Goal: Task Accomplishment & Management: Use online tool/utility

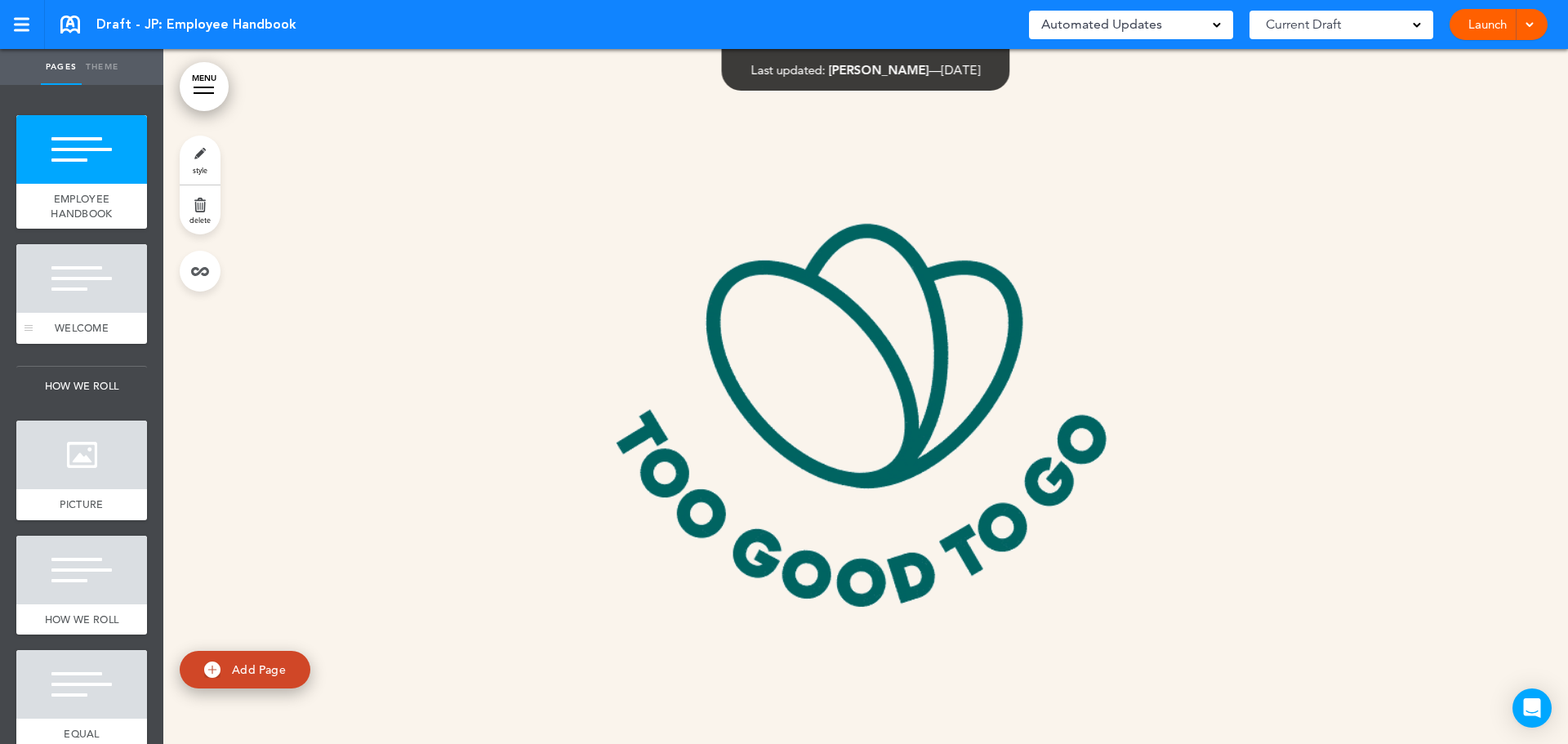
click at [122, 298] on div at bounding box center [82, 278] width 130 height 68
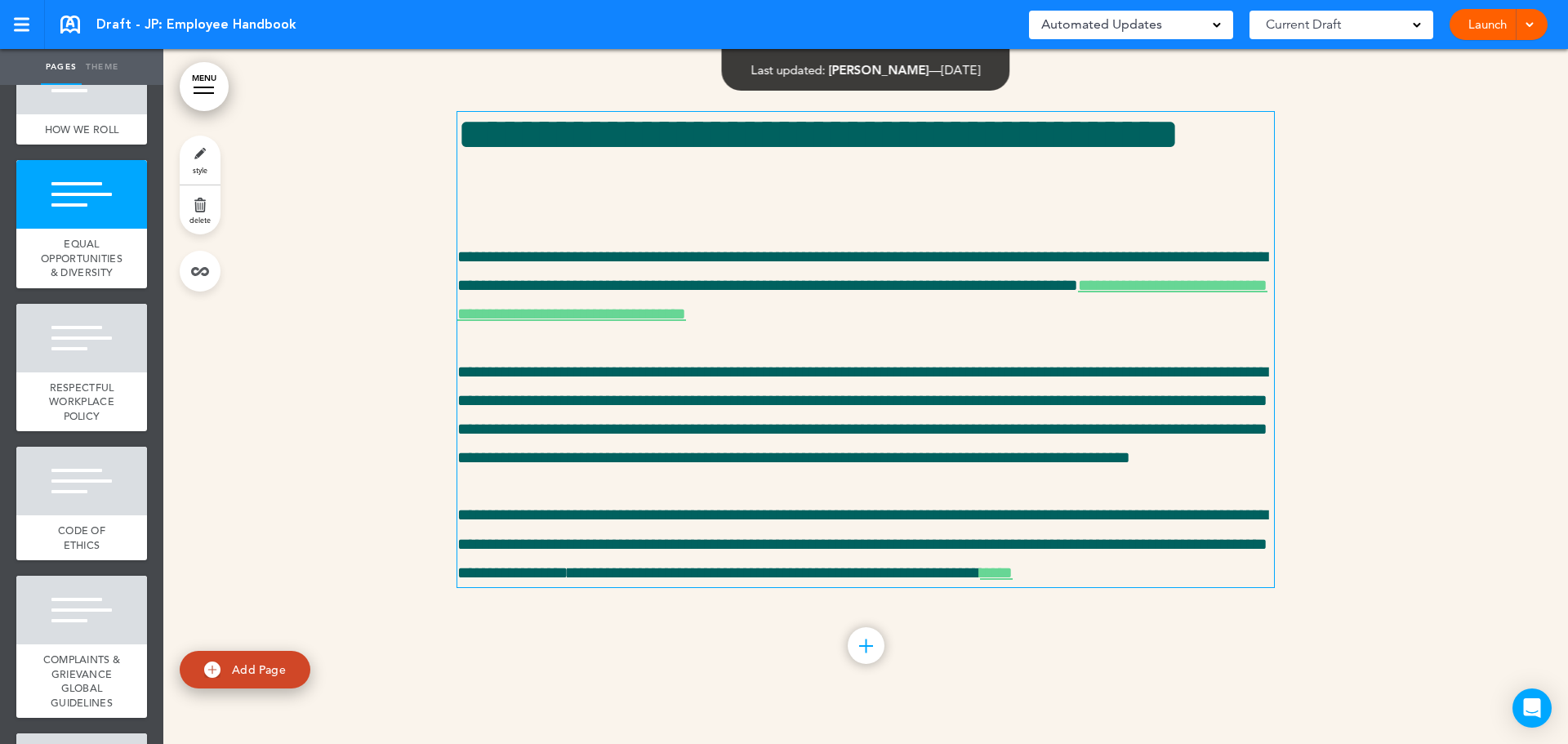
scroll to position [3803, 0]
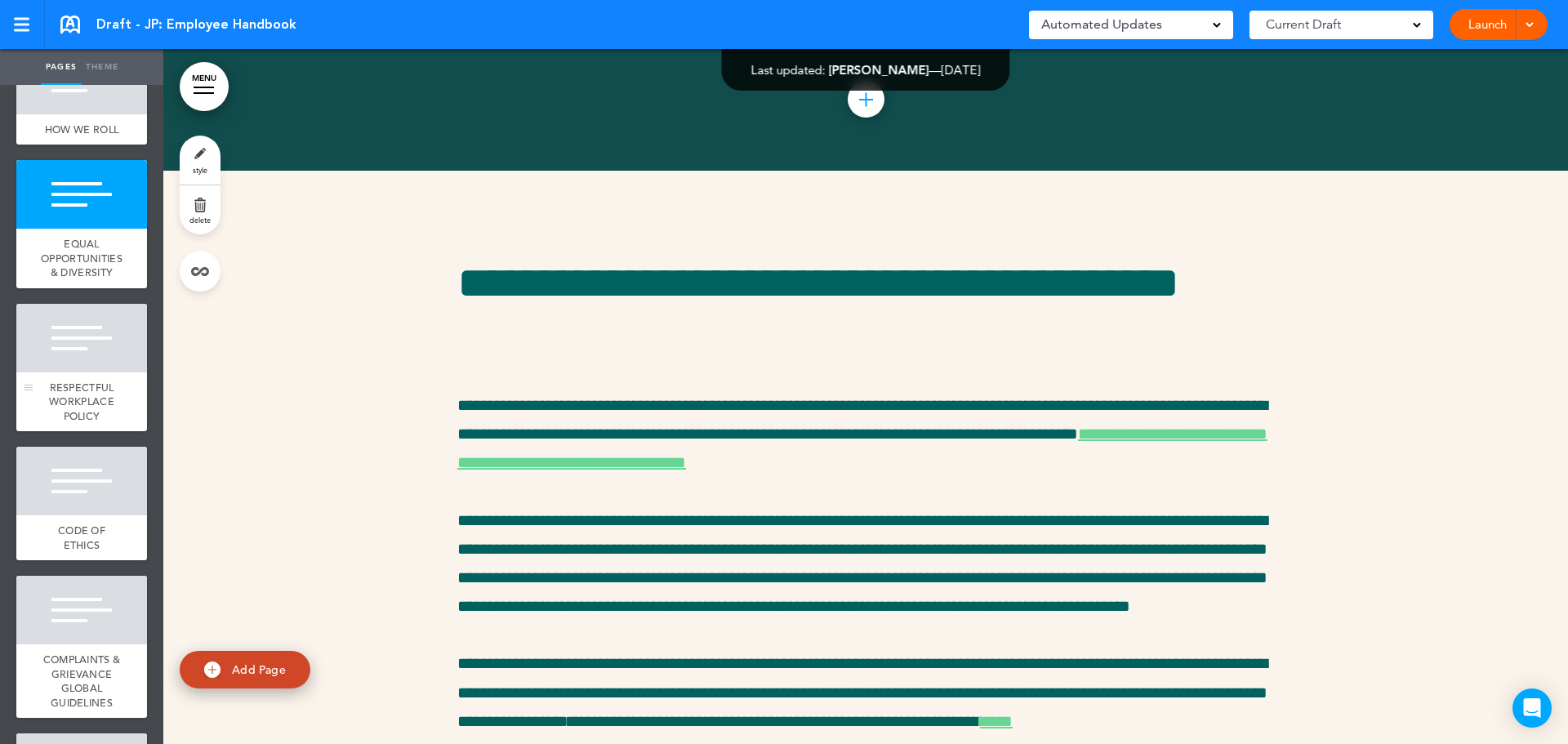
click at [103, 372] on div at bounding box center [82, 337] width 130 height 68
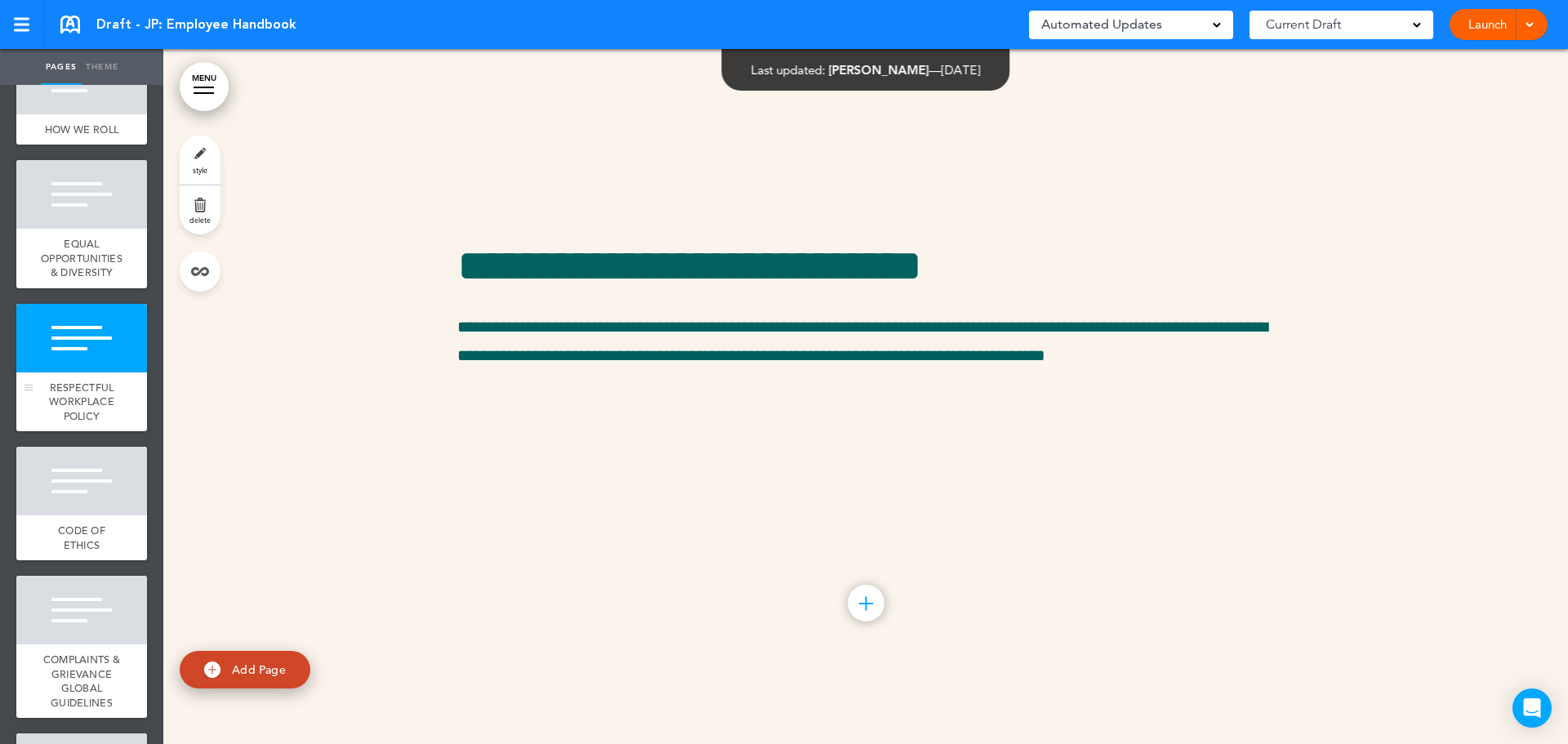
scroll to position [4691, 0]
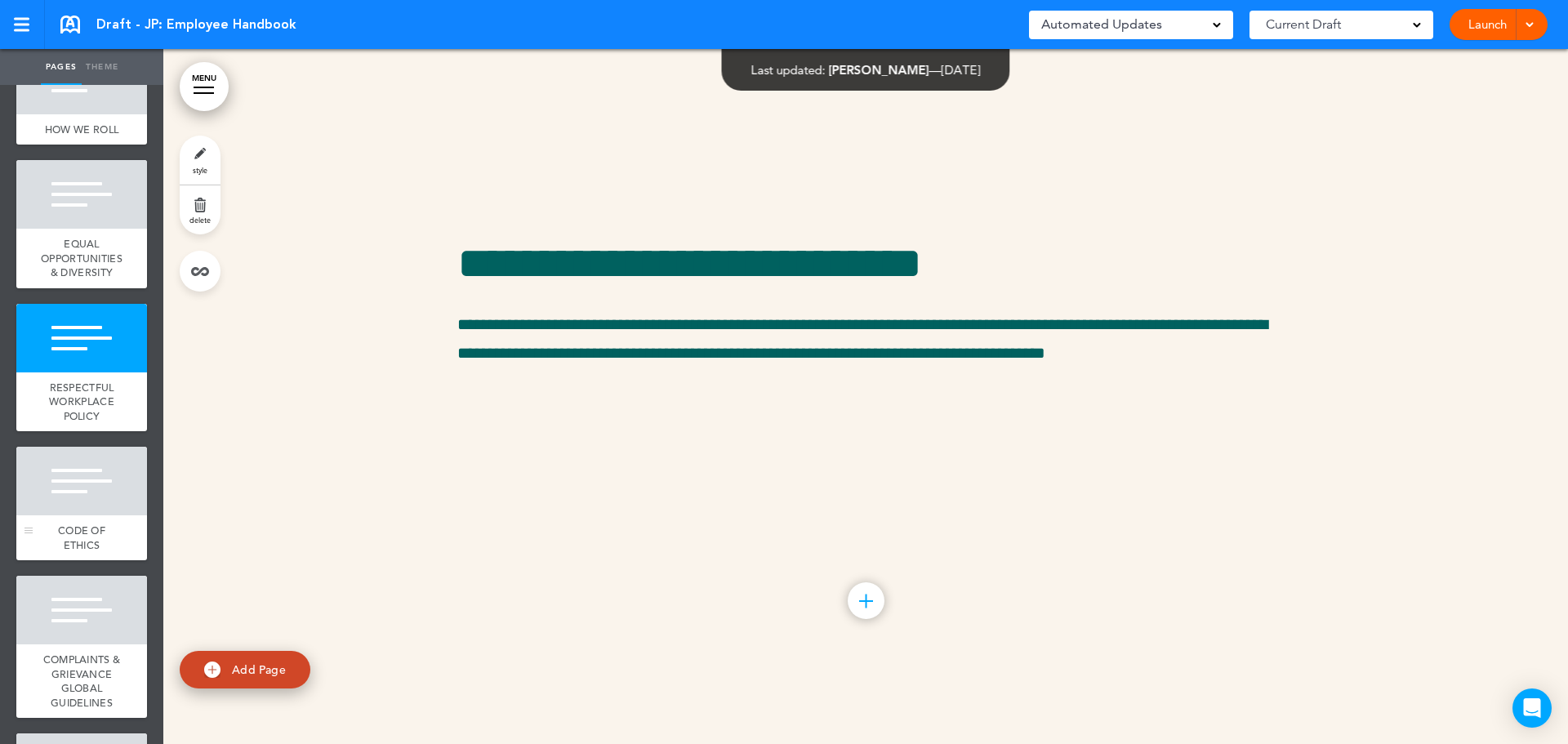
click at [86, 515] on div at bounding box center [82, 480] width 130 height 68
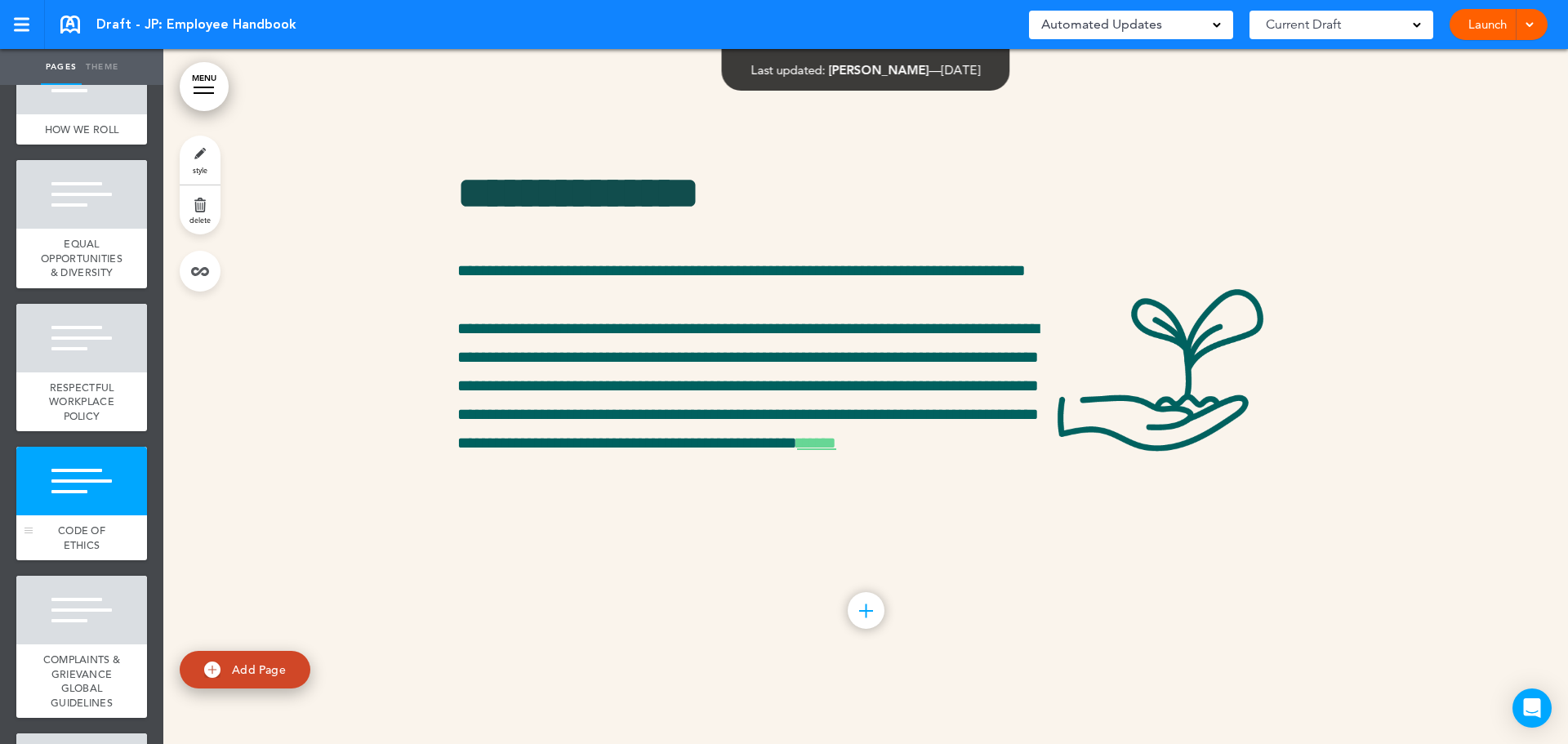
scroll to position [5386, 0]
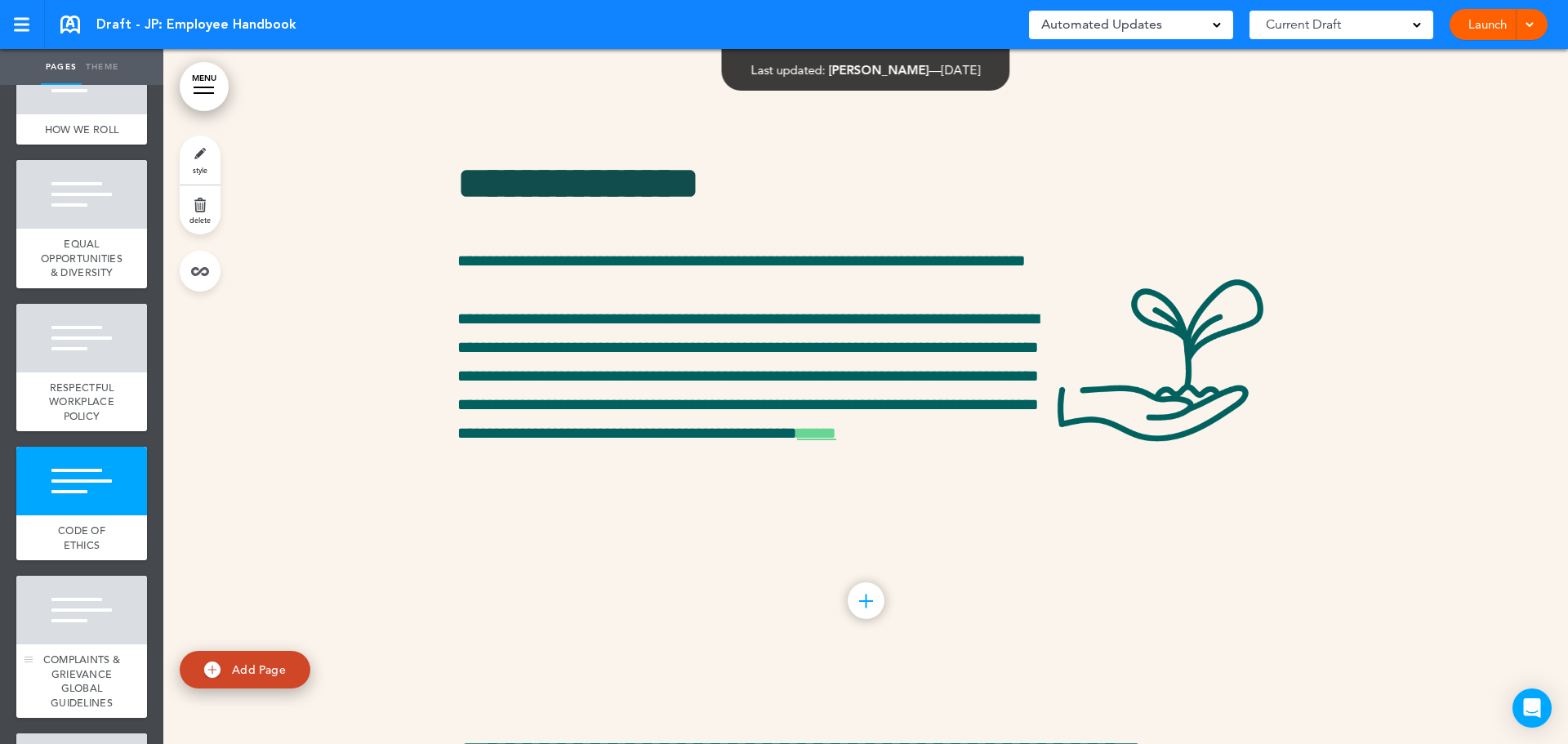
click at [91, 673] on div "COMPLAINTS & GRIEVANCE GLOBAL GUIDELINES" at bounding box center [82, 681] width 130 height 73
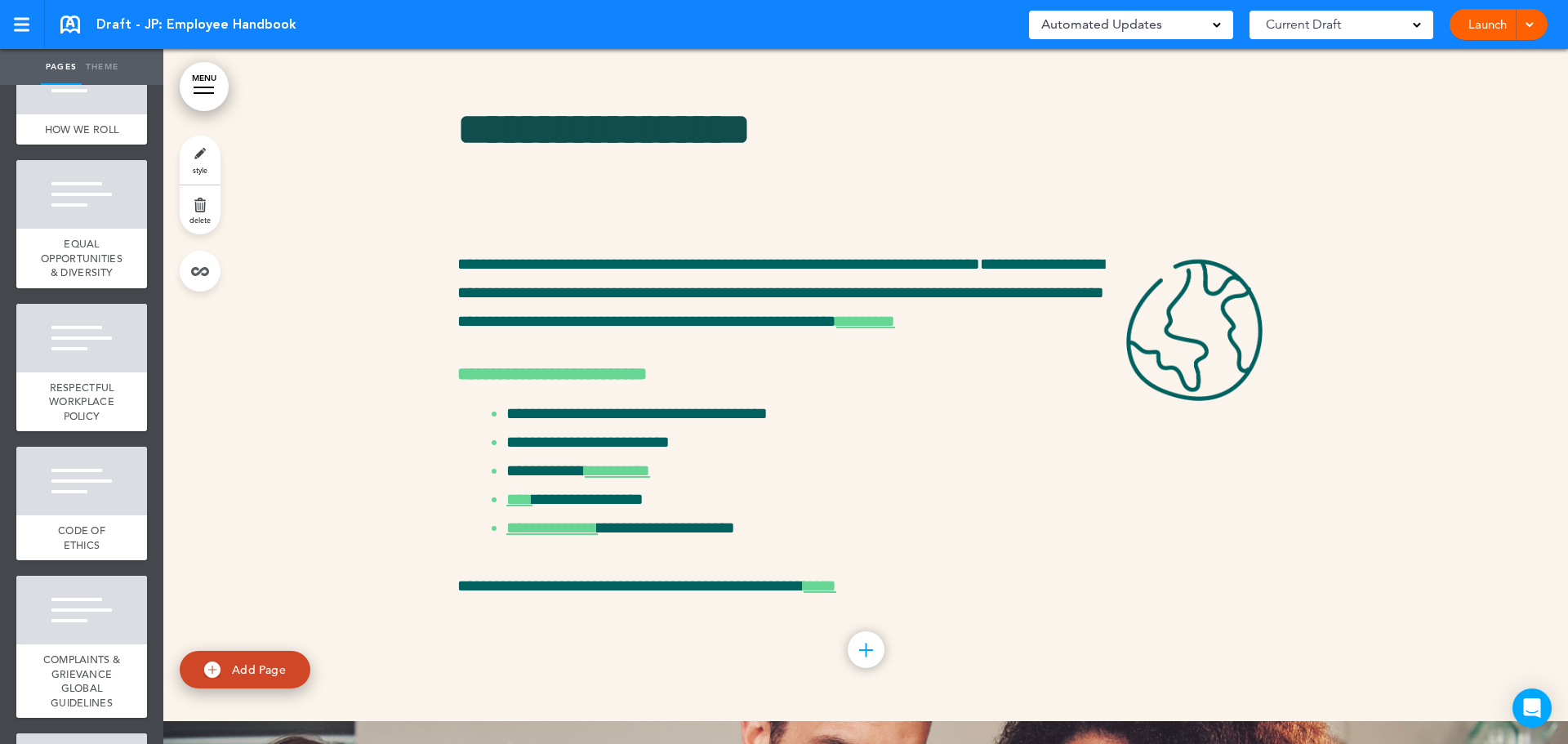
scroll to position [9756, 0]
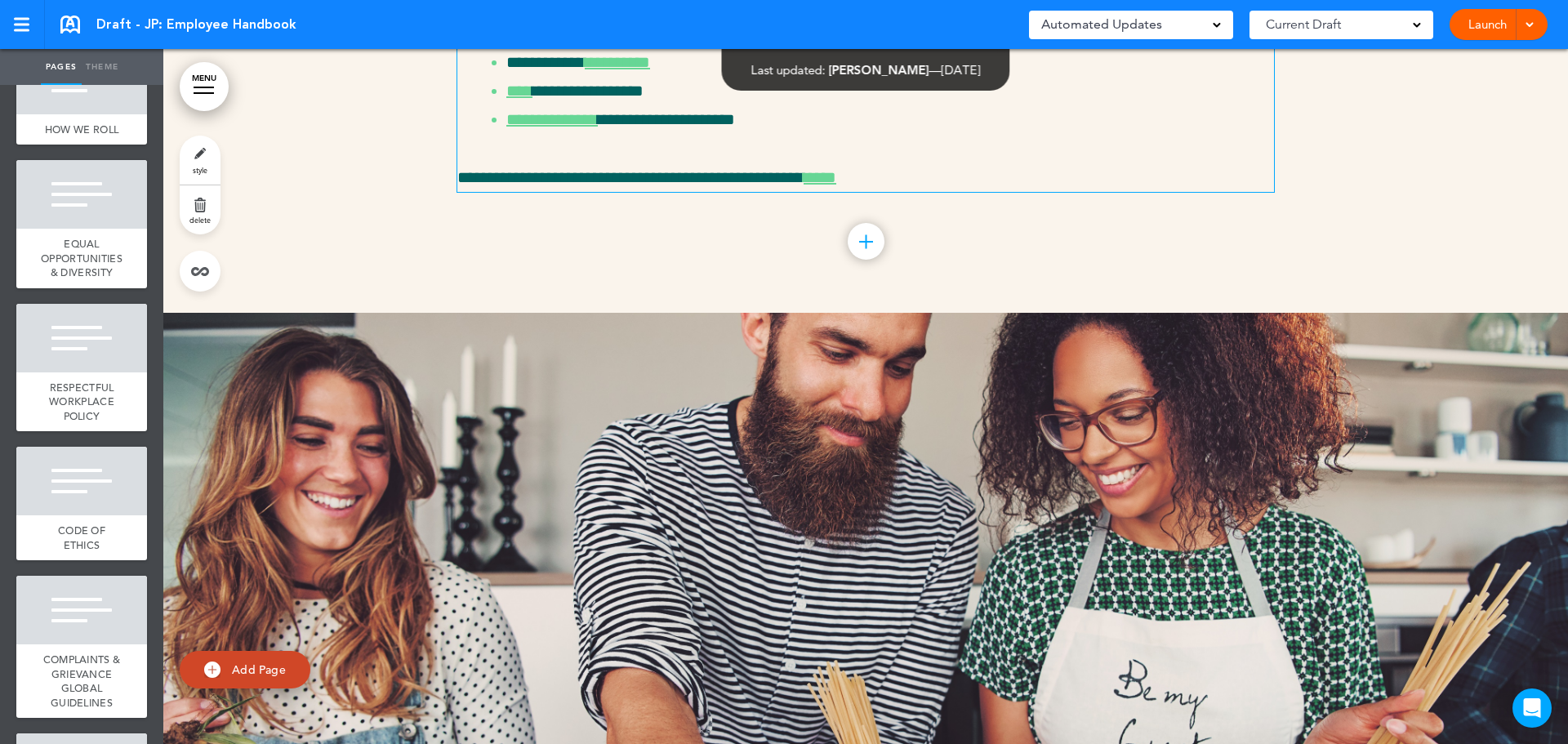
click at [782, 134] on li "**********" at bounding box center [889, 120] width 768 height 29
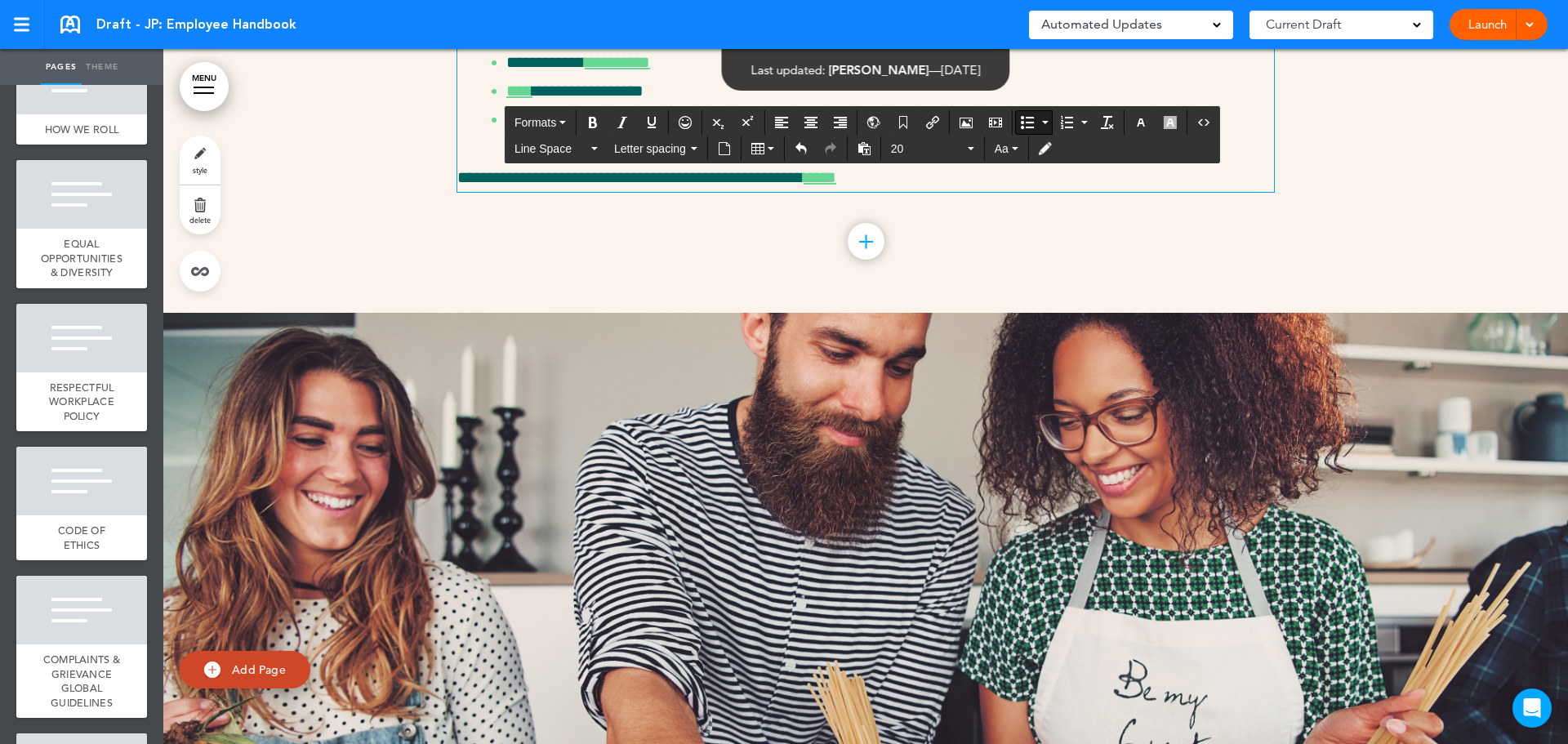
scroll to position [9737, 0]
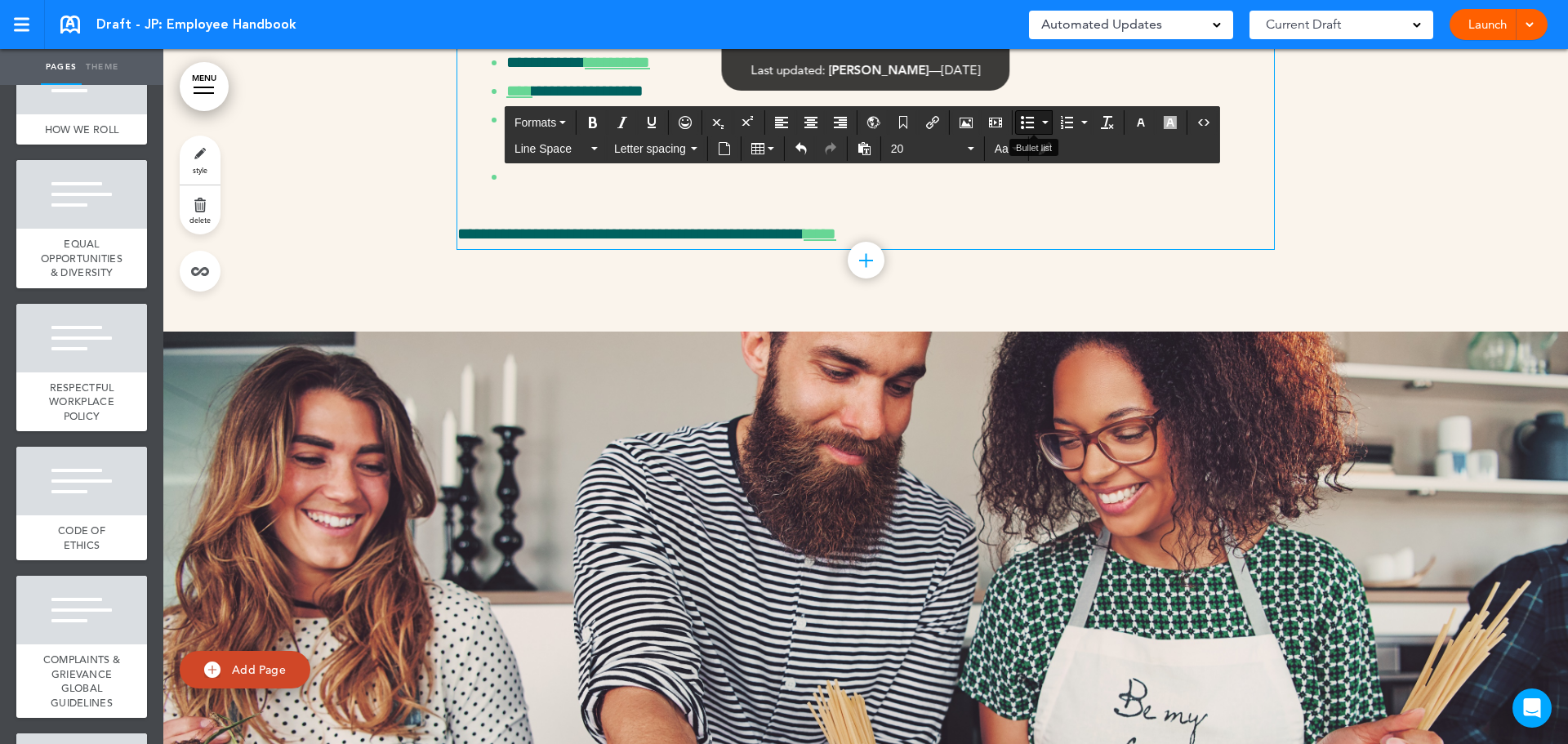
click at [1027, 120] on icon "Bullet list" at bounding box center [1027, 122] width 13 height 13
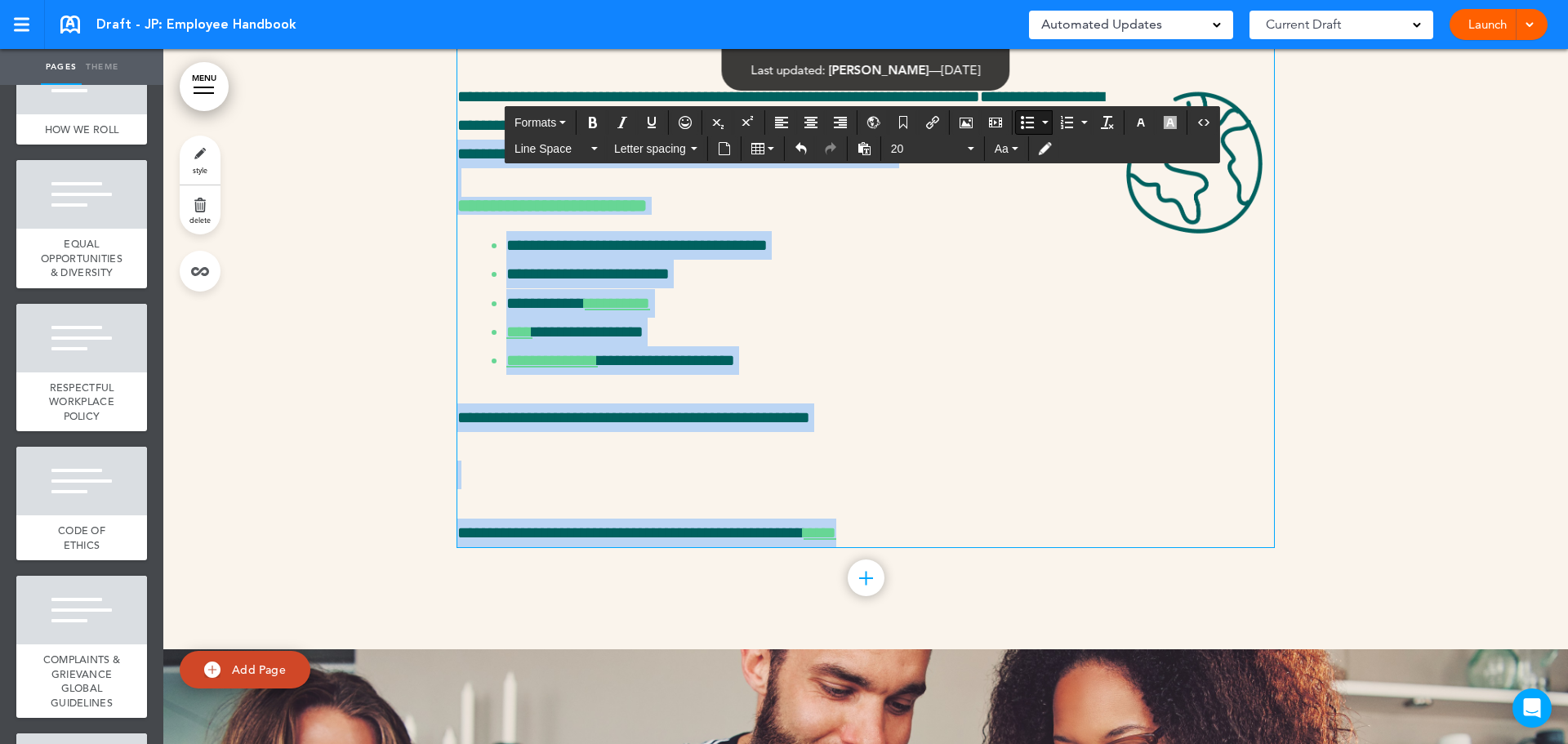
scroll to position [9492, 0]
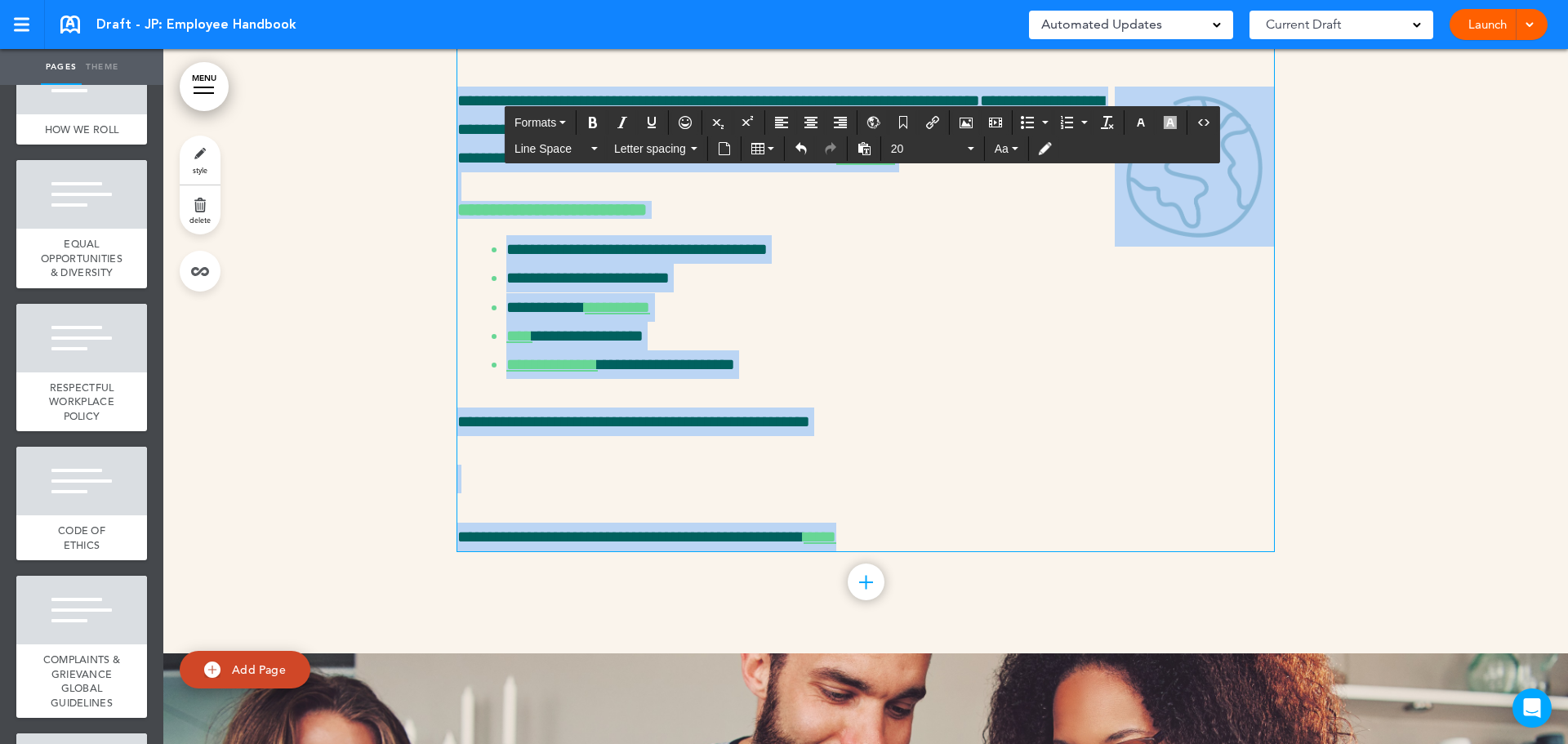
drag, startPoint x: 916, startPoint y: 478, endPoint x: 428, endPoint y: 294, distance: 521.5
click at [428, 294] on div "**********" at bounding box center [865, 267] width 1404 height 771
click at [1000, 412] on div "**********" at bounding box center [866, 246] width 816 height 608
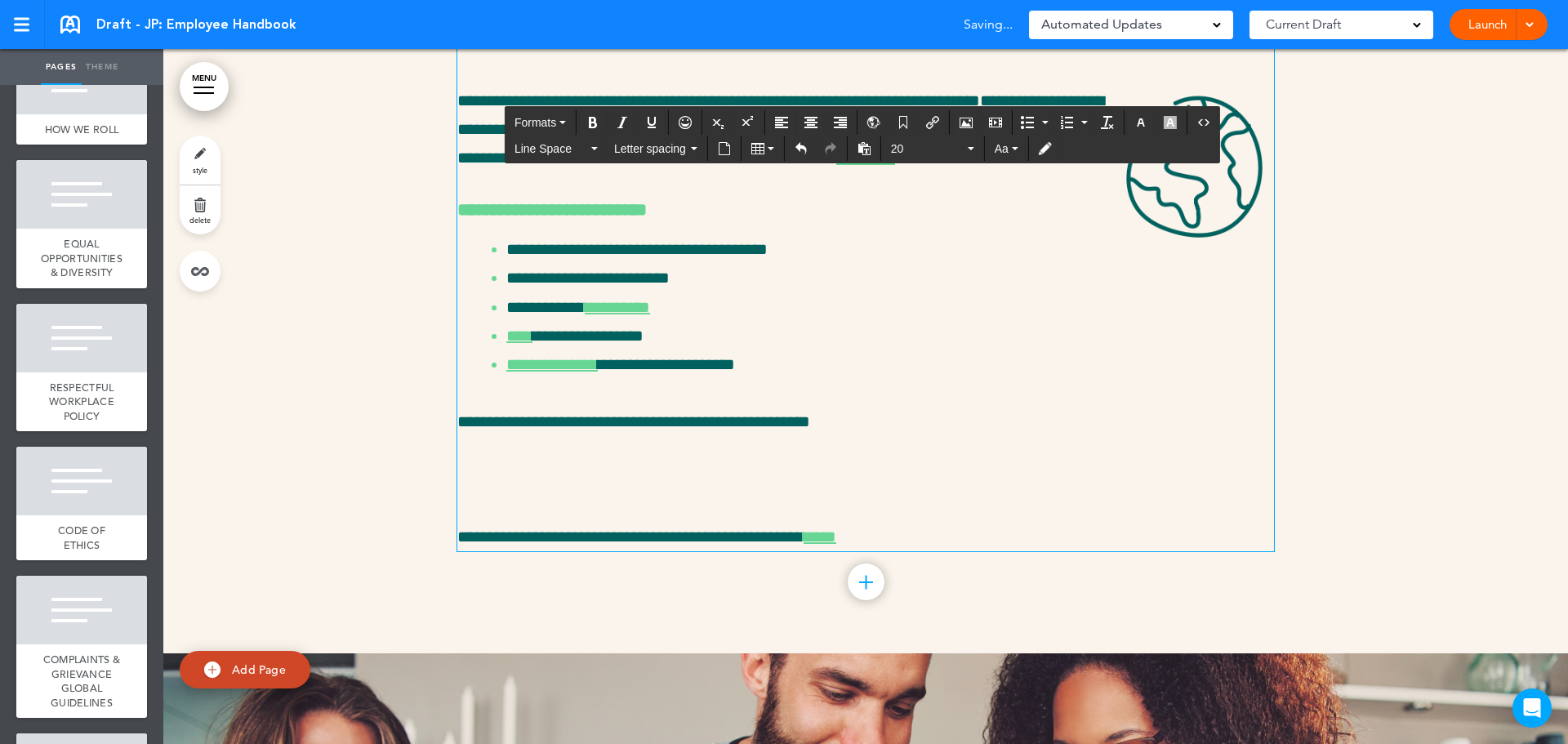
click at [454, 287] on div "**********" at bounding box center [865, 267] width 1404 height 771
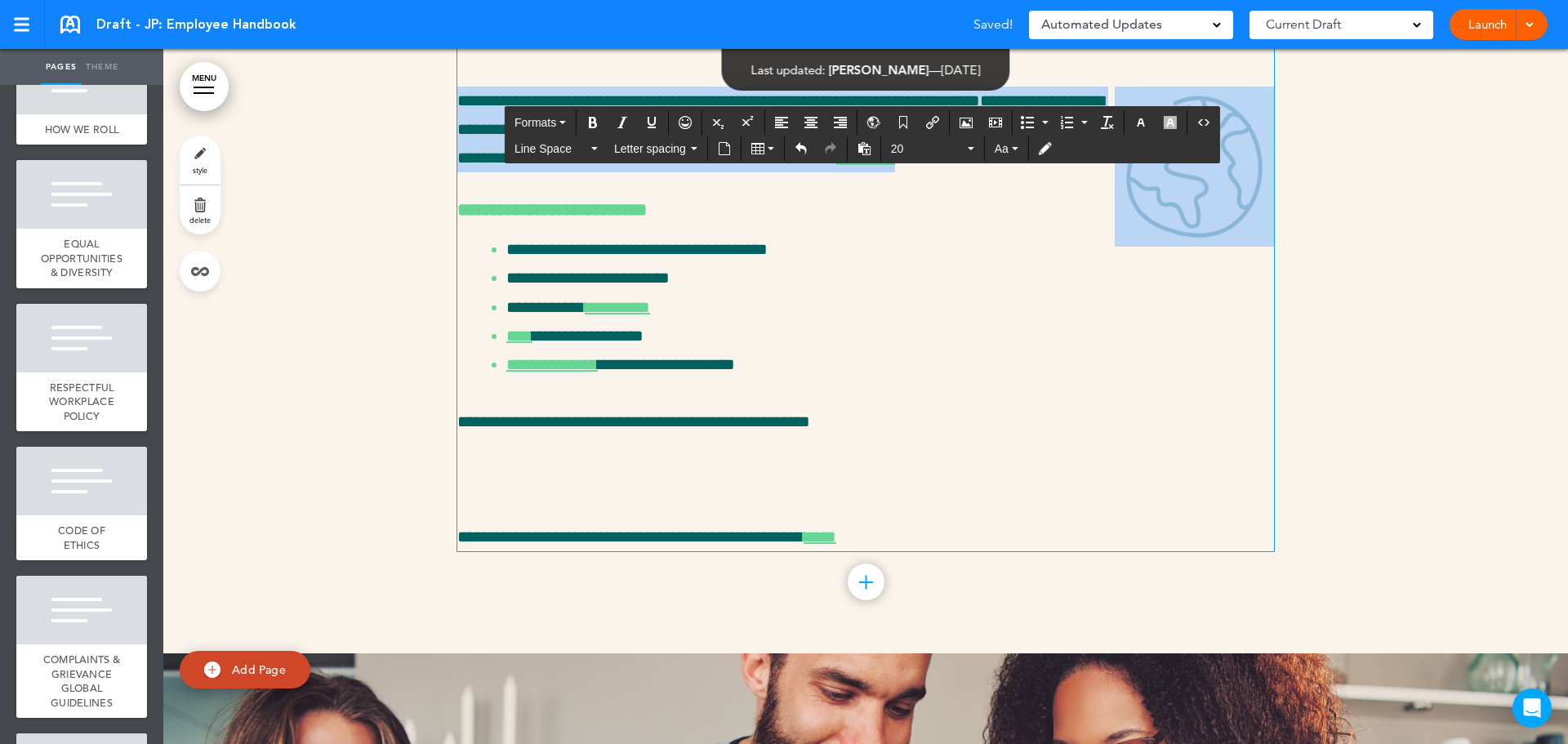
drag, startPoint x: 454, startPoint y: 287, endPoint x: 1102, endPoint y: 345, distance: 650.6
click at [1102, 166] on span "**********" at bounding box center [781, 128] width 647 height 73
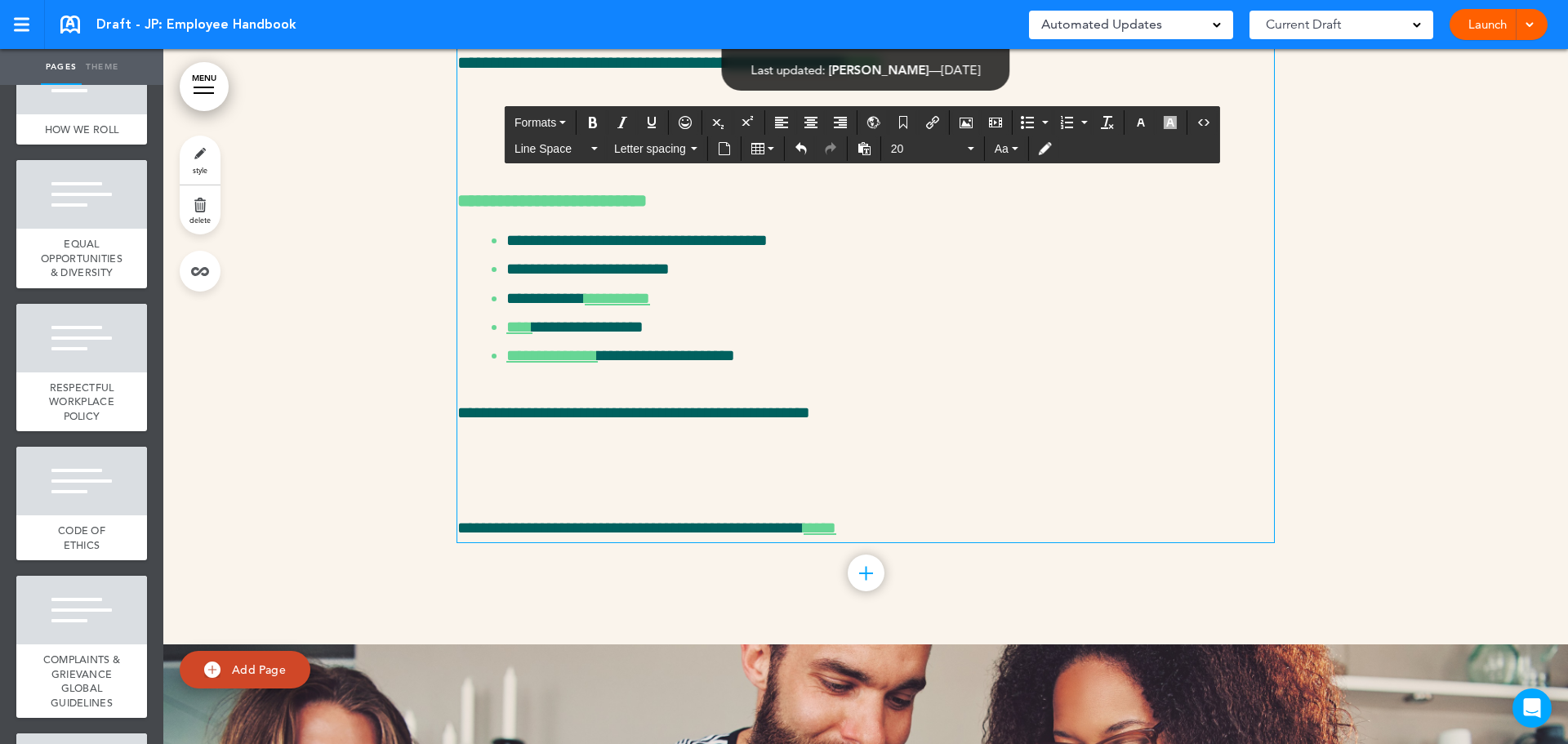
scroll to position [10390, 0]
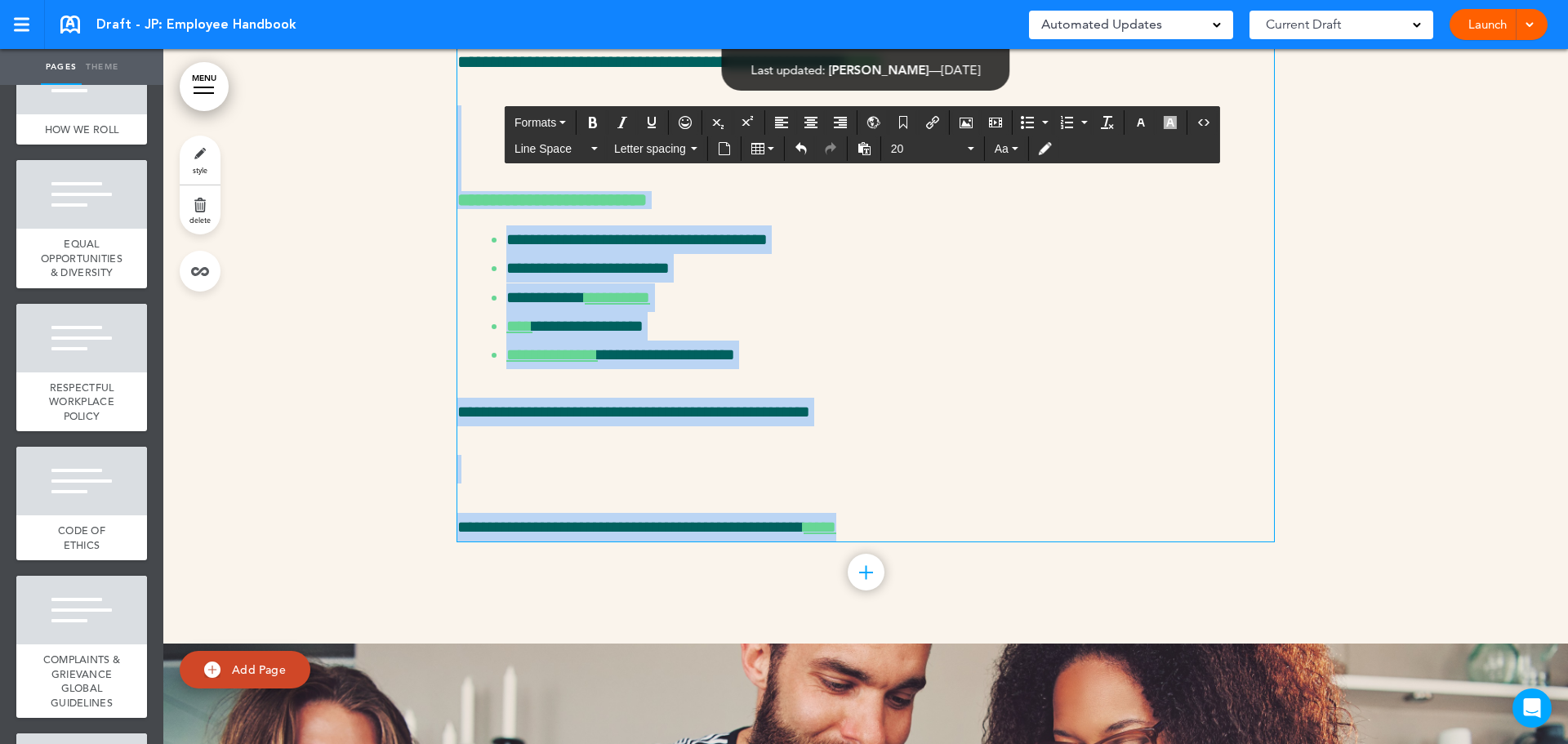
drag, startPoint x: 468, startPoint y: 292, endPoint x: 931, endPoint y: 683, distance: 606.0
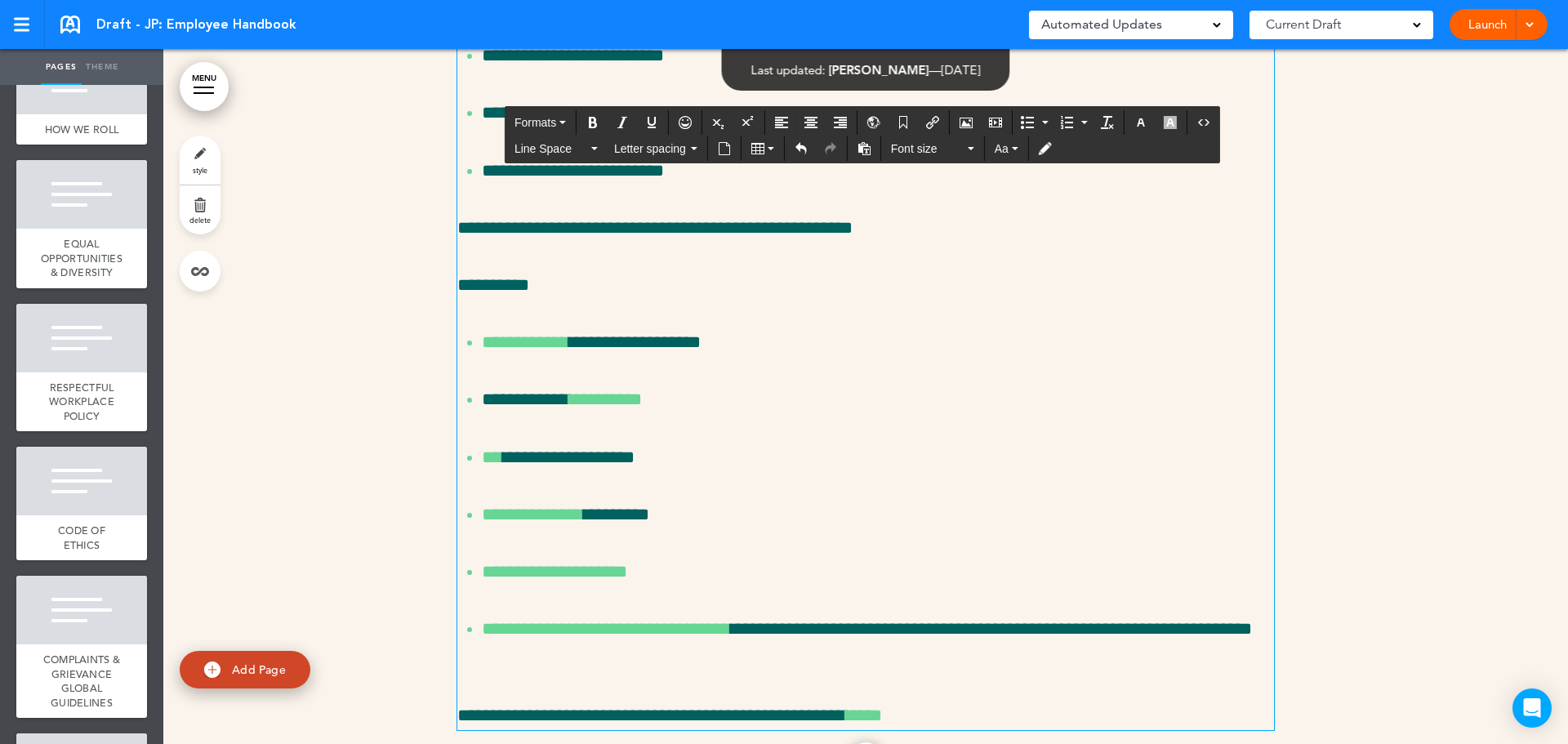
scroll to position [9328, 0]
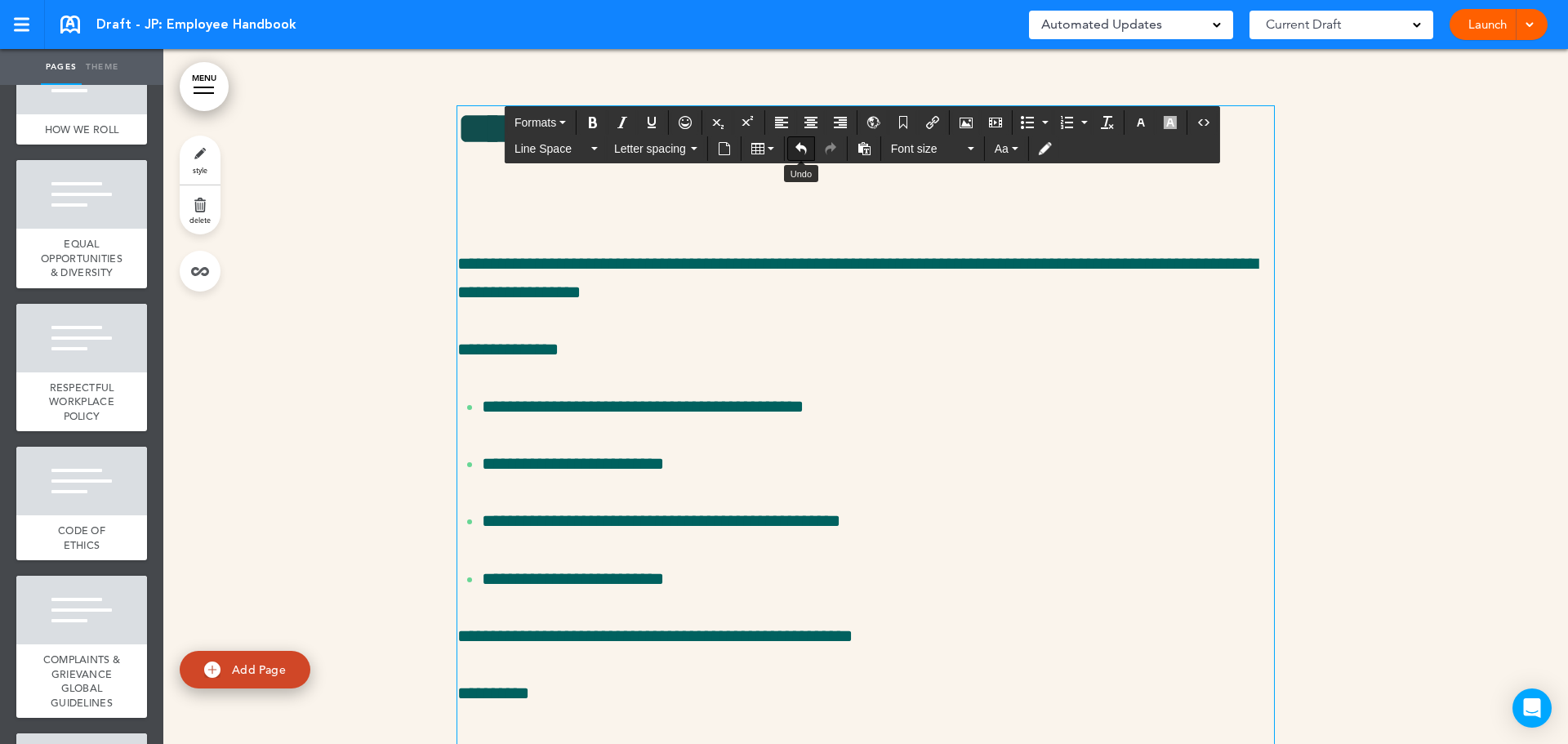
click at [807, 146] on icon "Undo" at bounding box center [800, 148] width 13 height 13
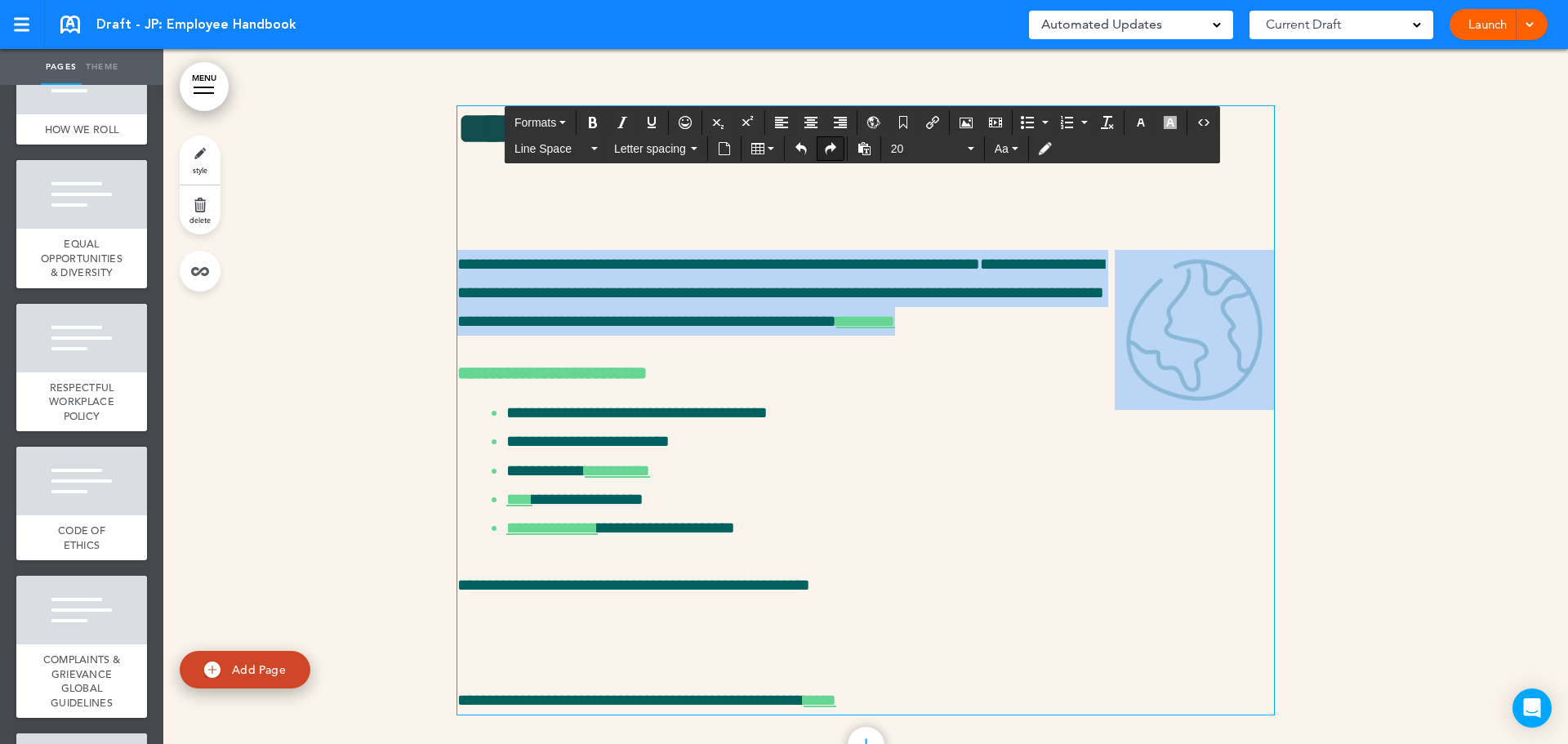
click at [832, 148] on icon "Redo" at bounding box center [830, 148] width 13 height 13
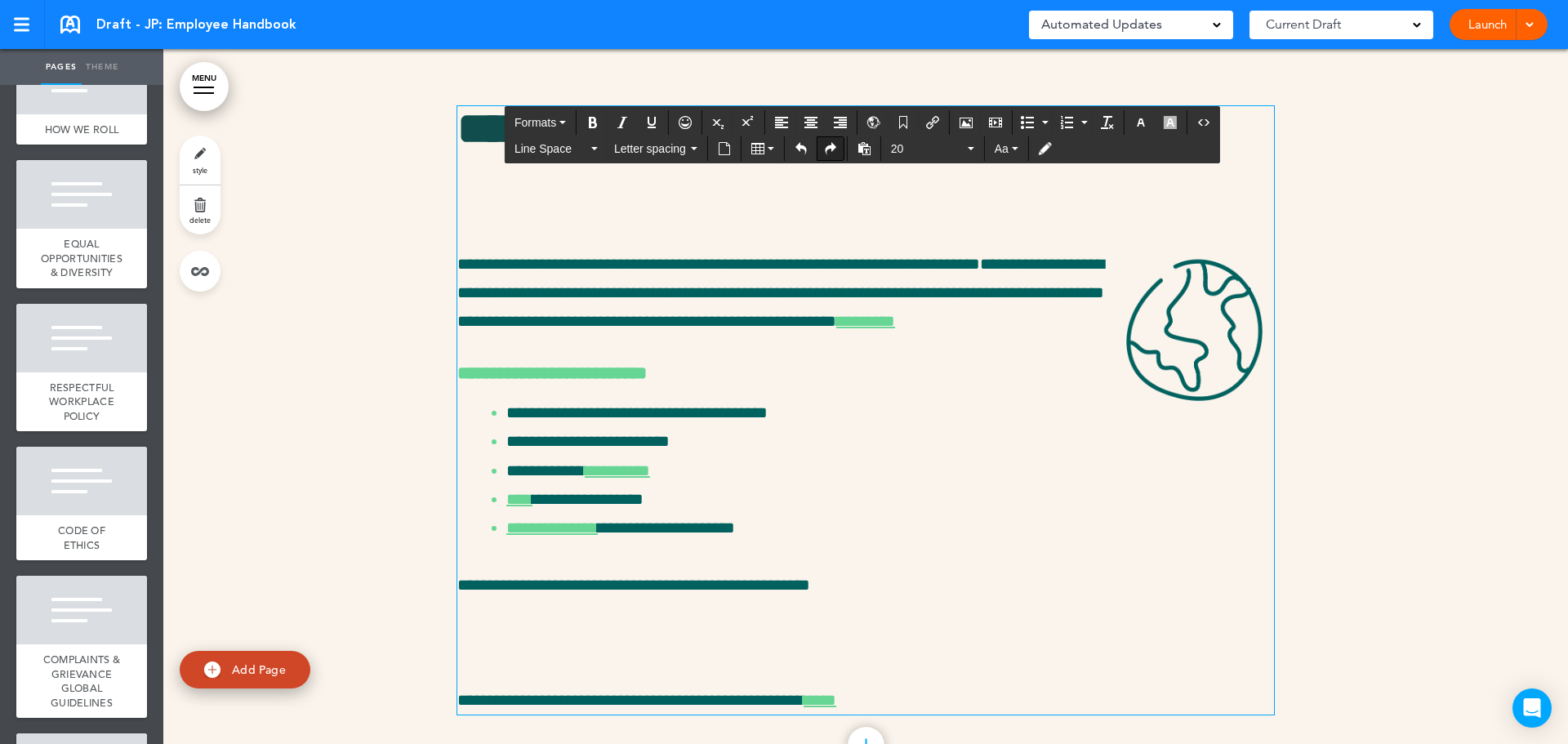
click at [832, 148] on icon "Redo" at bounding box center [830, 148] width 13 height 13
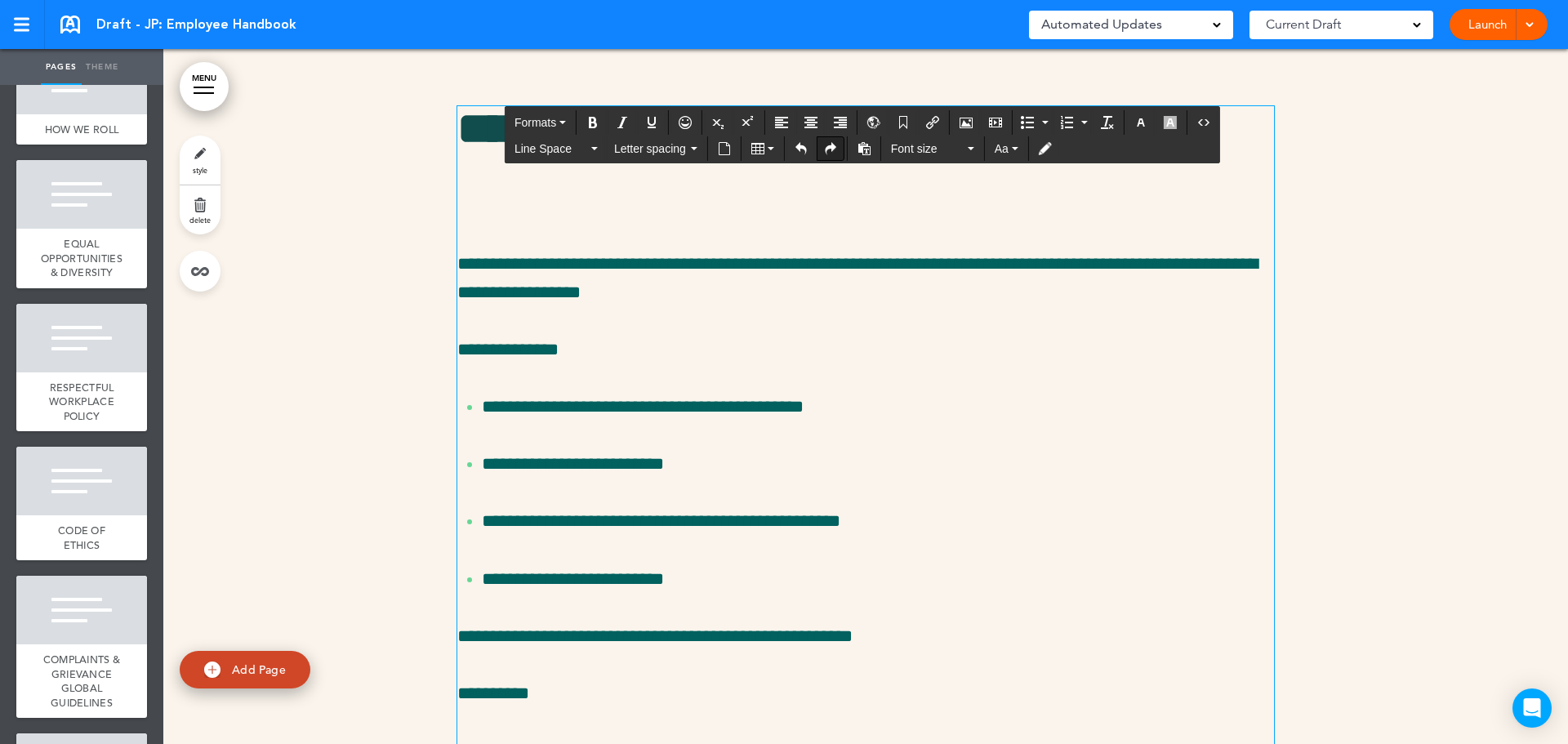
click at [832, 148] on icon "Redo" at bounding box center [830, 148] width 13 height 13
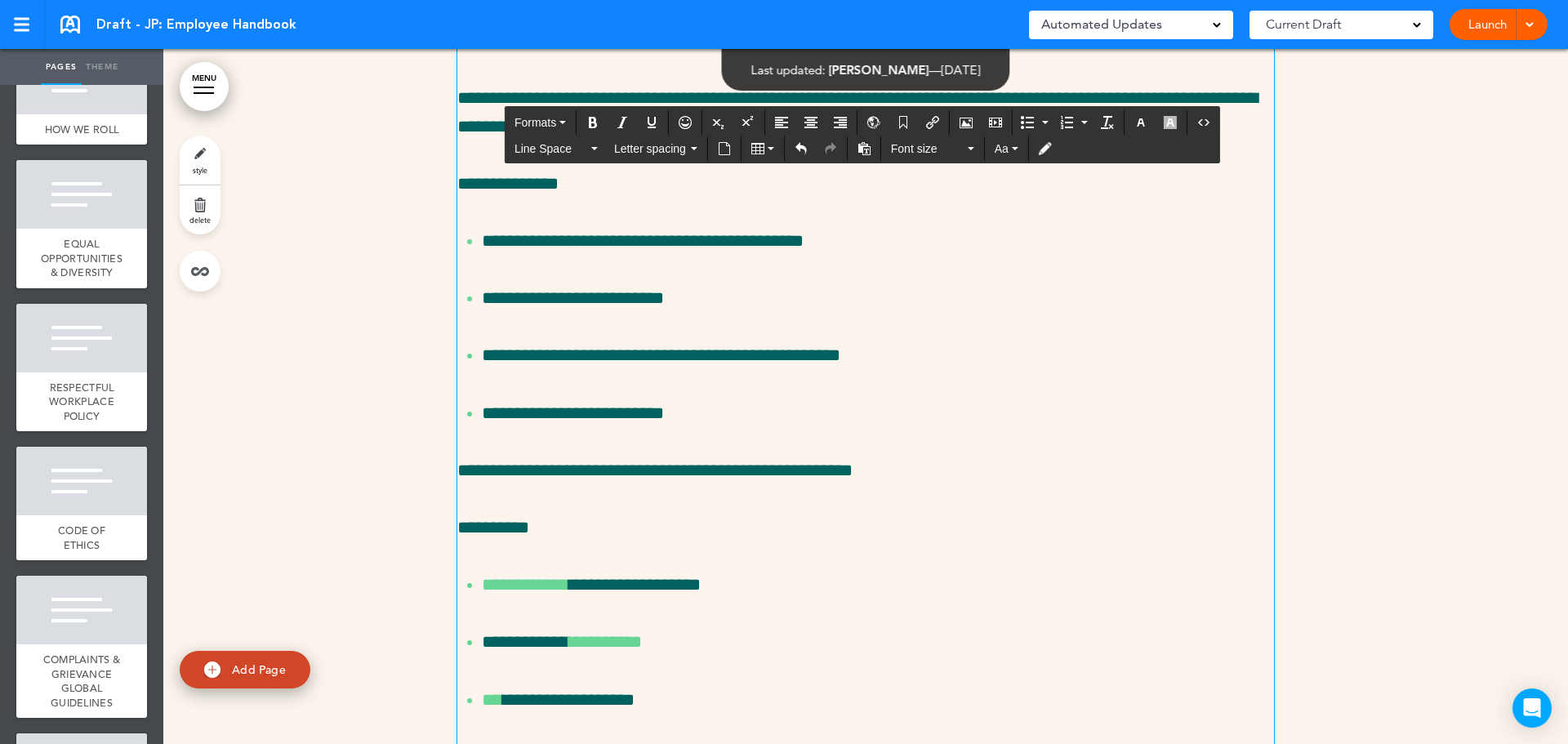
scroll to position [9492, 0]
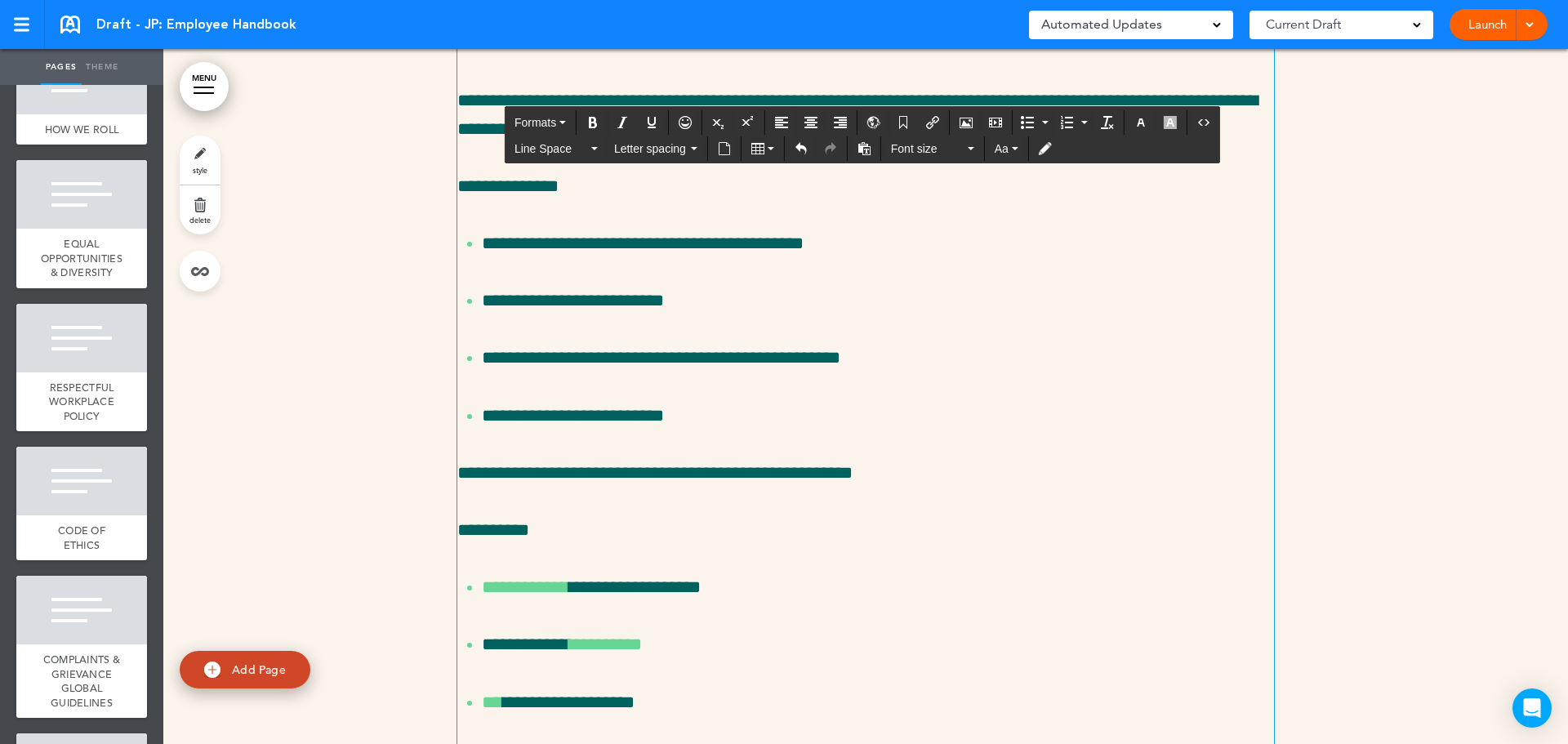
click at [474, 57] on p at bounding box center [866, 42] width 816 height 29
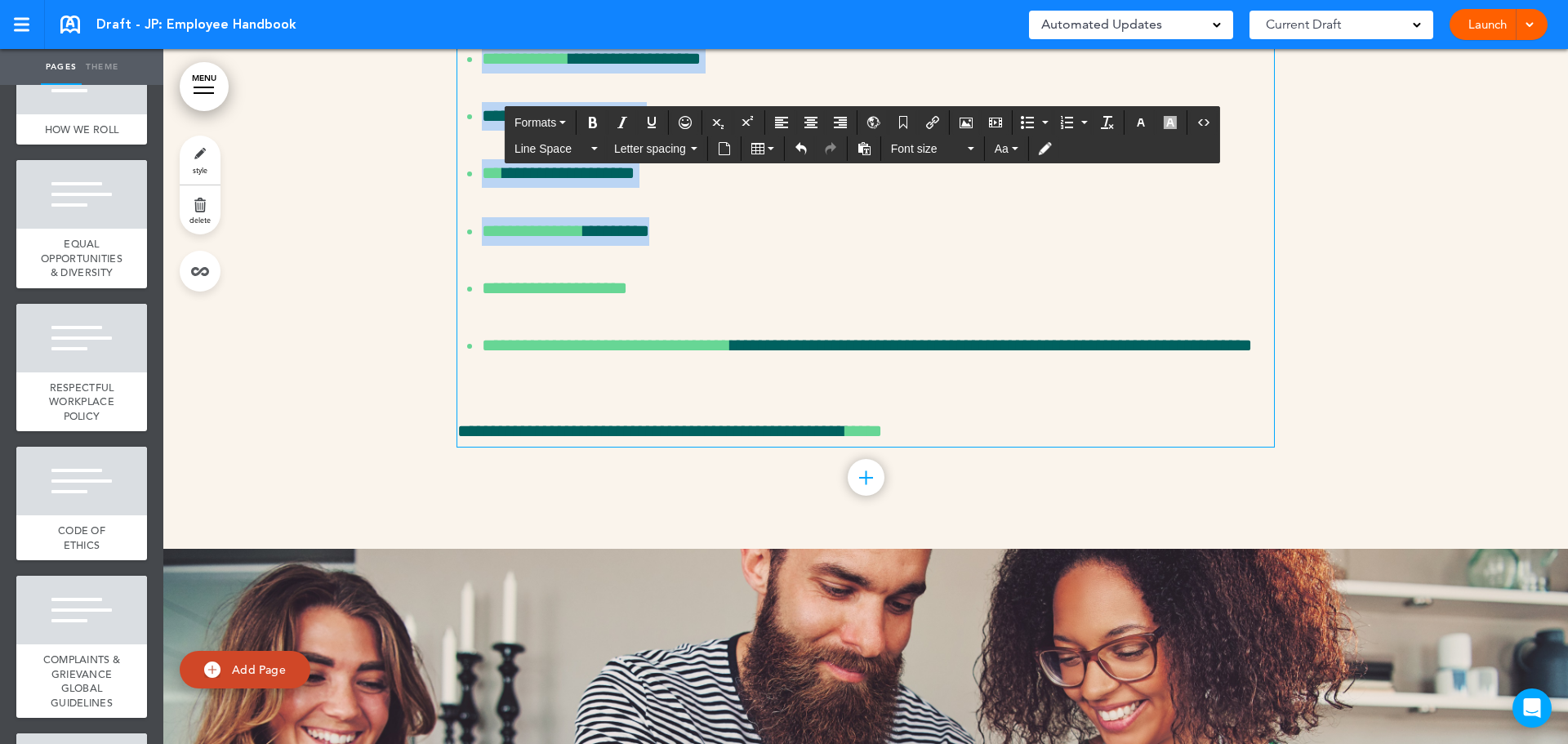
scroll to position [10063, 0]
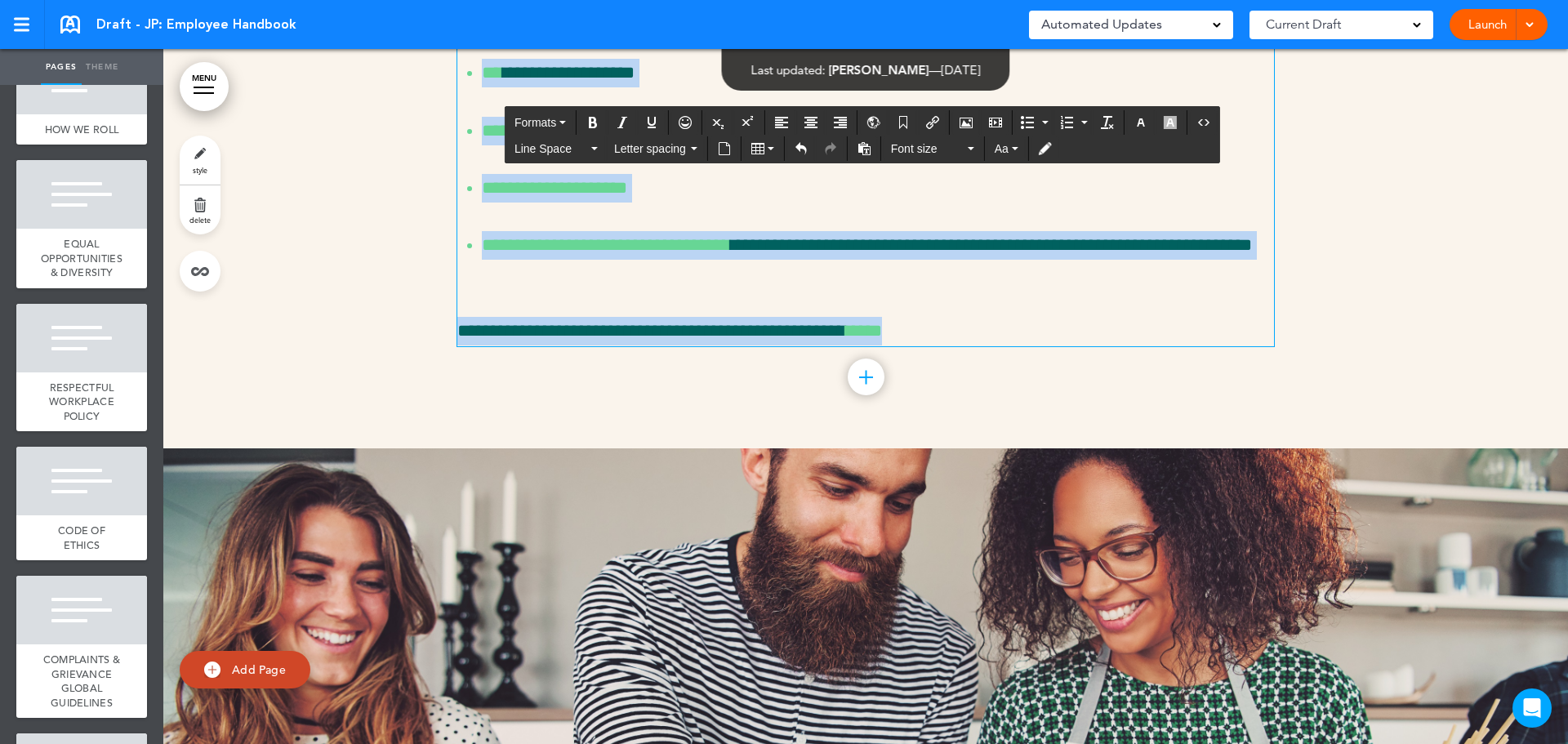
drag, startPoint x: 454, startPoint y: 231, endPoint x: 990, endPoint y: 511, distance: 604.7
click at [572, 147] on span "Line Space" at bounding box center [551, 148] width 73 height 17
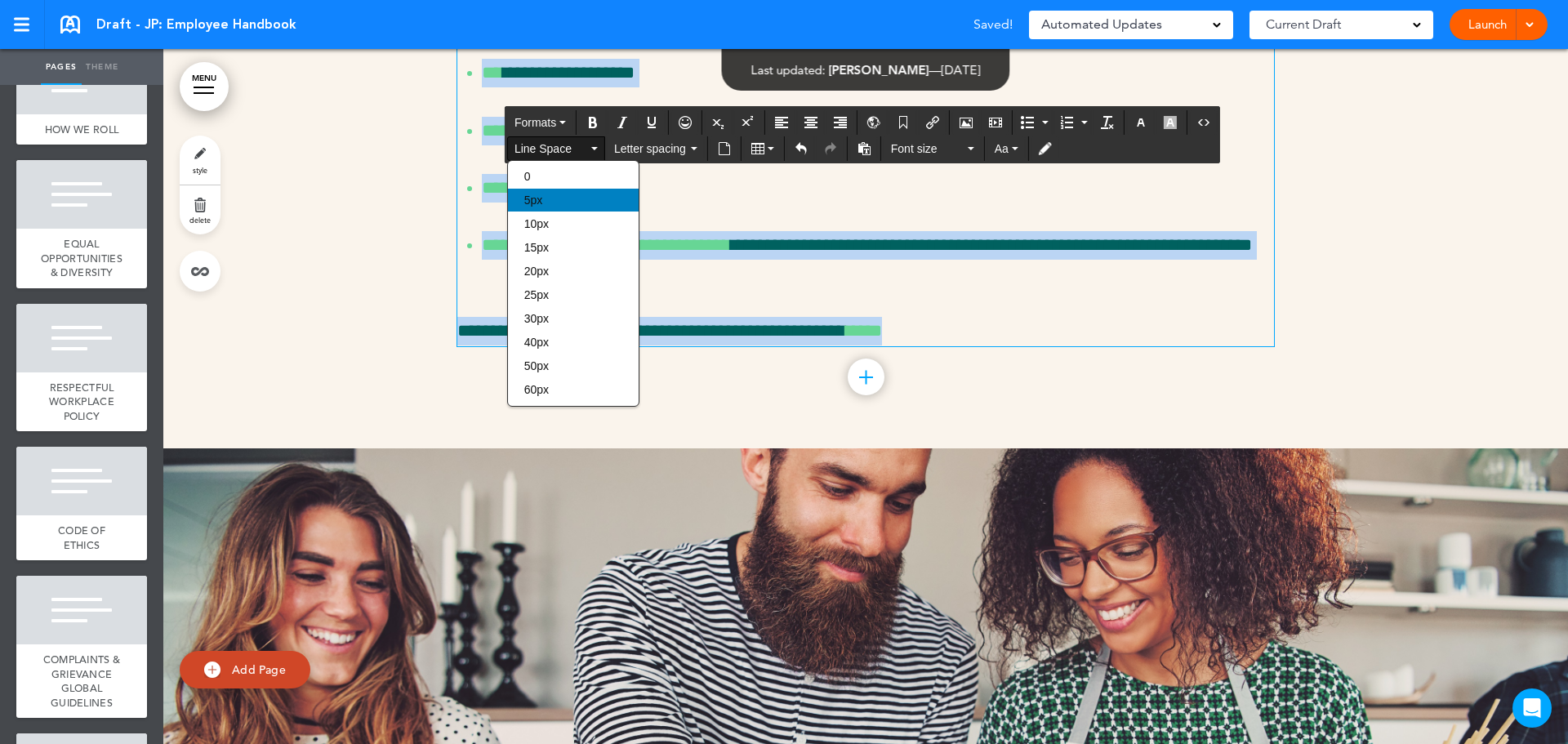
click at [584, 203] on div "5px" at bounding box center [573, 200] width 130 height 23
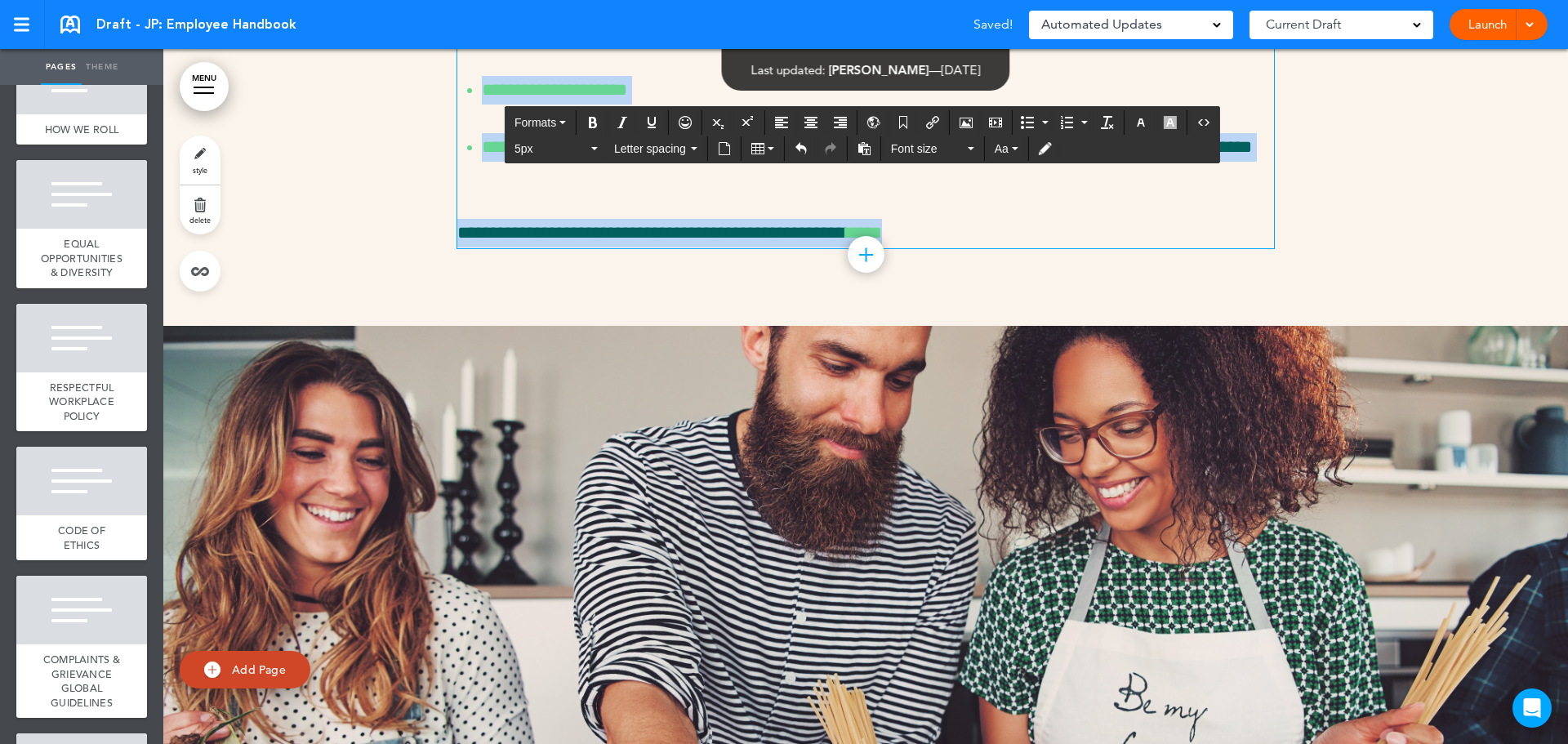
click at [886, 191] on p "**********" at bounding box center [878, 162] width 792 height 57
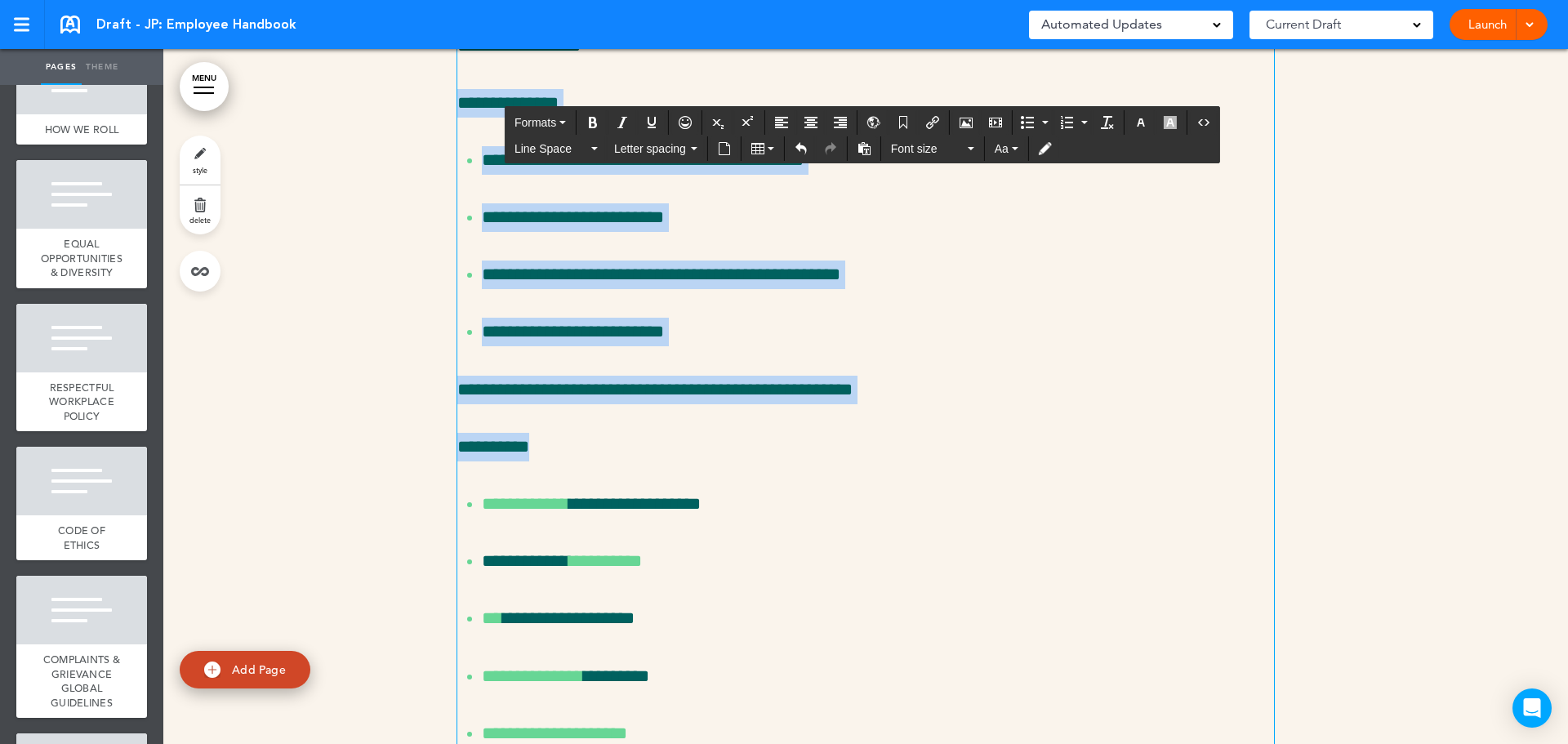
scroll to position [9655, 0]
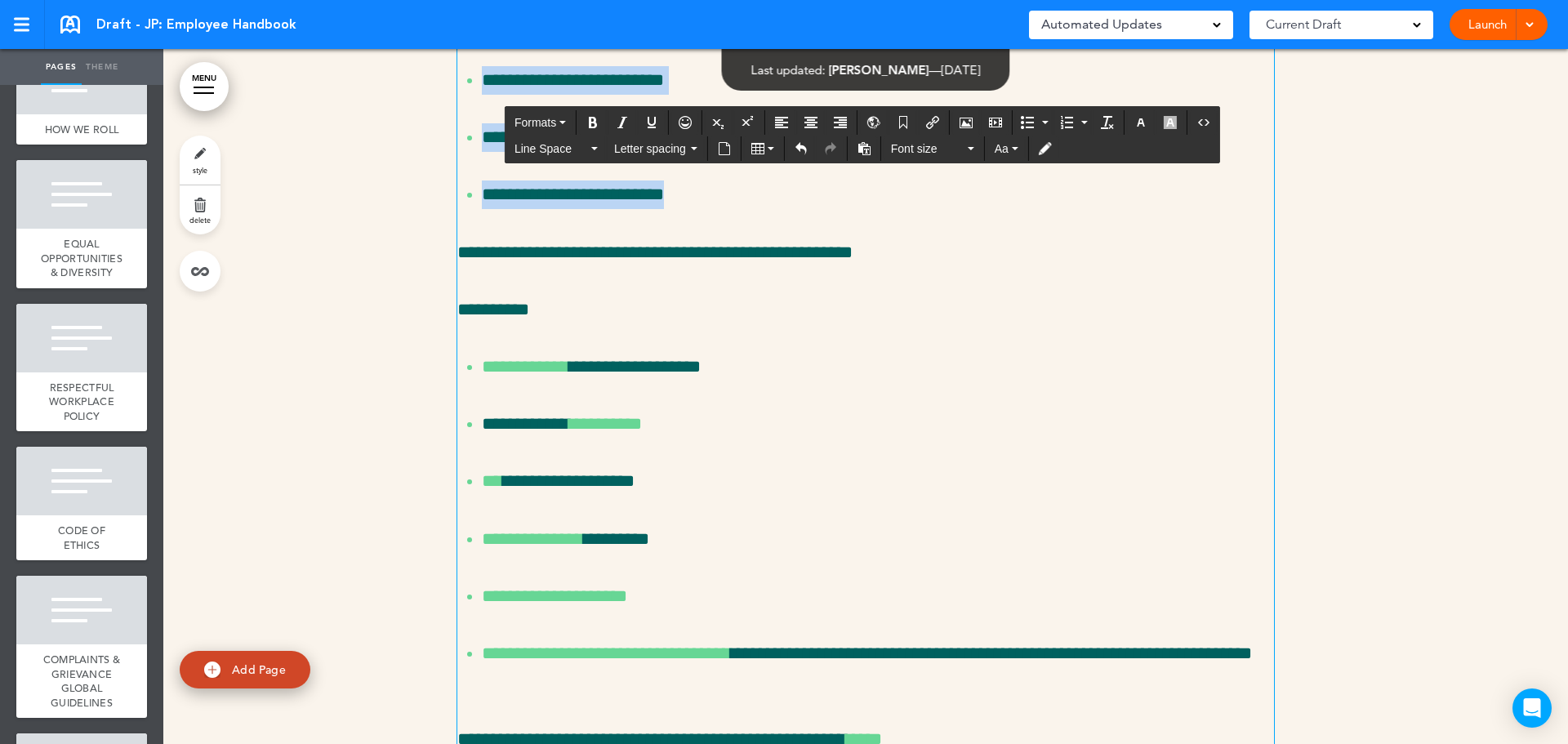
drag, startPoint x: 454, startPoint y: 397, endPoint x: 804, endPoint y: 377, distance: 350.6
click at [804, 377] on div "**********" at bounding box center [866, 267] width 816 height 974
click at [545, 141] on span "Line Space" at bounding box center [551, 148] width 73 height 17
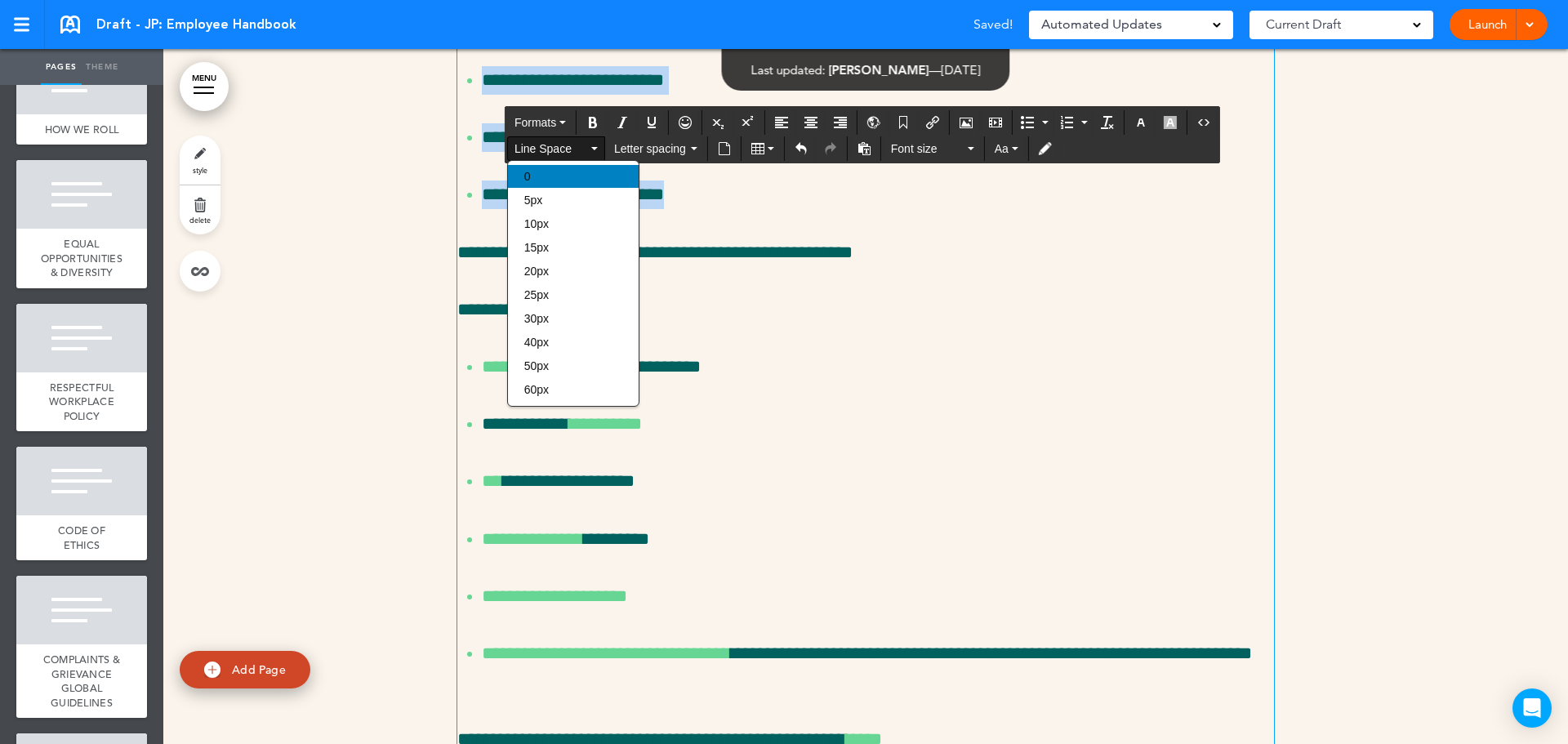
click at [556, 172] on div "0" at bounding box center [573, 176] width 130 height 23
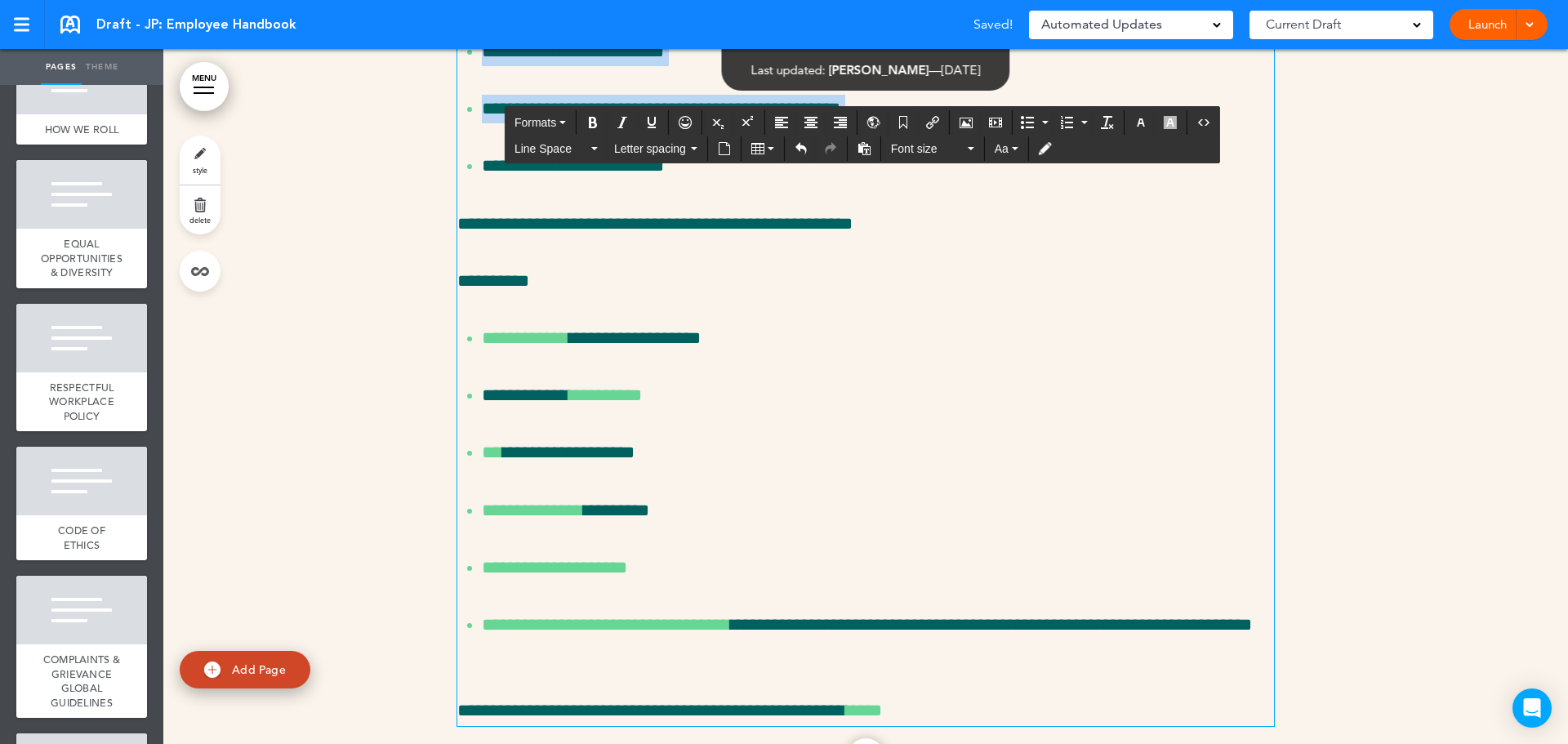
click at [468, 181] on ul "**********" at bounding box center [866, 80] width 816 height 201
drag, startPoint x: 545, startPoint y: 209, endPoint x: 460, endPoint y: 181, distance: 89.5
click at [460, 181] on ul "**********" at bounding box center [866, 80] width 816 height 201
click at [552, 148] on span "Line Space" at bounding box center [551, 148] width 73 height 17
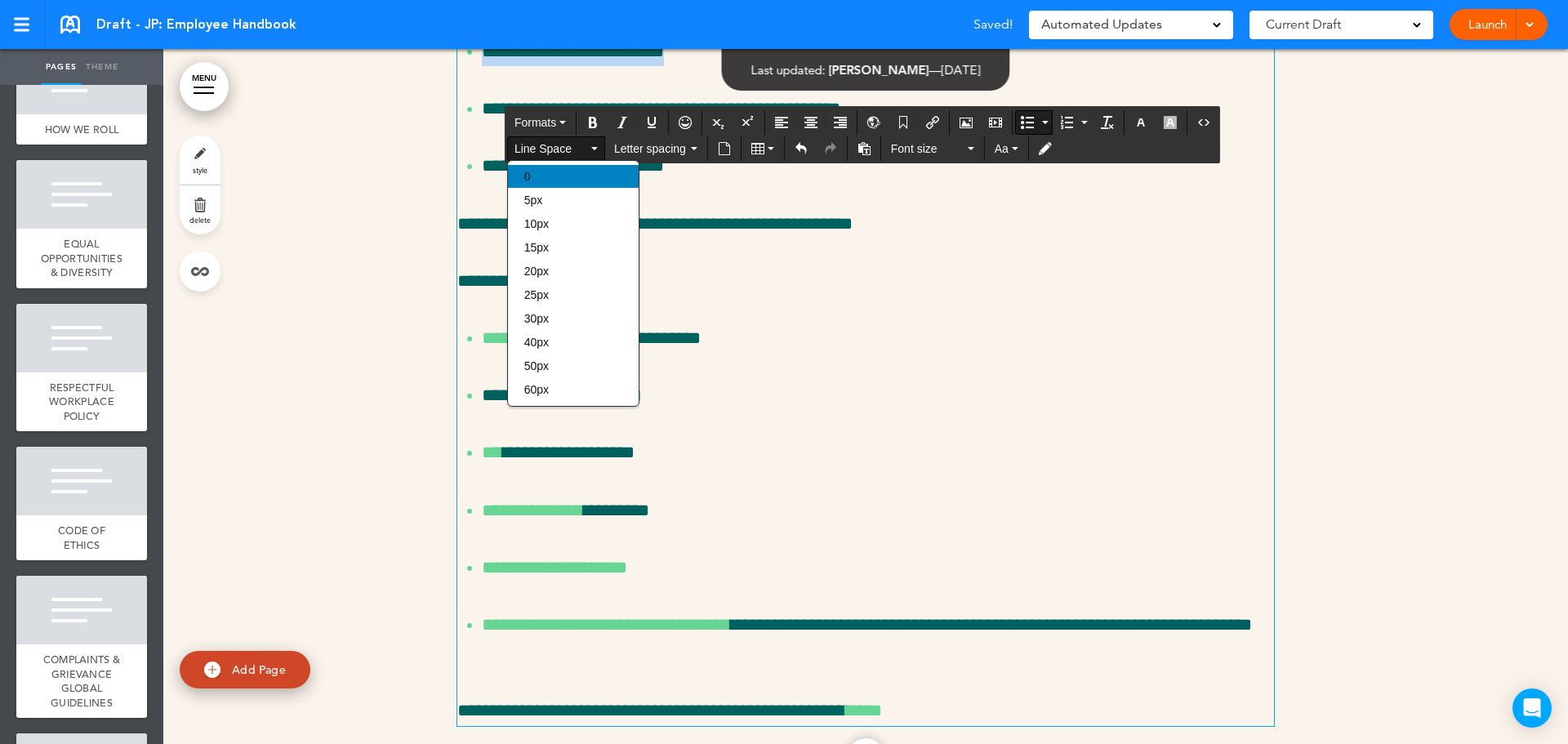
click at [554, 172] on div "0" at bounding box center [573, 176] width 130 height 23
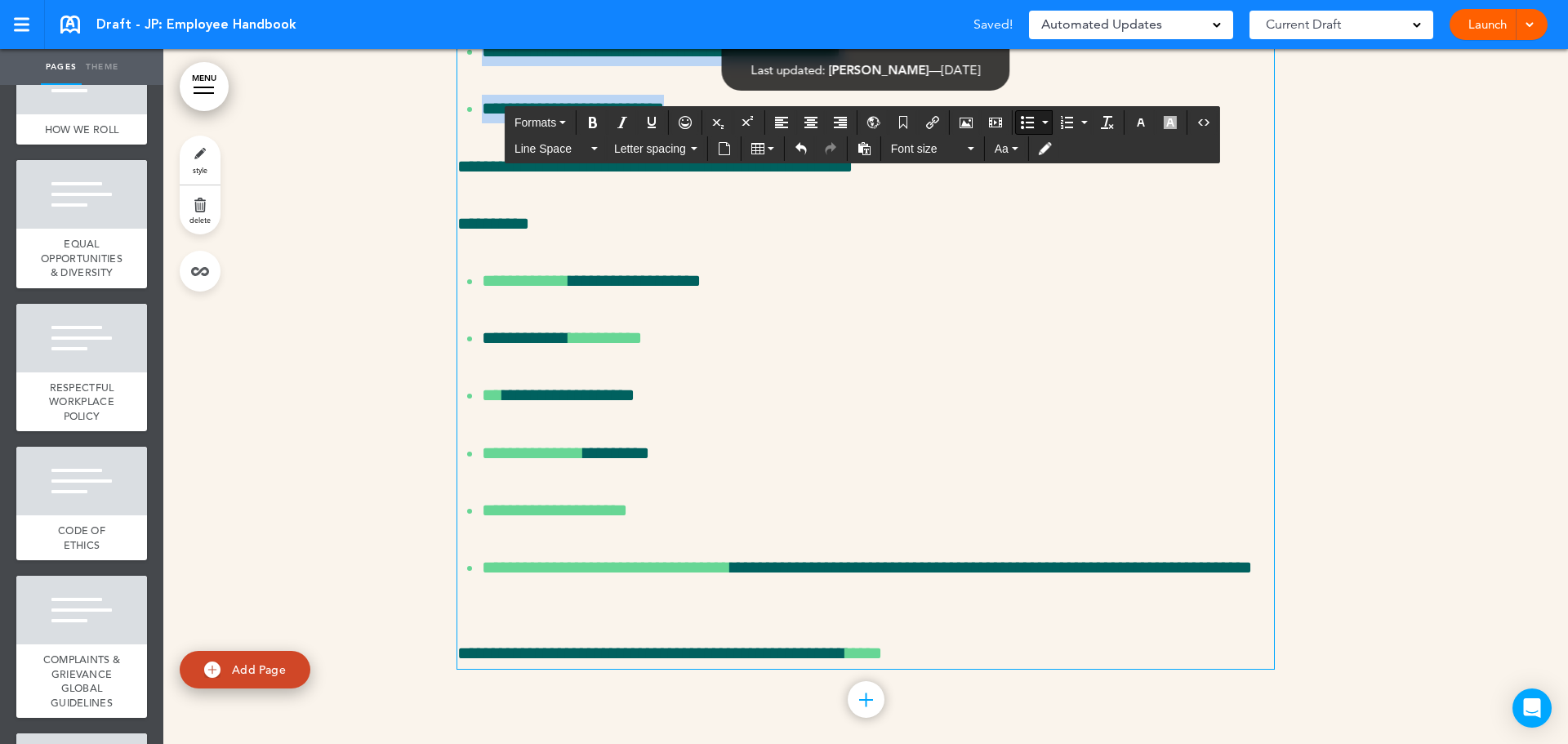
drag, startPoint x: 690, startPoint y: 301, endPoint x: 463, endPoint y: 213, distance: 243.5
click at [463, 124] on ul "**********" at bounding box center [866, 51] width 816 height 143
click at [547, 145] on span "Line Space" at bounding box center [551, 148] width 73 height 17
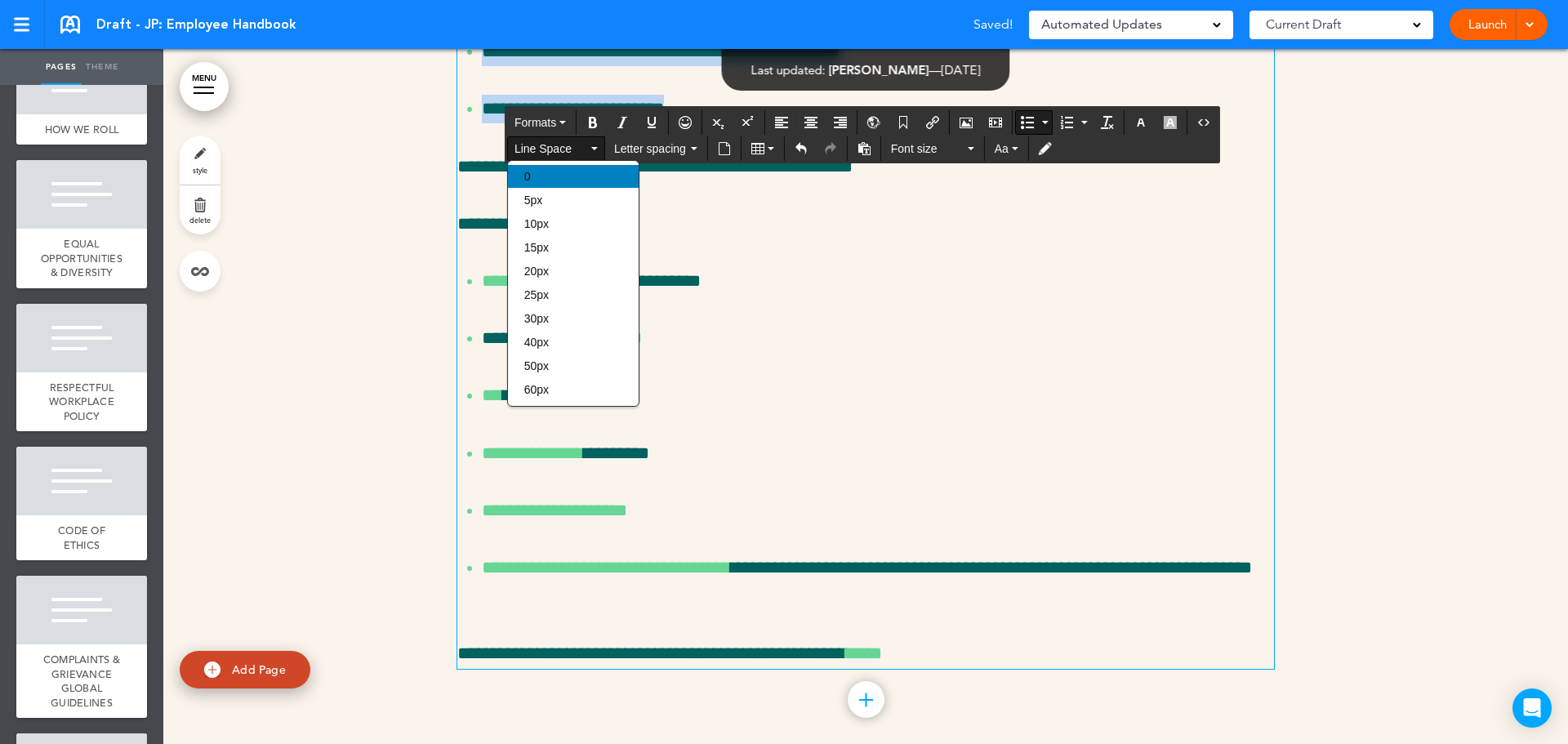
click at [588, 180] on div "0" at bounding box center [573, 176] width 130 height 23
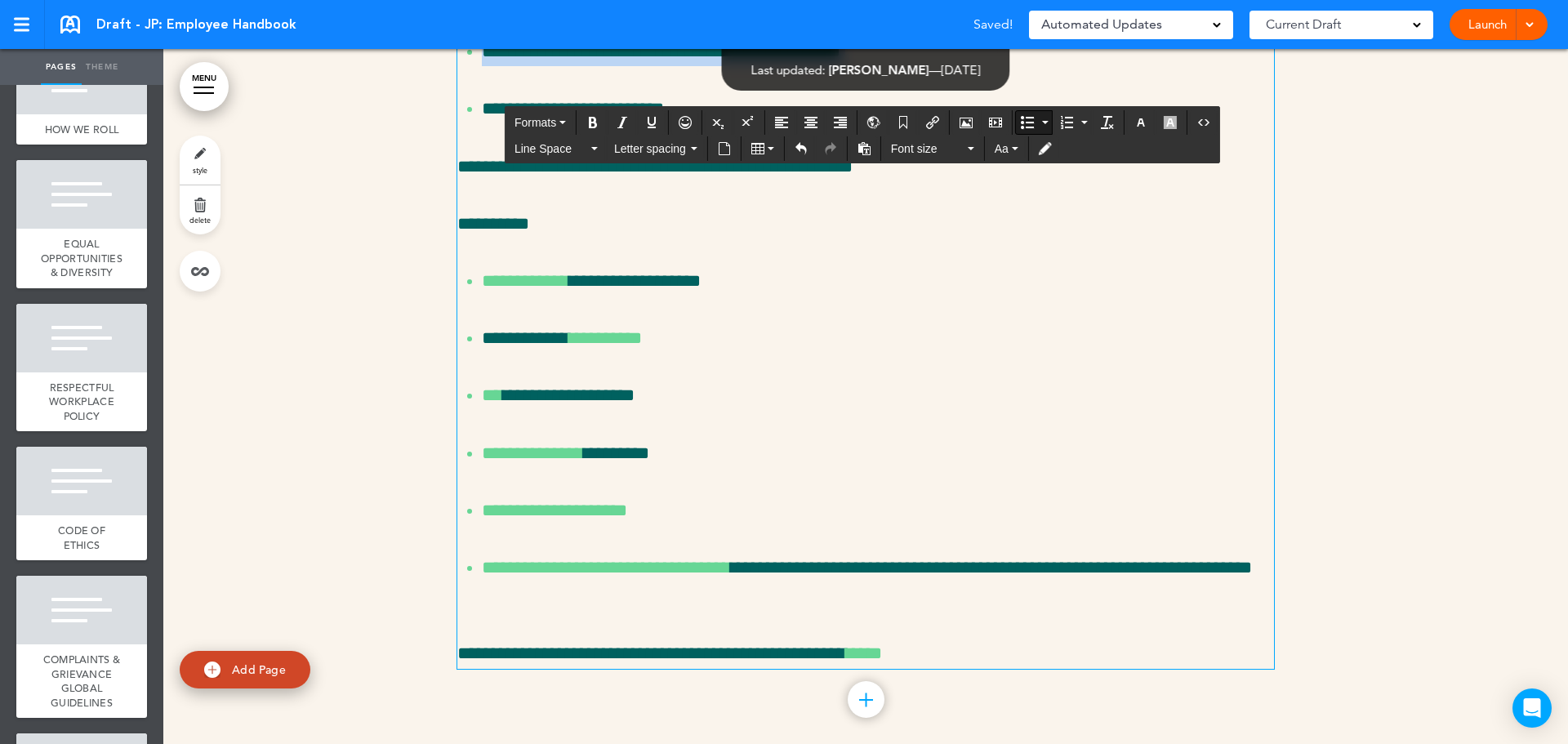
click at [729, 316] on div "**********" at bounding box center [866, 223] width 816 height 888
drag, startPoint x: 614, startPoint y: 271, endPoint x: 472, endPoint y: 237, distance: 146.0
click at [472, 124] on ul "**********" at bounding box center [866, 51] width 816 height 143
click at [565, 146] on span "Line Space" at bounding box center [551, 148] width 73 height 17
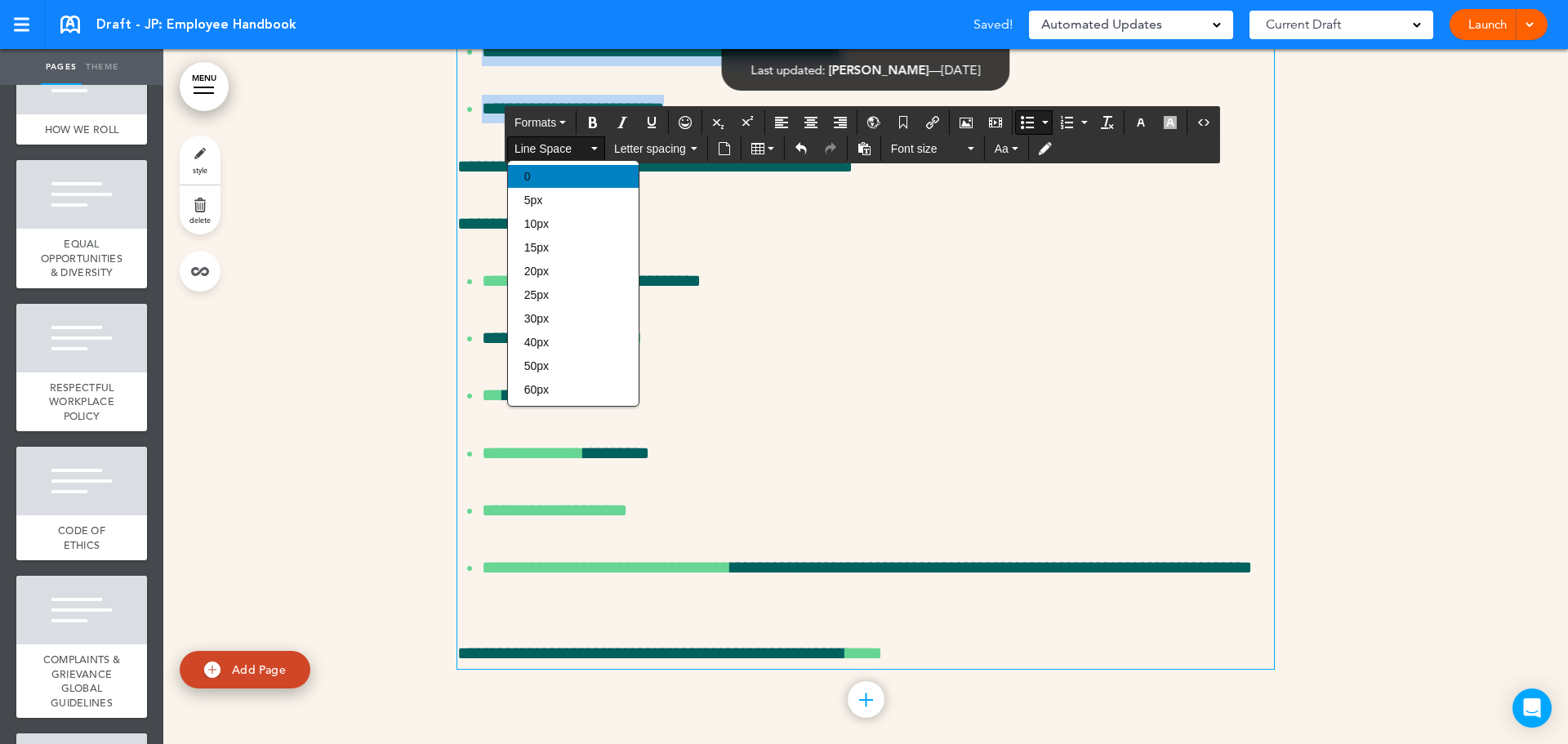
click at [581, 181] on div "0" at bounding box center [573, 176] width 130 height 23
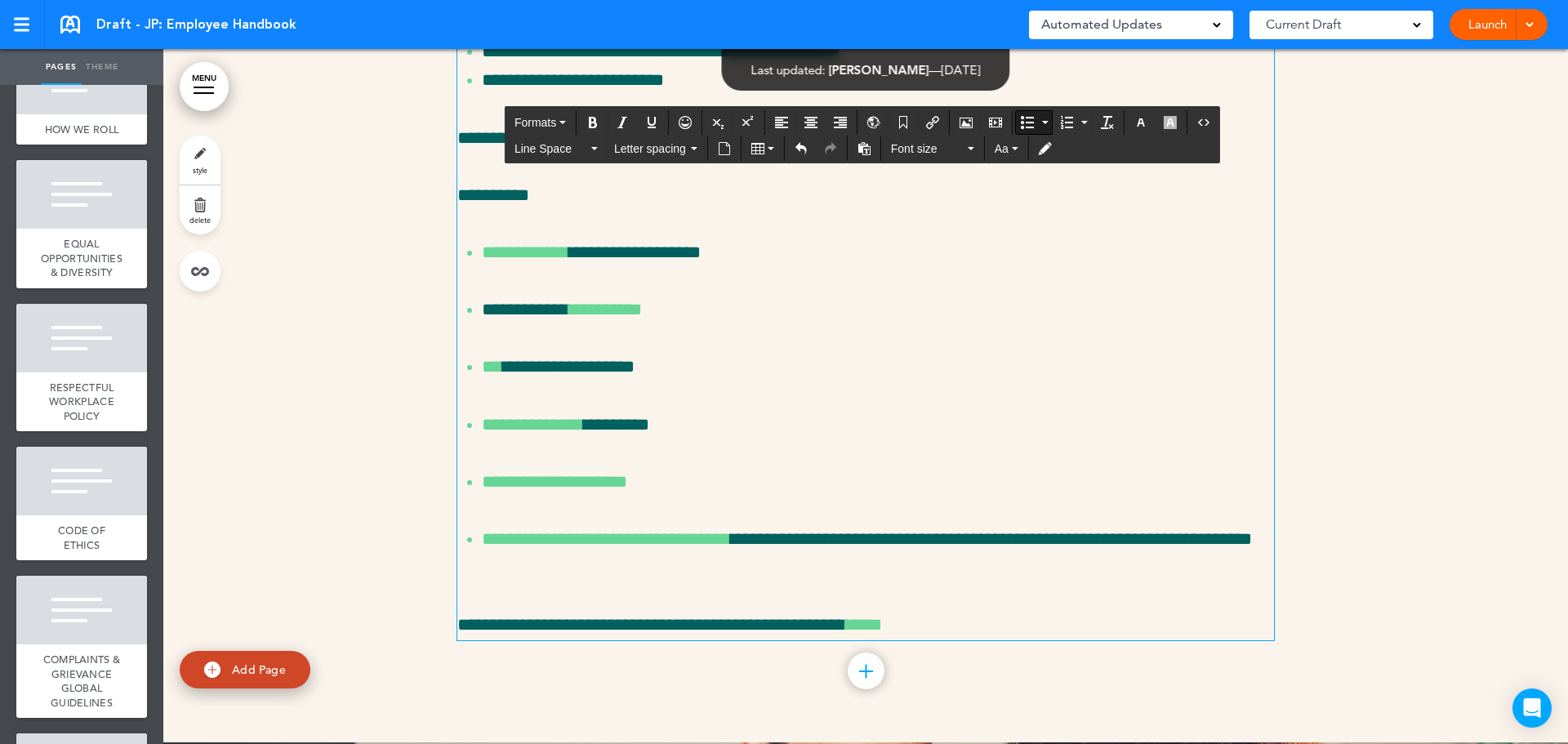
click at [820, 209] on p "**********" at bounding box center [866, 195] width 816 height 29
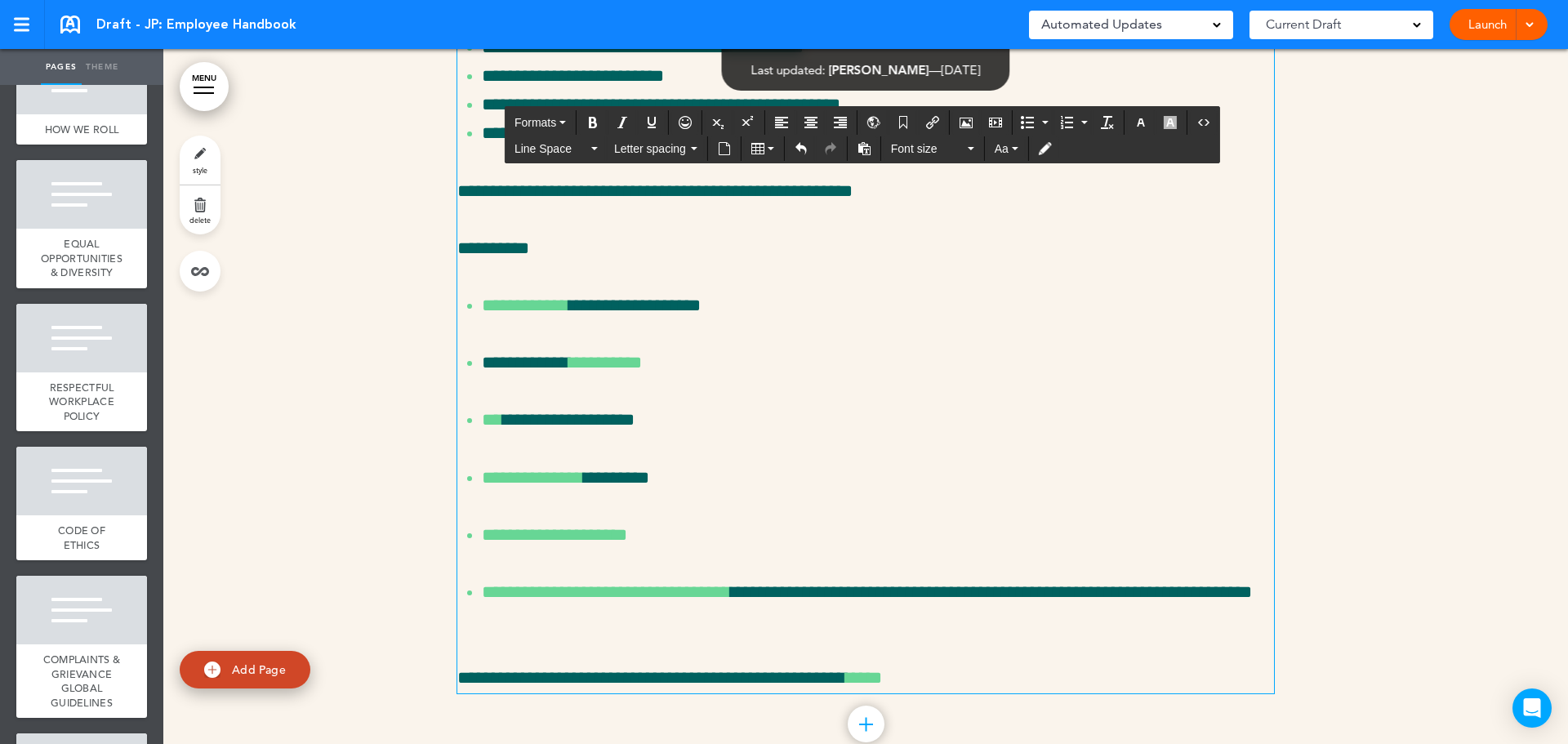
scroll to position [9573, 0]
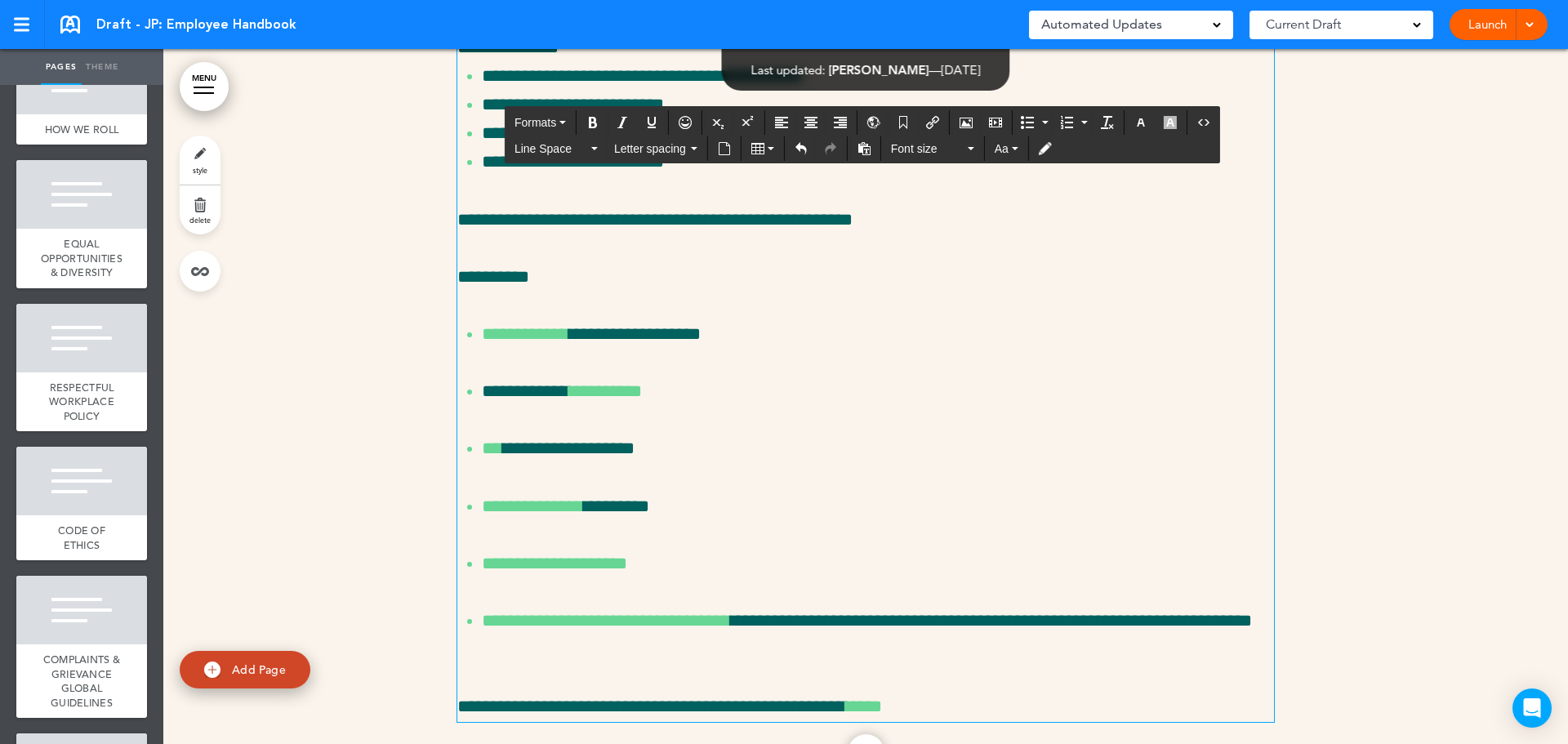
click at [463, 487] on div "**********" at bounding box center [866, 291] width 816 height 860
drag, startPoint x: 731, startPoint y: 527, endPoint x: 442, endPoint y: 468, distance: 295.0
click at [444, 469] on div "**********" at bounding box center [865, 312] width 1404 height 1024
click at [541, 145] on span "Line Space" at bounding box center [551, 148] width 73 height 17
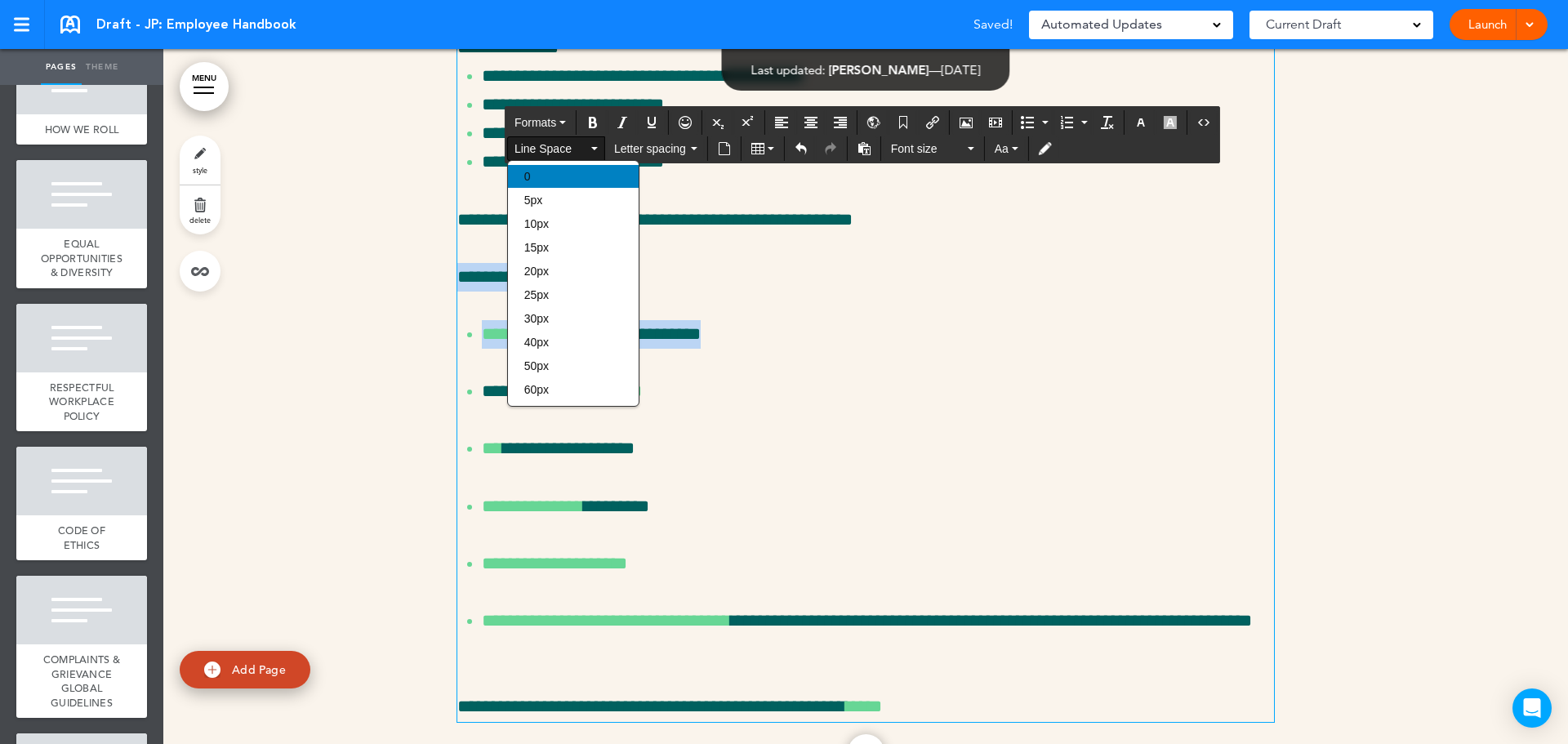
click at [587, 180] on div "0" at bounding box center [573, 176] width 130 height 23
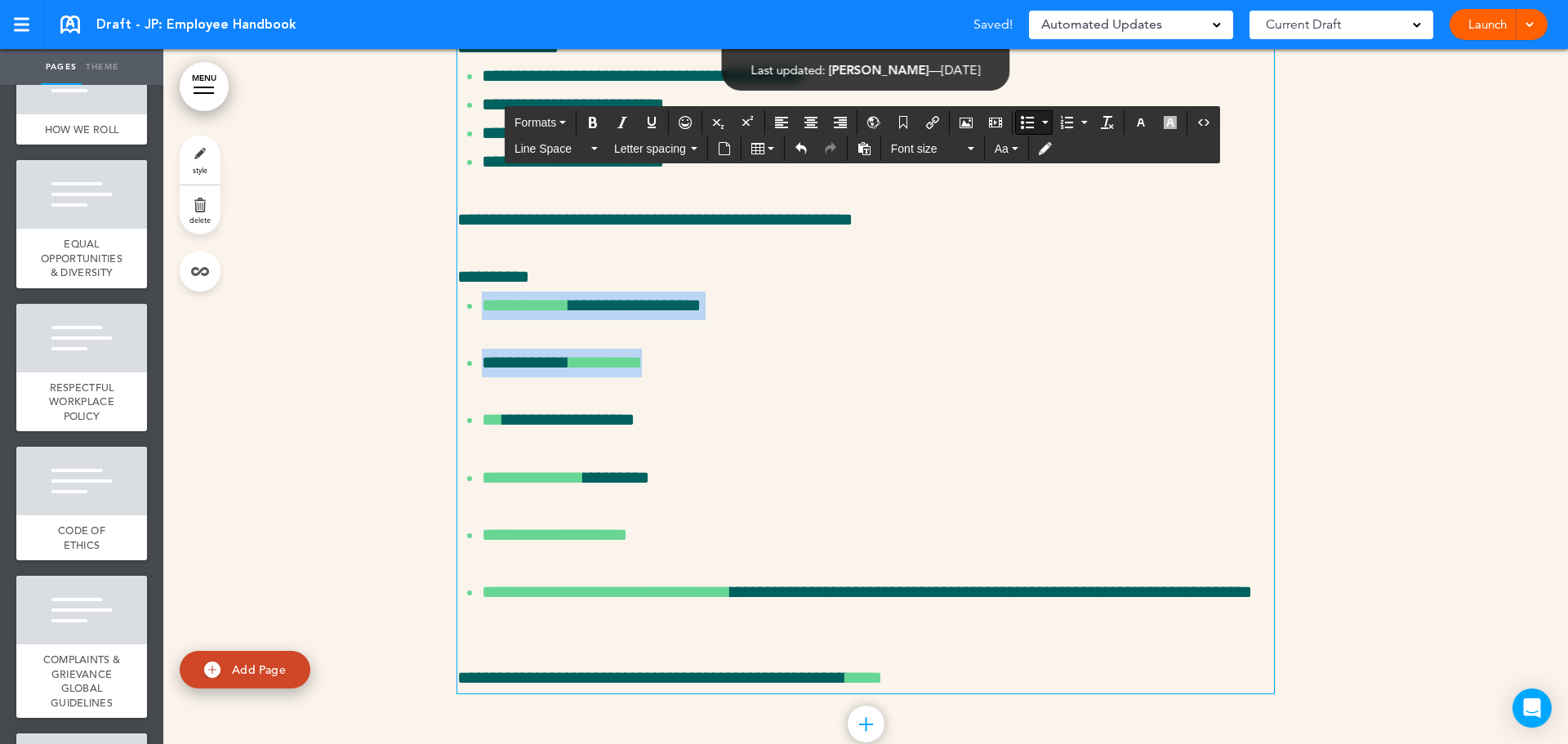
drag, startPoint x: 693, startPoint y: 552, endPoint x: 444, endPoint y: 506, distance: 253.2
click at [444, 506] on div "**********" at bounding box center [865, 297] width 1404 height 995
click at [544, 152] on span "Line Space" at bounding box center [551, 148] width 73 height 17
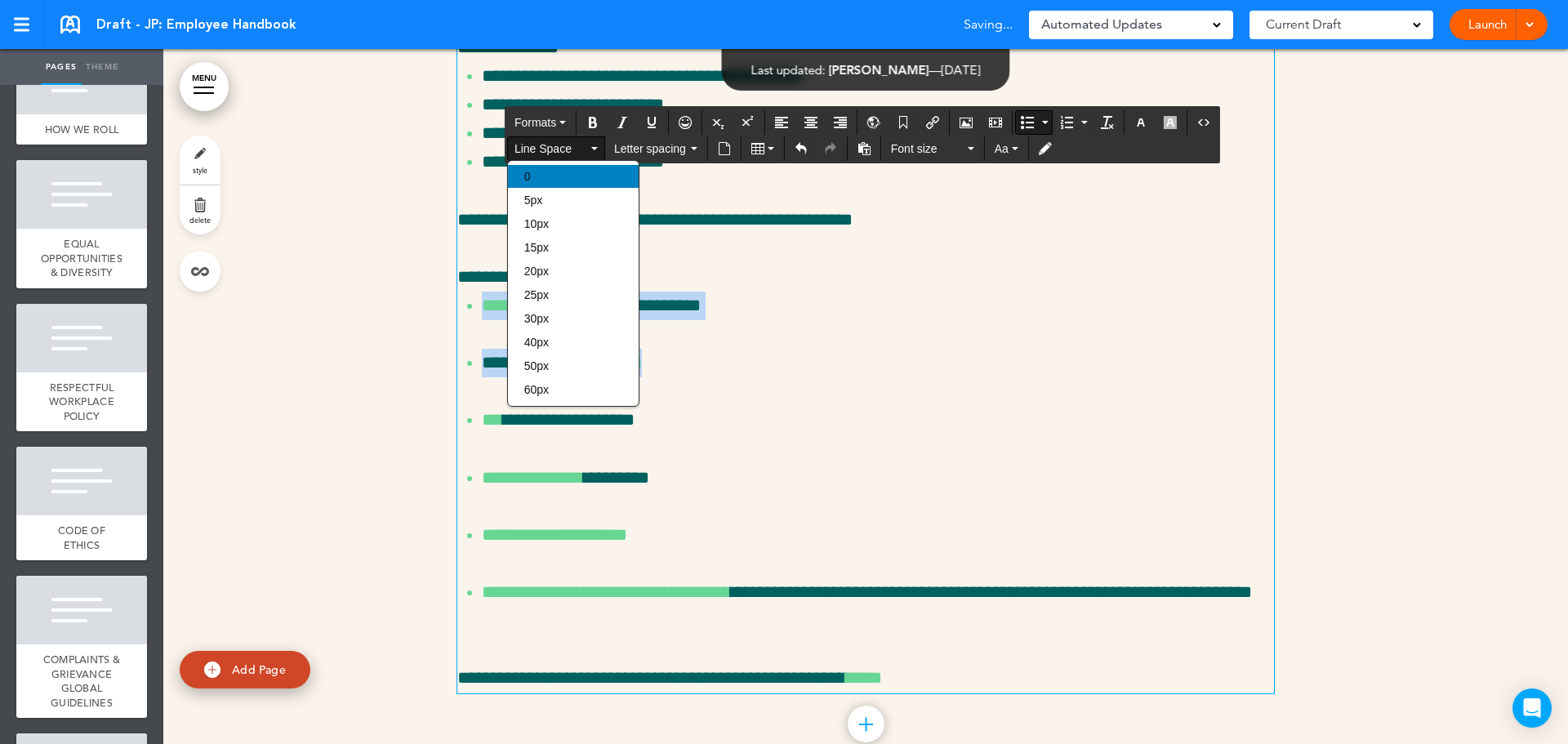
click at [572, 181] on div "0" at bounding box center [573, 176] width 130 height 23
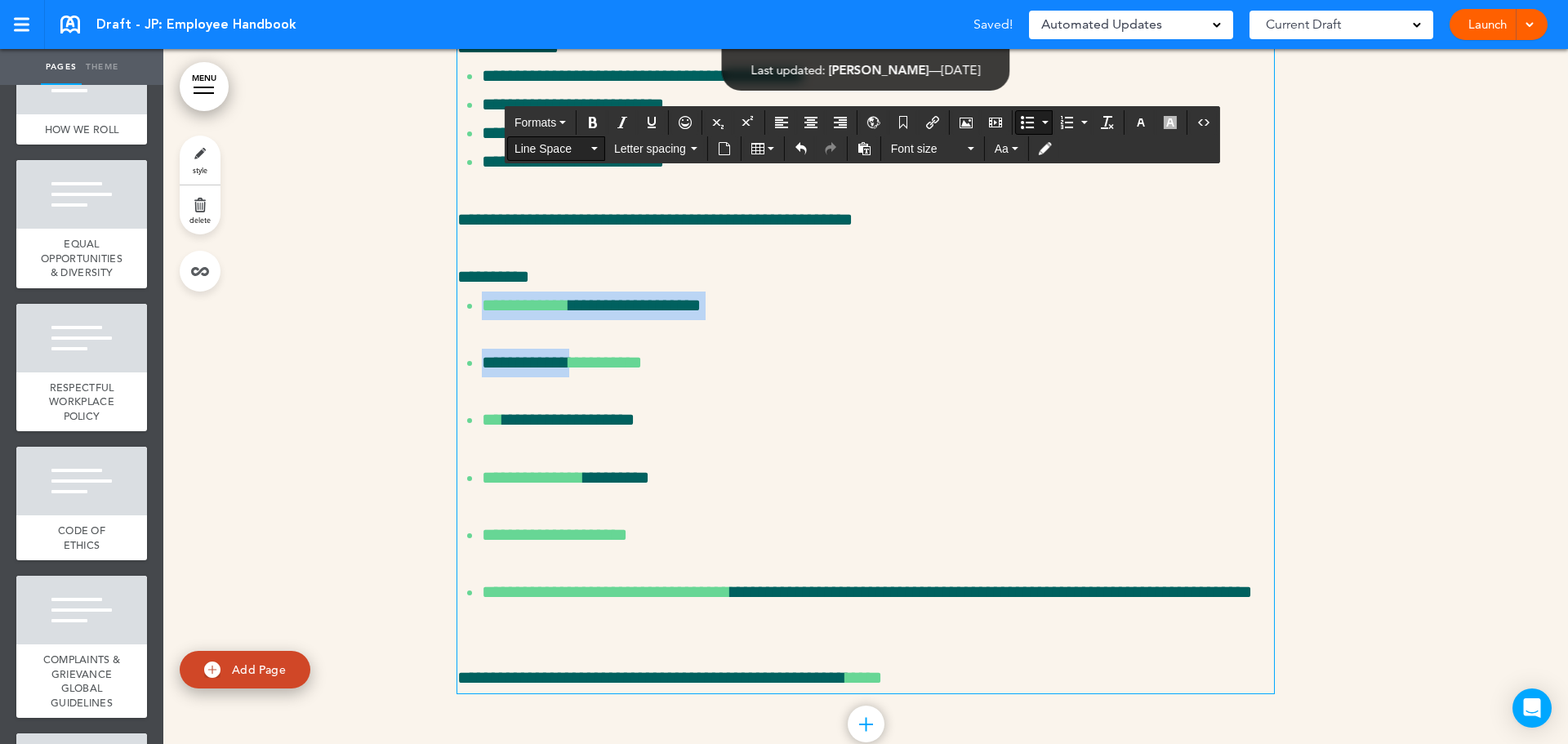
click at [543, 145] on span "Line Space" at bounding box center [551, 148] width 73 height 17
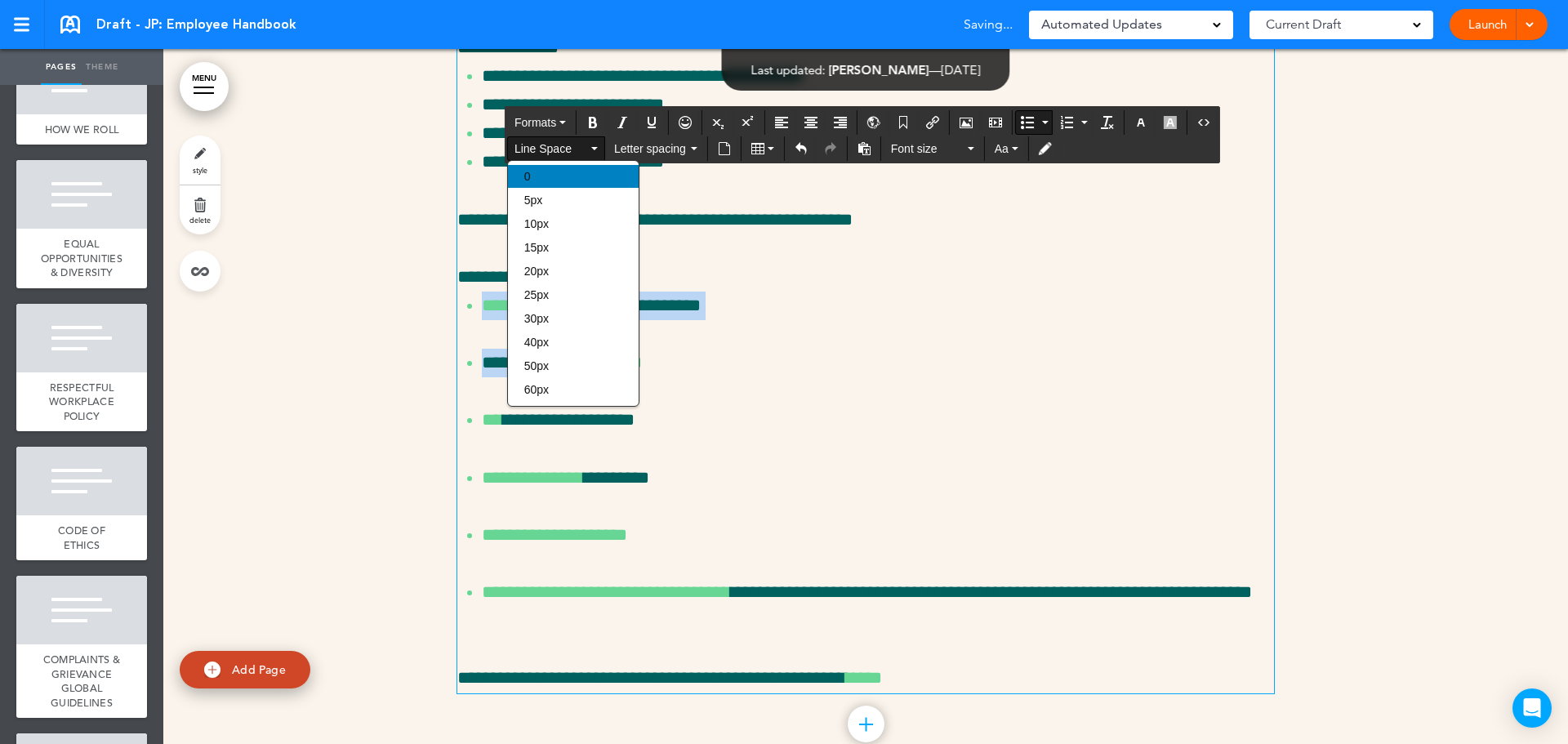
click at [580, 172] on div "0" at bounding box center [573, 176] width 130 height 23
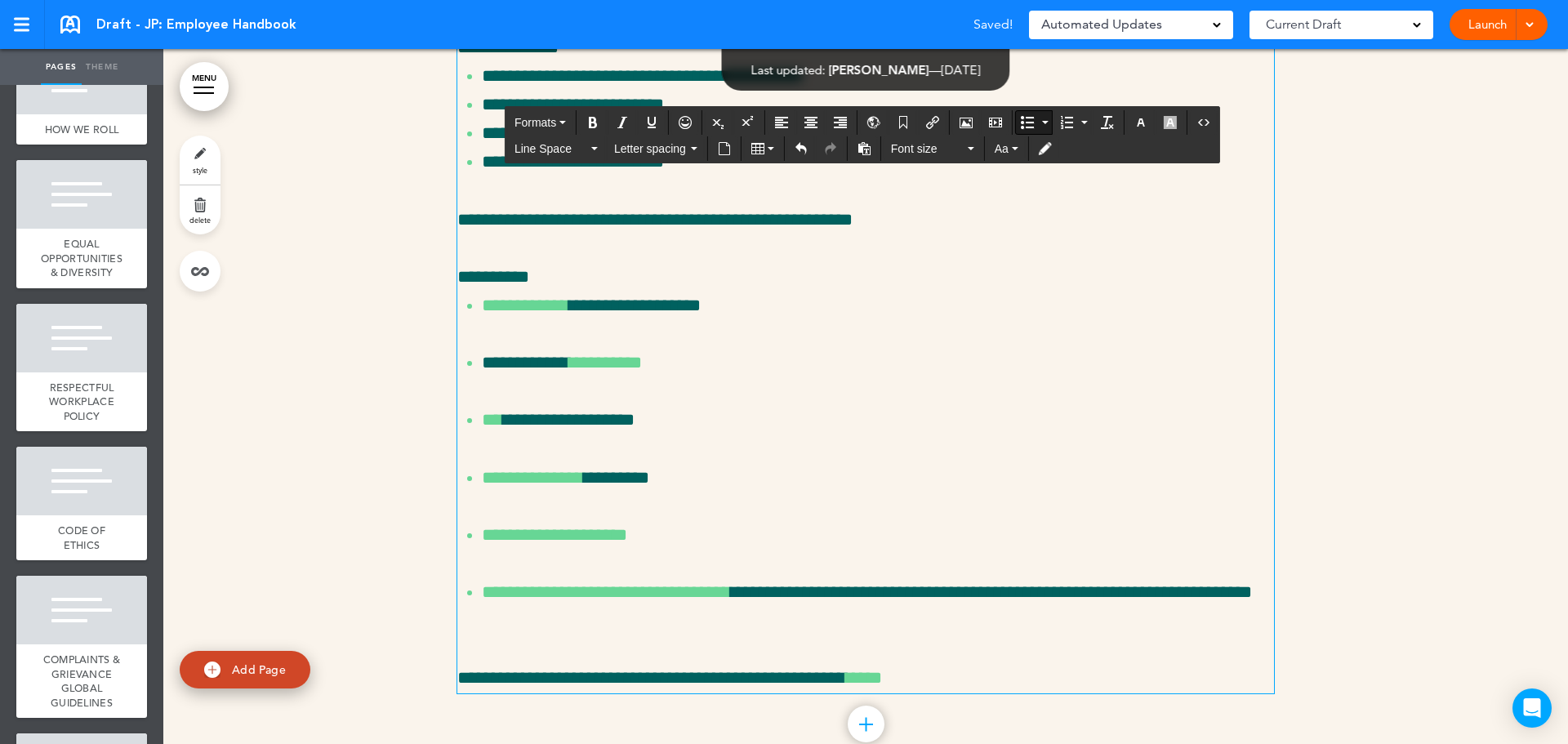
drag, startPoint x: 821, startPoint y: 641, endPoint x: 765, endPoint y: 629, distance: 57.3
click at [819, 635] on ul "**********" at bounding box center [866, 463] width 816 height 344
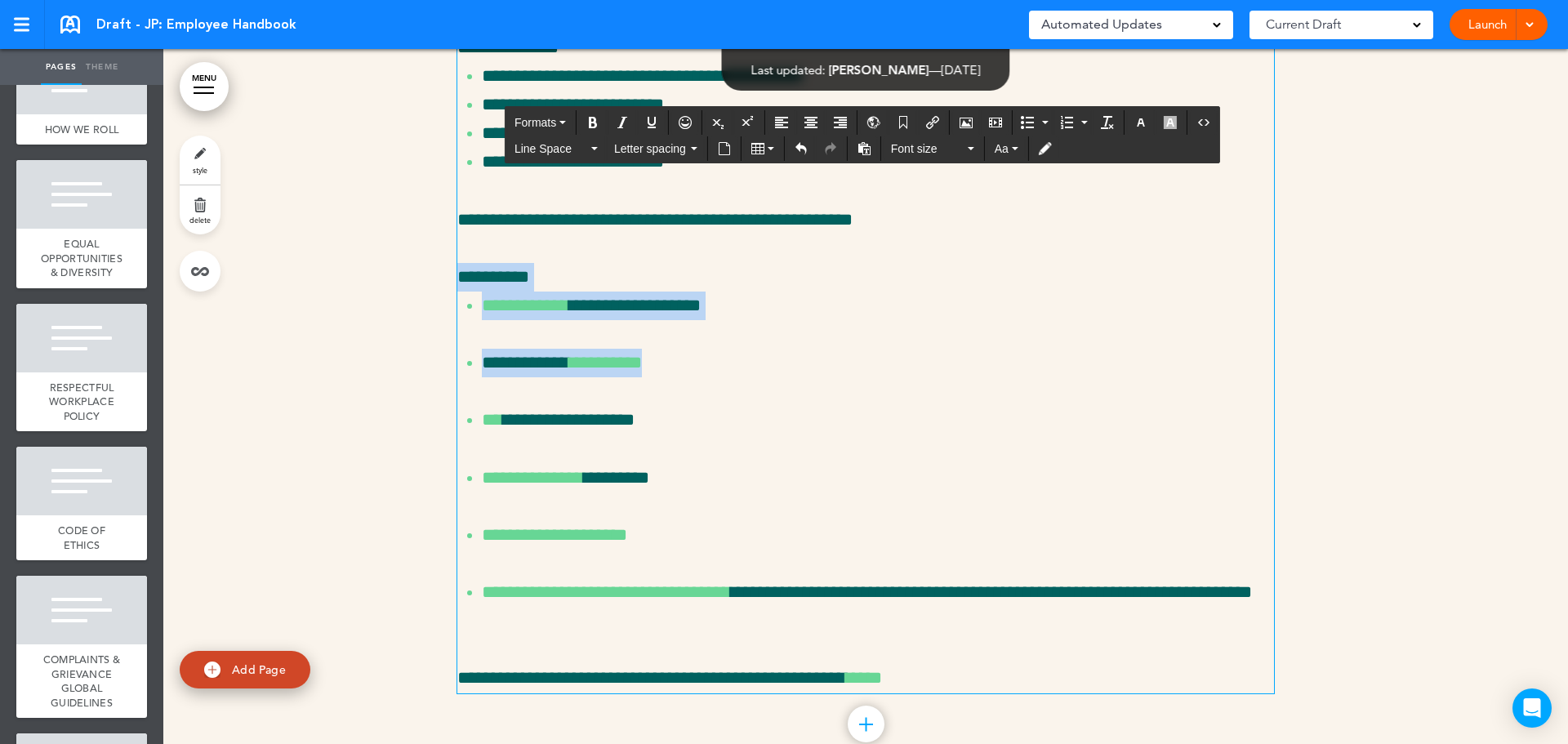
drag, startPoint x: 689, startPoint y: 547, endPoint x: 421, endPoint y: 453, distance: 284.0
click at [421, 453] on div "**********" at bounding box center [865, 297] width 1404 height 995
click at [538, 151] on span "Line Space" at bounding box center [551, 148] width 73 height 17
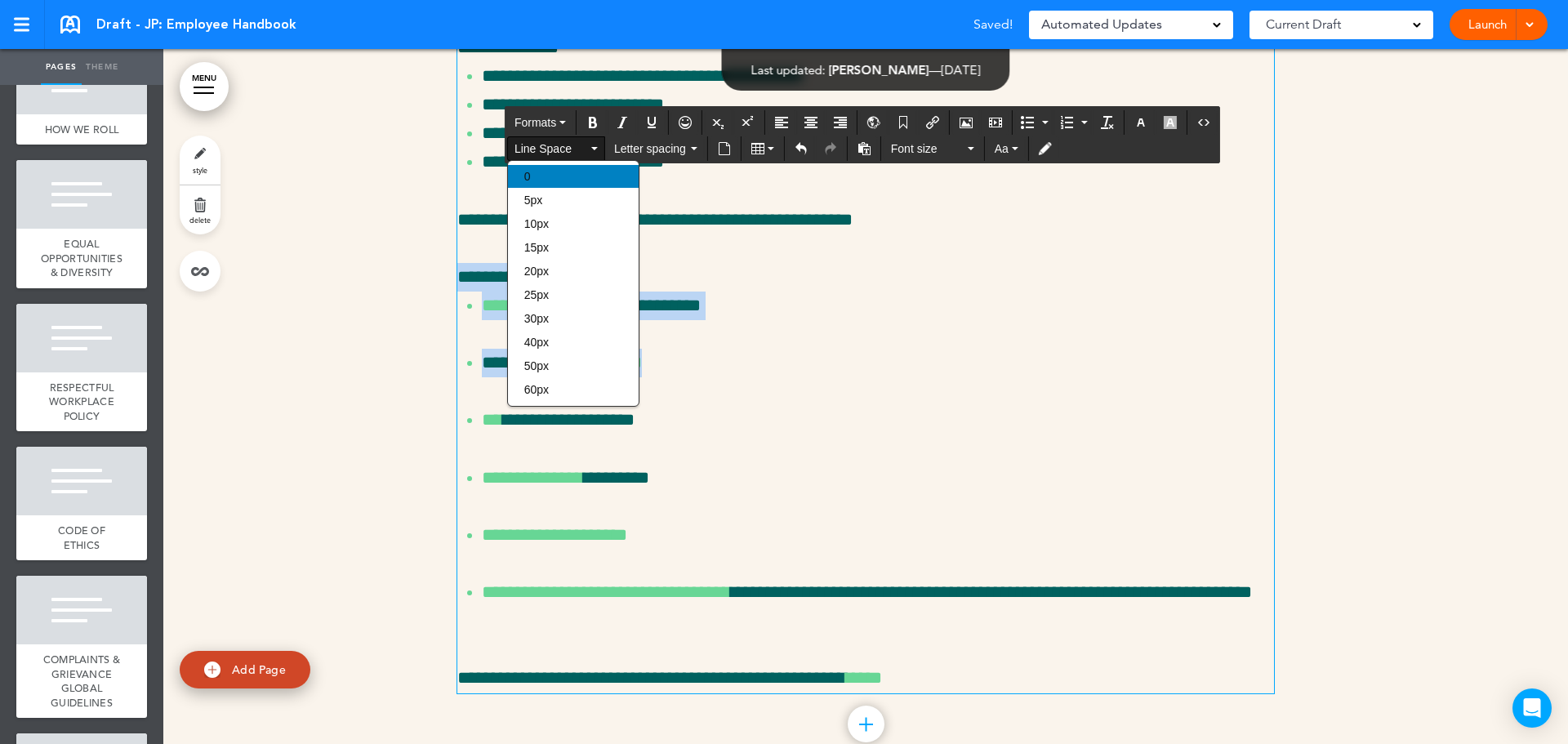
click at [590, 182] on div "0" at bounding box center [573, 176] width 130 height 23
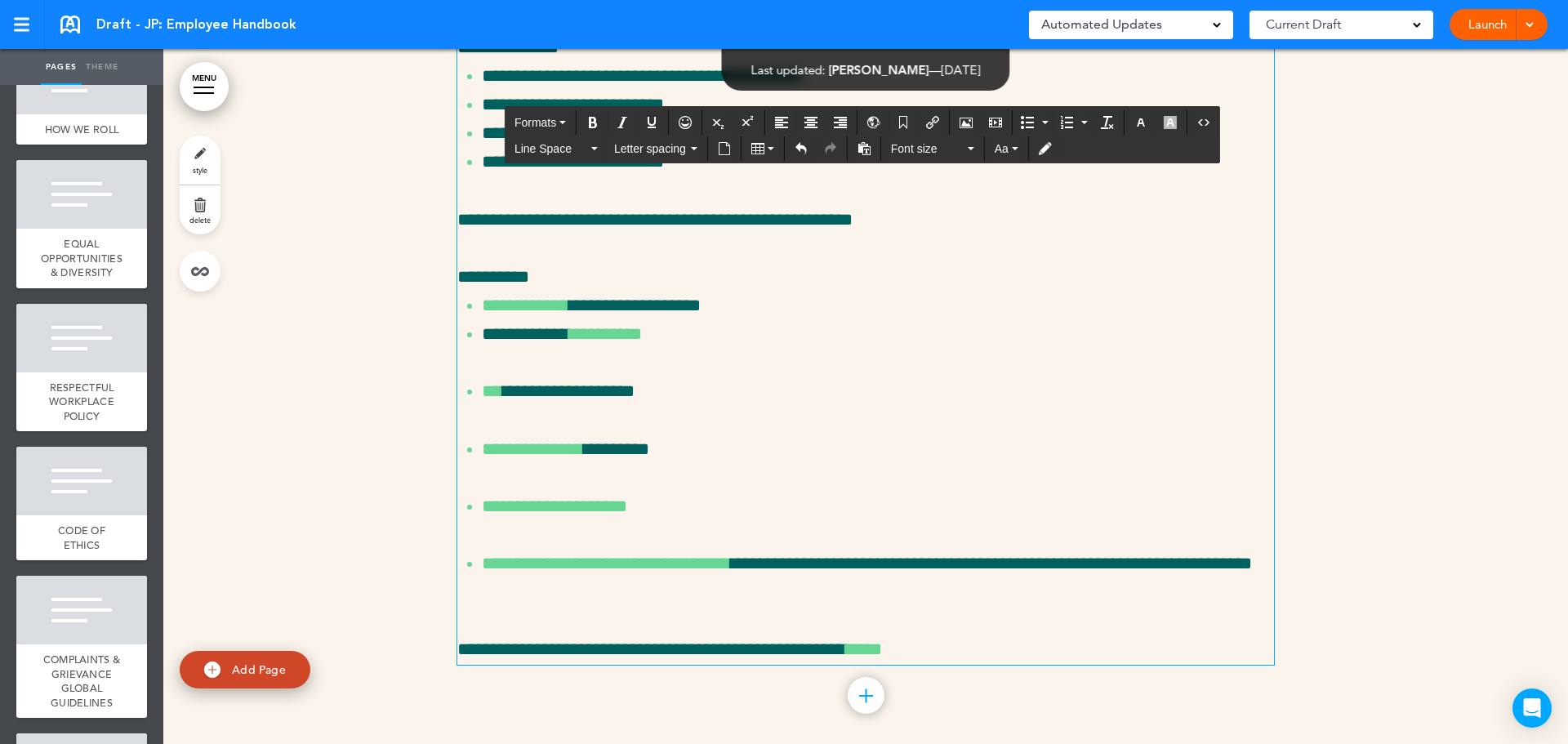
click at [844, 560] on ul "**********" at bounding box center [866, 449] width 816 height 315
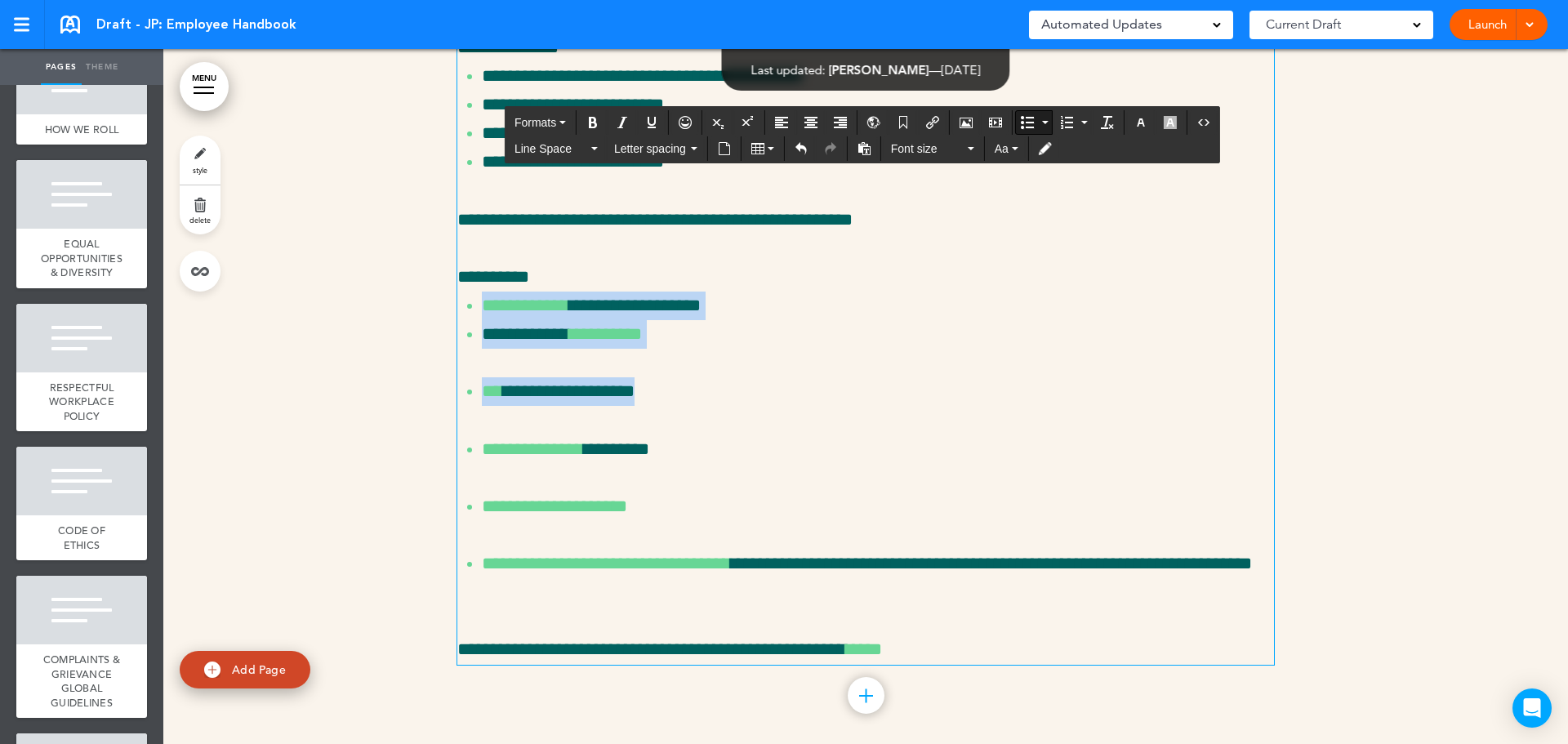
drag, startPoint x: 405, startPoint y: 492, endPoint x: 393, endPoint y: 486, distance: 13.4
click at [393, 486] on div "**********" at bounding box center [865, 284] width 1404 height 966
click at [532, 156] on span "Line Space" at bounding box center [551, 148] width 73 height 17
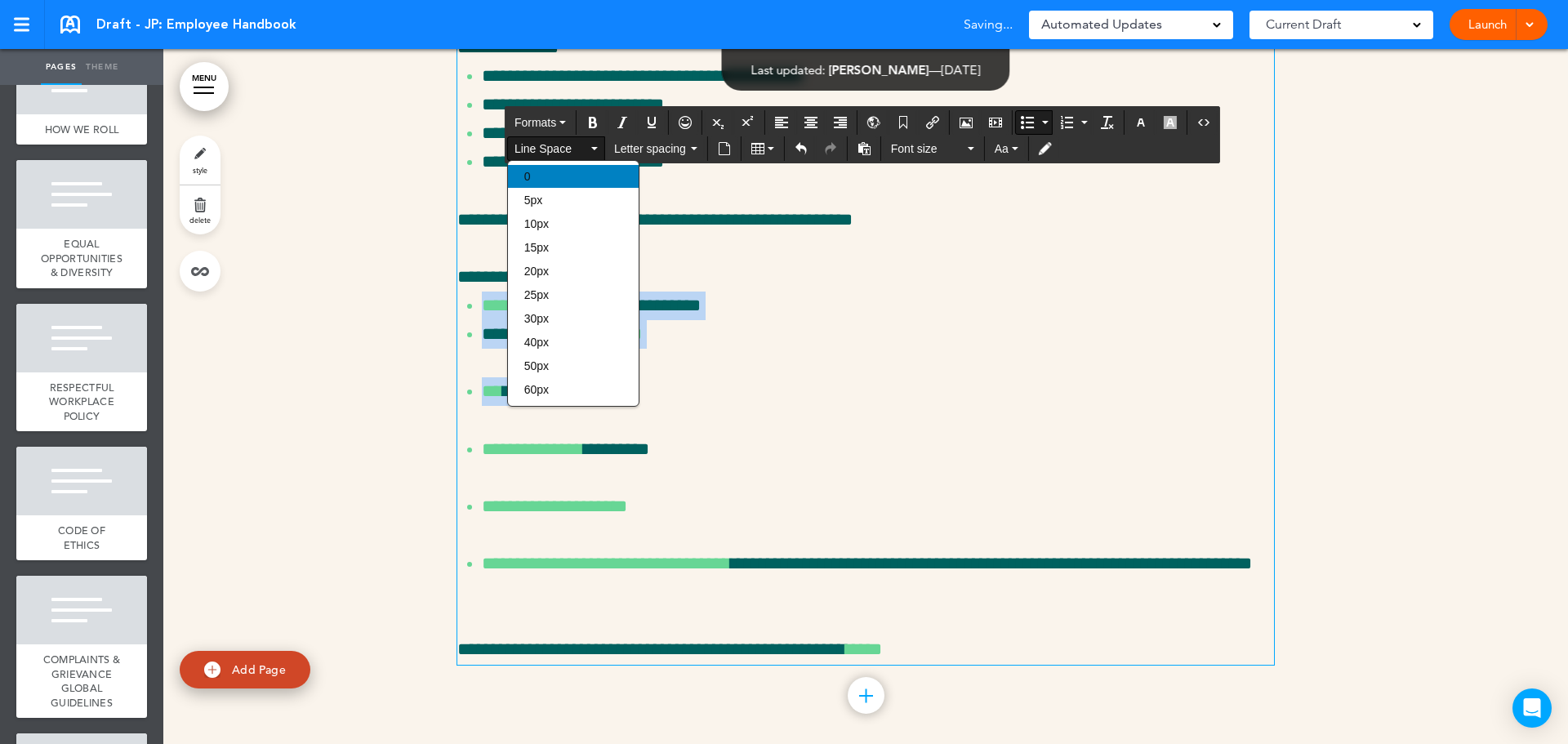
click at [562, 170] on div "0" at bounding box center [573, 176] width 130 height 23
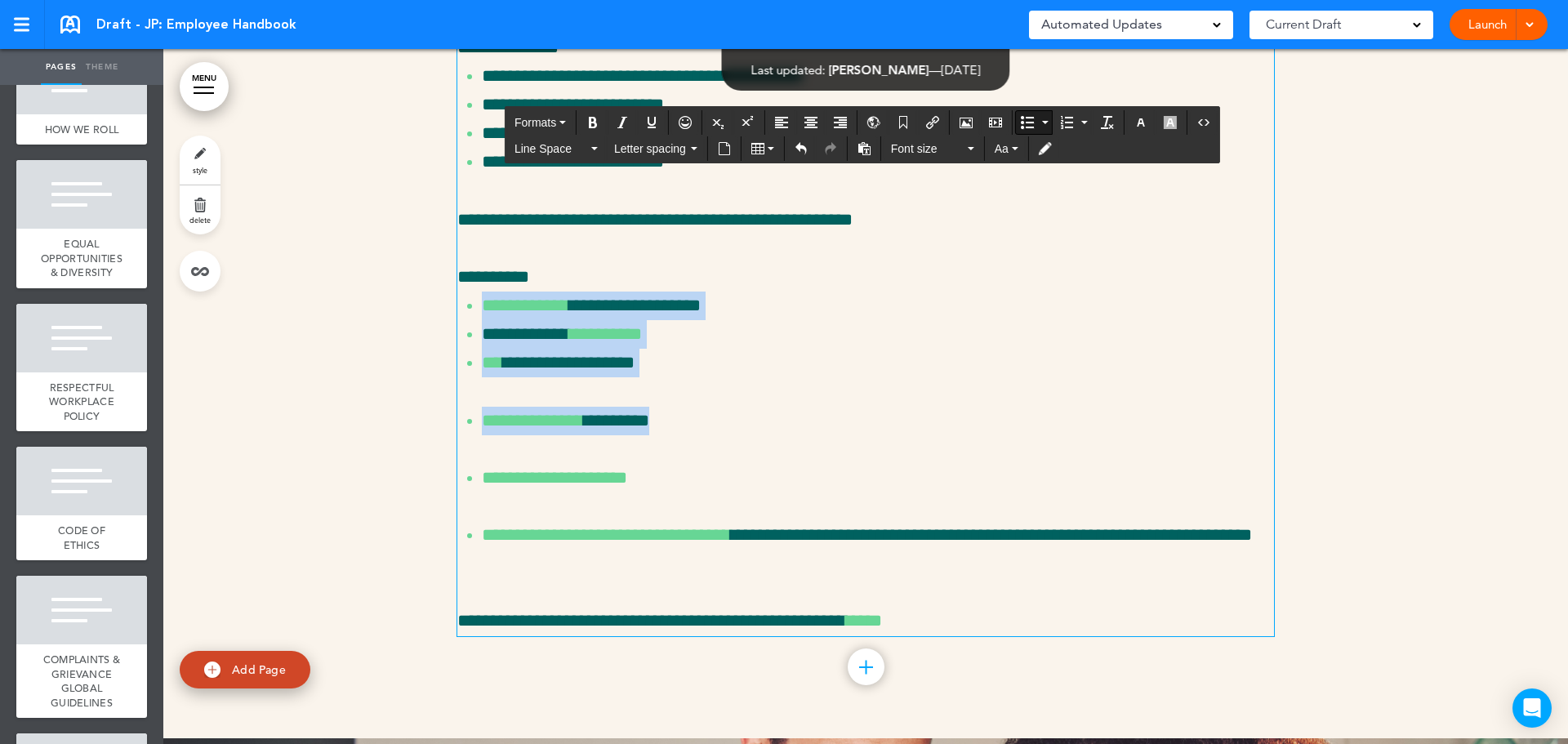
drag, startPoint x: 508, startPoint y: 558, endPoint x: 431, endPoint y: 486, distance: 105.4
click at [431, 486] on div "**********" at bounding box center [865, 269] width 1404 height 938
click at [544, 148] on span "Line Space" at bounding box center [551, 148] width 73 height 17
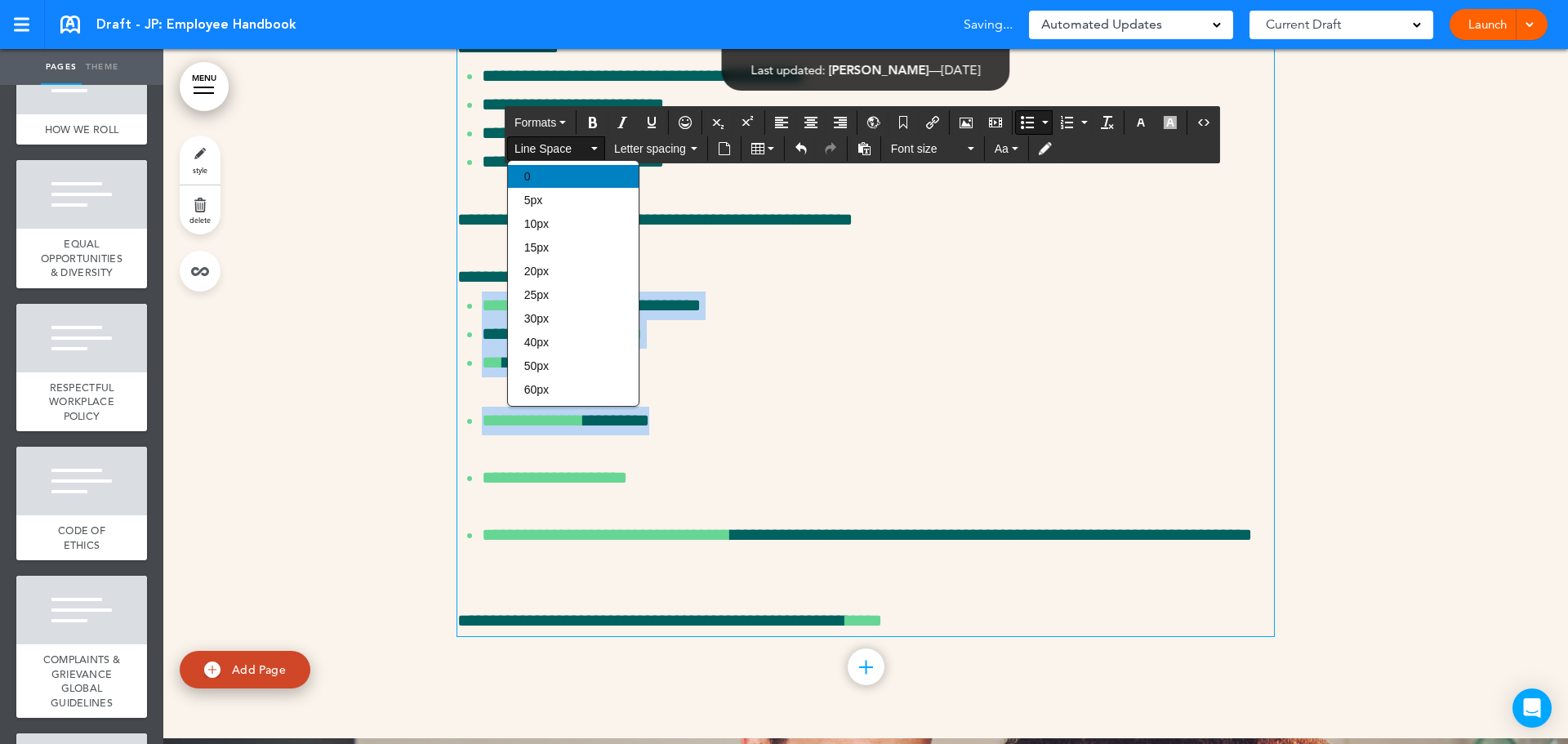
click at [572, 172] on div "0" at bounding box center [573, 176] width 130 height 23
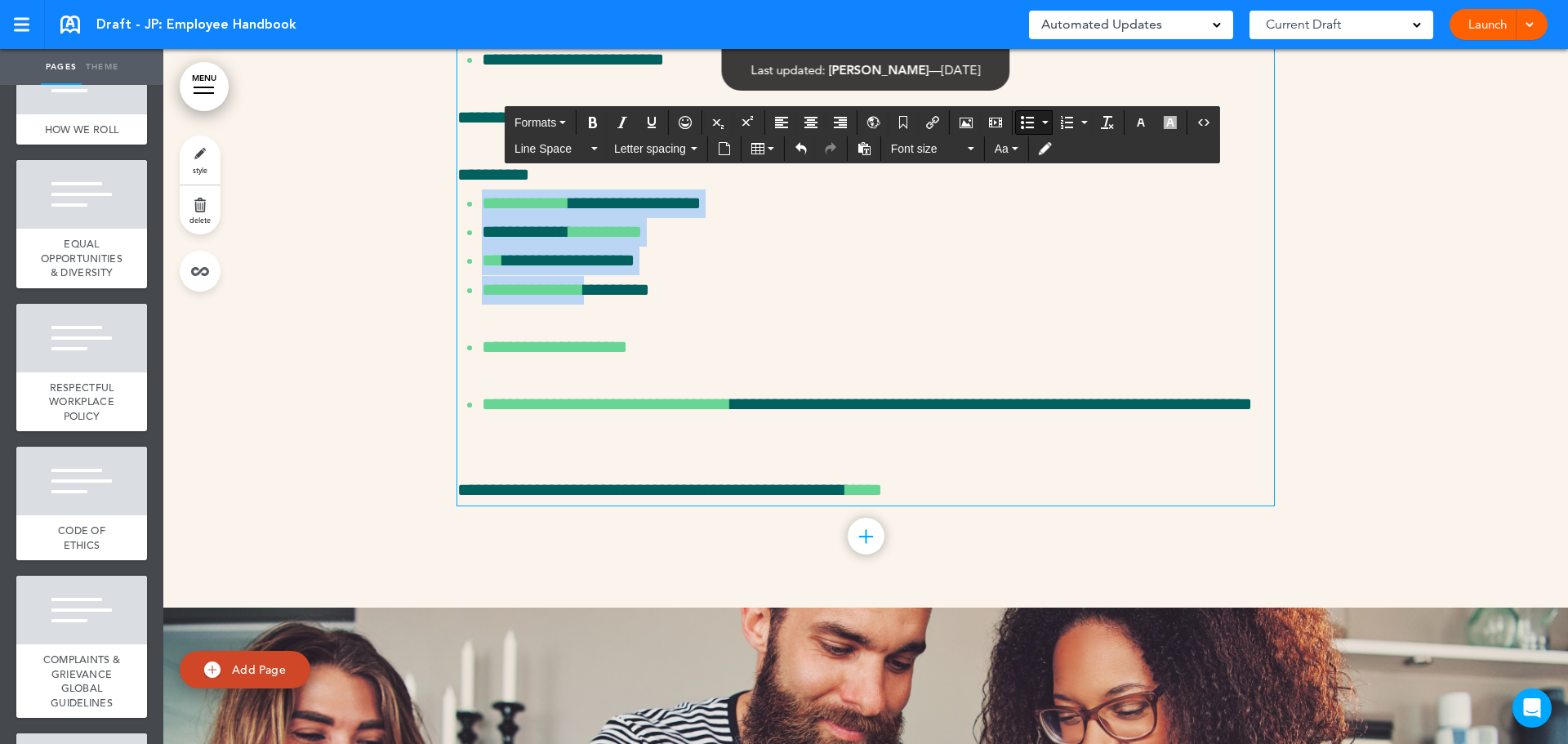
scroll to position [9737, 0]
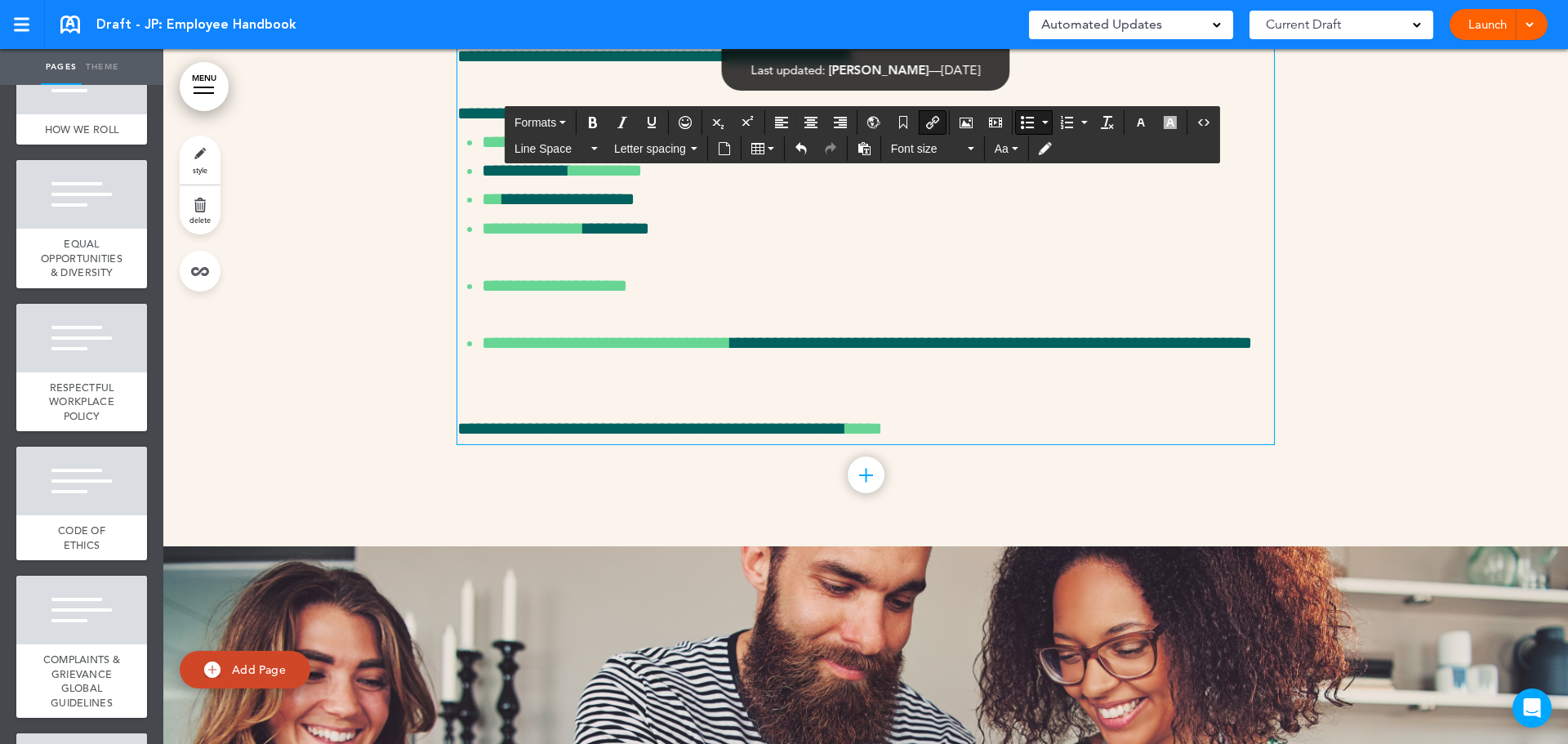
click at [650, 300] on p "**********" at bounding box center [878, 286] width 792 height 29
click at [573, 294] on link "**********" at bounding box center [554, 286] width 145 height 18
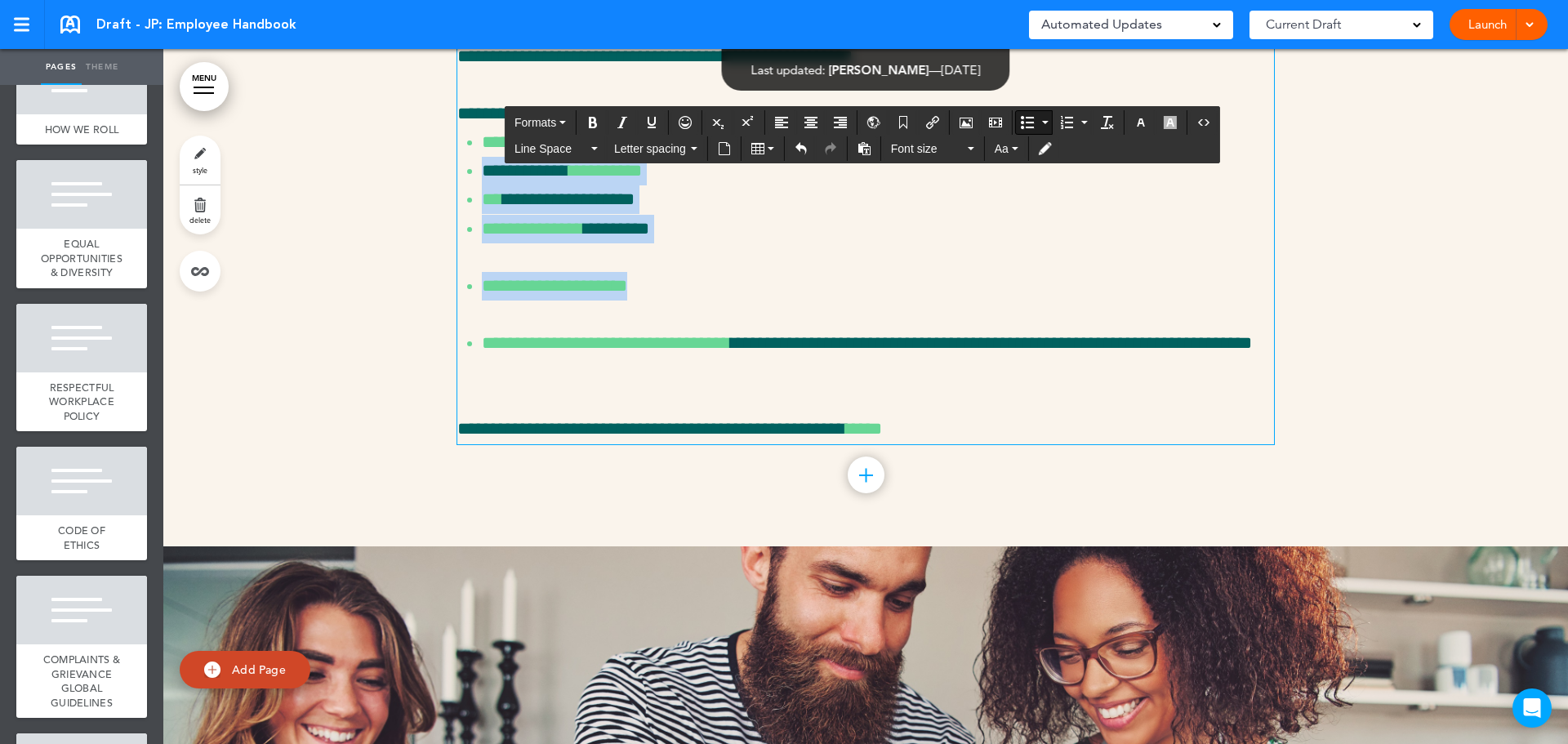
drag, startPoint x: 680, startPoint y: 476, endPoint x: 454, endPoint y: 364, distance: 252.2
click at [457, 364] on ul "**********" at bounding box center [866, 257] width 816 height 258
click at [540, 151] on span "Line Space" at bounding box center [551, 148] width 73 height 17
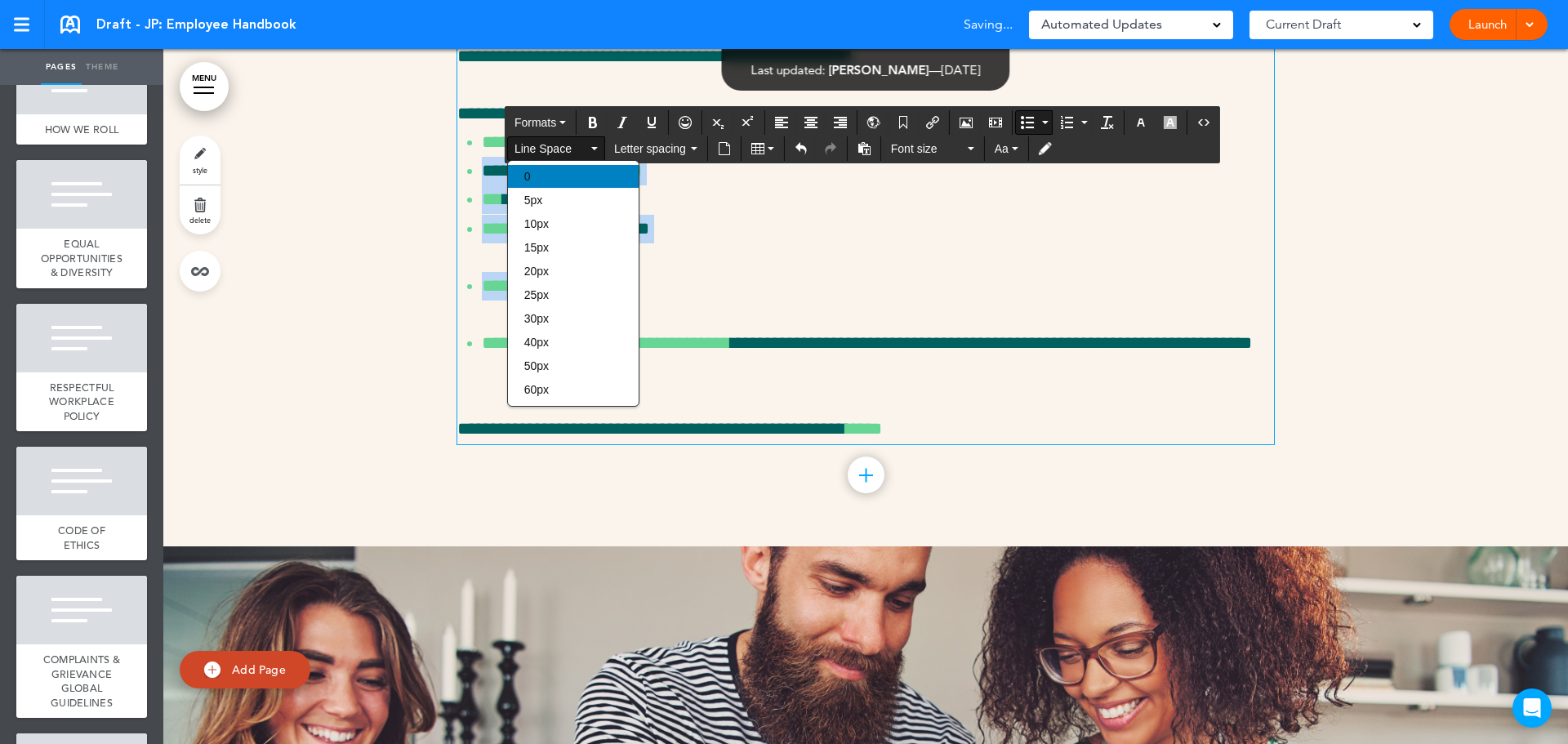
click at [555, 177] on div "0" at bounding box center [573, 176] width 130 height 23
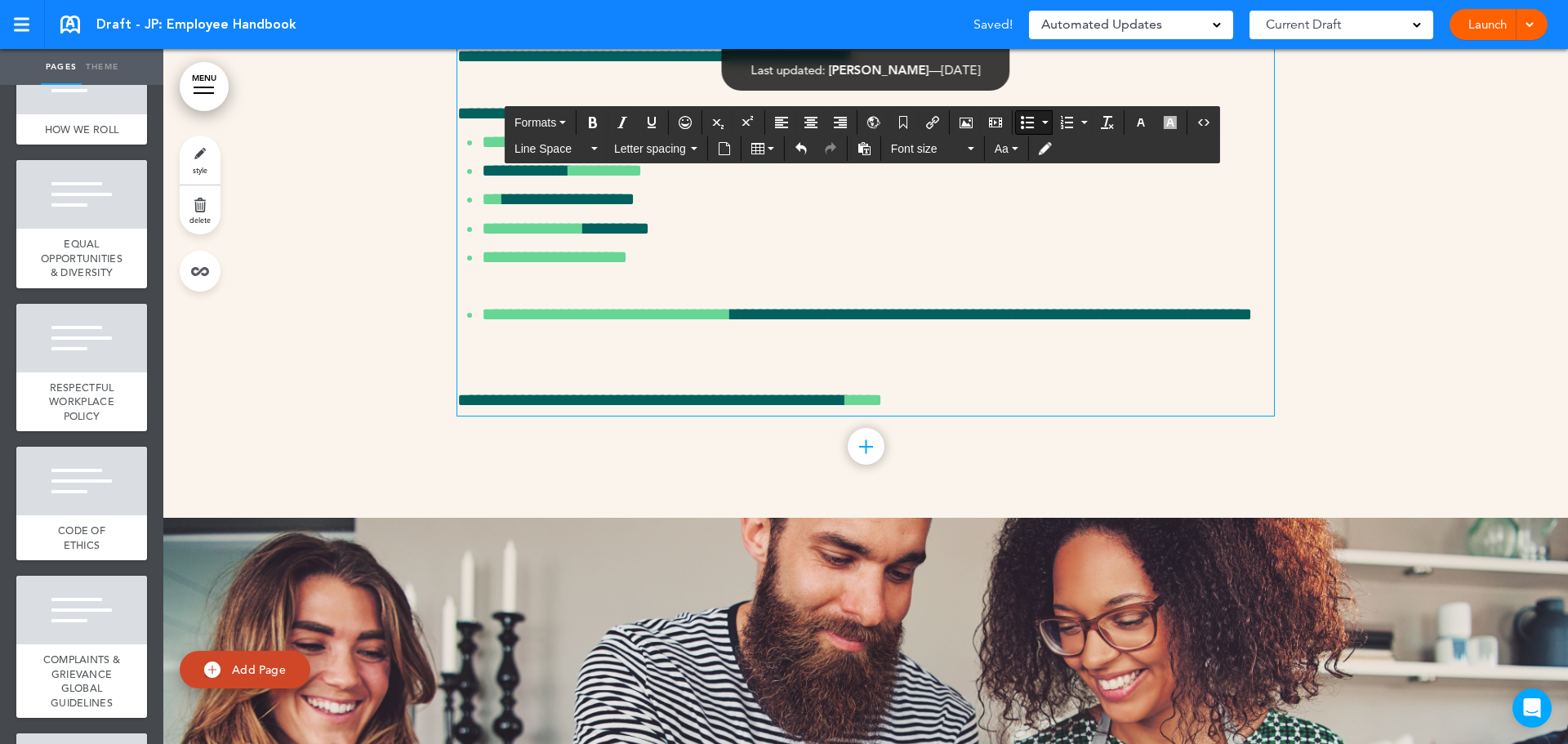
click at [755, 358] on p "**********" at bounding box center [878, 329] width 792 height 57
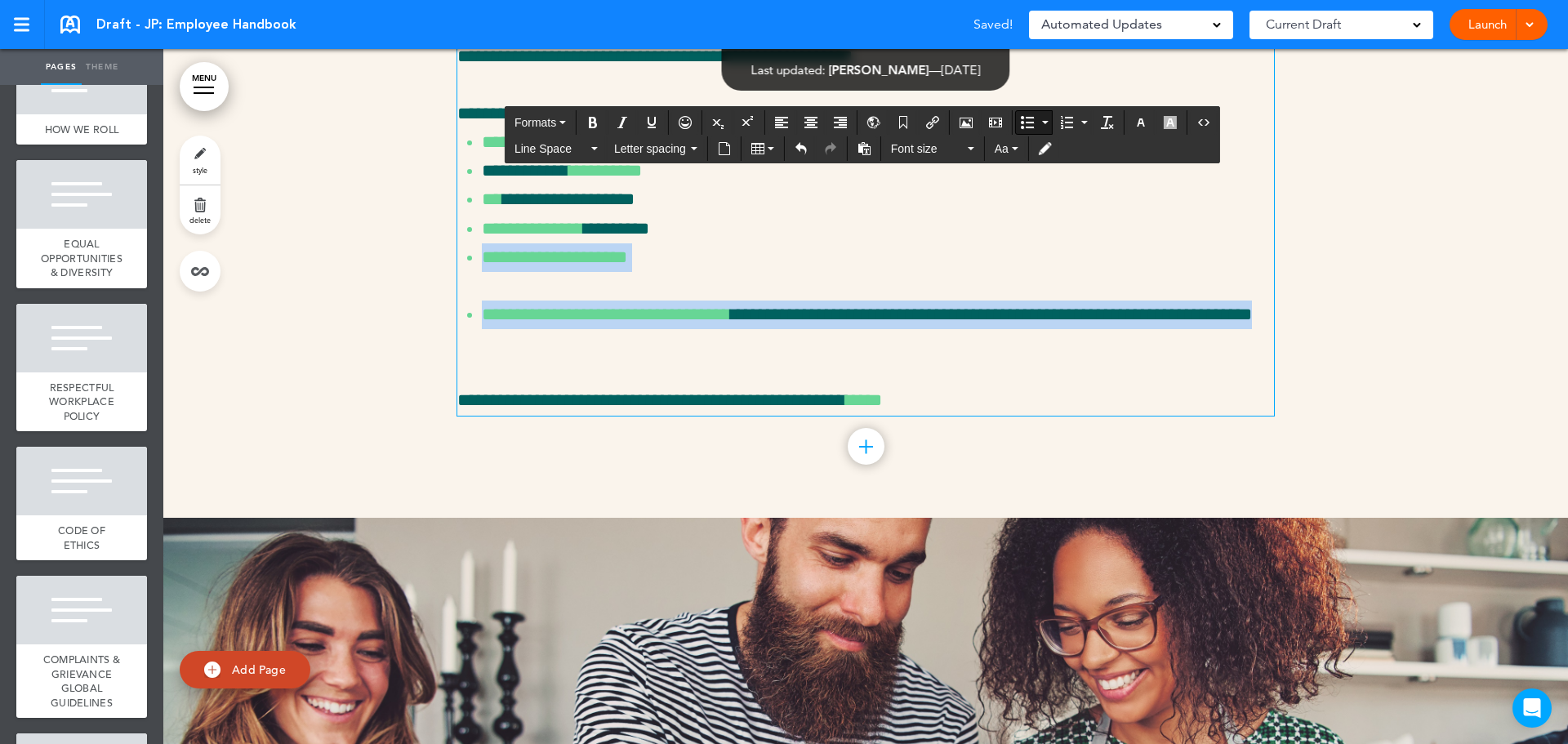
drag, startPoint x: 643, startPoint y: 526, endPoint x: 454, endPoint y: 435, distance: 209.8
click at [457, 358] on ul "**********" at bounding box center [866, 243] width 816 height 229
click at [544, 141] on span "Line Space" at bounding box center [551, 148] width 73 height 17
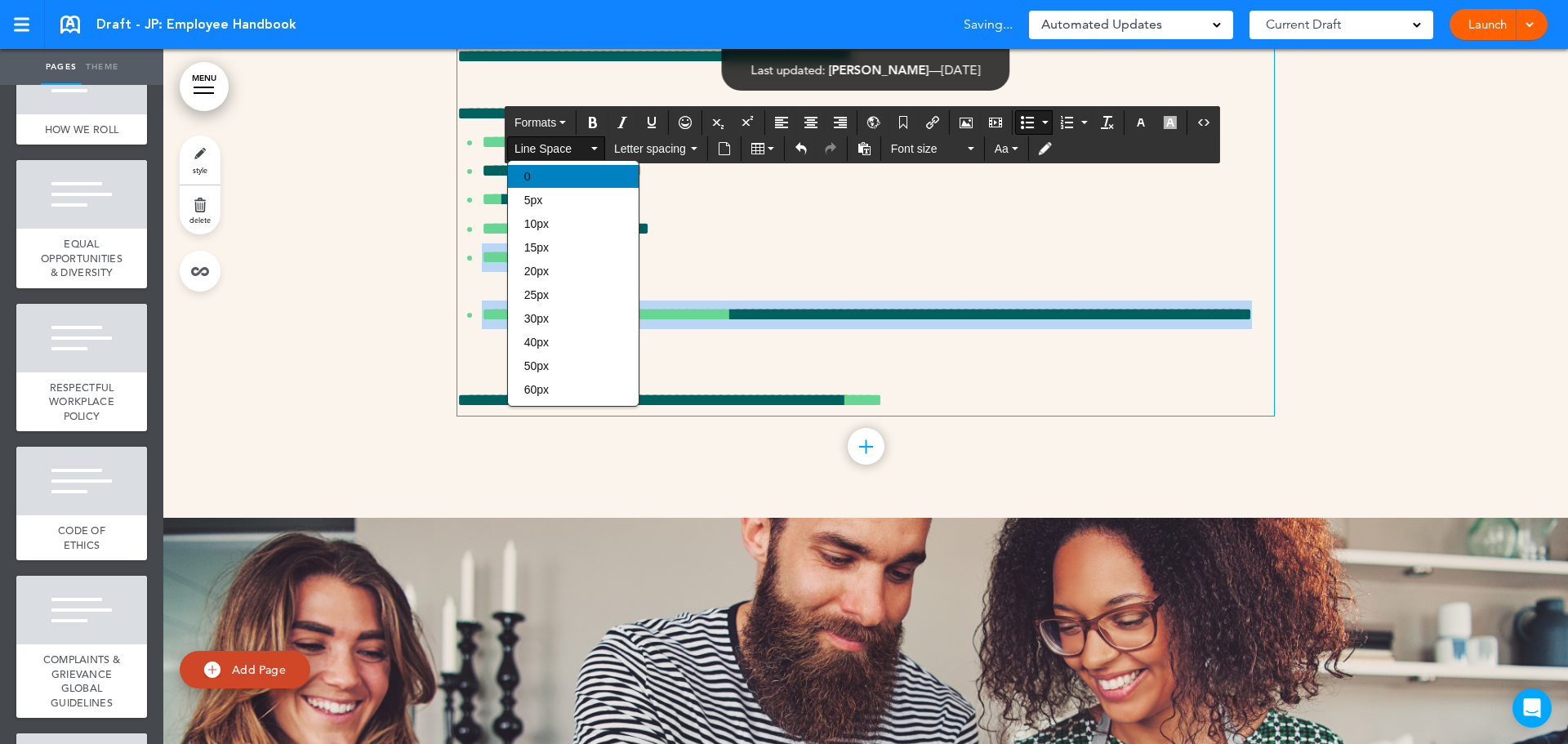
click at [583, 183] on div "0" at bounding box center [573, 176] width 130 height 23
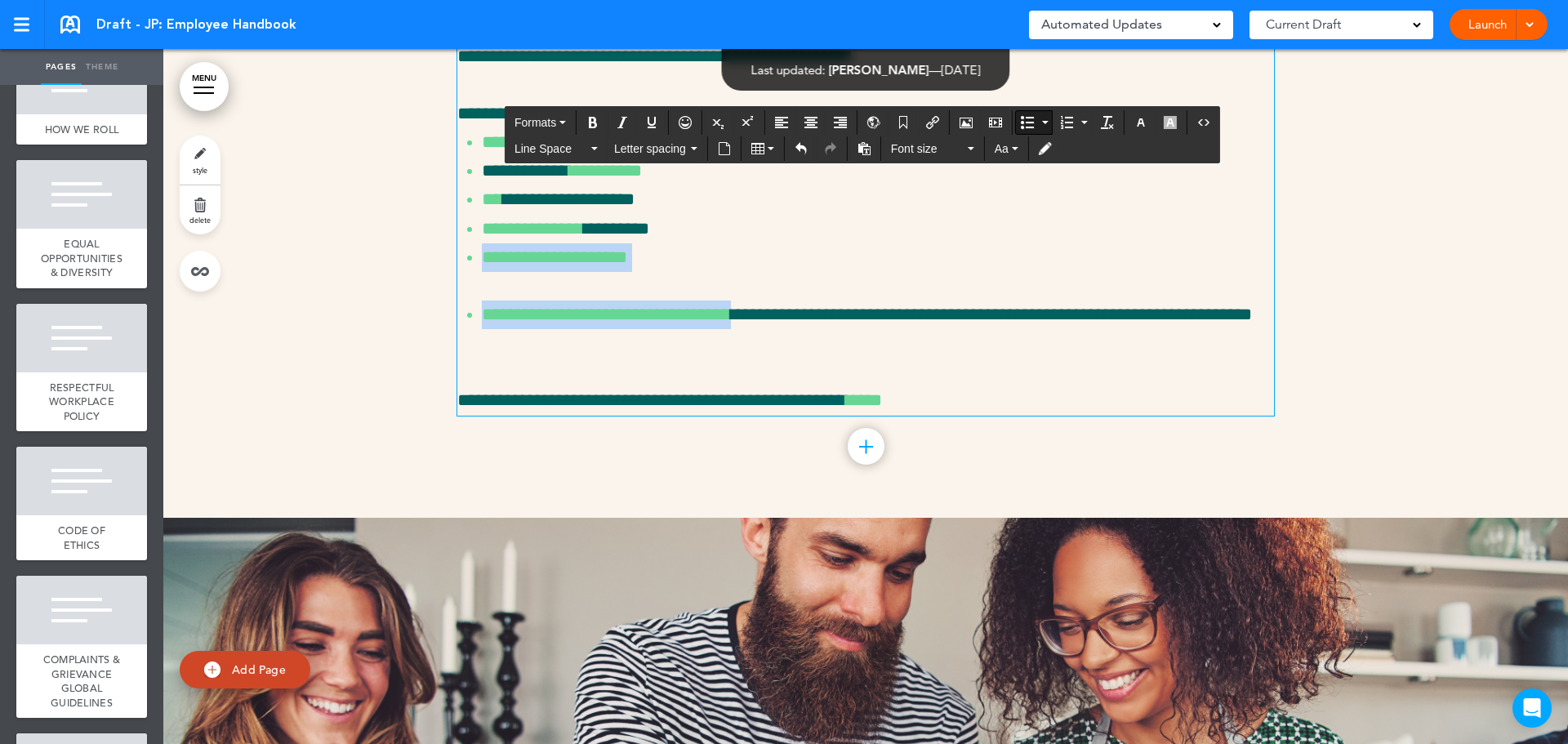
click at [701, 358] on p "**********" at bounding box center [878, 329] width 792 height 57
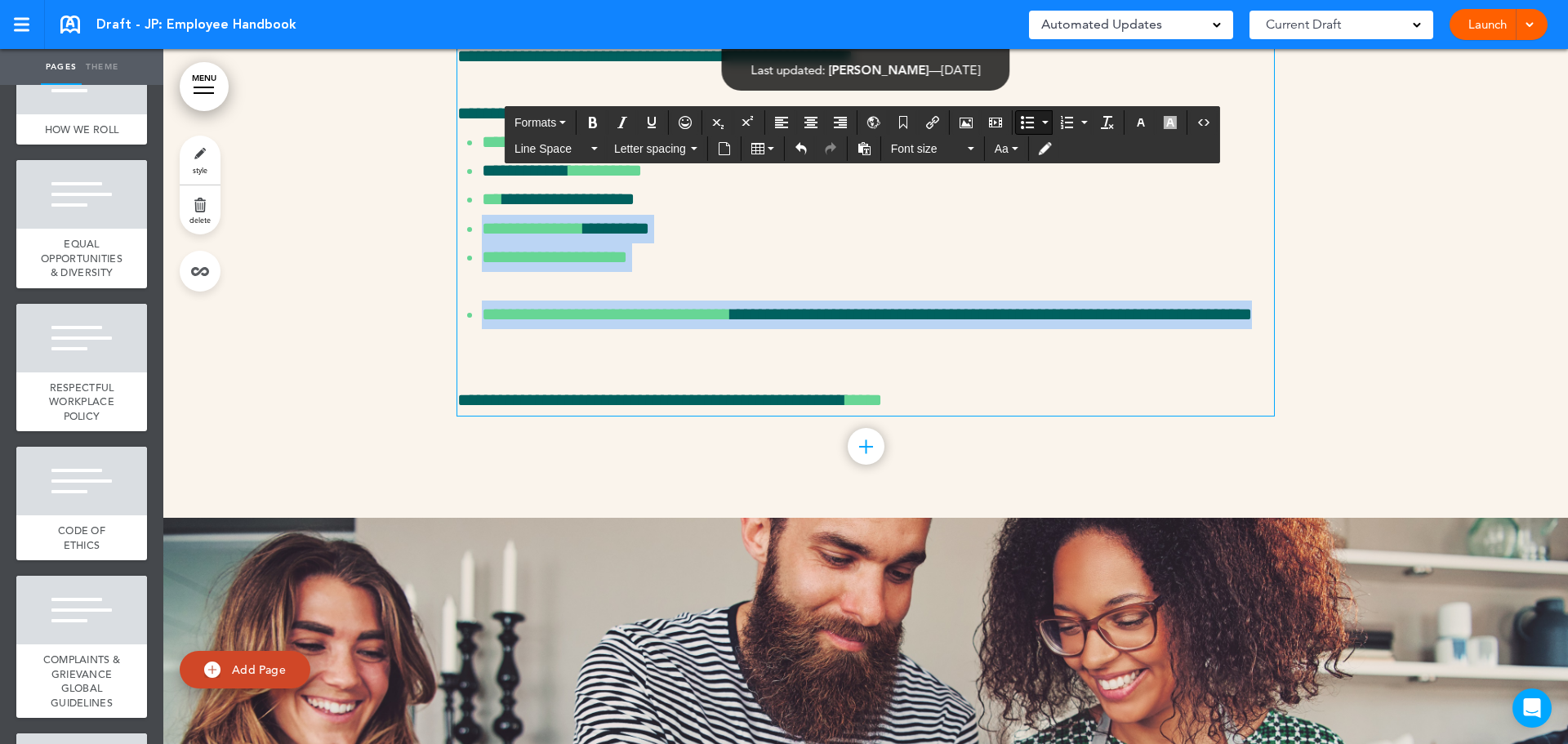
drag, startPoint x: 657, startPoint y: 530, endPoint x: 464, endPoint y: 421, distance: 221.7
click at [464, 358] on ul "**********" at bounding box center [866, 243] width 816 height 229
click at [538, 153] on span "Line Space" at bounding box center [551, 148] width 73 height 17
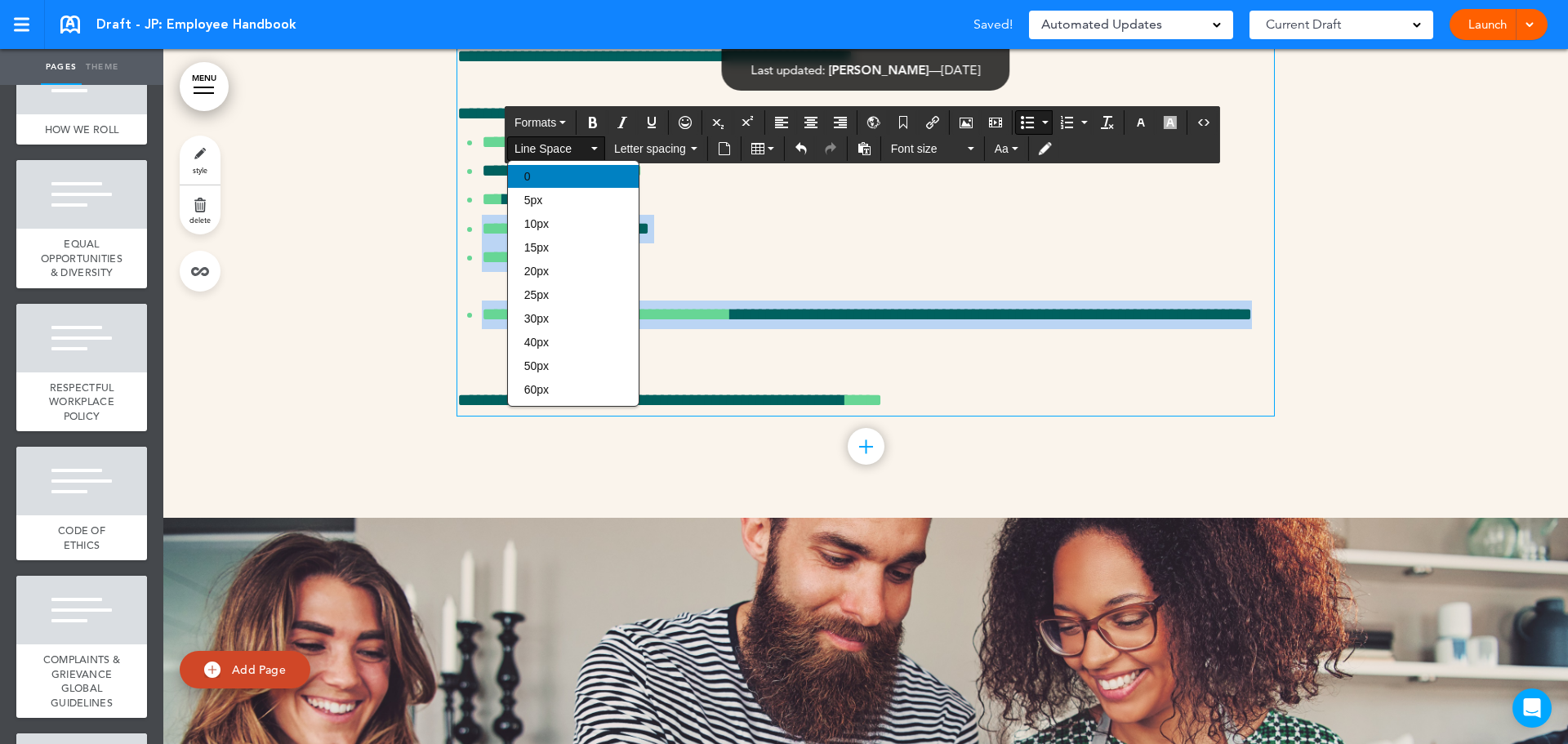
click at [577, 179] on div "0" at bounding box center [573, 176] width 130 height 23
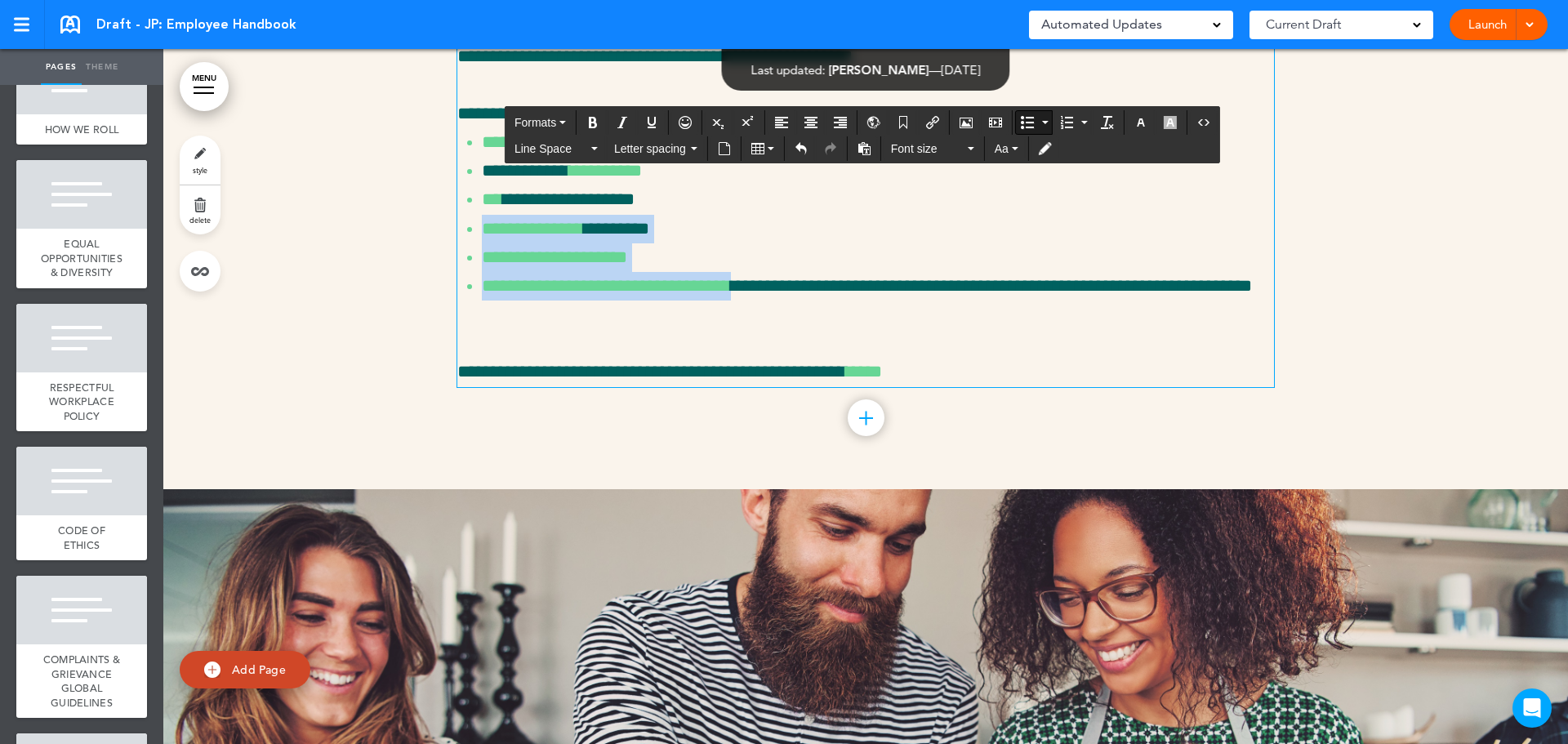
click at [882, 272] on p "**********" at bounding box center [878, 257] width 792 height 29
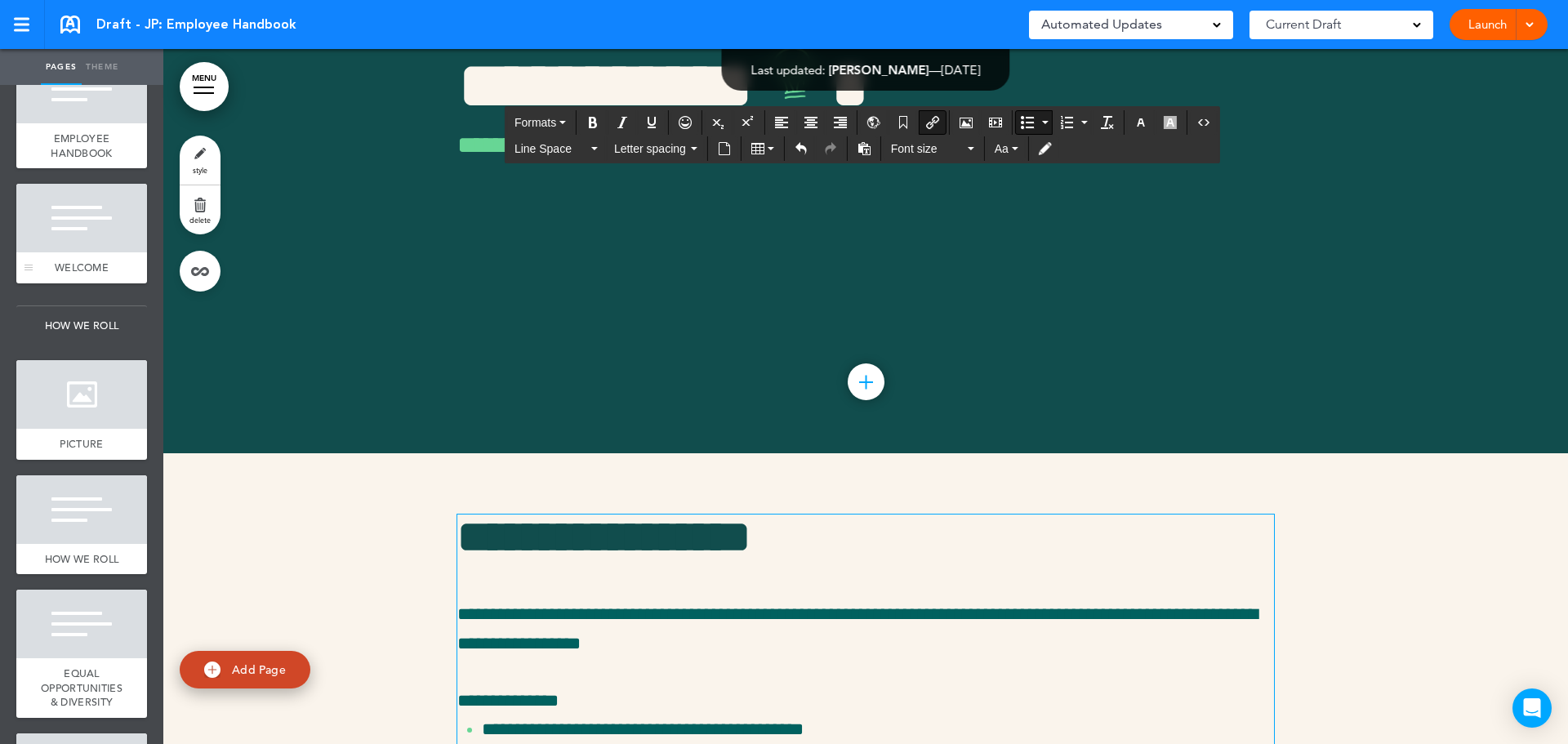
scroll to position [0, 0]
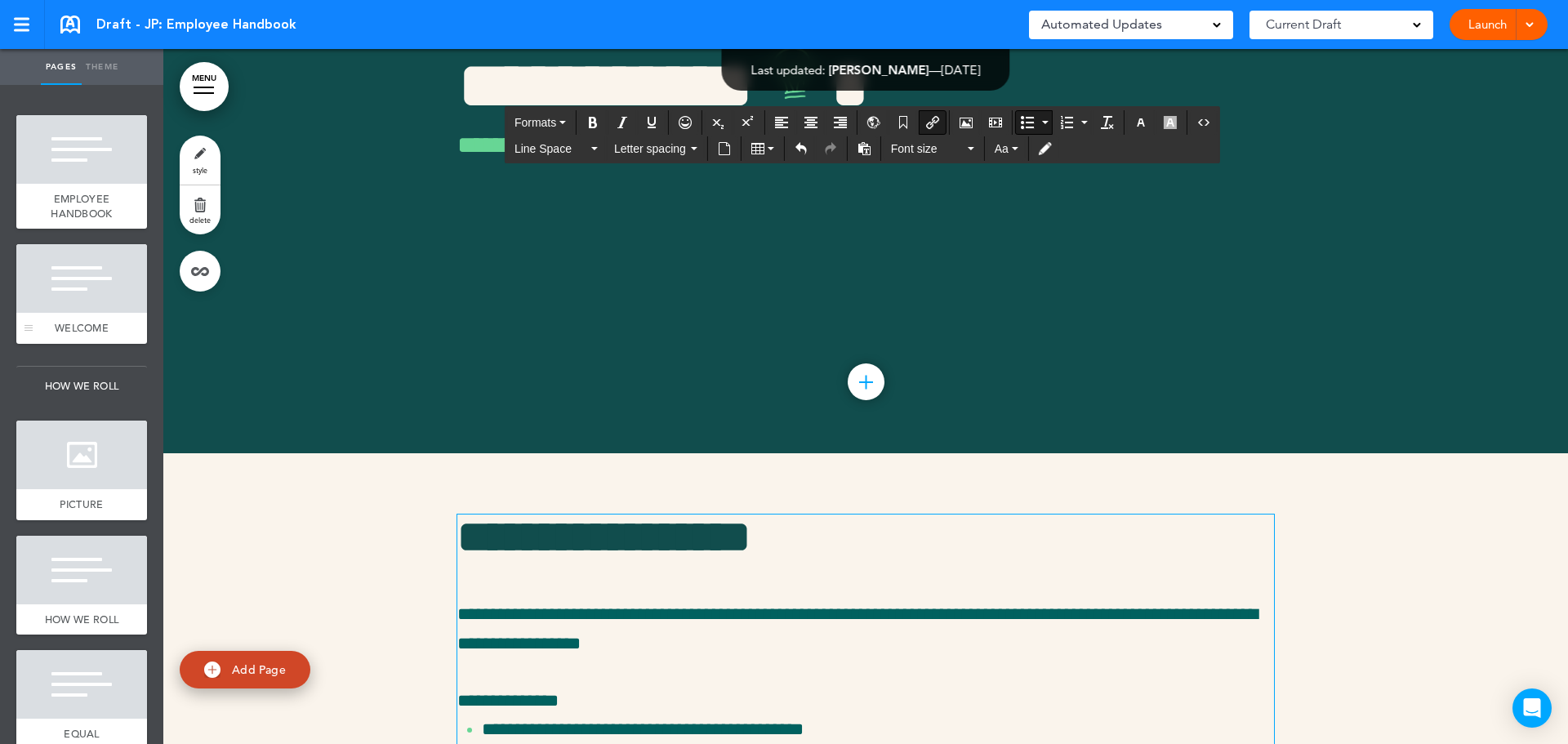
click at [80, 285] on div at bounding box center [82, 278] width 130 height 68
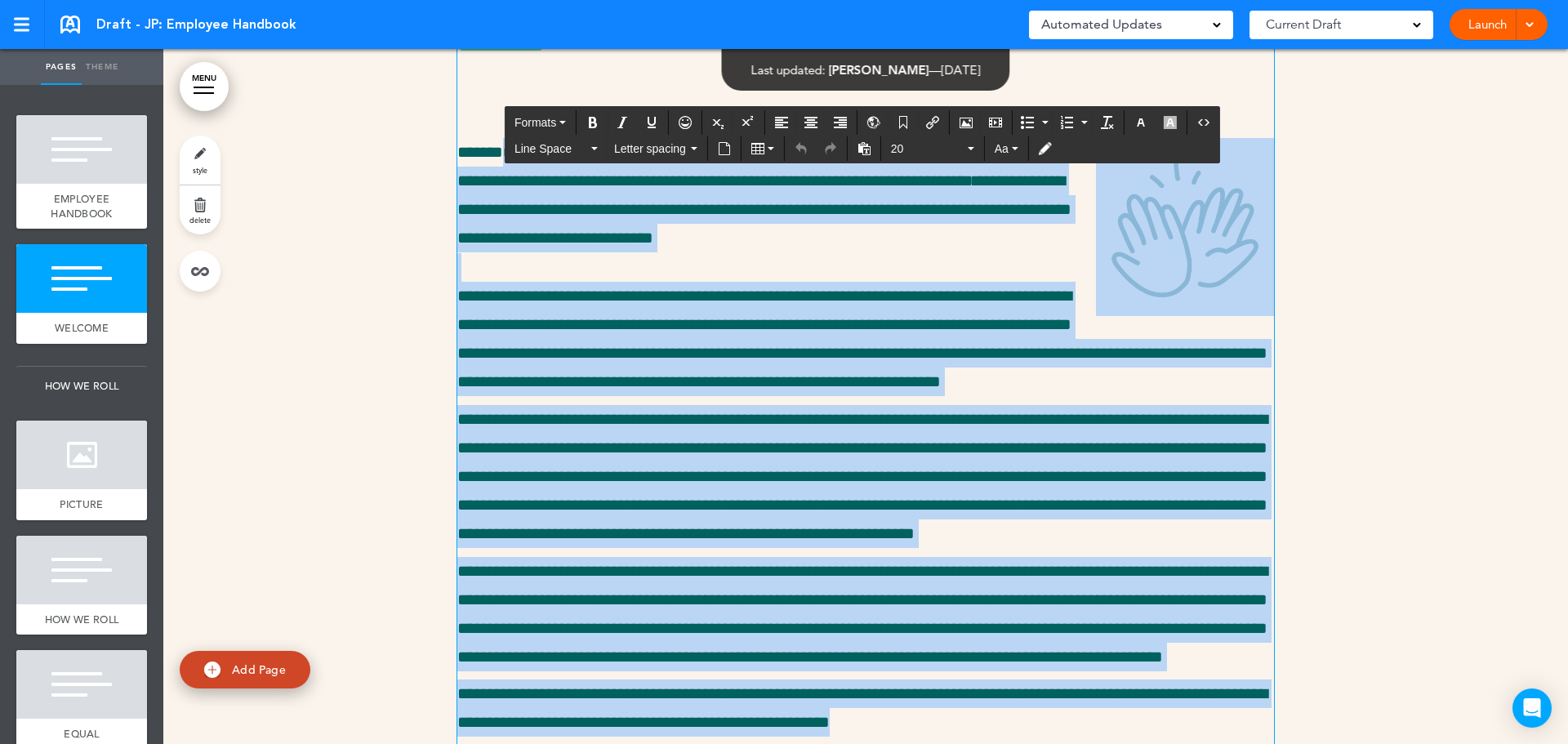
scroll to position [864, 0]
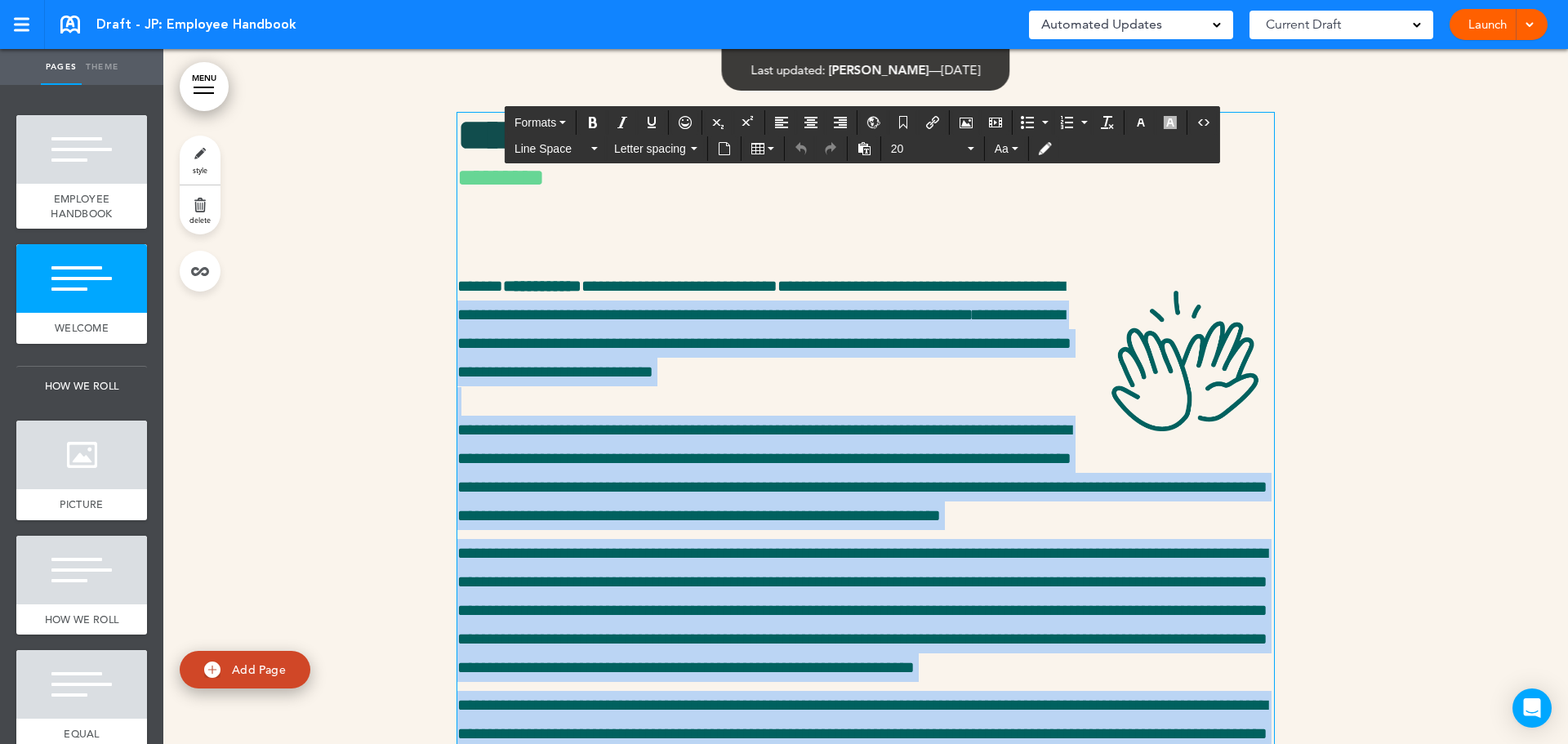
drag, startPoint x: 925, startPoint y: 669, endPoint x: 490, endPoint y: 321, distance: 557.1
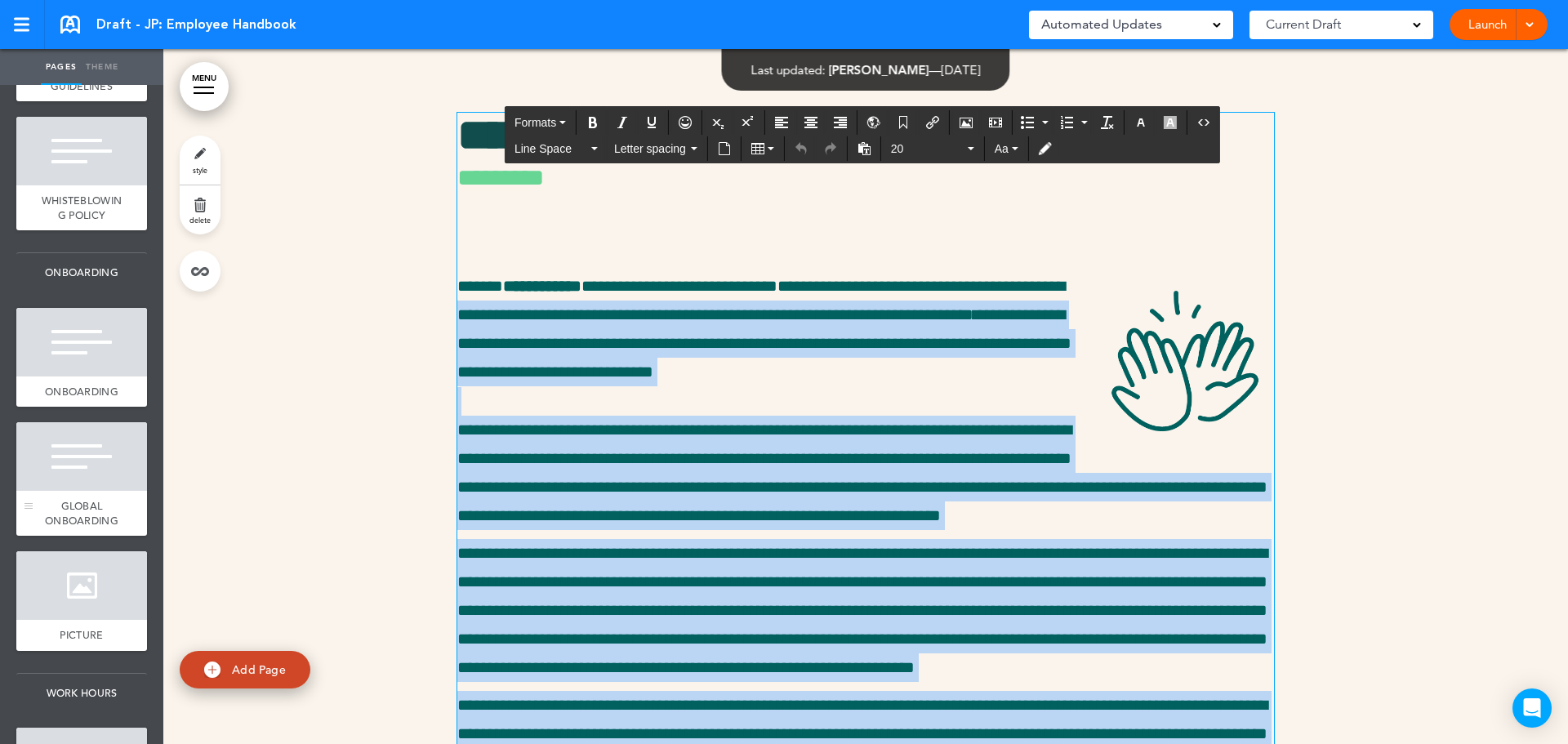
scroll to position [1225, 0]
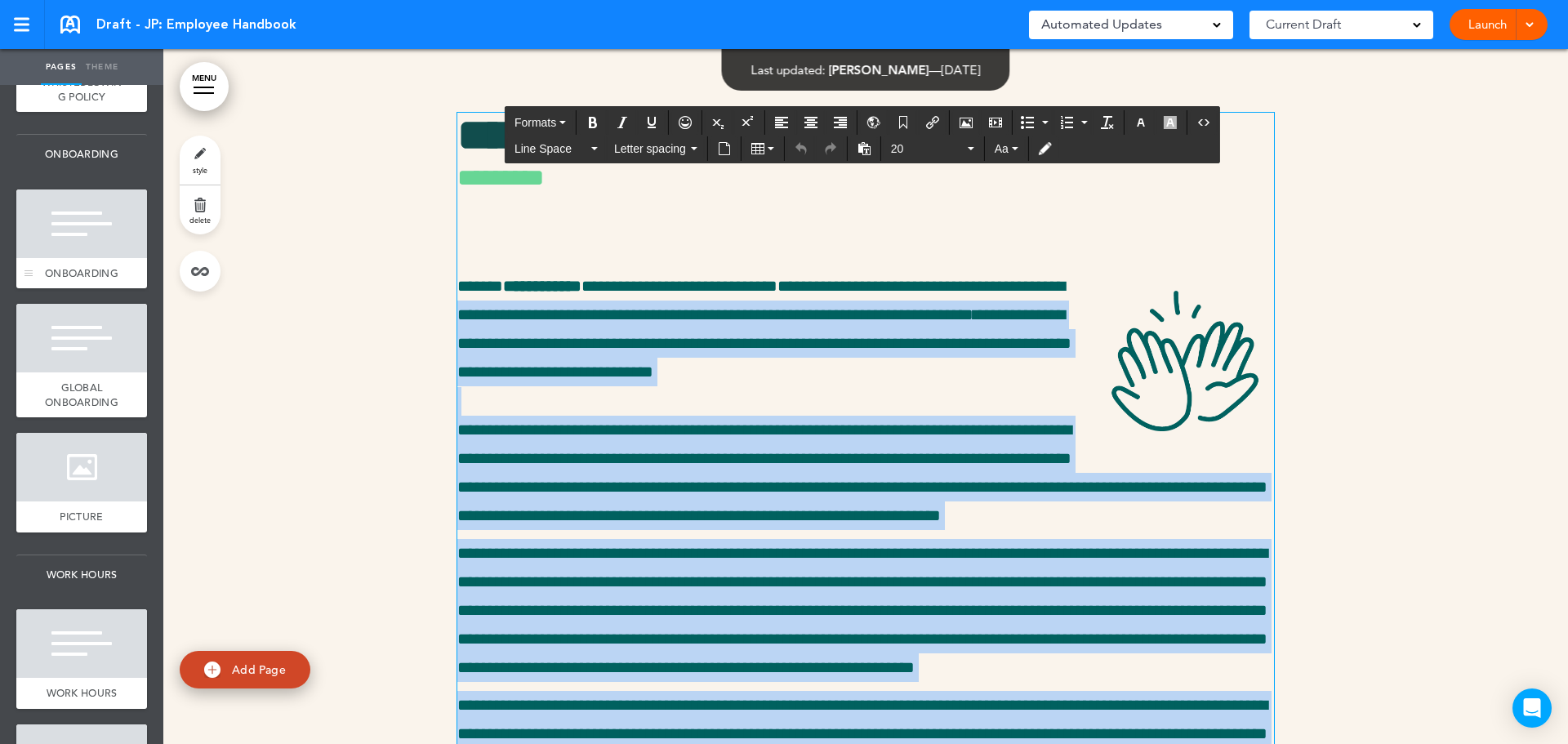
click at [63, 258] on div at bounding box center [82, 223] width 130 height 68
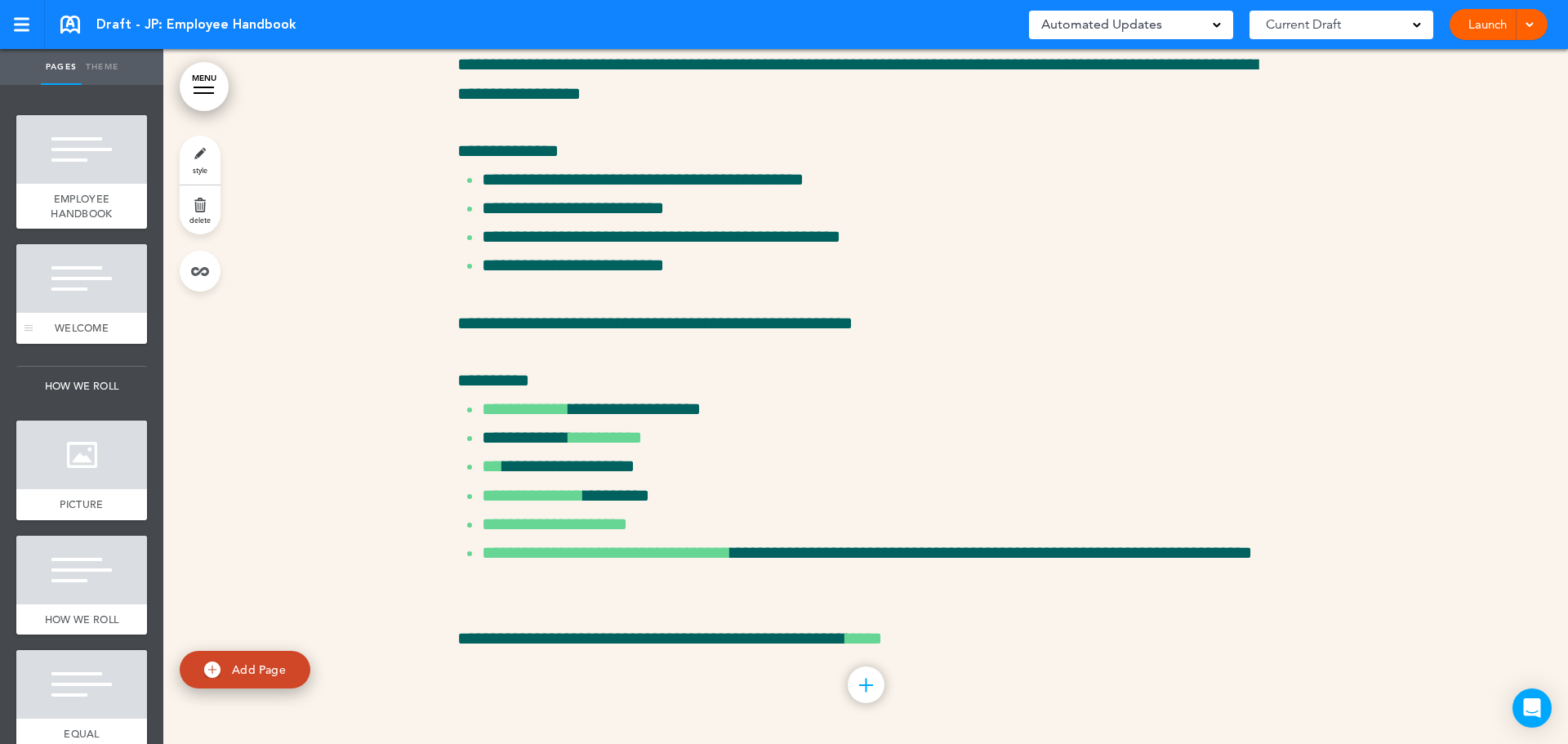
click at [102, 327] on span "WELCOME" at bounding box center [81, 328] width 54 height 14
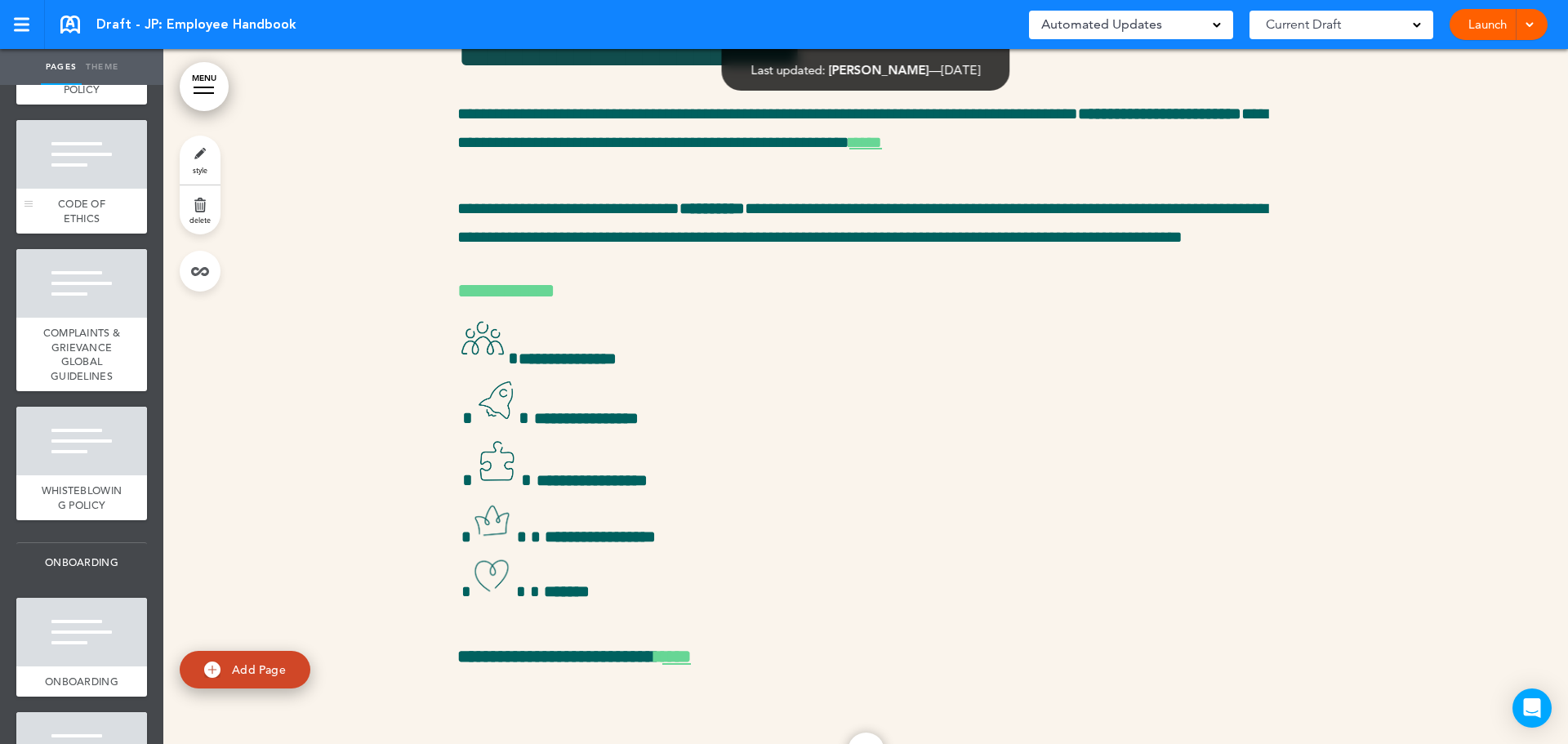
scroll to position [1143, 0]
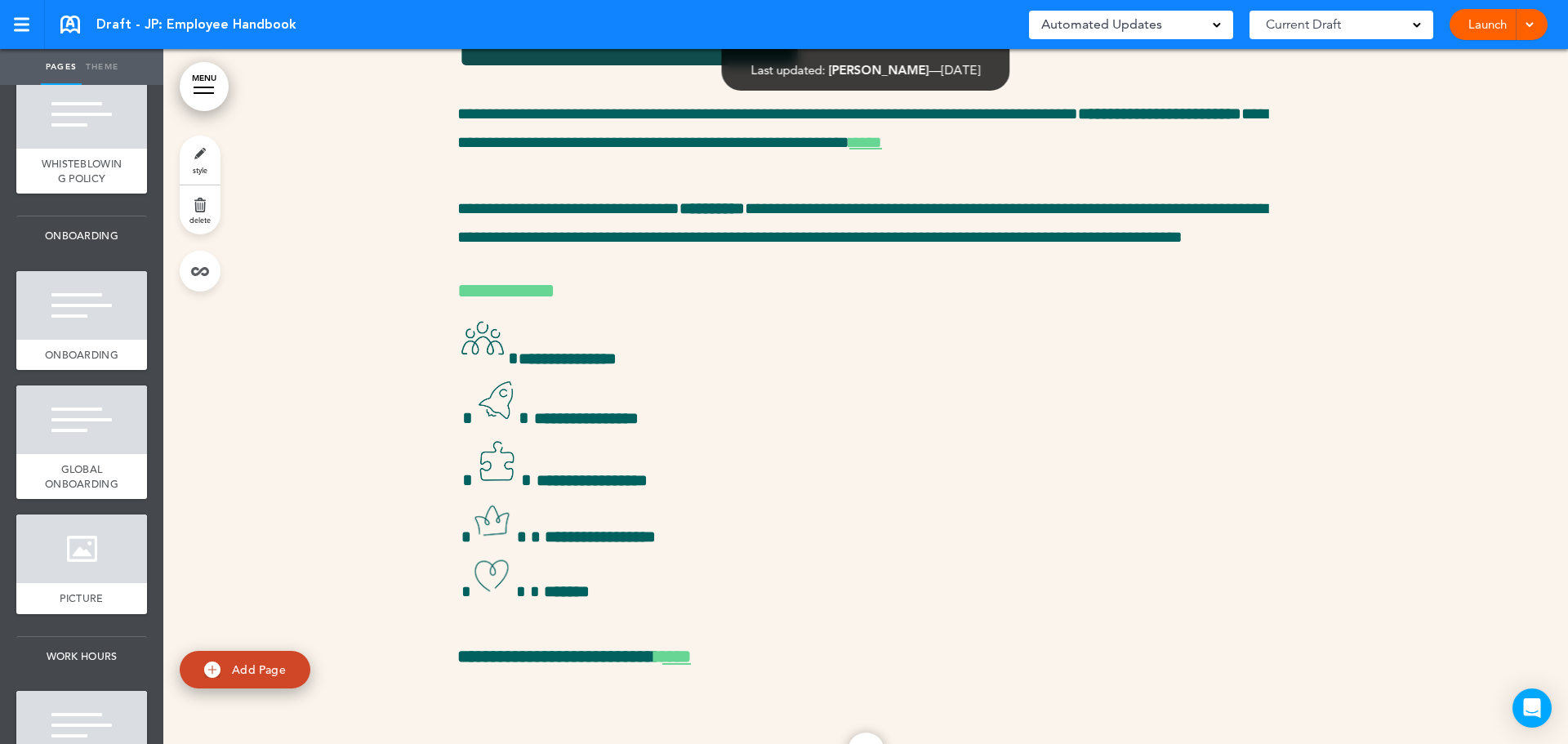
click at [99, 340] on div at bounding box center [82, 304] width 130 height 68
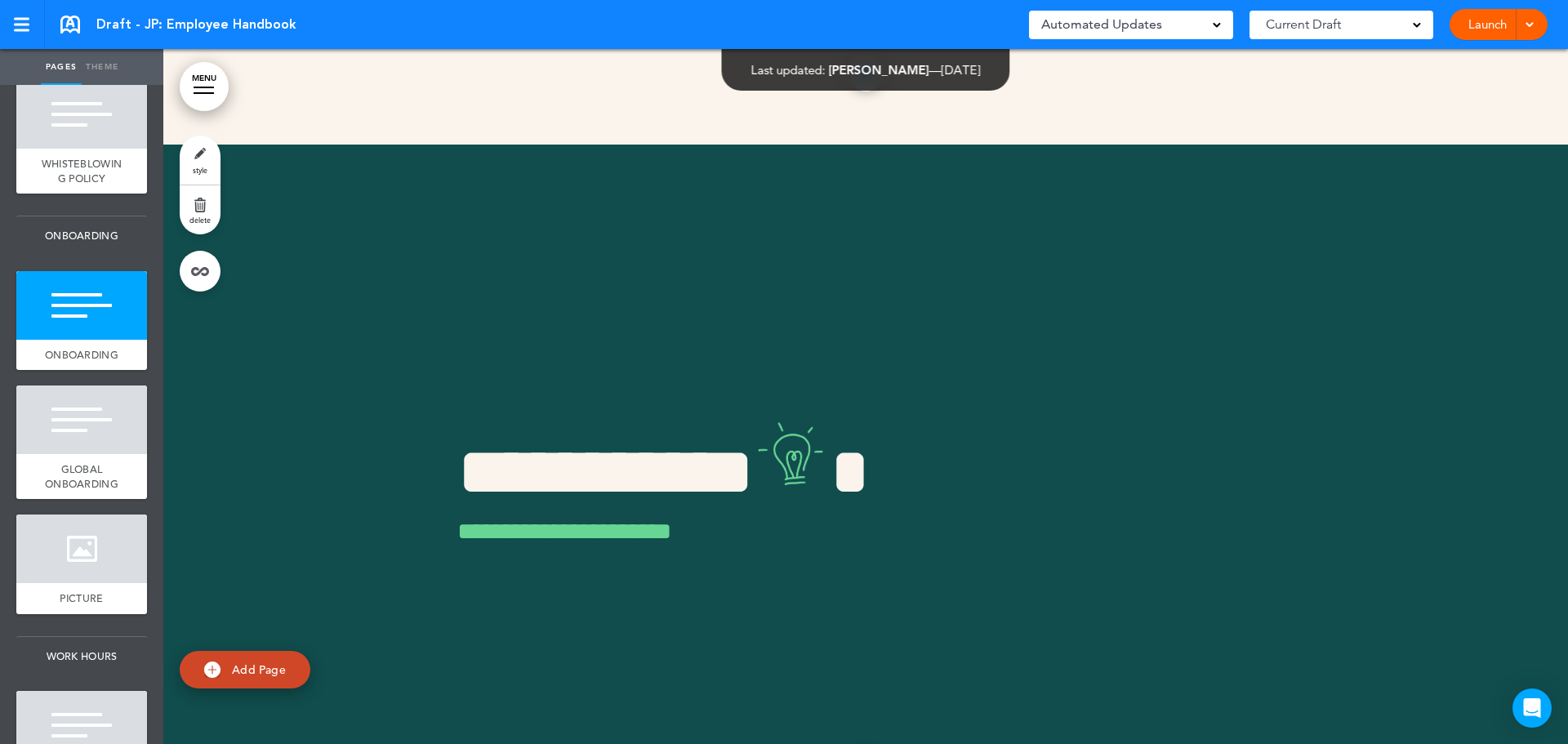
scroll to position [8816, 0]
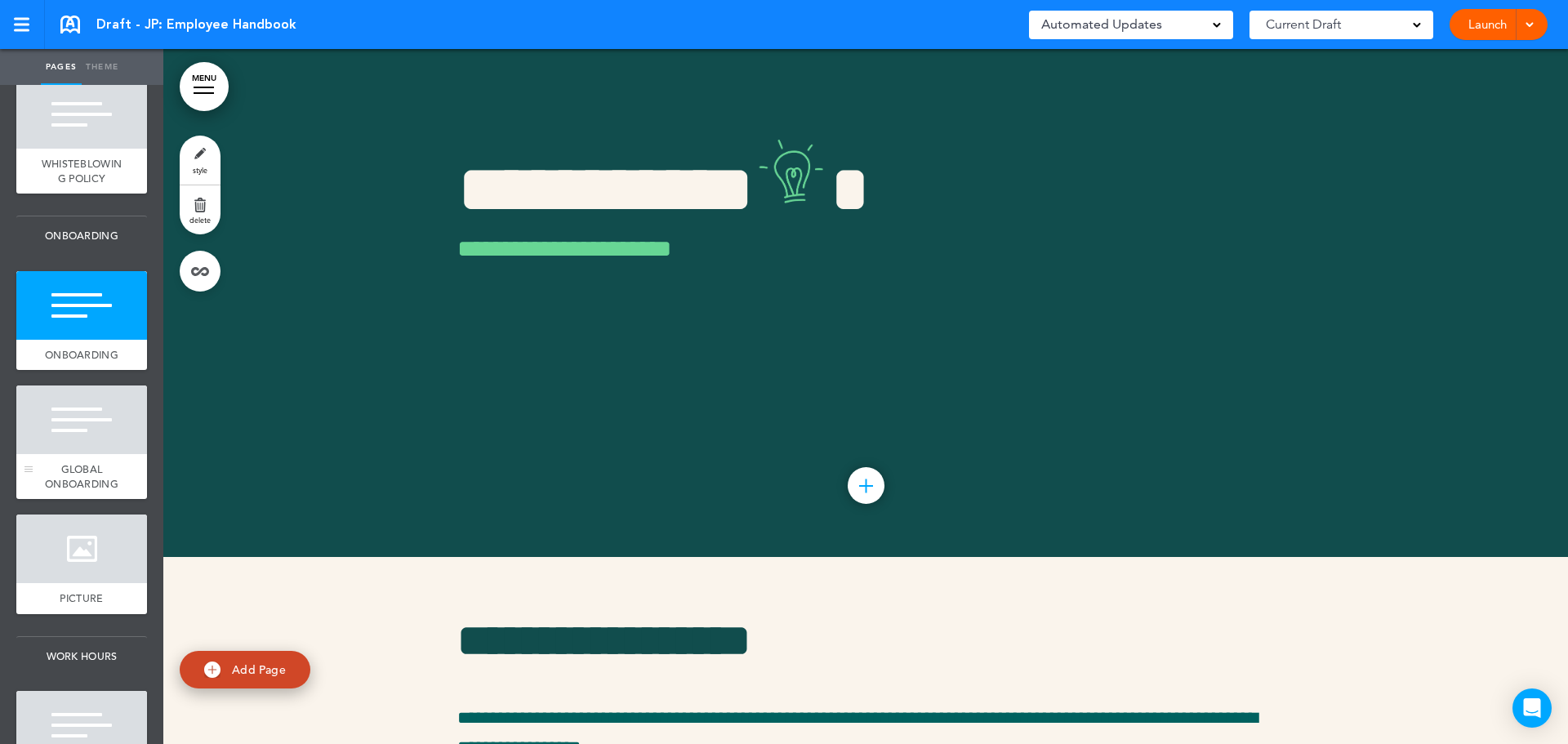
click at [90, 455] on div at bounding box center [82, 419] width 130 height 68
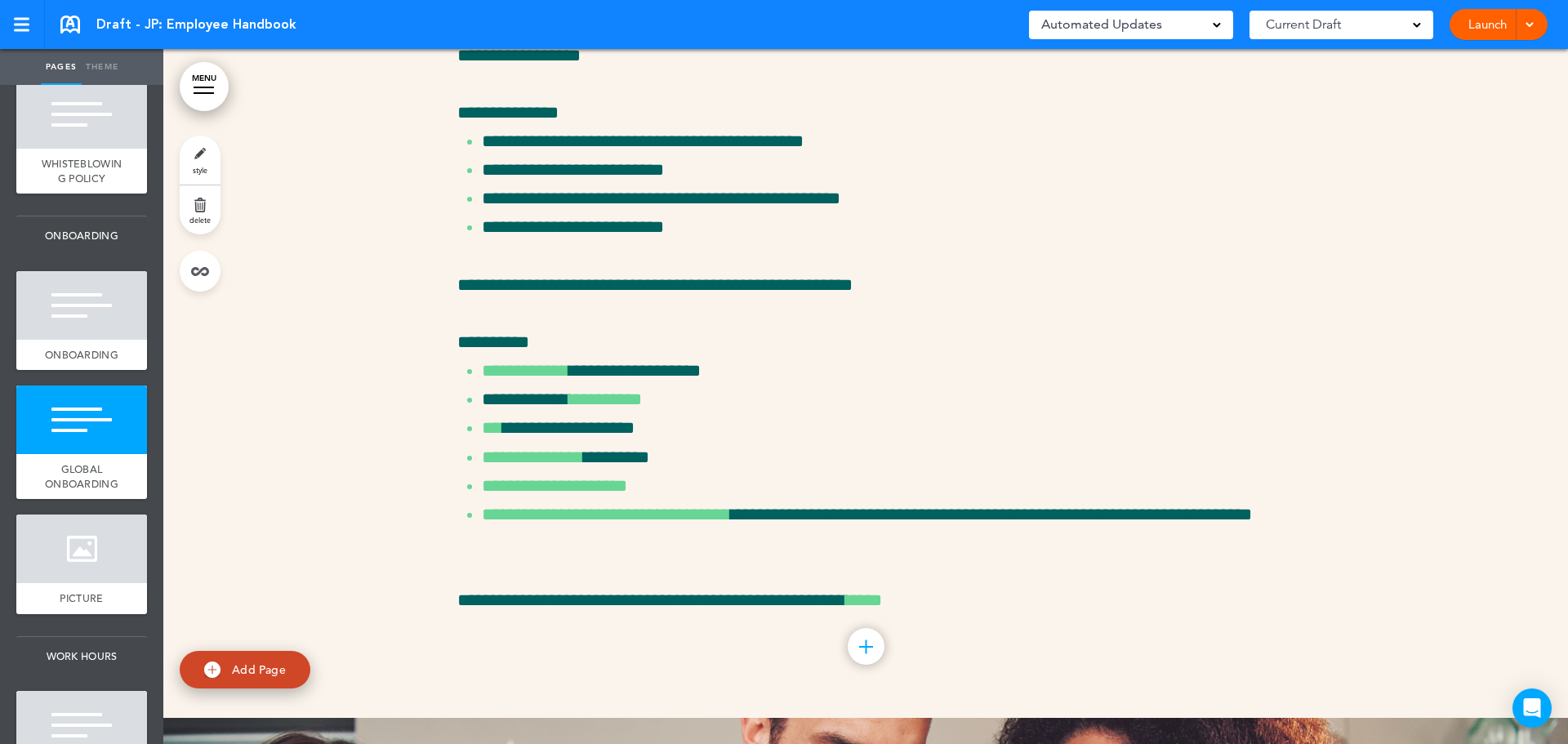
scroll to position [9511, 0]
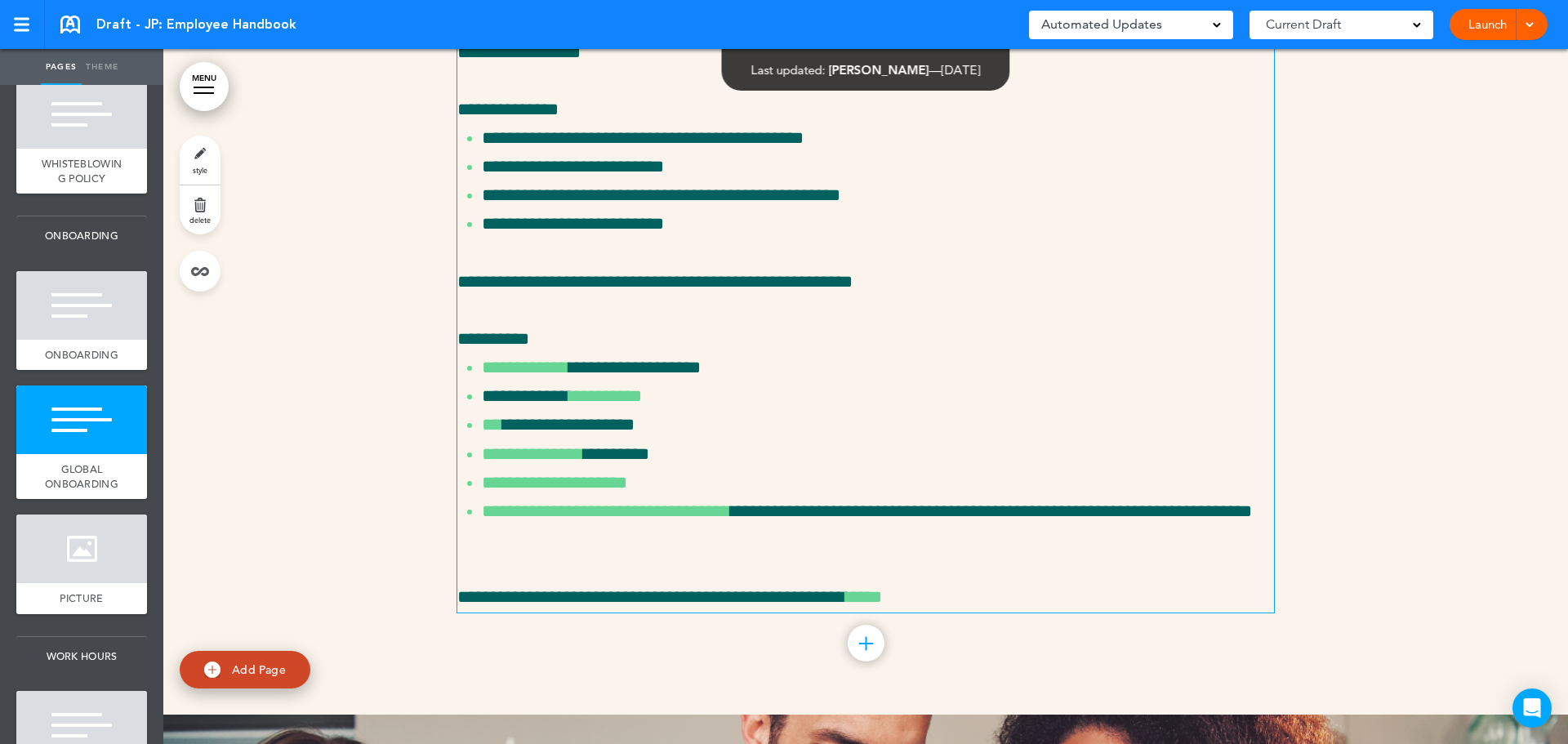
click at [1016, 354] on p "**********" at bounding box center [866, 339] width 816 height 29
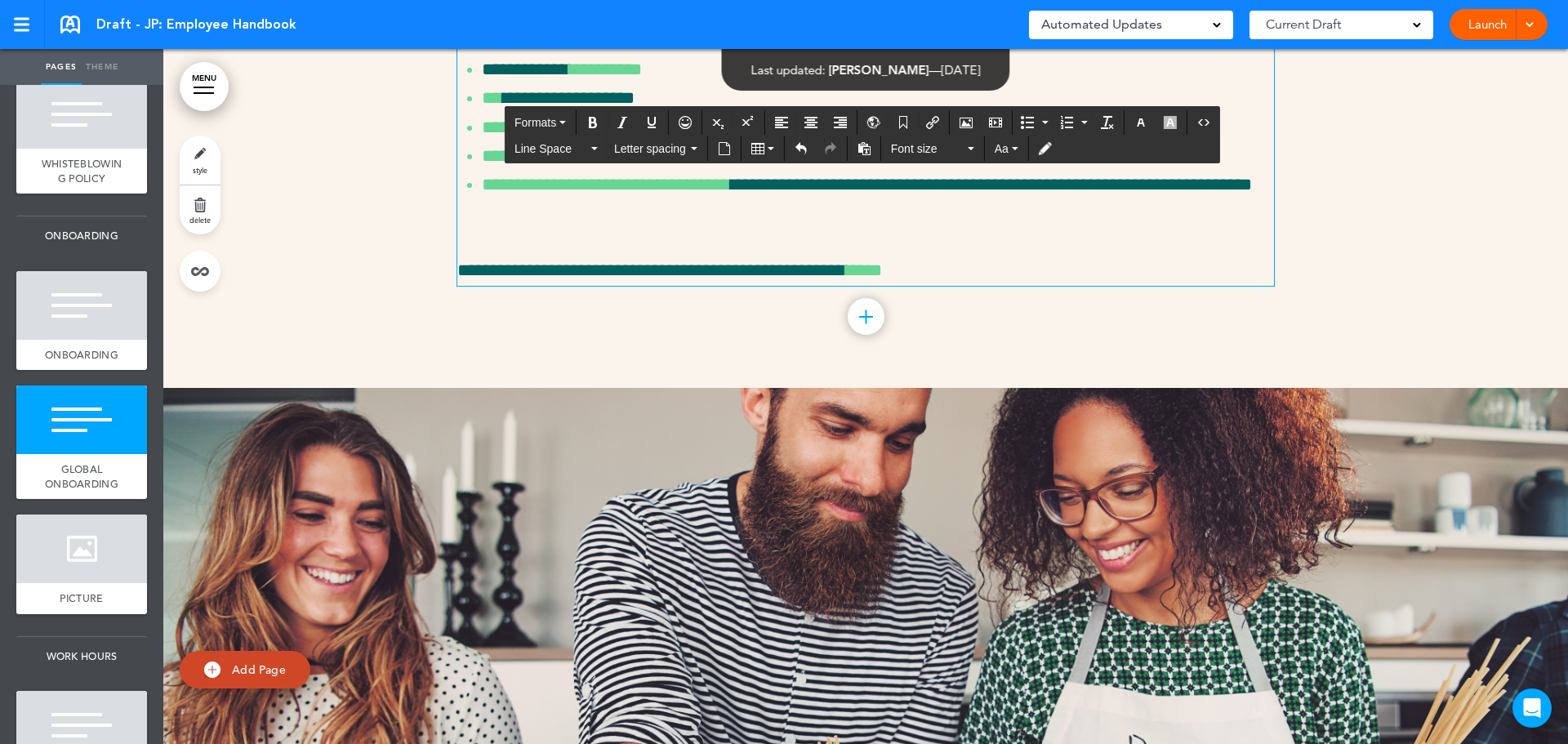
scroll to position [9430, 0]
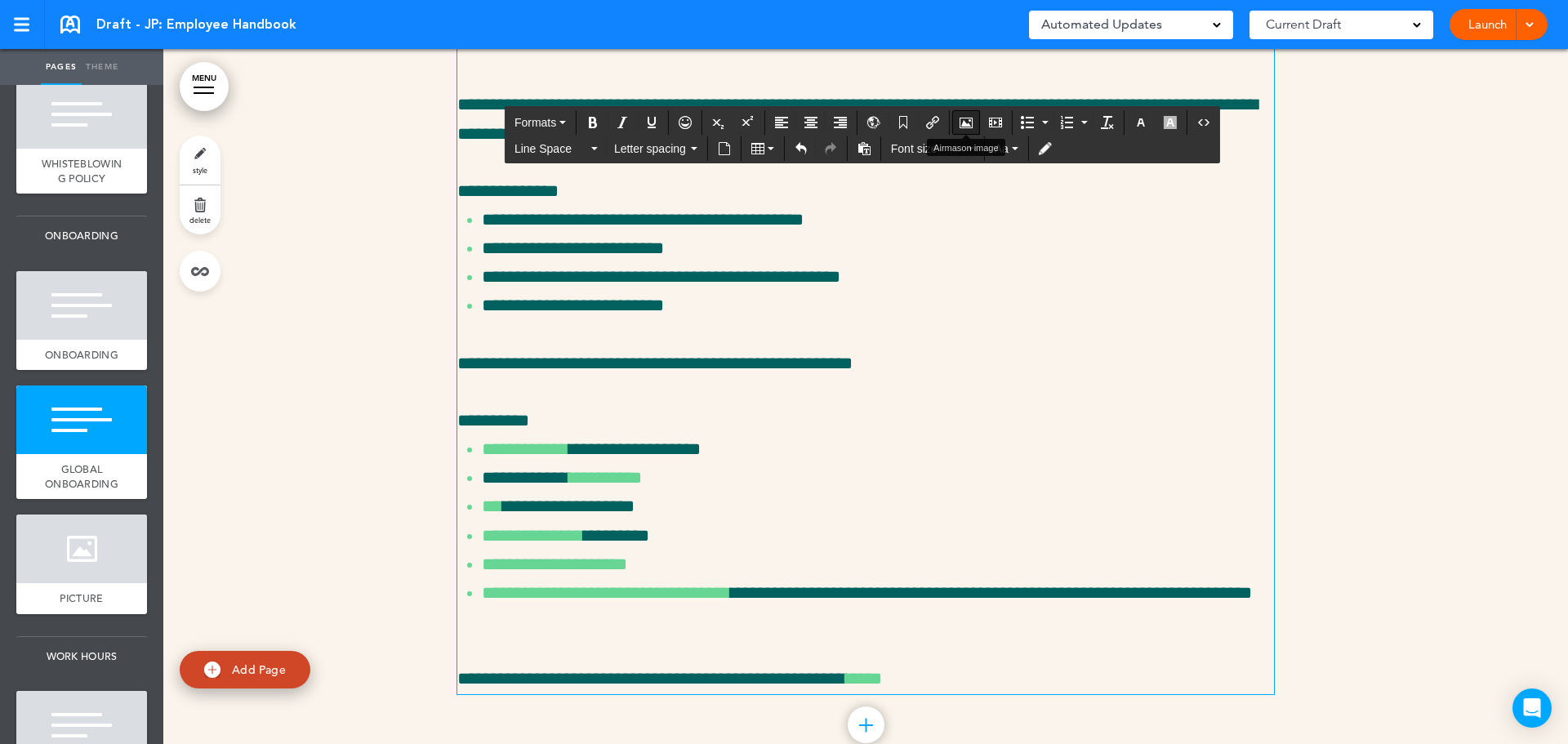
click at [978, 119] on button "Airmason image" at bounding box center [965, 122] width 26 height 23
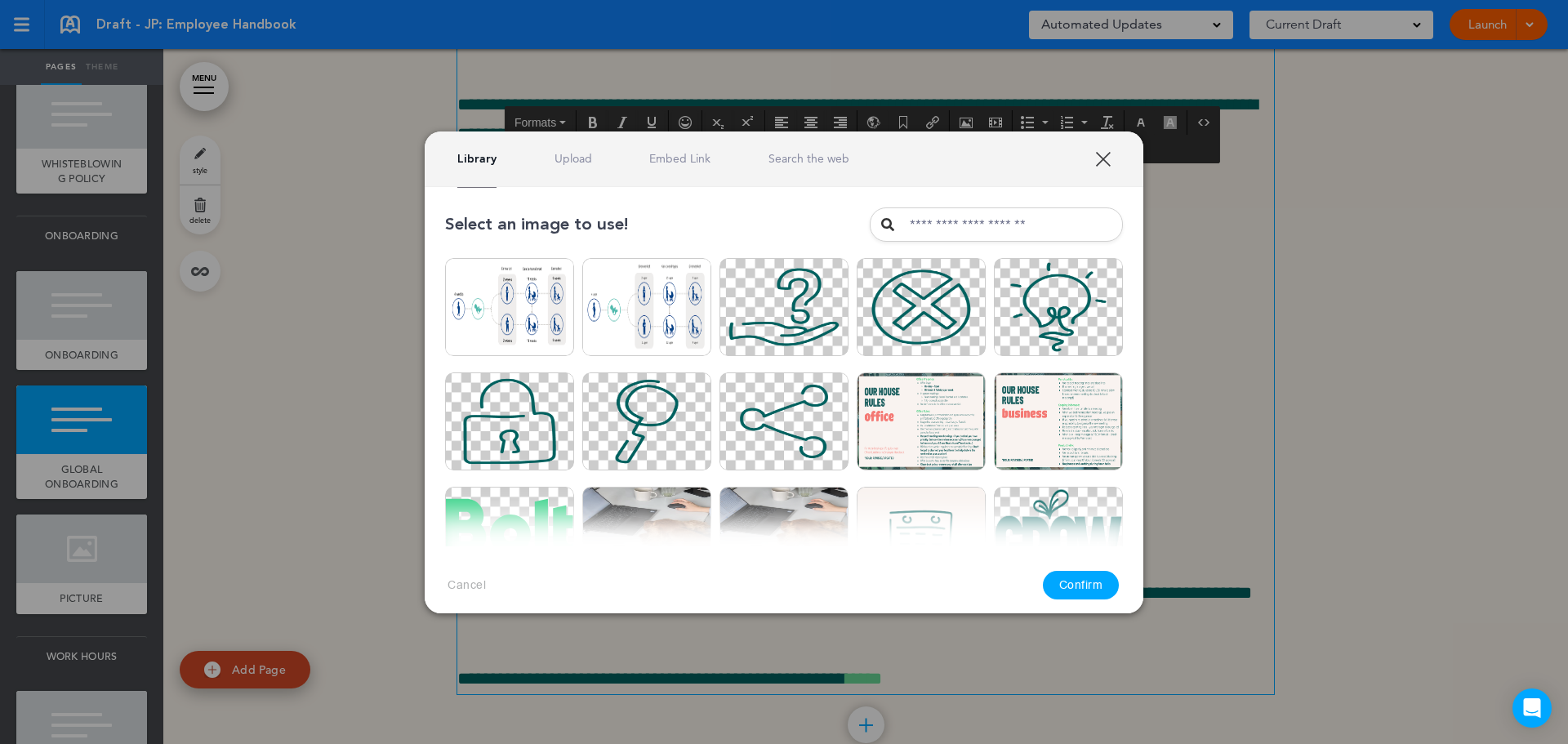
click at [947, 223] on input "text" at bounding box center [996, 224] width 253 height 35
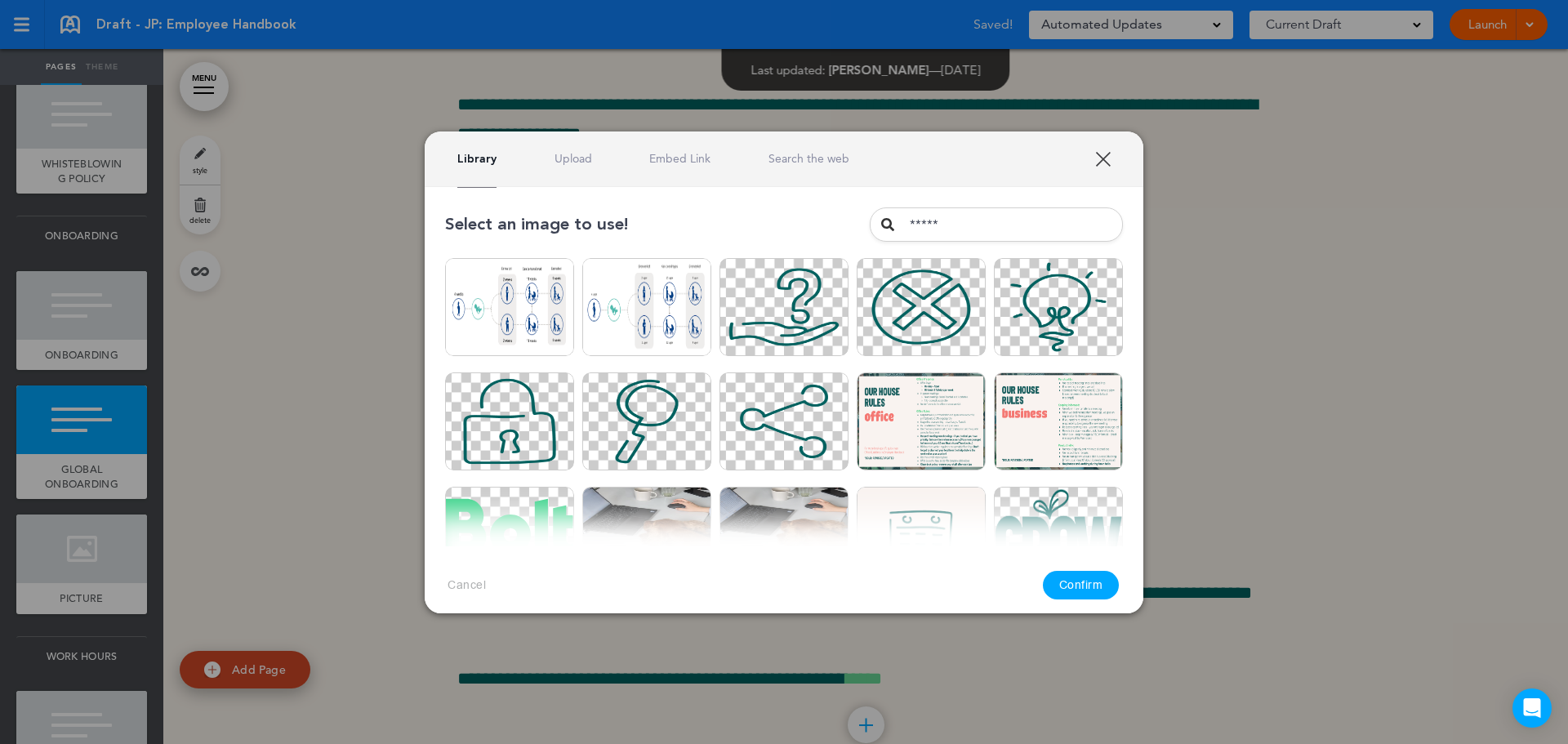
type input "*****"
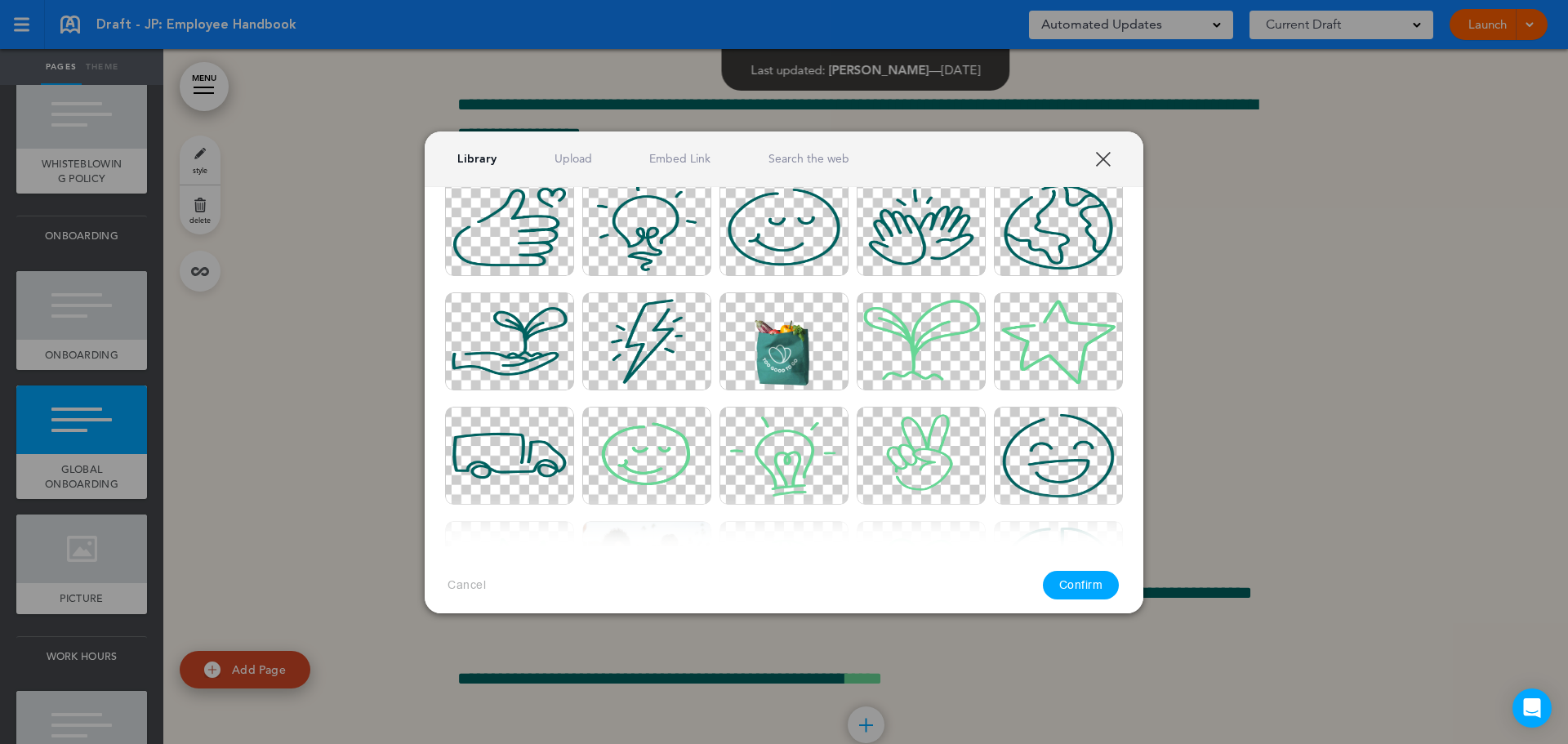
scroll to position [1470, 0]
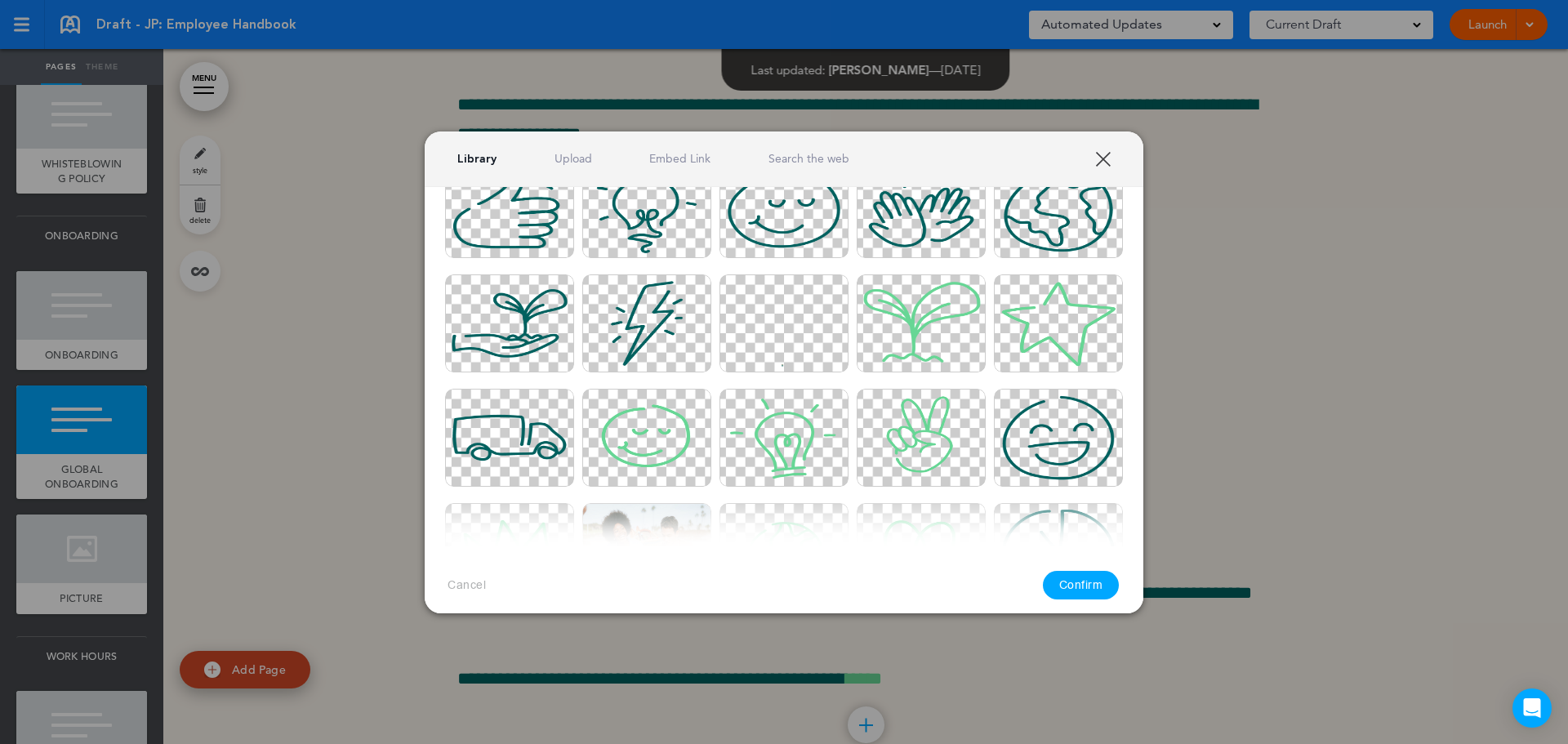
click at [1053, 222] on img at bounding box center [1058, 208] width 129 height 98
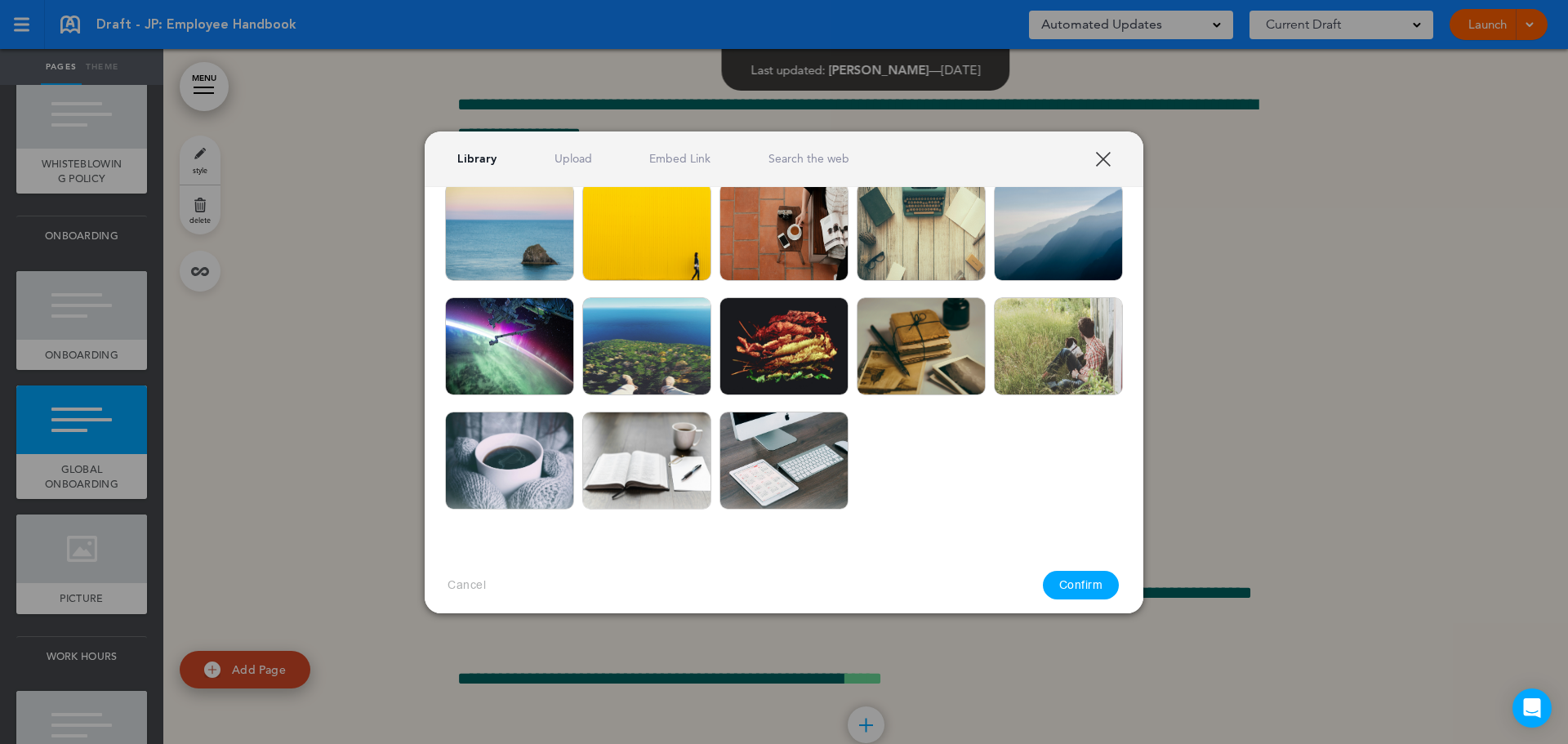
scroll to position [875, 0]
click at [1083, 577] on button "Confirm" at bounding box center [1081, 585] width 77 height 29
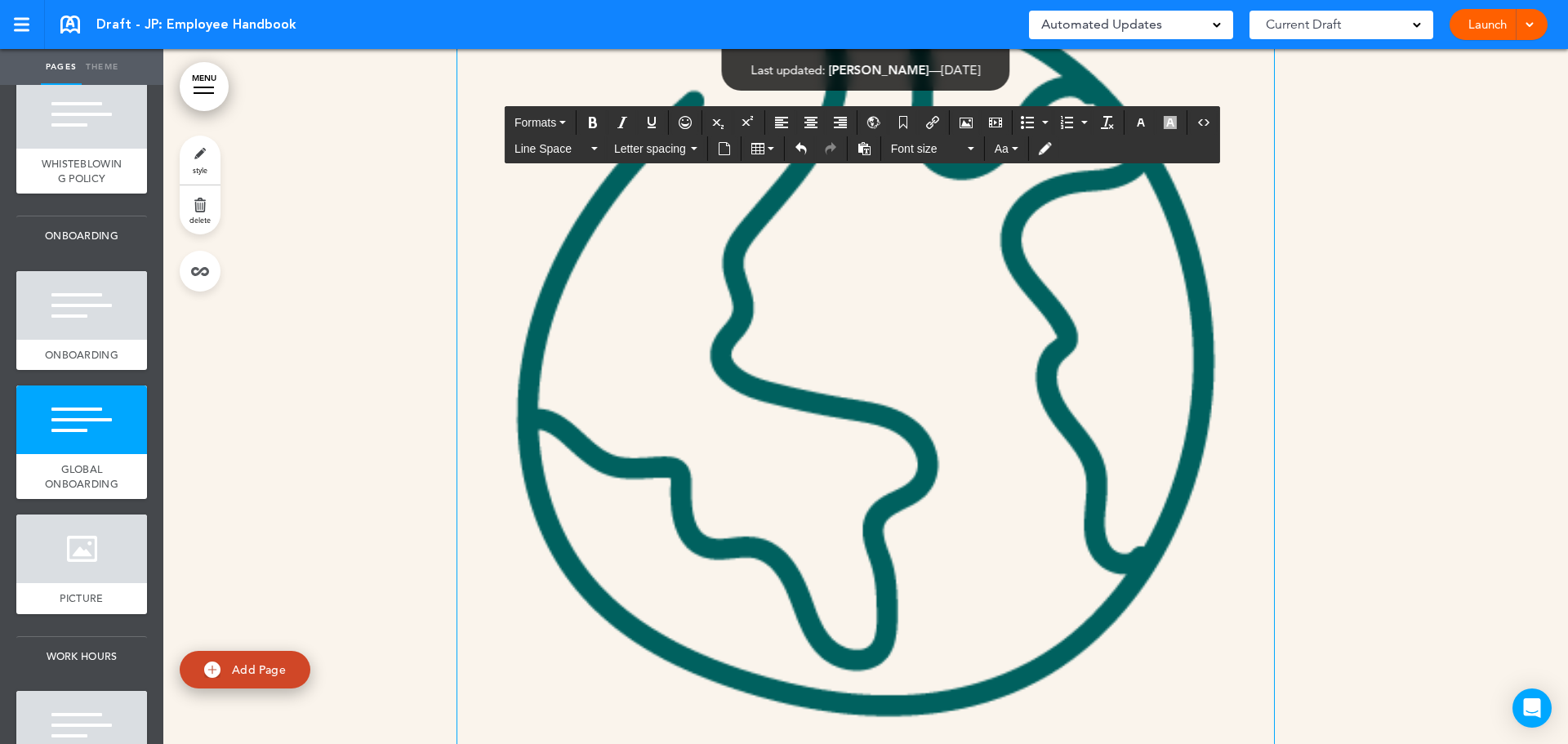
click at [986, 586] on img at bounding box center [866, 355] width 816 height 818
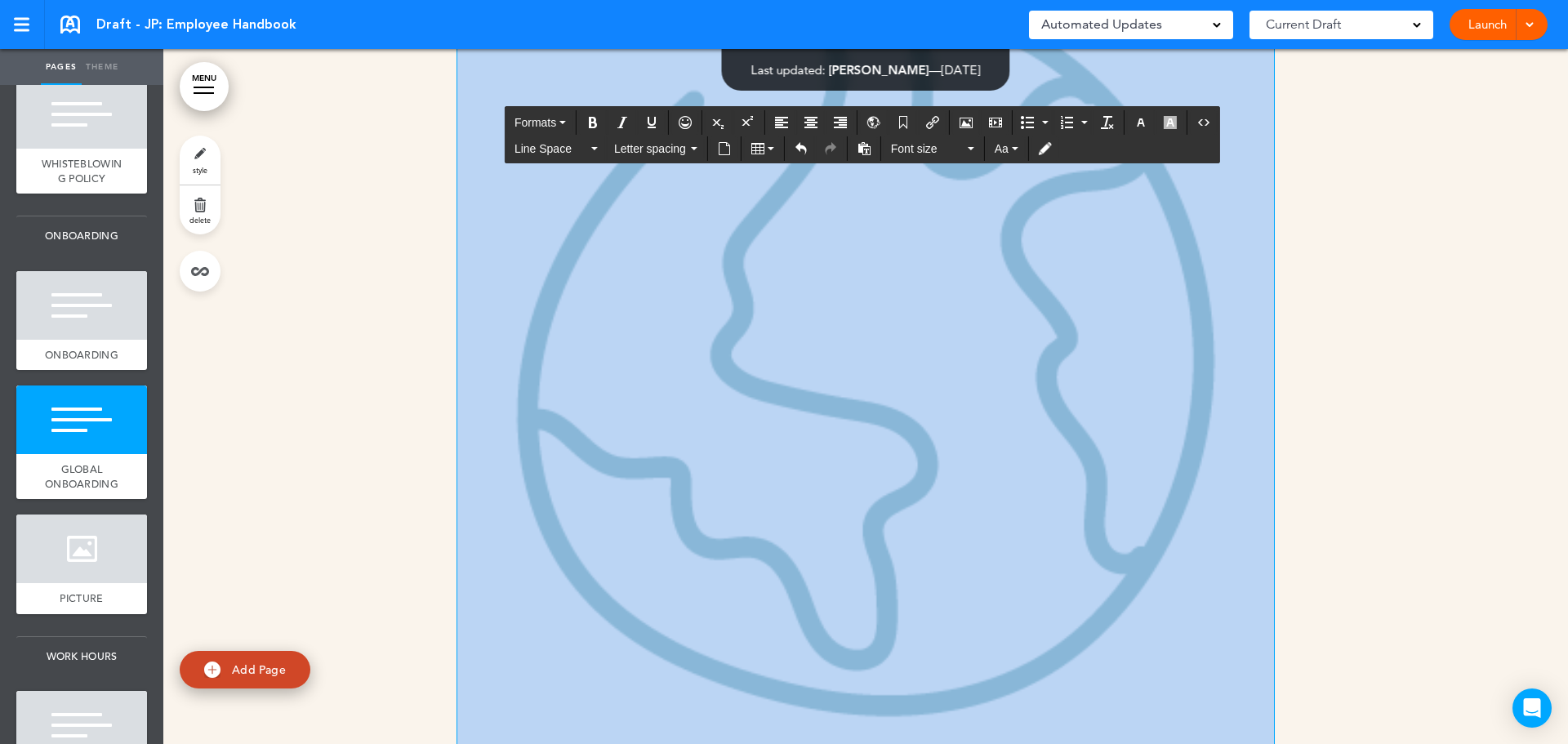
scroll to position [10573, 0]
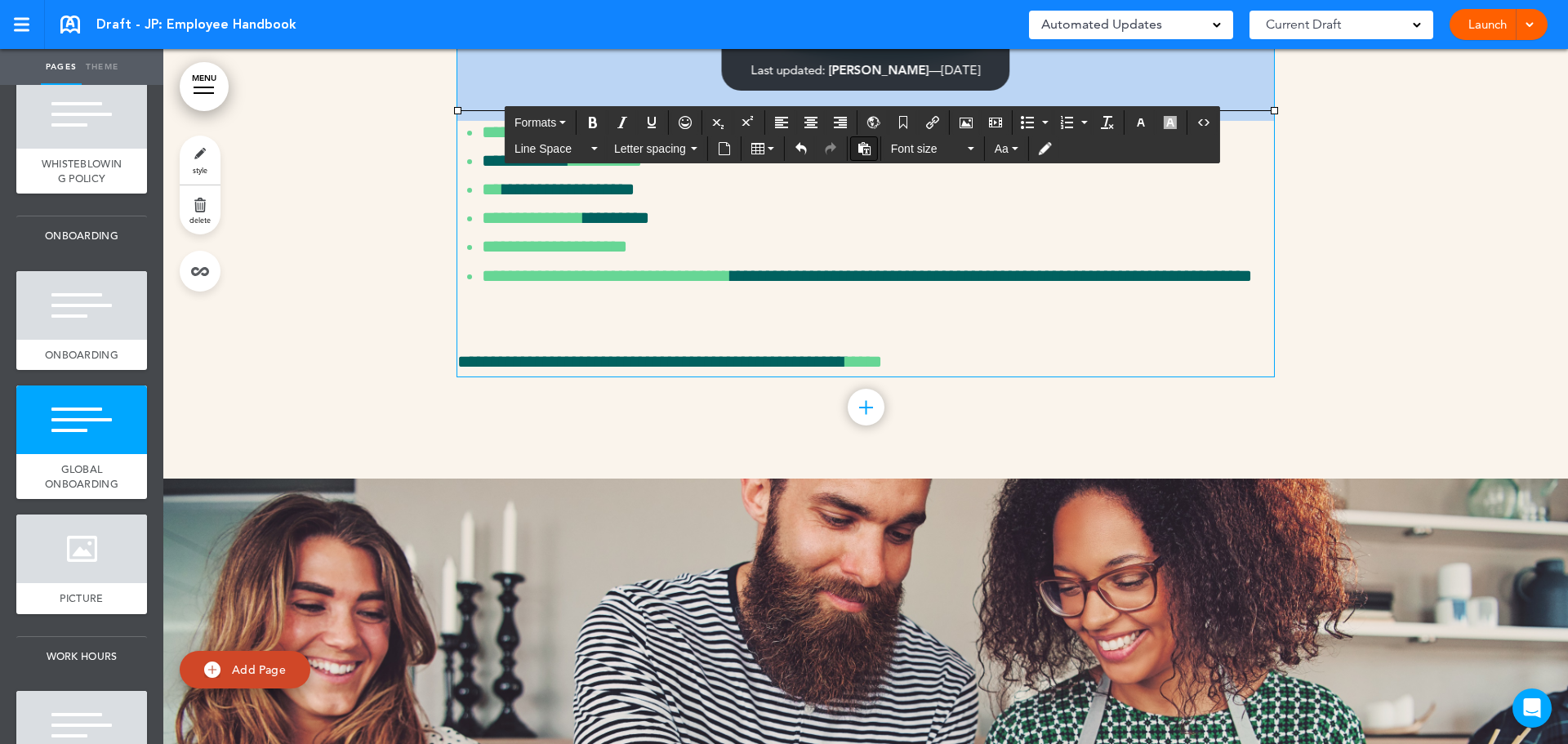
drag, startPoint x: 1264, startPoint y: 295, endPoint x: 861, endPoint y: 146, distance: 429.7
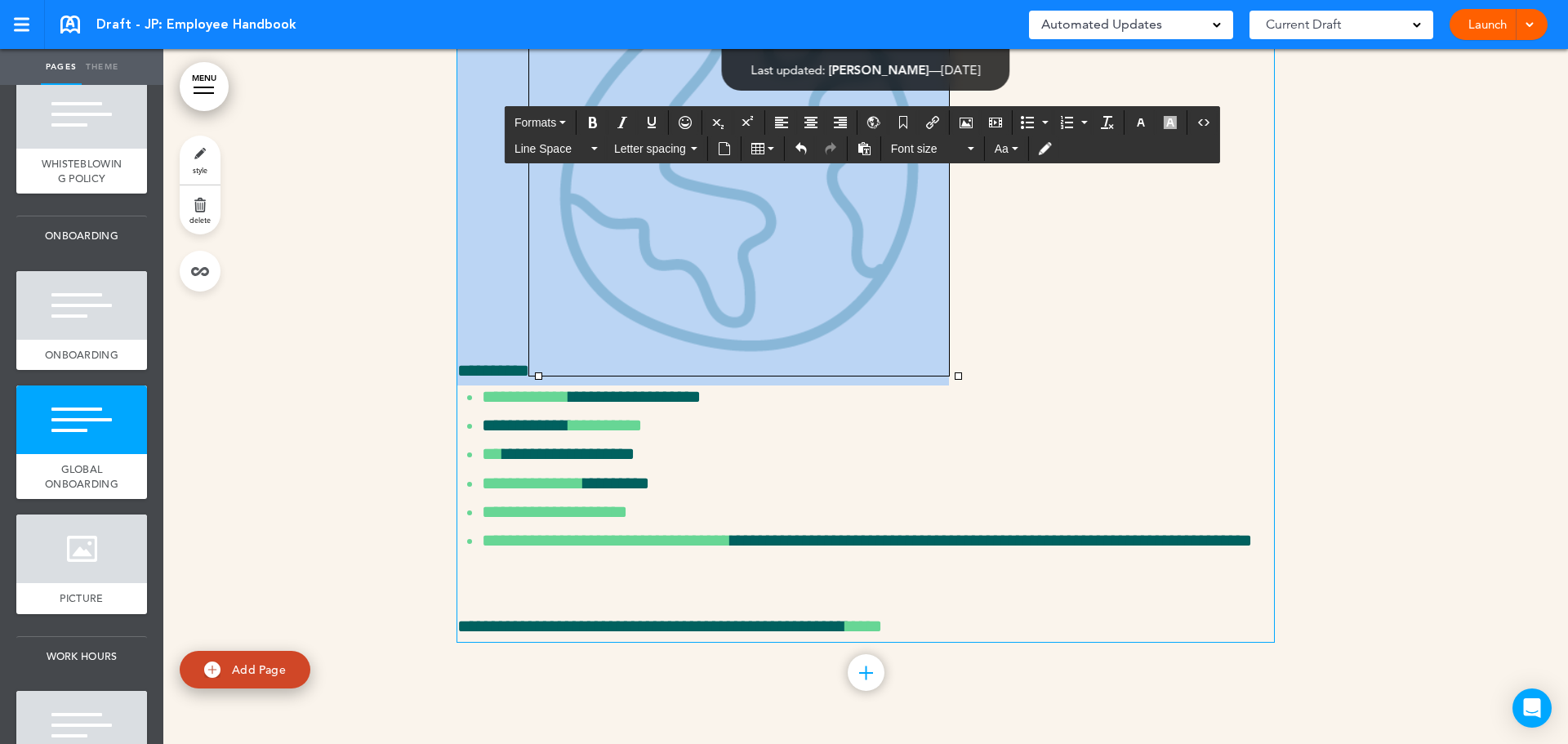
scroll to position [9756, 0]
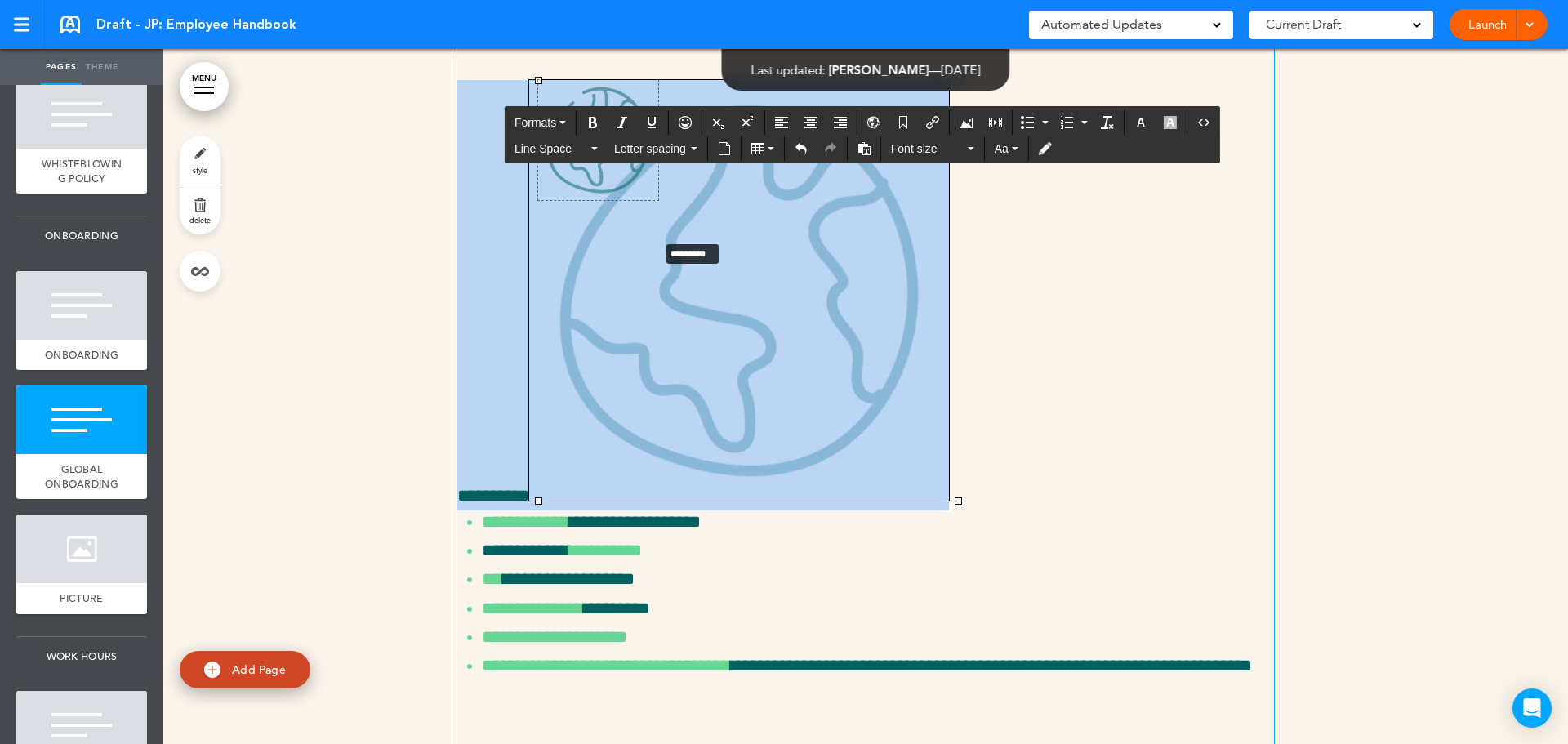
drag, startPoint x: 952, startPoint y: 690, endPoint x: 652, endPoint y: 430, distance: 397.0
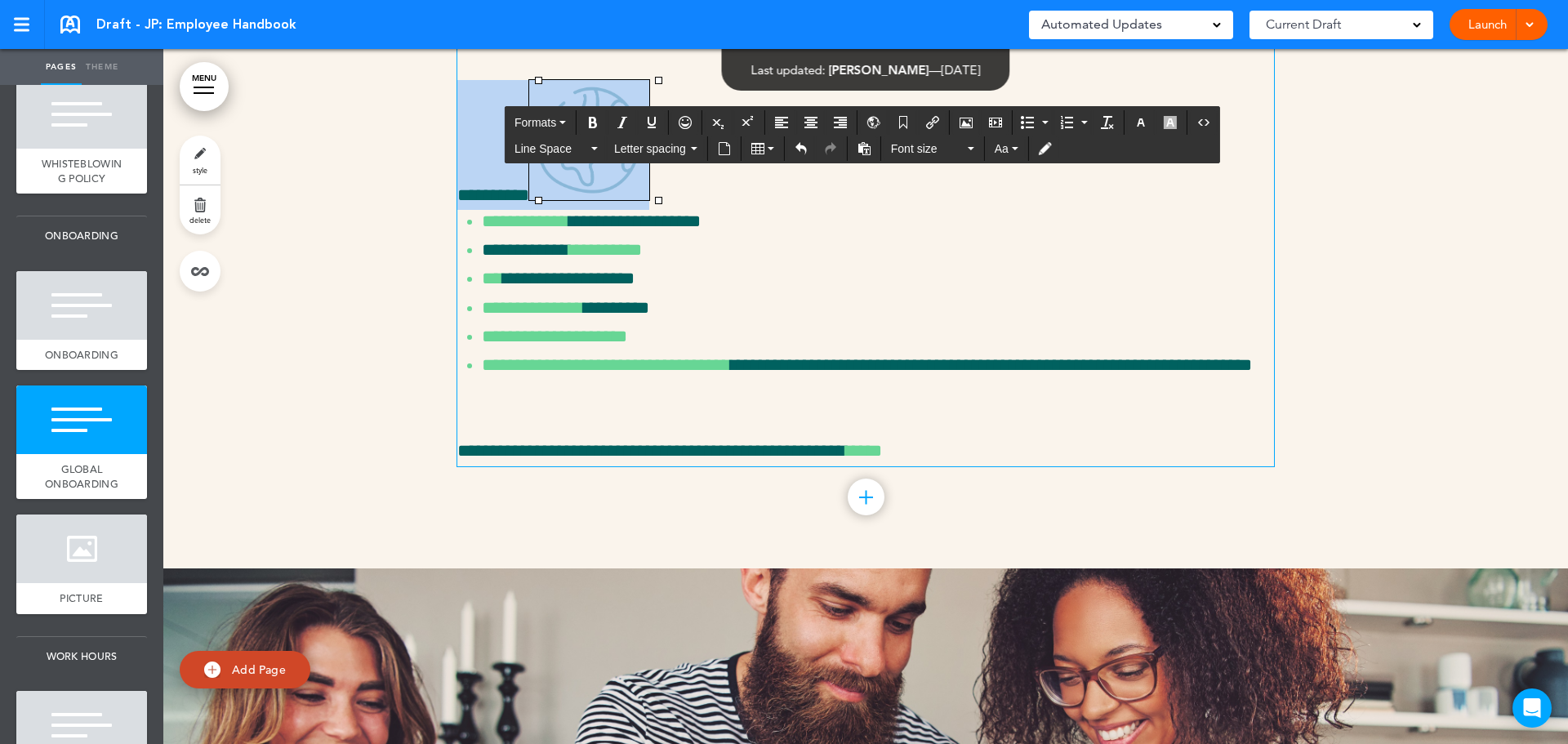
scroll to position [9511, 0]
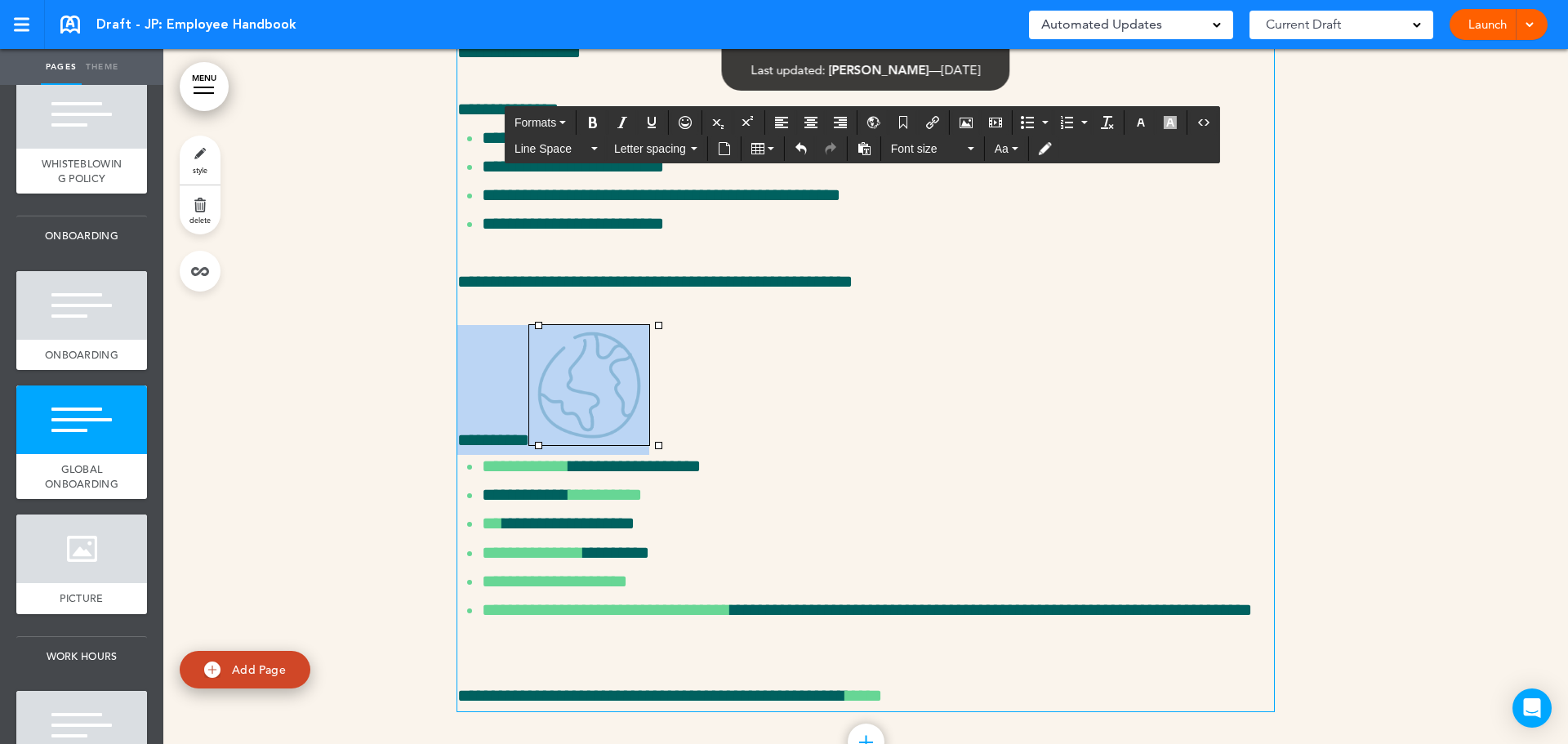
drag, startPoint x: 580, startPoint y: 604, endPoint x: 1089, endPoint y: 353, distance: 567.5
click at [1108, 351] on div "**********" at bounding box center [866, 316] width 816 height 787
click at [541, 445] on img at bounding box center [589, 384] width 120 height 120
click at [572, 445] on img at bounding box center [589, 384] width 120 height 120
click at [1034, 453] on p "**********" at bounding box center [866, 388] width 816 height 127
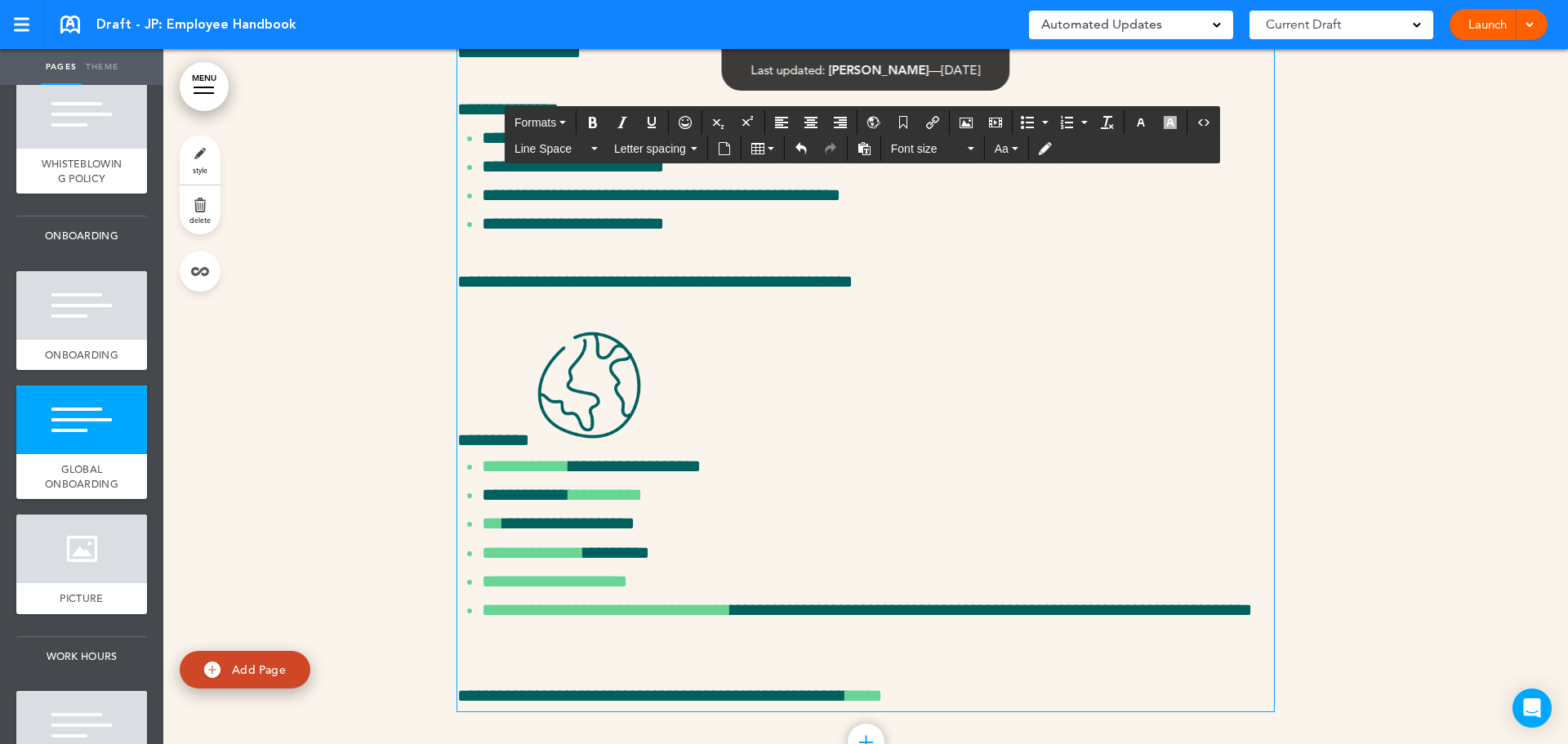
click at [579, 445] on img at bounding box center [589, 384] width 120 height 120
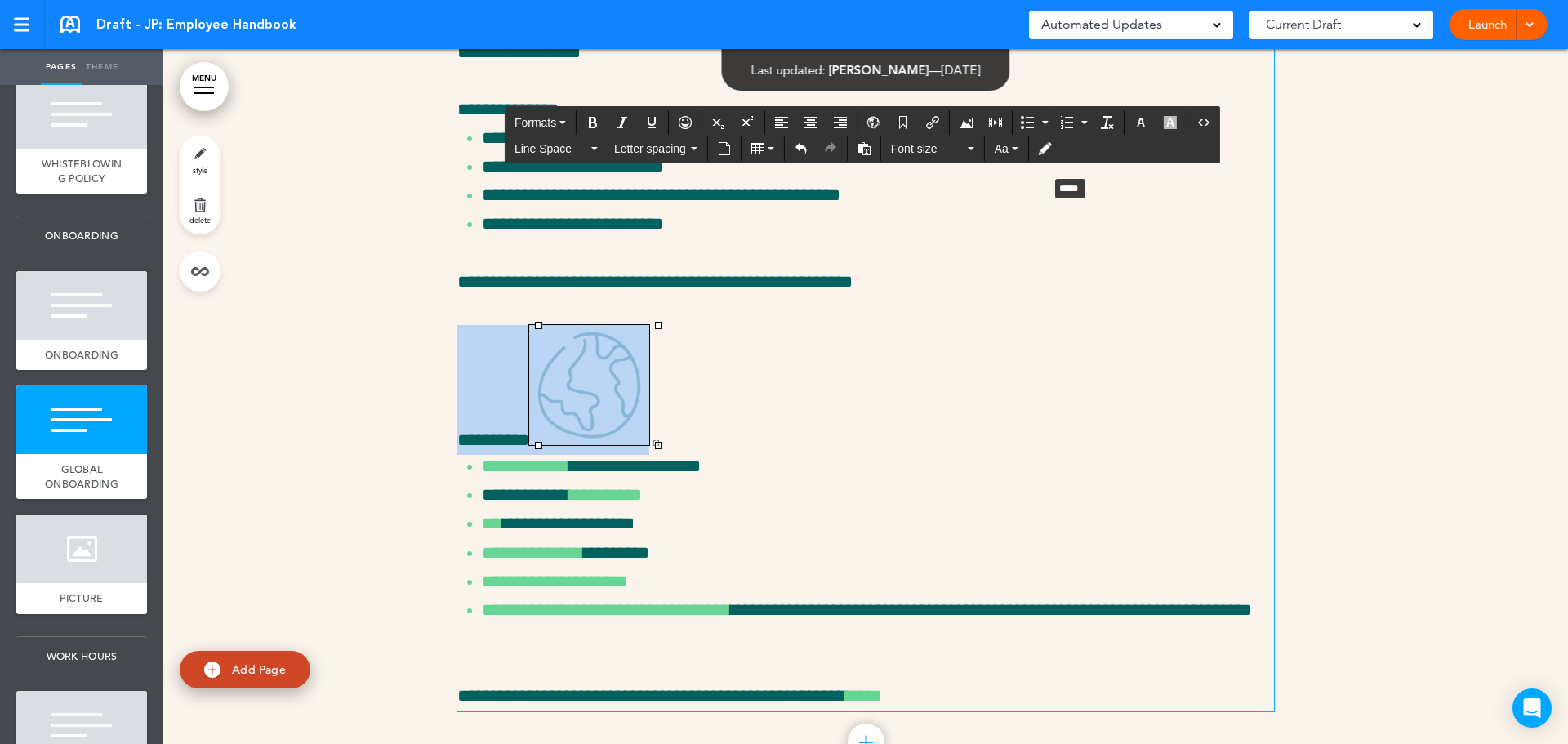
drag, startPoint x: 533, startPoint y: 515, endPoint x: 1089, endPoint y: 302, distance: 595.4
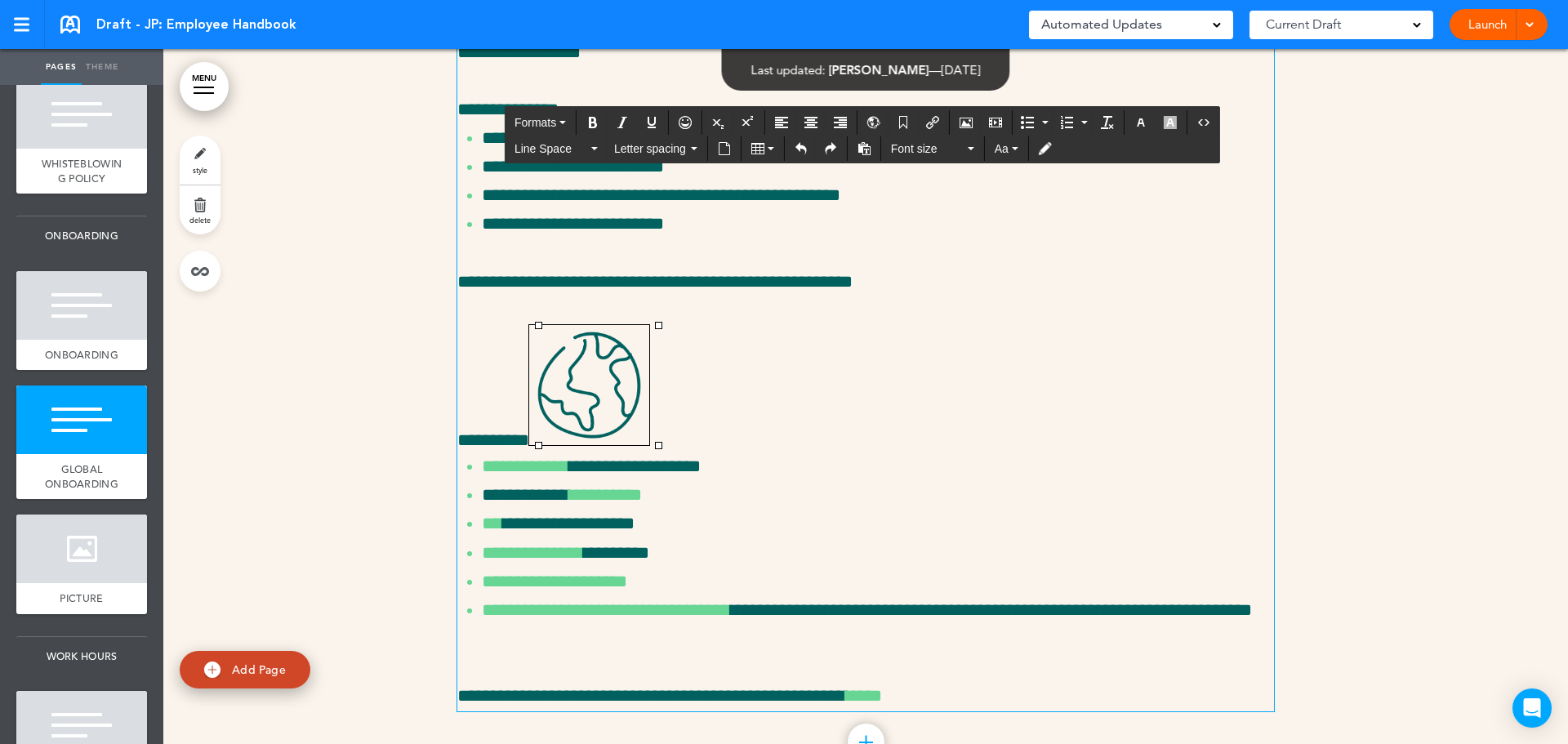
click at [563, 445] on img at bounding box center [589, 384] width 120 height 120
click at [1108, 296] on p "**********" at bounding box center [866, 282] width 816 height 29
click at [784, 265] on div "**********" at bounding box center [866, 316] width 816 height 787
click at [764, 66] on p "**********" at bounding box center [866, 38] width 816 height 57
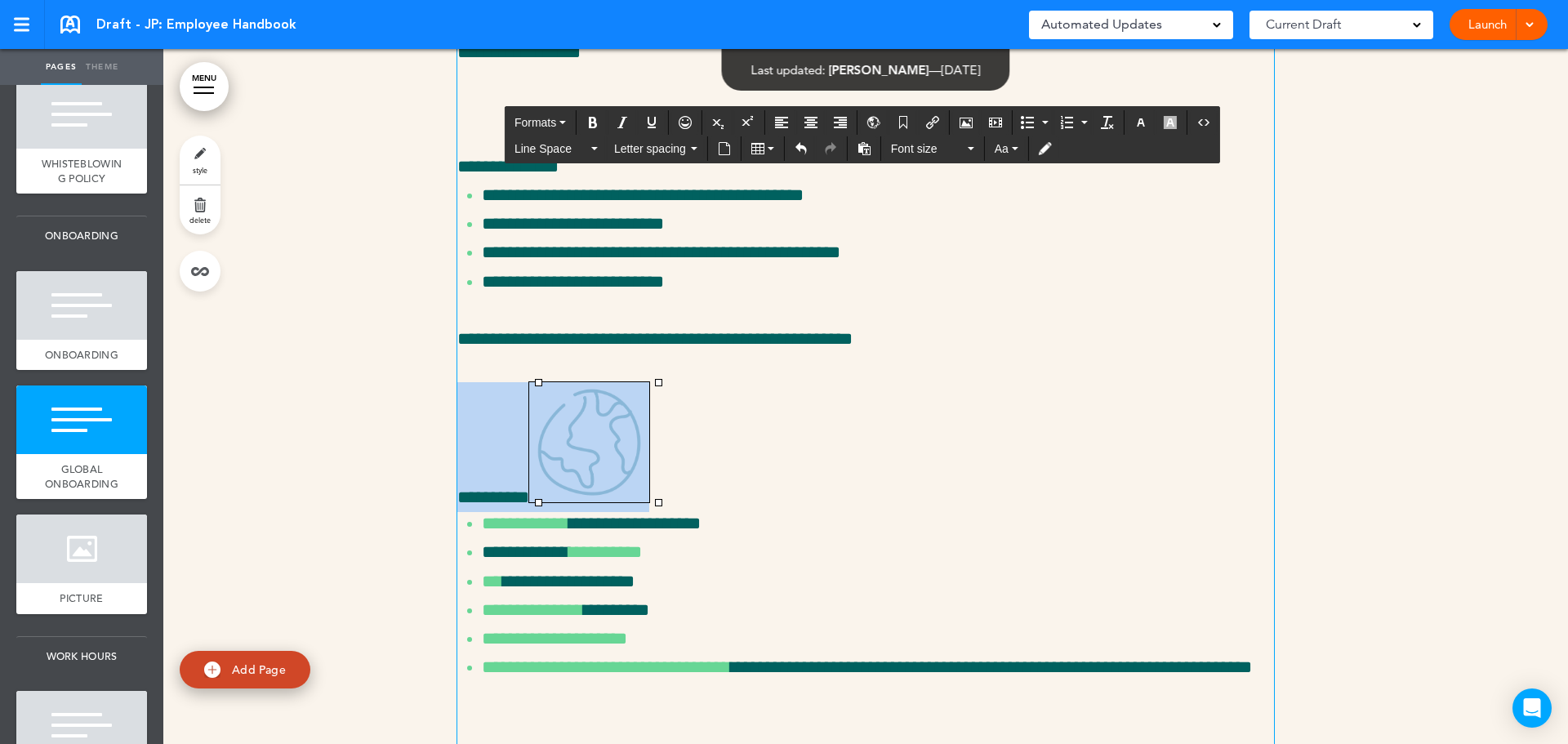
drag, startPoint x: 666, startPoint y: 647, endPoint x: 540, endPoint y: 630, distance: 127.1
click at [540, 510] on p "**********" at bounding box center [866, 446] width 816 height 127
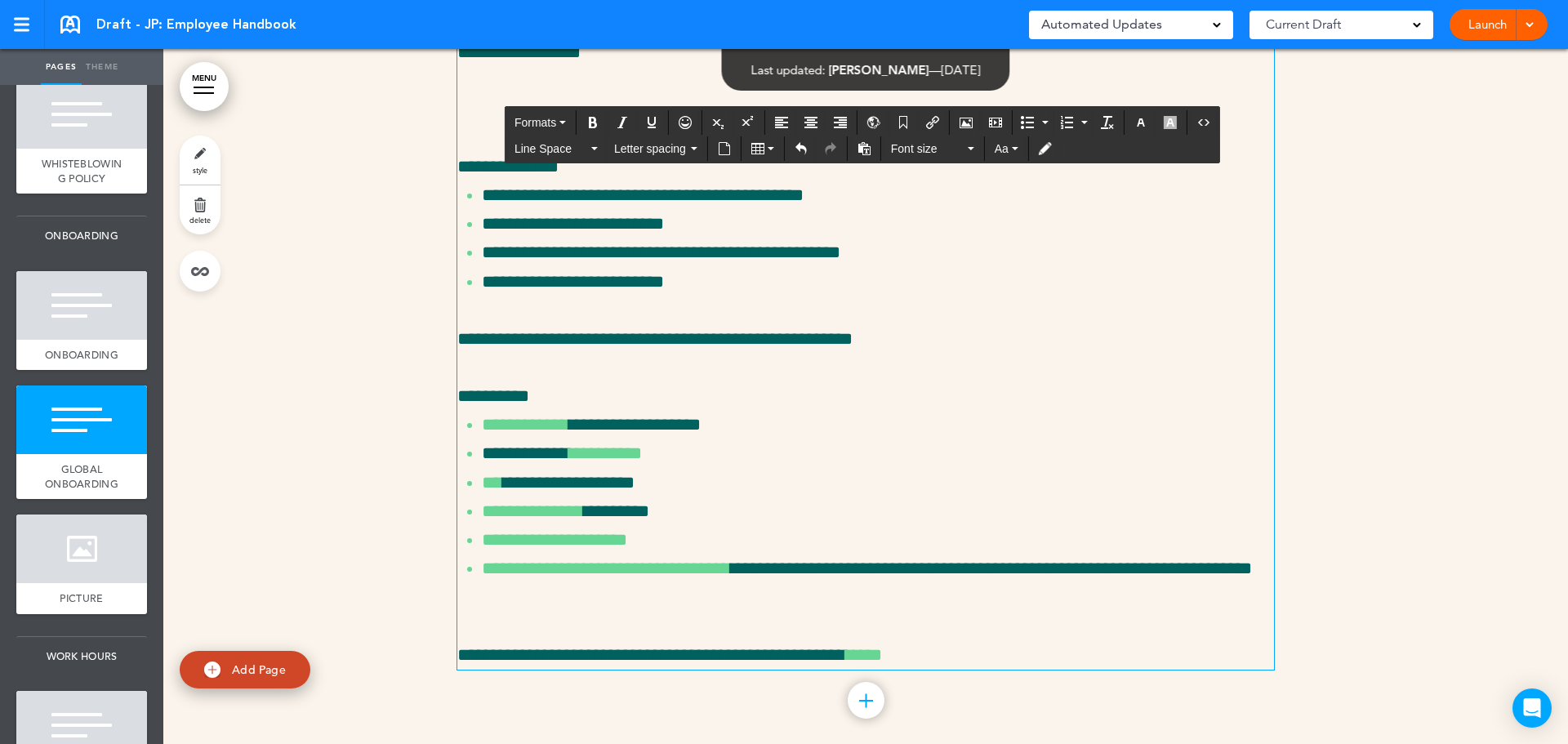
click at [800, 262] on div "**********" at bounding box center [866, 295] width 816 height 746
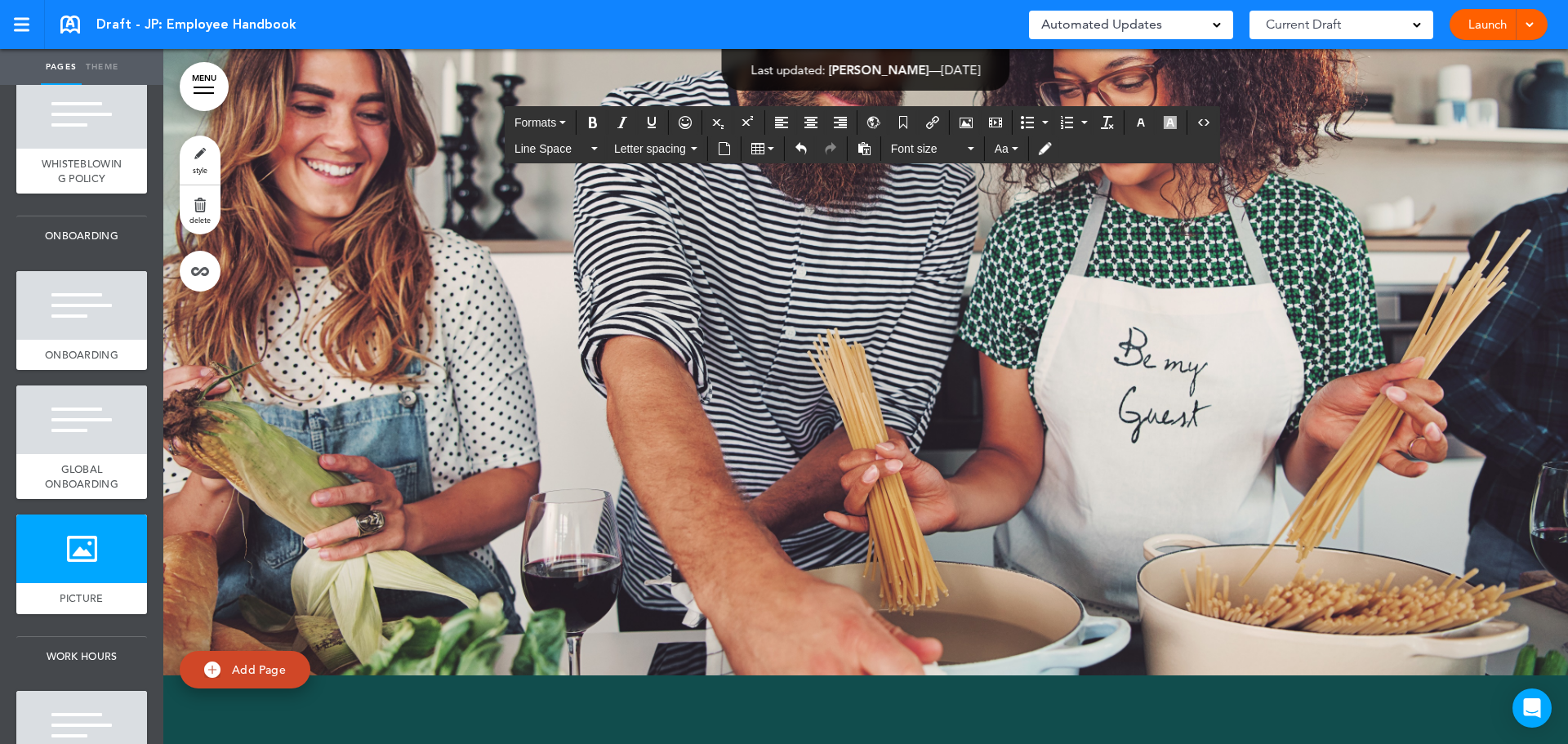
scroll to position [10246, 0]
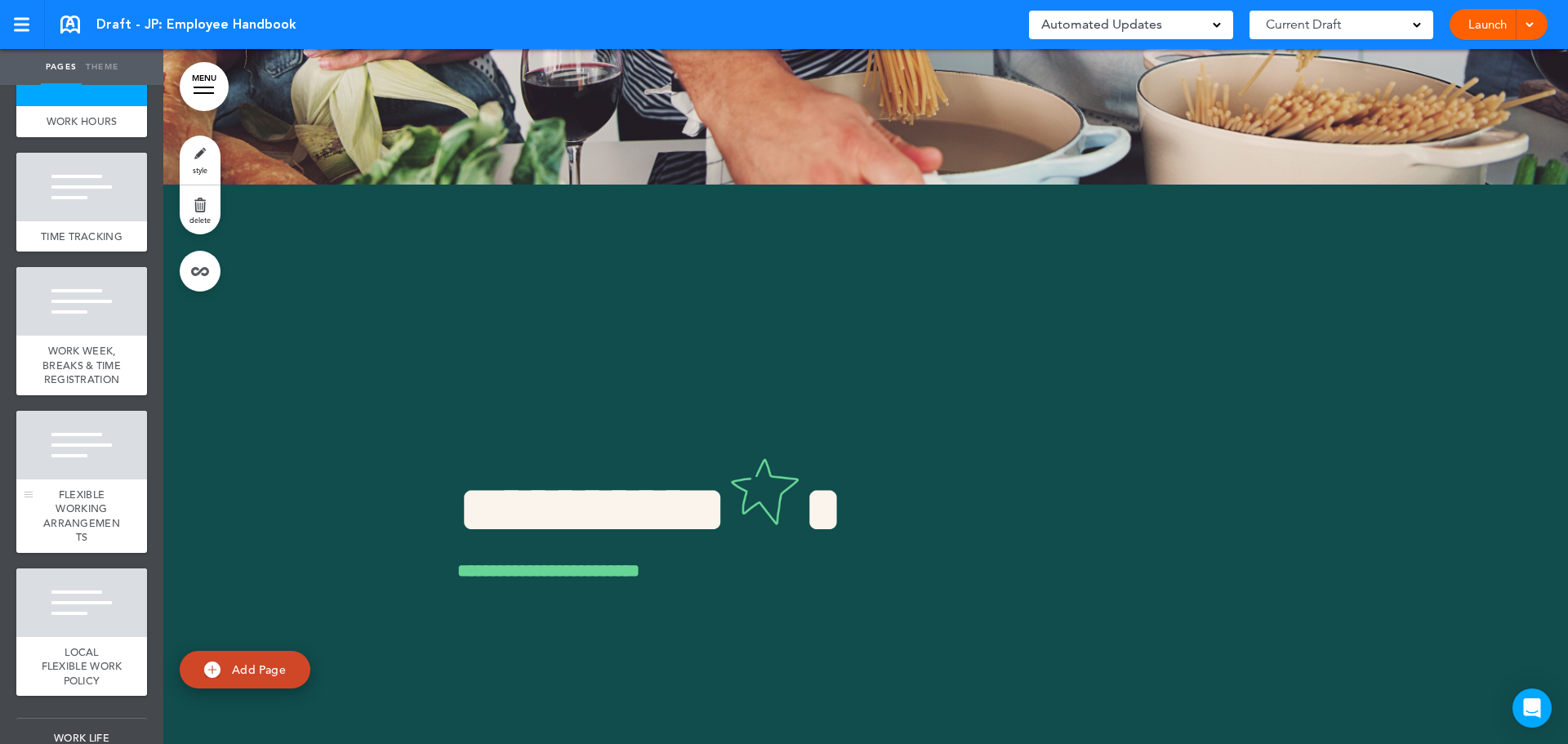
scroll to position [1306, 0]
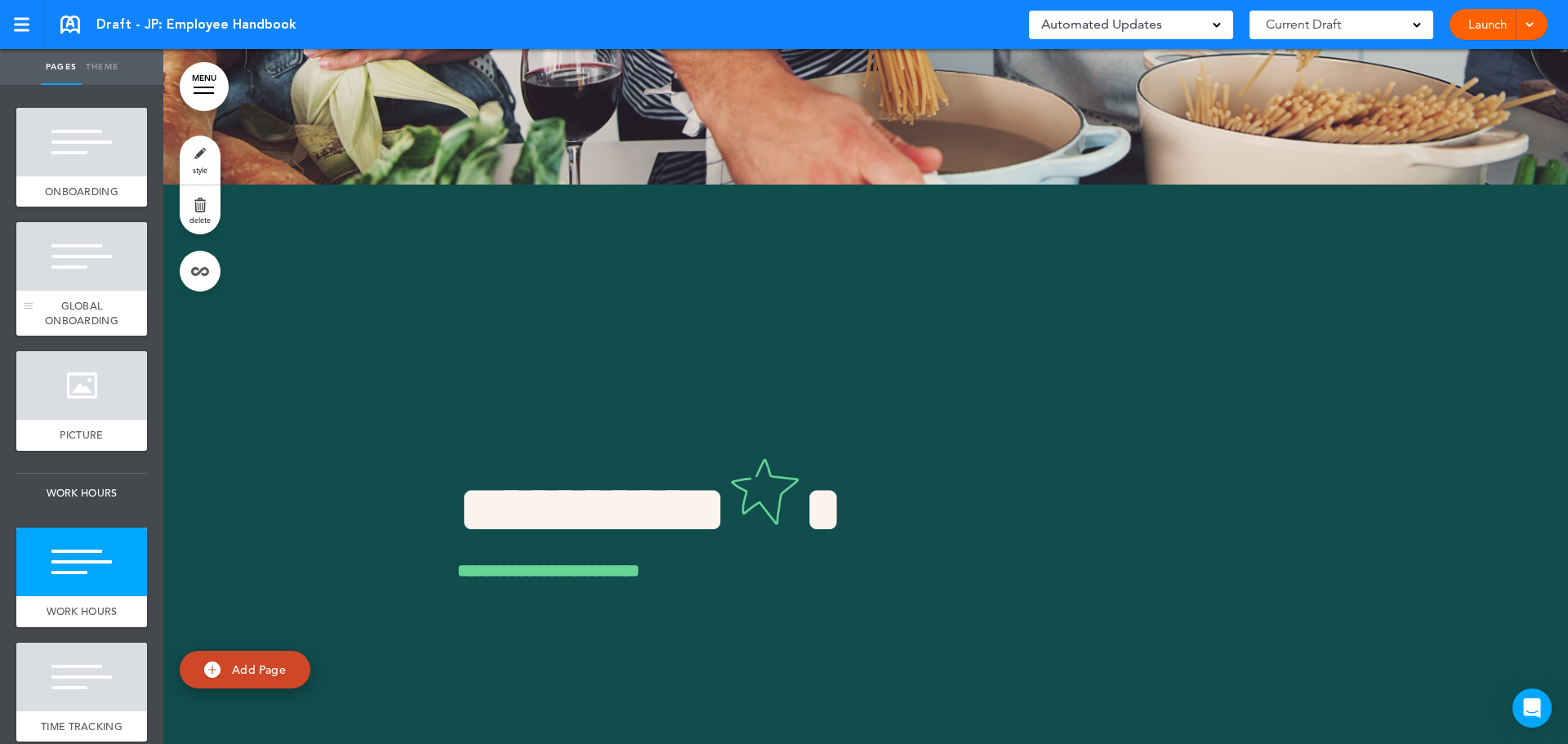
click at [53, 290] on div at bounding box center [82, 256] width 130 height 68
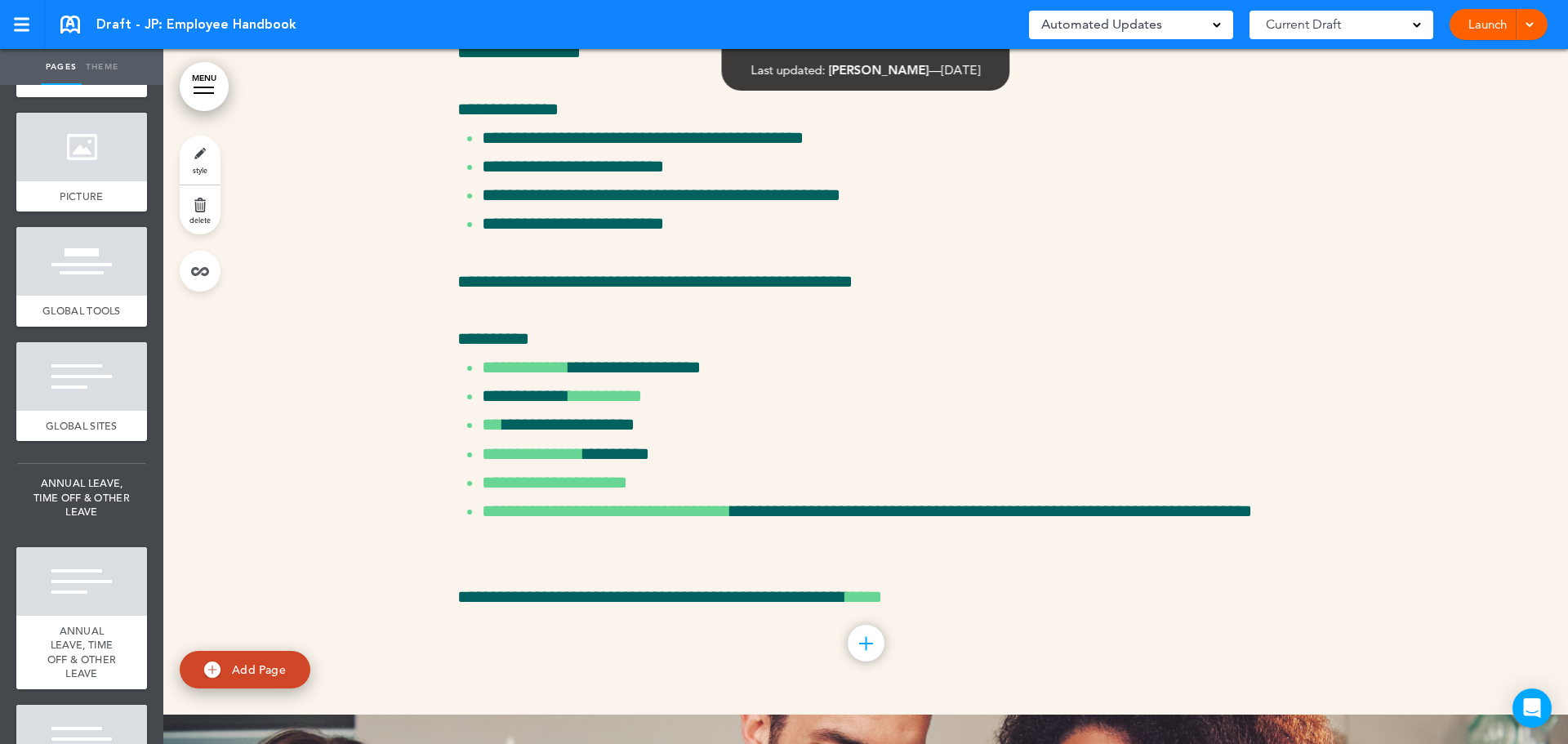
scroll to position [2858, 0]
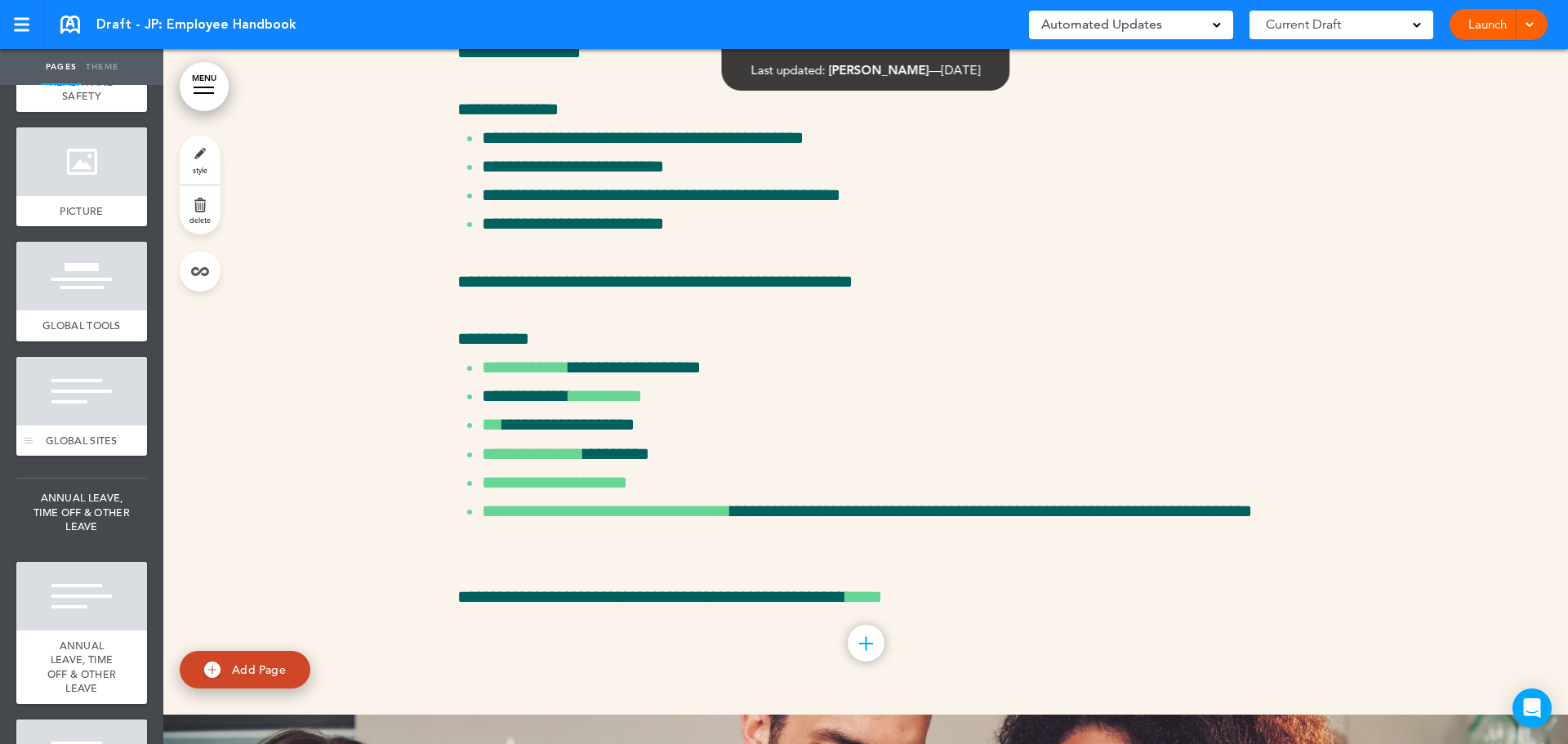
click at [64, 426] on div at bounding box center [82, 390] width 130 height 68
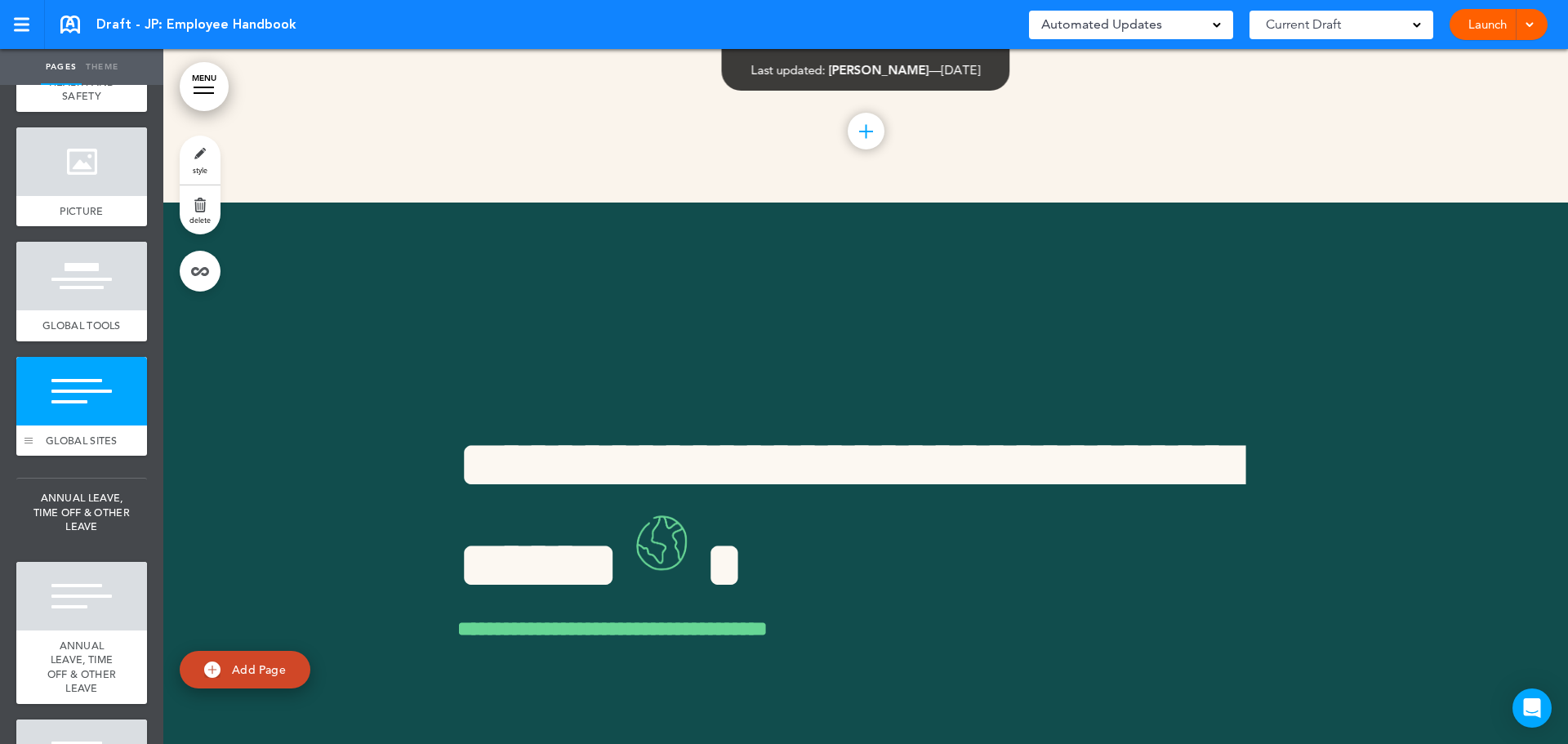
scroll to position [22409, 0]
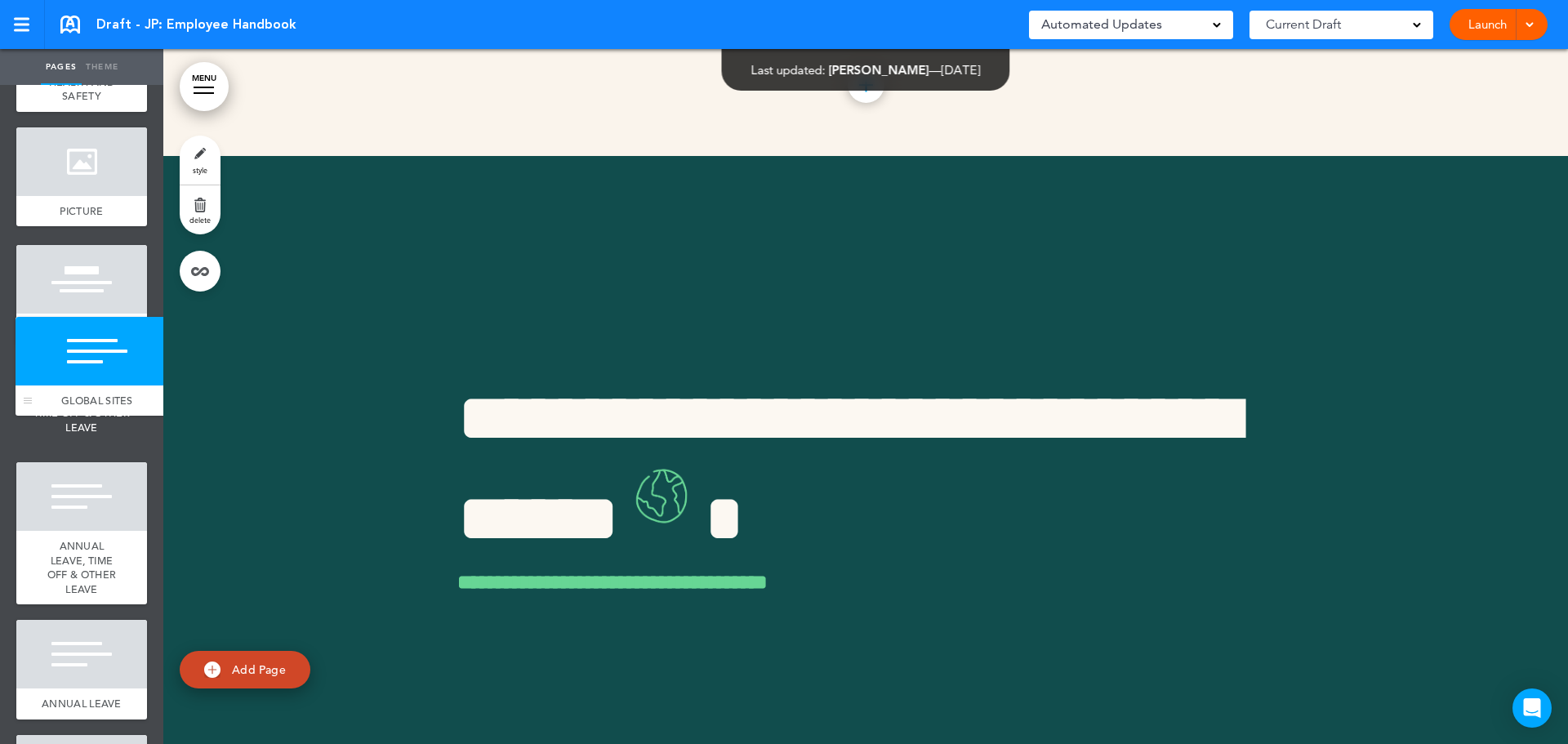
drag, startPoint x: 30, startPoint y: 613, endPoint x: 31, endPoint y: 398, distance: 215.0
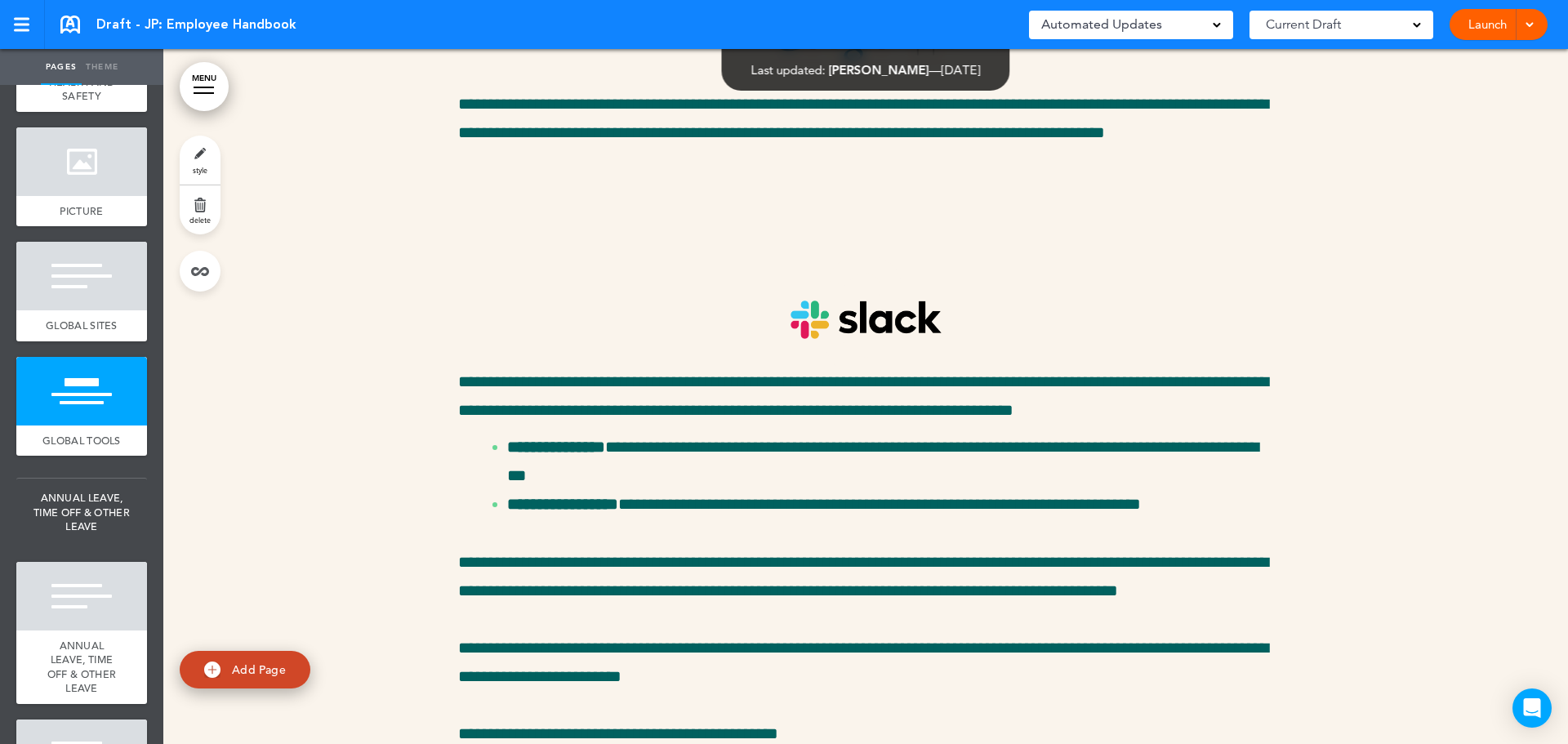
scroll to position [20286, 0]
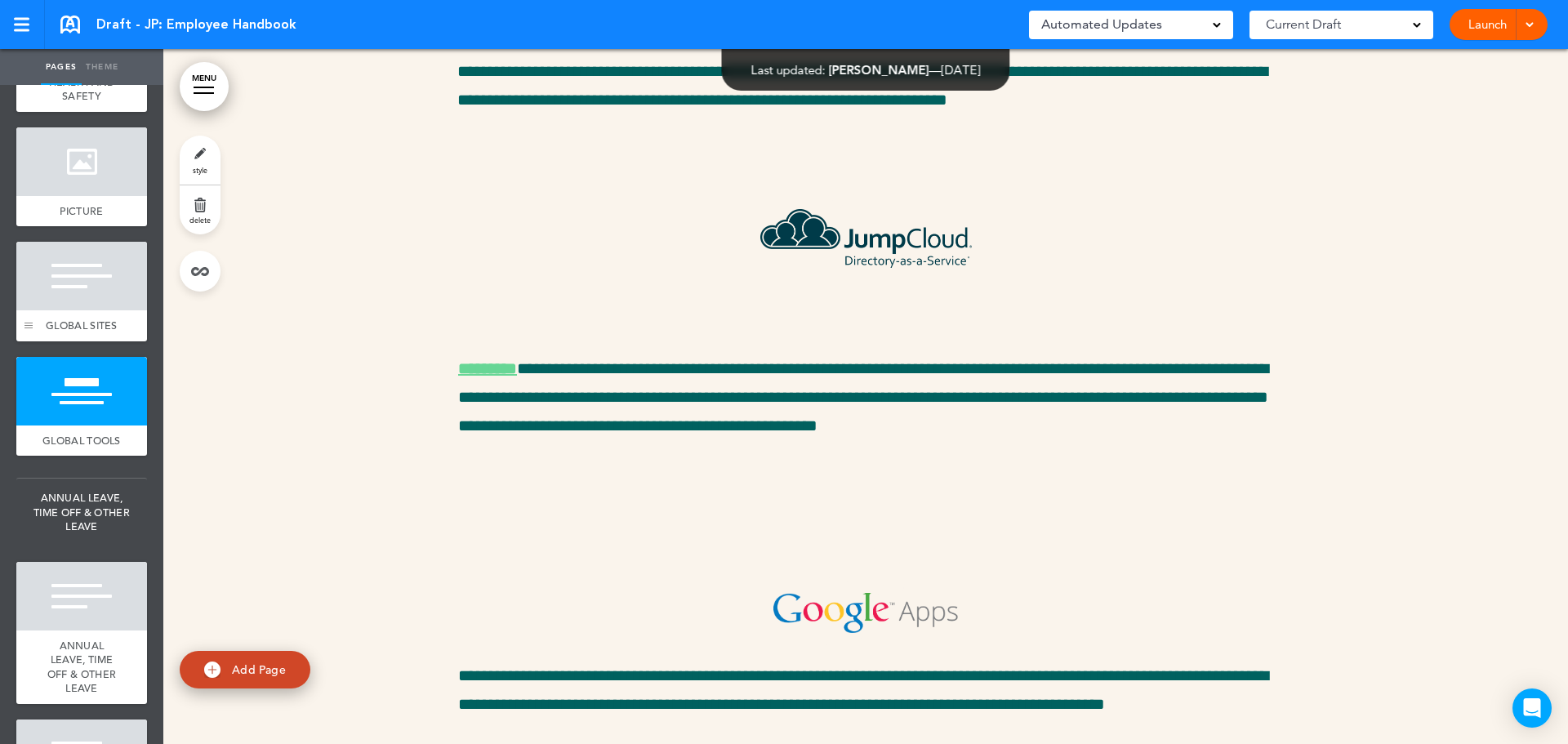
click at [26, 341] on div at bounding box center [29, 291] width 25 height 100
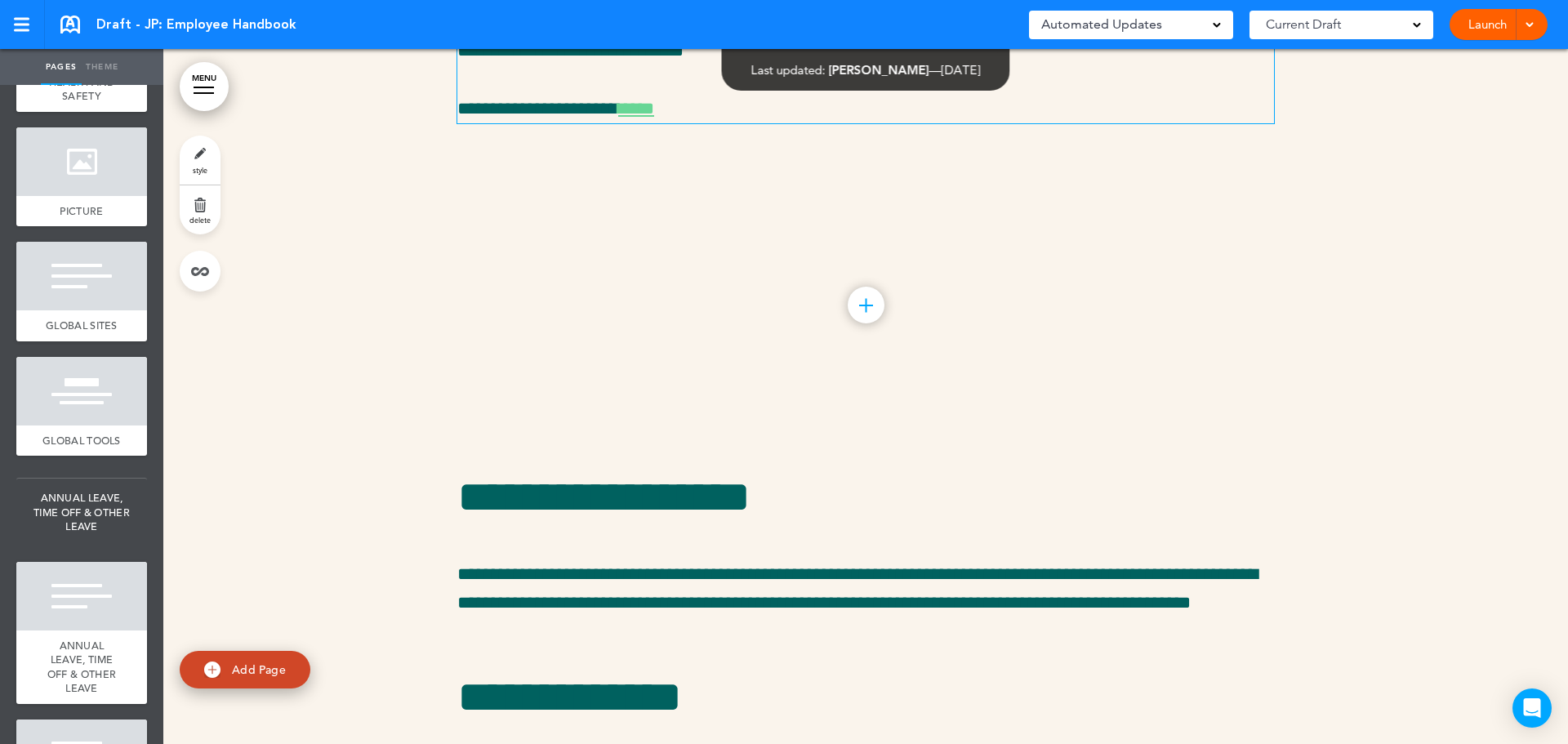
scroll to position [18008, 0]
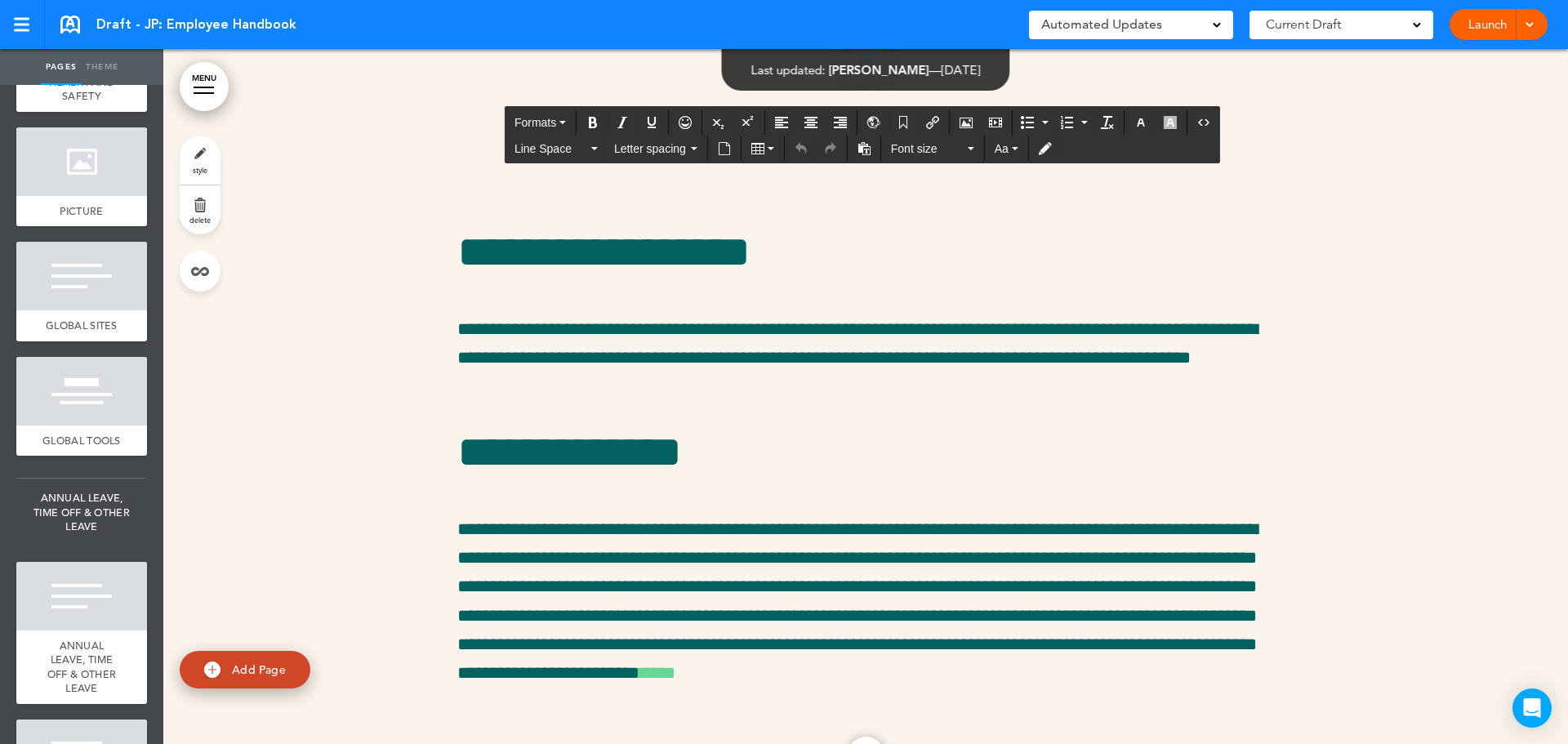
drag, startPoint x: 682, startPoint y: 394, endPoint x: 436, endPoint y: 261, distance: 279.7
paste div
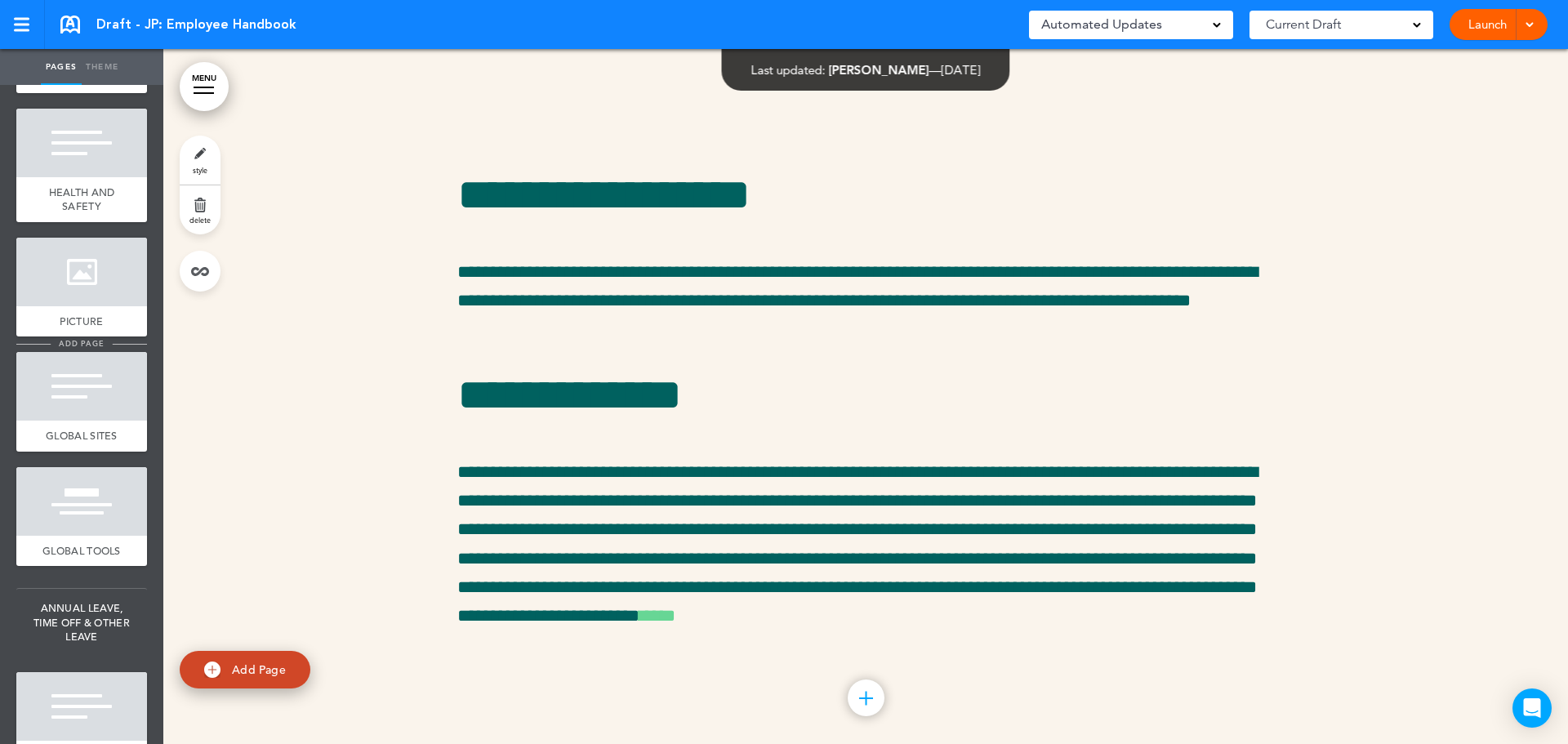
scroll to position [2776, 0]
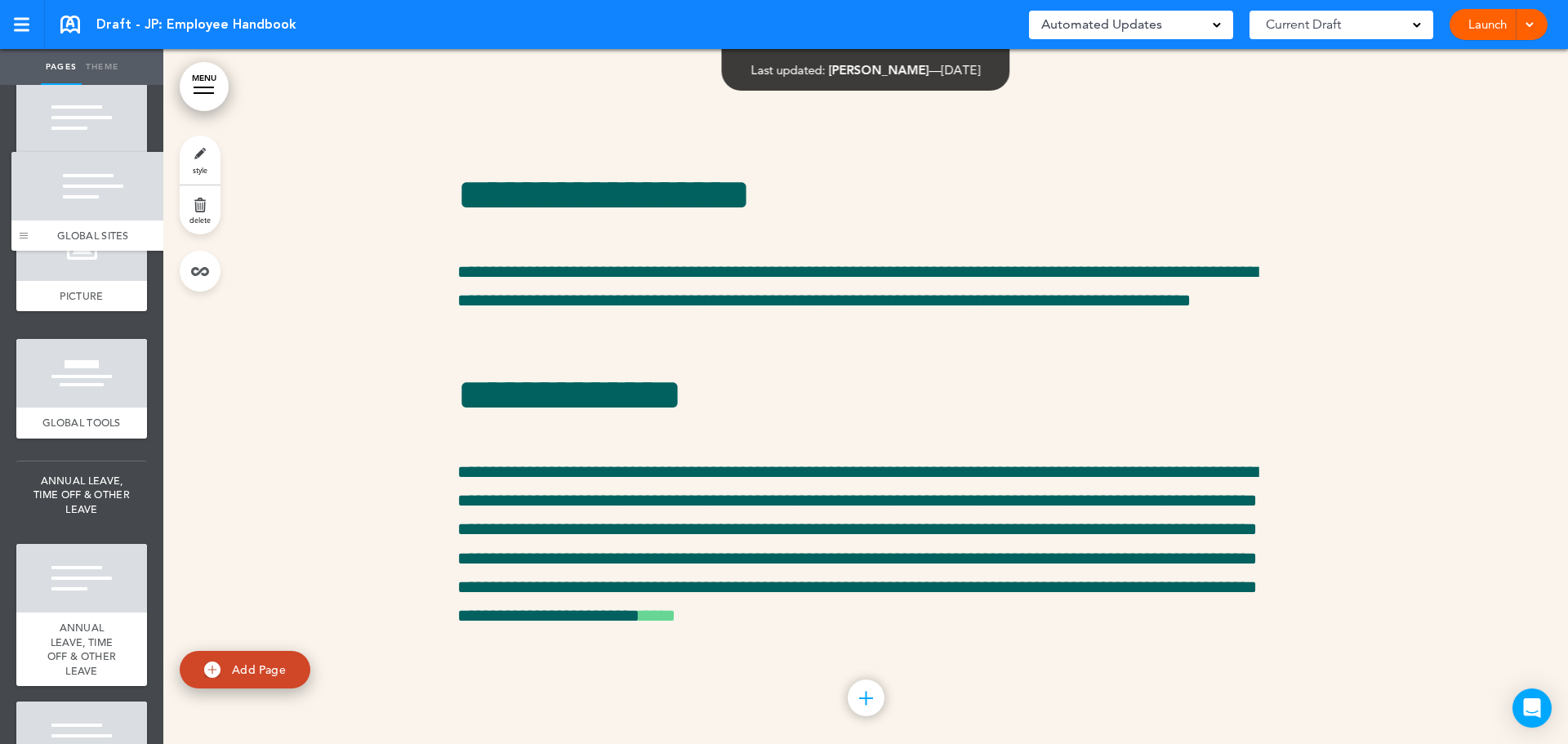
drag, startPoint x: 31, startPoint y: 562, endPoint x: 26, endPoint y: 233, distance: 329.0
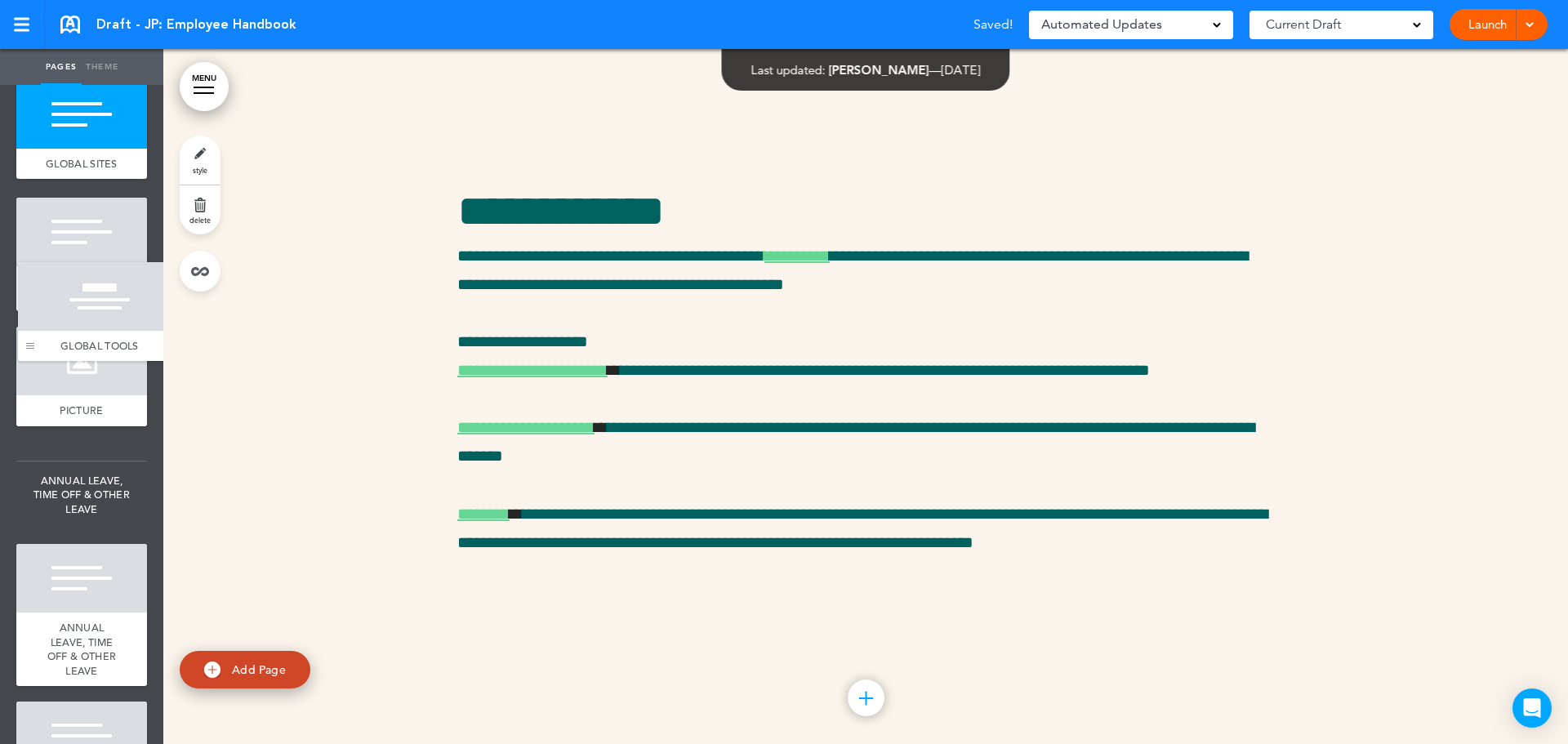
drag, startPoint x: 26, startPoint y: 697, endPoint x: 27, endPoint y: 349, distance: 348.0
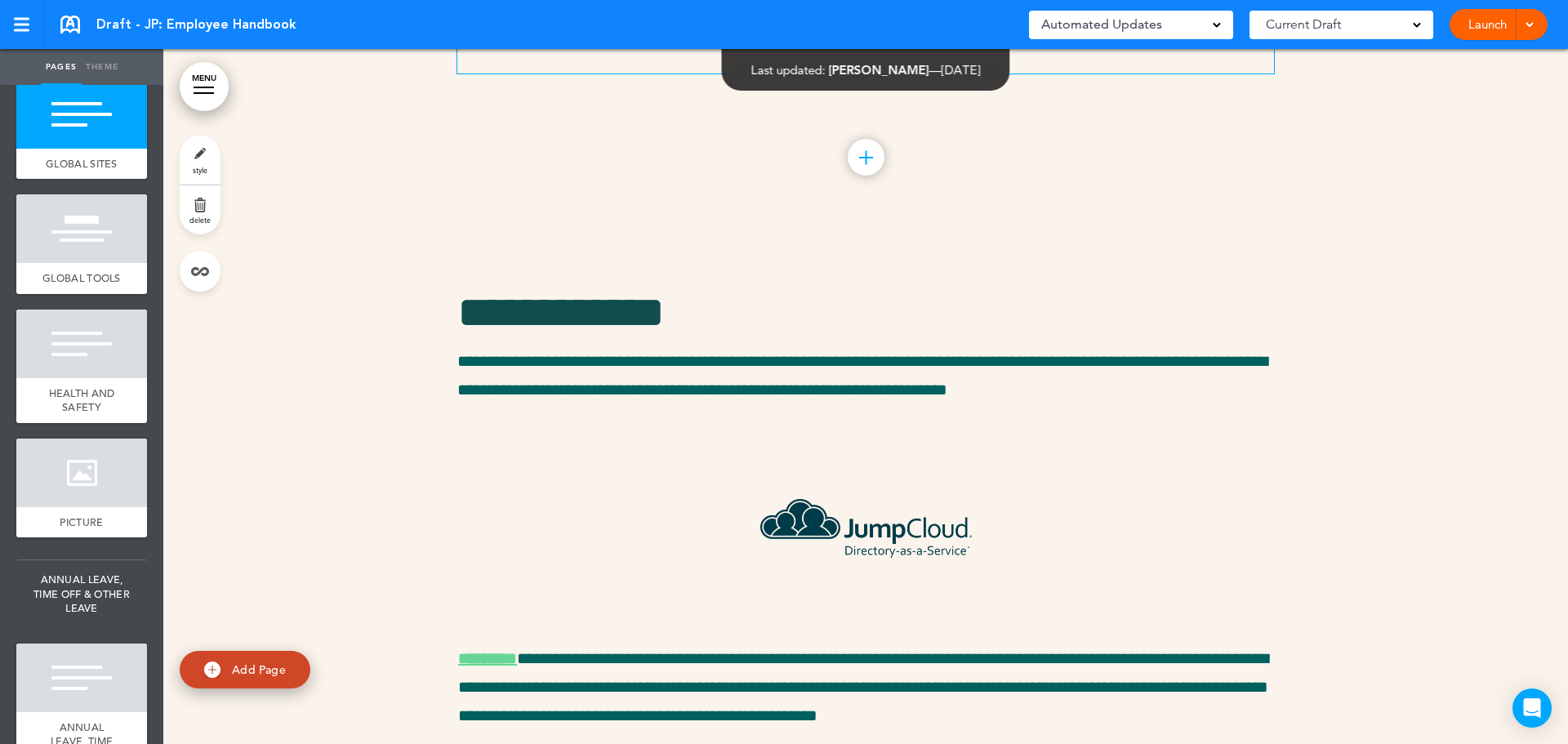
scroll to position [18638, 0]
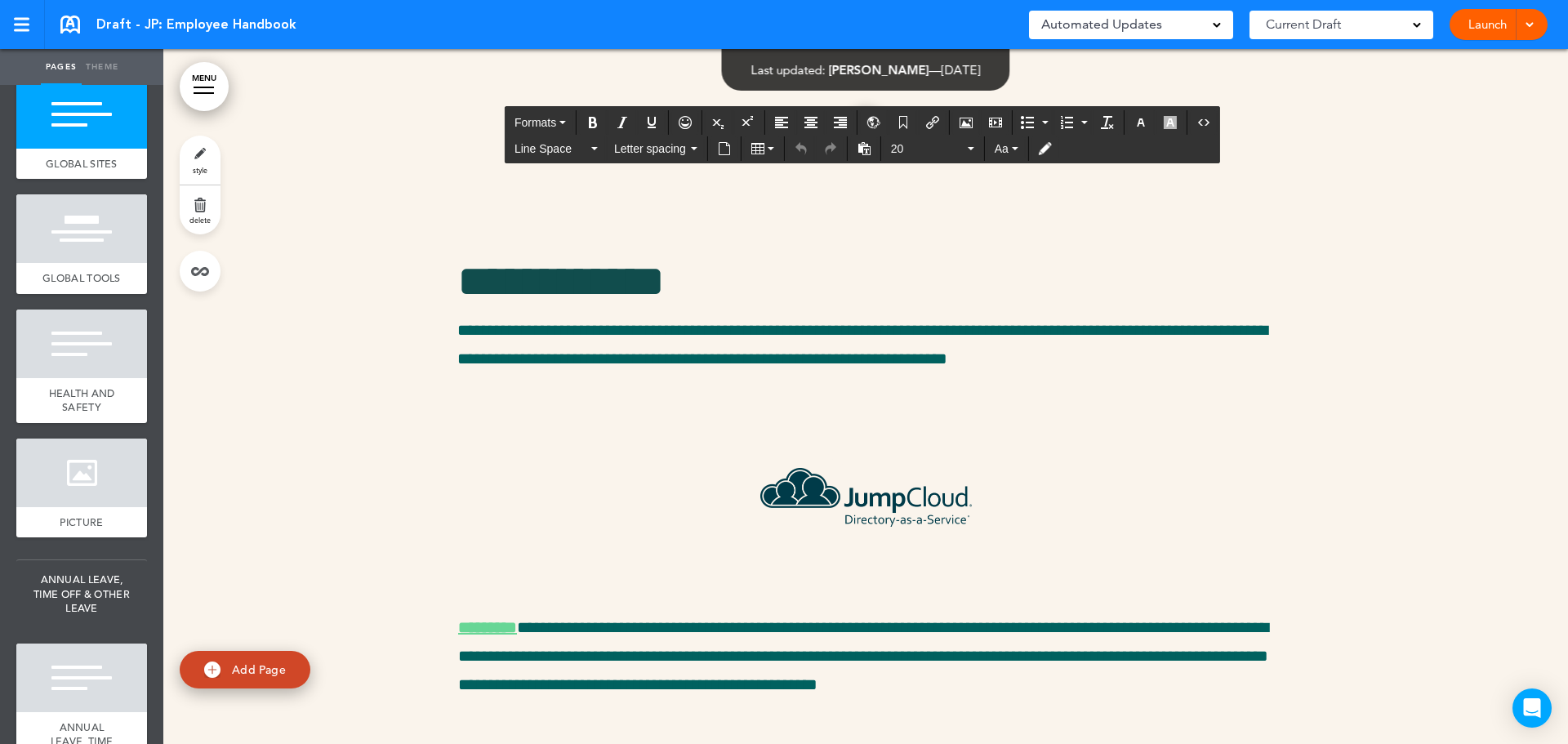
drag, startPoint x: 454, startPoint y: 187, endPoint x: 1245, endPoint y: 575, distance: 881.0
paste div
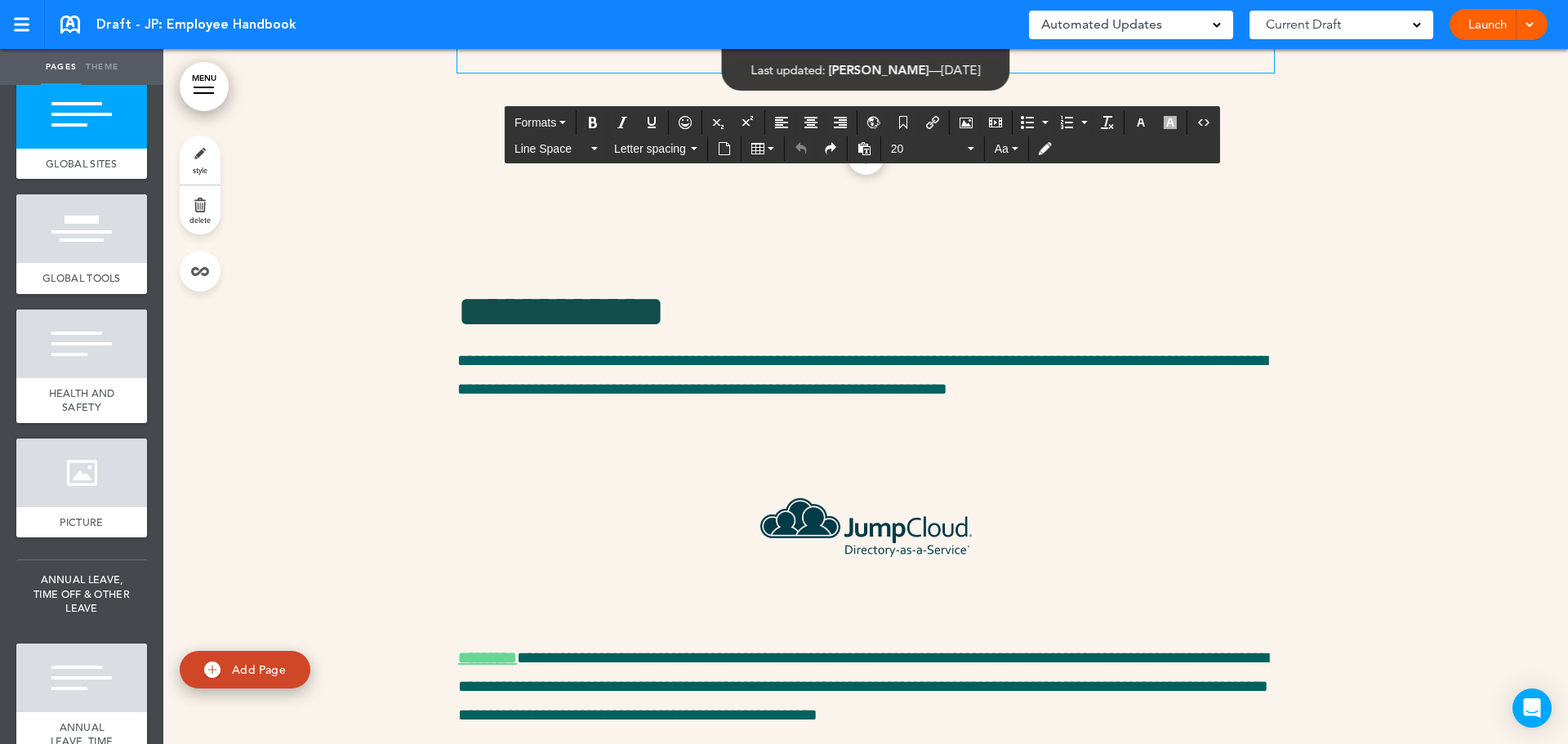
scroll to position [18603, 0]
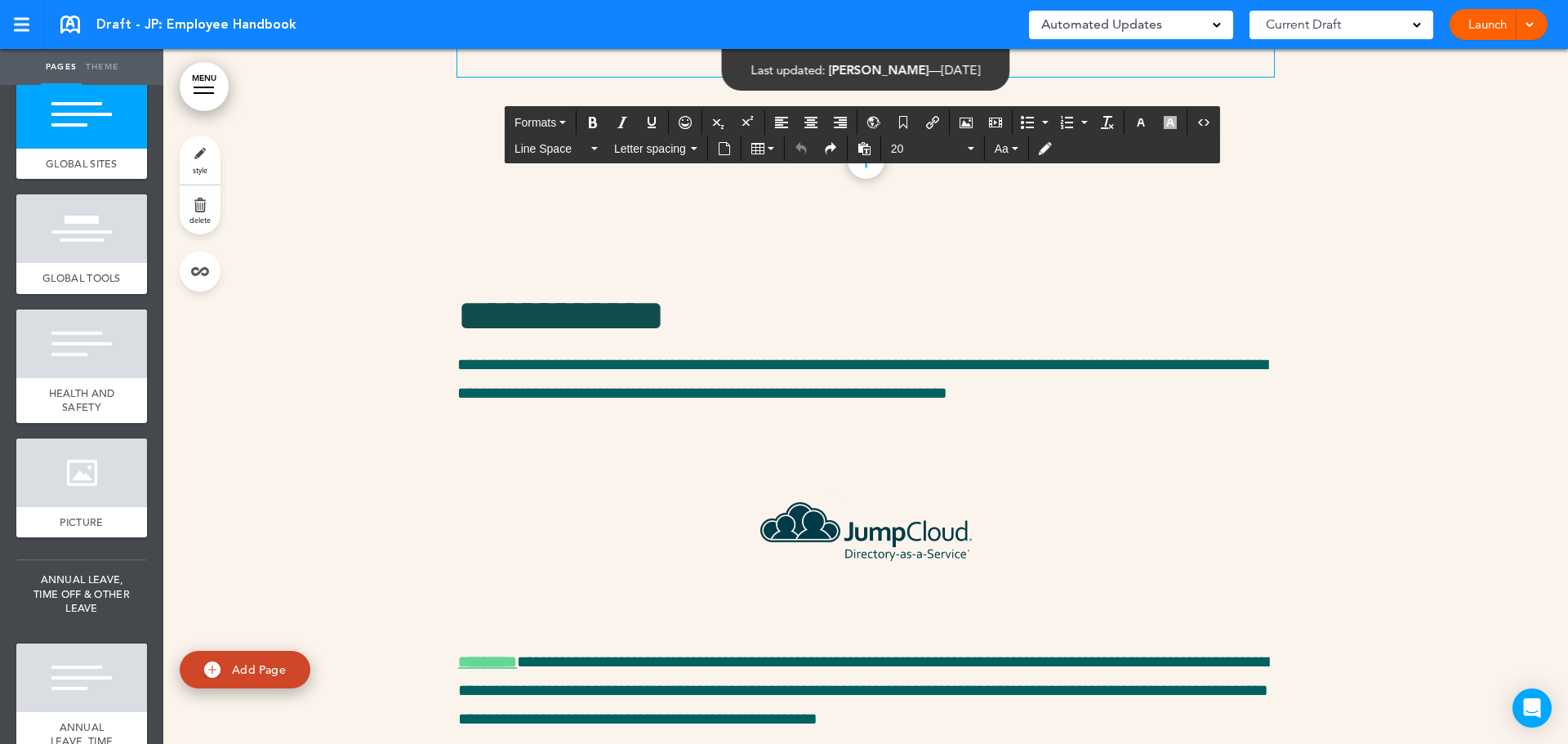
drag, startPoint x: 609, startPoint y: 383, endPoint x: 347, endPoint y: 230, distance: 303.4
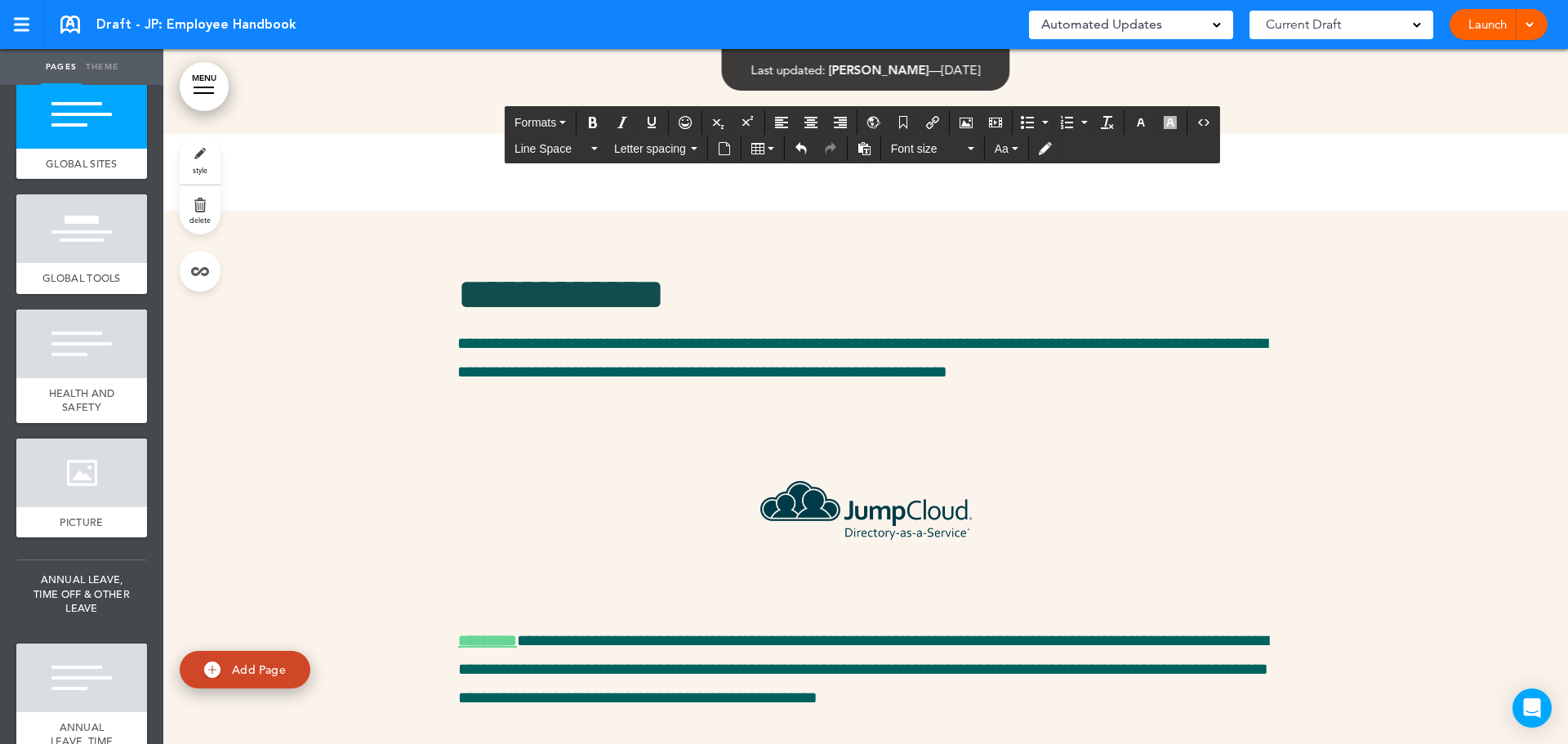
scroll to position [18502, 0]
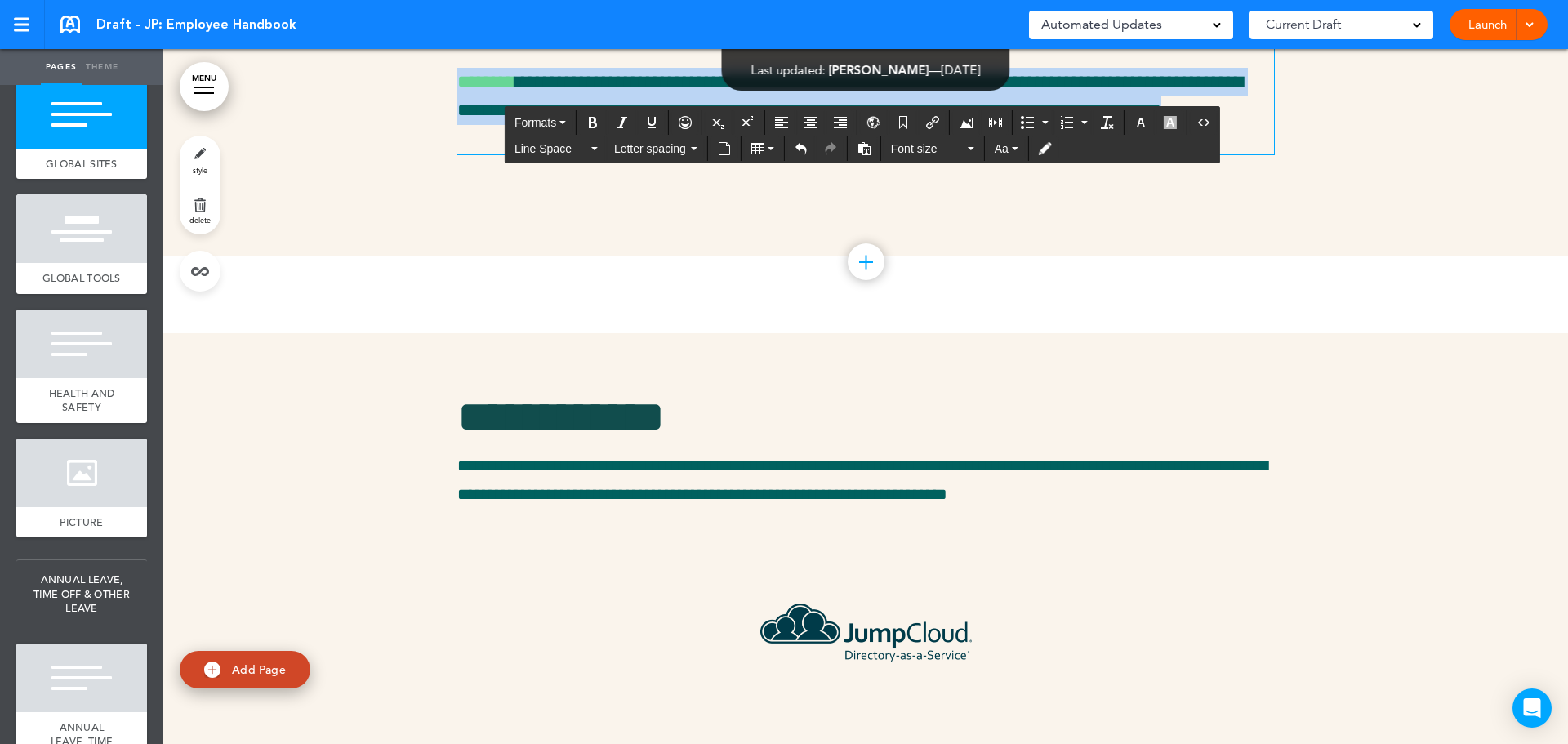
drag, startPoint x: 574, startPoint y: 642, endPoint x: 412, endPoint y: 265, distance: 410.3
click at [926, 148] on span "Font size" at bounding box center [928, 148] width 73 height 17
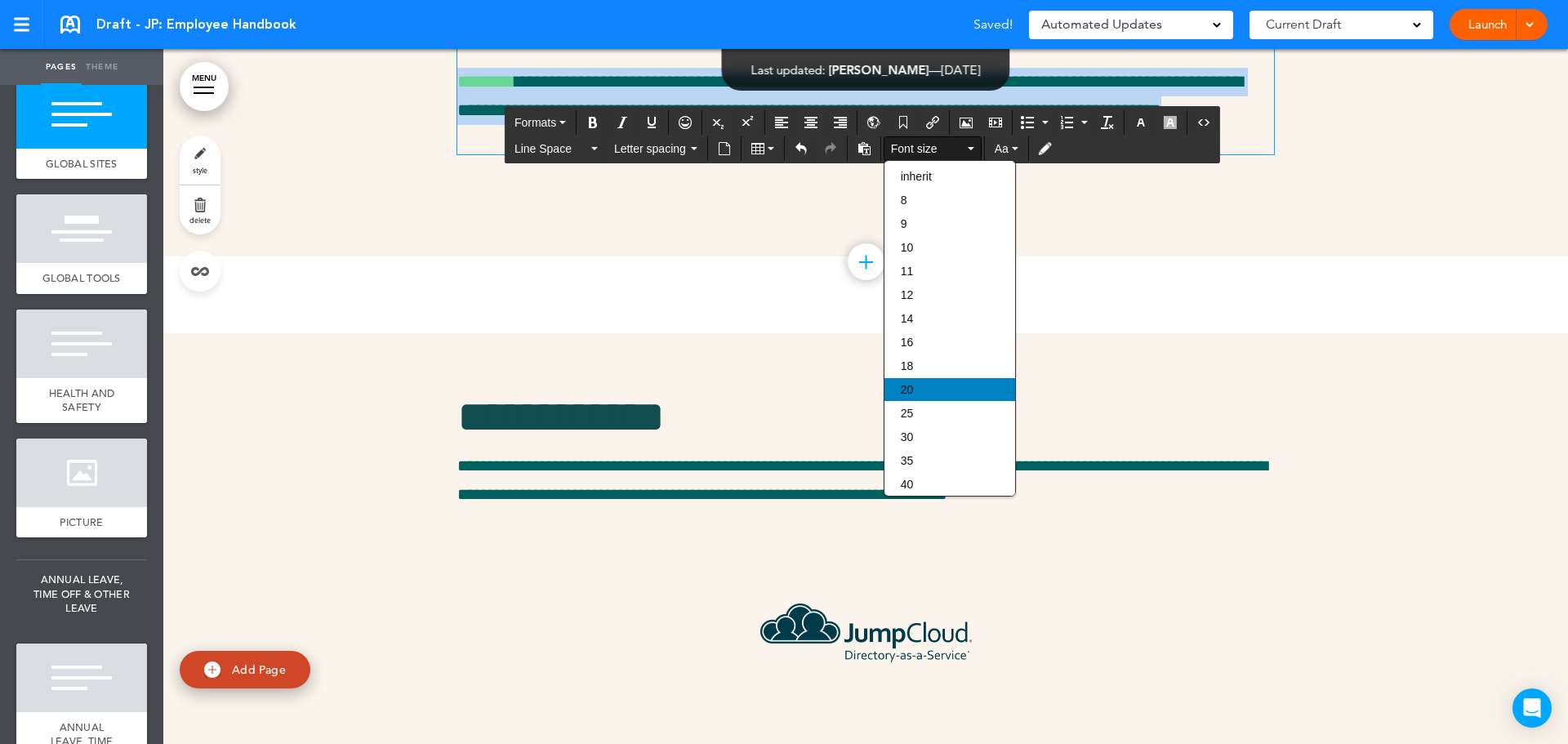
click at [915, 388] on div "20" at bounding box center [949, 389] width 130 height 23
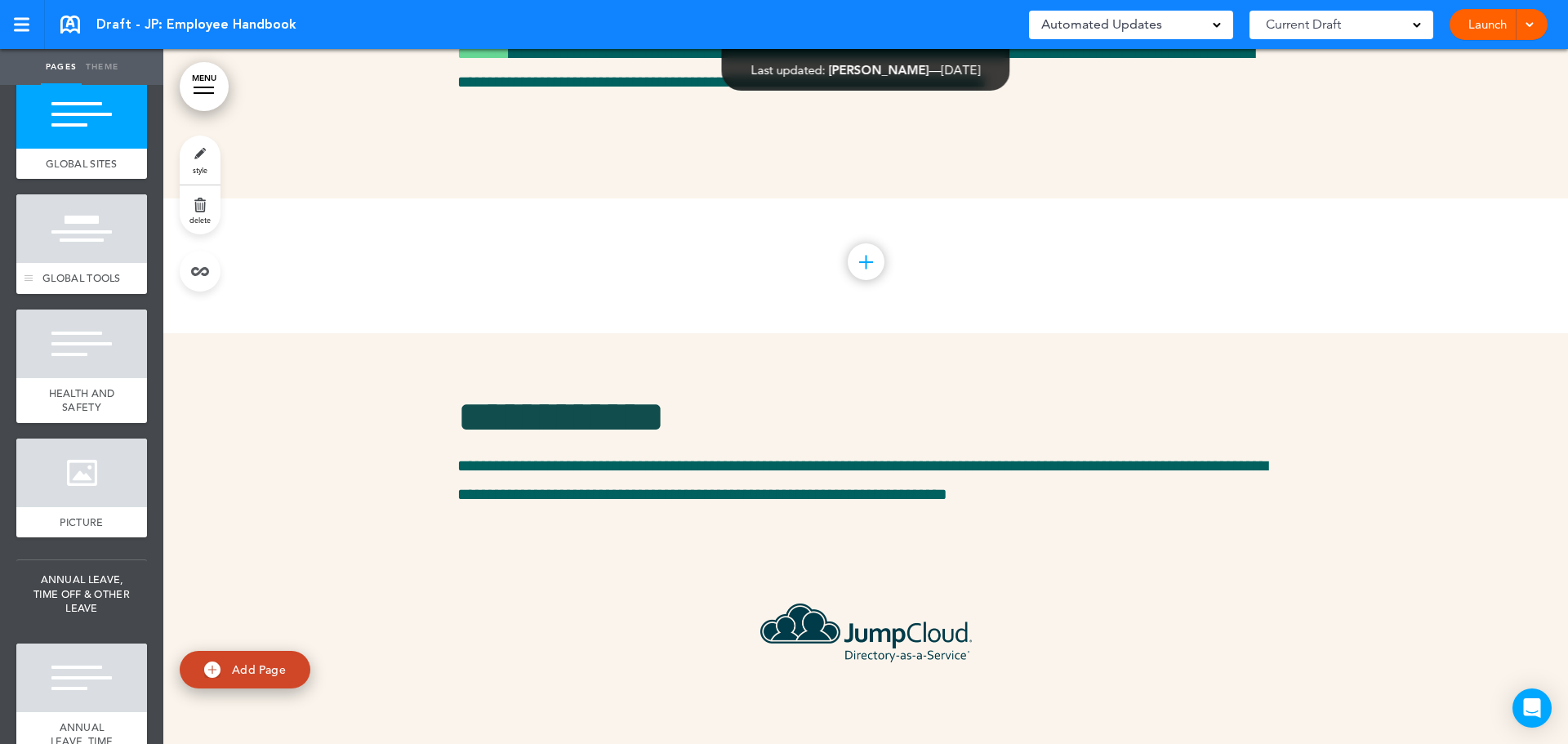
click at [104, 263] on div at bounding box center [82, 228] width 130 height 68
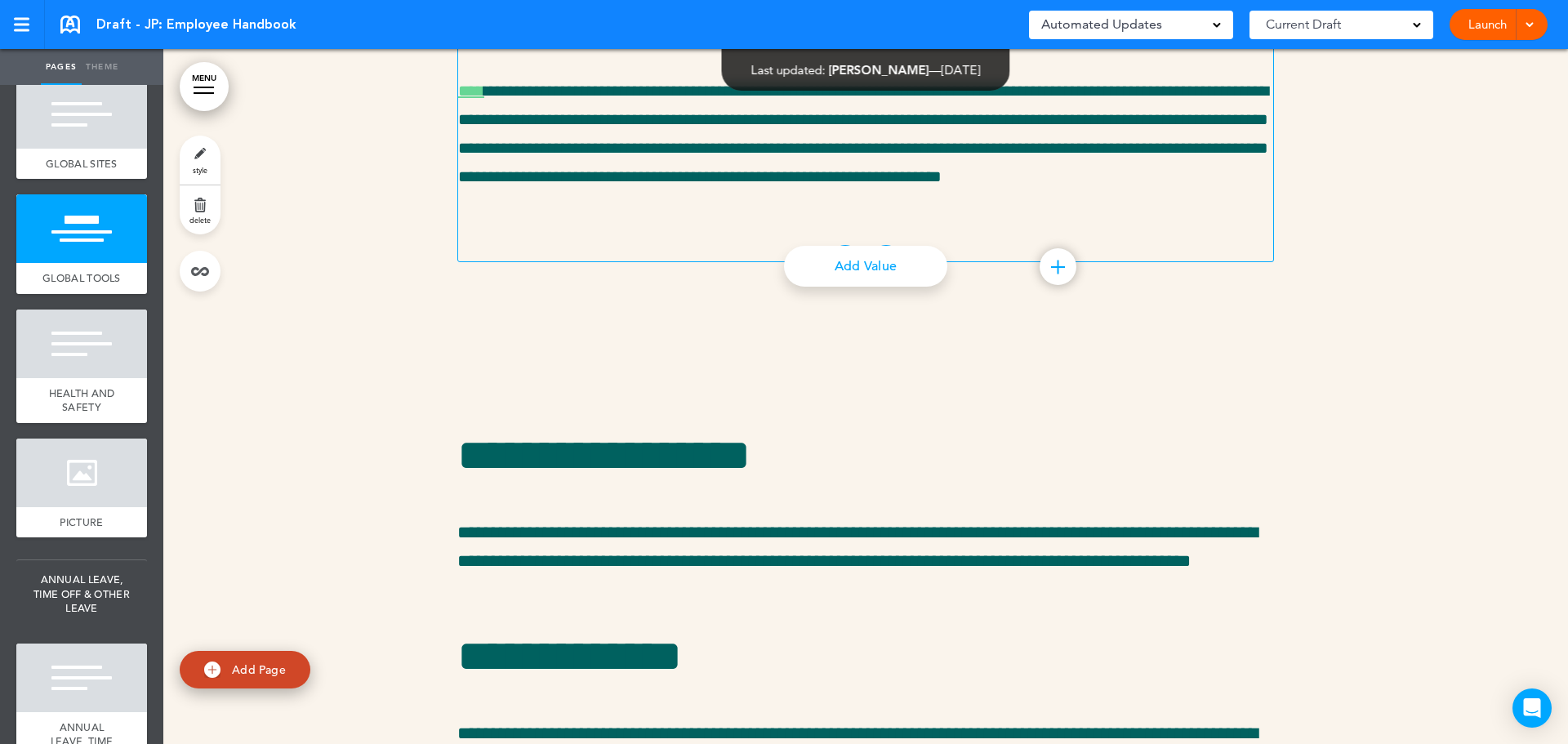
scroll to position [21330, 0]
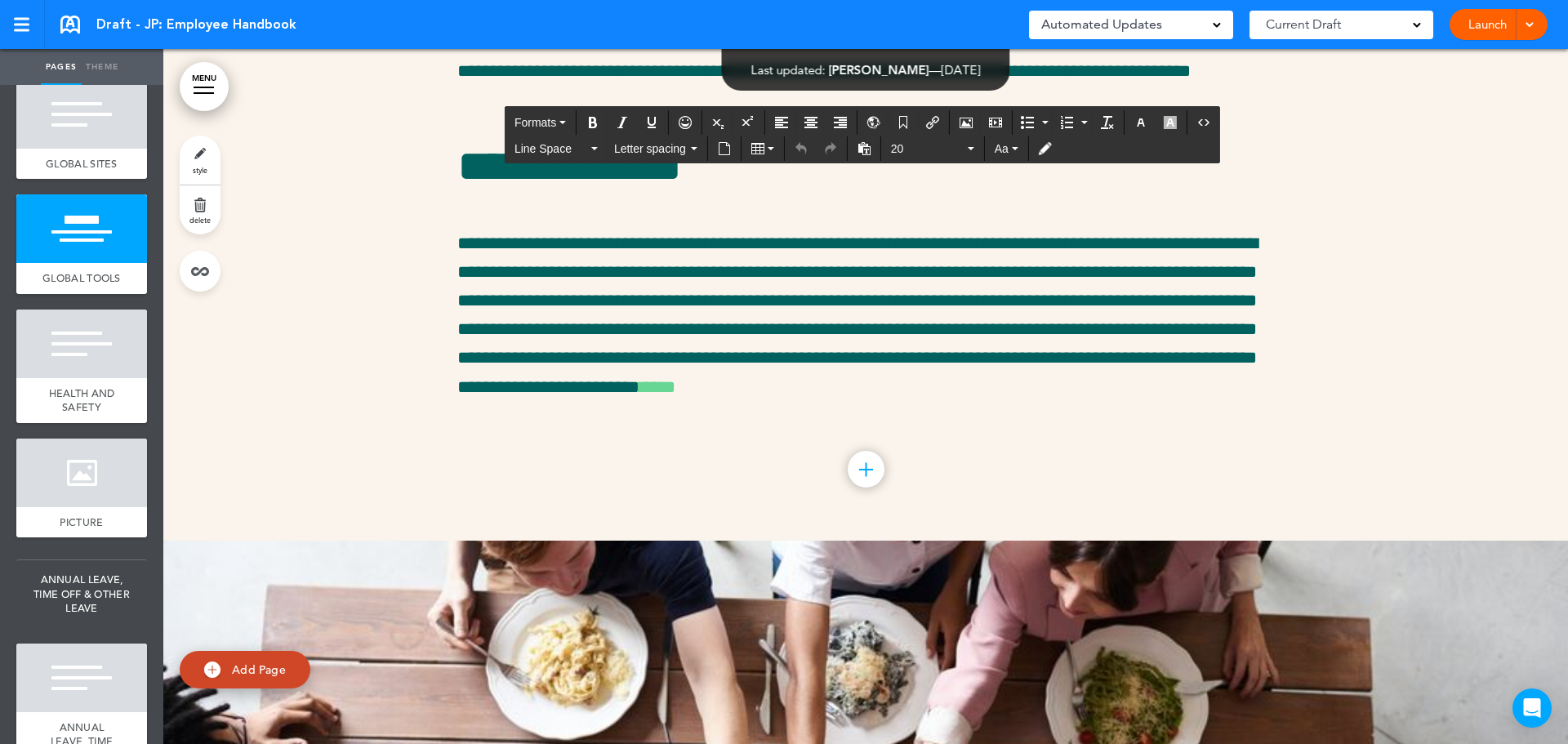
drag, startPoint x: 602, startPoint y: 280, endPoint x: 502, endPoint y: 166, distance: 151.6
paste div
drag, startPoint x: 600, startPoint y: 280, endPoint x: 502, endPoint y: 162, distance: 153.4
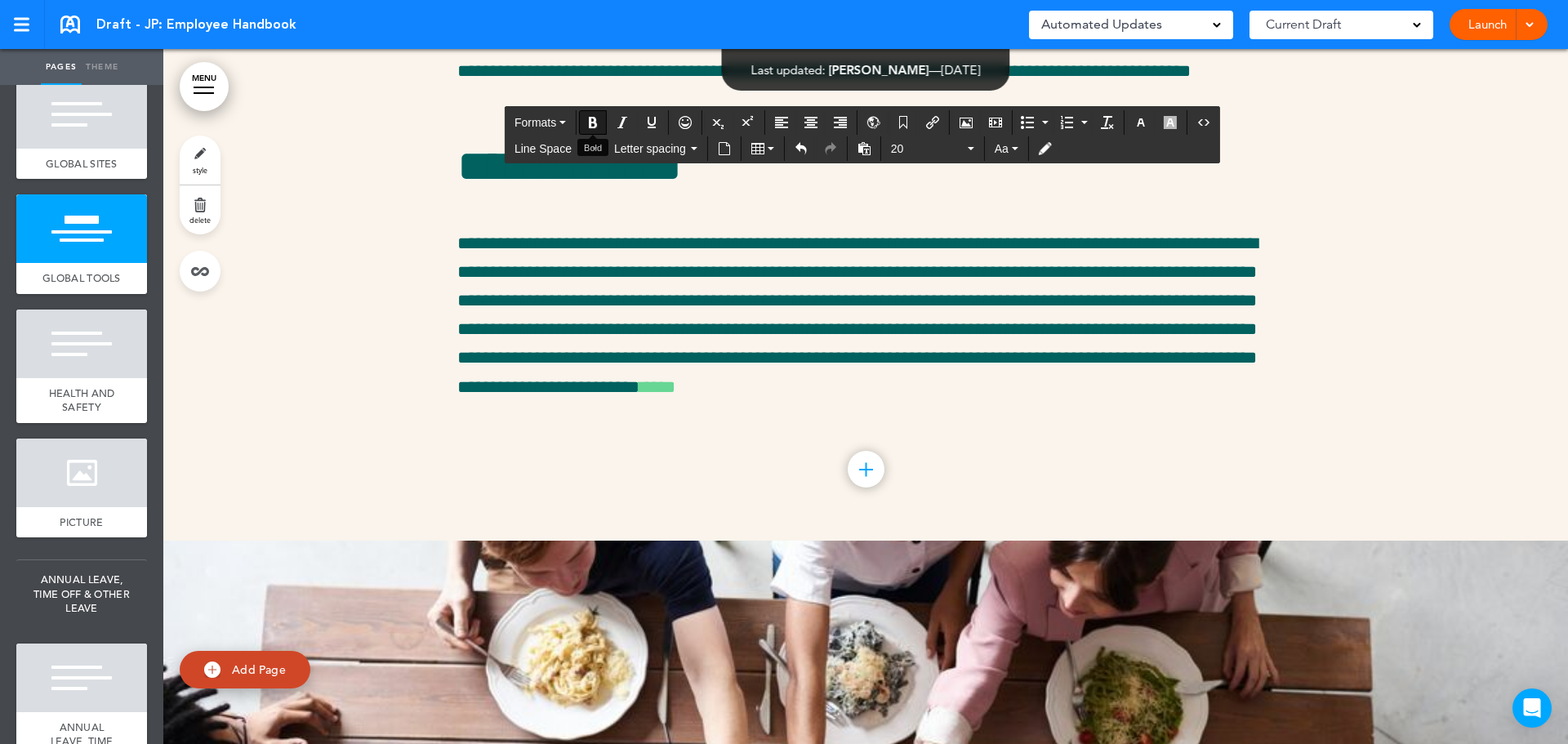
click at [595, 124] on icon "Bold" at bounding box center [592, 122] width 13 height 13
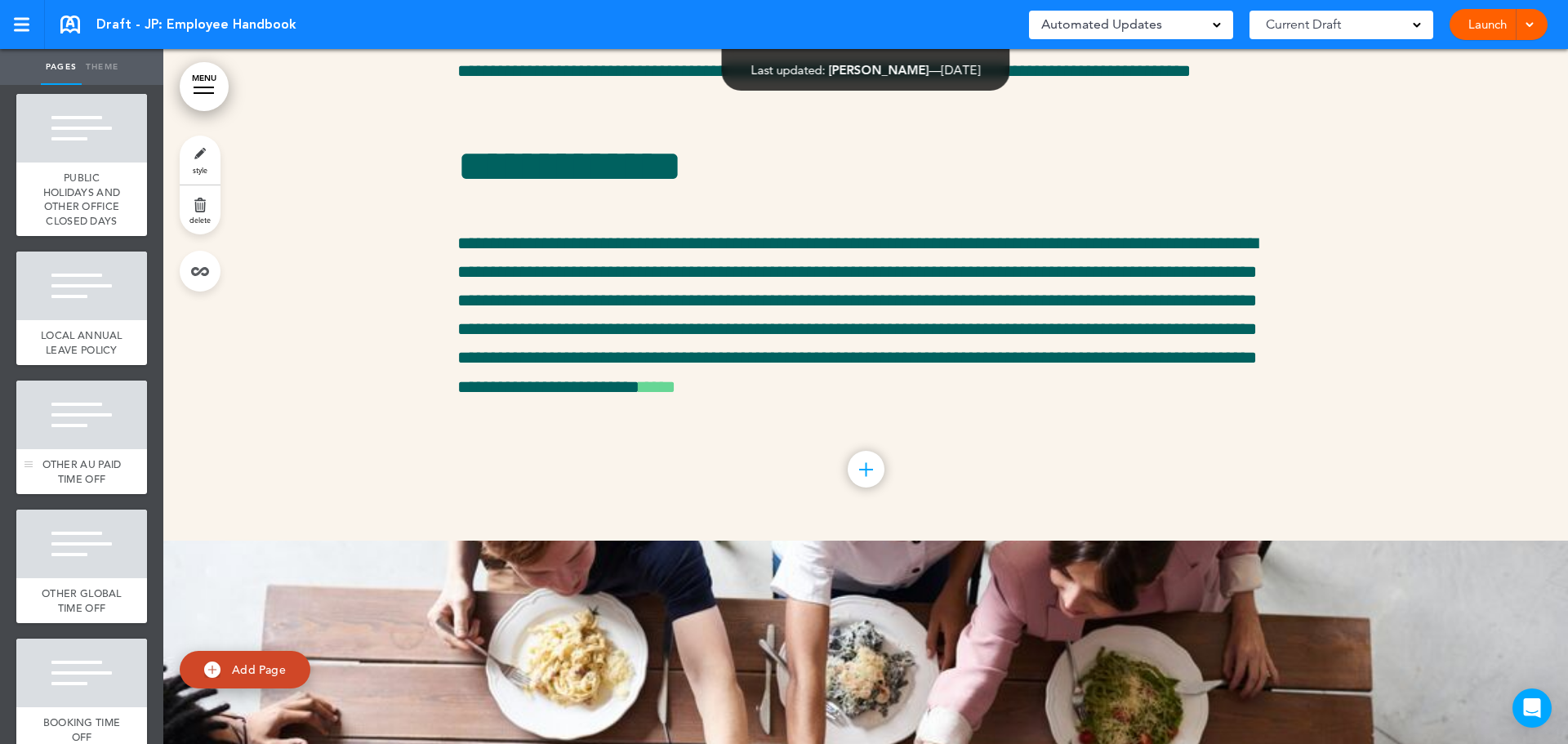
scroll to position [3675, 0]
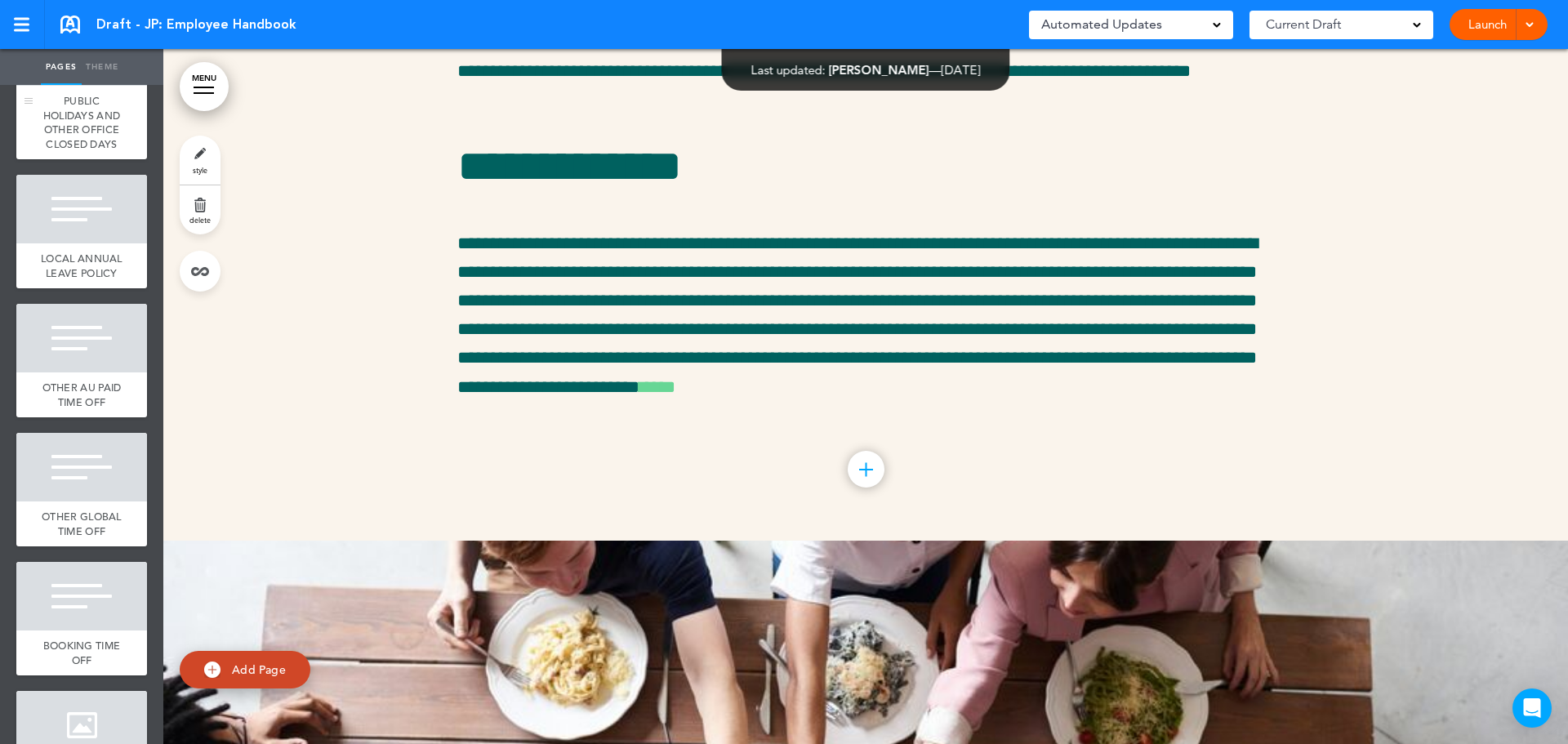
click at [64, 151] on span "PUBLIC HOLIDAYS AND OTHER OFFICE CLOSED DAYS" at bounding box center [82, 123] width 78 height 57
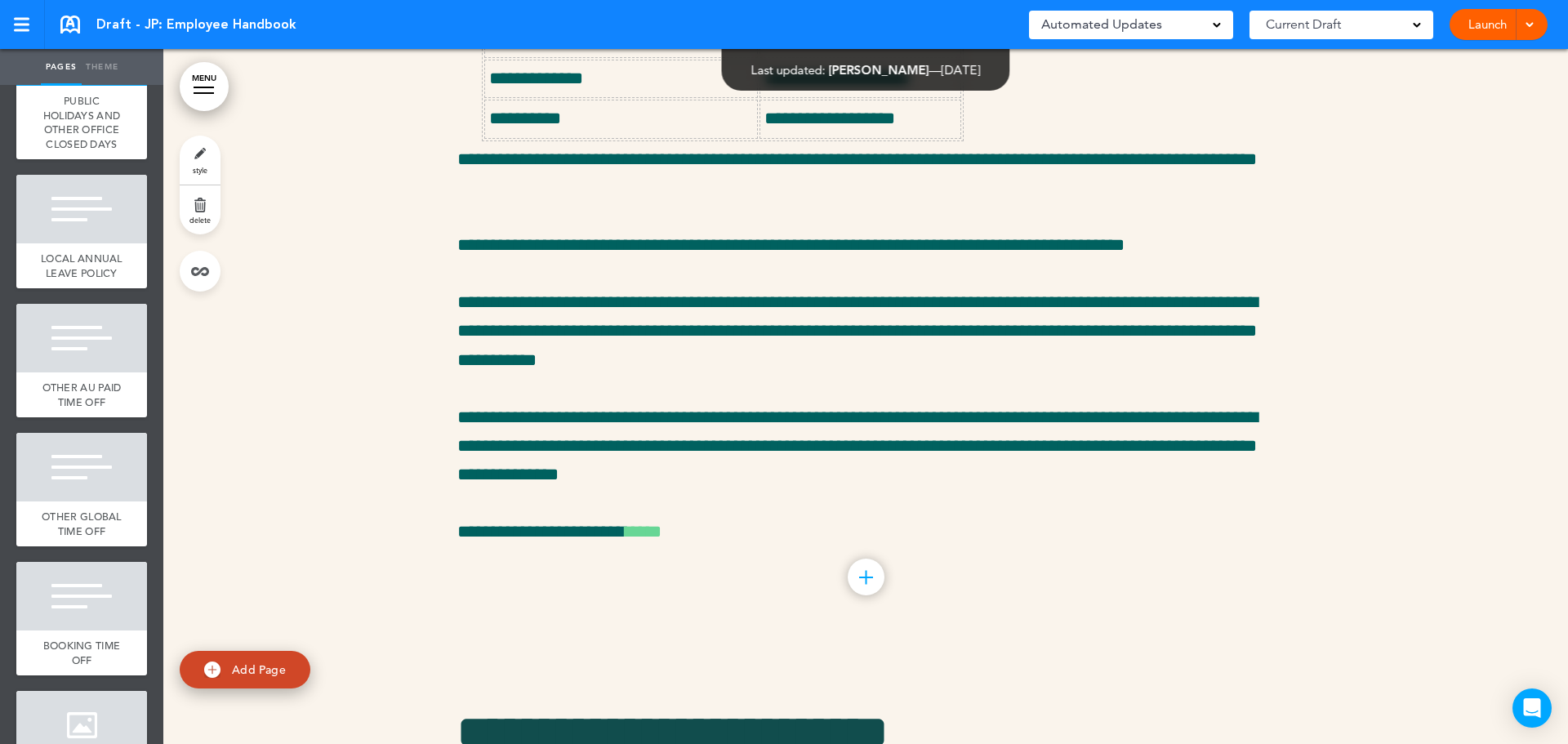
scroll to position [24494, 0]
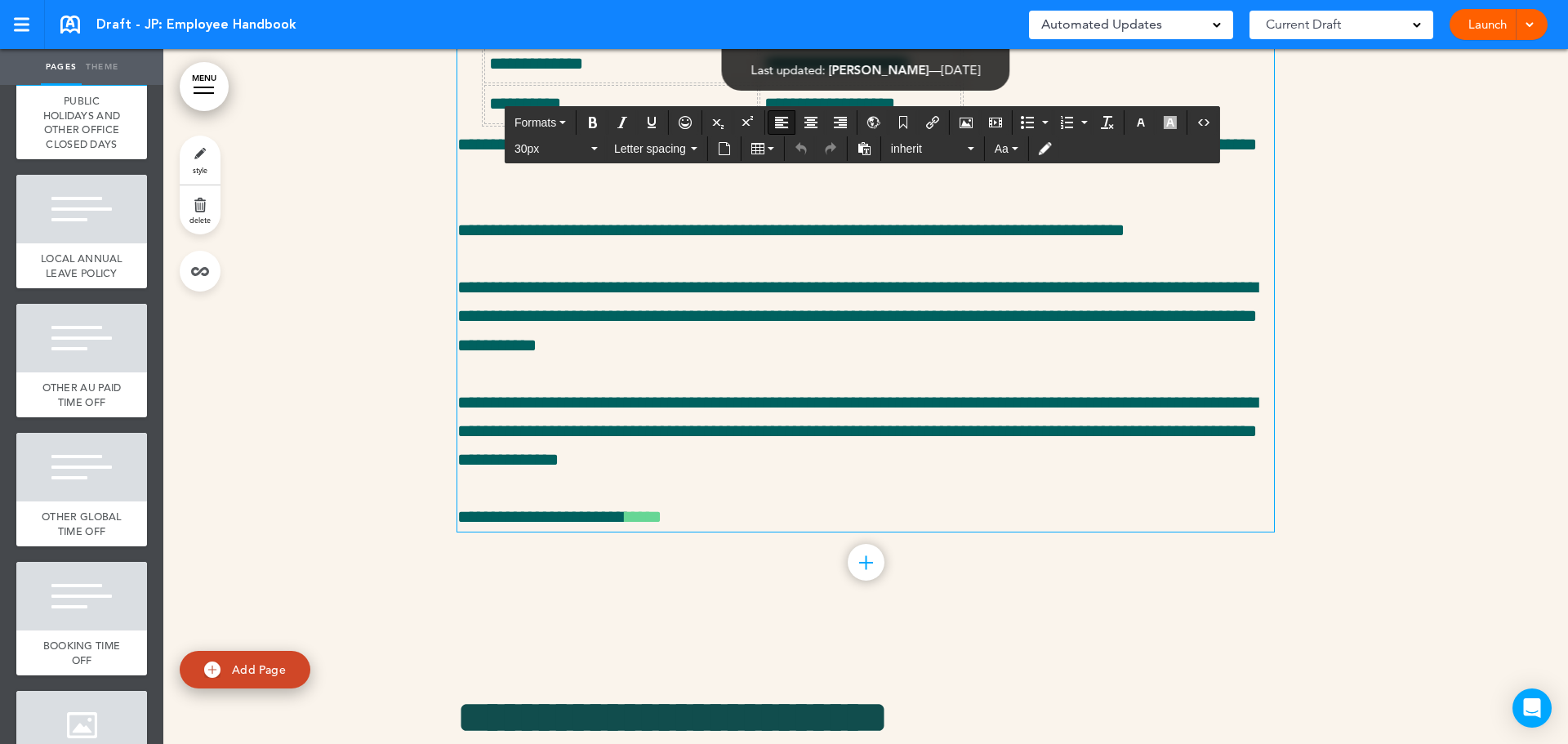
drag, startPoint x: 699, startPoint y: 128, endPoint x: 329, endPoint y: 132, distance: 370.0
click at [354, 132] on div "**********" at bounding box center [865, 48] width 1404 height 1174
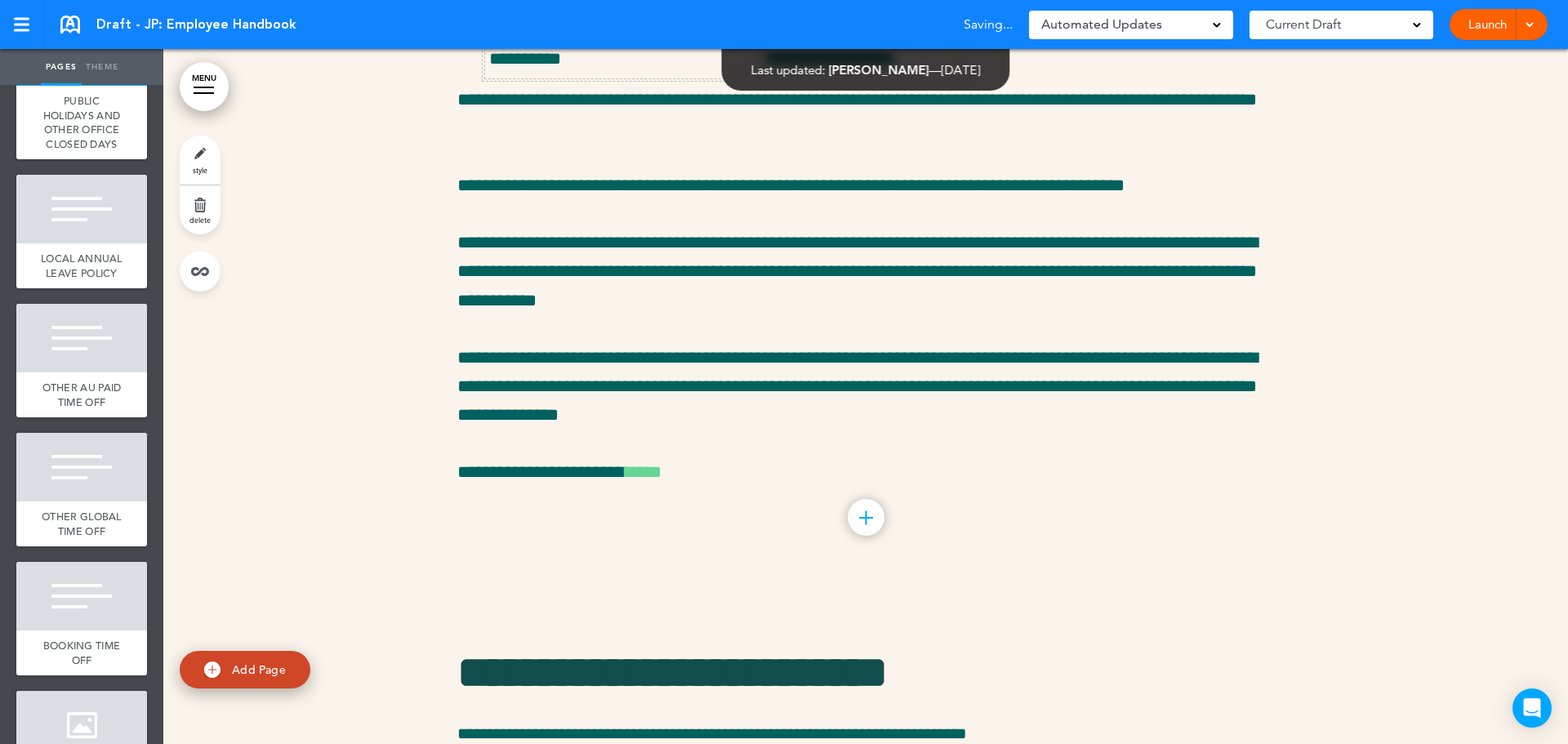
click at [1346, 431] on div at bounding box center [865, 26] width 1404 height 1128
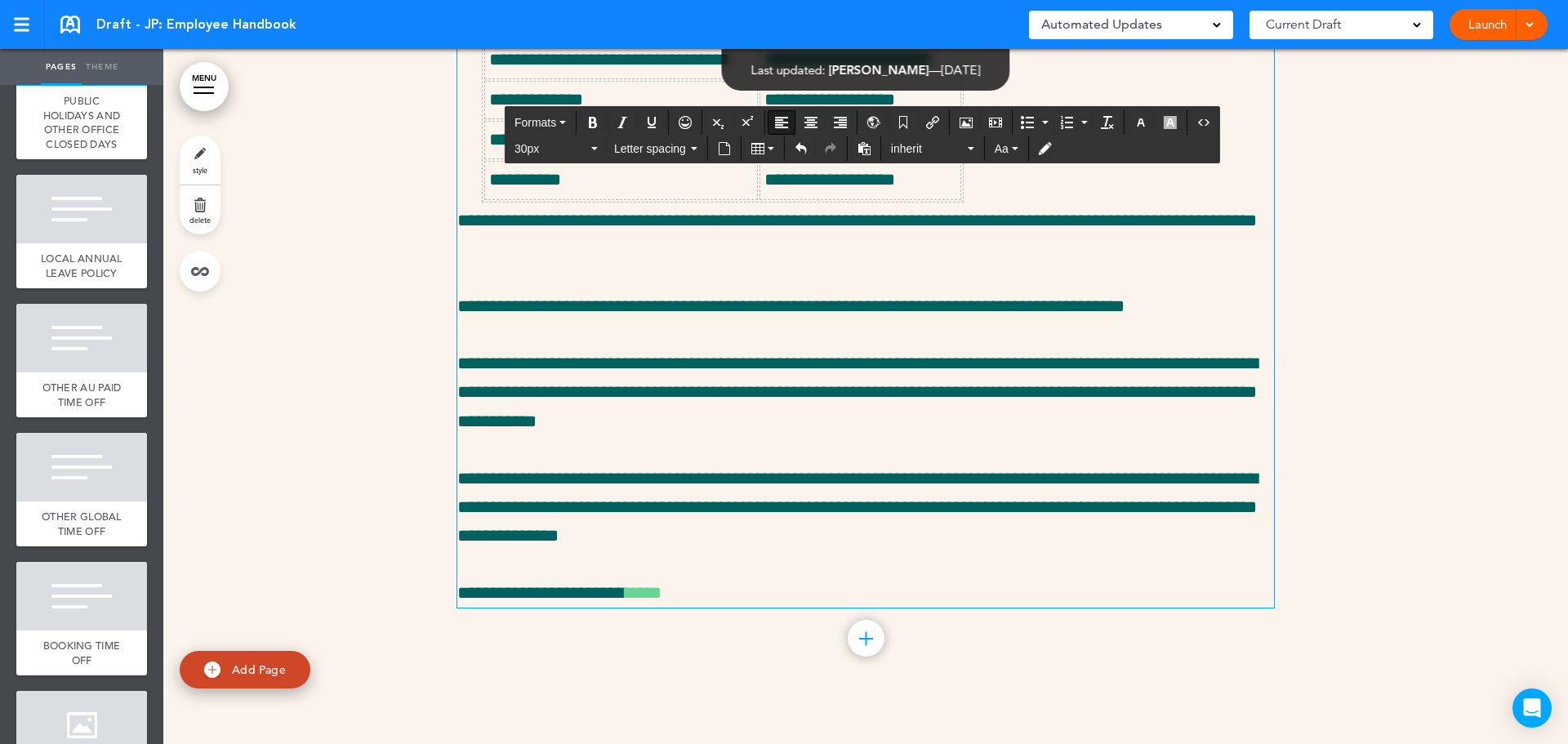
scroll to position [24249, 0]
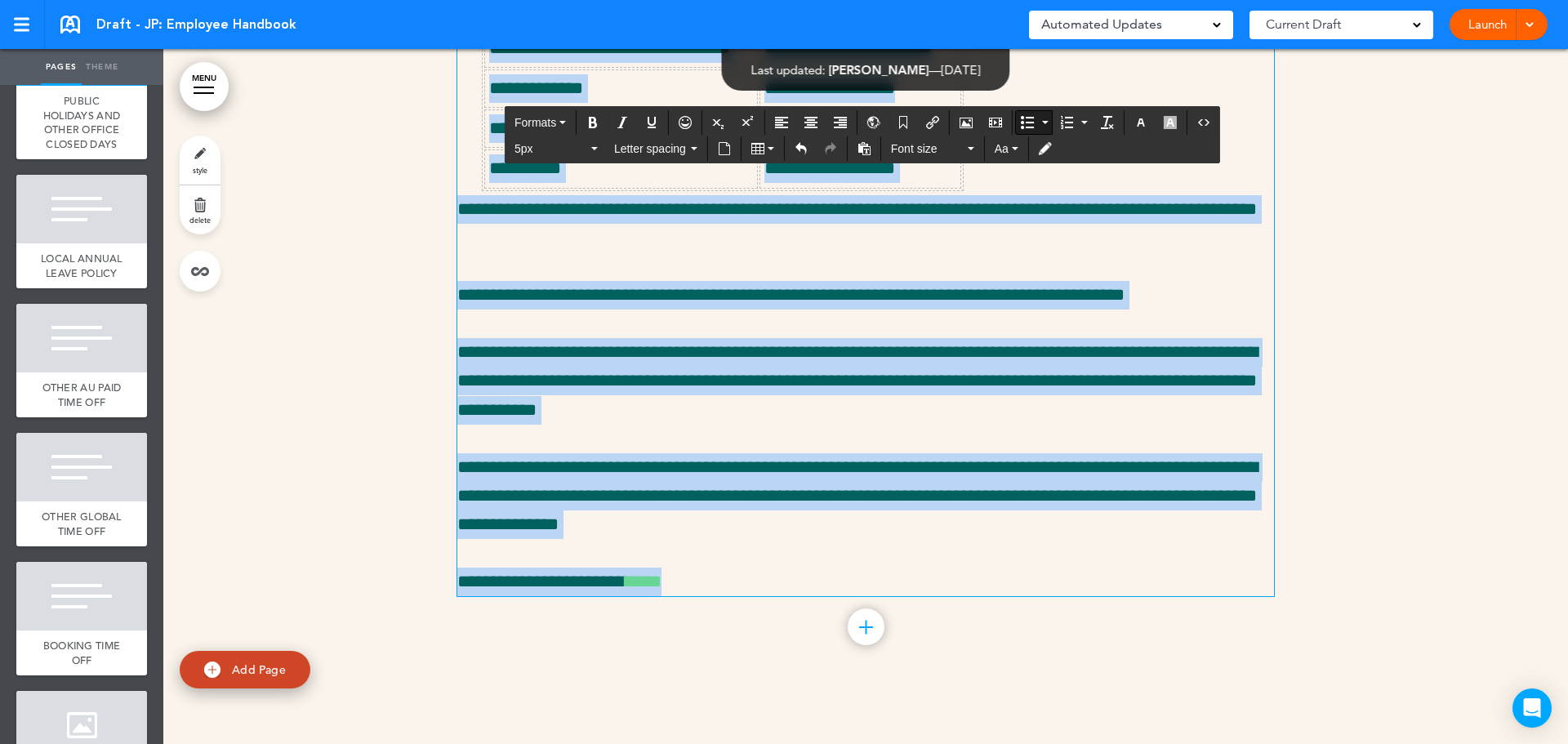
scroll to position [24412, 0]
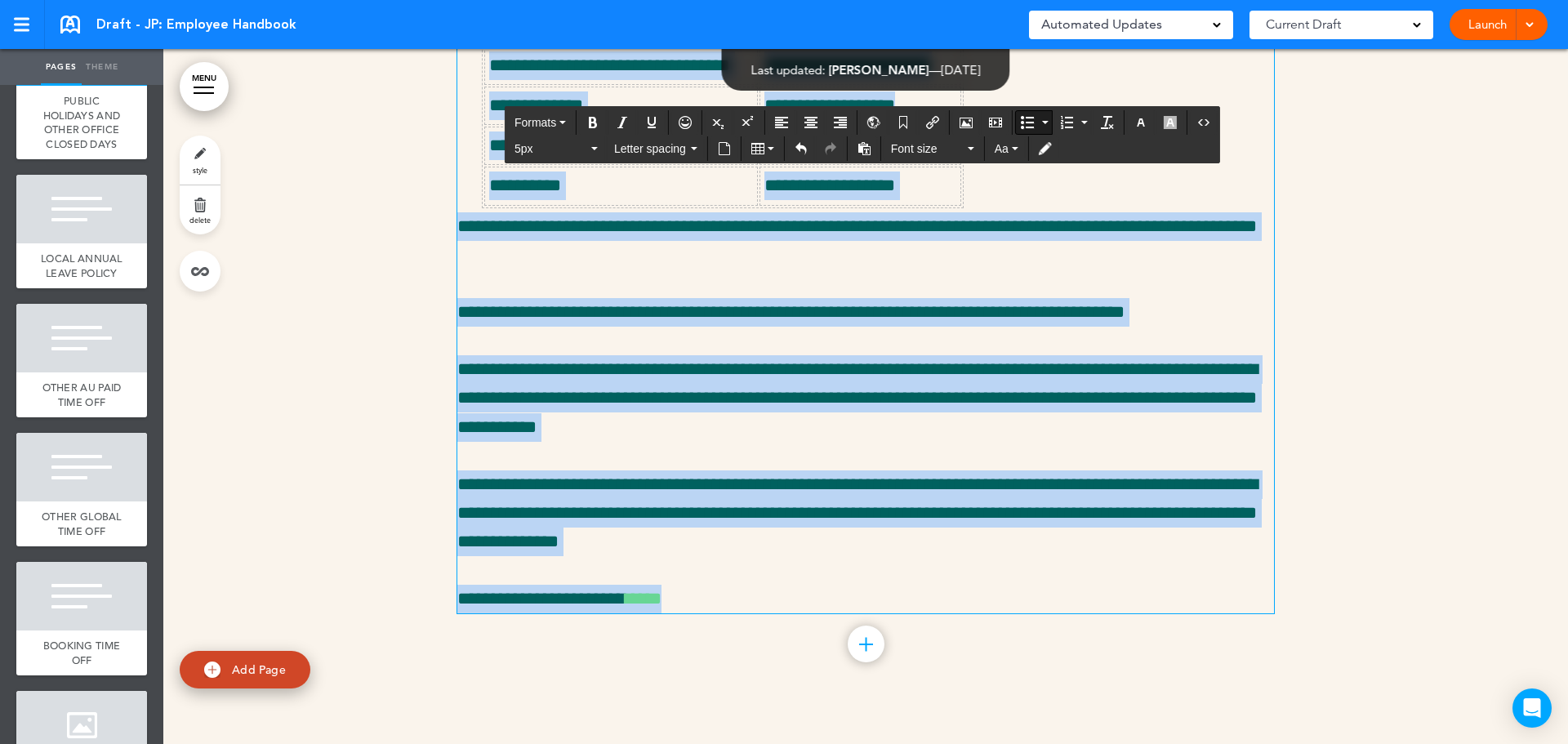
drag, startPoint x: 687, startPoint y: 455, endPoint x: 461, endPoint y: 356, distance: 246.7
click at [461, 356] on div "**********" at bounding box center [866, 109] width 816 height 1010
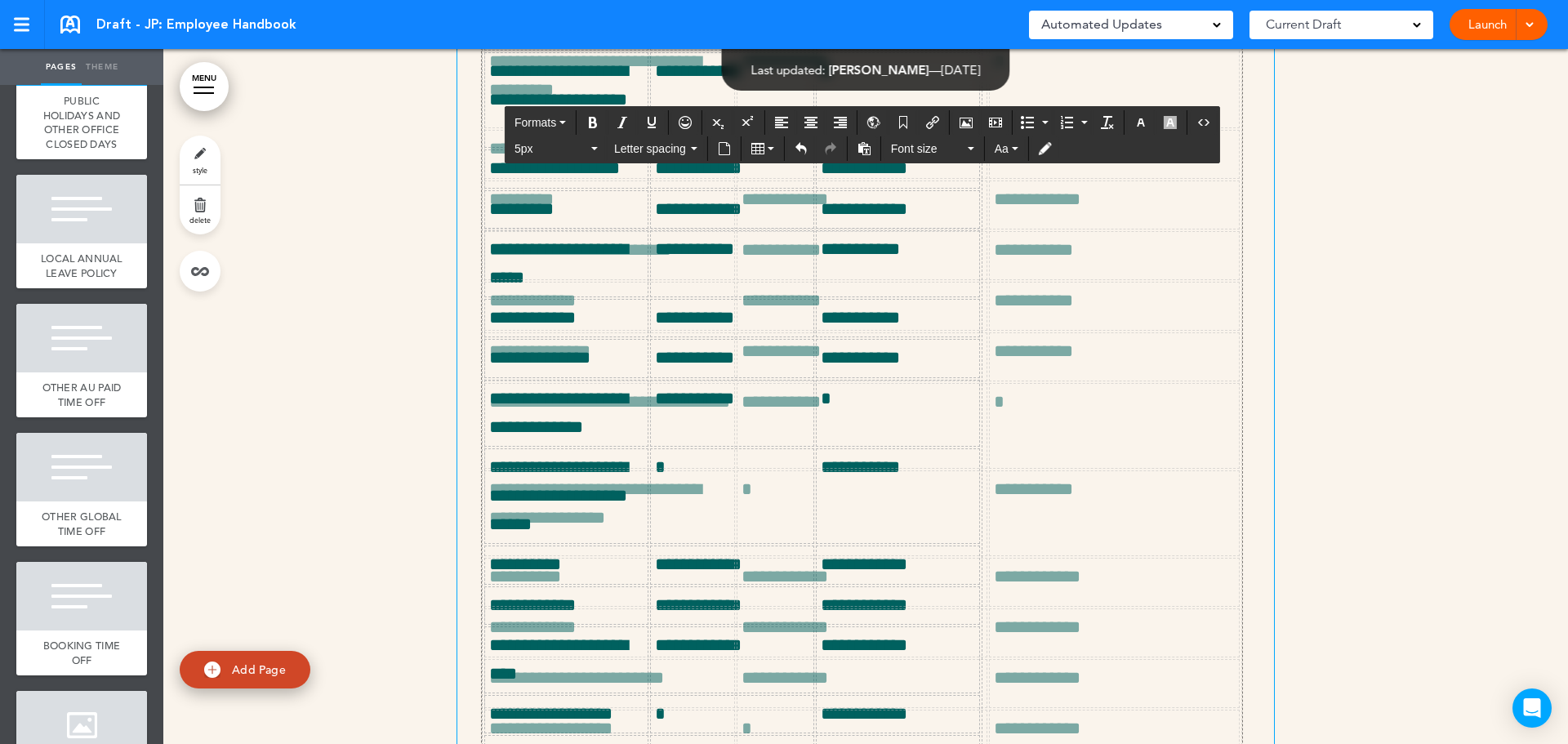
drag, startPoint x: 976, startPoint y: 405, endPoint x: 1235, endPoint y: 372, distance: 261.1
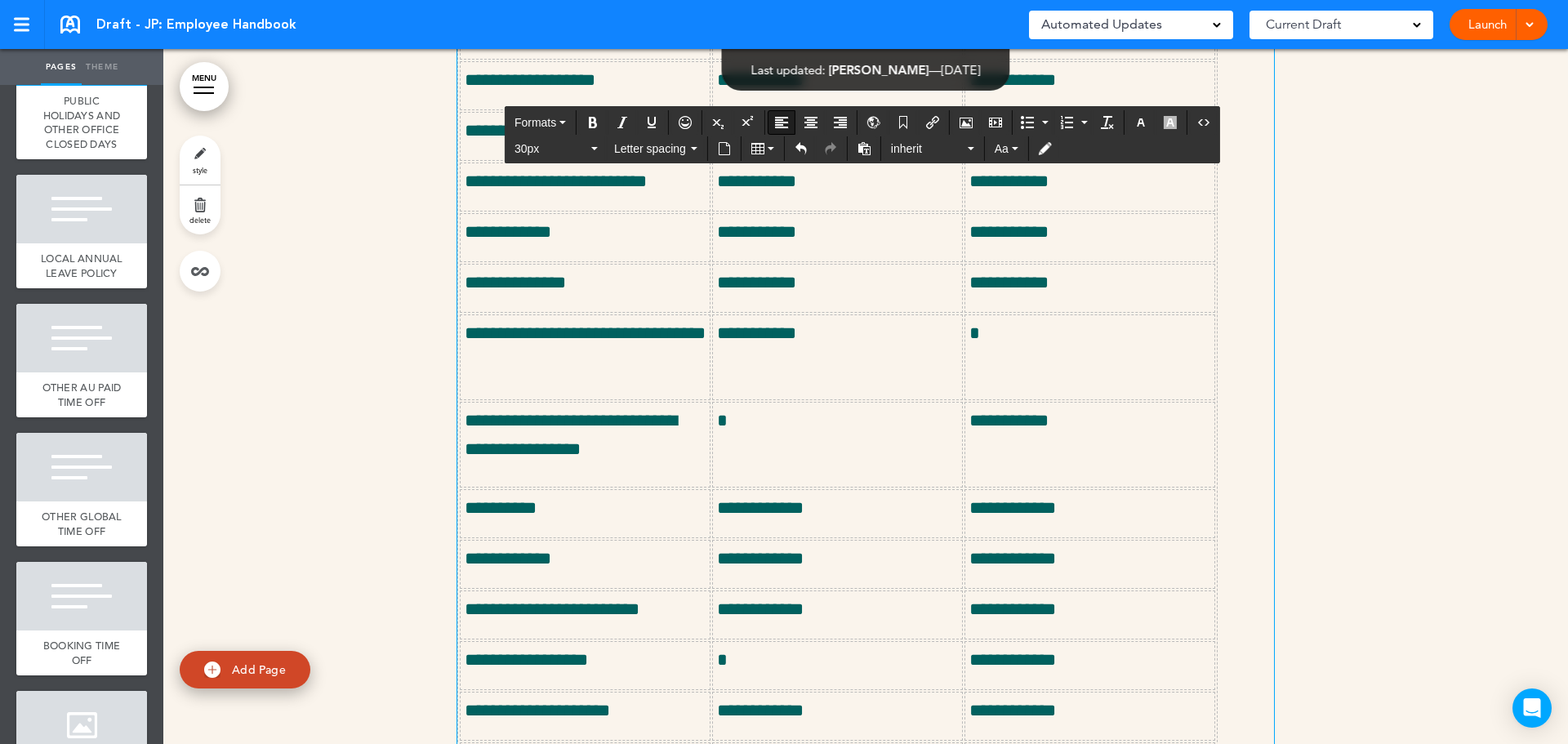
click at [1174, 306] on table "**********" at bounding box center [837, 351] width 760 height 1265
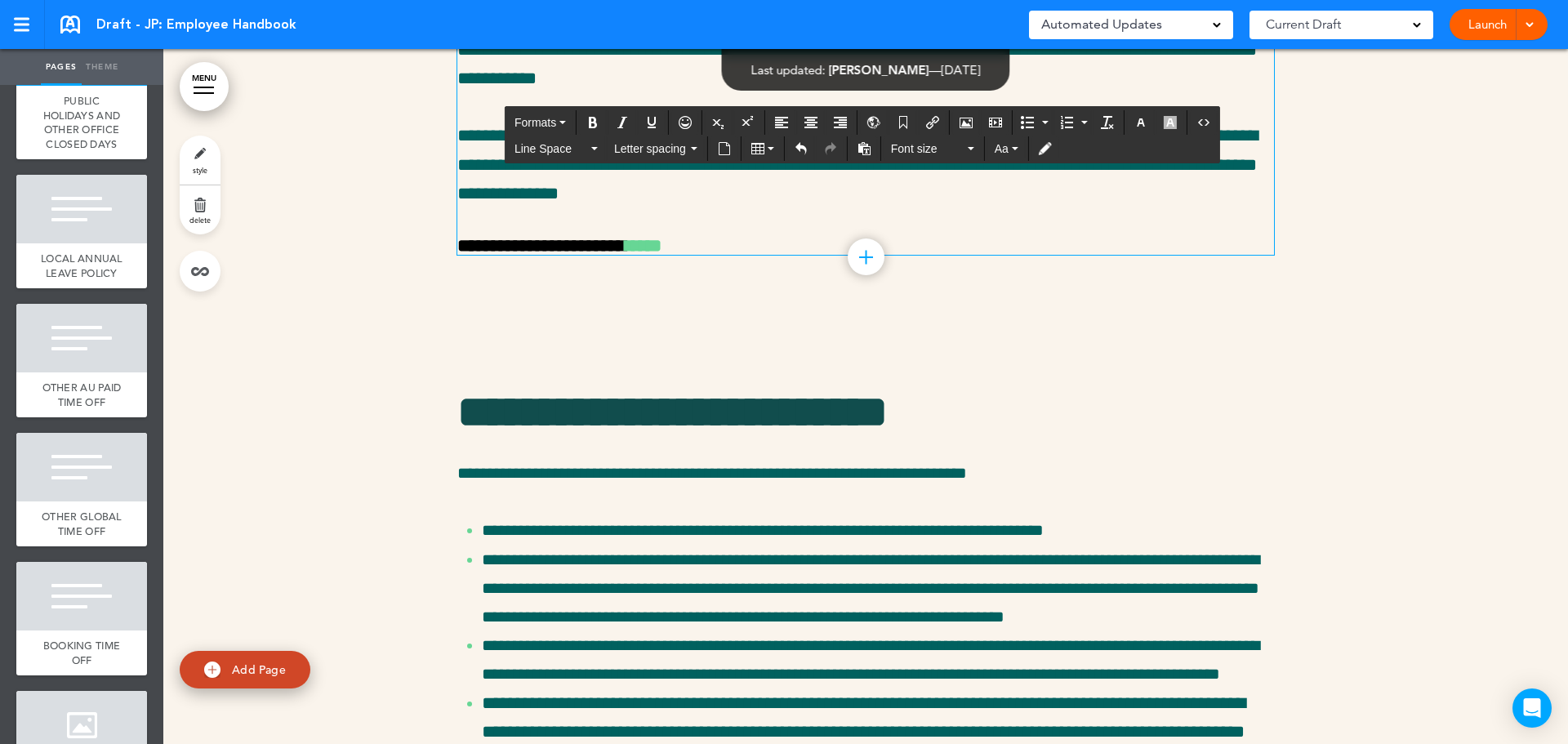
scroll to position [0, 0]
drag, startPoint x: 1208, startPoint y: 509, endPoint x: 1252, endPoint y: 502, distance: 44.6
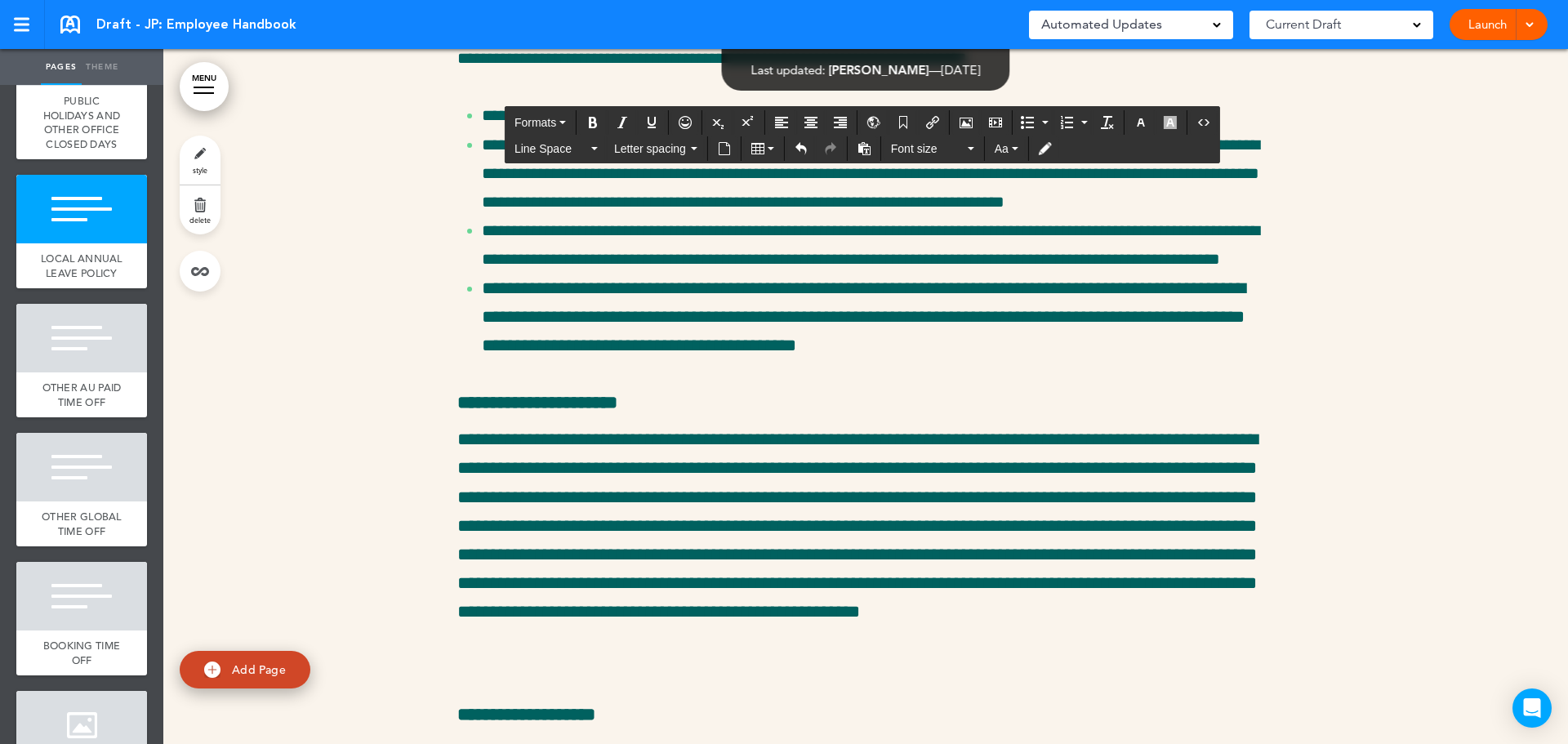
scroll to position [25800, 0]
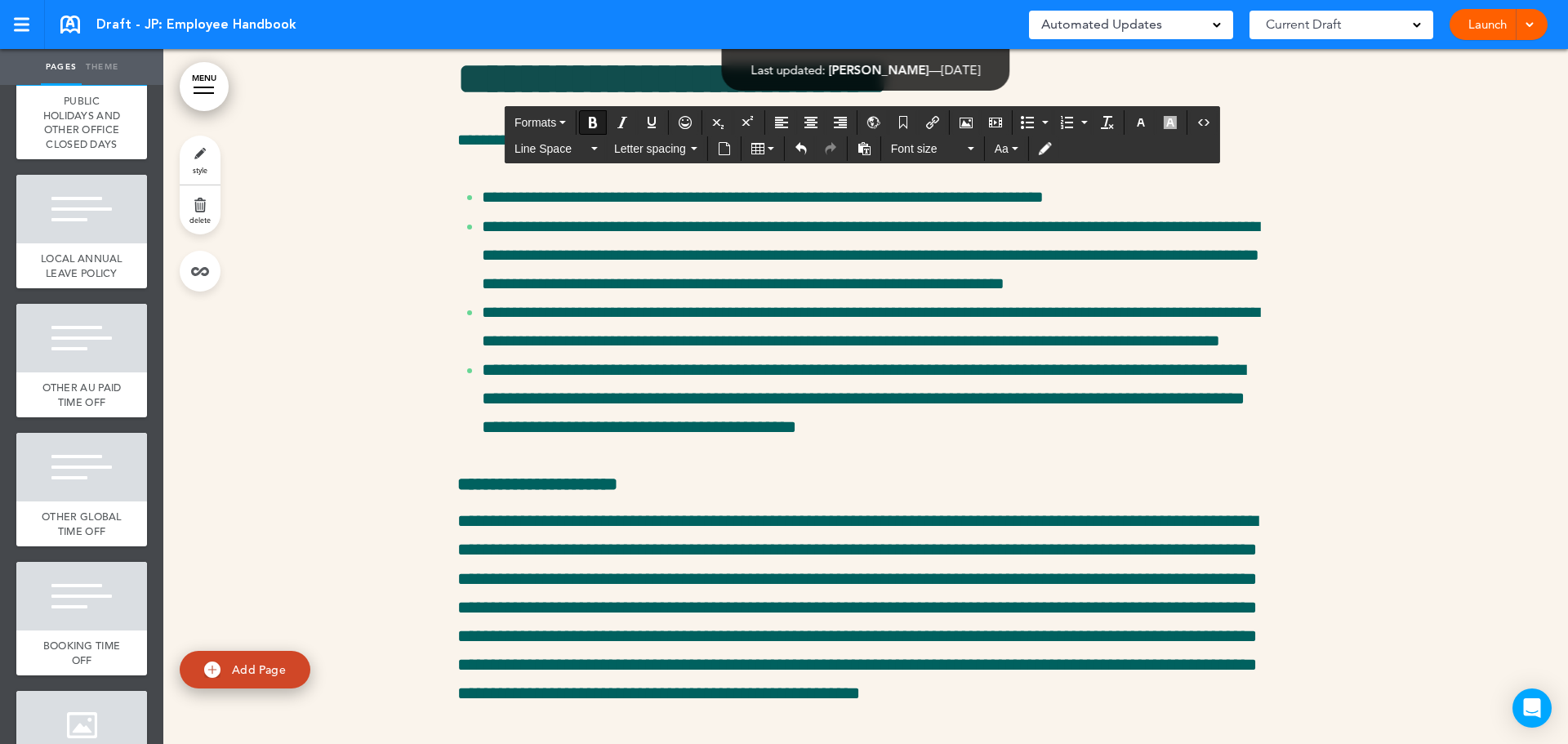
drag, startPoint x: 637, startPoint y: 496, endPoint x: 416, endPoint y: 478, distance: 221.7
click at [1024, 152] on button "Aa" at bounding box center [1006, 148] width 37 height 23
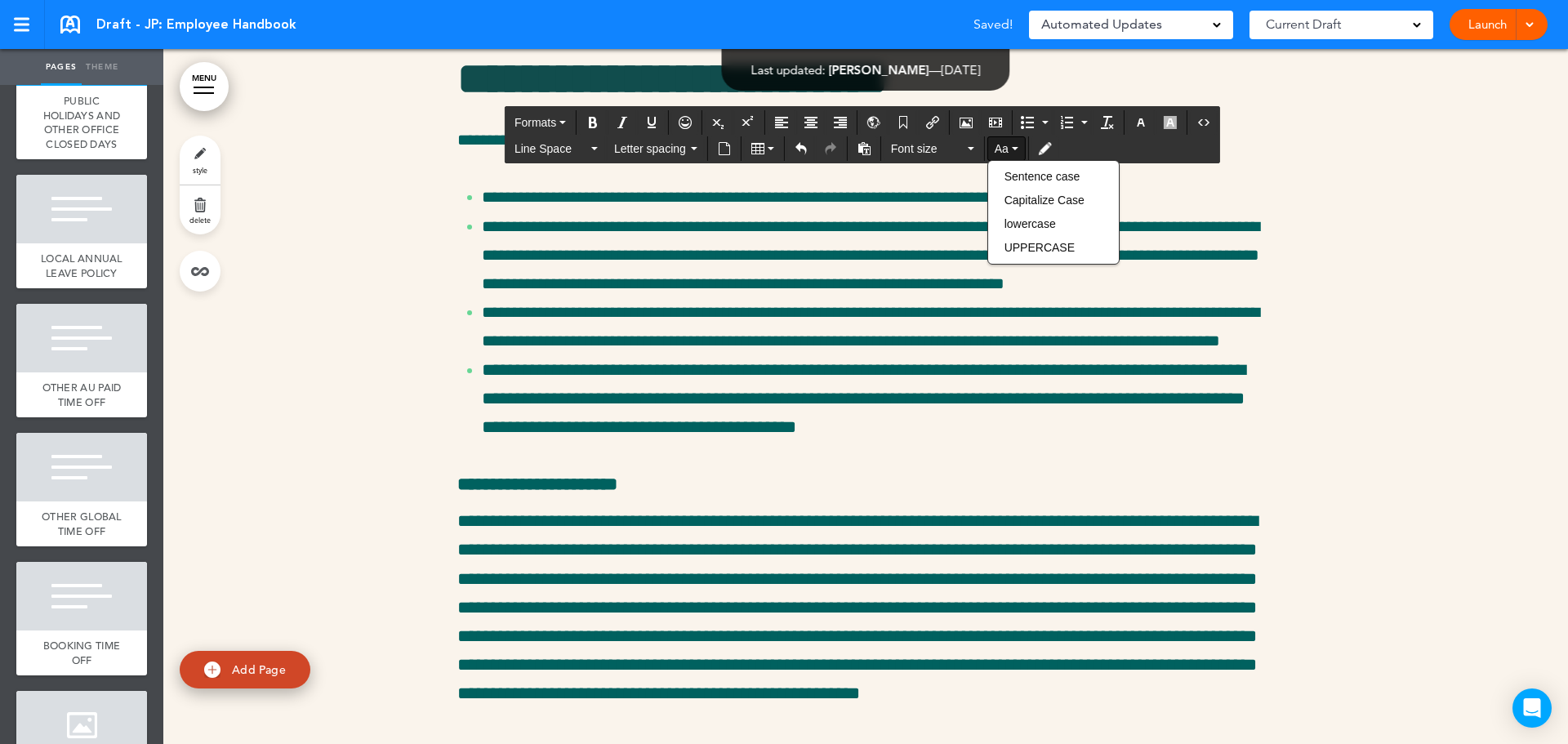
click at [1024, 152] on button "Aa" at bounding box center [1006, 148] width 37 height 23
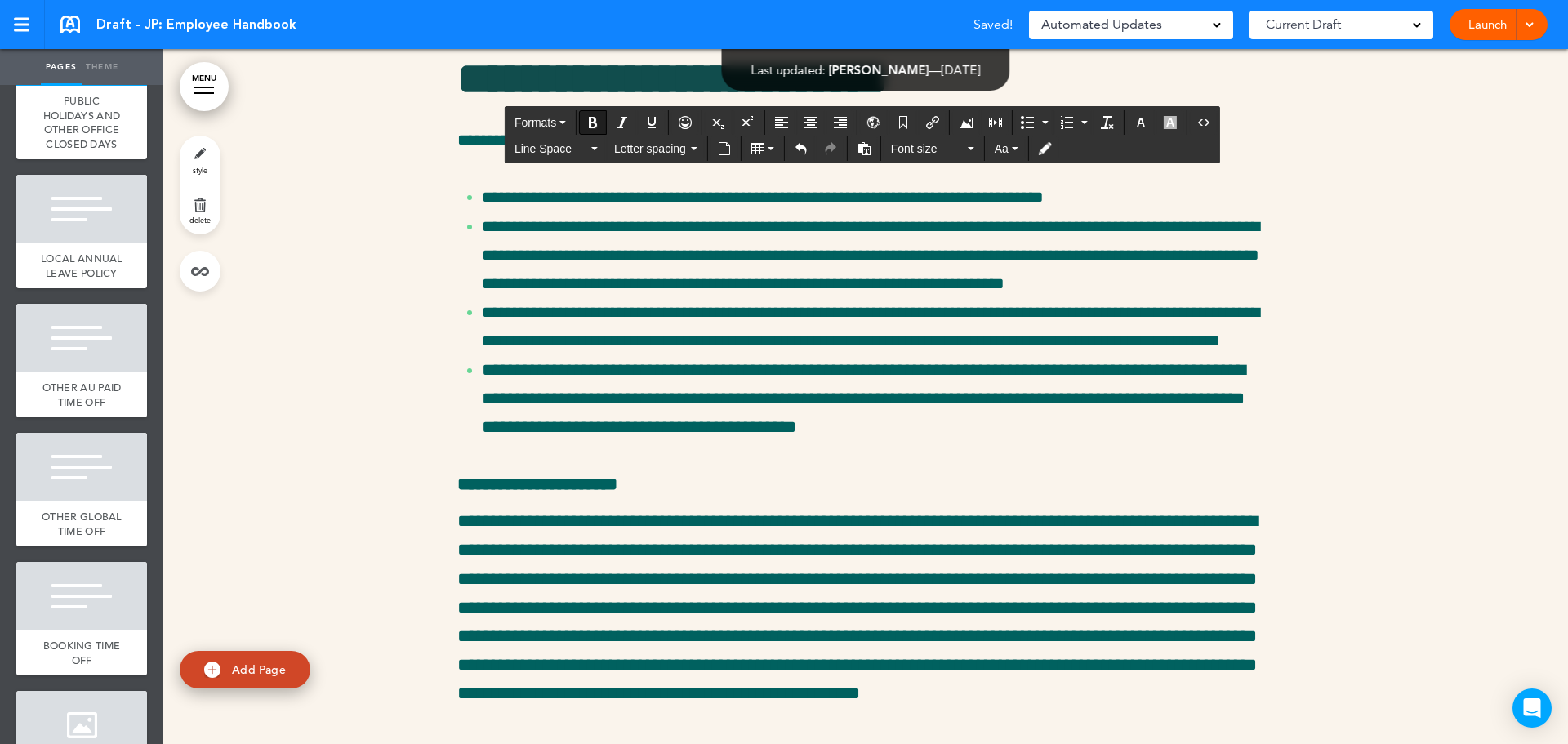
drag, startPoint x: 637, startPoint y: 503, endPoint x: 318, endPoint y: 492, distance: 319.2
click at [554, 115] on button "Formats" at bounding box center [539, 122] width 64 height 23
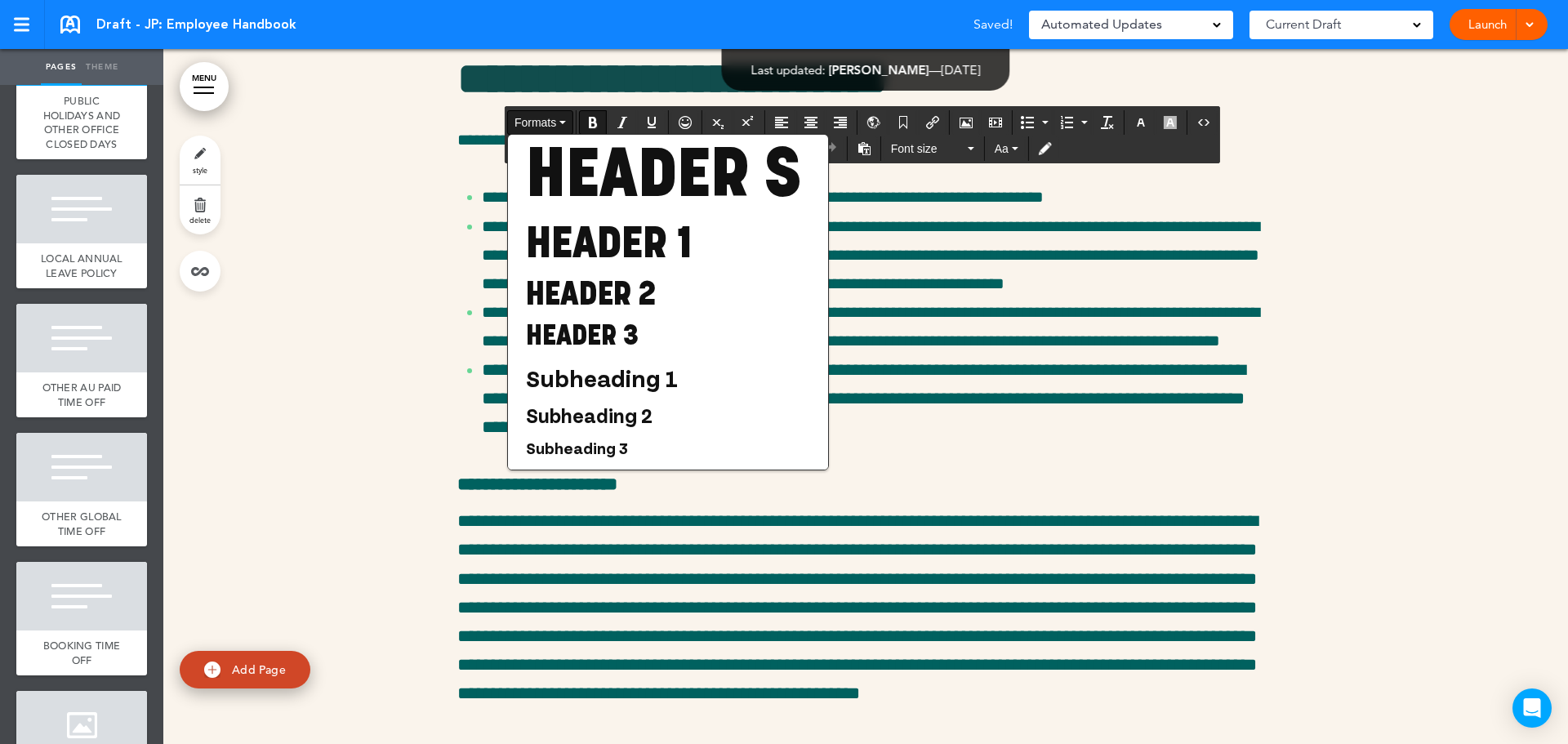
click at [551, 115] on button "Formats" at bounding box center [539, 122] width 64 height 23
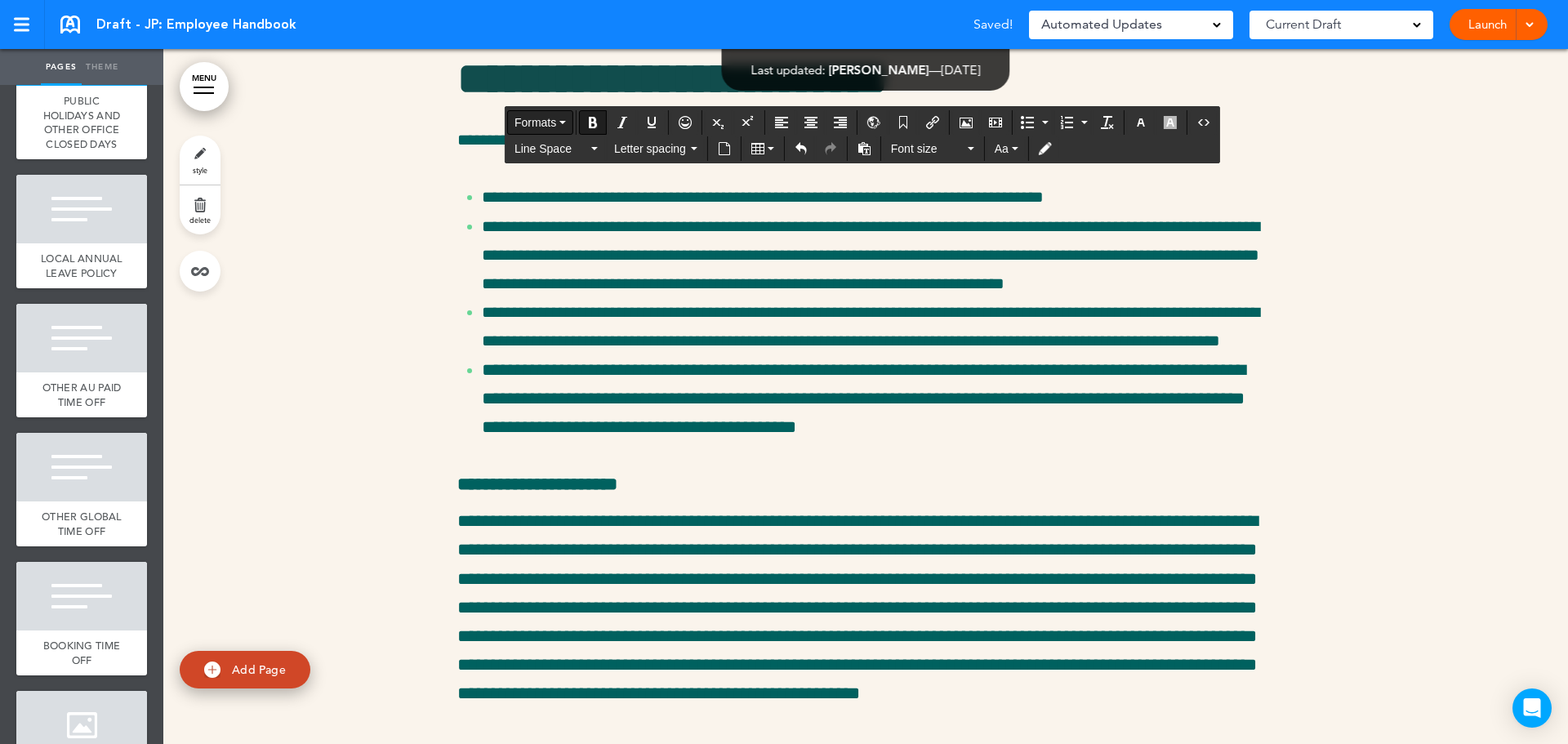
click at [551, 115] on button "Formats" at bounding box center [539, 122] width 64 height 23
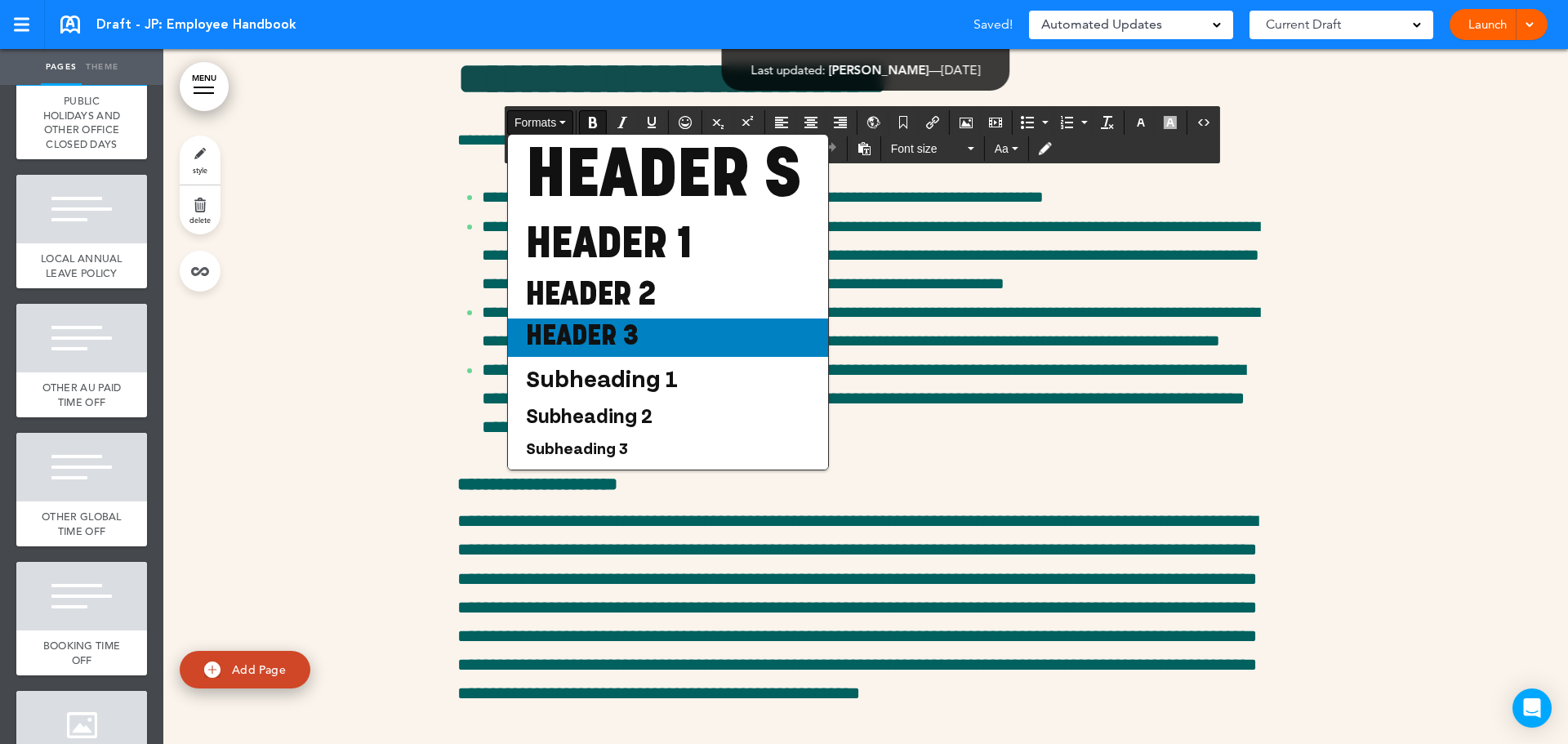
scroll to position [111, 0]
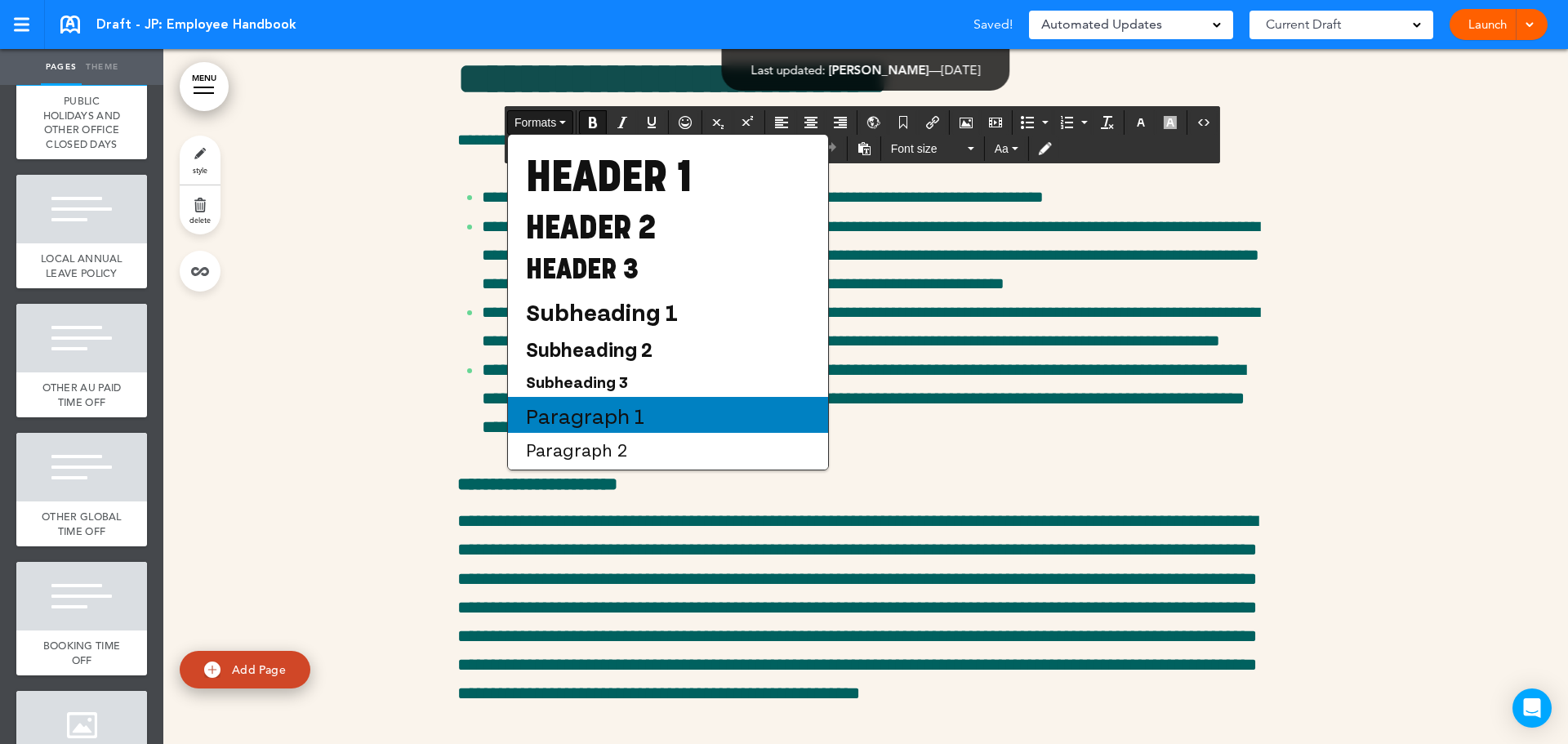
click at [630, 418] on span "Paragraph 1" at bounding box center [585, 415] width 122 height 26
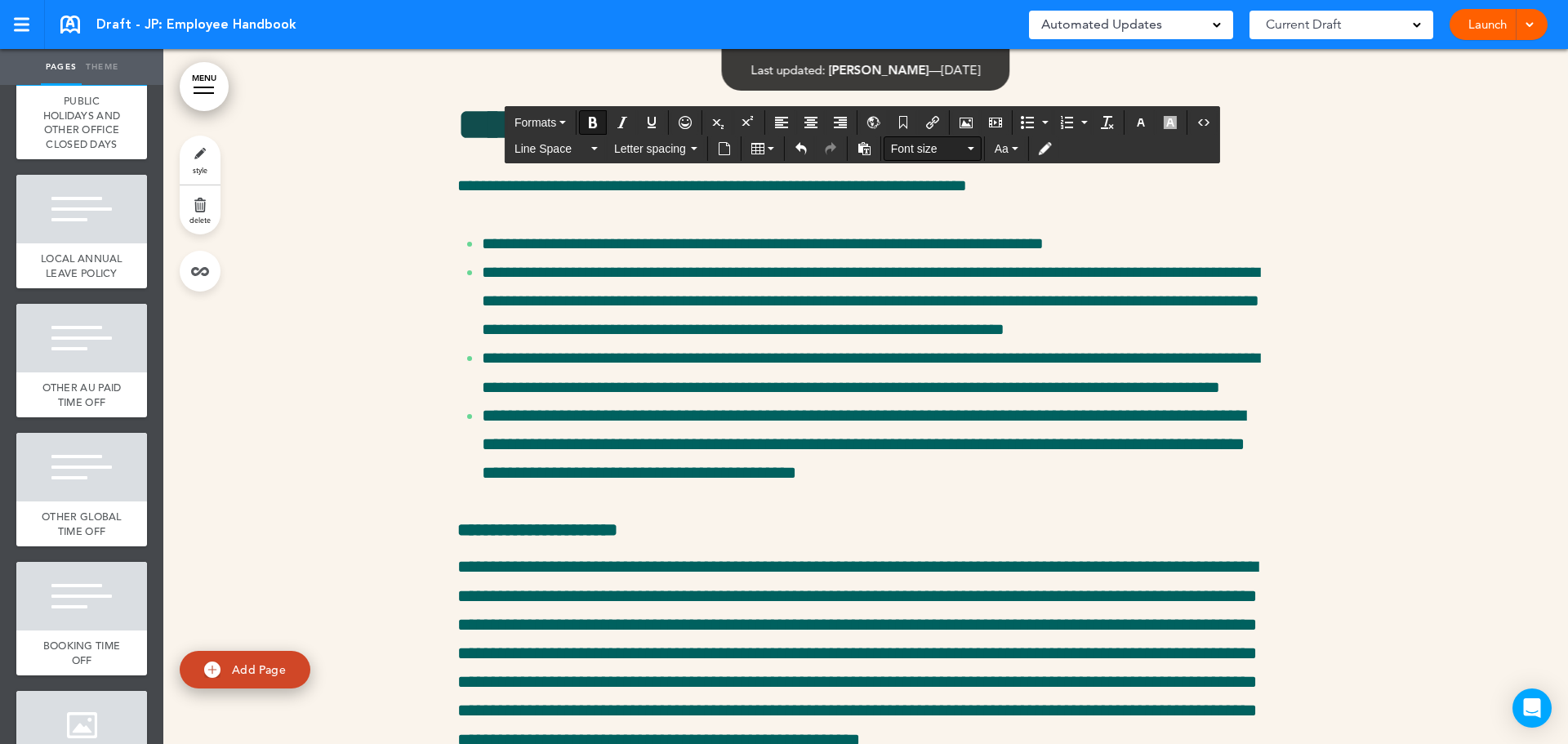
click at [936, 143] on span "Font size" at bounding box center [928, 148] width 73 height 17
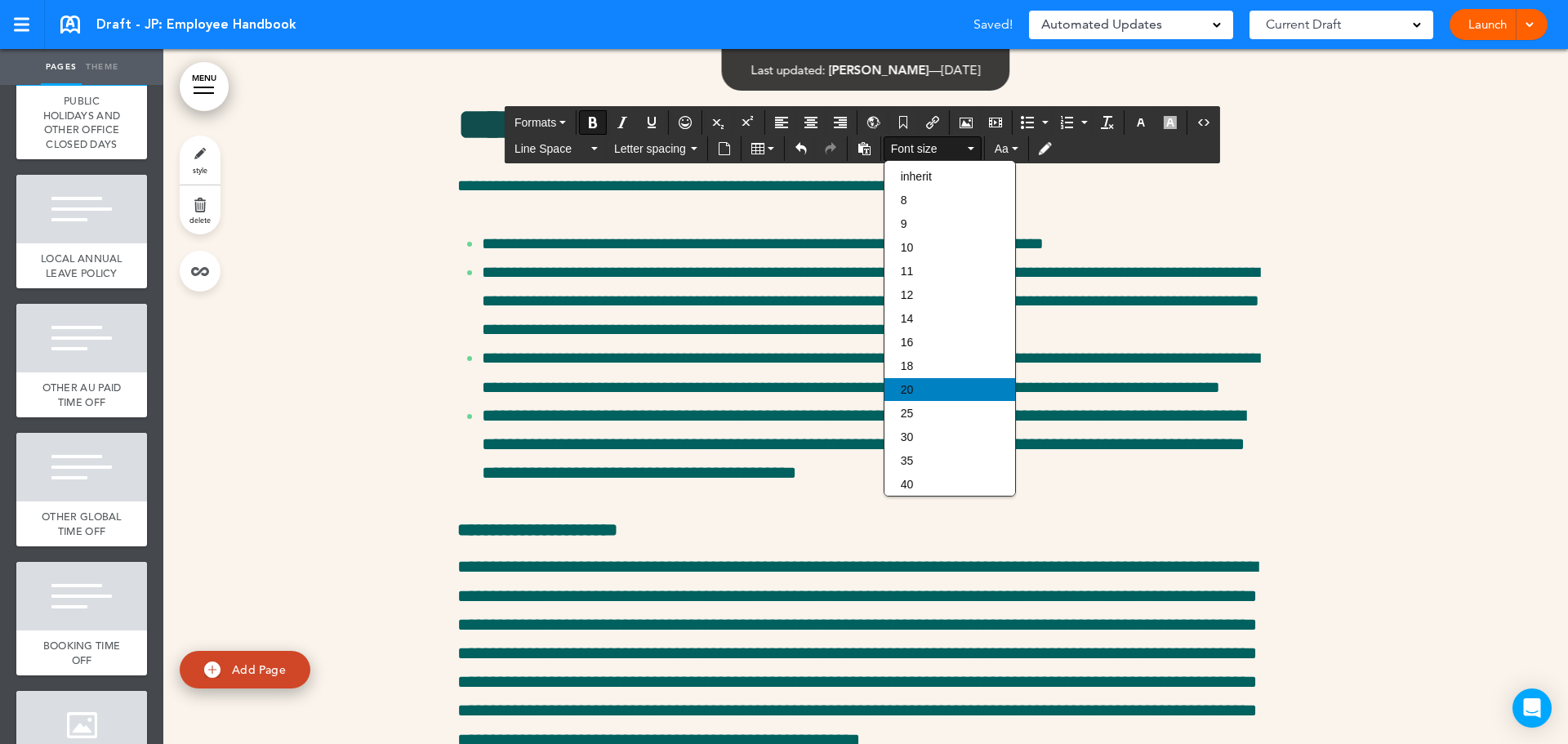
click at [940, 396] on div "20" at bounding box center [949, 389] width 130 height 23
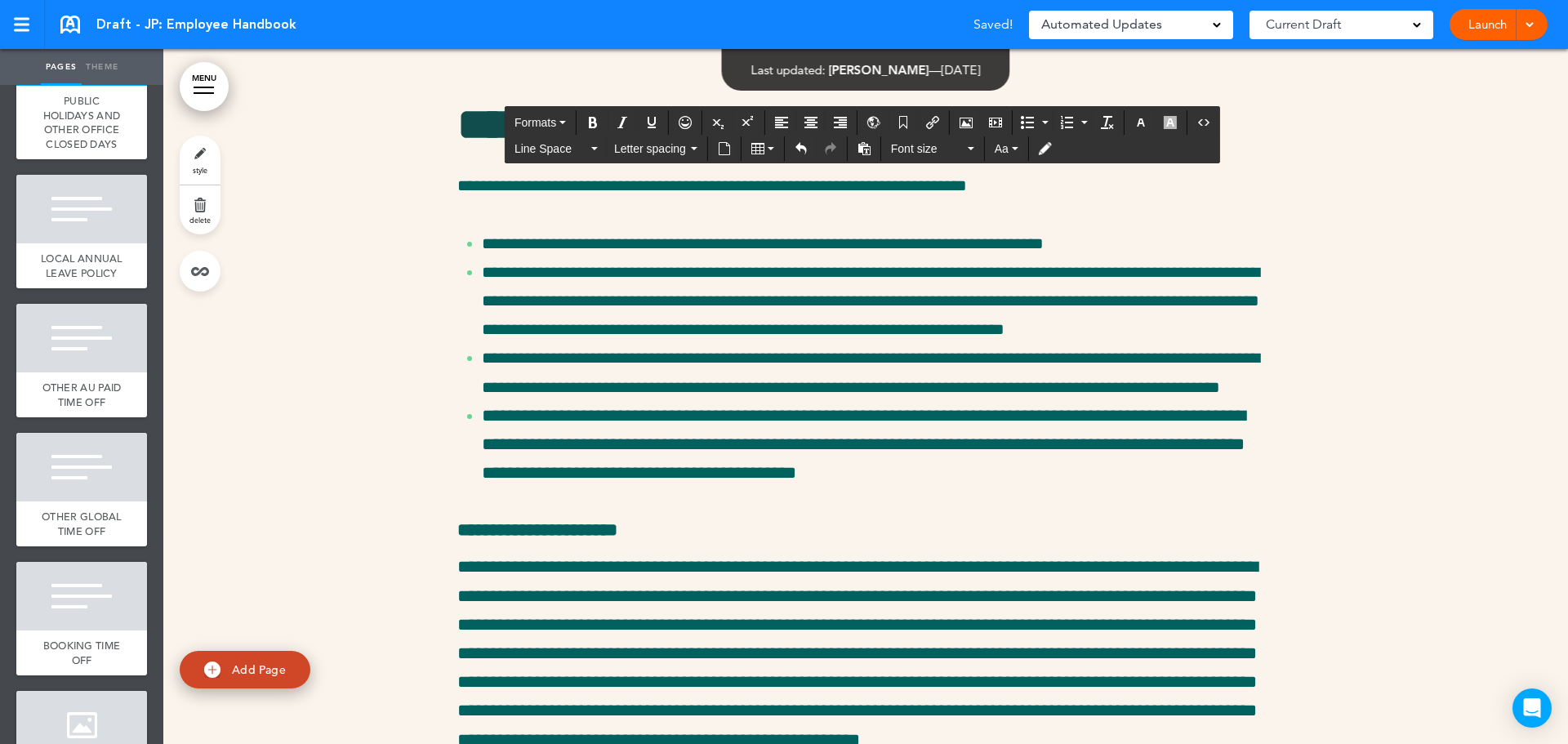
drag, startPoint x: 680, startPoint y: 516, endPoint x: 770, endPoint y: 363, distance: 177.5
click at [932, 146] on span "20" at bounding box center [928, 148] width 73 height 17
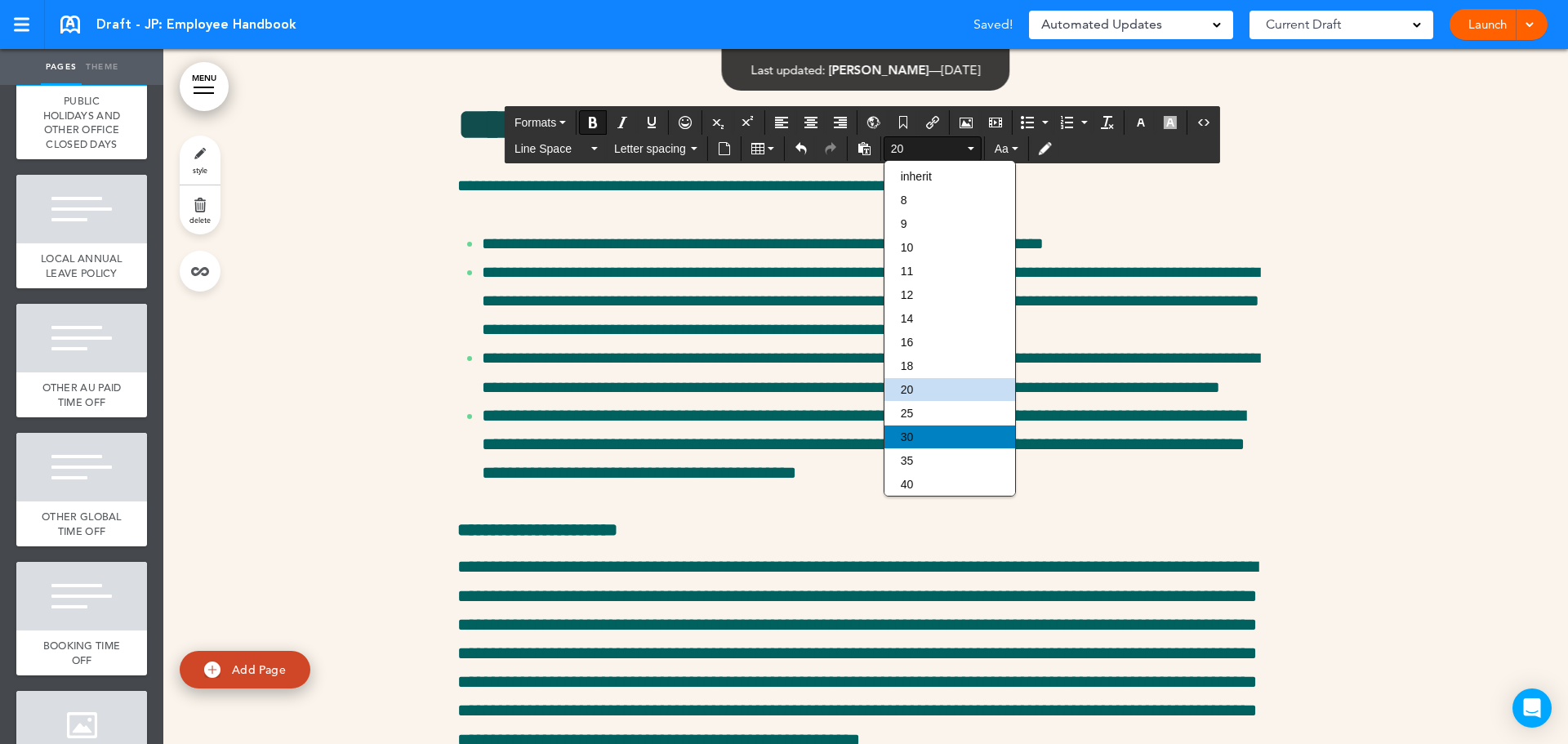
click at [925, 427] on div "30" at bounding box center [949, 437] width 130 height 23
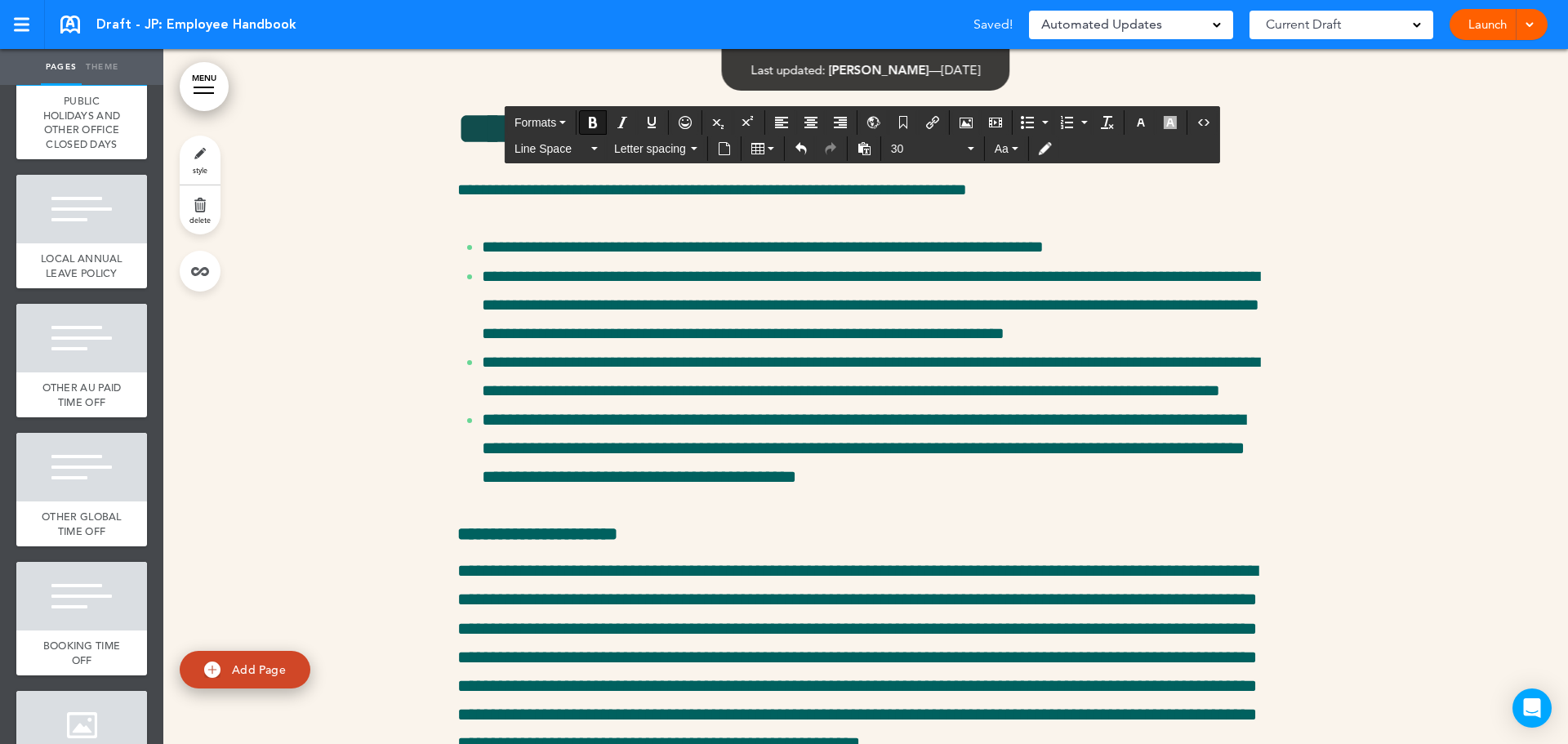
click at [948, 144] on span "Font size" at bounding box center [928, 148] width 73 height 17
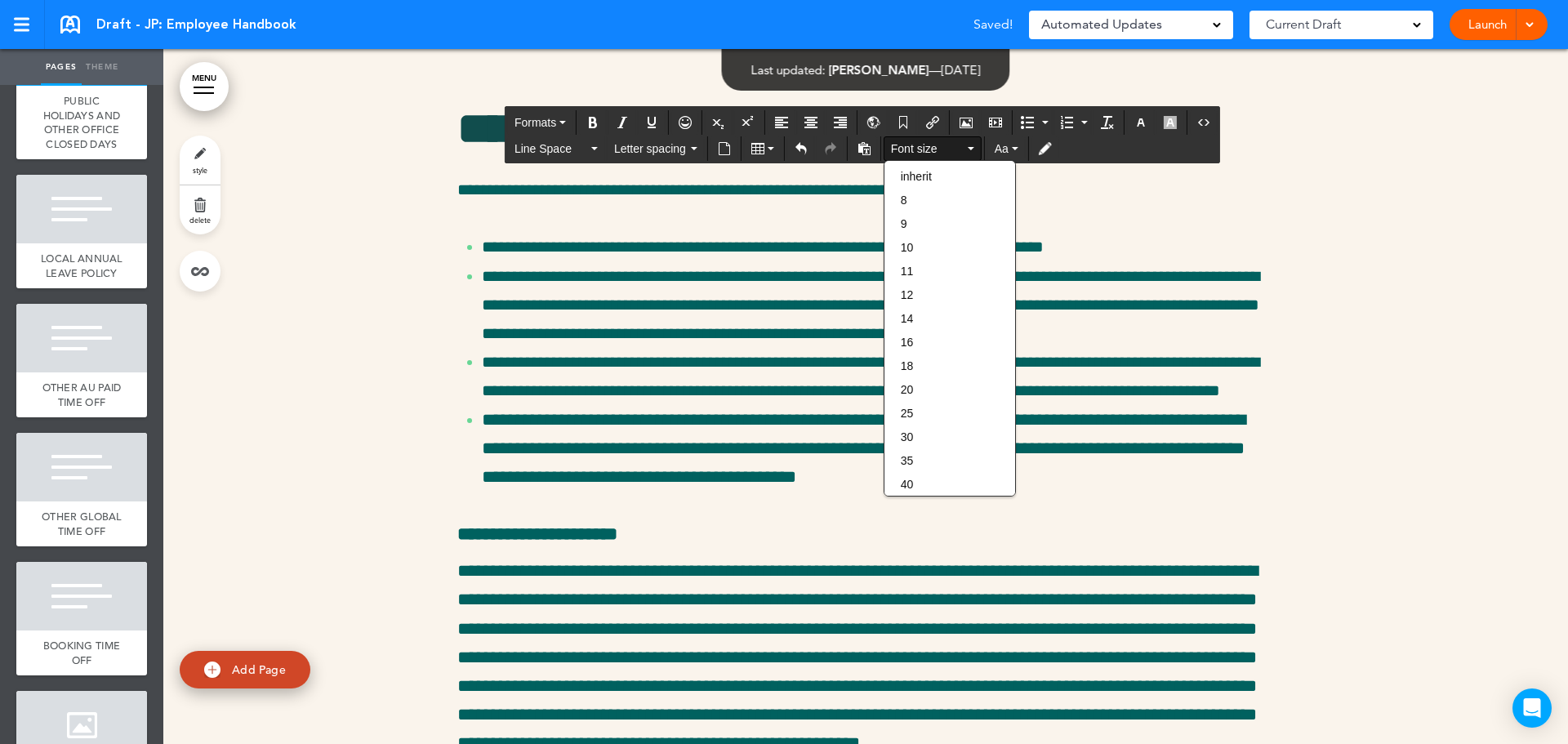
click at [948, 144] on span "Font size" at bounding box center [928, 148] width 73 height 17
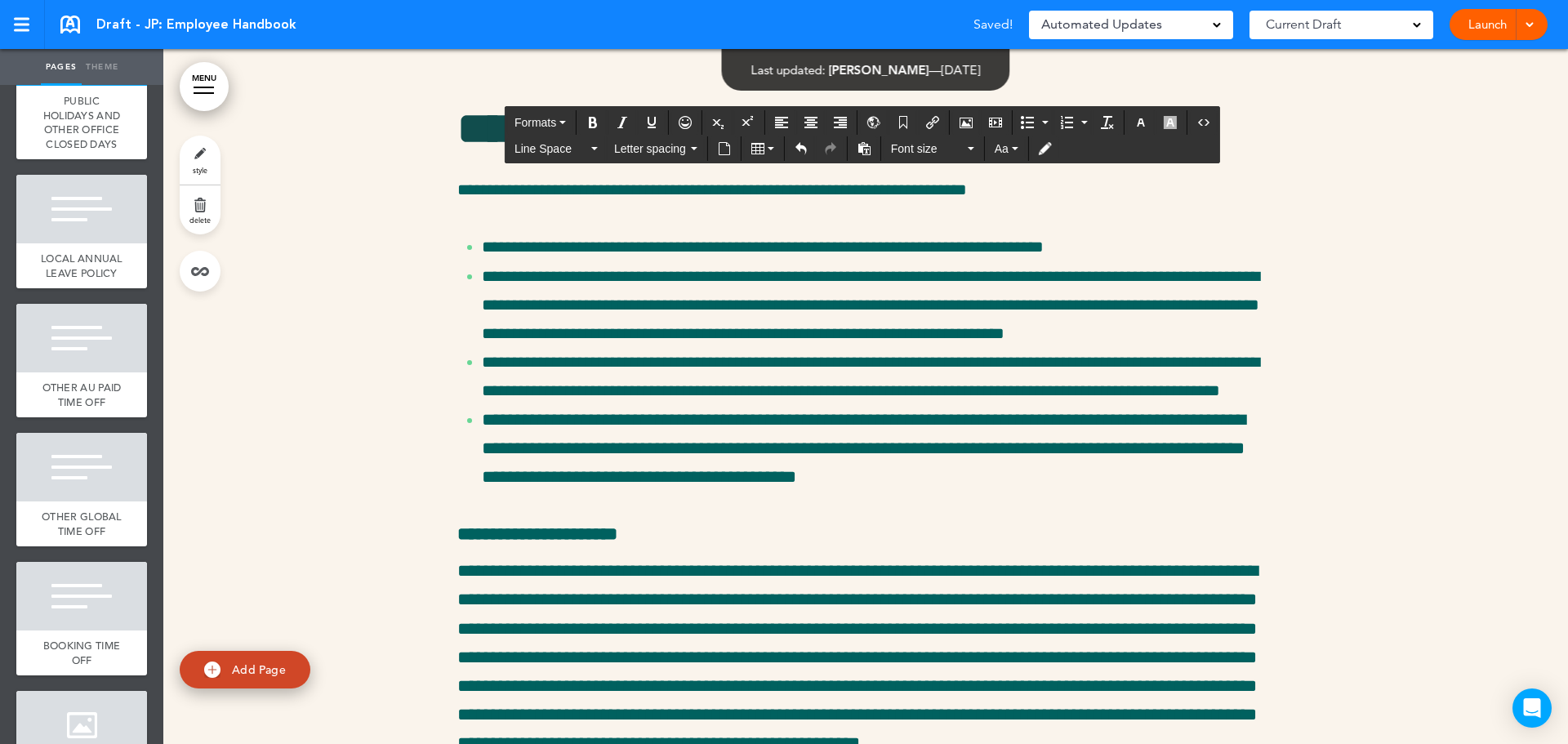
drag, startPoint x: 656, startPoint y: 400, endPoint x: 576, endPoint y: 379, distance: 82.7
drag, startPoint x: 722, startPoint y: 523, endPoint x: 393, endPoint y: 518, distance: 329.0
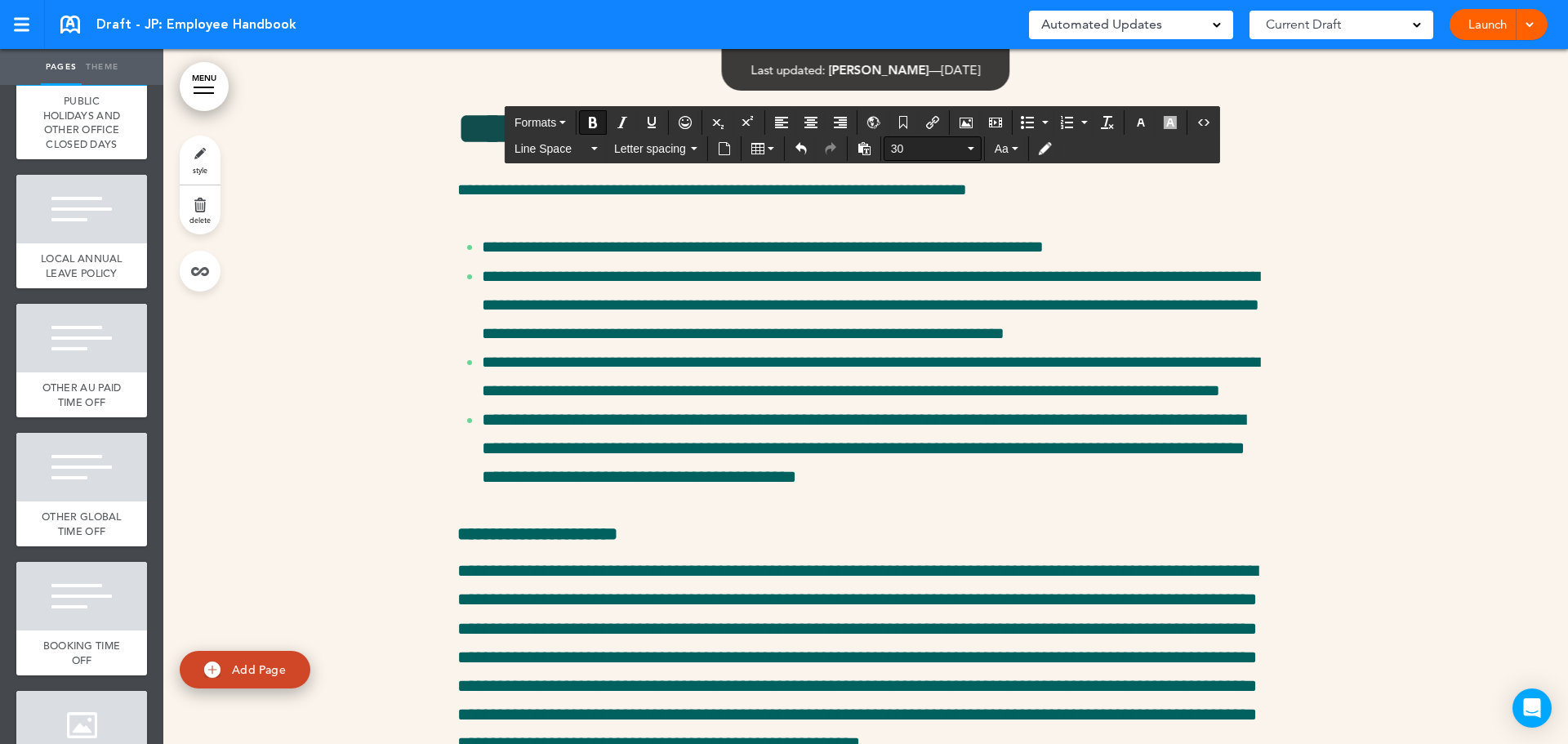
click at [902, 151] on span "30" at bounding box center [928, 148] width 73 height 17
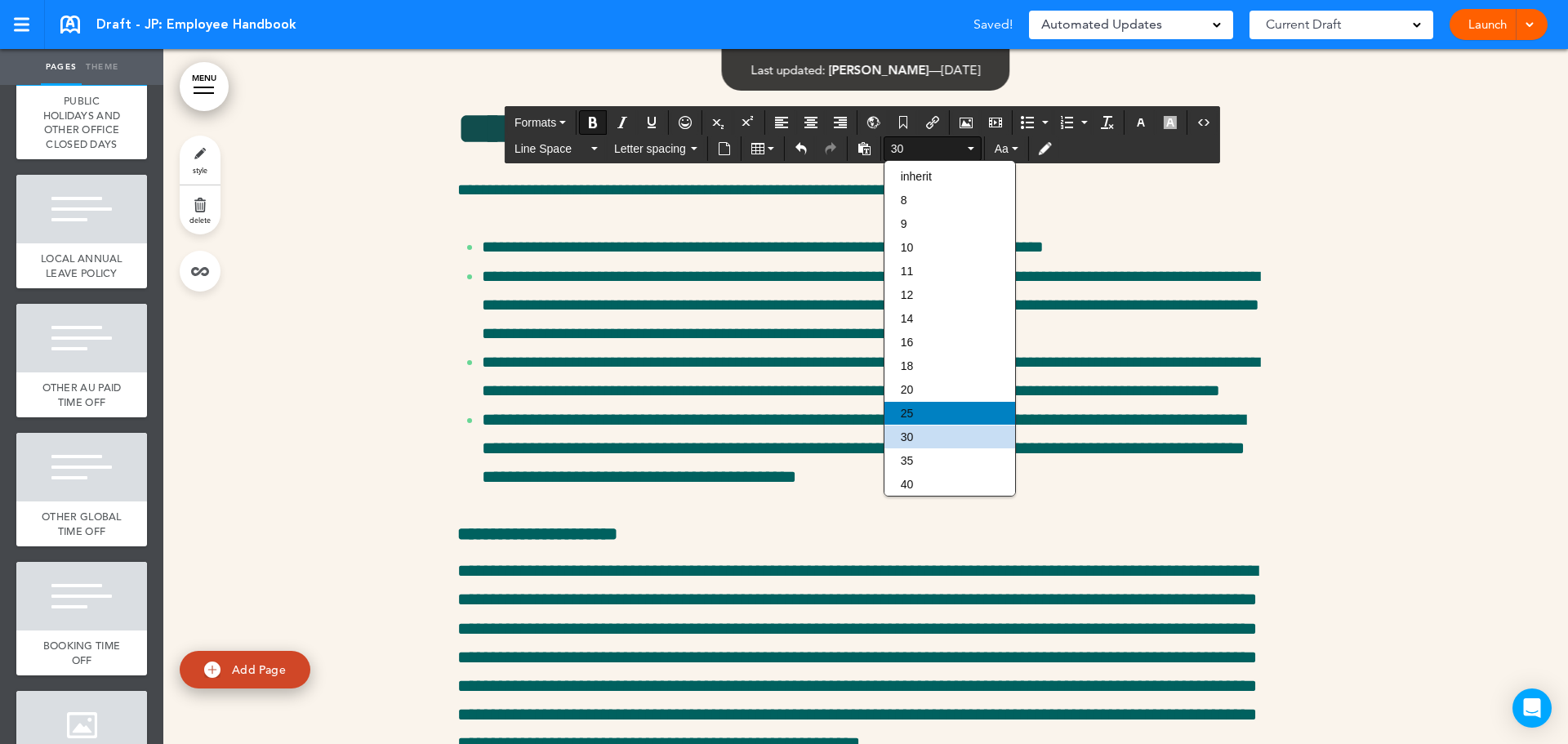
click at [949, 412] on div "25" at bounding box center [949, 413] width 130 height 23
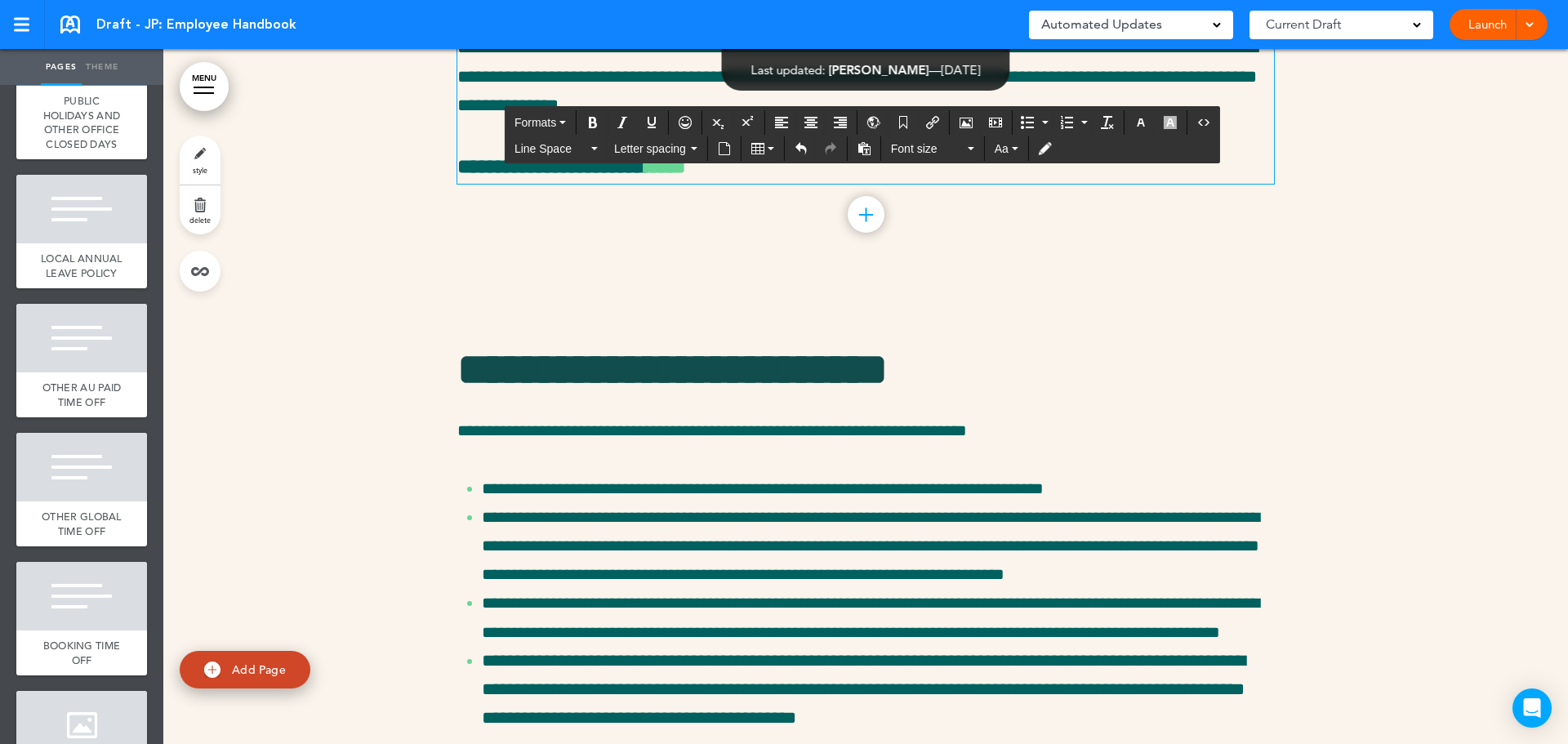
scroll to position [25964, 0]
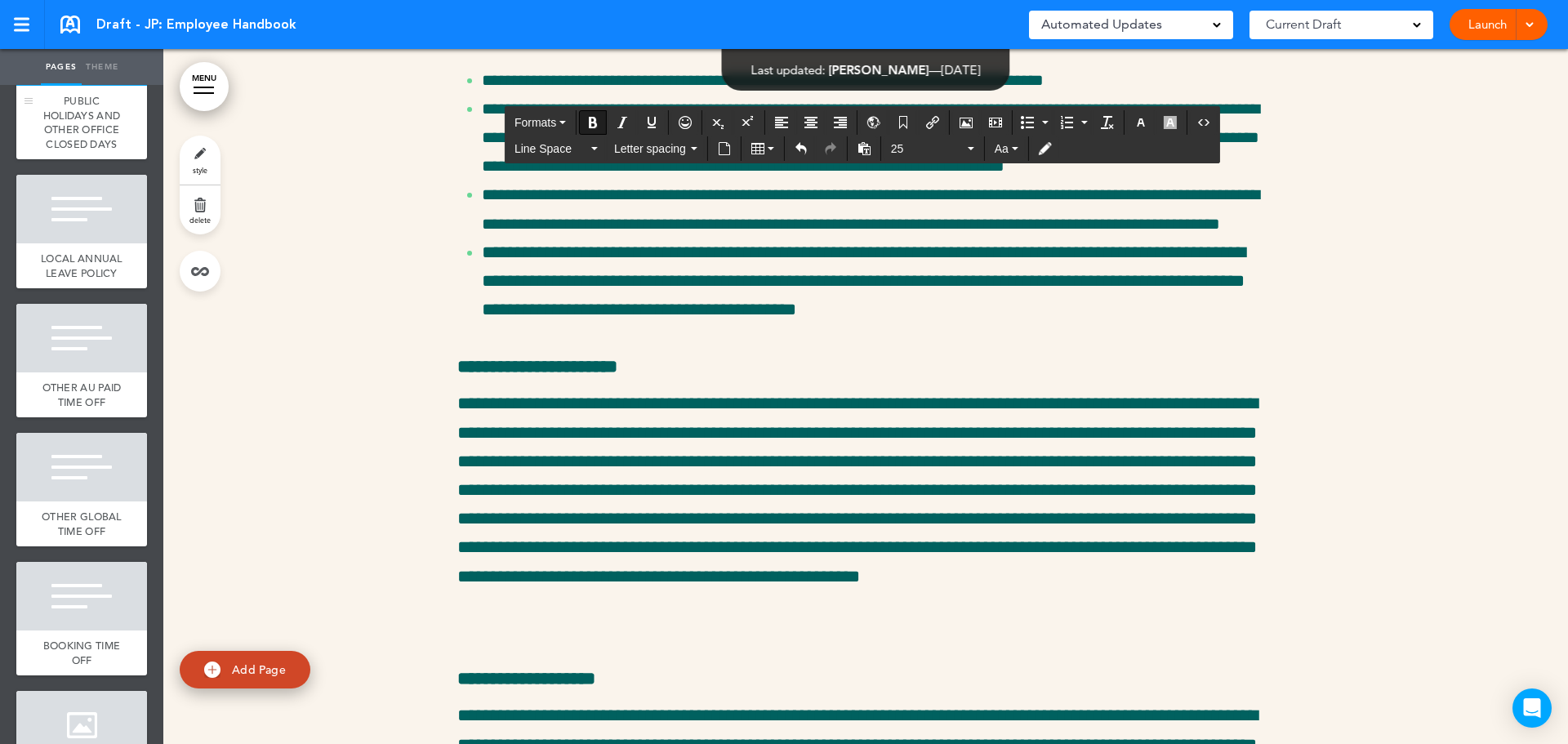
drag, startPoint x: 701, startPoint y: 346, endPoint x: 132, endPoint y: 318, distance: 569.7
click at [132, 318] on div "Pages Theme add page EMPLOYEE HANDBOOK add page WELCOME add page HOW WE ROLL ad…" at bounding box center [784, 372] width 1568 height 744
click at [897, 150] on span "25" at bounding box center [928, 148] width 73 height 17
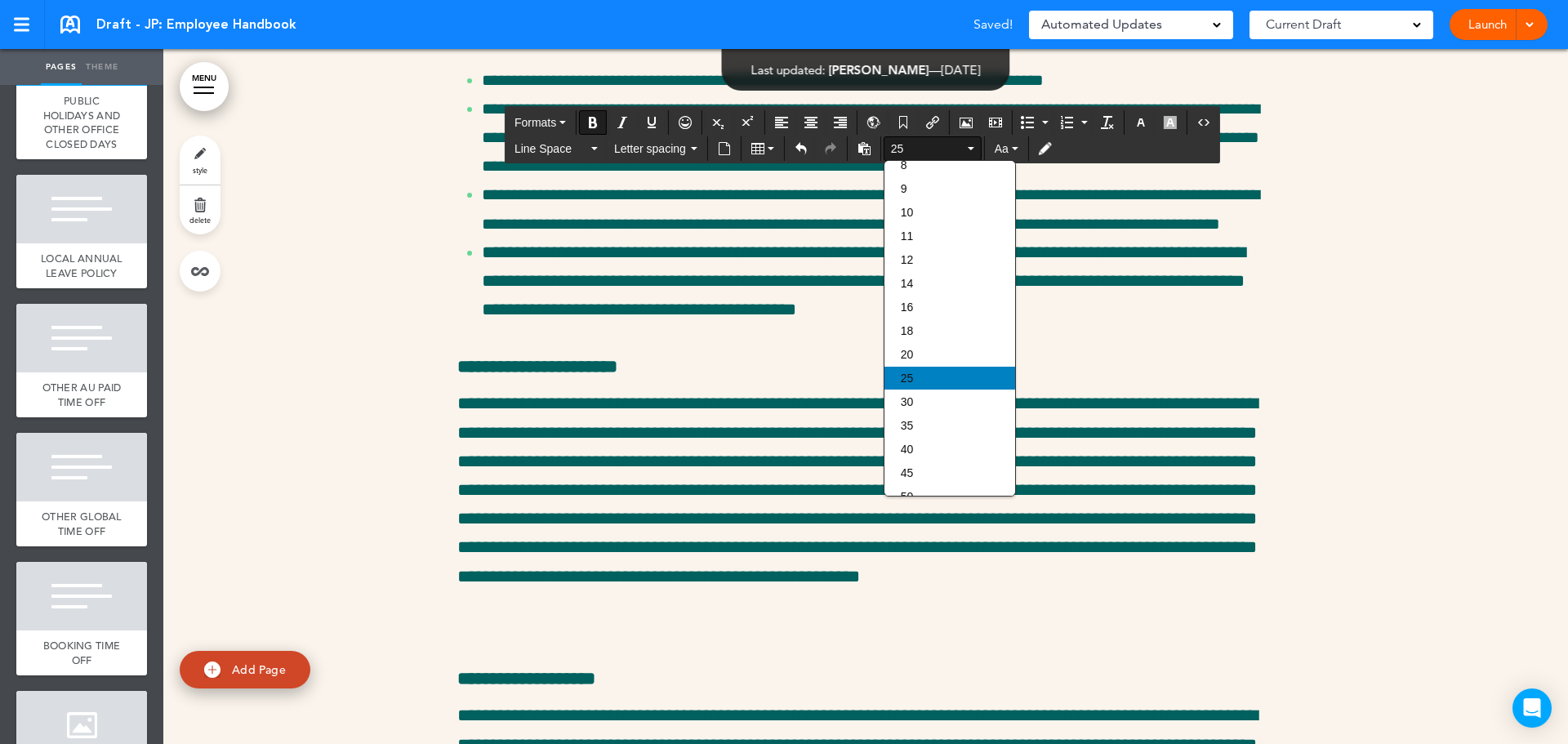
scroll to position [0, 0]
click at [944, 397] on div "20" at bounding box center [949, 389] width 130 height 23
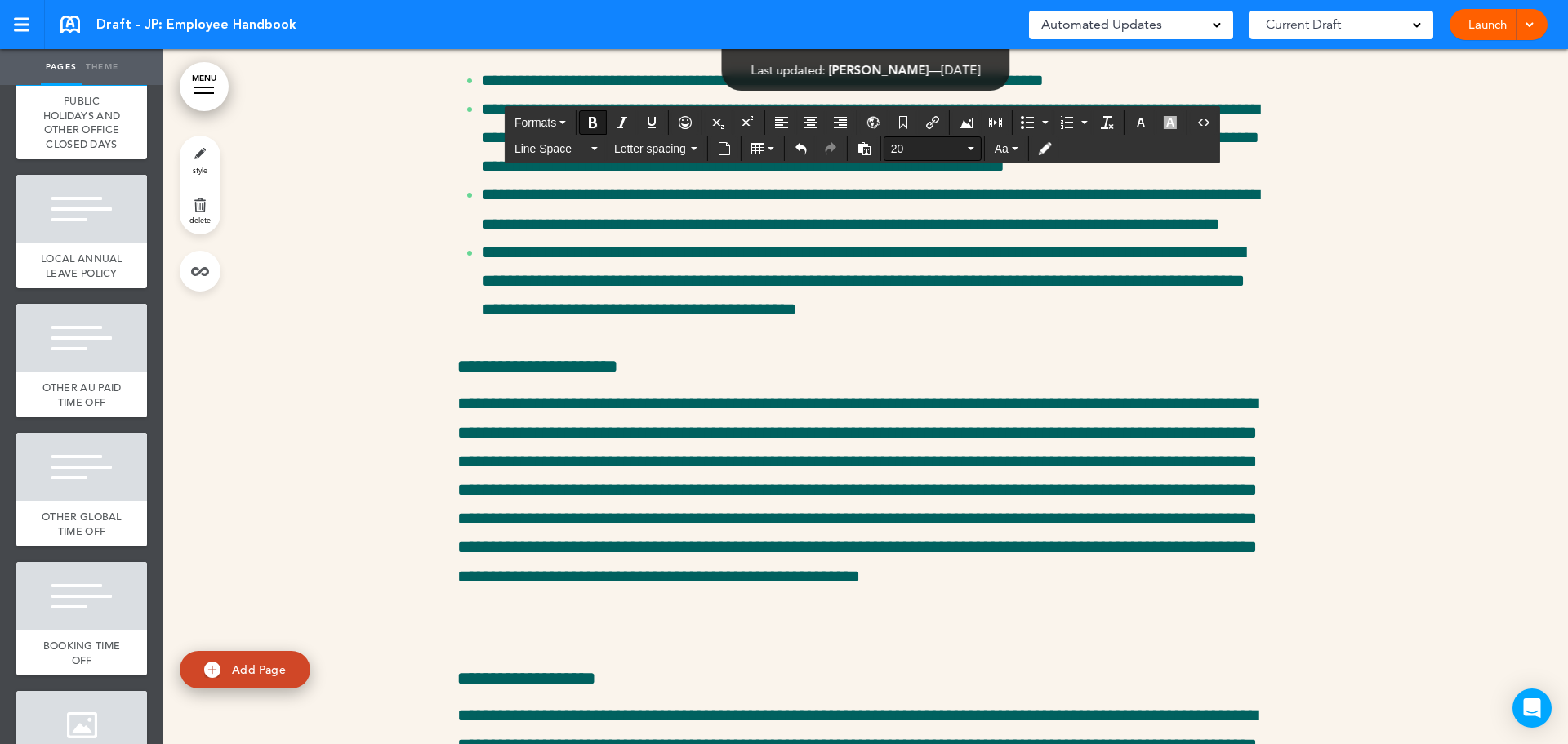
click at [939, 160] on div "20" at bounding box center [932, 148] width 98 height 25
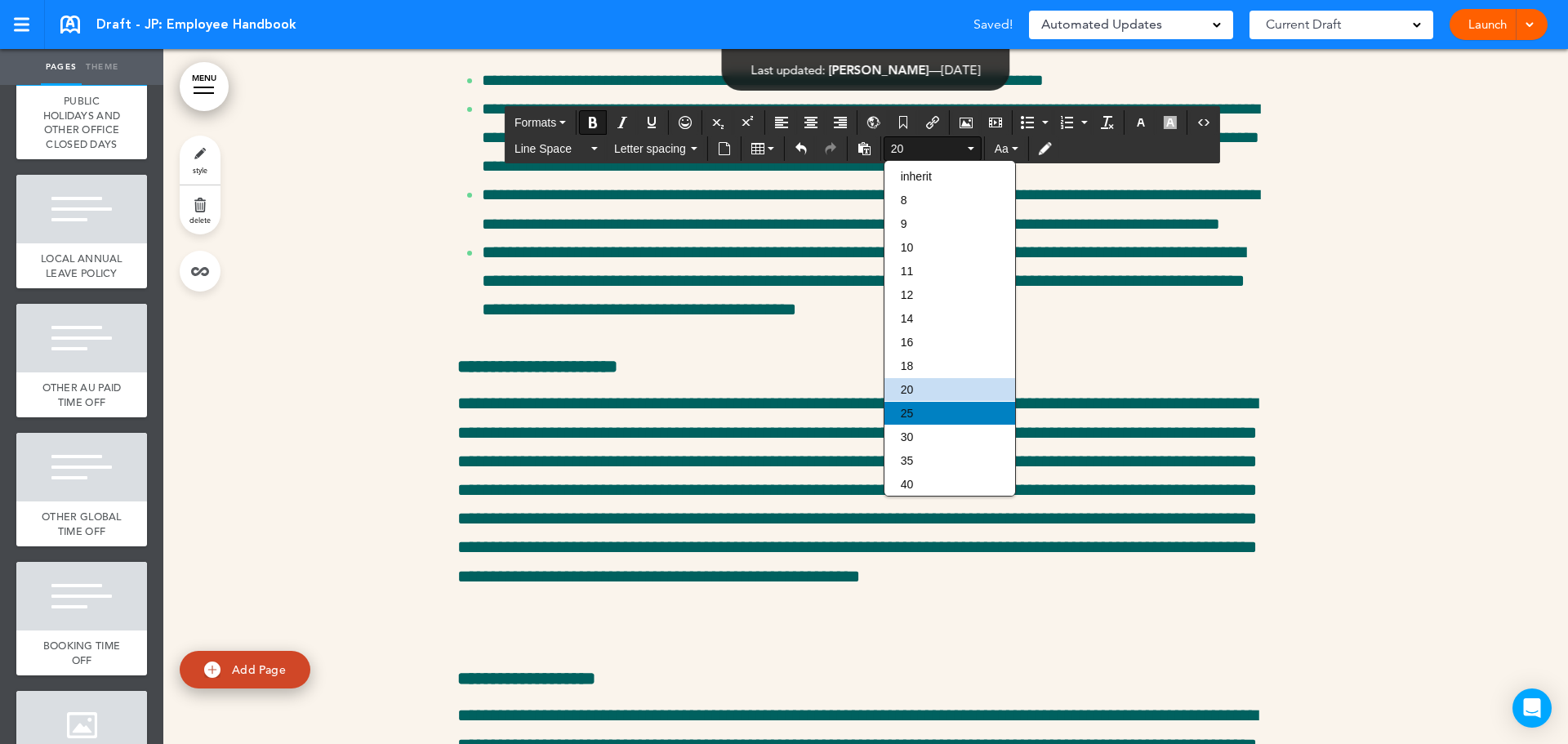
click at [948, 407] on div "25" at bounding box center [949, 413] width 130 height 23
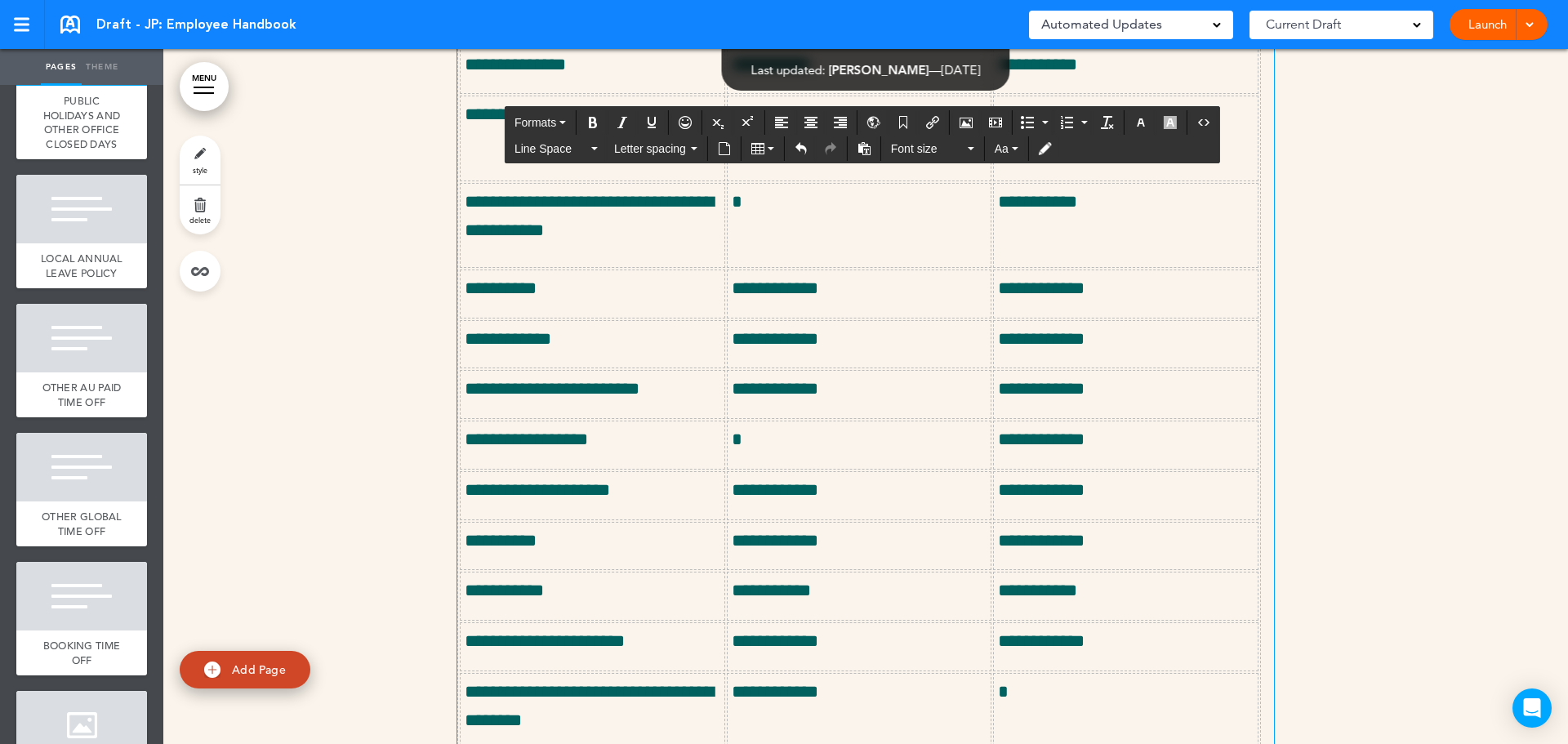
scroll to position [24494, 0]
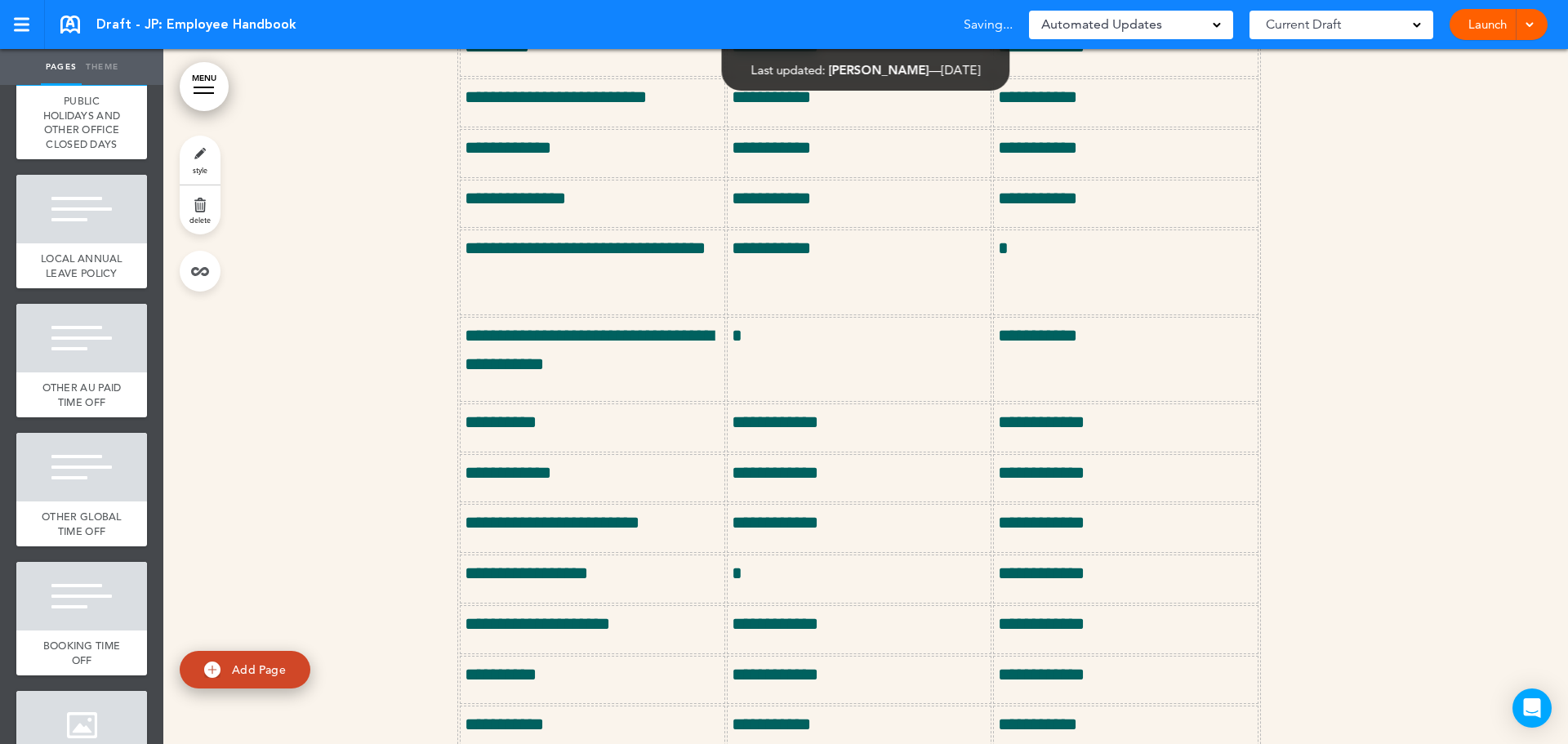
click at [1395, 330] on div at bounding box center [865, 405] width 1404 height 1887
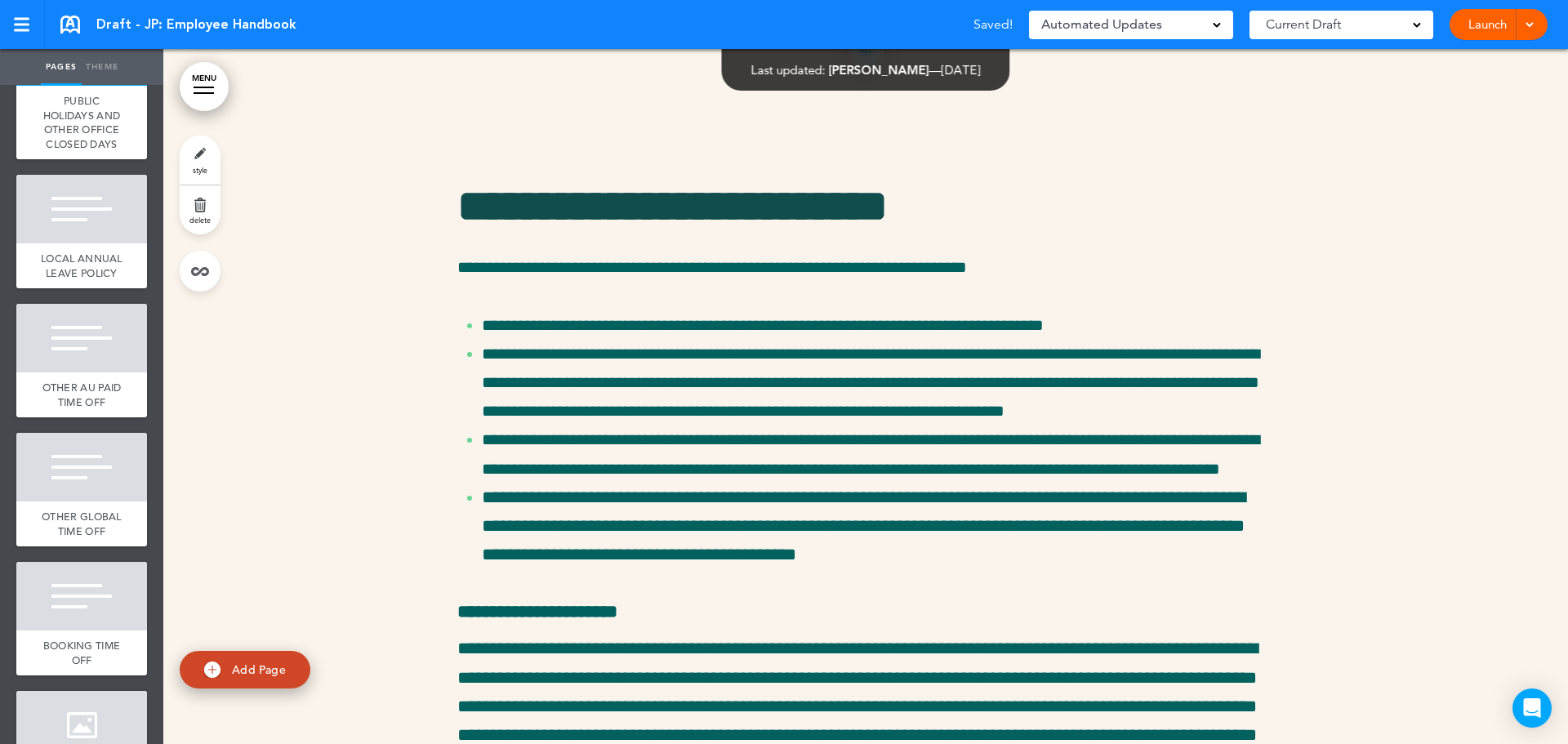
scroll to position [26045, 0]
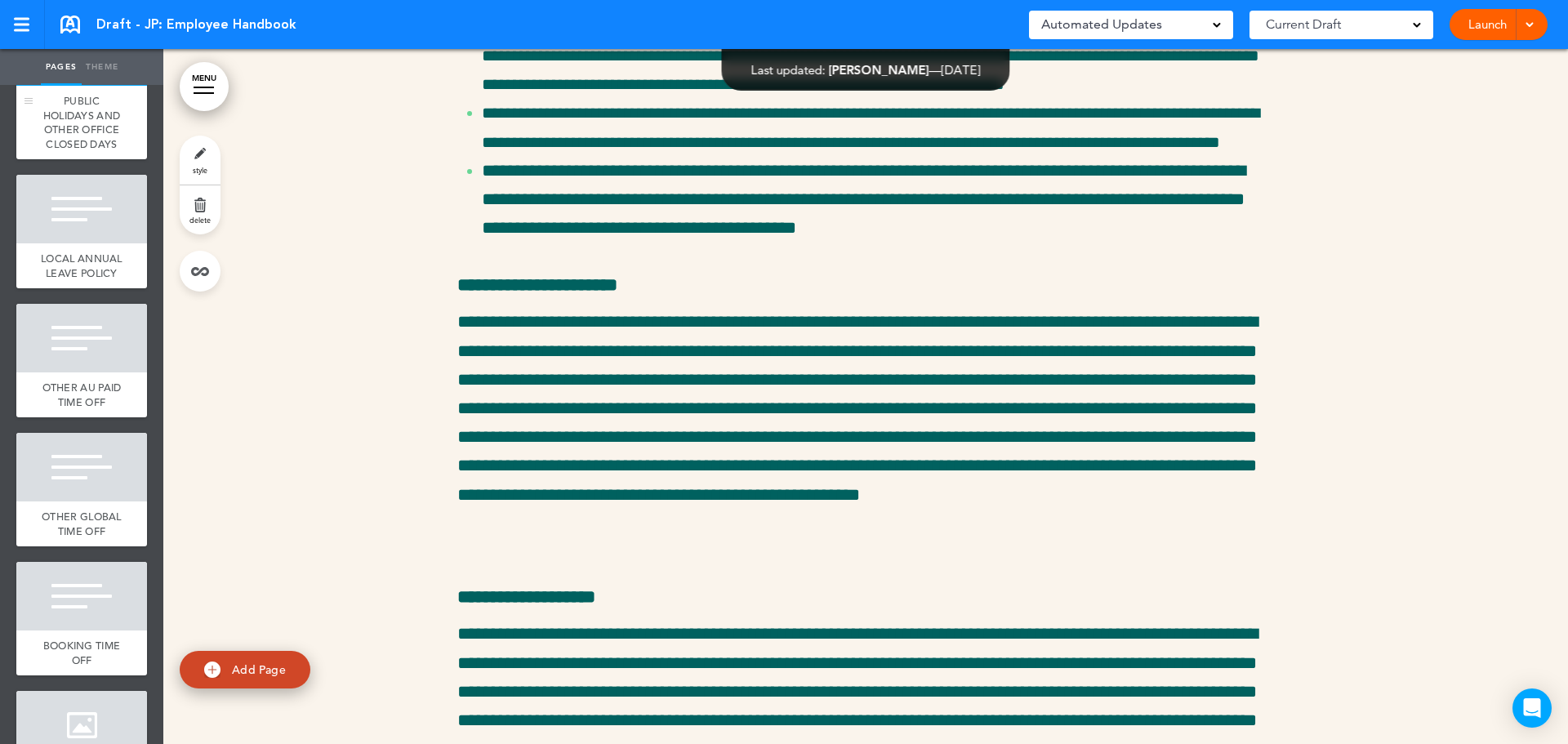
click at [49, 159] on div "PUBLIC HOLIDAYS AND OTHER OFFICE CLOSED DAYS" at bounding box center [82, 123] width 130 height 73
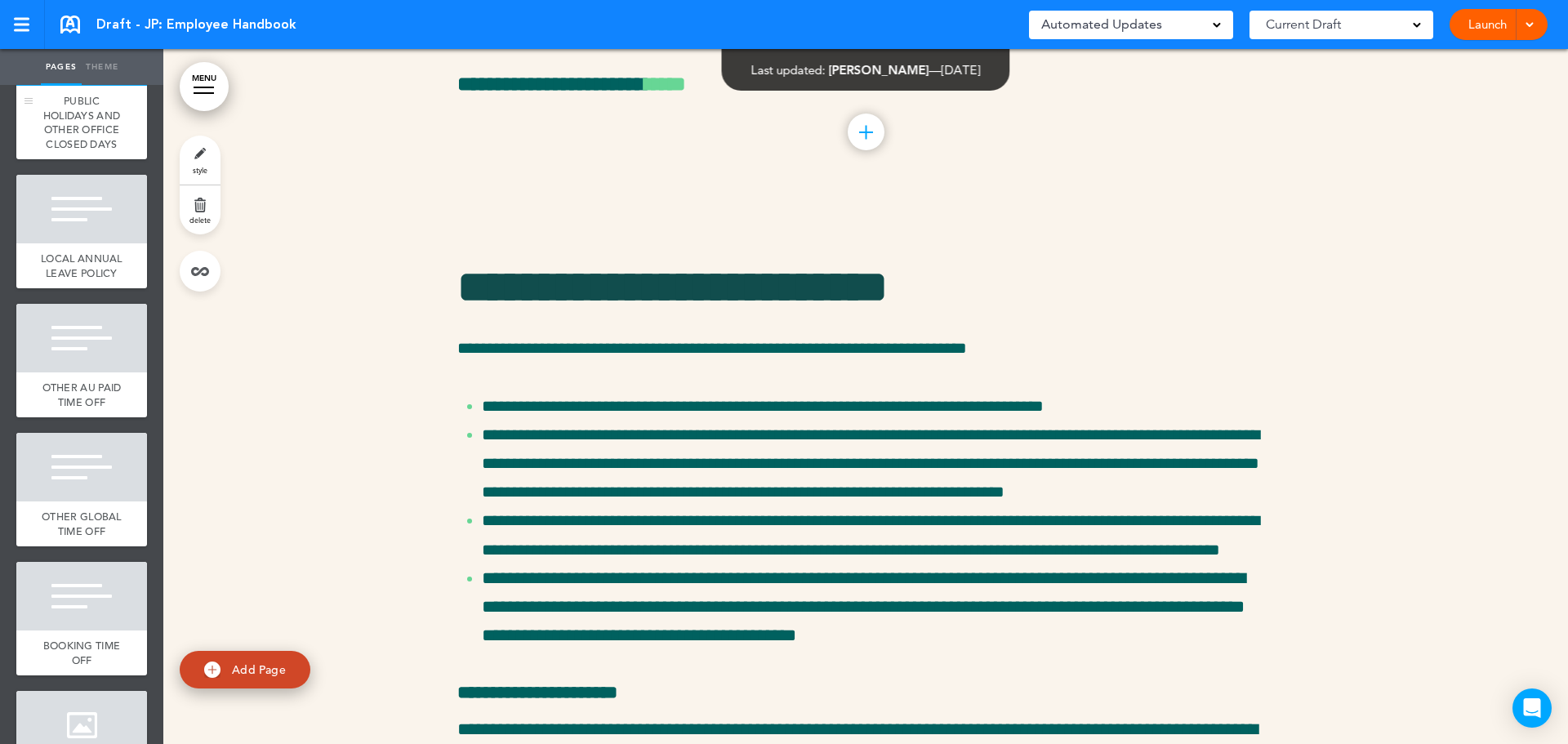
scroll to position [24494, 0]
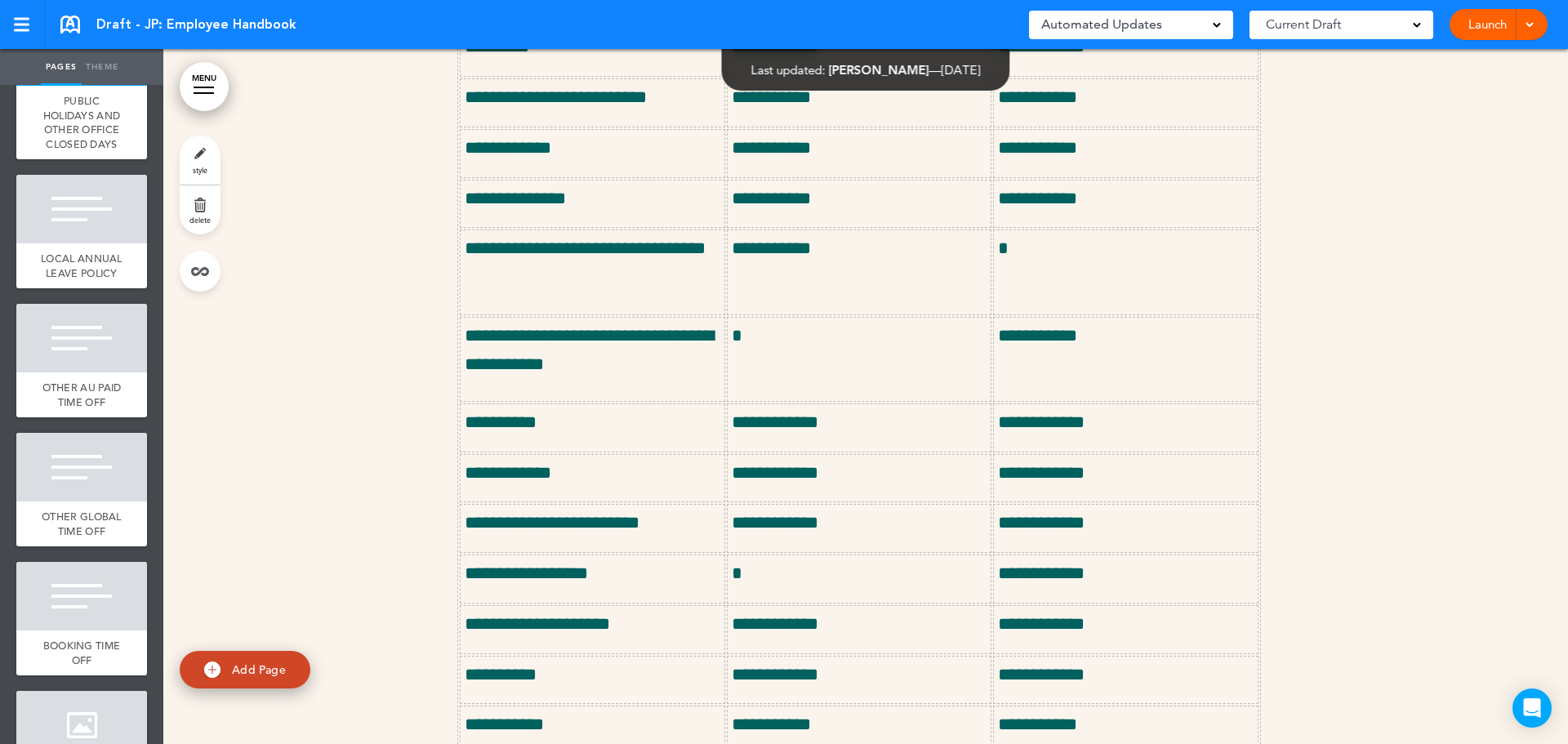
click at [200, 153] on link "style" at bounding box center [200, 160] width 41 height 49
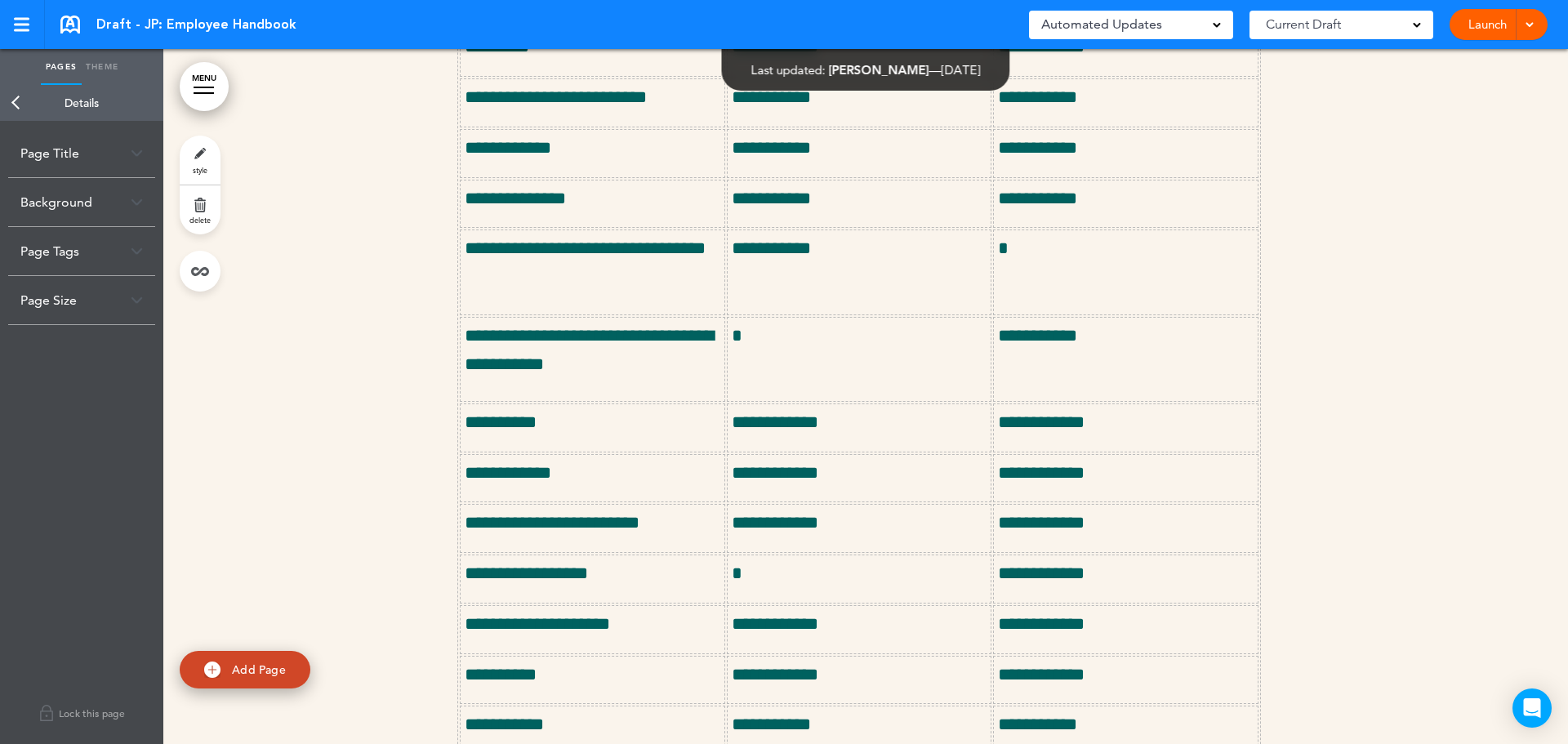
click at [71, 162] on div "Page Title" at bounding box center [81, 153] width 147 height 48
click at [38, 212] on input "**********" at bounding box center [82, 218] width 123 height 28
click at [17, 97] on body "Checking url availability Make this page common so it is available in other han…" at bounding box center [784, 372] width 1568 height 744
click at [18, 109] on link "Back" at bounding box center [16, 103] width 33 height 36
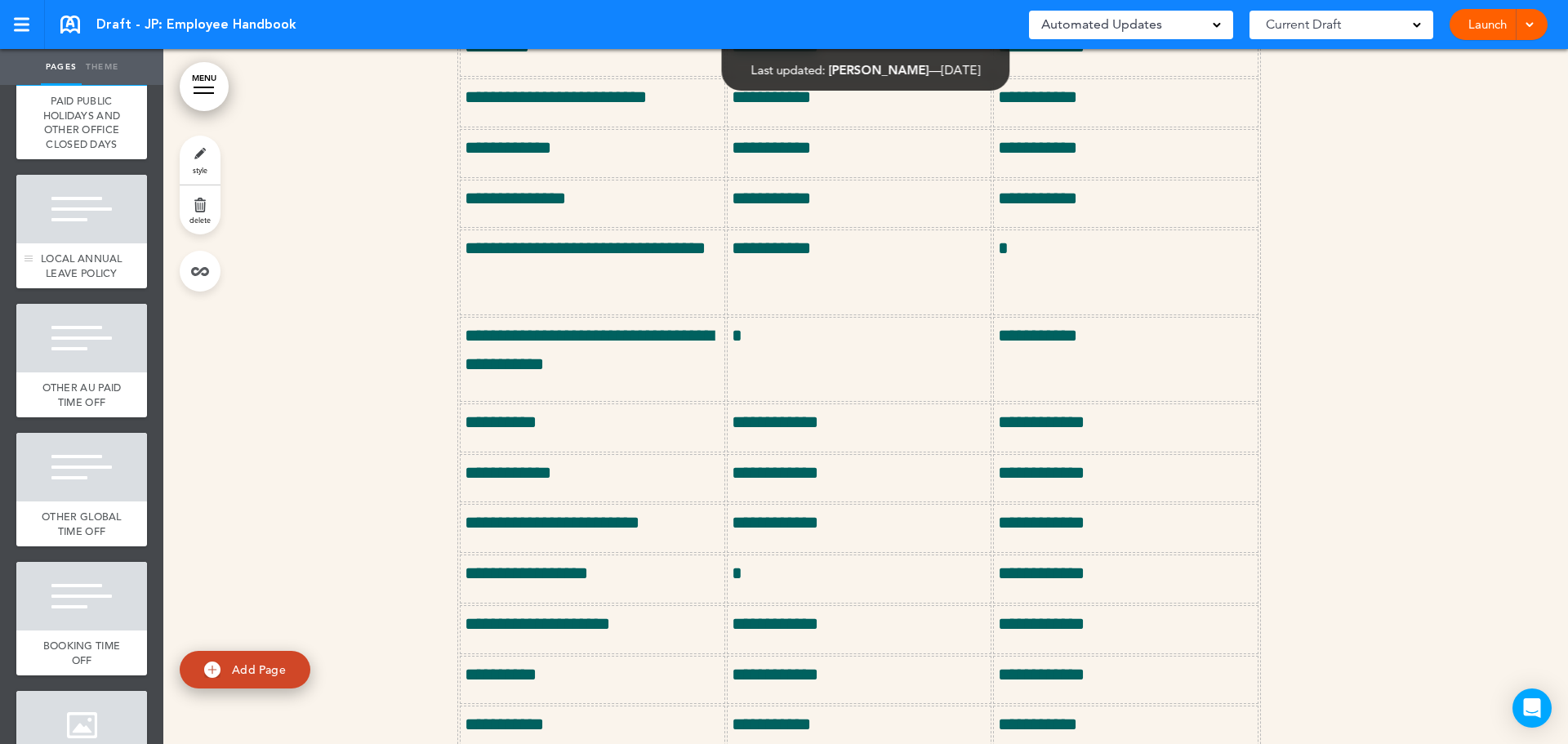
click at [96, 289] on div "LOCAL ANNUAL LEAVE POLICY" at bounding box center [82, 265] width 130 height 44
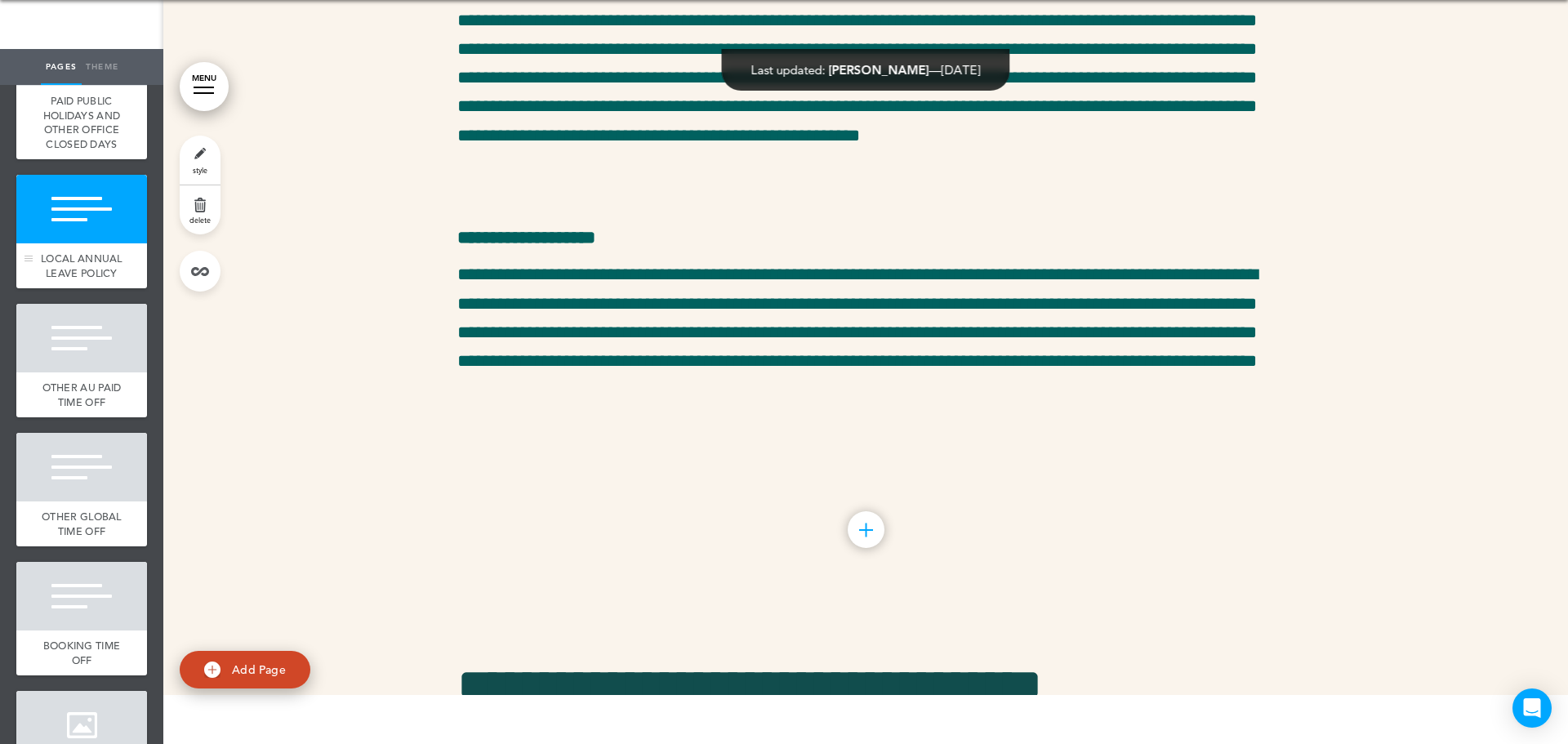
scroll to position [26381, 0]
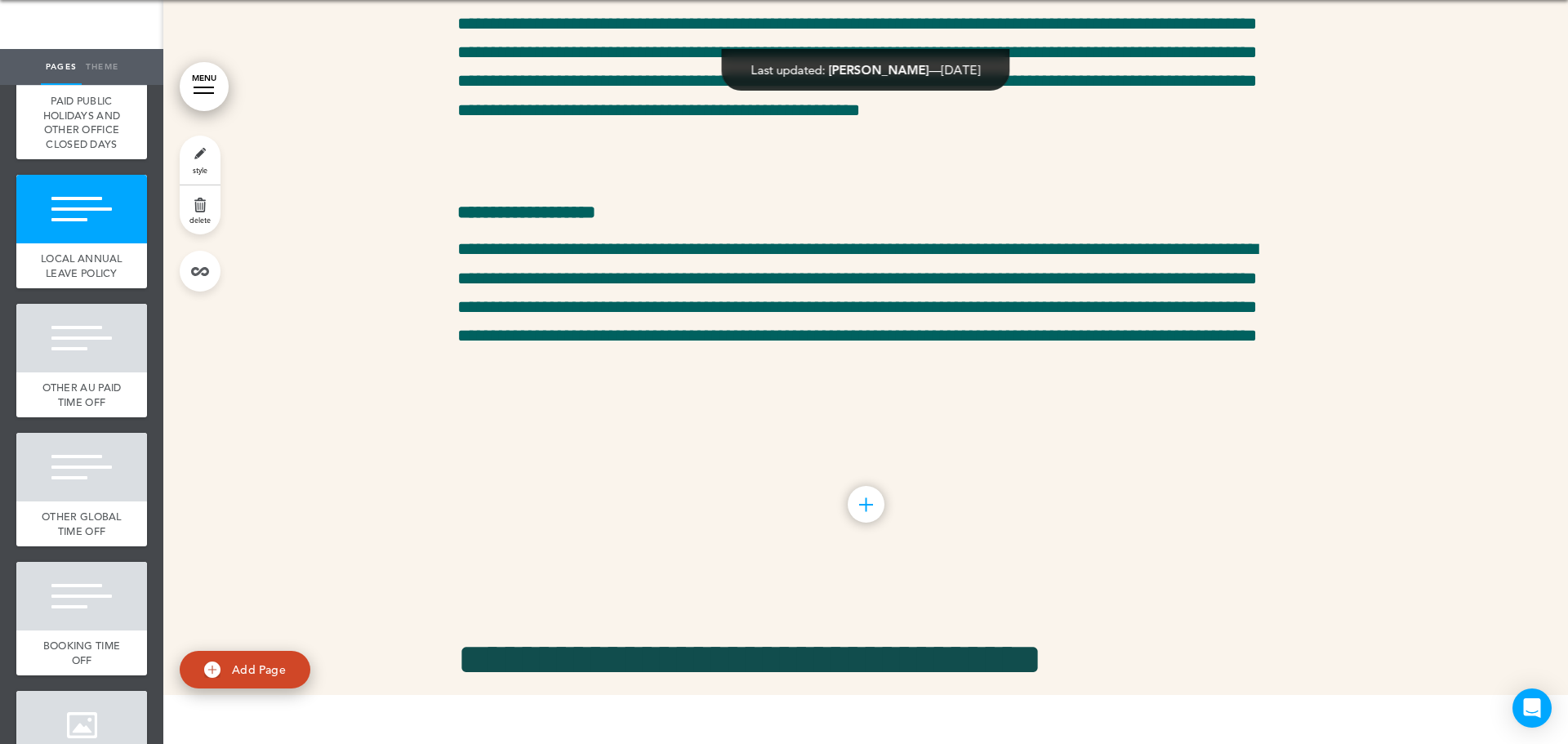
click at [209, 158] on link "style" at bounding box center [200, 160] width 41 height 49
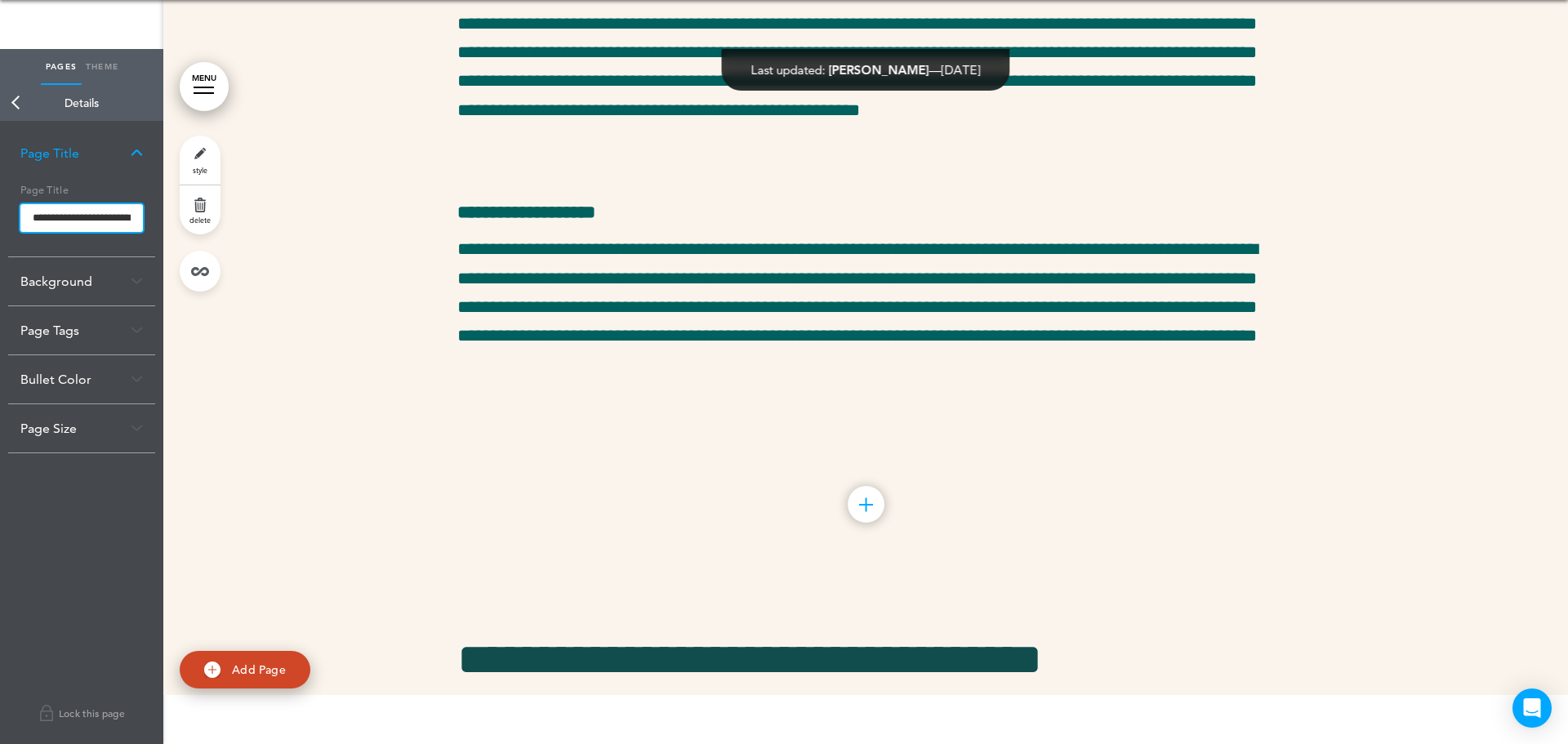
click at [92, 214] on input "**********" at bounding box center [82, 218] width 123 height 28
type input "**********"
click at [26, 102] on body "Make this page common so it is available in other handbooks. This handbook [GEO…" at bounding box center [784, 322] width 1568 height 744
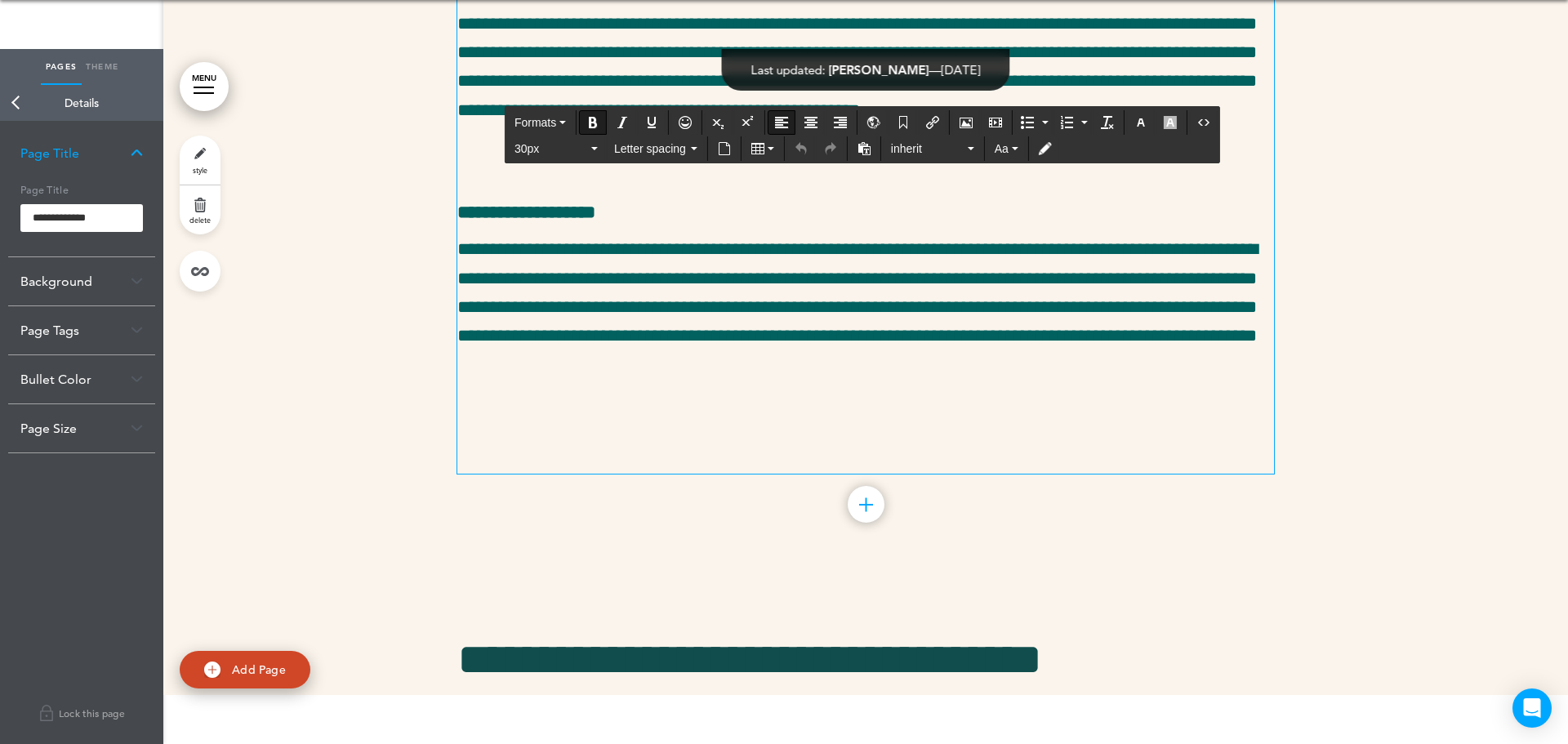
click at [7, 97] on link "Back" at bounding box center [16, 103] width 33 height 36
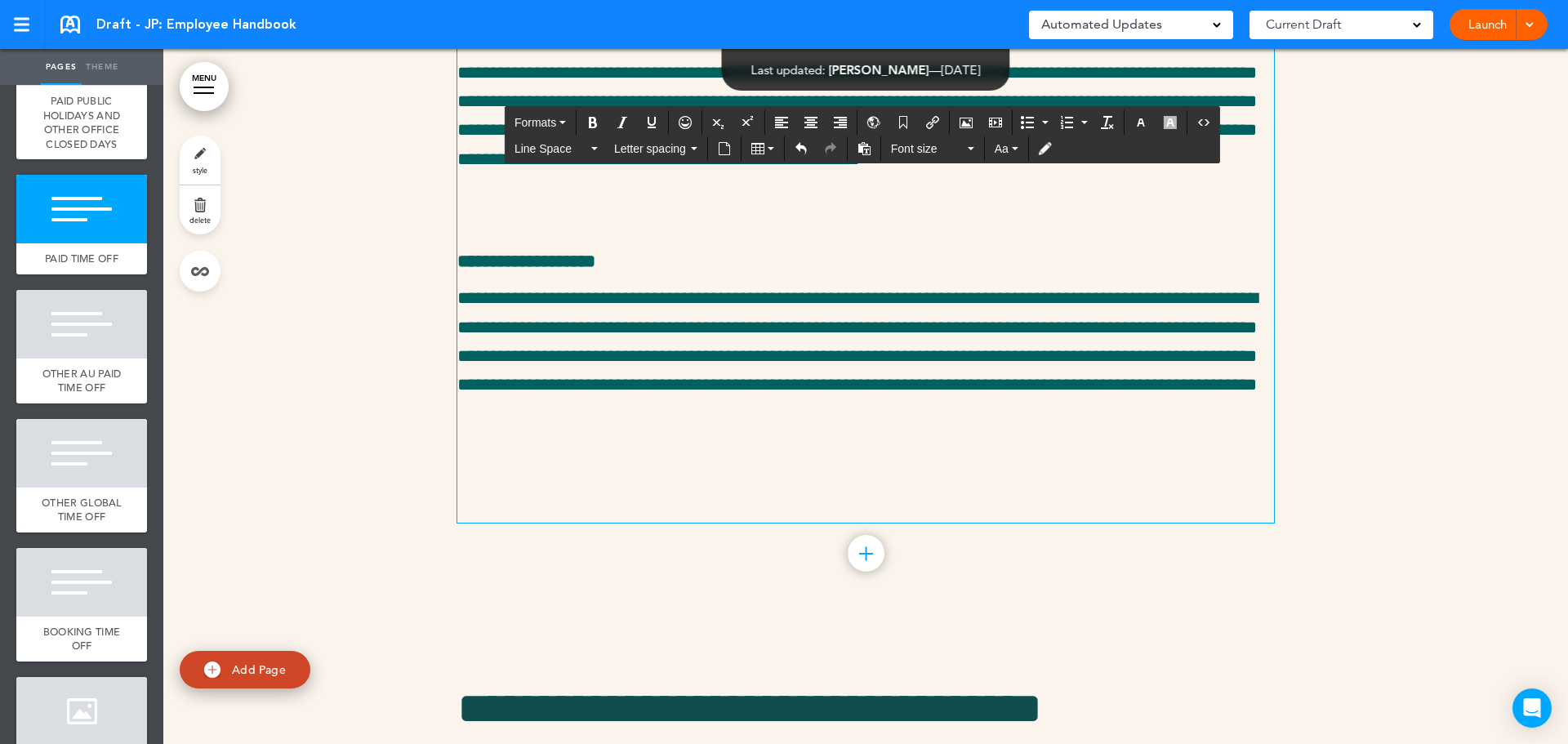
drag, startPoint x: 848, startPoint y: 513, endPoint x: 365, endPoint y: 213, distance: 568.6
click at [365, 213] on div "**********" at bounding box center [865, 42] width 1404 height 1164
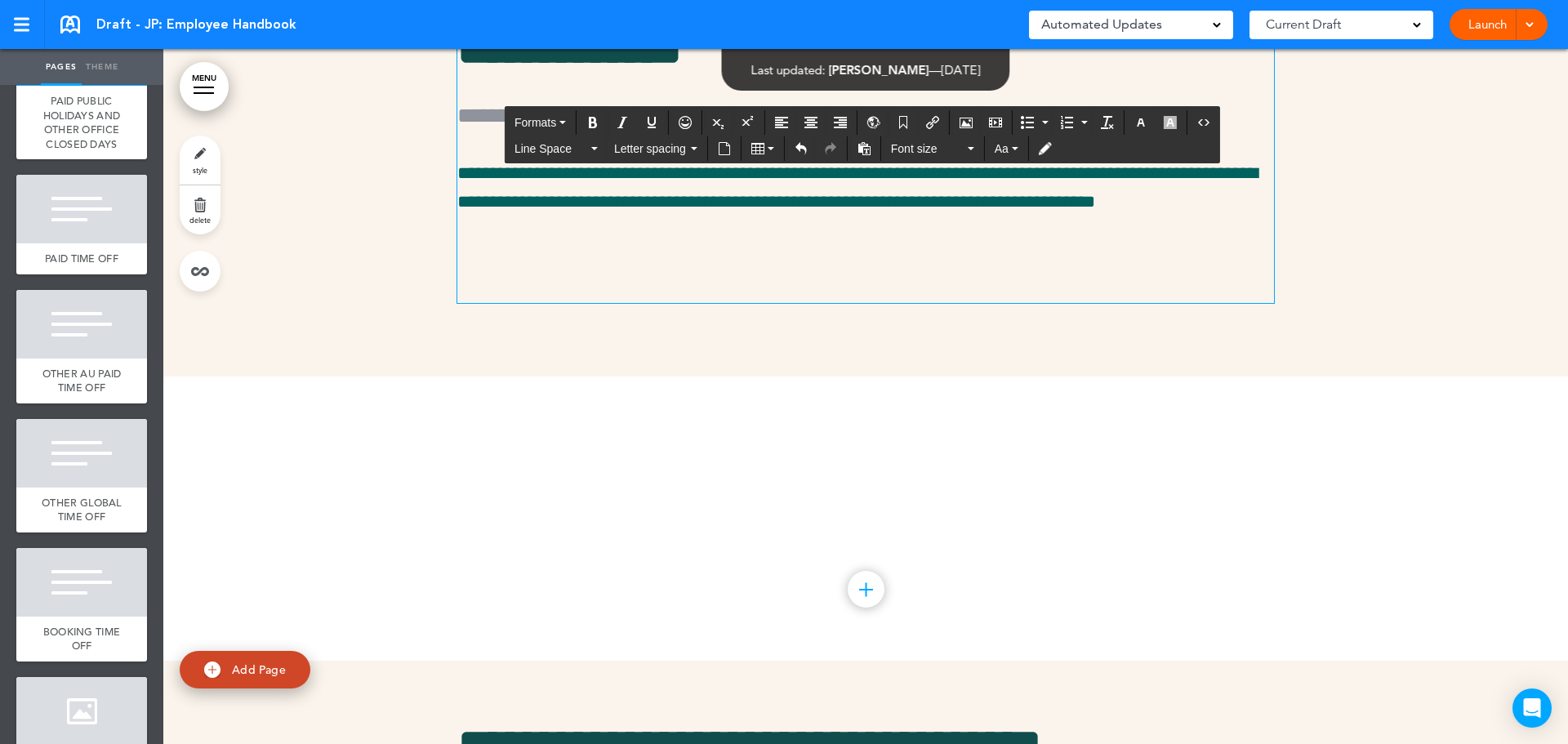
scroll to position [26115, 0]
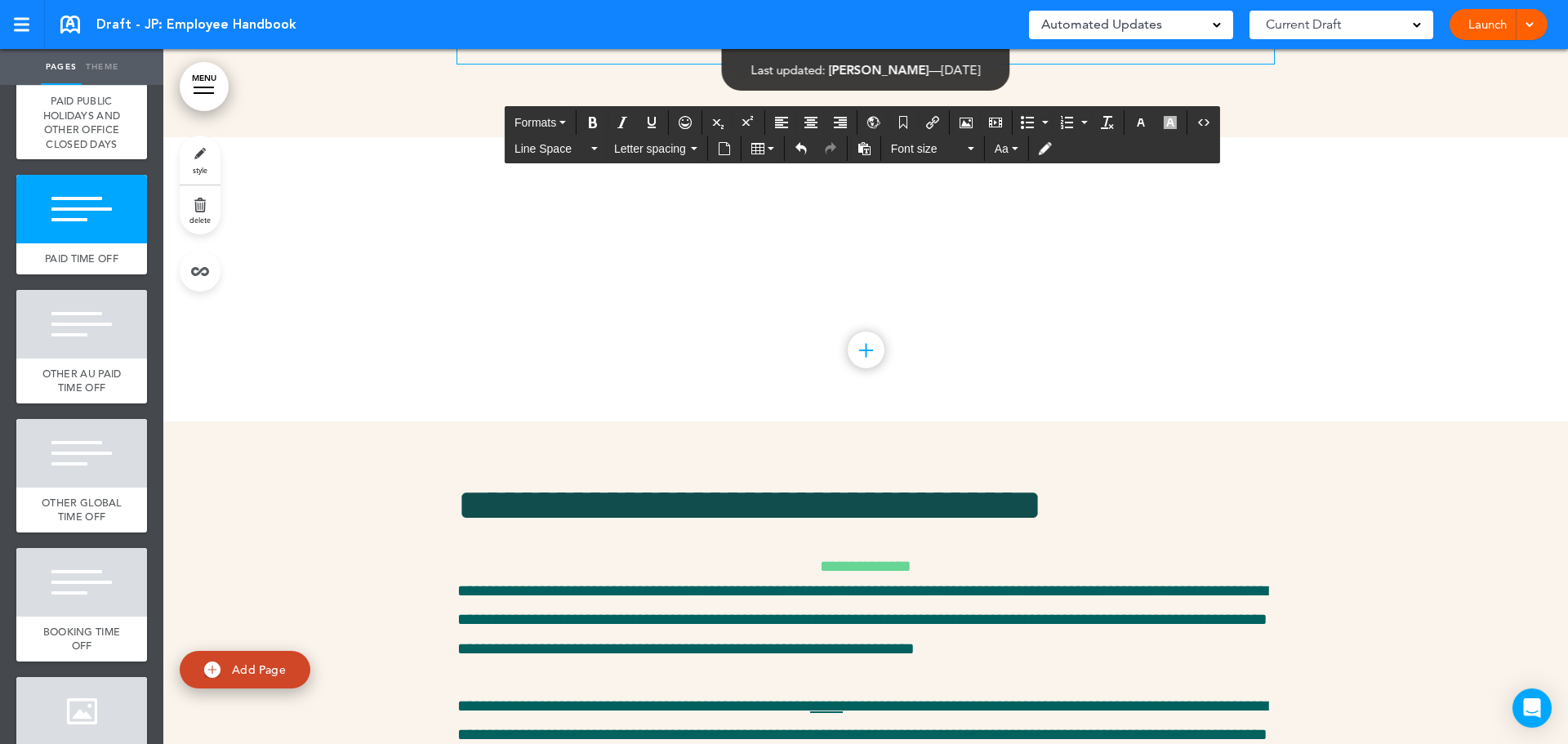
click at [557, 146] on span "Line Space" at bounding box center [551, 148] width 73 height 17
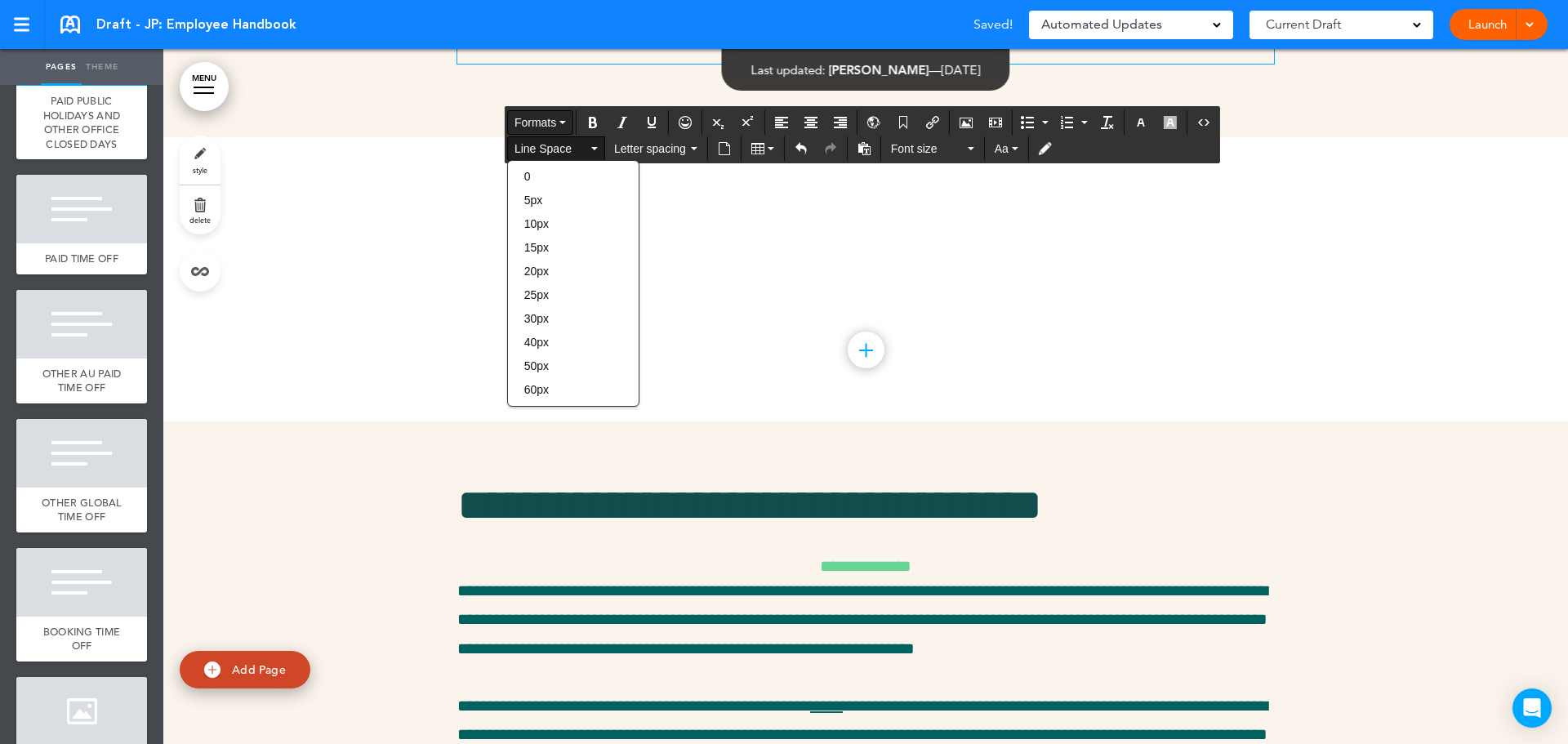
click at [552, 125] on span "Formats" at bounding box center [536, 122] width 41 height 13
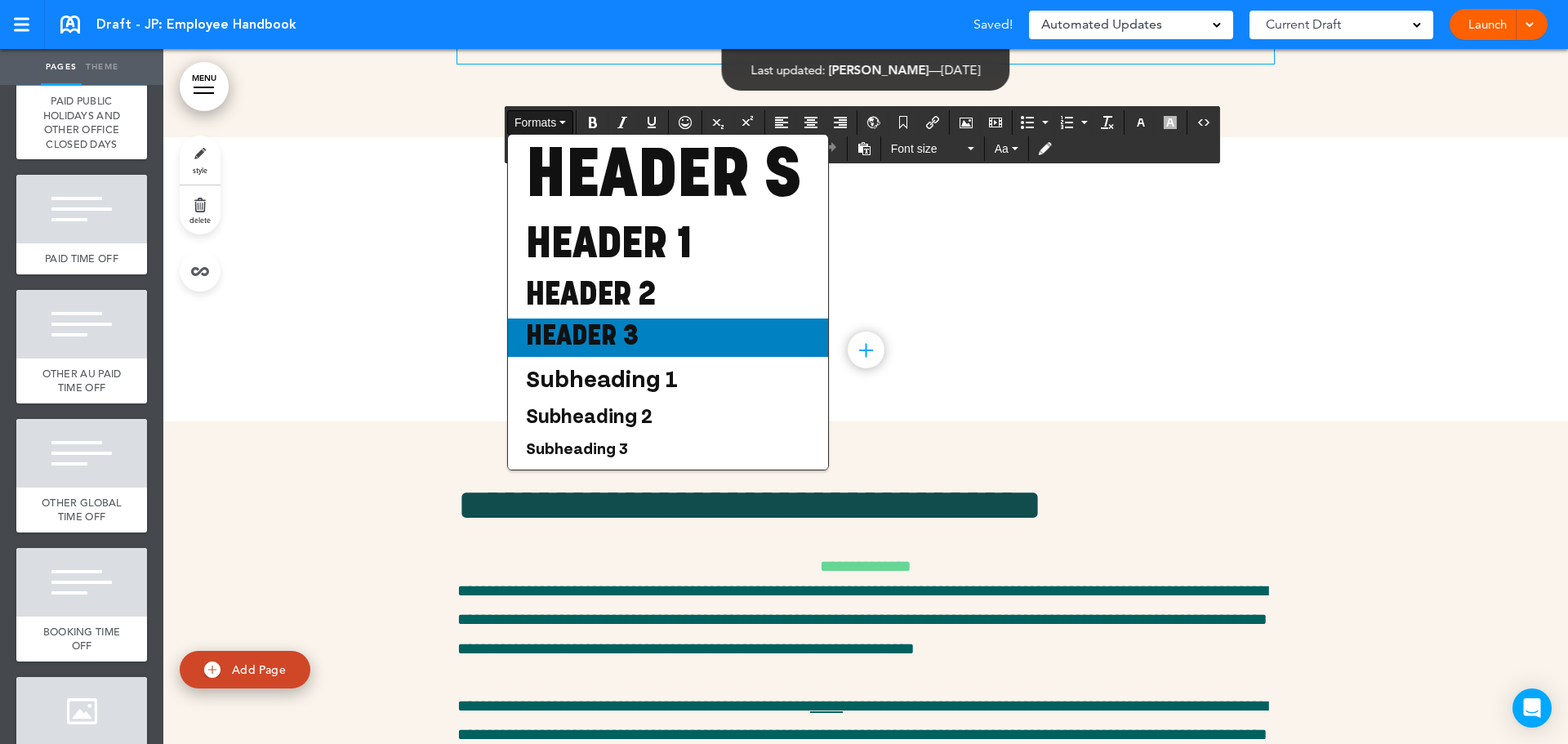
click at [596, 352] on span "Header 3" at bounding box center [582, 337] width 116 height 29
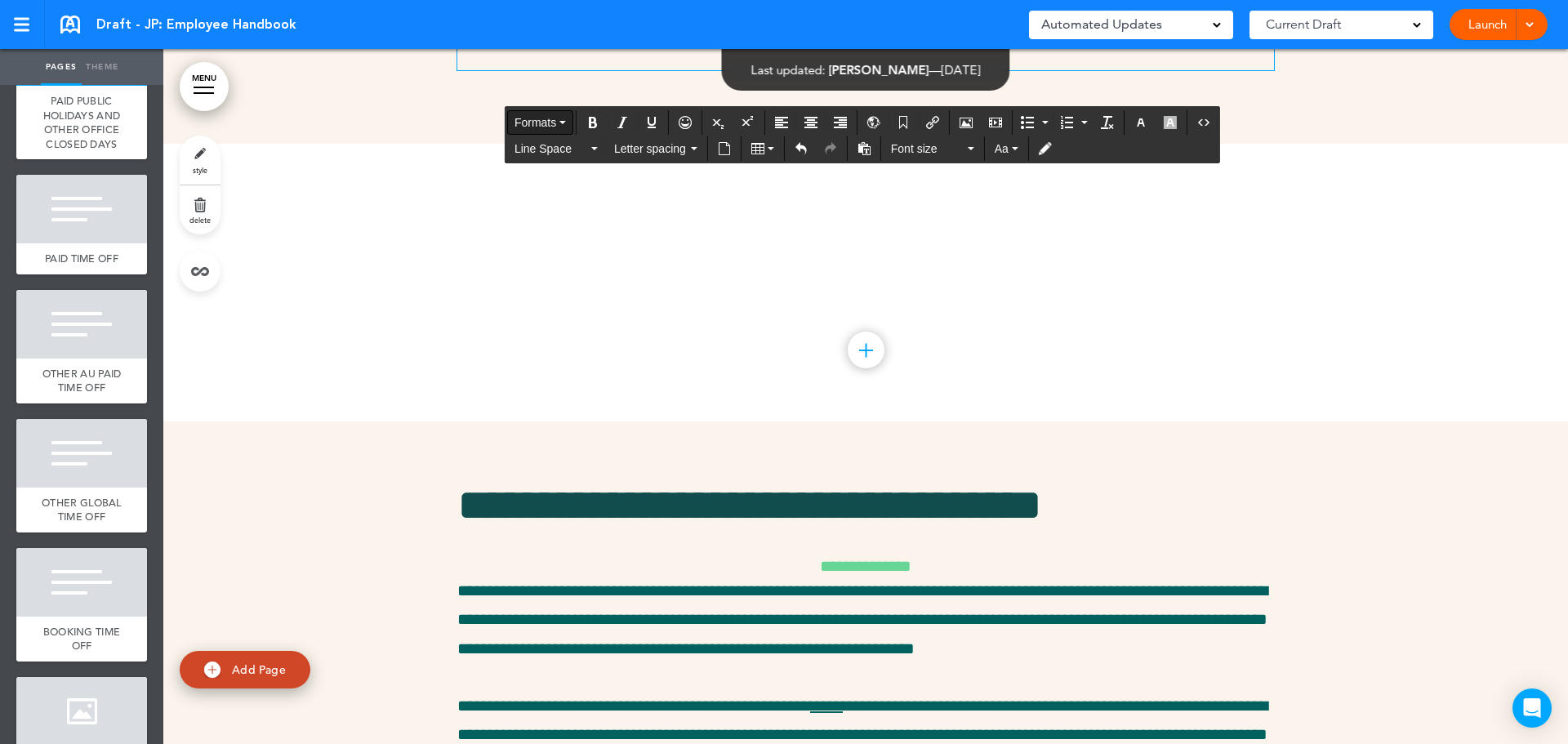
click at [557, 122] on button "Formats" at bounding box center [539, 122] width 64 height 23
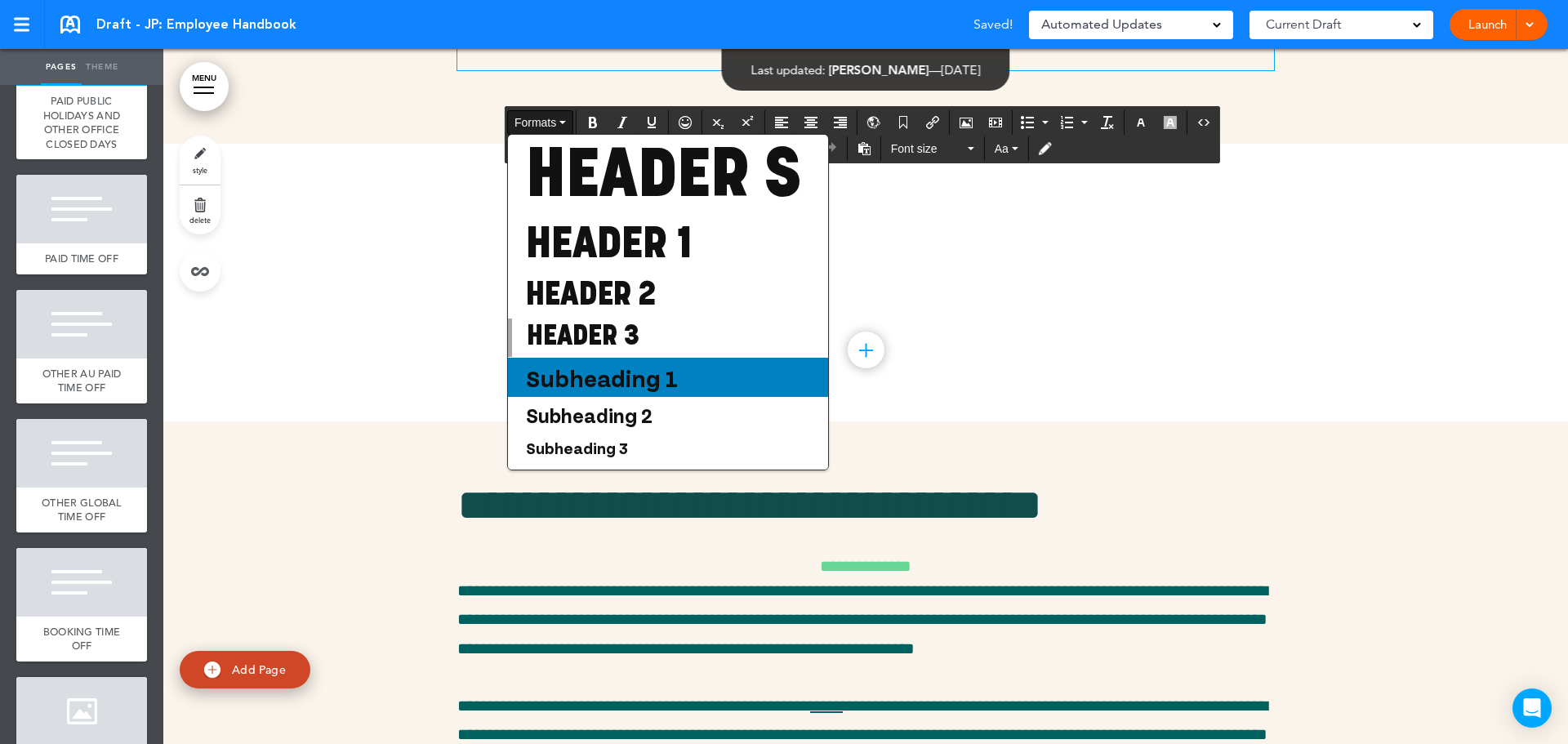
click at [611, 392] on span "Subheading 1" at bounding box center [602, 377] width 155 height 30
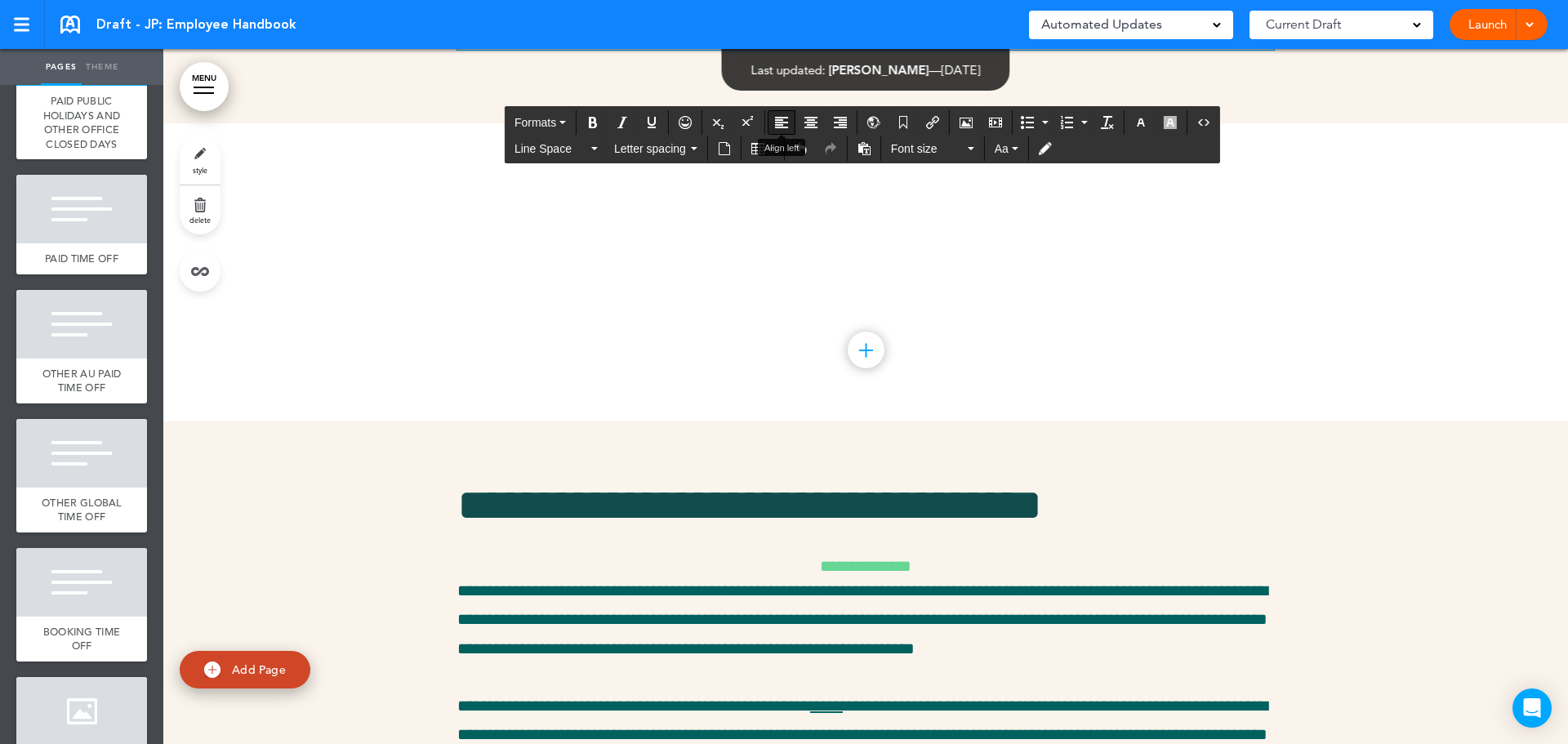
click at [775, 121] on icon "Align left" at bounding box center [781, 122] width 13 height 13
click at [873, 49] on p at bounding box center [866, 22] width 816 height 57
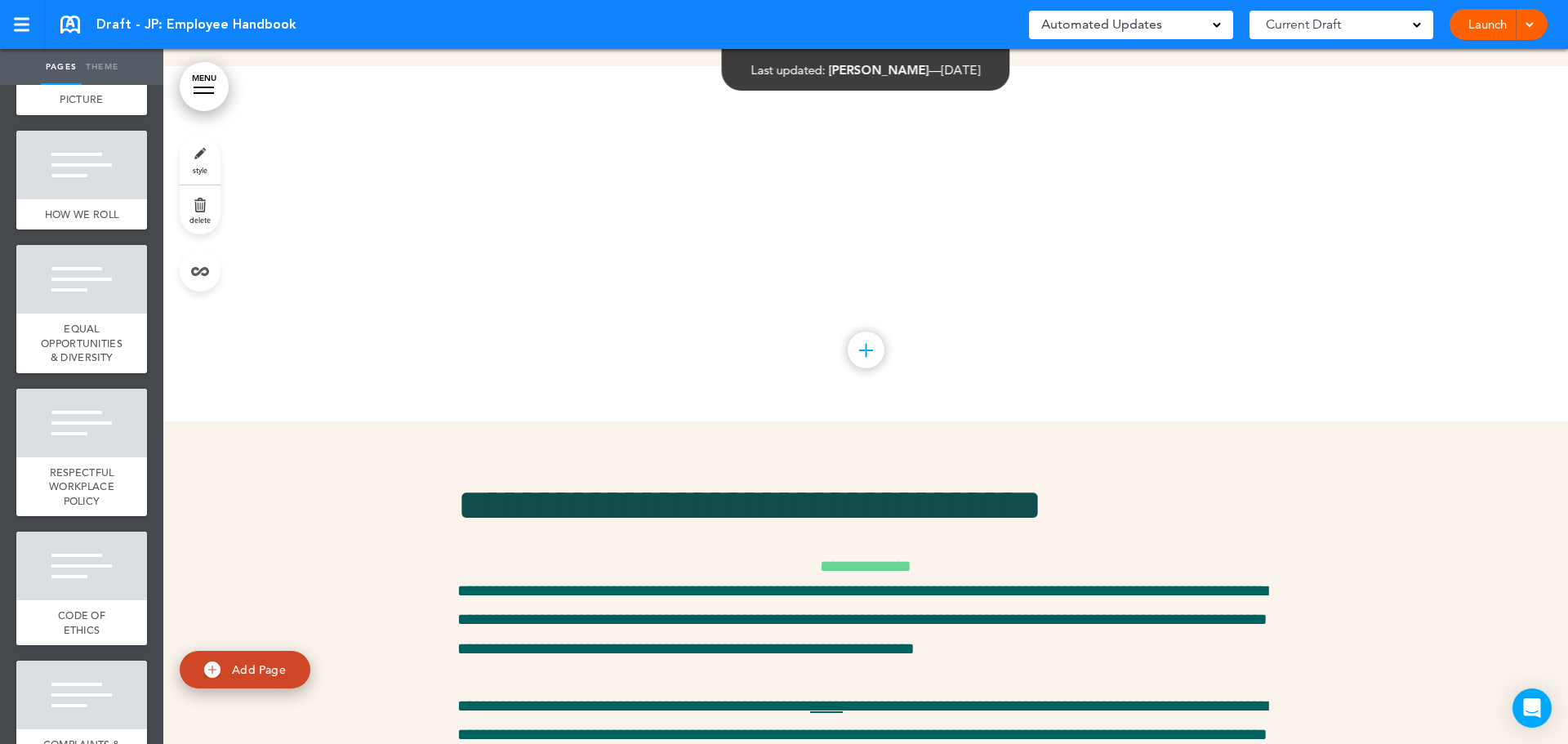
scroll to position [327, 0]
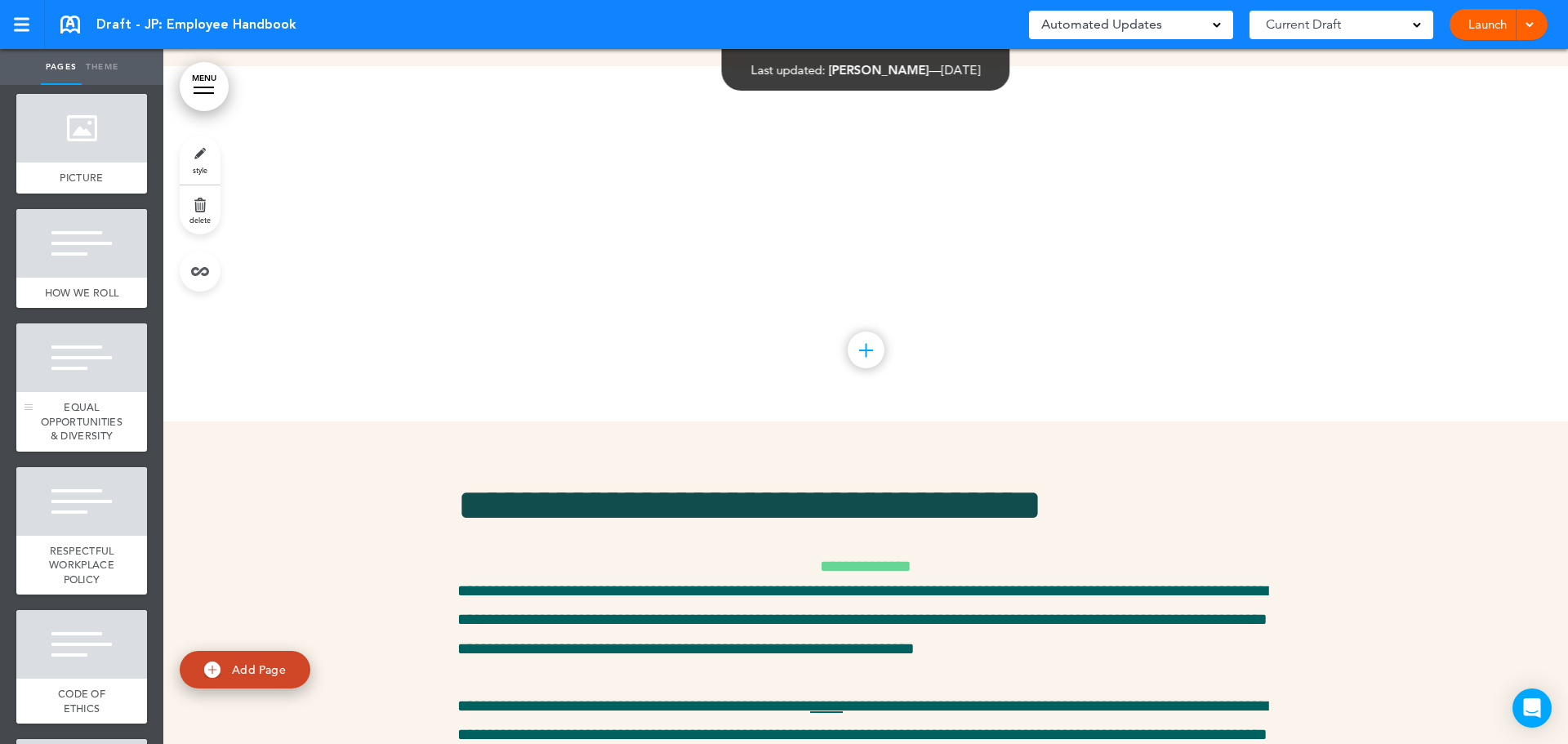
click at [79, 443] on span "EQUAL OPPORTUNITIES & DIVERSITY" at bounding box center [81, 421] width 82 height 42
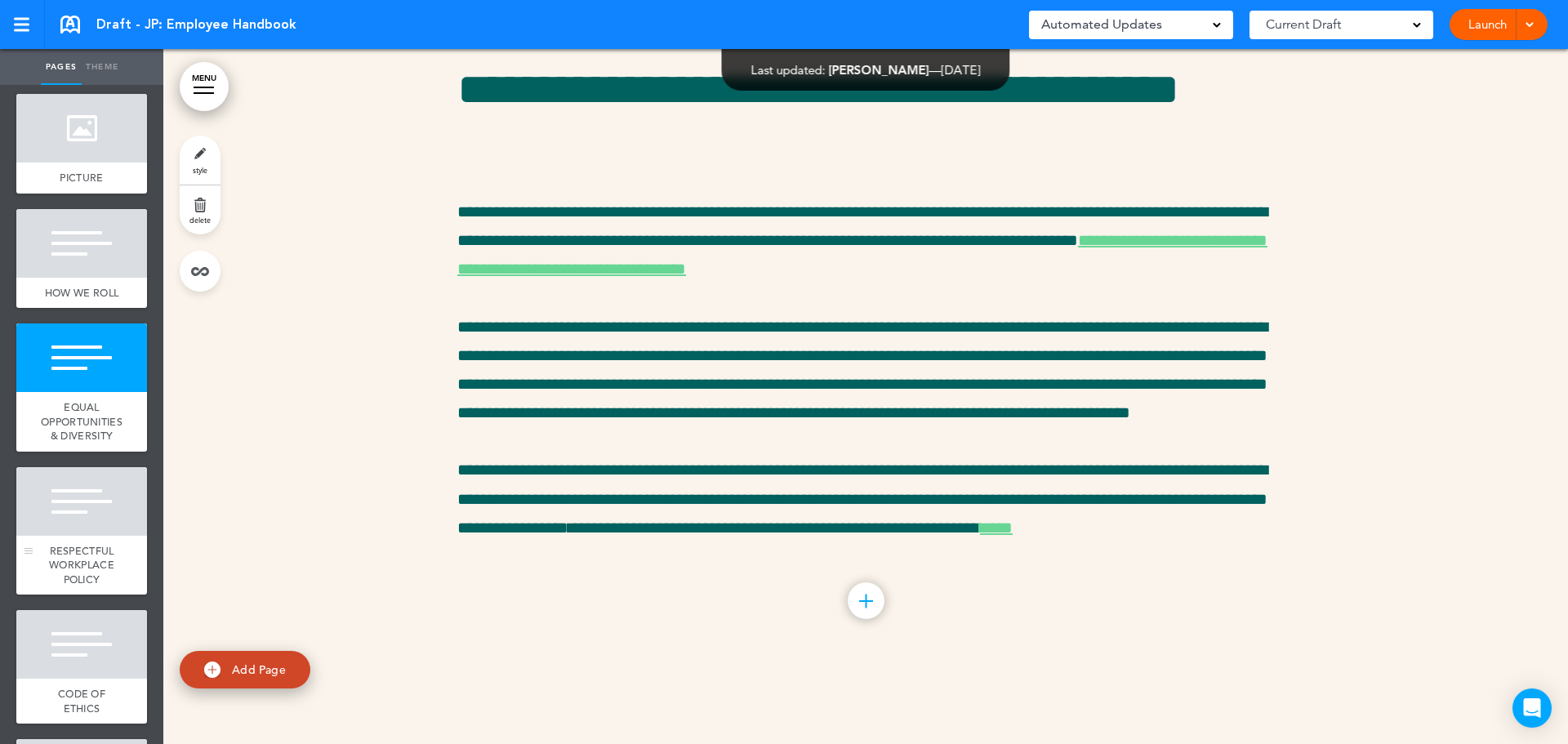
click at [101, 595] on div "RESPECTFUL WORKPLACE POLICY" at bounding box center [82, 565] width 130 height 59
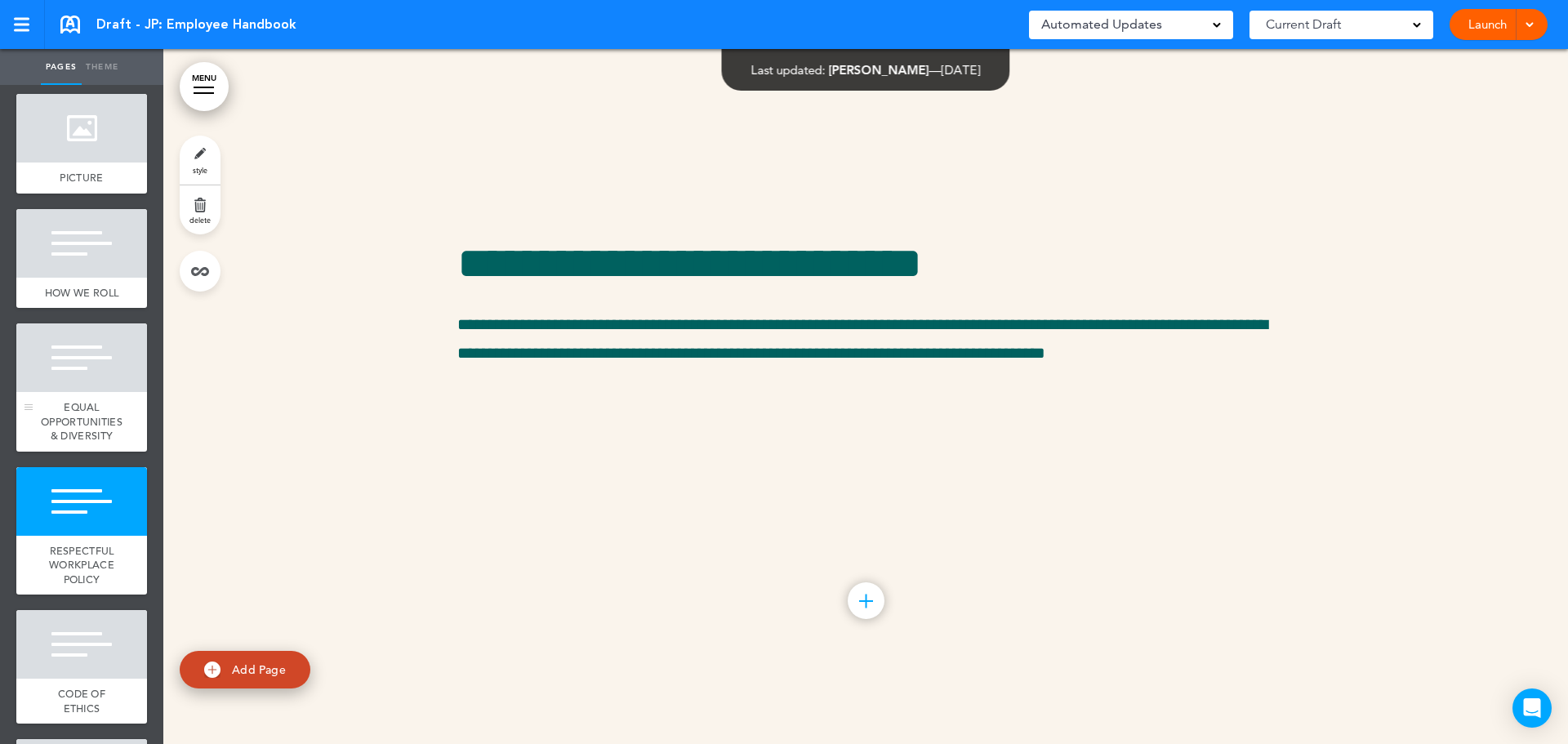
click at [85, 408] on div "EQUAL OPPORTUNITIES & DIVERSITY" at bounding box center [82, 422] width 130 height 59
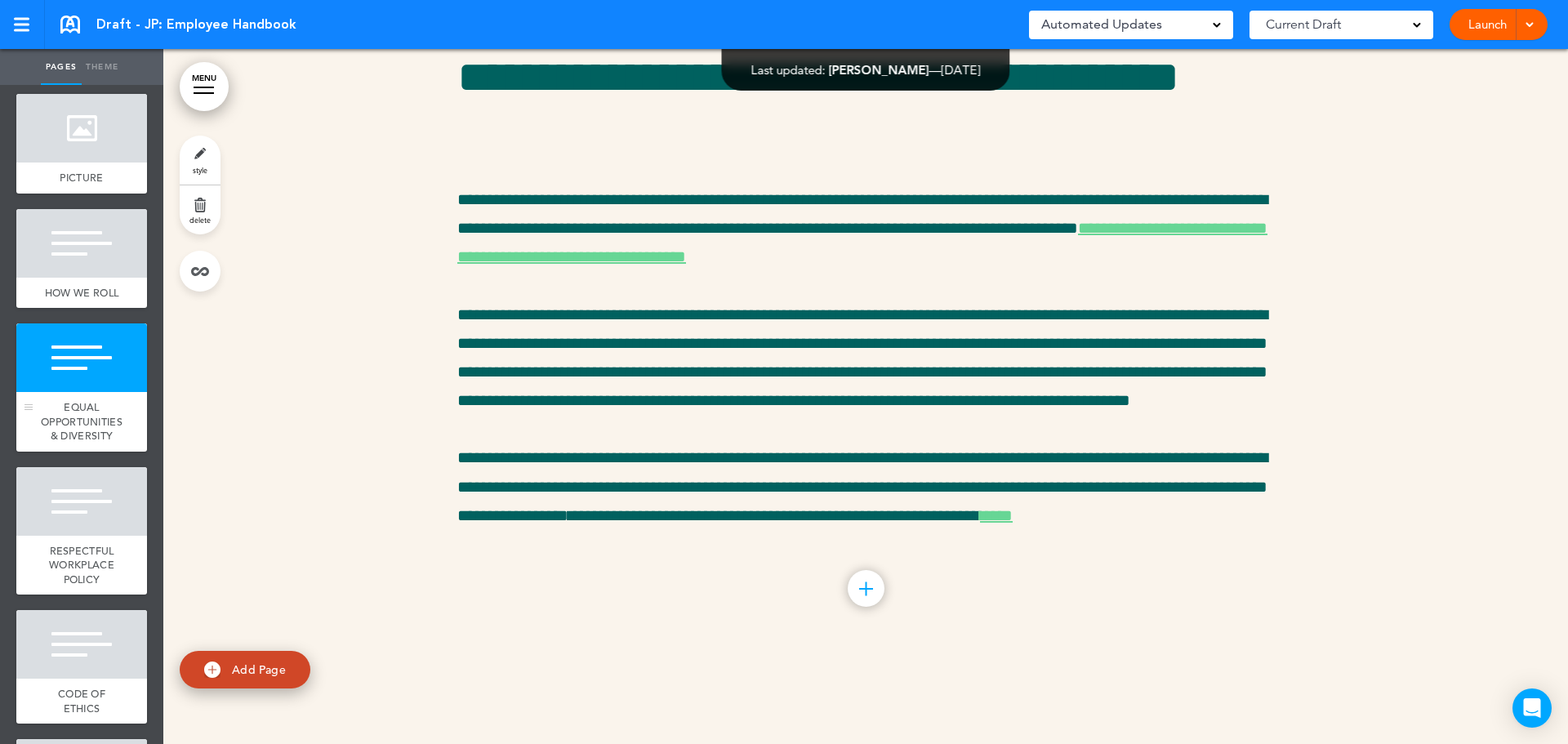
scroll to position [3997, 0]
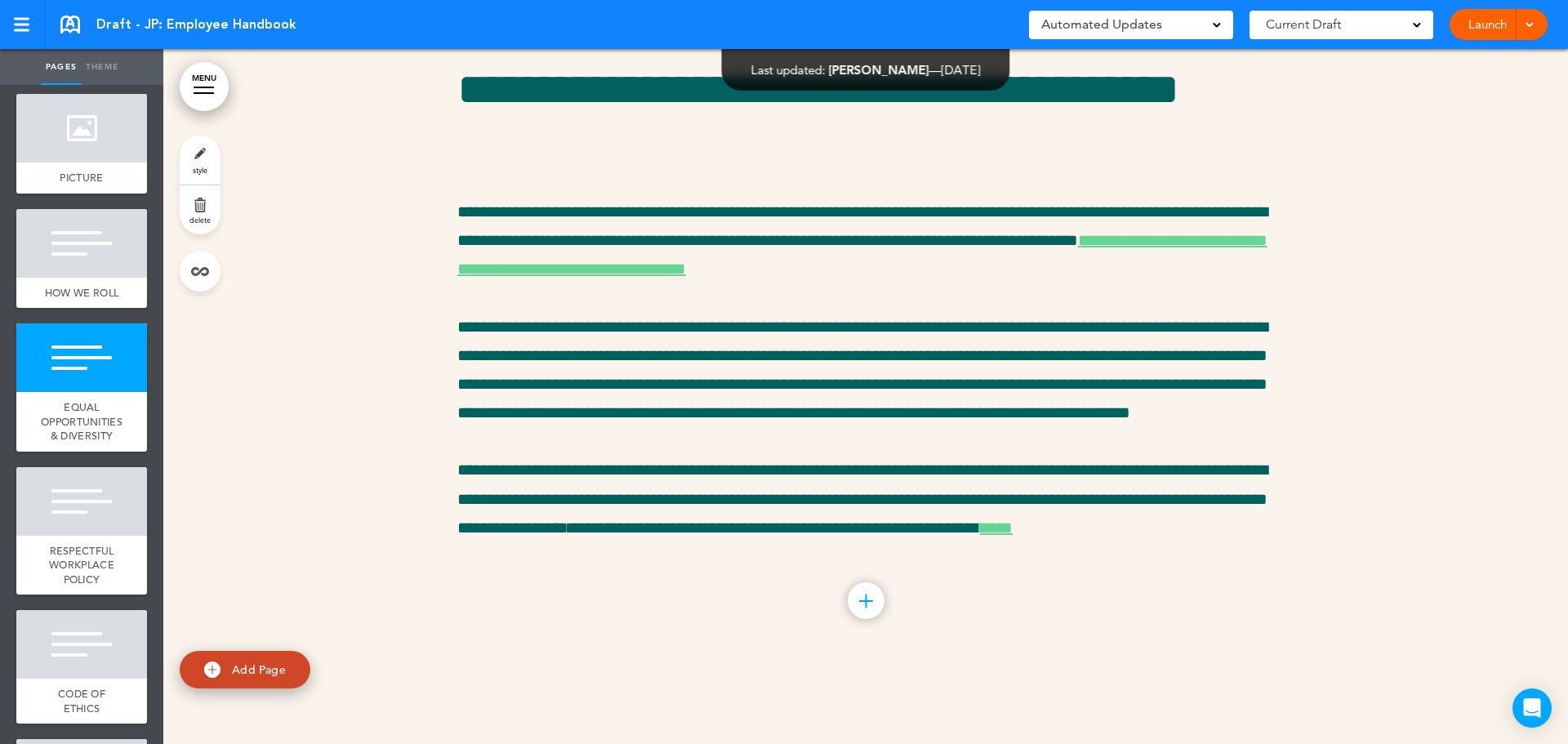
click at [208, 213] on link "delete" at bounding box center [200, 210] width 41 height 49
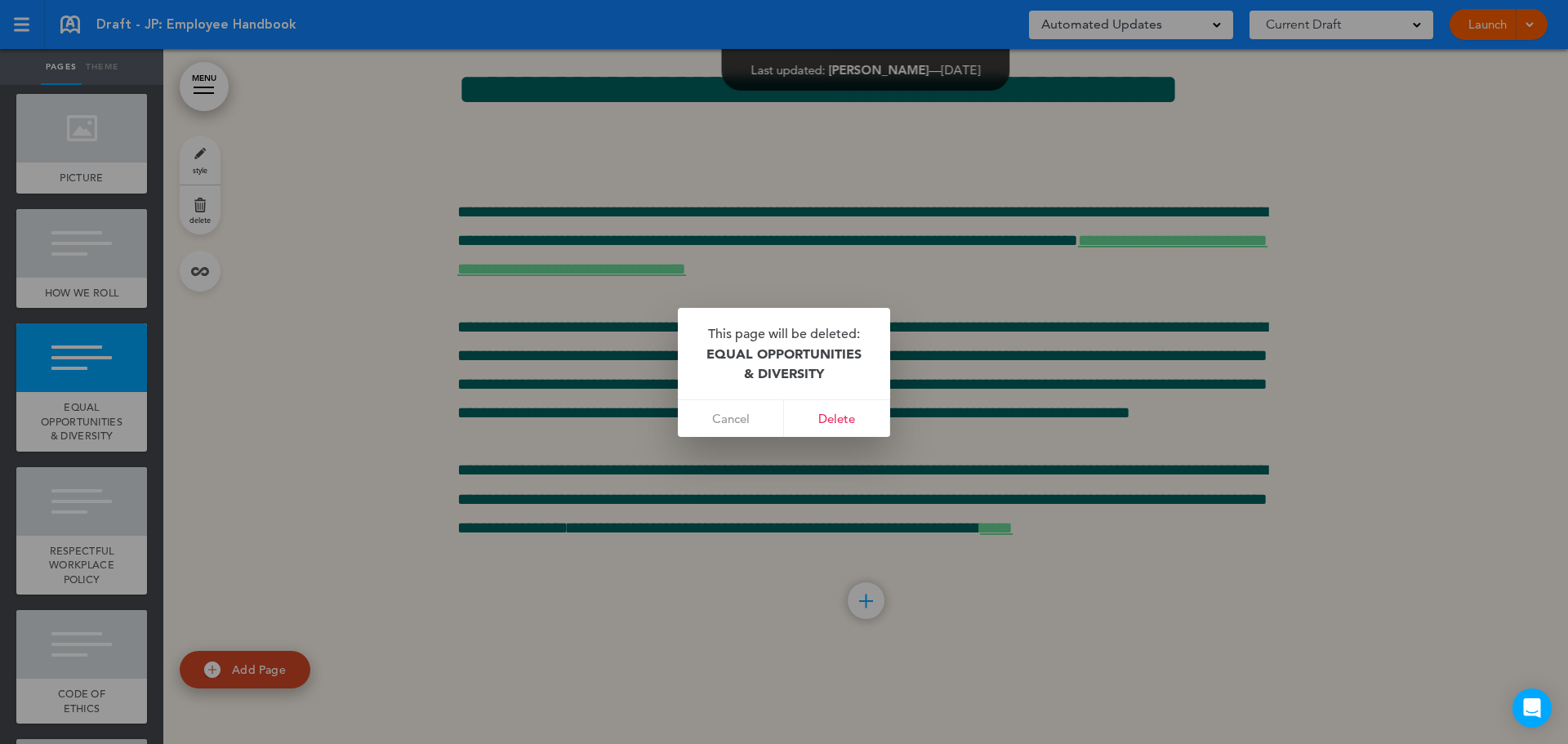
click at [833, 419] on link "Delete" at bounding box center [836, 418] width 106 height 37
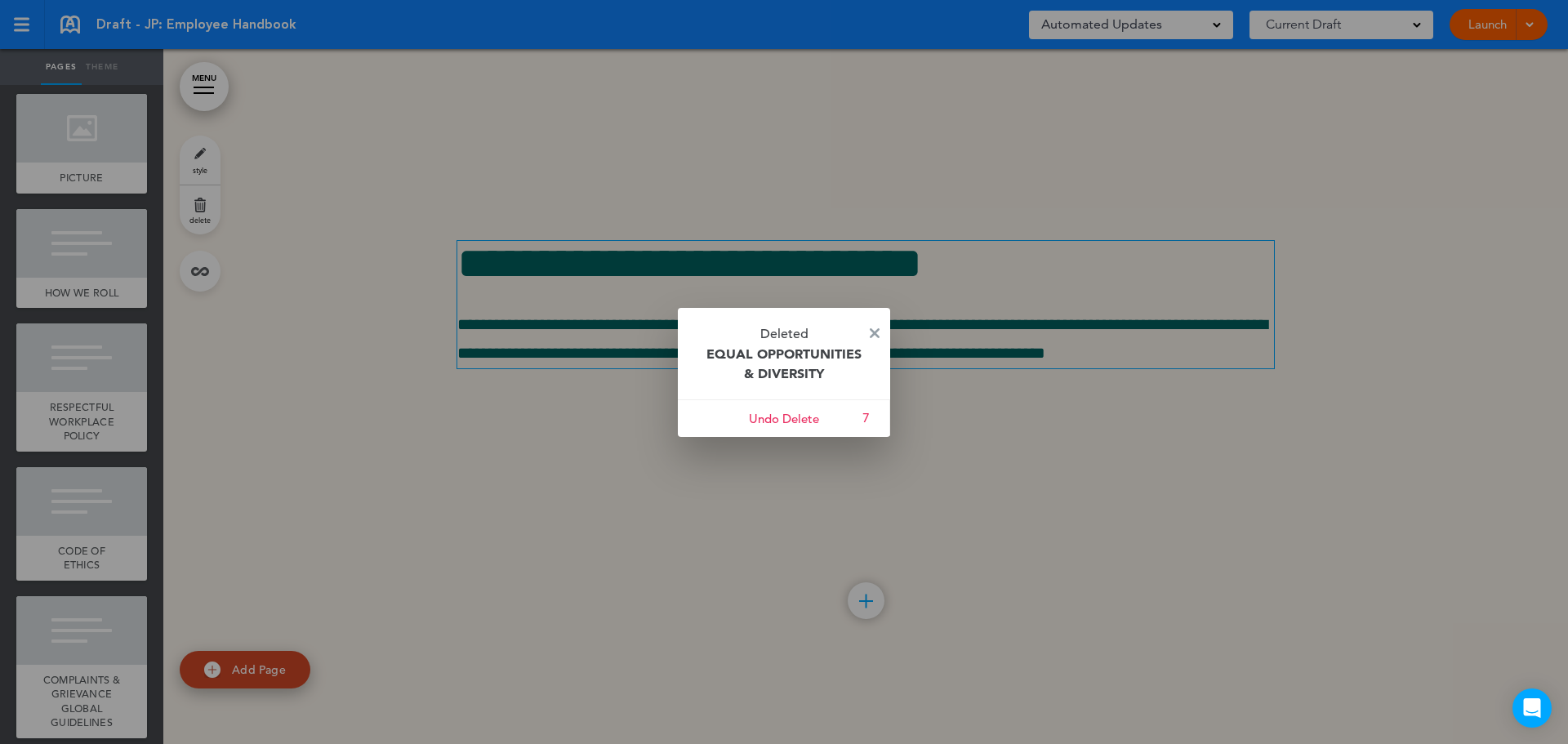
click at [875, 330] on img at bounding box center [874, 333] width 10 height 10
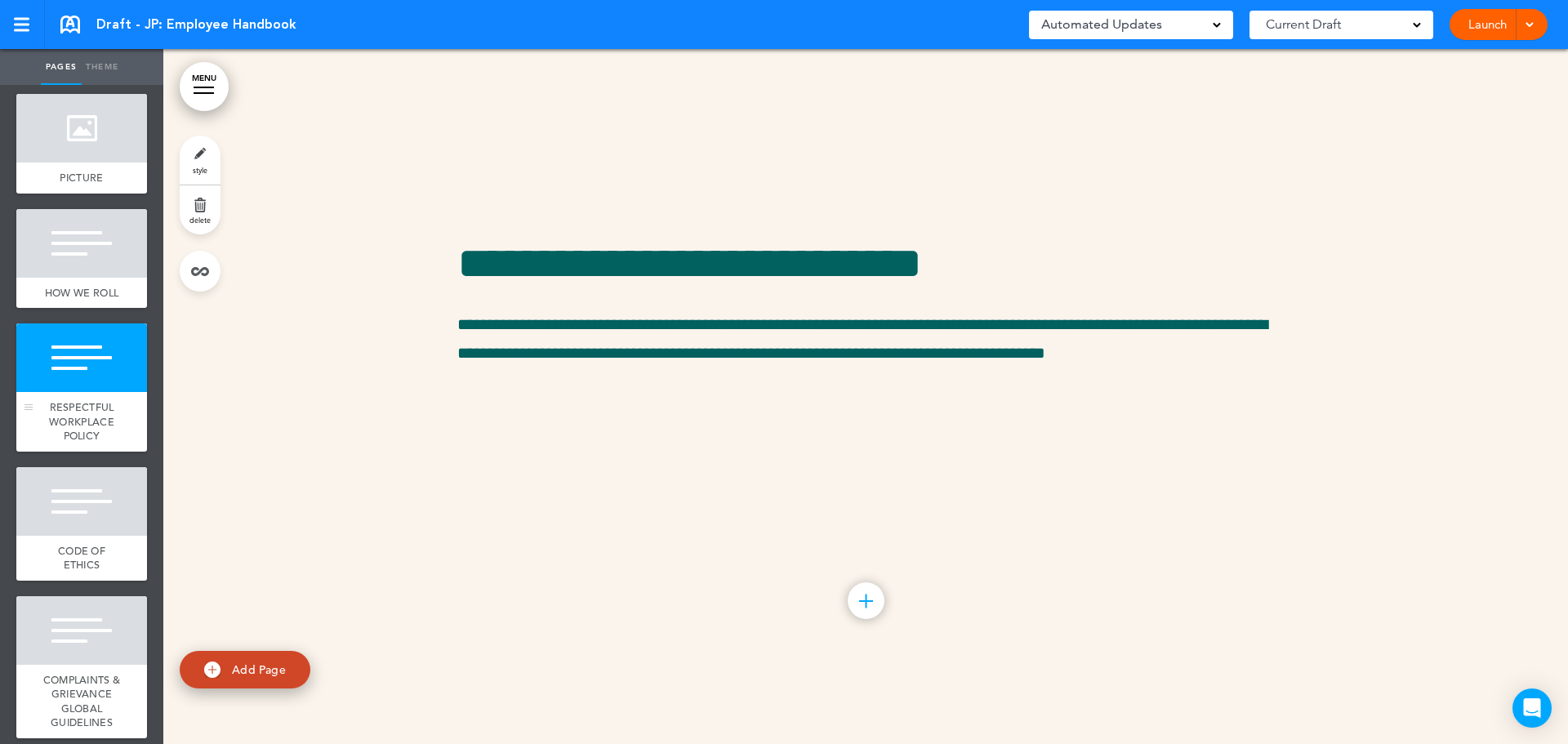
click at [62, 370] on div at bounding box center [82, 357] width 130 height 68
click at [200, 211] on link "delete" at bounding box center [200, 210] width 41 height 49
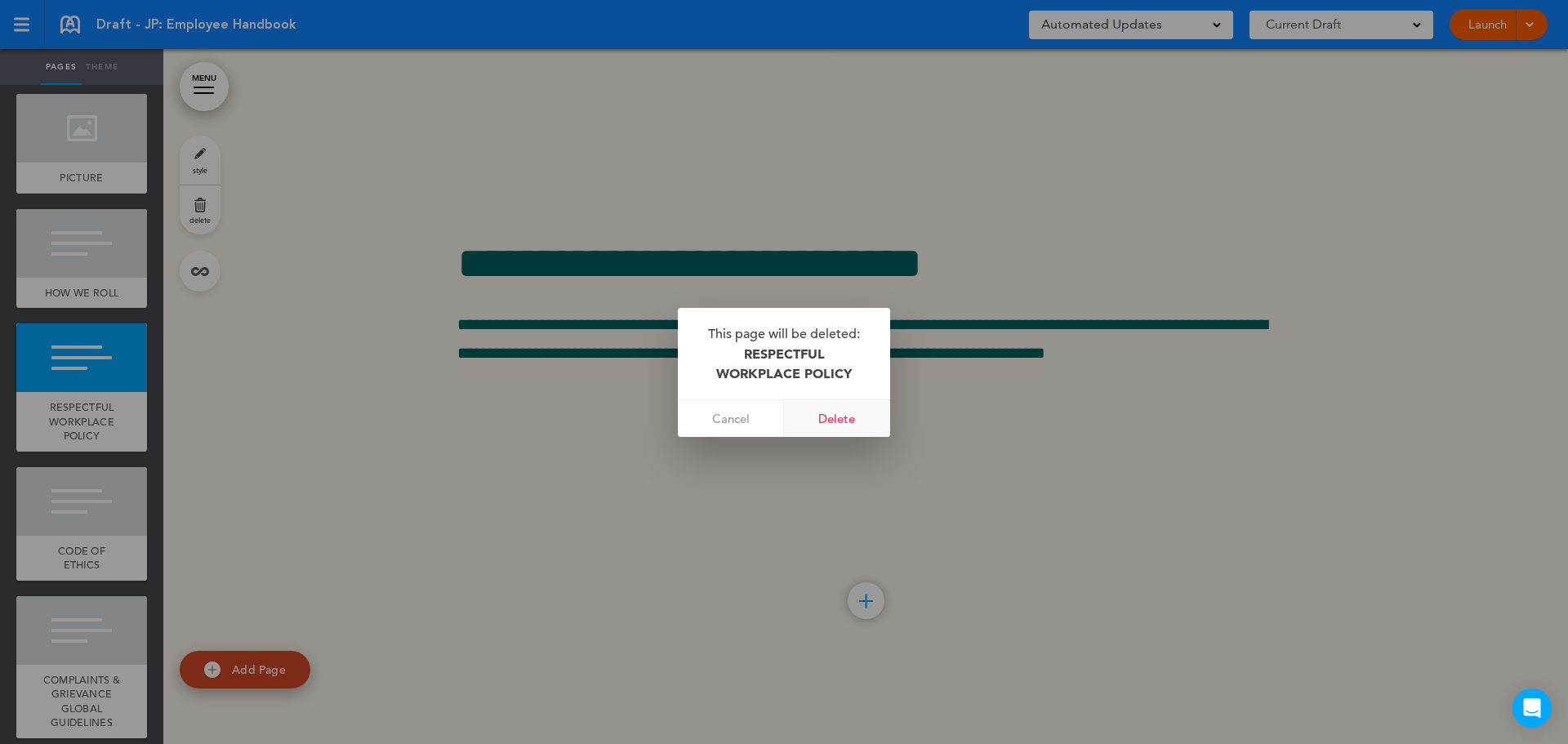
click at [842, 416] on link "Delete" at bounding box center [836, 418] width 106 height 37
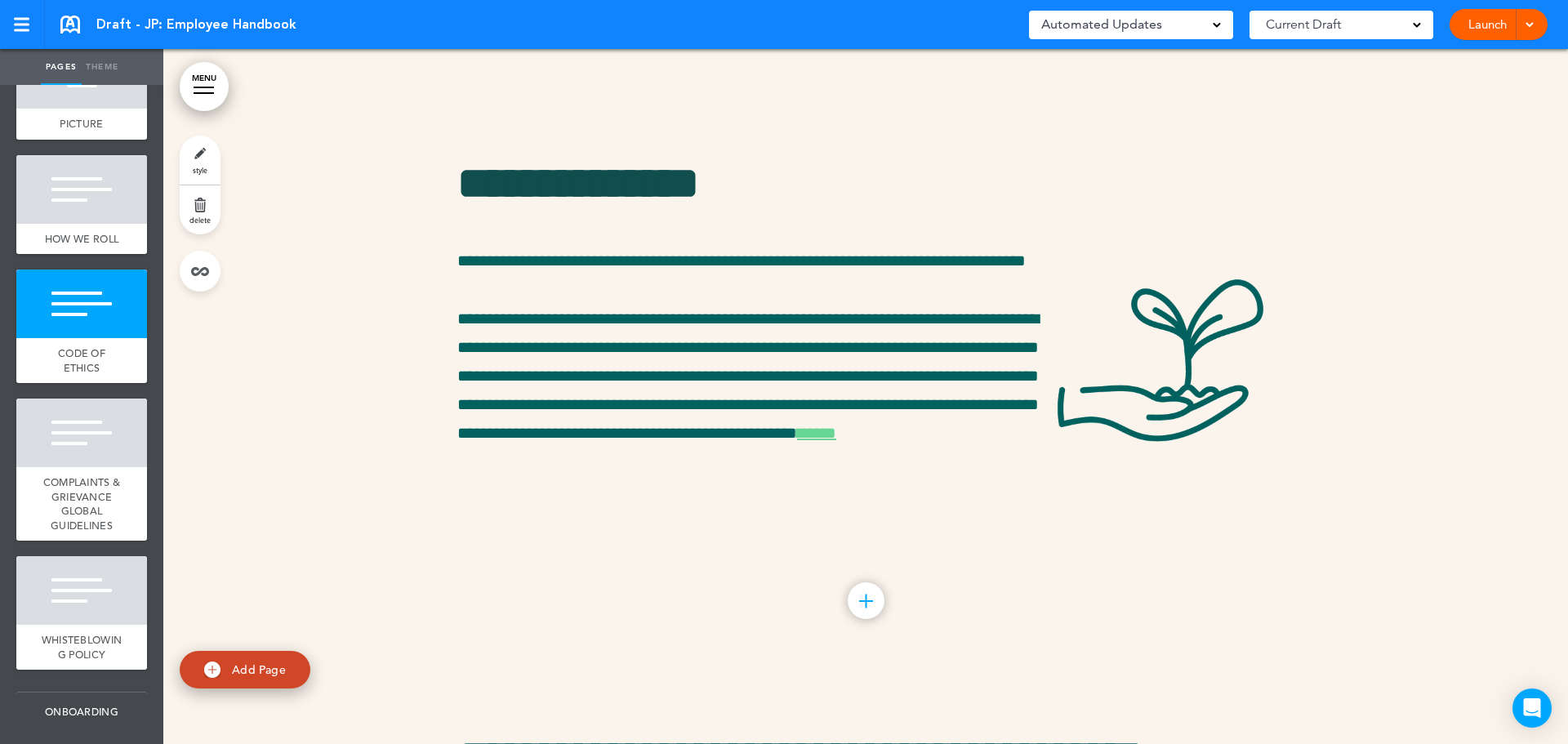
scroll to position [490, 0]
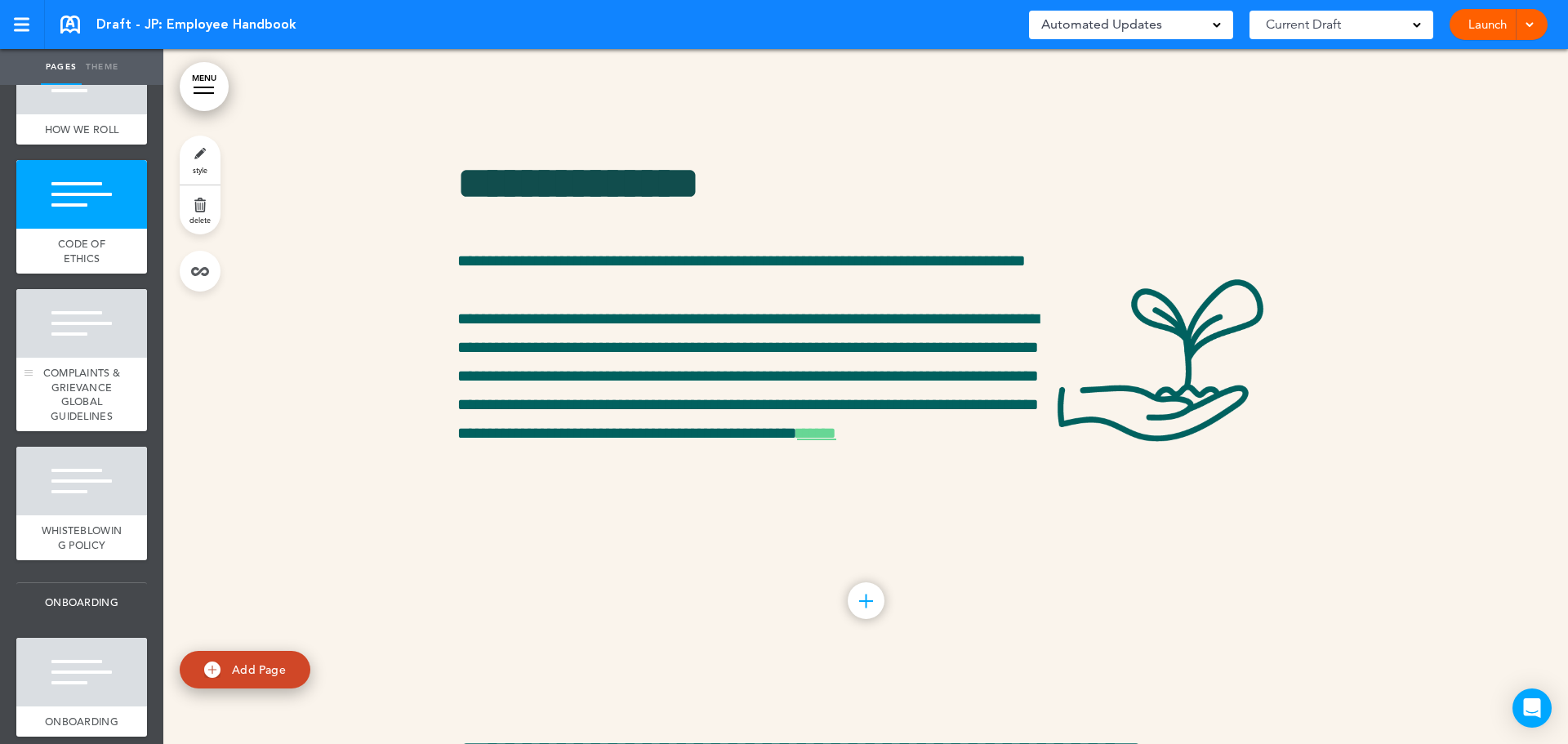
click at [69, 403] on div "COMPLAINTS & GRIEVANCE GLOBAL GUIDELINES" at bounding box center [82, 394] width 130 height 73
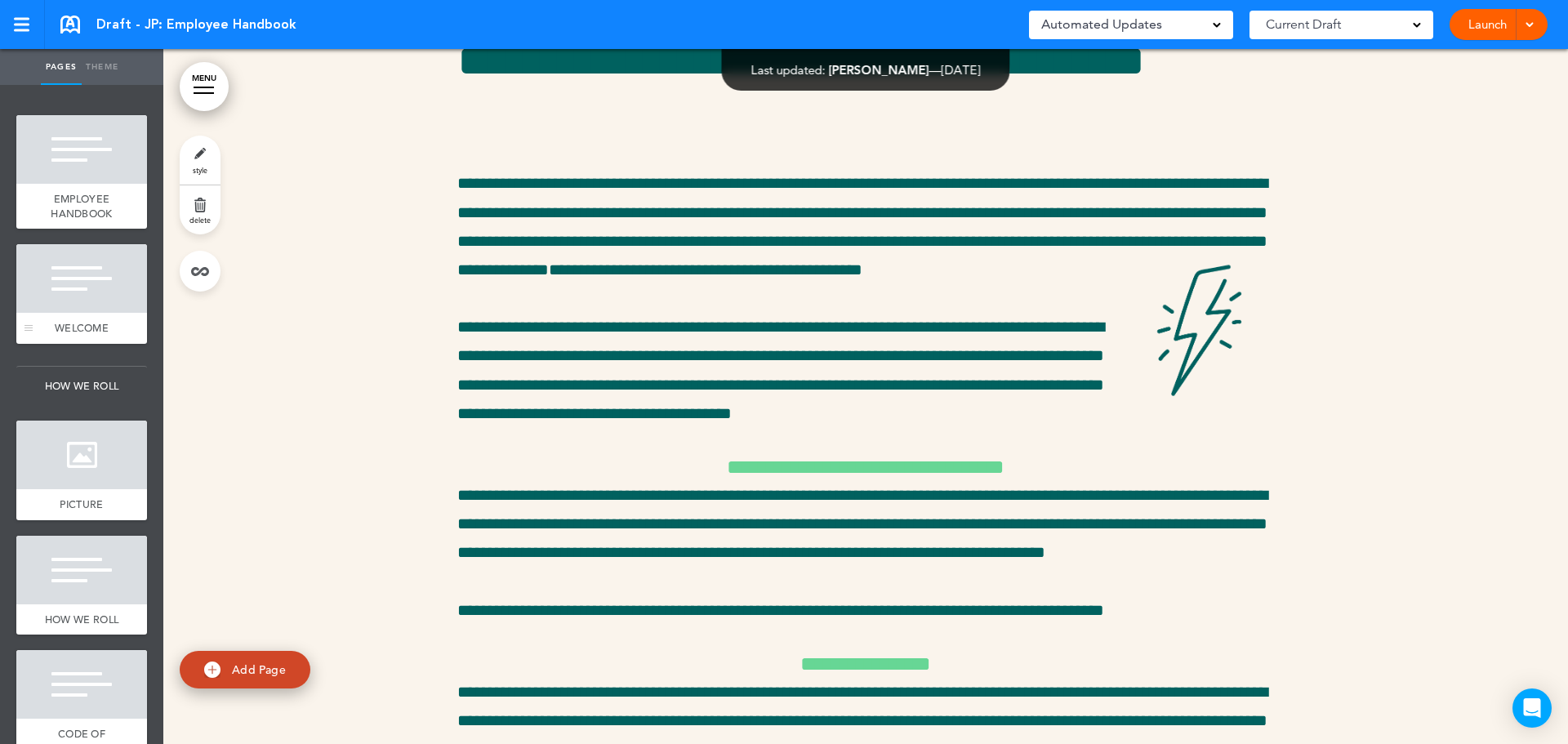
click at [73, 276] on div at bounding box center [82, 278] width 130 height 68
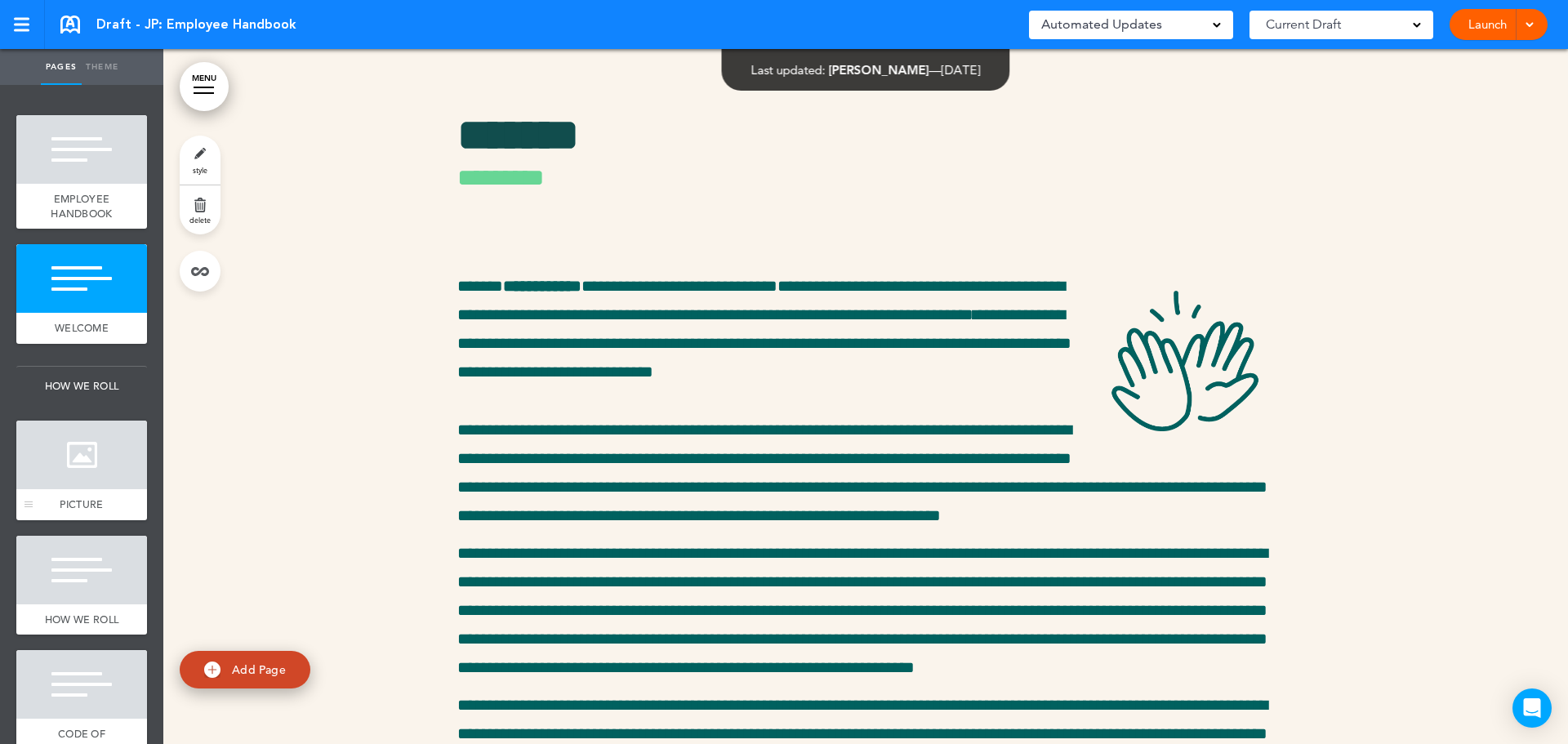
click at [72, 455] on div at bounding box center [82, 455] width 130 height 68
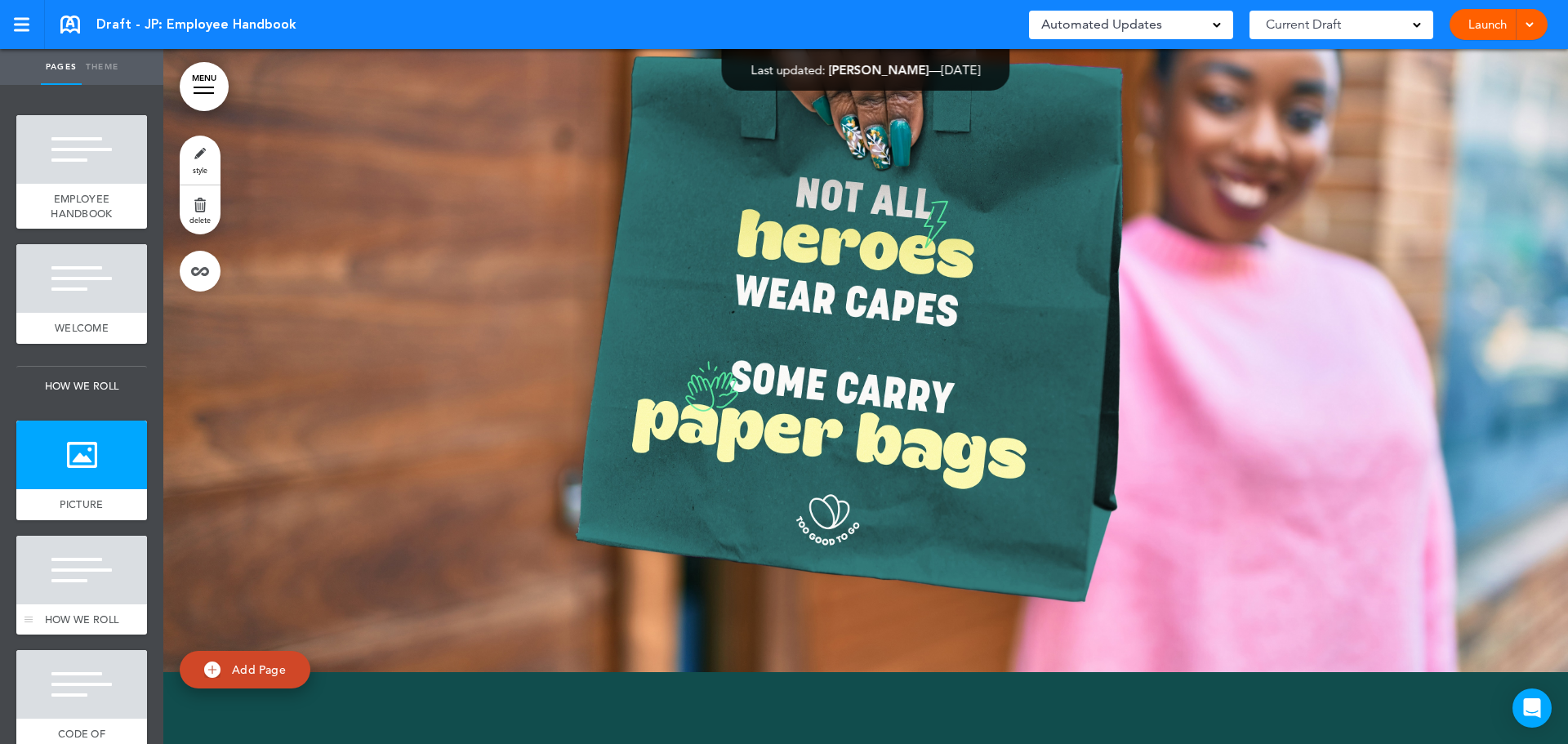
click at [60, 622] on span "HOW WE ROLL" at bounding box center [81, 620] width 73 height 14
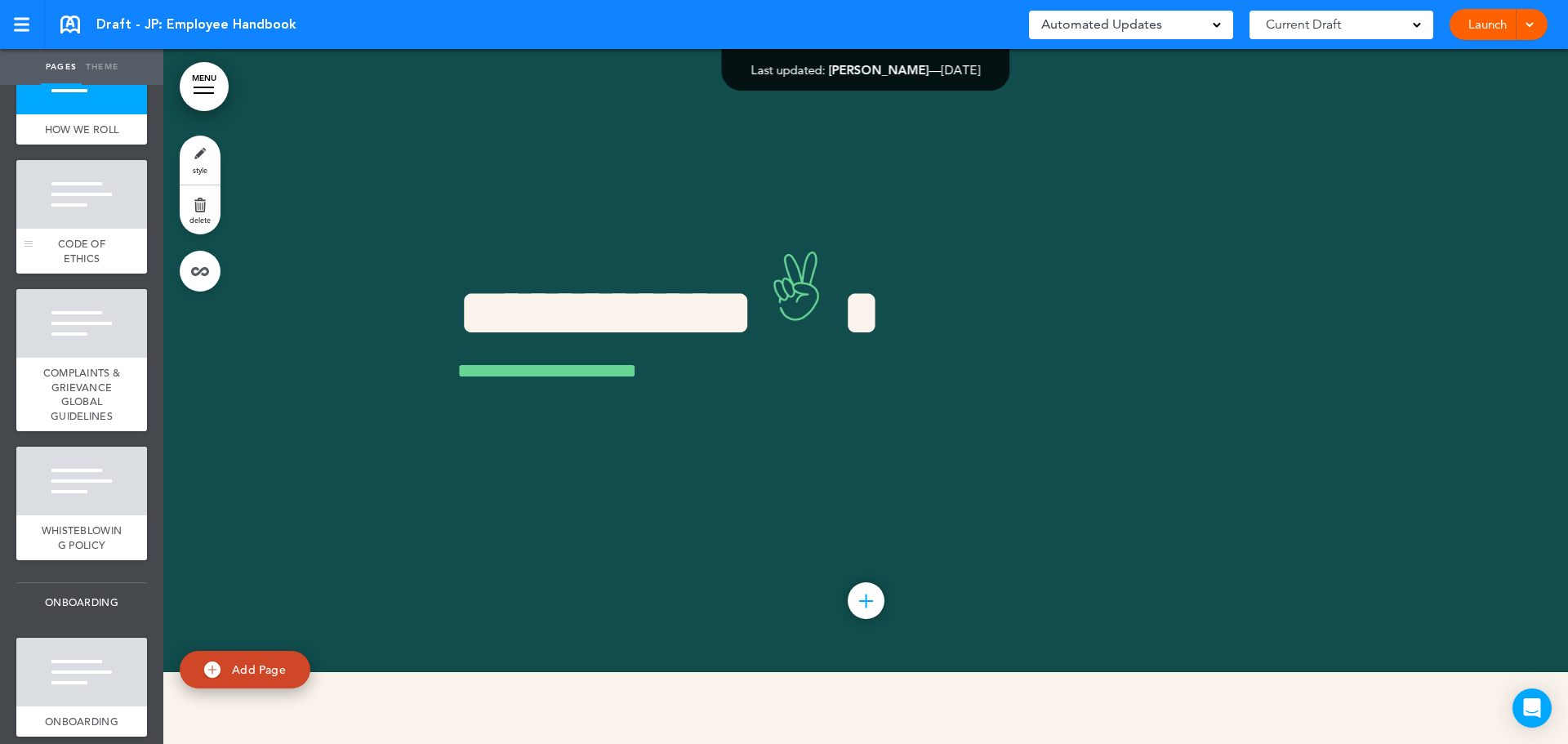
scroll to position [327, 0]
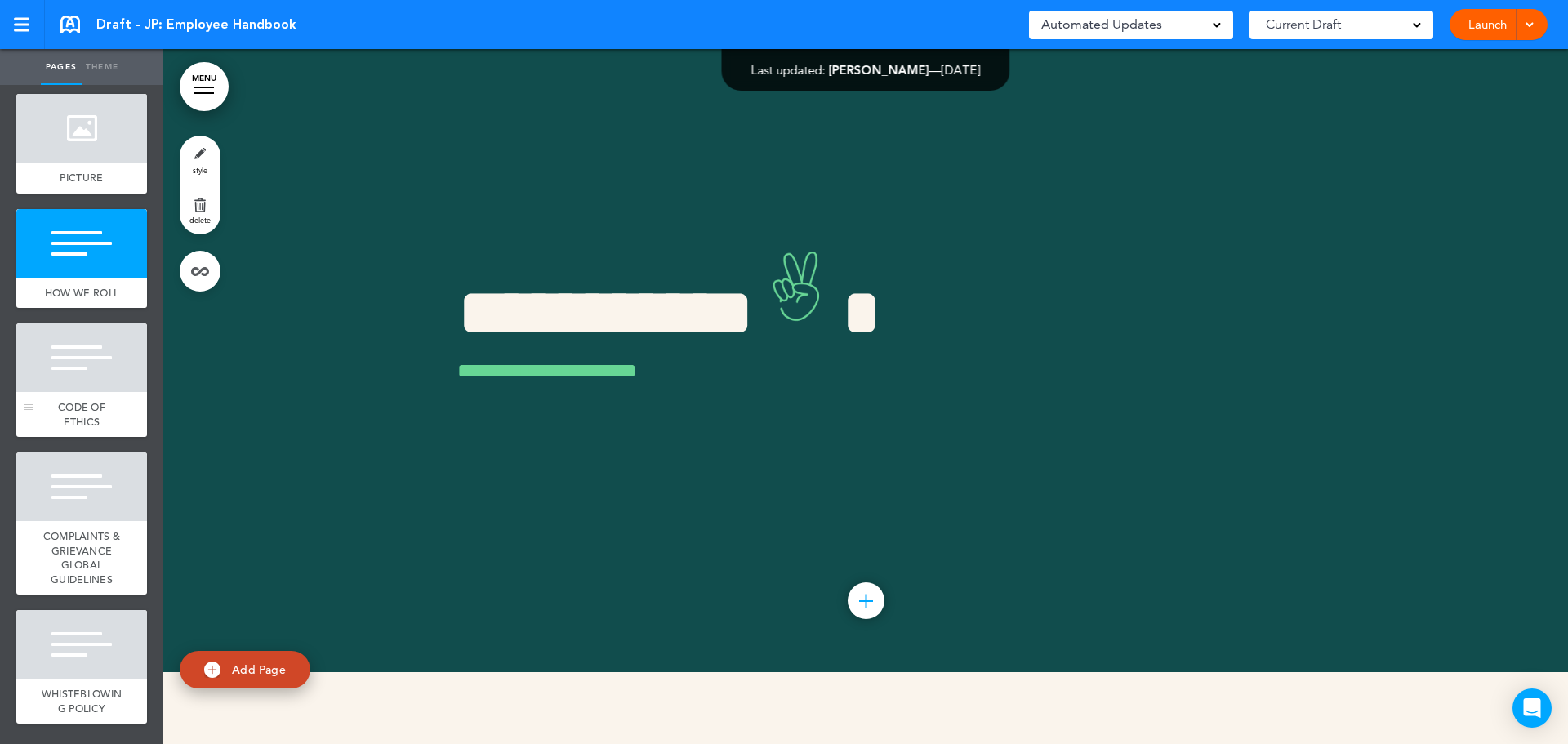
click at [86, 380] on div at bounding box center [82, 357] width 130 height 68
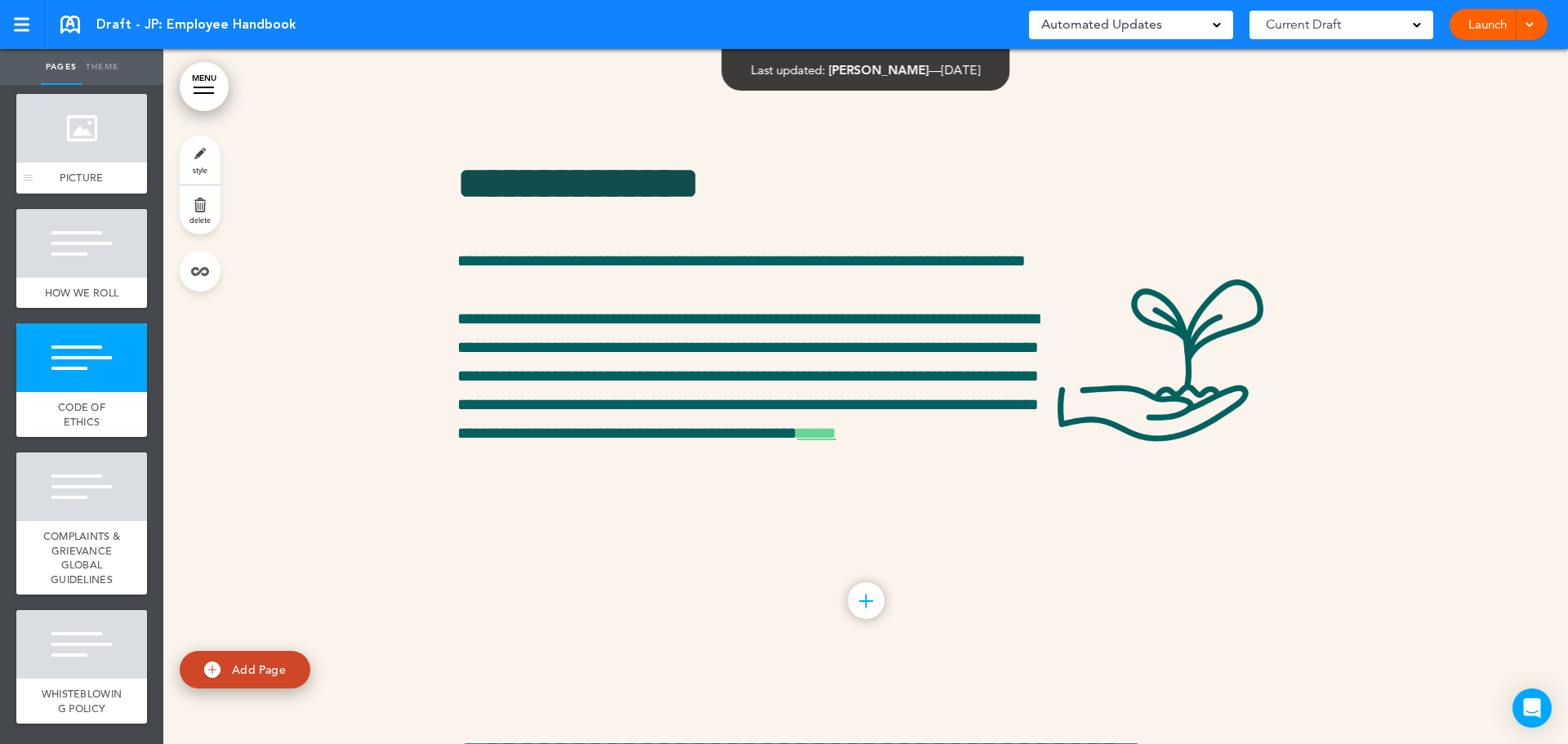
click at [91, 149] on div at bounding box center [82, 127] width 130 height 68
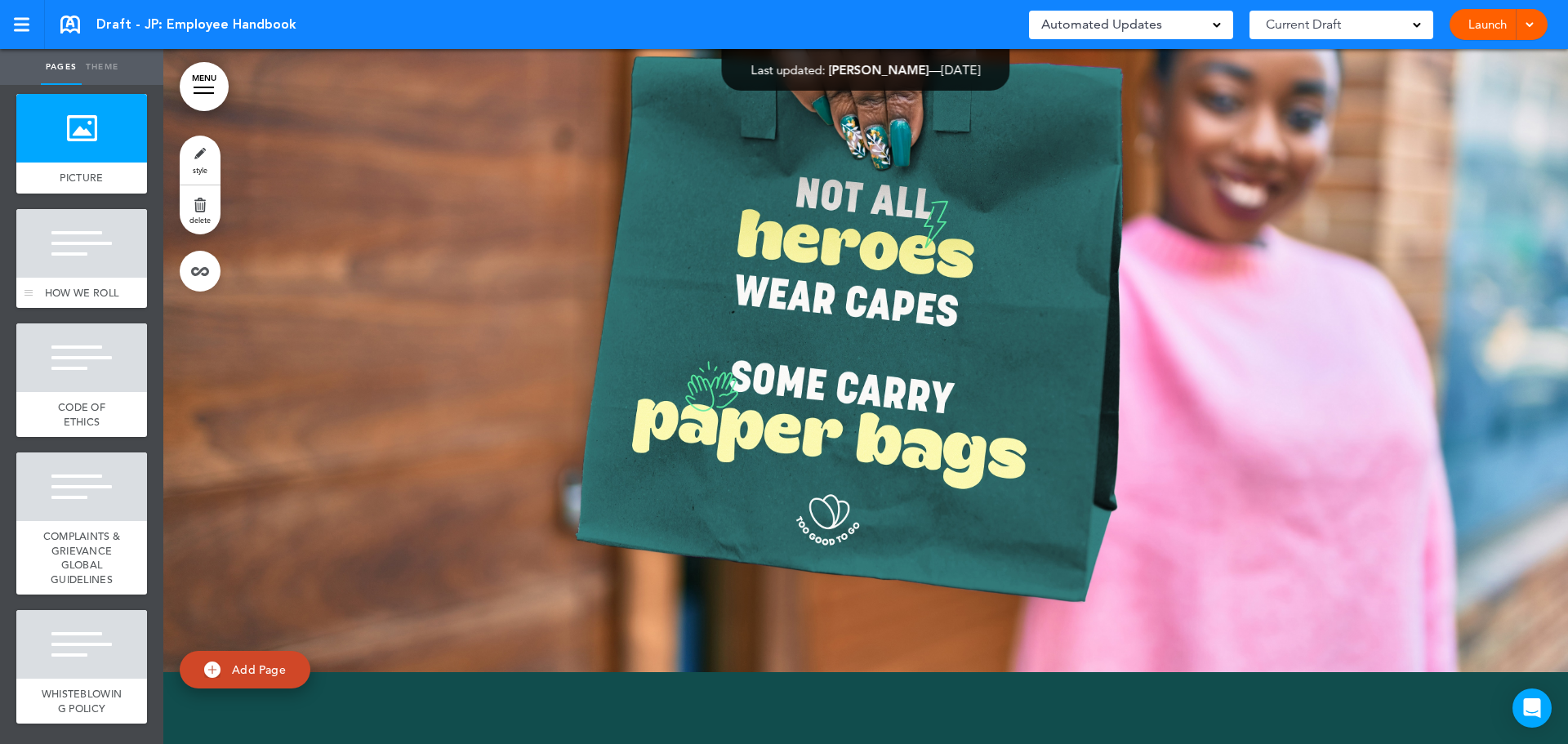
click at [84, 299] on span "HOW WE ROLL" at bounding box center [81, 292] width 73 height 14
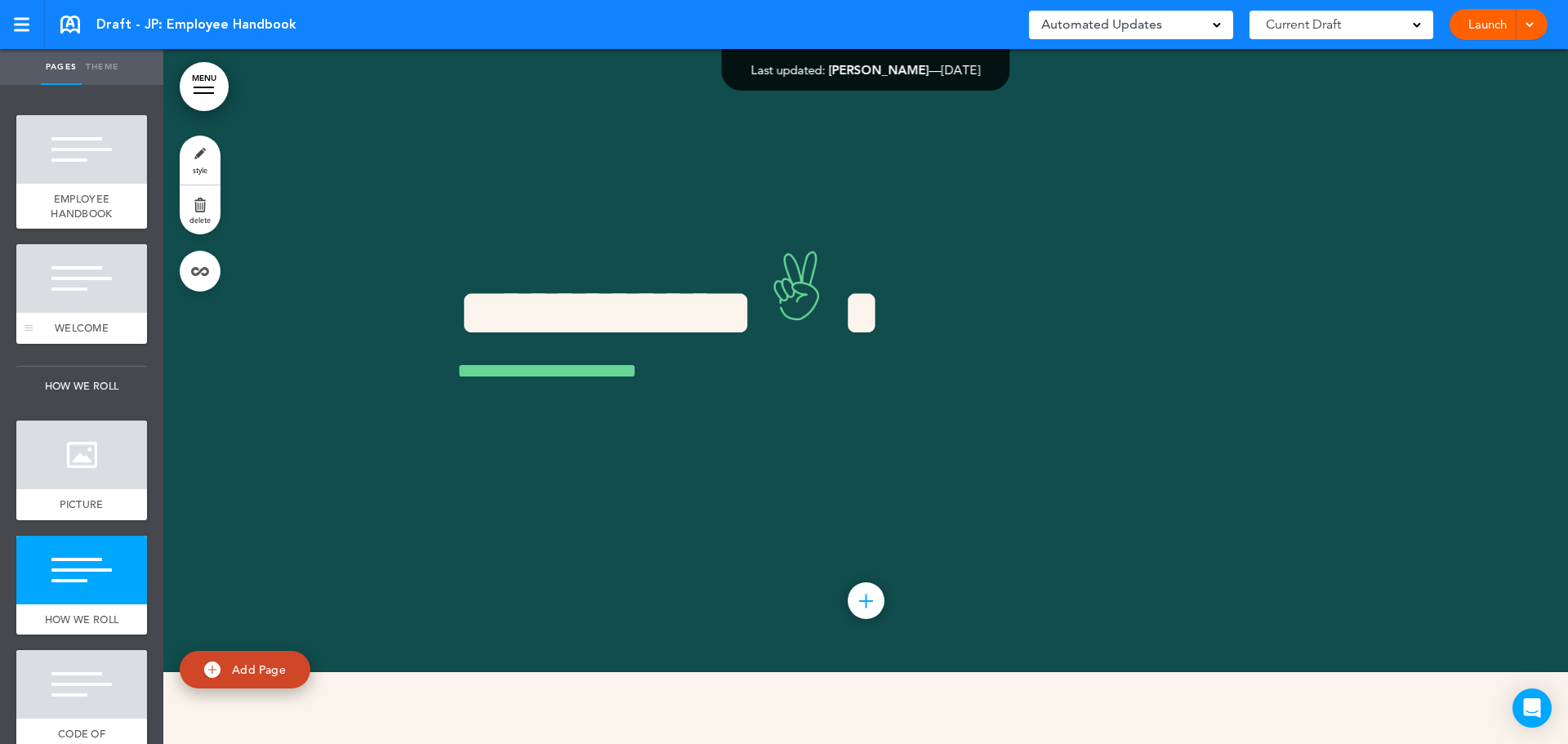
click at [68, 292] on div at bounding box center [82, 278] width 130 height 68
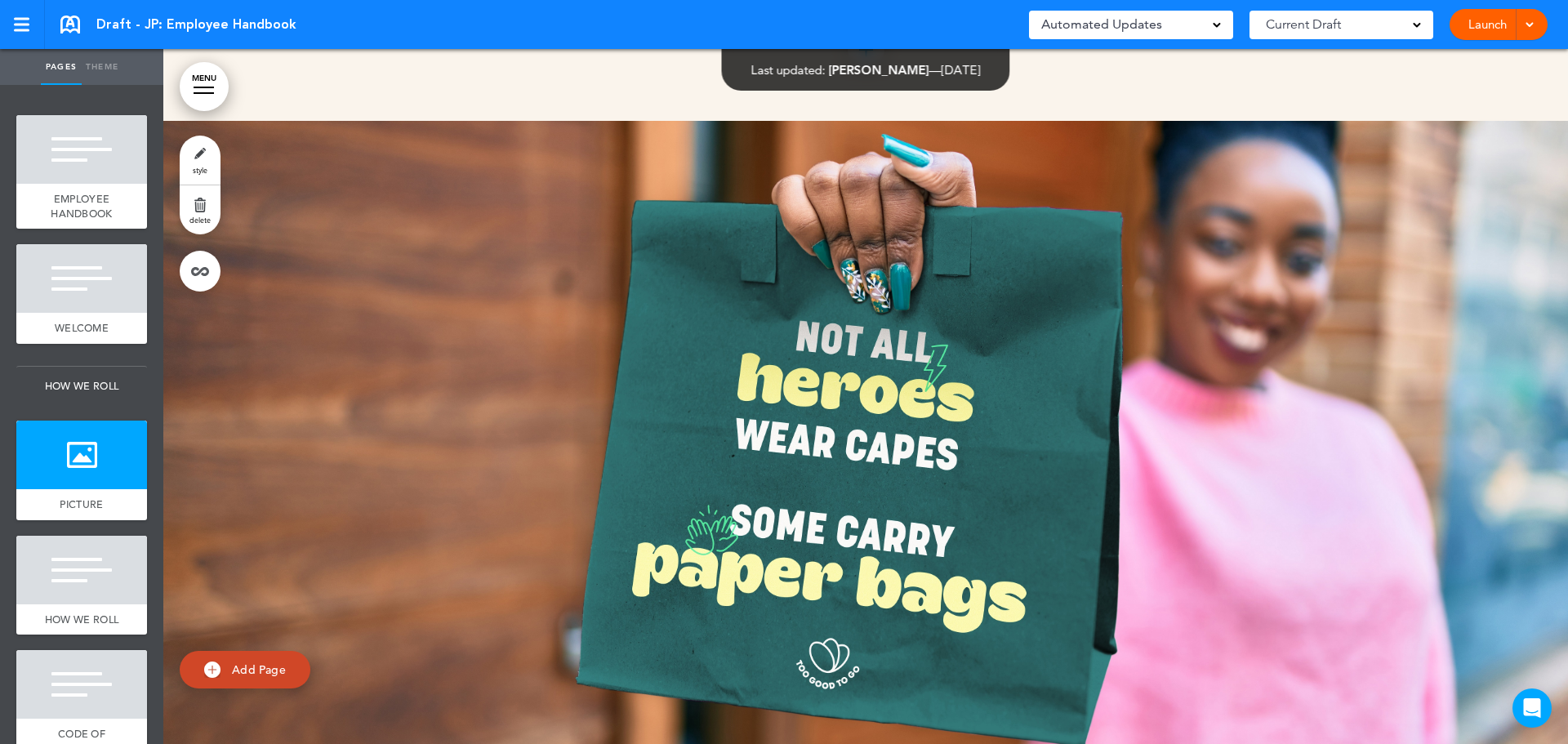
scroll to position [2578, 0]
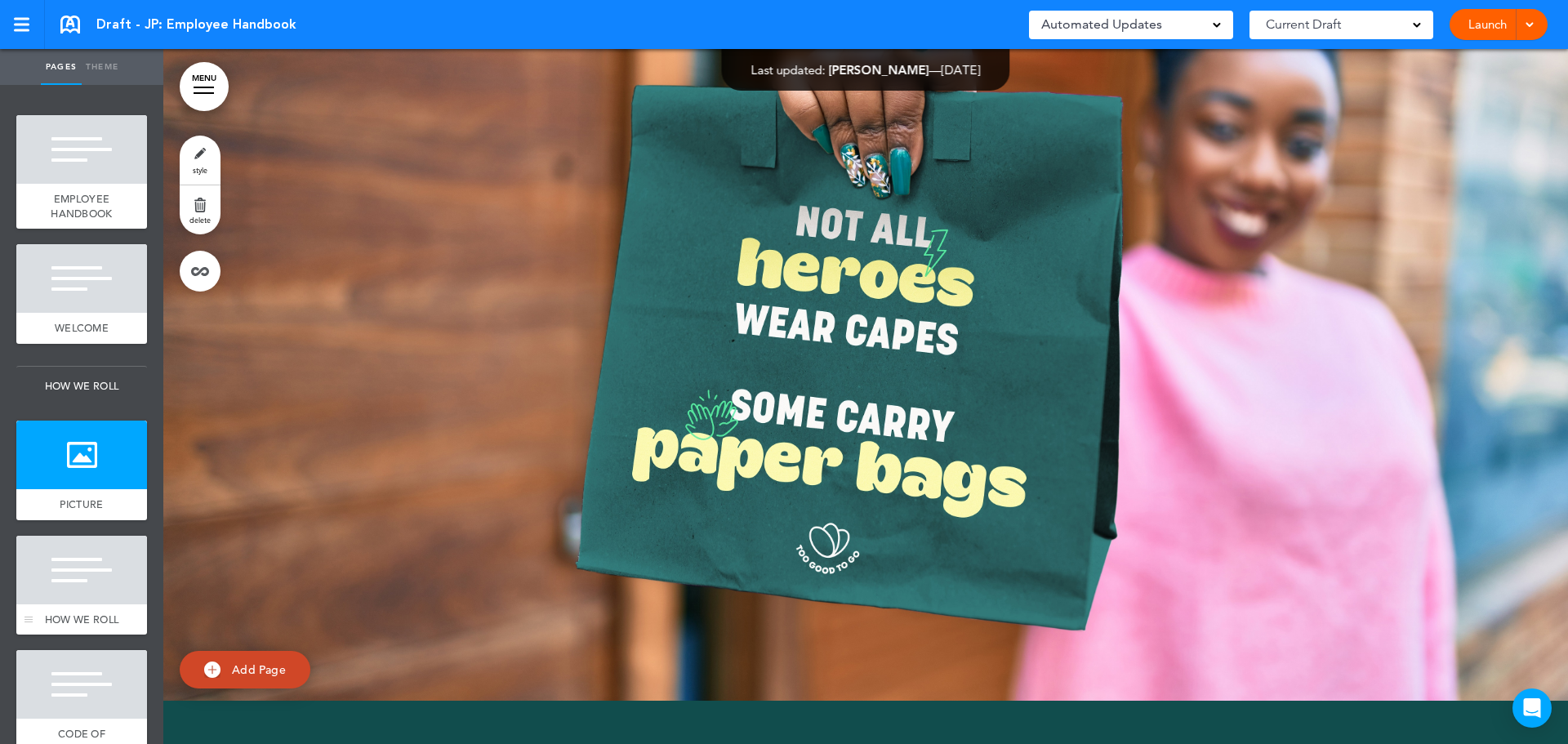
click at [71, 607] on div "HOW WE ROLL" at bounding box center [82, 620] width 130 height 31
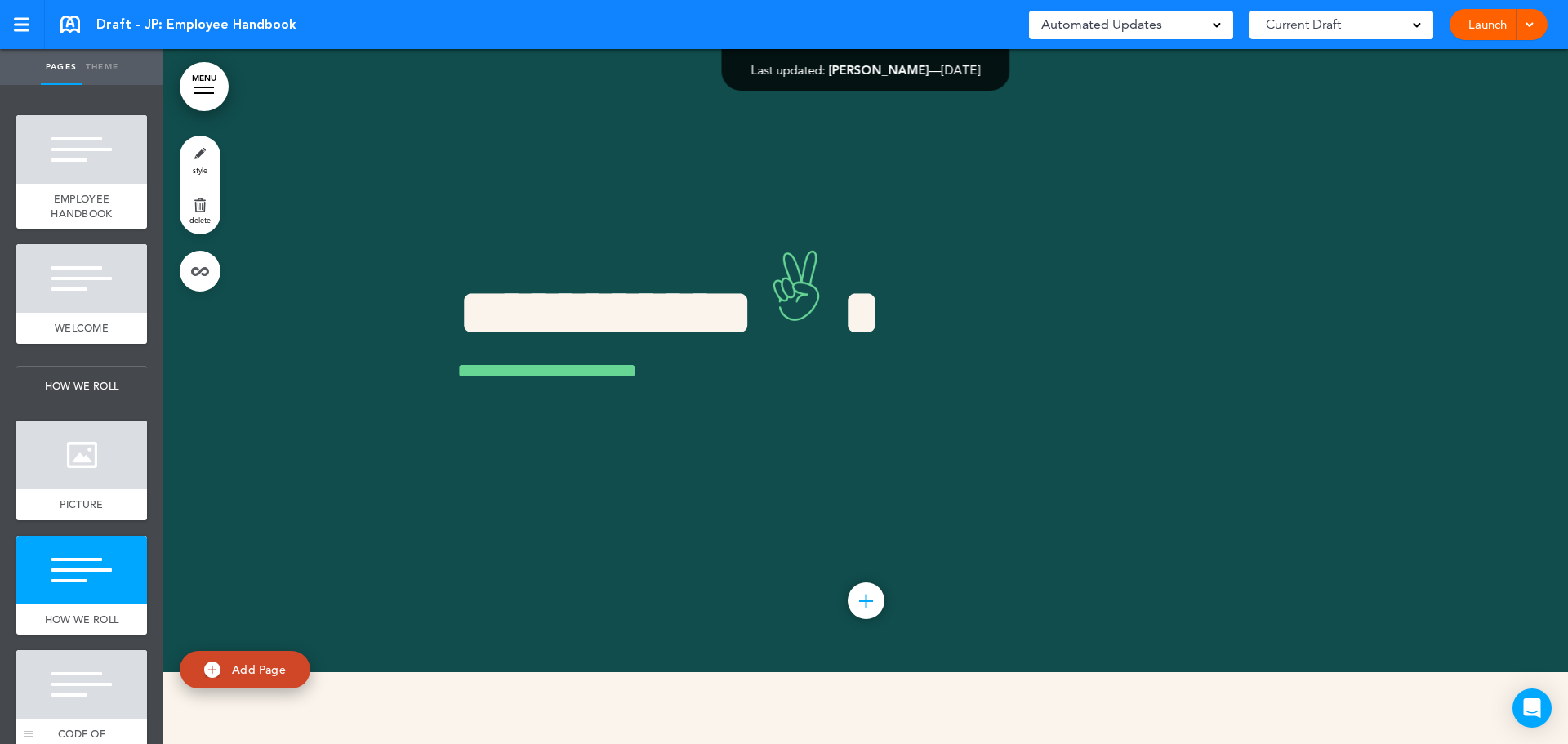
click at [65, 698] on div at bounding box center [82, 684] width 130 height 68
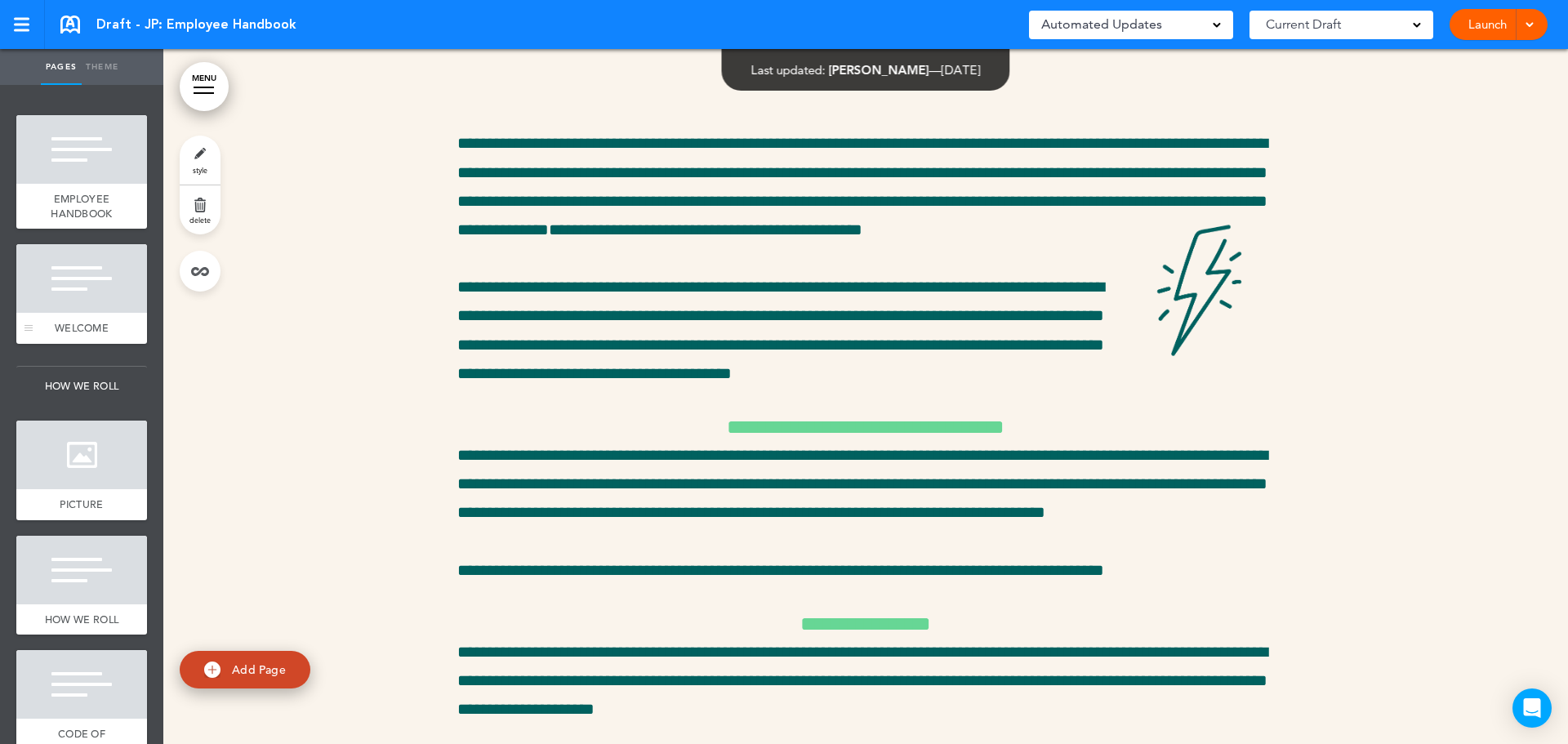
scroll to position [572, 0]
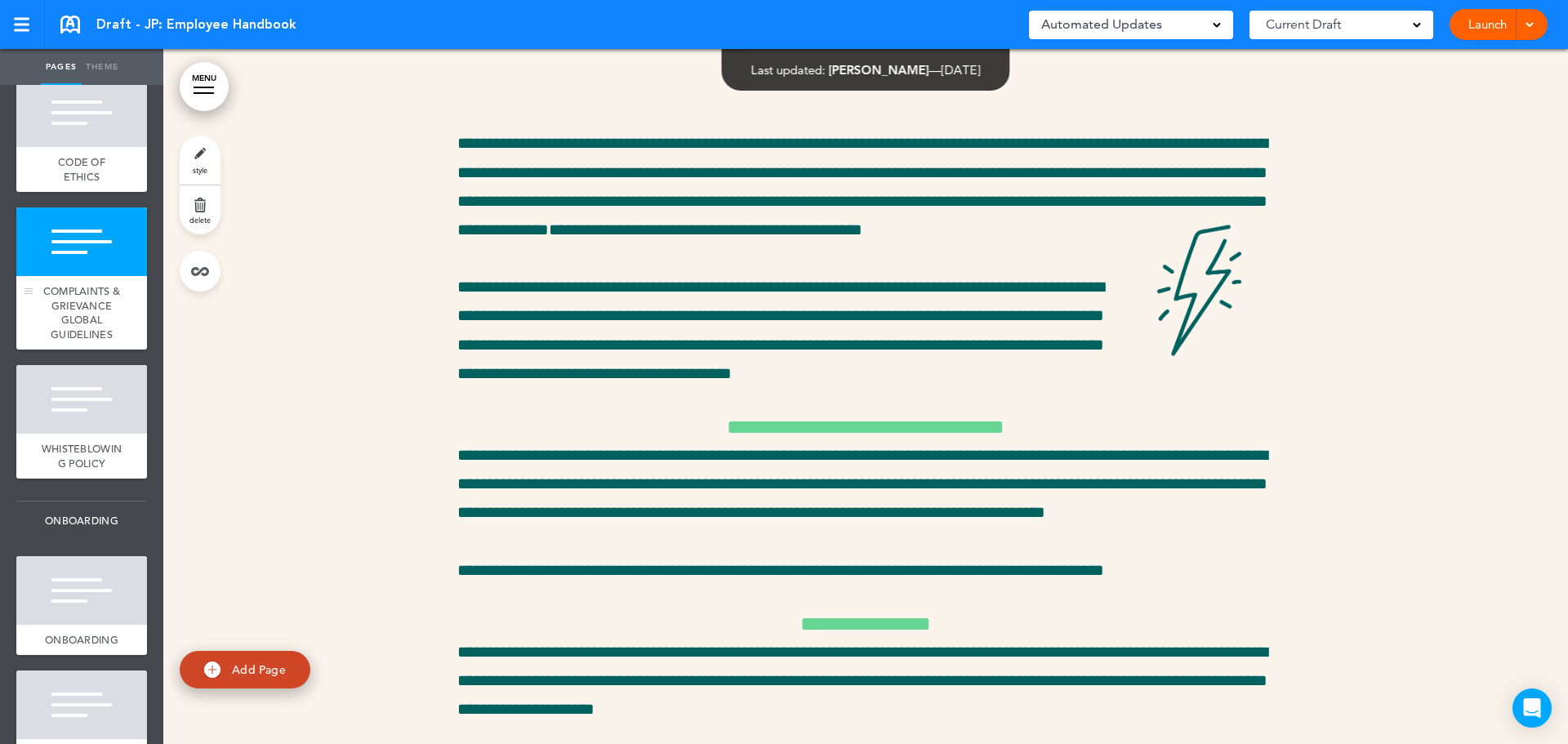
click at [74, 291] on div "COMPLAINTS & GRIEVANCE GLOBAL GUIDELINES" at bounding box center [82, 312] width 130 height 73
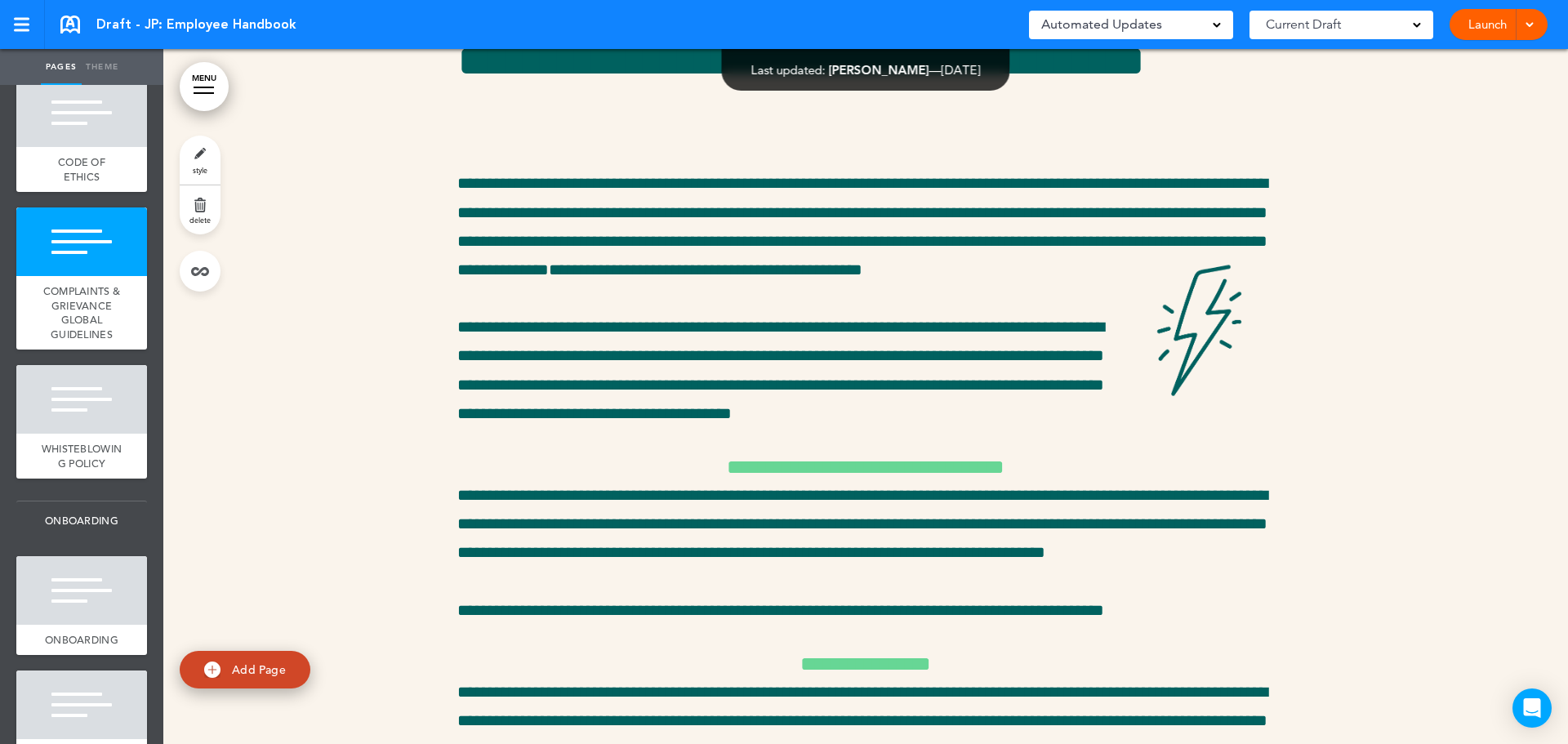
scroll to position [4691, 0]
click at [195, 210] on link "delete" at bounding box center [200, 210] width 41 height 49
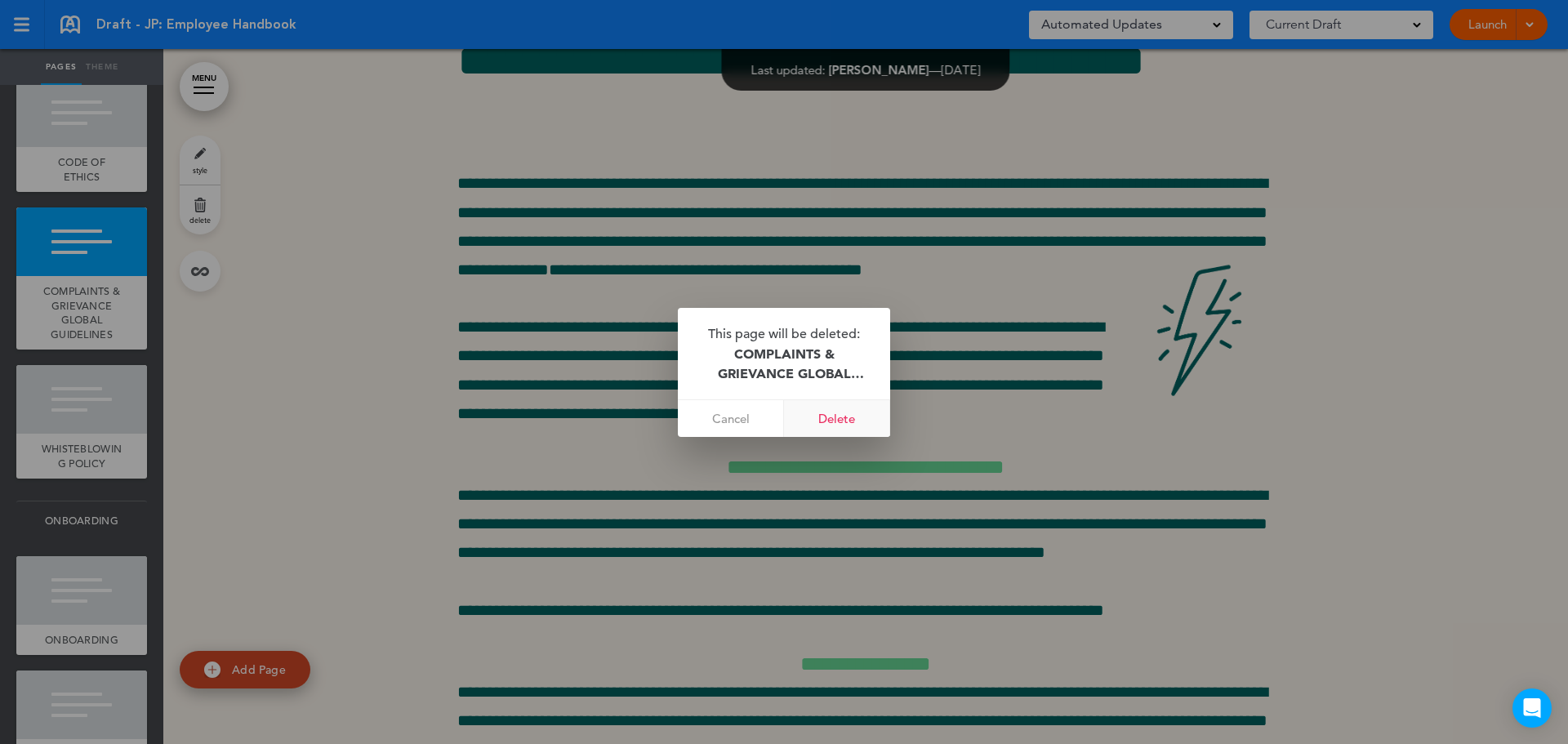
click at [822, 409] on link "Delete" at bounding box center [836, 418] width 106 height 37
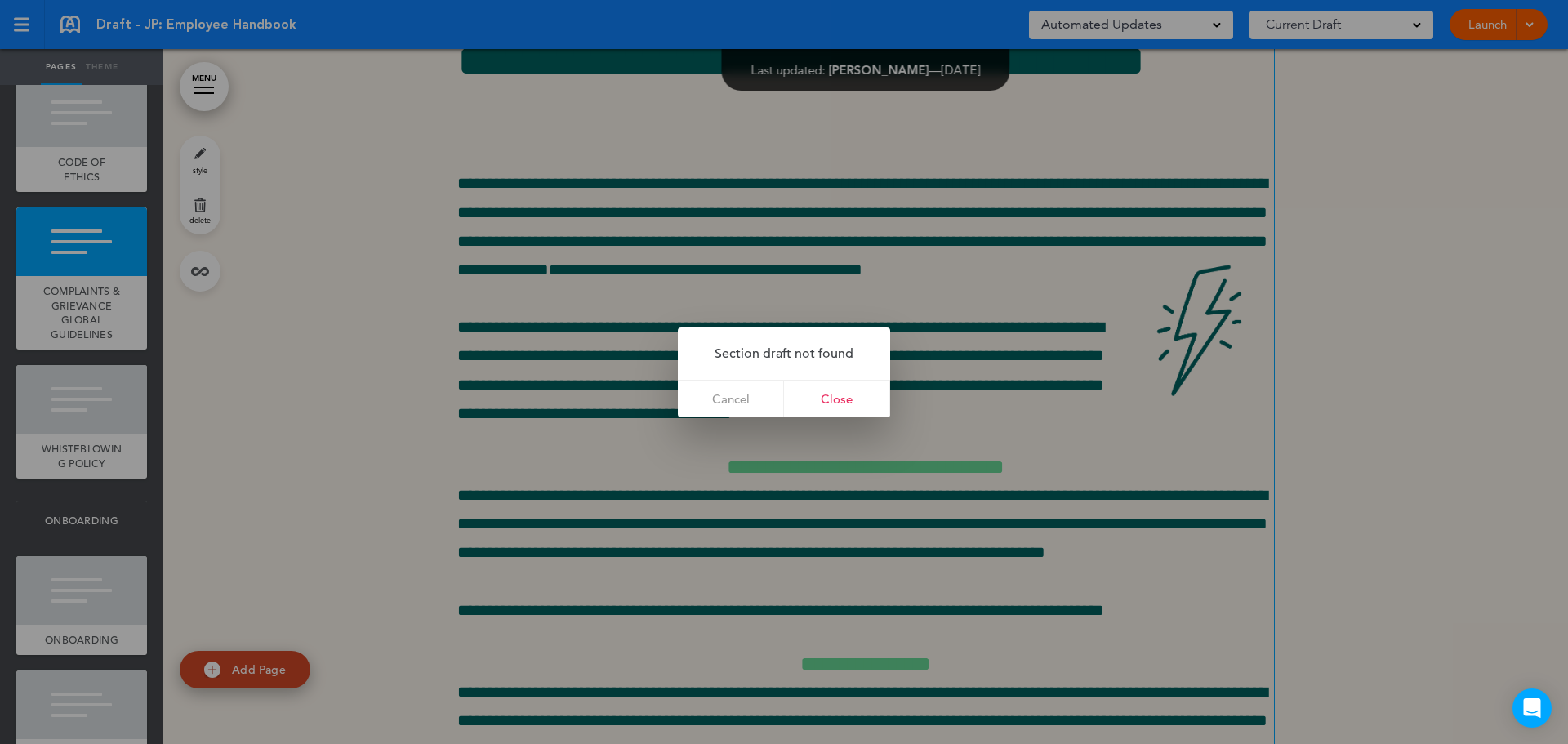
click at [833, 397] on link "Close" at bounding box center [836, 398] width 106 height 37
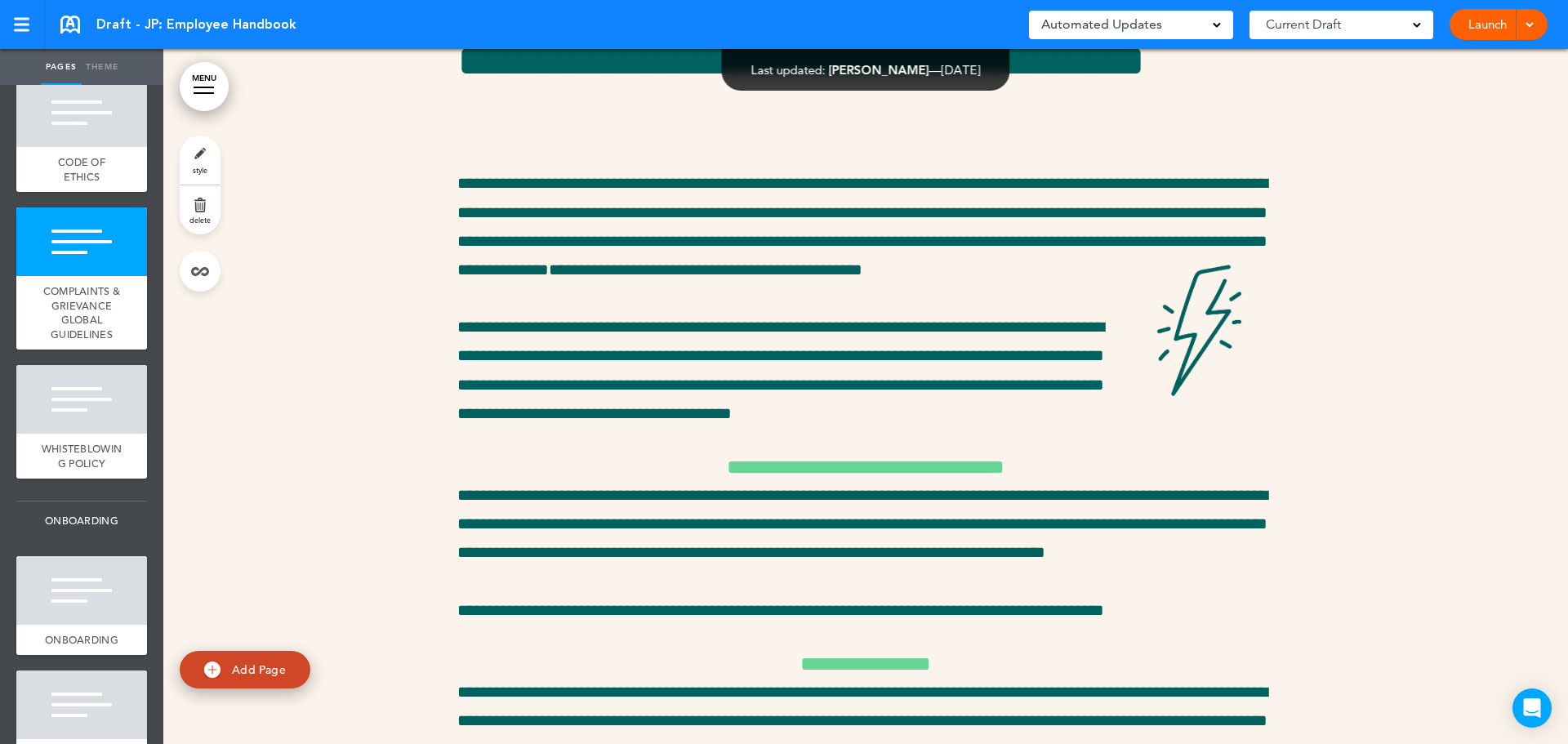
click at [204, 206] on link "delete" at bounding box center [200, 210] width 41 height 49
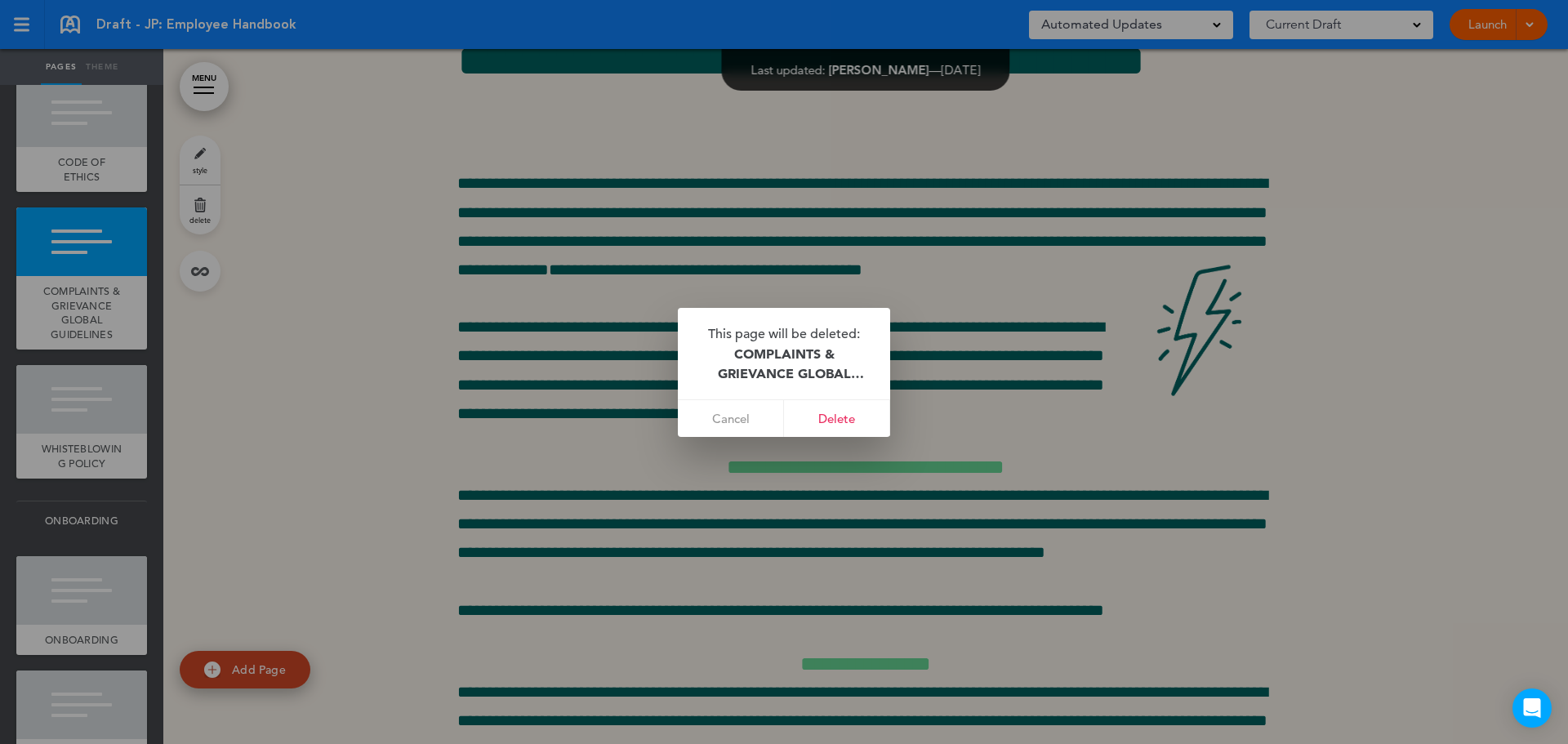
click at [857, 422] on link "Delete" at bounding box center [836, 418] width 106 height 37
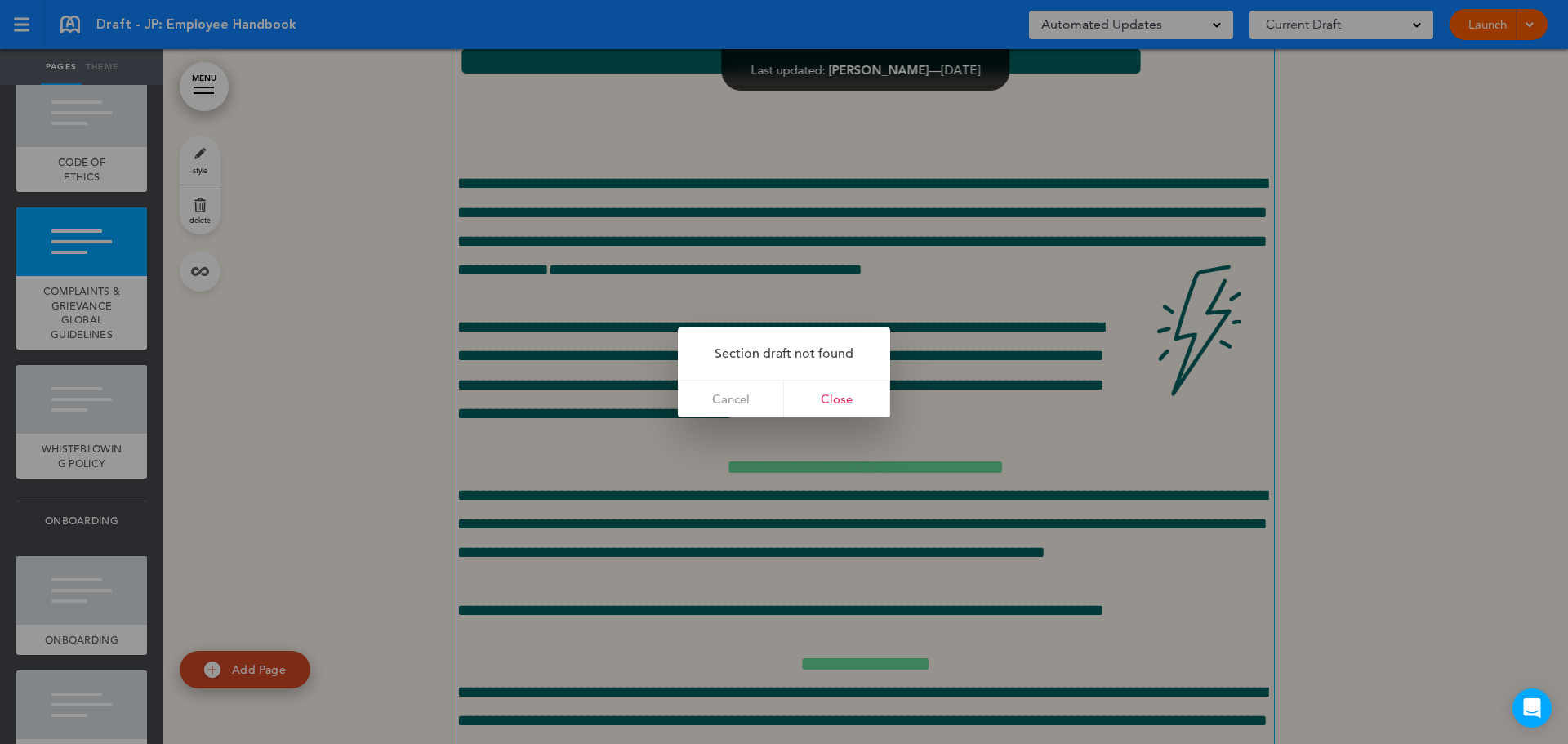
click at [815, 389] on link "Close" at bounding box center [836, 398] width 106 height 37
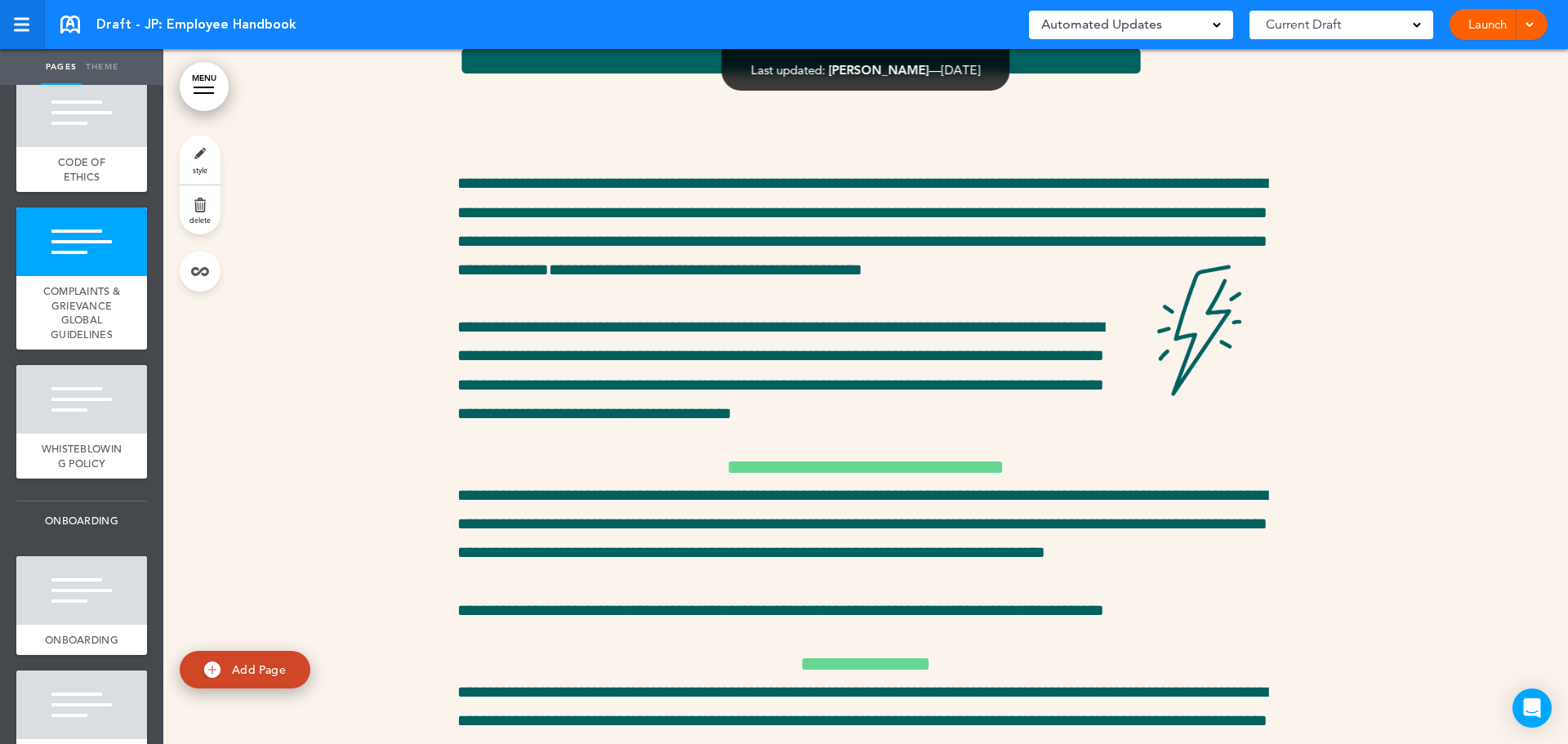
click at [13, 25] on link at bounding box center [22, 25] width 44 height 49
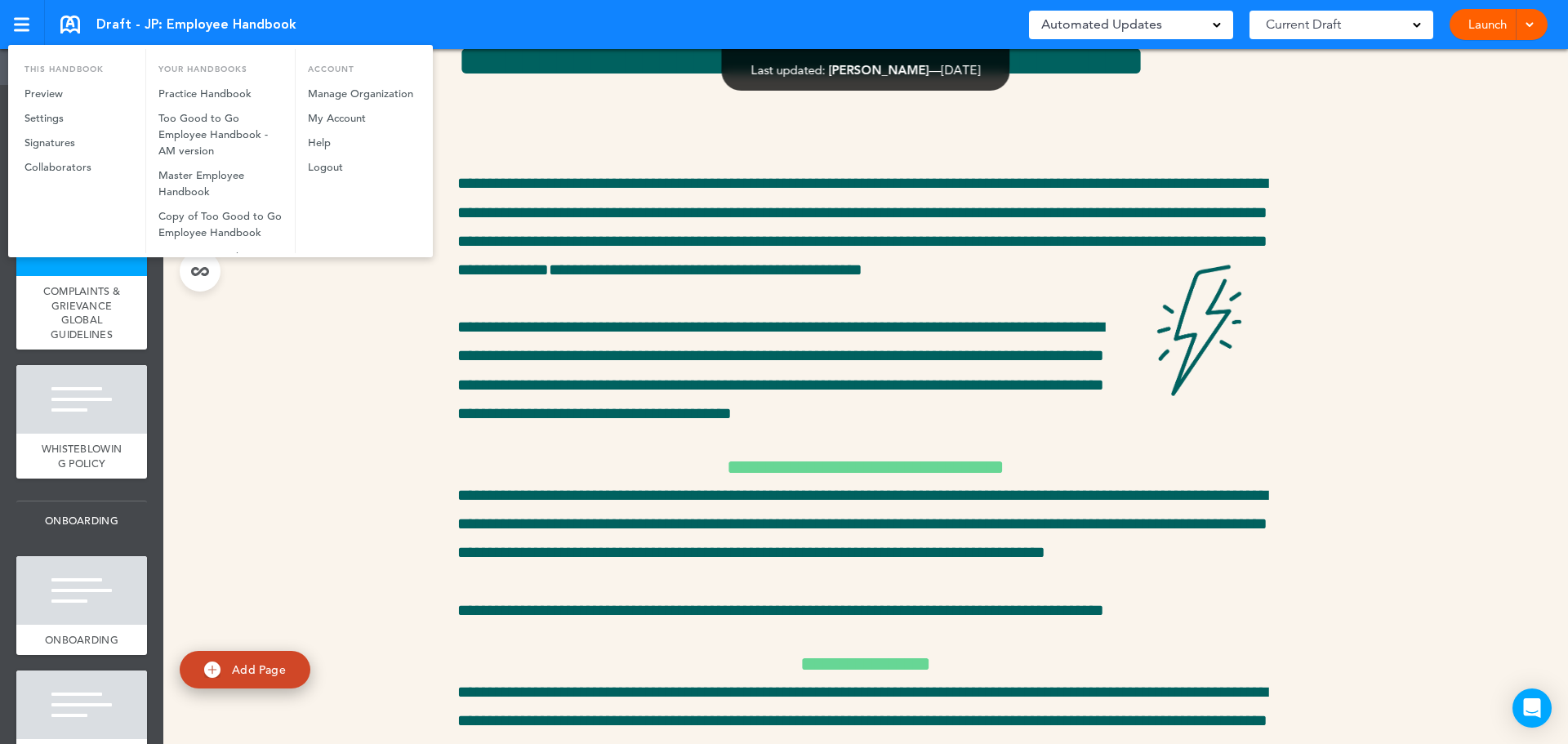
click at [245, 23] on div at bounding box center [784, 372] width 1568 height 744
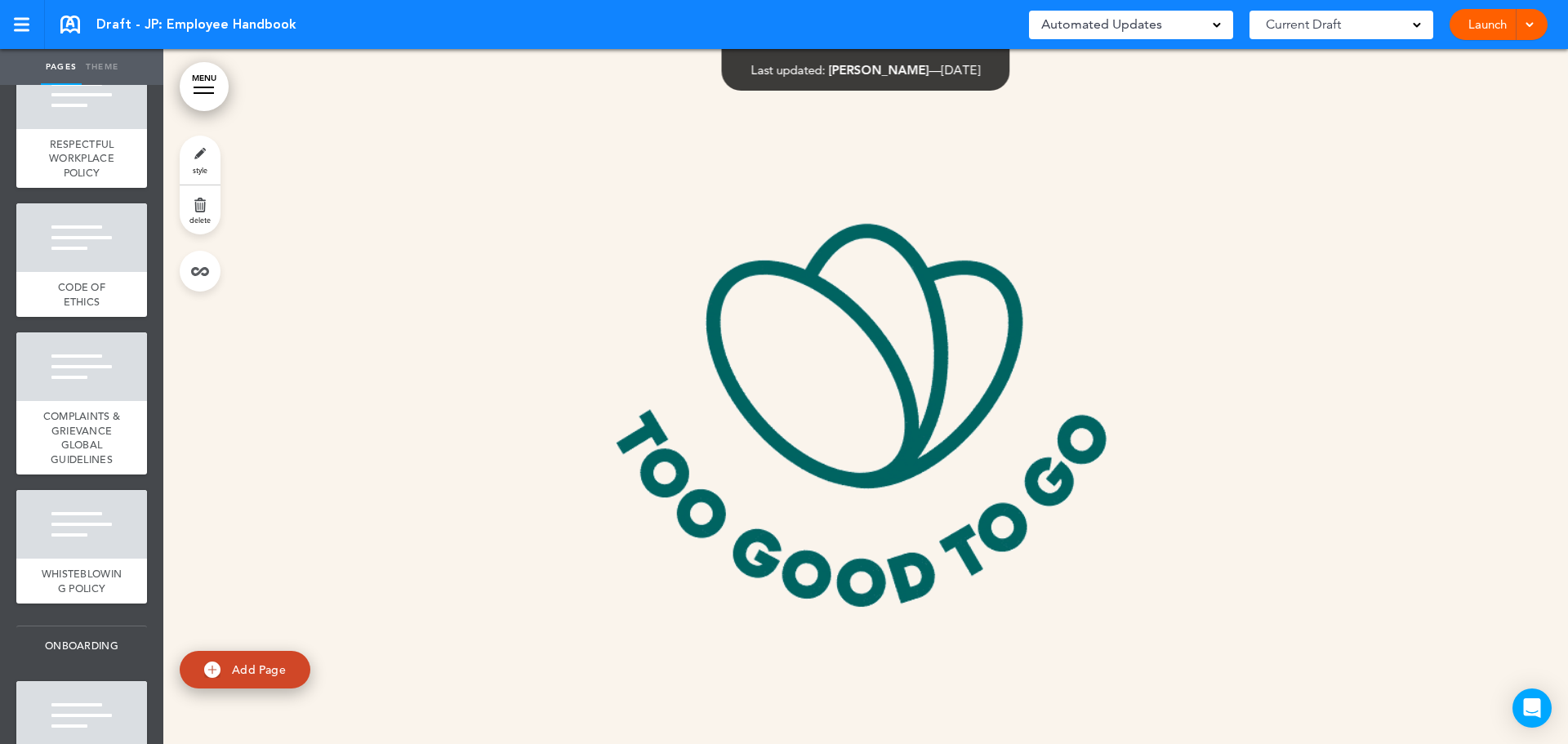
scroll to position [980, 0]
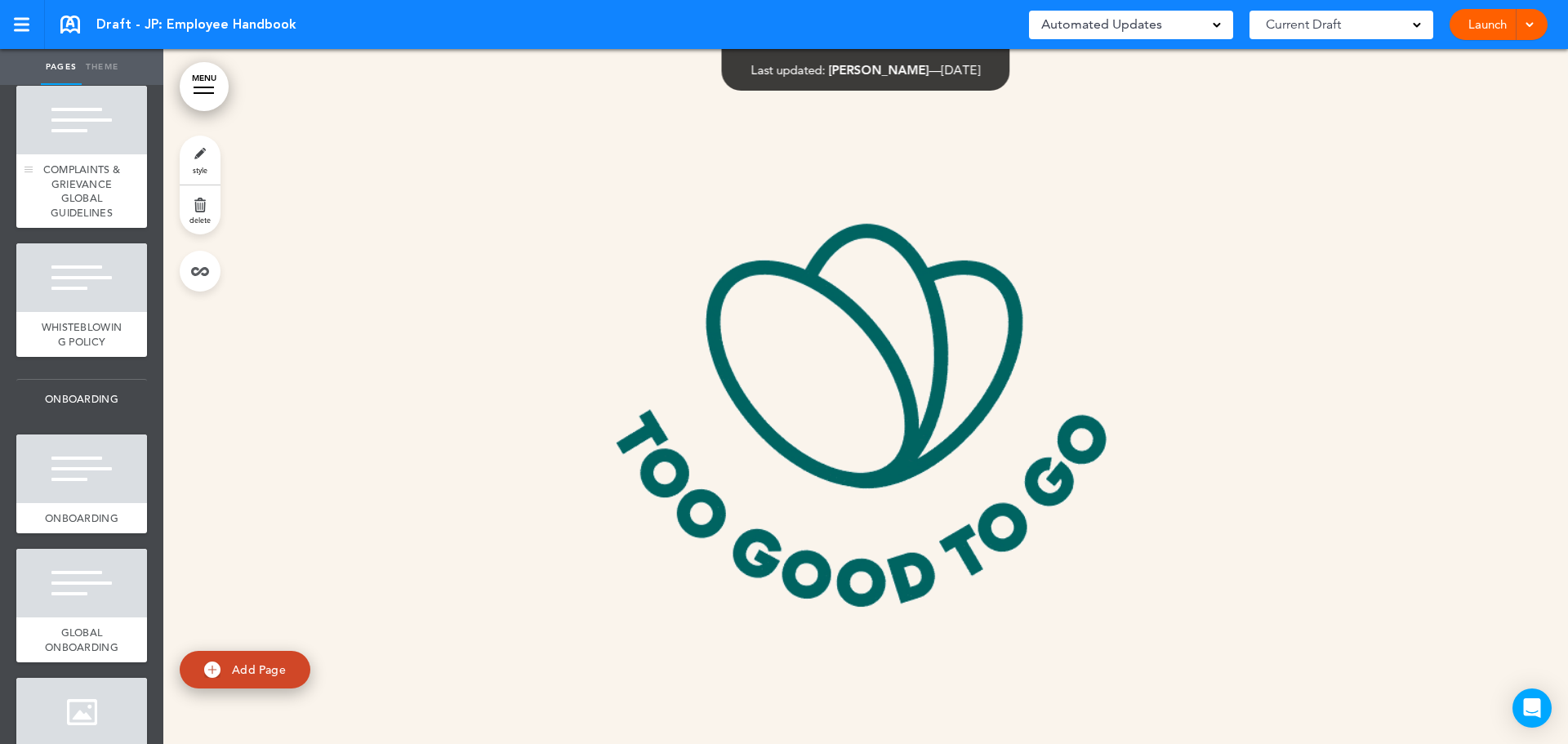
drag, startPoint x: 86, startPoint y: 230, endPoint x: 95, endPoint y: 229, distance: 9.1
click at [86, 219] on span "COMPLAINTS & GRIEVANCE GLOBAL GUIDELINES" at bounding box center [82, 191] width 78 height 57
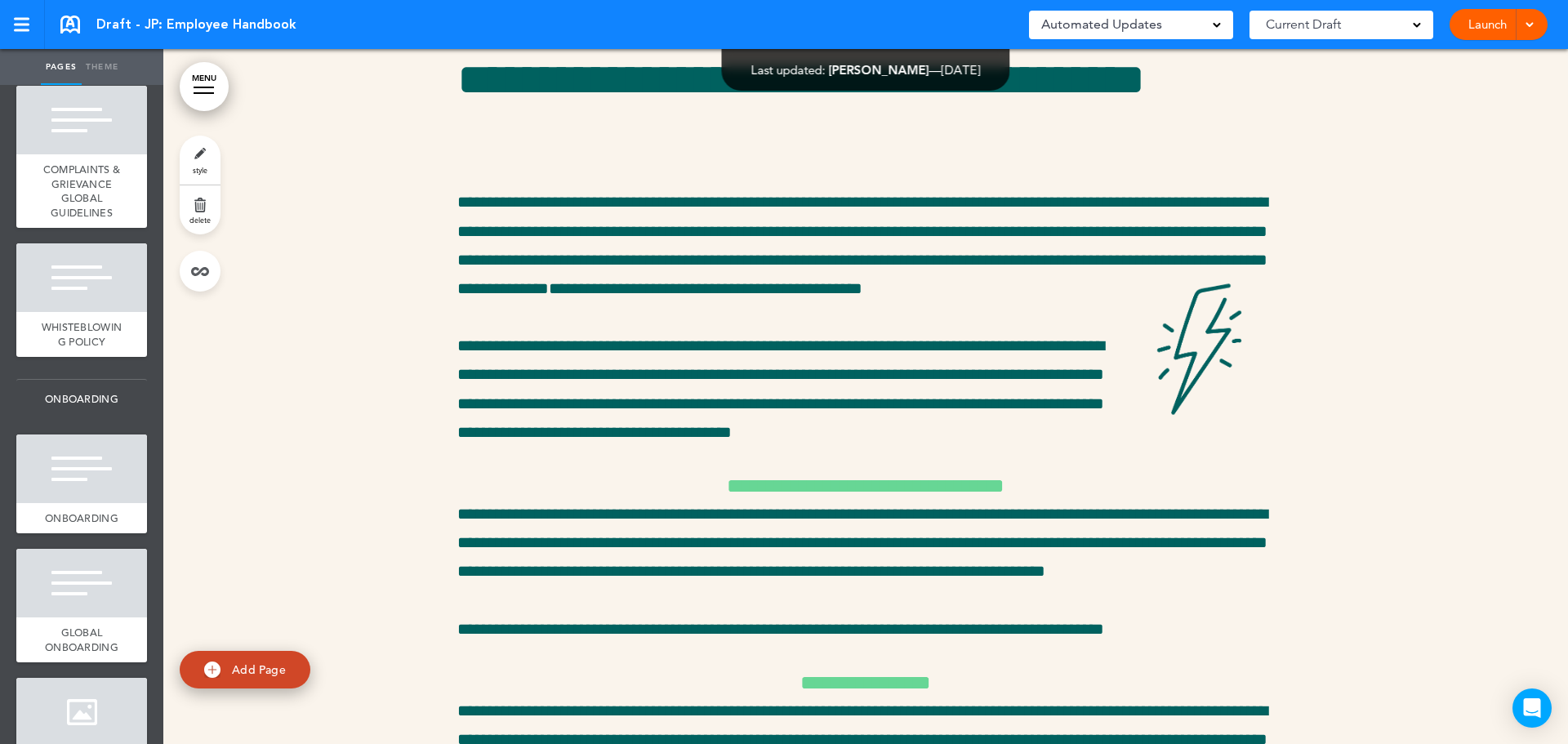
scroll to position [6081, 0]
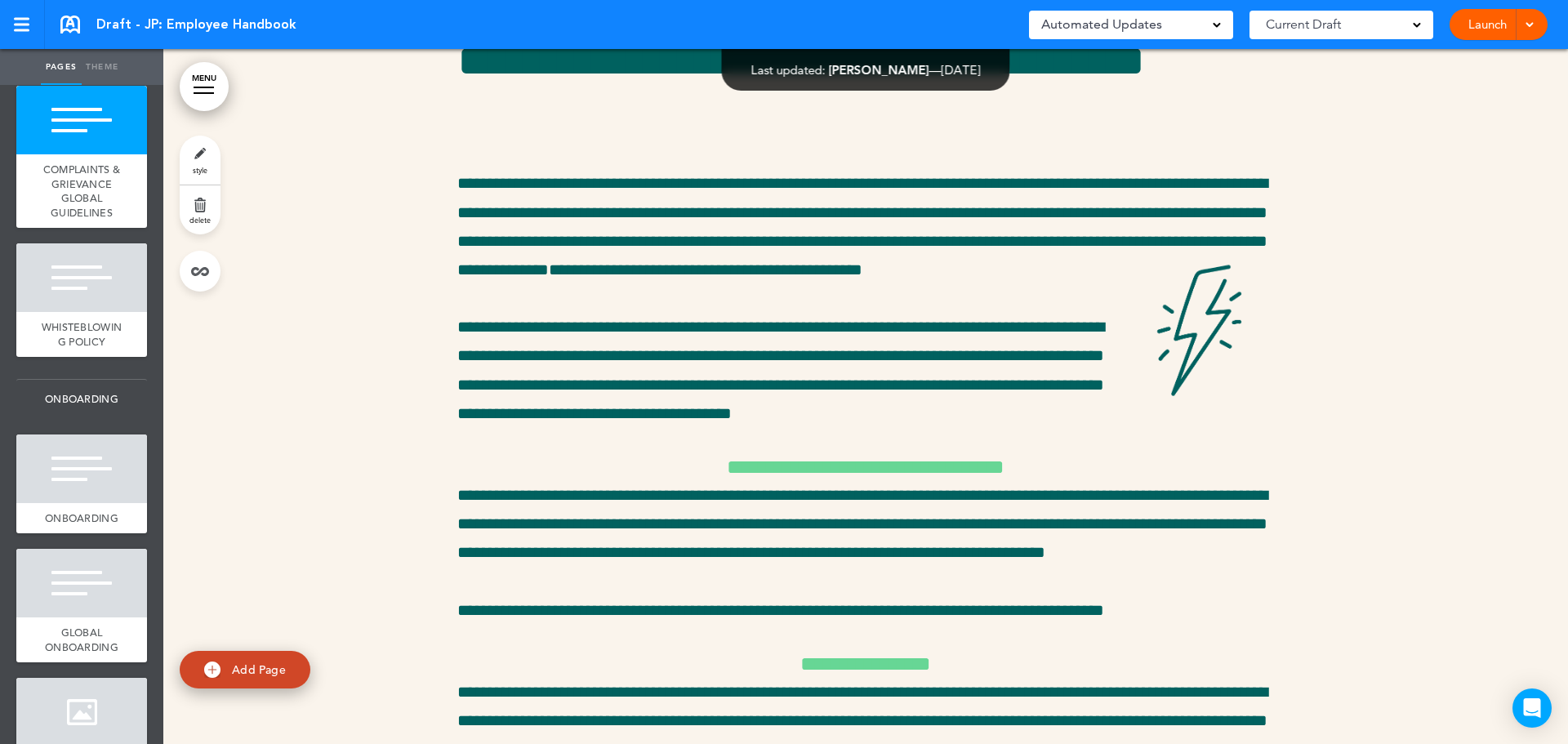
click at [197, 229] on link "delete" at bounding box center [200, 210] width 41 height 49
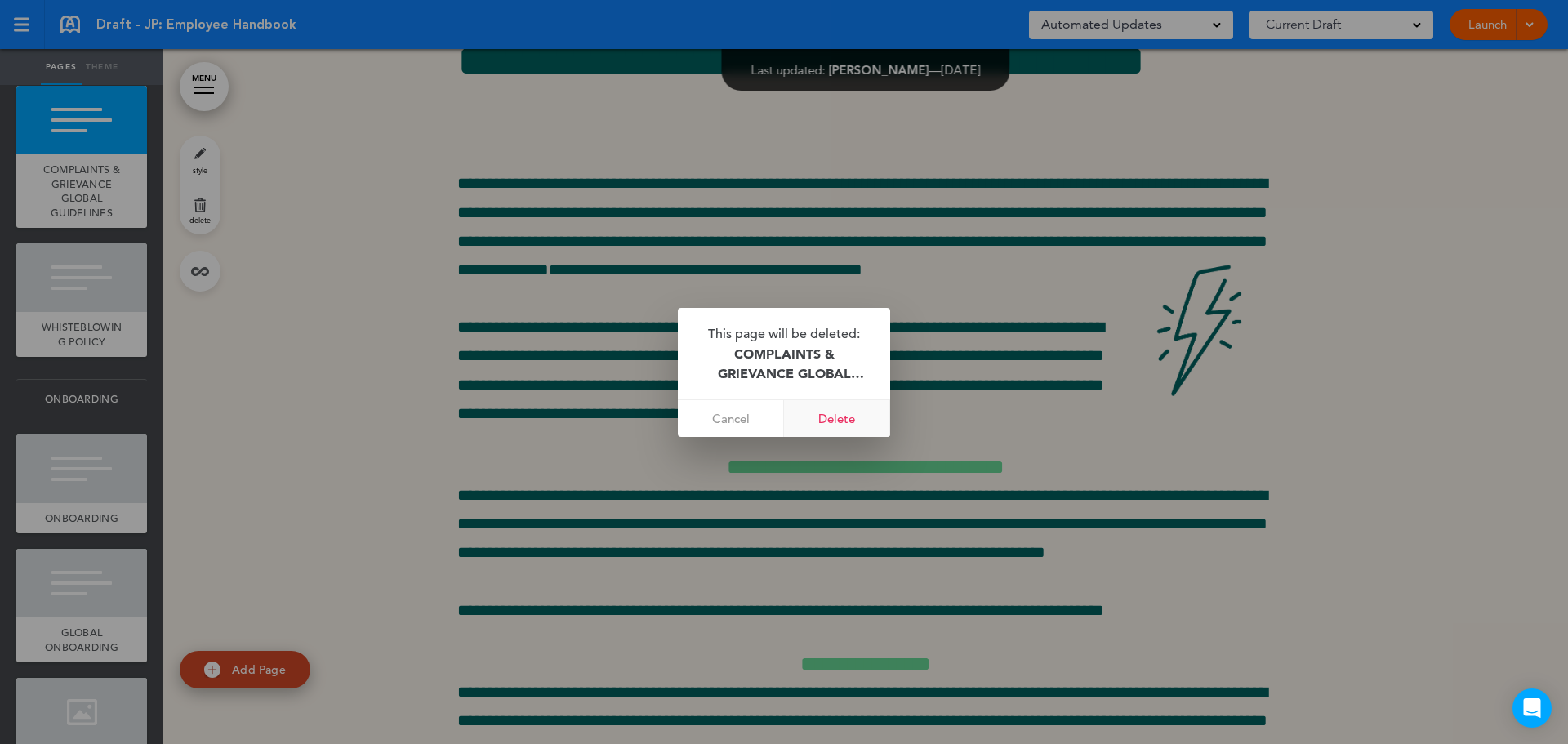
click at [842, 417] on link "Delete" at bounding box center [836, 418] width 106 height 37
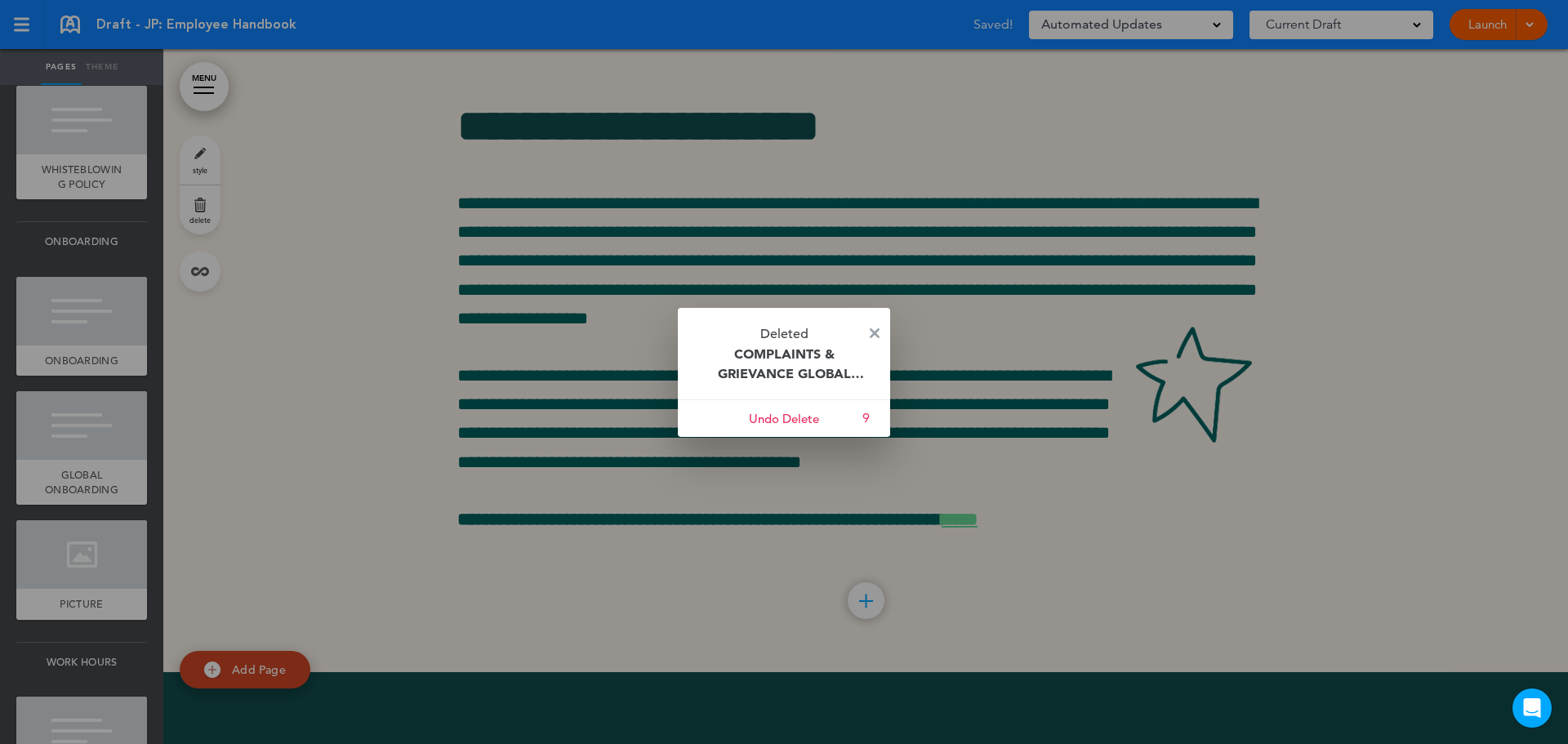
click at [870, 325] on p "Deleted COMPLAINTS & GRIEVANCE GLOBAL GUIDELINES" at bounding box center [784, 354] width 212 height 92
click at [876, 331] on img at bounding box center [874, 333] width 10 height 10
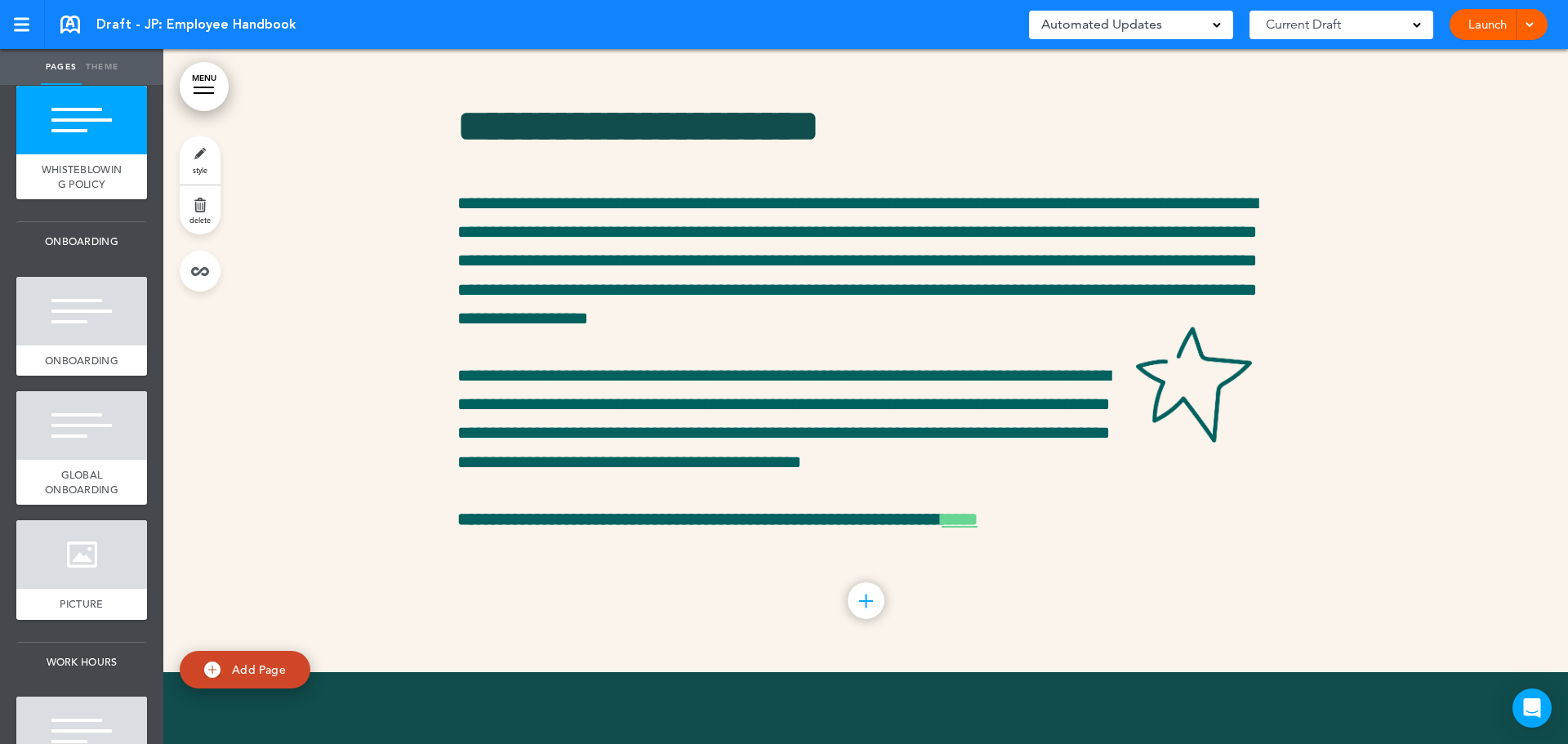
click at [206, 208] on link "delete" at bounding box center [200, 210] width 41 height 49
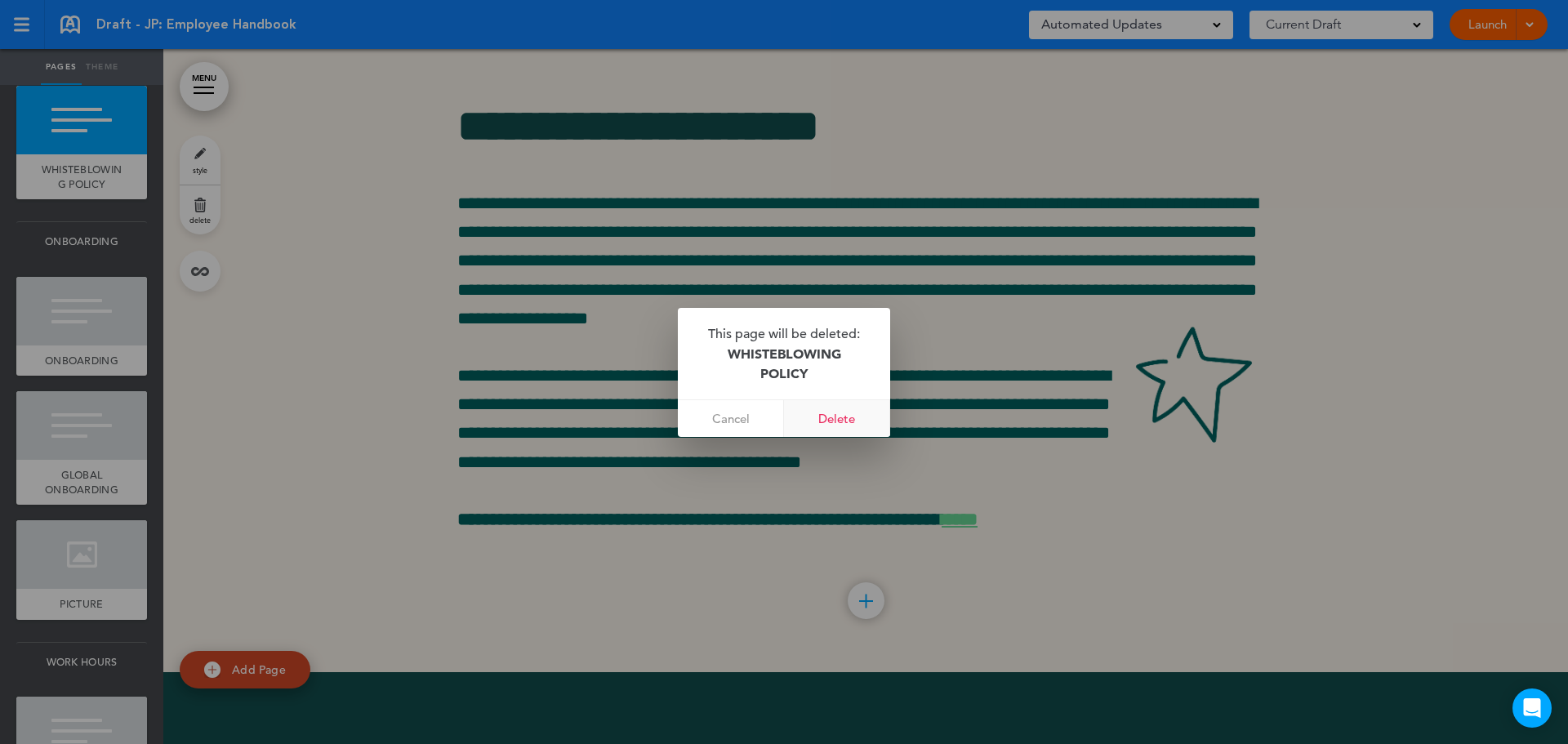
click at [831, 429] on link "Delete" at bounding box center [836, 418] width 106 height 37
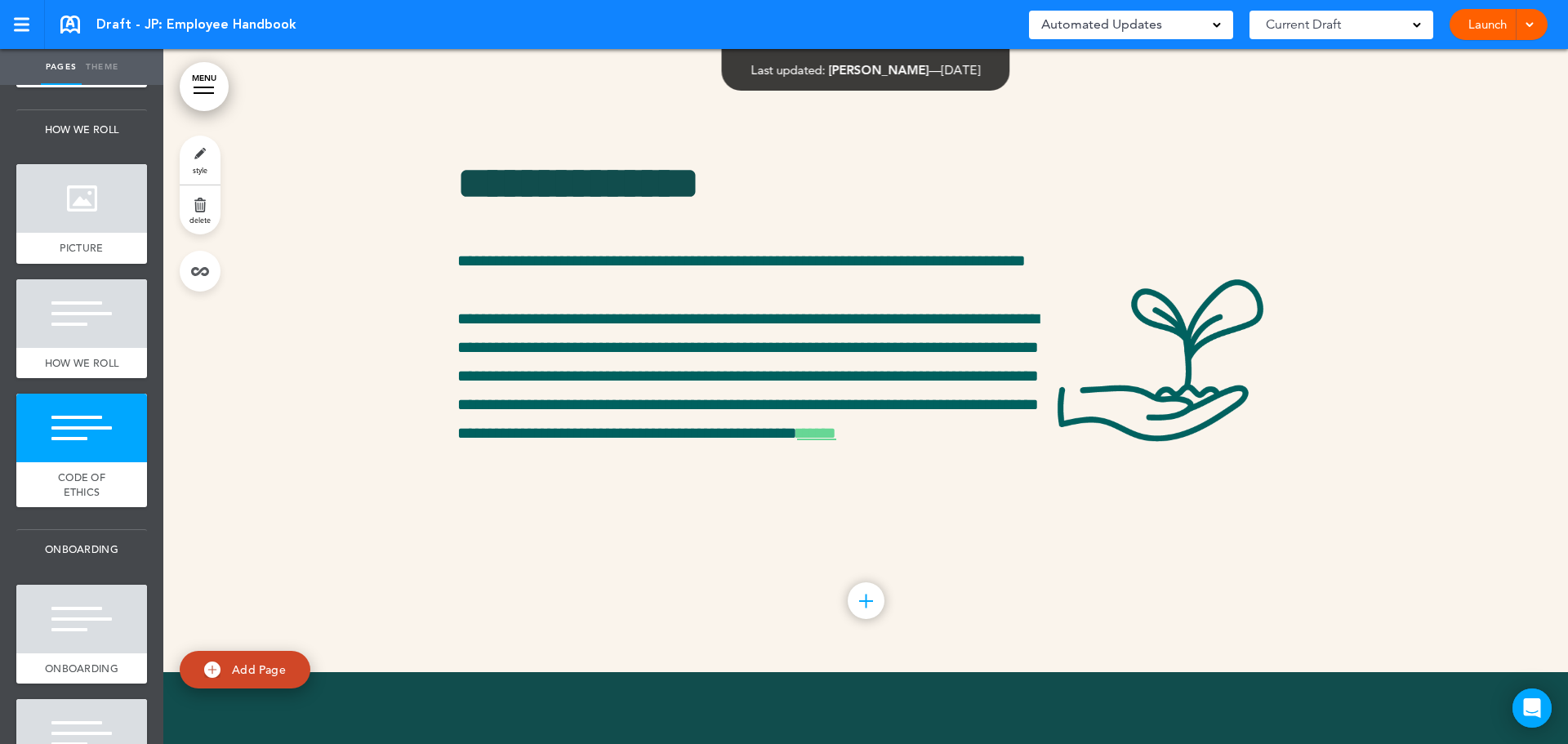
scroll to position [408, 0]
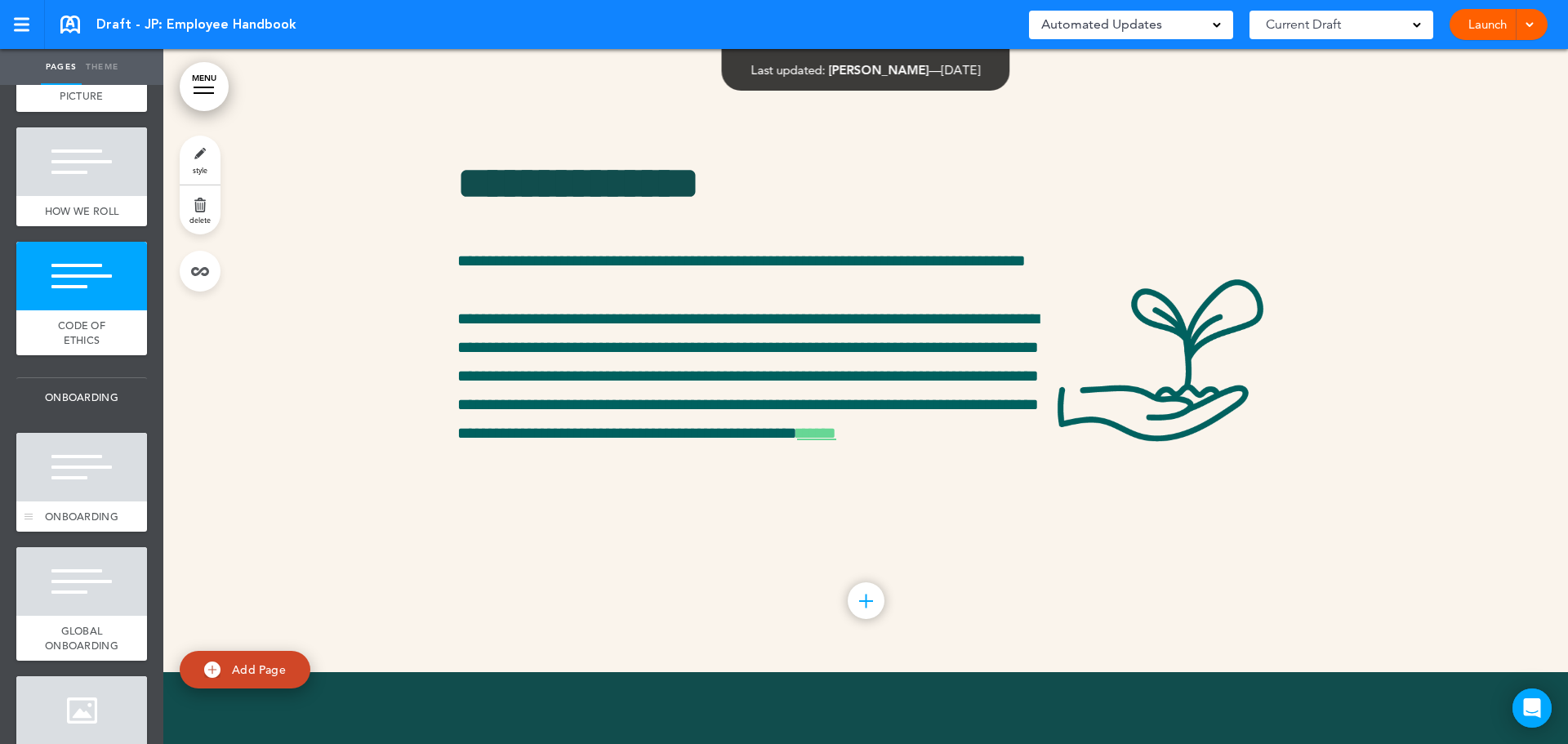
click at [78, 519] on div "ONBOARDING" at bounding box center [82, 516] width 130 height 31
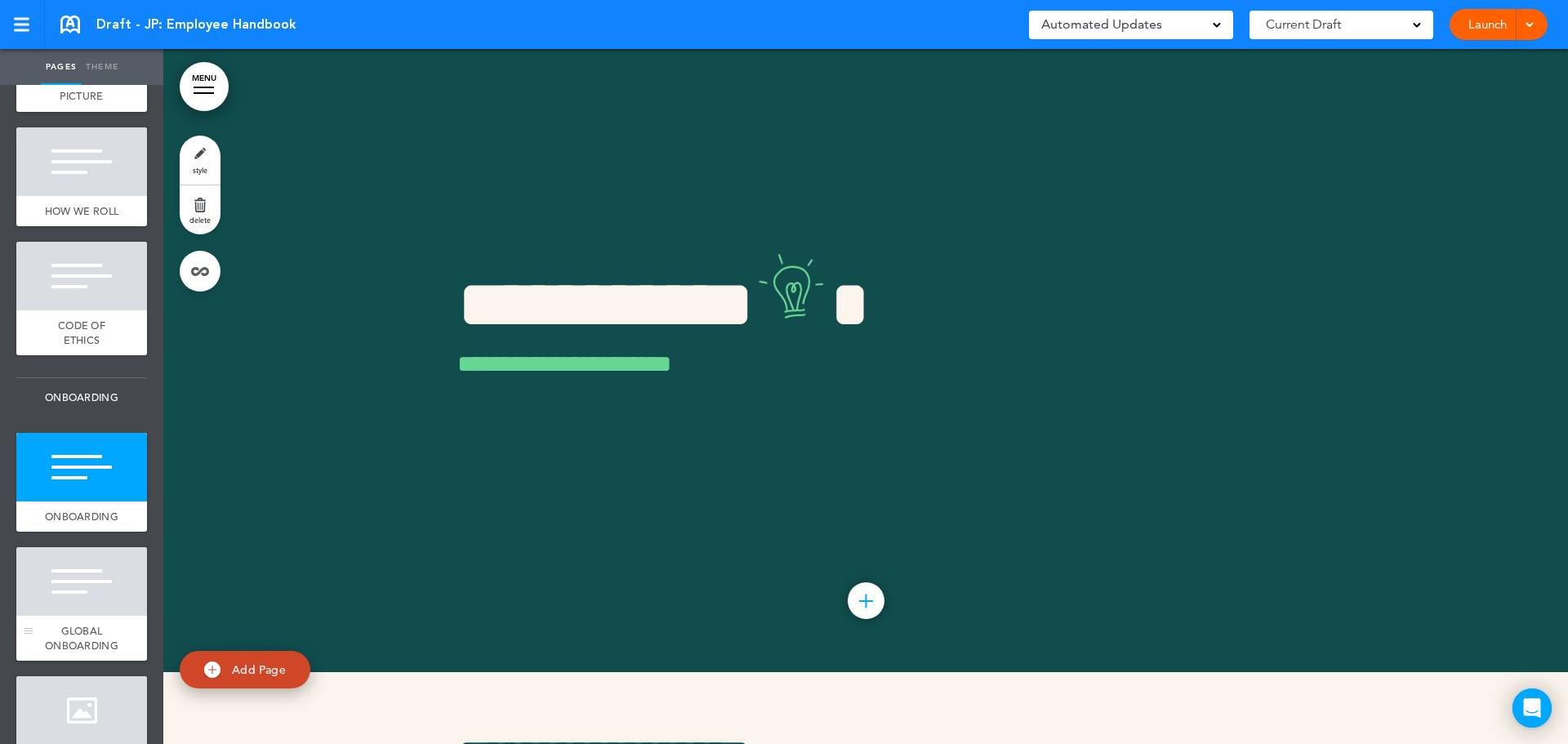
click at [71, 652] on span "GLOBAL ONBOARDING" at bounding box center [81, 637] width 73 height 29
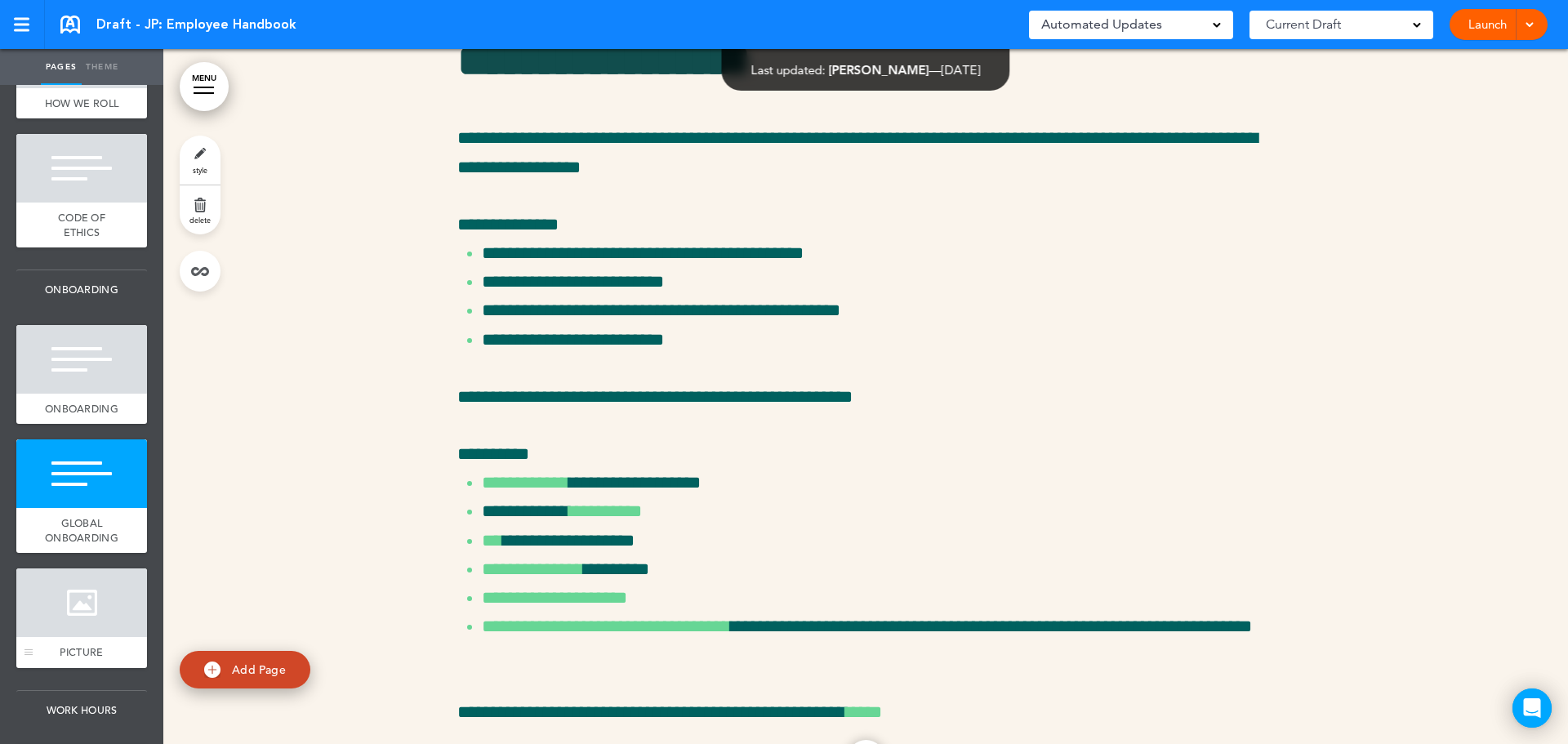
scroll to position [653, 0]
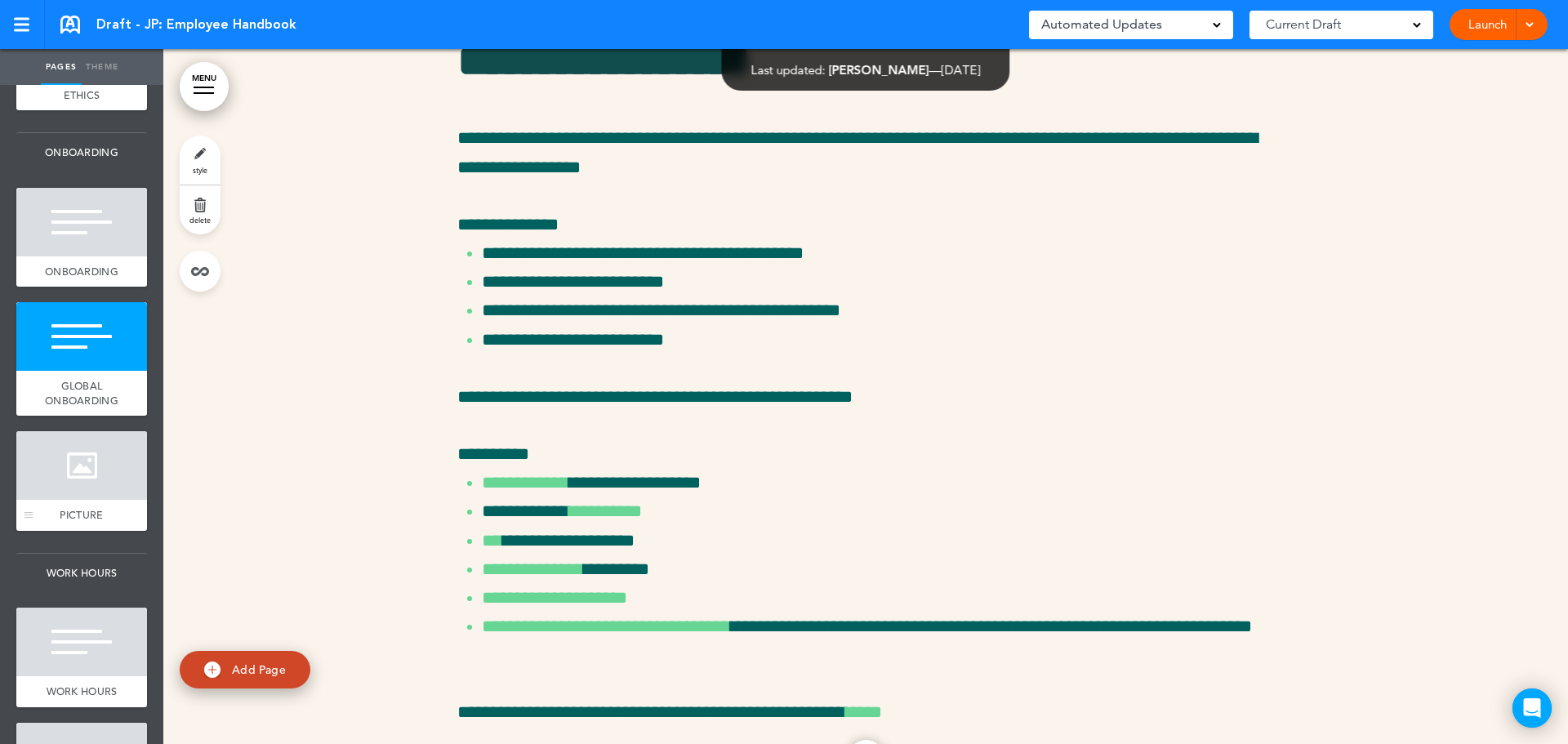
click at [79, 500] on div at bounding box center [82, 464] width 130 height 68
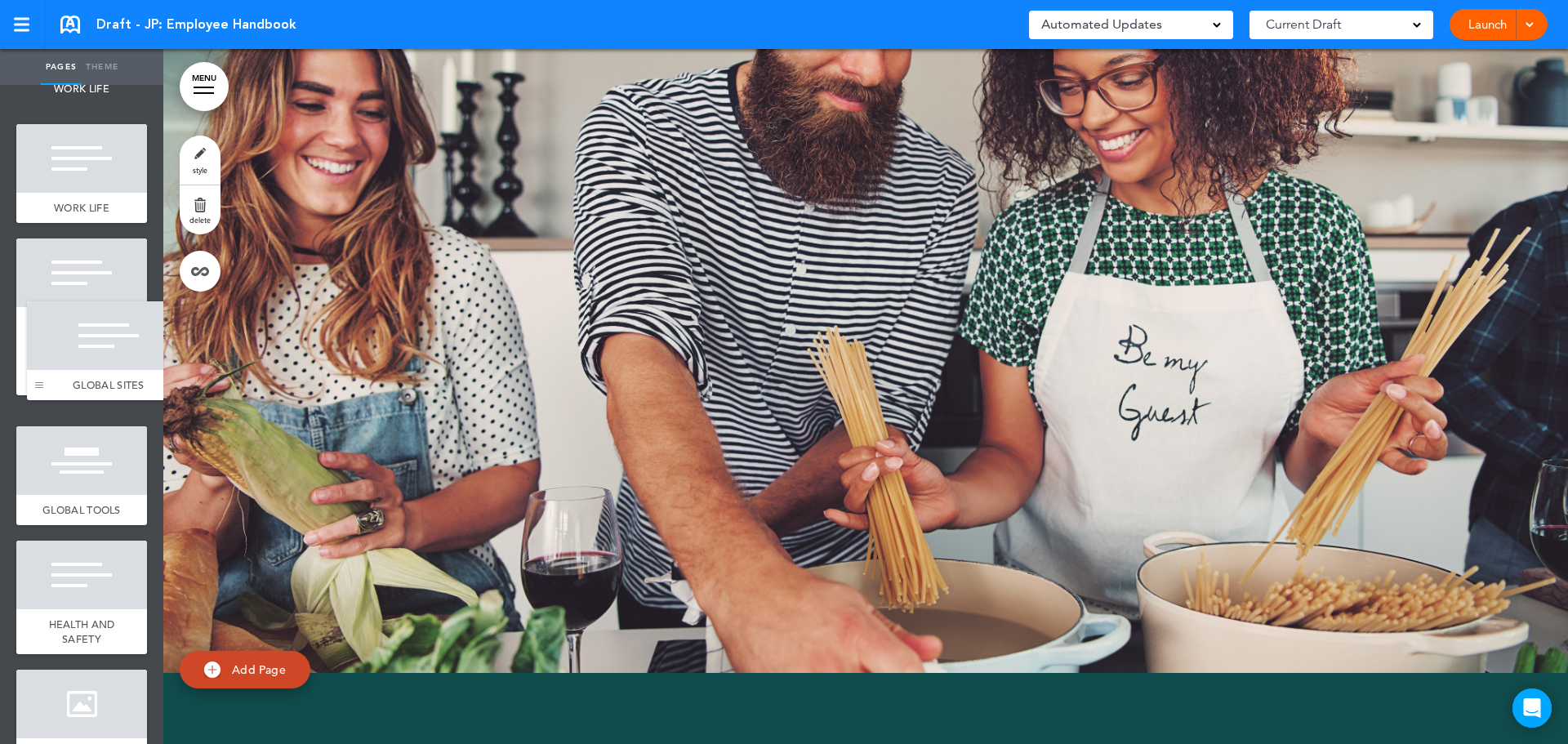
scroll to position [1715, 0]
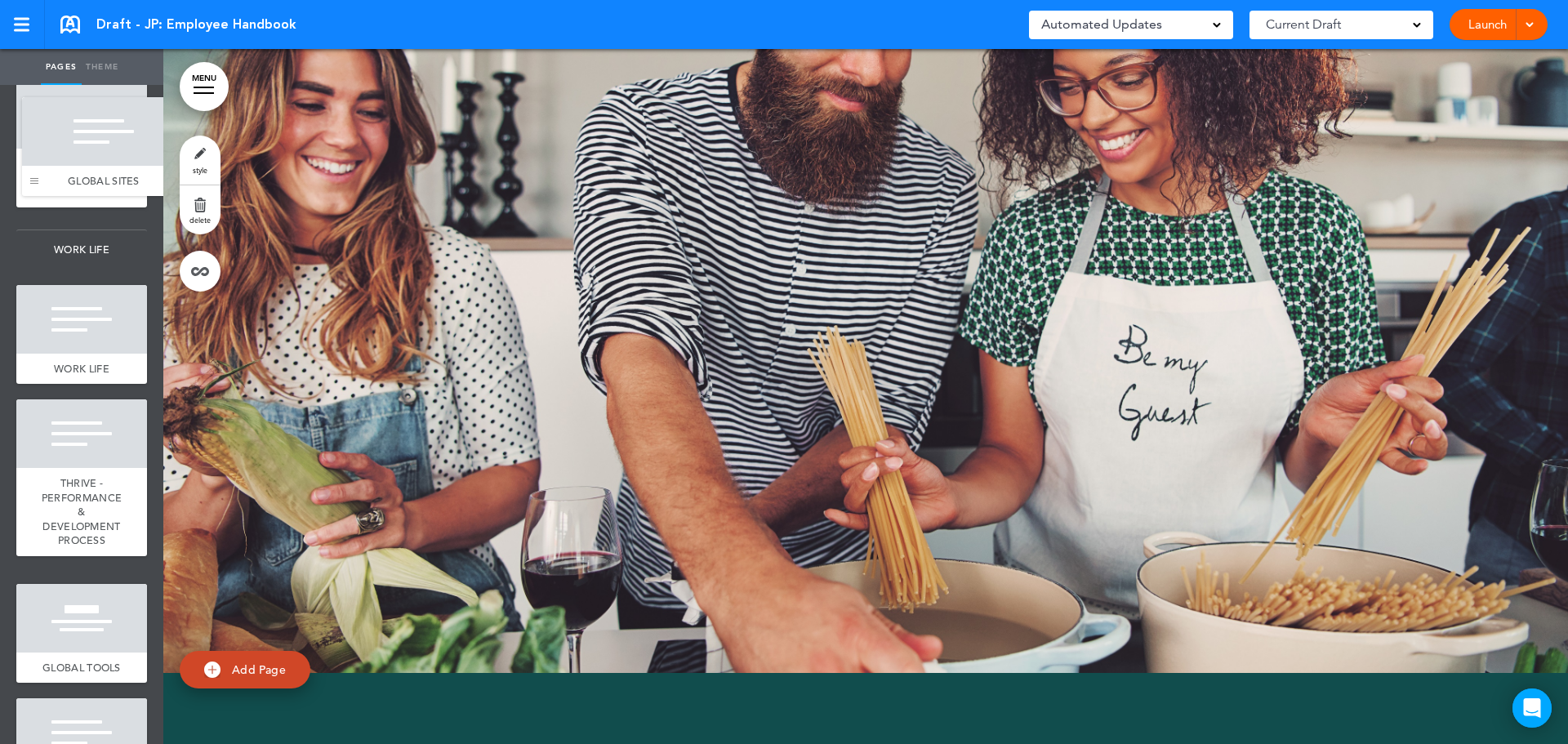
drag, startPoint x: 38, startPoint y: 439, endPoint x: 43, endPoint y: 179, distance: 260.0
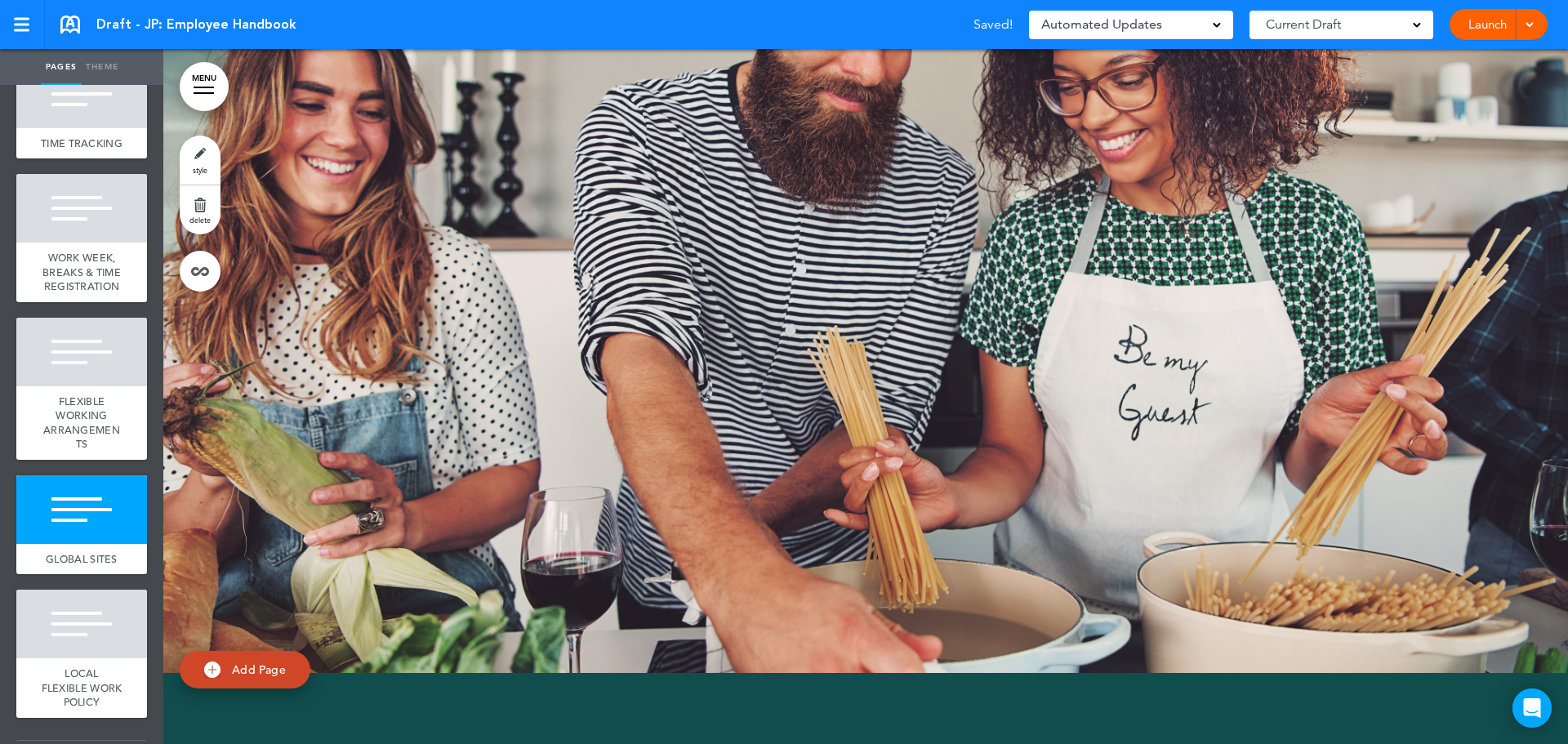
scroll to position [1306, 0]
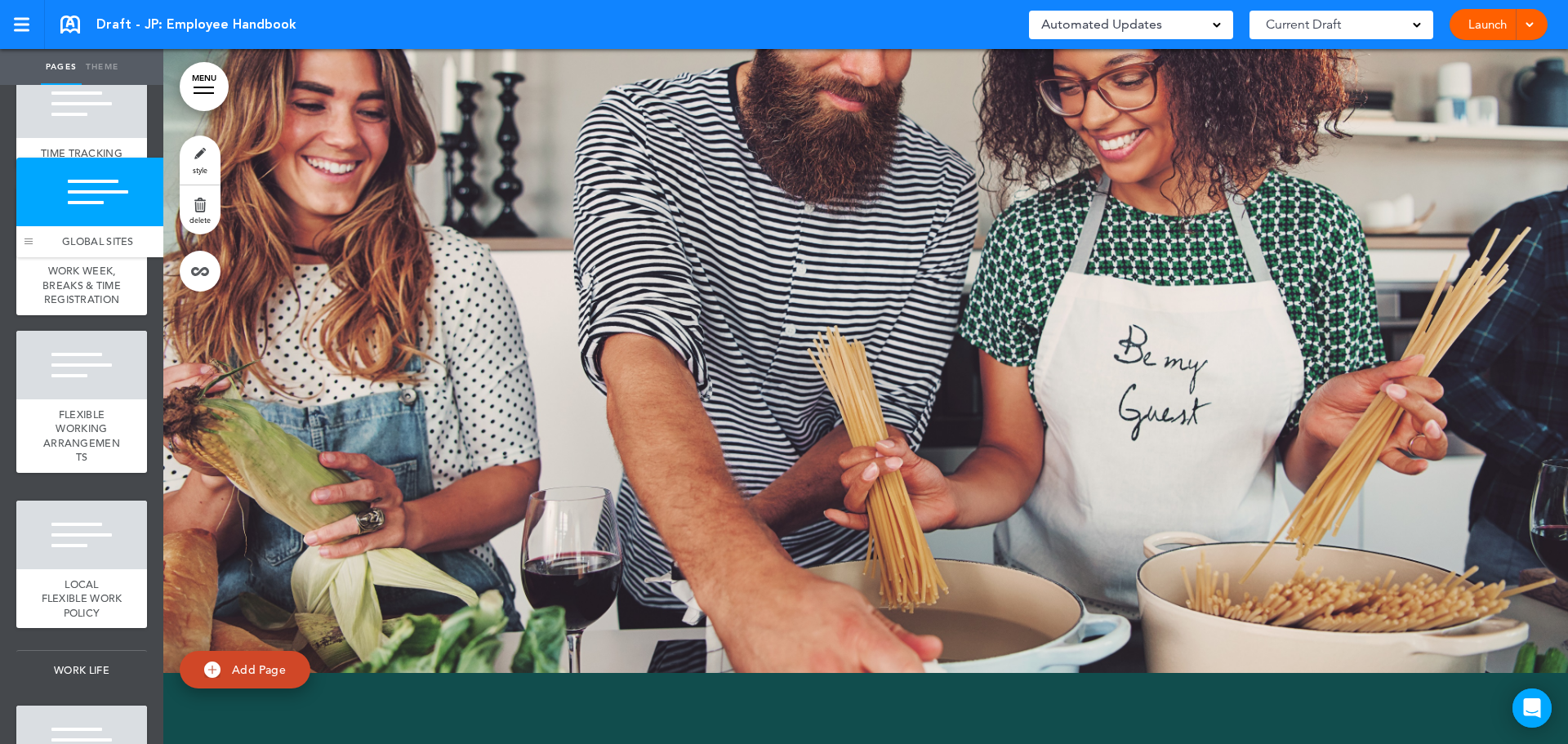
drag, startPoint x: 34, startPoint y: 669, endPoint x: 33, endPoint y: 240, distance: 429.0
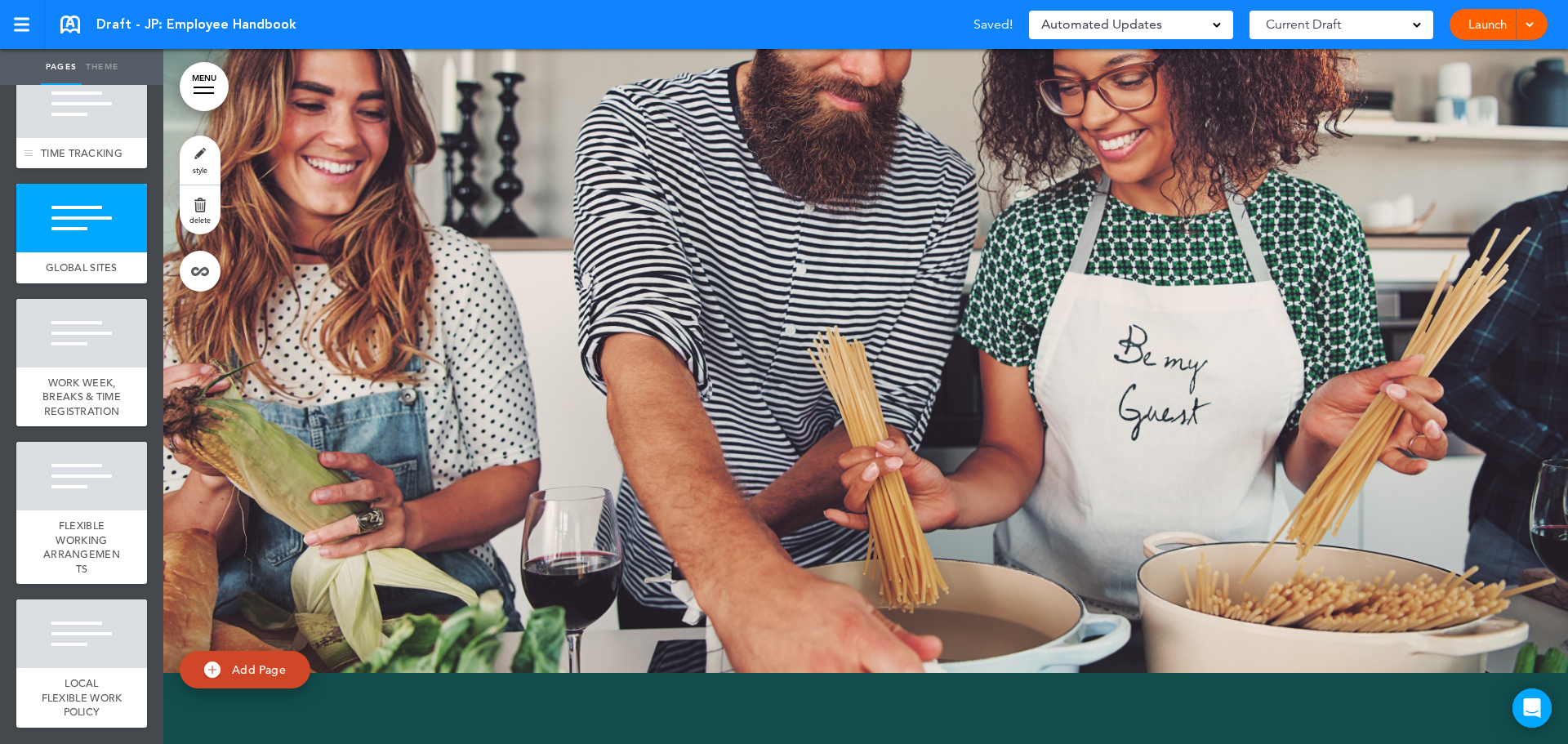
scroll to position [980, 0]
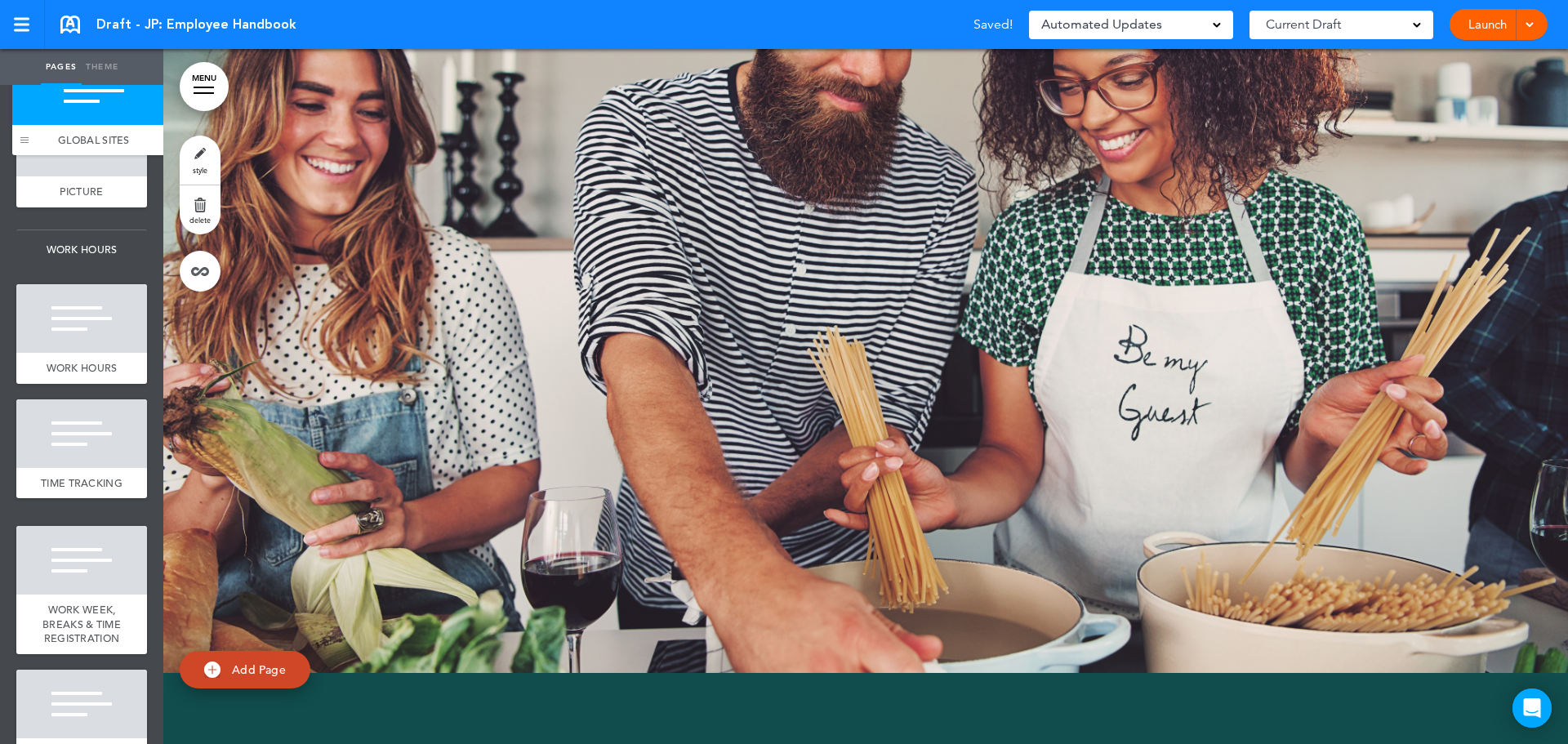
drag, startPoint x: 18, startPoint y: 667, endPoint x: 14, endPoint y: 141, distance: 526.0
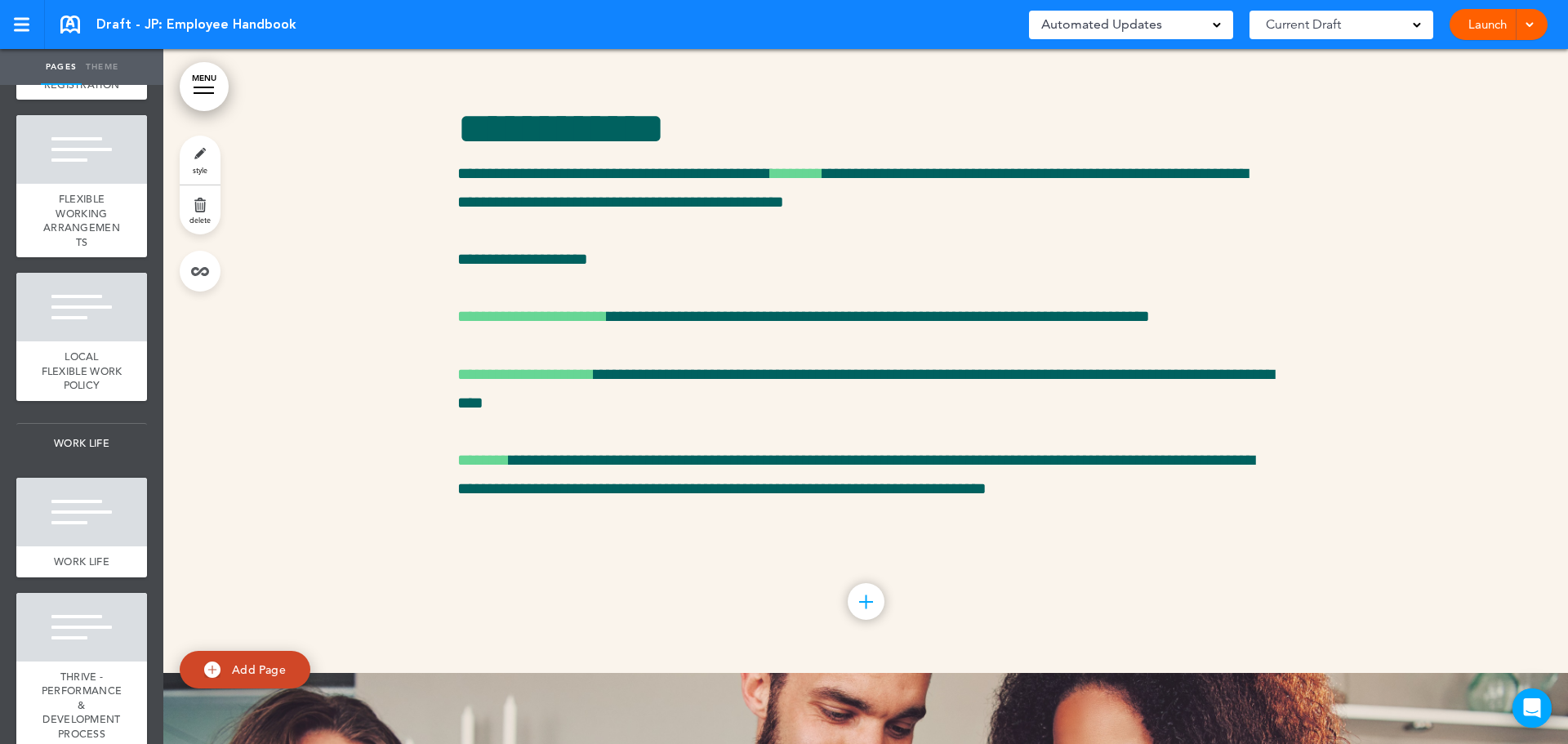
scroll to position [2024, 0]
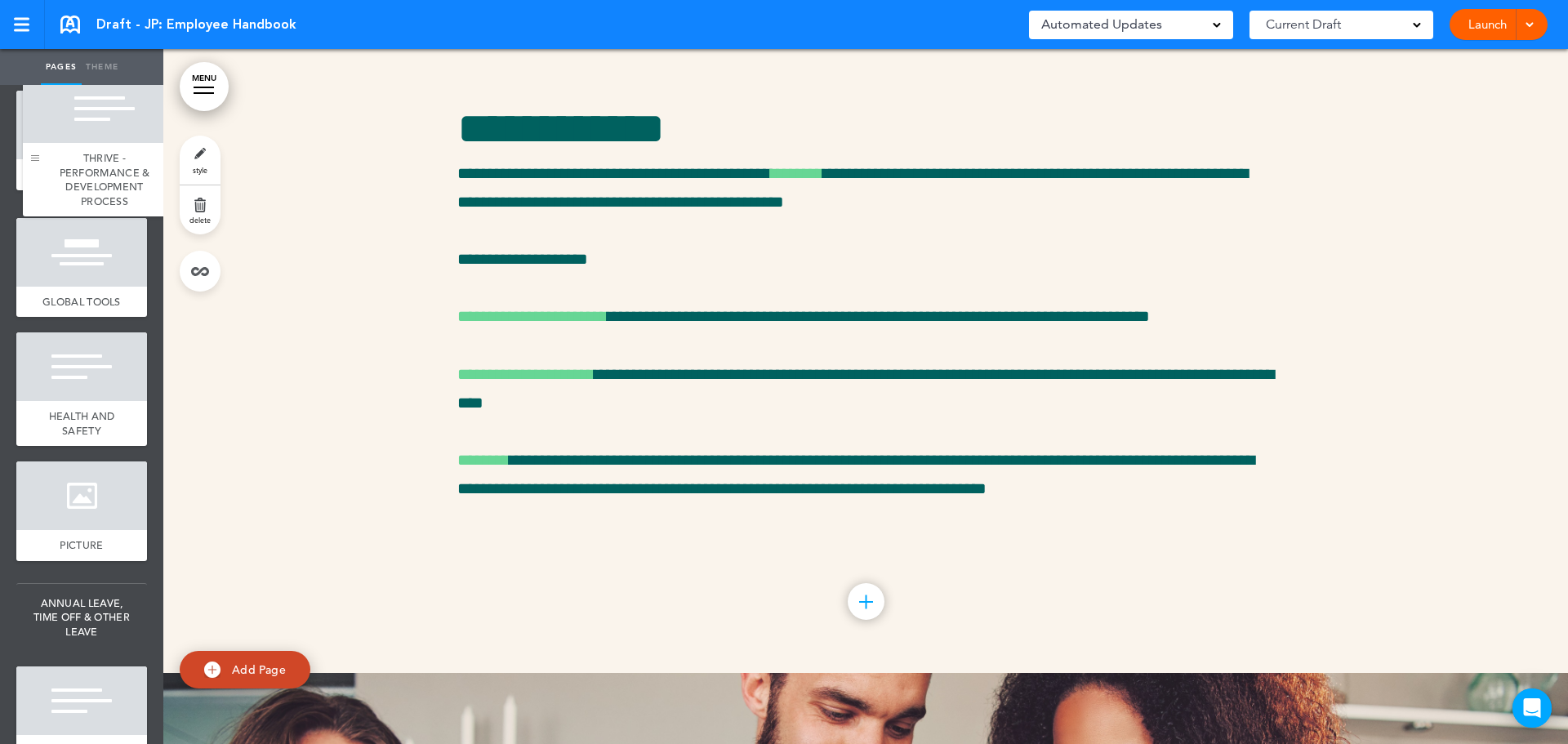
drag, startPoint x: 31, startPoint y: 416, endPoint x: 38, endPoint y: 159, distance: 257.1
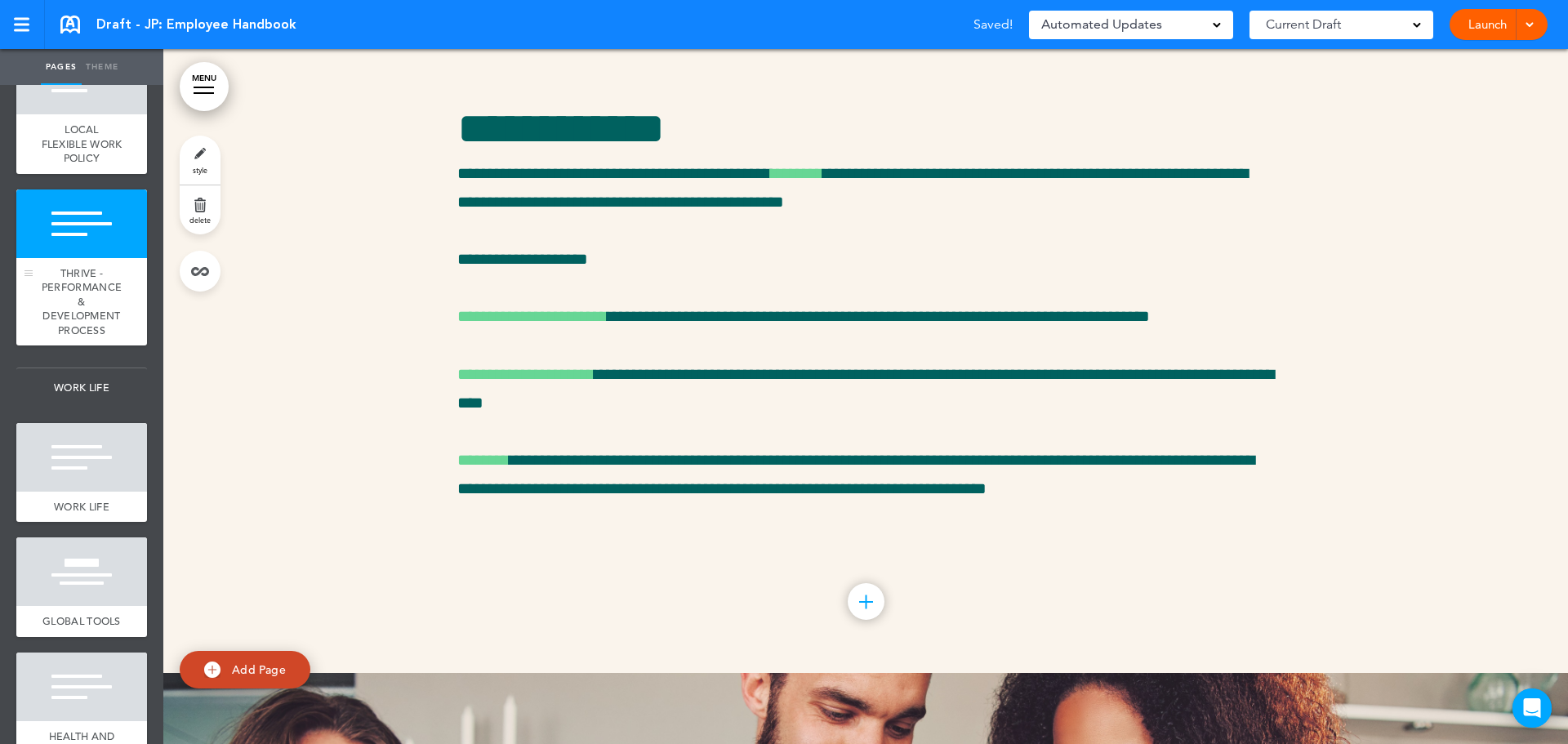
scroll to position [1615, 0]
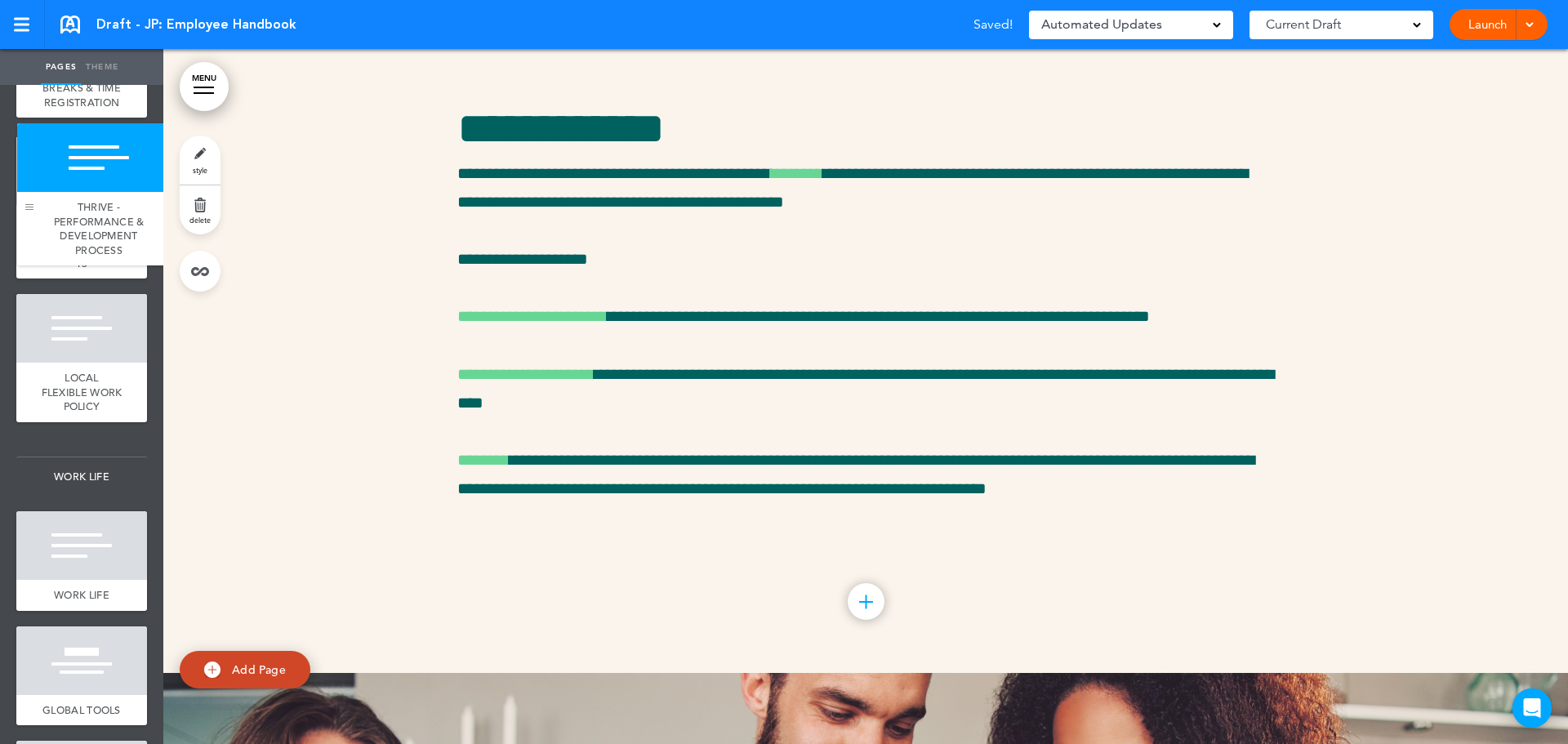
drag, startPoint x: 31, startPoint y: 642, endPoint x: 31, endPoint y: 204, distance: 438.0
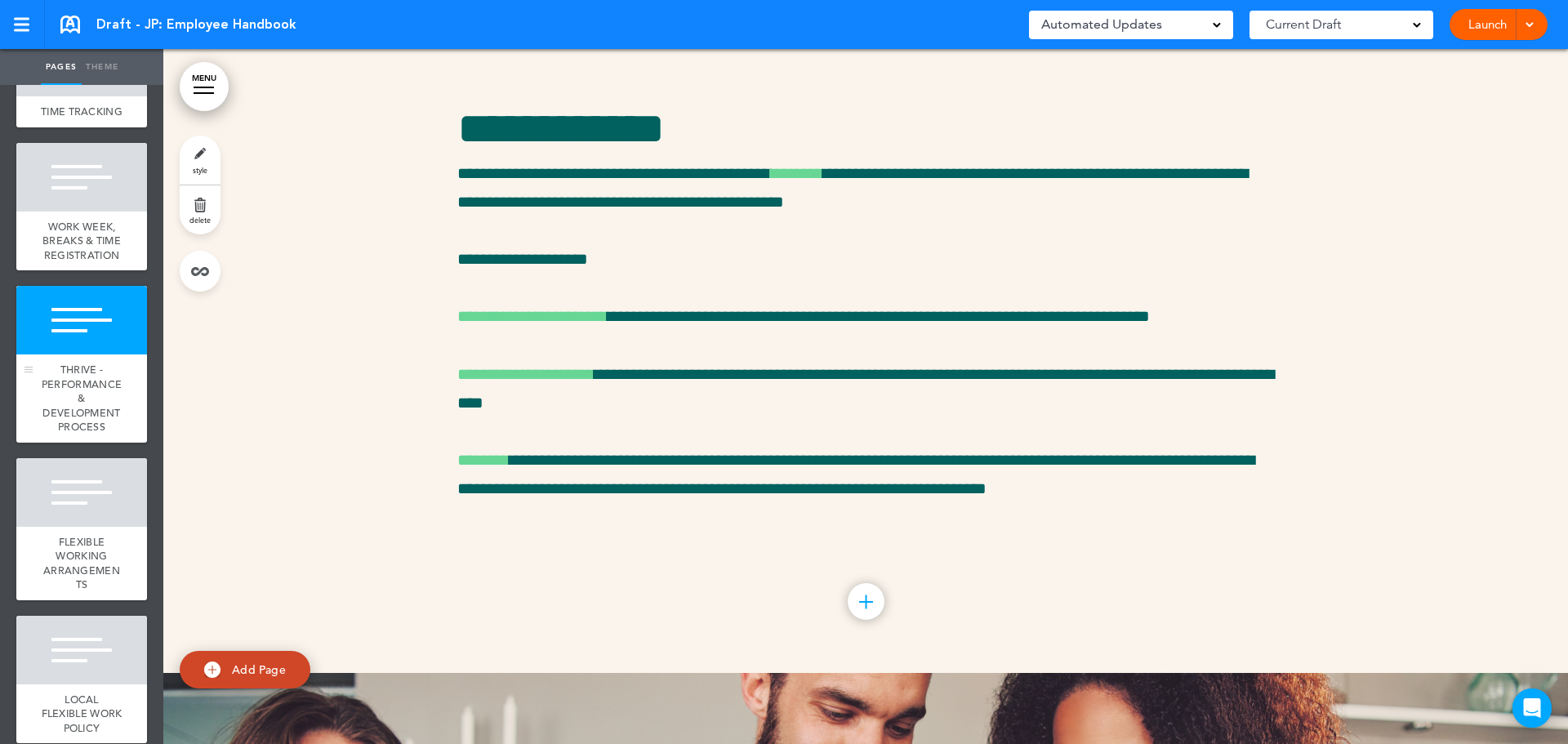
scroll to position [1288, 0]
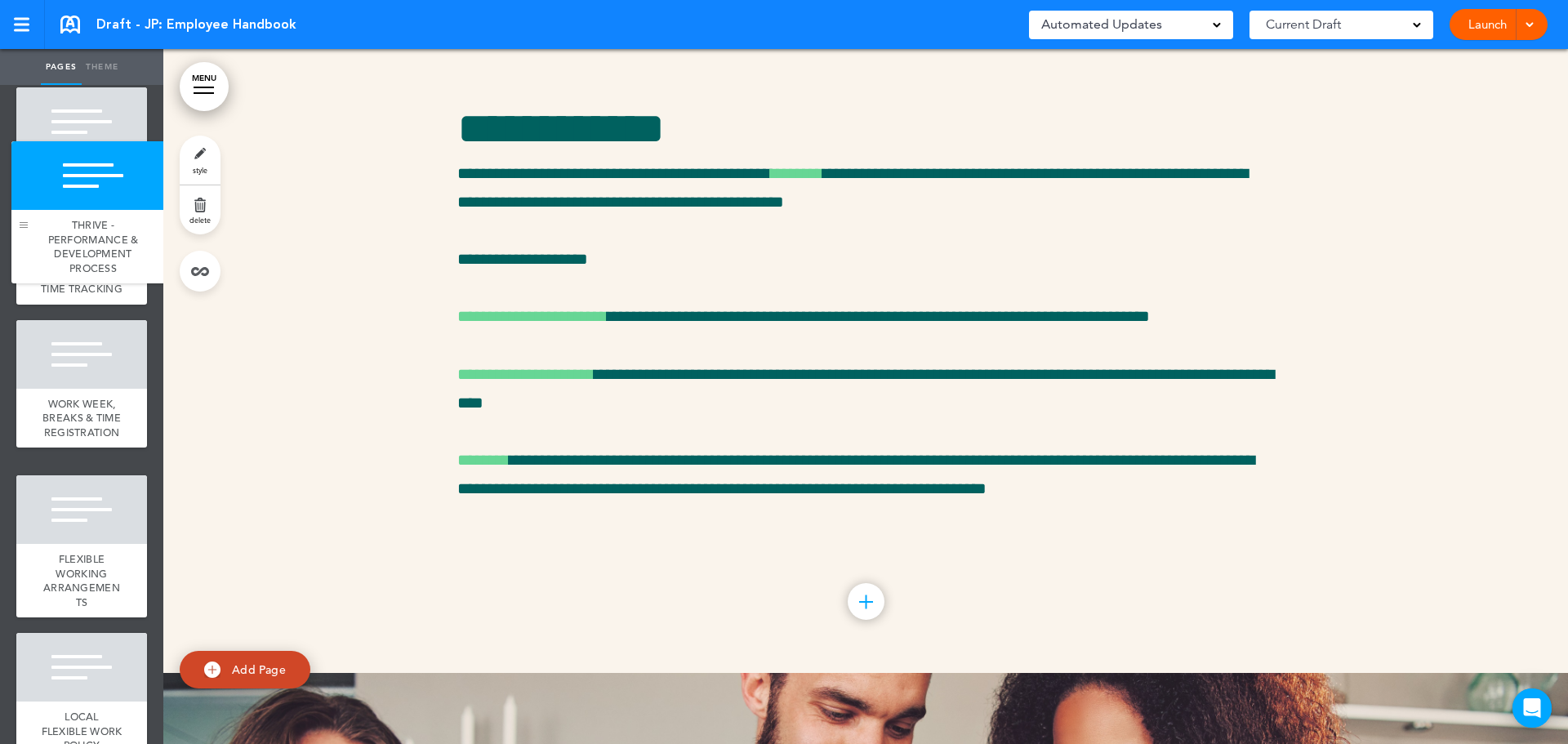
drag, startPoint x: 30, startPoint y: 582, endPoint x: 23, endPoint y: 222, distance: 360.1
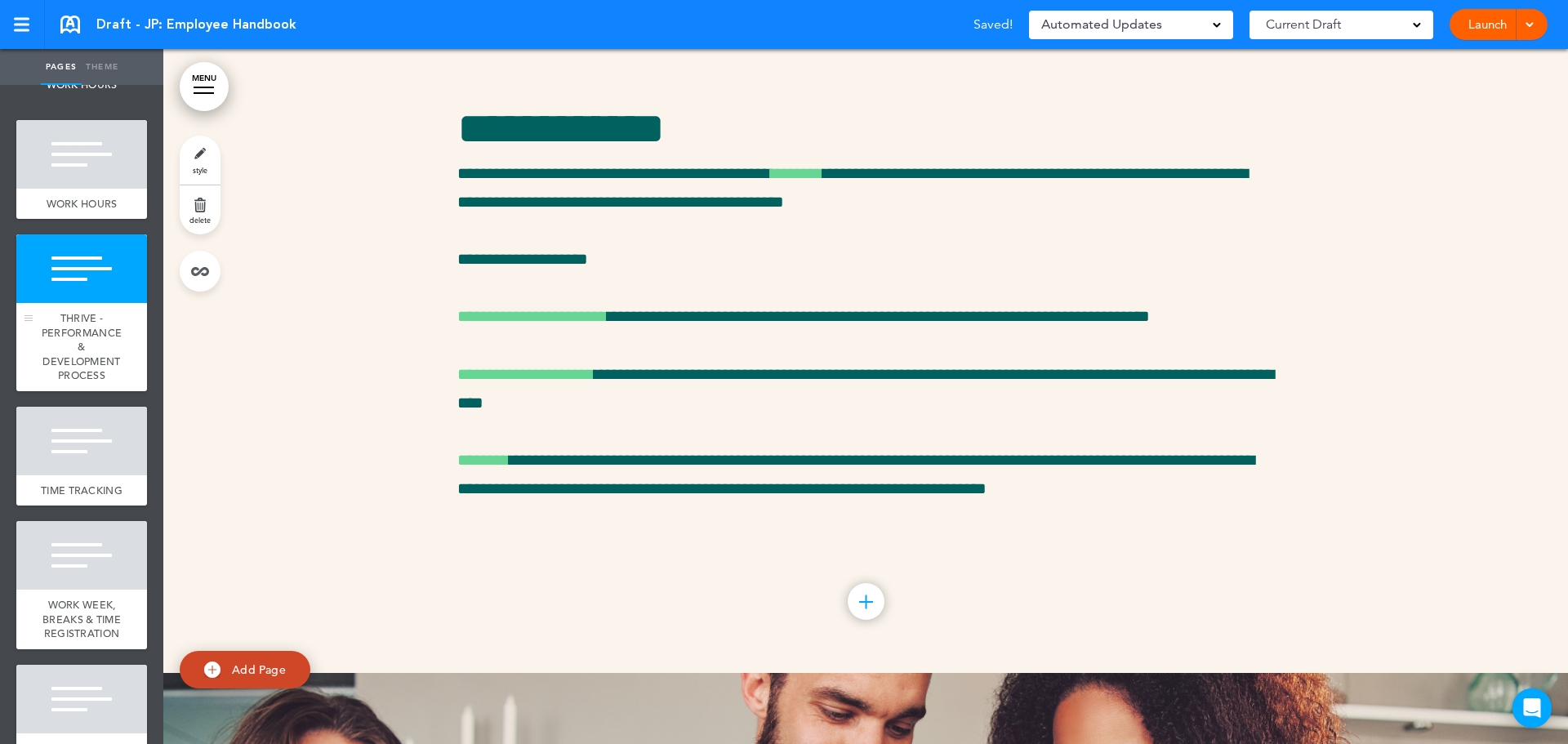
scroll to position [962, 0]
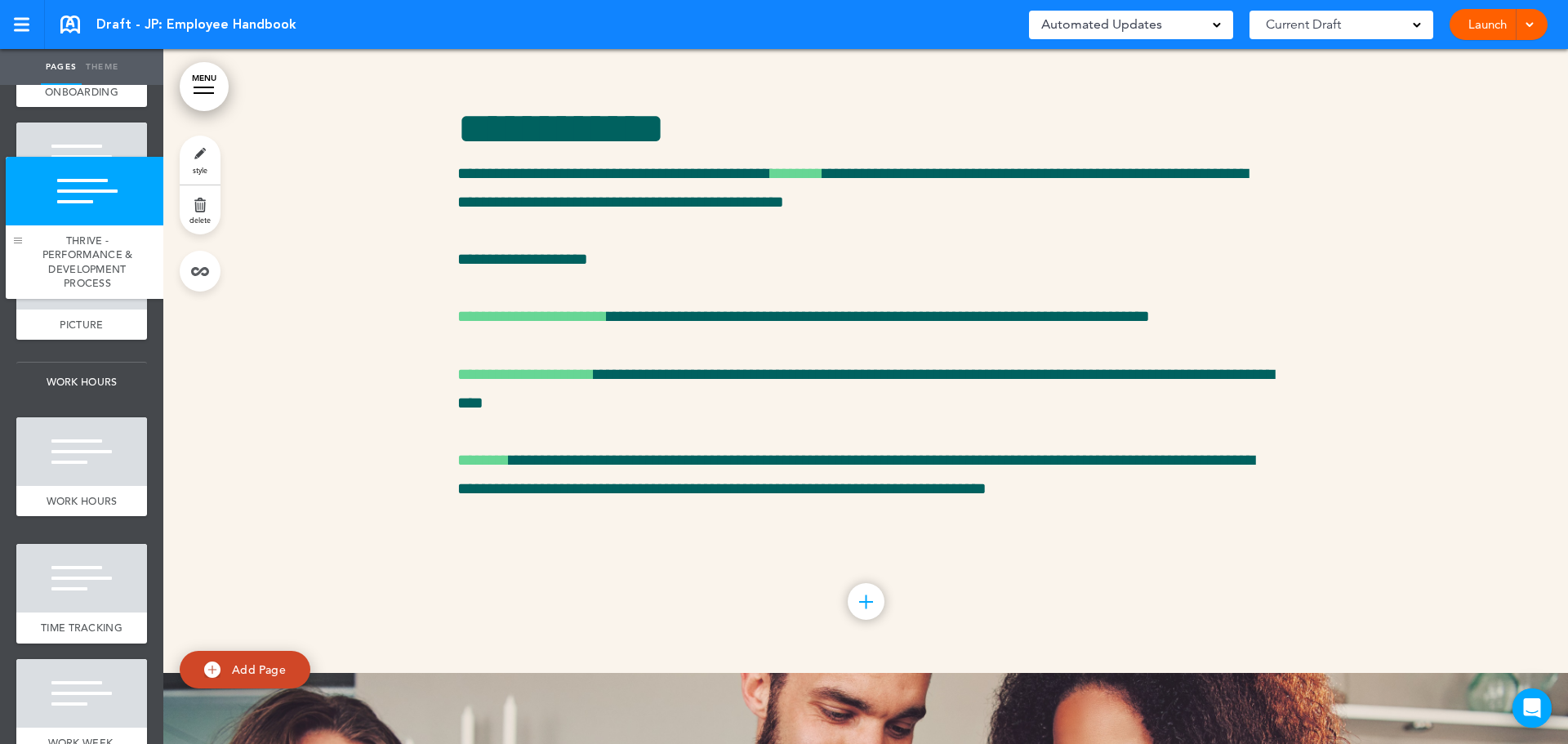
drag, startPoint x: 22, startPoint y: 680, endPoint x: 11, endPoint y: 253, distance: 427.1
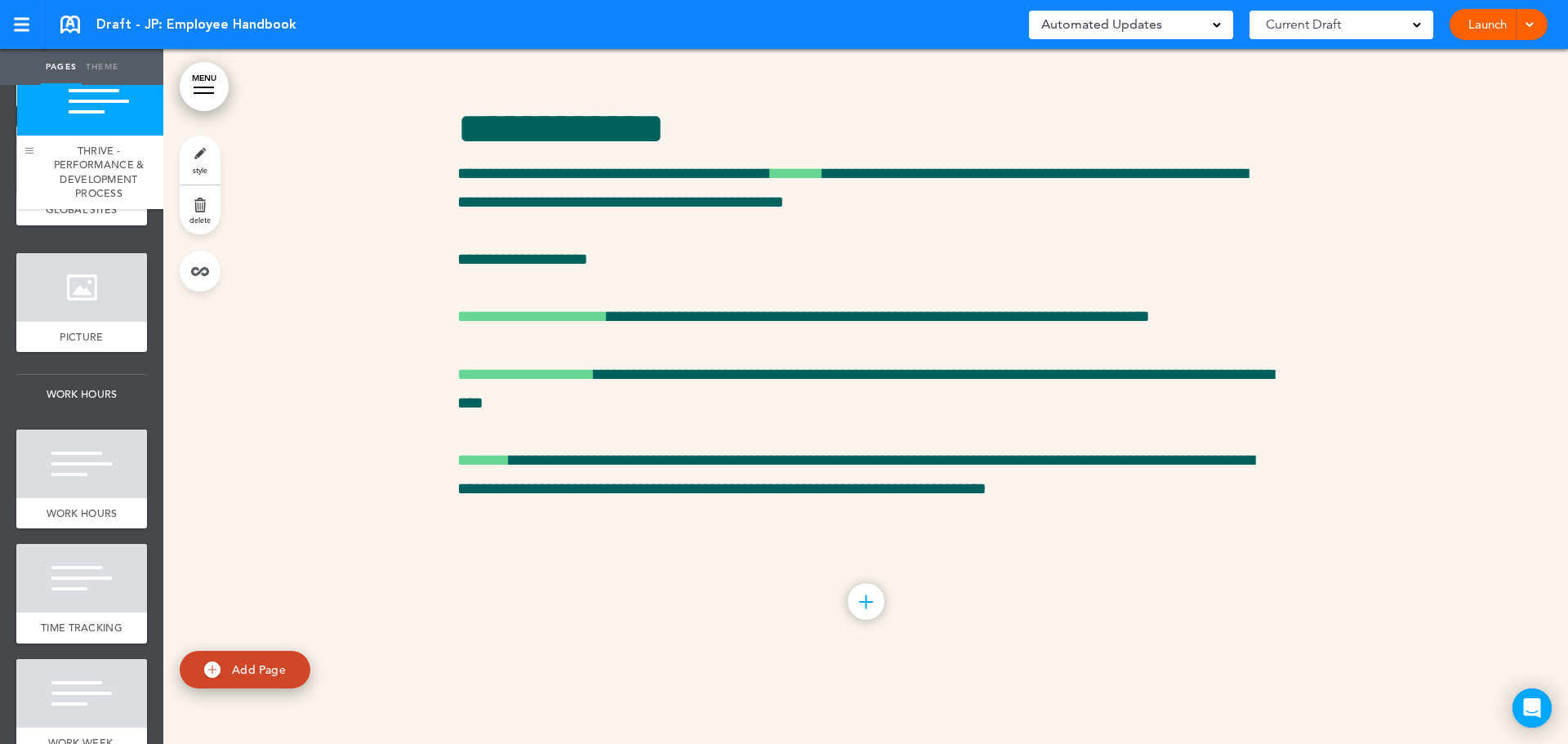
drag, startPoint x: 29, startPoint y: 367, endPoint x: 28, endPoint y: 149, distance: 218.0
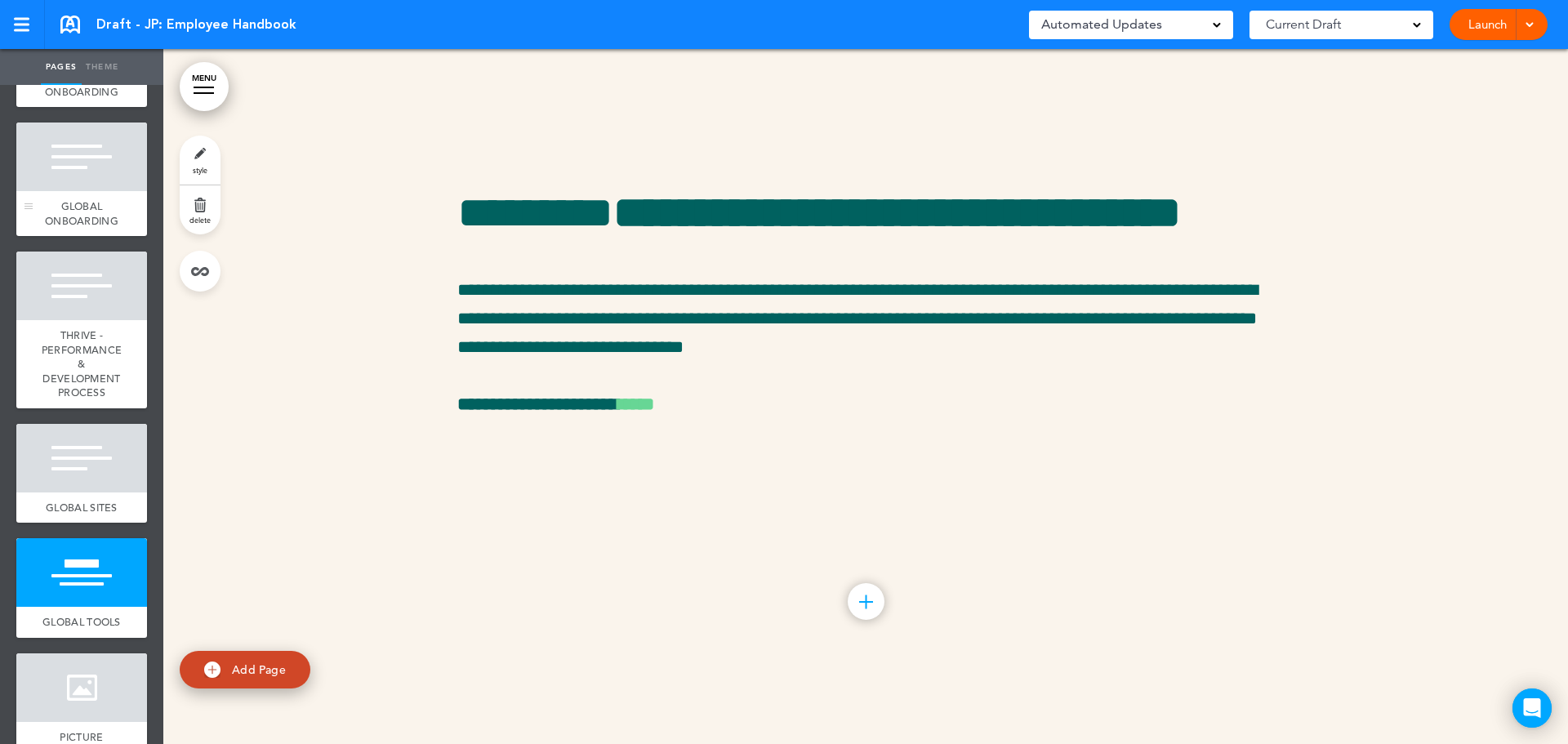
scroll to position [828, 0]
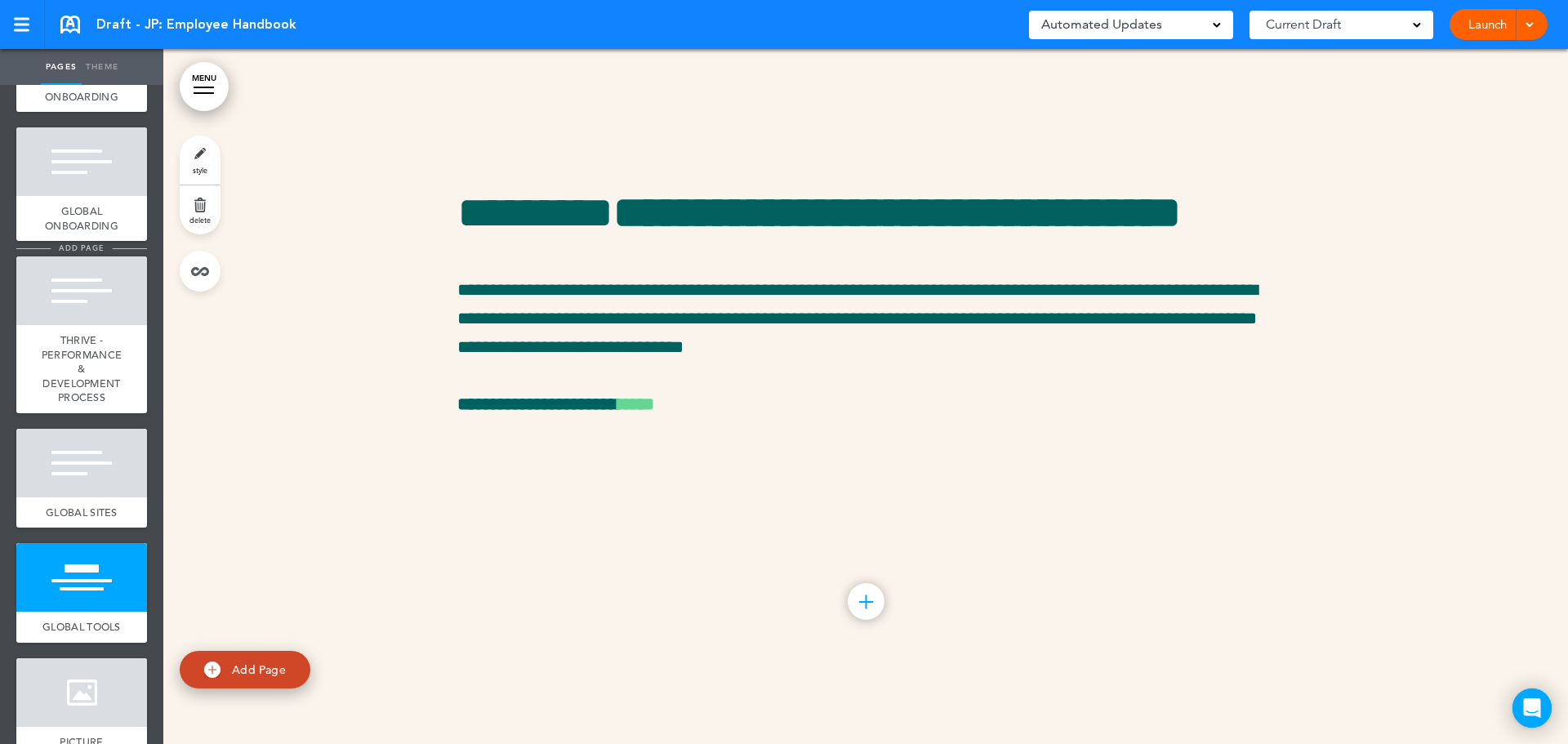
drag, startPoint x: 74, startPoint y: 445, endPoint x: 67, endPoint y: 294, distance: 151.2
click at [67, 294] on ul "add page EMPLOYEE HANDBOOK add page WELCOME add page HOW WE ROLL add page PICTU…" at bounding box center [81, 414] width 163 height 659
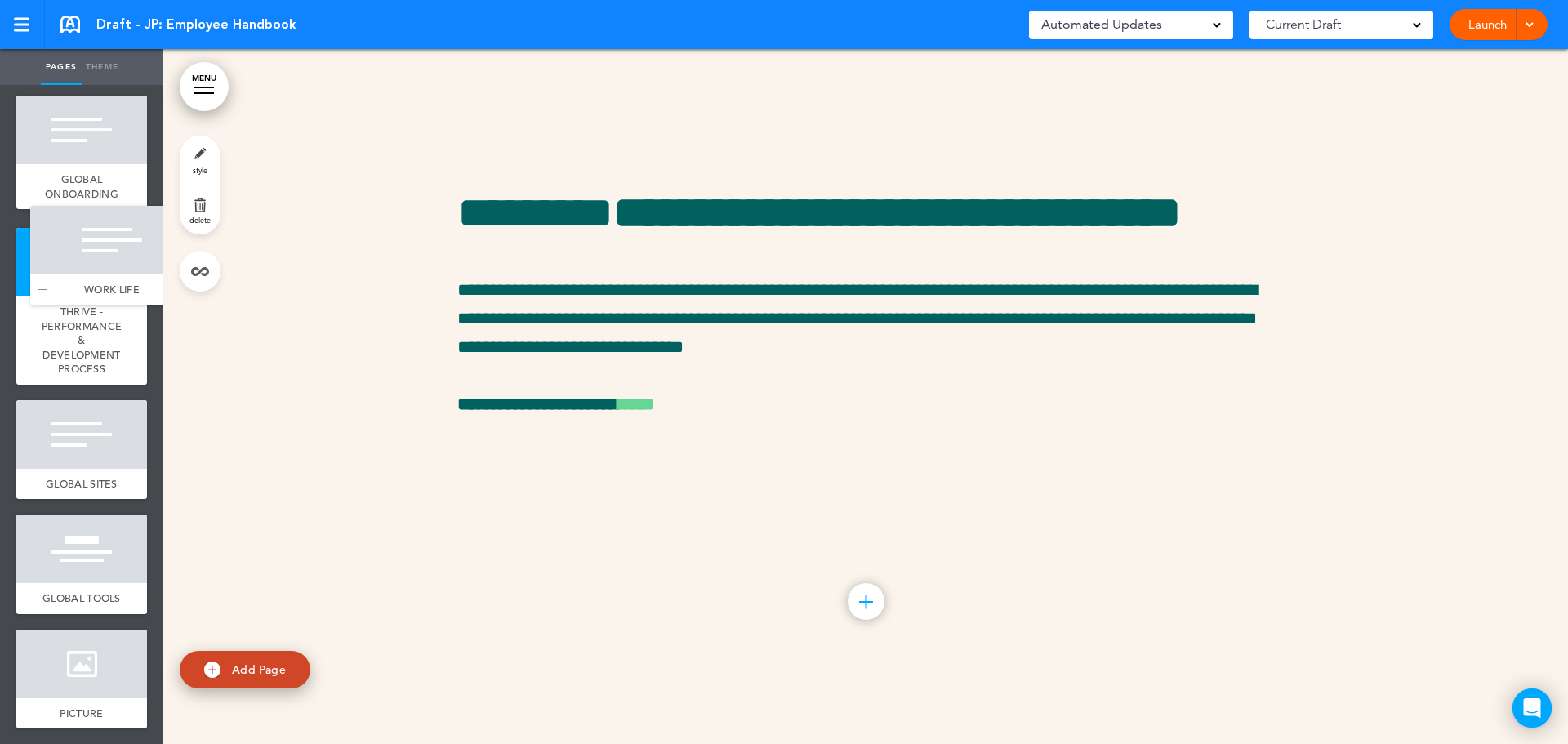
scroll to position [864, 0]
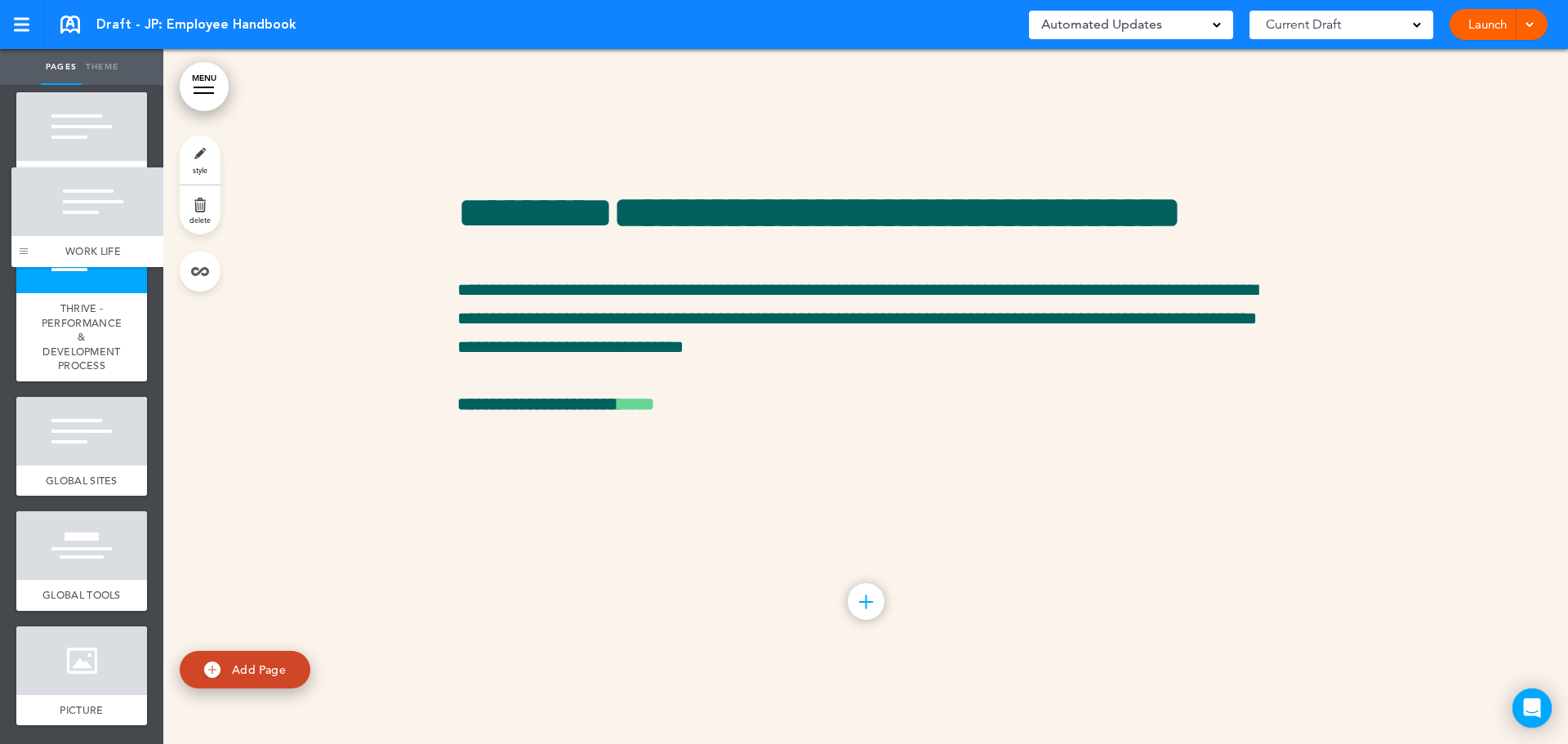
drag, startPoint x: 26, startPoint y: 439, endPoint x: 21, endPoint y: 252, distance: 187.1
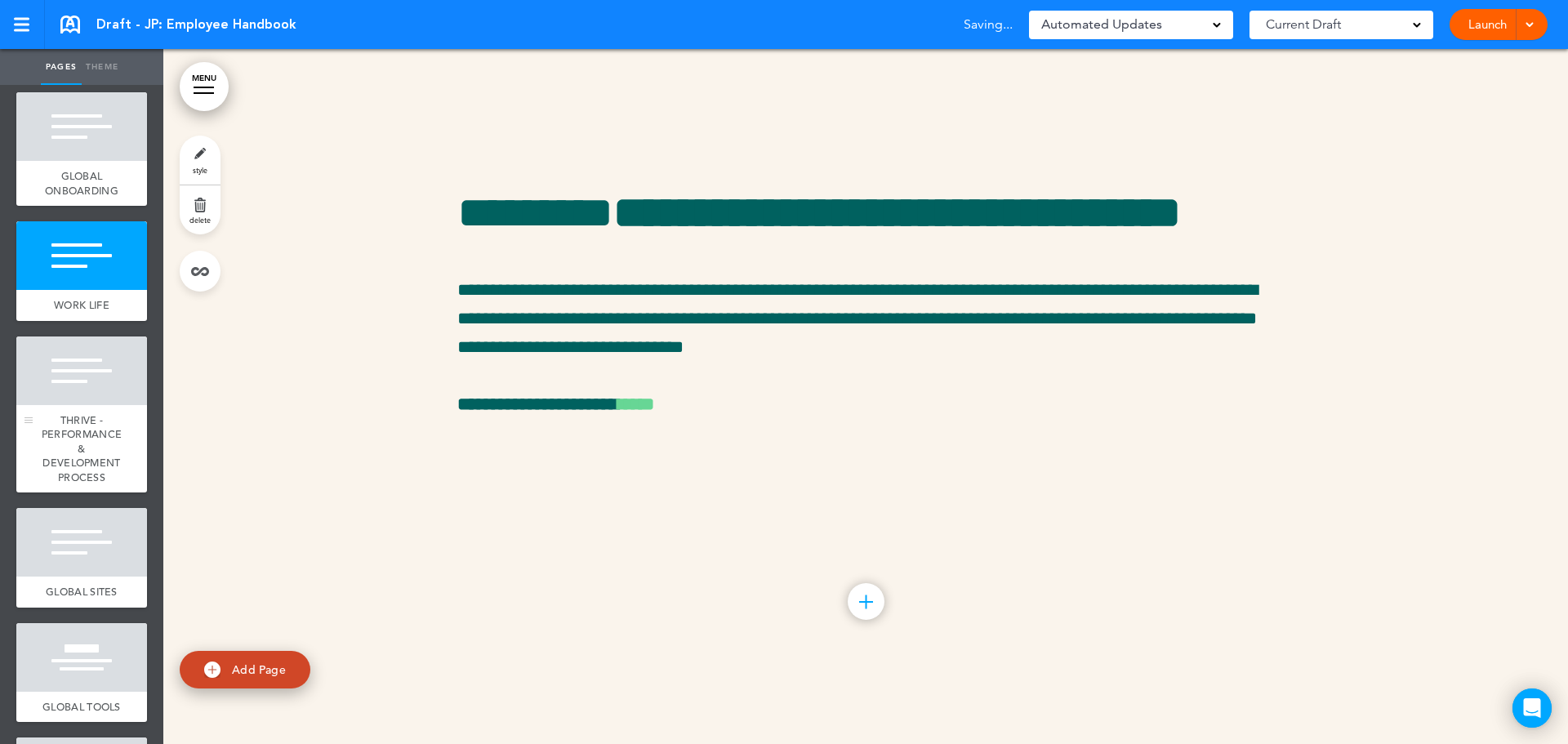
scroll to position [974, 0]
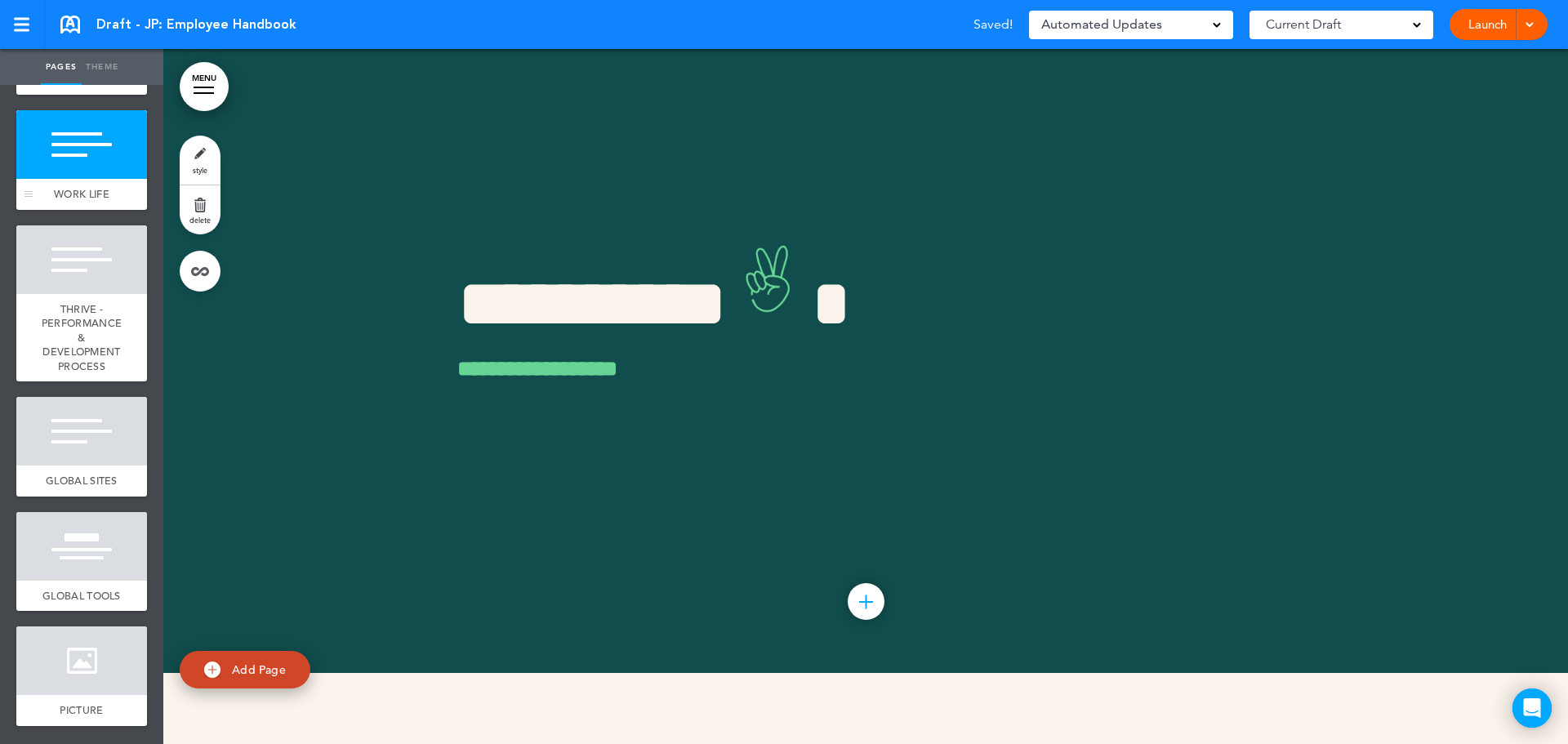
click at [42, 177] on div at bounding box center [82, 144] width 130 height 68
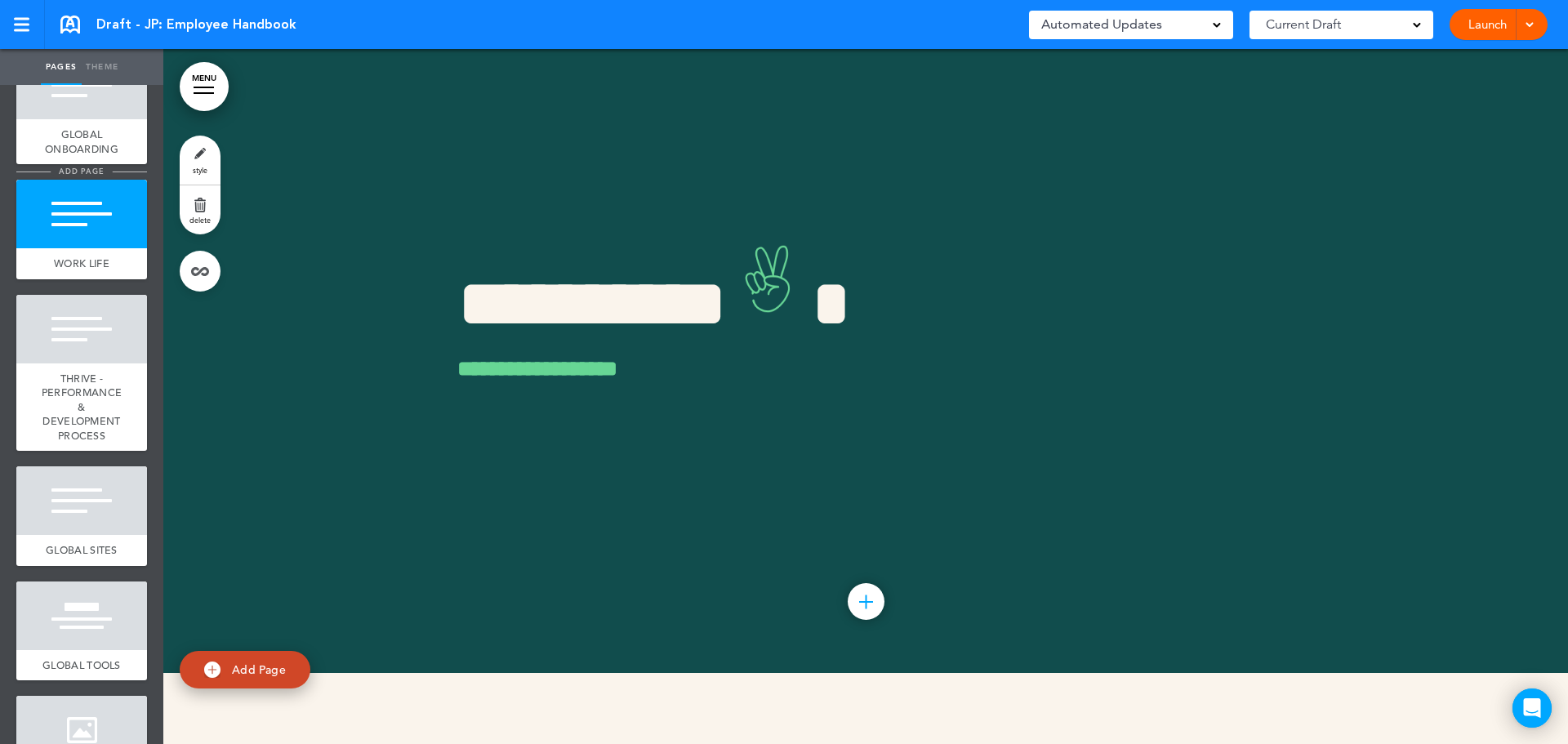
scroll to position [892, 0]
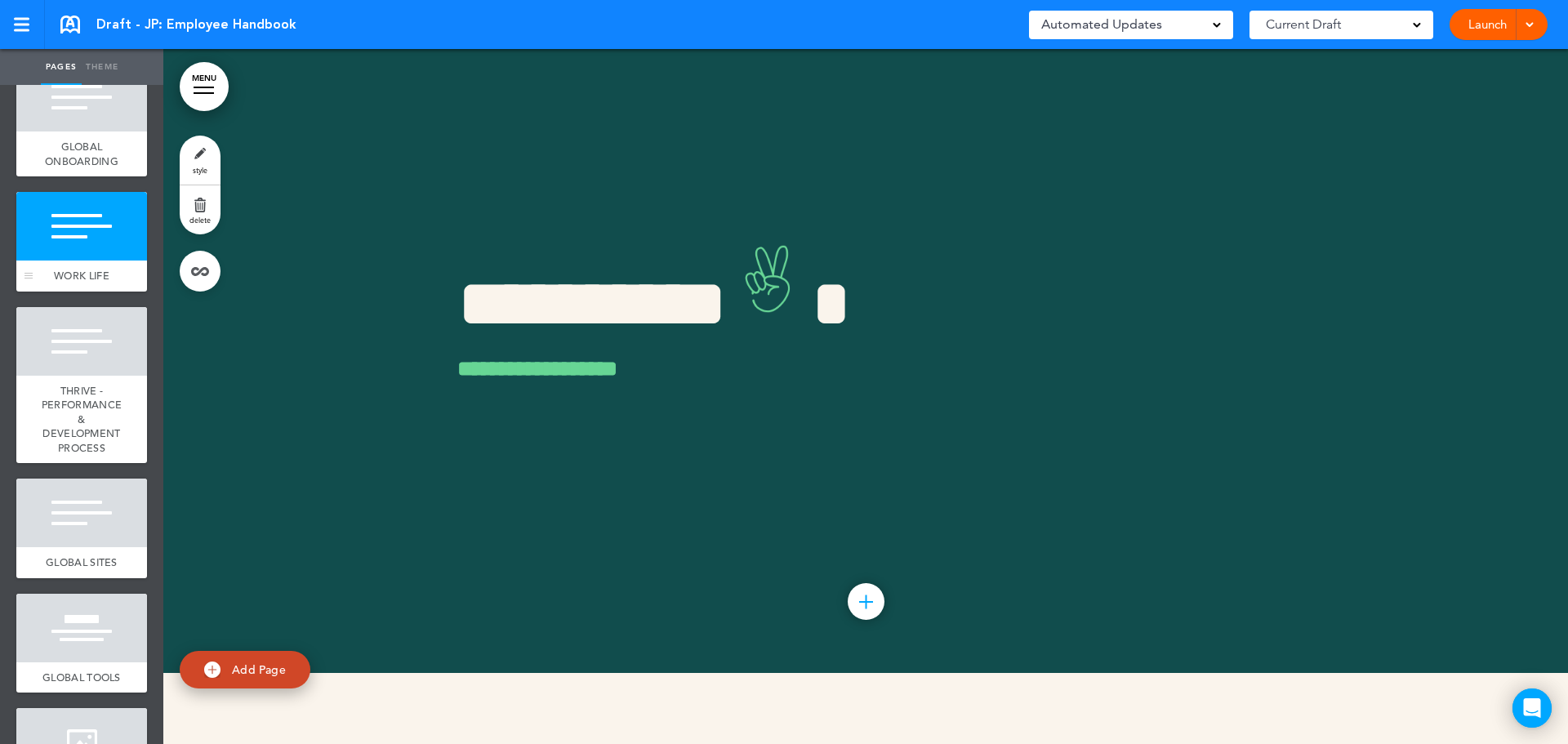
click at [77, 261] on div at bounding box center [82, 225] width 130 height 68
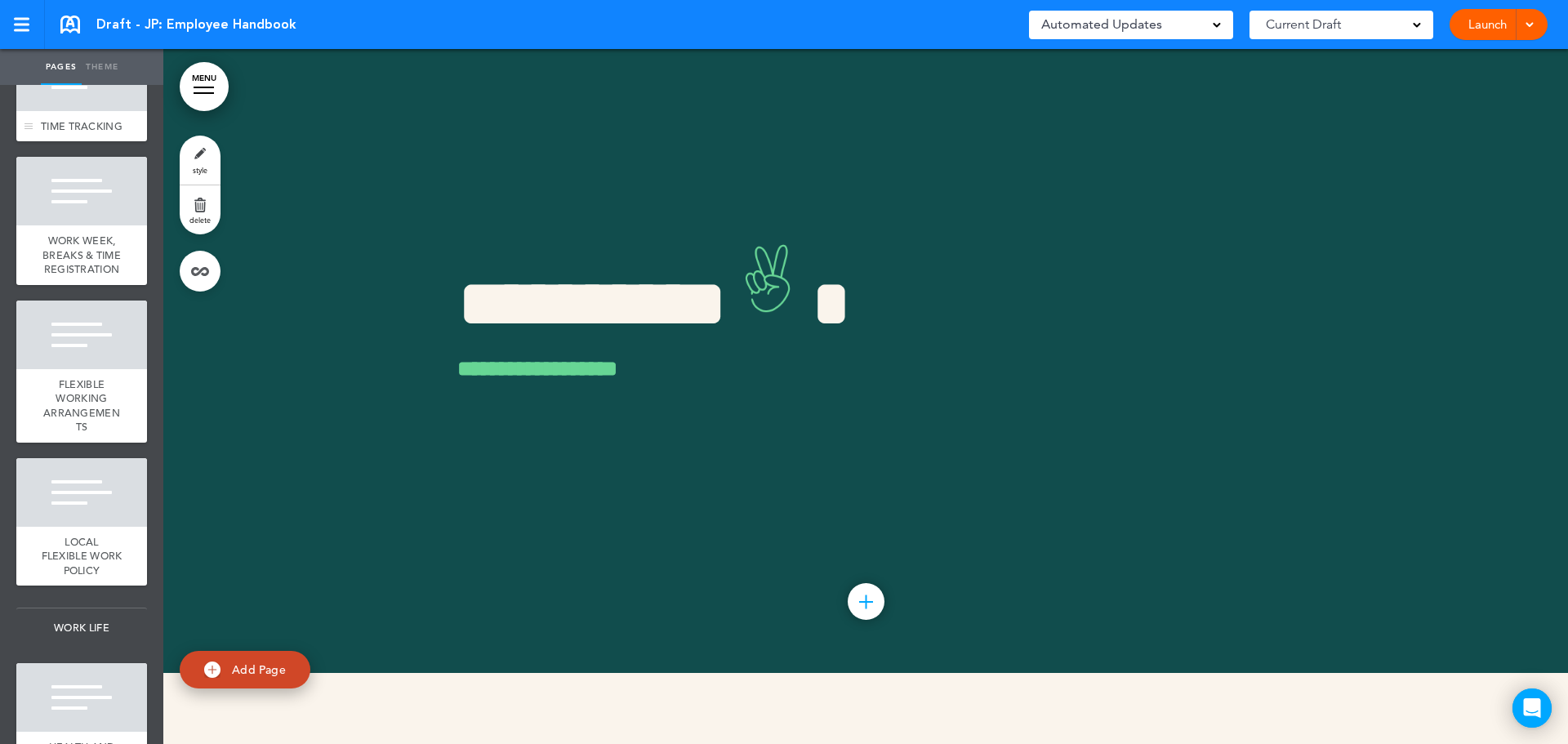
scroll to position [2035, 0]
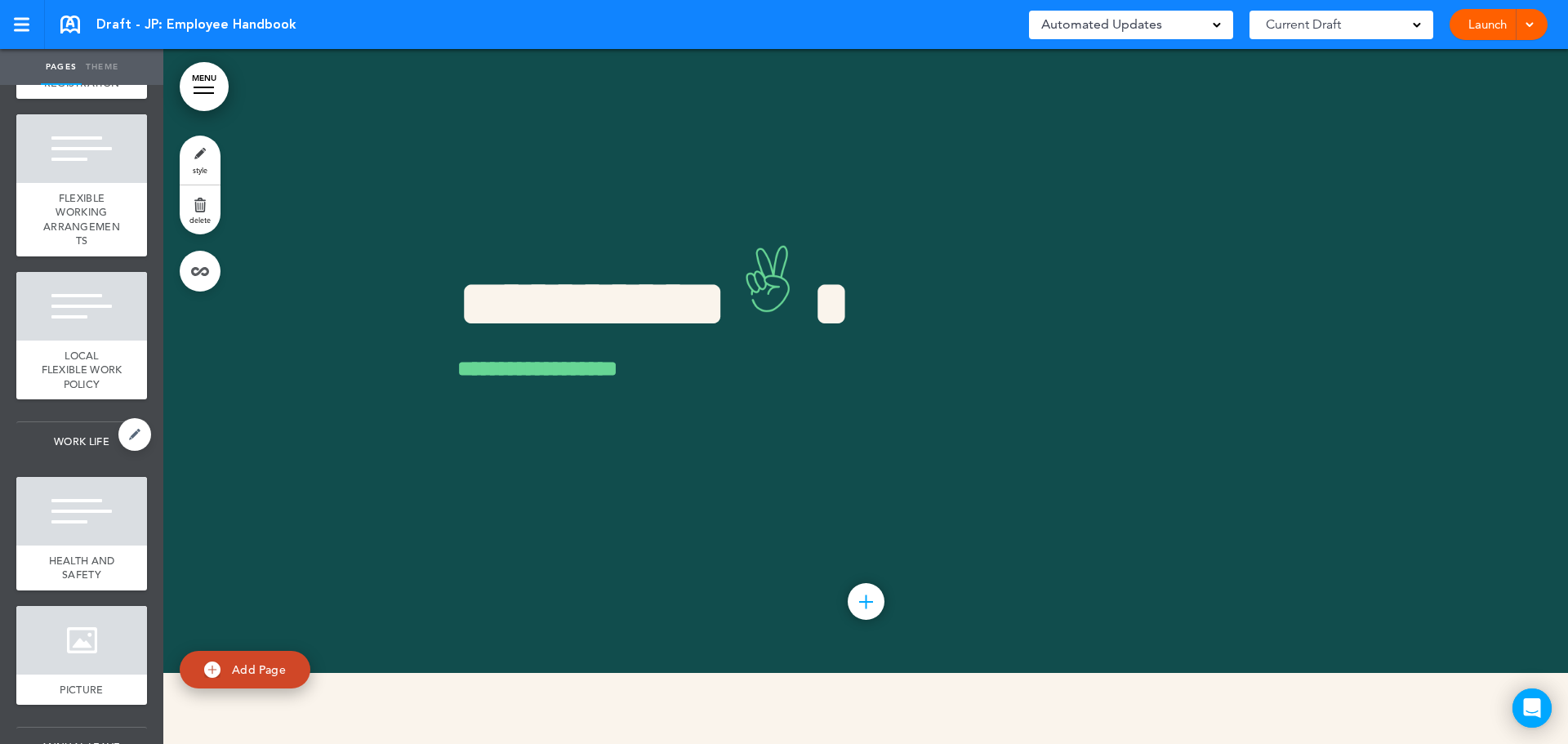
click at [78, 461] on span "WORK LIFE" at bounding box center [82, 442] width 130 height 40
click at [119, 451] on link at bounding box center [134, 434] width 33 height 33
type input "*********"
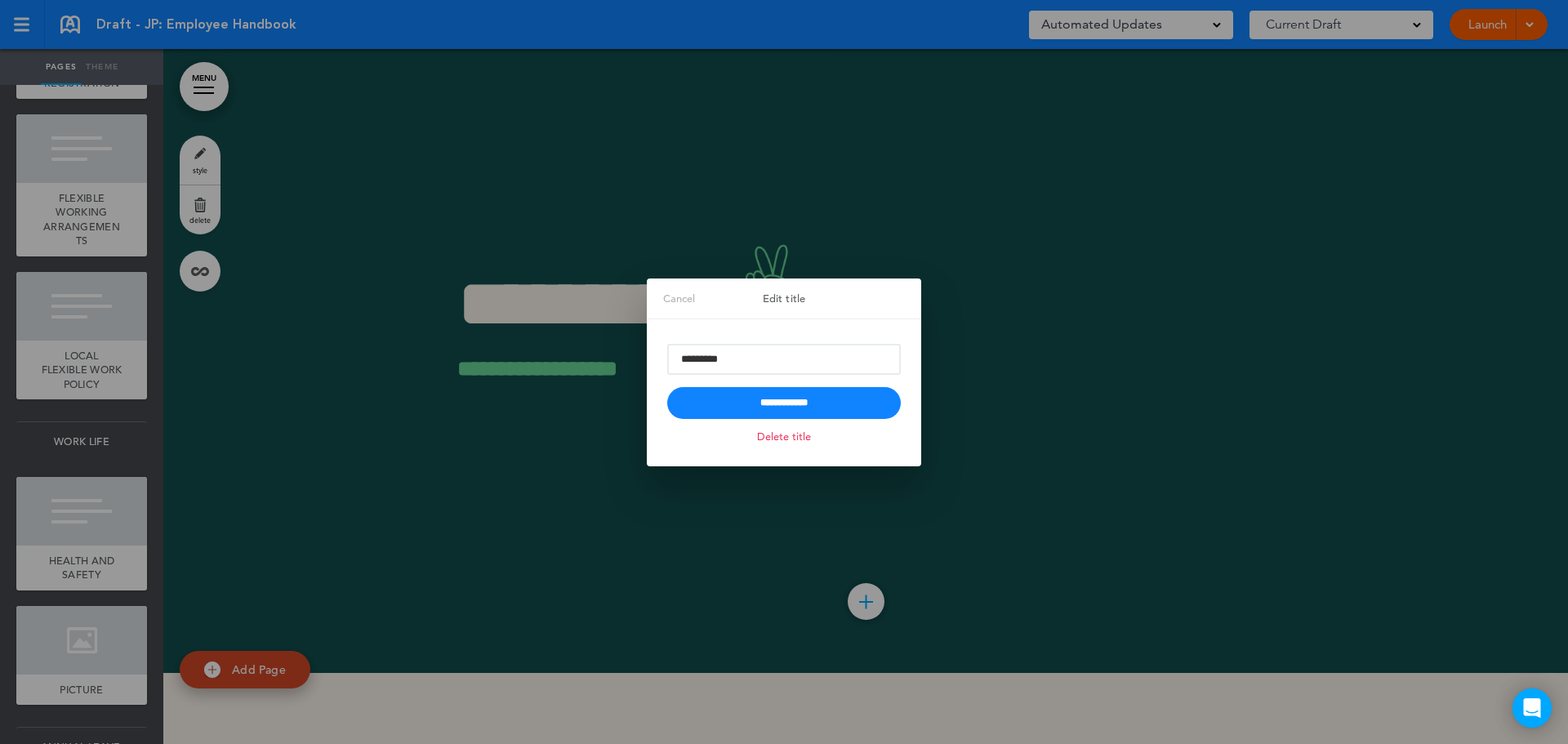
drag, startPoint x: 1129, startPoint y: 314, endPoint x: 1020, endPoint y: 325, distance: 109.6
click at [1128, 314] on div at bounding box center [784, 372] width 1568 height 744
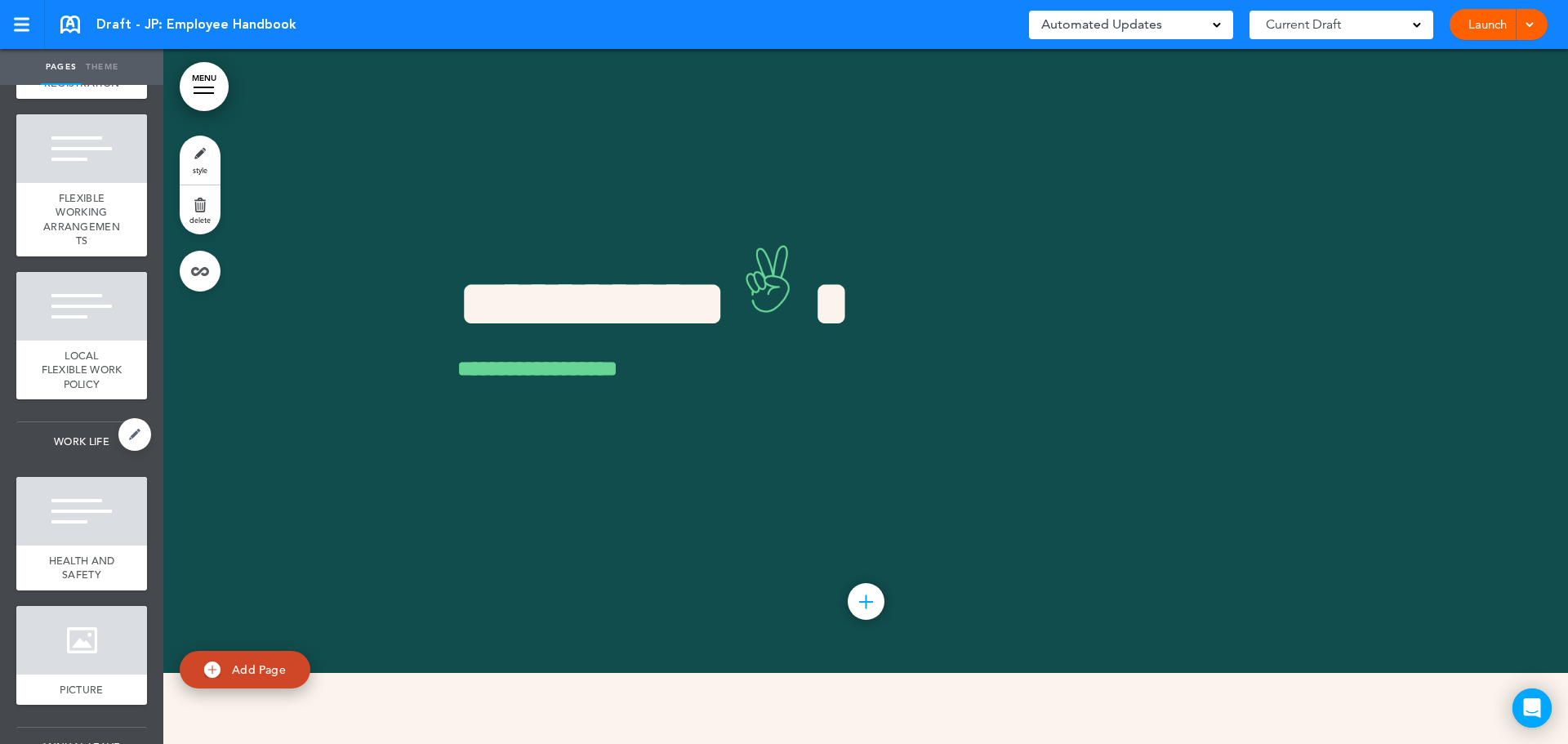
drag, startPoint x: 19, startPoint y: 569, endPoint x: 39, endPoint y: 586, distance: 26.2
click at [30, 461] on span "WORK LIFE" at bounding box center [82, 442] width 130 height 40
click at [42, 461] on span "WORK LIFE" at bounding box center [82, 442] width 130 height 40
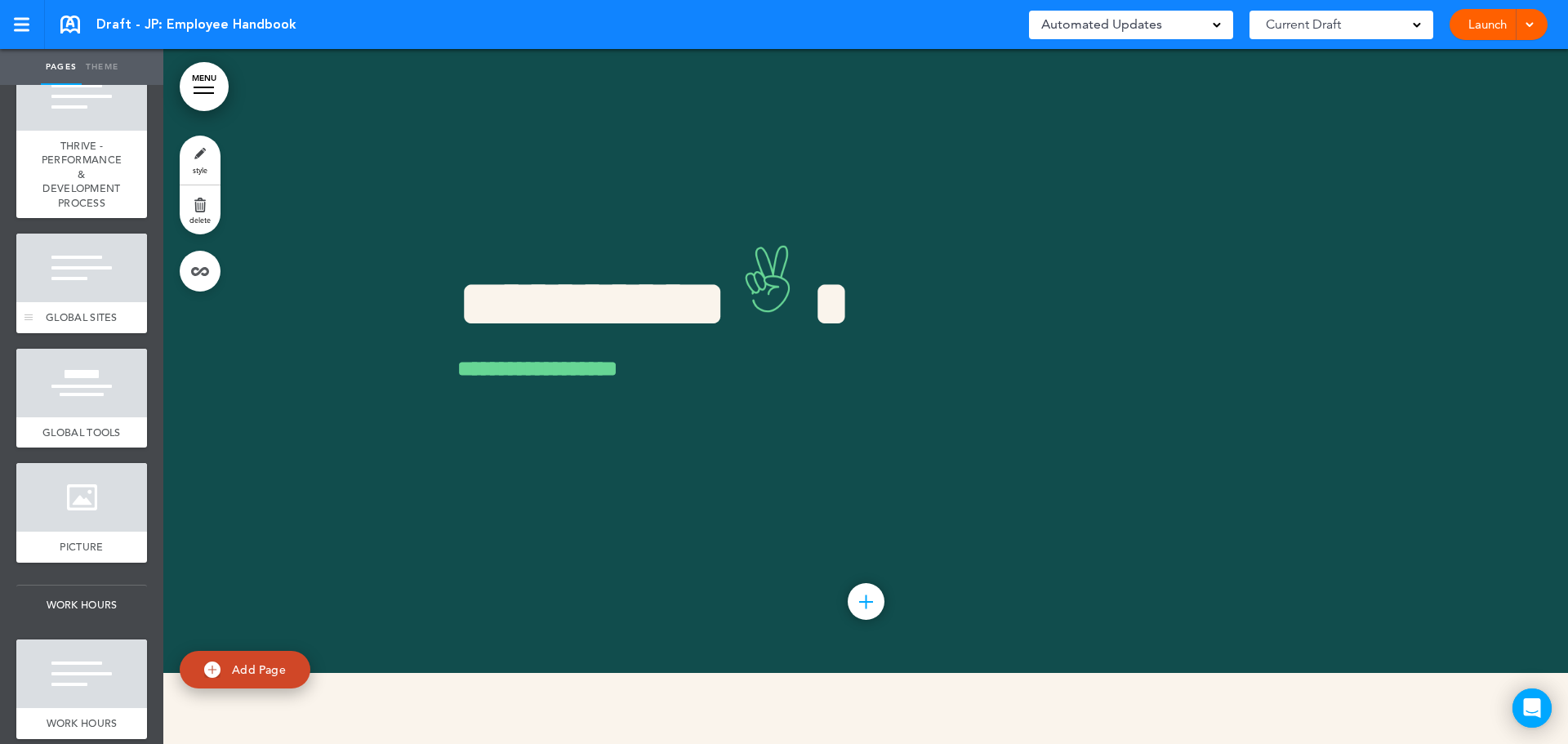
scroll to position [892, 0]
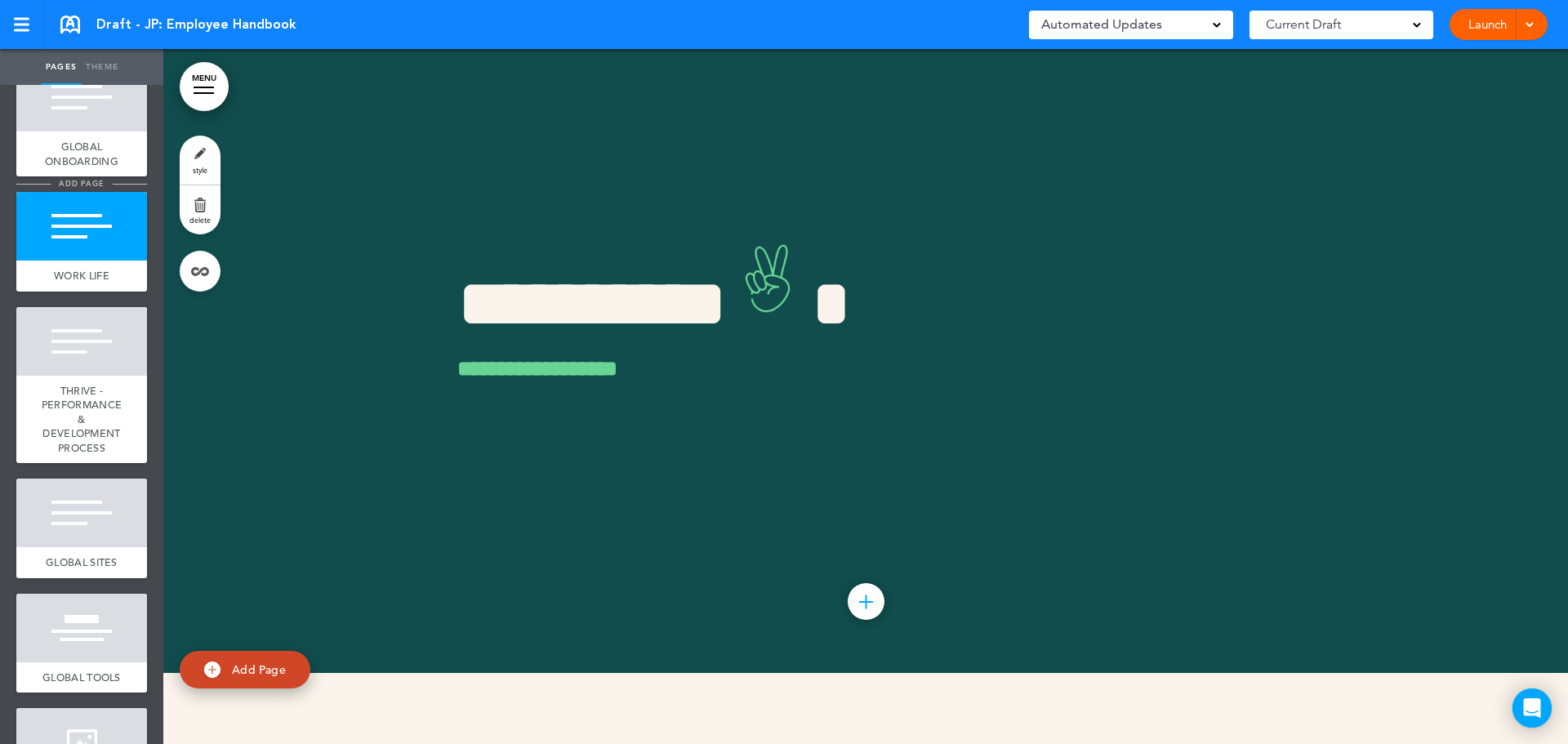
click at [69, 189] on span "add page" at bounding box center [81, 183] width 61 height 11
type input "********"
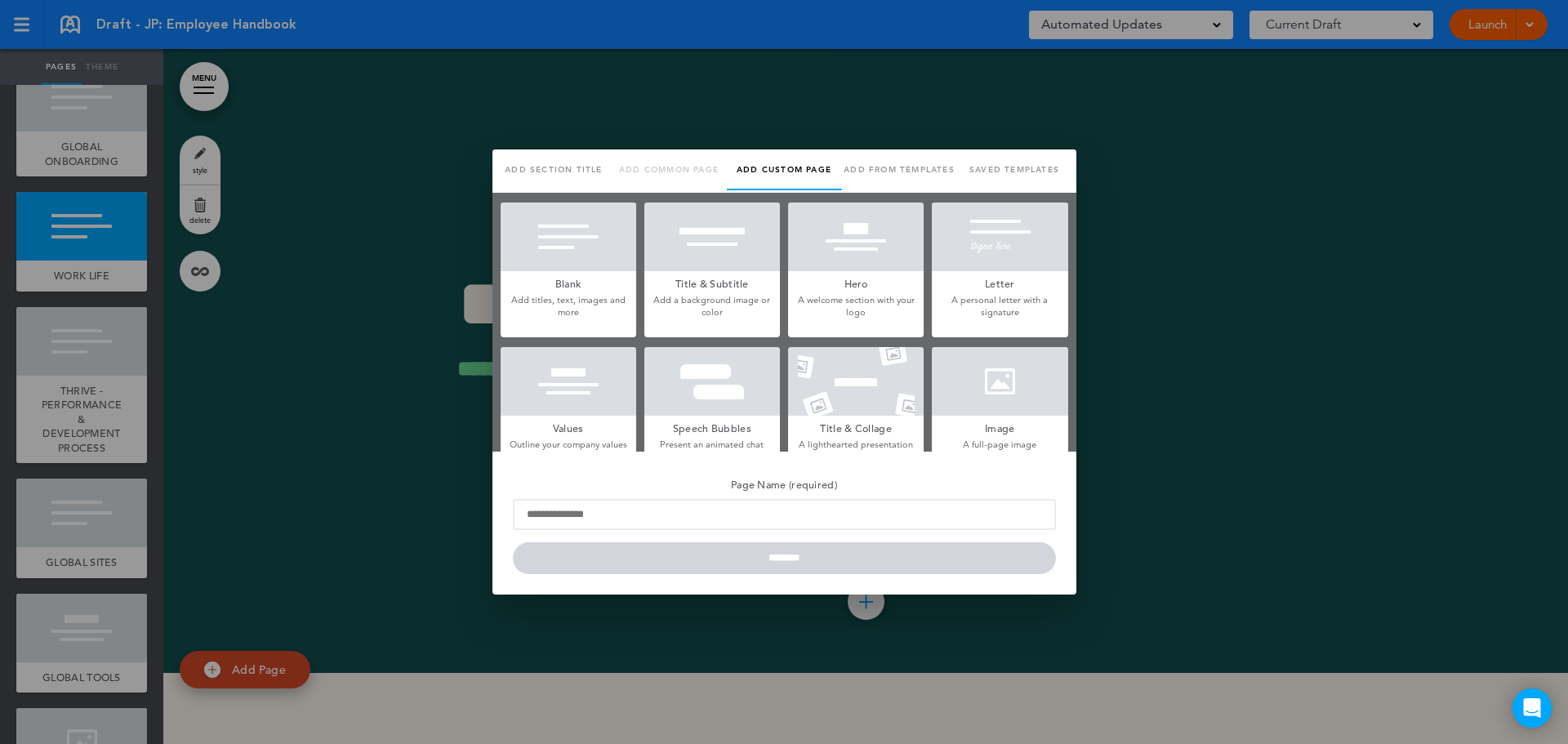
scroll to position [0, 0]
click at [139, 276] on div at bounding box center [784, 372] width 1568 height 744
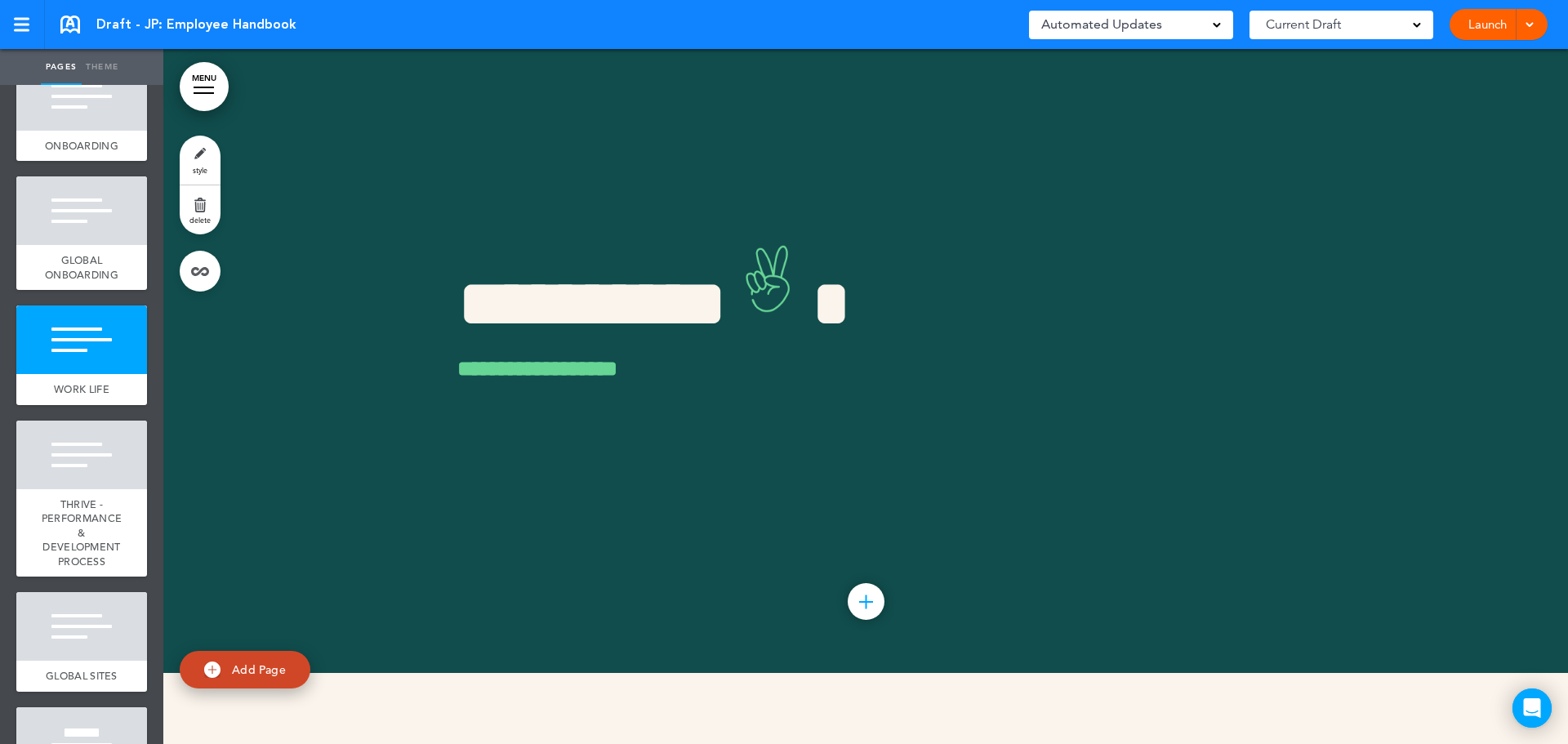
scroll to position [706, 0]
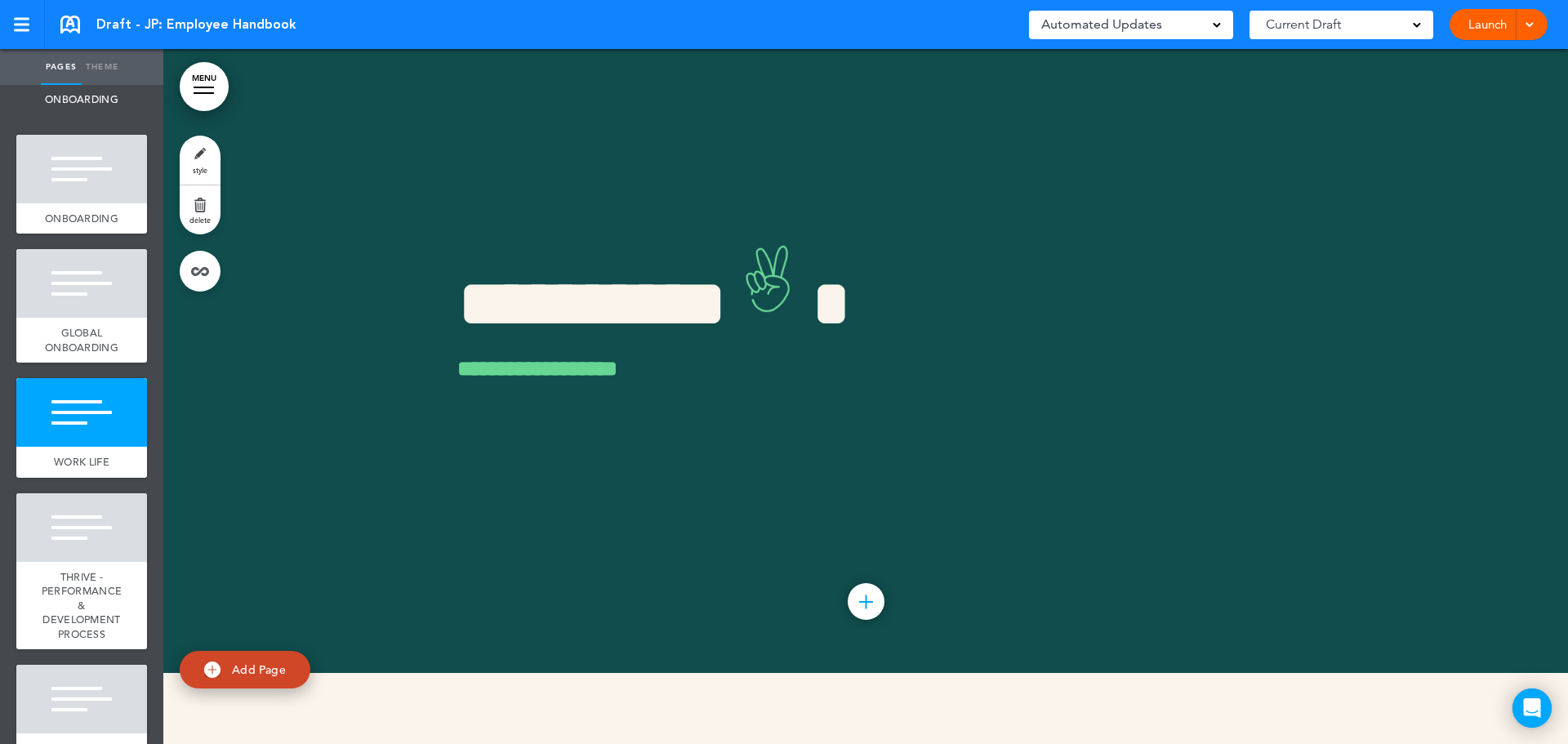
click at [96, 63] on link "Theme" at bounding box center [102, 67] width 41 height 36
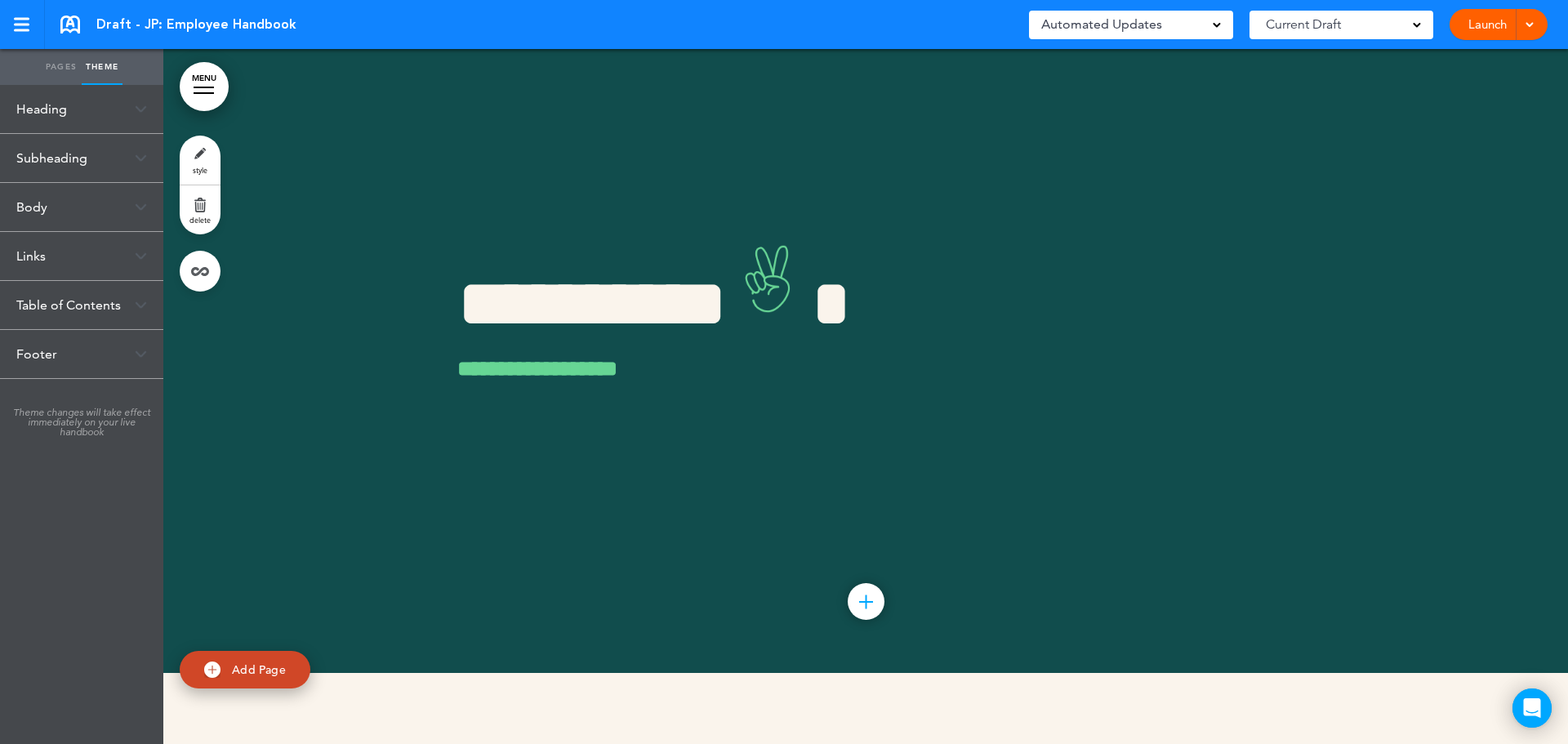
click at [59, 68] on link "Pages" at bounding box center [60, 67] width 41 height 36
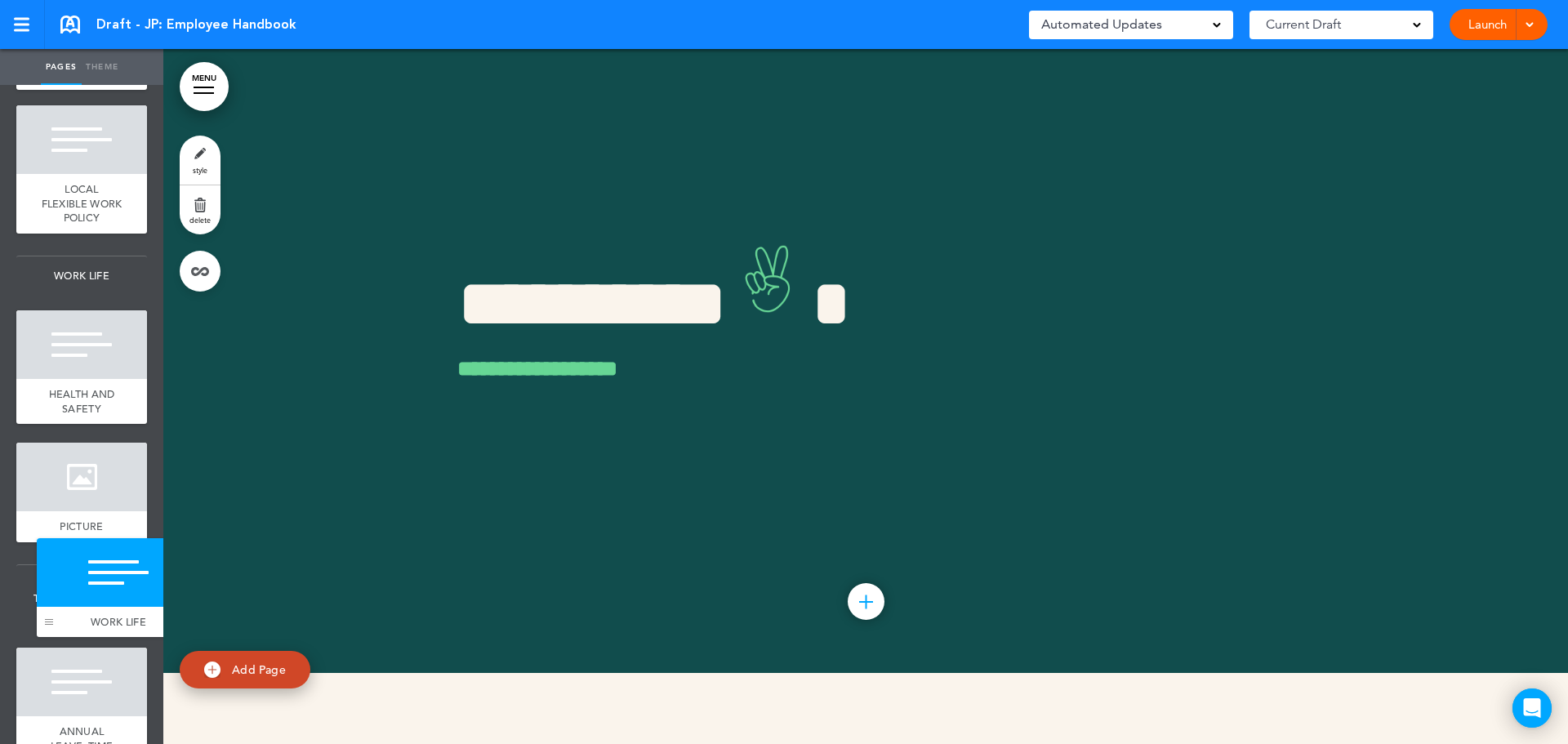
scroll to position [2148, 0]
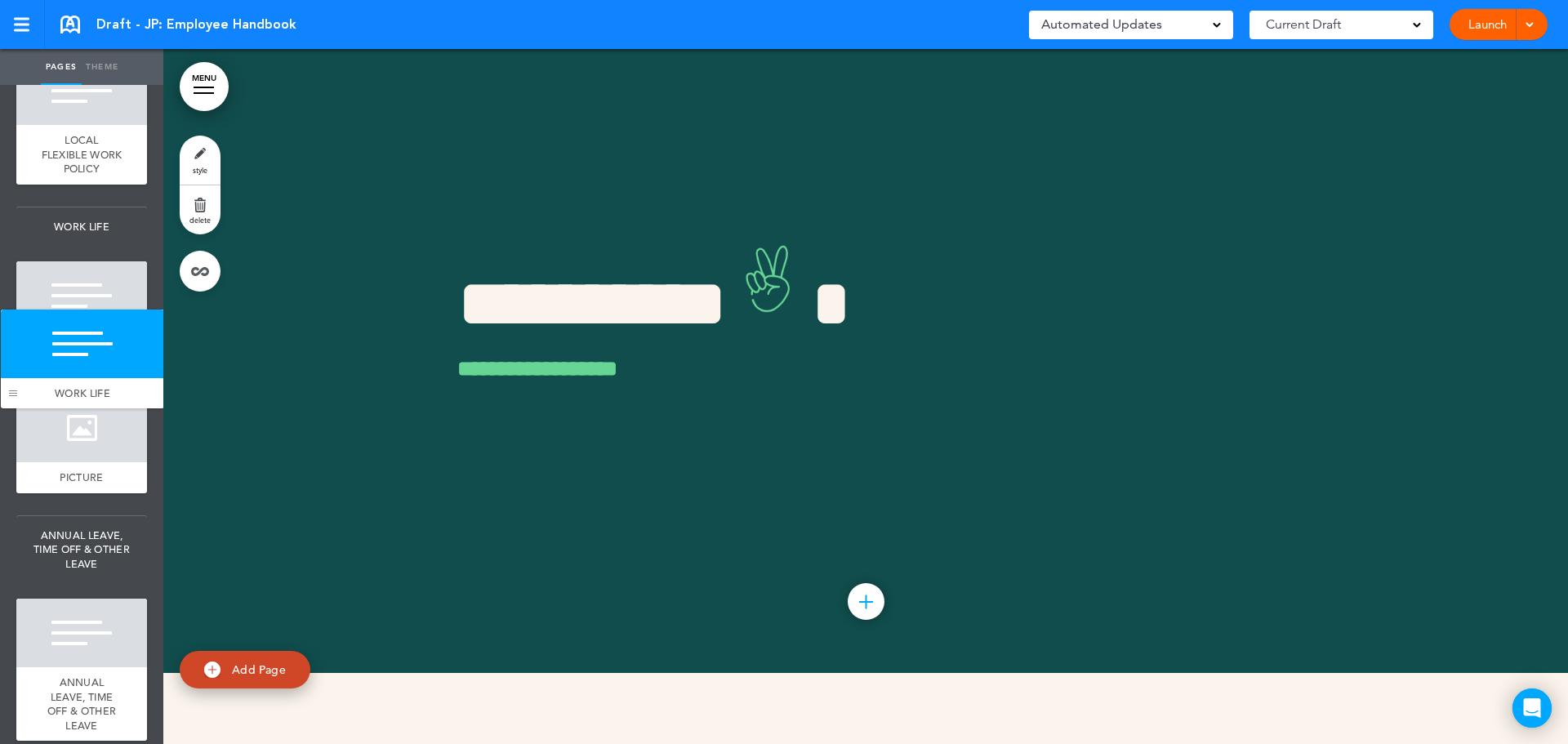
drag, startPoint x: 29, startPoint y: 183, endPoint x: 13, endPoint y: 390, distance: 207.6
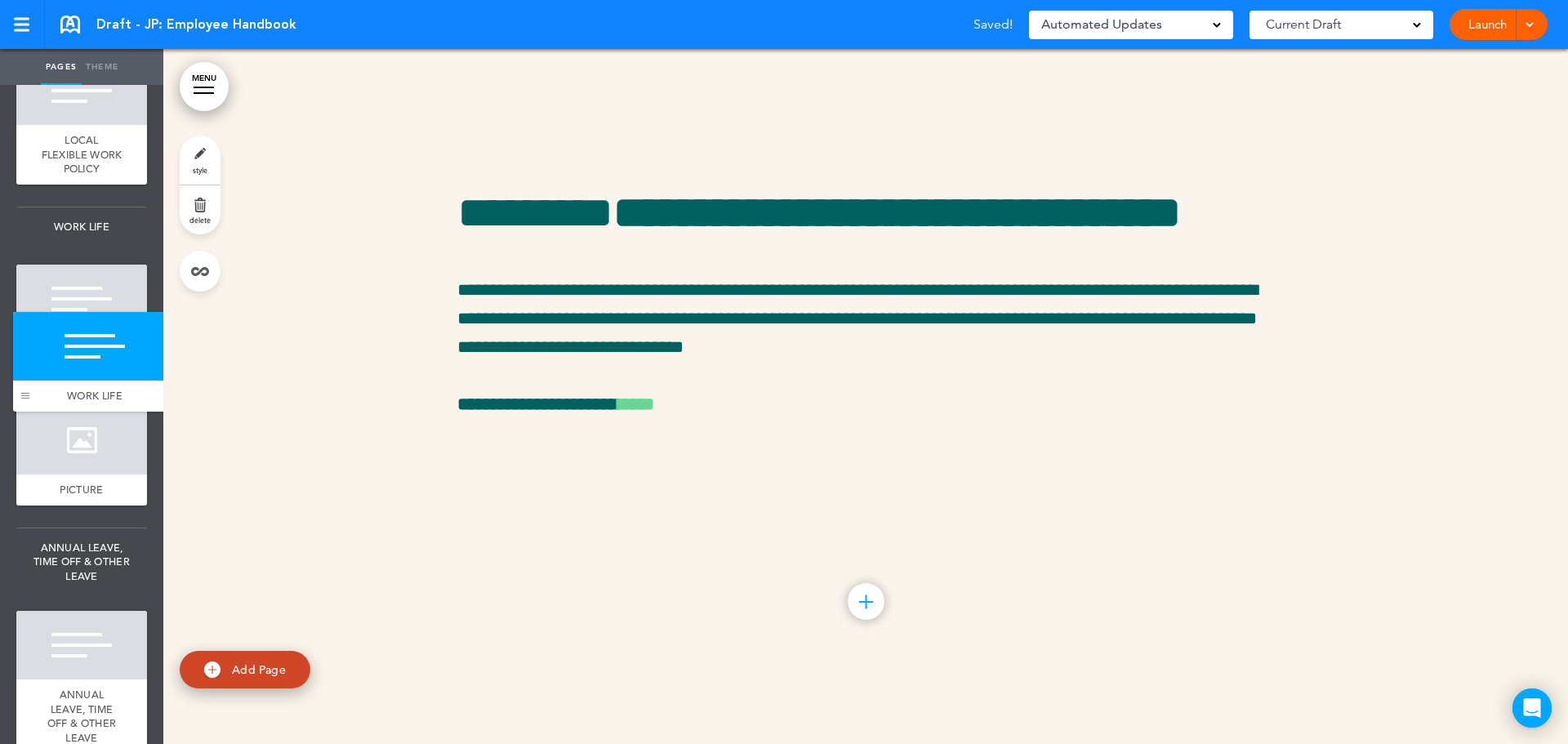
drag, startPoint x: 22, startPoint y: 604, endPoint x: 19, endPoint y: 382, distance: 222.0
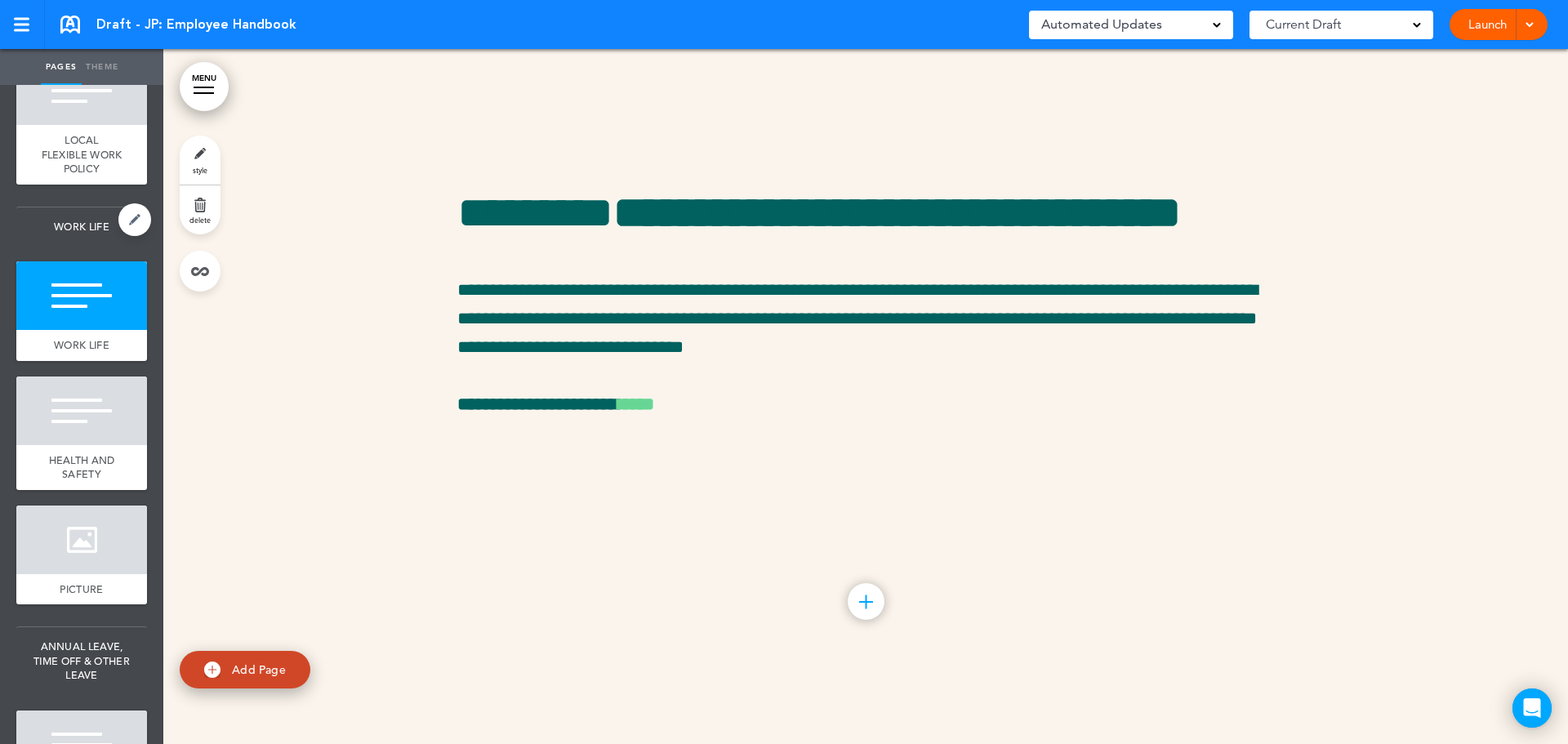
drag, startPoint x: 73, startPoint y: 366, endPoint x: 75, endPoint y: 376, distance: 10.2
click at [75, 247] on span "WORK LIFE" at bounding box center [82, 227] width 130 height 40
click at [64, 247] on span "WORK LIFE" at bounding box center [82, 227] width 130 height 40
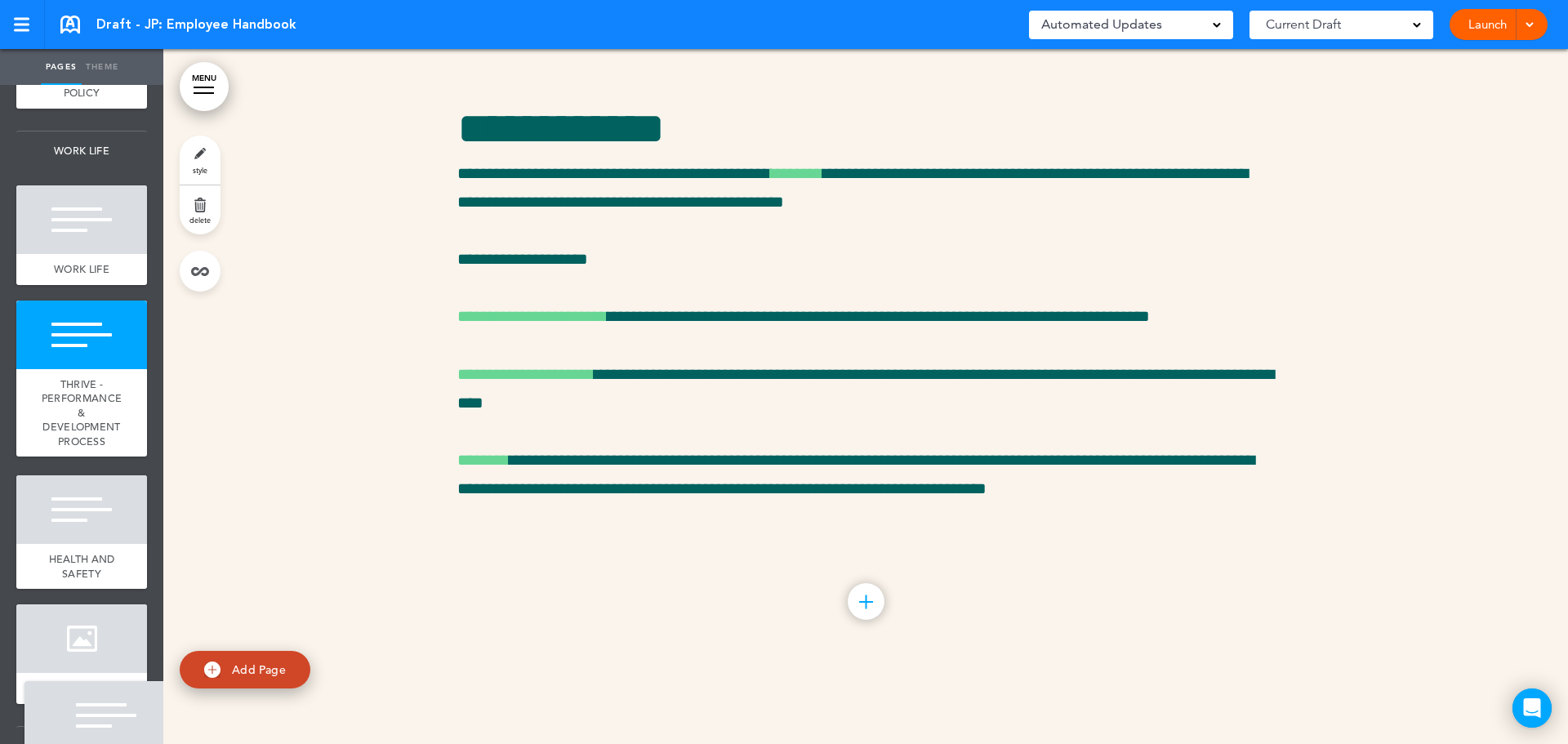
scroll to position [1987, 0]
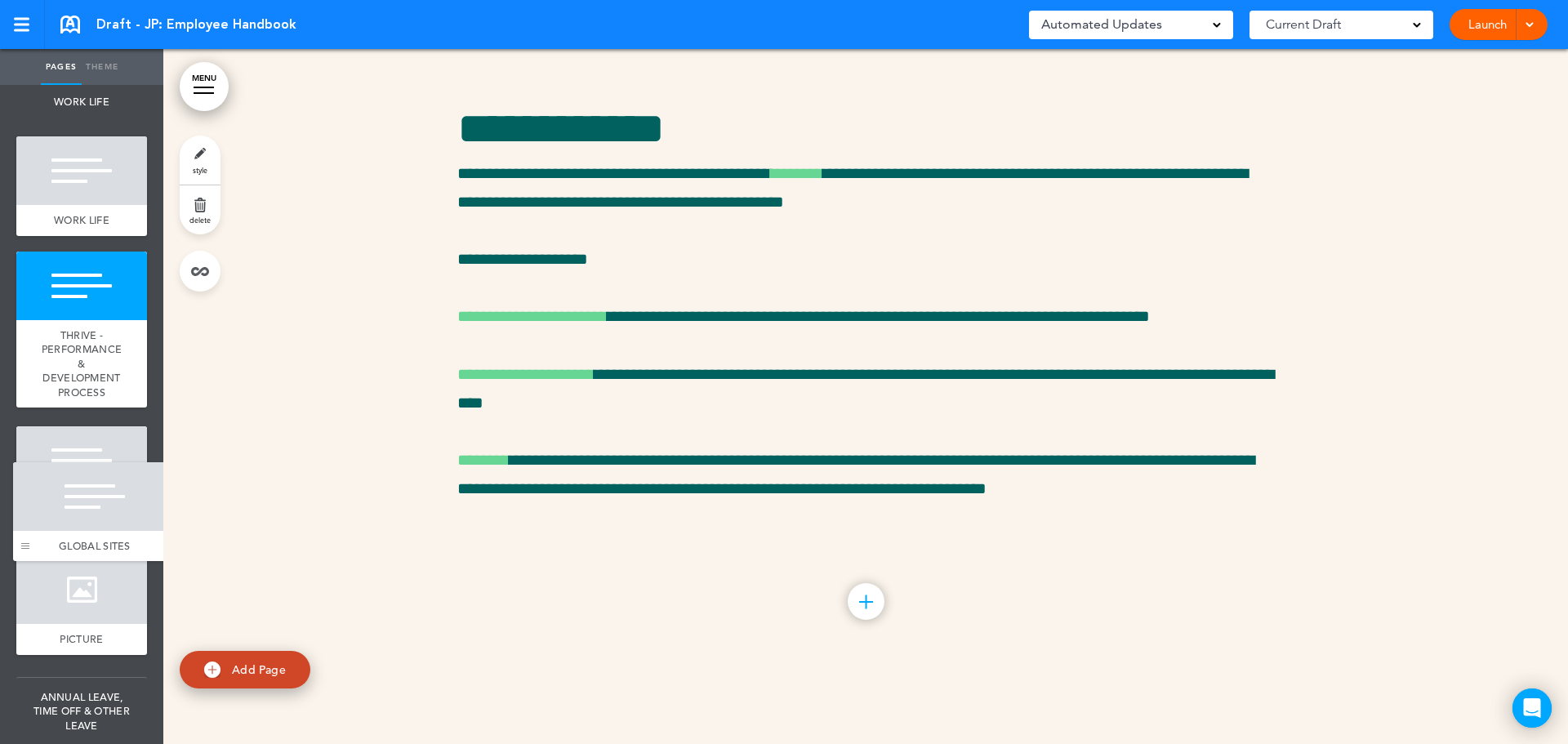
drag, startPoint x: 29, startPoint y: 606, endPoint x: 26, endPoint y: 542, distance: 64.1
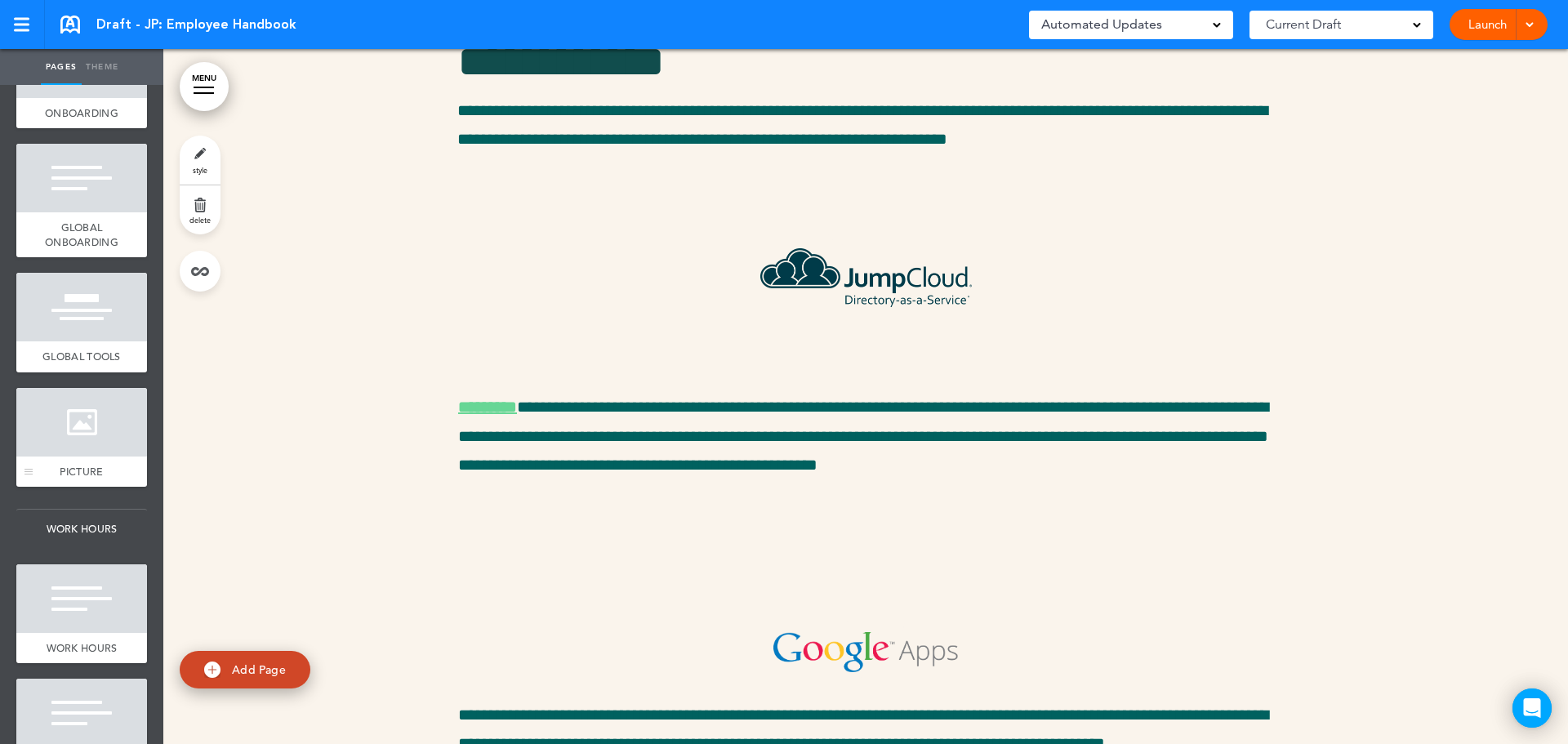
scroll to position [816, 0]
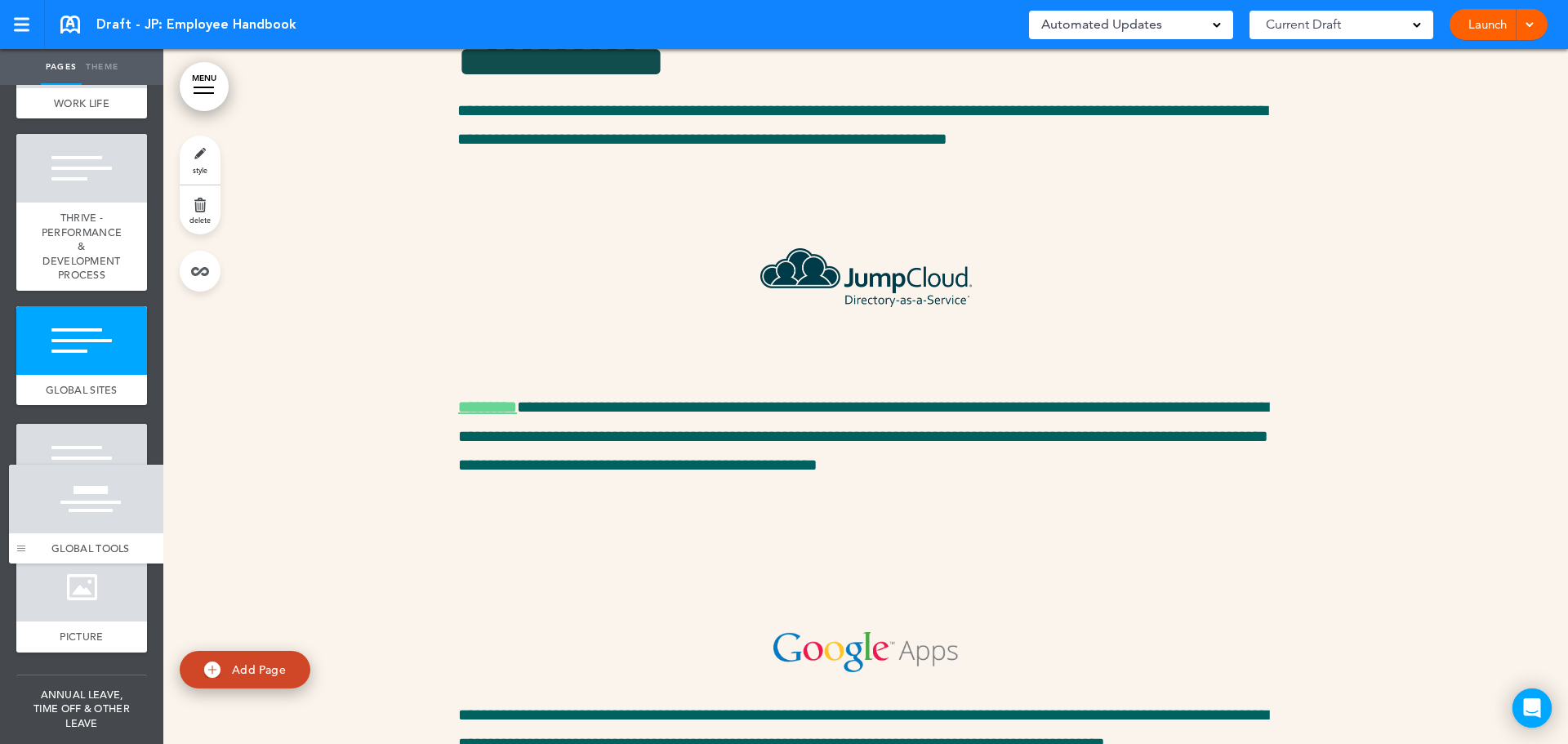
drag, startPoint x: 27, startPoint y: 392, endPoint x: 20, endPoint y: 545, distance: 153.2
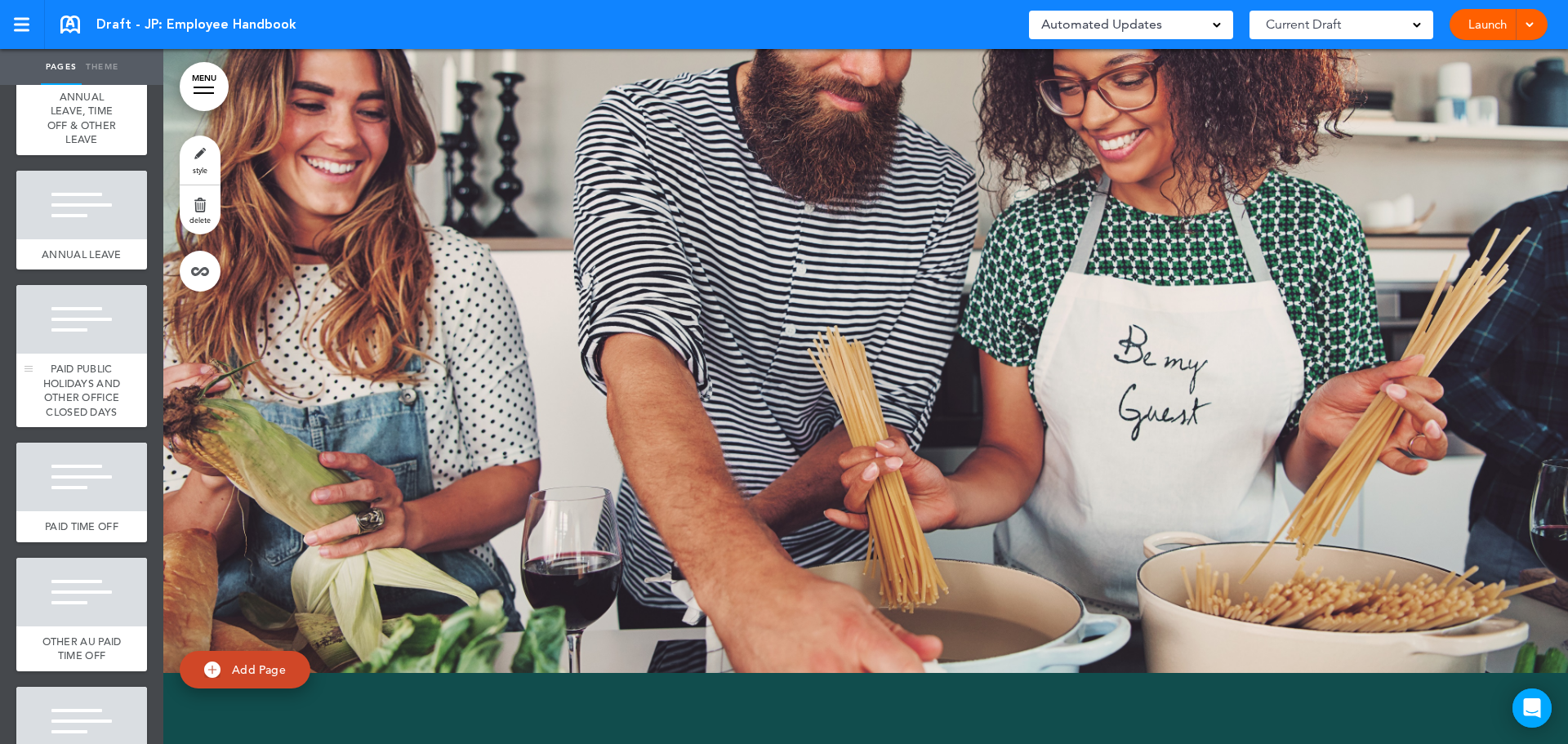
scroll to position [2858, 0]
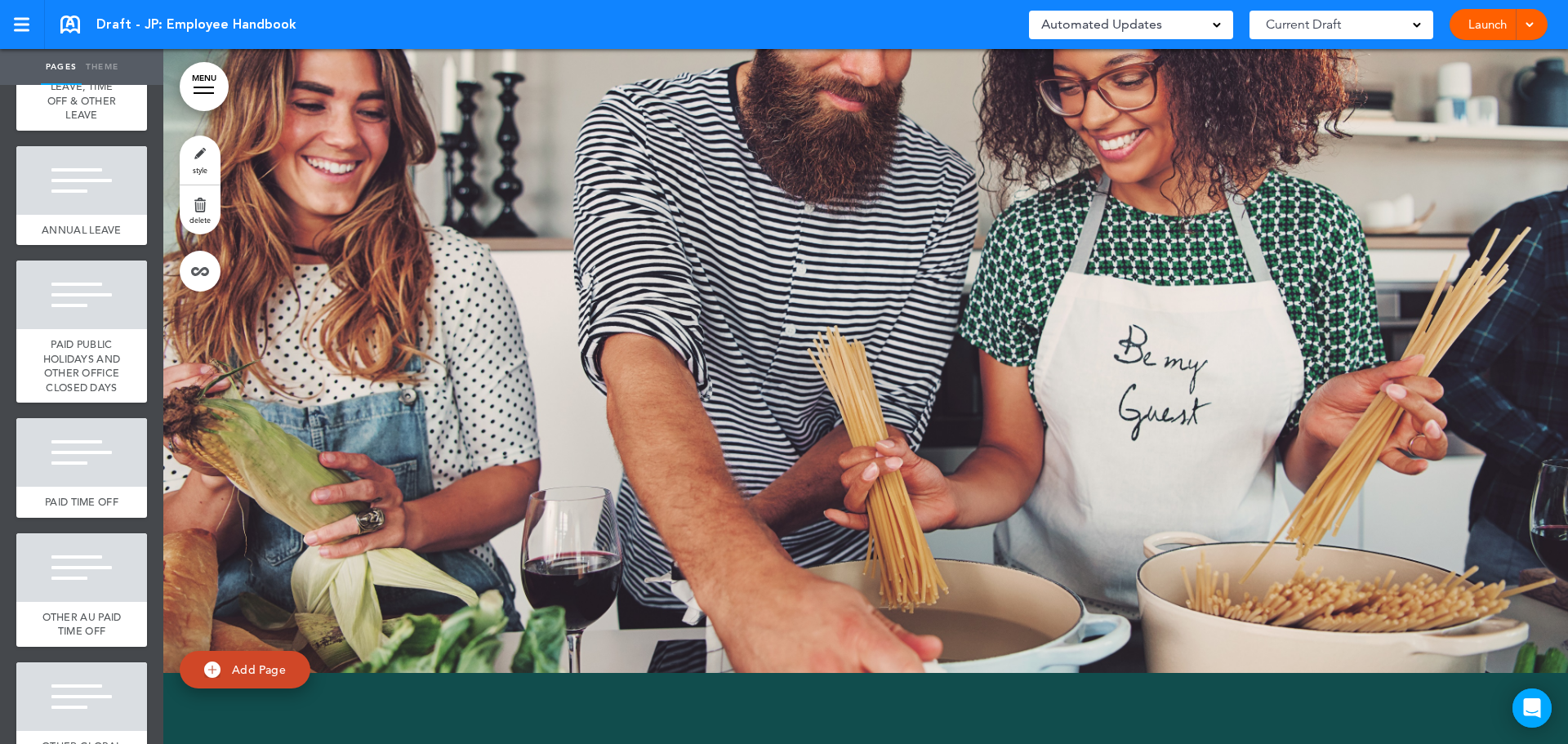
click at [70, 123] on span "ANNUAL LEAVE, TIME OFF & OTHER LEAVE" at bounding box center [81, 94] width 68 height 57
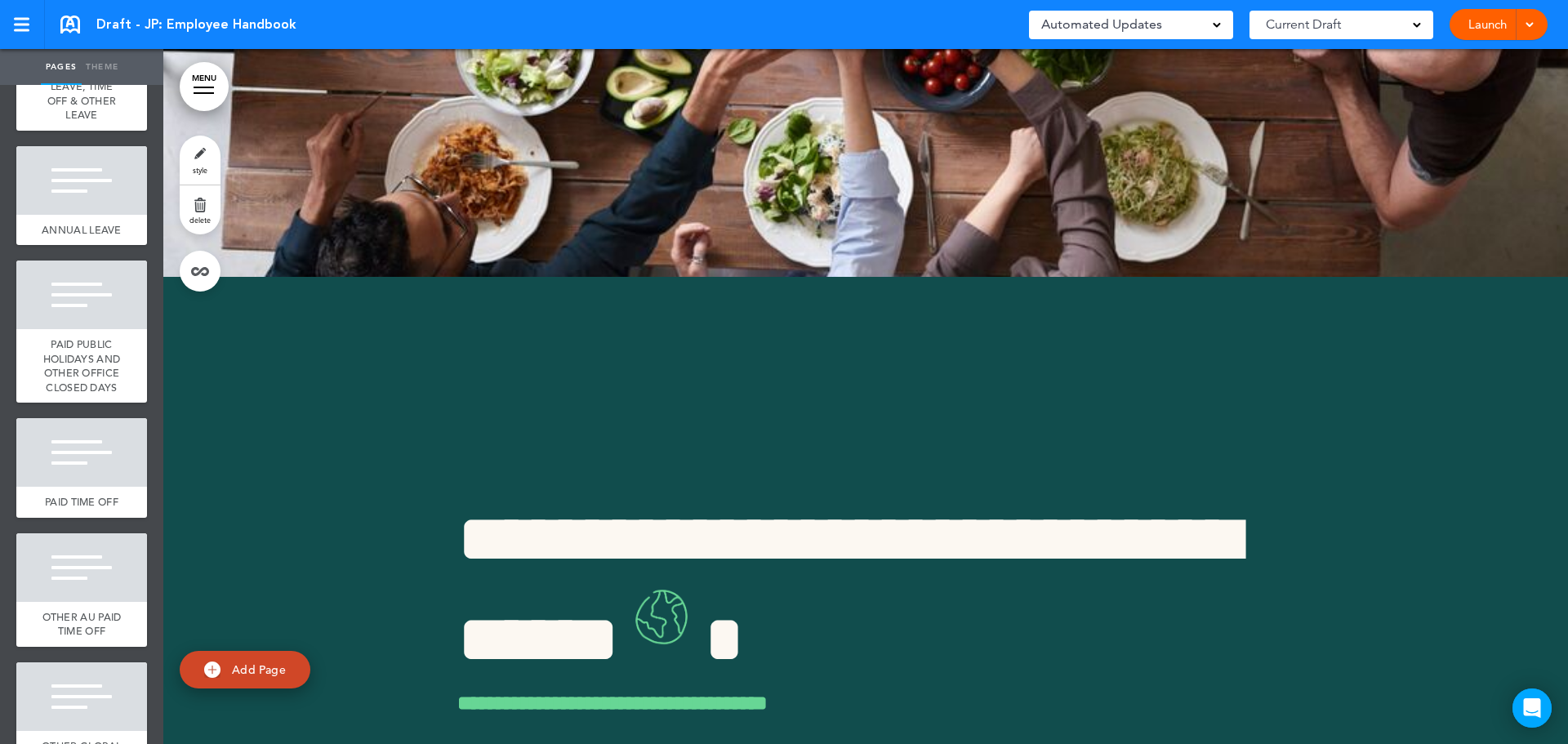
scroll to position [18979, 0]
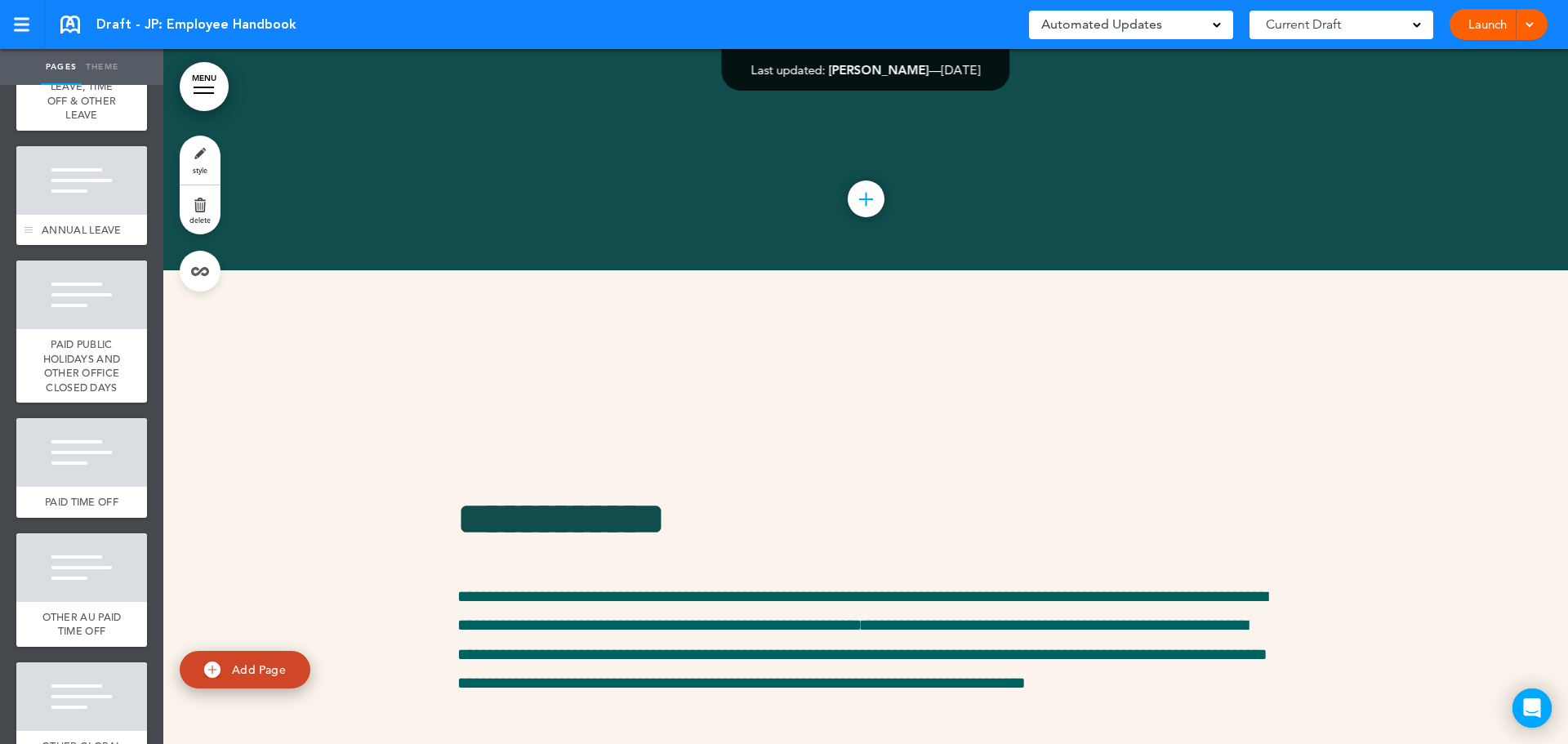
click at [64, 214] on div at bounding box center [82, 180] width 130 height 68
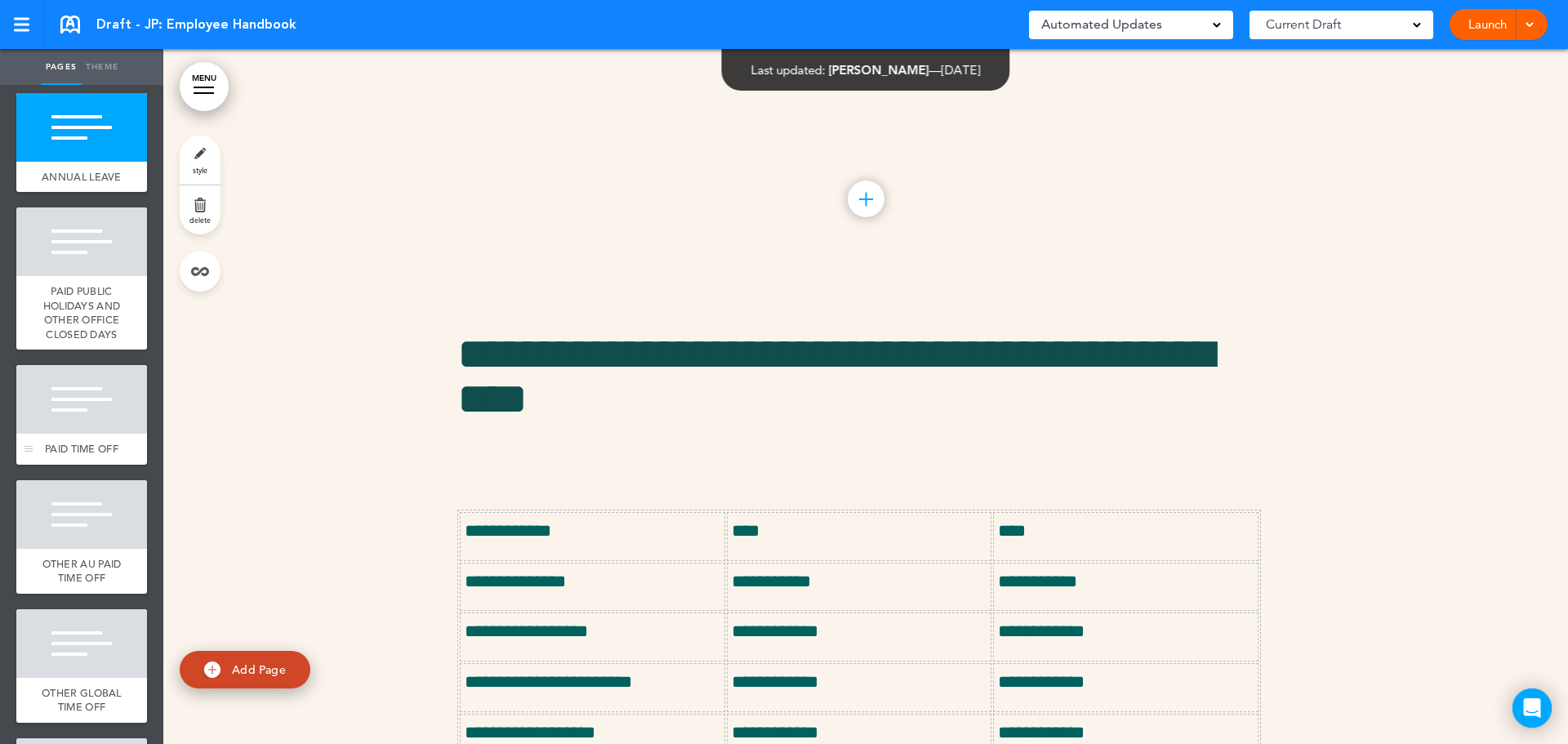
scroll to position [2939, 0]
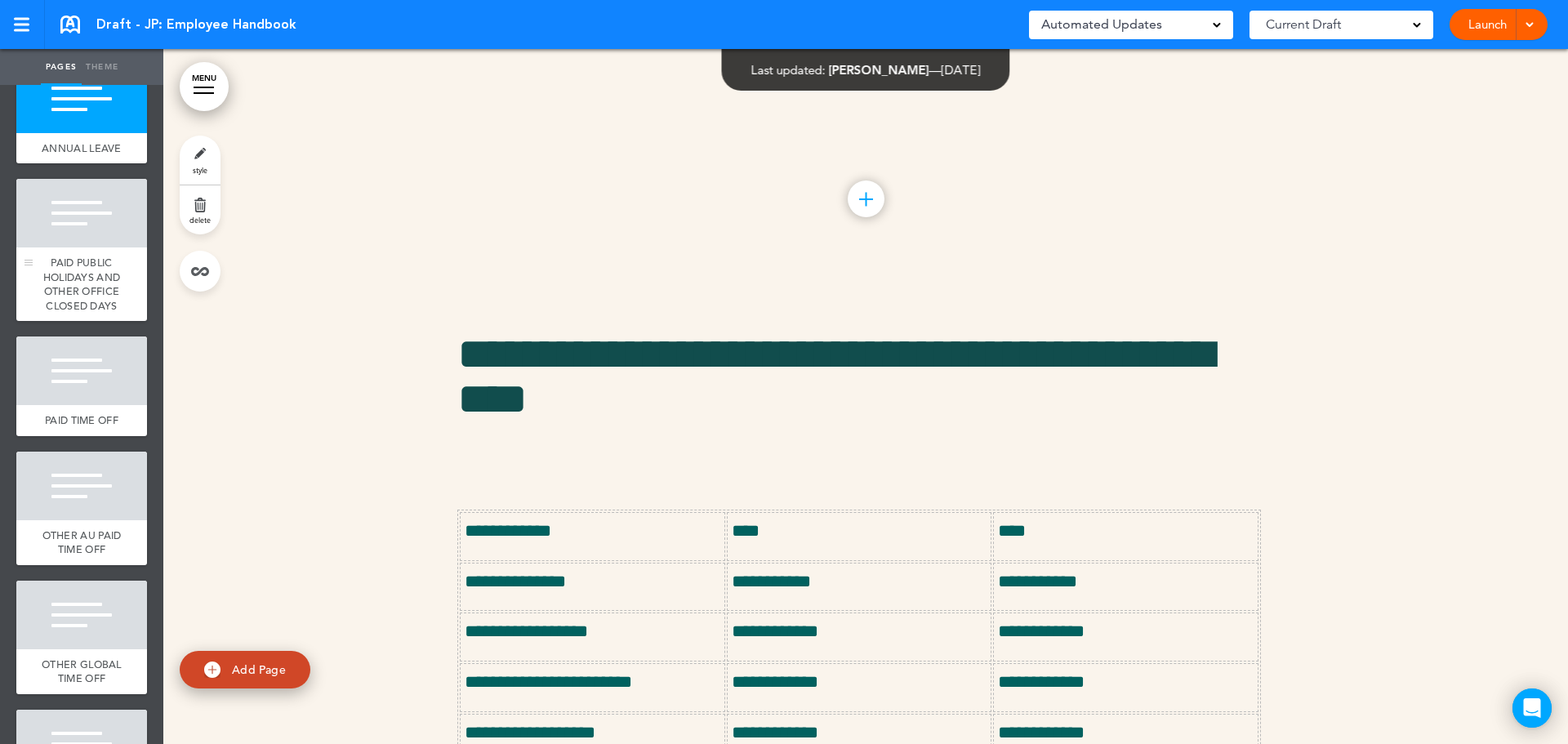
click at [71, 247] on div at bounding box center [82, 212] width 130 height 68
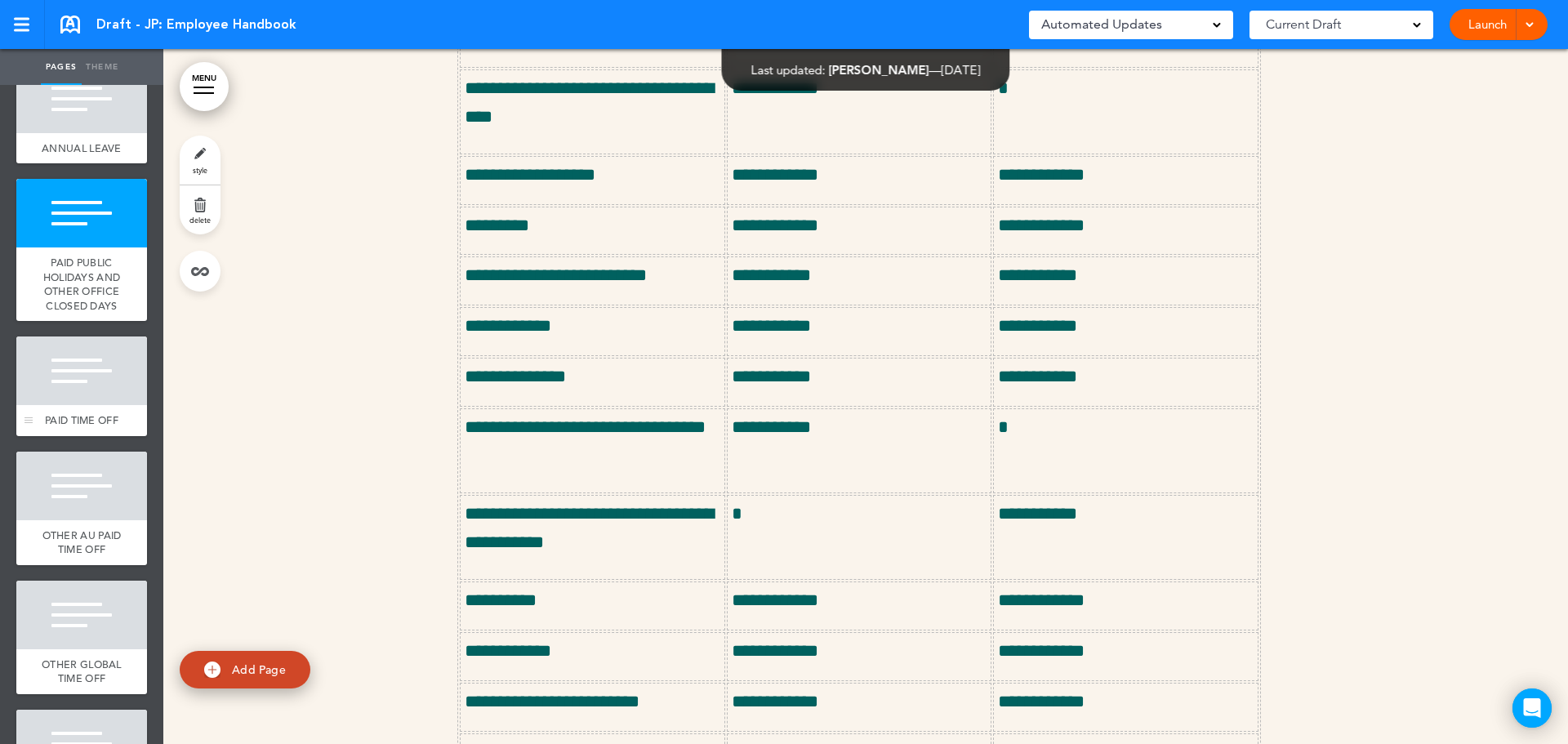
click at [71, 405] on div at bounding box center [82, 370] width 130 height 68
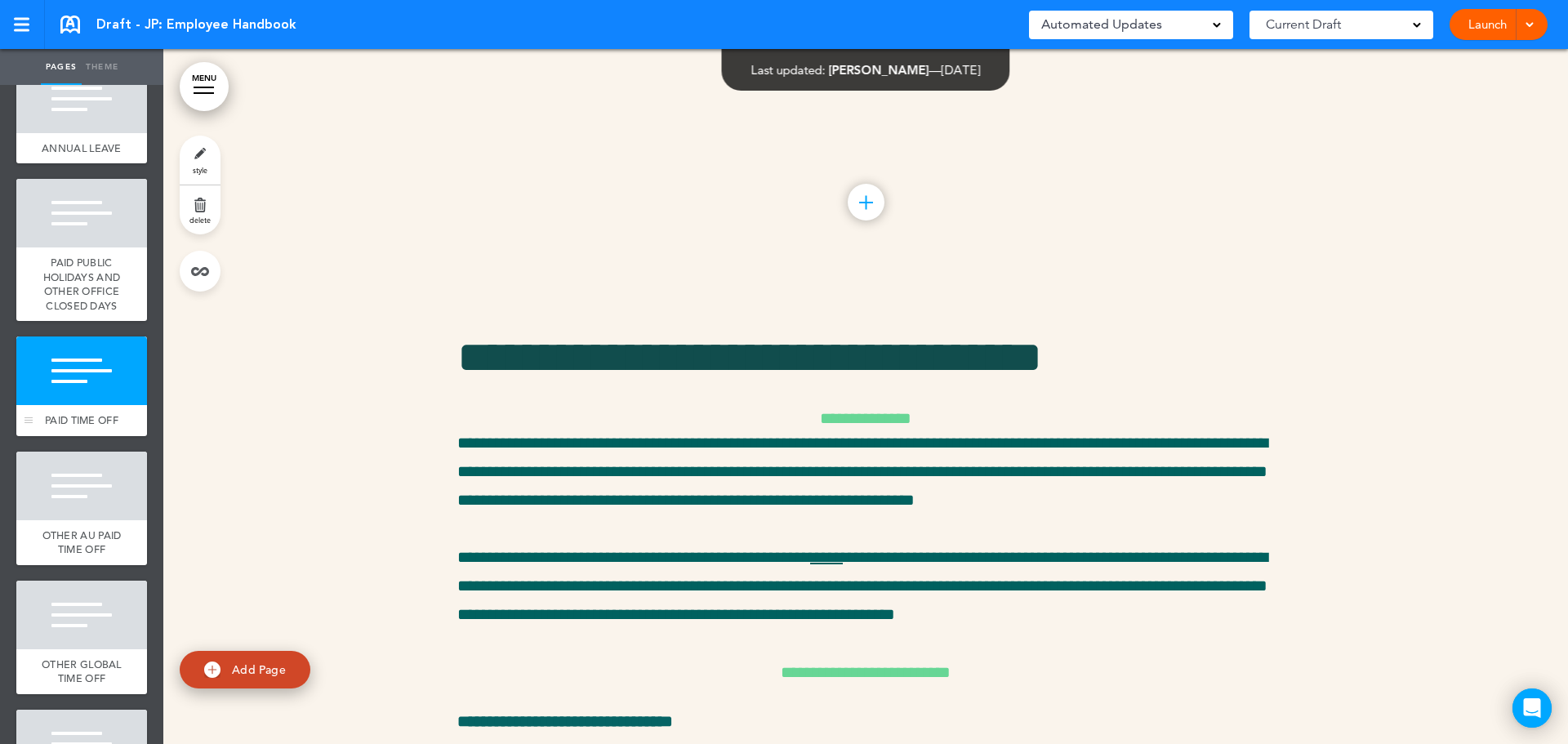
scroll to position [22374, 0]
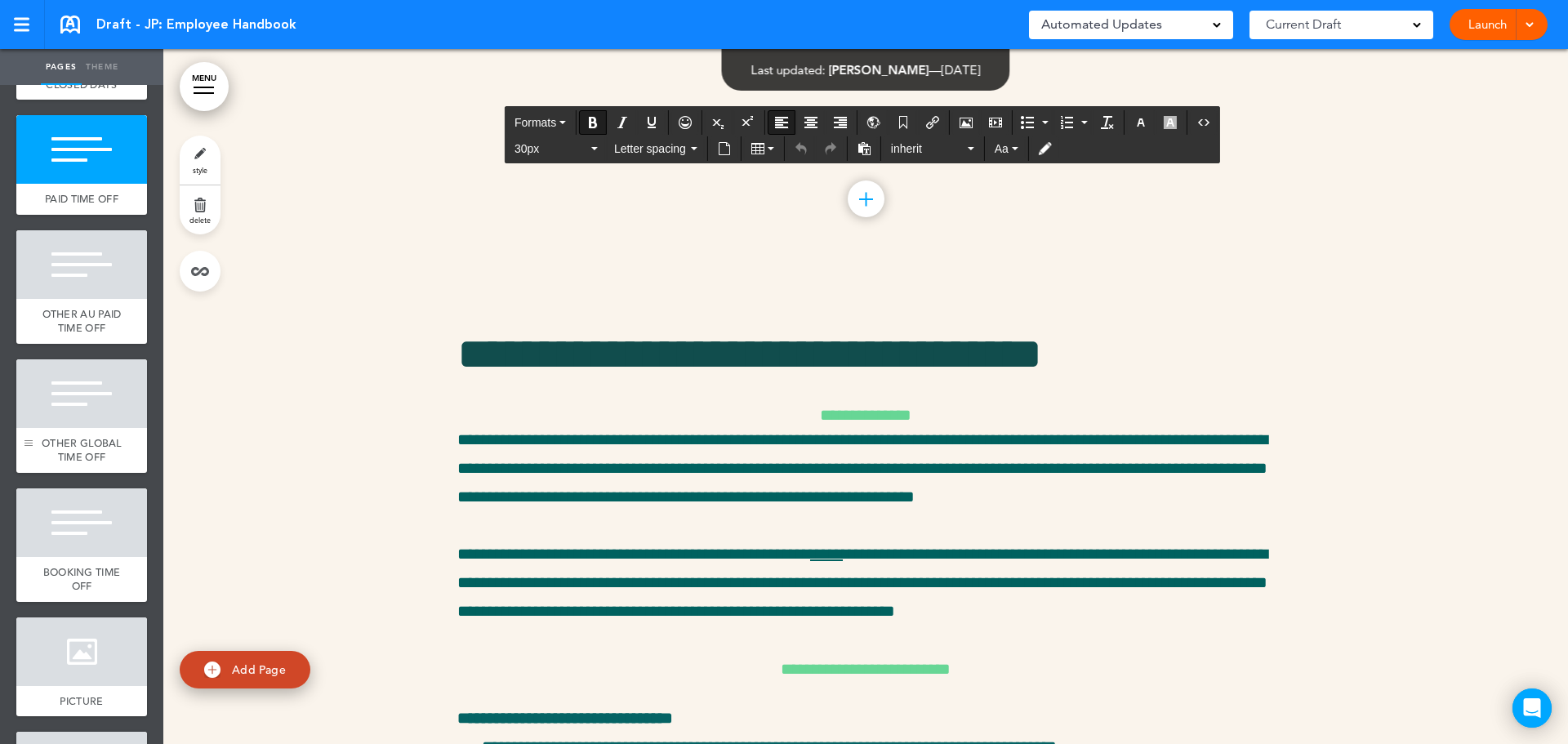
scroll to position [3266, 0]
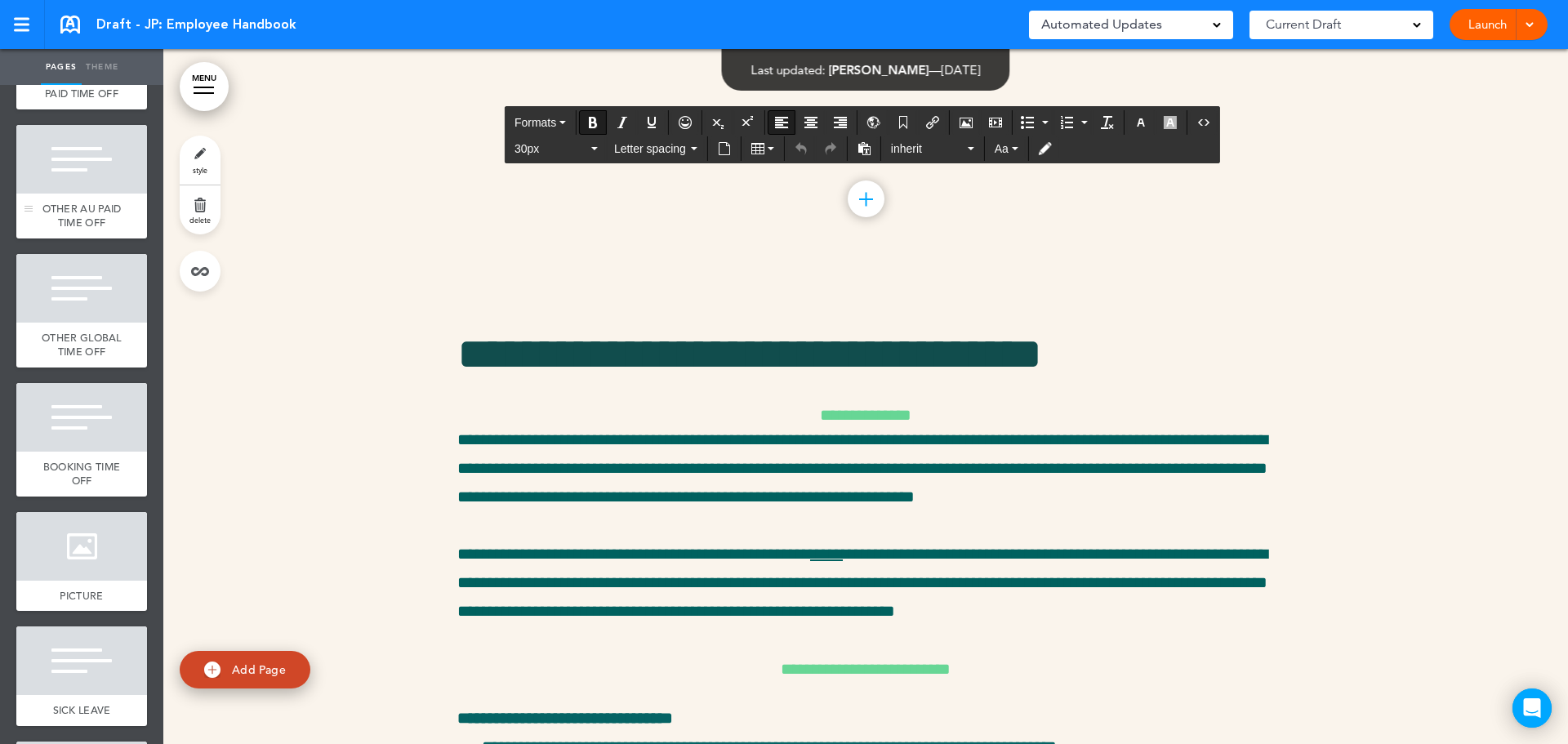
click at [100, 194] on div at bounding box center [82, 158] width 130 height 68
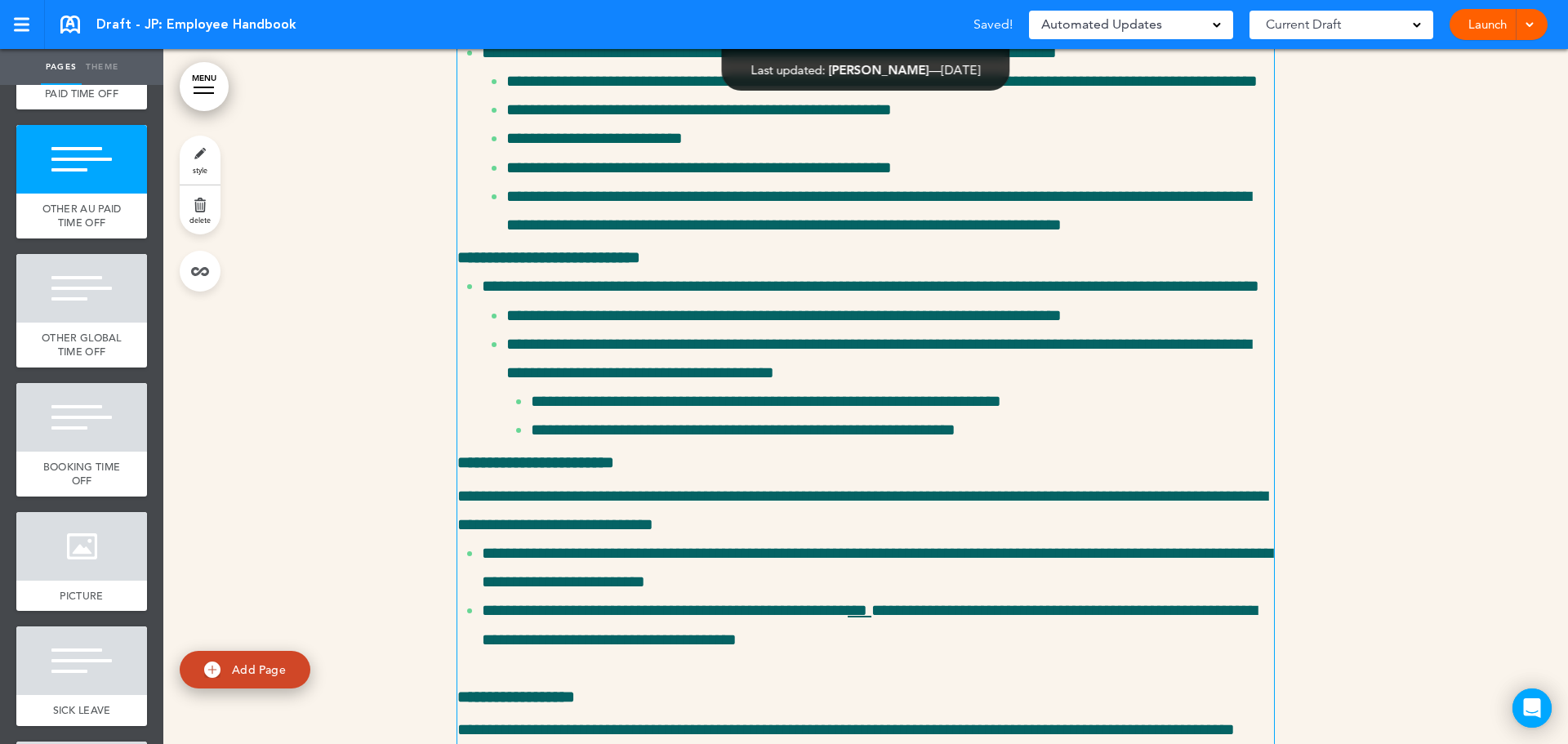
scroll to position [23070, 0]
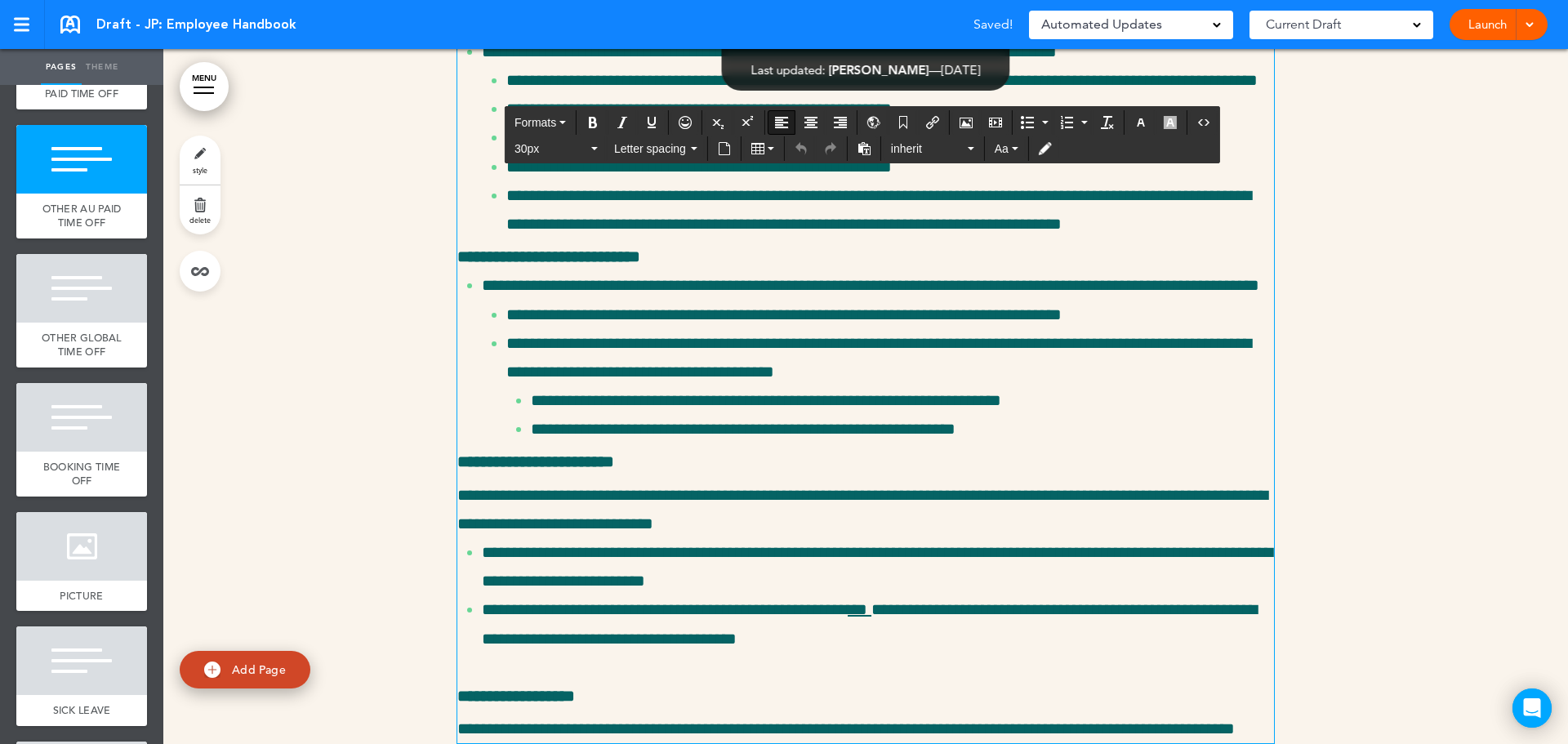
click at [944, 143] on span "inherit" at bounding box center [928, 148] width 73 height 17
drag, startPoint x: 681, startPoint y: 219, endPoint x: 475, endPoint y: 322, distance: 230.3
click at [199, 158] on link "style" at bounding box center [200, 160] width 41 height 49
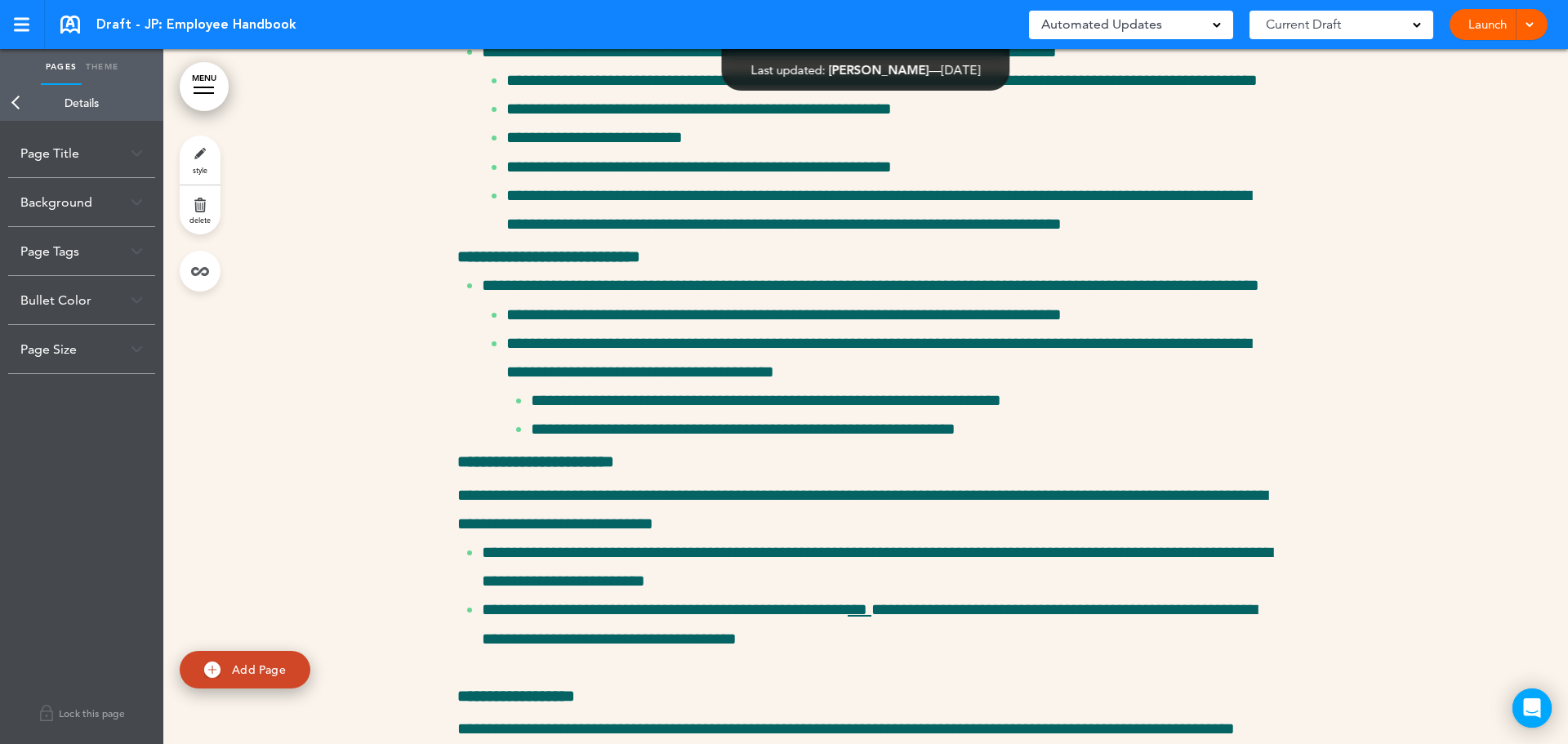
click at [68, 149] on div "Page Title" at bounding box center [81, 153] width 147 height 48
click at [71, 213] on input "**********" at bounding box center [82, 218] width 123 height 28
type input "**********"
click at [6, 101] on body "Checking url availability Make this page common so it is available in other han…" at bounding box center [784, 372] width 1568 height 744
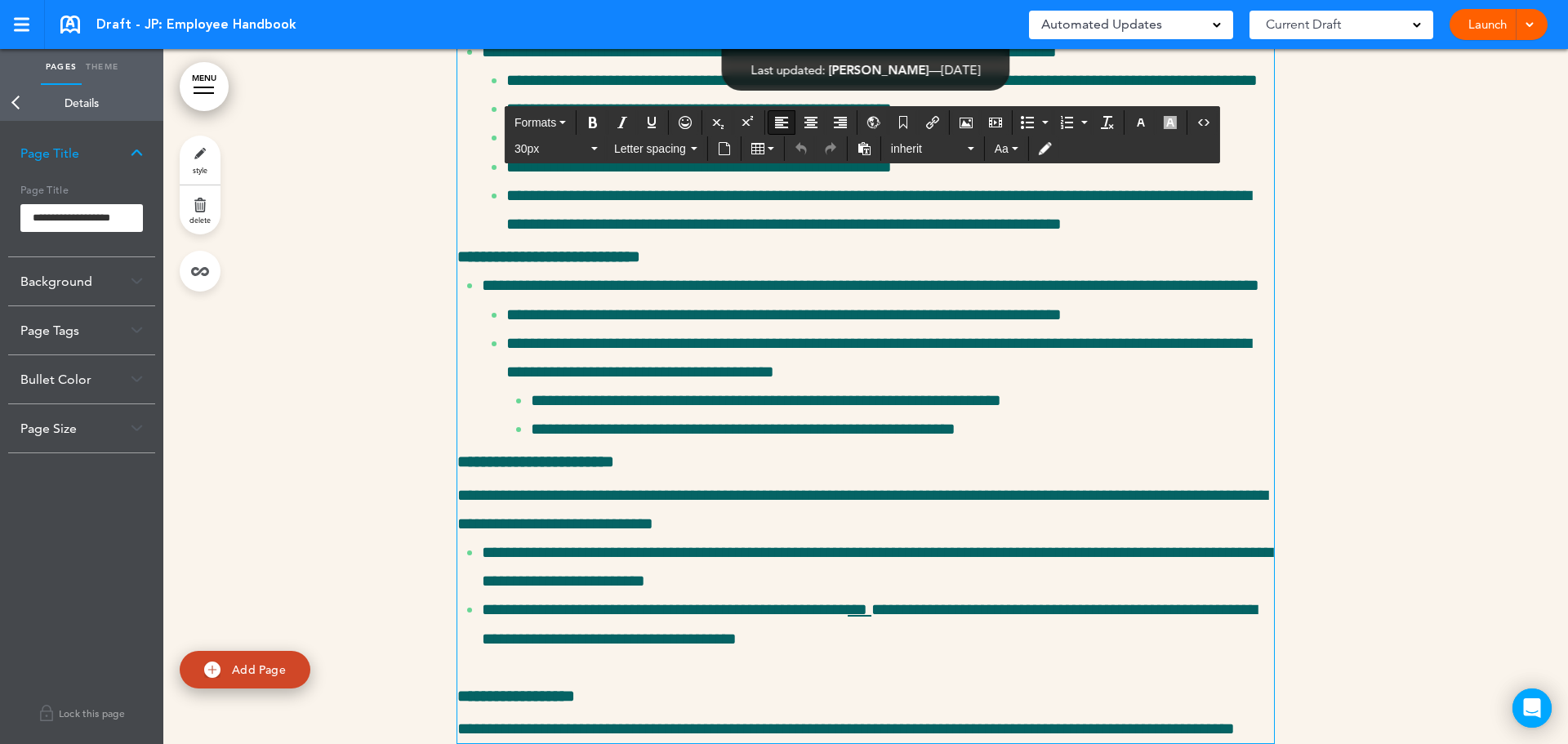
click at [560, 138] on button "30px" at bounding box center [556, 148] width 97 height 23
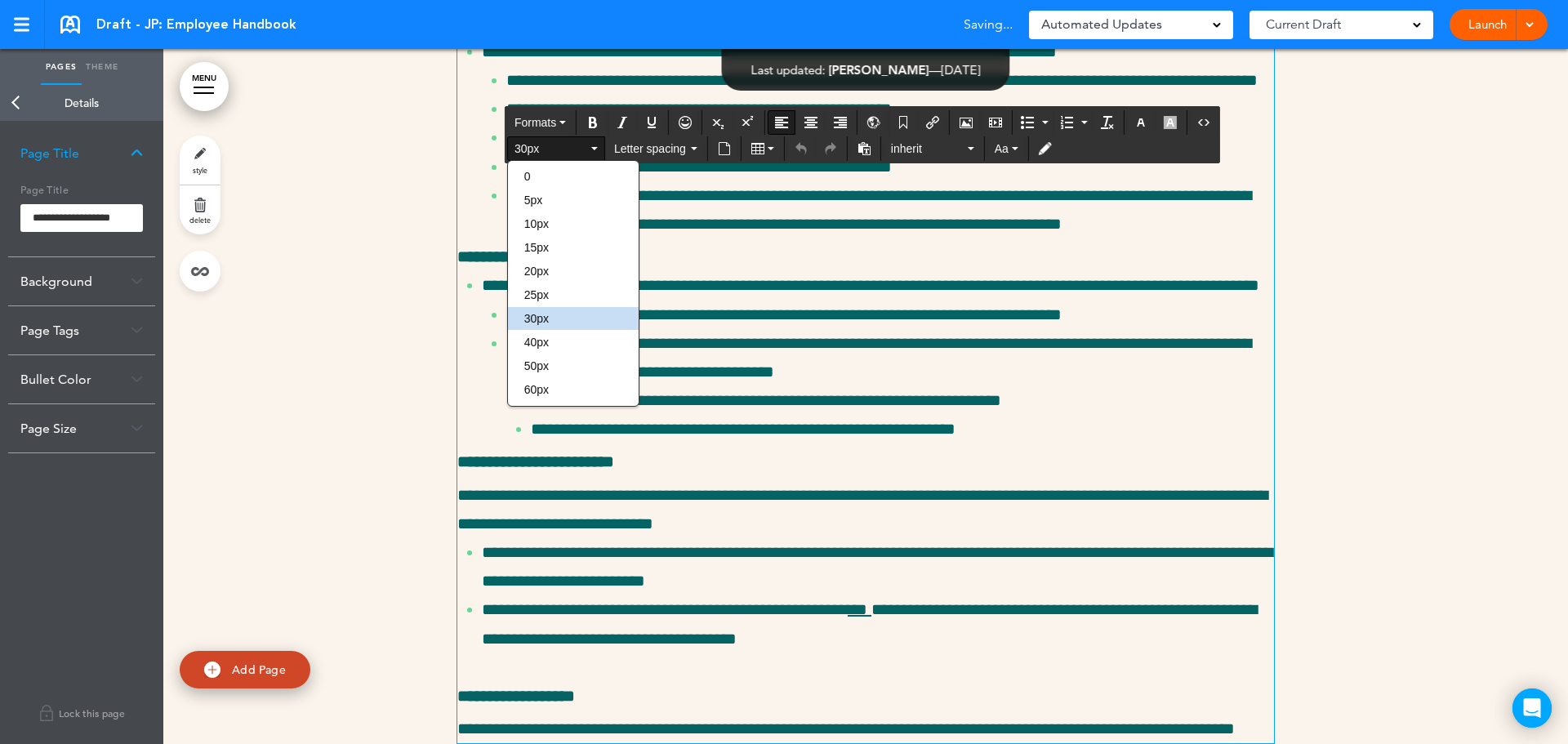
click at [560, 138] on button "30px" at bounding box center [556, 148] width 97 height 23
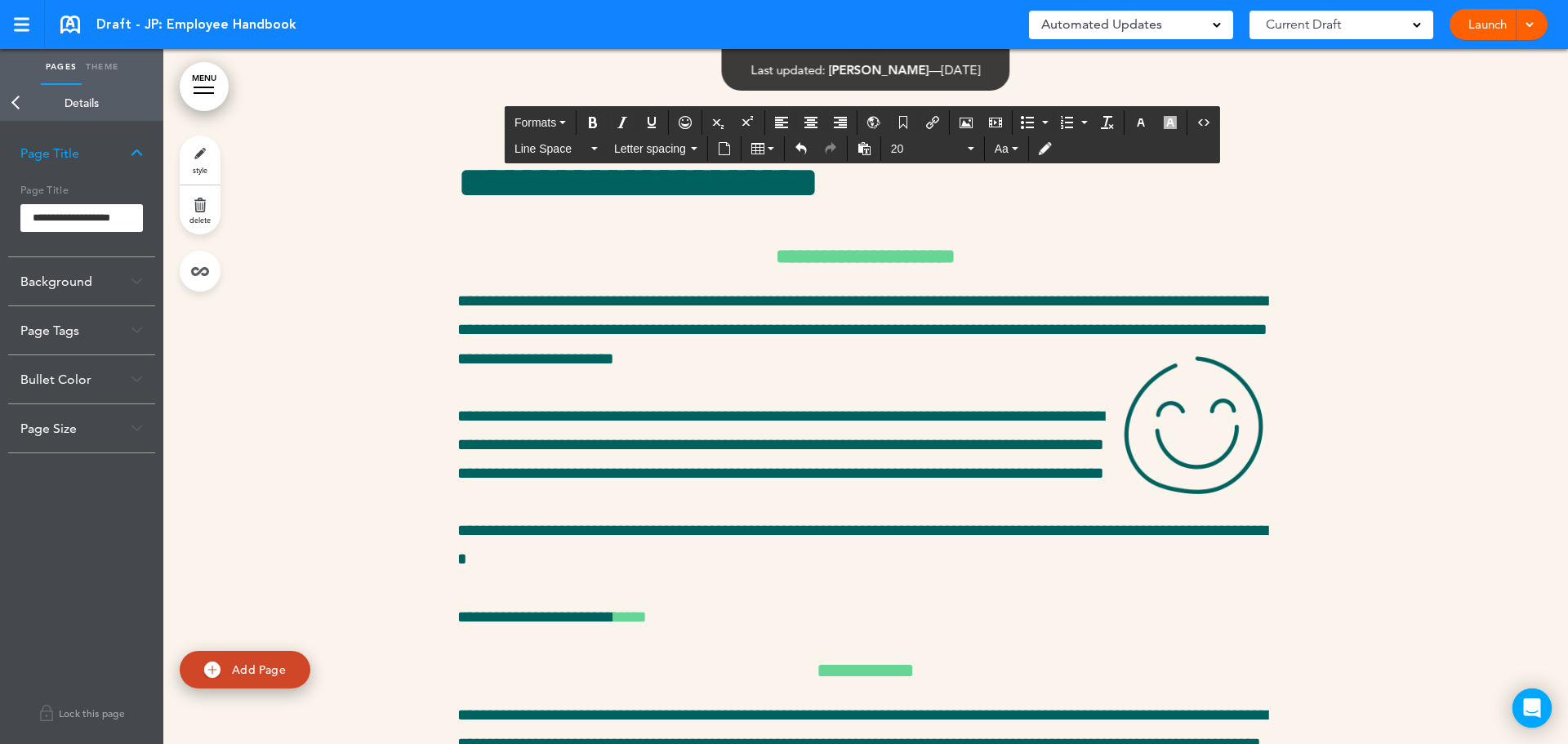
scroll to position [23814, 0]
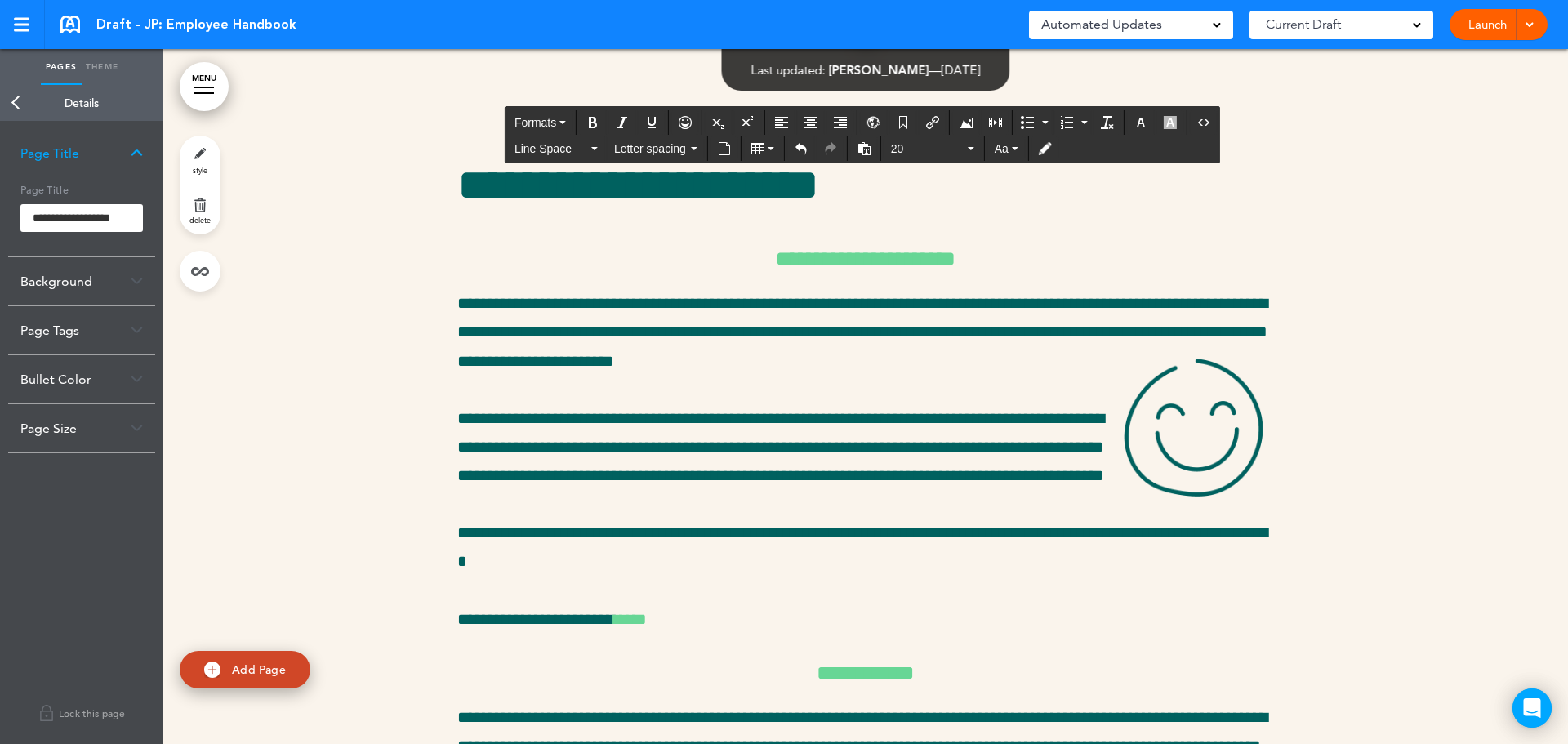
drag, startPoint x: 806, startPoint y: 277, endPoint x: 892, endPoint y: 543, distance: 279.6
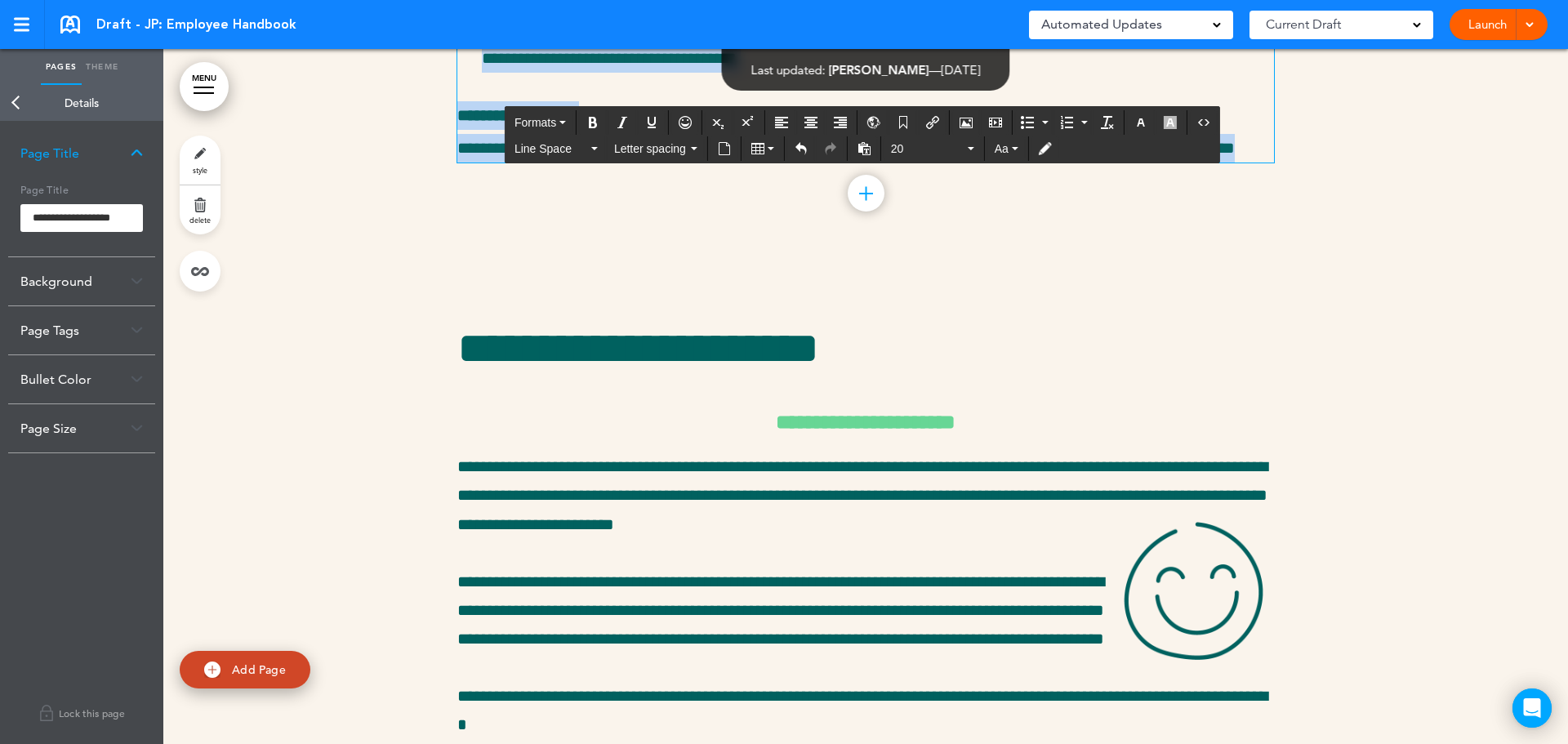
scroll to position [22997, 0]
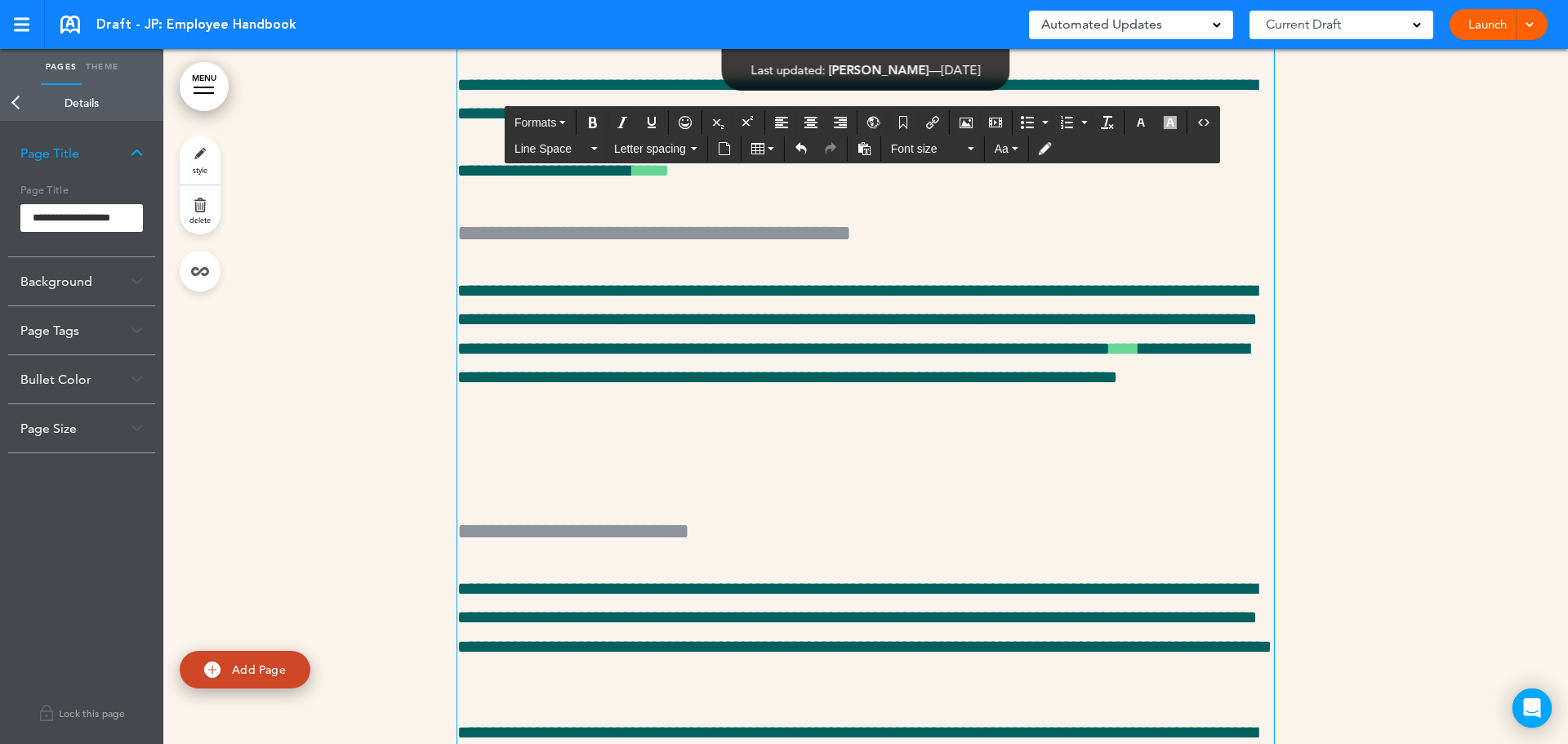
click at [543, 124] on span "Formats" at bounding box center [536, 122] width 41 height 13
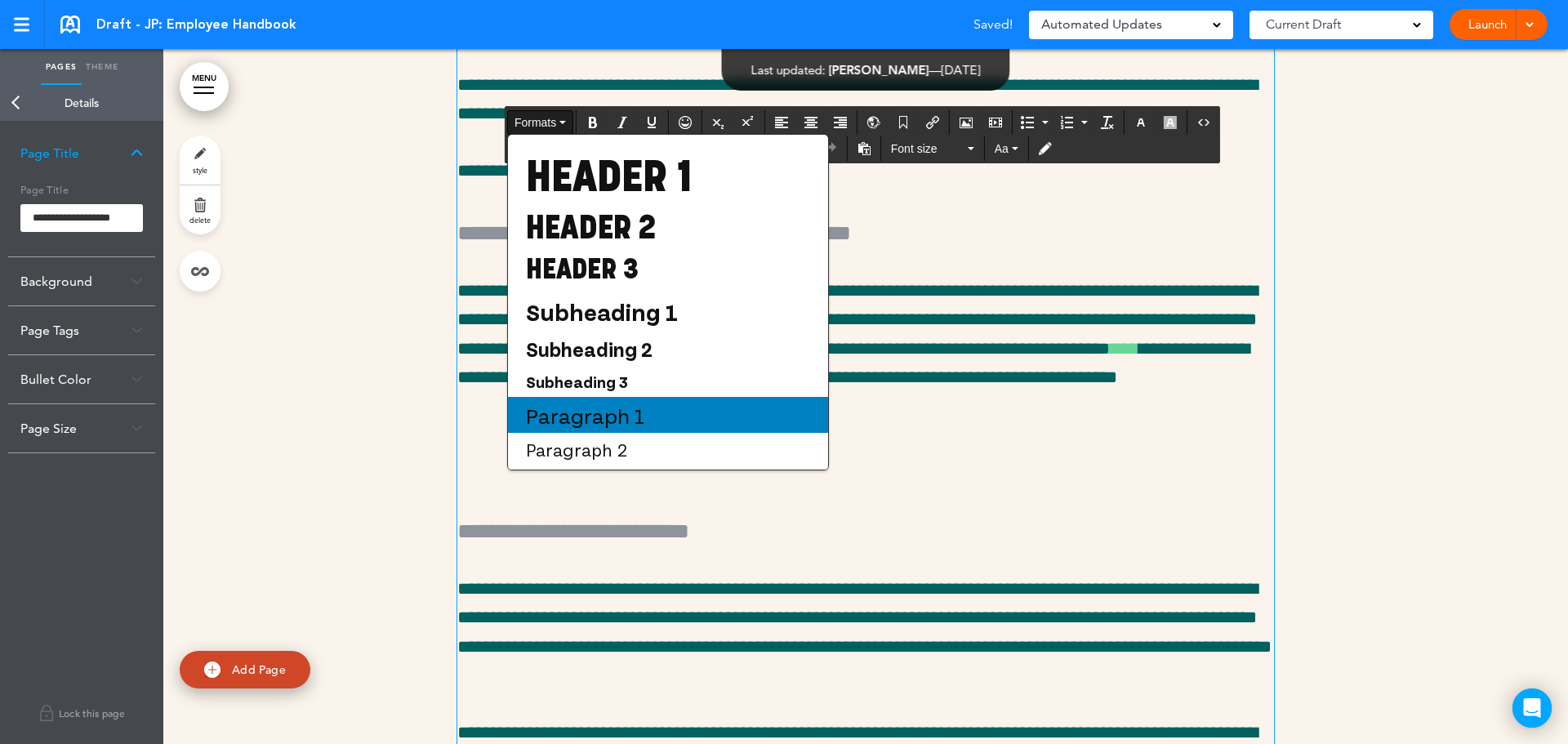
scroll to position [111, 0]
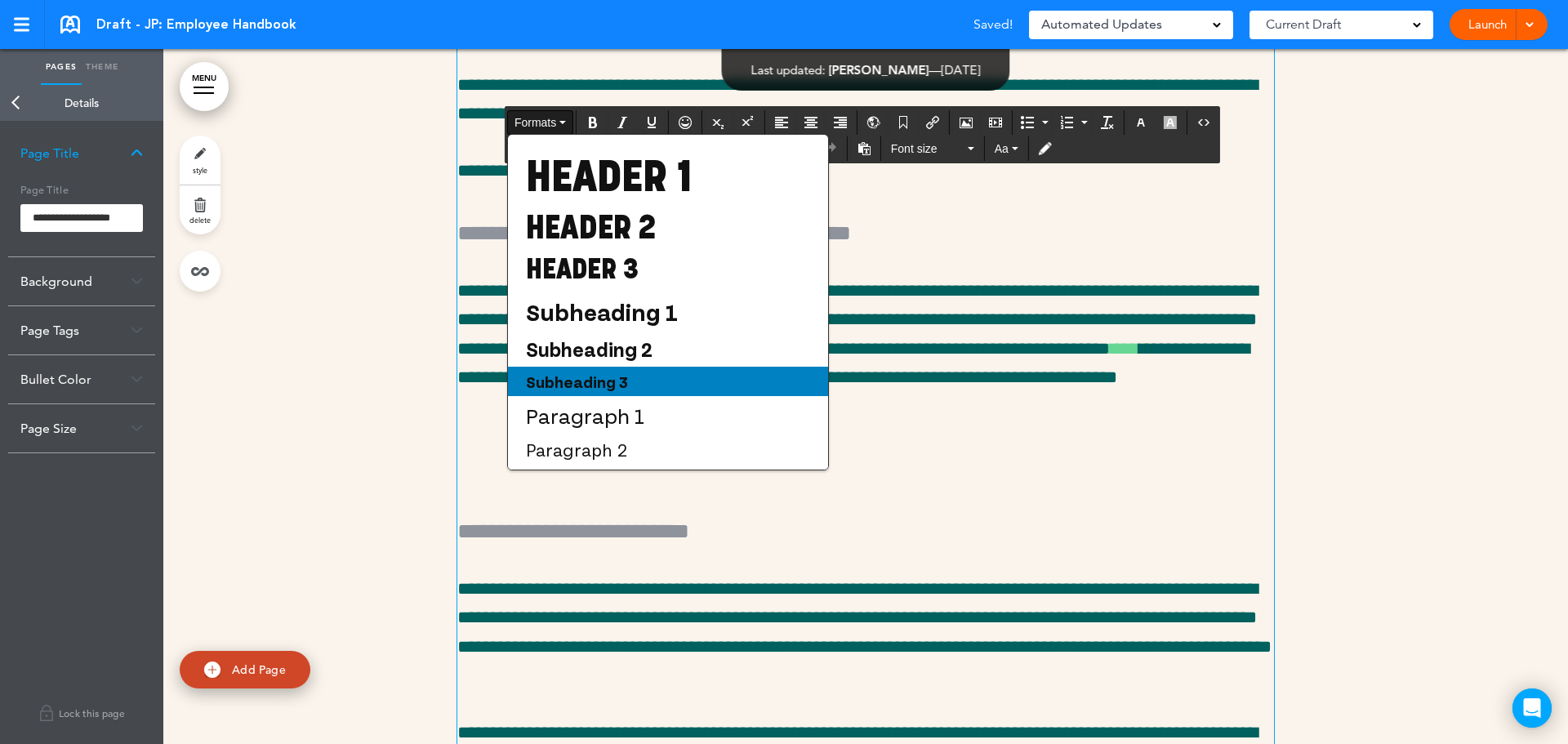
click at [613, 381] on span "Subheading 3" at bounding box center [577, 381] width 106 height 20
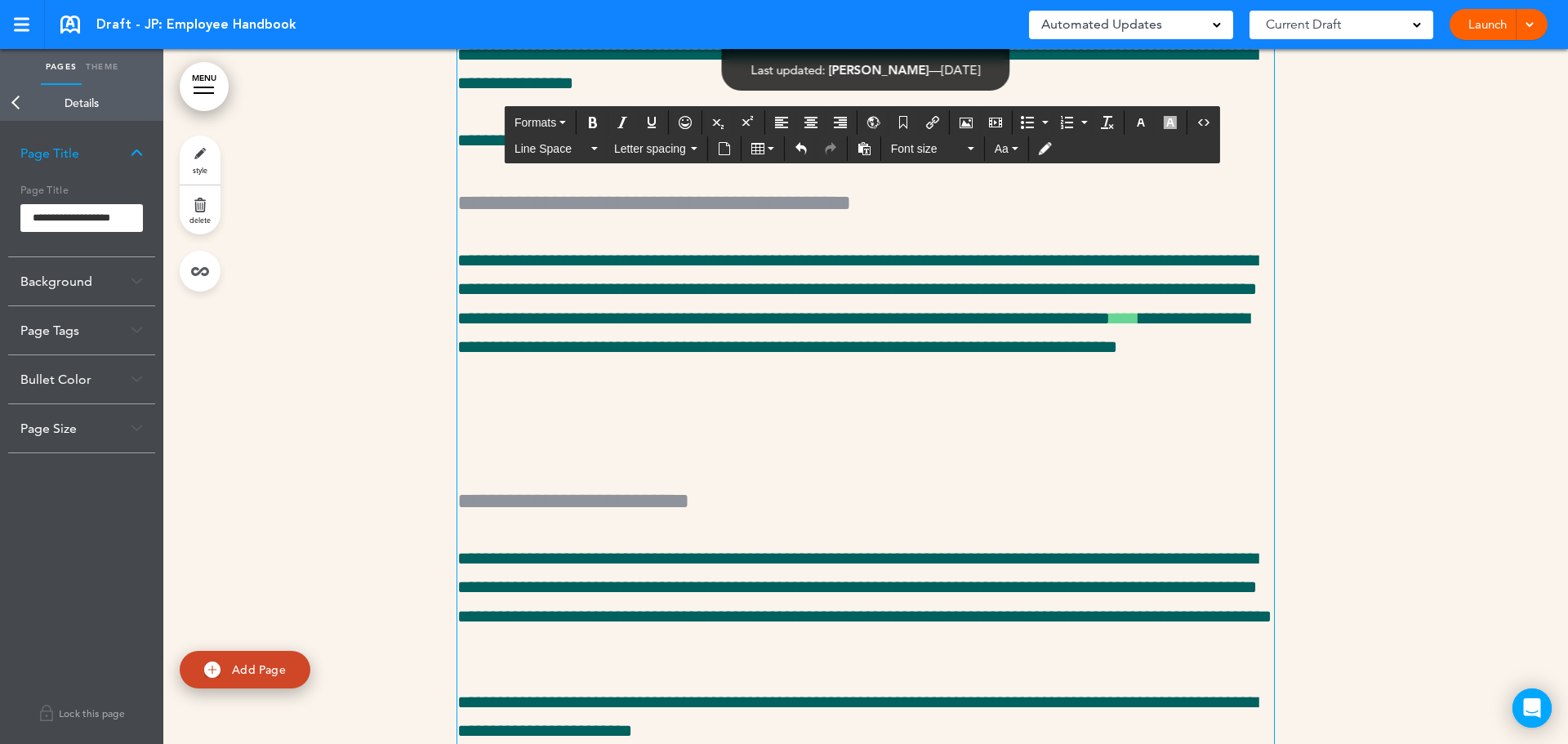
click at [600, 218] on h5 "**********" at bounding box center [866, 201] width 816 height 35
click at [543, 126] on span "Formats" at bounding box center [536, 122] width 41 height 13
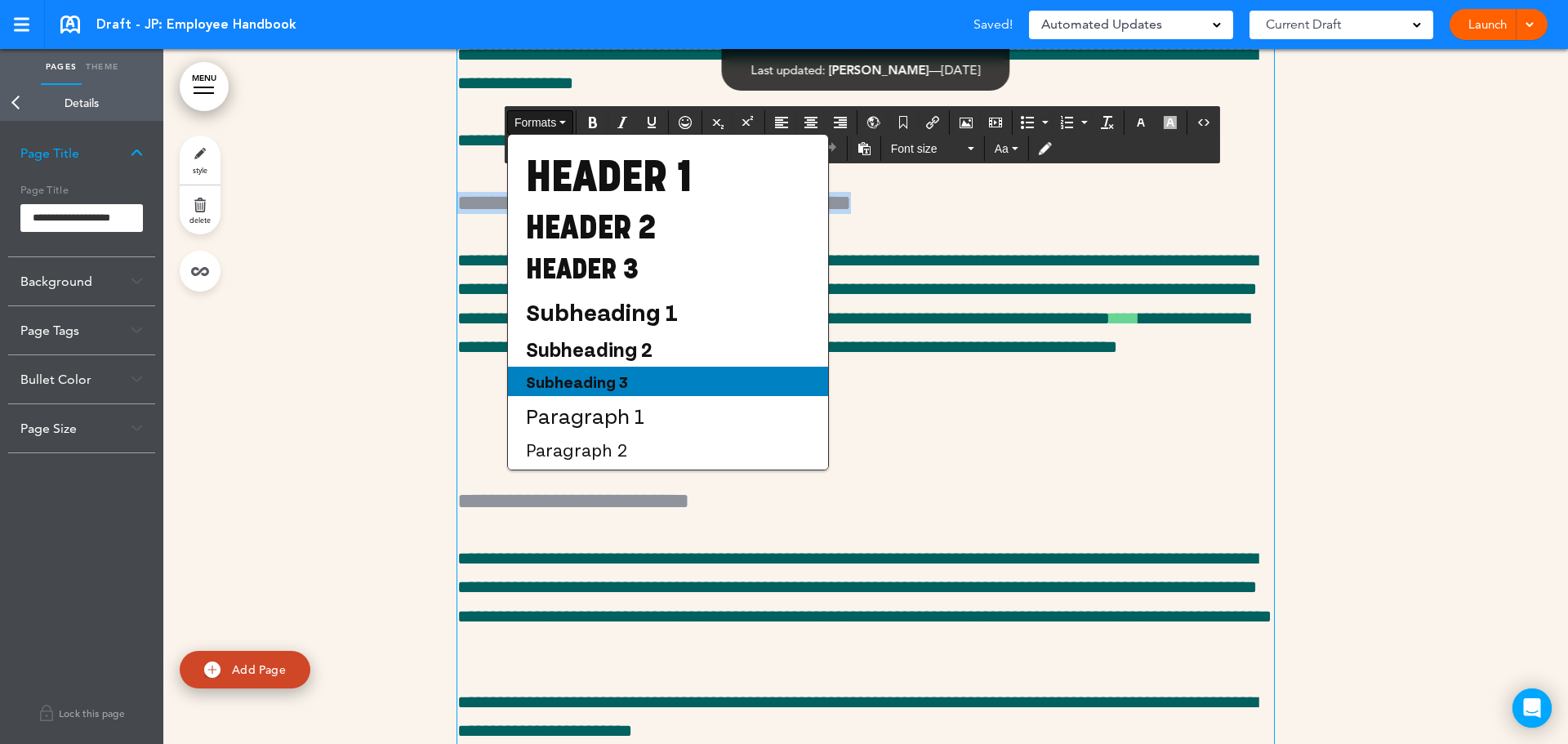
click at [621, 383] on span "Subheading 3" at bounding box center [577, 381] width 106 height 20
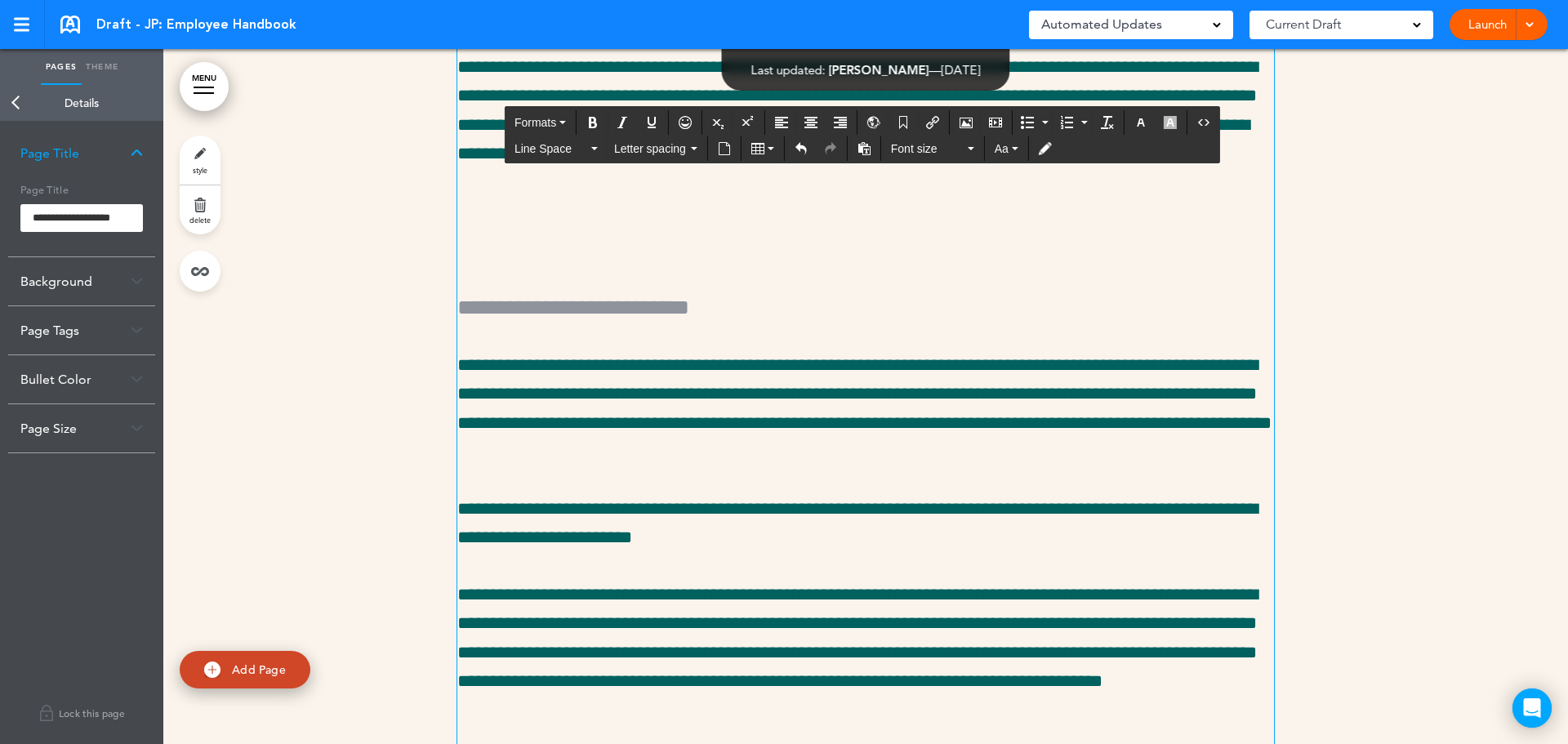
scroll to position [23487, 0]
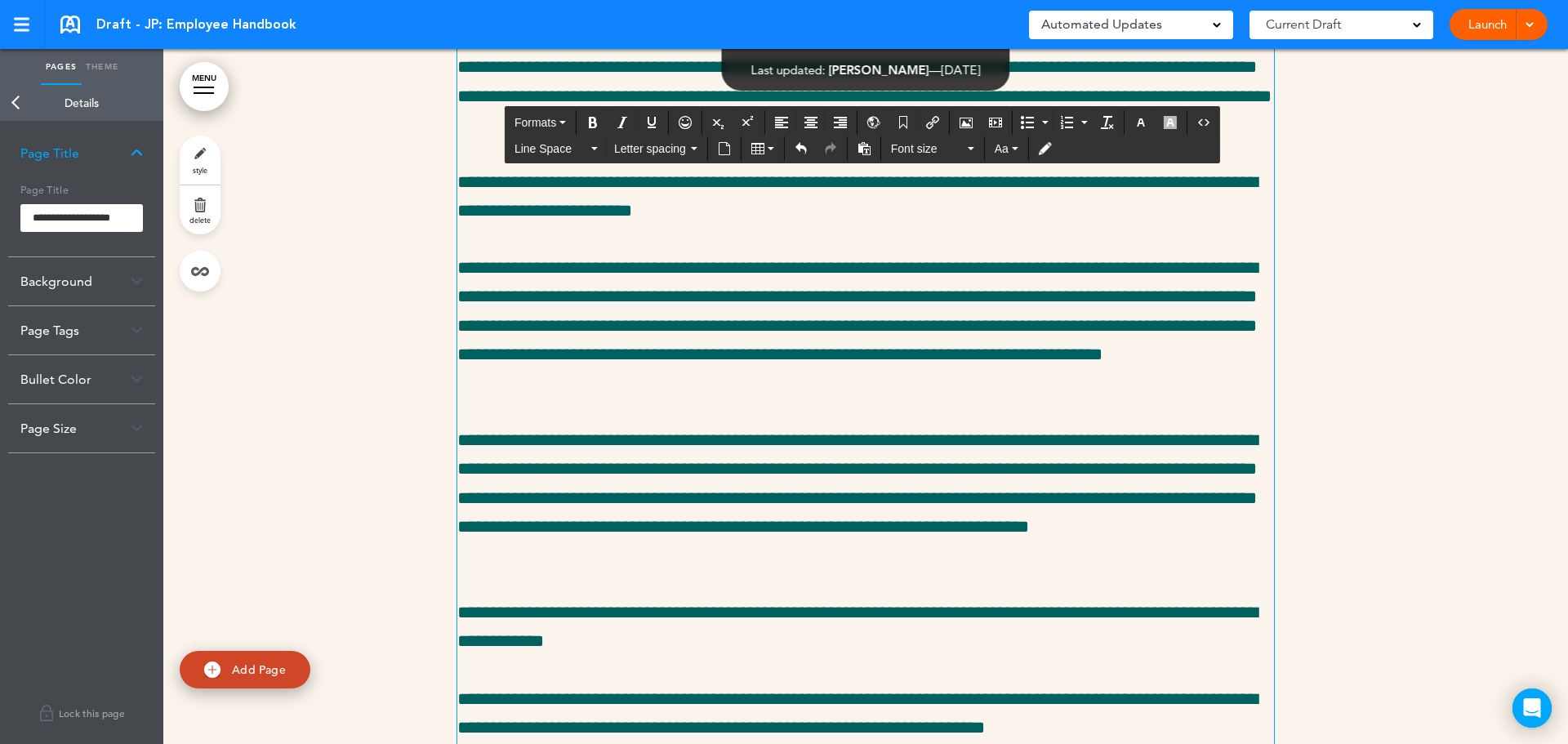
click at [544, 121] on span "Formats" at bounding box center [536, 122] width 41 height 13
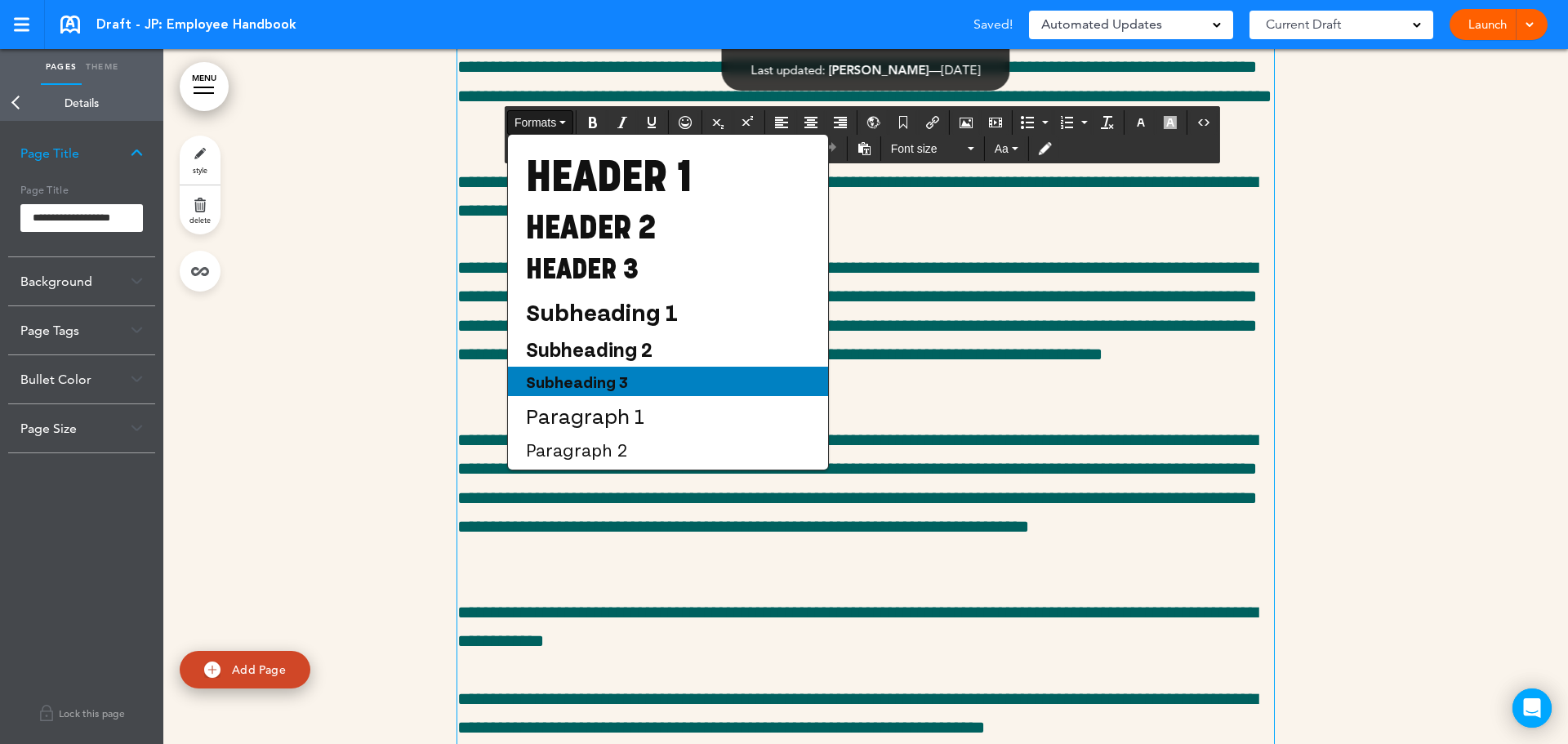
click at [629, 378] on div "Subheading 3" at bounding box center [668, 381] width 320 height 30
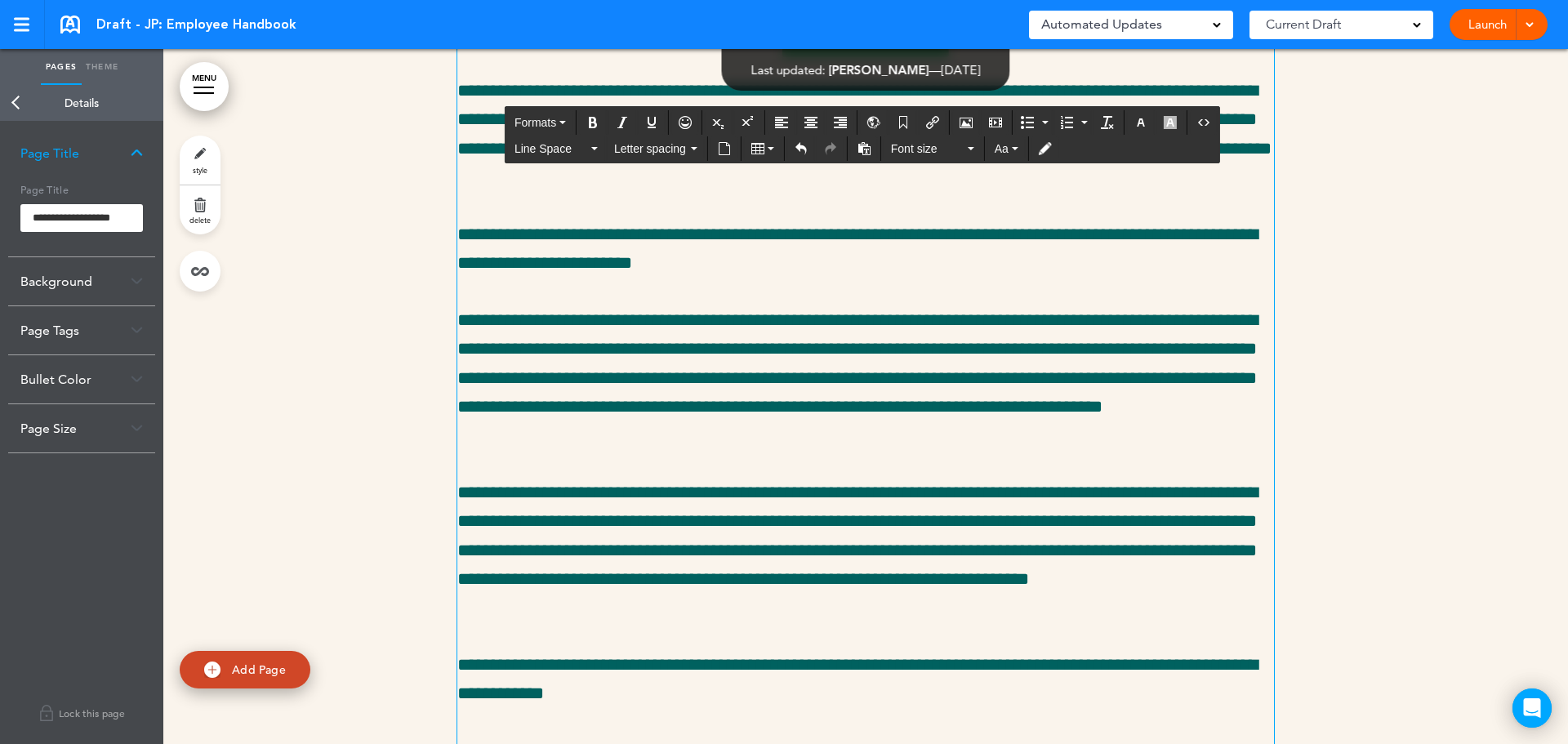
scroll to position [23324, 0]
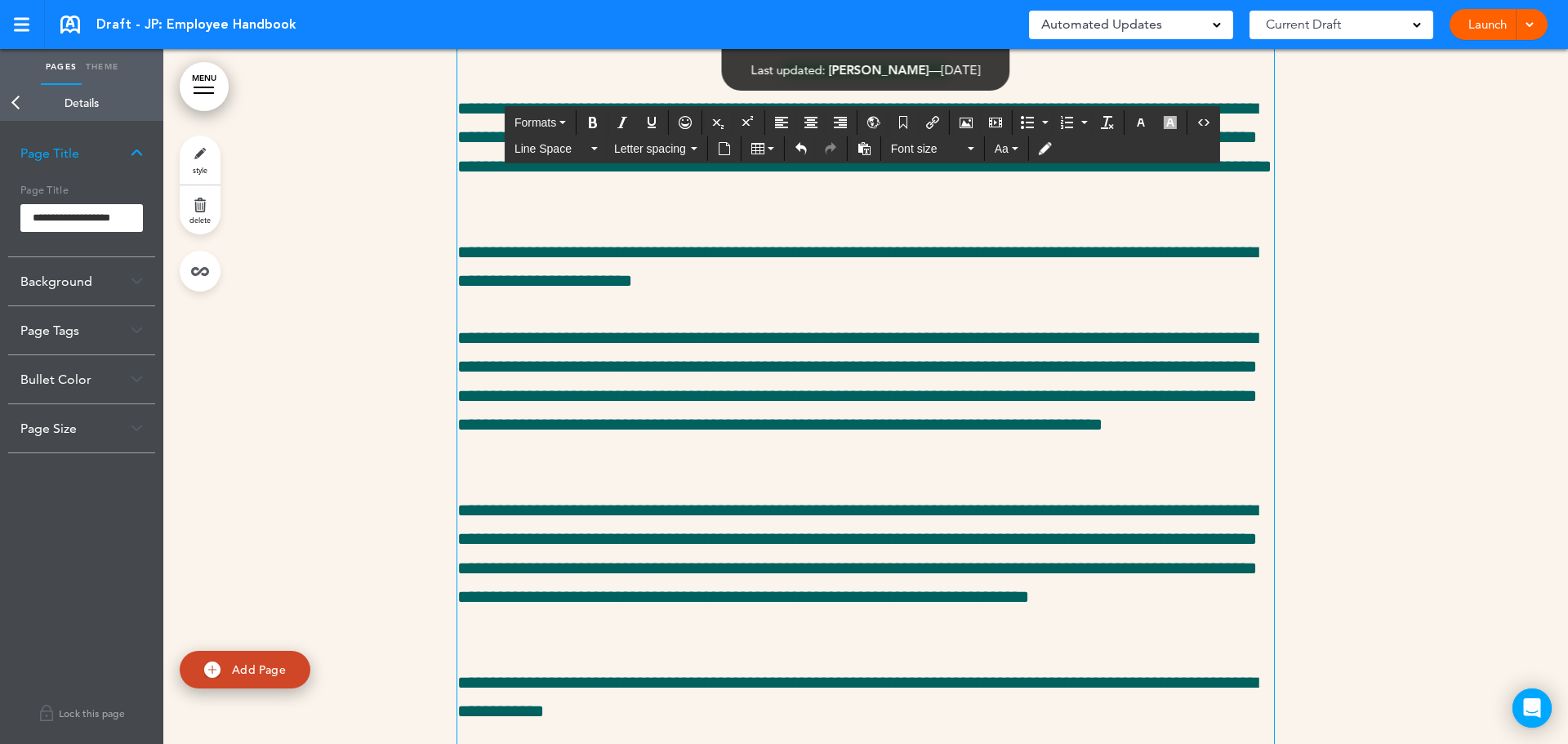
click at [528, 127] on span "Formats" at bounding box center [536, 122] width 41 height 13
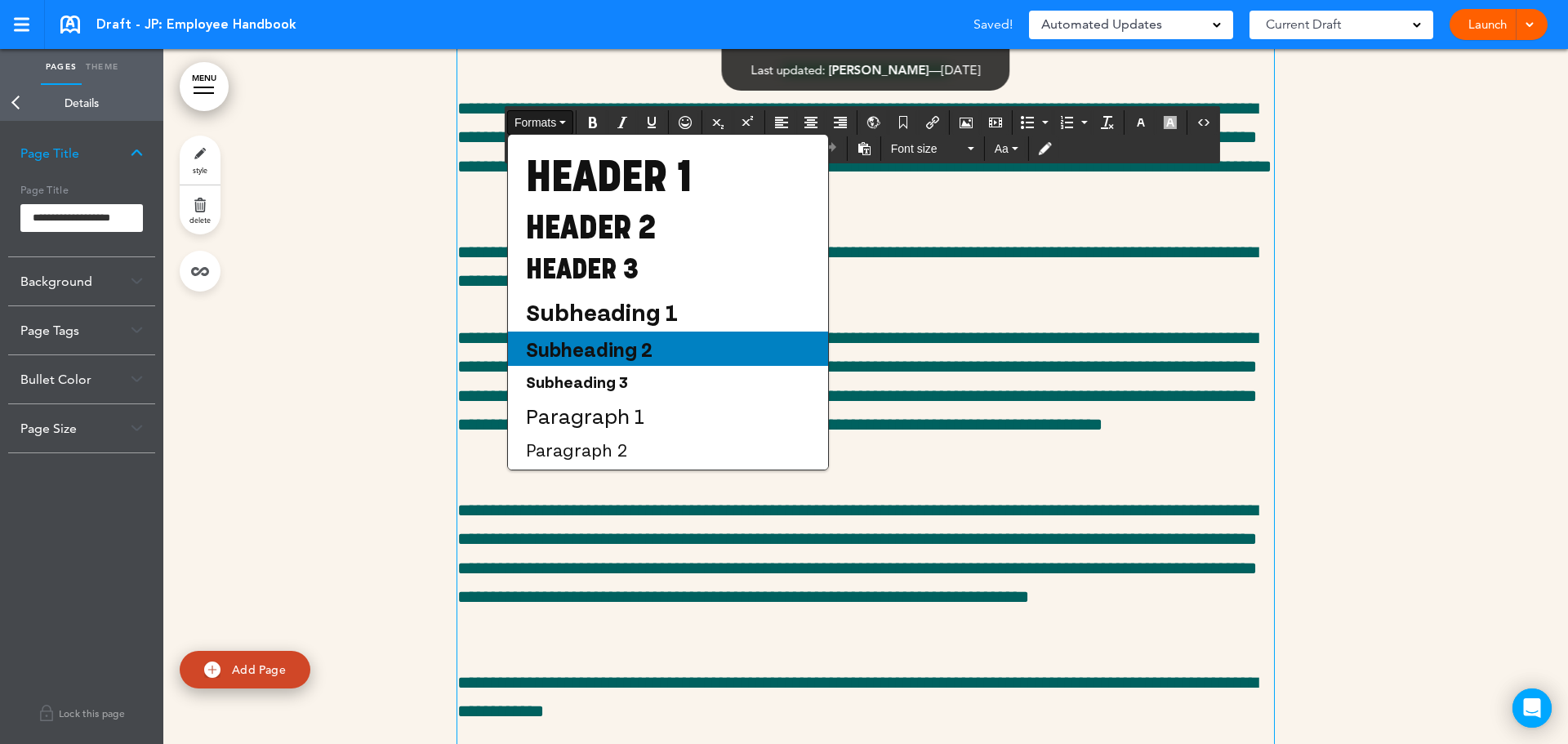
click at [562, 344] on span "Subheading 2" at bounding box center [589, 348] width 129 height 25
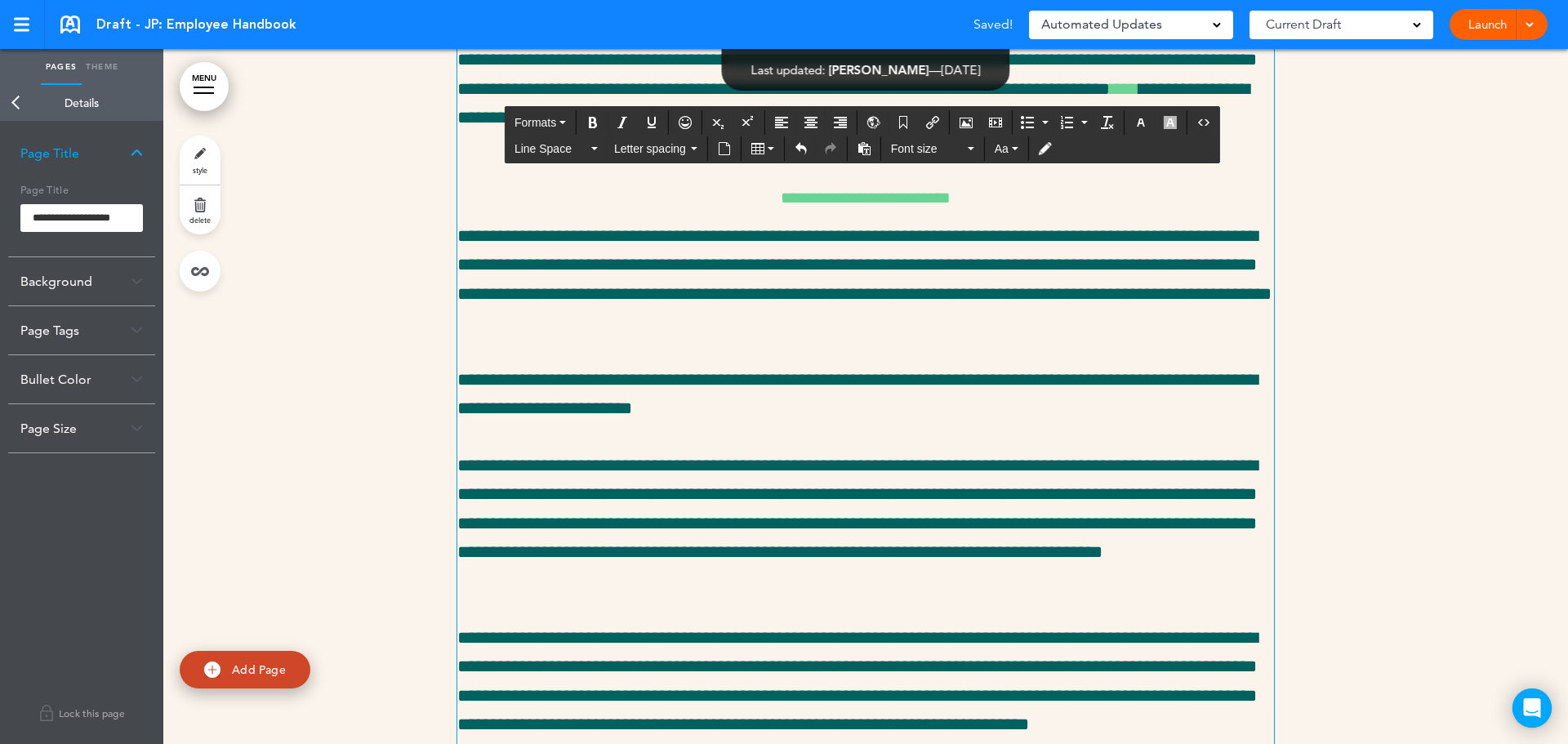
scroll to position [22916, 0]
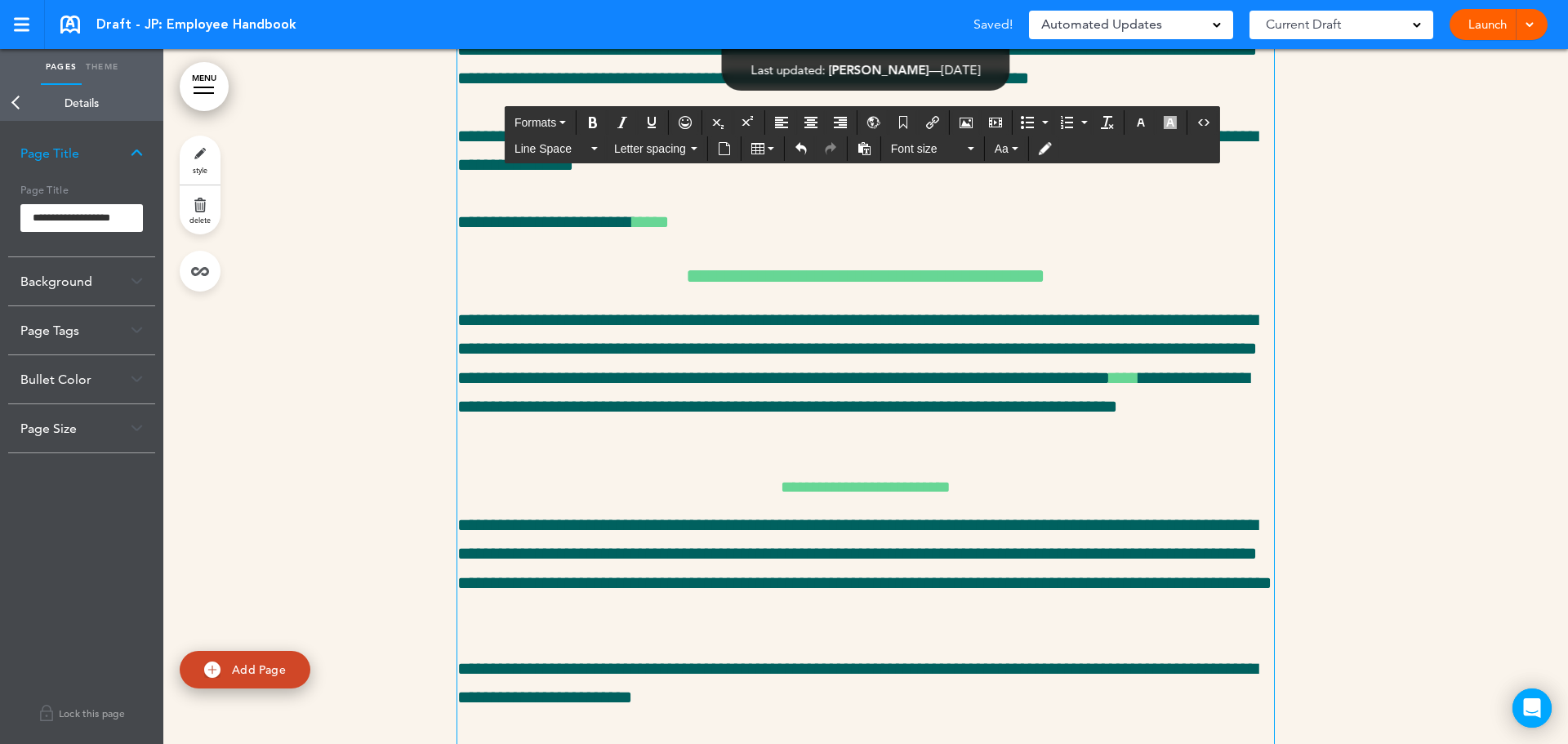
click at [545, 125] on span "Formats" at bounding box center [536, 122] width 41 height 13
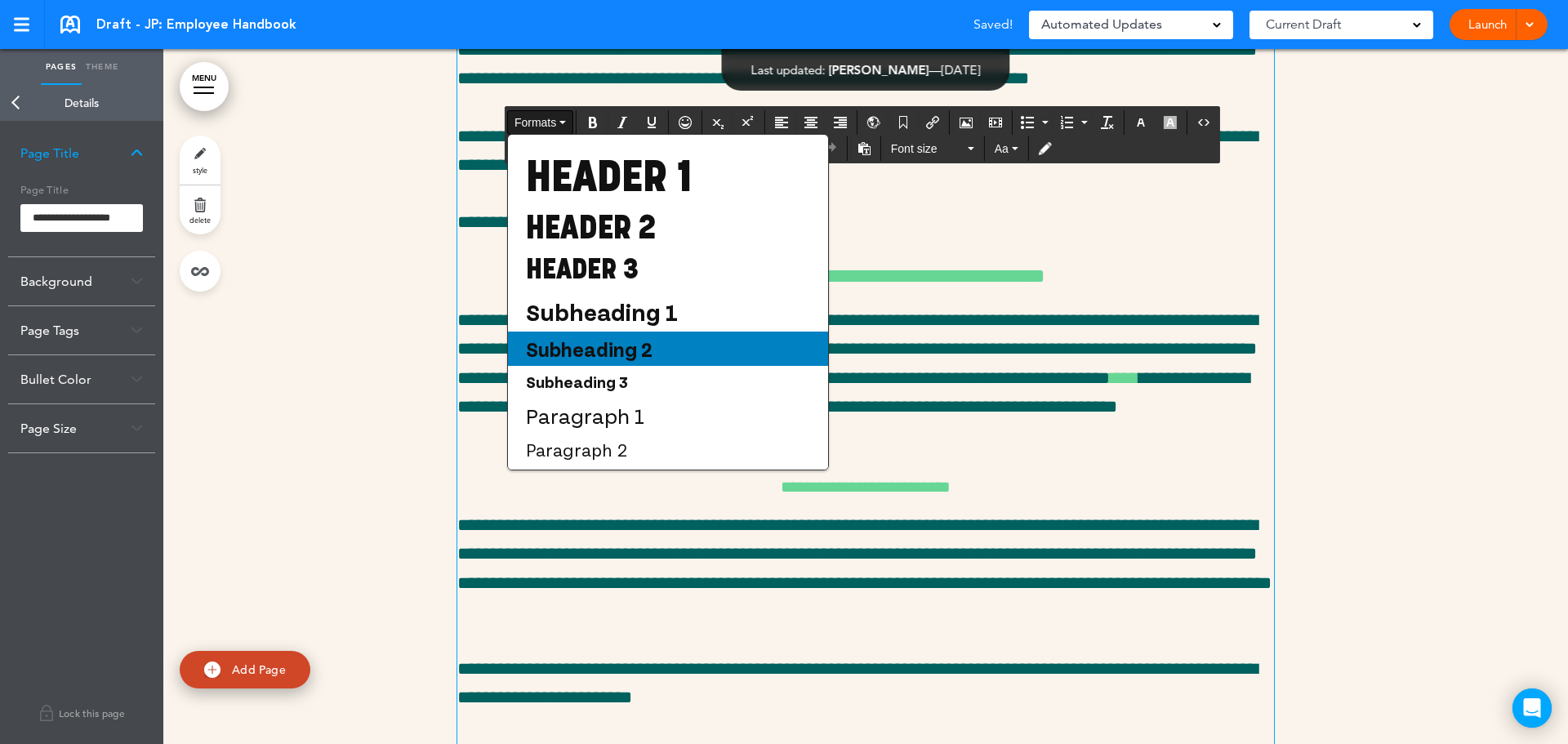
click at [626, 345] on span "Subheading 2" at bounding box center [589, 348] width 129 height 25
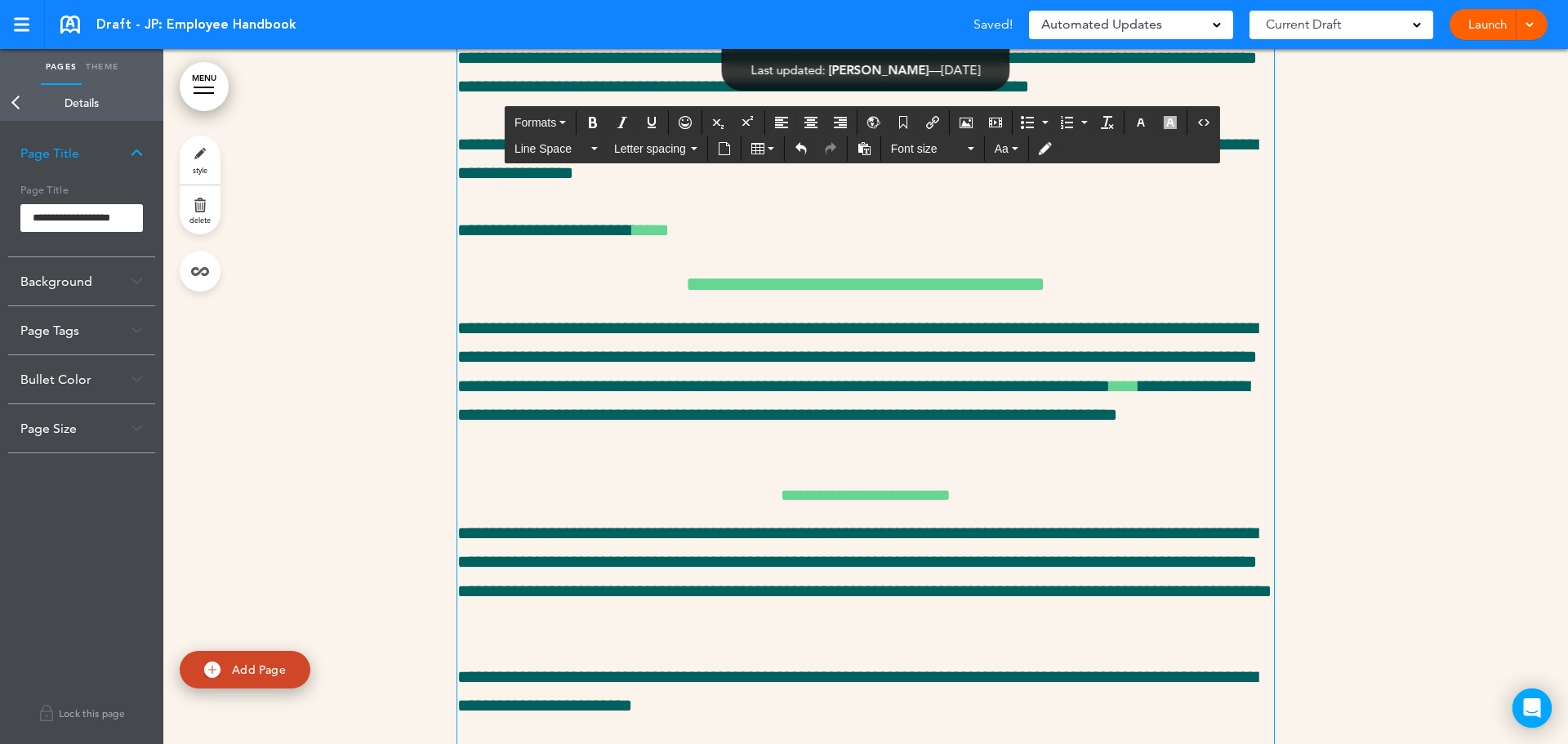
scroll to position [23324, 0]
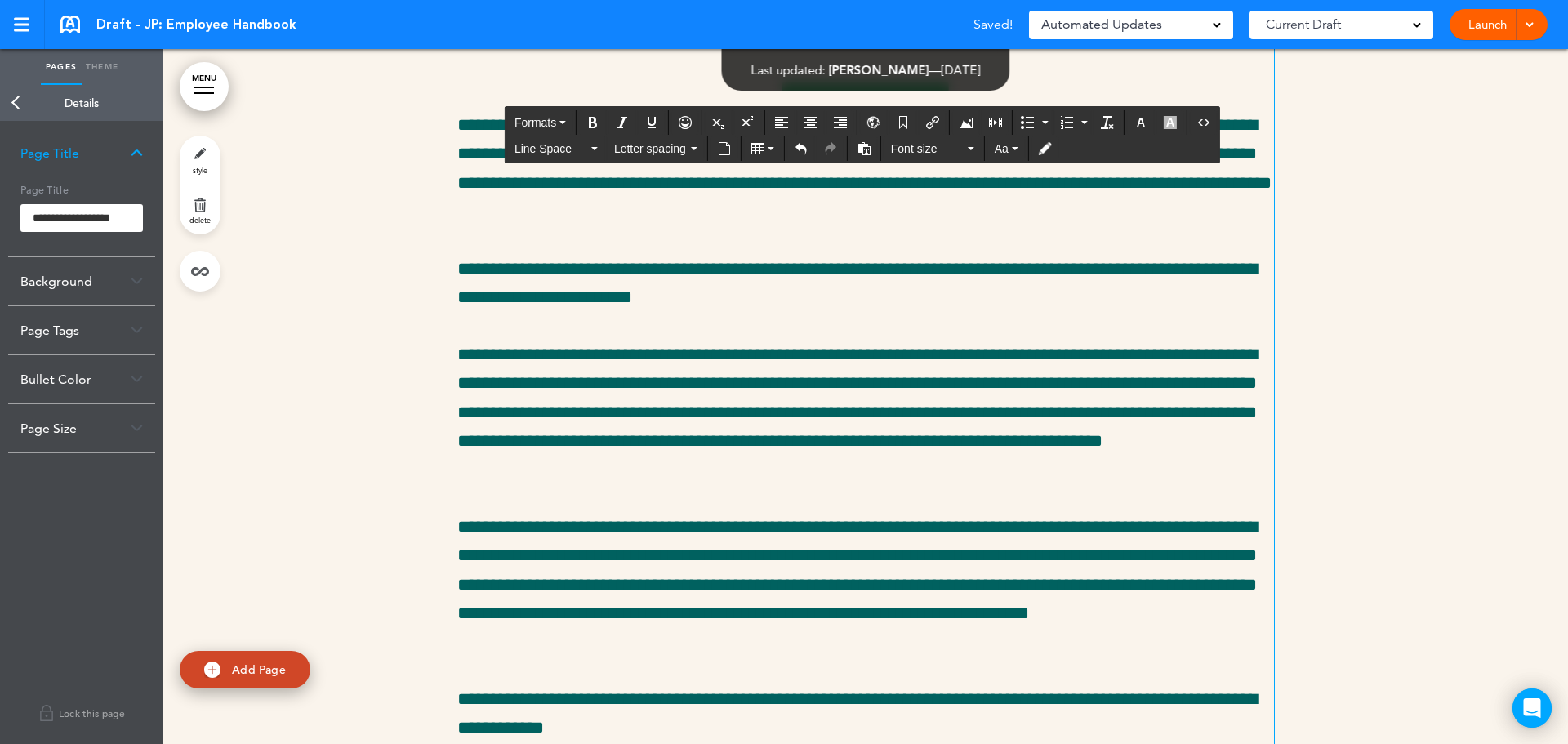
click at [826, 95] on h6 "**********" at bounding box center [866, 86] width 816 height 17
click at [541, 125] on span "Formats" at bounding box center [536, 122] width 41 height 13
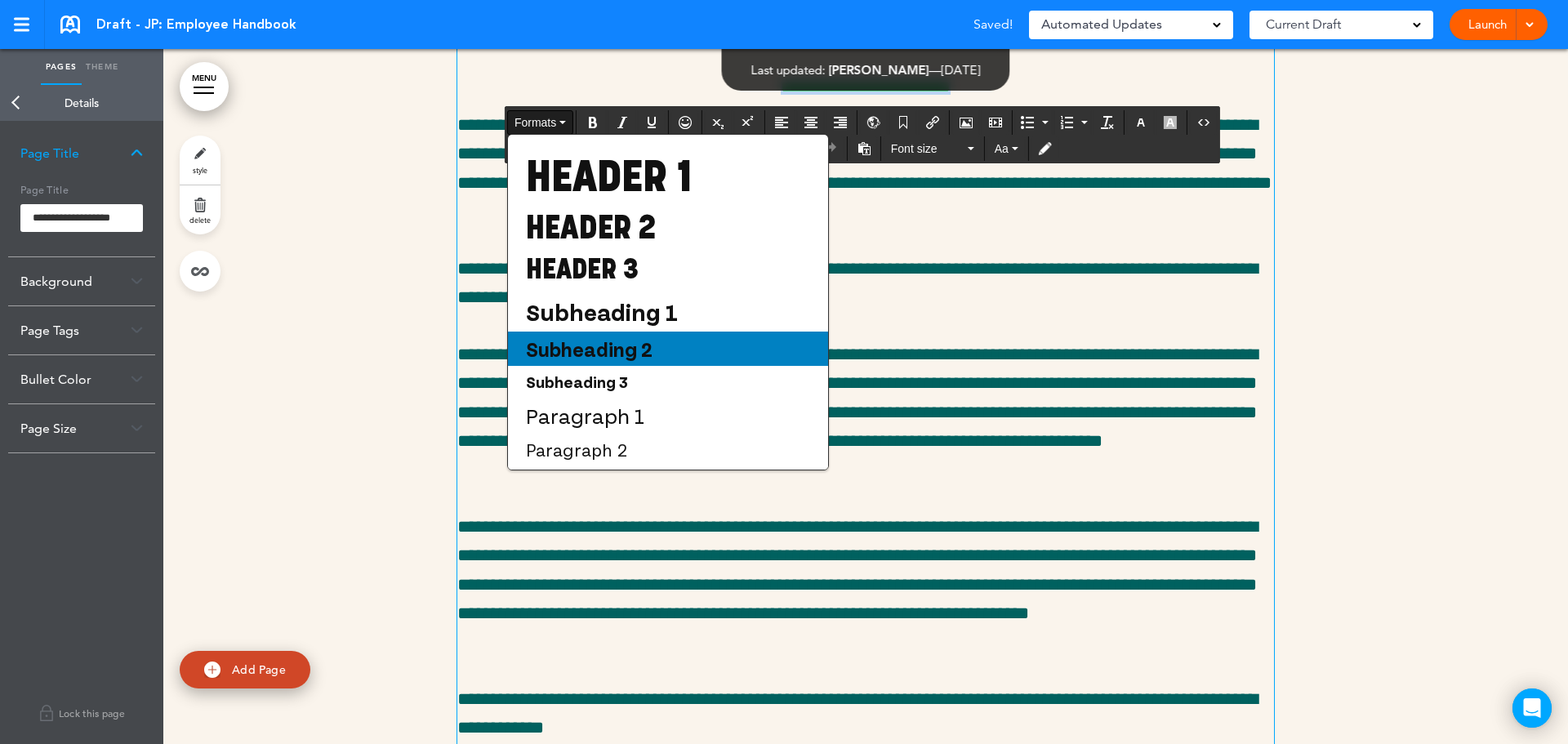
click at [578, 358] on span "Subheading 2" at bounding box center [589, 348] width 129 height 25
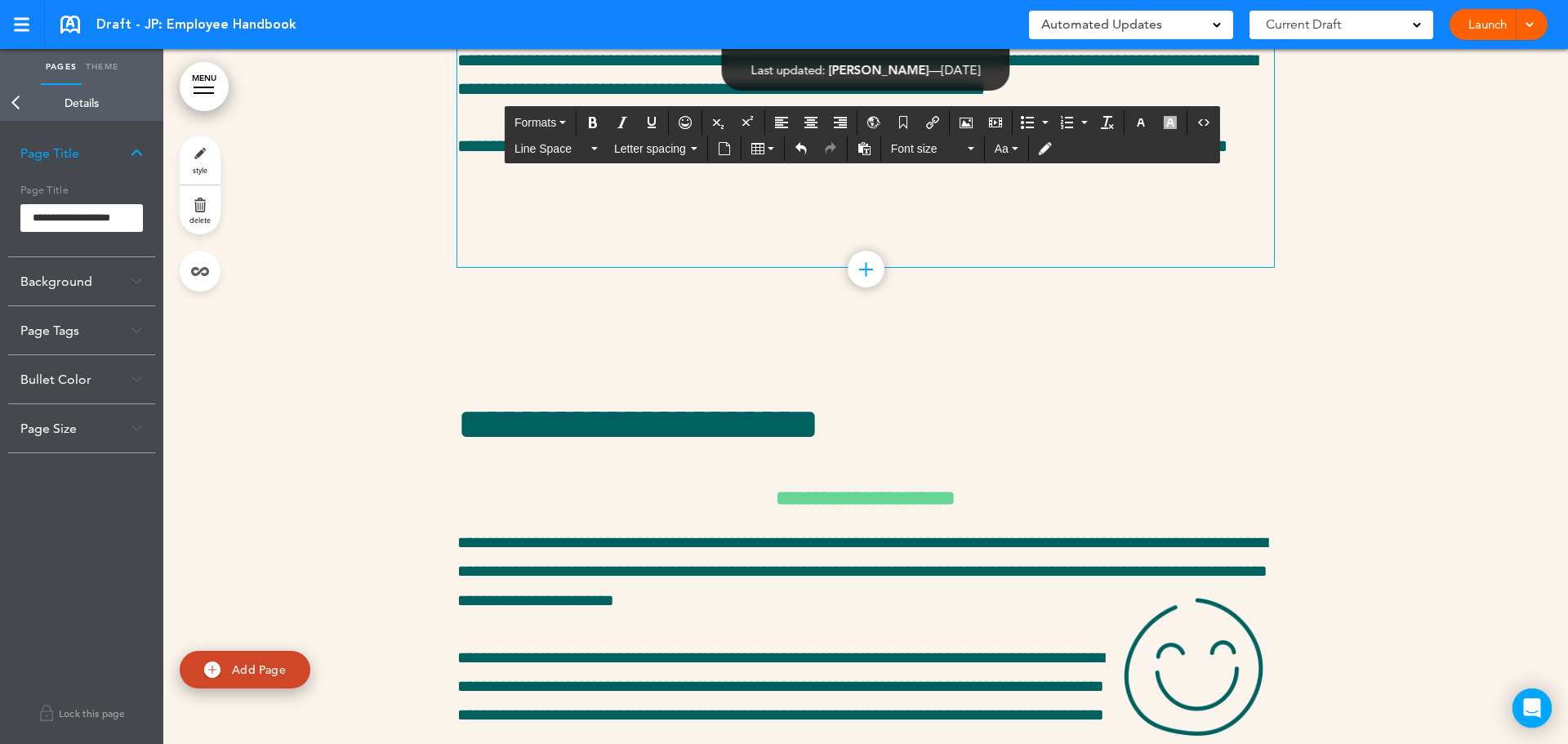
scroll to position [23814, 0]
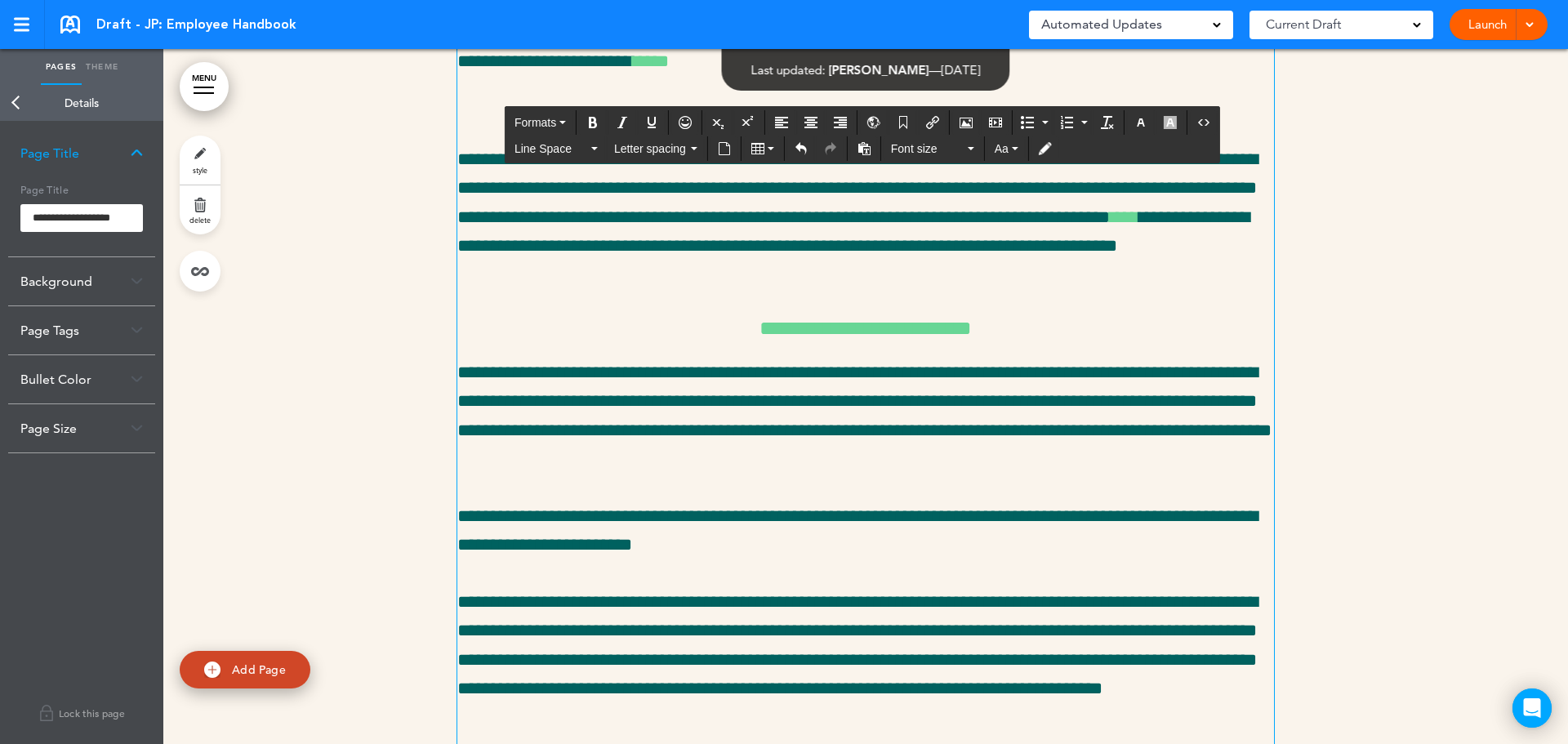
scroll to position [22916, 0]
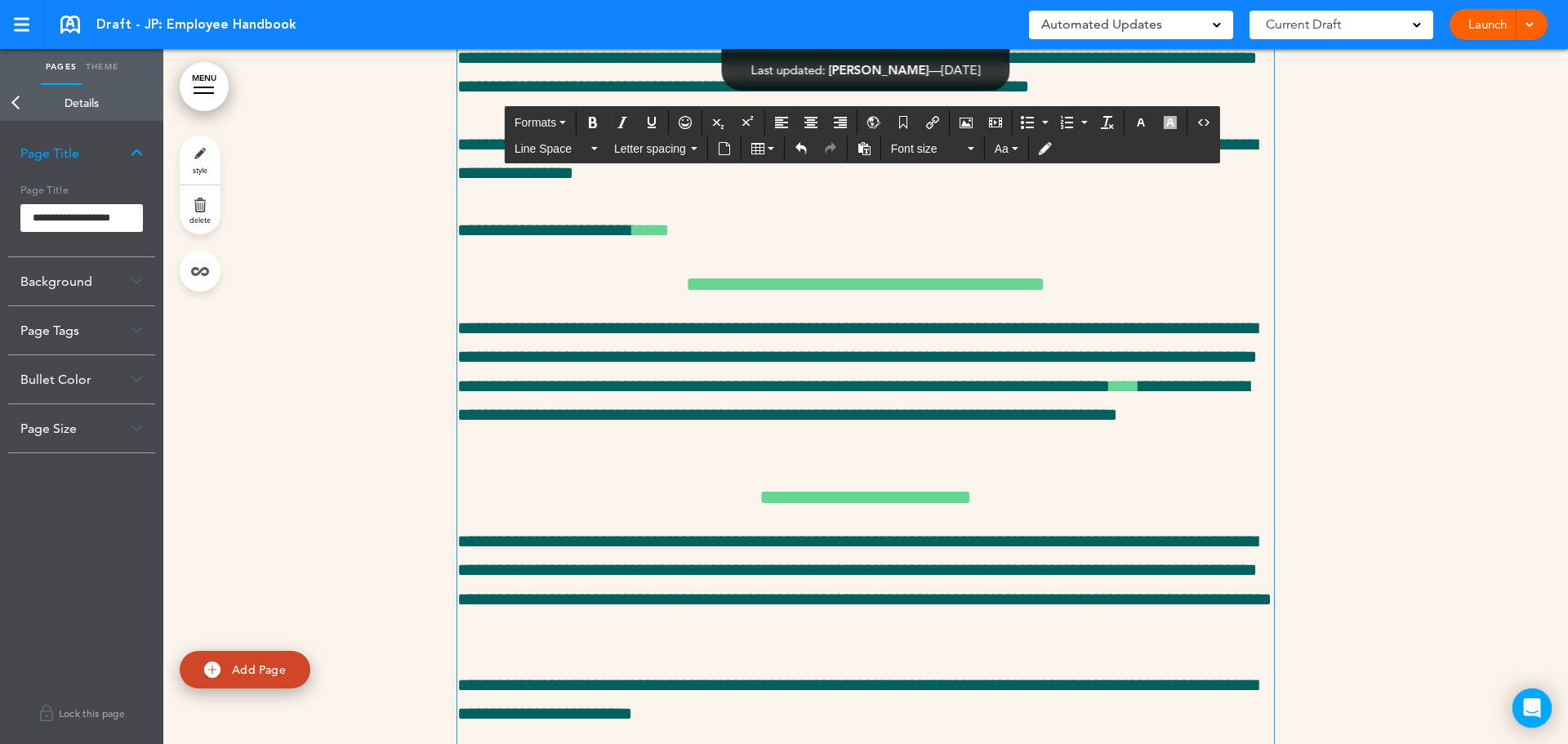
drag, startPoint x: 1029, startPoint y: 341, endPoint x: 913, endPoint y: 340, distance: 116.0
click at [1005, 151] on span "Aa" at bounding box center [1002, 148] width 14 height 13
click at [1016, 153] on button "Aa" at bounding box center [1006, 148] width 37 height 23
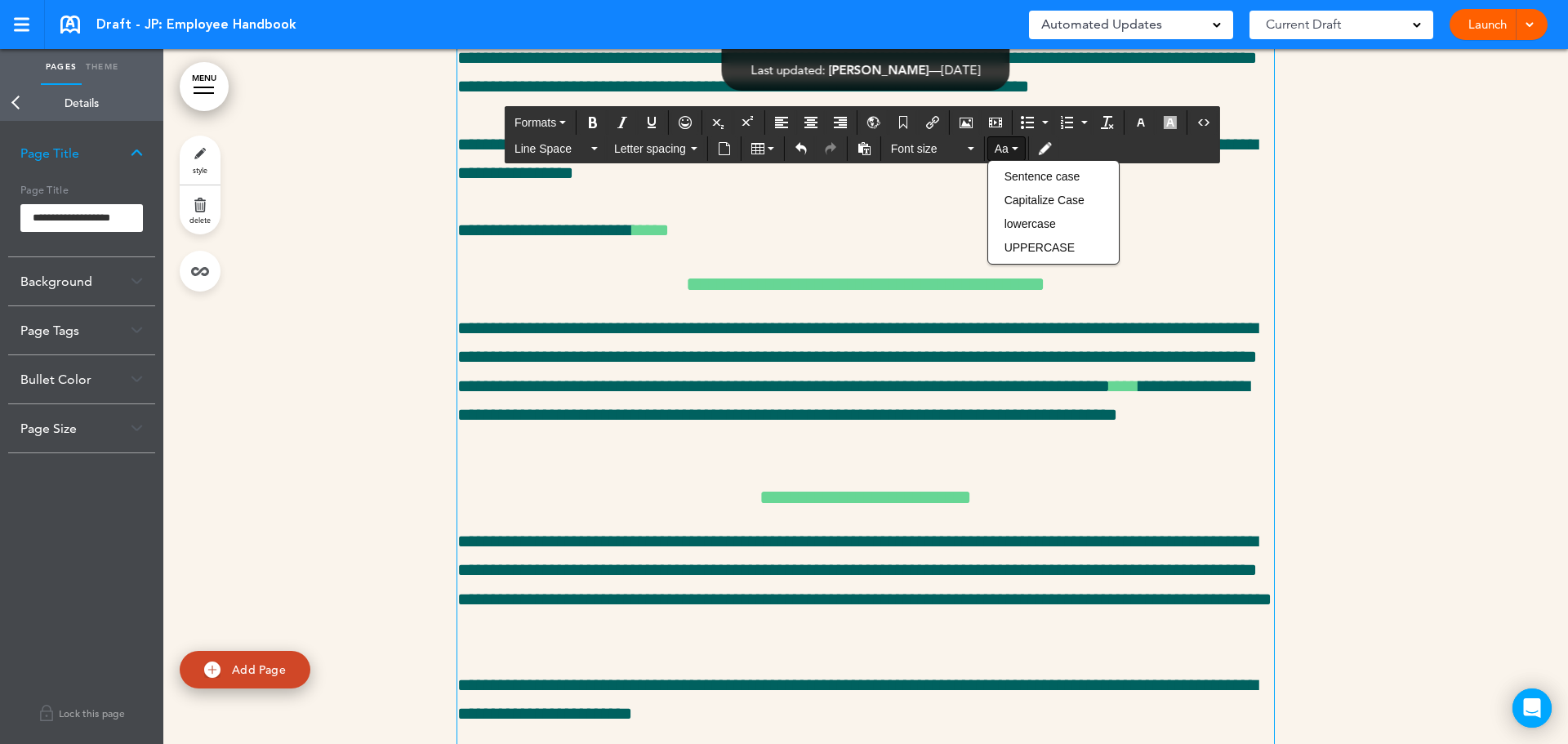
click at [1016, 153] on button "Aa" at bounding box center [1006, 148] width 37 height 23
click at [1137, 128] on icon "button" at bounding box center [1140, 122] width 13 height 13
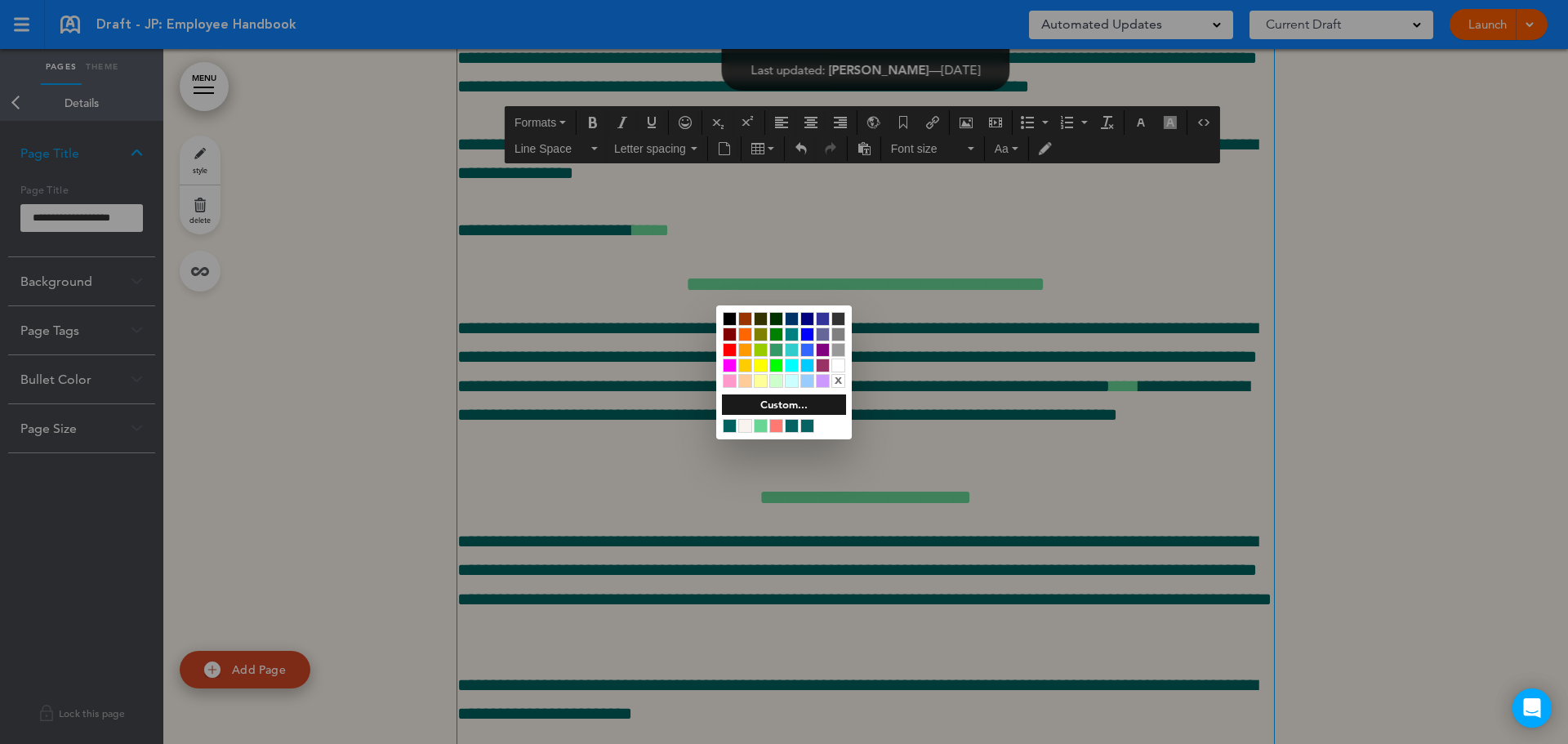
click at [778, 425] on div at bounding box center [777, 426] width 14 height 14
click at [1078, 465] on div at bounding box center [784, 372] width 1568 height 744
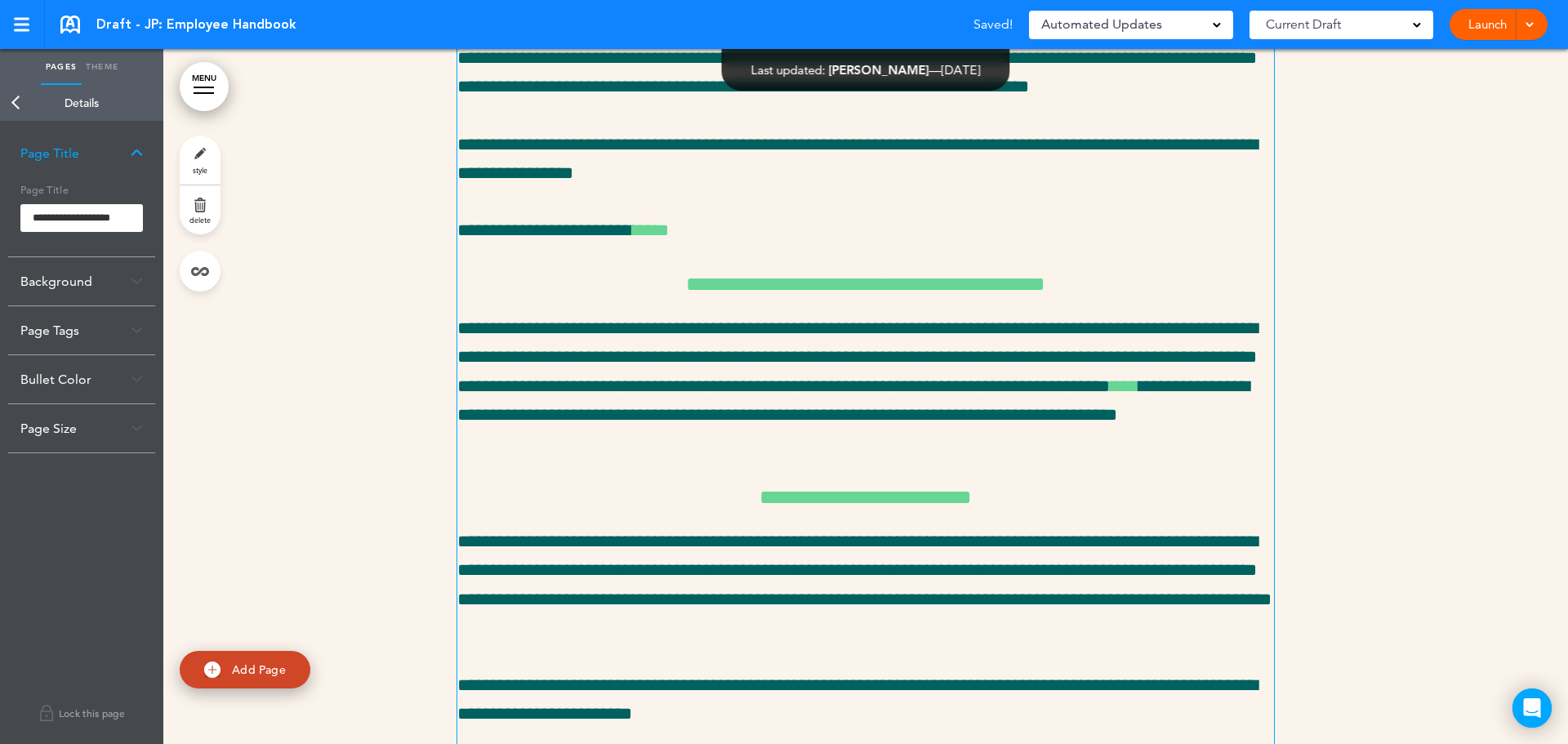
scroll to position [23405, 0]
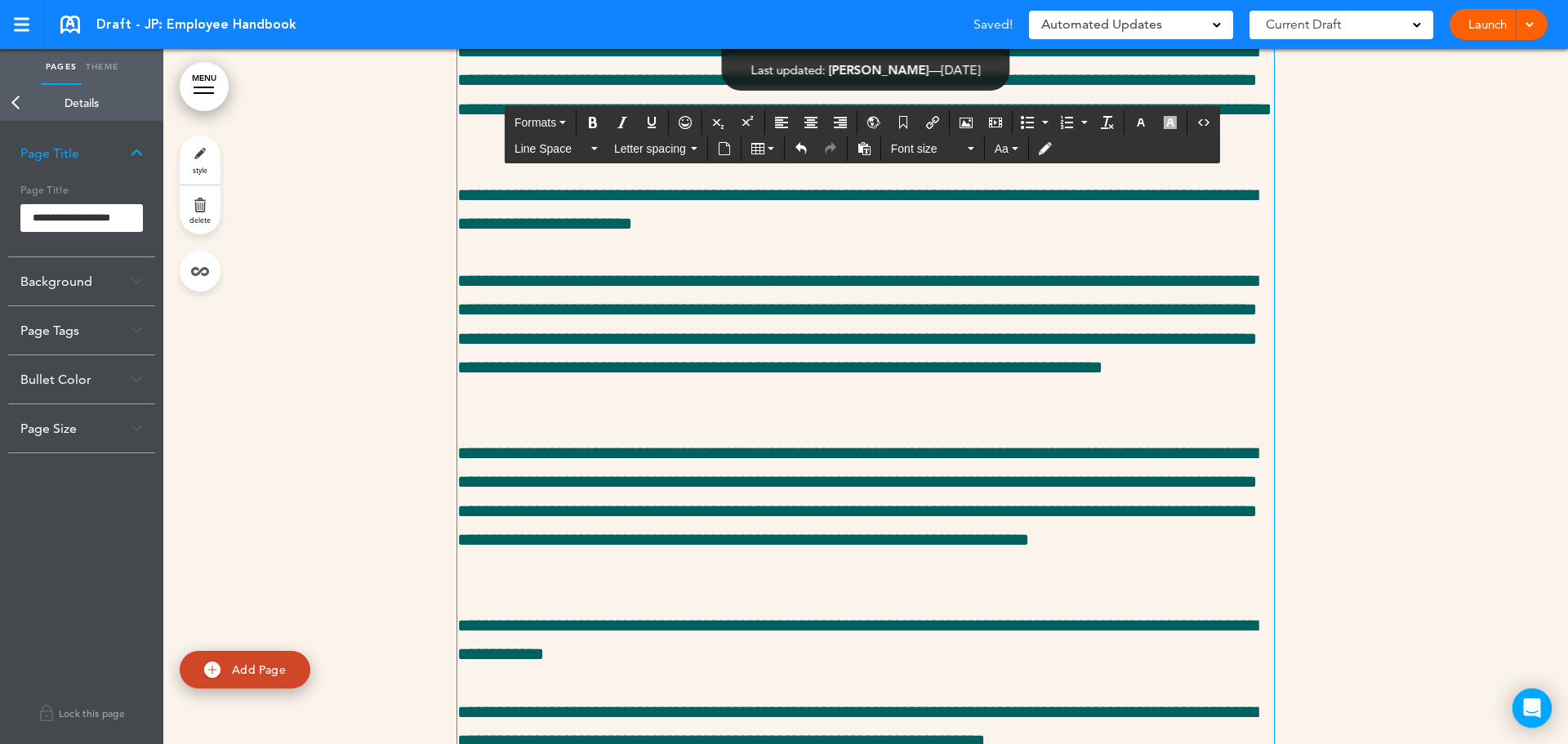
drag, startPoint x: 1092, startPoint y: 264, endPoint x: 966, endPoint y: 266, distance: 126.0
click at [1144, 122] on icon "button" at bounding box center [1140, 122] width 13 height 13
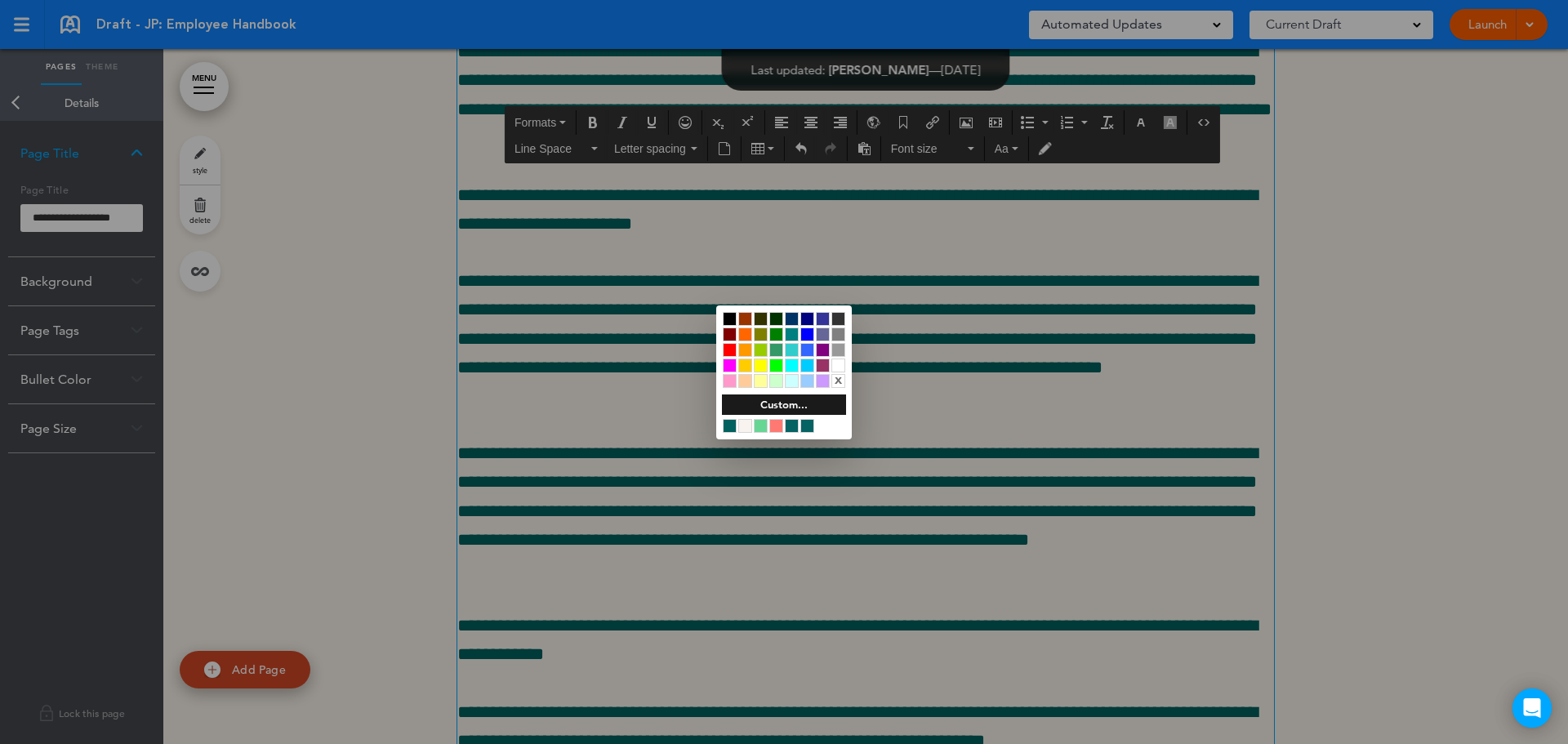
click at [779, 426] on div at bounding box center [777, 426] width 14 height 14
click at [1008, 501] on div at bounding box center [784, 372] width 1568 height 744
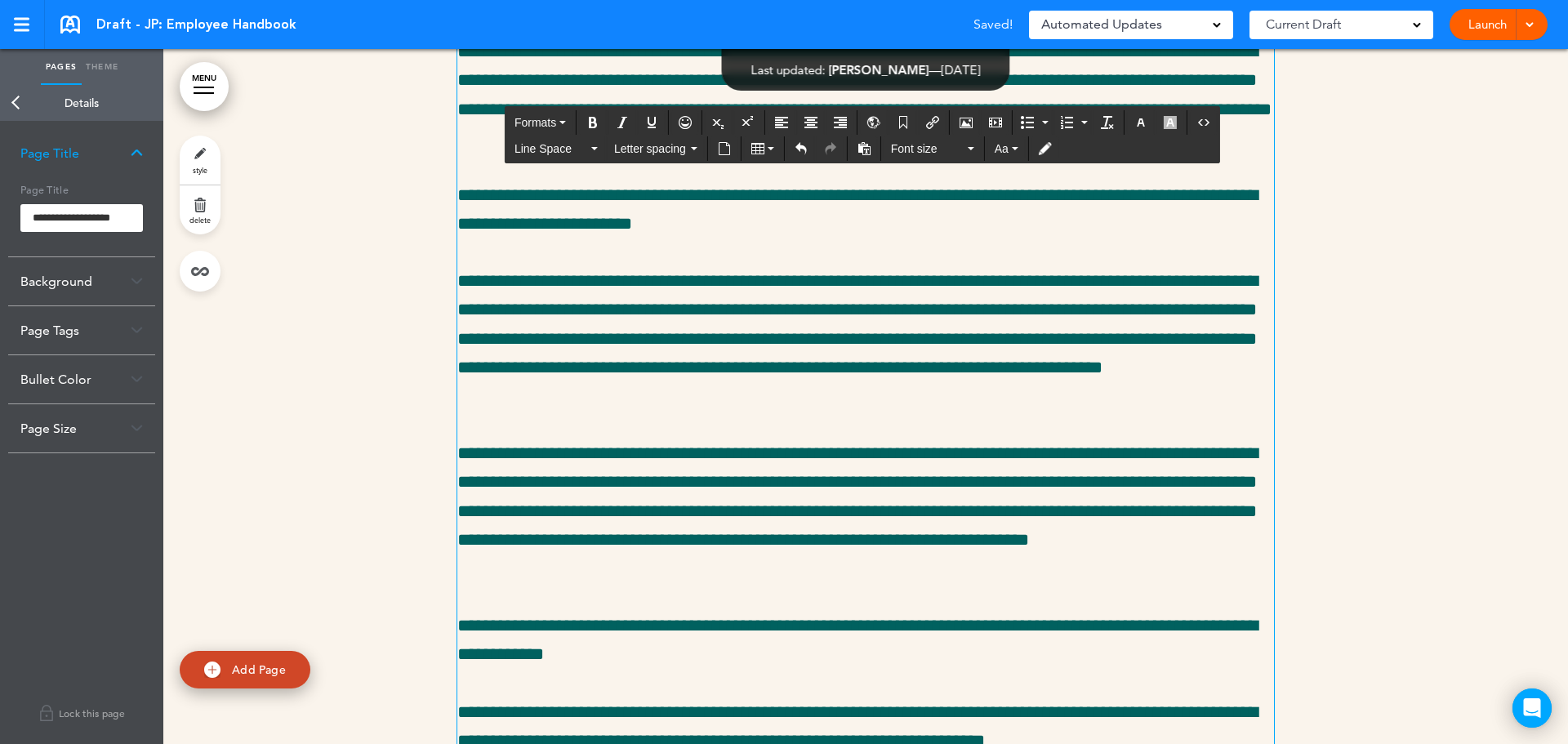
drag, startPoint x: 927, startPoint y: 479, endPoint x: 865, endPoint y: 481, distance: 62.0
click at [865, 17] on h6 "**********" at bounding box center [866, 7] width 816 height 21
click at [1136, 124] on icon "button" at bounding box center [1140, 122] width 13 height 13
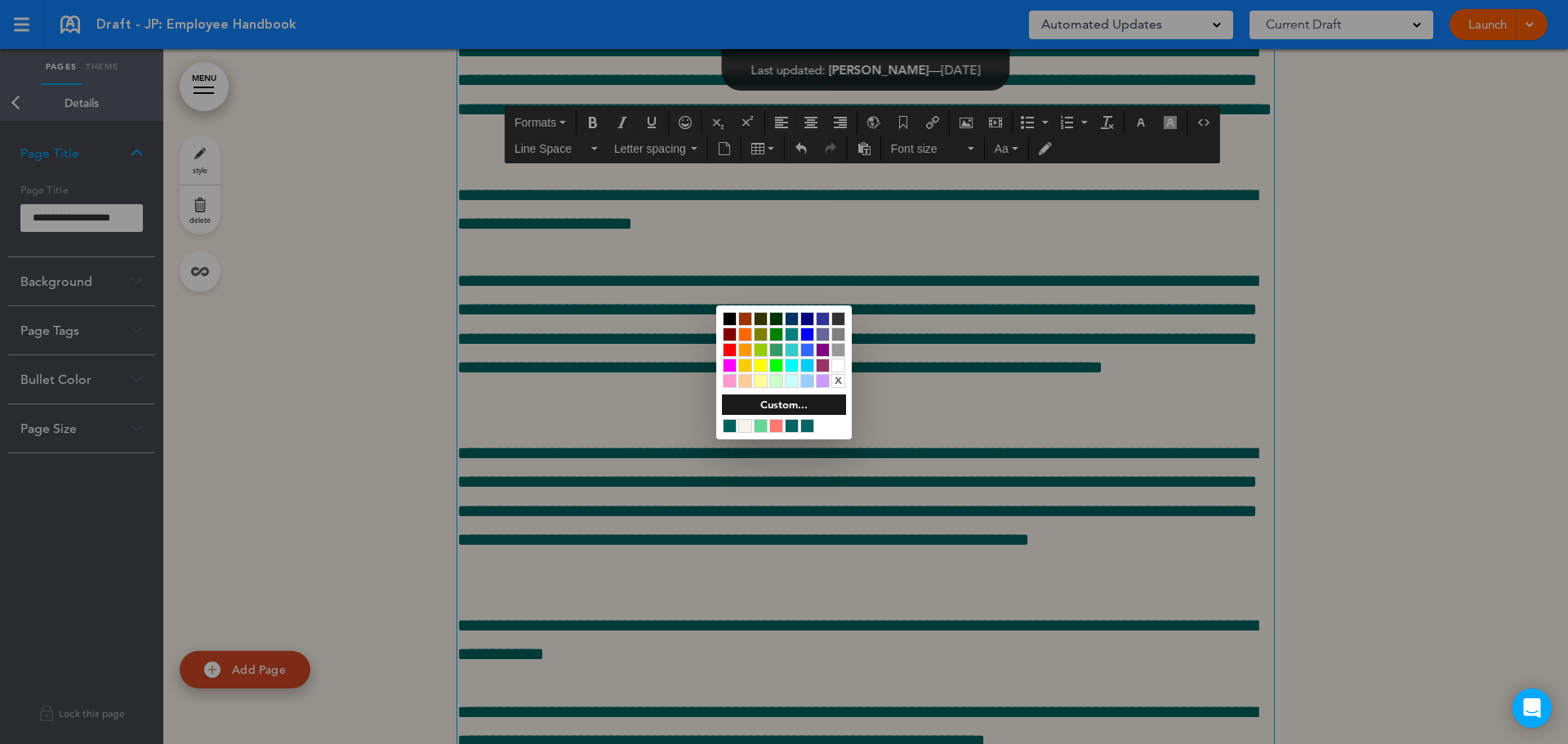
click at [770, 424] on div at bounding box center [777, 426] width 14 height 14
click at [1348, 506] on div at bounding box center [784, 372] width 1568 height 744
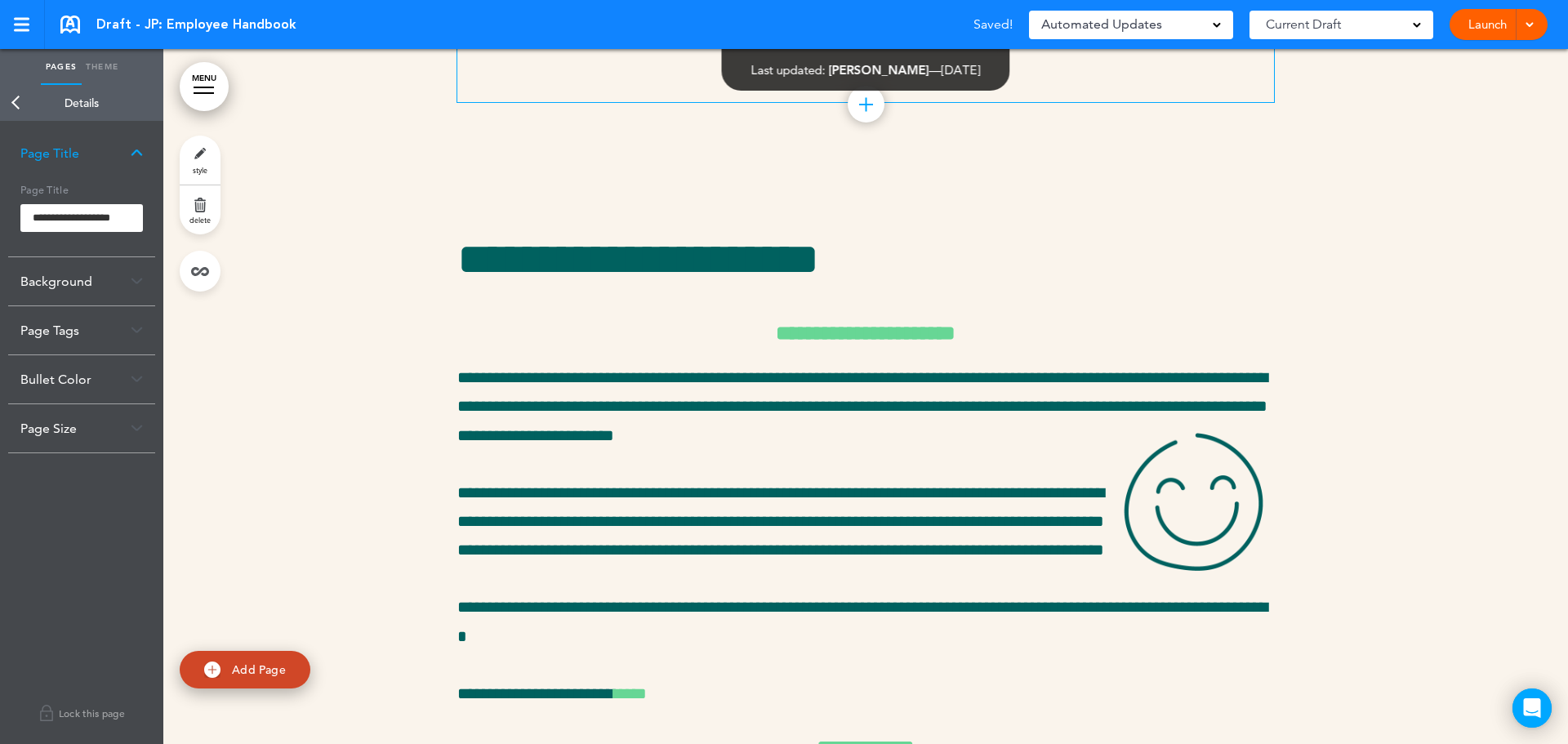
scroll to position [24548, 0]
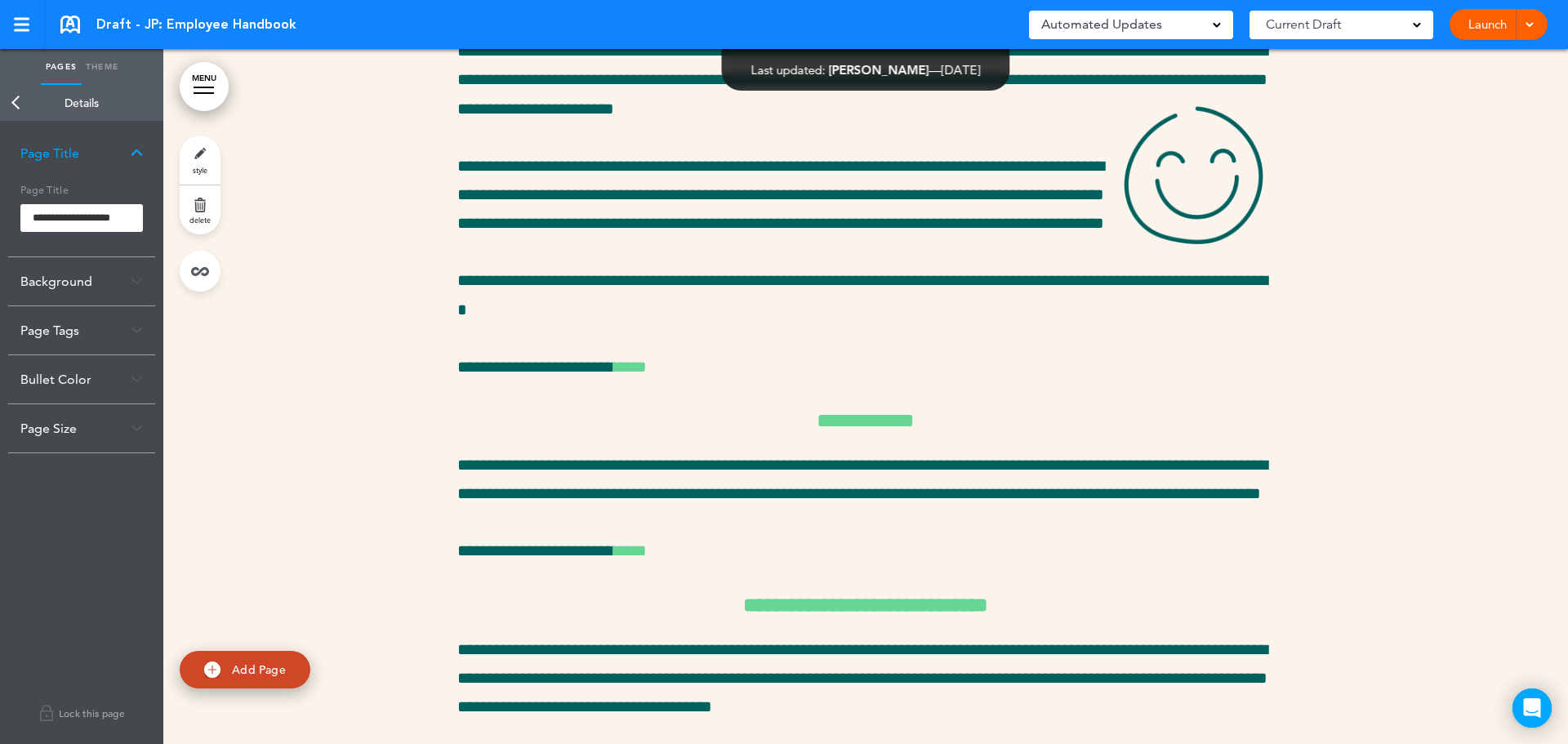
click at [20, 99] on link "Back" at bounding box center [16, 103] width 33 height 36
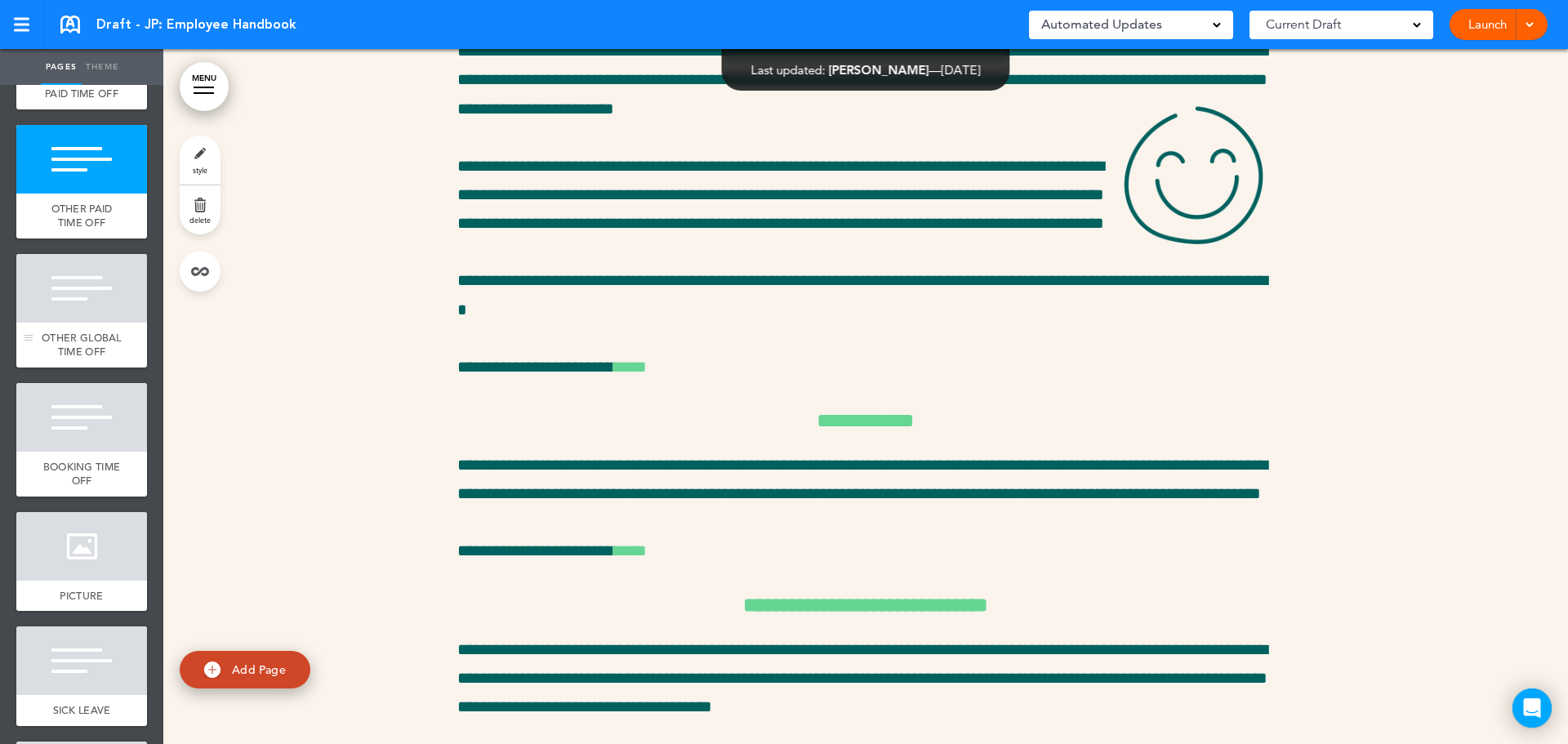
click at [85, 360] on span "OTHER GLOBAL TIME OFF" at bounding box center [81, 345] width 80 height 29
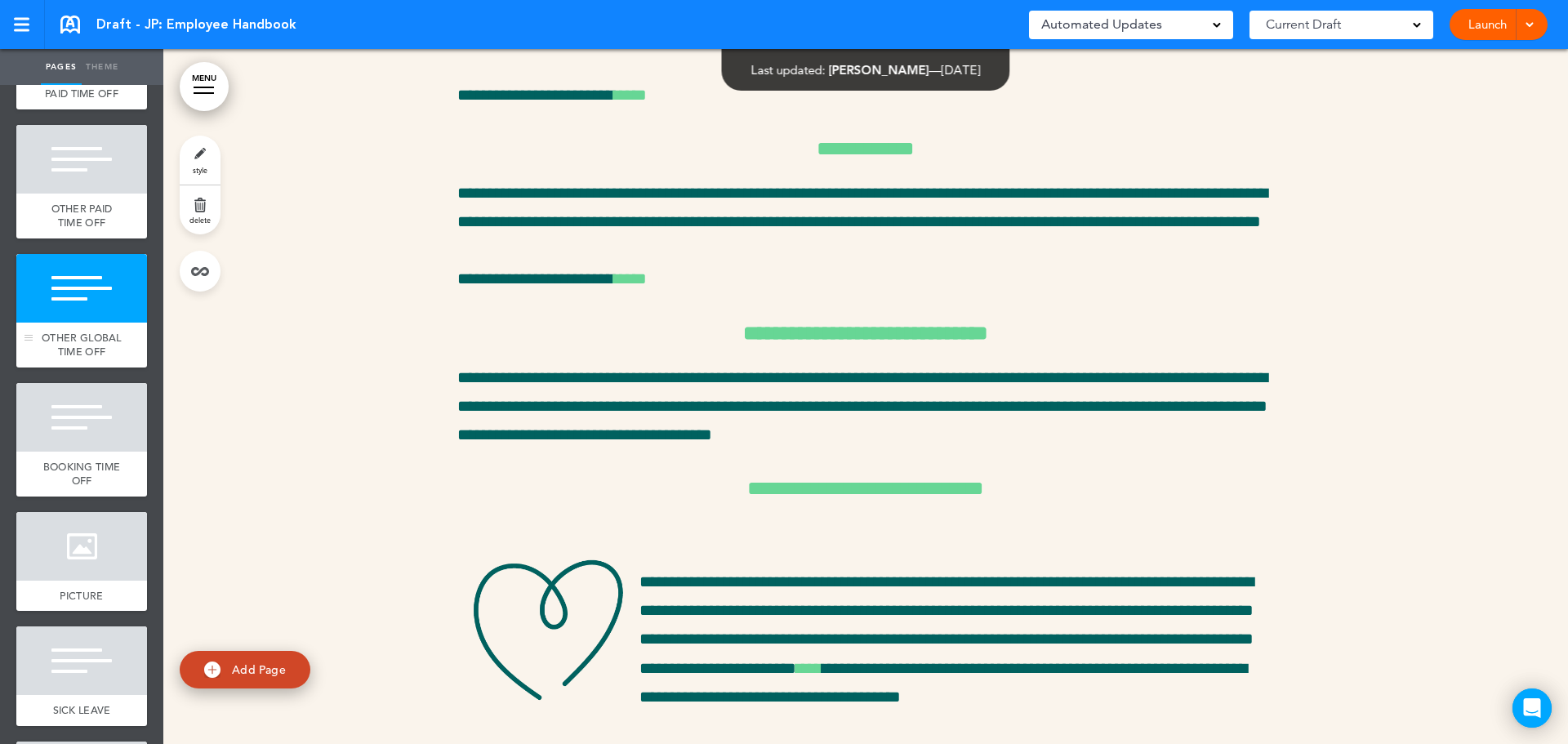
scroll to position [24822, 0]
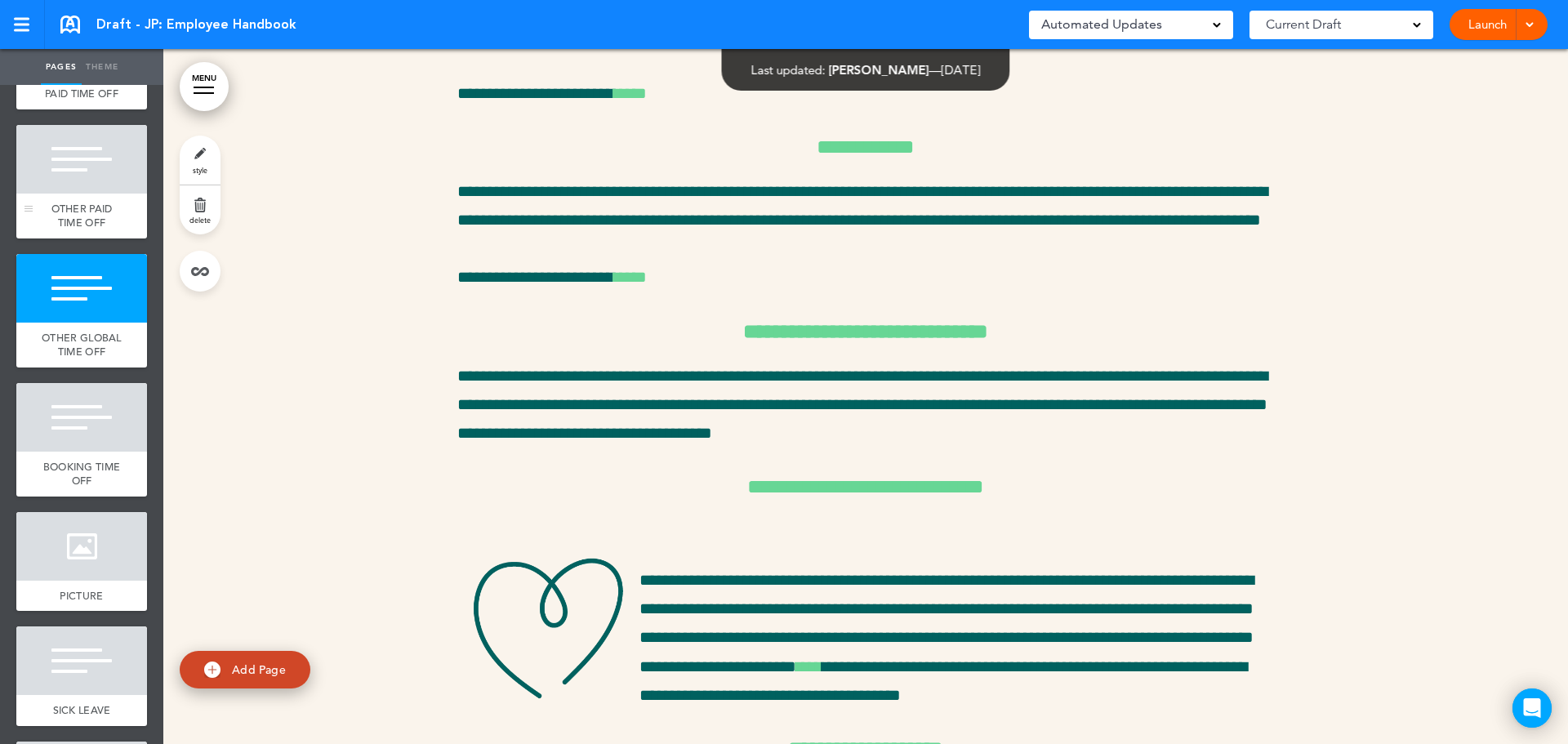
click at [89, 194] on div at bounding box center [82, 158] width 130 height 68
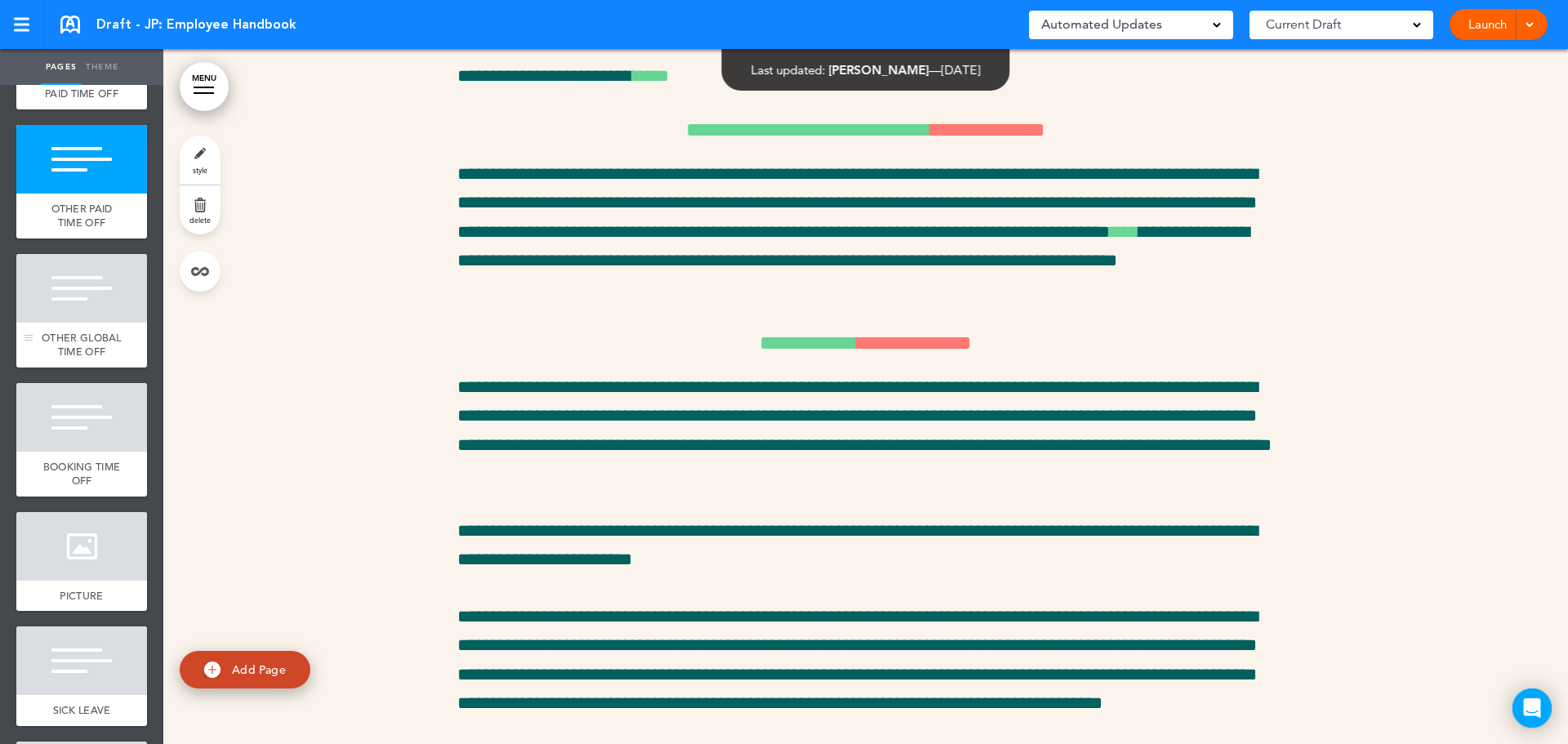
click at [94, 368] on div "OTHER GLOBAL TIME OFF" at bounding box center [82, 344] width 130 height 44
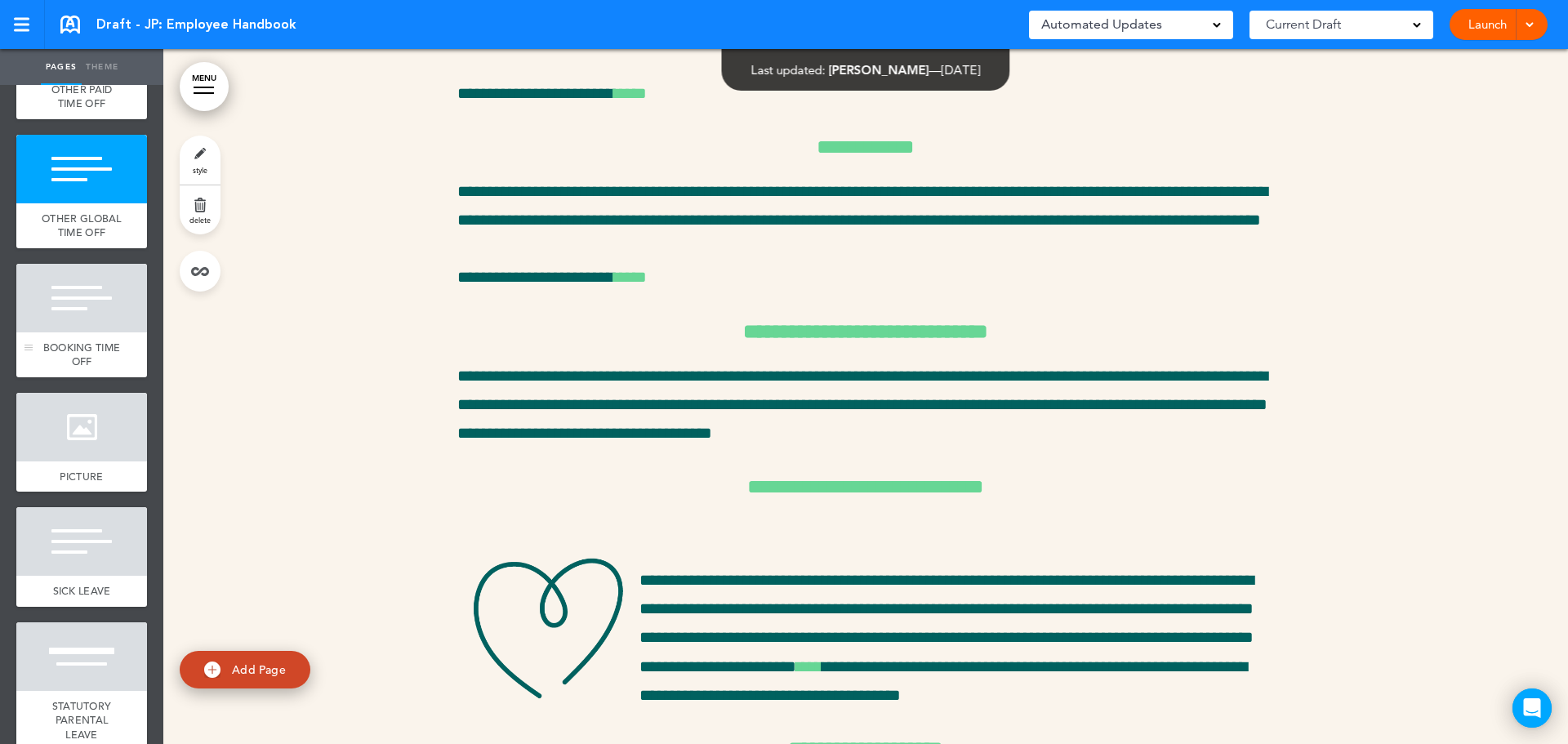
scroll to position [3512, 0]
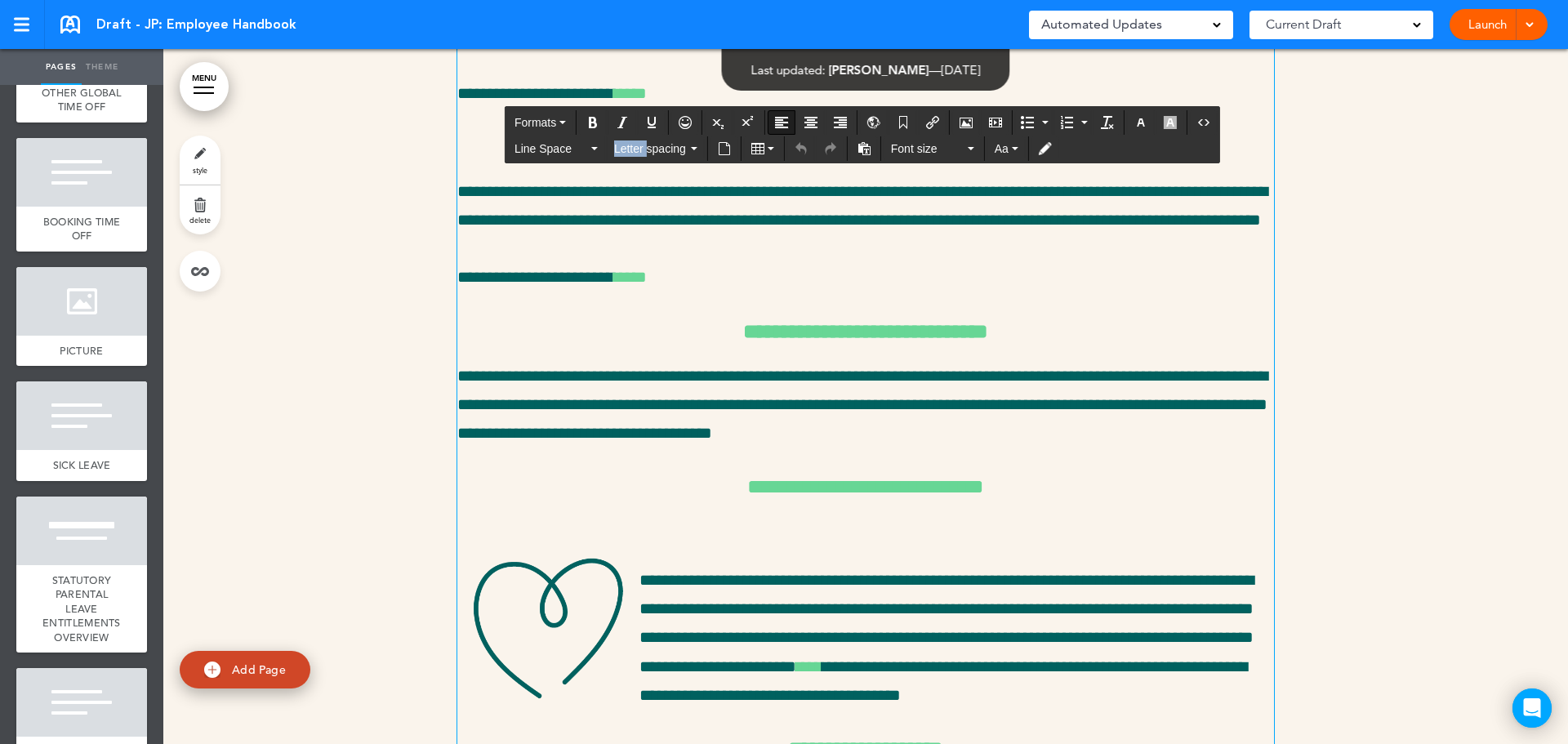
click at [605, 138] on div "Line Space Letter spacing" at bounding box center [606, 148] width 198 height 25
click at [540, 229] on div "**********" at bounding box center [866, 687] width 816 height 2101
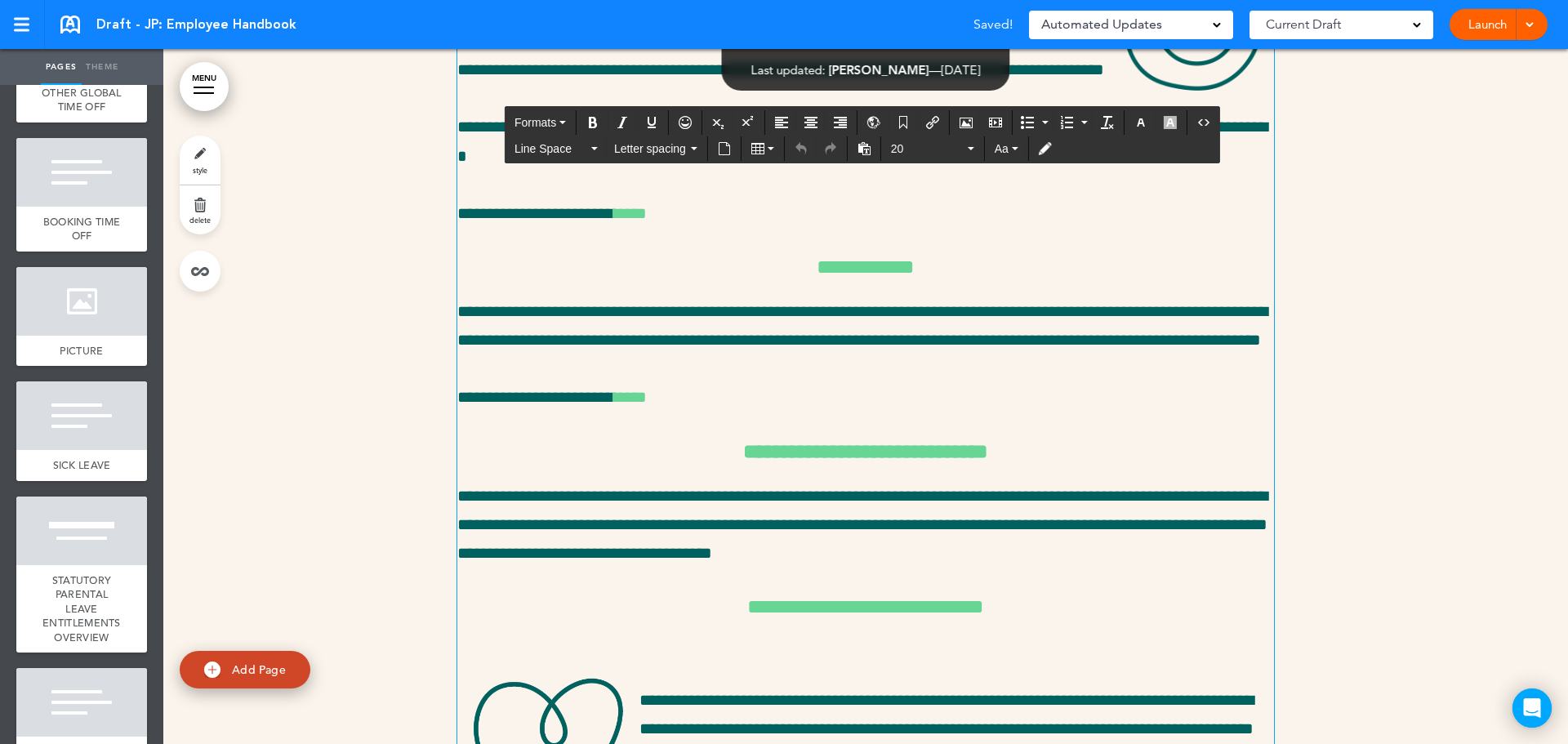
scroll to position [24577, 0]
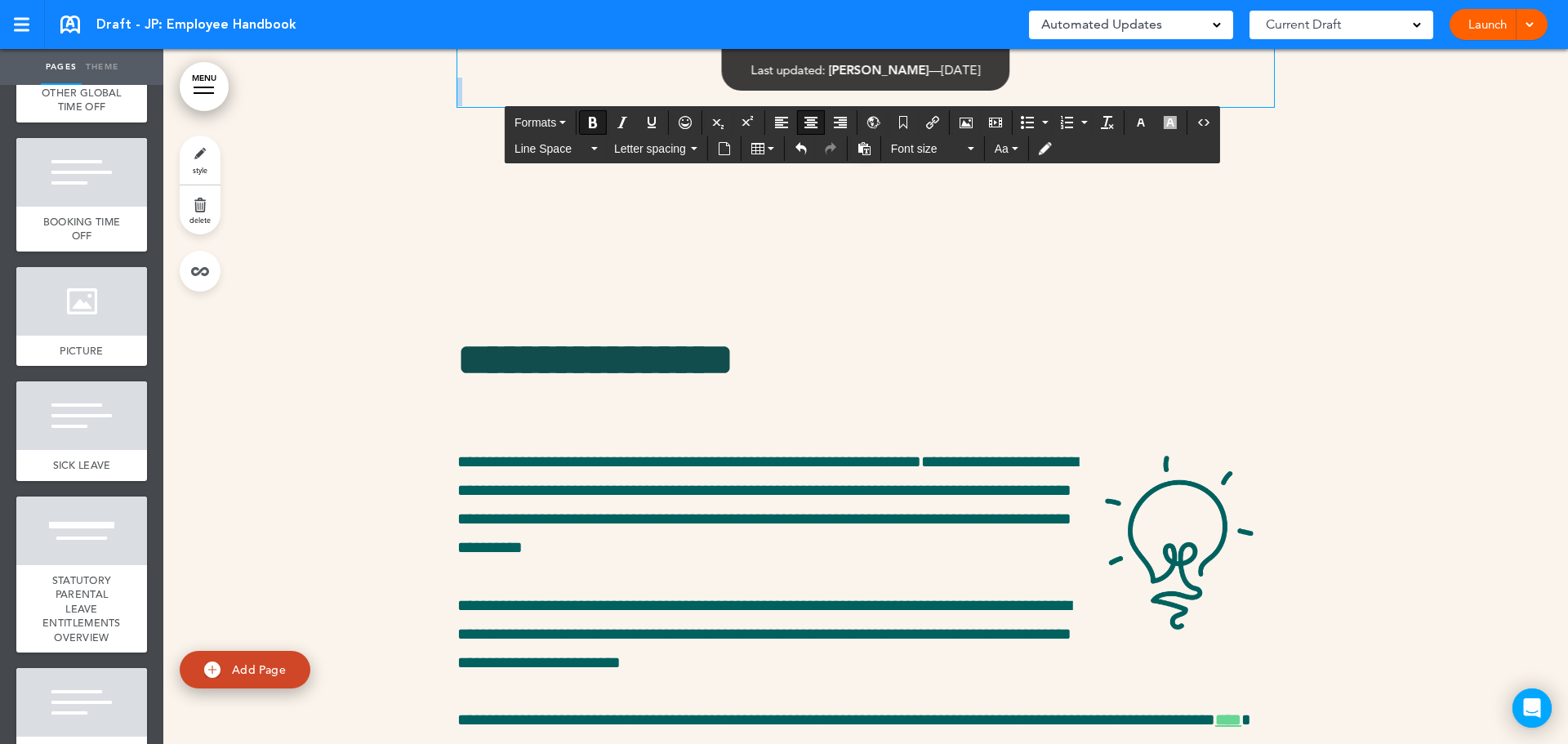
scroll to position [26700, 0]
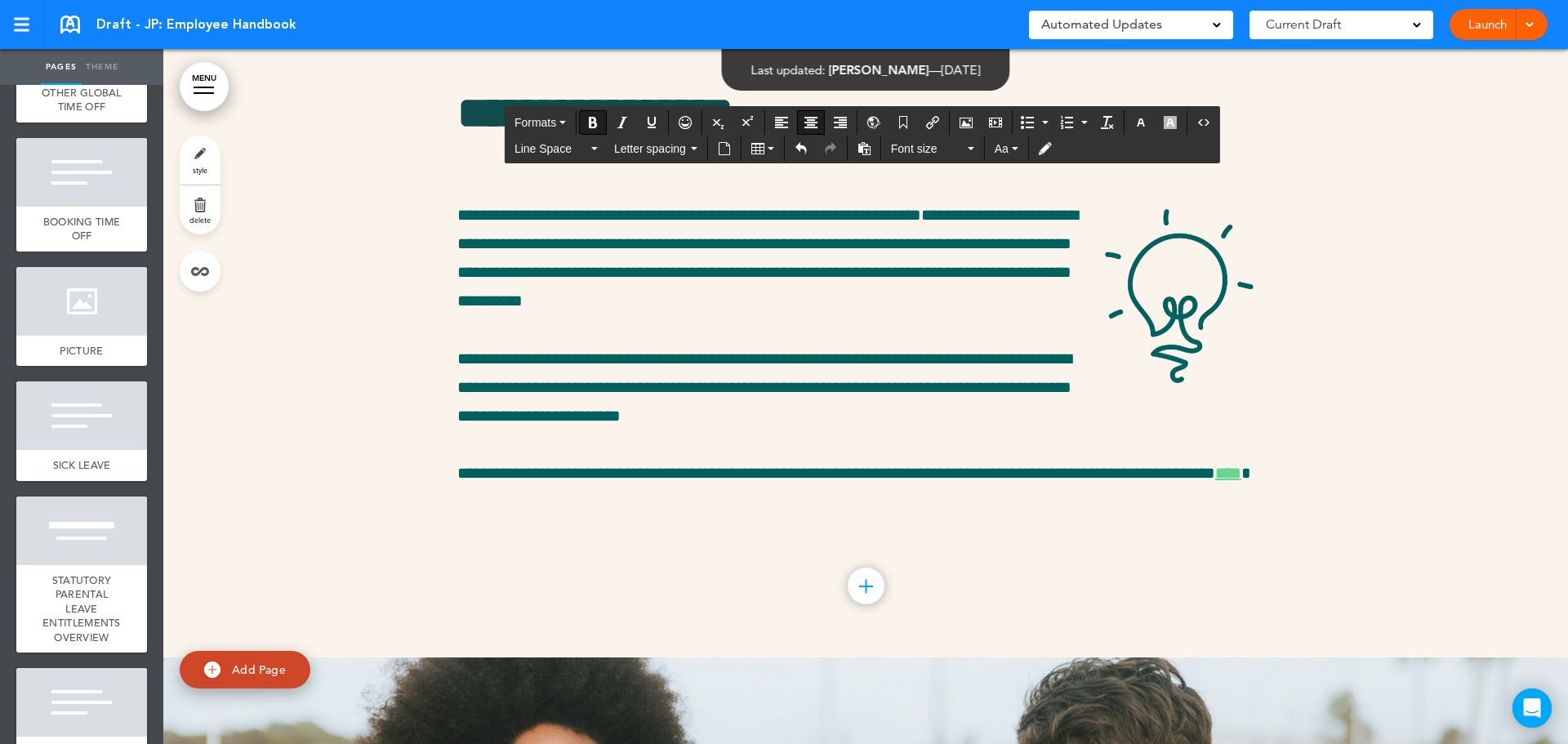
drag, startPoint x: 765, startPoint y: 486, endPoint x: 962, endPoint y: 444, distance: 201.4
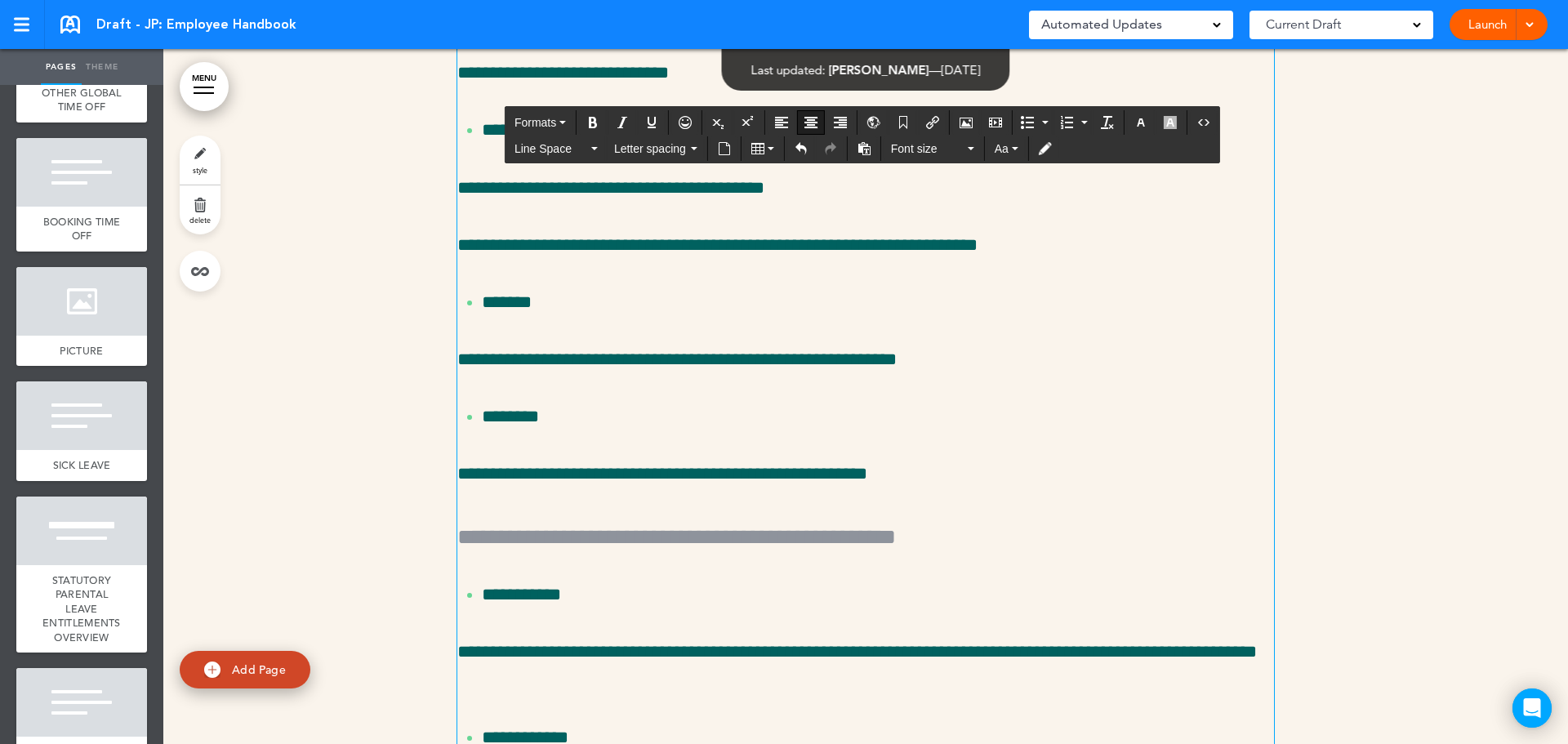
scroll to position [25076, 0]
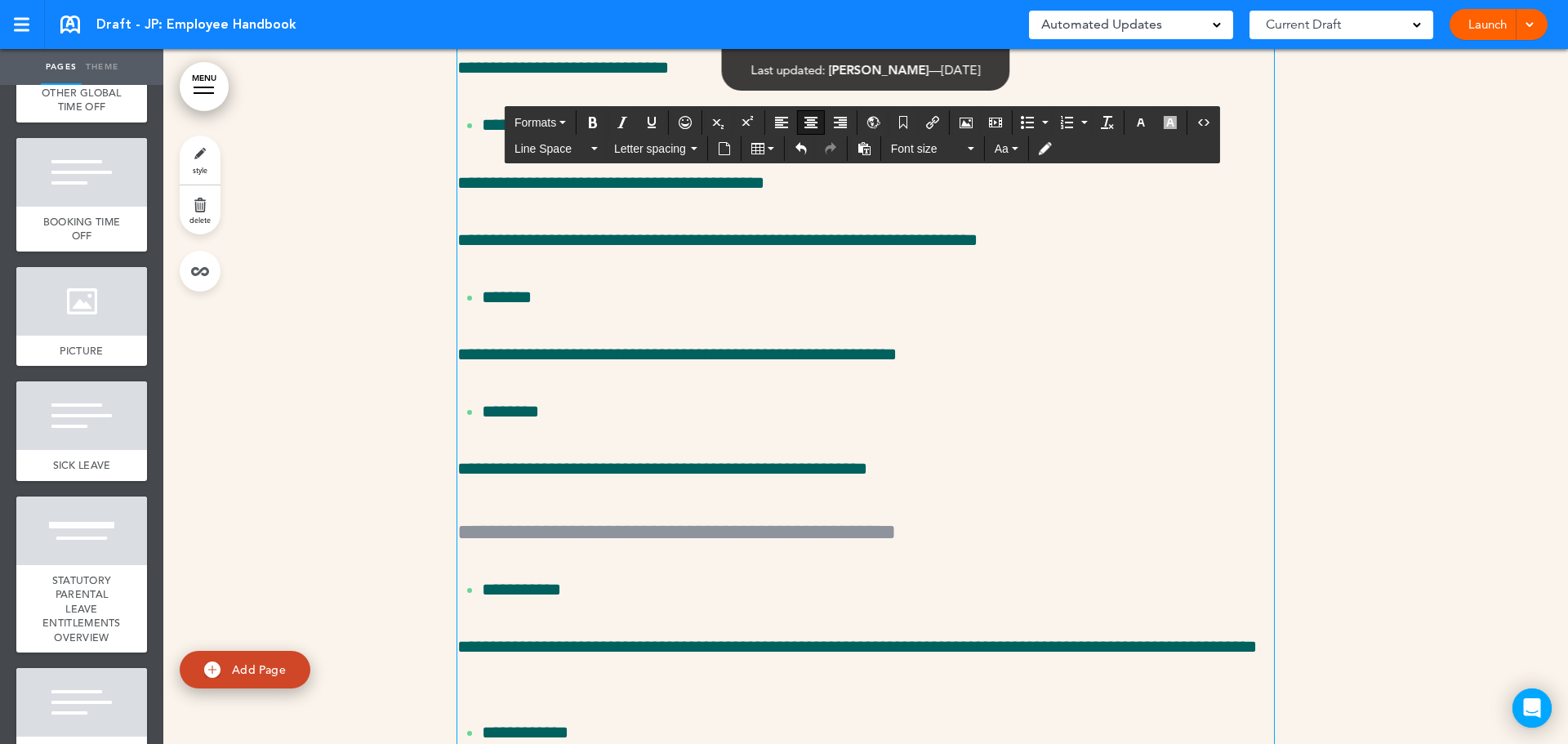
click at [534, 125] on span "Formats" at bounding box center [536, 122] width 41 height 13
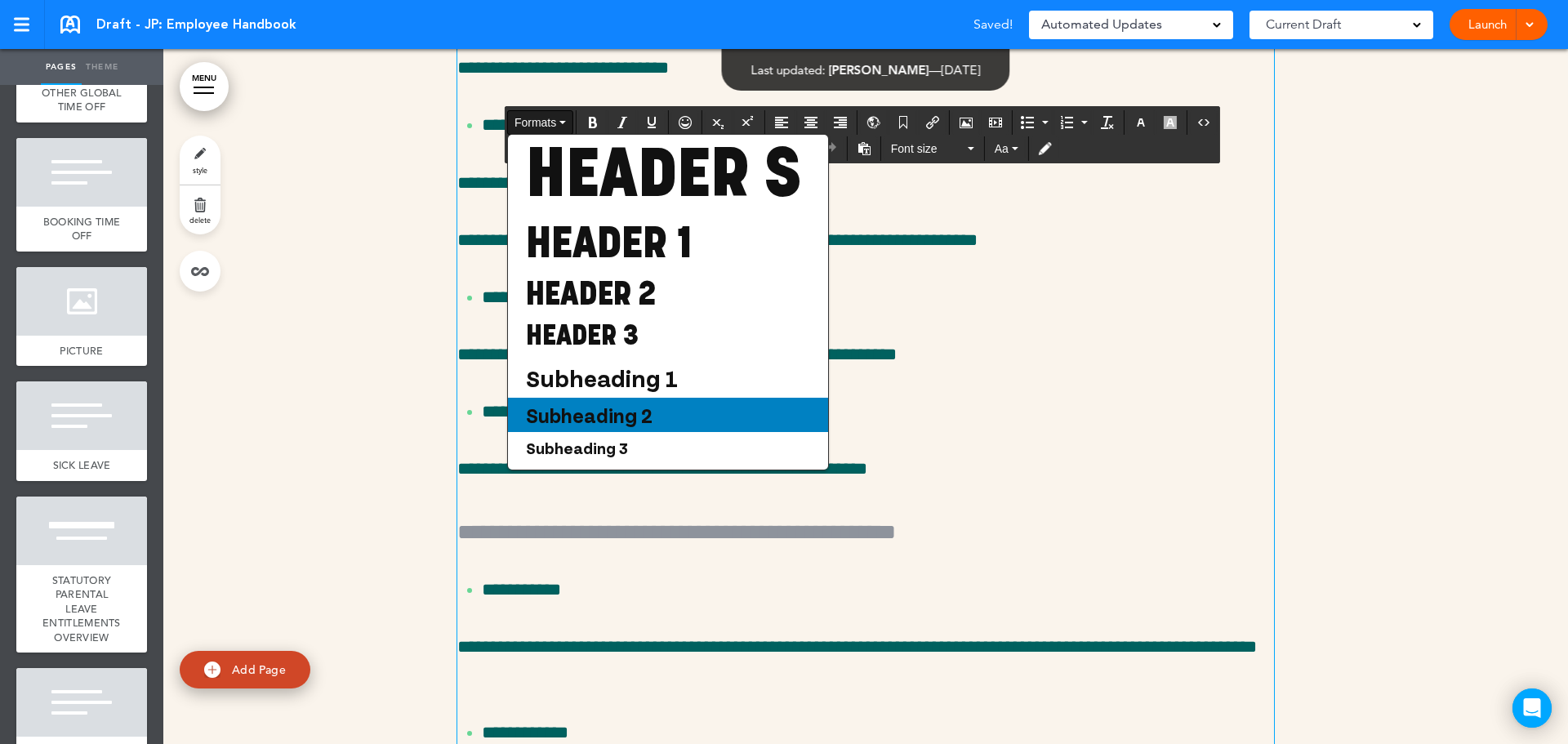
click at [638, 427] on span "Subheading 2" at bounding box center [589, 414] width 129 height 25
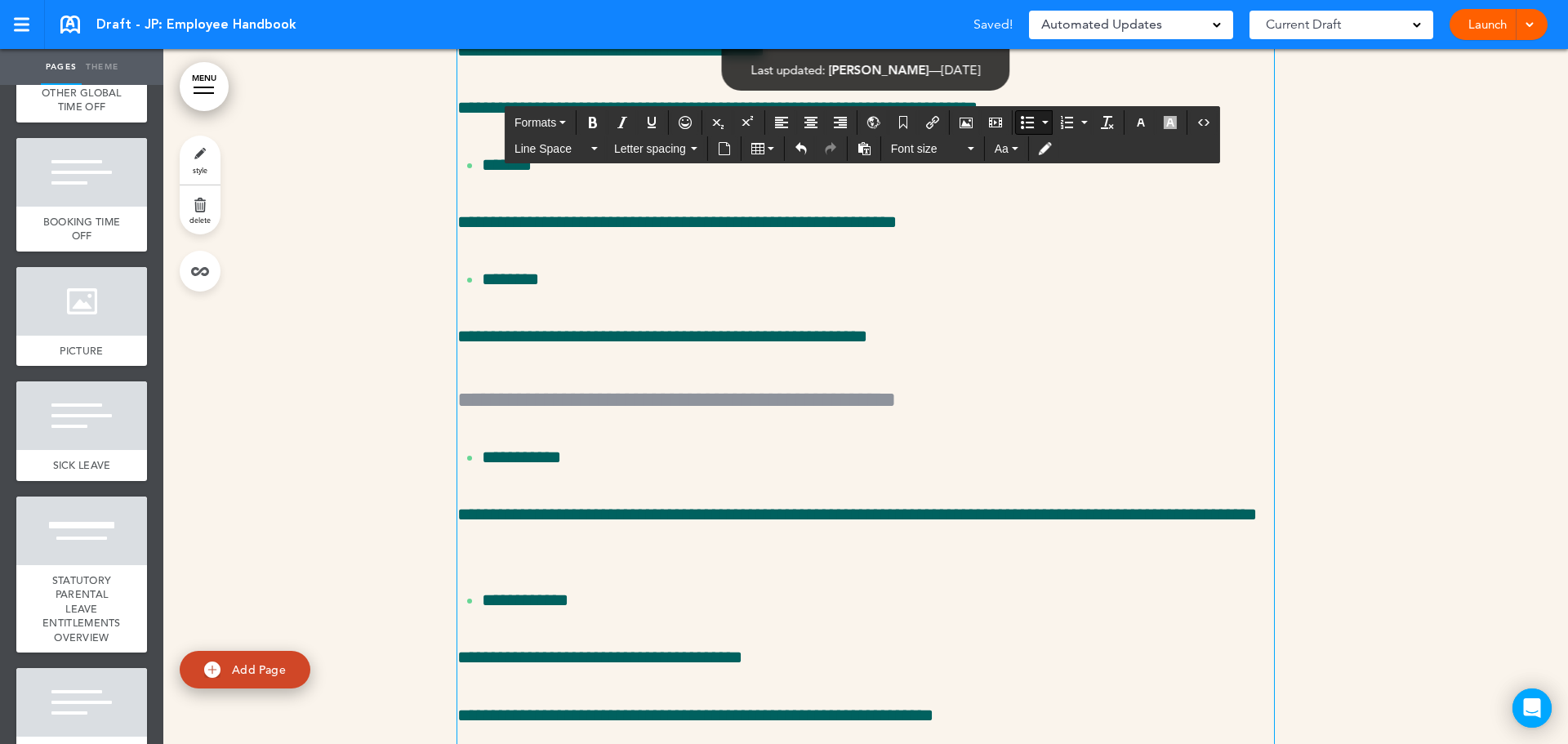
scroll to position [25485, 0]
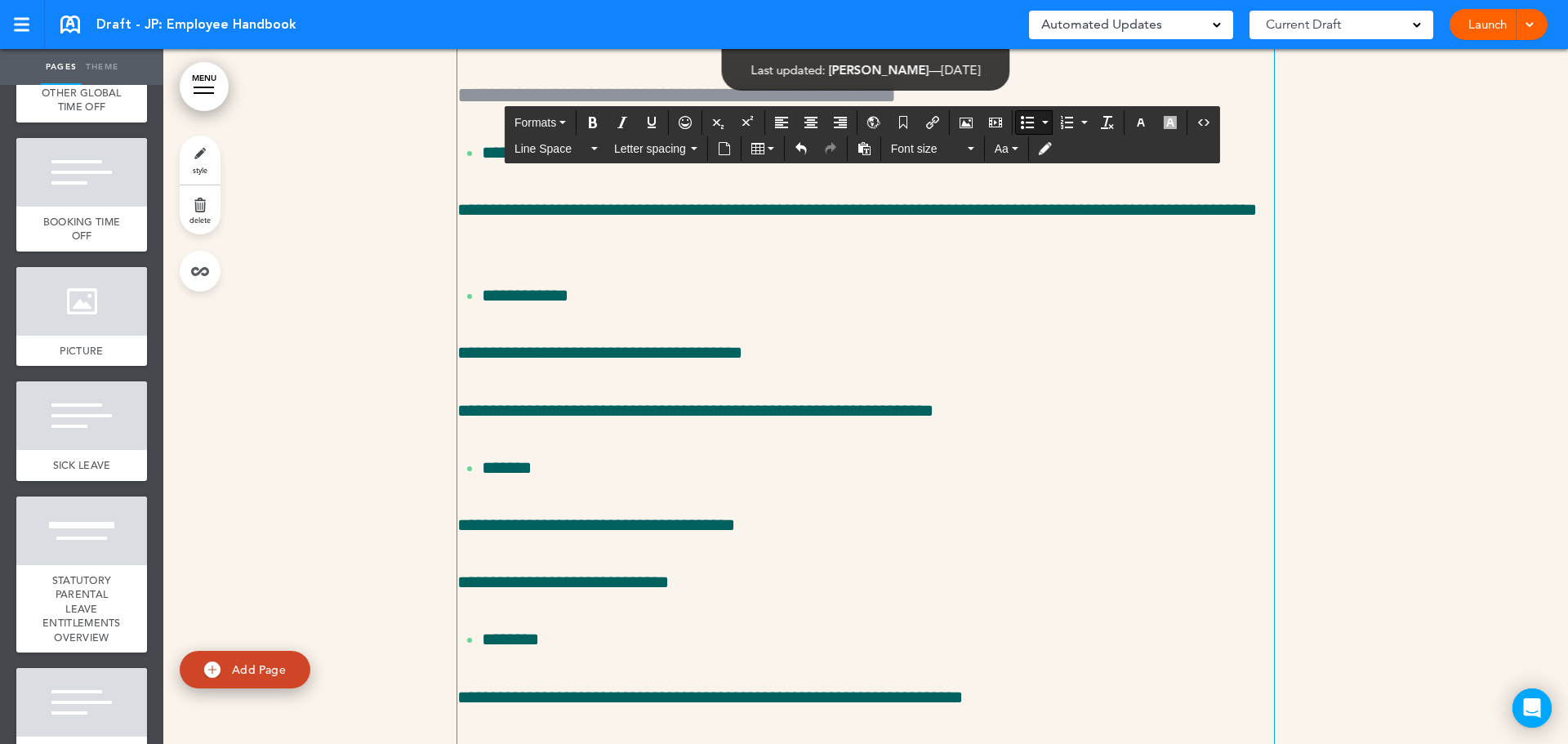
click at [762, 111] on h5 "**********" at bounding box center [866, 93] width 816 height 35
click at [538, 148] on span "Line Space" at bounding box center [551, 148] width 73 height 17
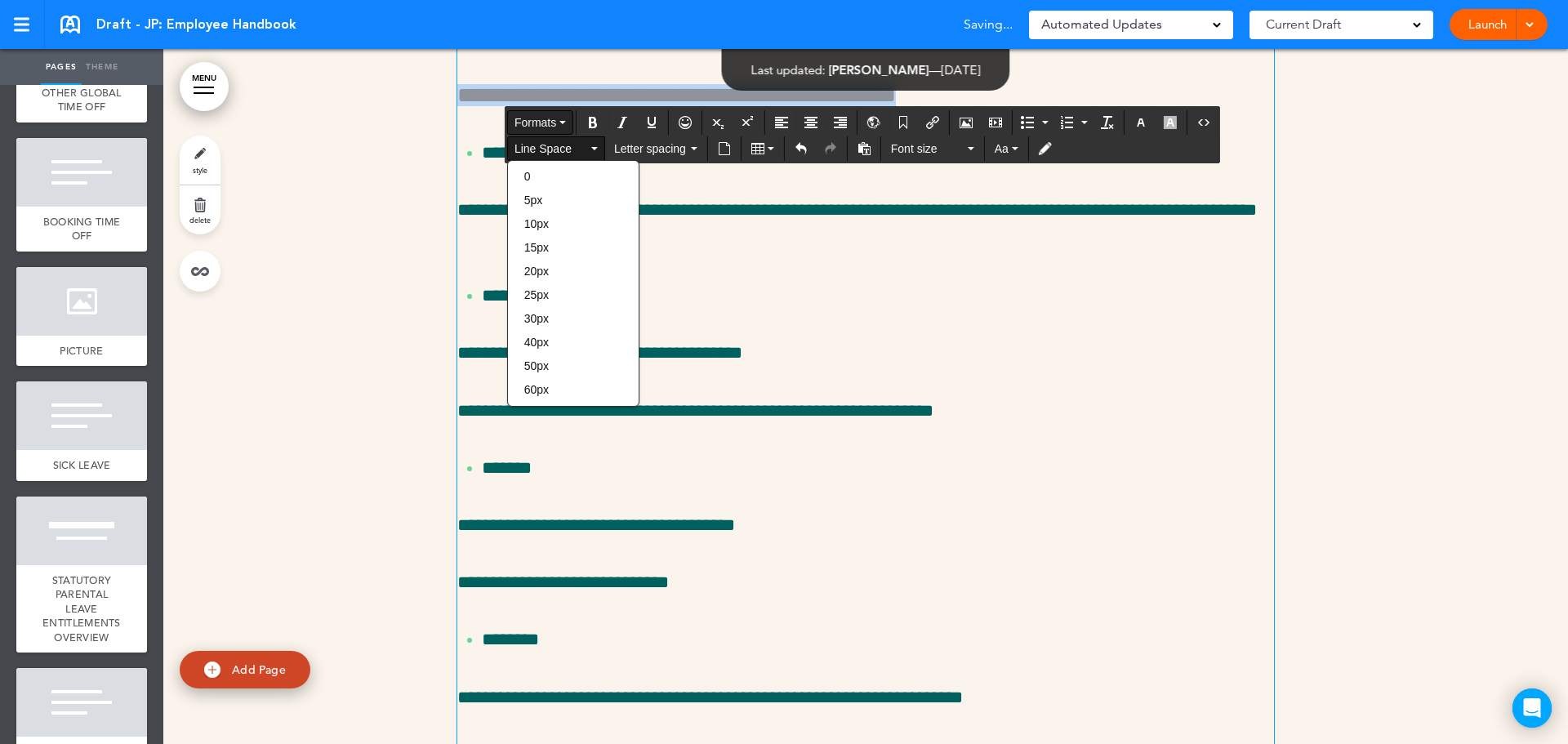
click at [537, 120] on span "Formats" at bounding box center [536, 122] width 41 height 13
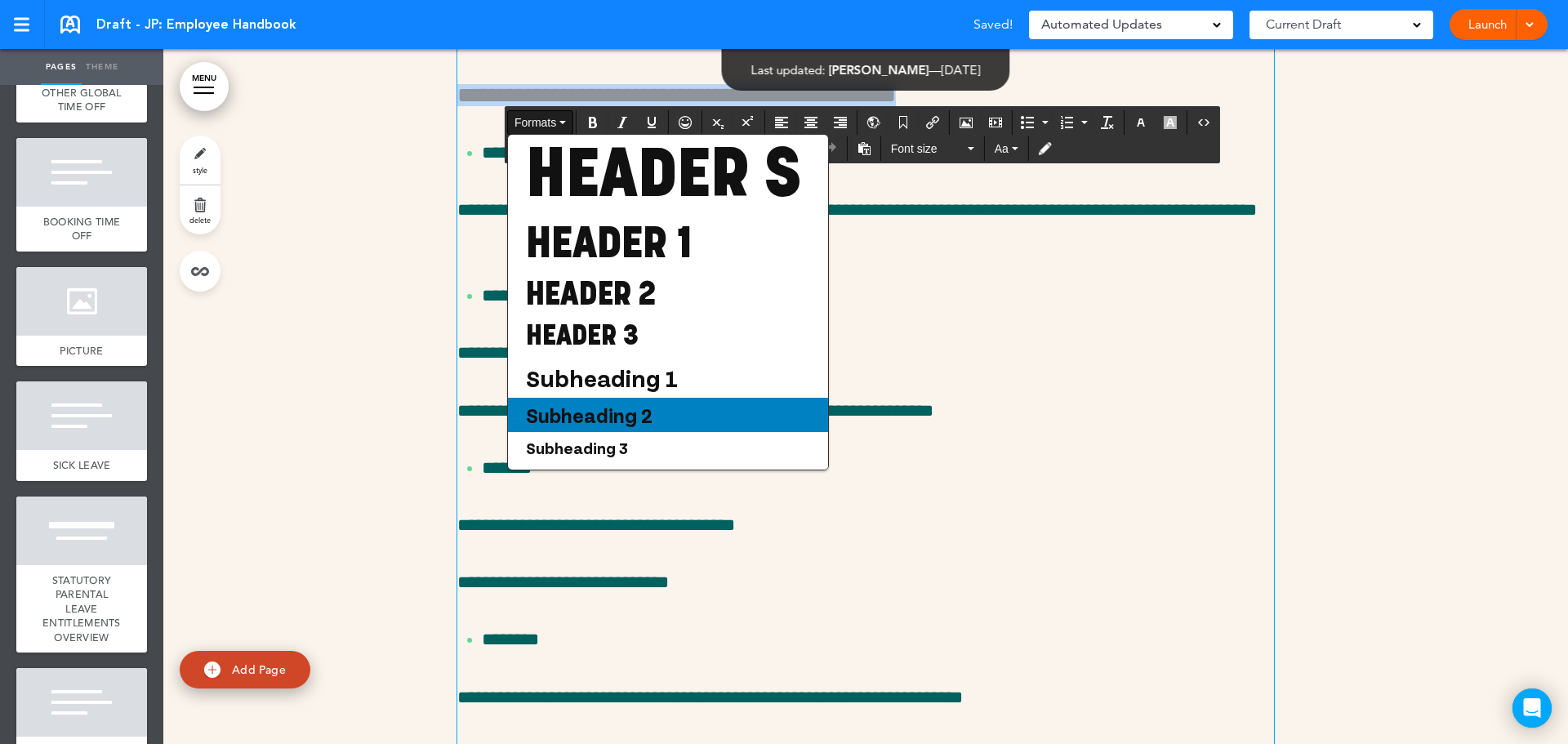
click at [643, 427] on span "Subheading 2" at bounding box center [589, 414] width 129 height 25
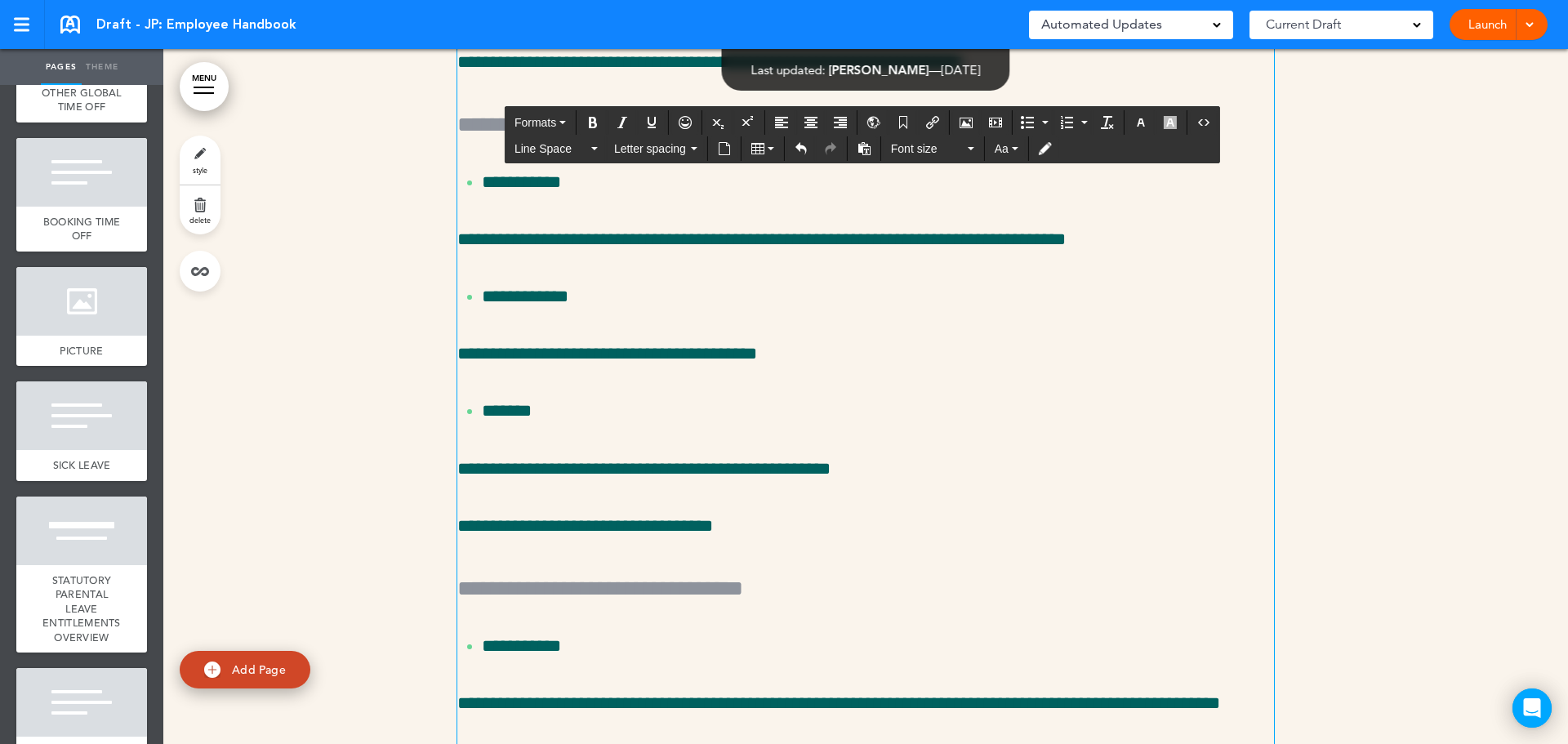
scroll to position [26301, 0]
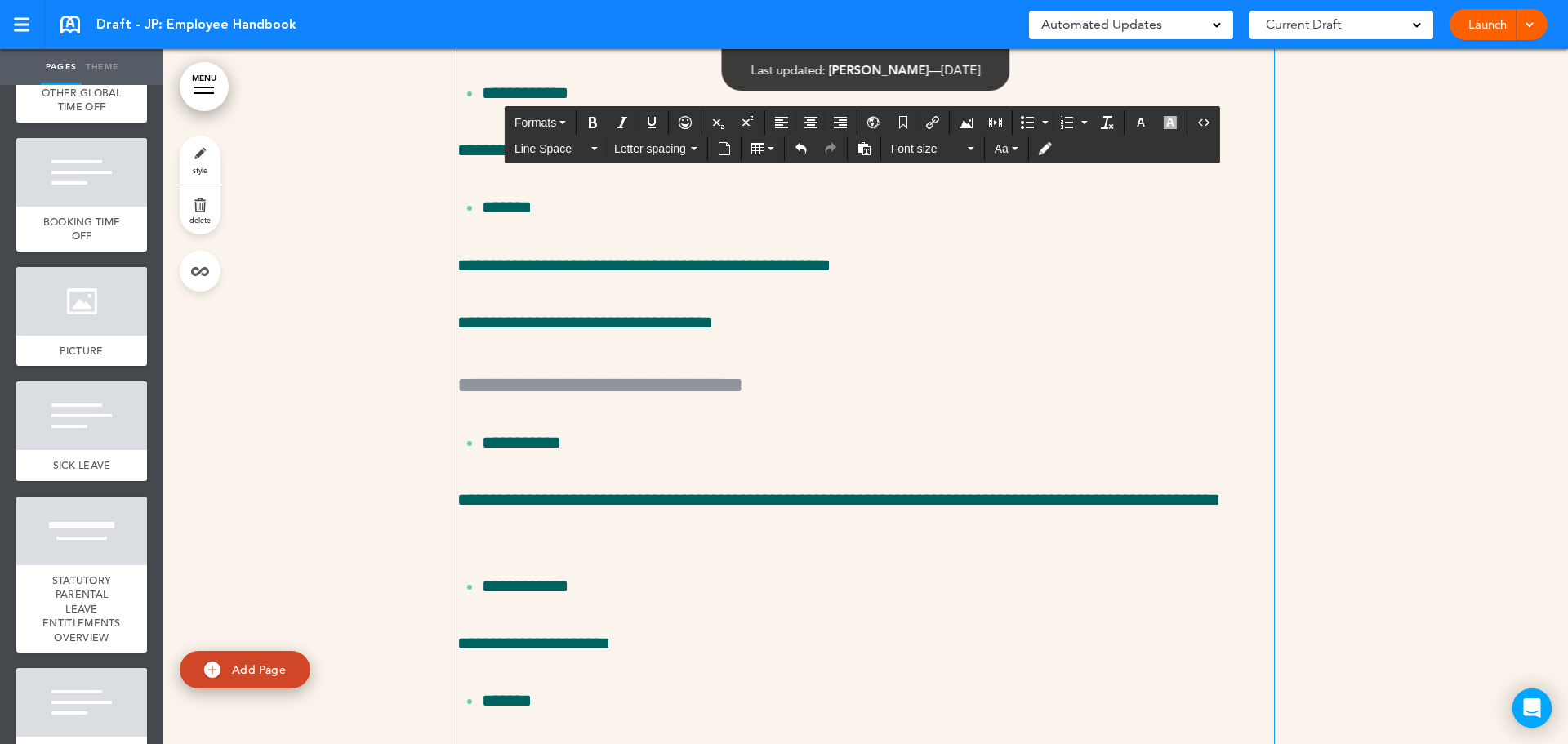
click at [530, 111] on button "Formats" at bounding box center [539, 122] width 64 height 23
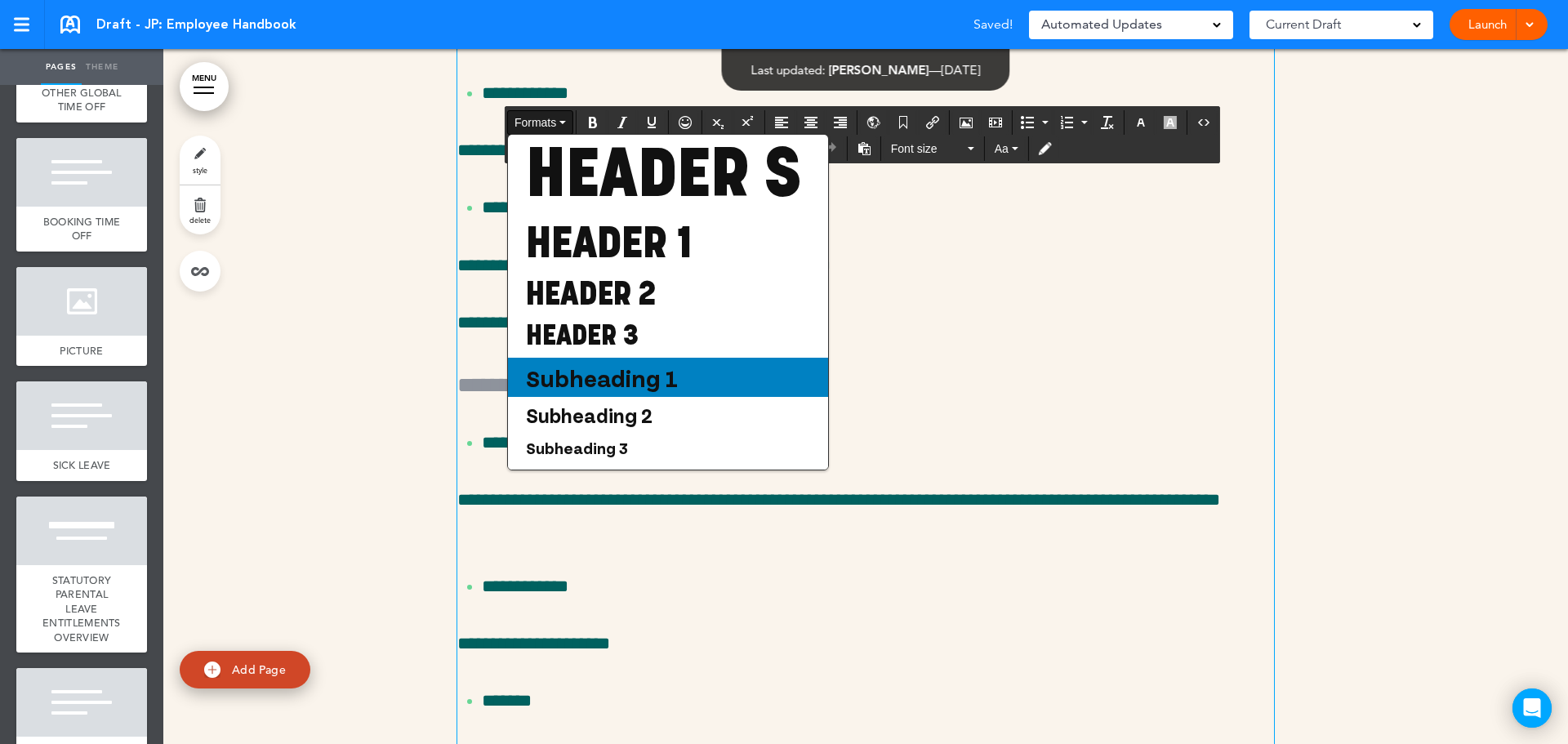
scroll to position [82, 0]
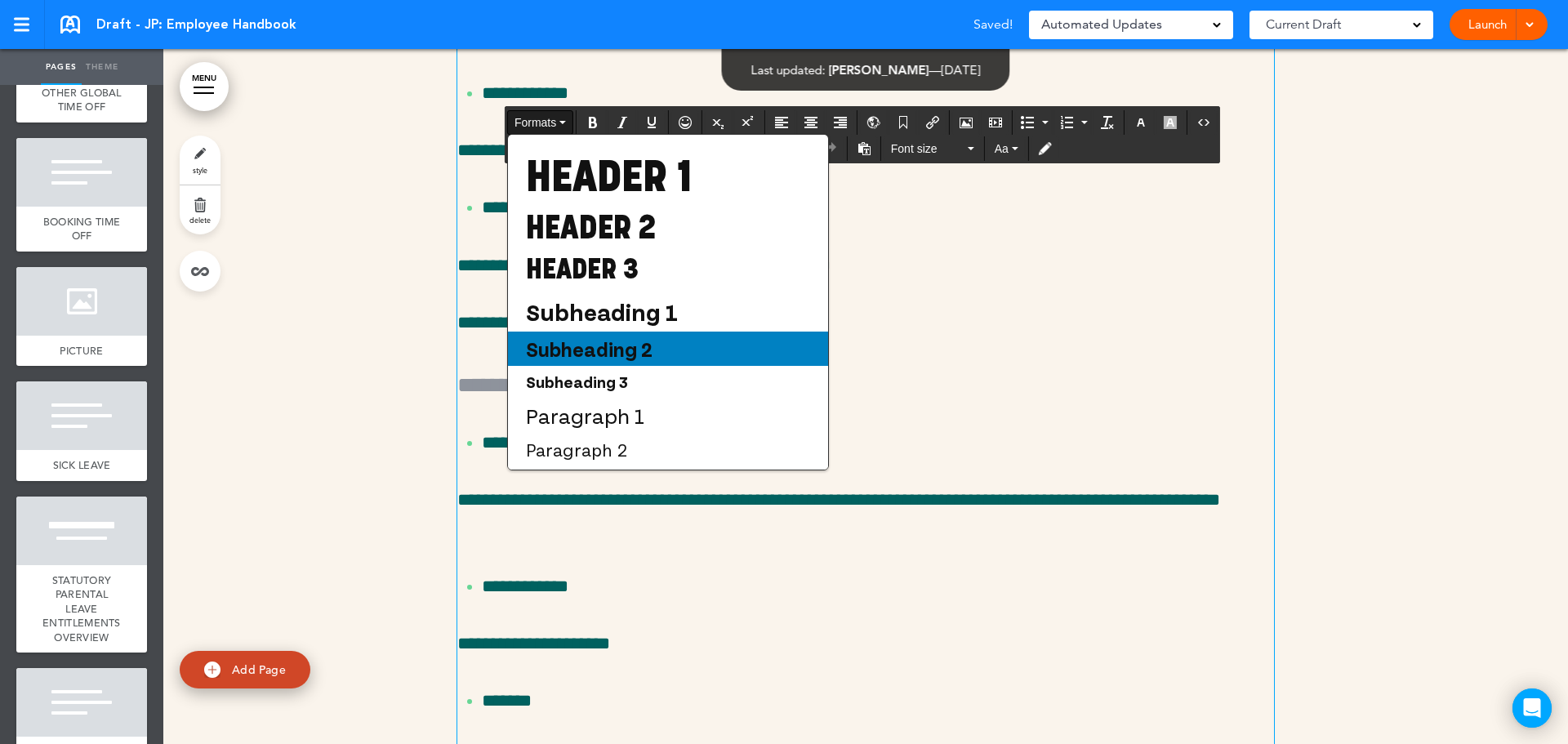
click at [632, 361] on span "Subheading 2" at bounding box center [589, 348] width 129 height 25
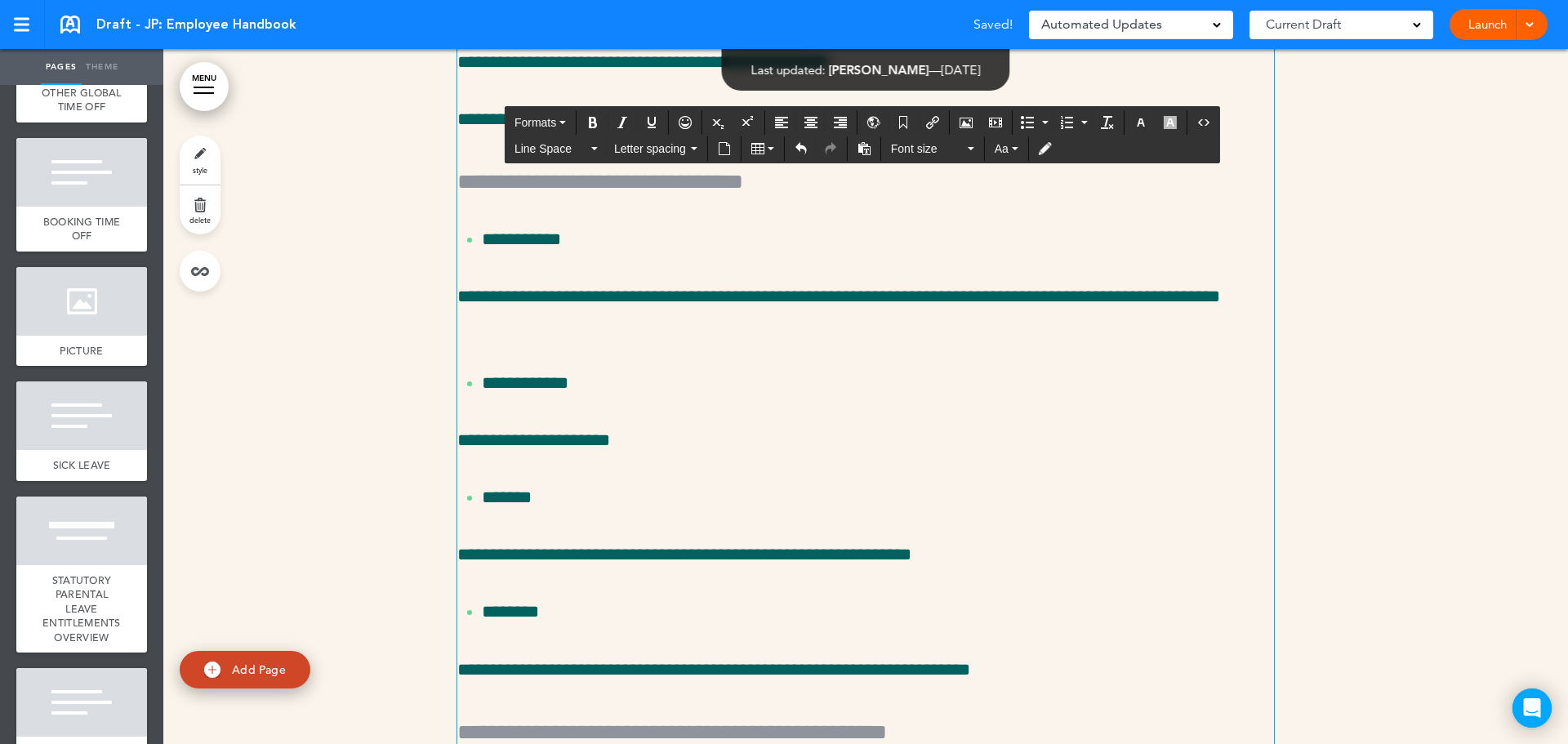
scroll to position [26628, 0]
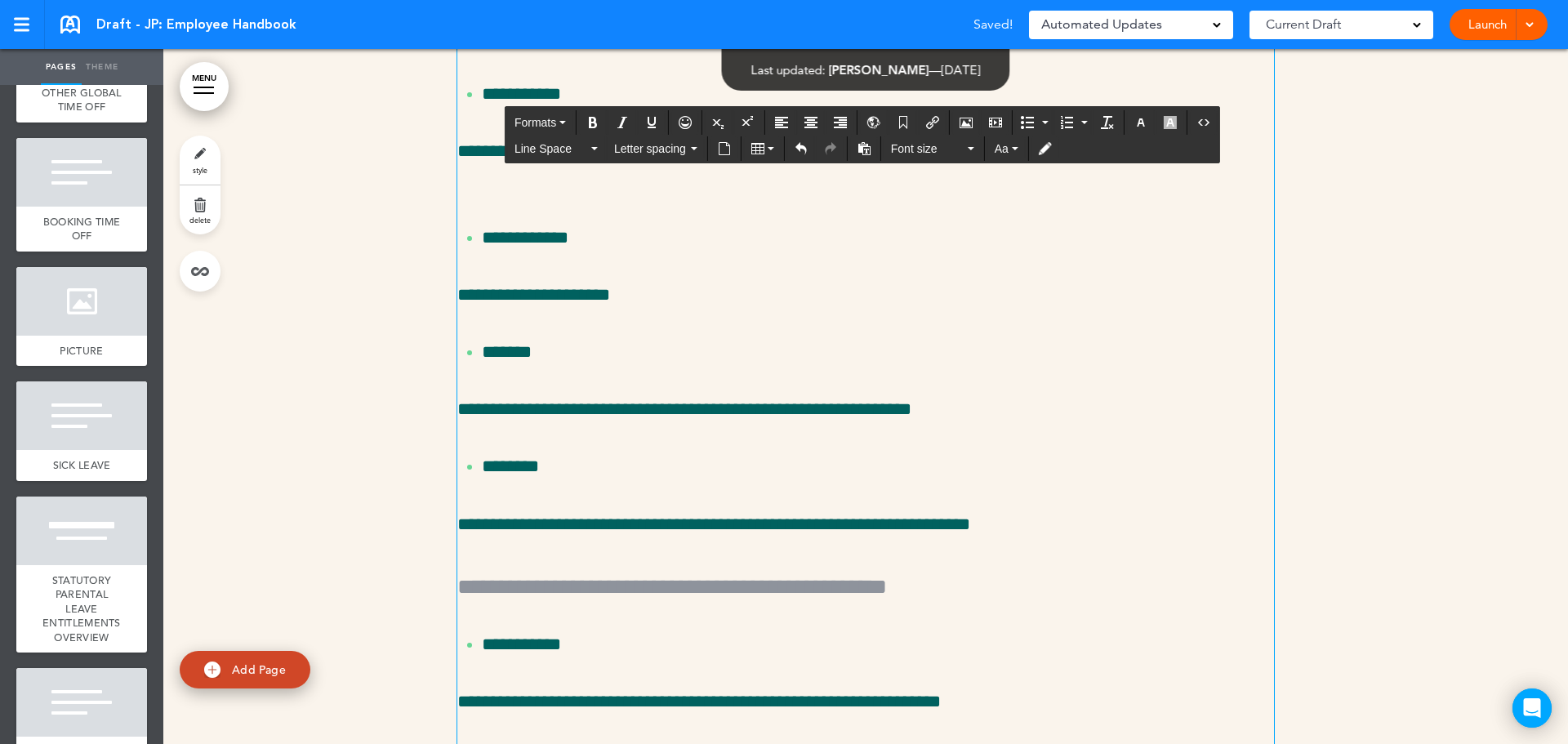
click at [681, 51] on h5 "**********" at bounding box center [866, 34] width 816 height 35
click at [540, 106] on div "Formats Line Space Letter spacing Font size Aa" at bounding box center [863, 134] width 715 height 57
click at [538, 115] on button "Formats" at bounding box center [539, 122] width 64 height 23
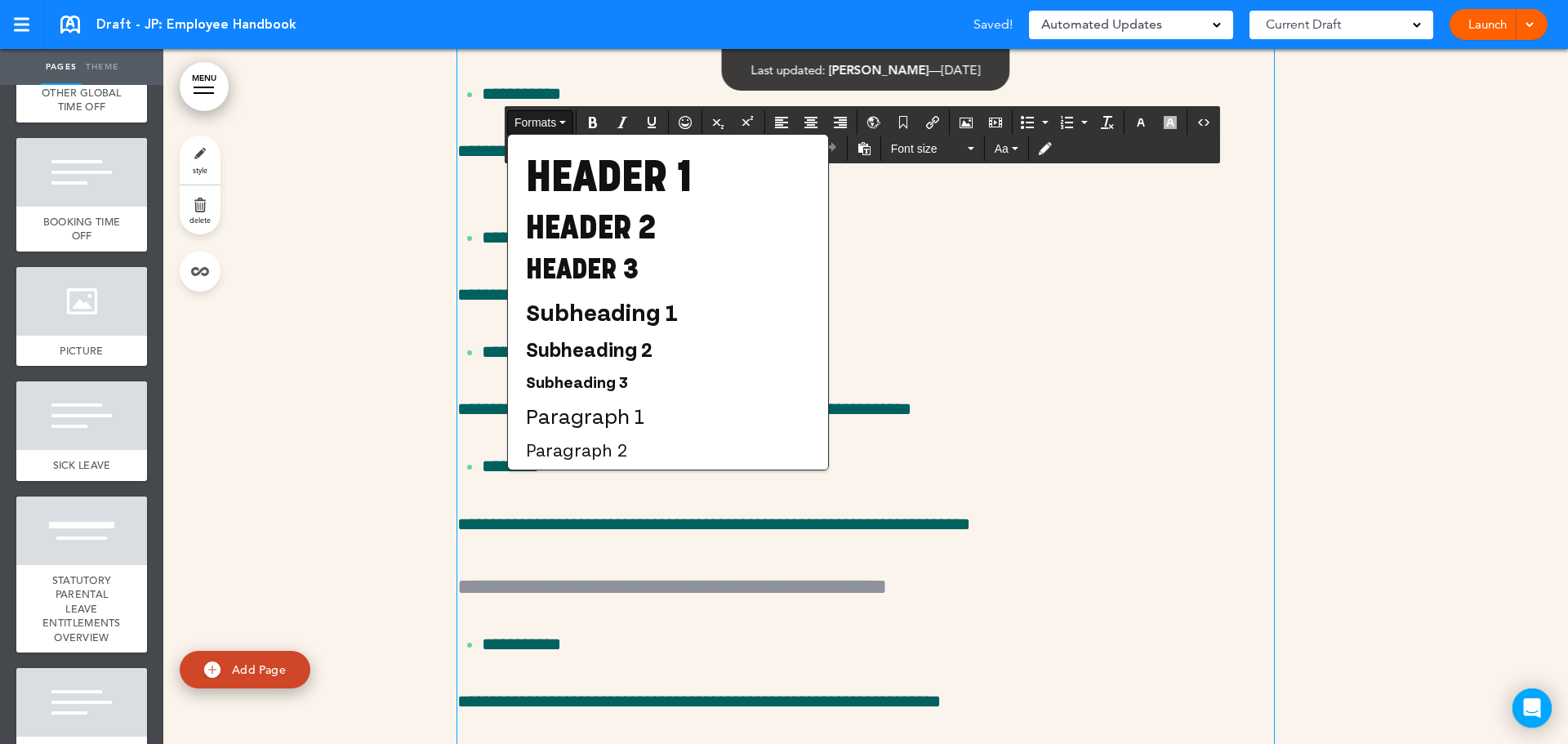
click at [573, 51] on h5 "**********" at bounding box center [866, 34] width 816 height 35
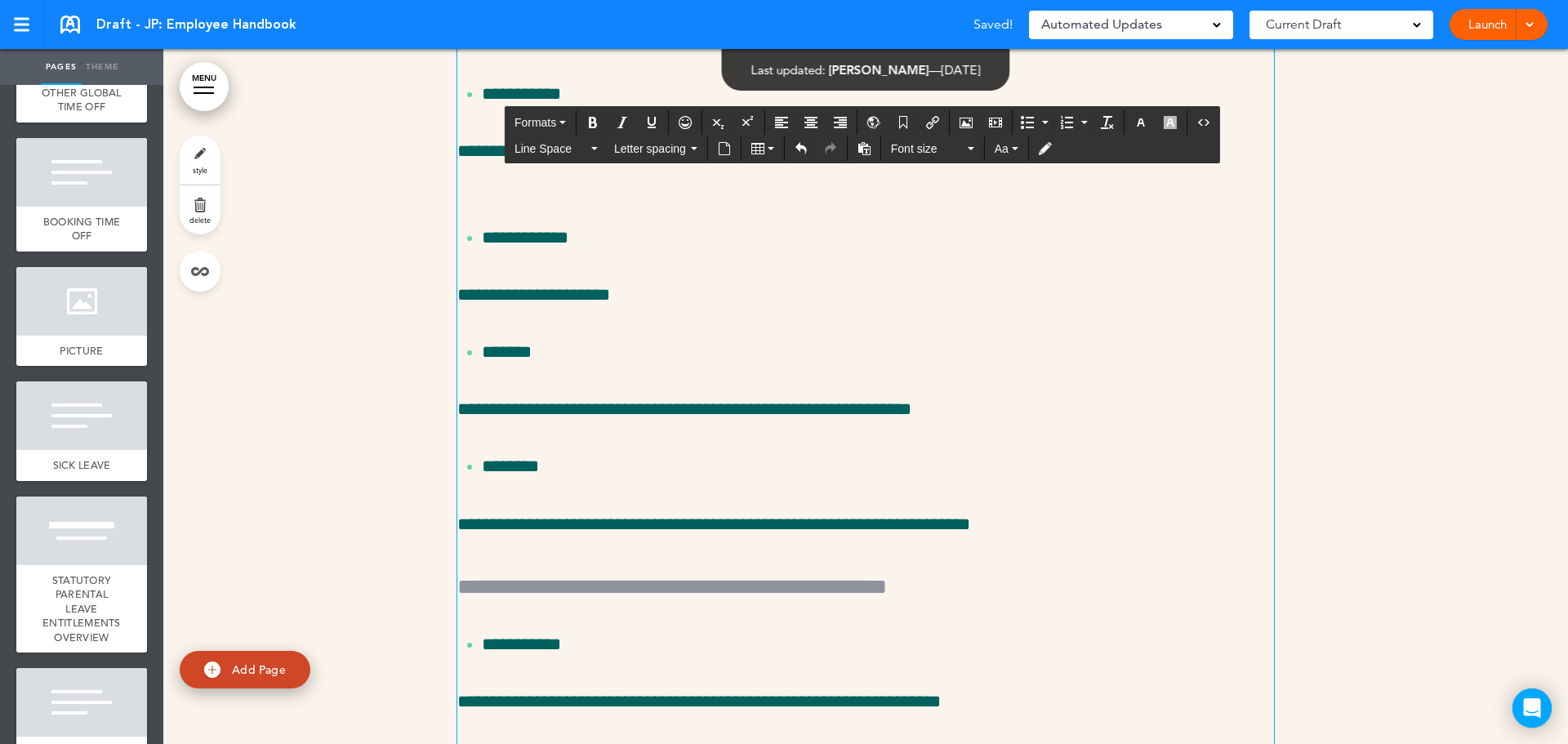
click at [573, 51] on h5 "**********" at bounding box center [866, 34] width 816 height 35
click at [528, 117] on span "Formats" at bounding box center [536, 122] width 41 height 13
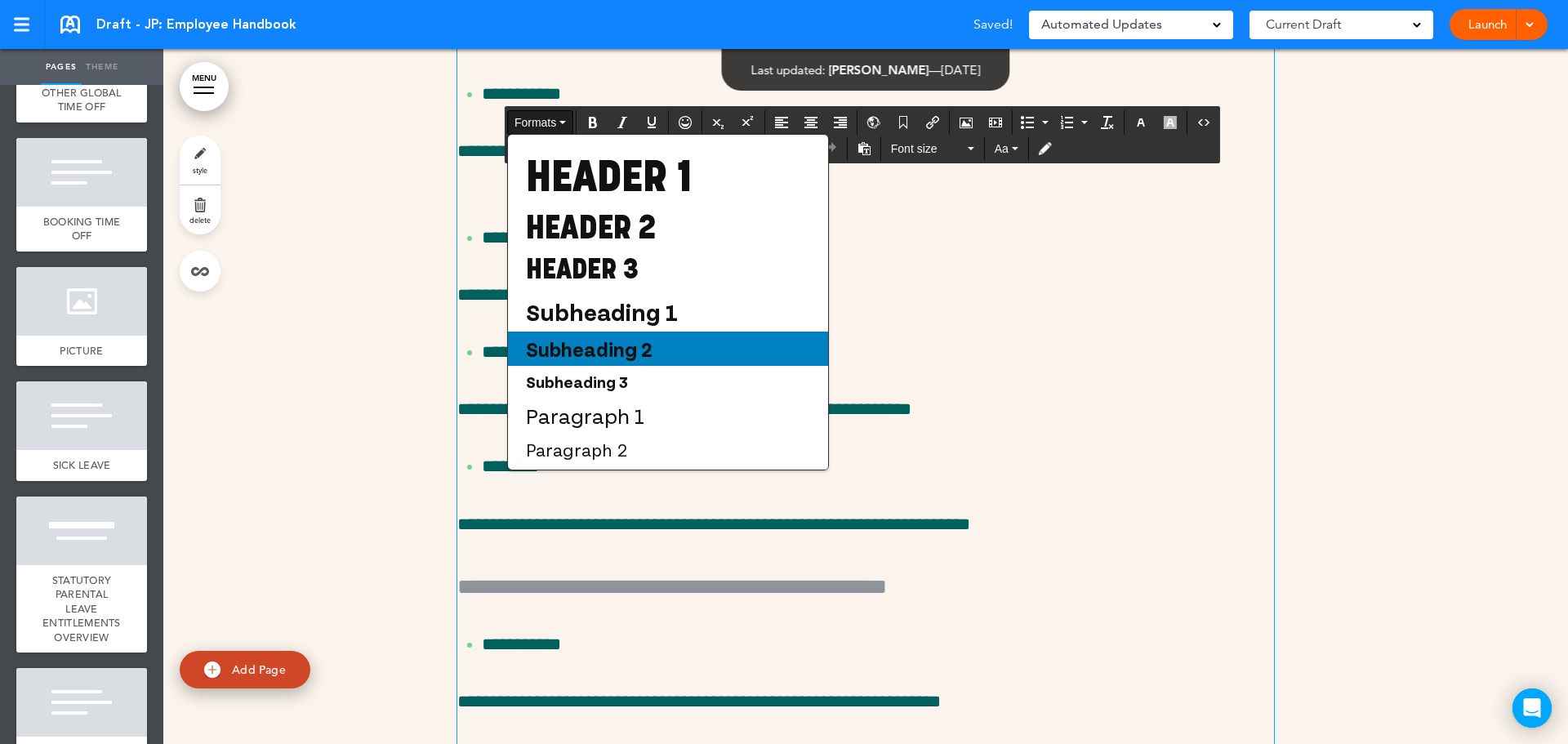
click at [642, 361] on span "Subheading 2" at bounding box center [589, 348] width 129 height 25
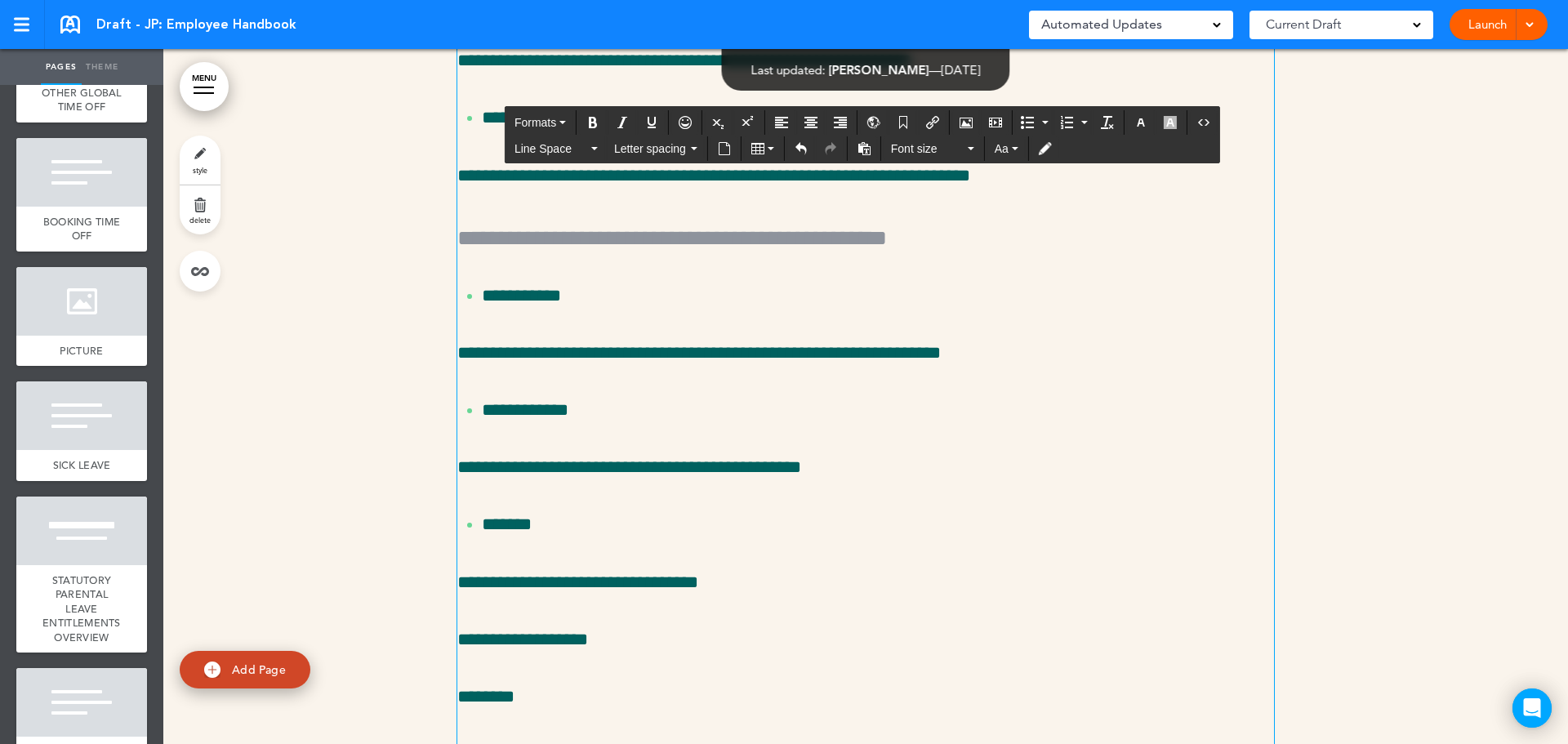
scroll to position [27036, 0]
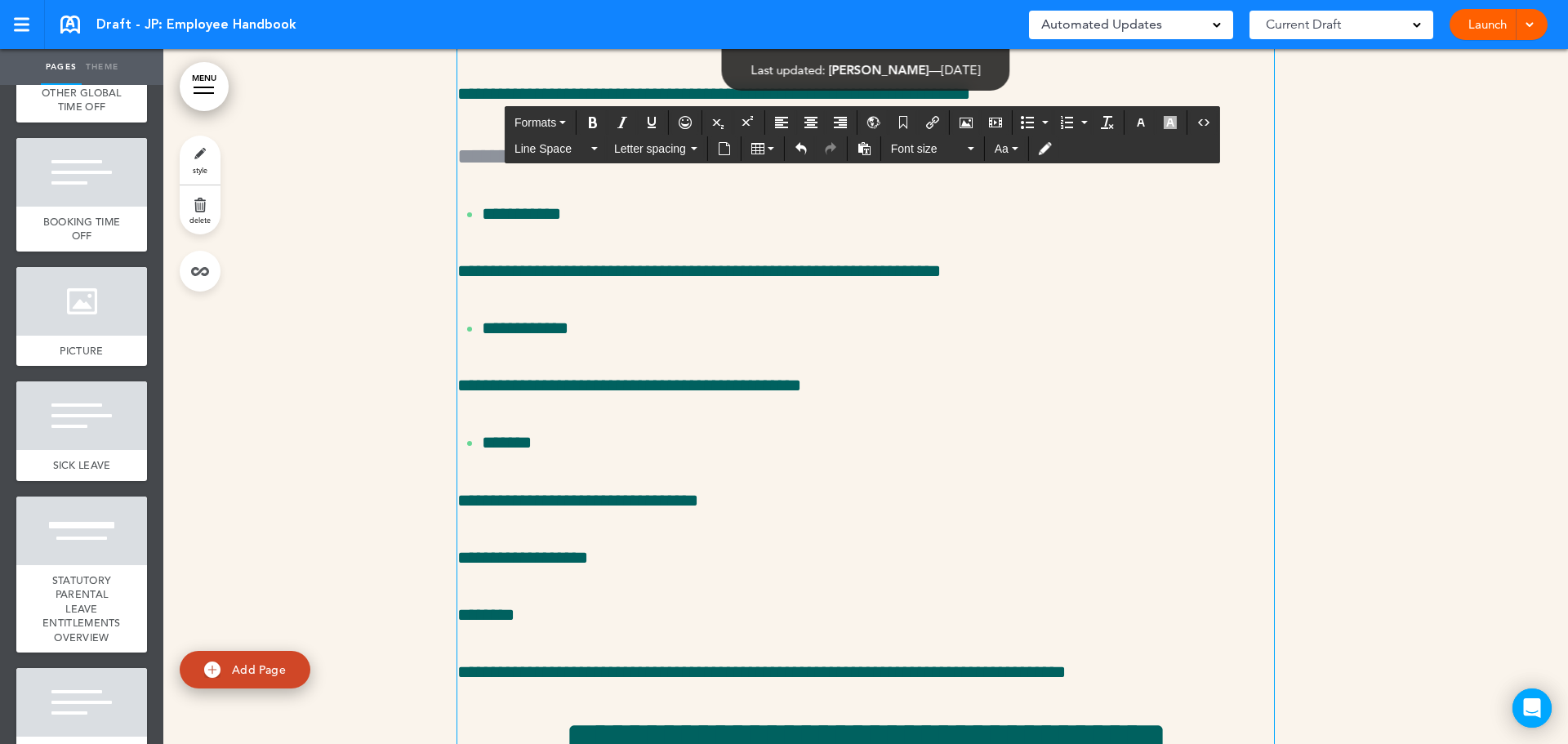
click at [776, 172] on h5 "**********" at bounding box center [866, 154] width 816 height 35
click at [536, 124] on span "Formats" at bounding box center [536, 122] width 41 height 13
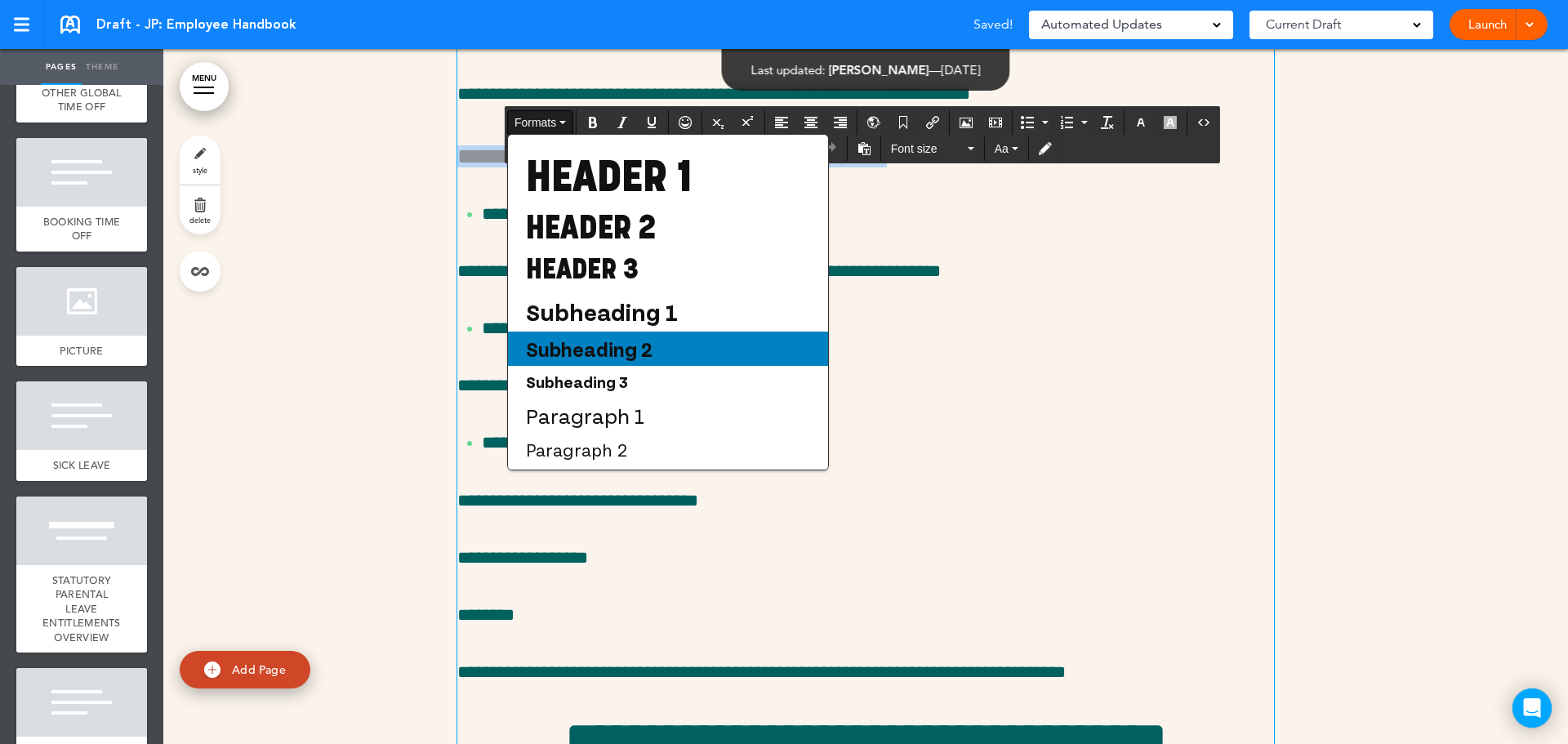
click at [642, 361] on span "Subheading 2" at bounding box center [589, 348] width 129 height 25
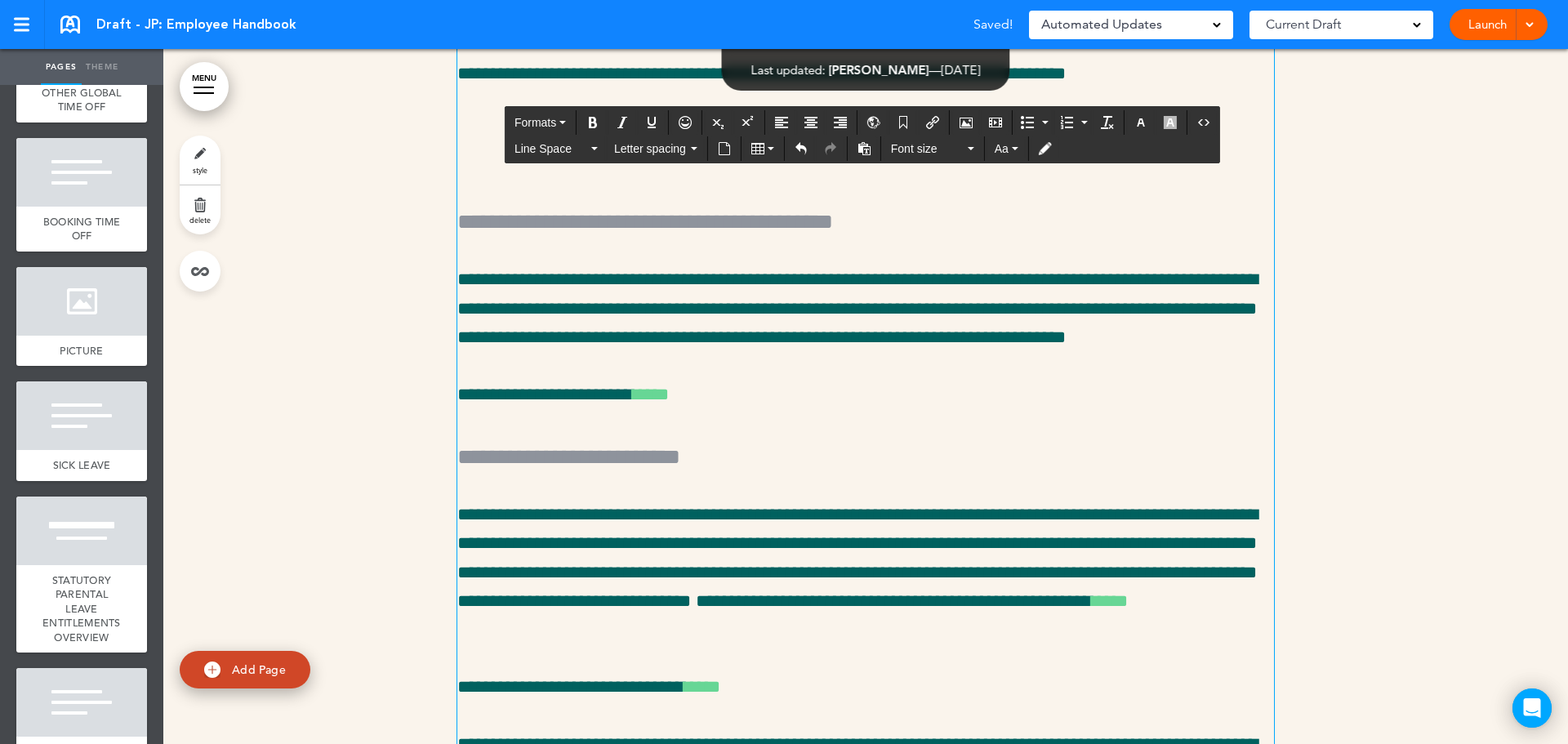
scroll to position [27689, 0]
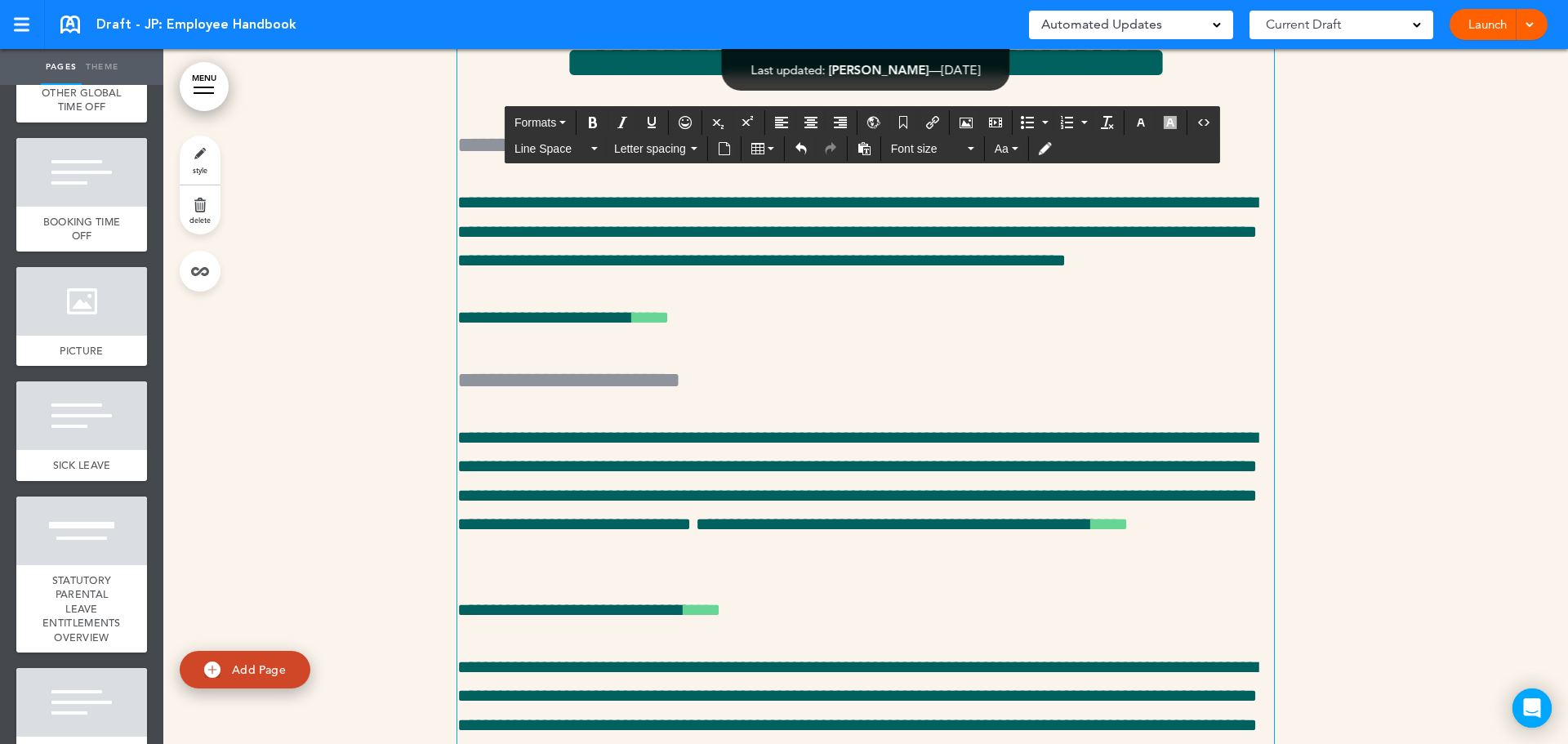
click at [727, 160] on h5 "**********" at bounding box center [866, 142] width 816 height 35
click at [547, 111] on button "Formats" at bounding box center [539, 122] width 64 height 23
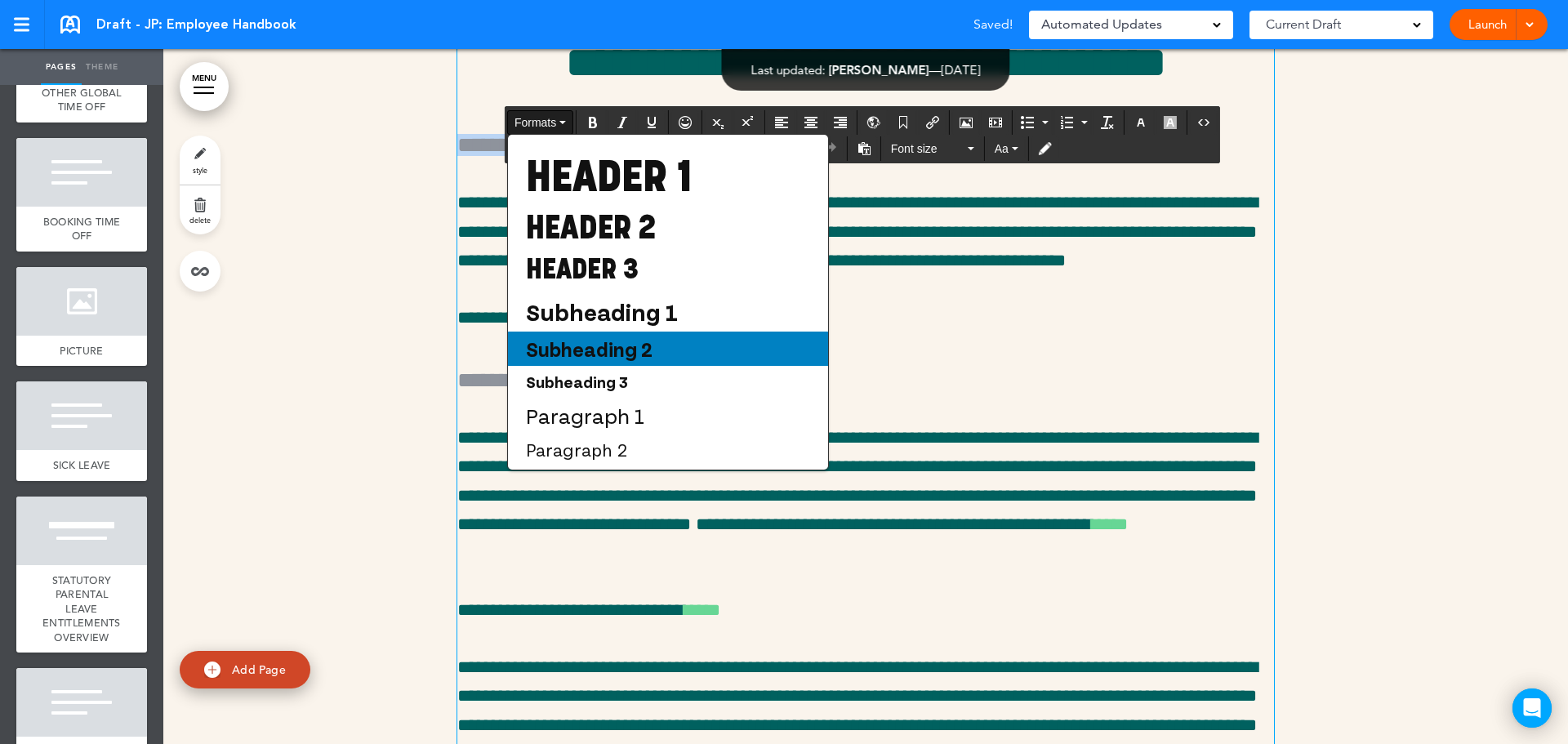
click at [642, 361] on span "Subheading 2" at bounding box center [589, 348] width 129 height 25
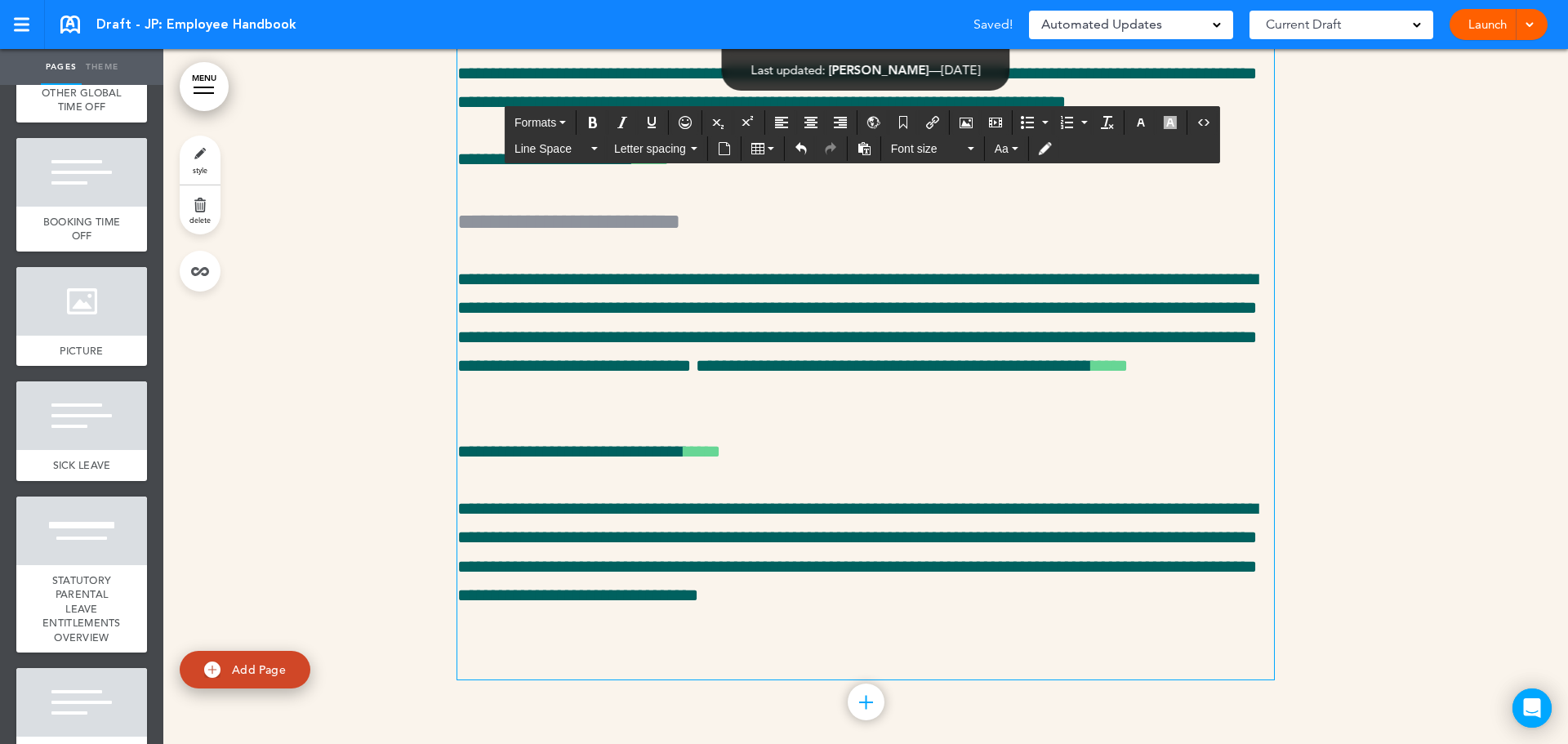
scroll to position [28016, 0]
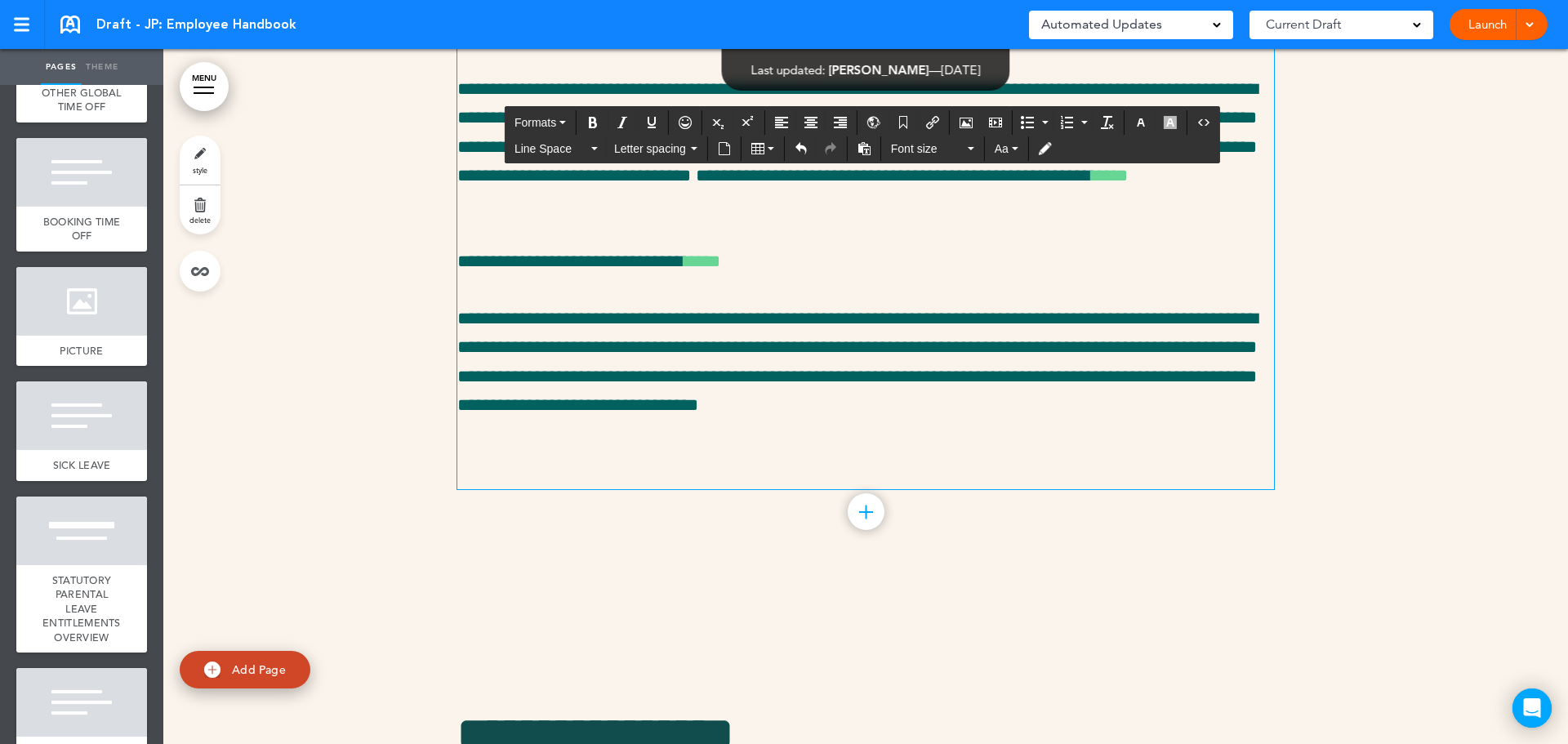
click at [631, 46] on h5 "**********" at bounding box center [866, 29] width 816 height 35
click at [545, 118] on span "Formats" at bounding box center [536, 122] width 41 height 13
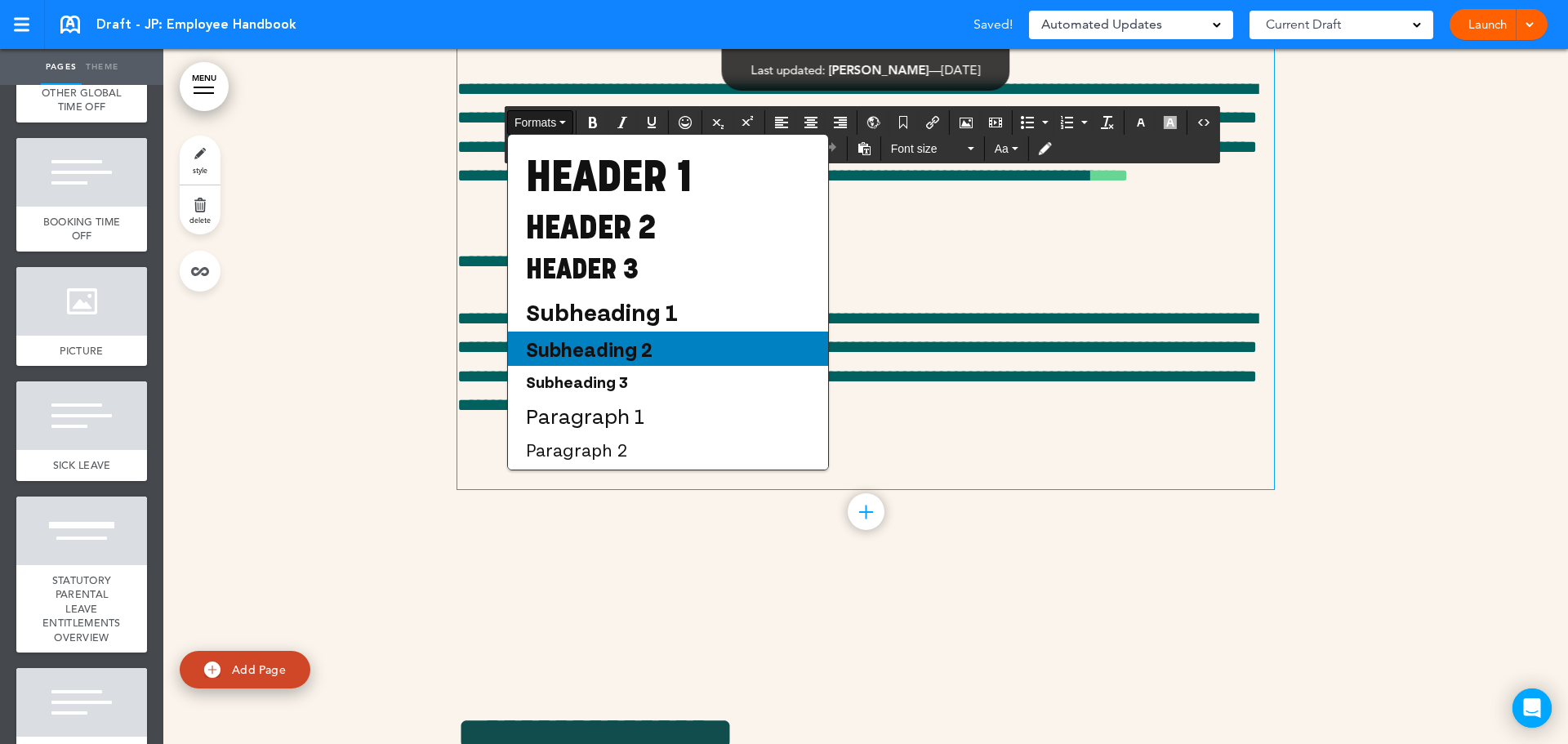
click at [655, 366] on div "Subheading 2" at bounding box center [668, 349] width 320 height 35
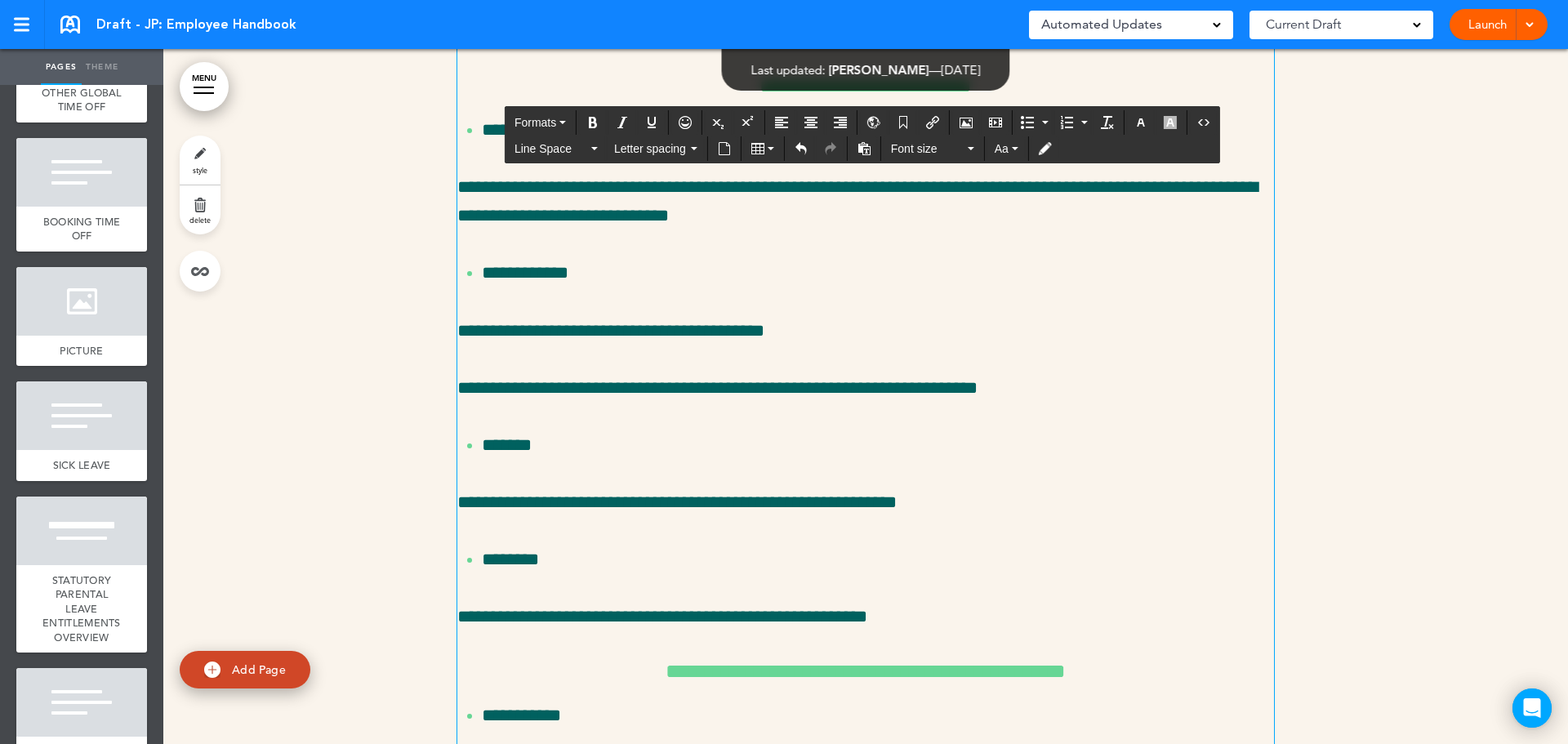
scroll to position [24995, 0]
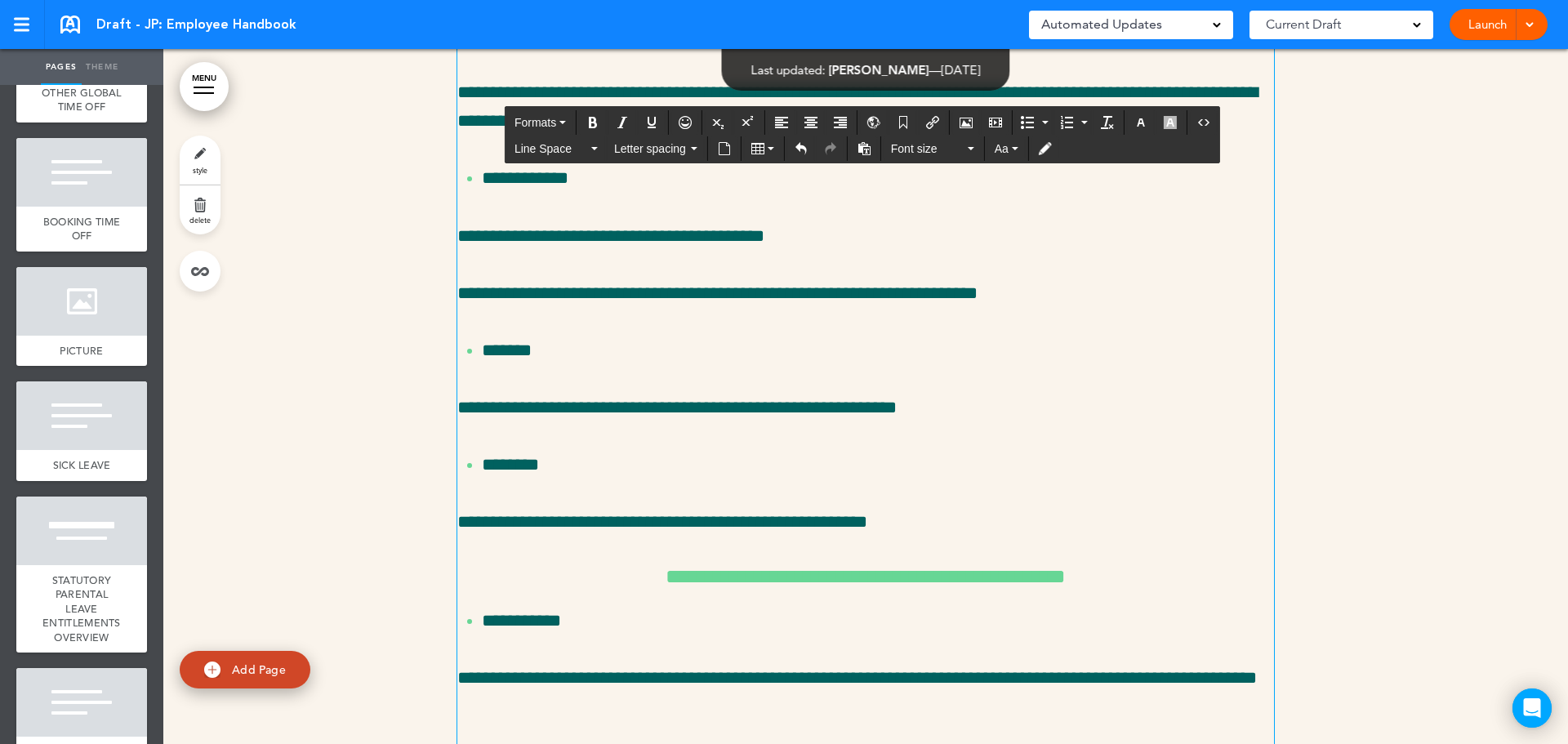
click at [788, 120] on button "Align left" at bounding box center [782, 122] width 26 height 23
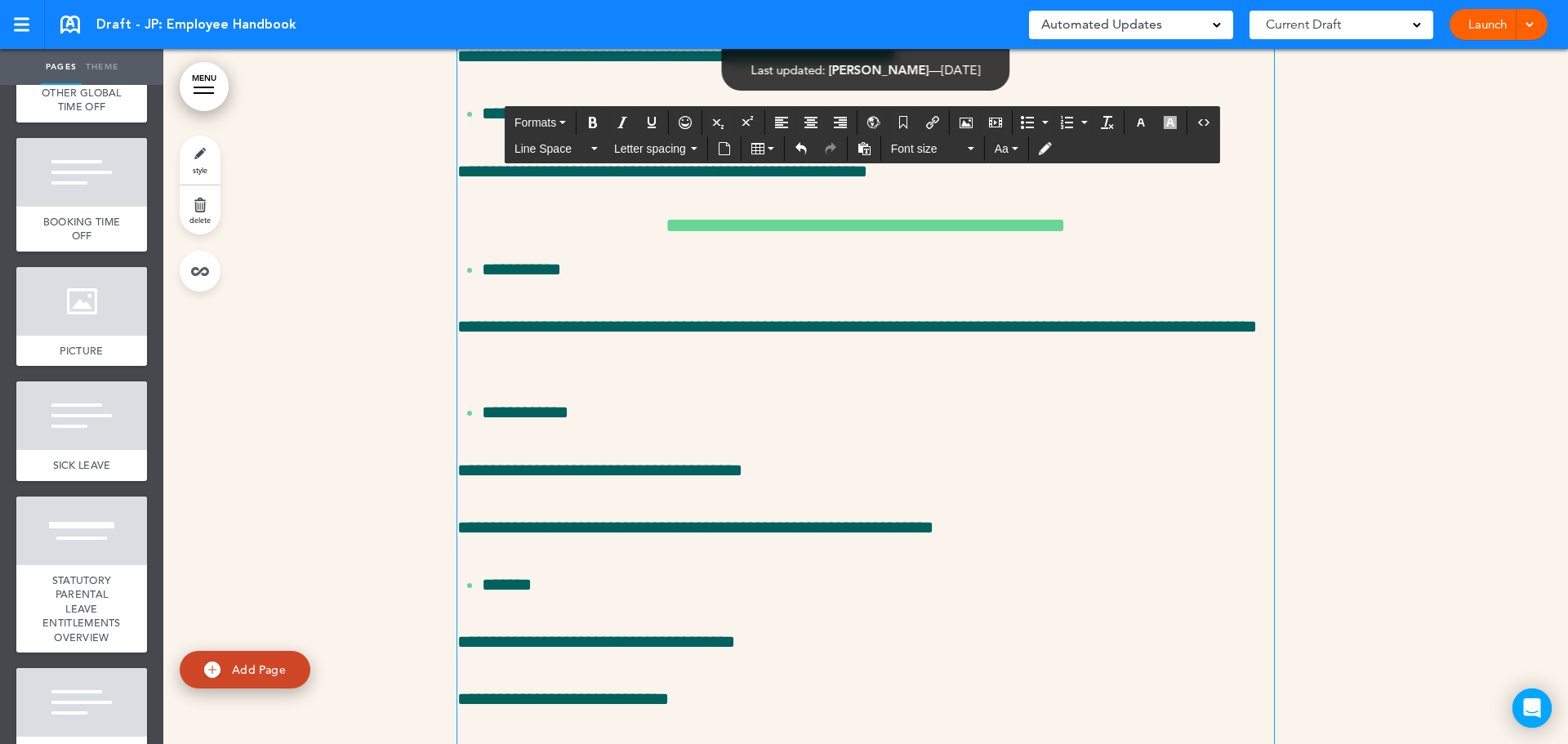
scroll to position [25240, 0]
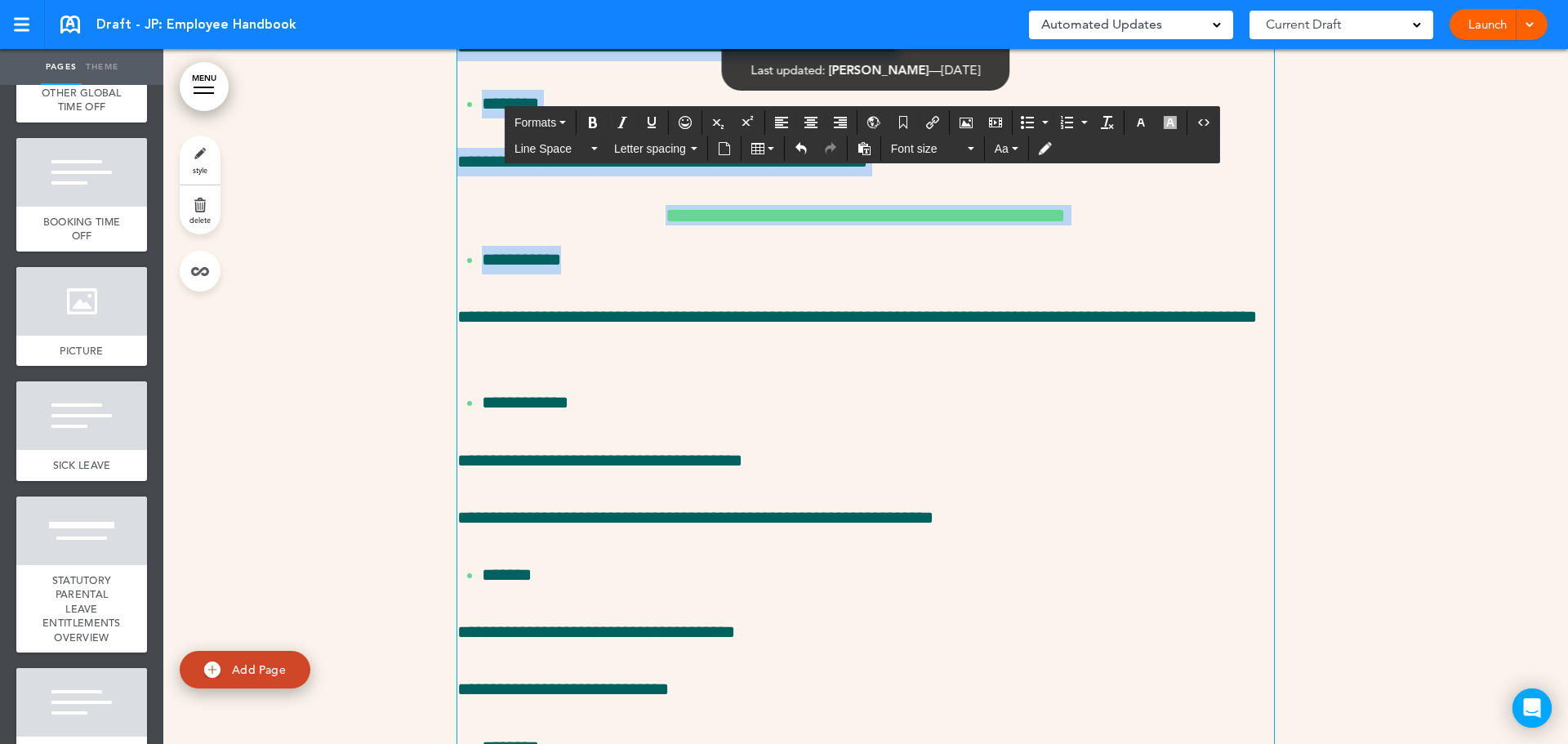
scroll to position [25086, 0]
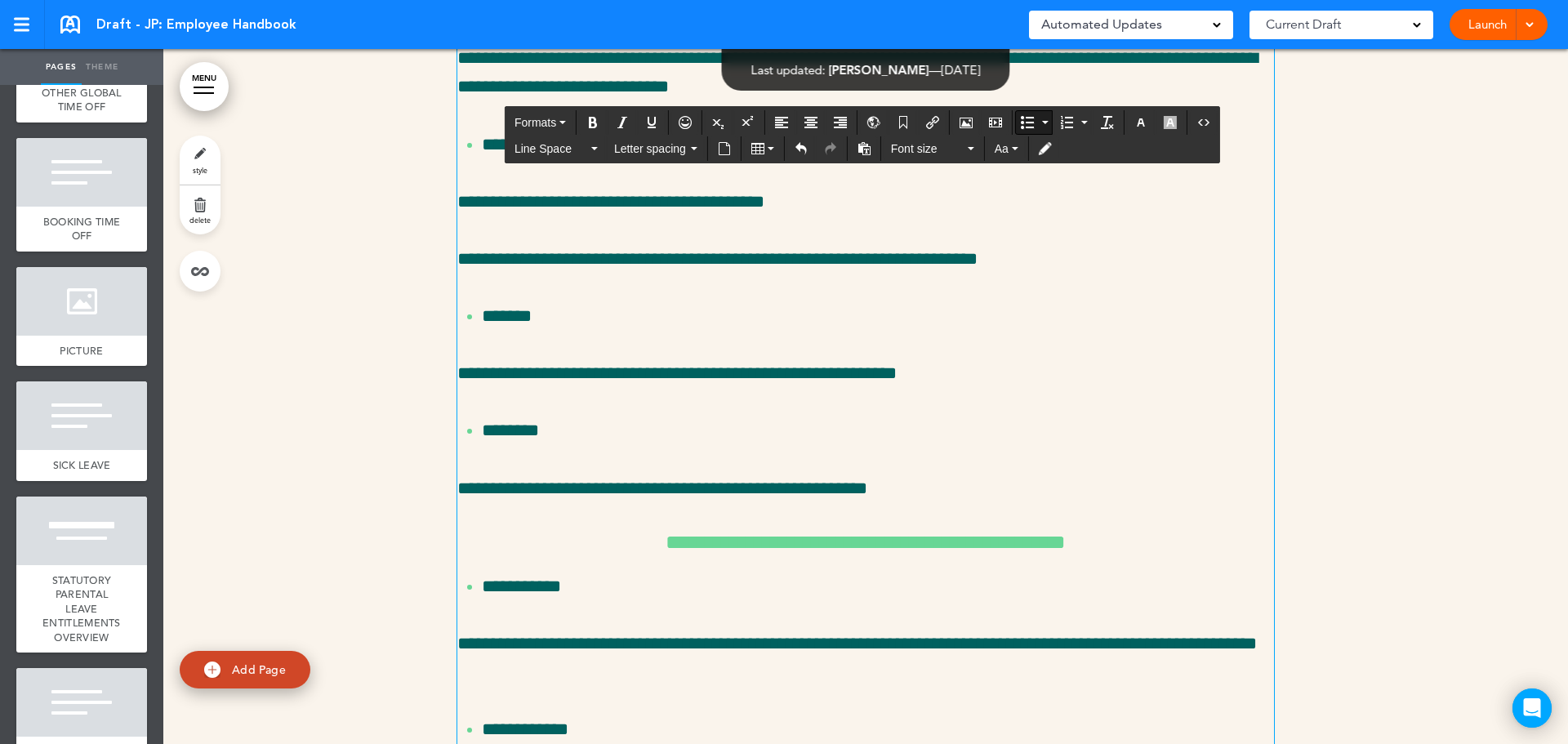
drag, startPoint x: 1007, startPoint y: 429, endPoint x: 886, endPoint y: 437, distance: 121.3
click at [1138, 117] on icon "button" at bounding box center [1140, 122] width 13 height 13
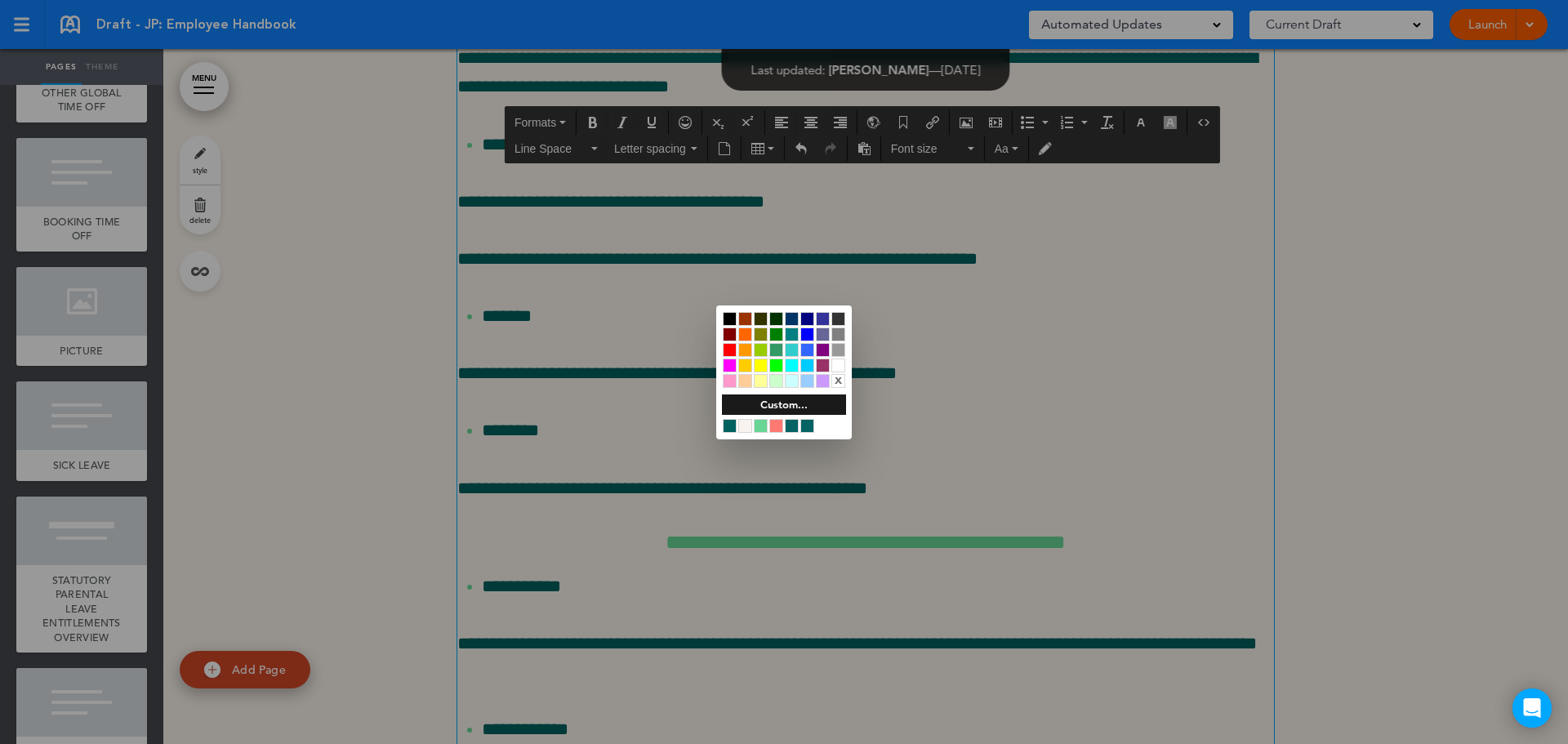
click at [777, 422] on div at bounding box center [777, 426] width 14 height 14
click at [880, 611] on div at bounding box center [784, 372] width 1568 height 744
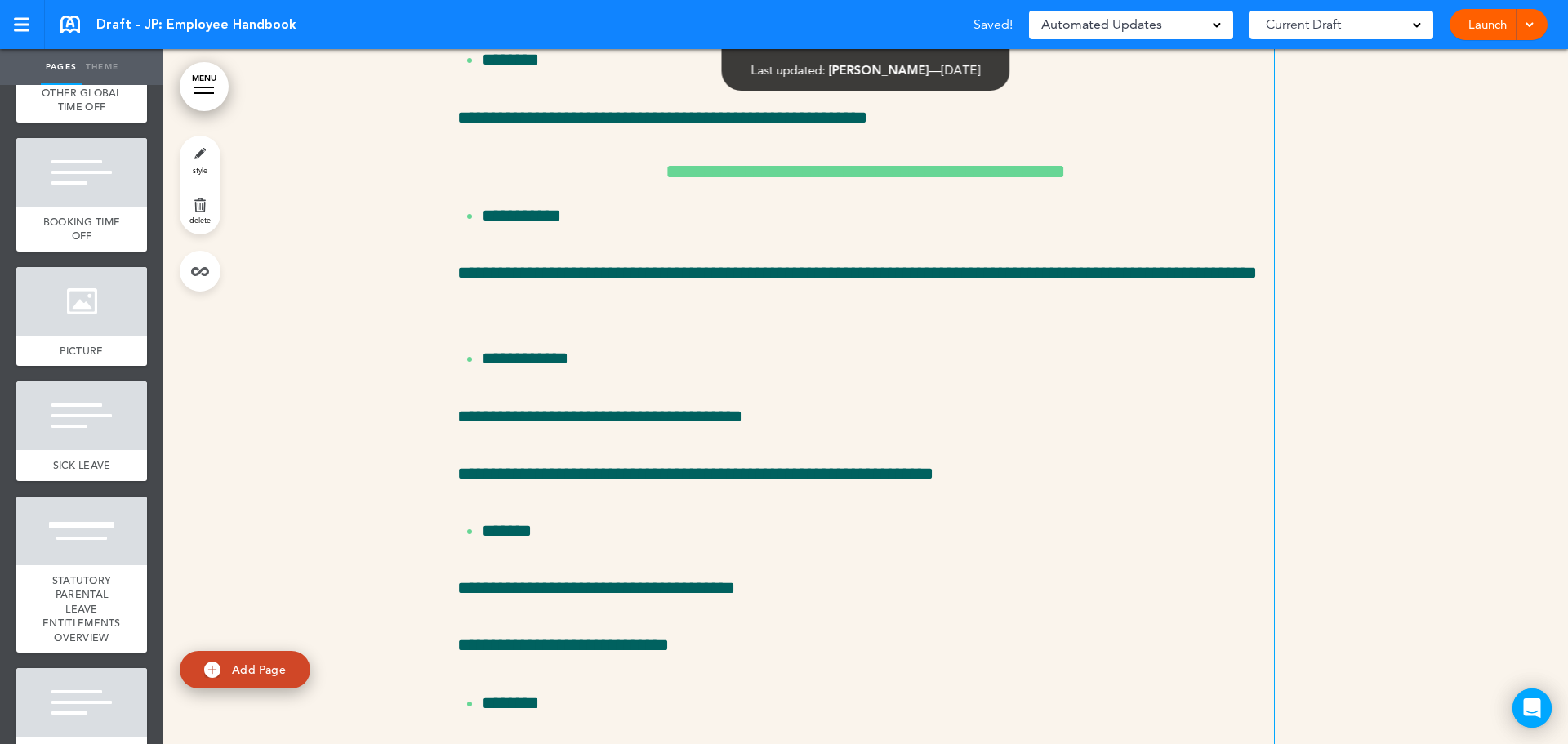
scroll to position [25658, 0]
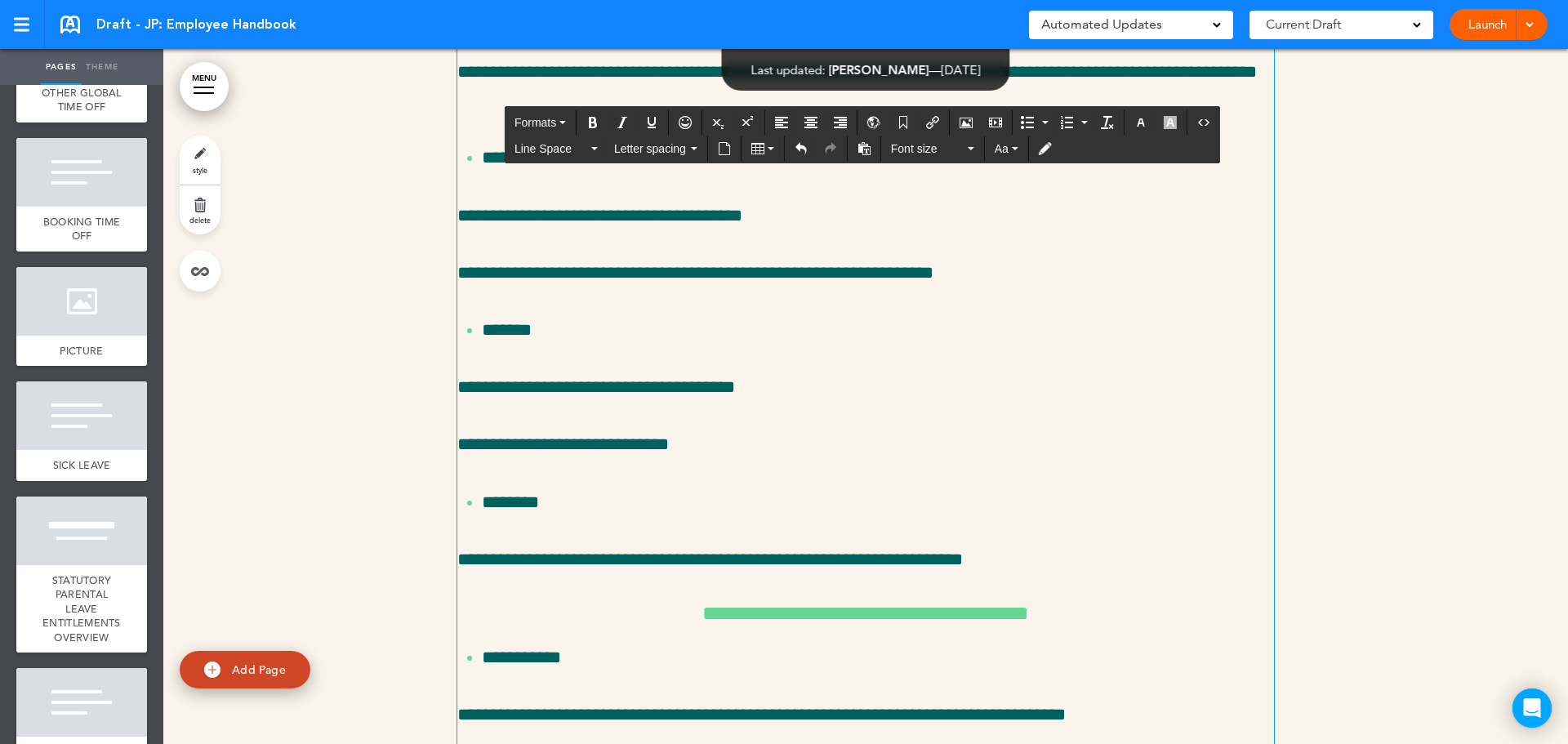
drag, startPoint x: 1109, startPoint y: 447, endPoint x: 991, endPoint y: 447, distance: 118.0
click at [1138, 122] on icon "button" at bounding box center [1140, 122] width 13 height 13
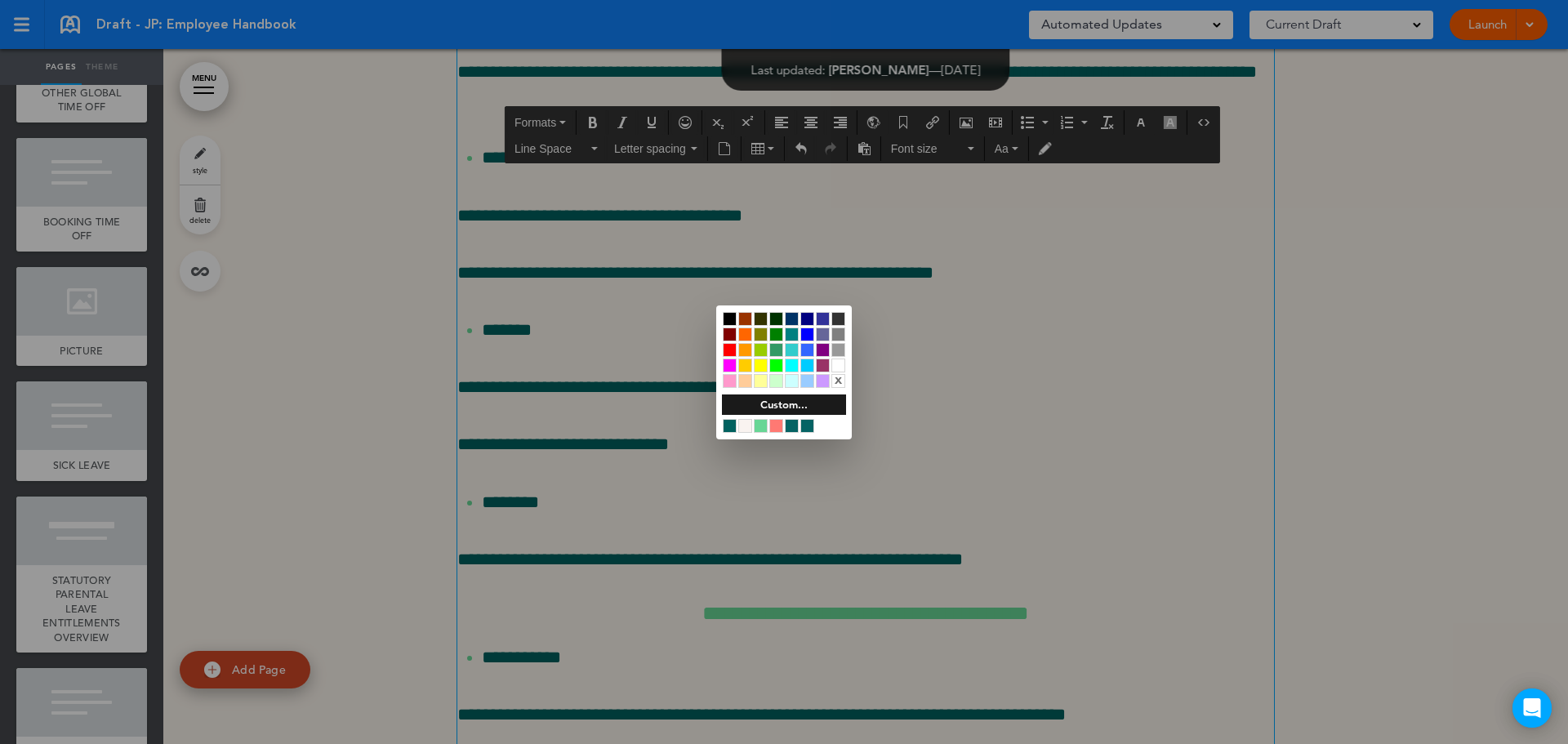
click at [784, 424] on div at bounding box center [784, 426] width 124 height 16
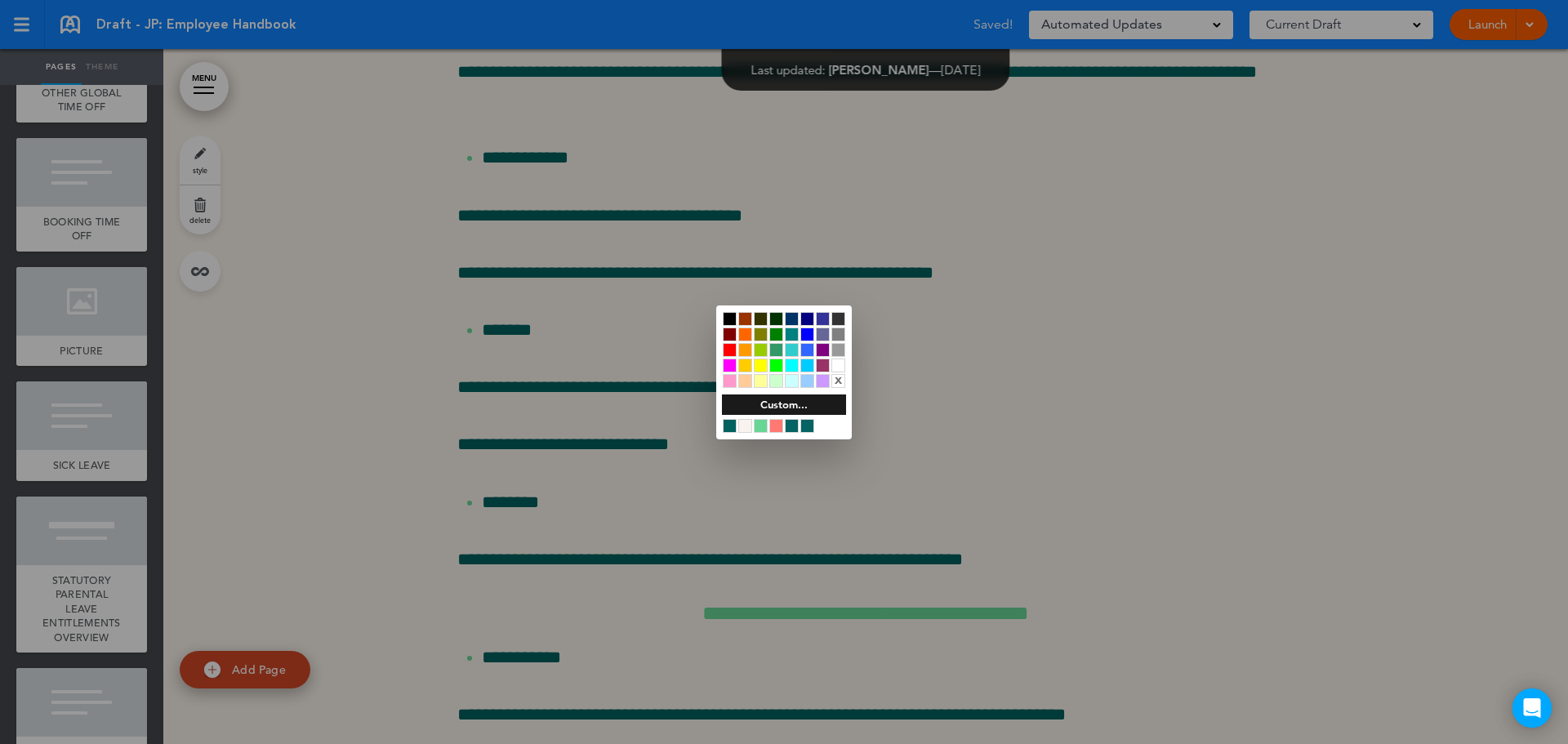
click at [779, 424] on div at bounding box center [777, 426] width 14 height 14
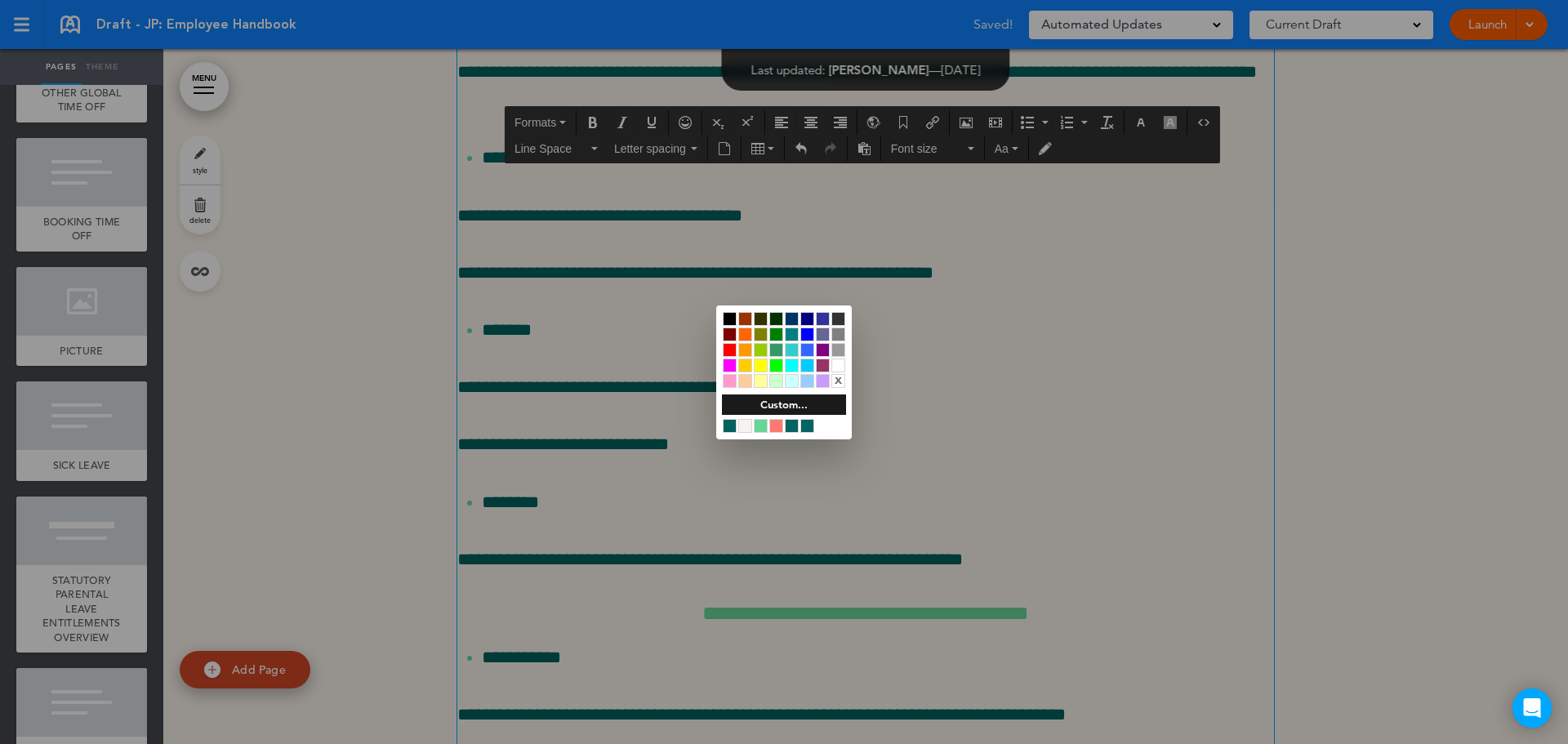
click at [779, 420] on div at bounding box center [777, 426] width 14 height 14
click at [988, 547] on div at bounding box center [784, 372] width 1568 height 744
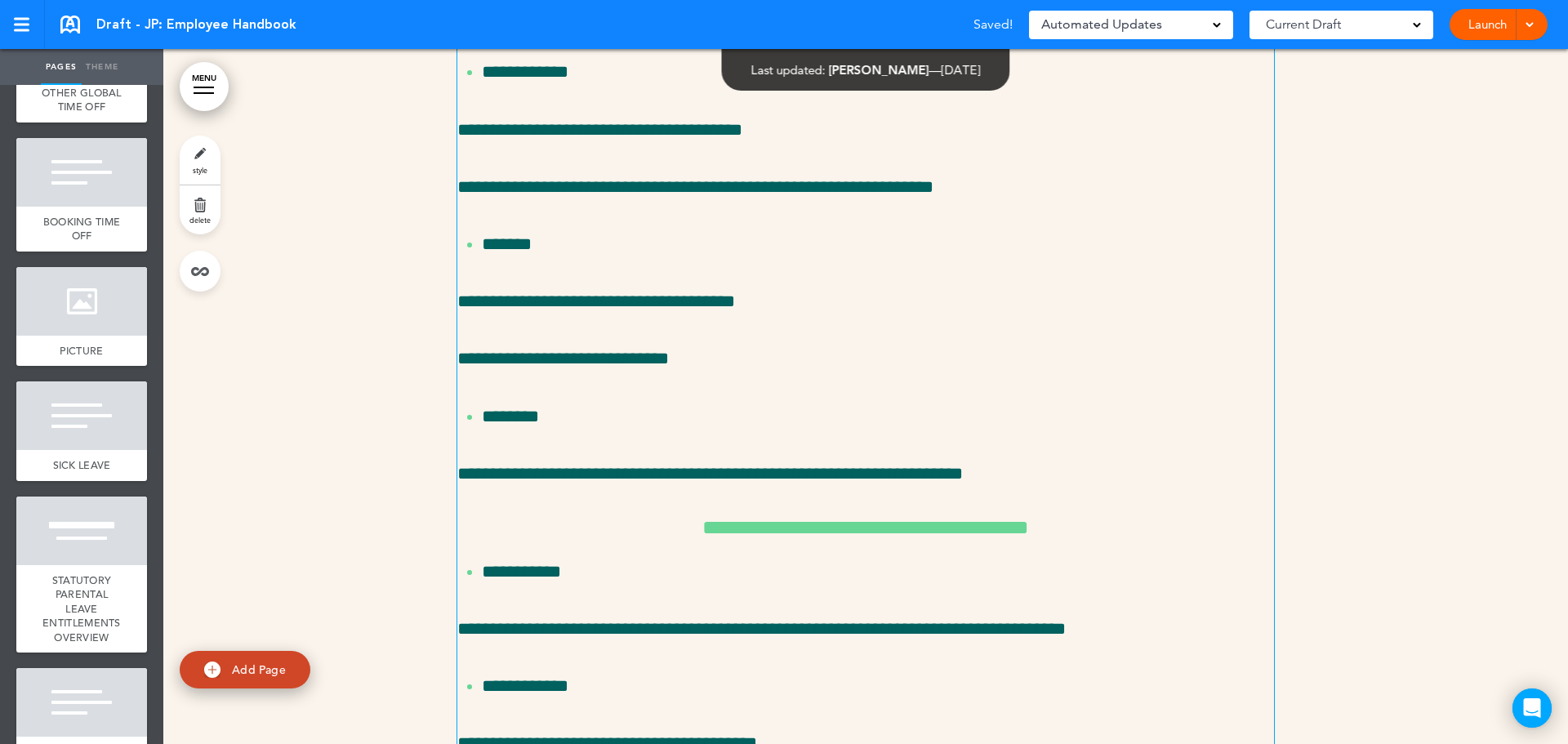
scroll to position [25821, 0]
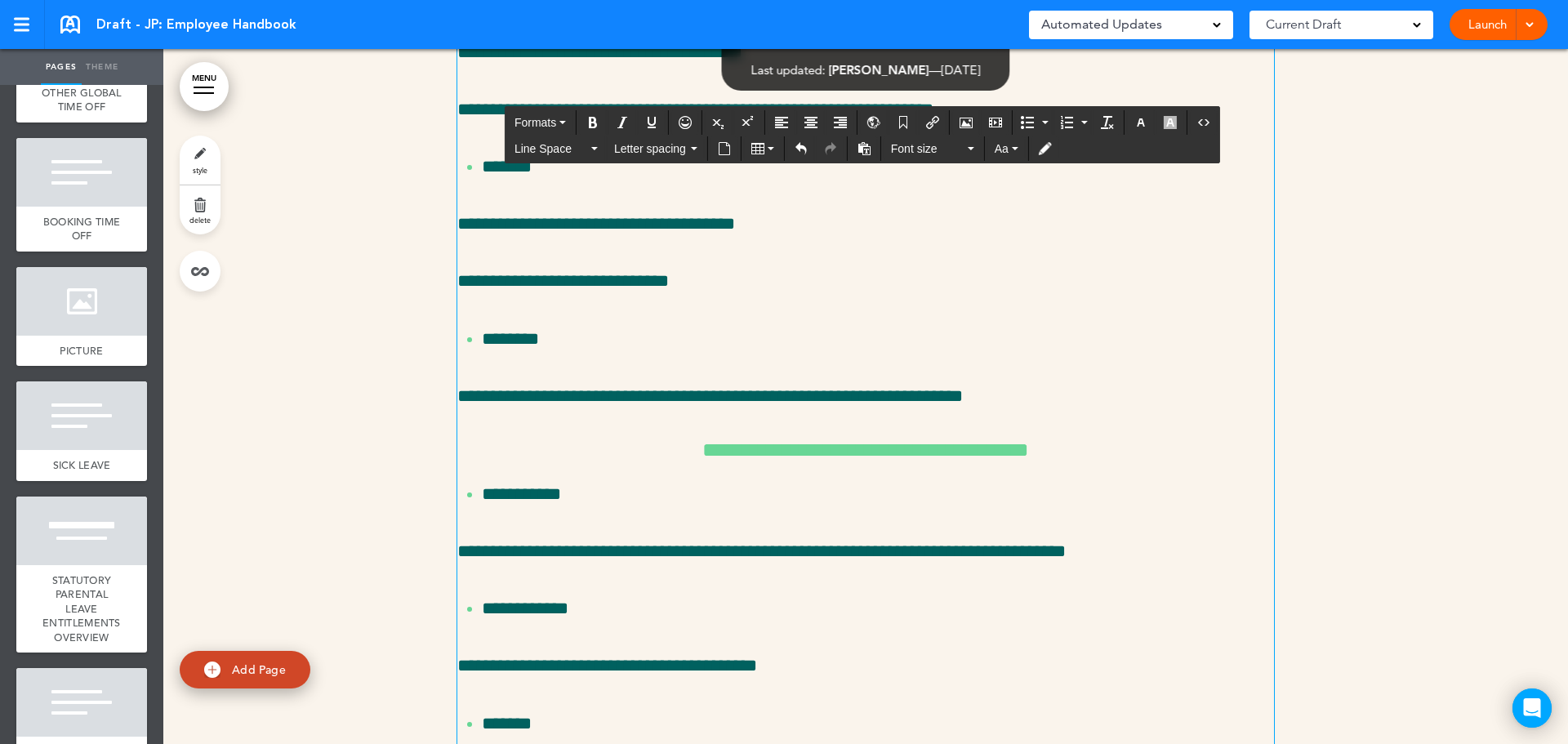
drag, startPoint x: 1113, startPoint y: 279, endPoint x: 990, endPoint y: 281, distance: 123.0
click at [1134, 123] on icon "button" at bounding box center [1140, 122] width 13 height 13
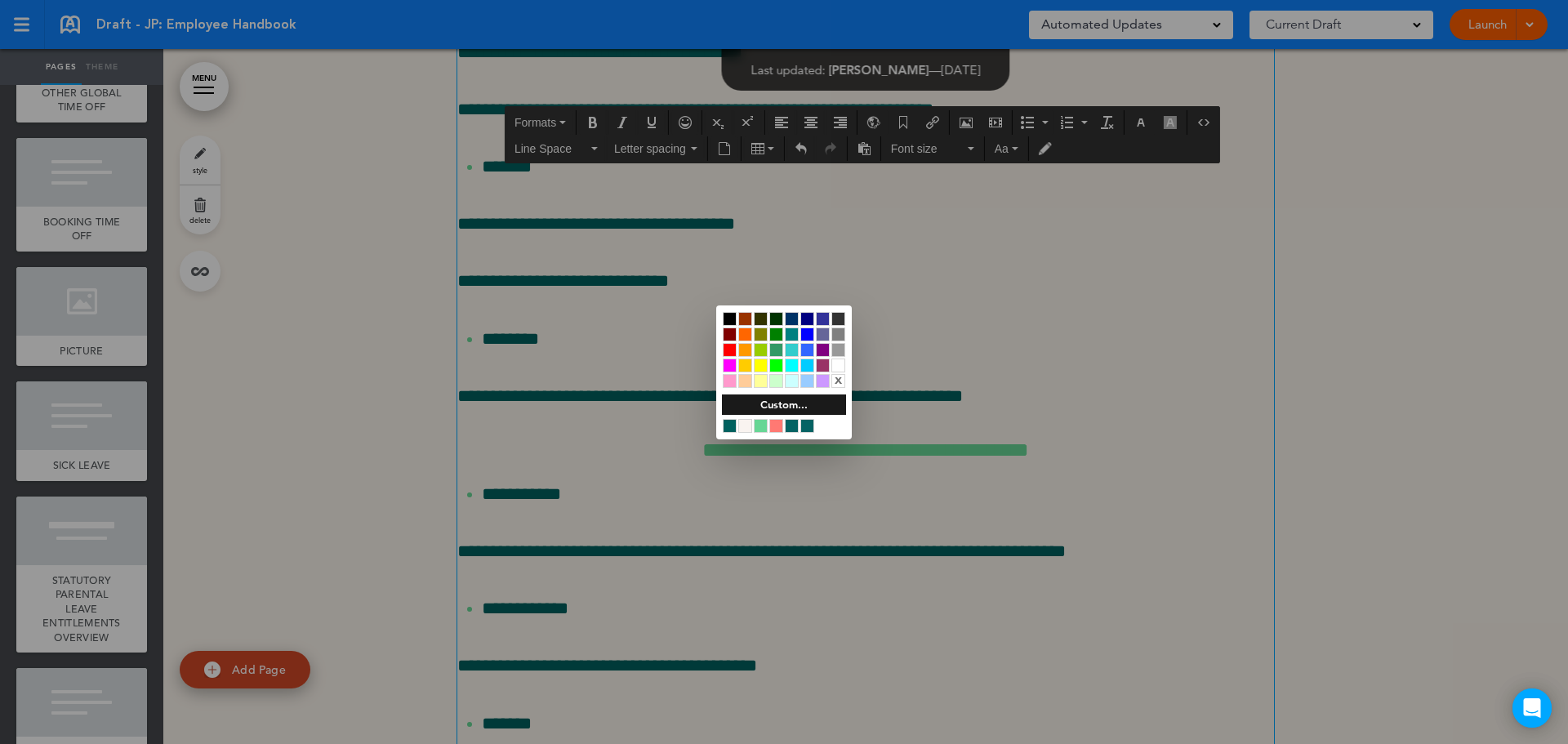
click at [775, 426] on div at bounding box center [777, 426] width 14 height 14
click at [1019, 548] on div at bounding box center [784, 372] width 1568 height 744
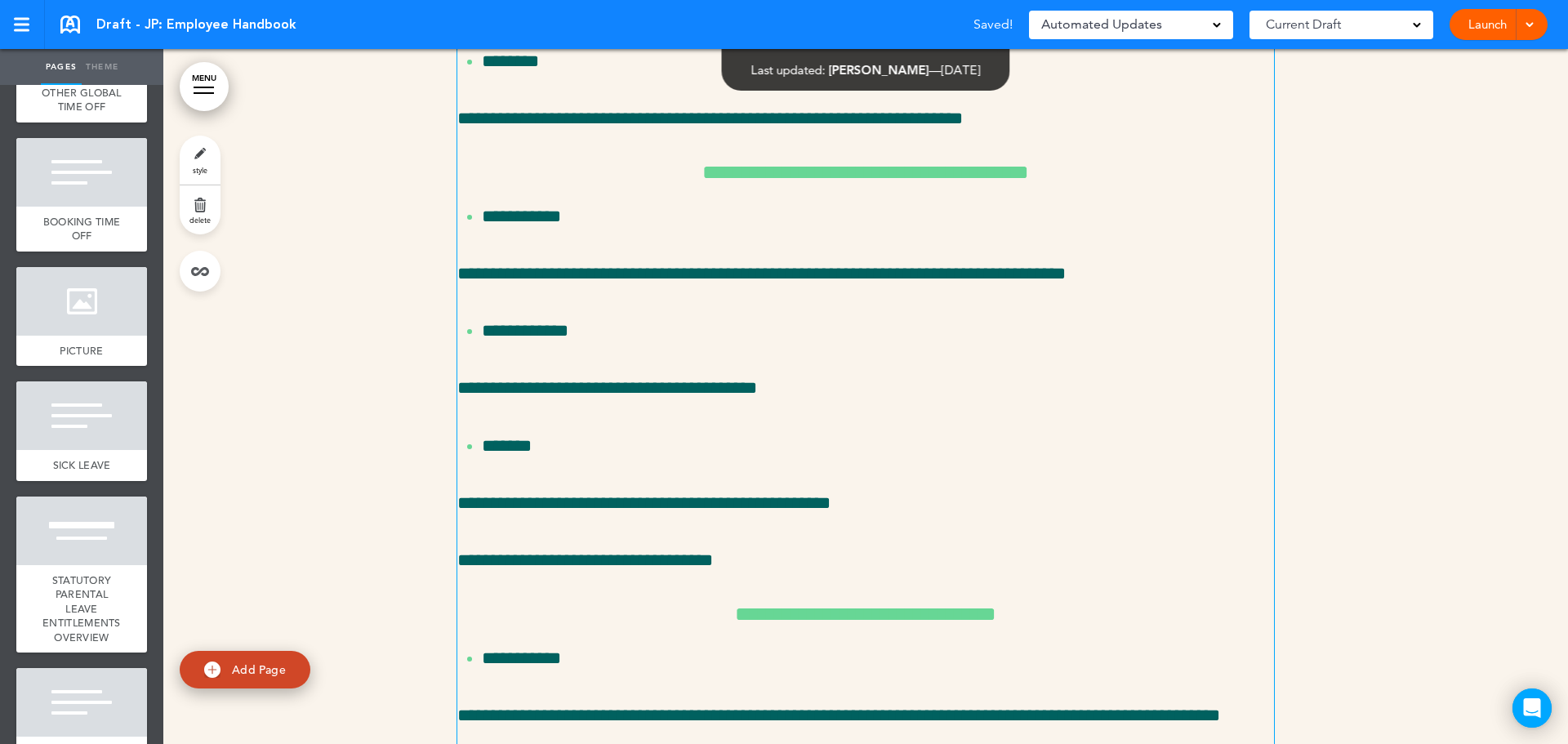
scroll to position [26229, 0]
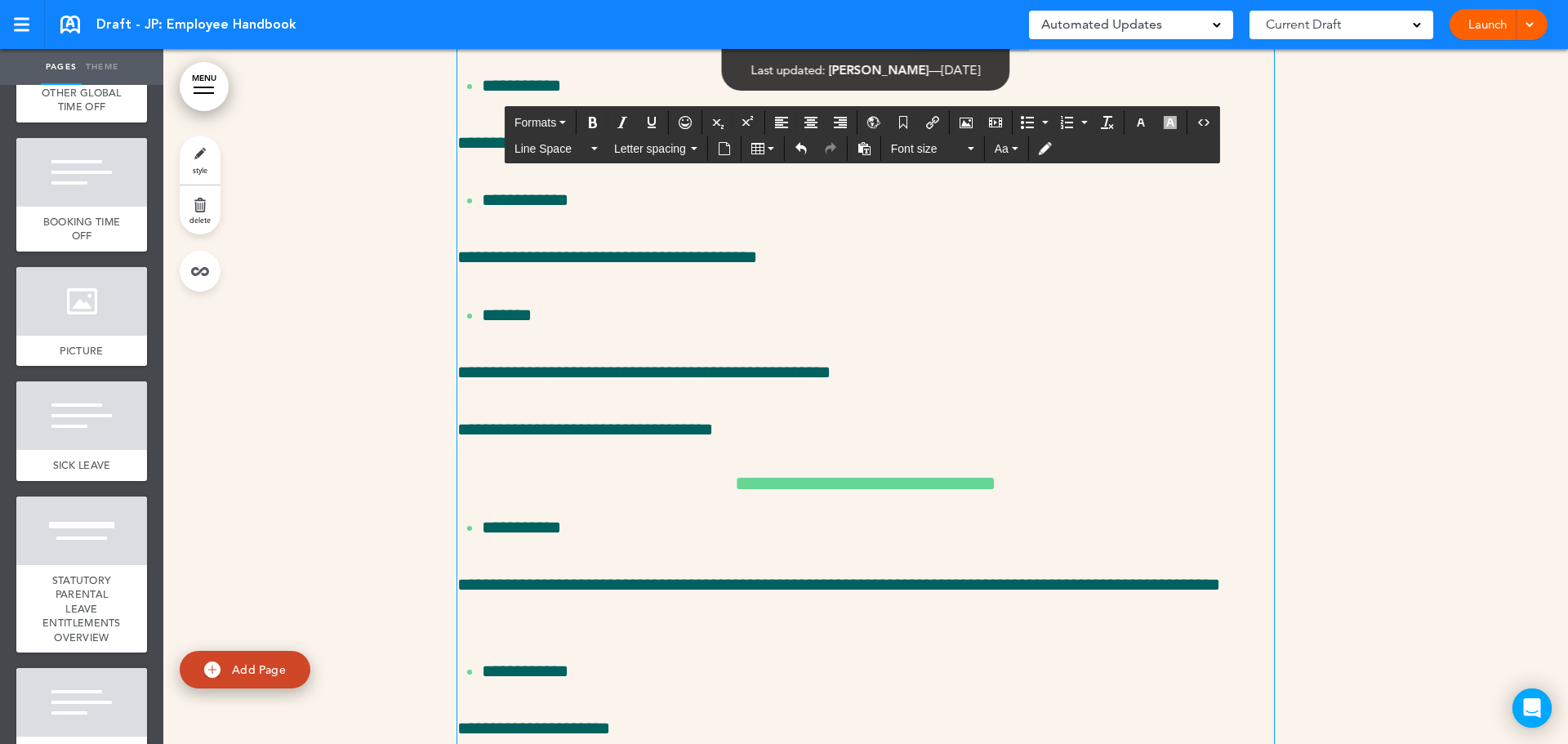
drag, startPoint x: 1066, startPoint y: 513, endPoint x: 940, endPoint y: 513, distance: 126.0
click at [940, 51] on h6 "**********" at bounding box center [866, 41] width 816 height 21
click at [1064, 51] on h6 "**********" at bounding box center [866, 41] width 816 height 21
drag, startPoint x: 1075, startPoint y: 515, endPoint x: 952, endPoint y: 520, distance: 123.1
click at [952, 51] on h6 "**********" at bounding box center [866, 41] width 816 height 21
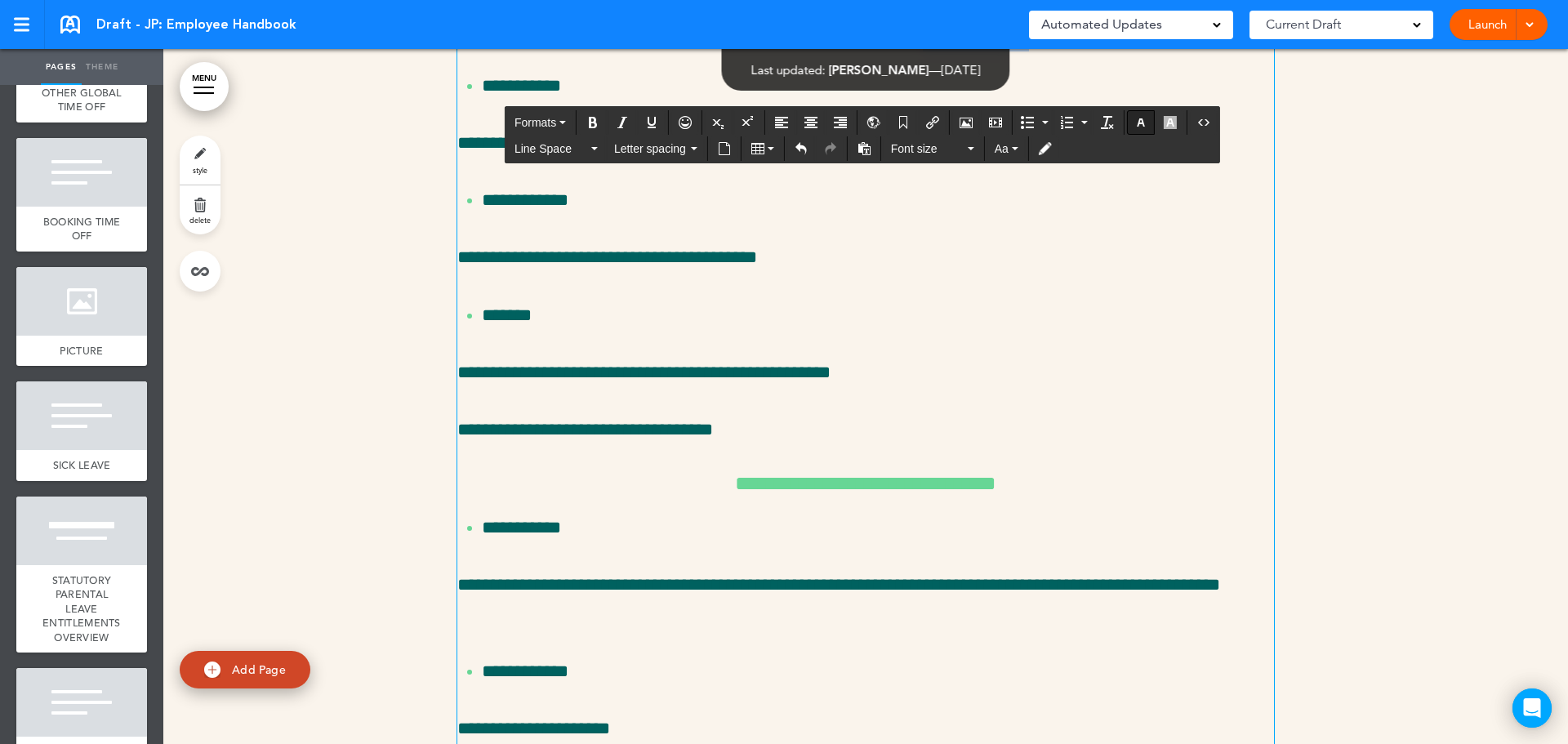
click at [1141, 118] on icon "button" at bounding box center [1140, 122] width 13 height 13
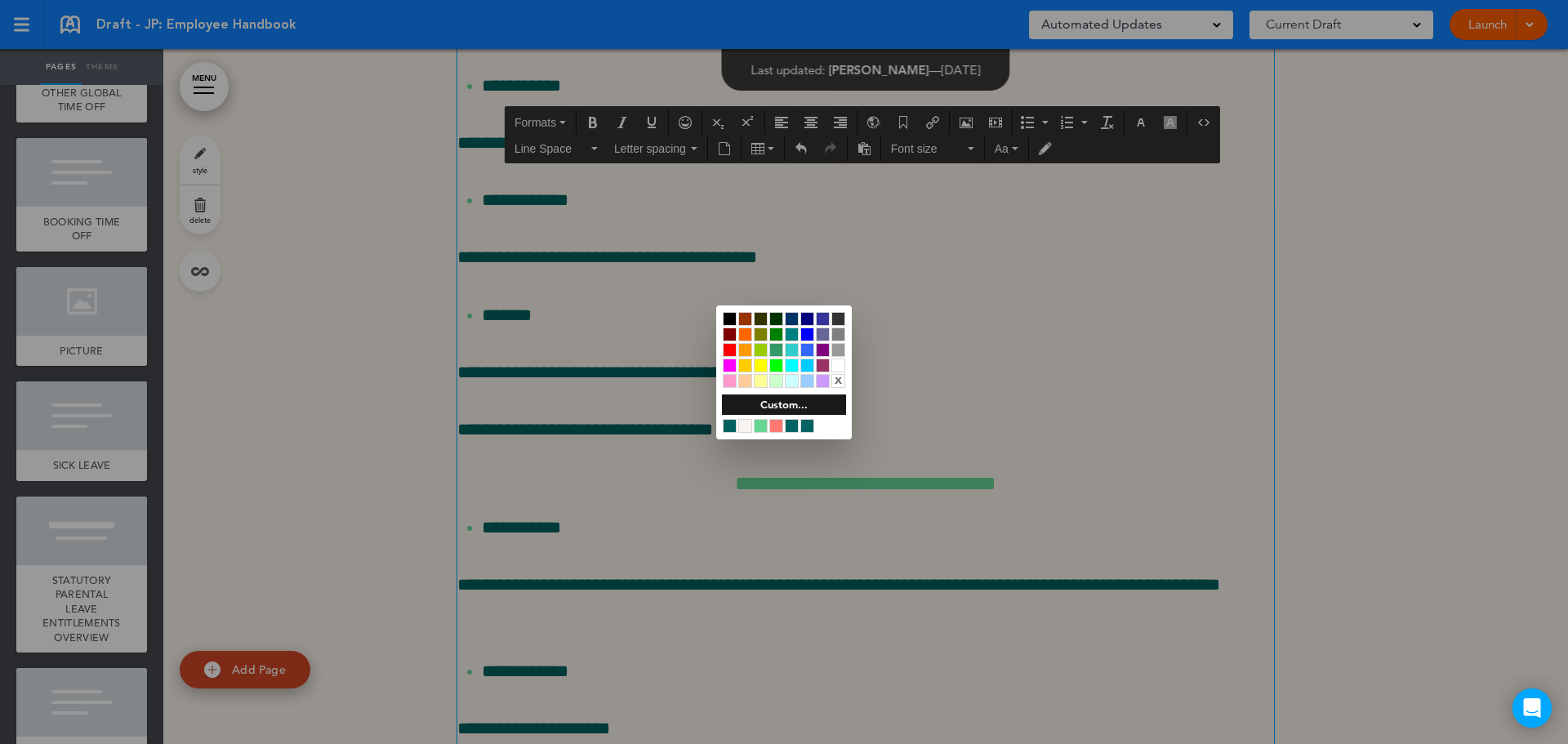
click at [776, 430] on div at bounding box center [777, 426] width 14 height 14
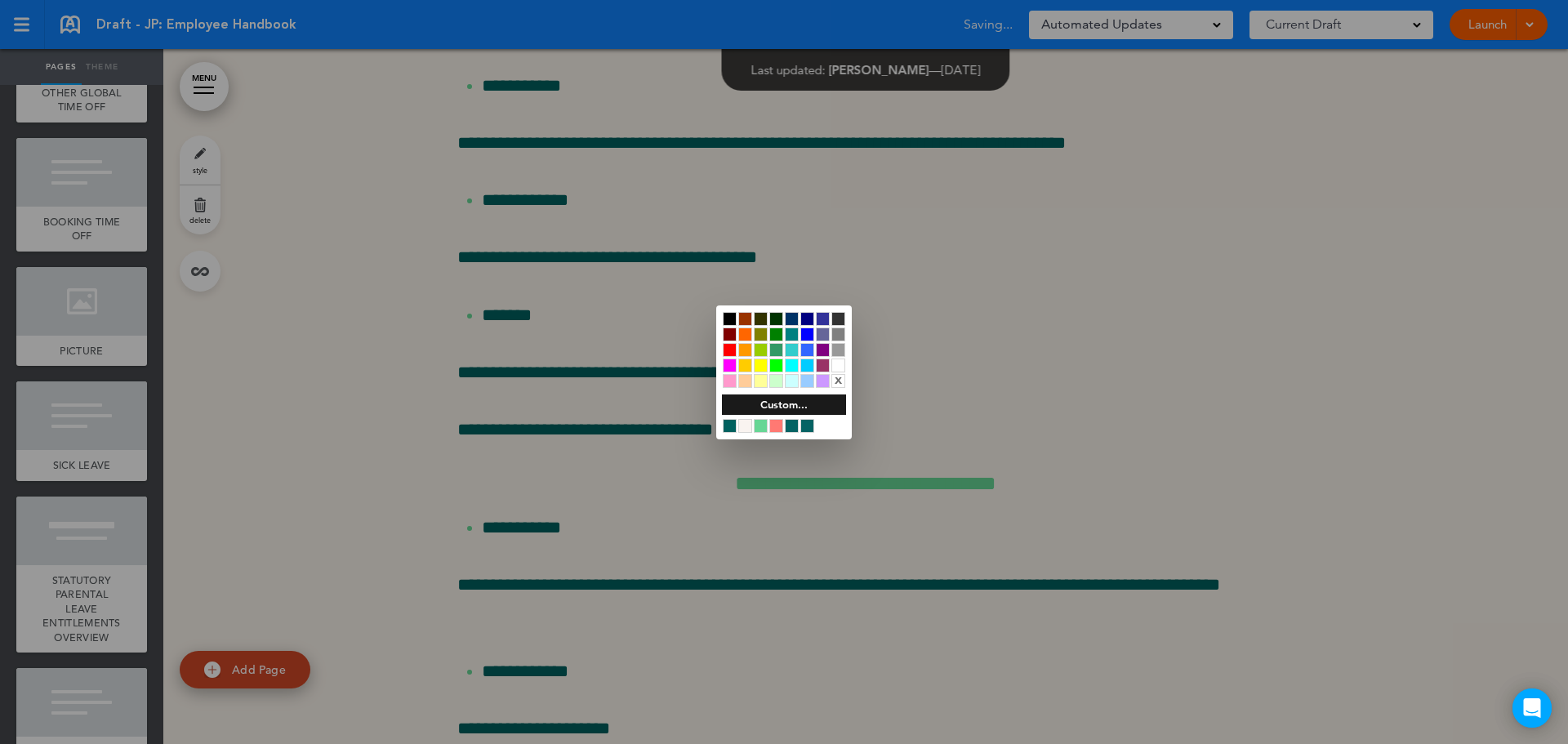
click at [1179, 589] on div at bounding box center [784, 372] width 1568 height 744
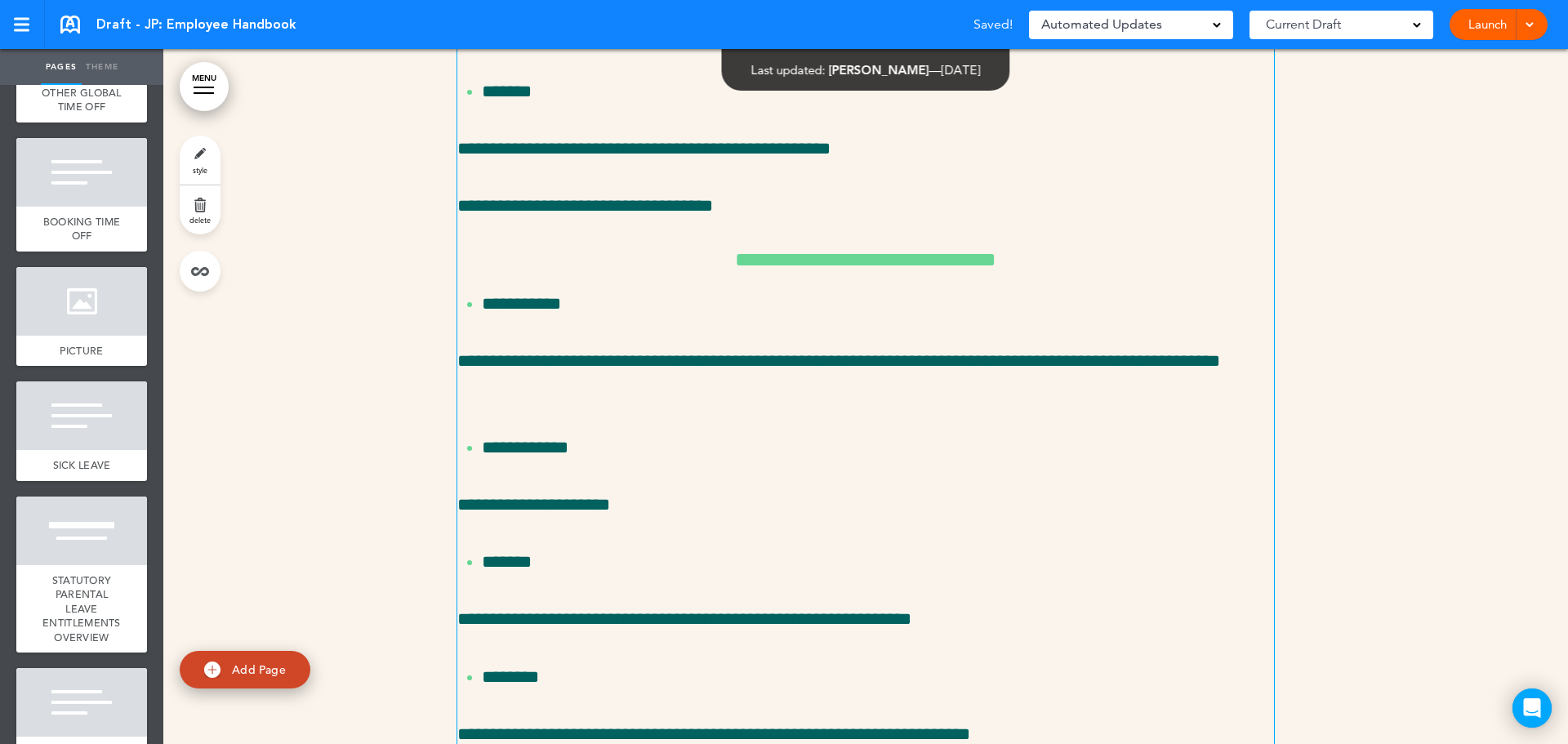
scroll to position [26637, 0]
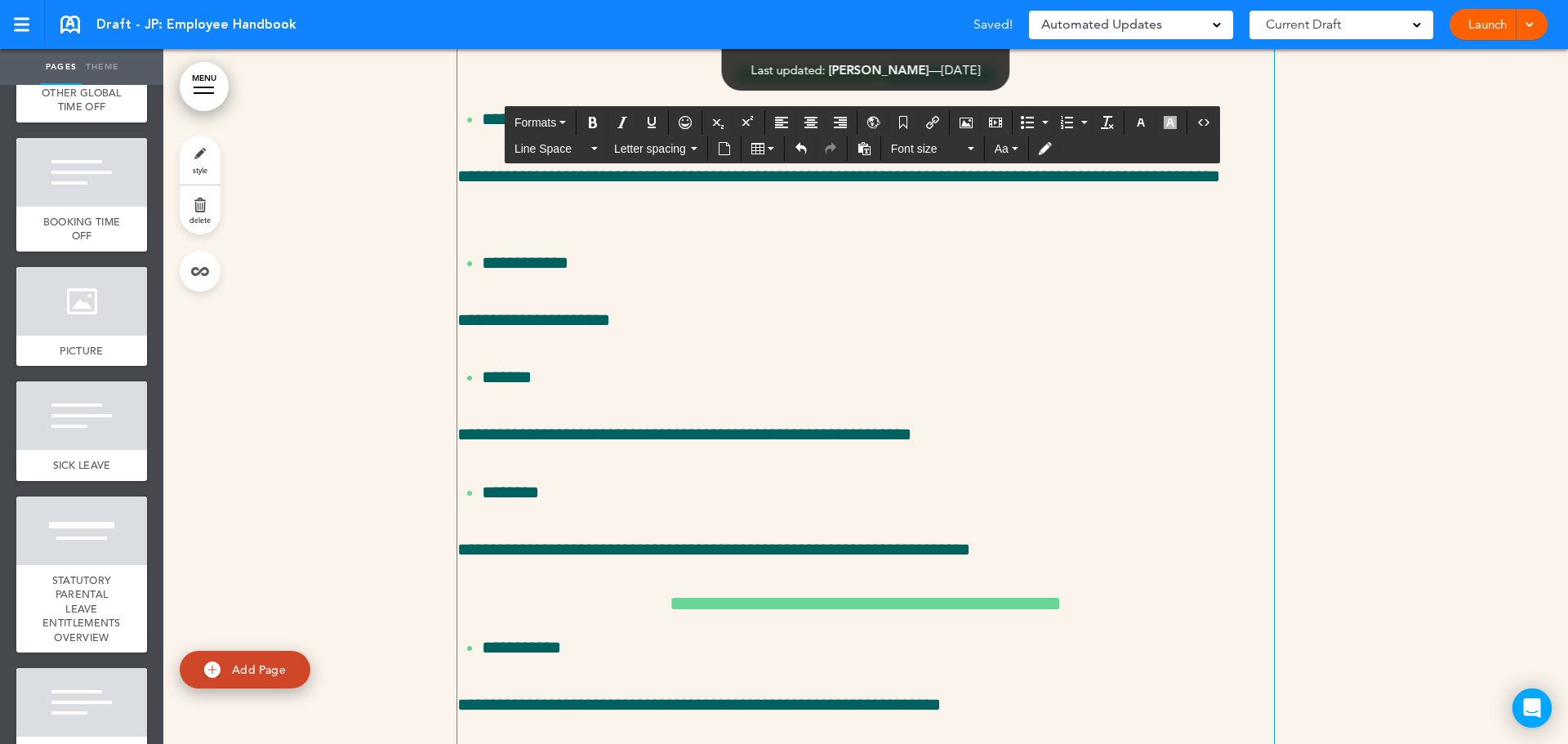
drag, startPoint x: 1030, startPoint y: 545, endPoint x: 909, endPoint y: 547, distance: 121.0
click at [909, 85] on h6 "**********" at bounding box center [866, 74] width 816 height 21
click at [1137, 124] on icon "button" at bounding box center [1140, 122] width 13 height 13
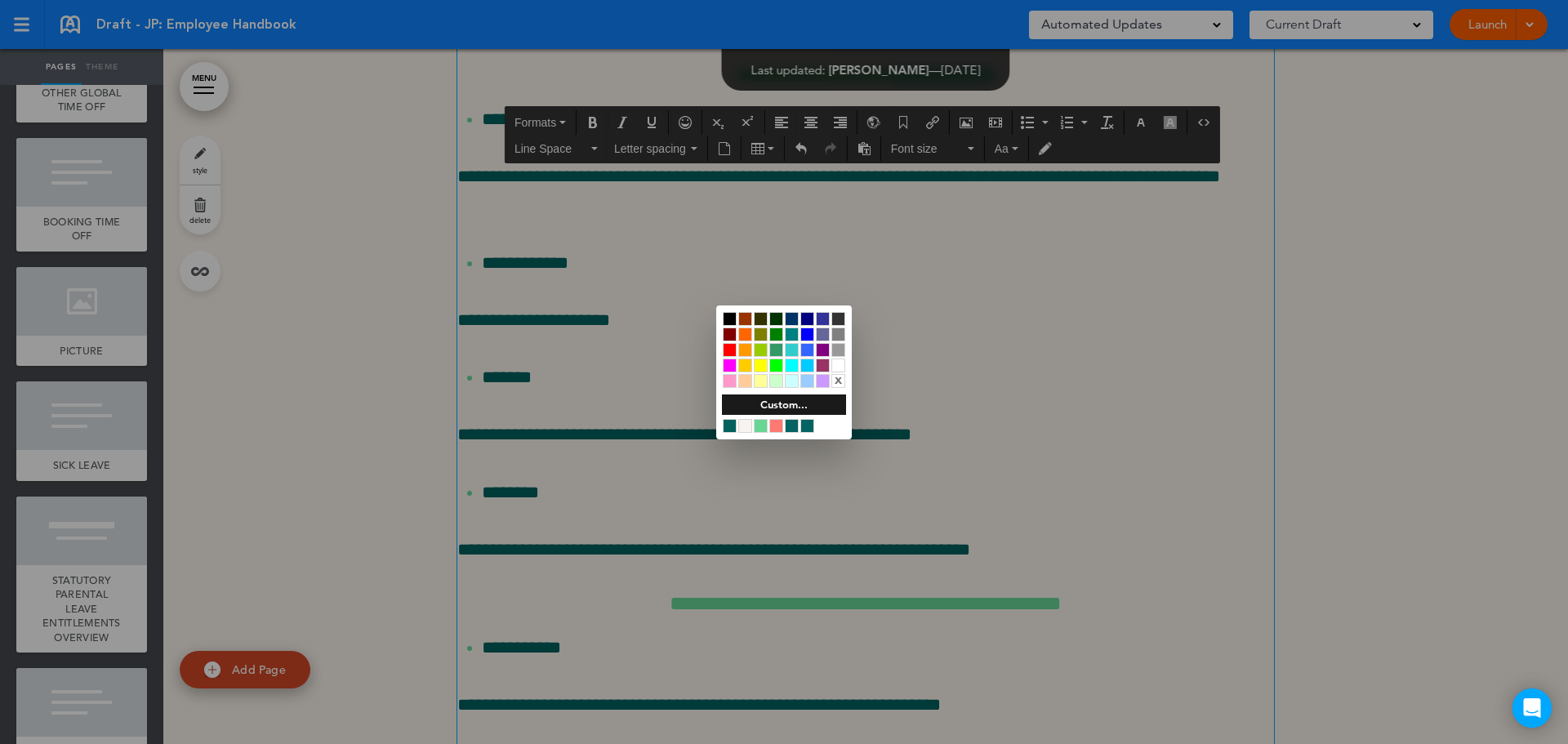
click at [774, 424] on div at bounding box center [777, 426] width 14 height 14
click at [1153, 433] on div at bounding box center [784, 372] width 1568 height 744
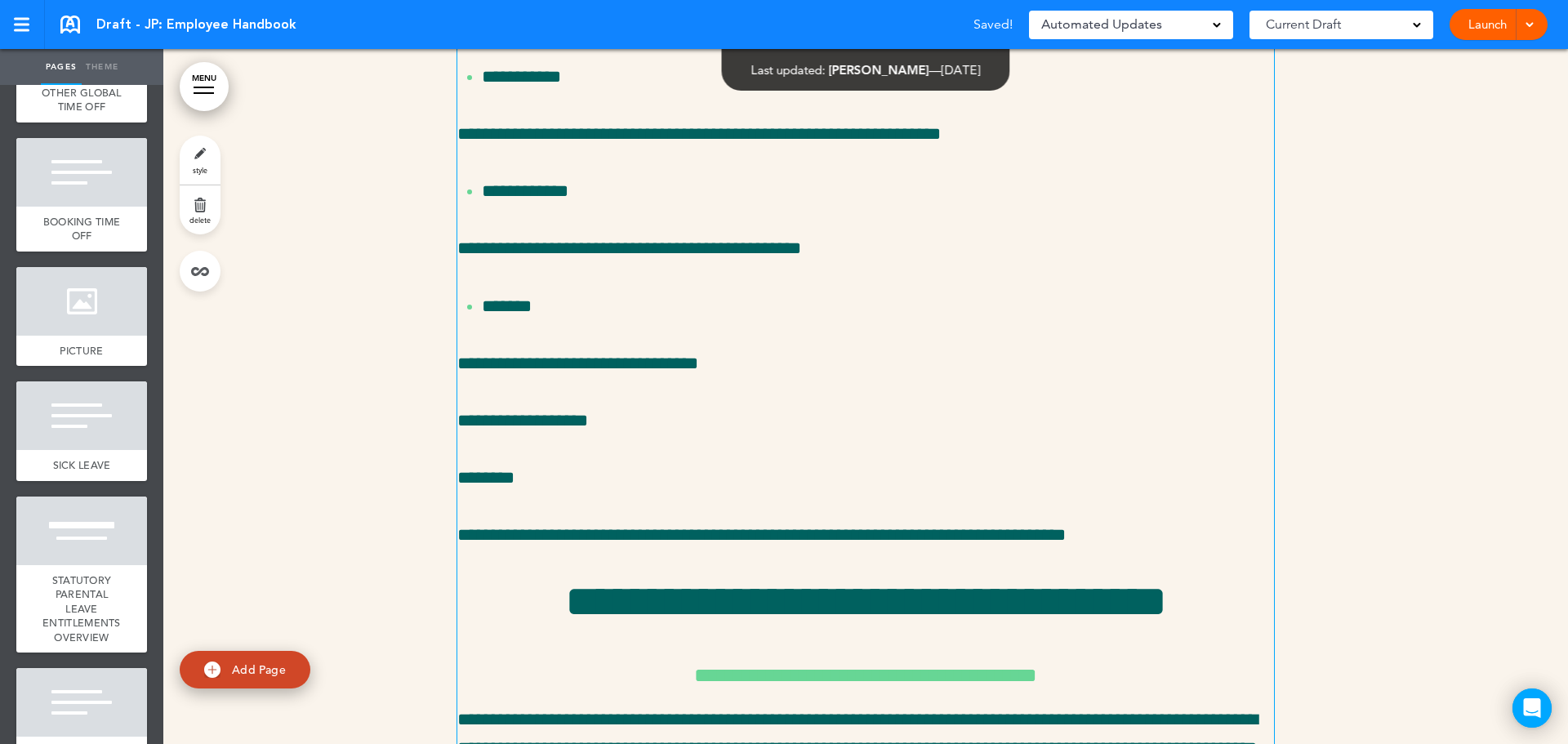
scroll to position [27372, 0]
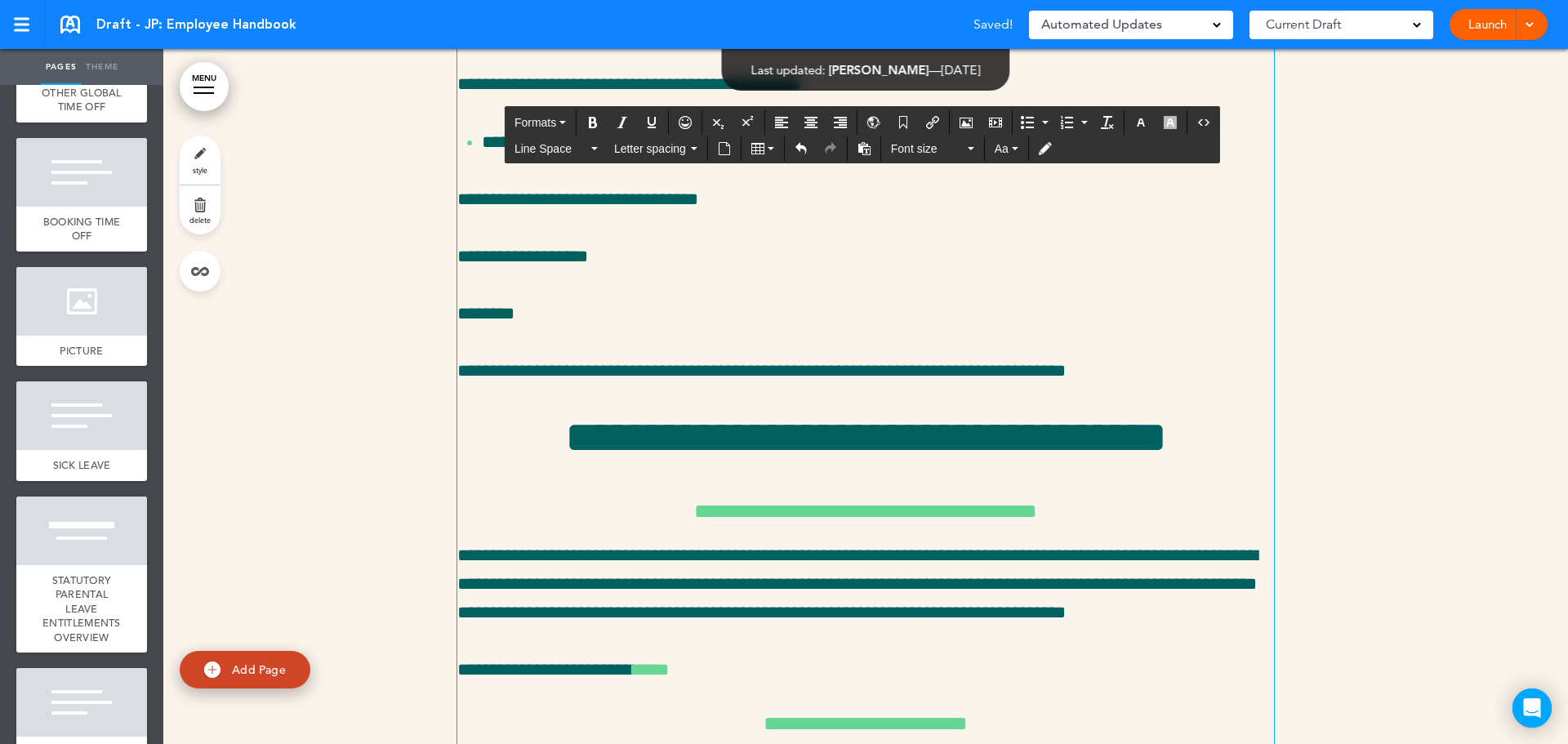
drag, startPoint x: 1126, startPoint y: 345, endPoint x: 991, endPoint y: 344, distance: 135.0
click at [1141, 117] on icon "button" at bounding box center [1140, 122] width 13 height 13
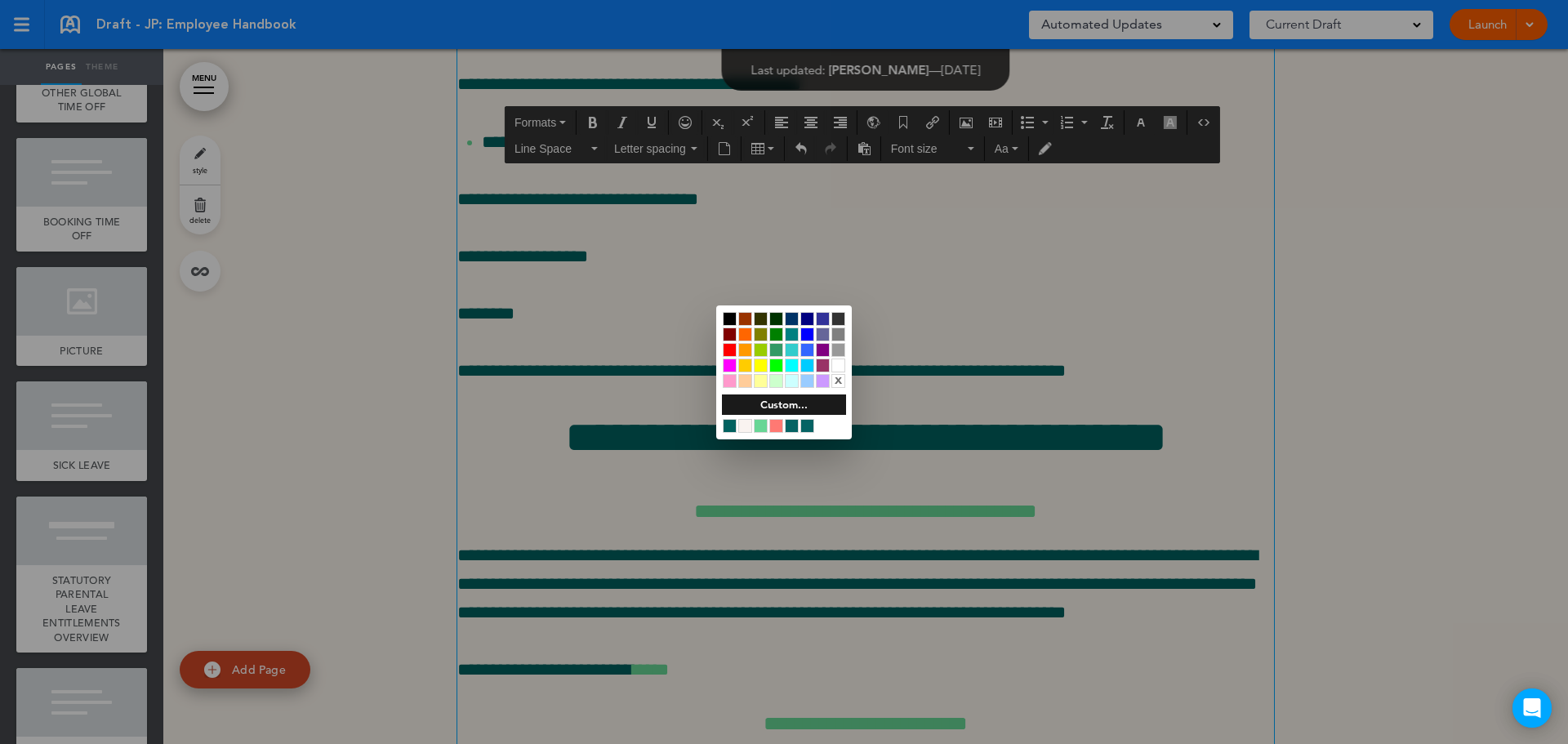
click at [774, 425] on div at bounding box center [777, 426] width 14 height 14
click at [998, 455] on div at bounding box center [784, 372] width 1568 height 744
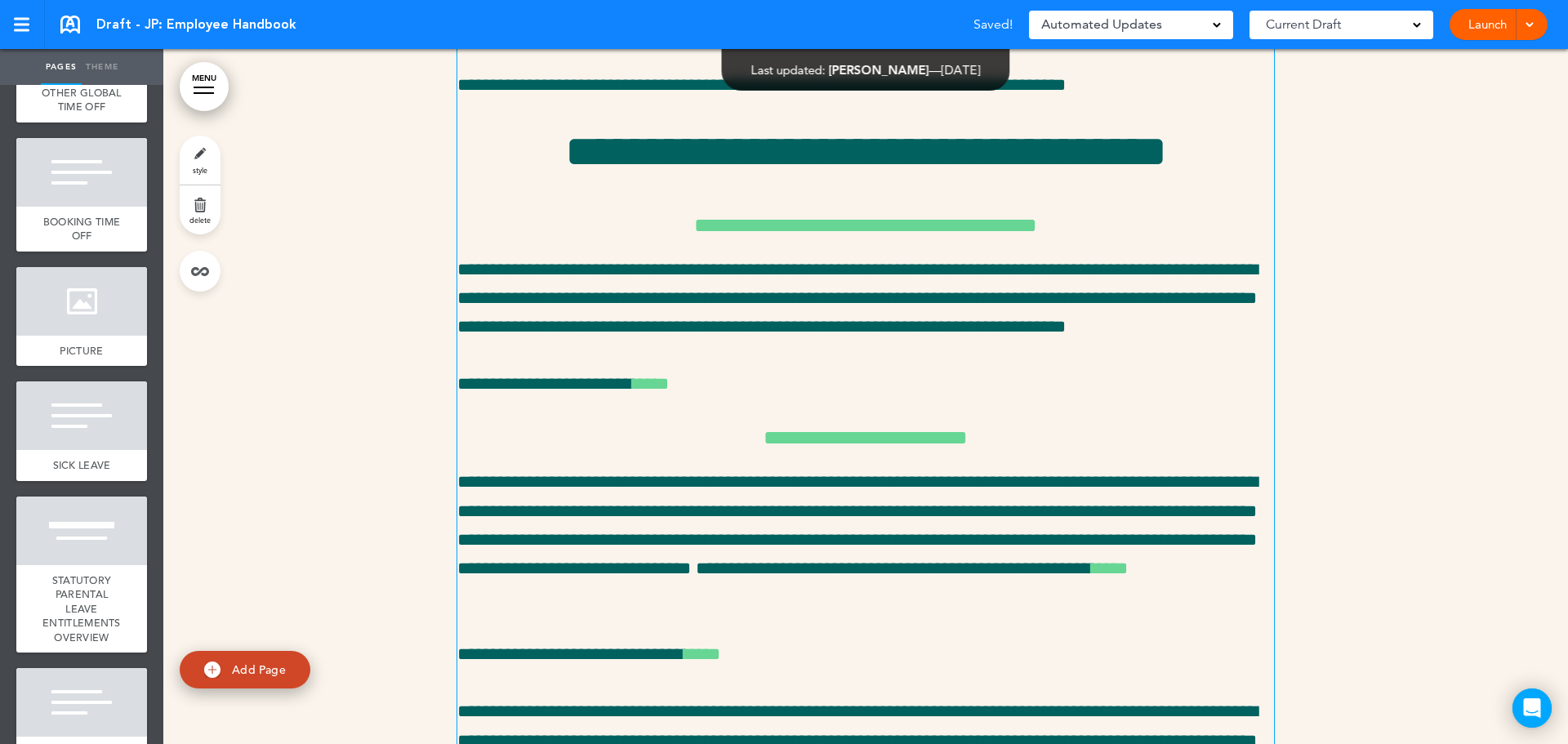
scroll to position [27780, 0]
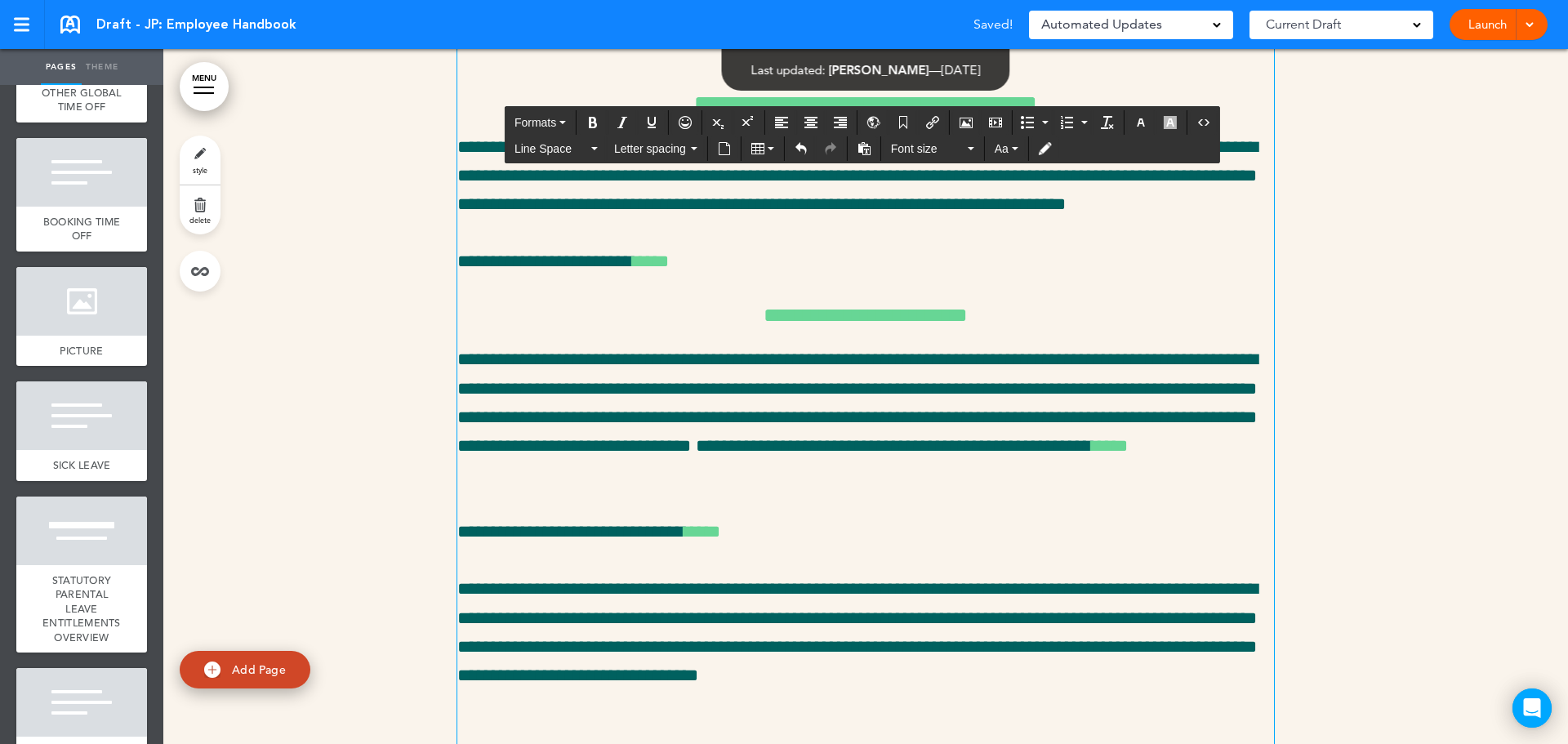
click at [1082, 113] on h6 "**********" at bounding box center [866, 102] width 816 height 21
click at [992, 51] on h1 "**********" at bounding box center [866, 29] width 816 height 44
click at [775, 116] on icon "Align left" at bounding box center [781, 122] width 13 height 13
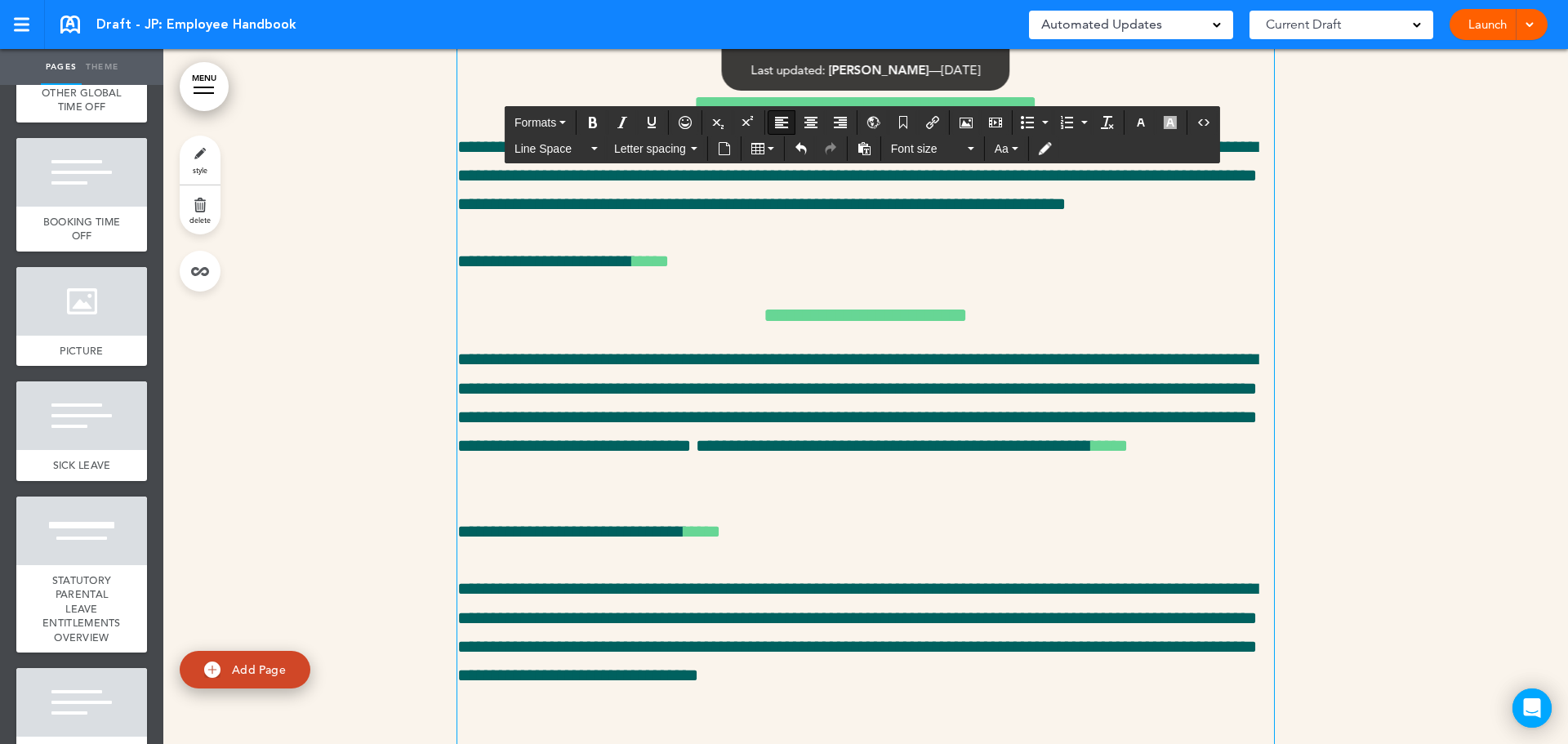
click at [1041, 113] on h6 "**********" at bounding box center [866, 102] width 816 height 21
drag, startPoint x: 1080, startPoint y: 582, endPoint x: 951, endPoint y: 581, distance: 129.0
click at [951, 113] on h6 "**********" at bounding box center [866, 102] width 816 height 21
click at [1134, 124] on icon "button" at bounding box center [1140, 122] width 13 height 13
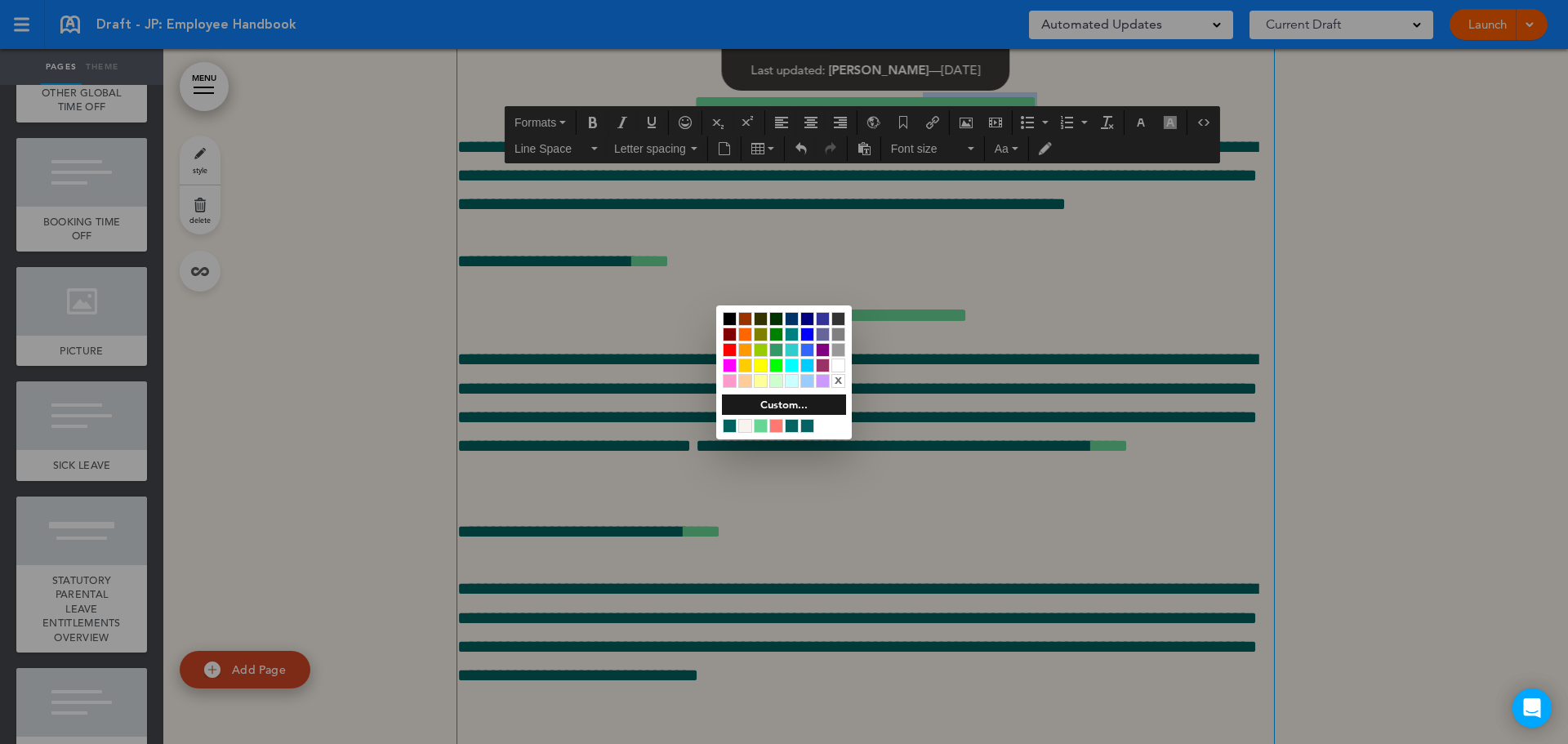
click at [775, 426] on div at bounding box center [777, 426] width 14 height 14
click at [1009, 487] on div at bounding box center [784, 372] width 1568 height 744
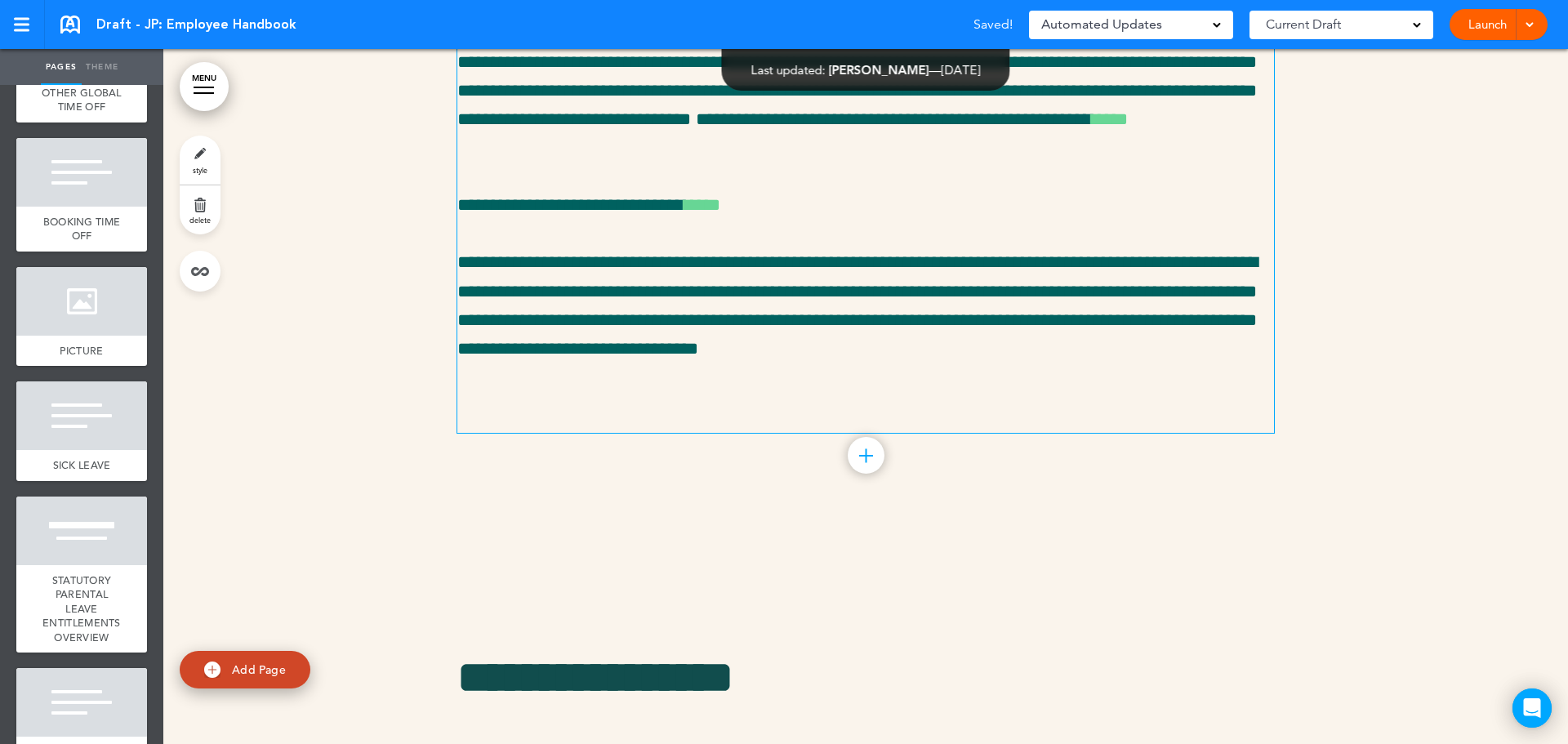
scroll to position [28352, 0]
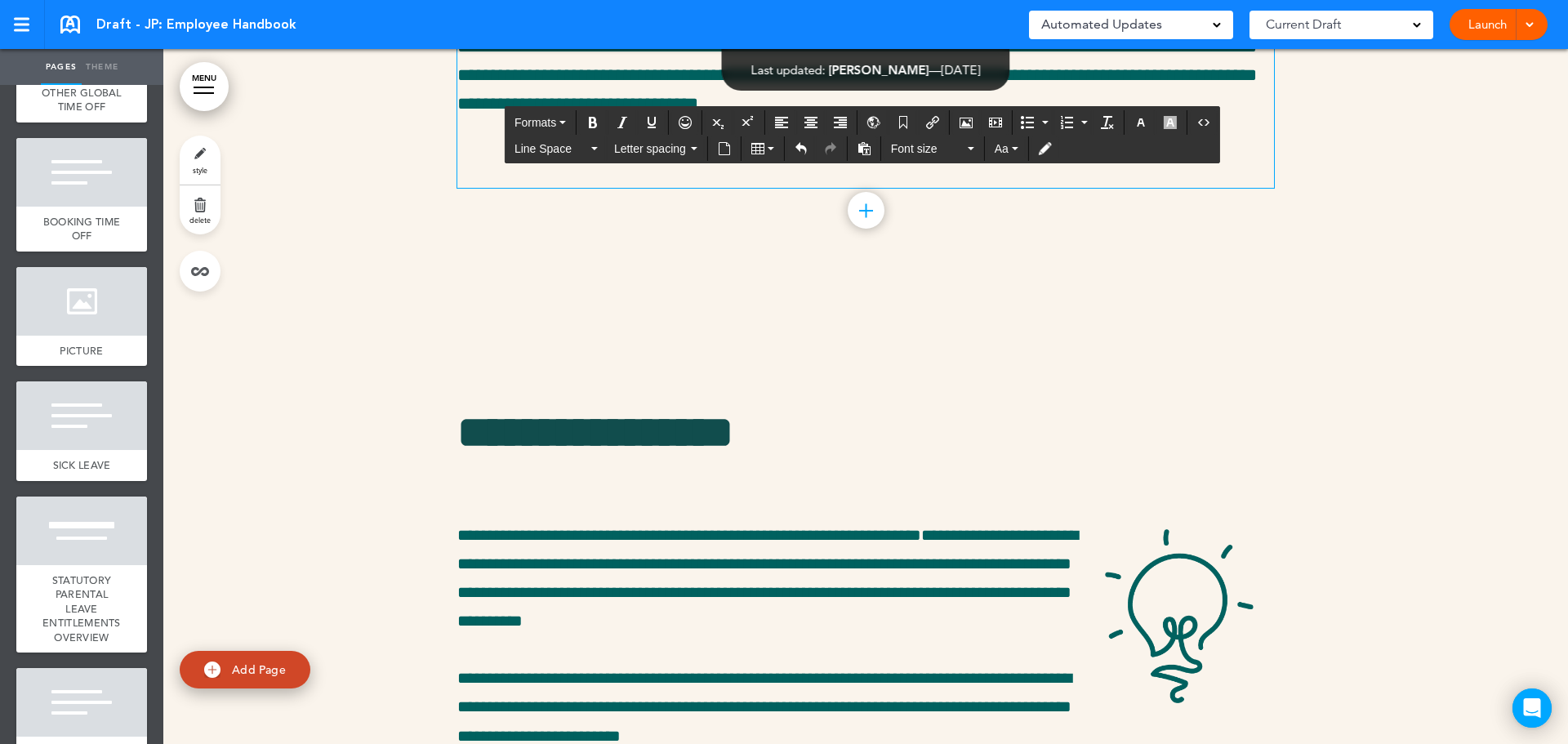
drag, startPoint x: 986, startPoint y: 220, endPoint x: 862, endPoint y: 218, distance: 124.0
click at [1141, 124] on icon "button" at bounding box center [1140, 122] width 13 height 13
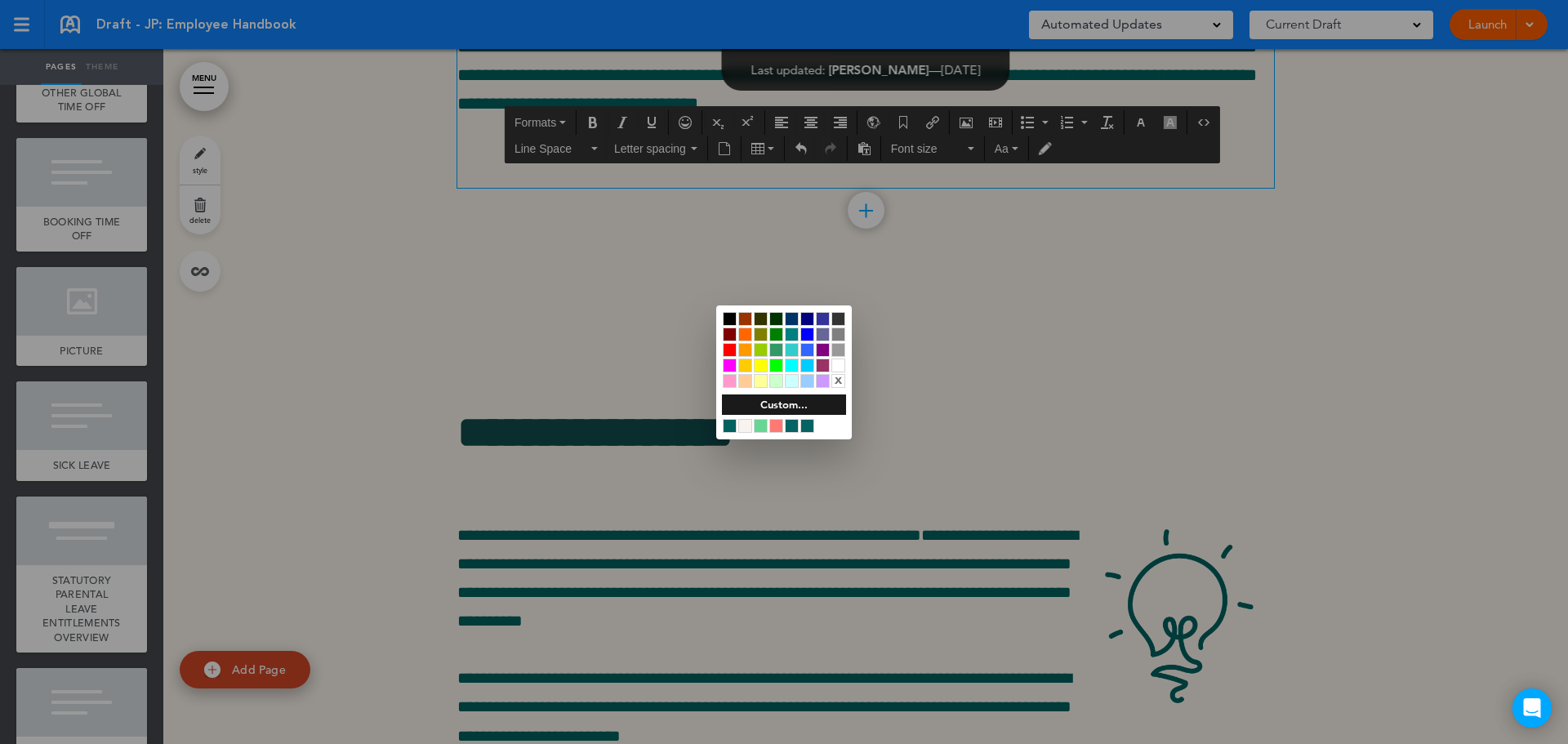
click at [774, 421] on div at bounding box center [777, 426] width 14 height 14
click at [1013, 425] on div at bounding box center [784, 372] width 1568 height 744
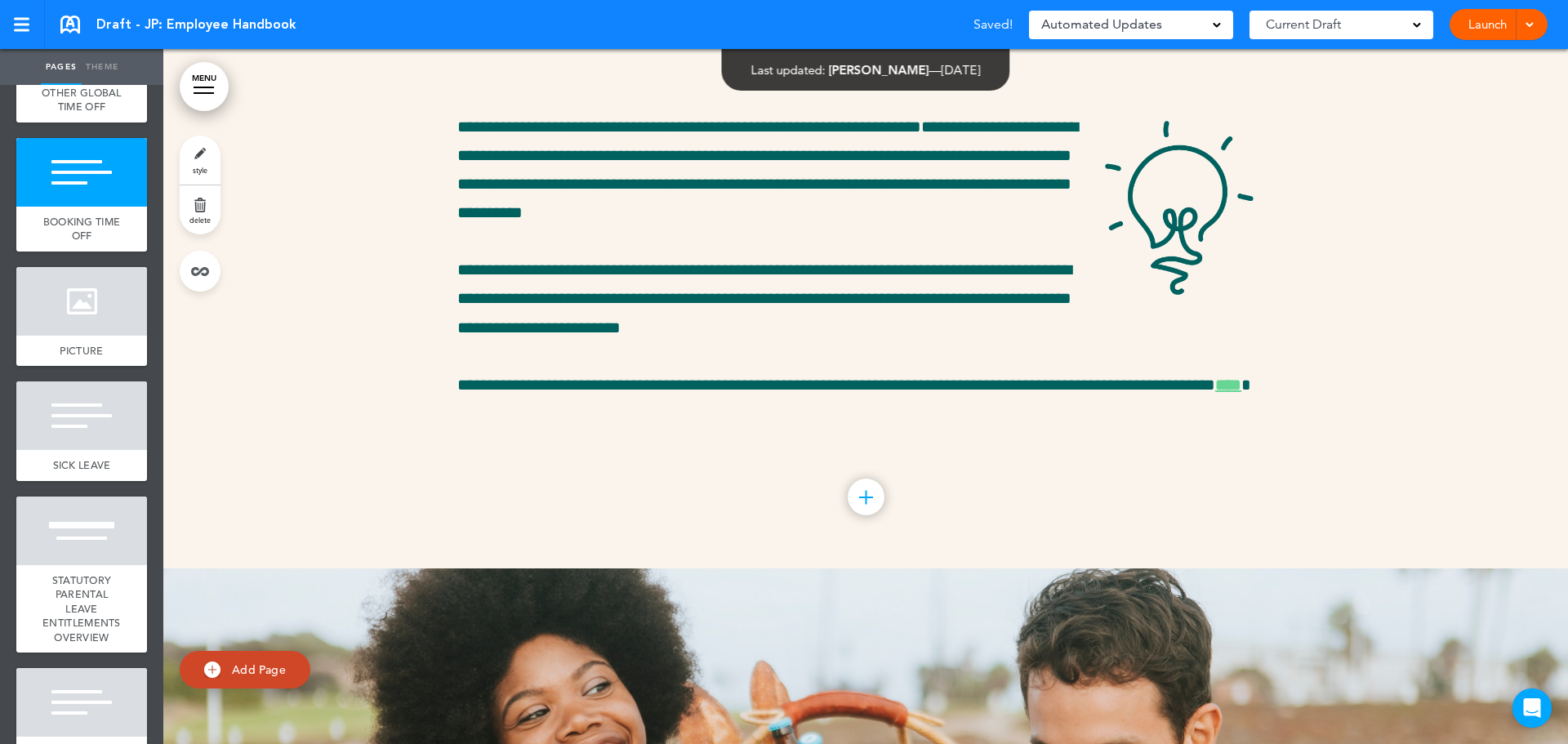
scroll to position [29005, 0]
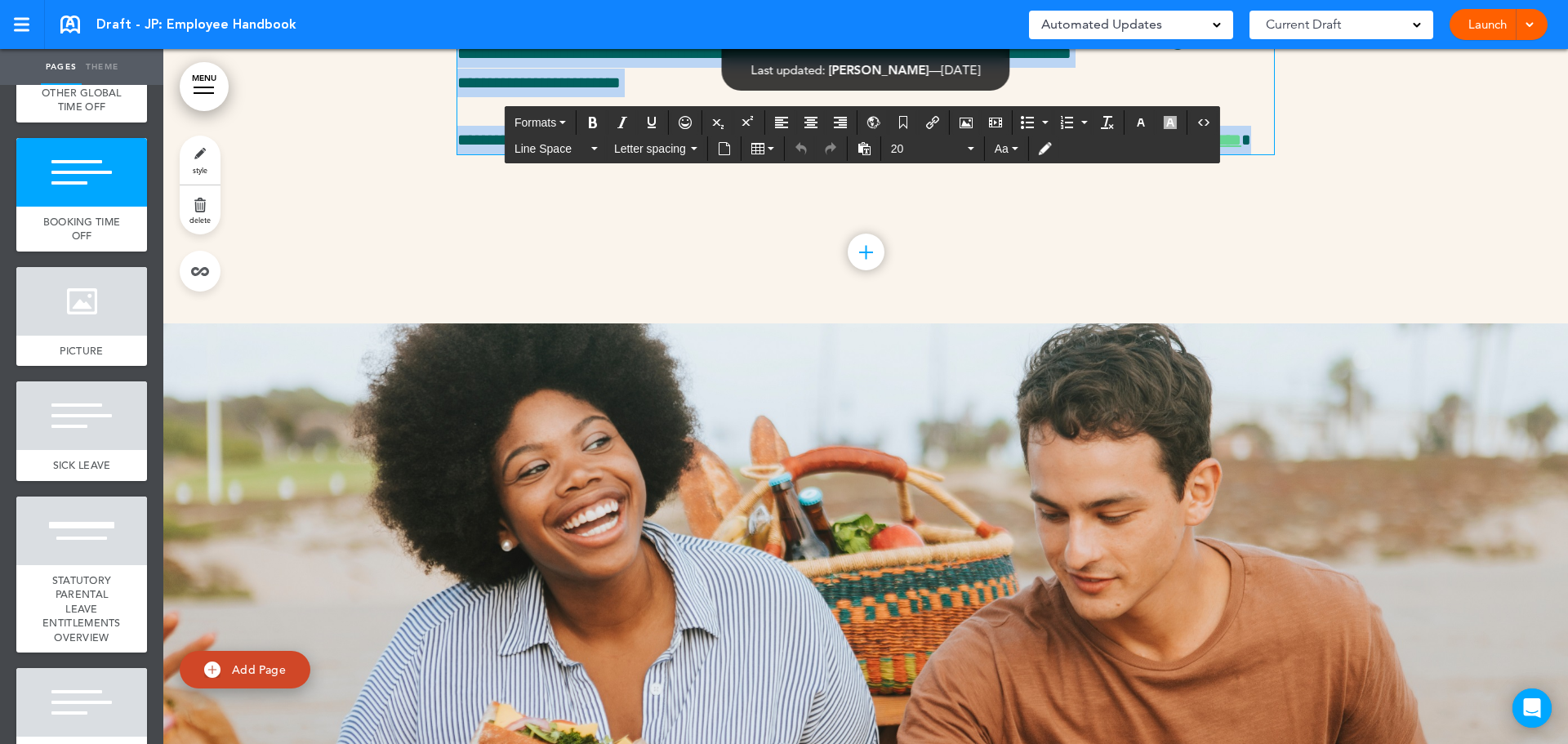
drag, startPoint x: 563, startPoint y: 628, endPoint x: 527, endPoint y: 383, distance: 247.6
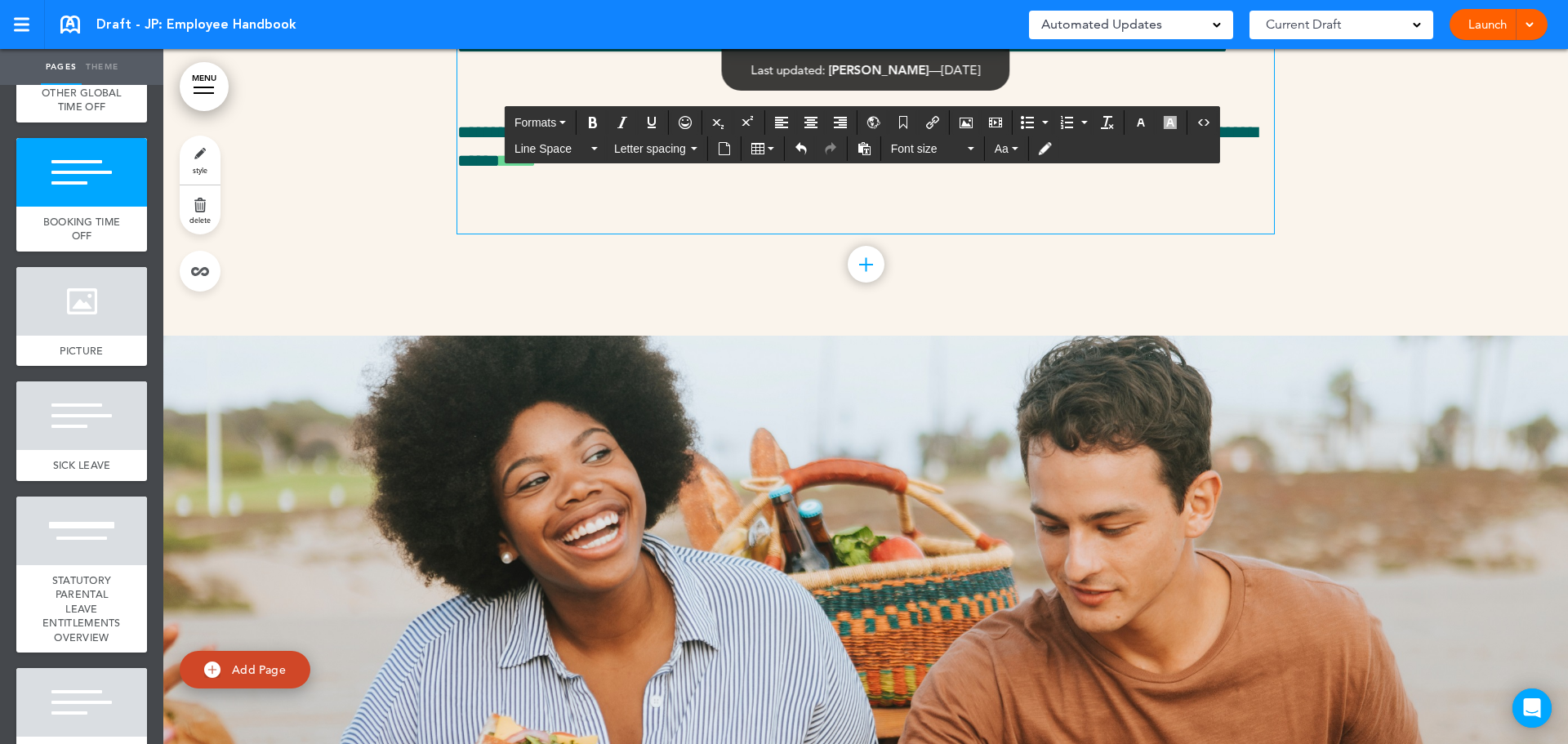
scroll to position [29088, 0]
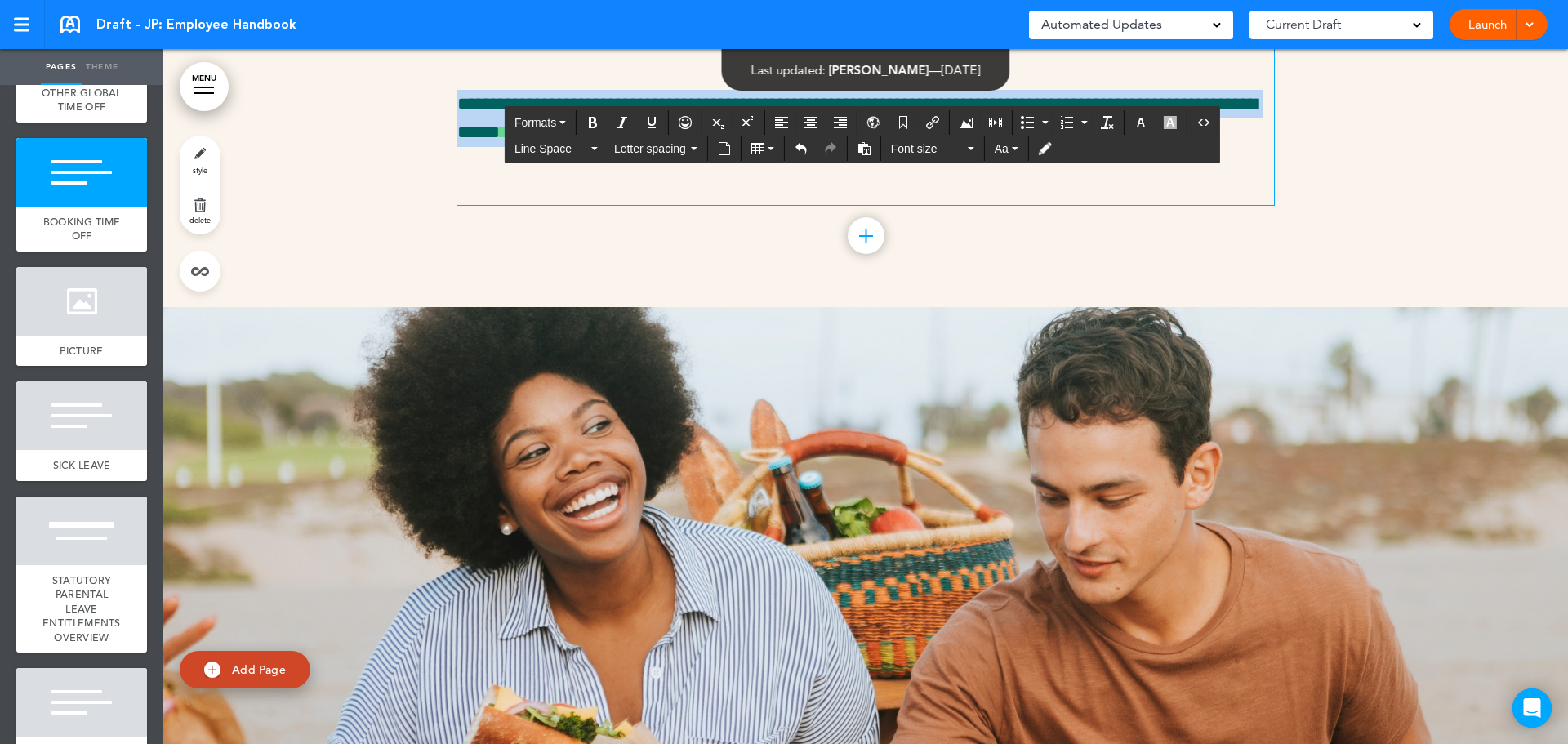
drag, startPoint x: 666, startPoint y: 607, endPoint x: 329, endPoint y: 153, distance: 565.4
click at [950, 148] on span "Font size" at bounding box center [928, 148] width 73 height 17
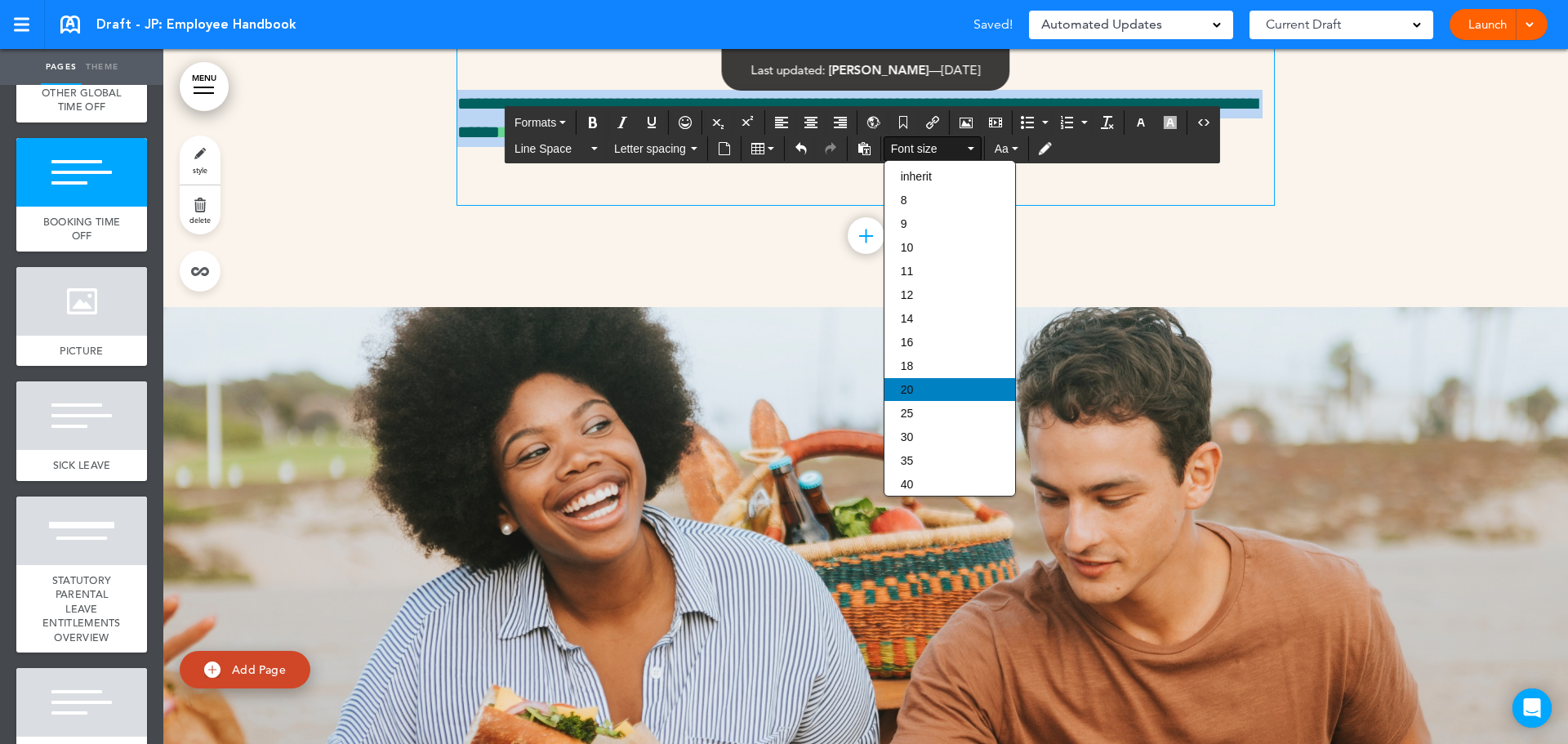
click at [932, 393] on div "20" at bounding box center [949, 389] width 130 height 23
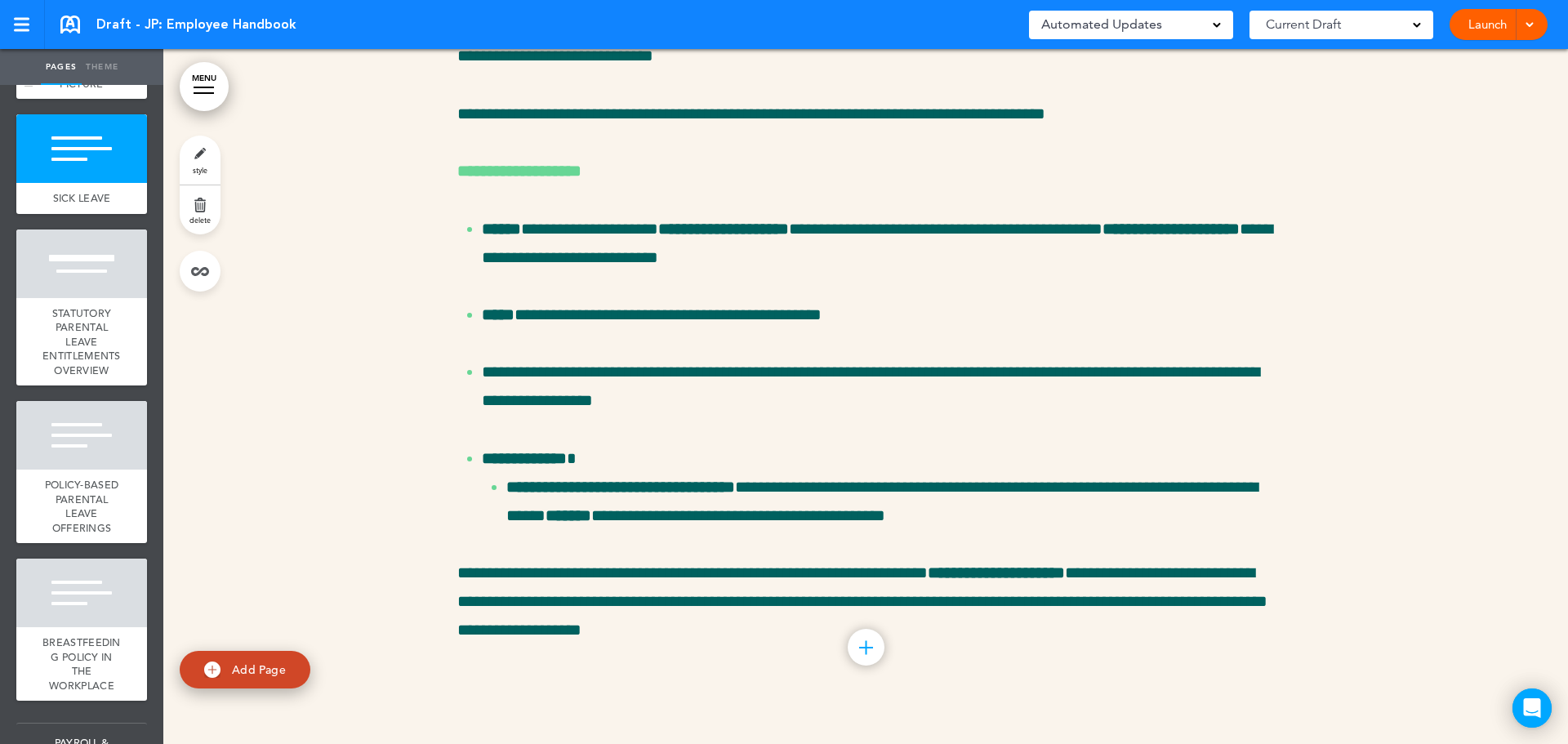
scroll to position [3757, 0]
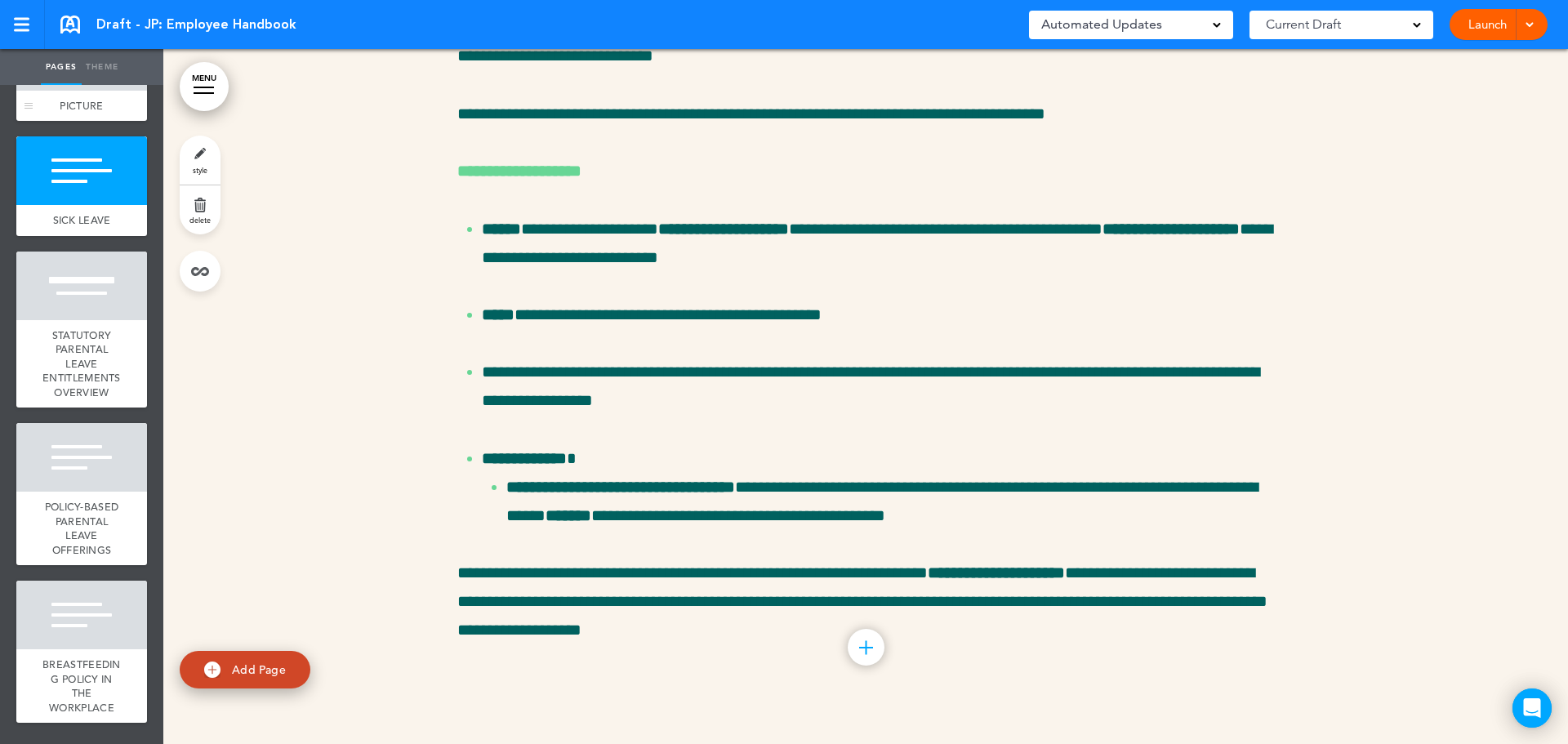
click at [96, 91] on div at bounding box center [82, 55] width 130 height 68
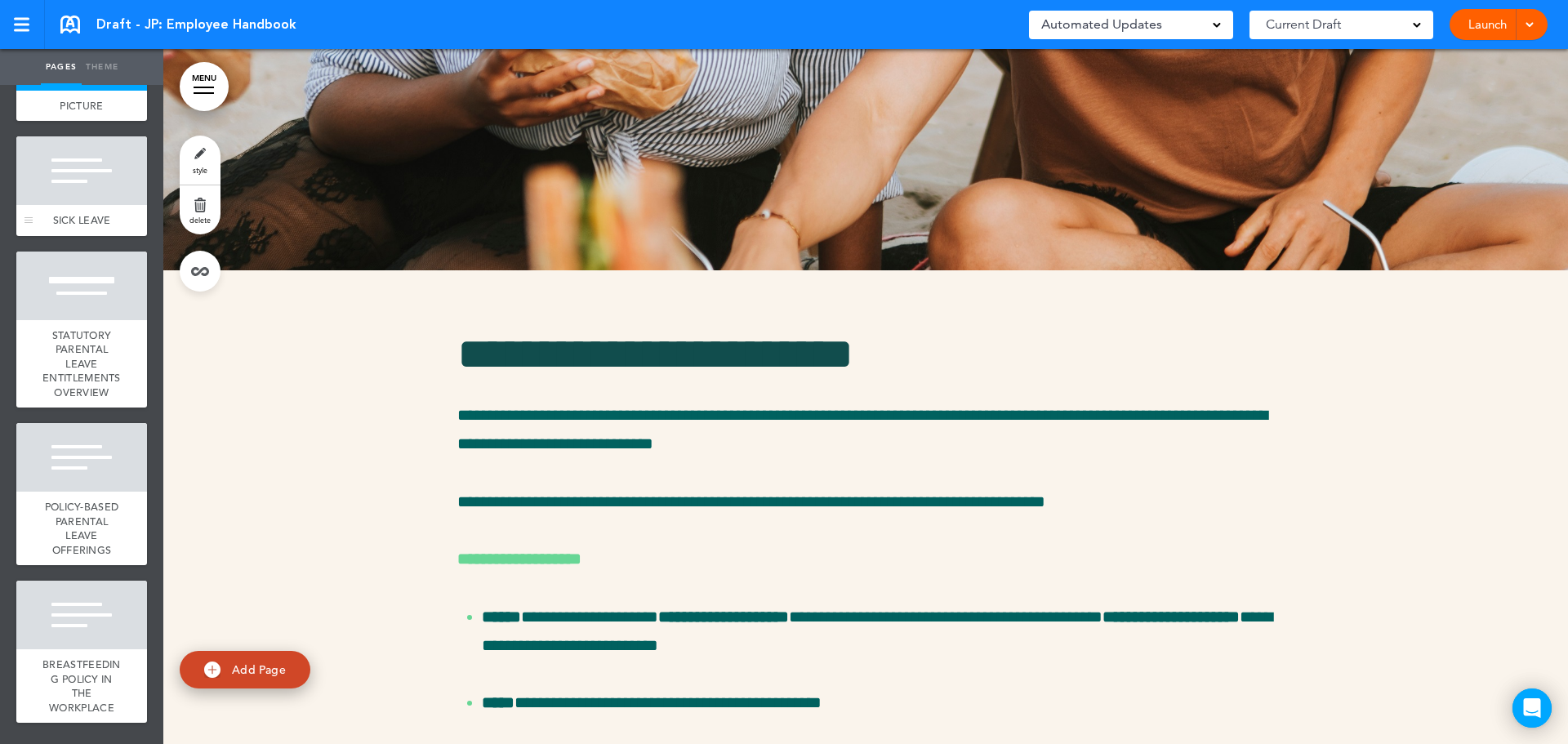
click at [85, 205] on div at bounding box center [82, 170] width 130 height 68
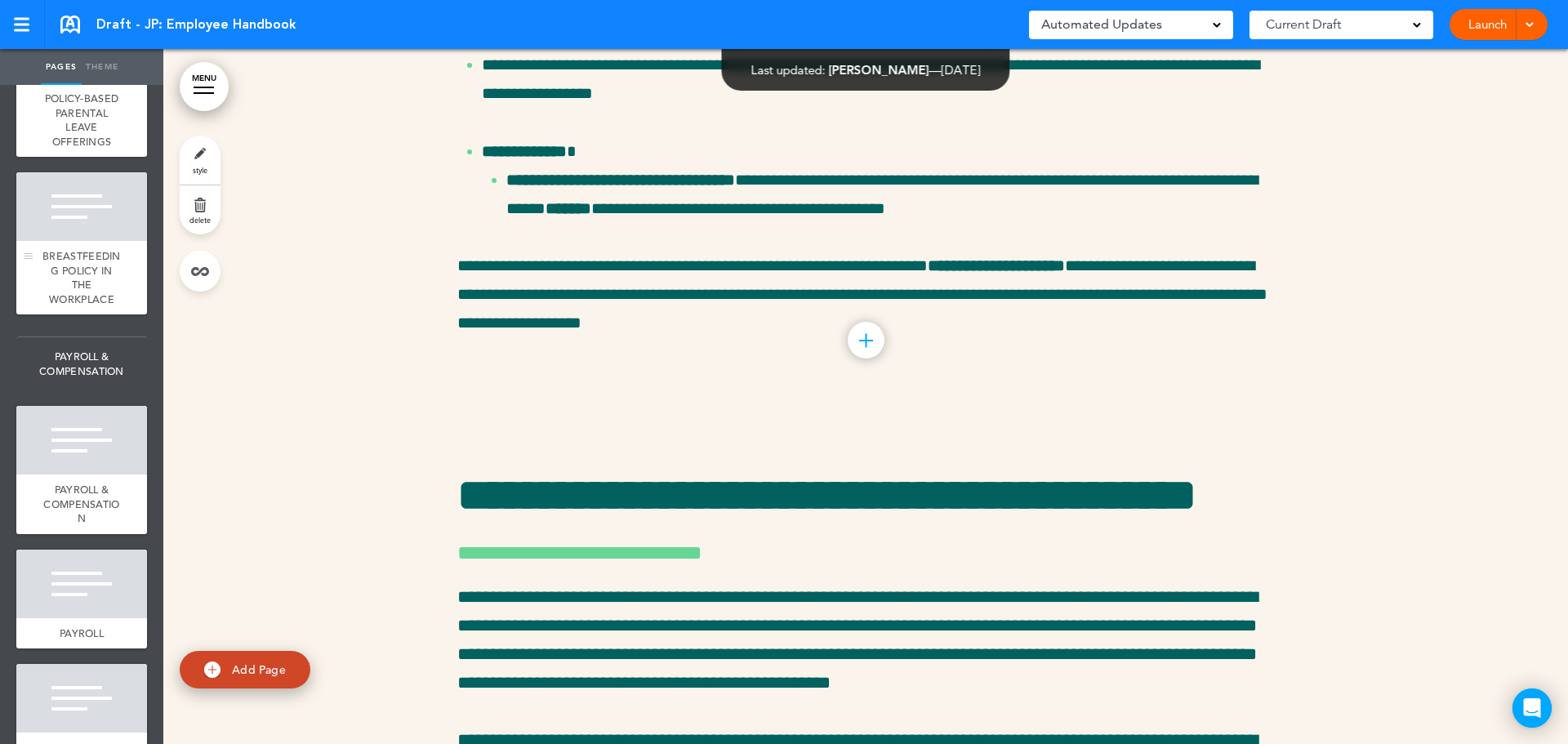
scroll to position [3675, 0]
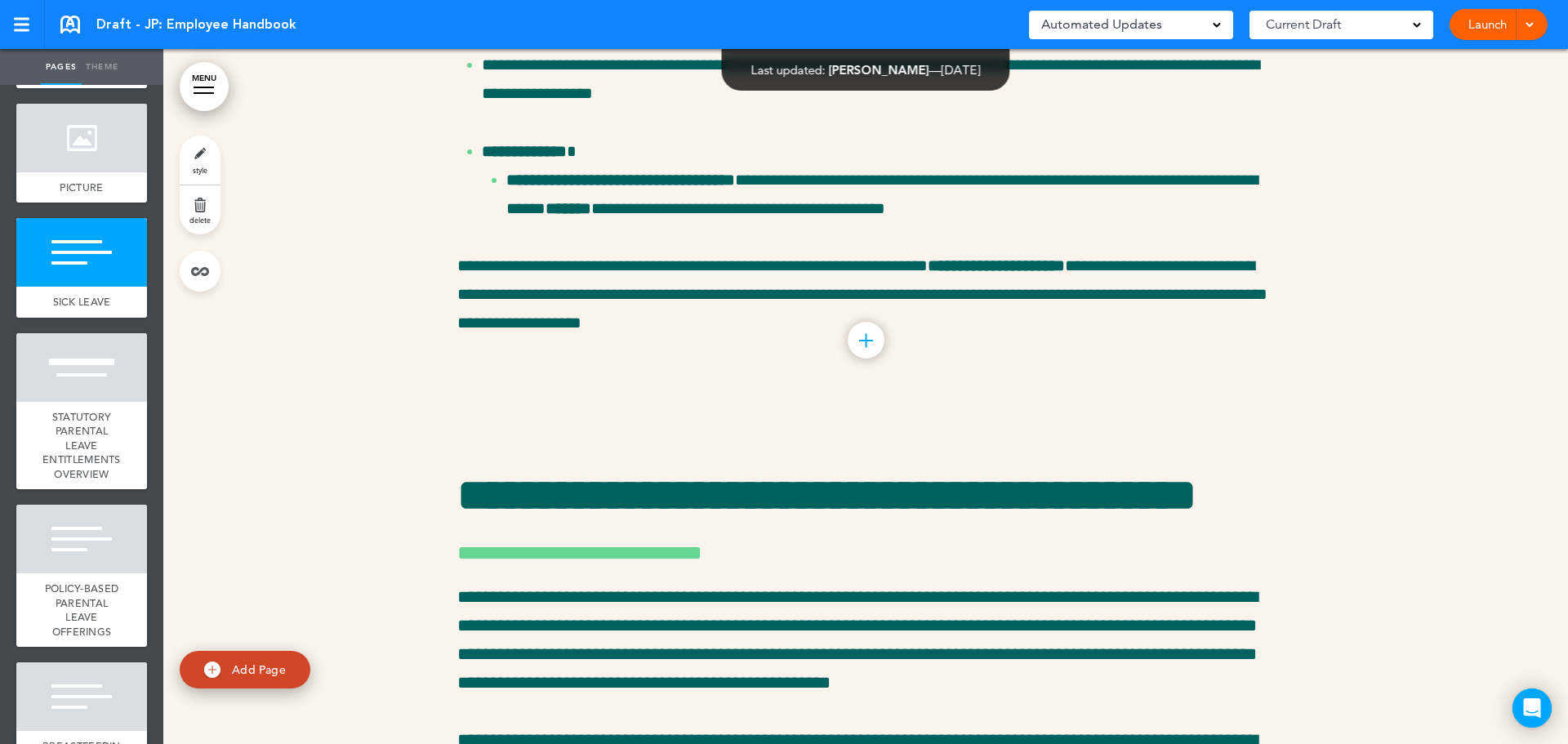
click at [106, 88] on div "BOOKING TIME OFF" at bounding box center [82, 65] width 130 height 44
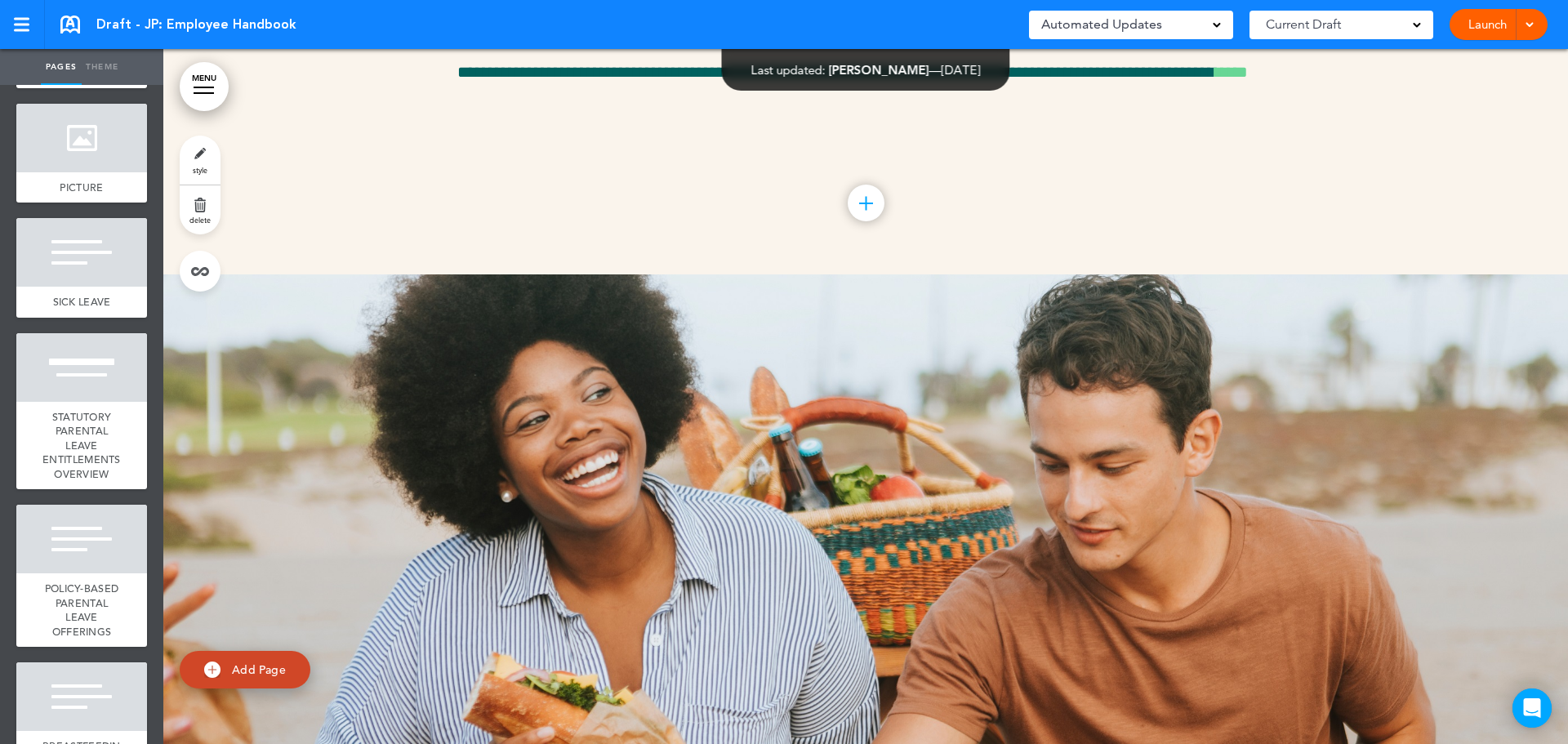
scroll to position [29058, 0]
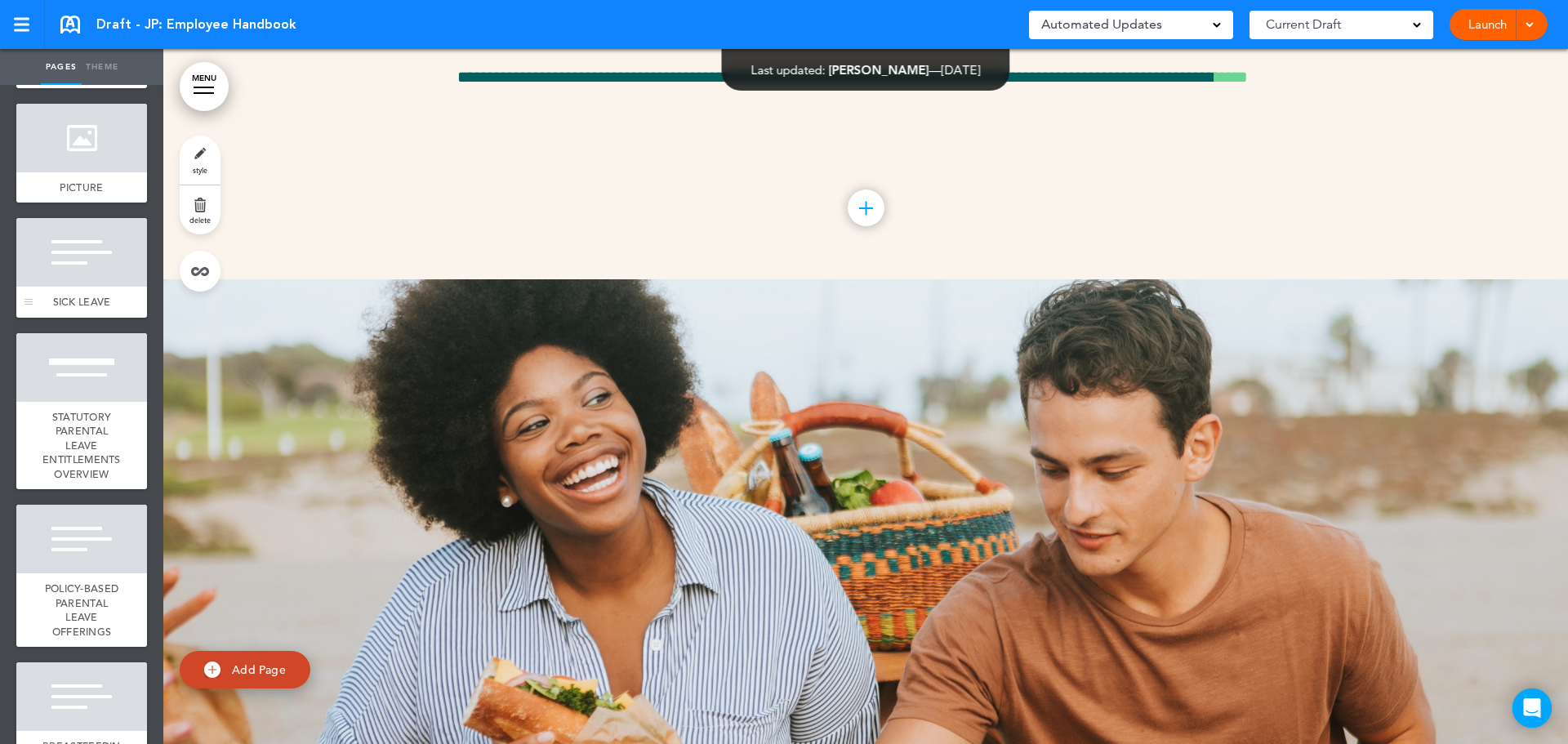
click at [57, 287] on div at bounding box center [82, 252] width 130 height 68
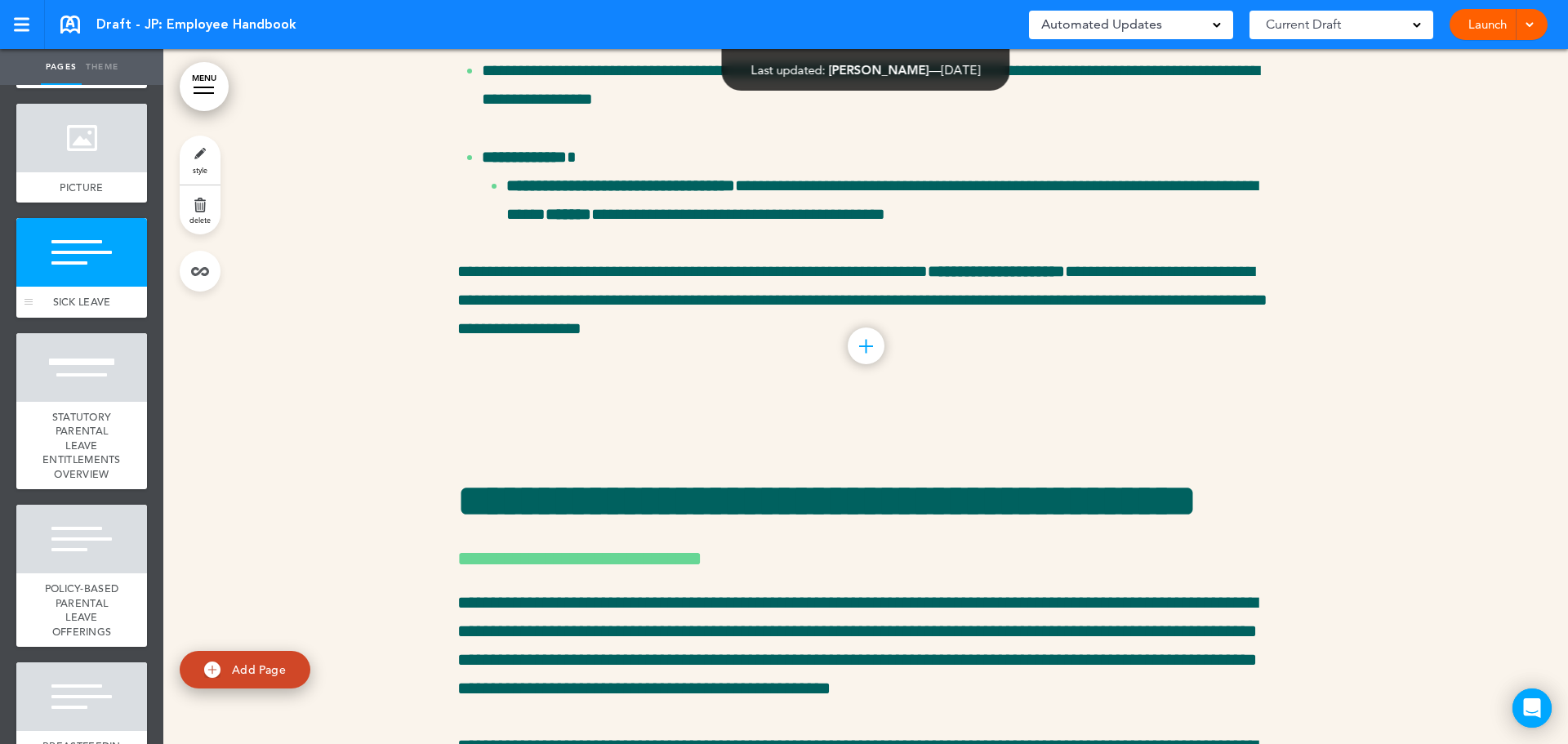
scroll to position [30458, 0]
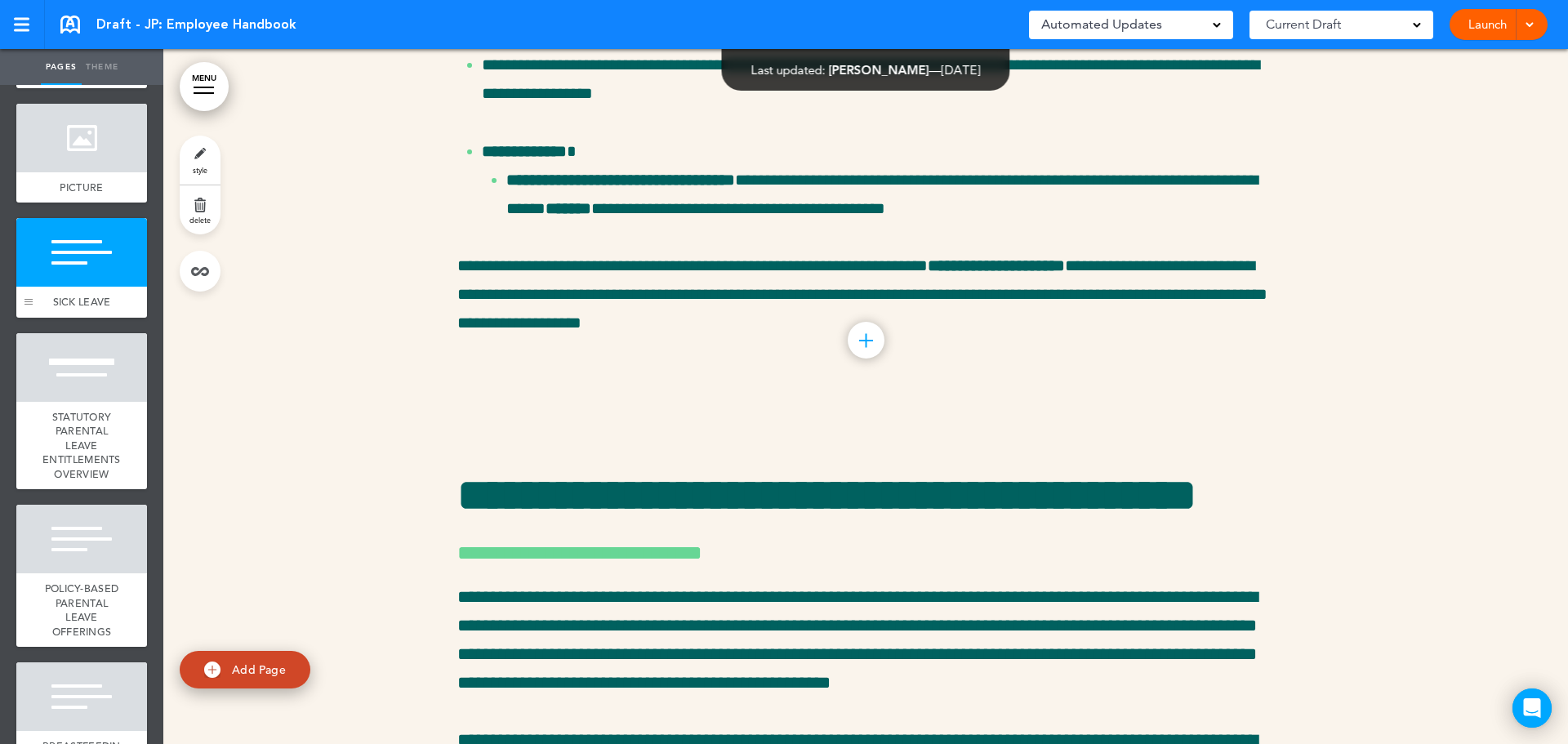
click at [25, 317] on div at bounding box center [29, 268] width 25 height 100
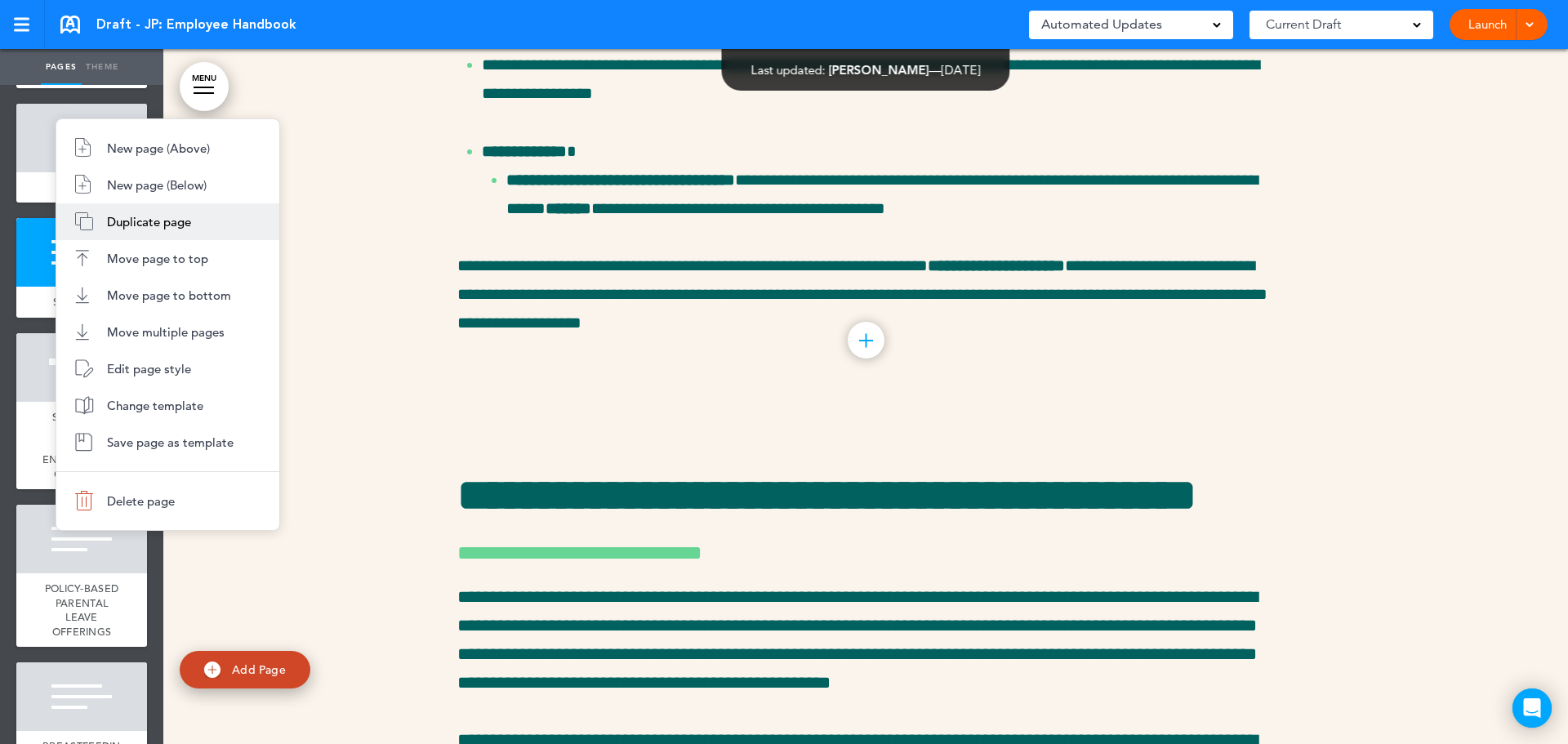
click at [191, 220] on span "Duplicate page" at bounding box center [148, 222] width 84 height 16
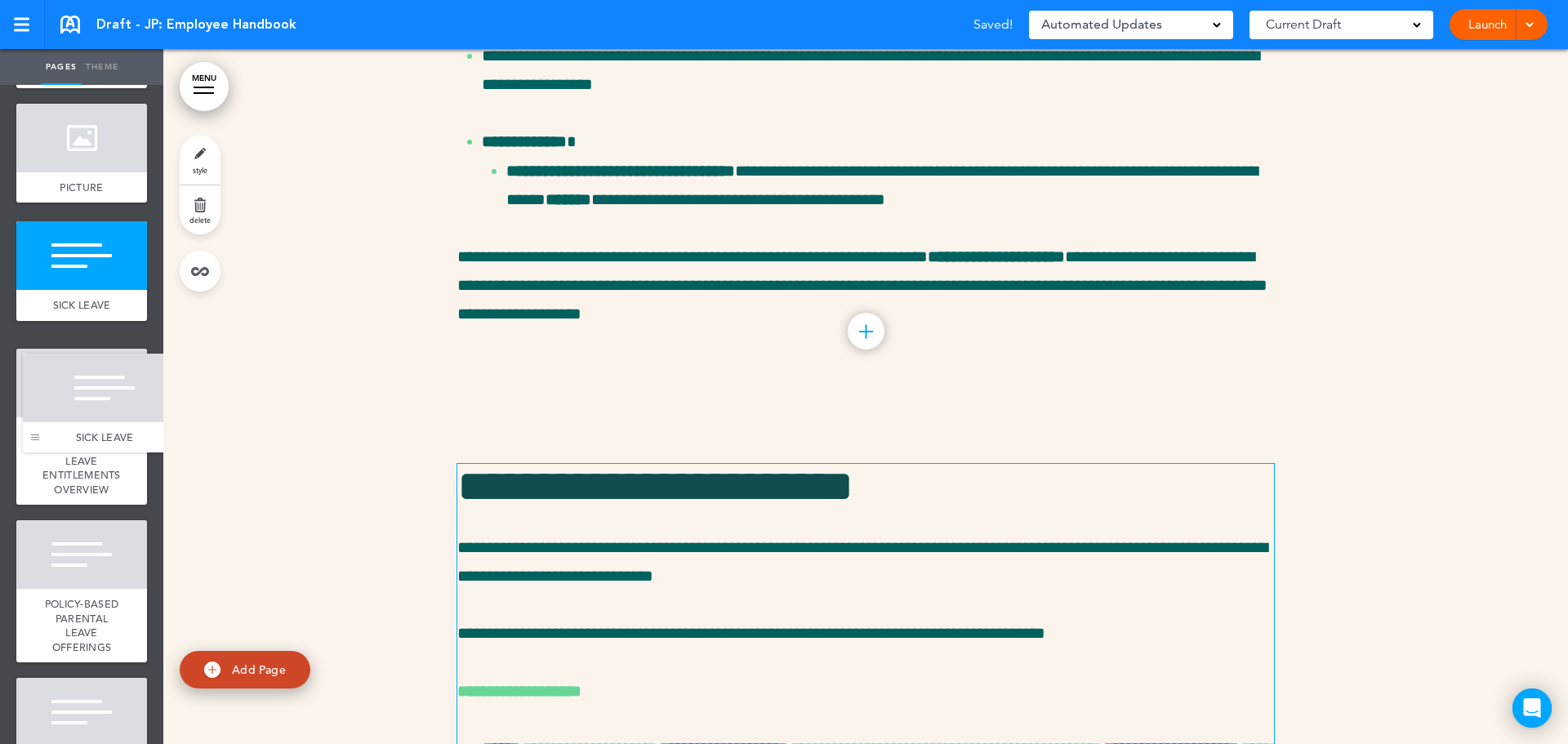
drag, startPoint x: 31, startPoint y: 639, endPoint x: 37, endPoint y: 431, distance: 208.1
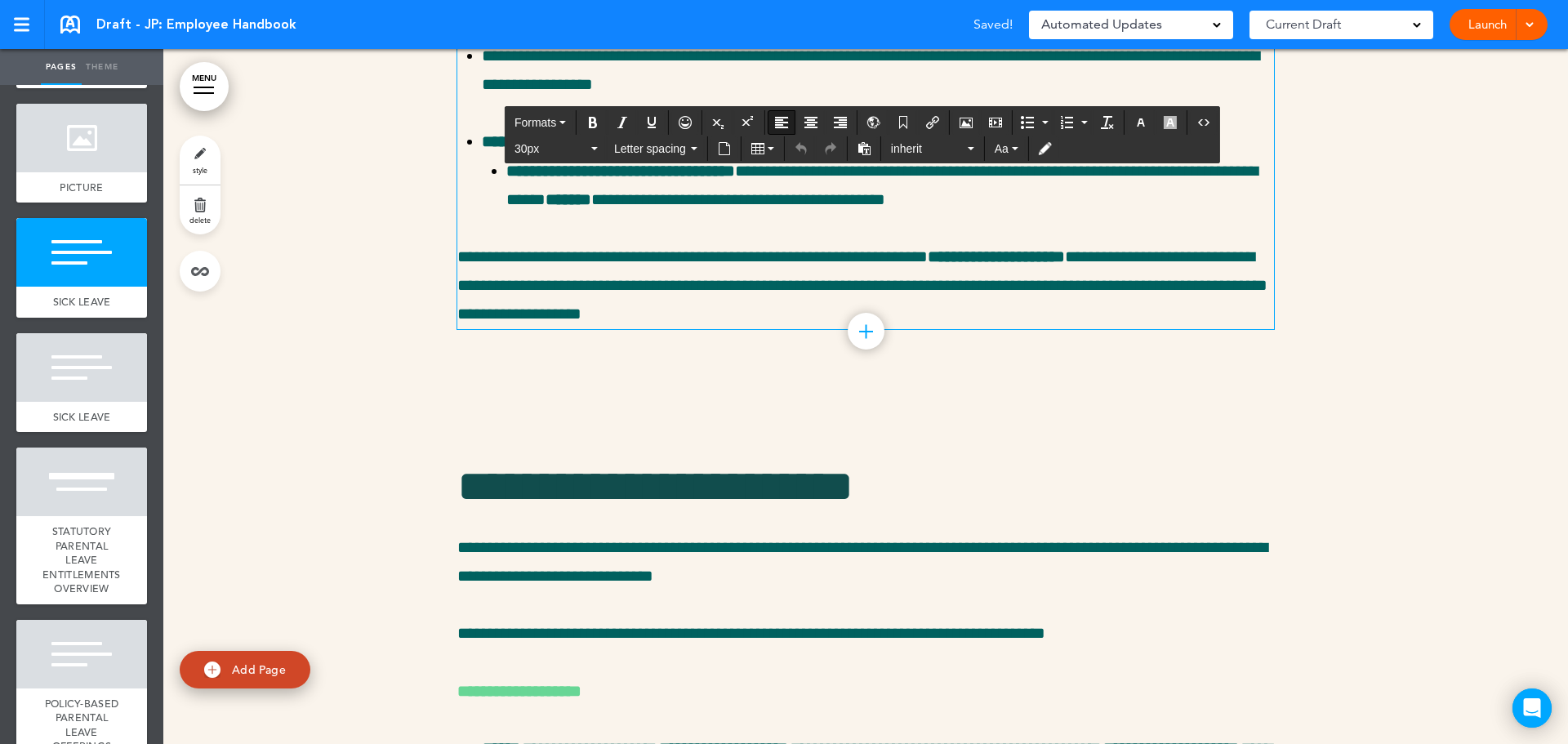
click at [657, 144] on span "Letter spacing" at bounding box center [650, 148] width 73 height 17
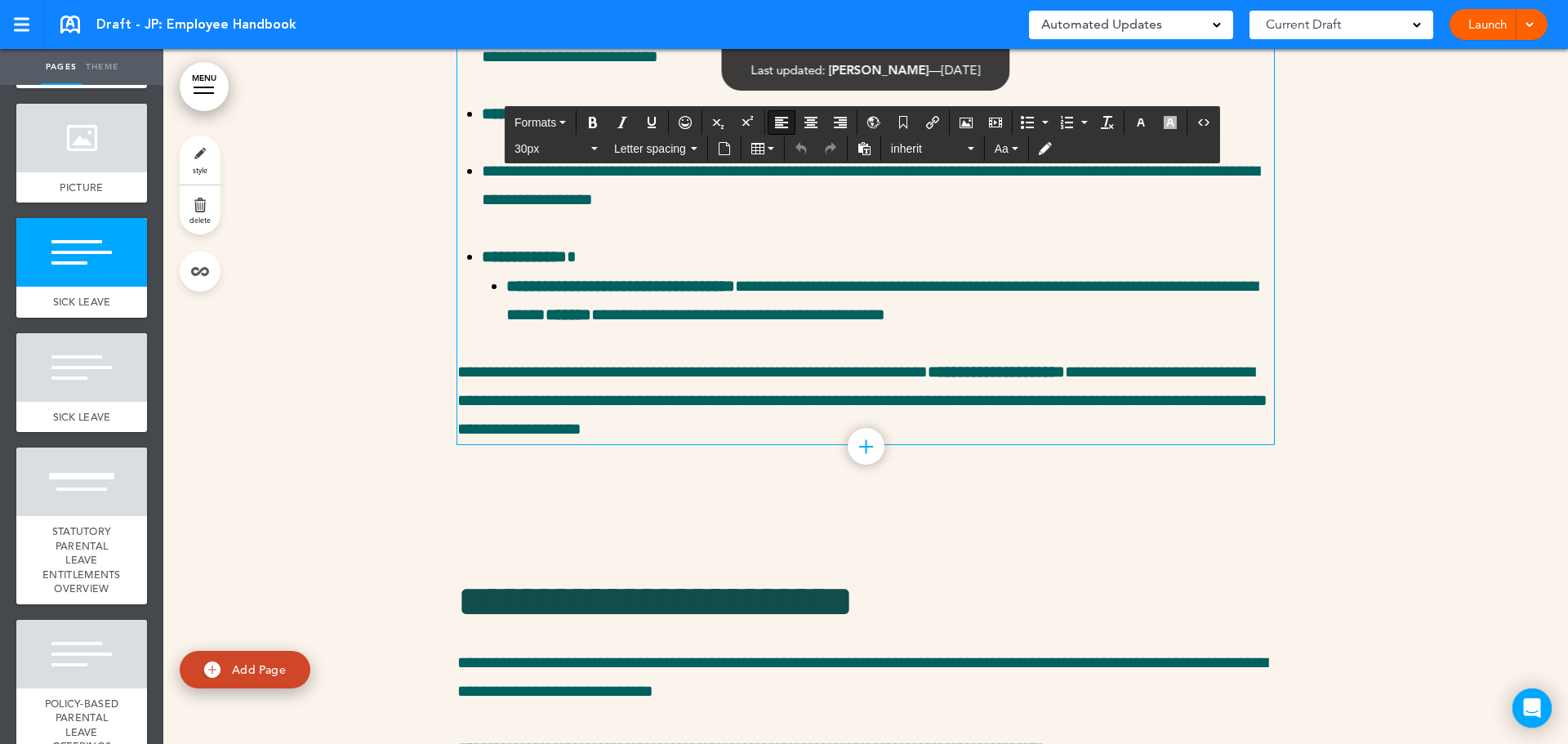
scroll to position [30213, 0]
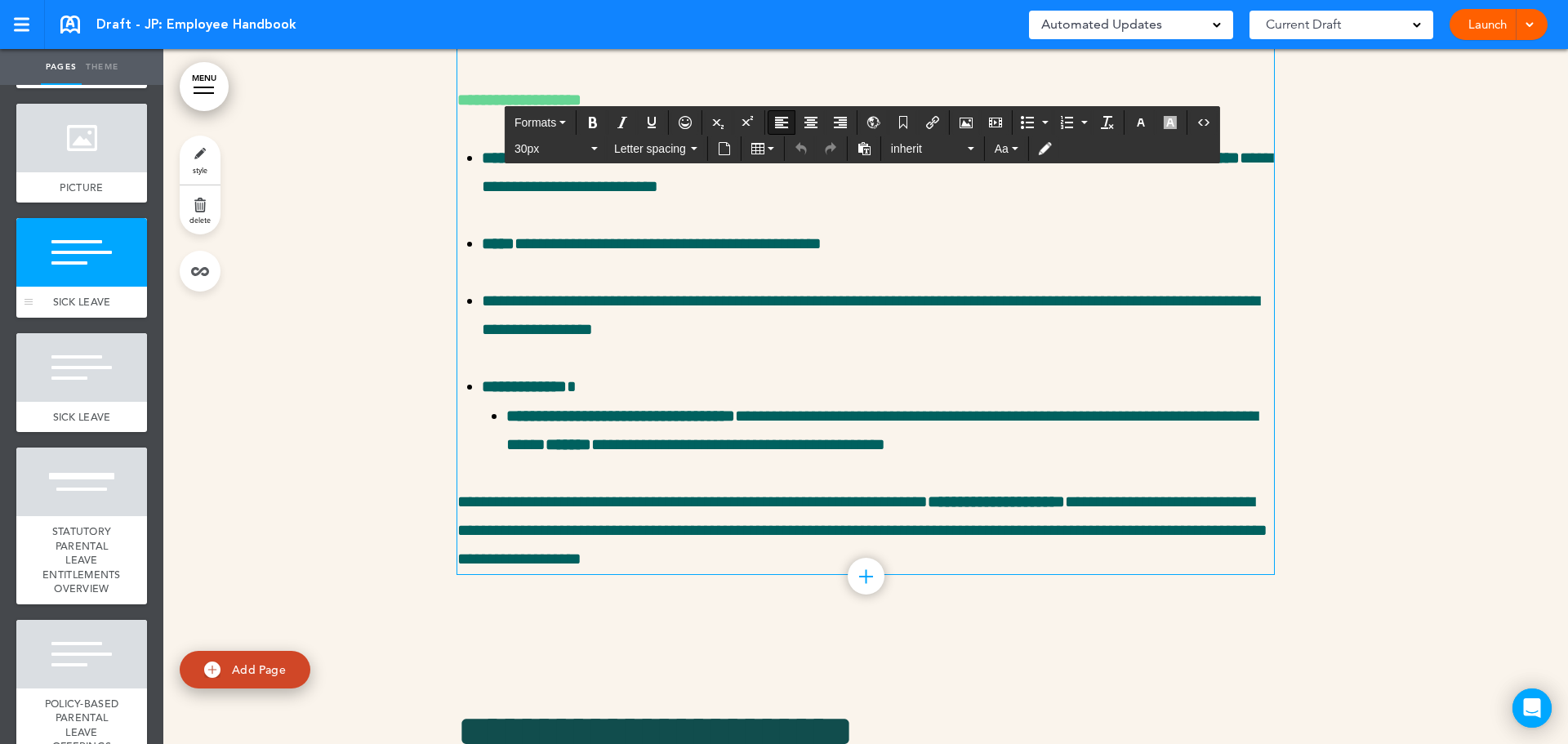
click at [112, 287] on div at bounding box center [82, 252] width 130 height 68
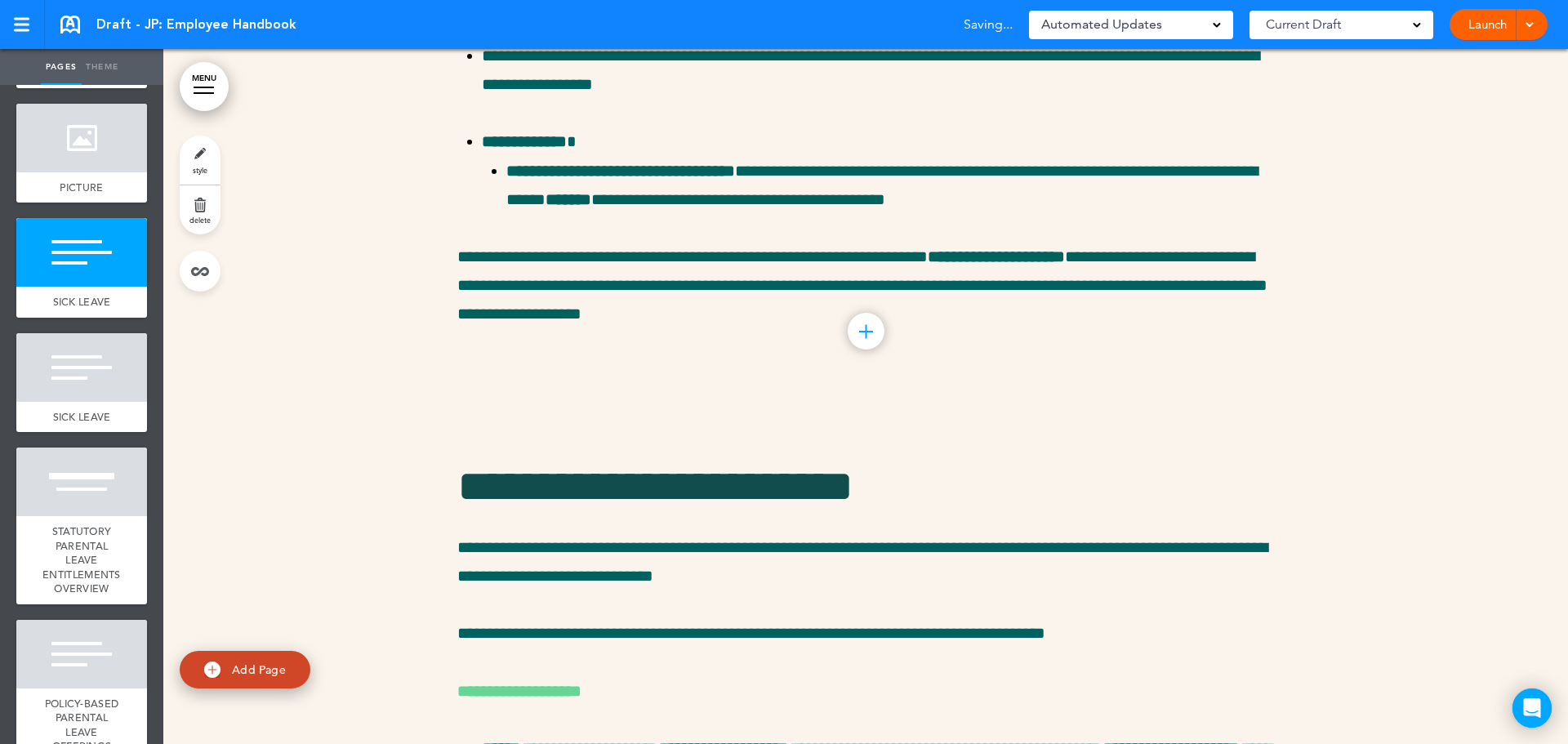
scroll to position [30458, 0]
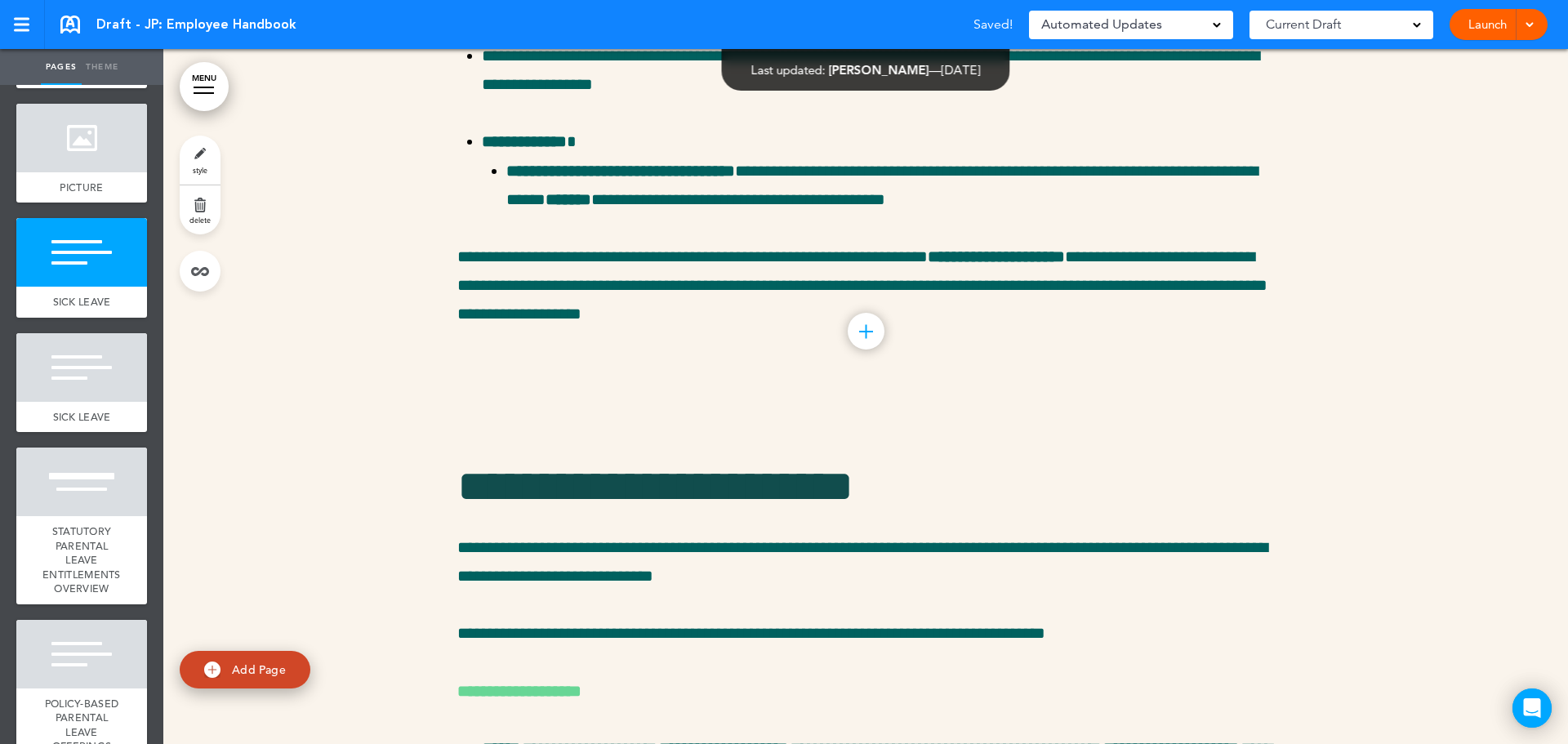
click at [209, 162] on link "style" at bounding box center [200, 160] width 41 height 49
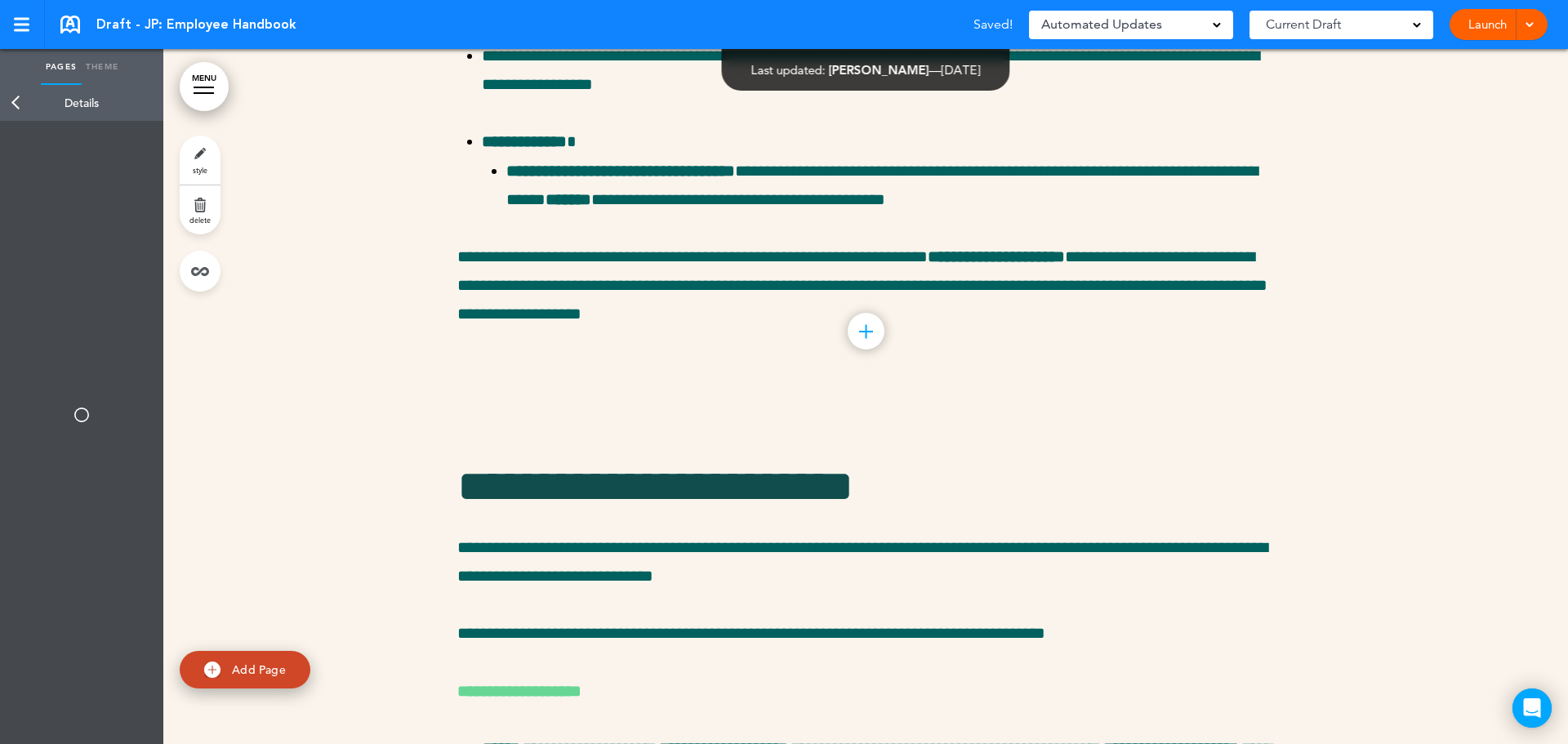
type input "**********"
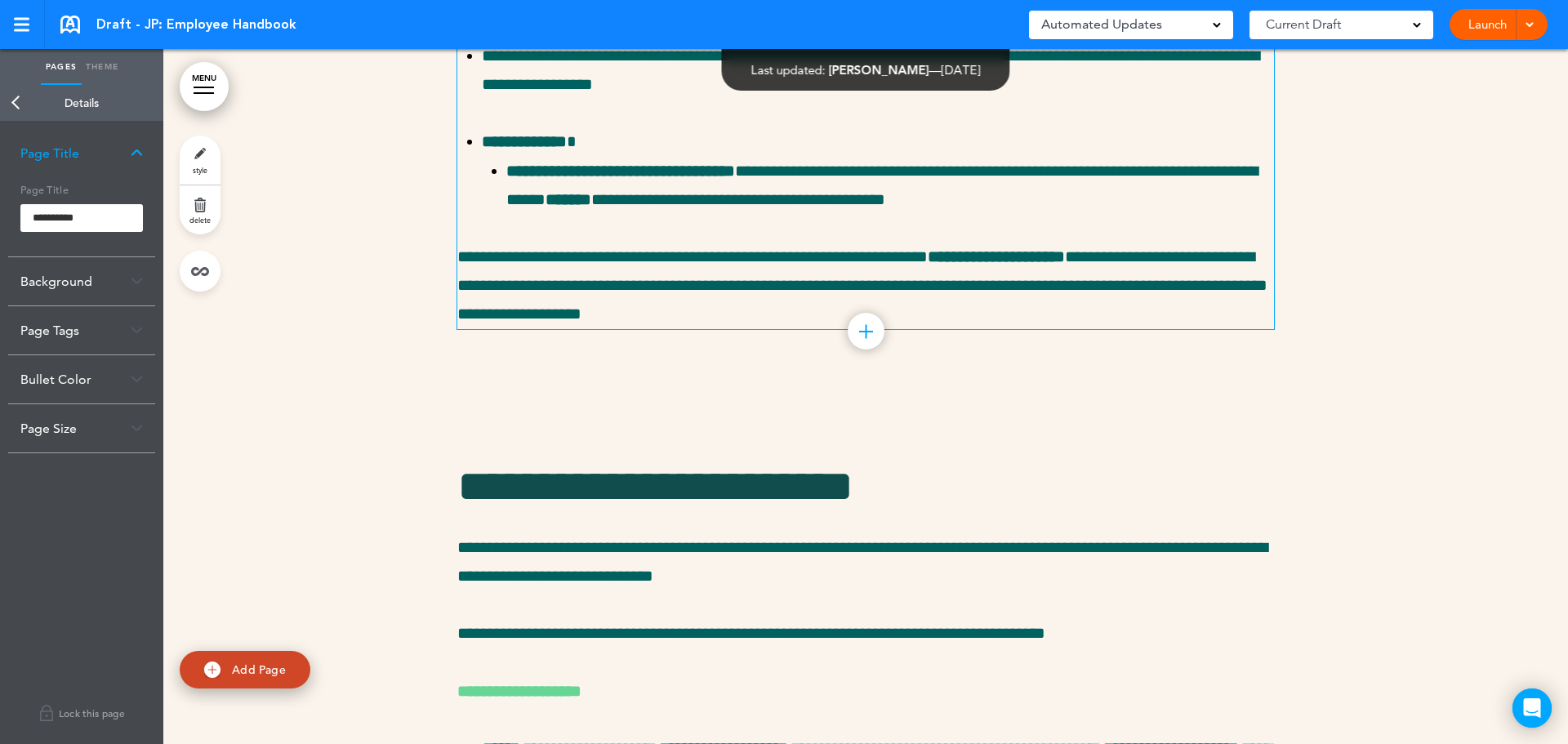
paste div
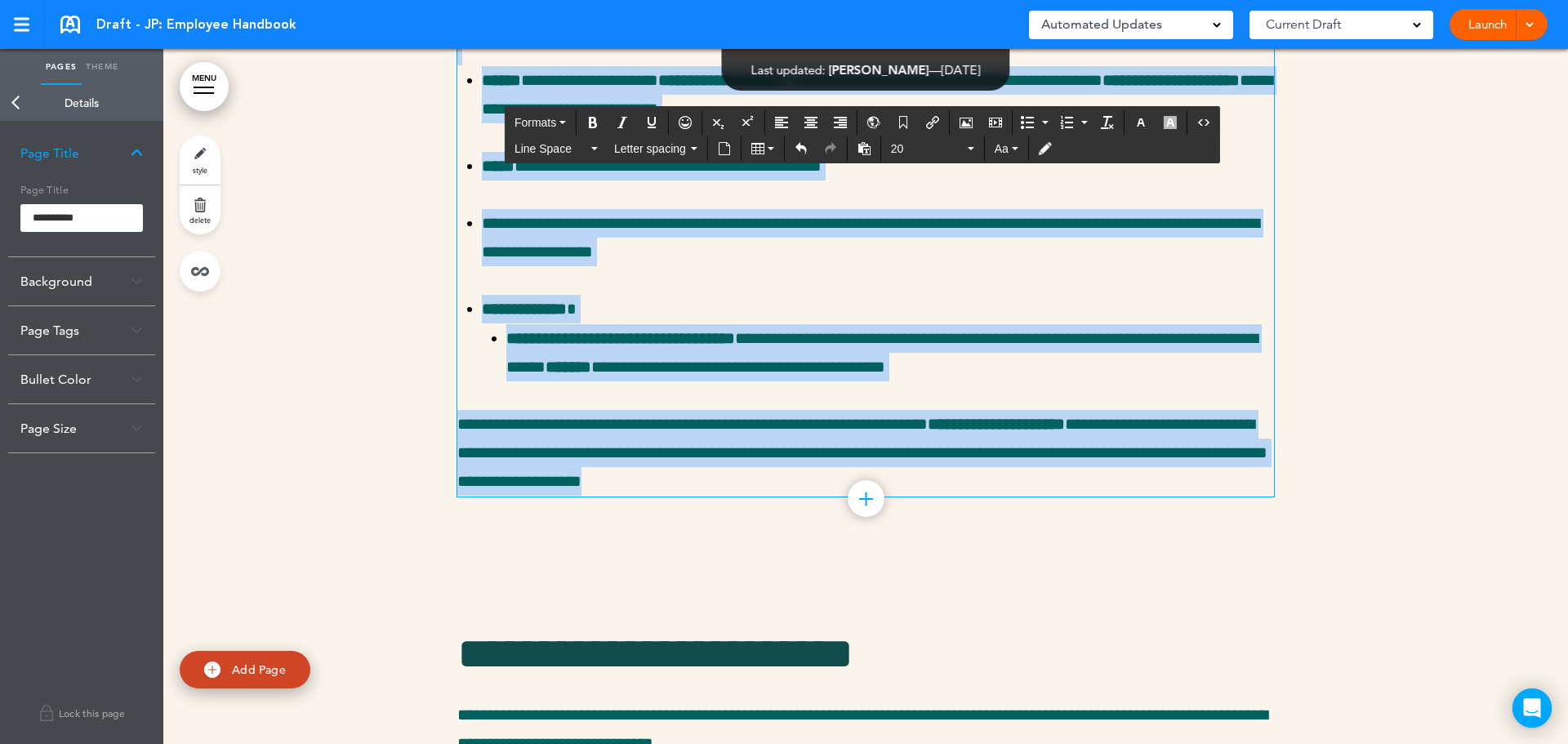
scroll to position [30213, 0]
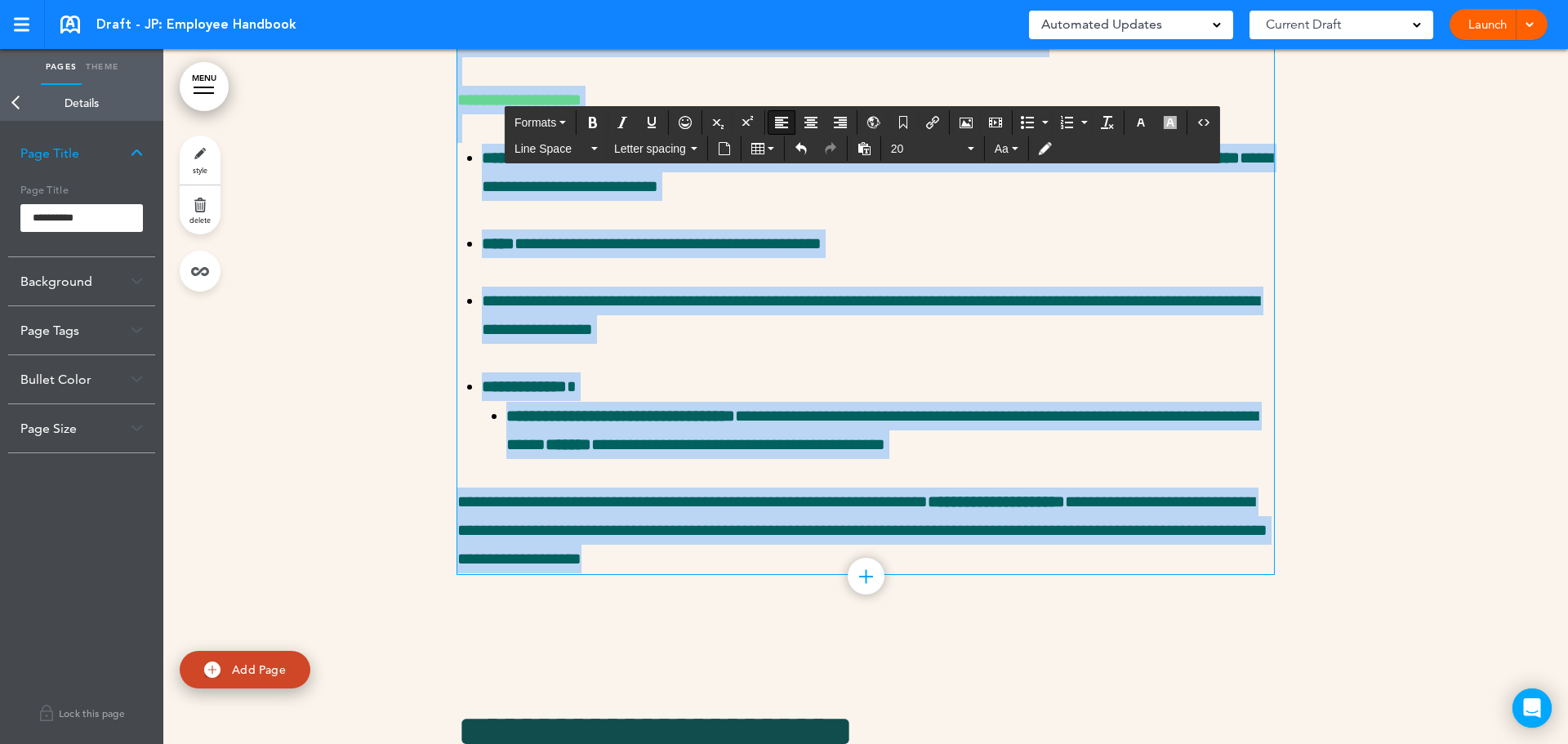
drag, startPoint x: 774, startPoint y: 476, endPoint x: 399, endPoint y: 439, distance: 376.8
click at [399, 439] on div "**********" at bounding box center [865, 228] width 1404 height 835
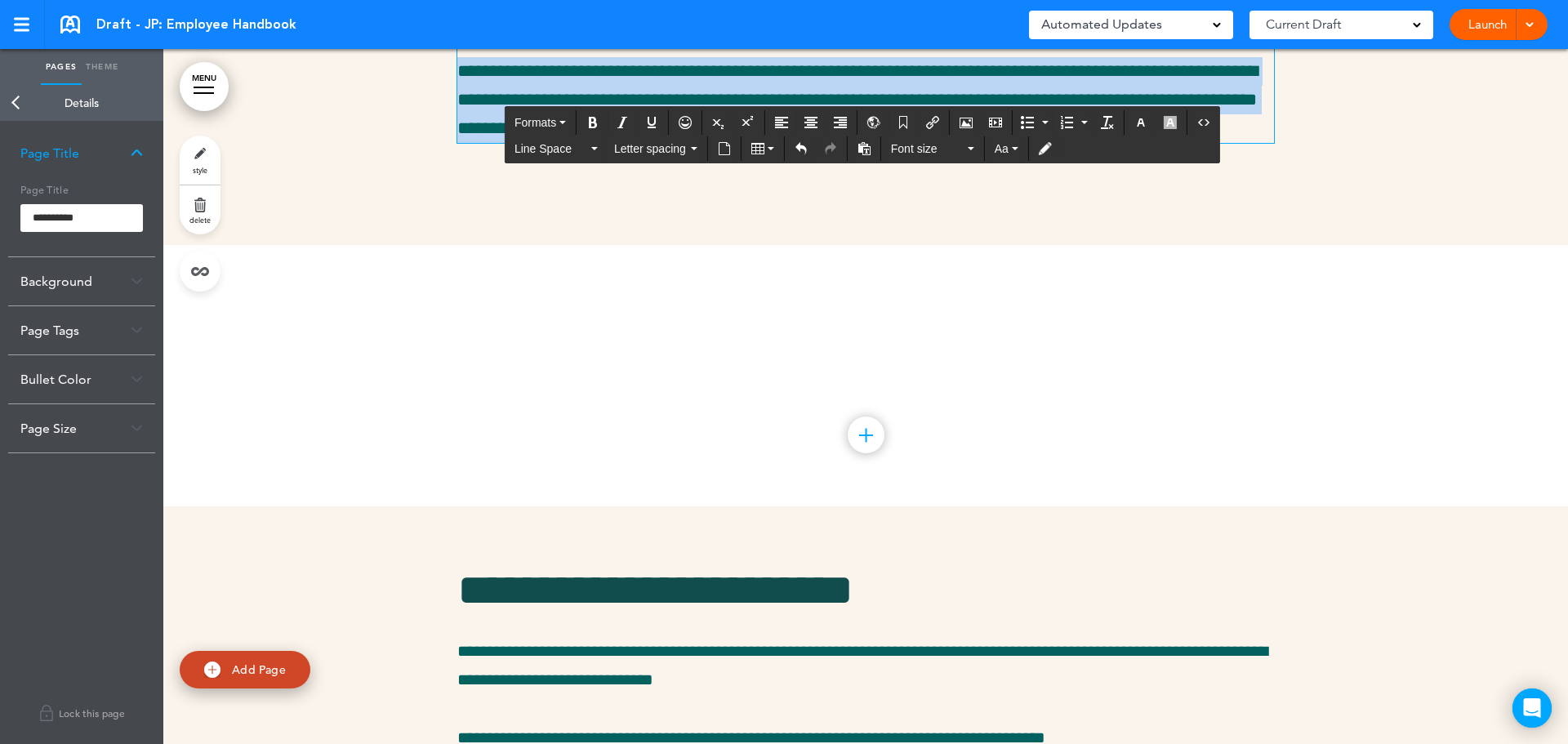
drag, startPoint x: 551, startPoint y: 533, endPoint x: 234, endPoint y: 432, distance: 332.7
click at [234, 245] on div "**********" at bounding box center [865, 28] width 1404 height 434
click at [924, 142] on span "Font size" at bounding box center [928, 148] width 73 height 17
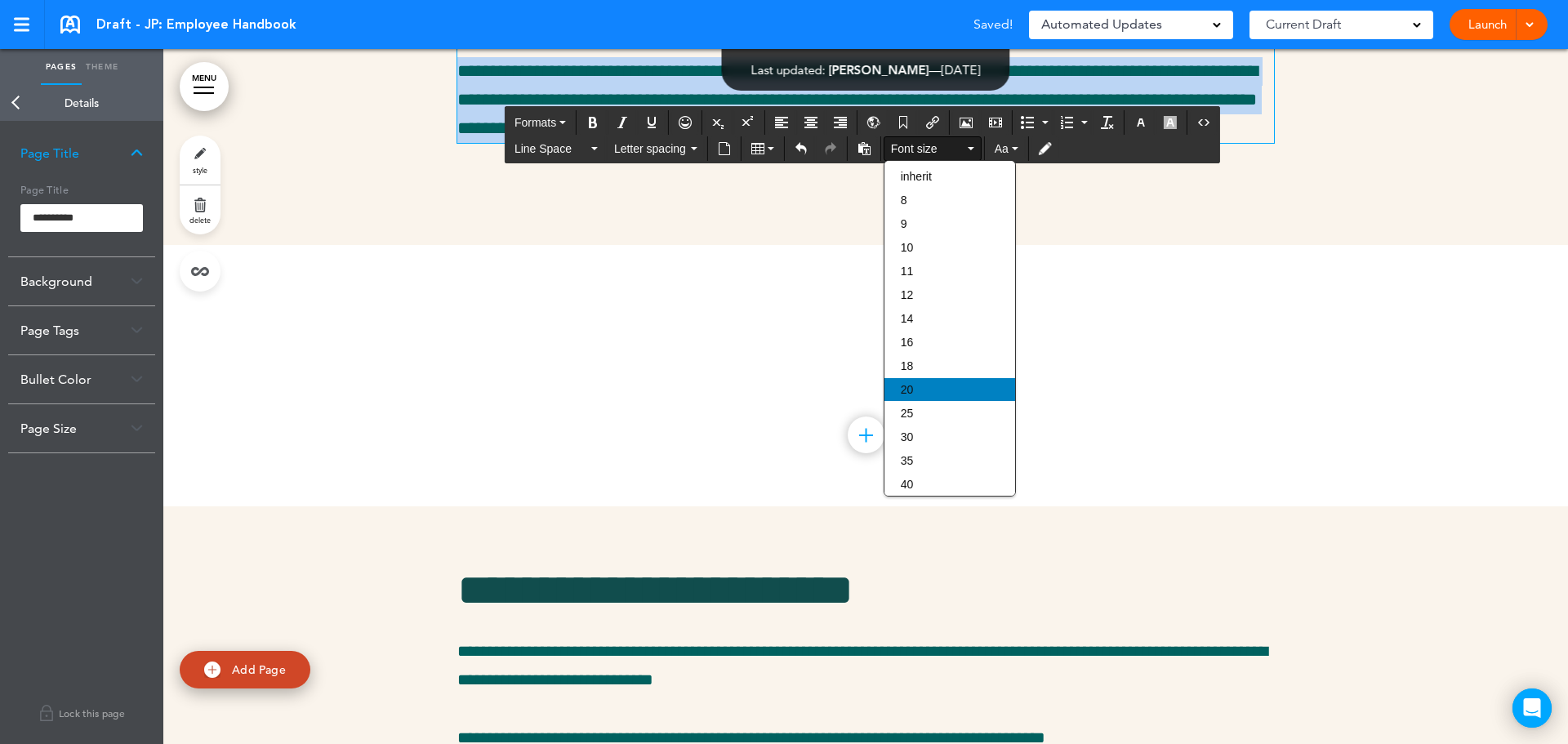
click at [921, 387] on div "20" at bounding box center [949, 389] width 130 height 23
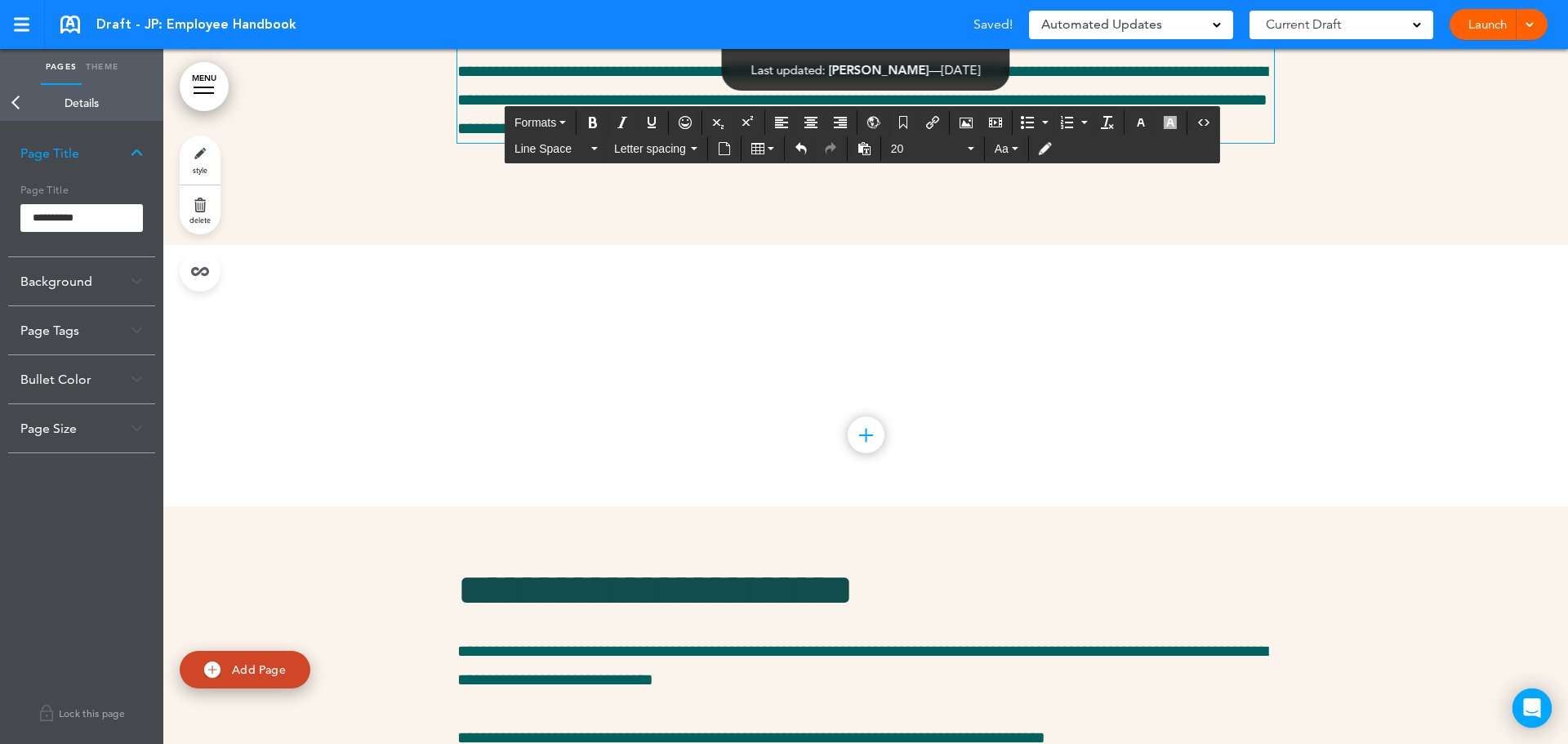
click at [768, 245] on div "**********" at bounding box center [866, 28] width 816 height 434
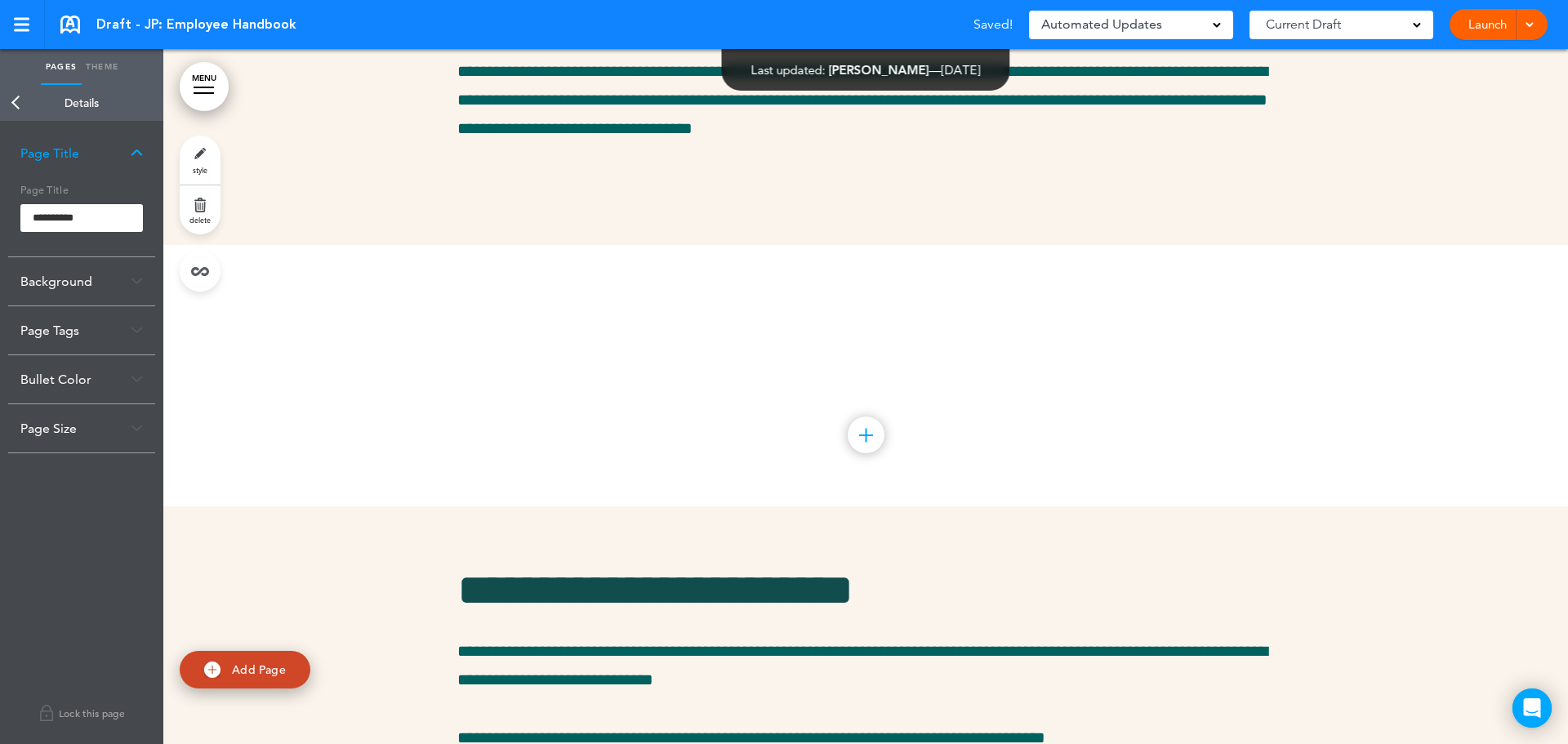
click at [21, 98] on link "Back" at bounding box center [16, 103] width 33 height 36
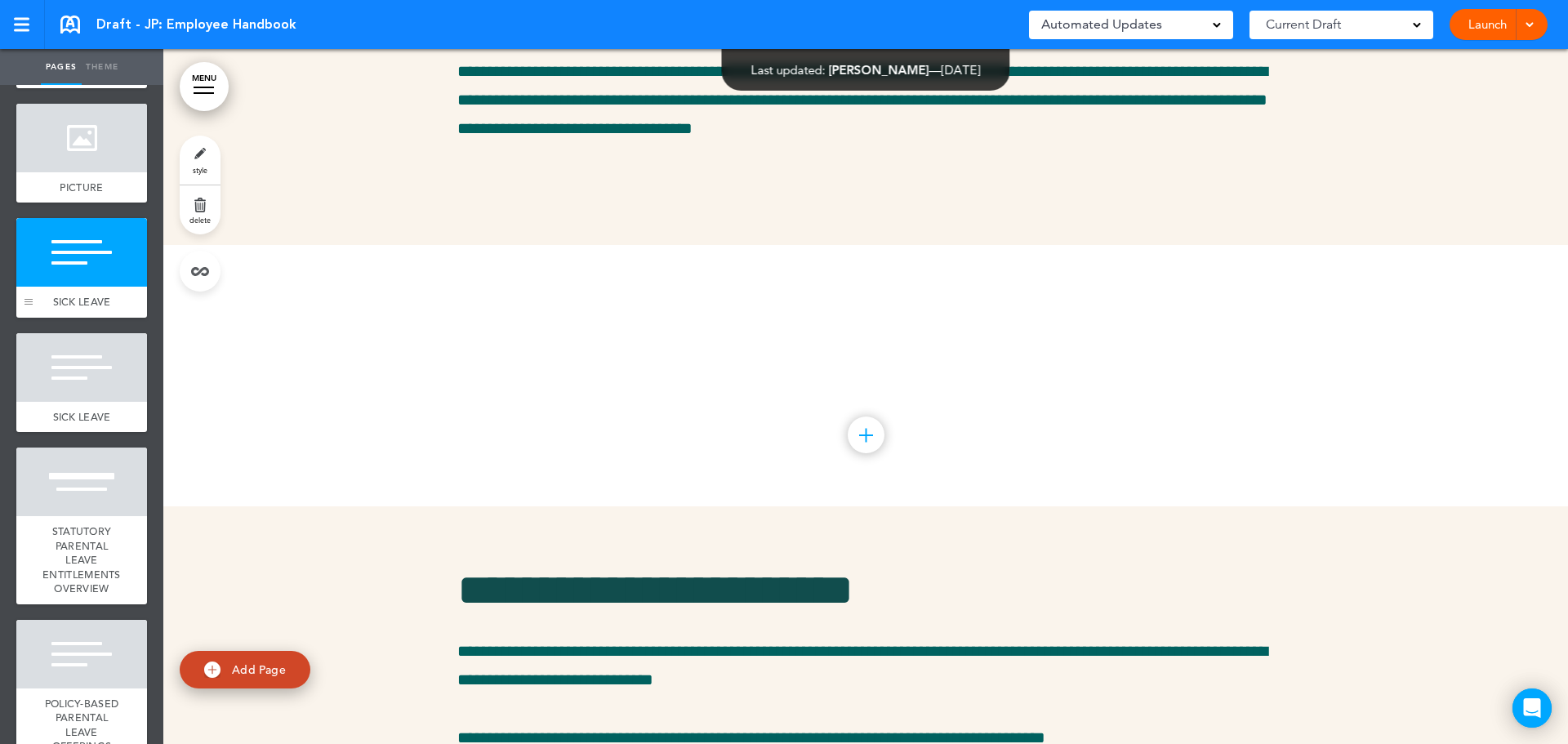
click at [36, 317] on div at bounding box center [29, 268] width 25 height 100
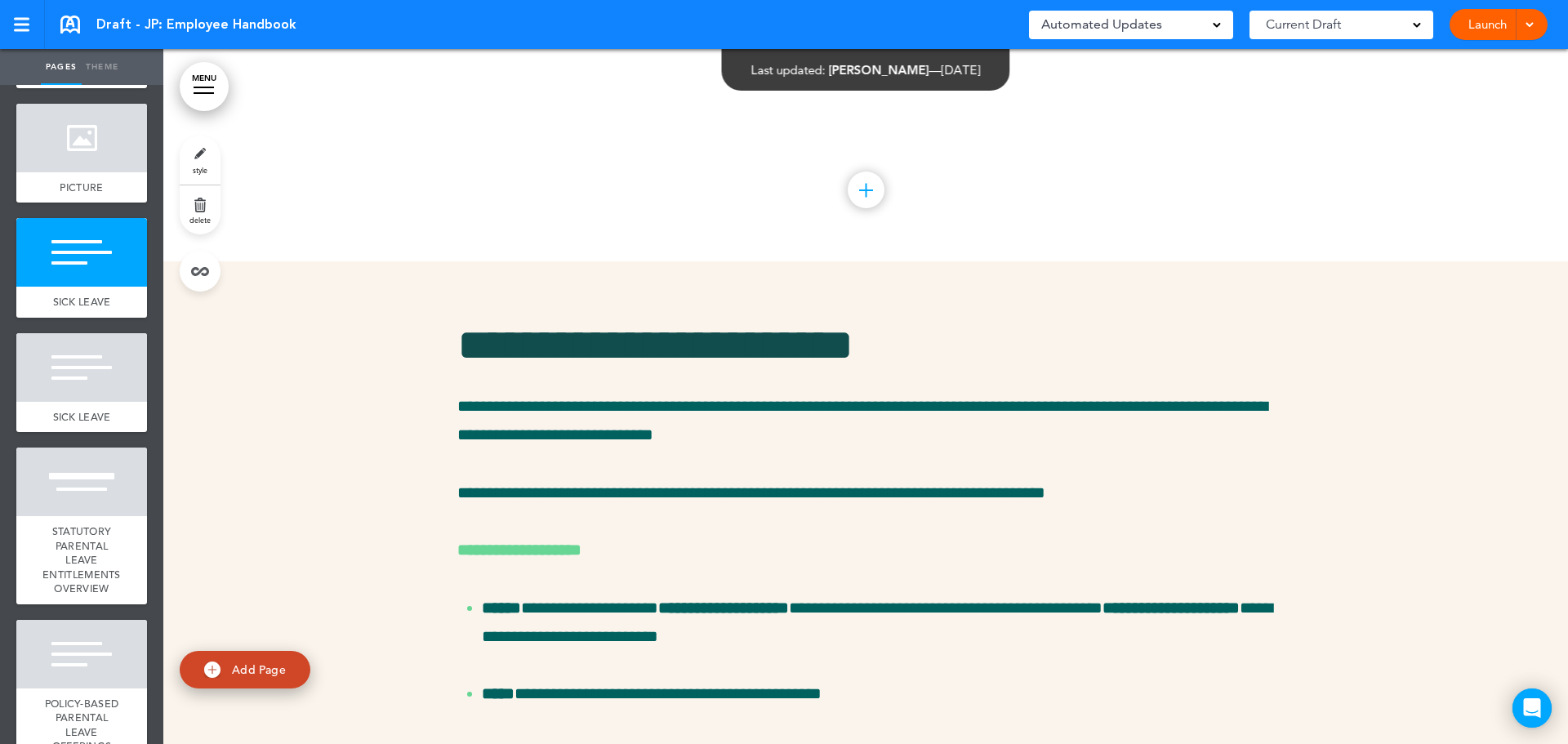
scroll to position [30458, 0]
click at [199, 153] on link "style" at bounding box center [200, 160] width 41 height 49
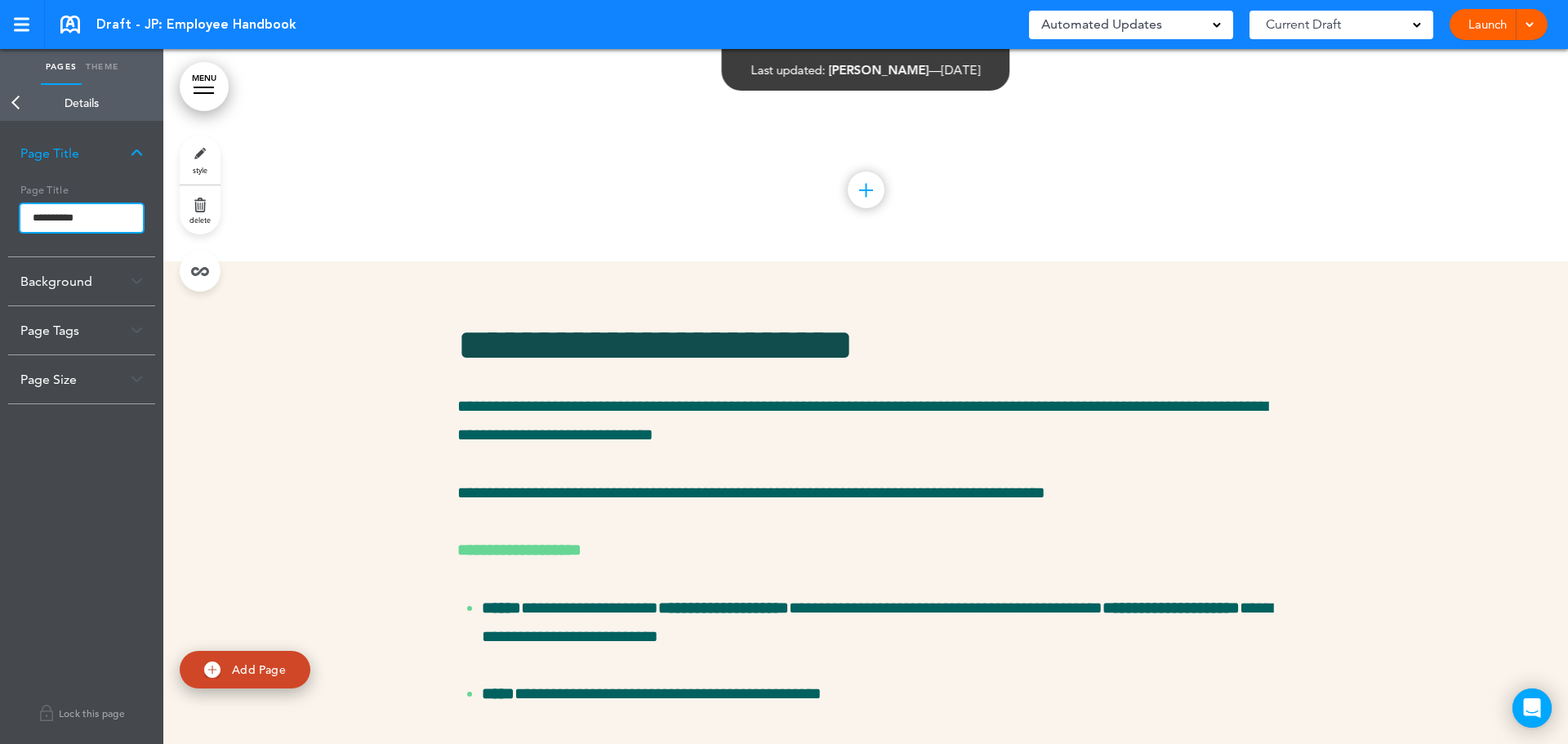
click at [75, 217] on input "**********" at bounding box center [82, 218] width 123 height 28
type input "**********"
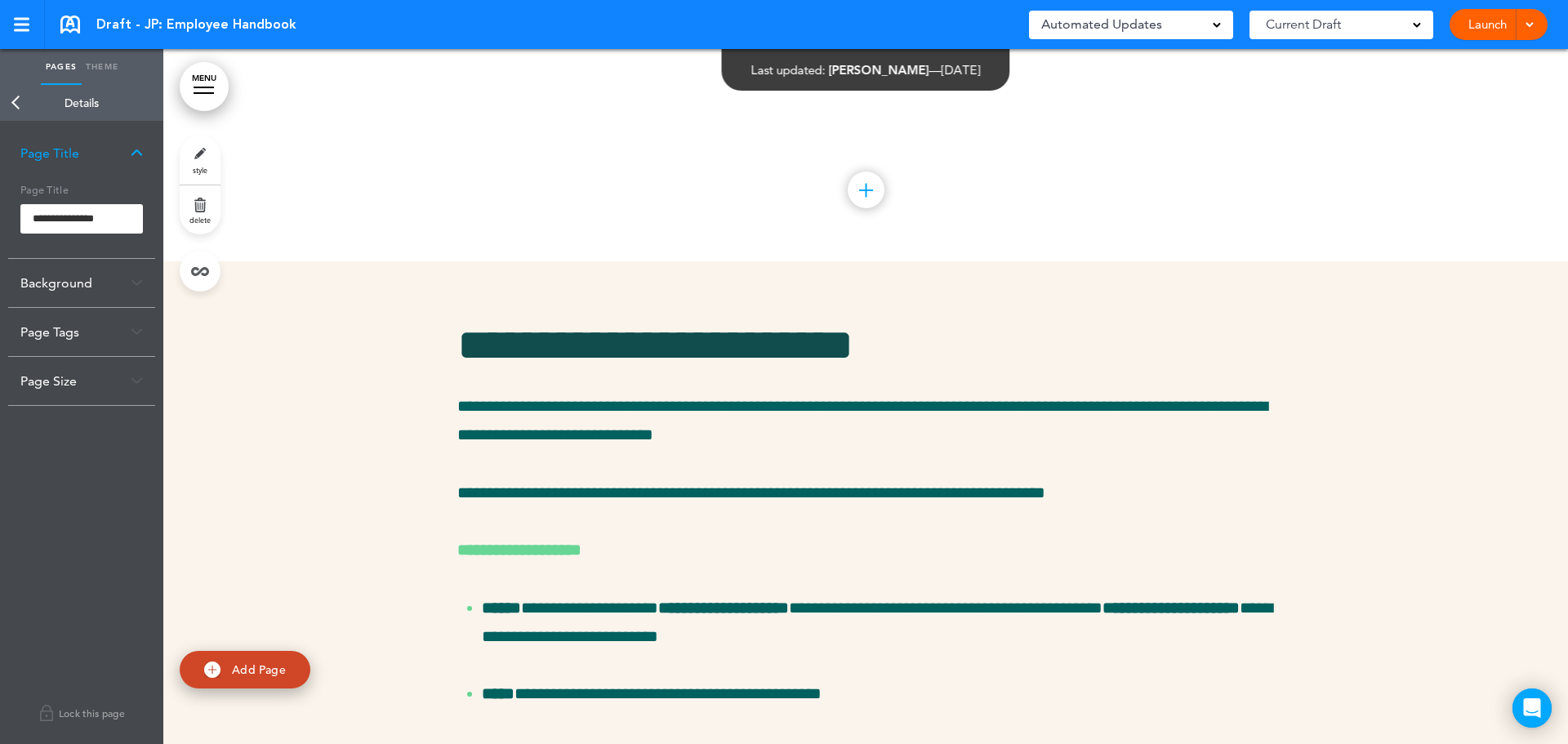
click at [458, 572] on body "Make this page common so it is available in other handbooks. This handbook [GEO…" at bounding box center [784, 372] width 1568 height 744
click at [9, 94] on link "Back" at bounding box center [16, 103] width 33 height 36
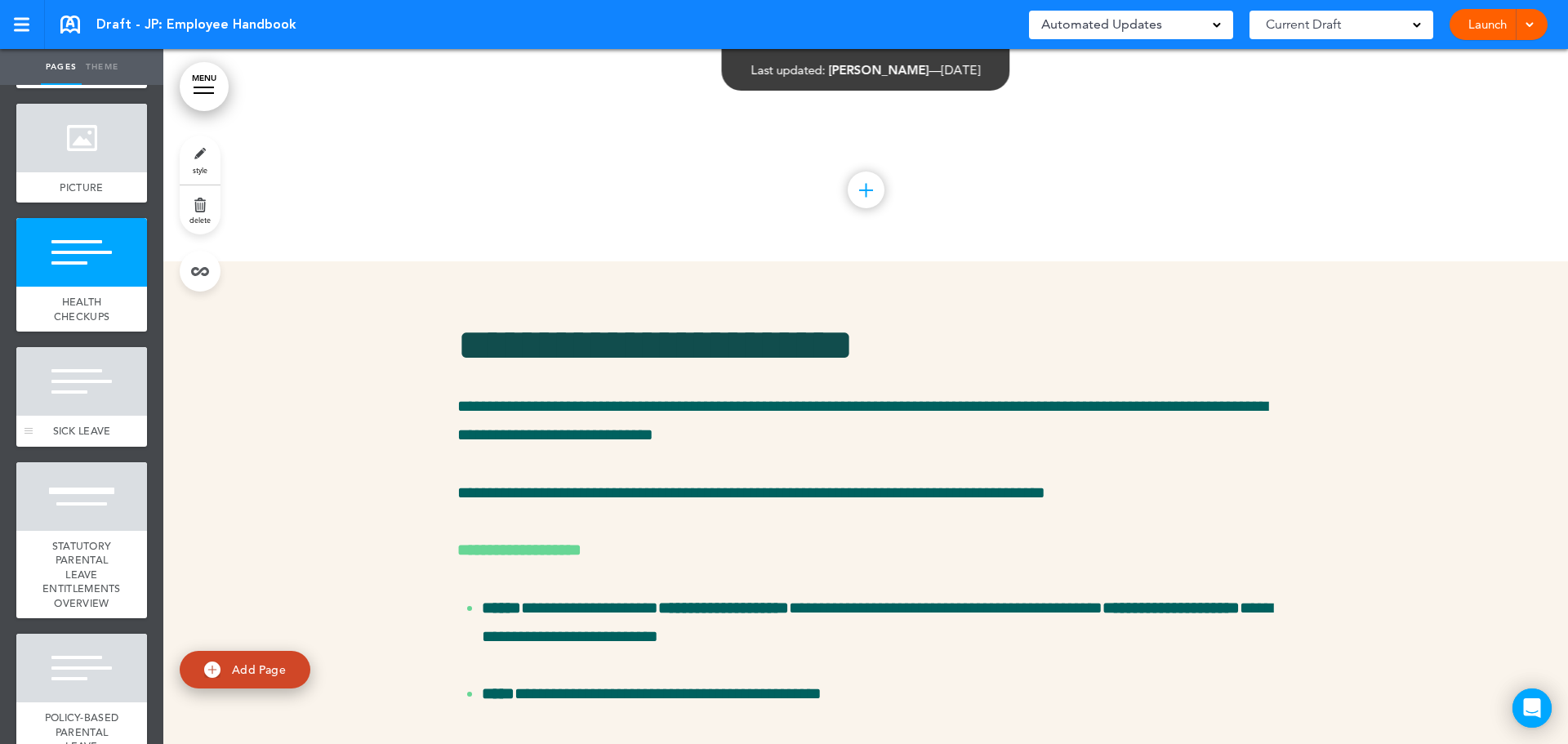
click at [62, 416] on div at bounding box center [82, 380] width 130 height 68
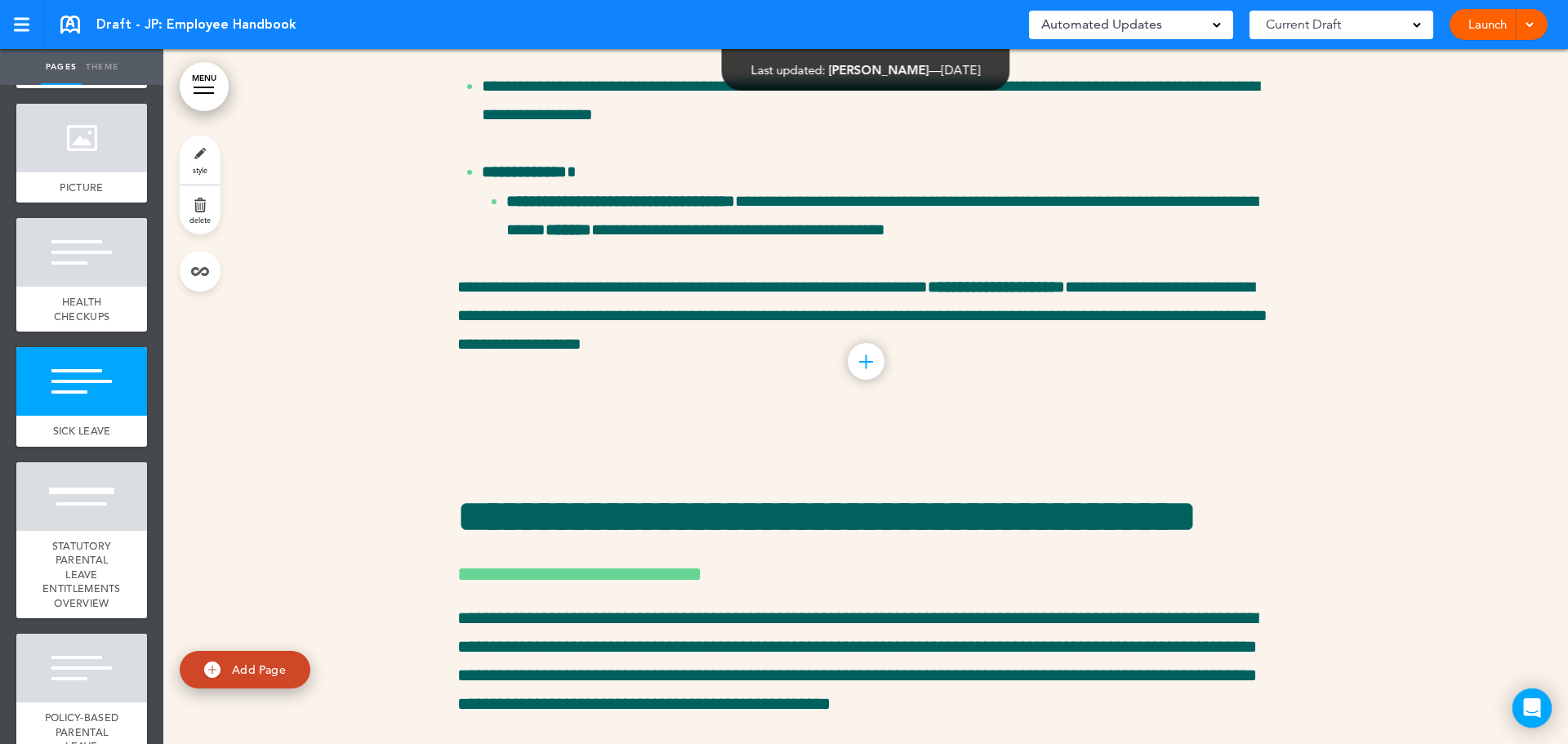
scroll to position [31152, 0]
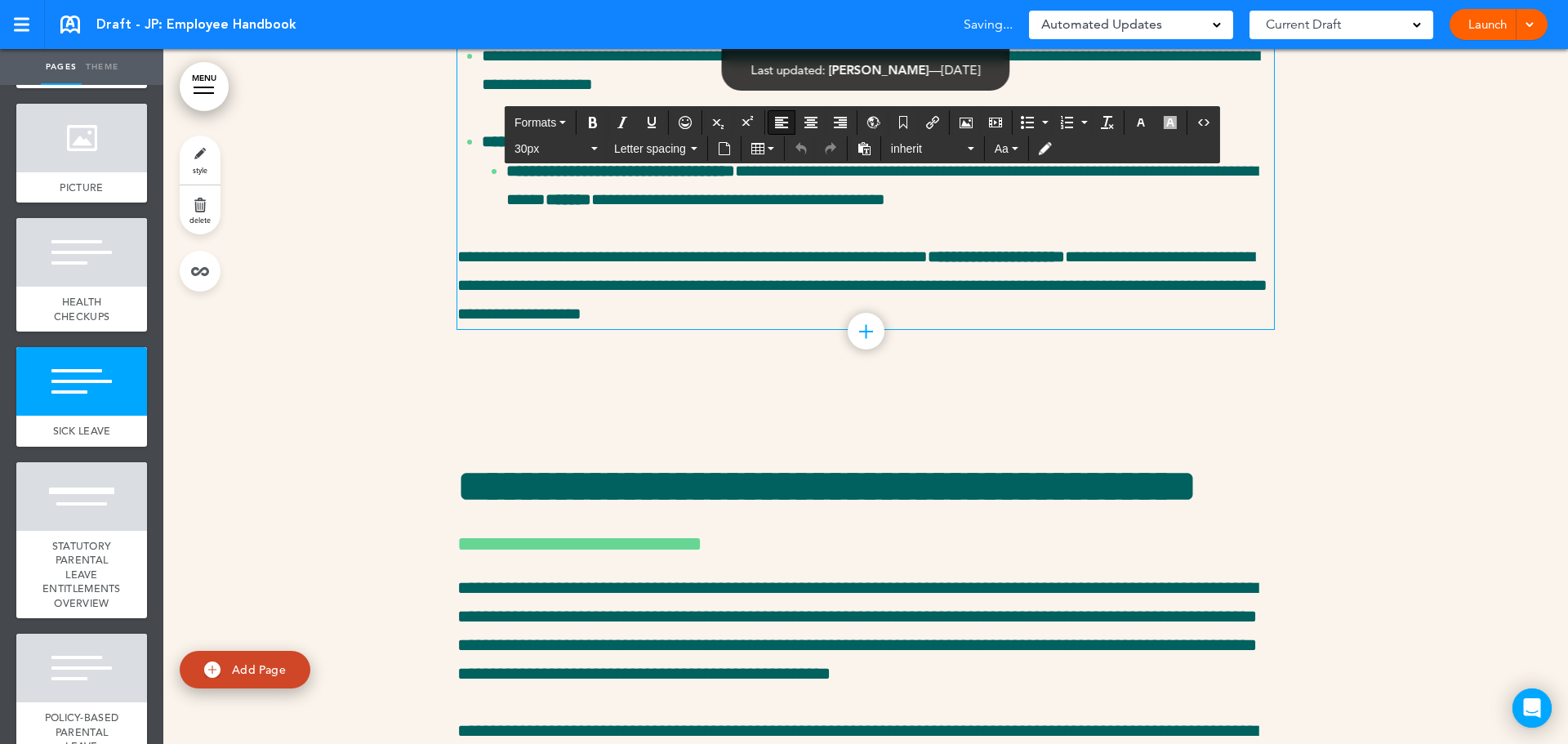
click at [664, 134] on div "30px Letter spacing inherit Aa" at bounding box center [863, 147] width 713 height 26
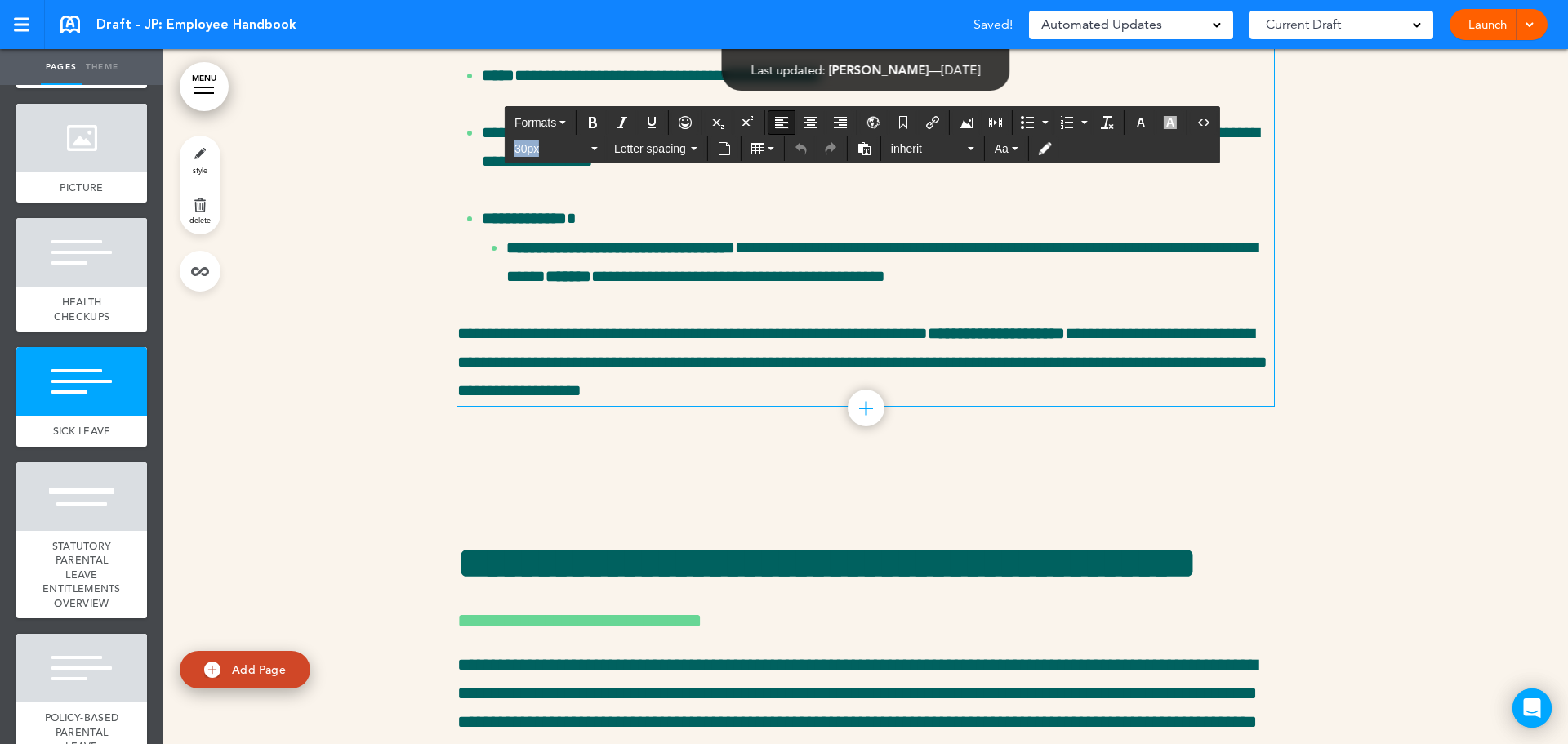
scroll to position [30989, 0]
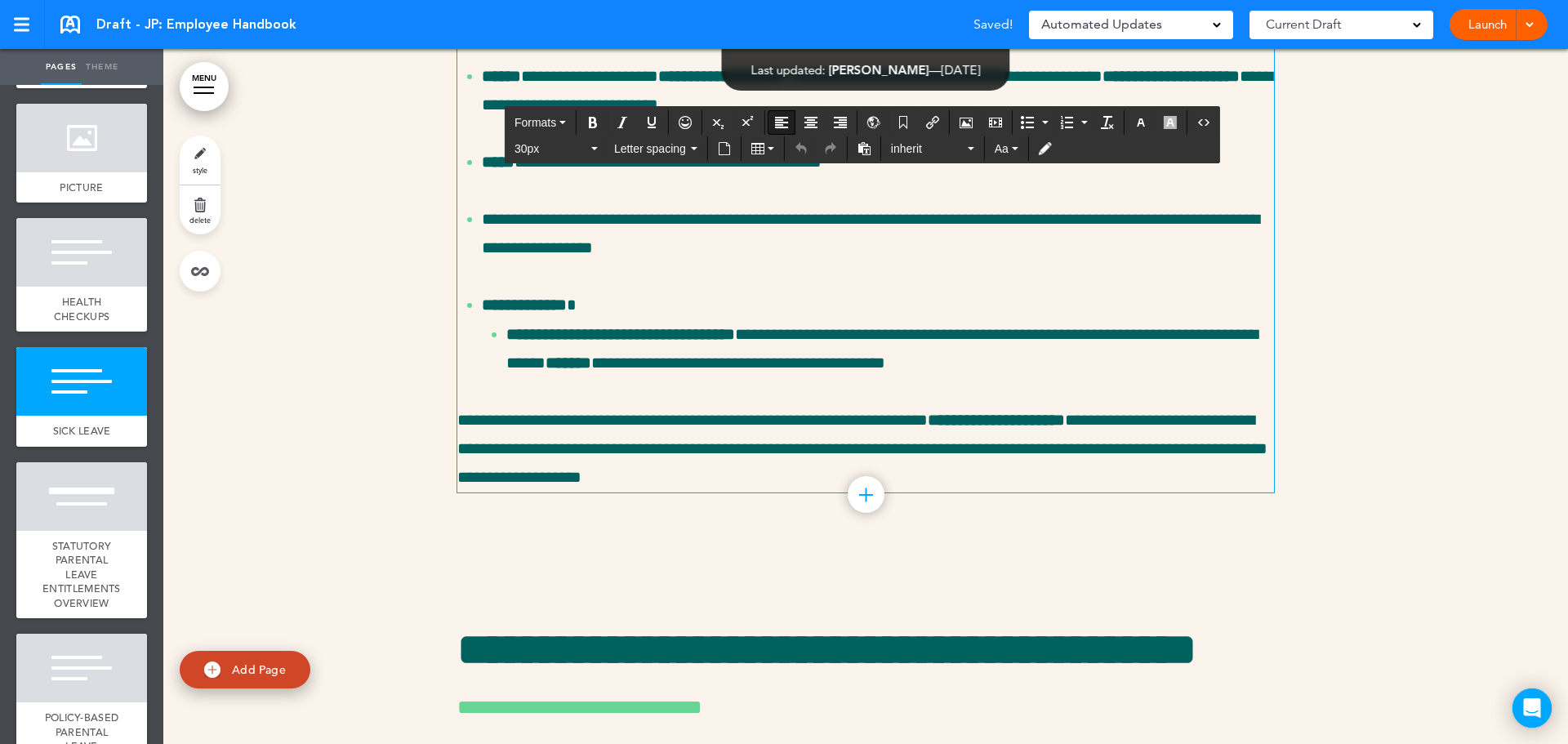
click at [90, 416] on div at bounding box center [82, 380] width 130 height 68
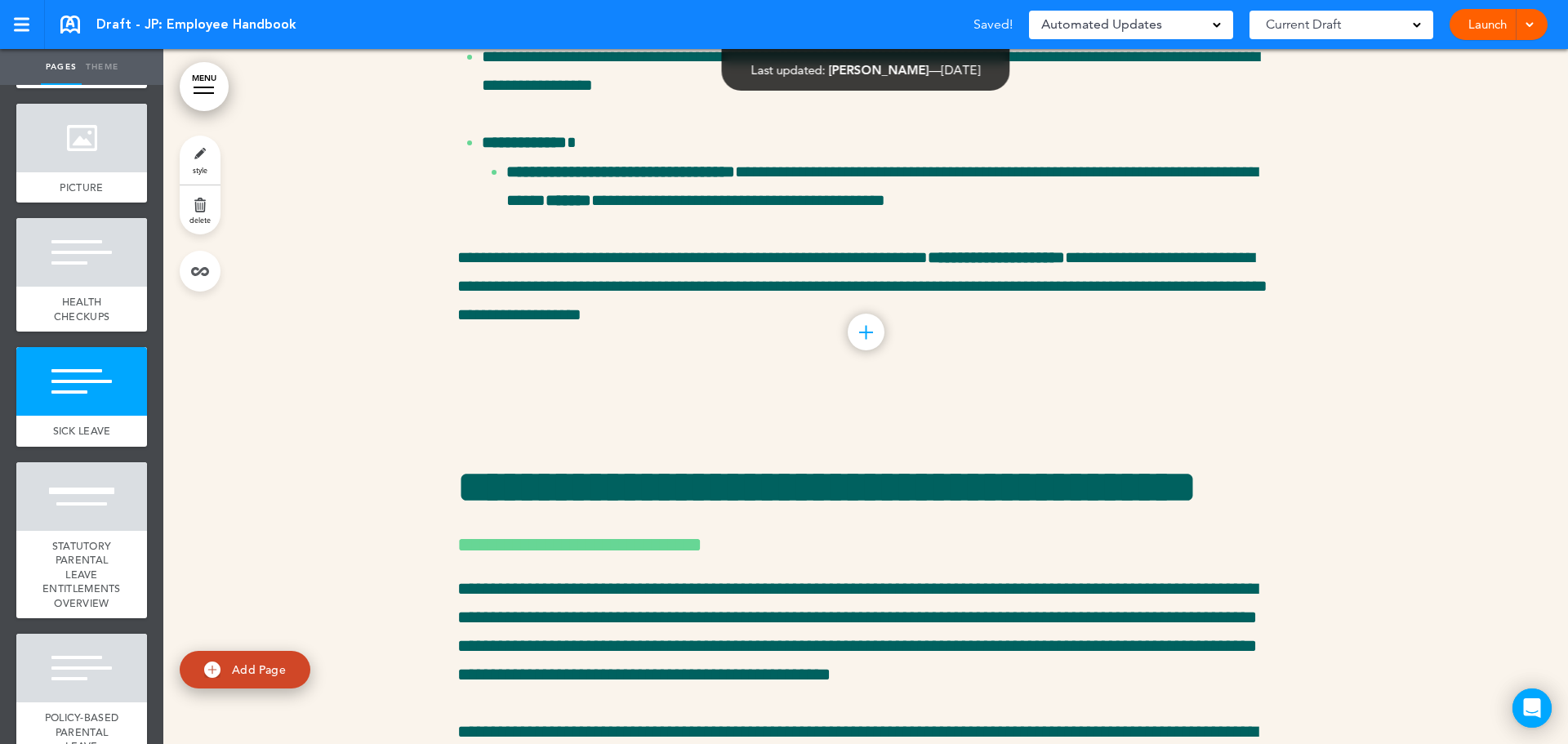
scroll to position [31152, 0]
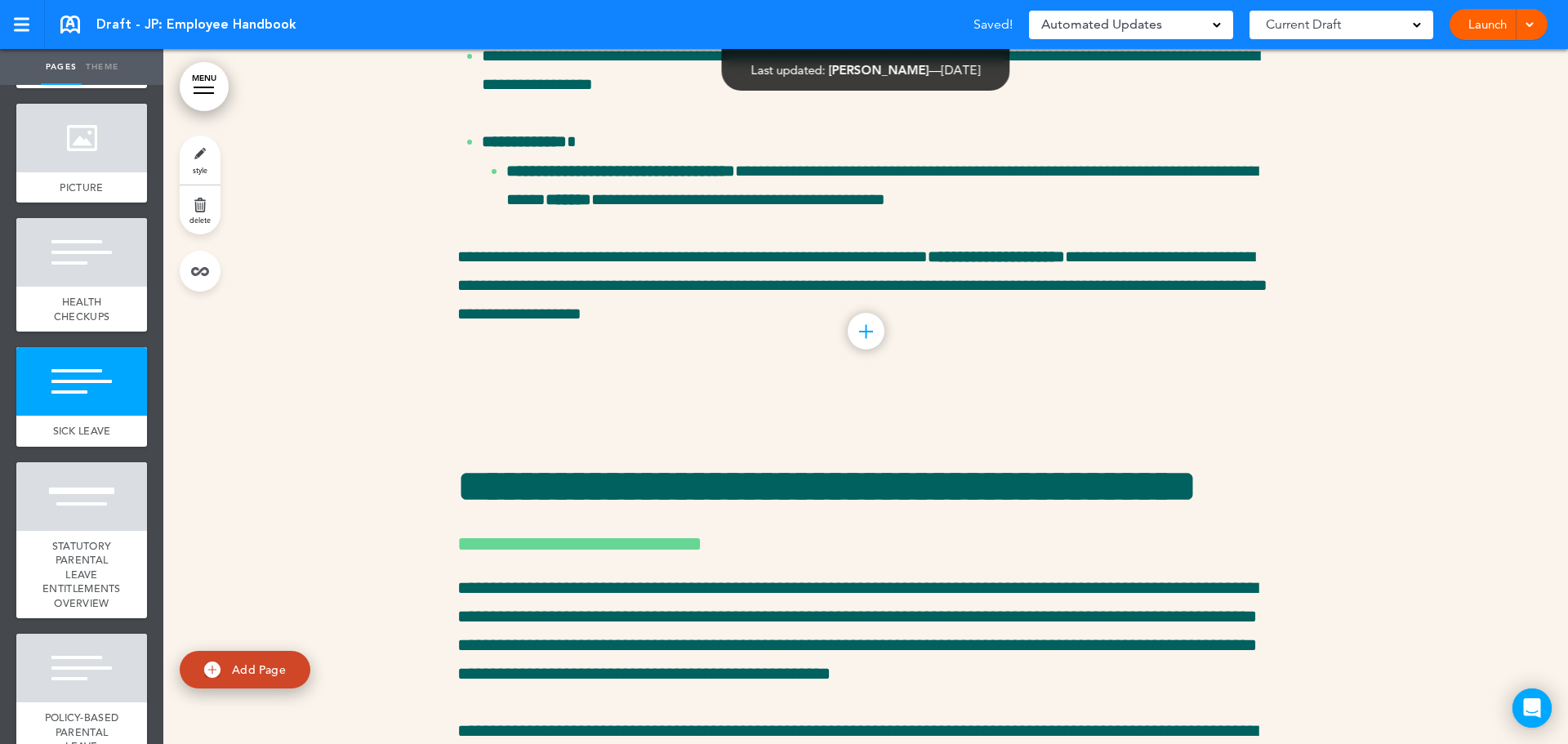
click at [197, 155] on link "style" at bounding box center [200, 160] width 41 height 49
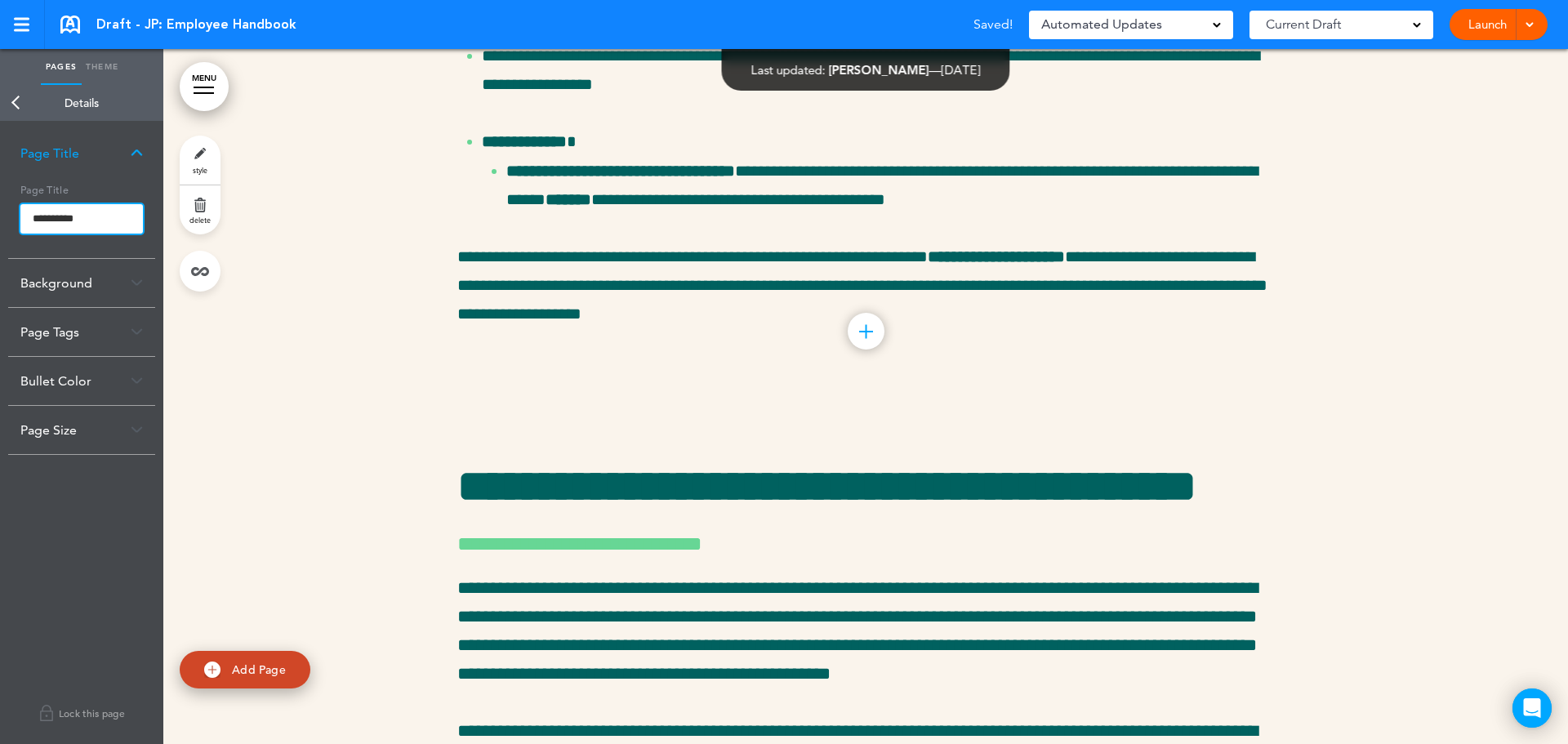
click at [66, 222] on input "**********" at bounding box center [82, 219] width 123 height 30
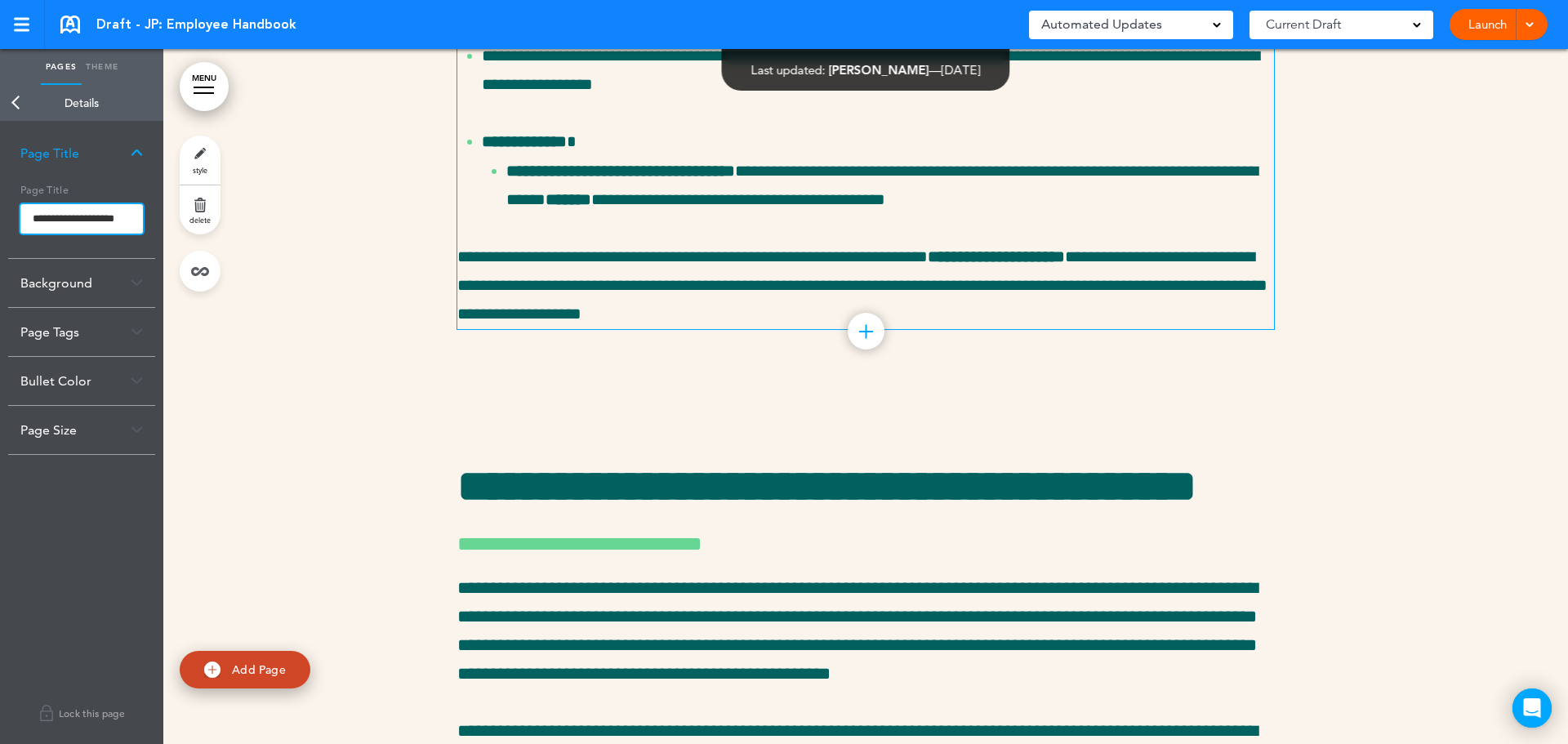
type input "**********"
click at [508, 316] on body "Make this page common so it is available in other handbooks. This handbook [GEO…" at bounding box center [784, 372] width 1568 height 744
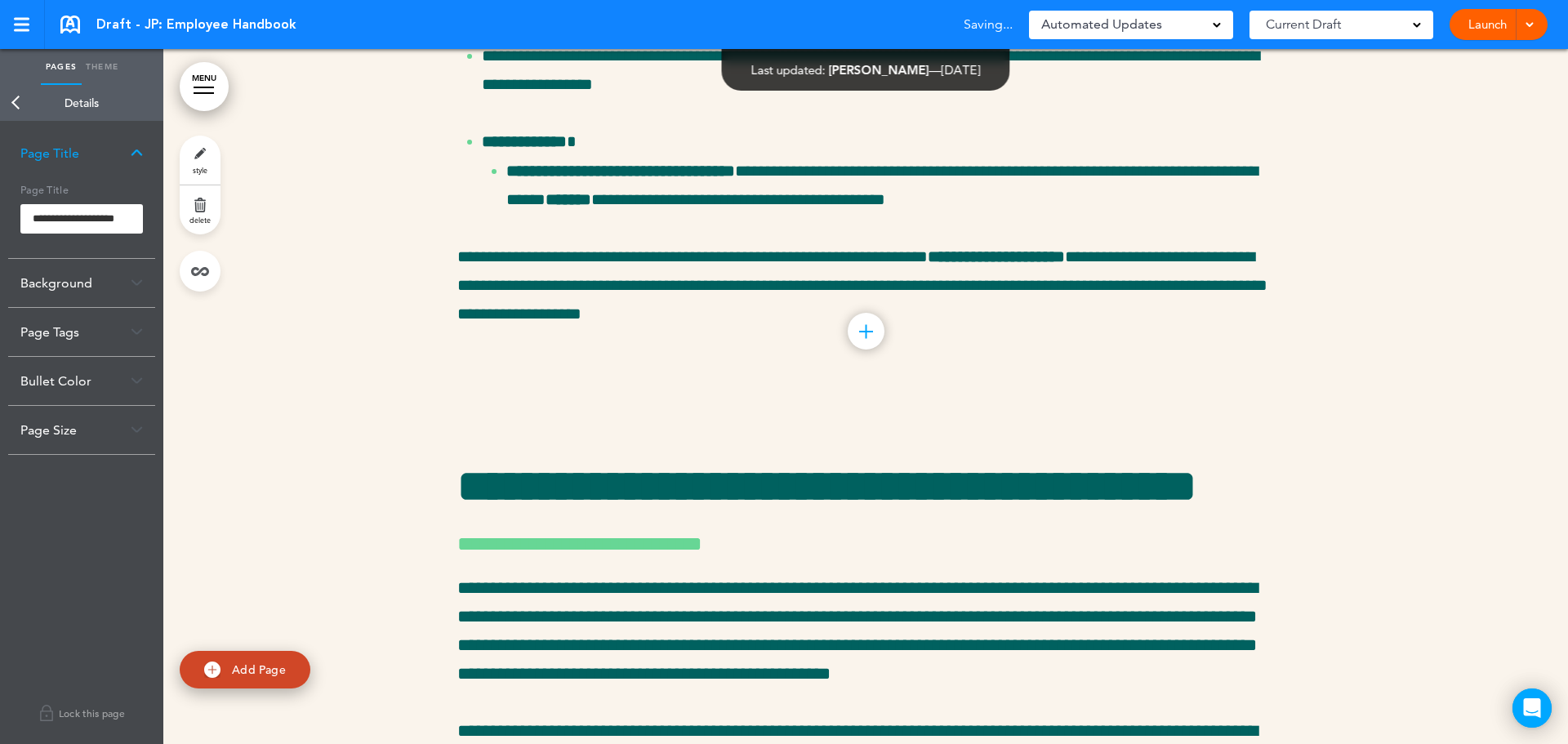
click at [19, 97] on link "Back" at bounding box center [16, 103] width 33 height 36
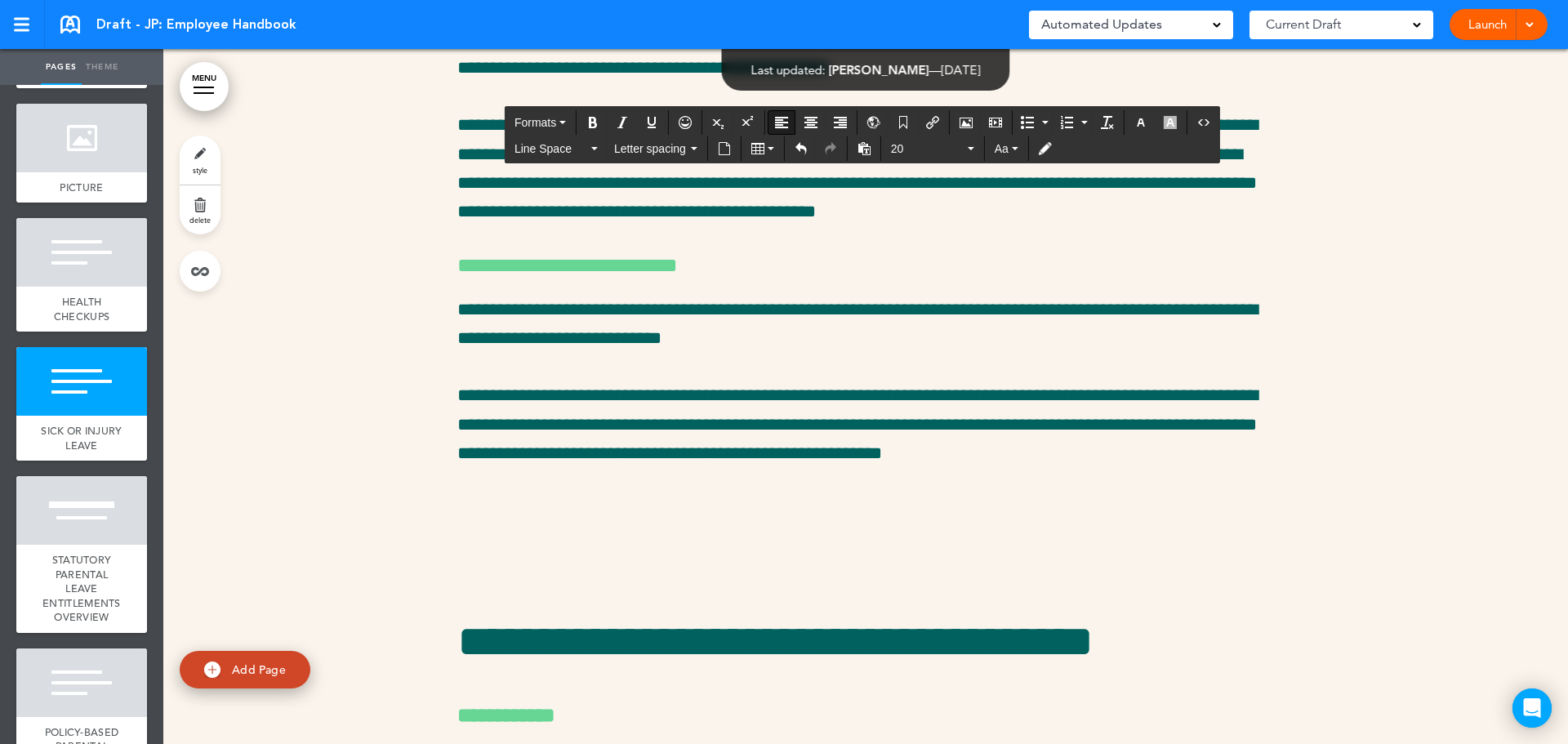
scroll to position [31556, 0]
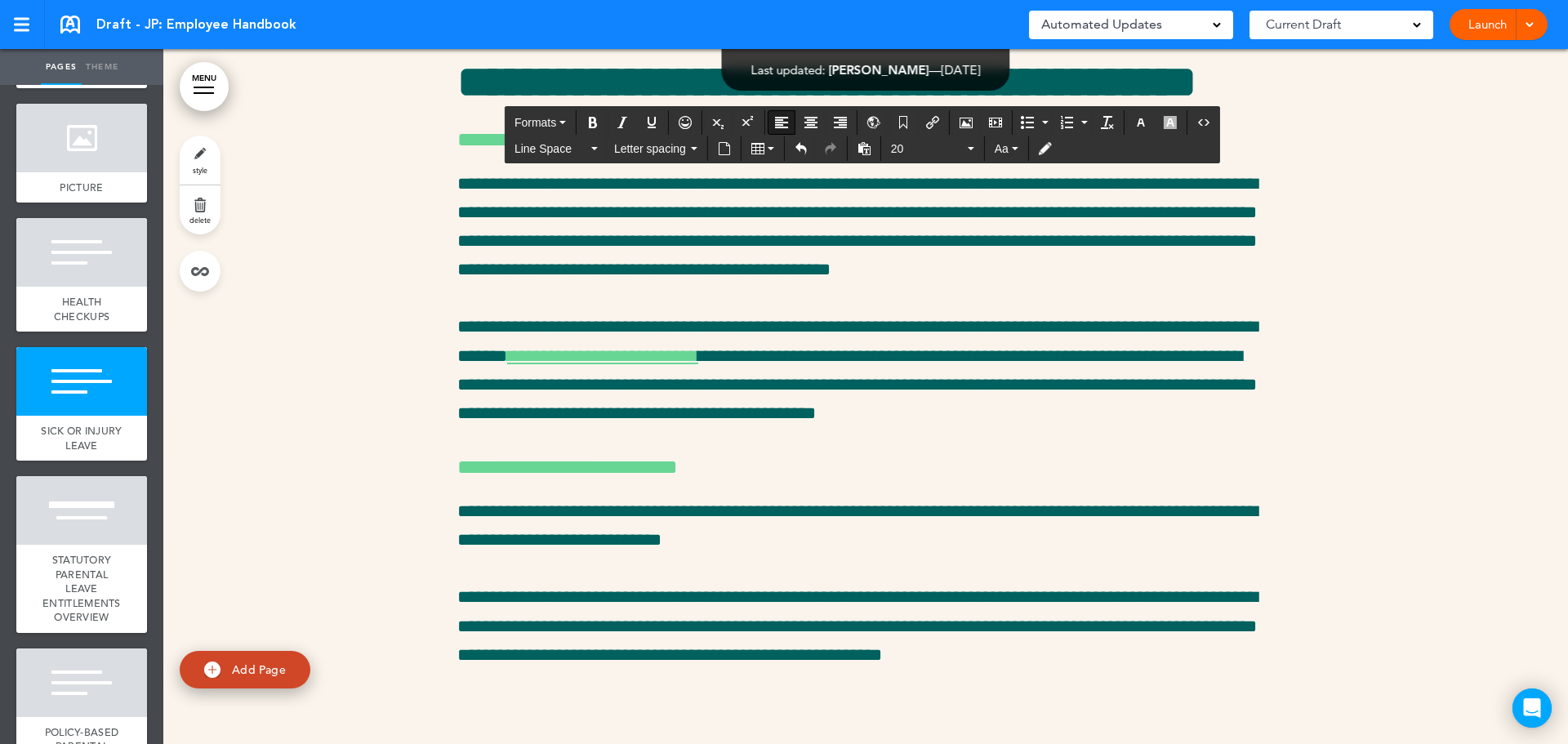
drag, startPoint x: 454, startPoint y: 194, endPoint x: 983, endPoint y: 431, distance: 579.7
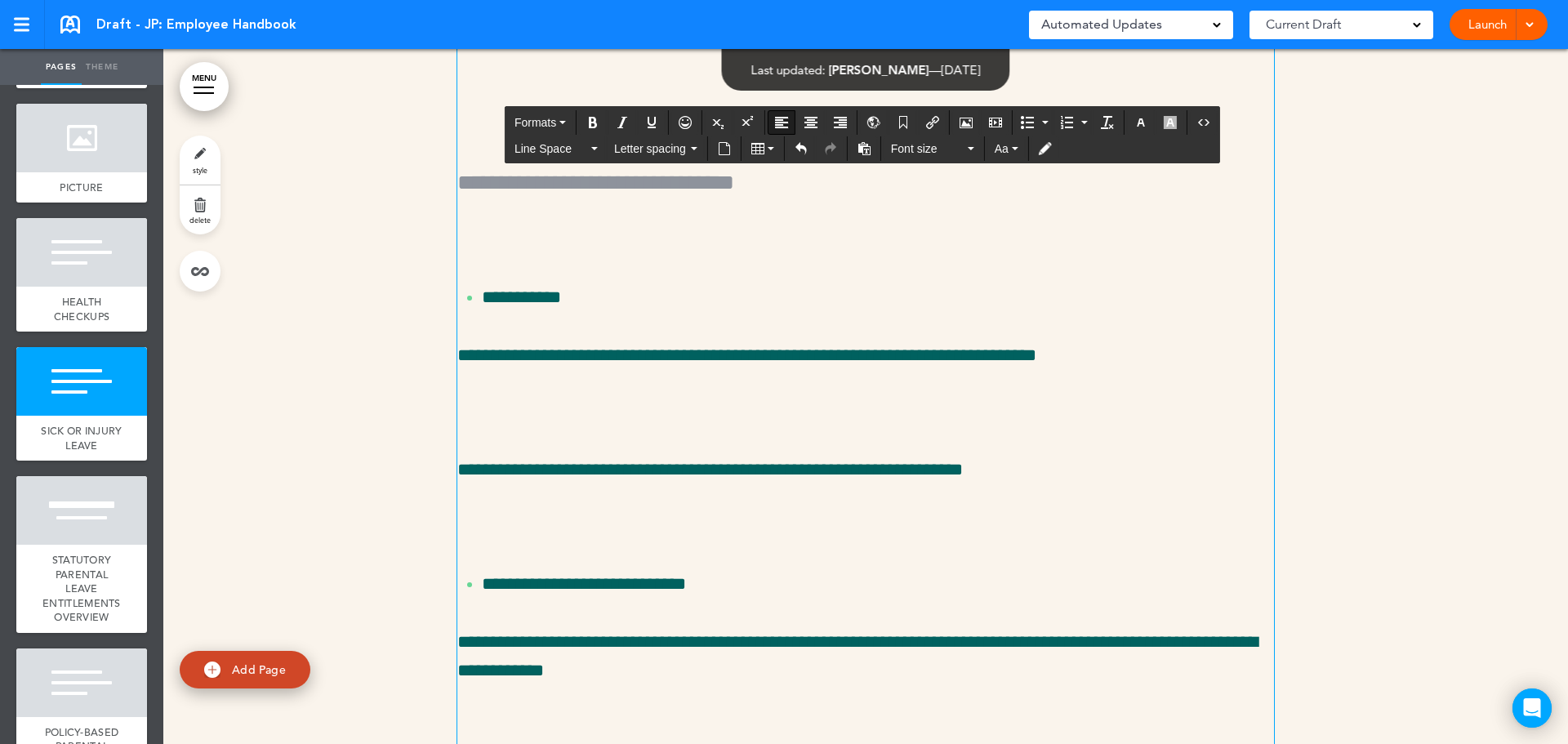
scroll to position [31149, 0]
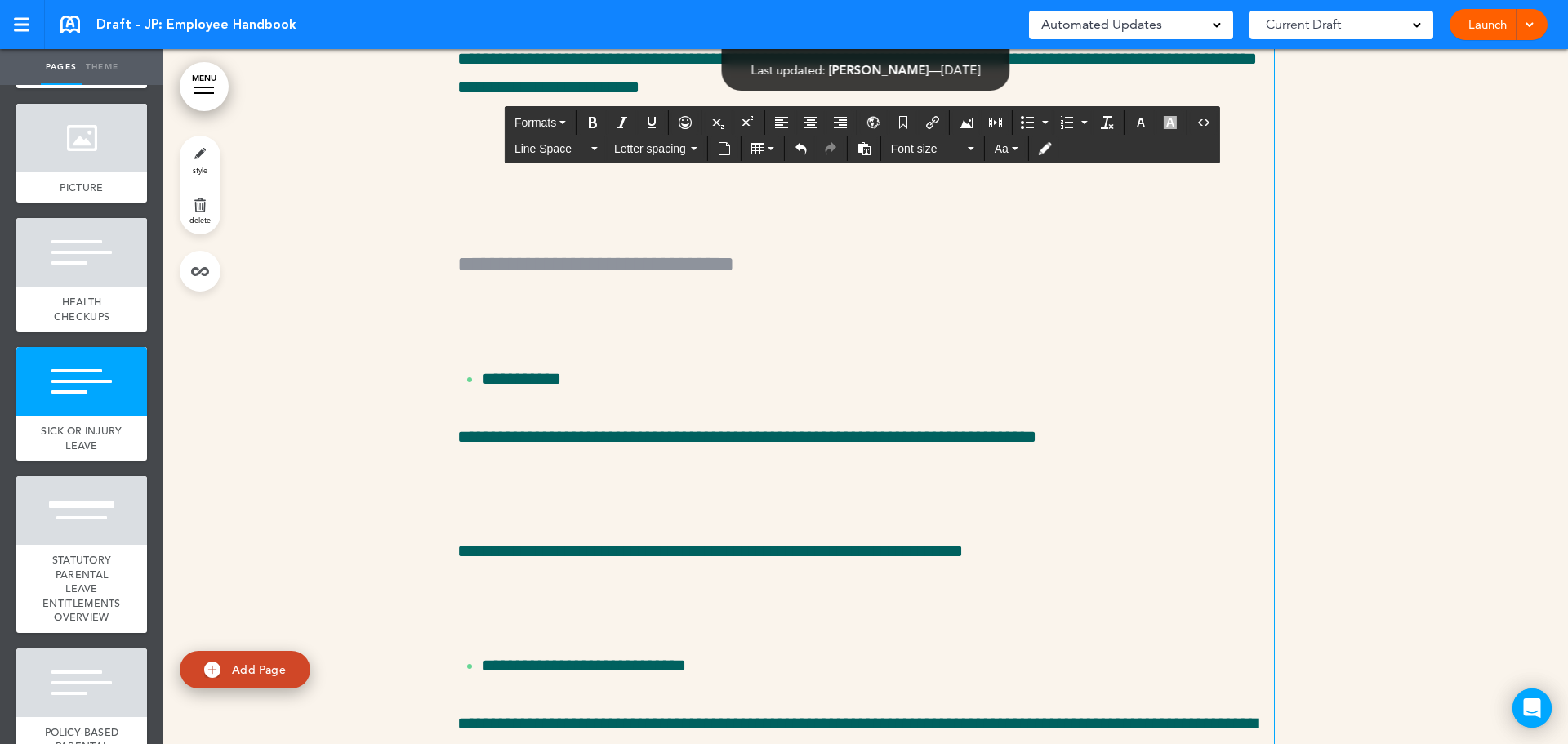
drag, startPoint x: 1125, startPoint y: 398, endPoint x: 462, endPoint y: 289, distance: 671.9
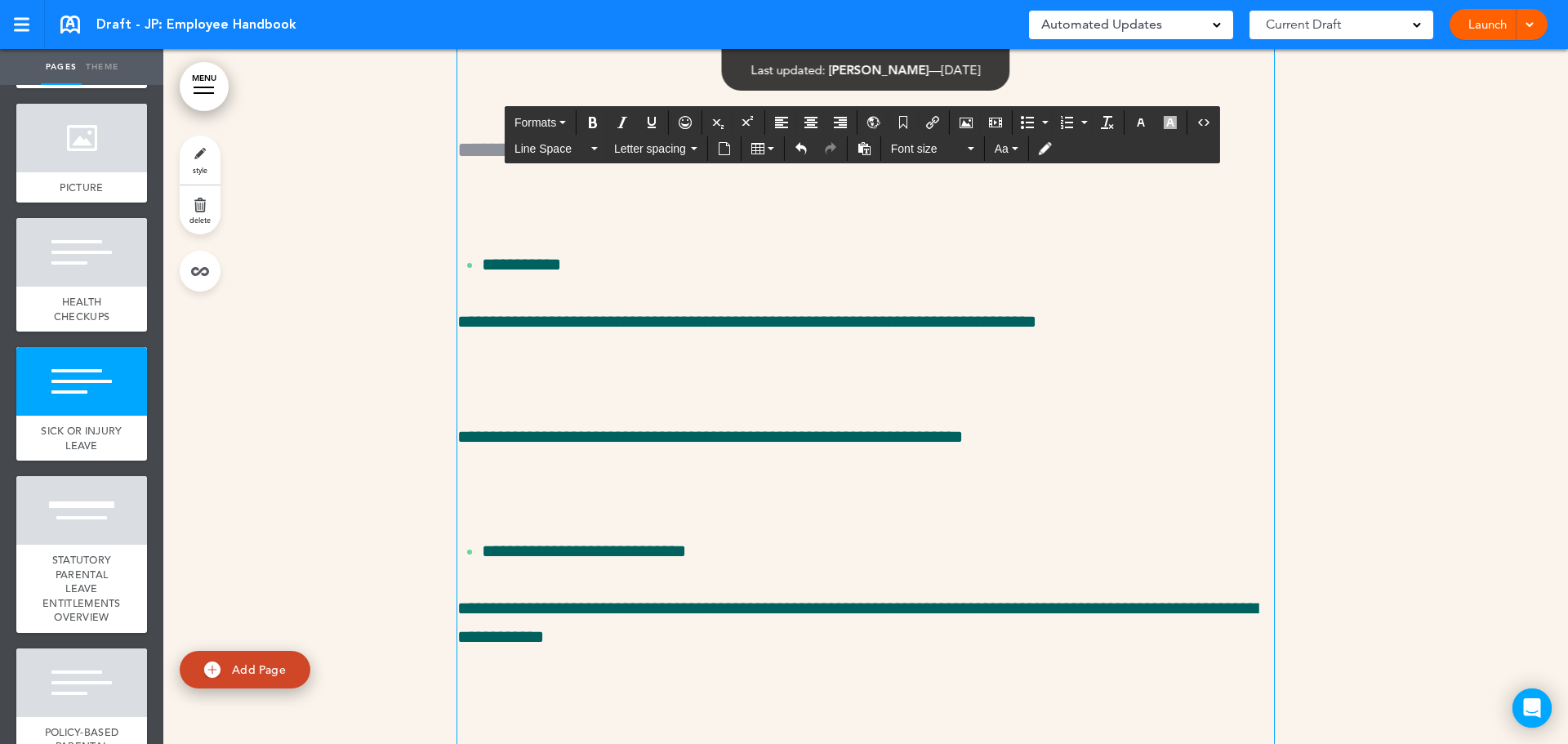
click at [528, 102] on p at bounding box center [866, 87] width 816 height 29
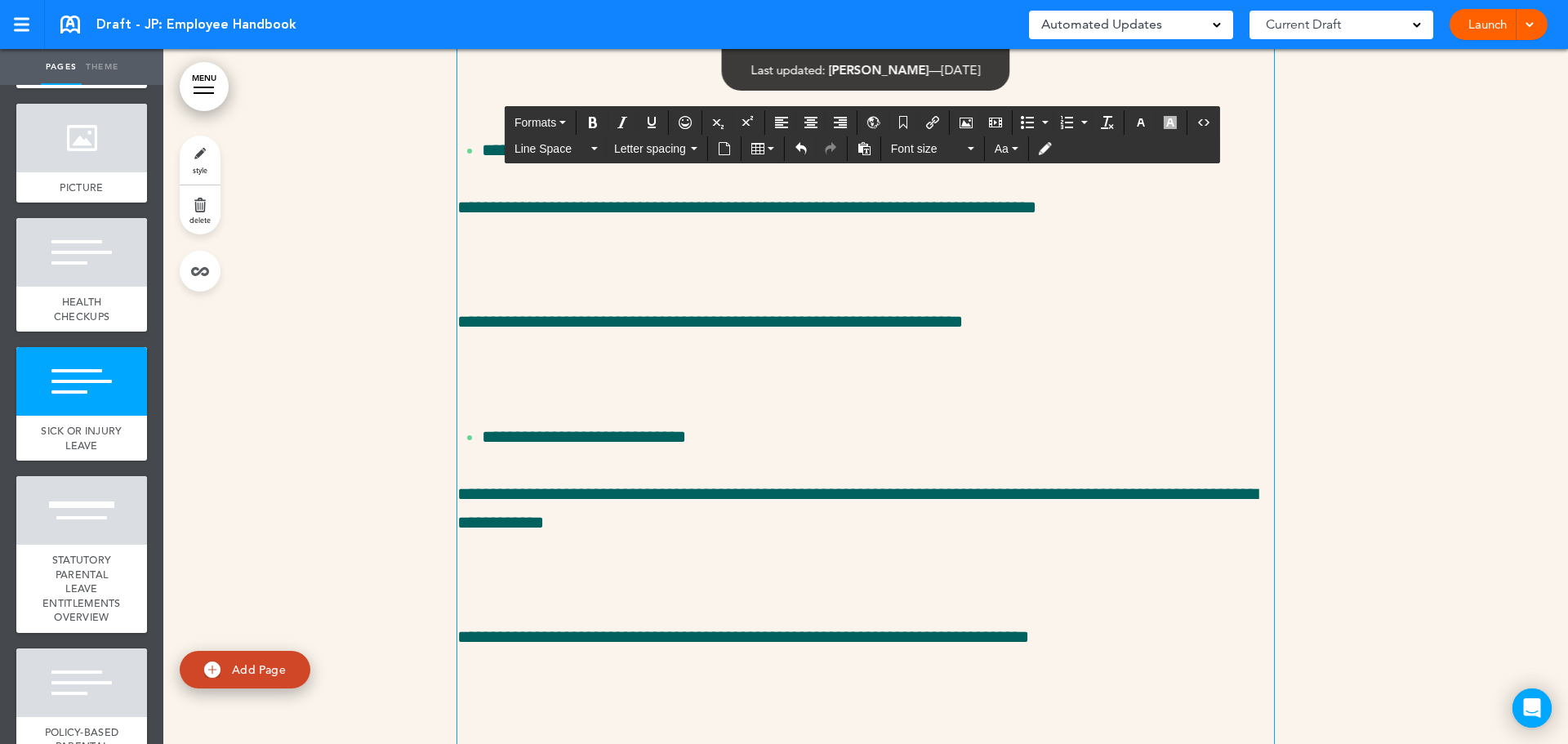
click at [631, 50] on h5 "**********" at bounding box center [866, 34] width 816 height 35
click at [543, 126] on span "Formats" at bounding box center [536, 122] width 41 height 13
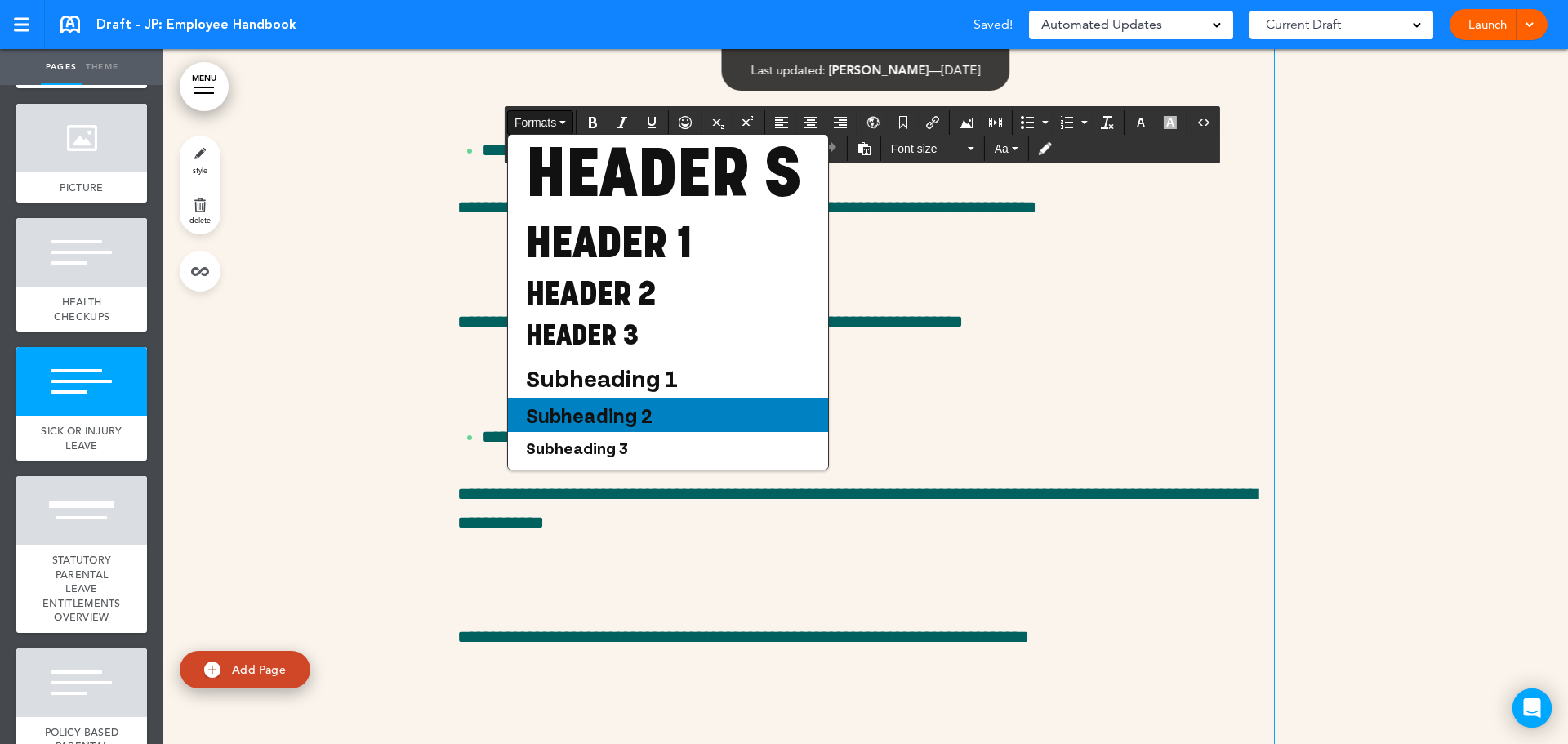
click at [613, 427] on span "Subheading 2" at bounding box center [589, 414] width 129 height 25
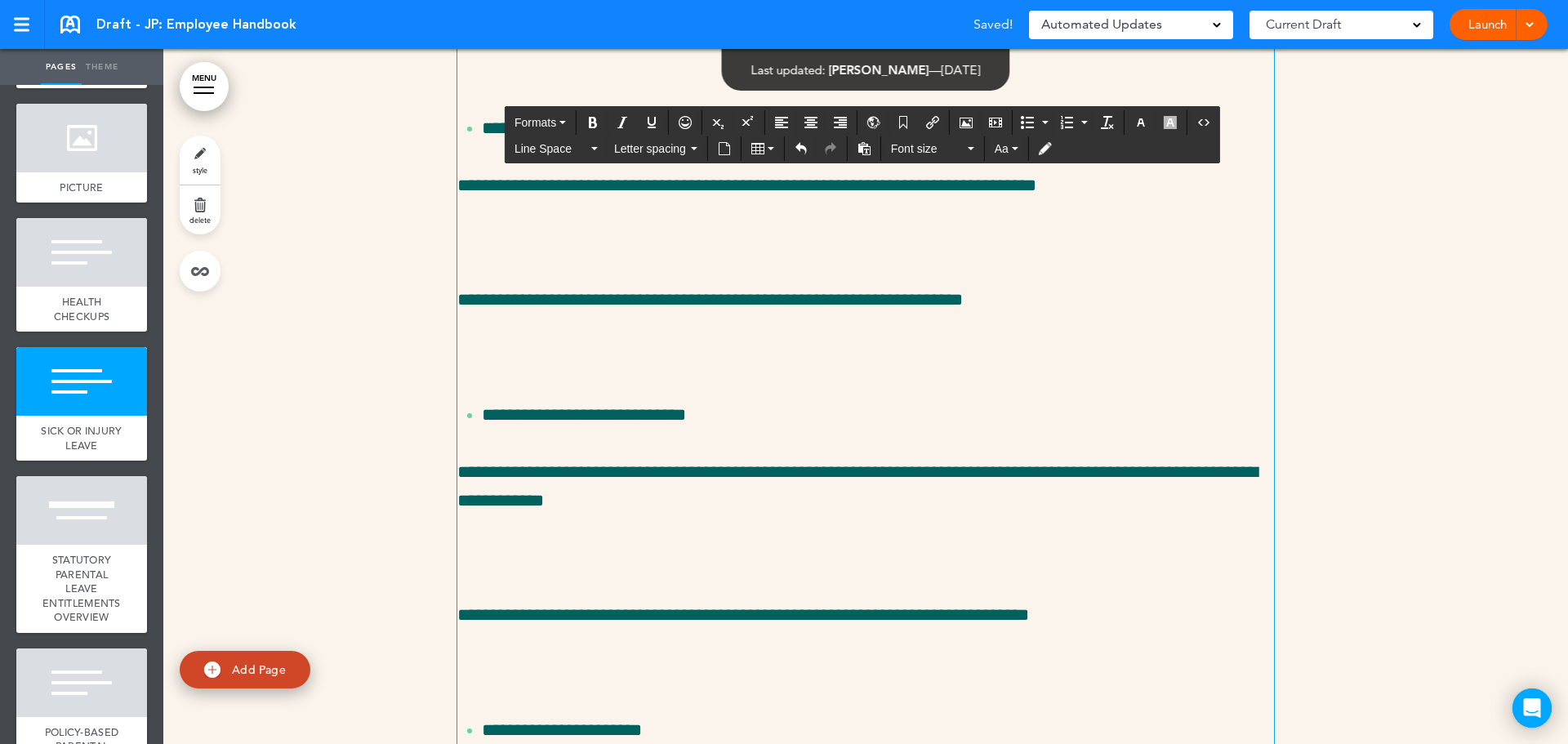
click at [503, 86] on p at bounding box center [866, 71] width 816 height 29
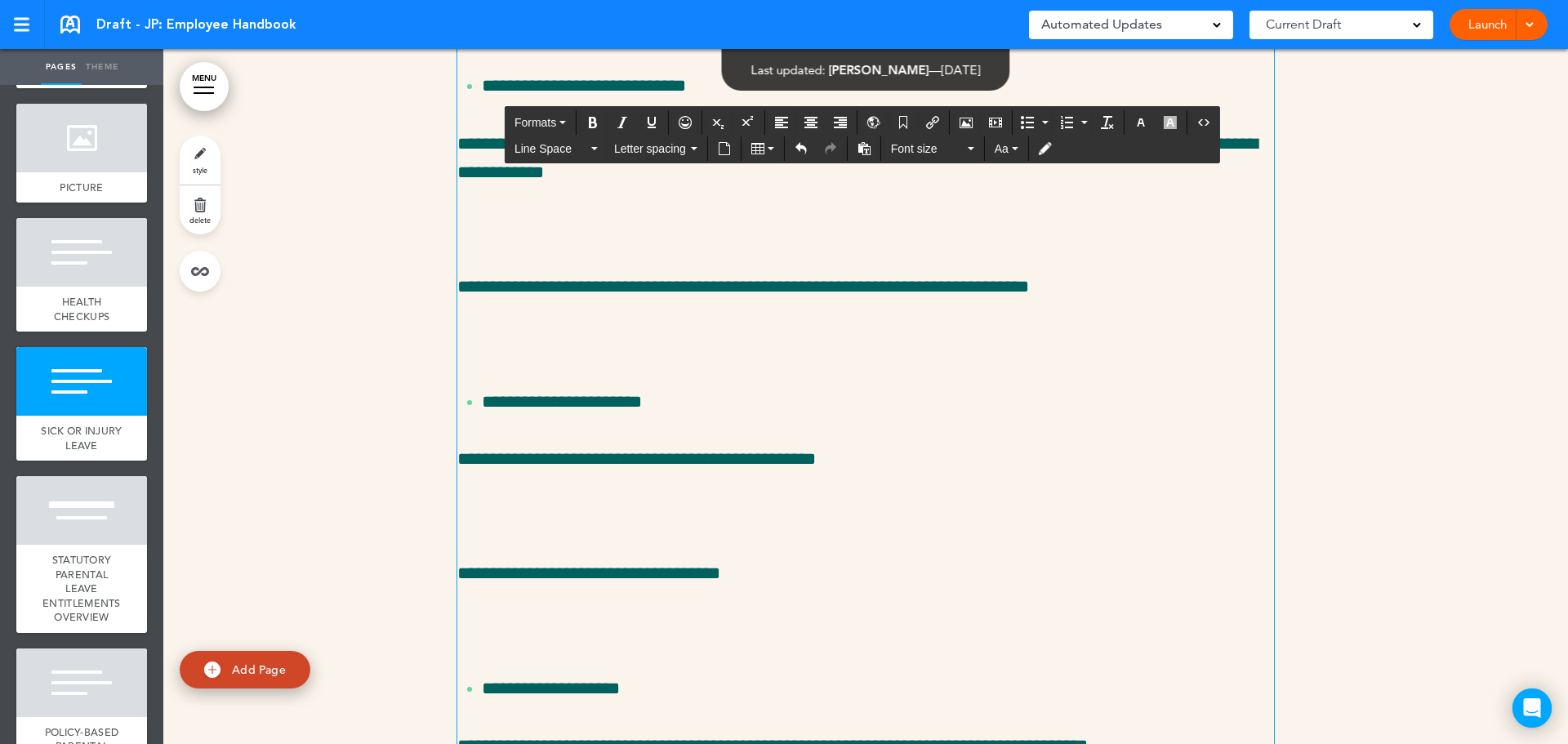
scroll to position [31475, 0]
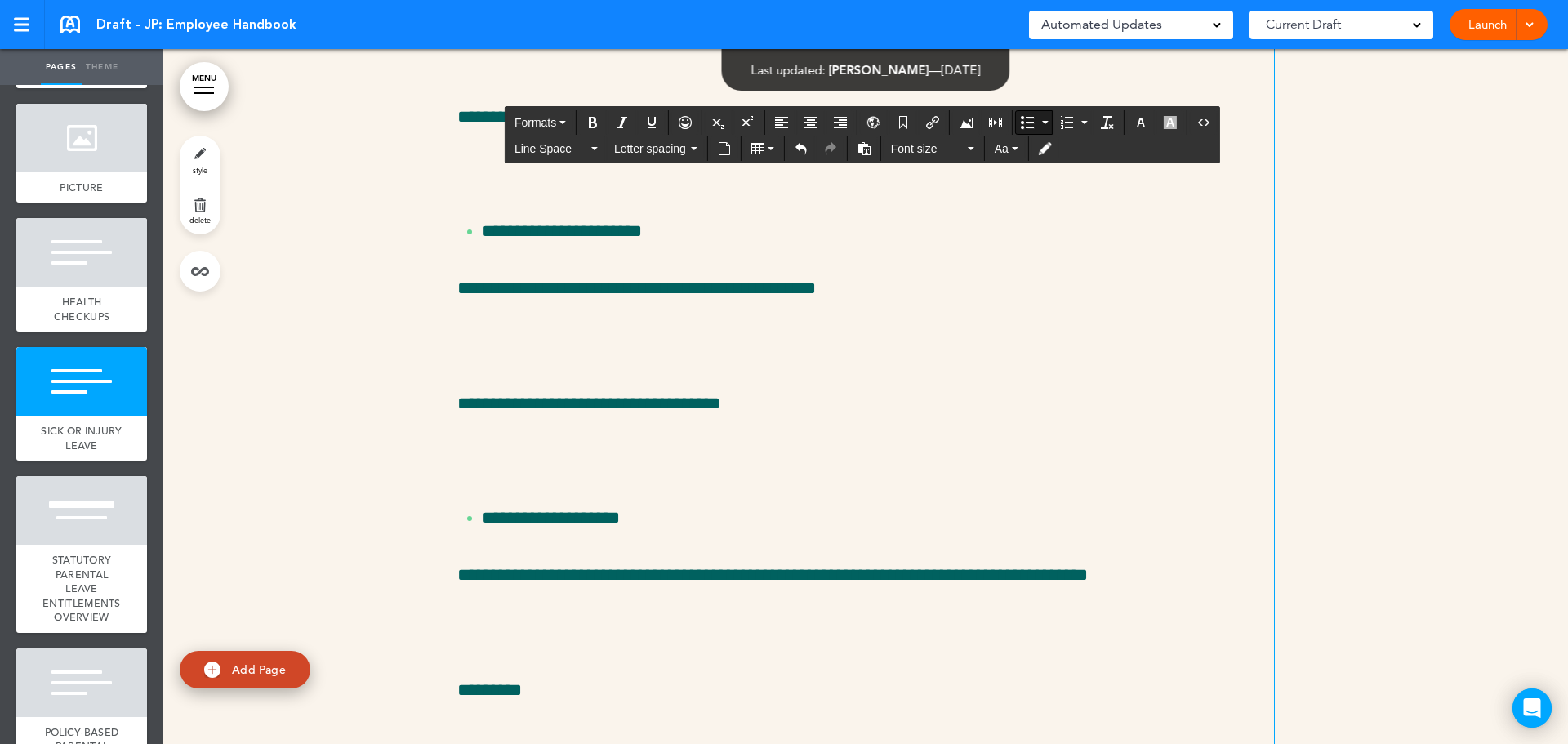
drag, startPoint x: 855, startPoint y: 281, endPoint x: 394, endPoint y: 214, distance: 465.8
click at [550, 142] on span "Line Space" at bounding box center [551, 148] width 73 height 17
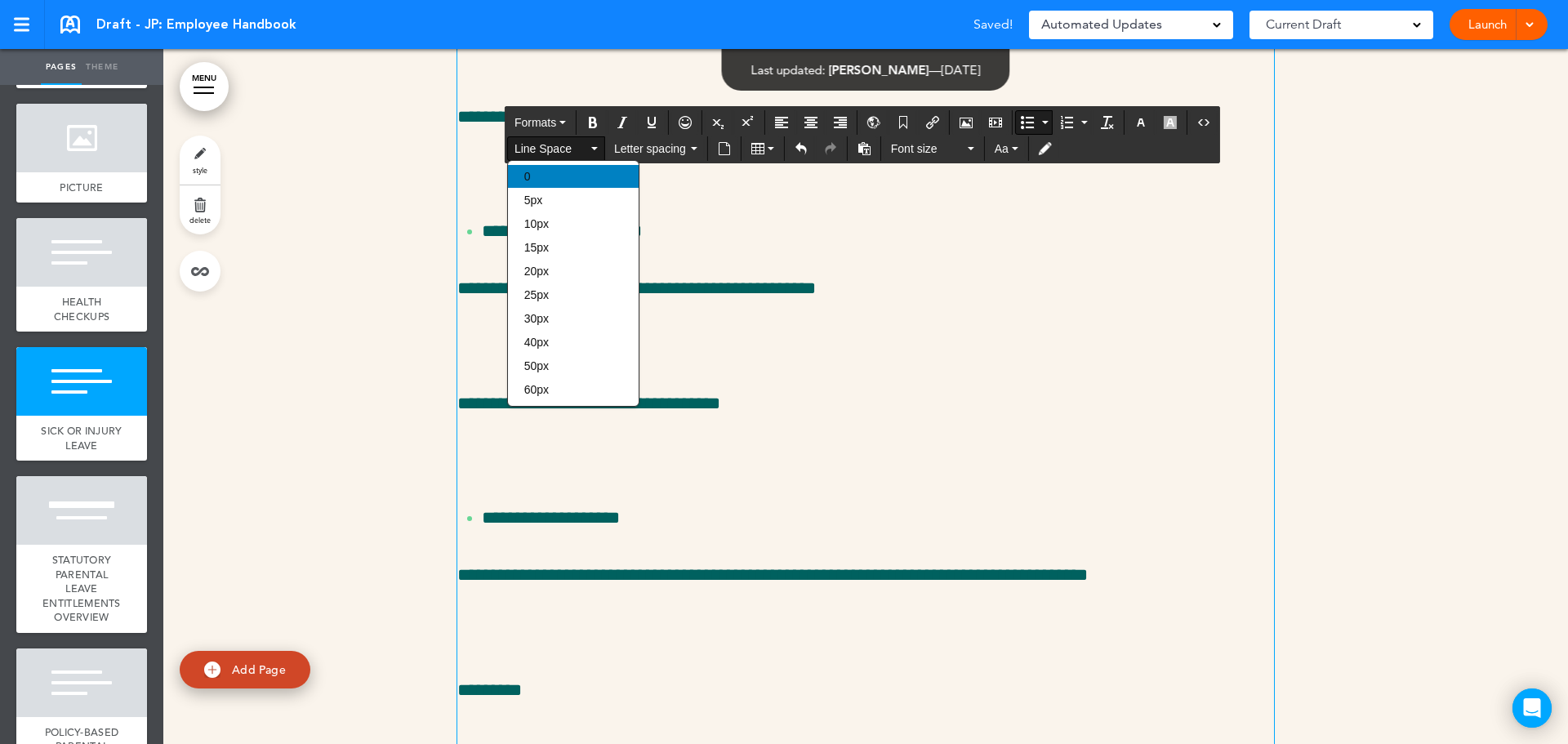
click at [534, 169] on div "0" at bounding box center [573, 176] width 130 height 23
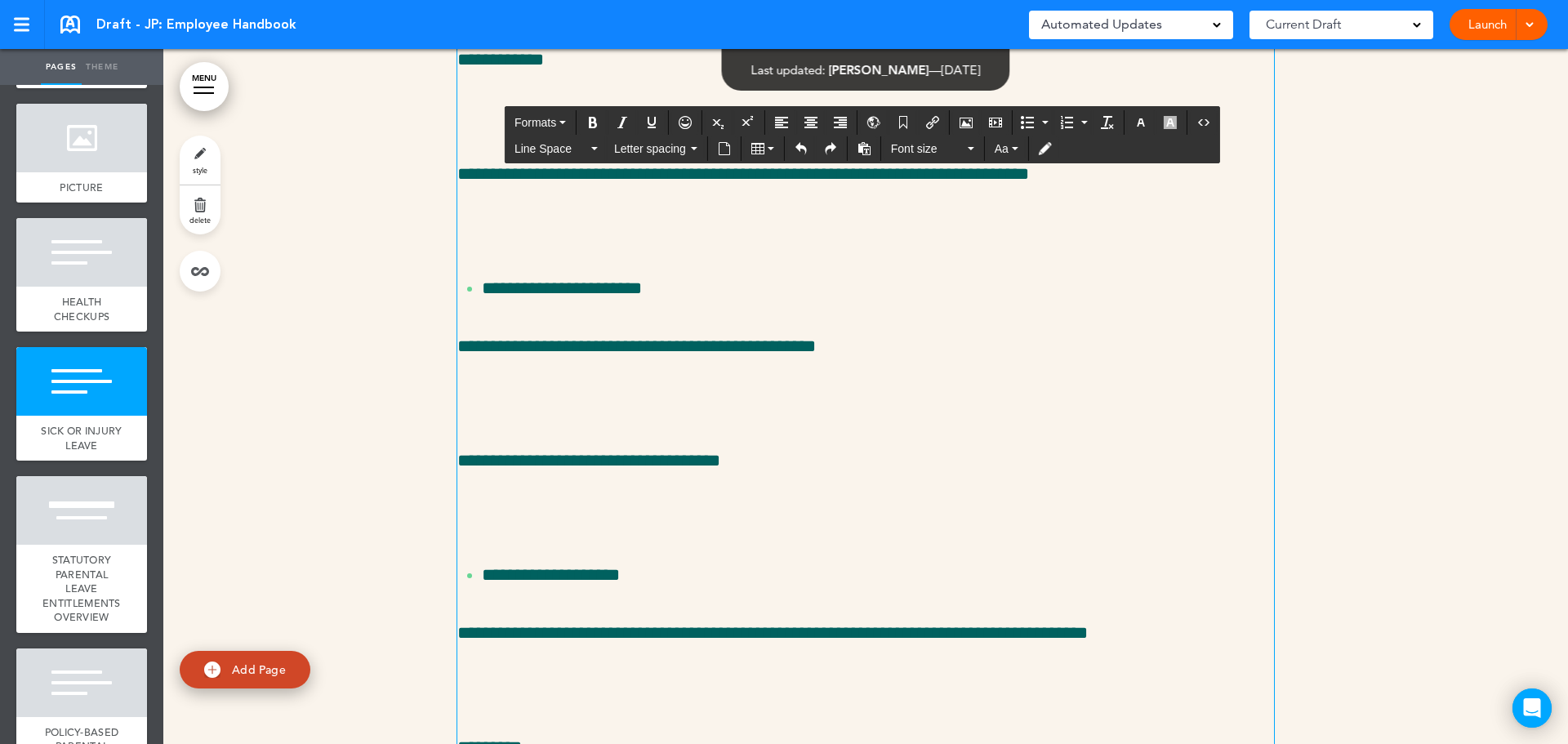
drag, startPoint x: 1122, startPoint y: 288, endPoint x: 460, endPoint y: 186, distance: 669.8
click at [548, 146] on span "Line Space" at bounding box center [551, 148] width 73 height 17
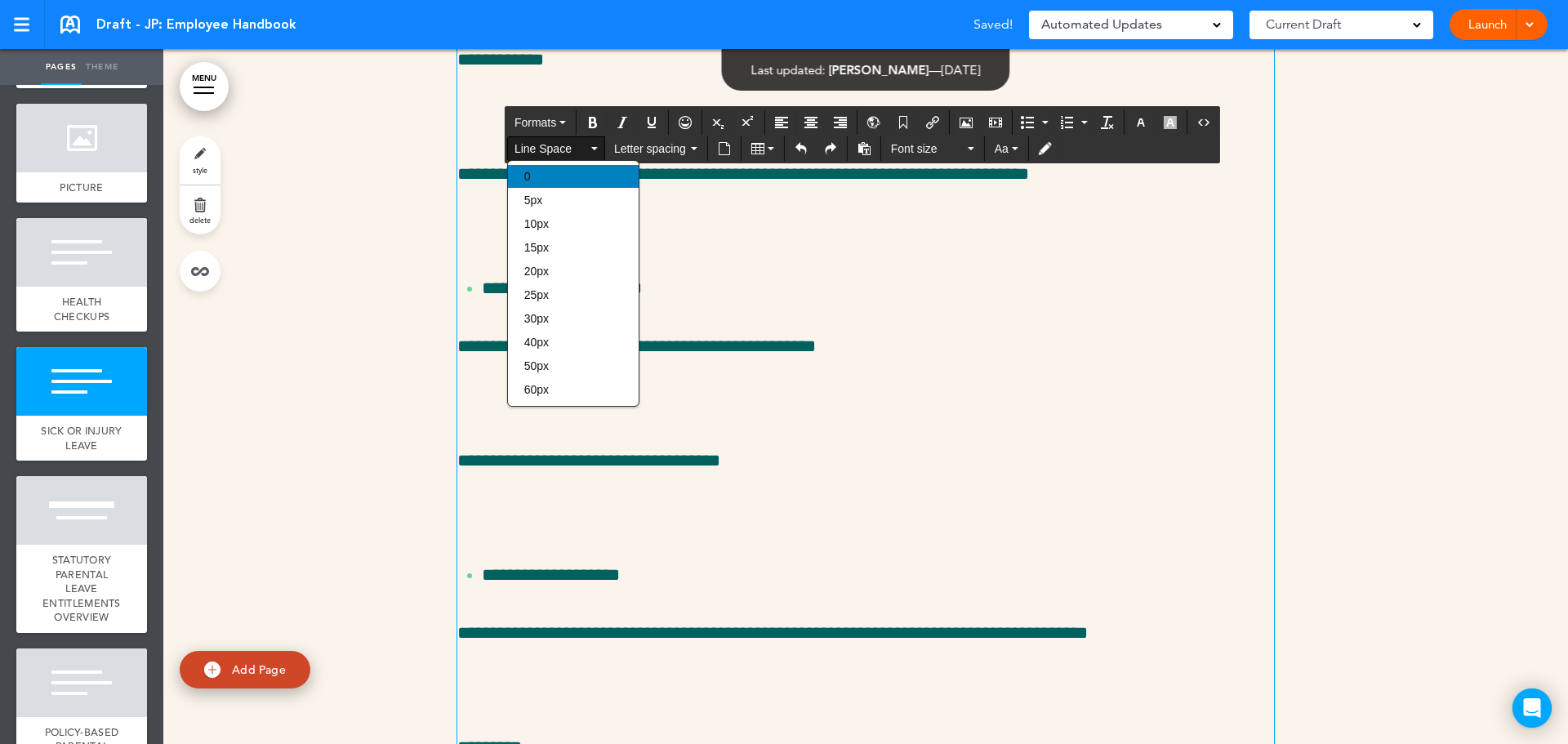
click at [558, 172] on div "0" at bounding box center [573, 176] width 130 height 23
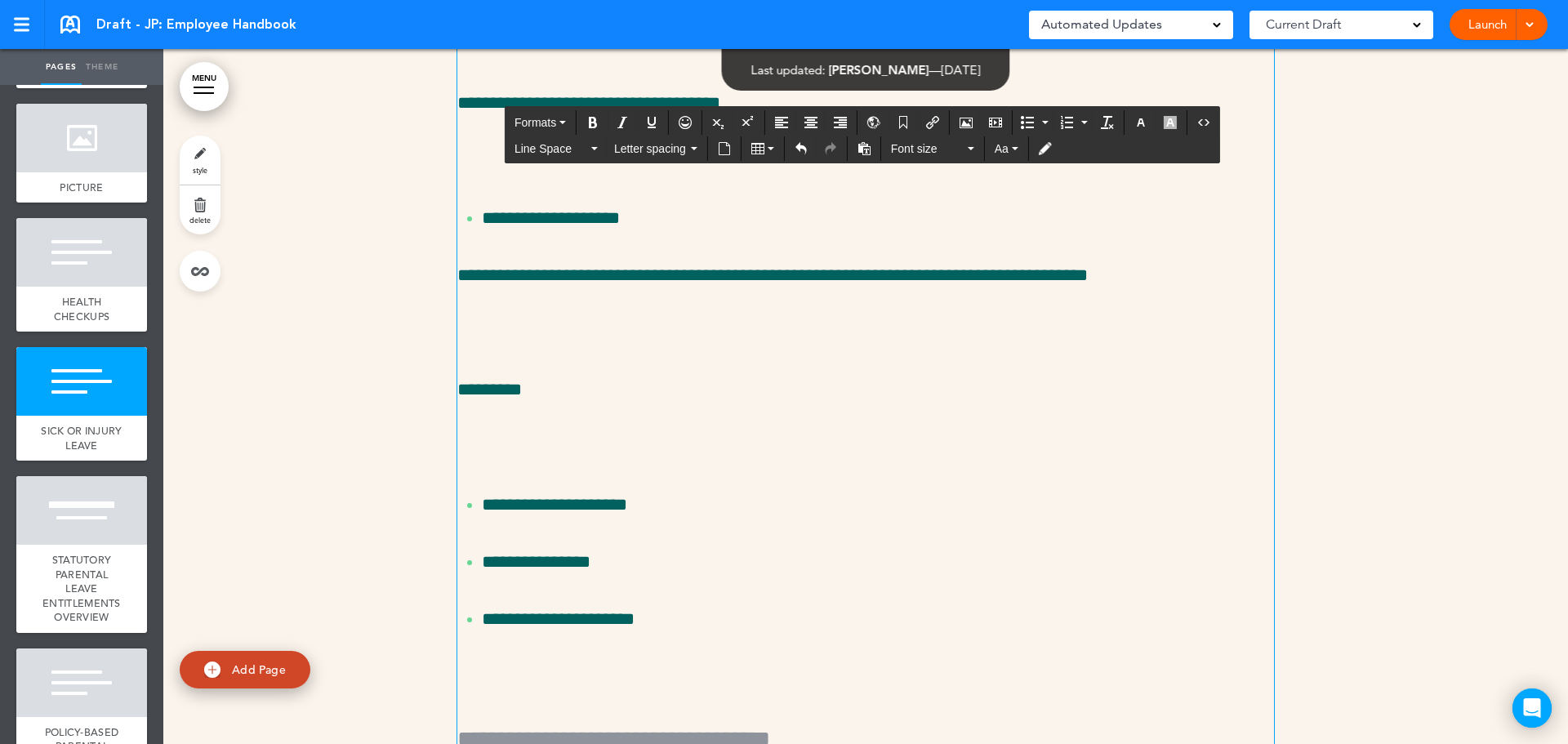
scroll to position [31802, 0]
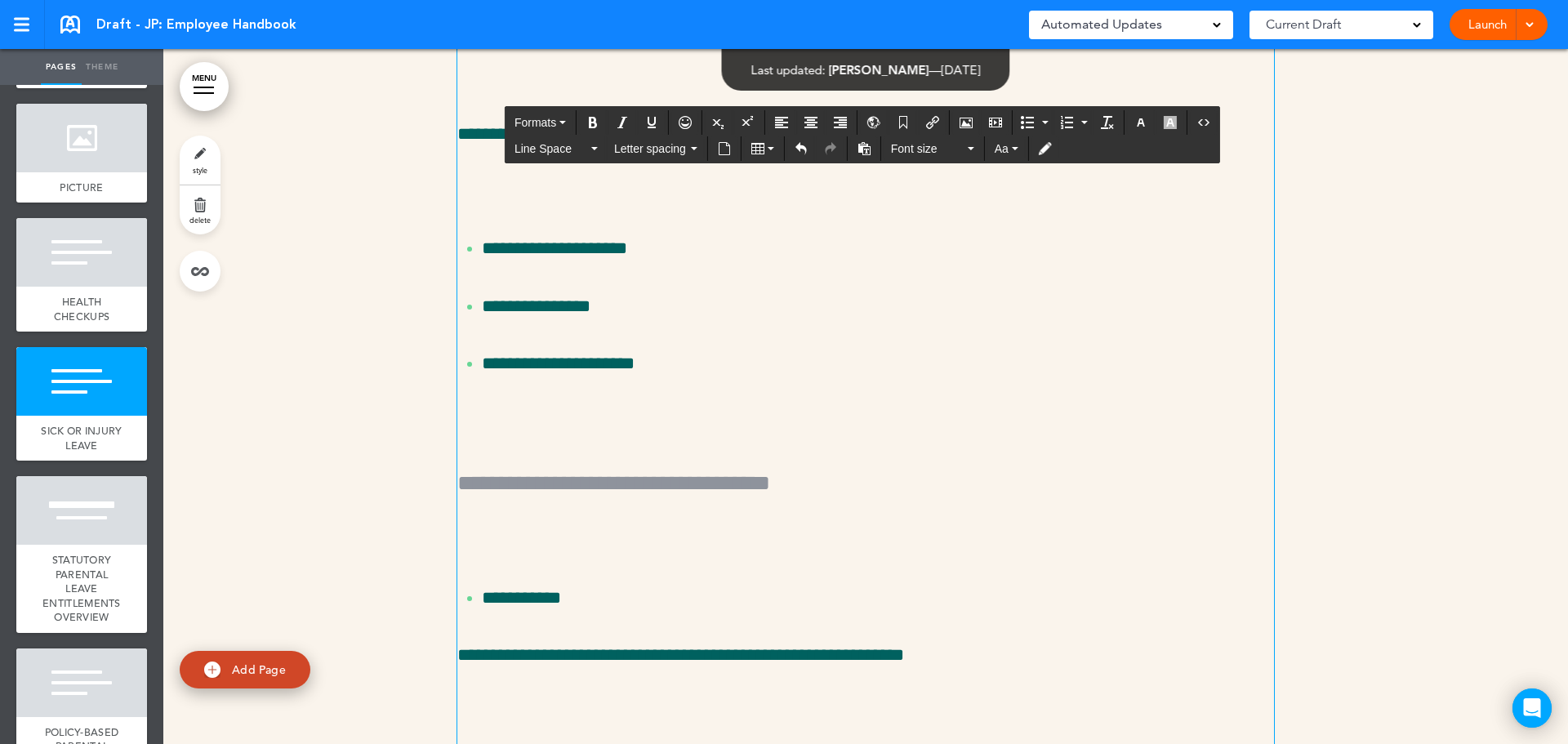
click at [482, 92] on p at bounding box center [866, 77] width 816 height 29
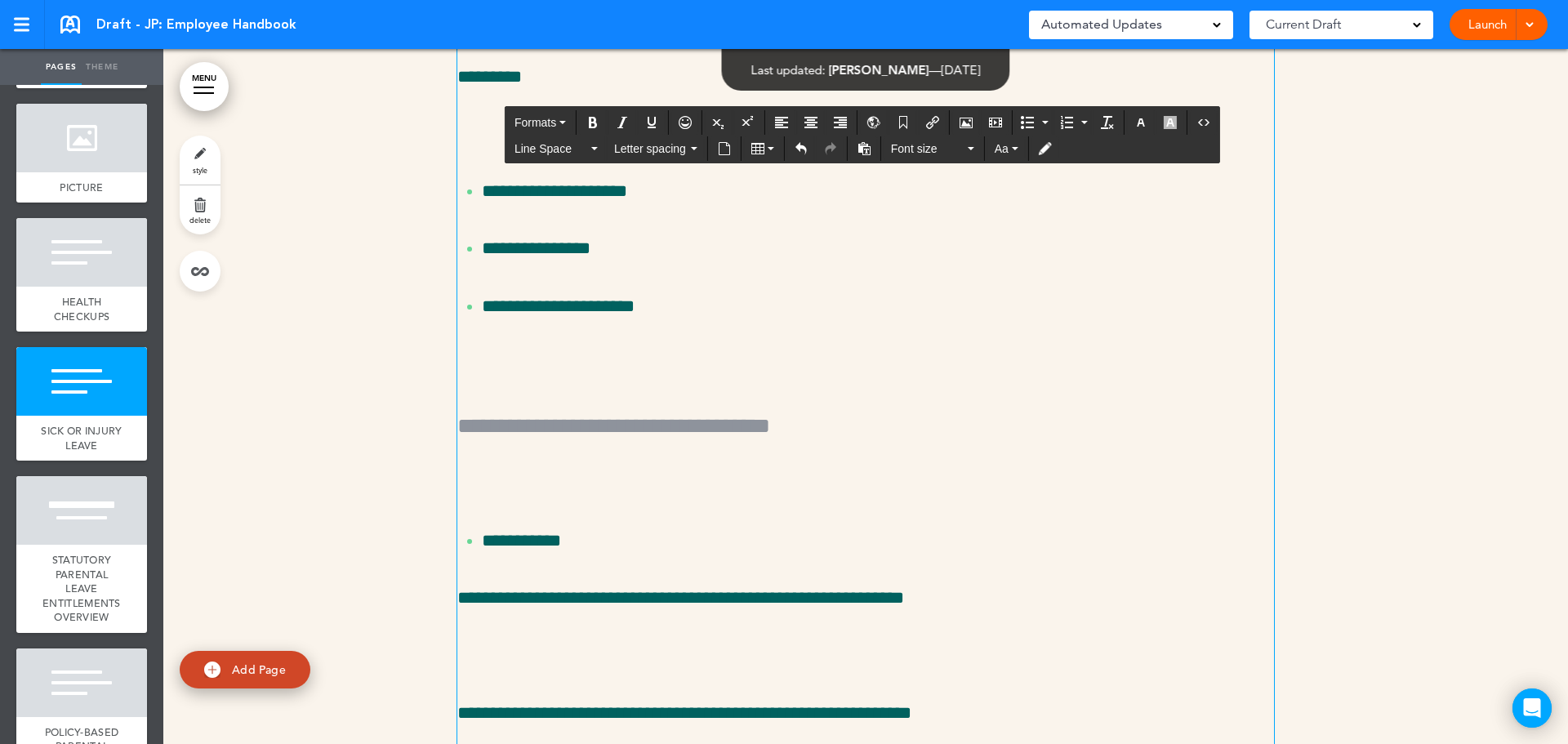
click at [499, 148] on p at bounding box center [866, 133] width 816 height 29
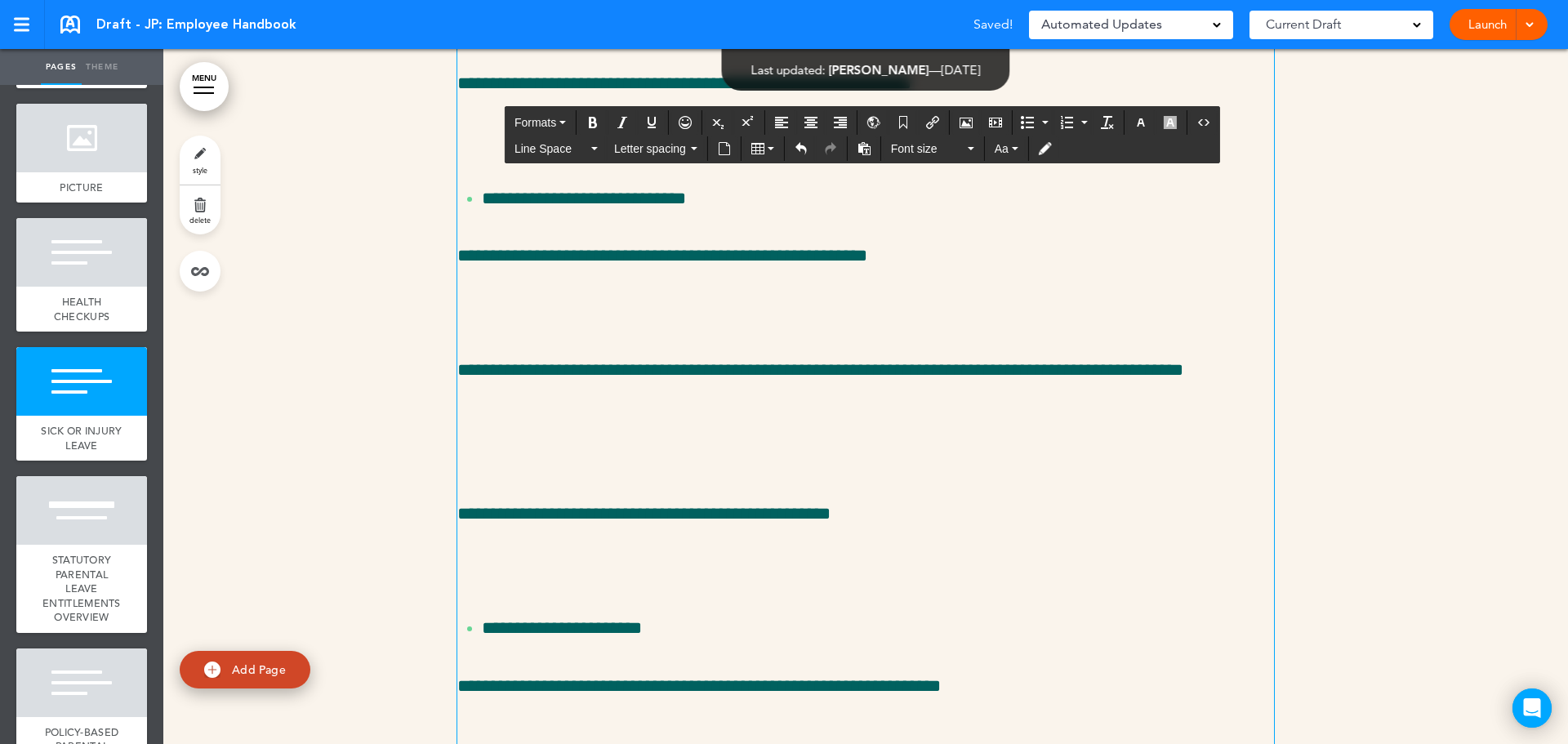
scroll to position [32047, 0]
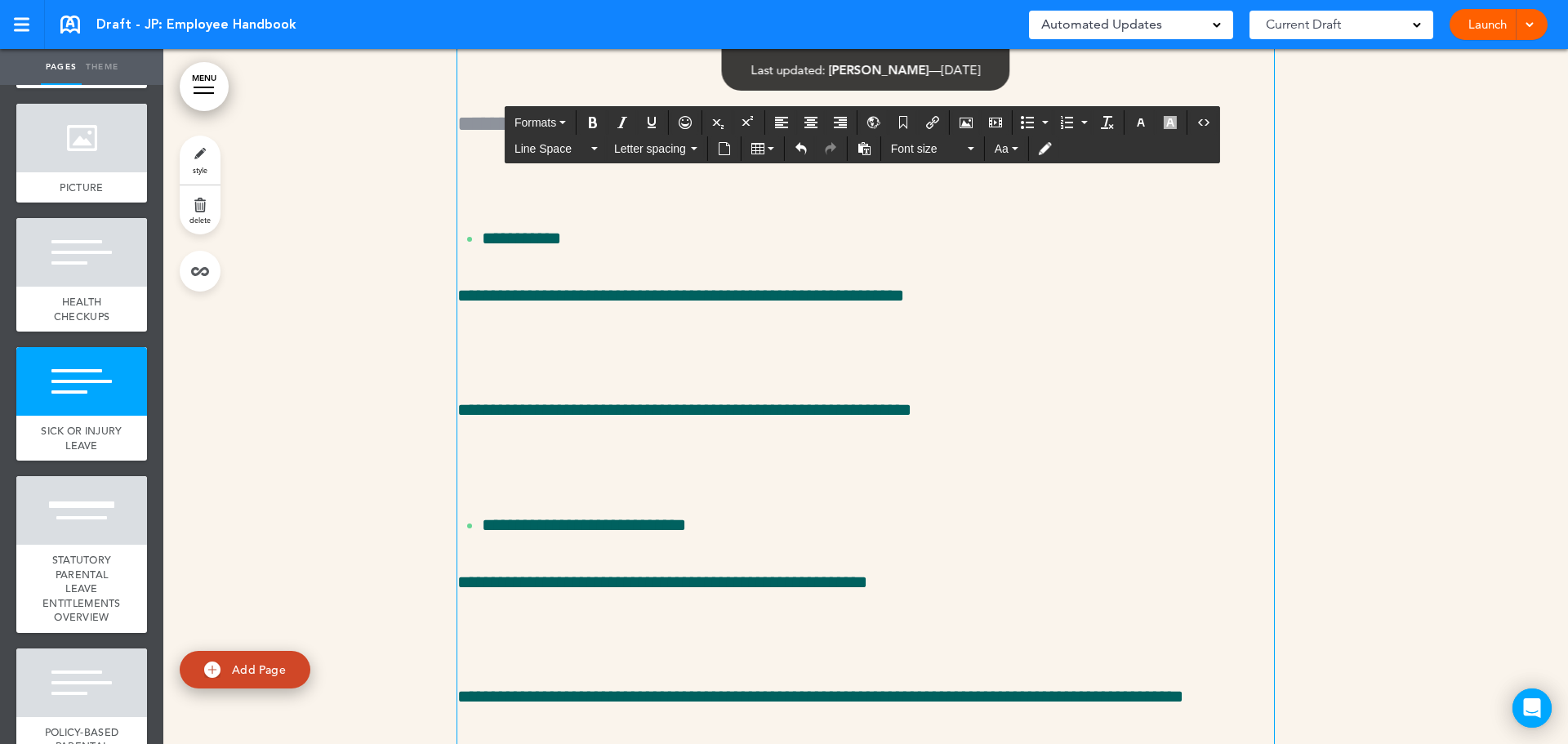
drag, startPoint x: 657, startPoint y: 495, endPoint x: 412, endPoint y: 289, distance: 320.1
click at [412, 289] on div "**********" at bounding box center [865, 433] width 1404 height 3523
click at [542, 115] on button "Formats" at bounding box center [539, 122] width 64 height 23
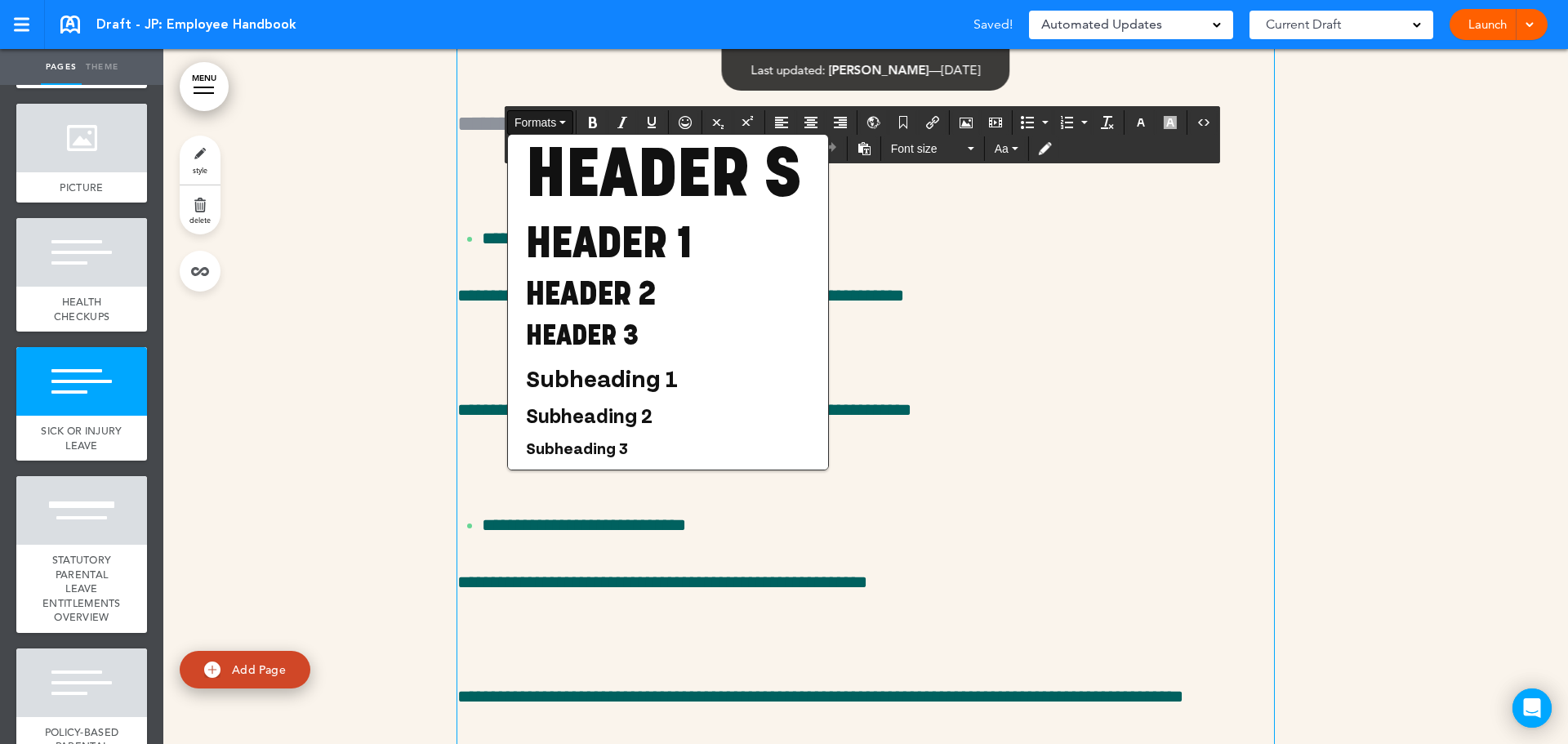
click at [552, 116] on button "Formats" at bounding box center [539, 122] width 64 height 23
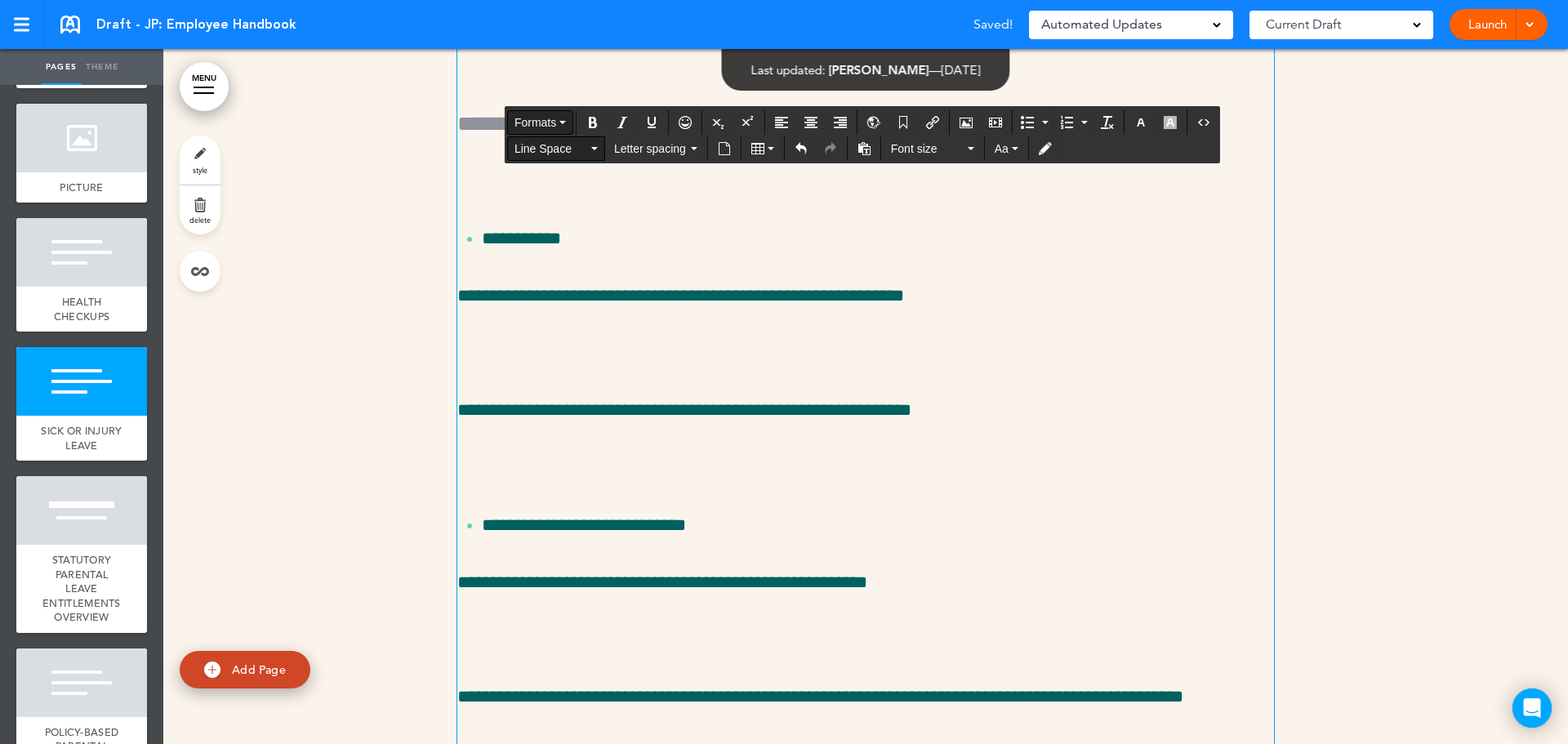
click at [554, 142] on span "Line Space" at bounding box center [551, 148] width 73 height 17
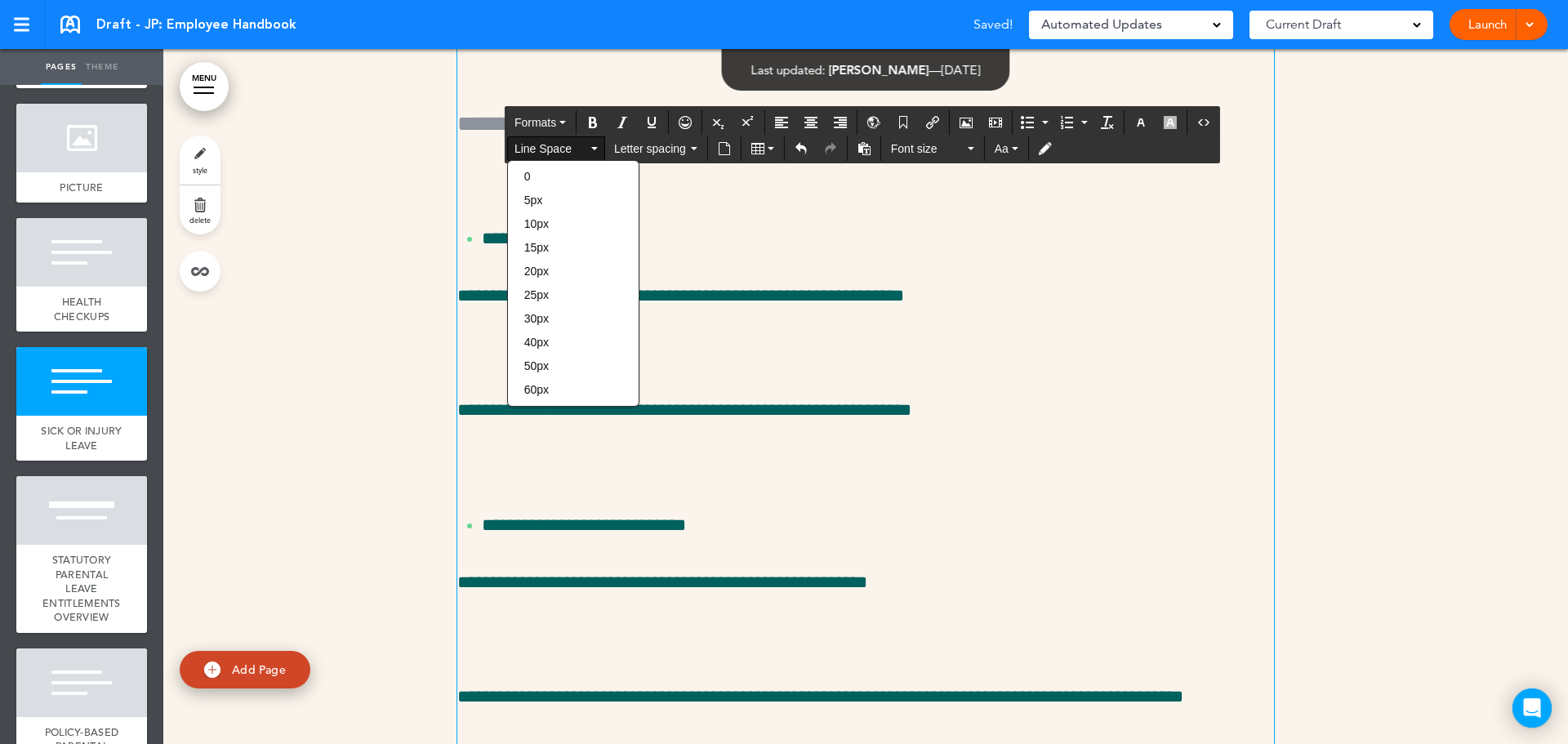
click at [567, 175] on div "0" at bounding box center [573, 176] width 130 height 23
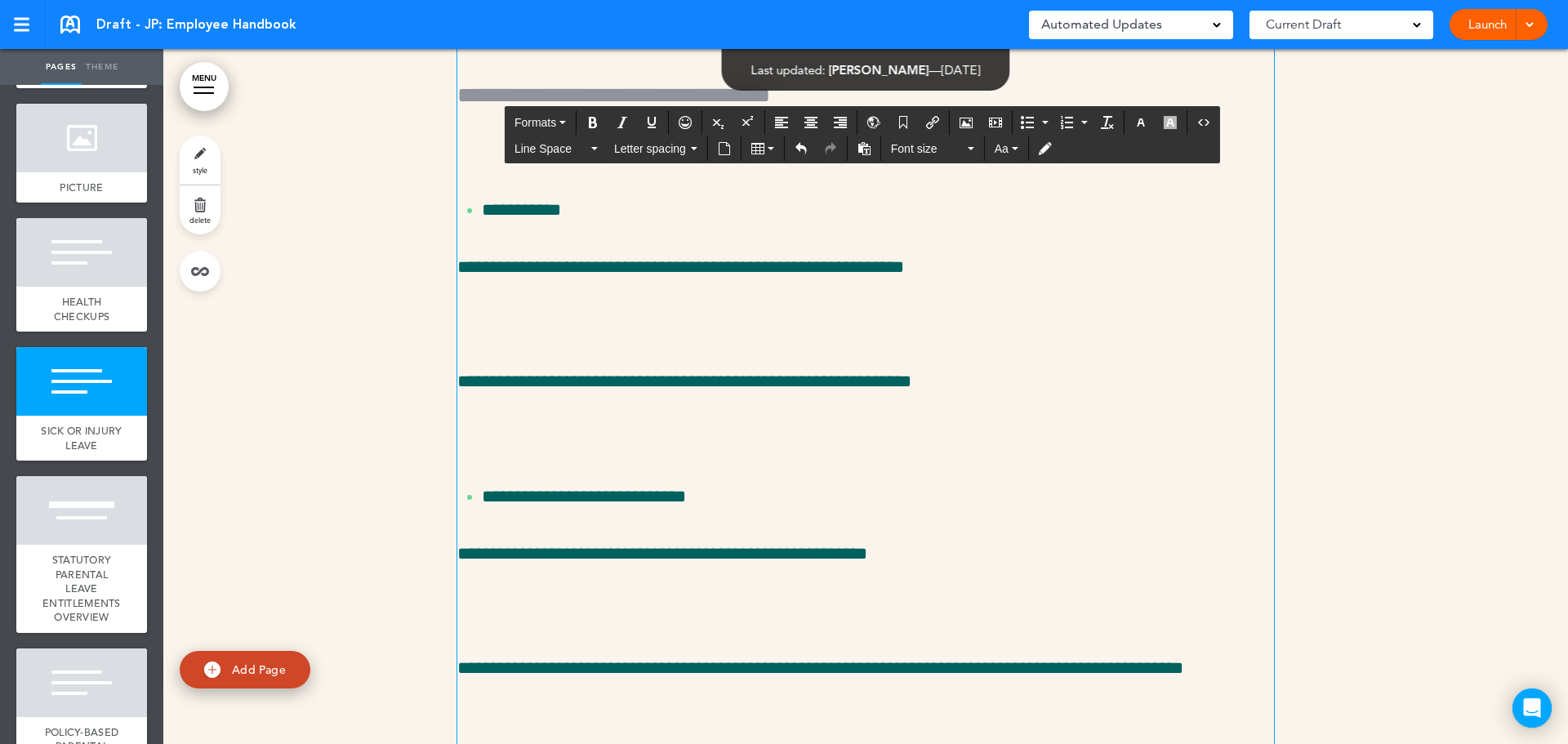
drag, startPoint x: 653, startPoint y: 458, endPoint x: 445, endPoint y: 388, distance: 219.5
click at [445, 388] on div "**********" at bounding box center [865, 418] width 1404 height 3495
click at [551, 140] on span "Line Space" at bounding box center [551, 148] width 73 height 17
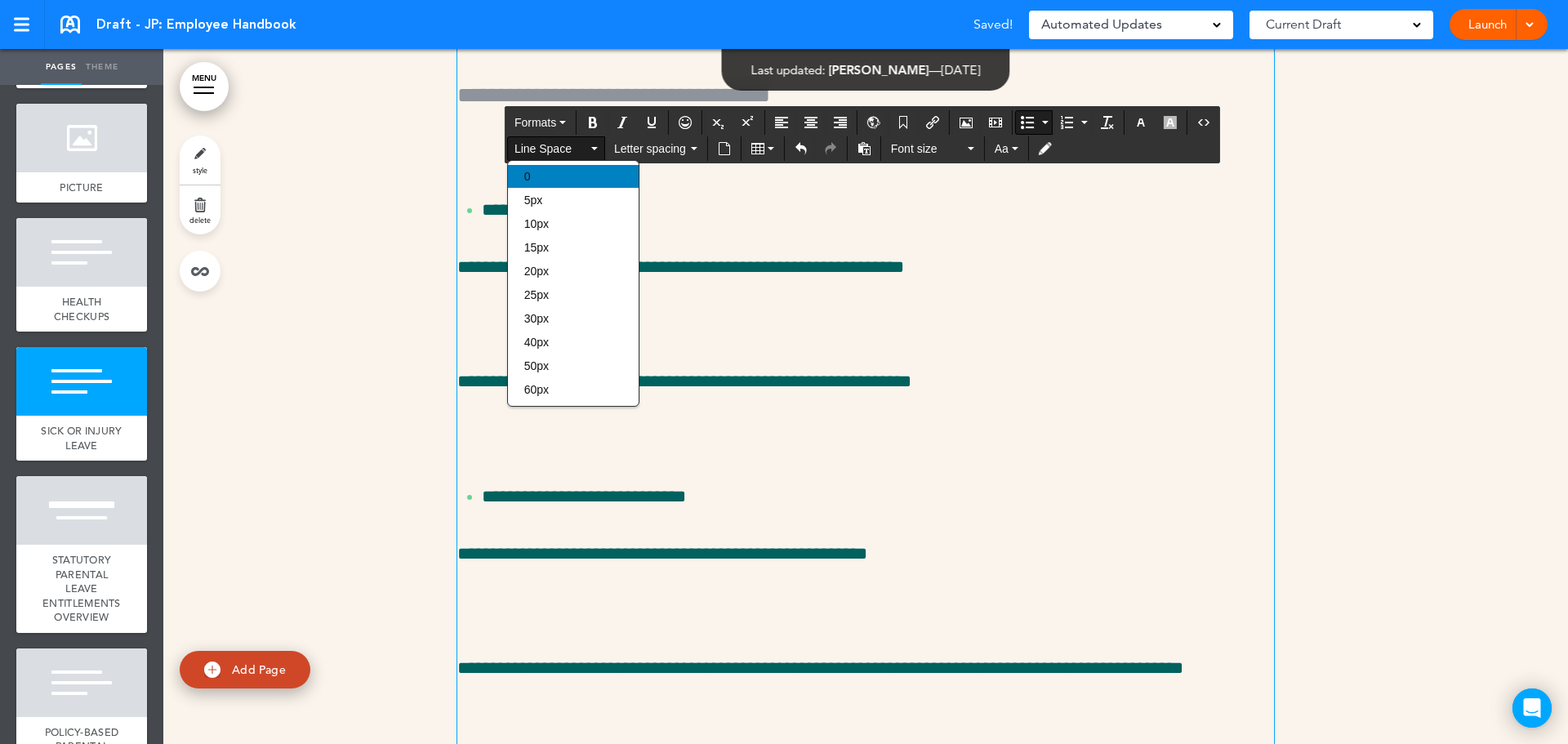
click at [550, 172] on div "0" at bounding box center [573, 176] width 130 height 23
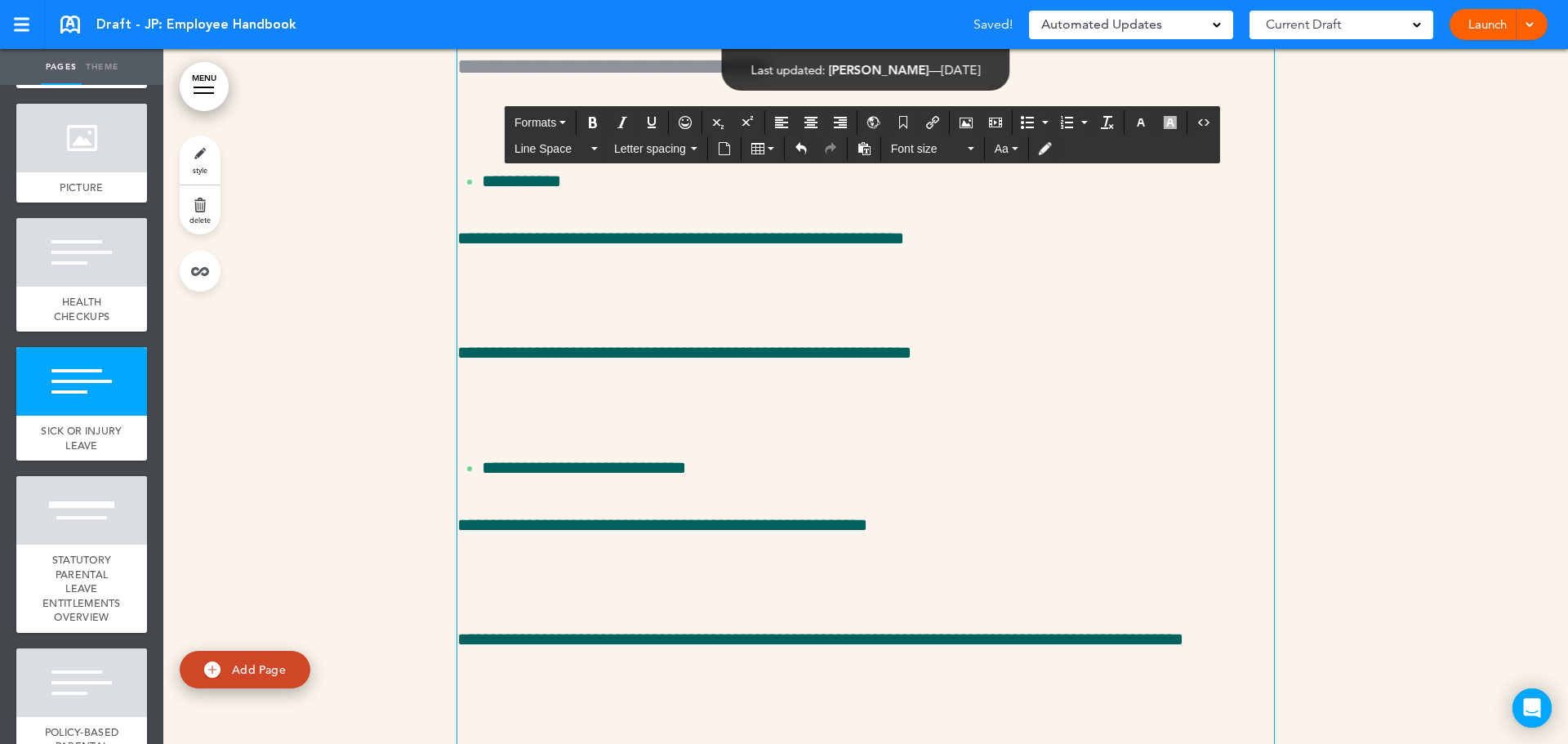
click at [652, 19] on p at bounding box center [866, 4] width 816 height 29
drag, startPoint x: 668, startPoint y: 426, endPoint x: 440, endPoint y: 342, distance: 243.0
click at [440, 342] on div "**********" at bounding box center [865, 404] width 1404 height 3466
click at [540, 142] on span "Line Space" at bounding box center [551, 148] width 73 height 17
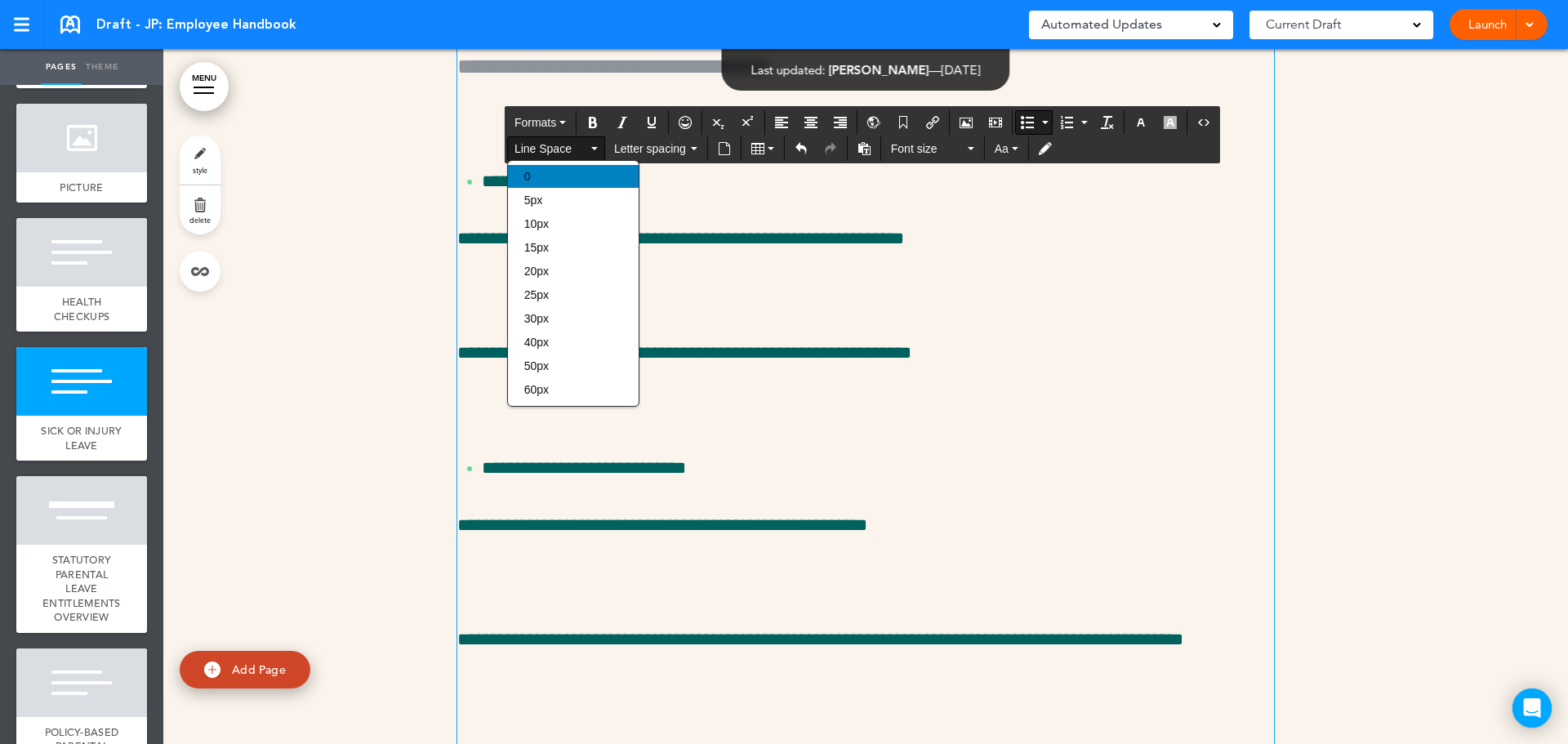
click at [572, 181] on div "0" at bounding box center [573, 176] width 130 height 23
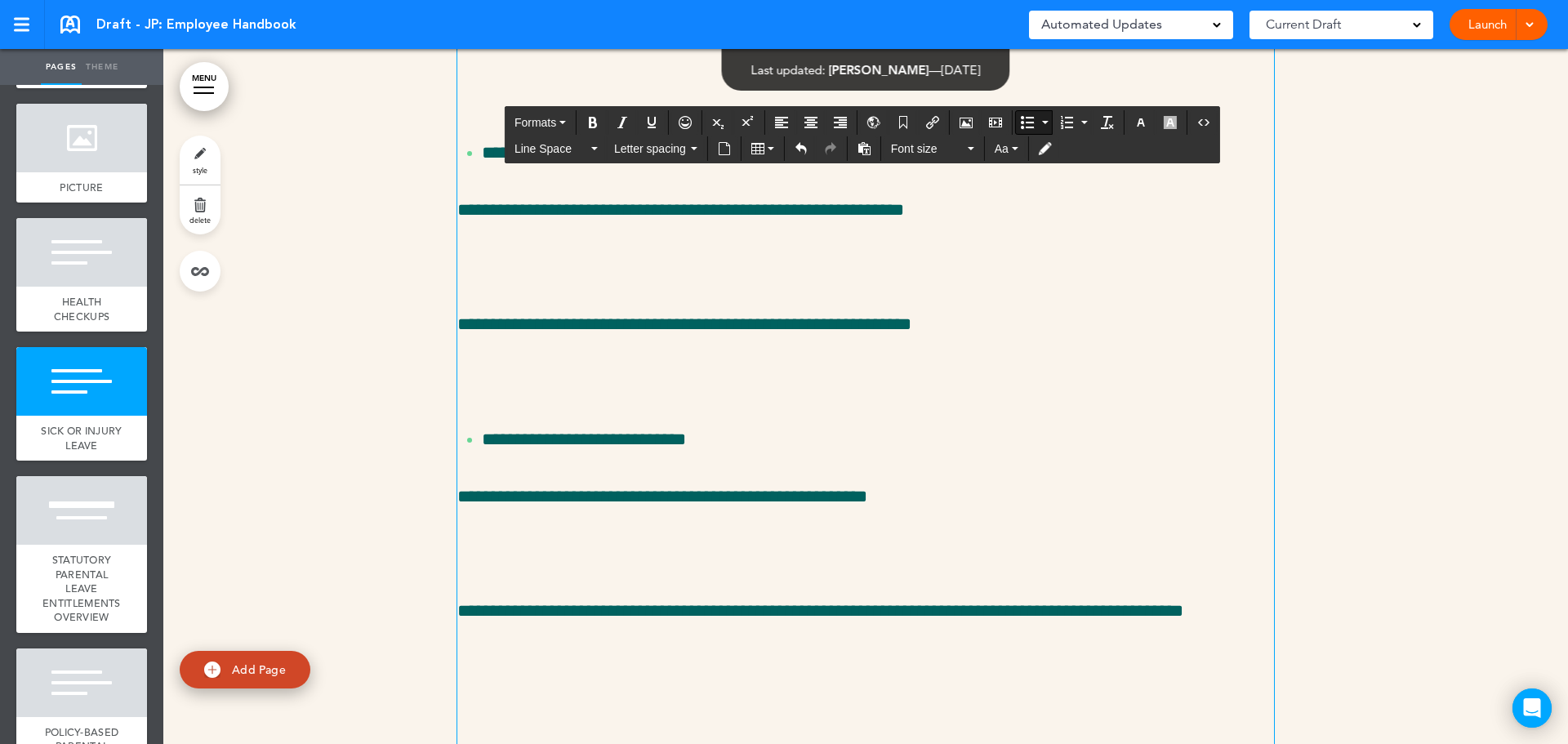
click at [699, 437] on div "**********" at bounding box center [866, 383] width 816 height 3303
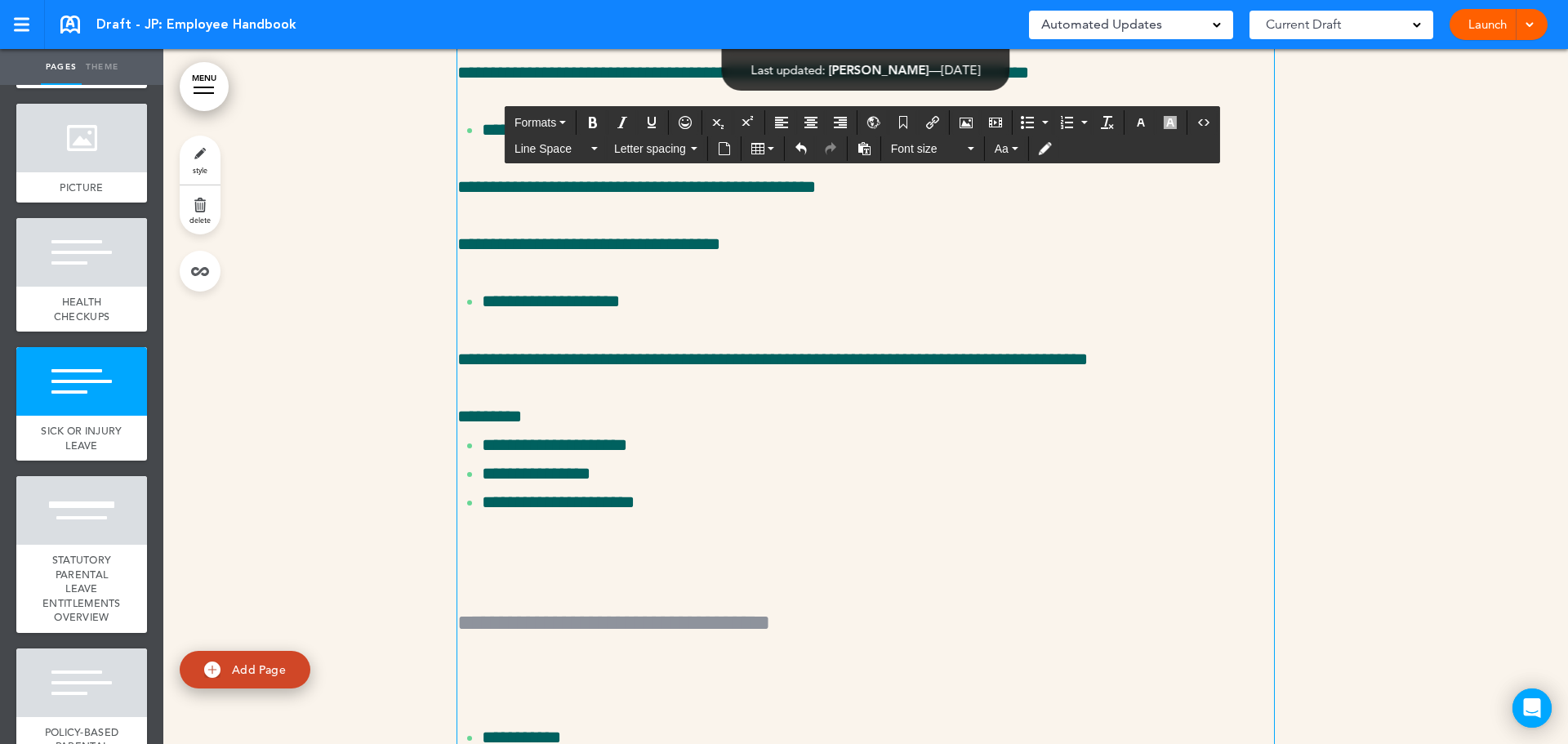
scroll to position [31312, 0]
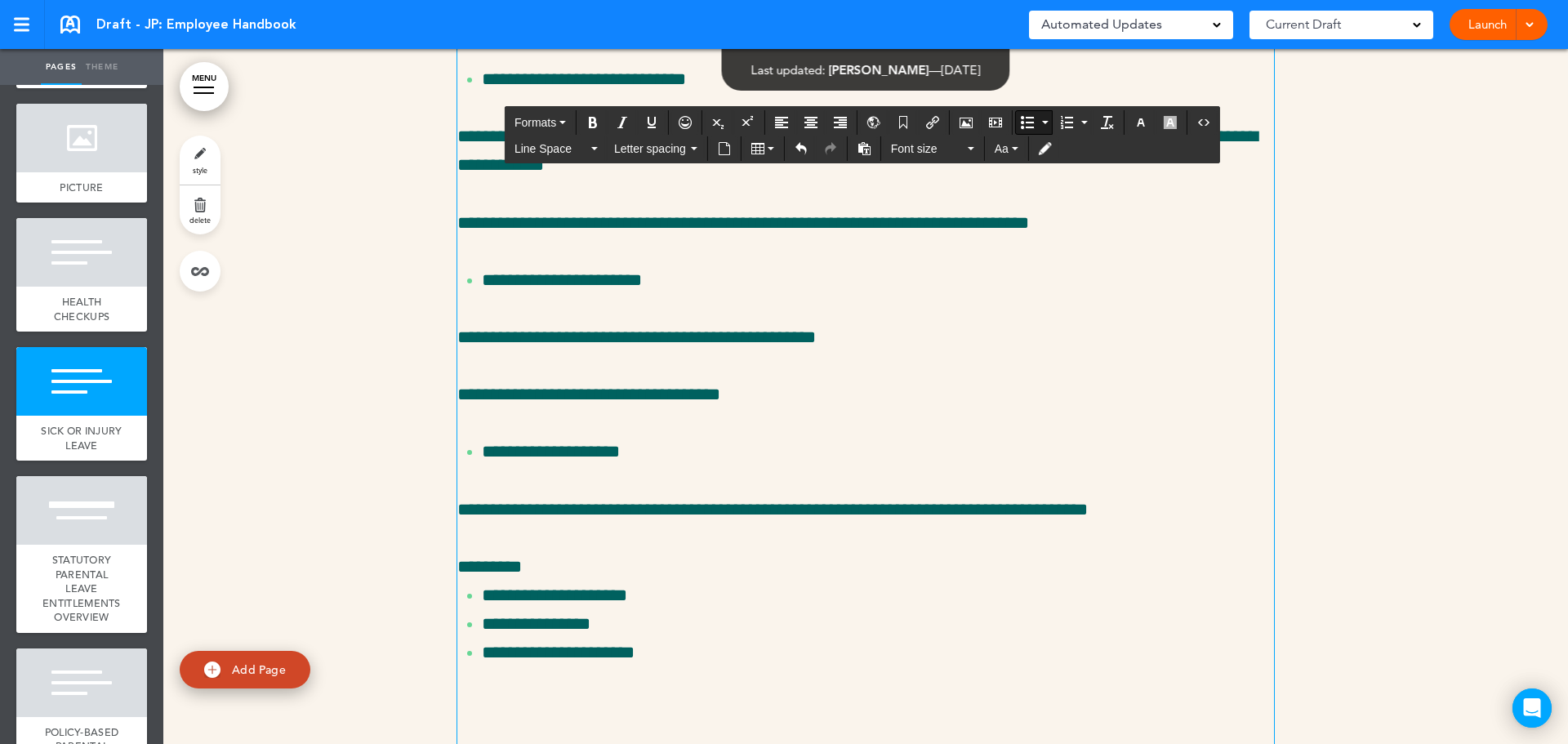
drag, startPoint x: 632, startPoint y: 455, endPoint x: 346, endPoint y: 393, distance: 292.6
click at [536, 120] on span "Formats" at bounding box center [536, 122] width 41 height 13
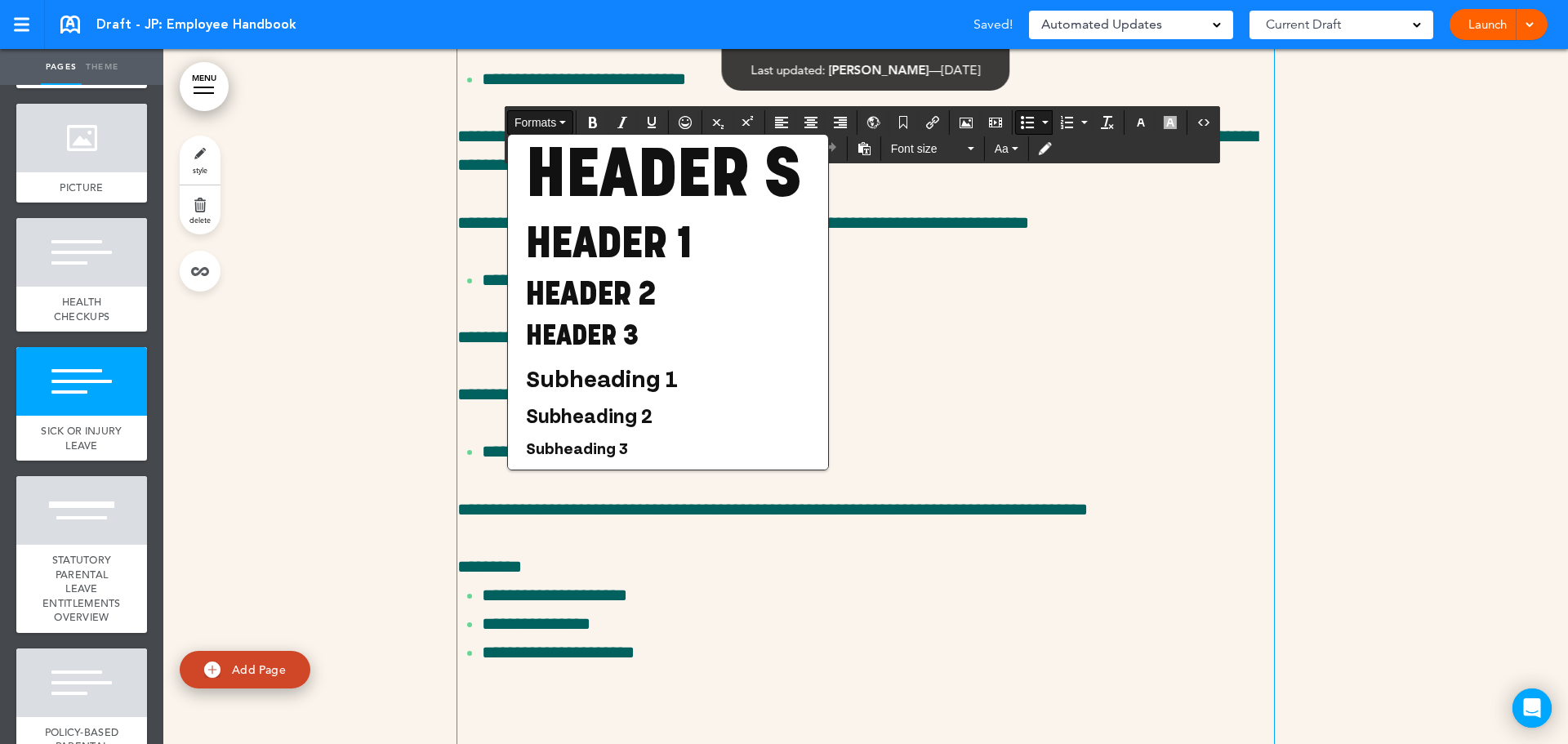
click at [547, 124] on span "Formats" at bounding box center [536, 122] width 41 height 13
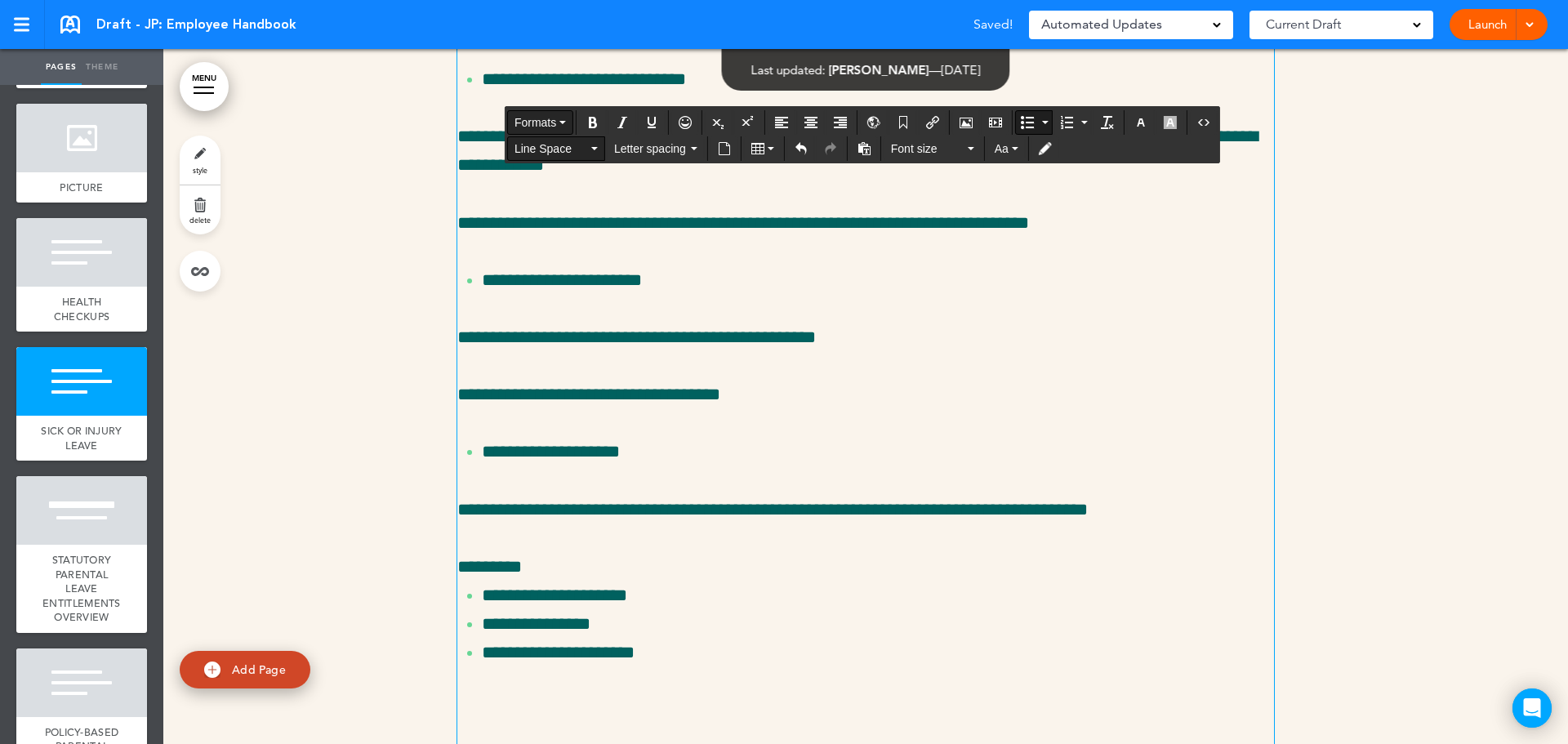
click at [549, 143] on span "Line Space" at bounding box center [551, 148] width 73 height 17
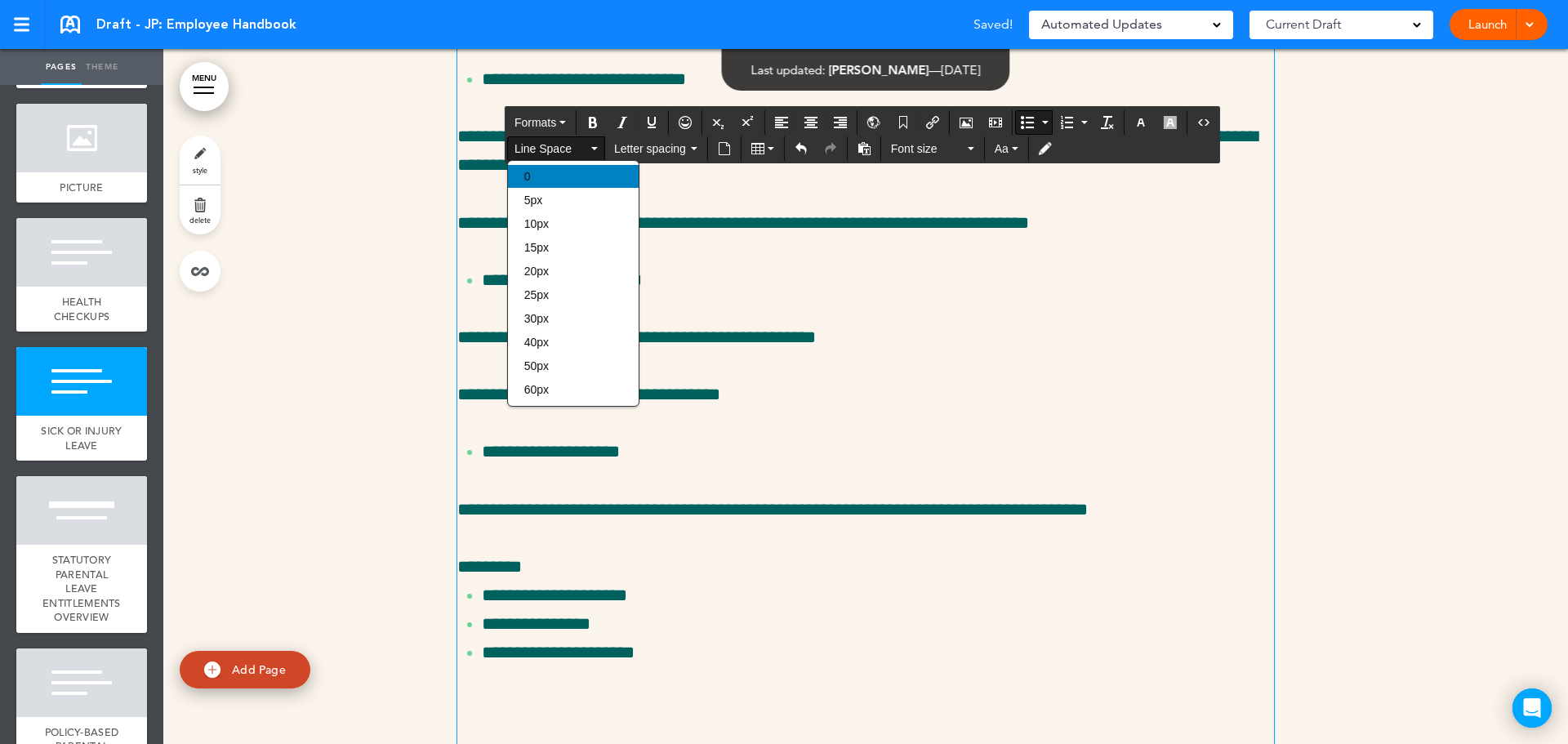
click at [580, 175] on div "0" at bounding box center [573, 176] width 130 height 23
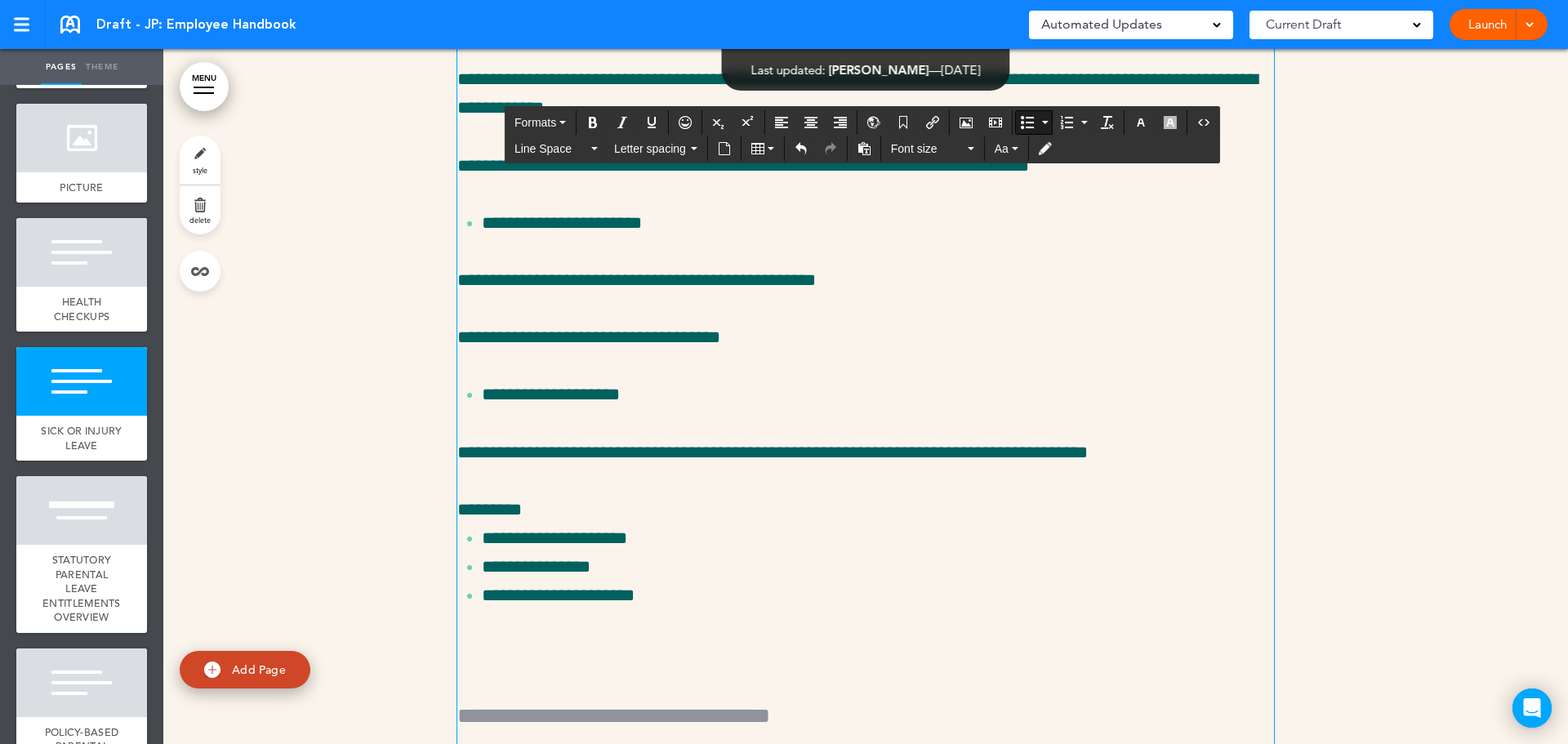
click at [809, 37] on p "**********" at bounding box center [878, 22] width 792 height 29
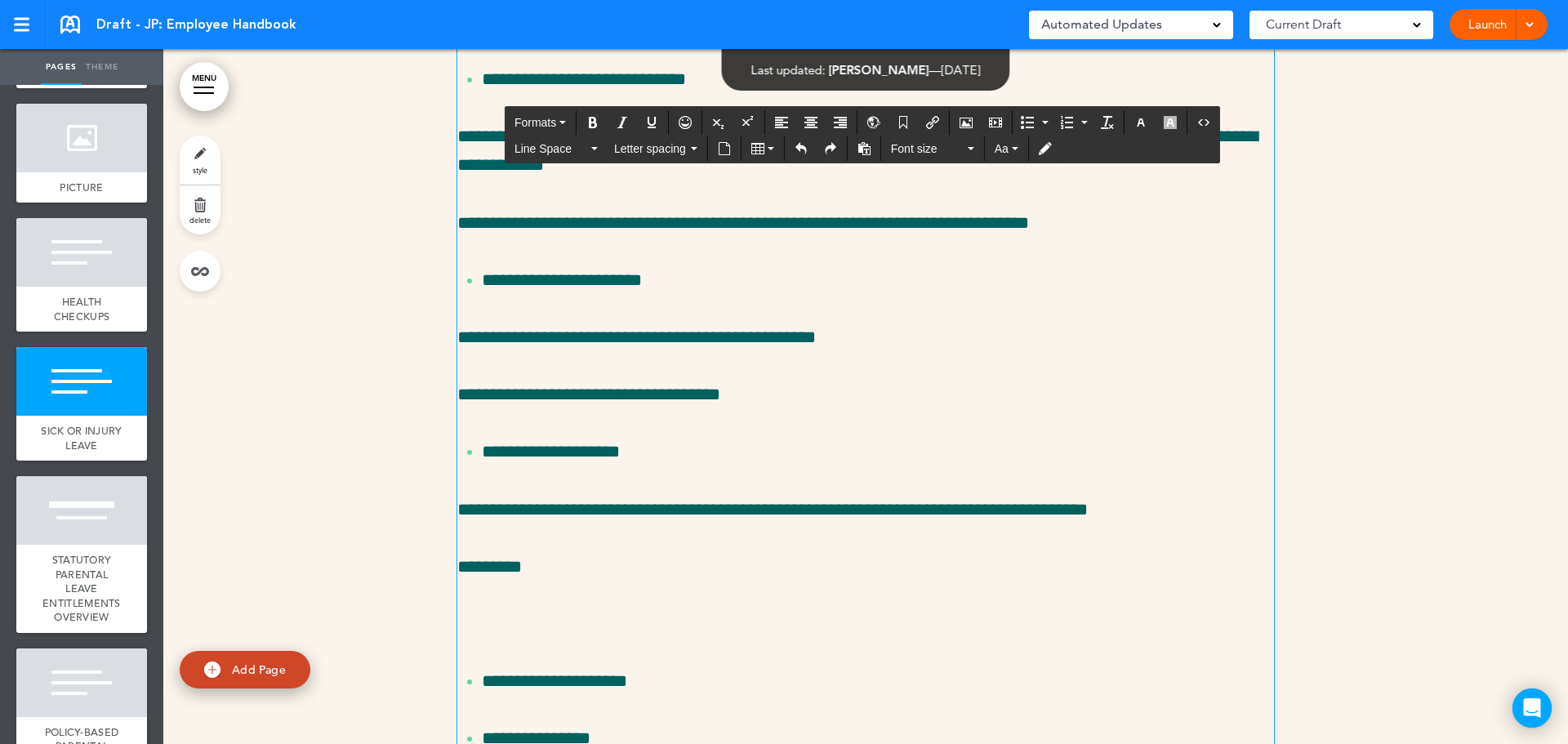
drag, startPoint x: 1144, startPoint y: 446, endPoint x: 474, endPoint y: 383, distance: 673.0
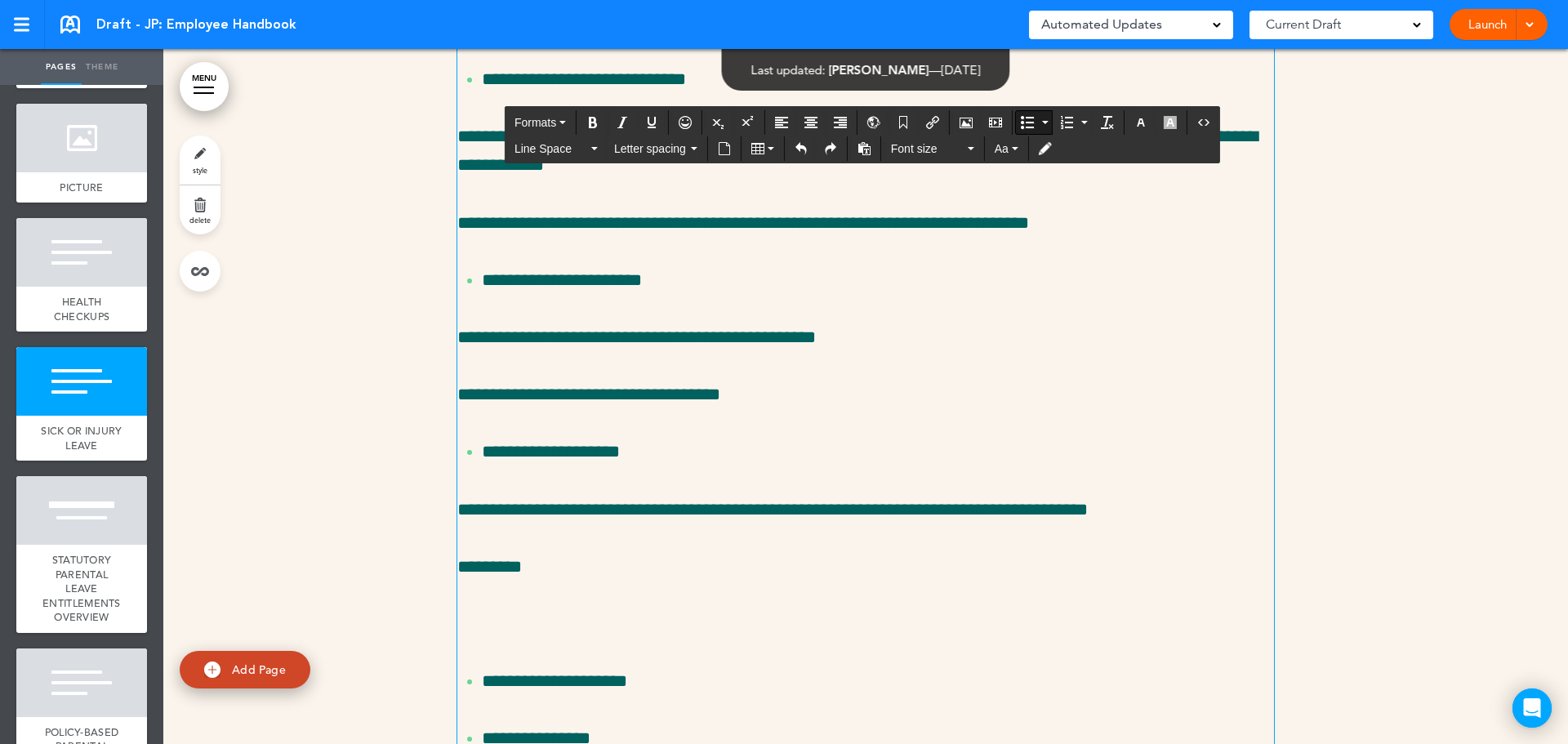
drag, startPoint x: 1126, startPoint y: 462, endPoint x: 414, endPoint y: 350, distance: 720.8
click at [547, 139] on button "Line Space" at bounding box center [556, 148] width 97 height 23
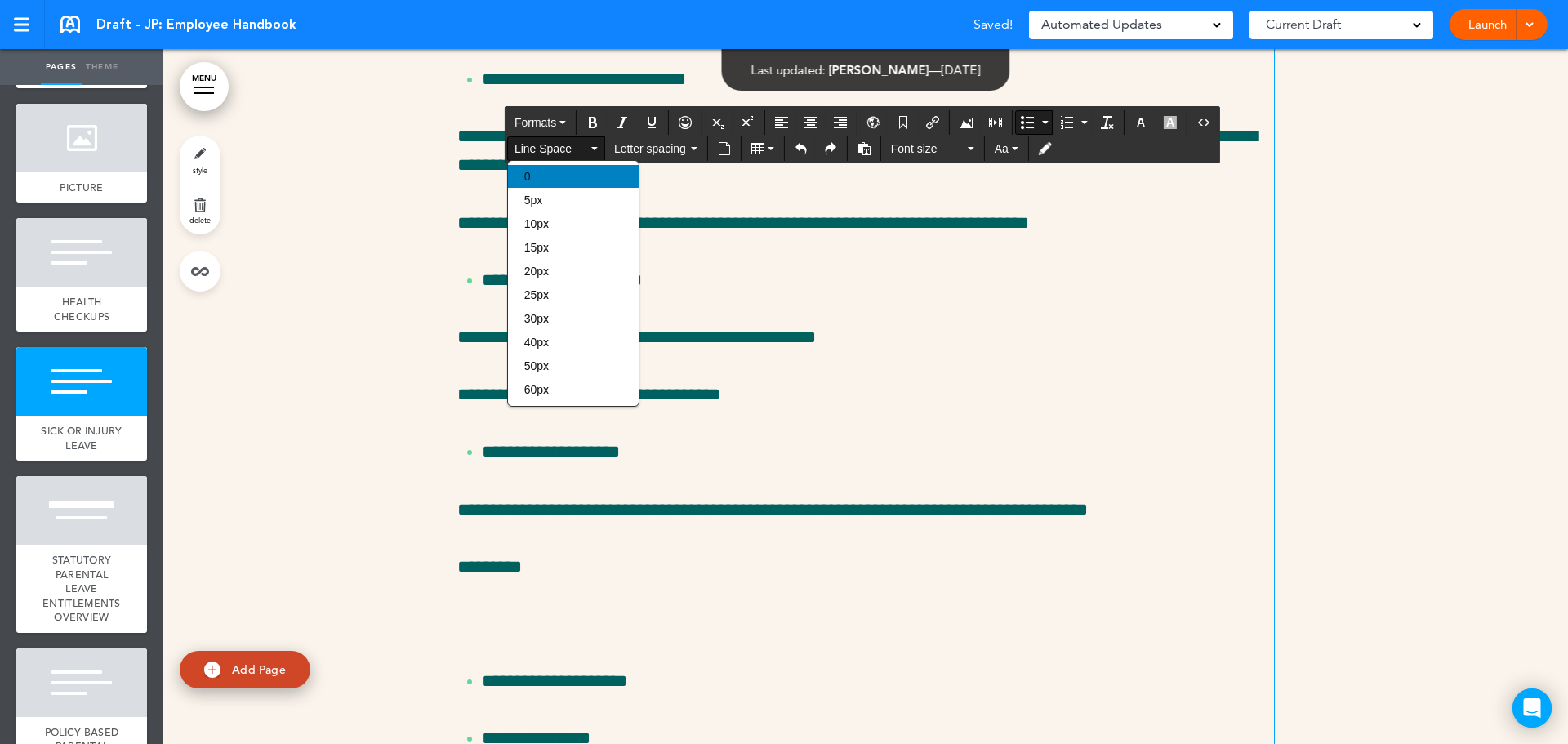
click at [557, 186] on div "0" at bounding box center [573, 176] width 130 height 23
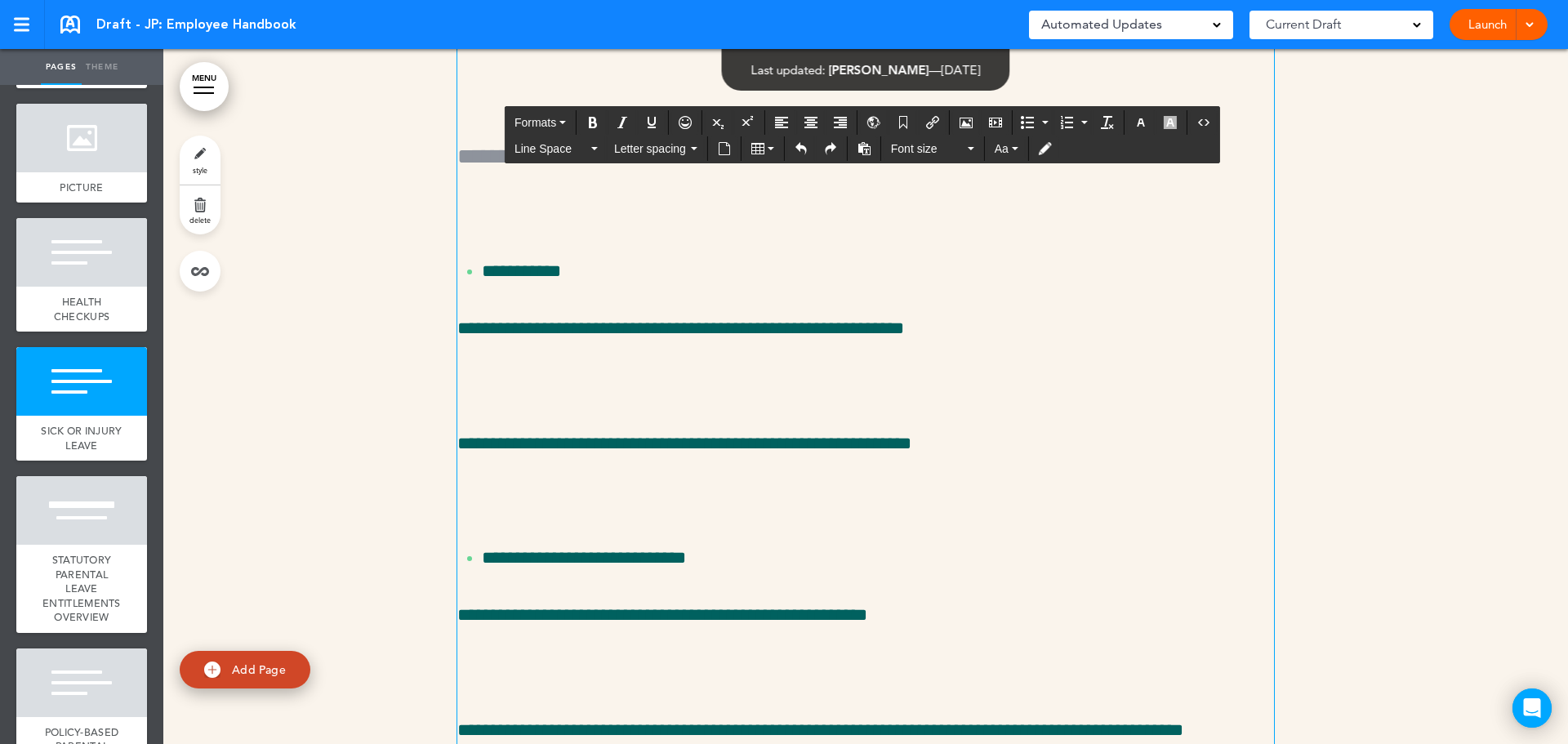
scroll to position [31802, 0]
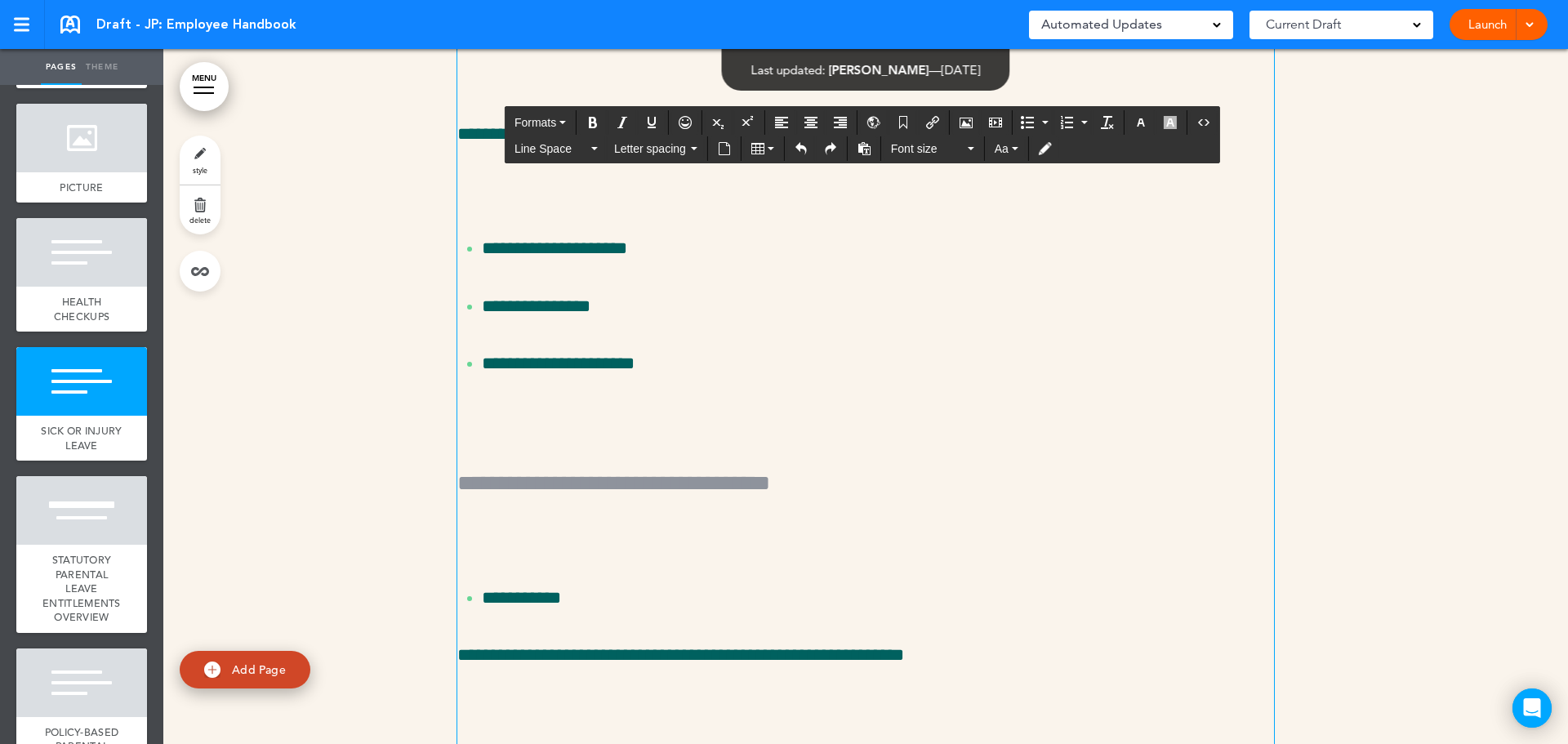
click at [538, 92] on p at bounding box center [866, 77] width 816 height 29
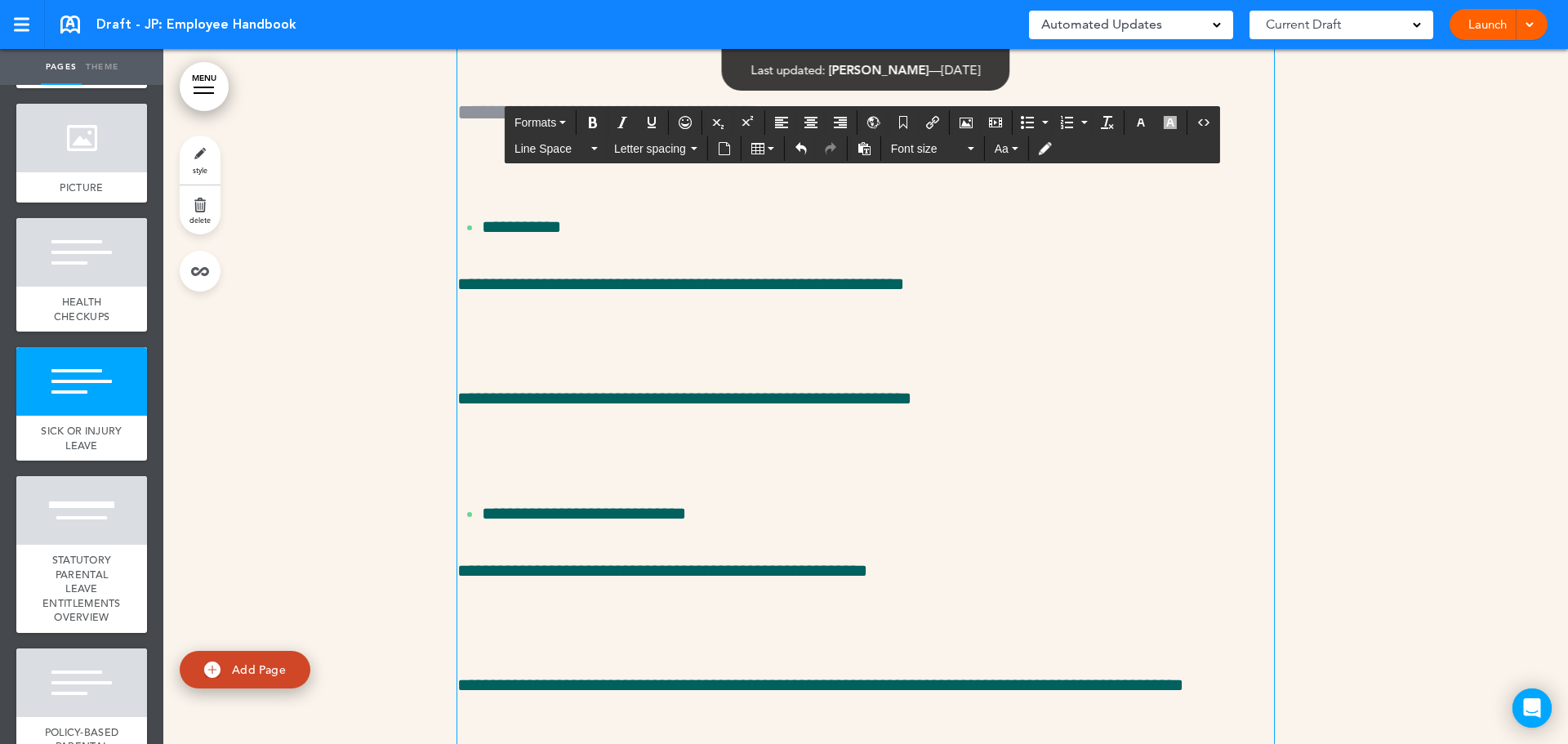
scroll to position [32128, 0]
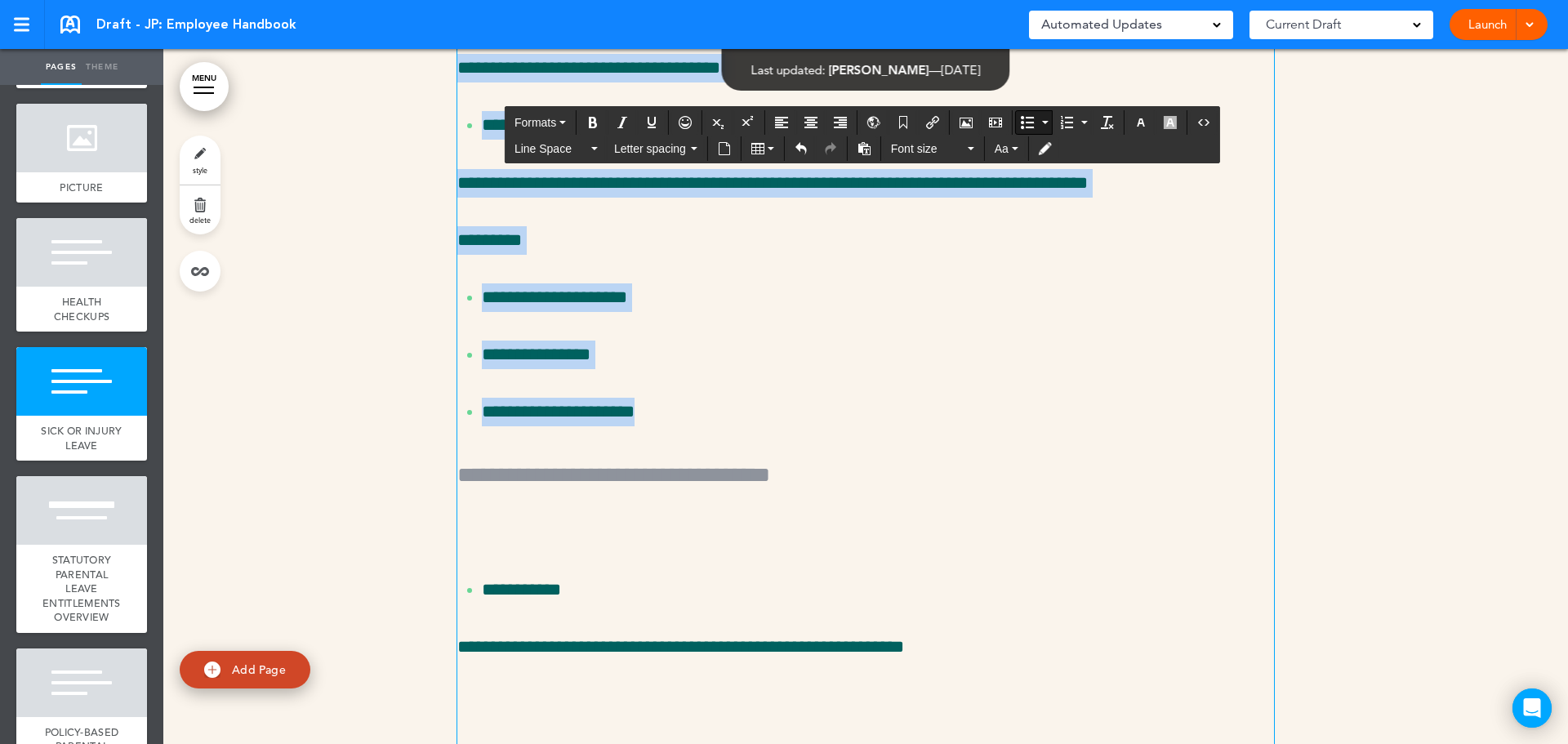
scroll to position [31312, 0]
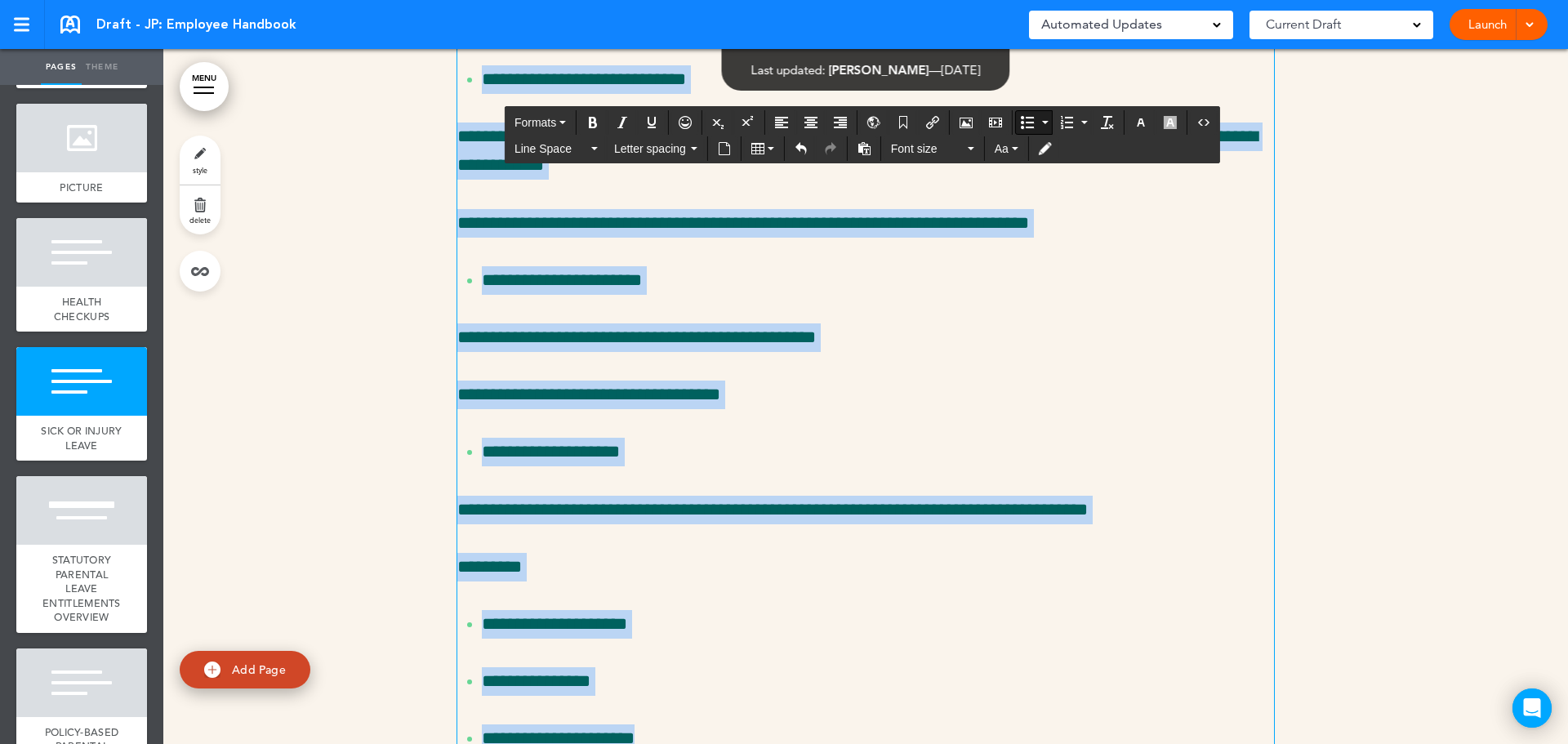
drag, startPoint x: 682, startPoint y: 414, endPoint x: 429, endPoint y: 366, distance: 257.5
click at [546, 159] on button "Line Space" at bounding box center [556, 148] width 97 height 23
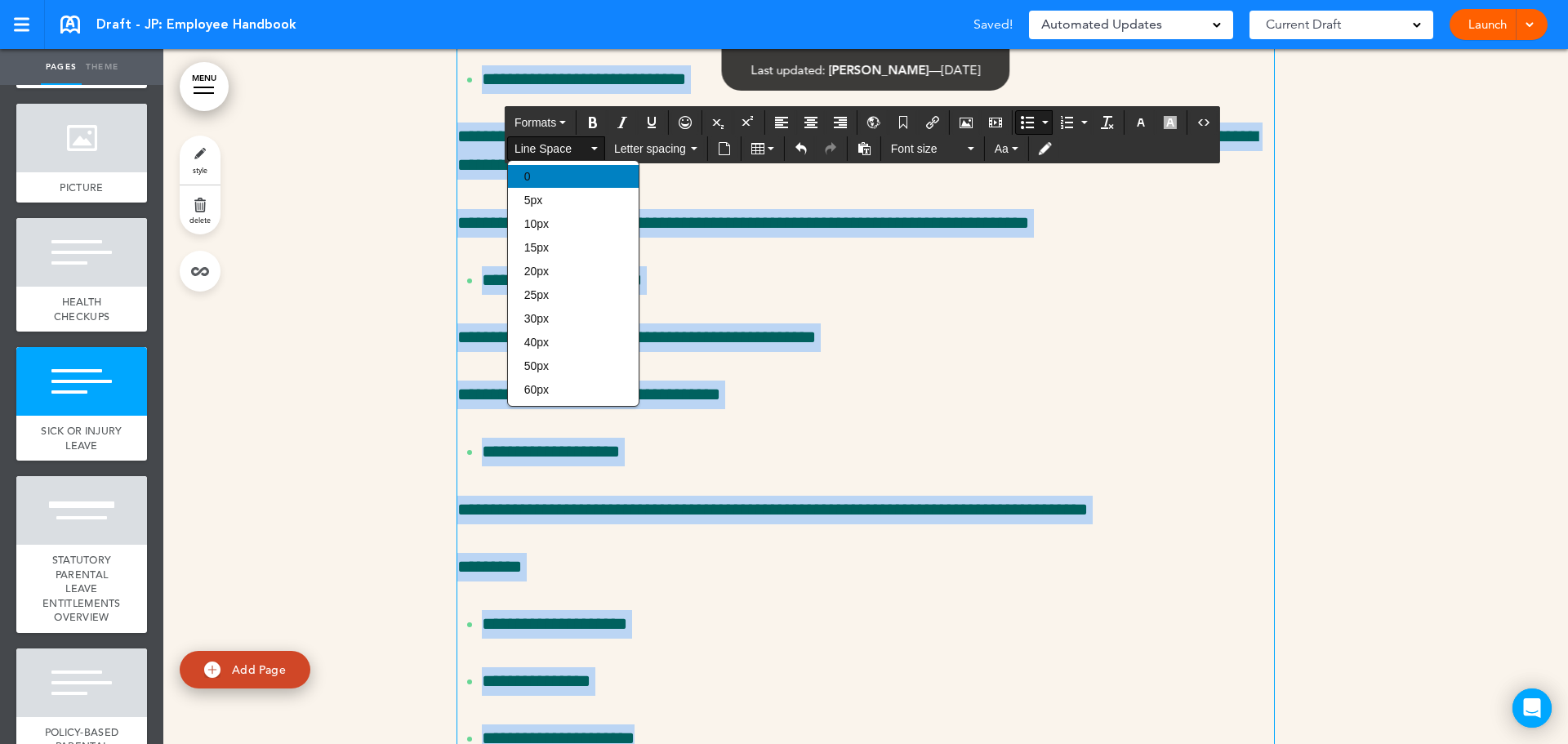
click at [560, 181] on div "0" at bounding box center [573, 176] width 130 height 23
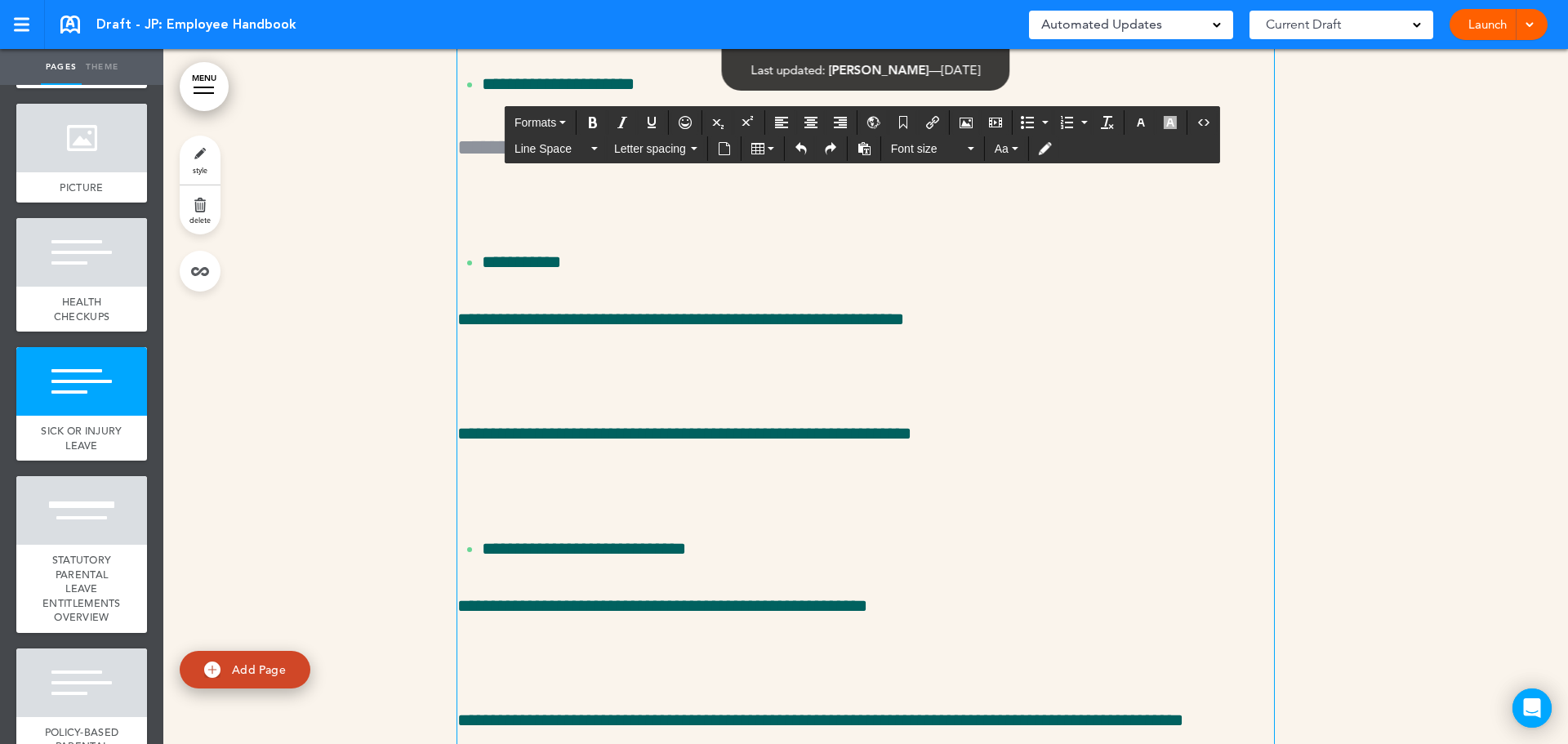
scroll to position [31965, 0]
drag, startPoint x: 658, startPoint y: 573, endPoint x: 411, endPoint y: 394, distance: 305.0
click at [411, 394] on div "**********" at bounding box center [865, 486] width 1404 height 3466
click at [551, 145] on span "Line Space" at bounding box center [551, 148] width 73 height 17
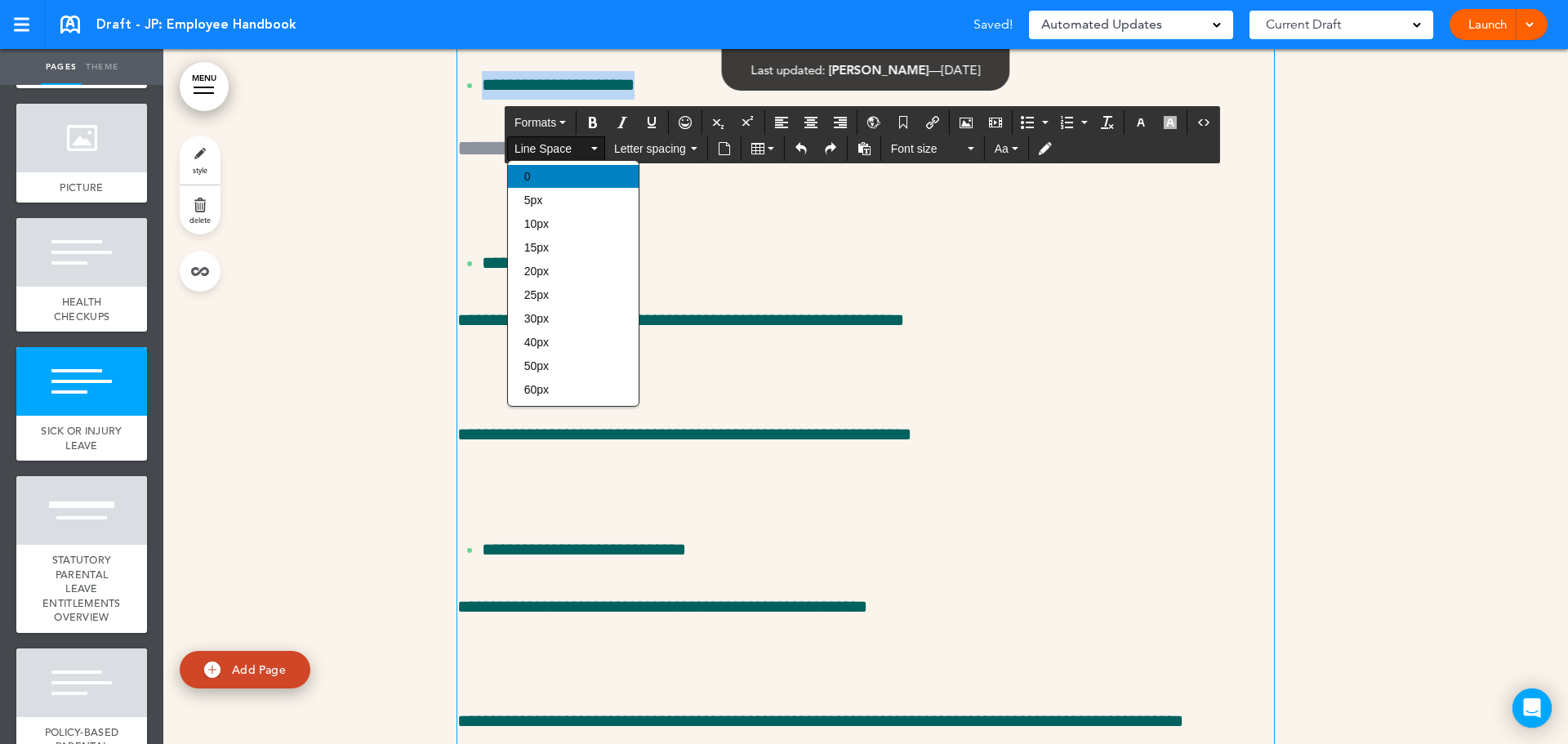
click at [574, 175] on div "0" at bounding box center [573, 176] width 130 height 23
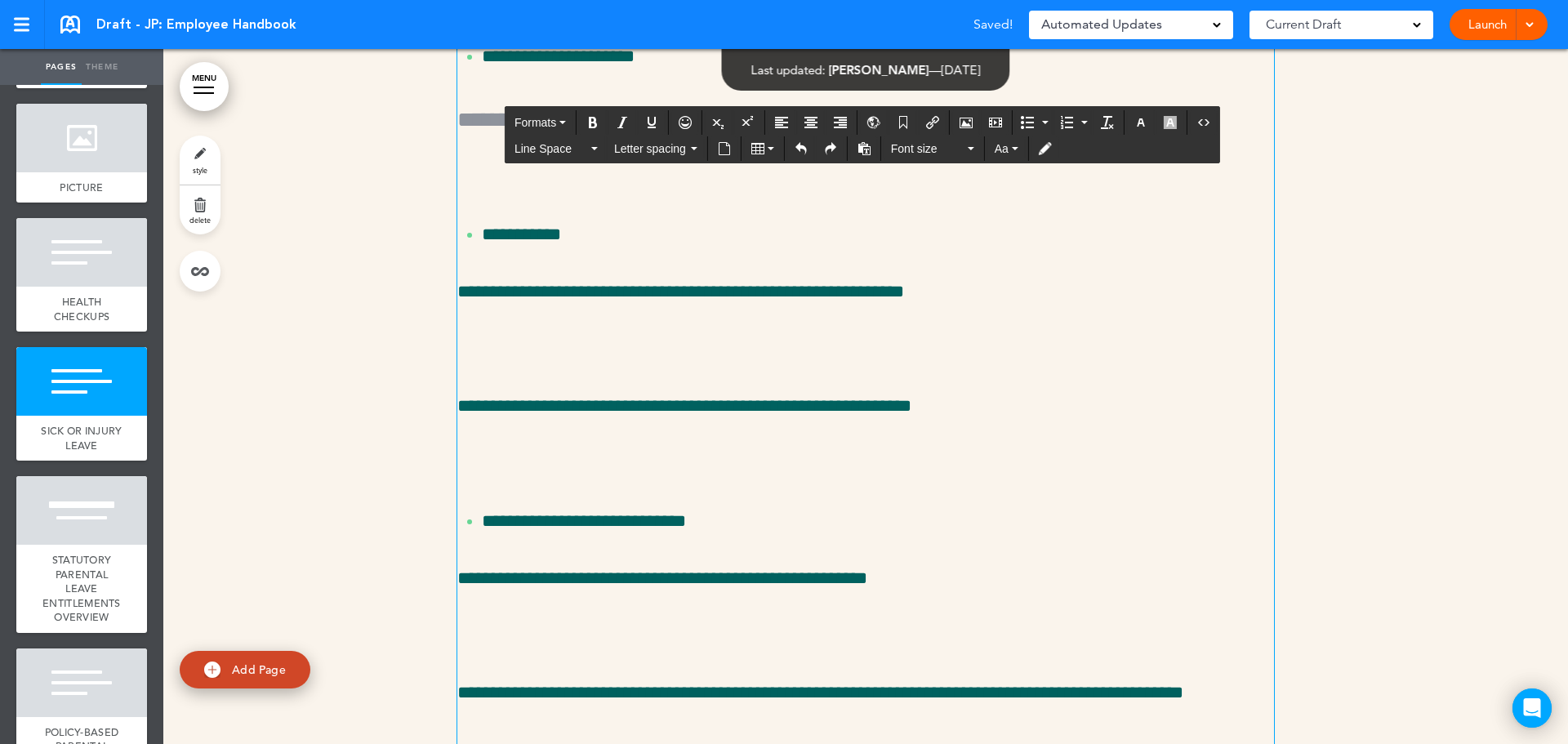
drag, startPoint x: 1070, startPoint y: 338, endPoint x: 438, endPoint y: 280, distance: 634.7
click at [438, 280] on div "**********" at bounding box center [865, 471] width 1404 height 3437
click at [625, 72] on ul "**********" at bounding box center [866, -1] width 816 height 143
drag, startPoint x: 651, startPoint y: 545, endPoint x: 519, endPoint y: 215, distance: 355.4
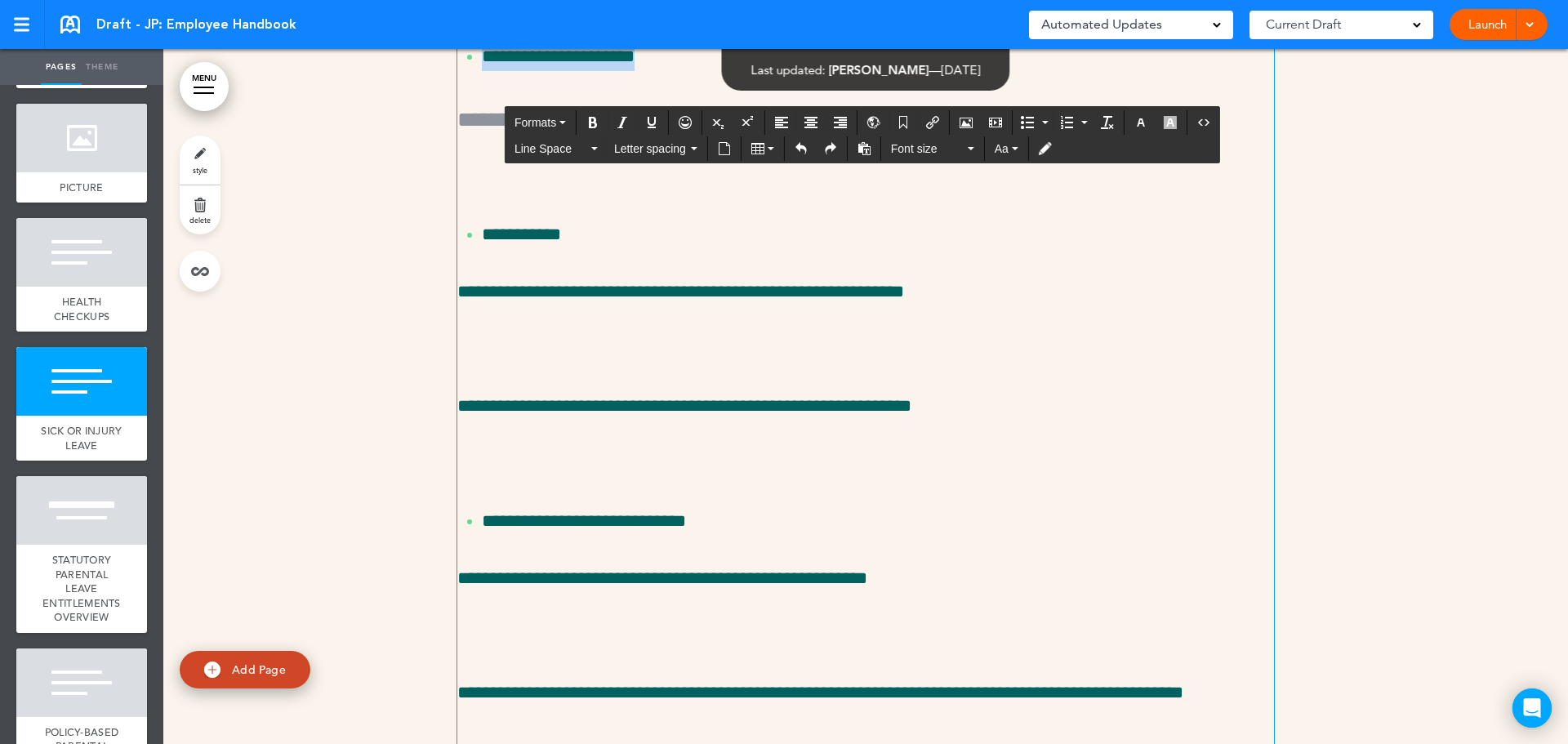
click at [404, 395] on div "**********" at bounding box center [865, 471] width 1404 height 3437
click at [540, 122] on span "Formats" at bounding box center [536, 122] width 41 height 13
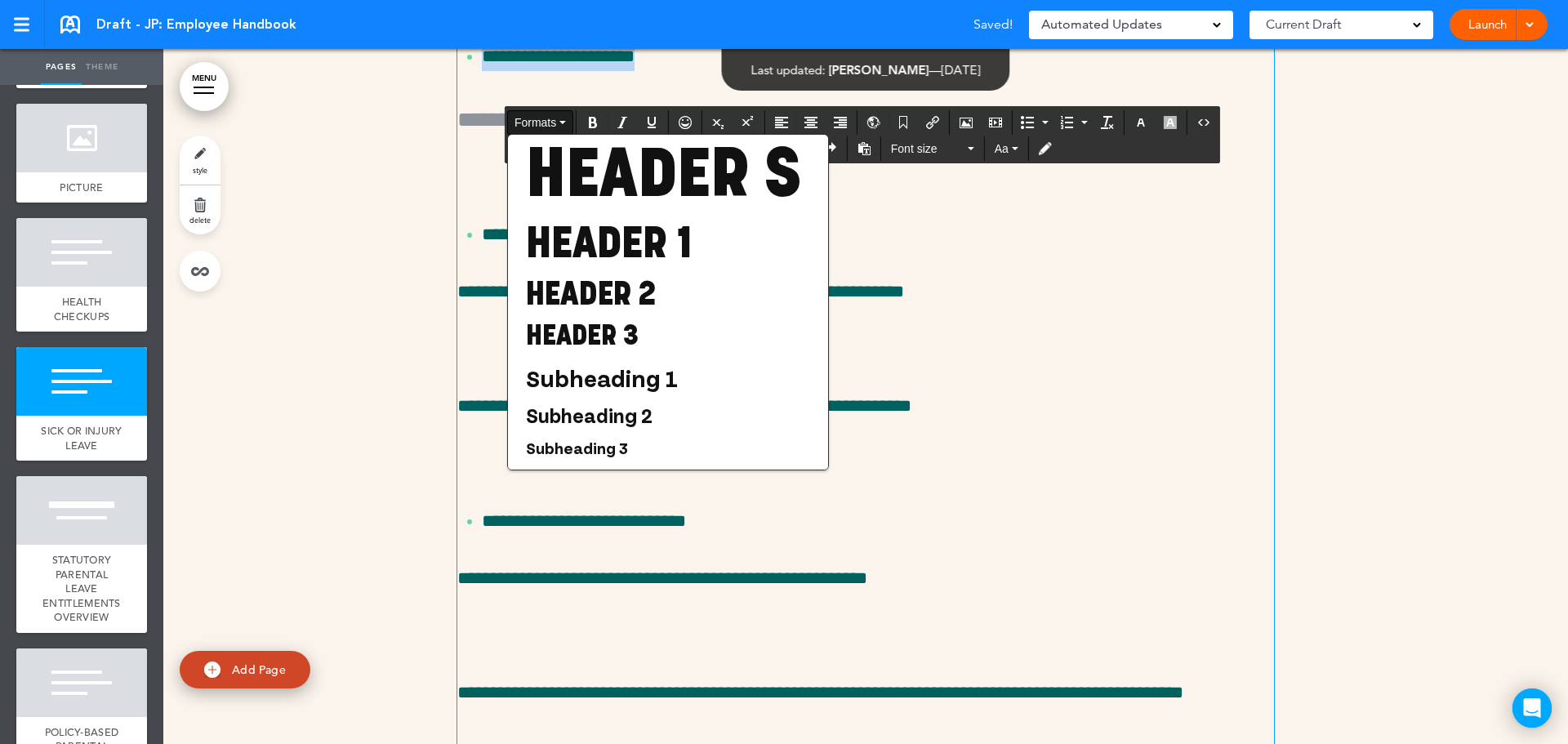
click at [529, 126] on span "Formats" at bounding box center [536, 122] width 41 height 13
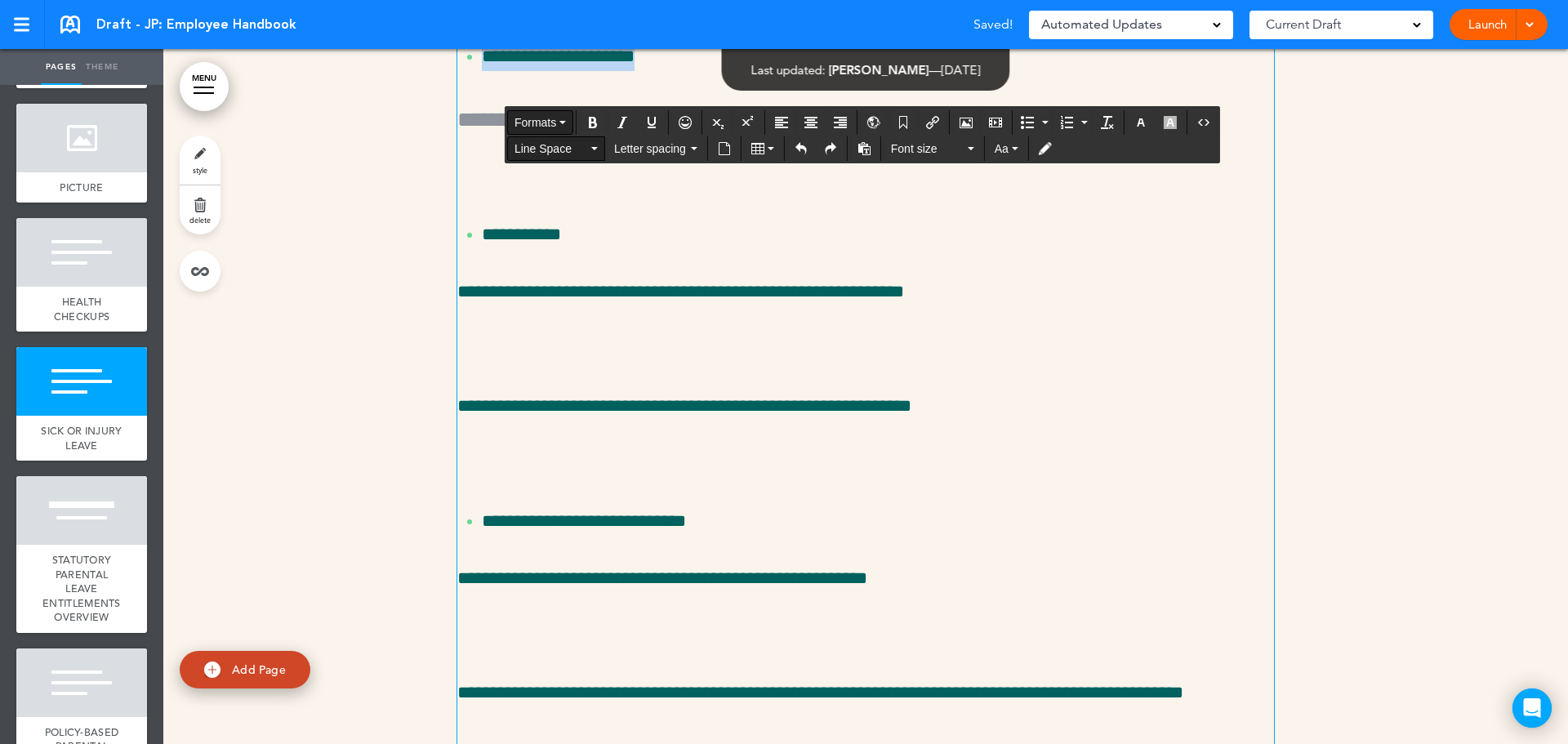
click at [542, 146] on span "Line Space" at bounding box center [551, 148] width 73 height 17
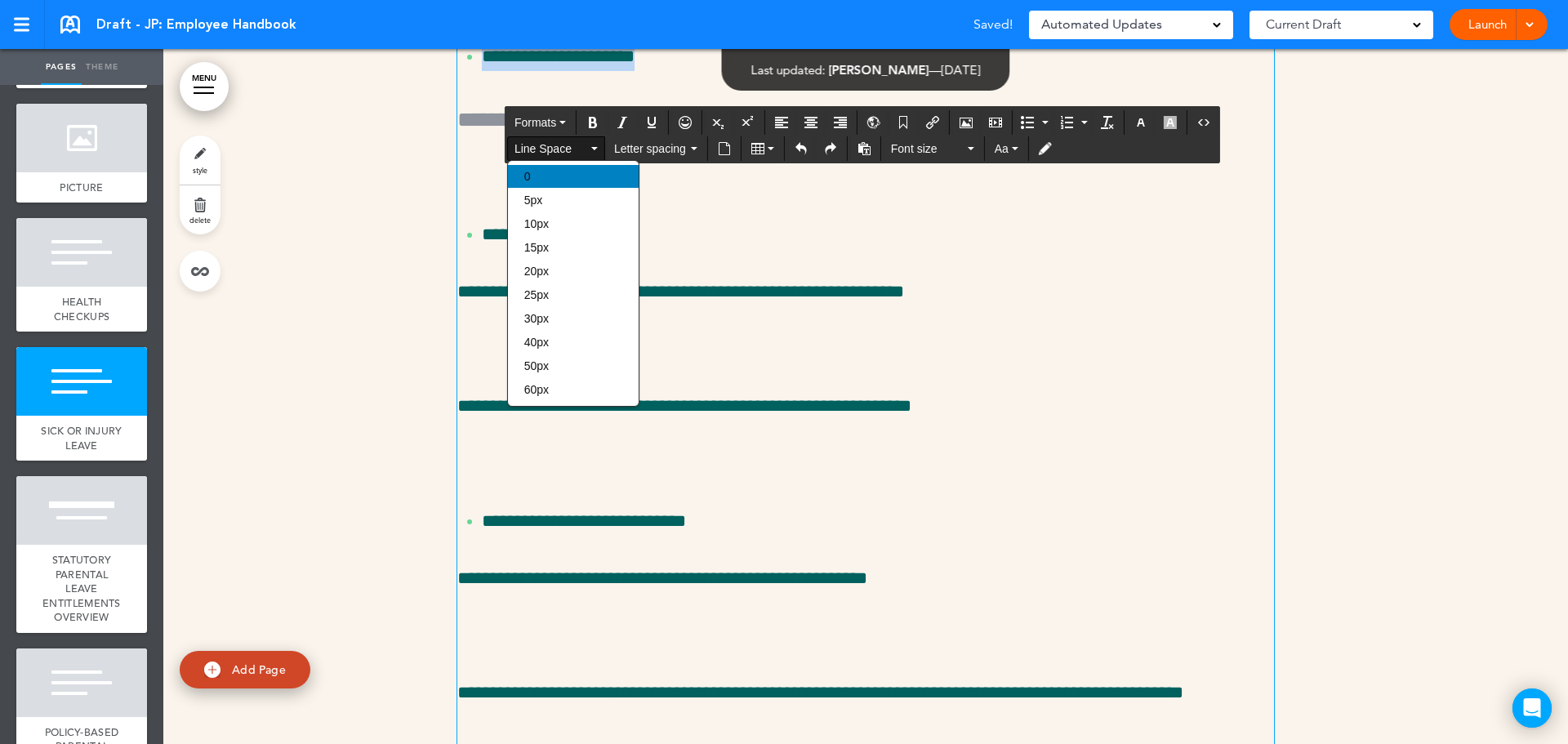
click at [549, 172] on div "0" at bounding box center [573, 176] width 130 height 23
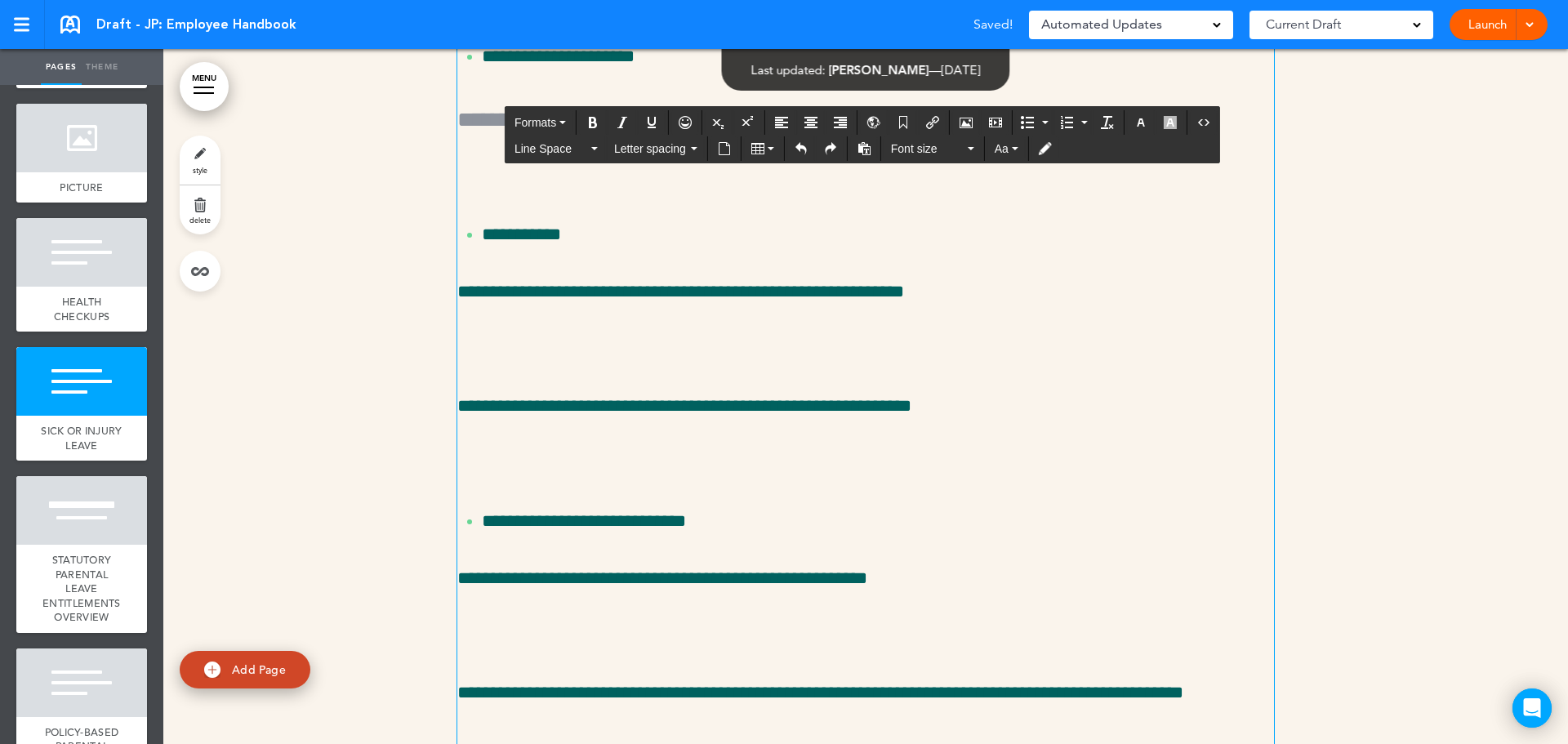
click at [679, 72] on ul "**********" at bounding box center [866, -1] width 816 height 143
click at [640, 71] on p "**********" at bounding box center [878, 56] width 792 height 29
drag, startPoint x: 993, startPoint y: 303, endPoint x: 404, endPoint y: 244, distance: 591.9
click at [404, 244] on div "**********" at bounding box center [865, 471] width 1404 height 3437
click at [554, 128] on span "Formats" at bounding box center [536, 122] width 41 height 13
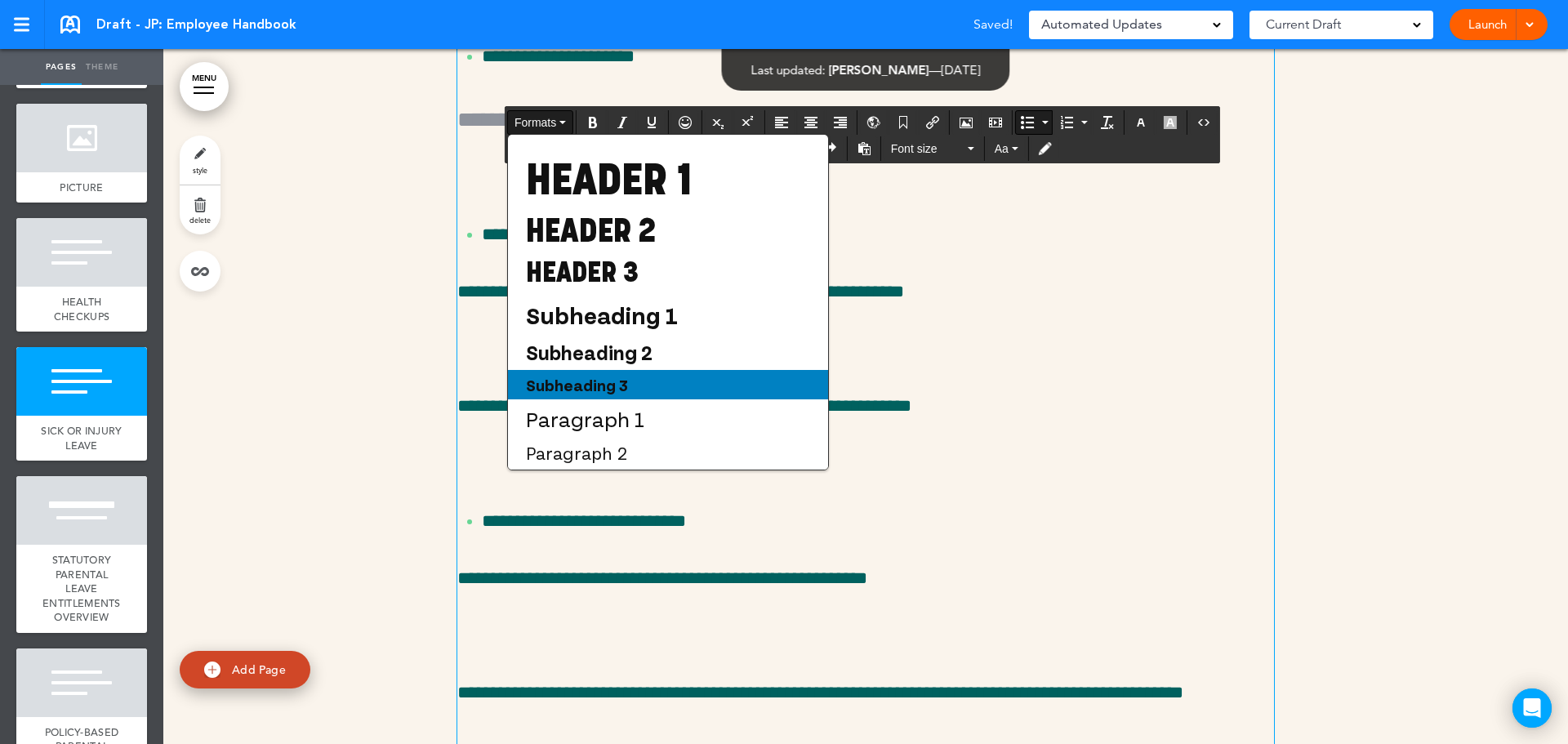
scroll to position [111, 0]
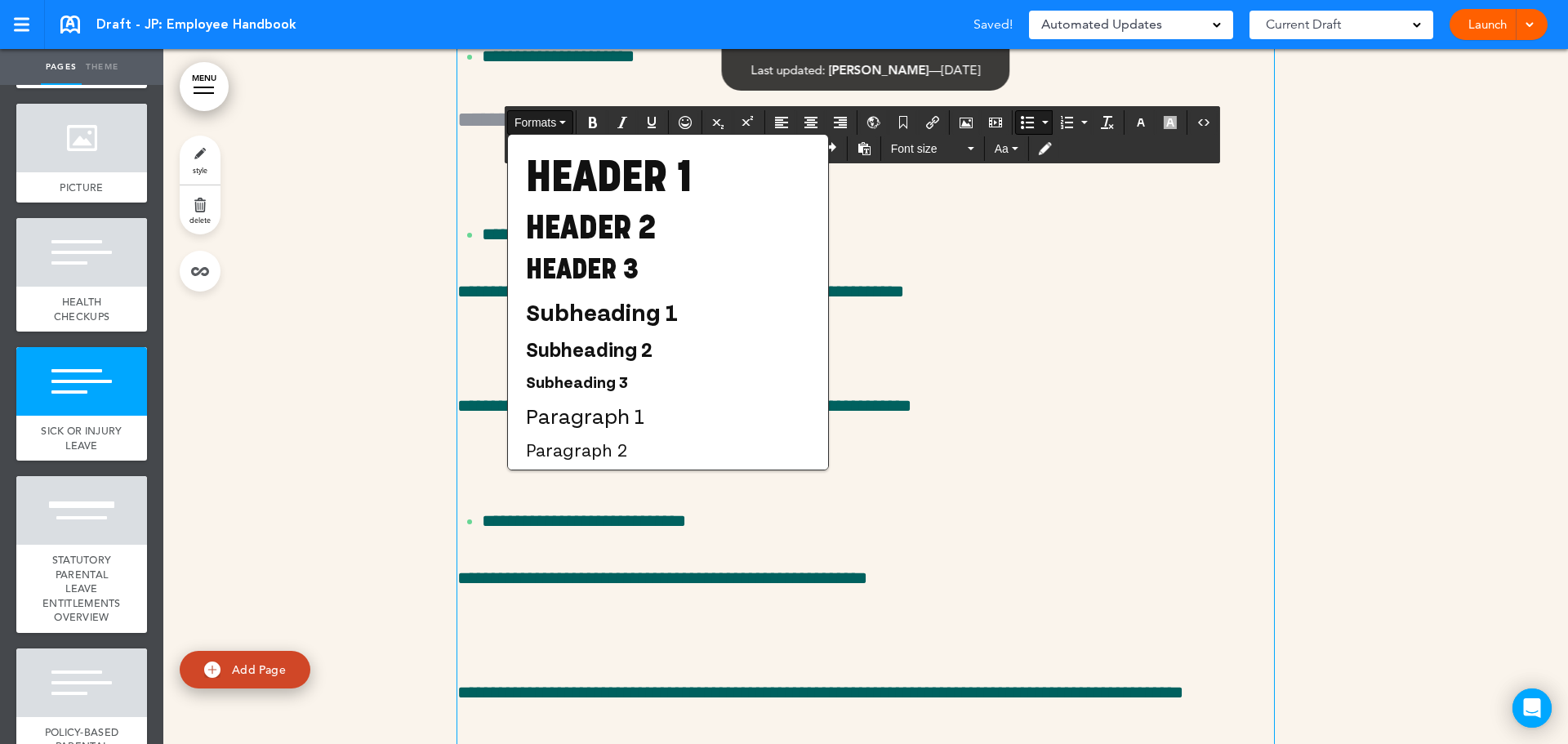
click at [983, 14] on p "**********" at bounding box center [878, -1] width 792 height 29
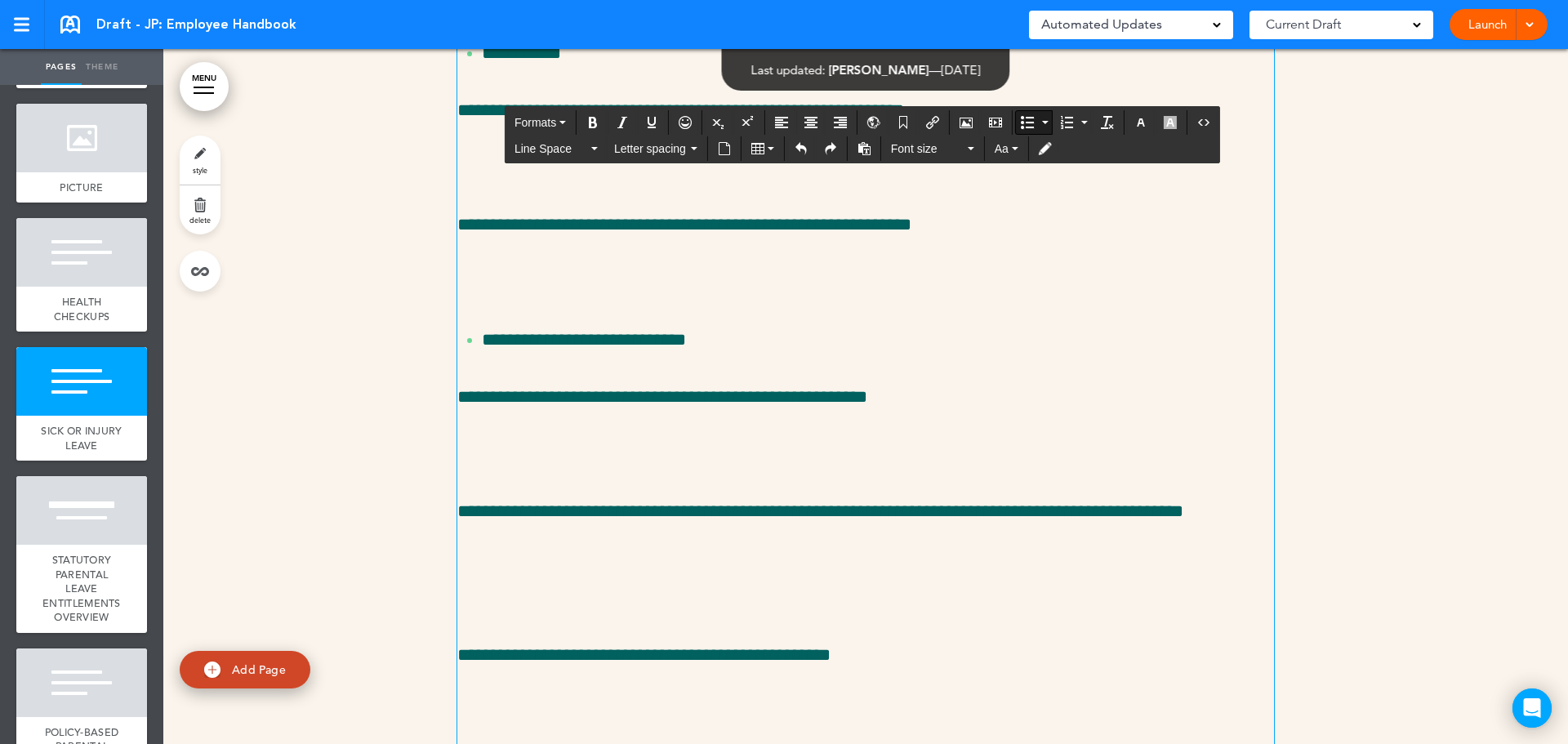
scroll to position [32292, 0]
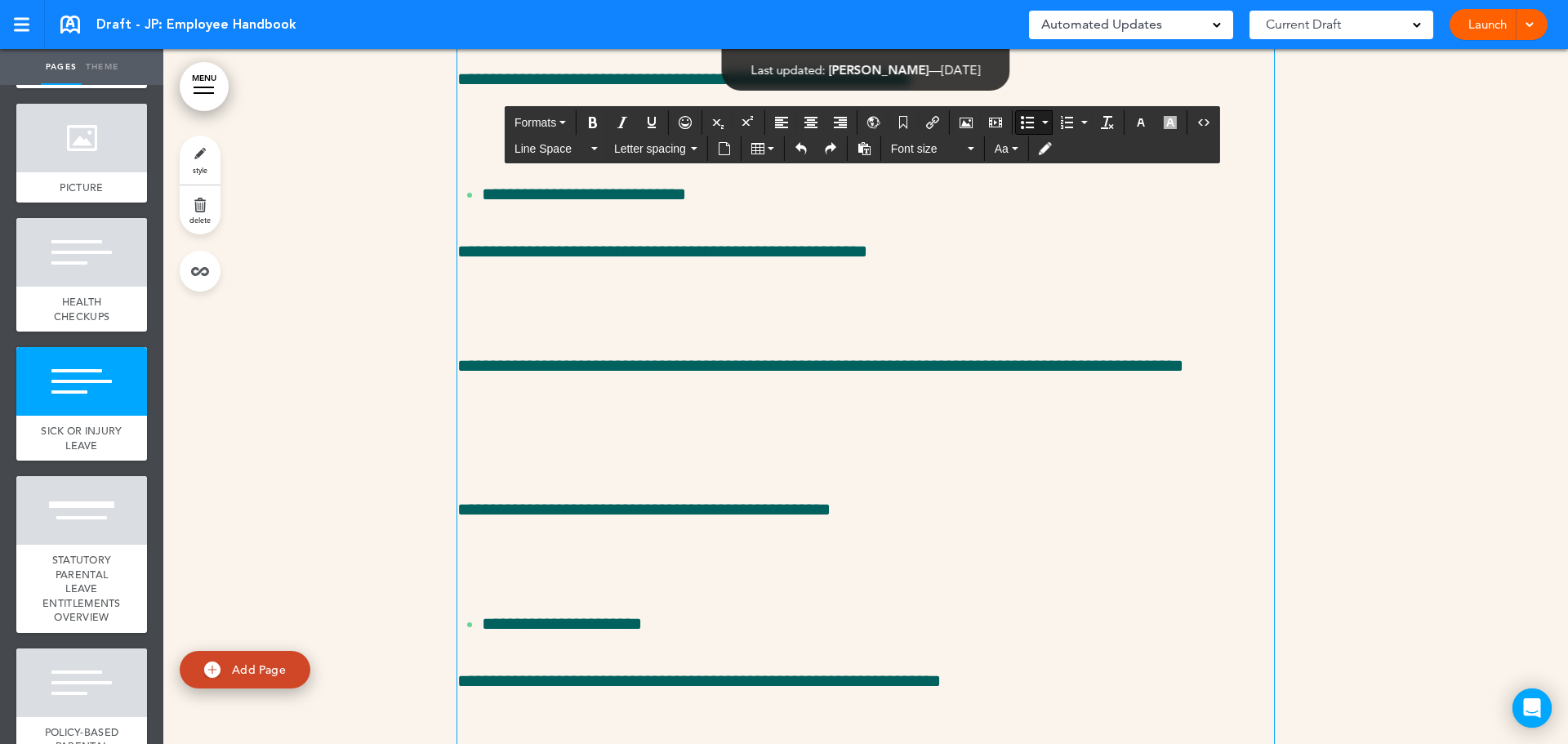
click at [544, 122] on span "Formats" at bounding box center [536, 122] width 41 height 13
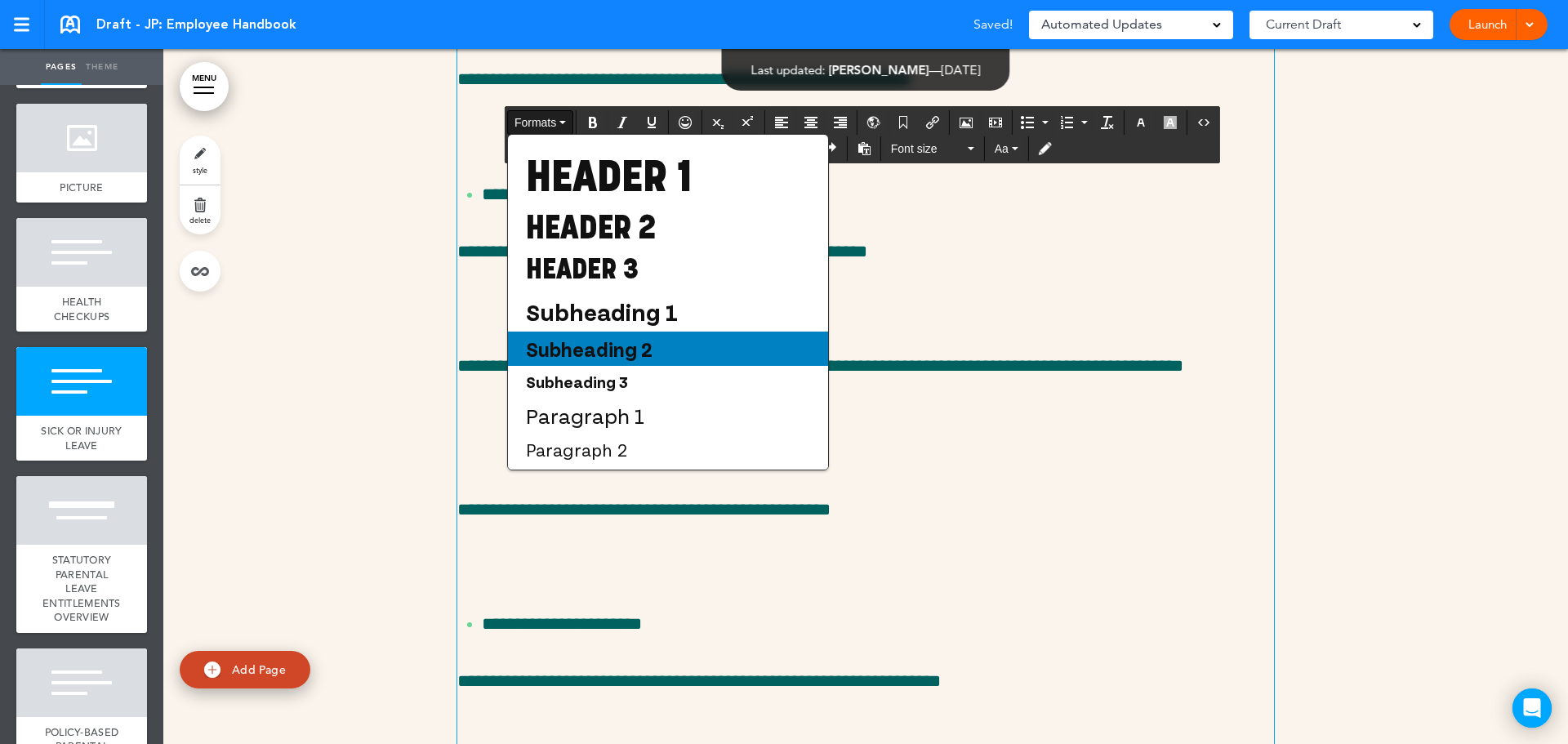
click at [627, 344] on span "Subheading 2" at bounding box center [589, 348] width 129 height 25
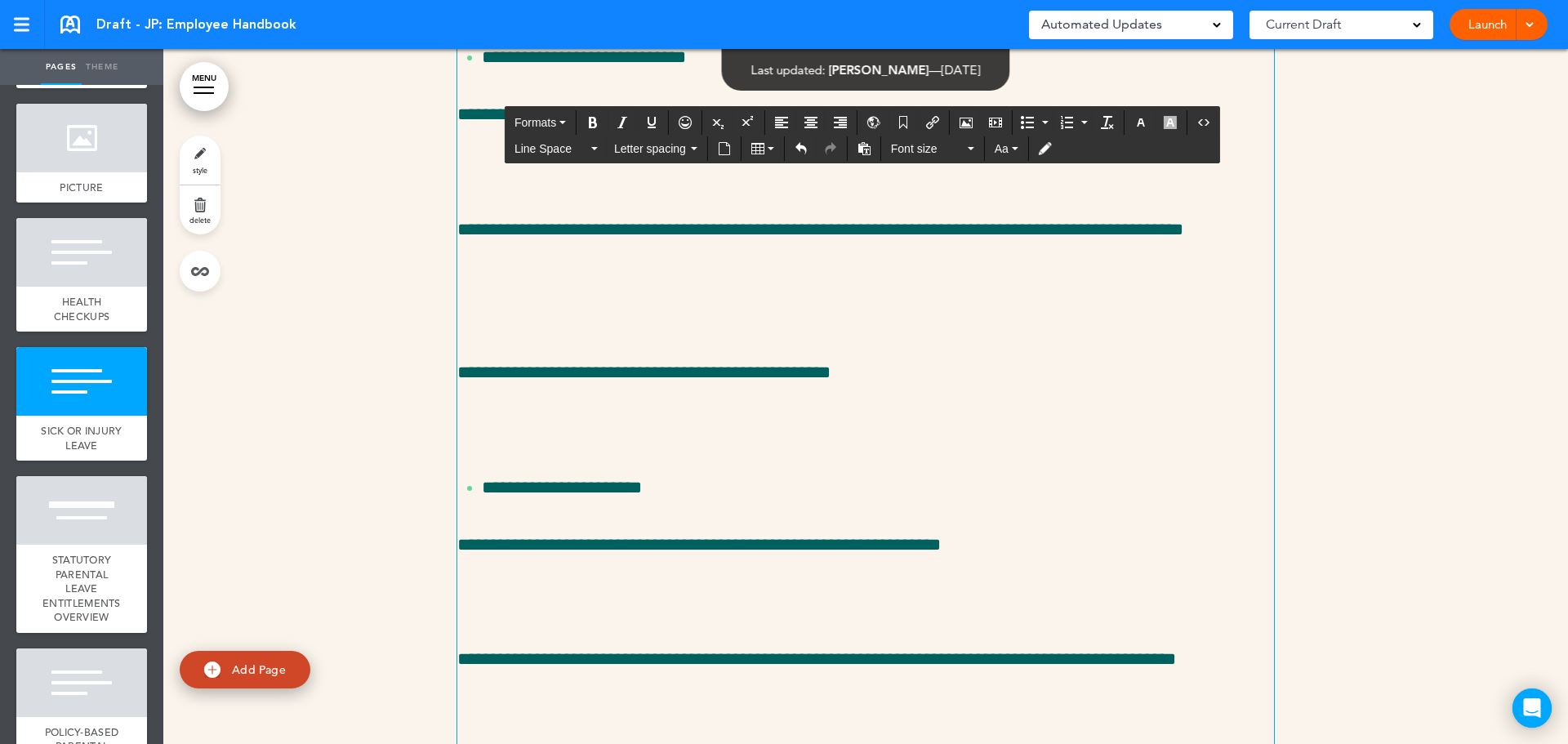
click at [457, 15] on p at bounding box center [866, 0] width 816 height 29
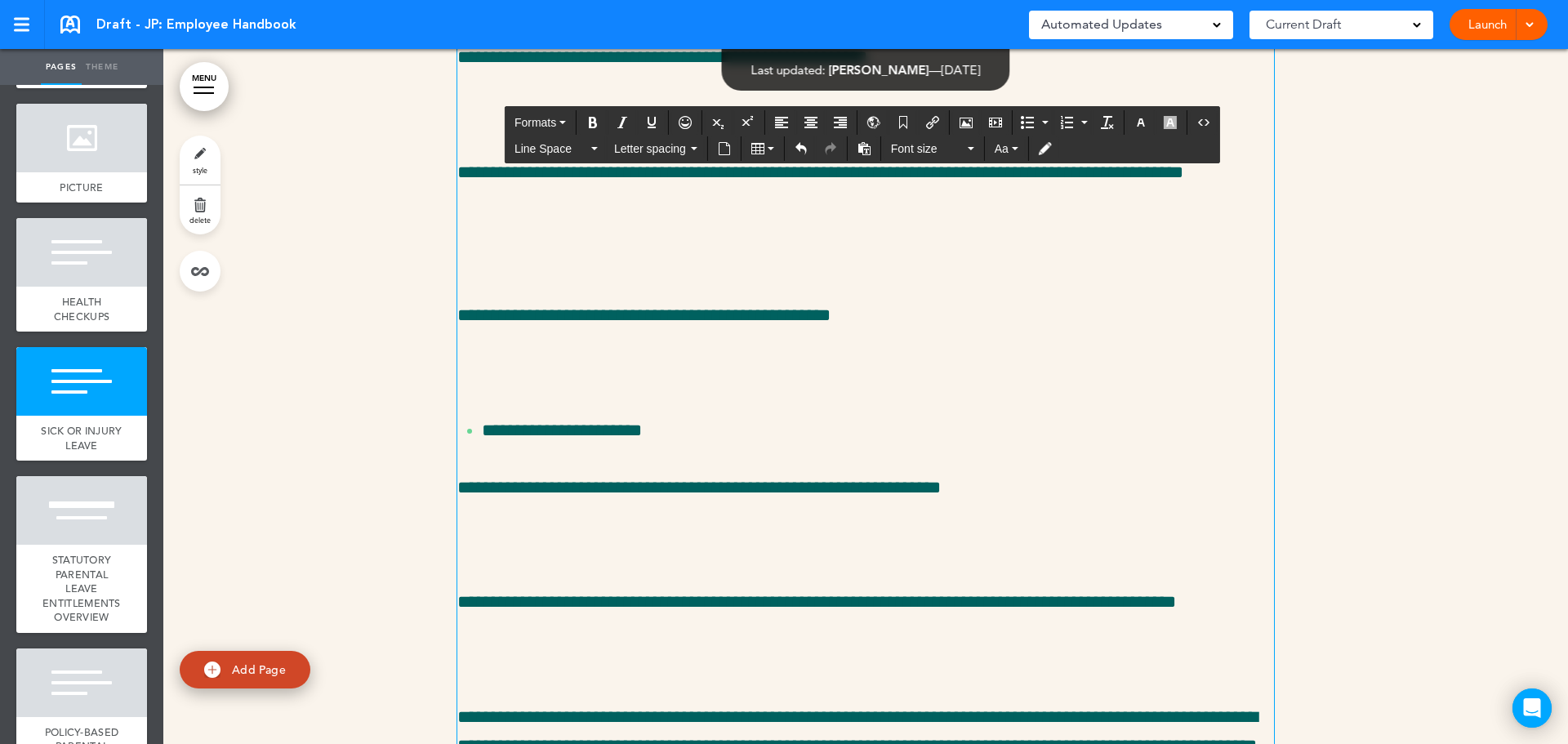
click at [650, 129] on p at bounding box center [866, 115] width 816 height 29
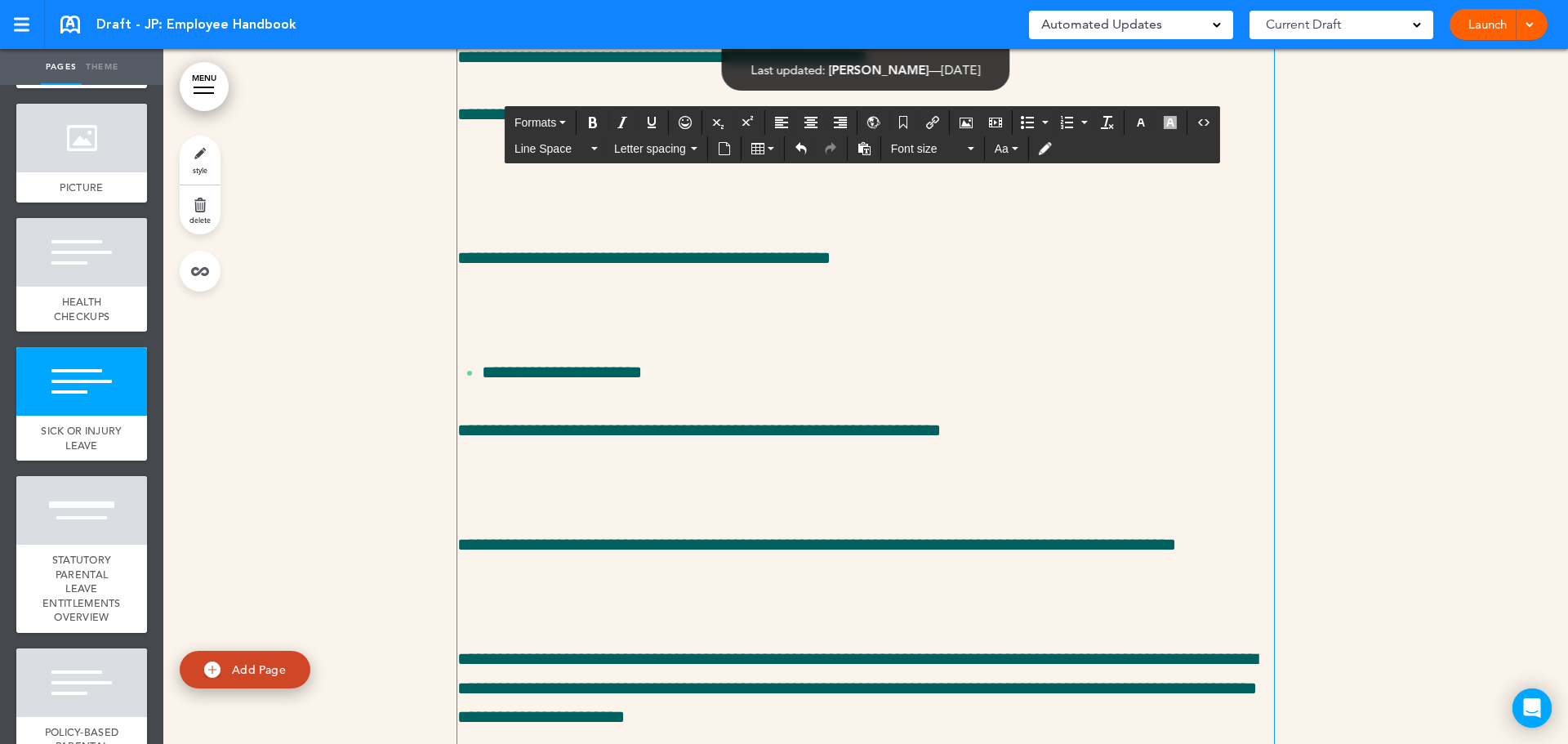
scroll to position [32537, 0]
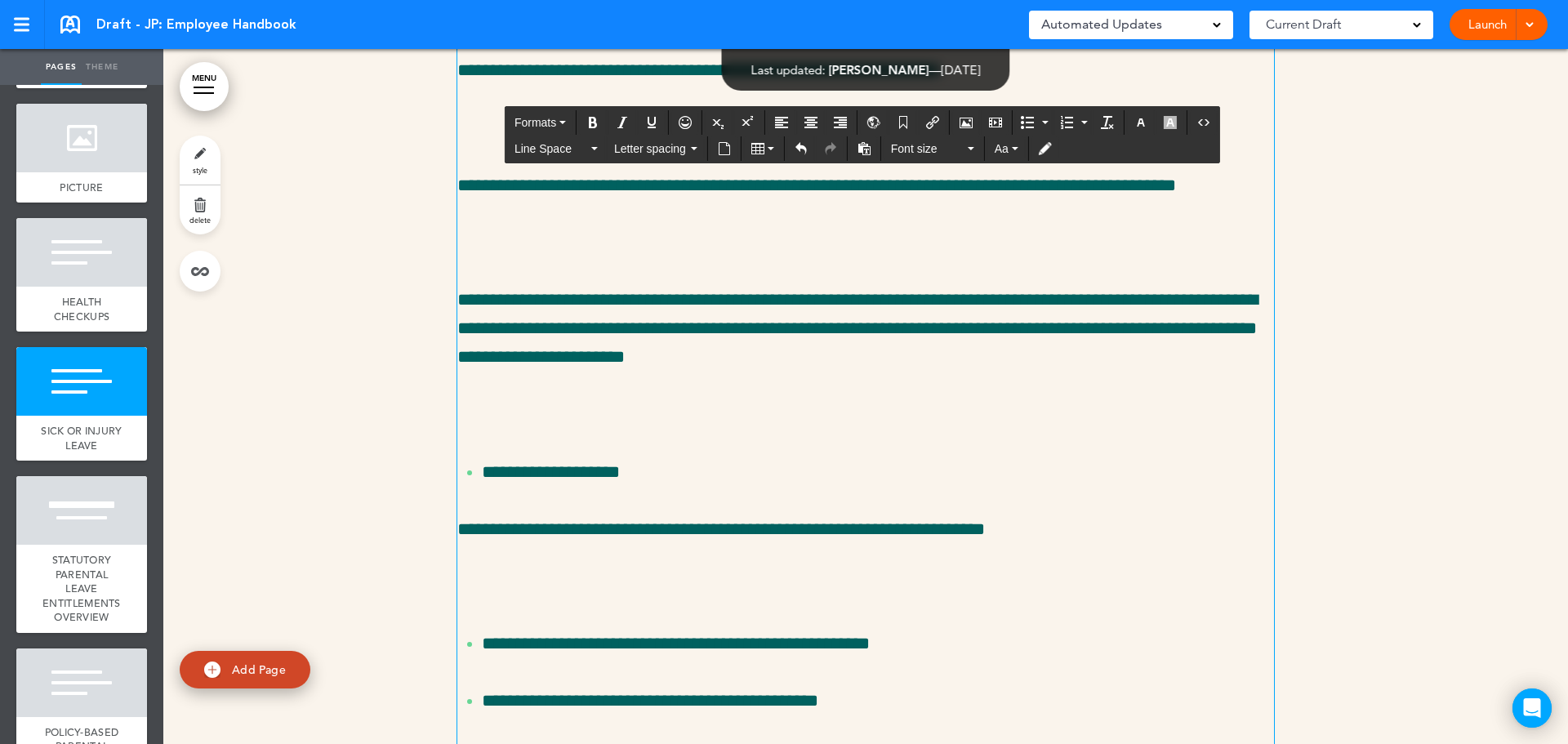
click at [534, 142] on p at bounding box center [866, 127] width 816 height 29
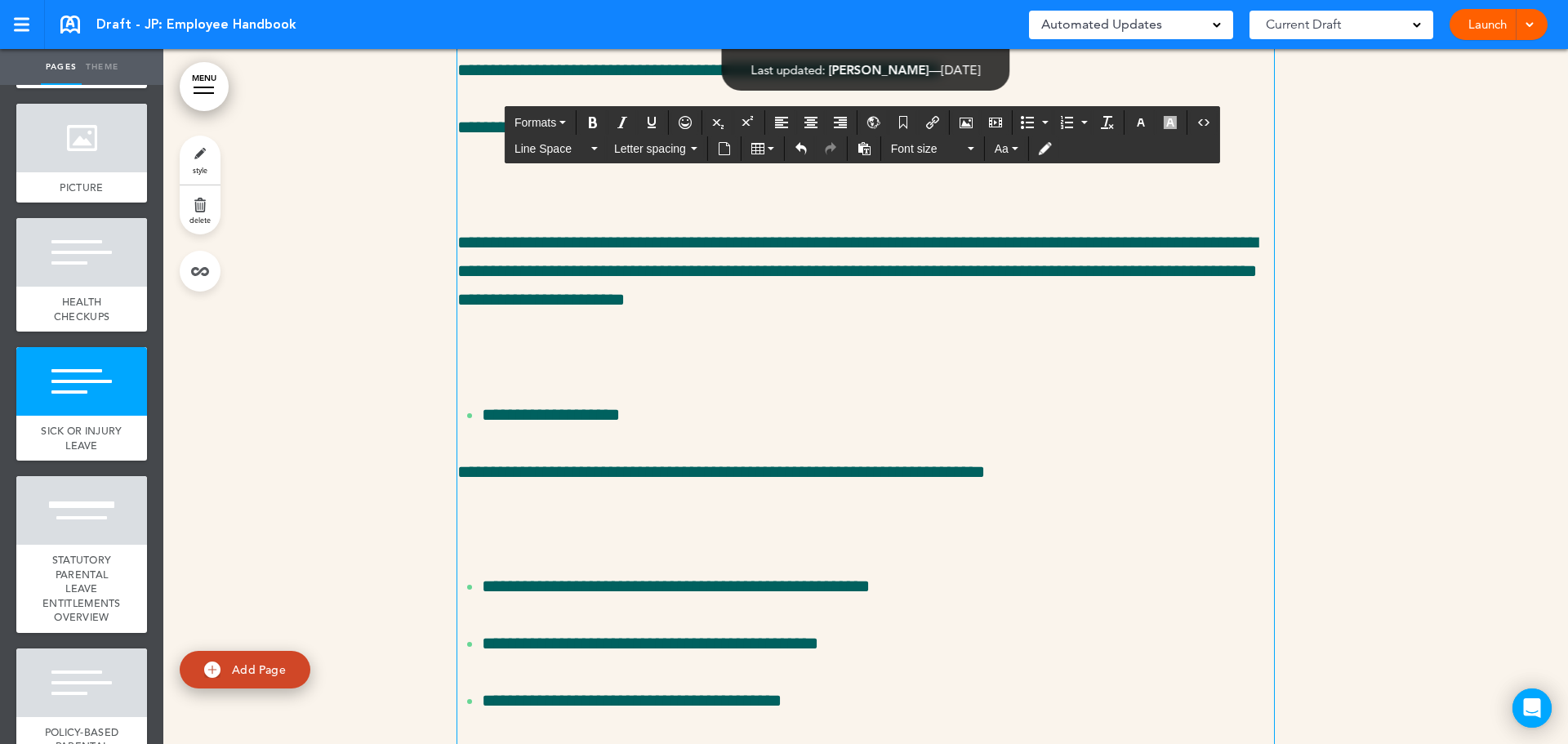
scroll to position [32863, 0]
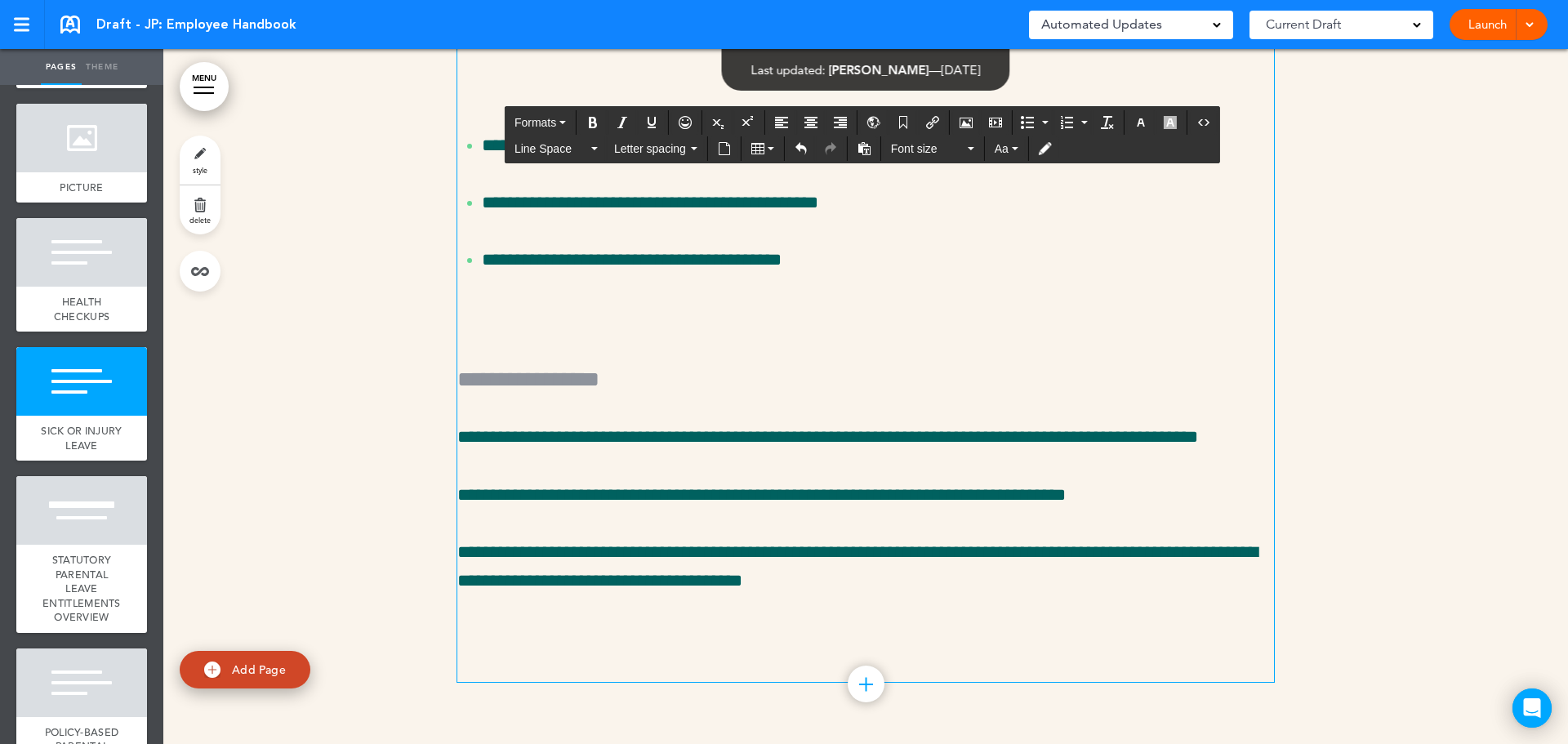
click at [477, 103] on p at bounding box center [866, 88] width 816 height 29
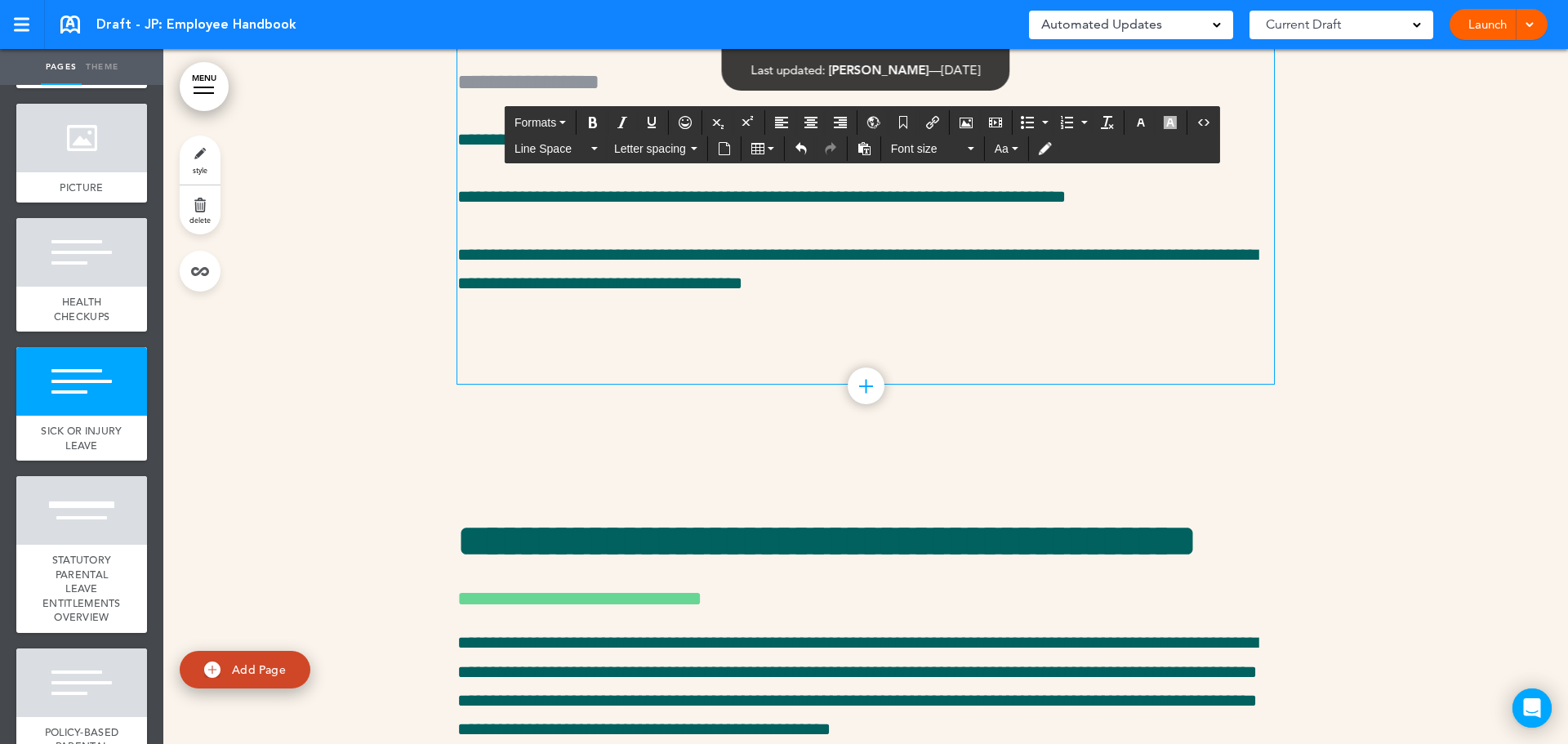
scroll to position [33108, 0]
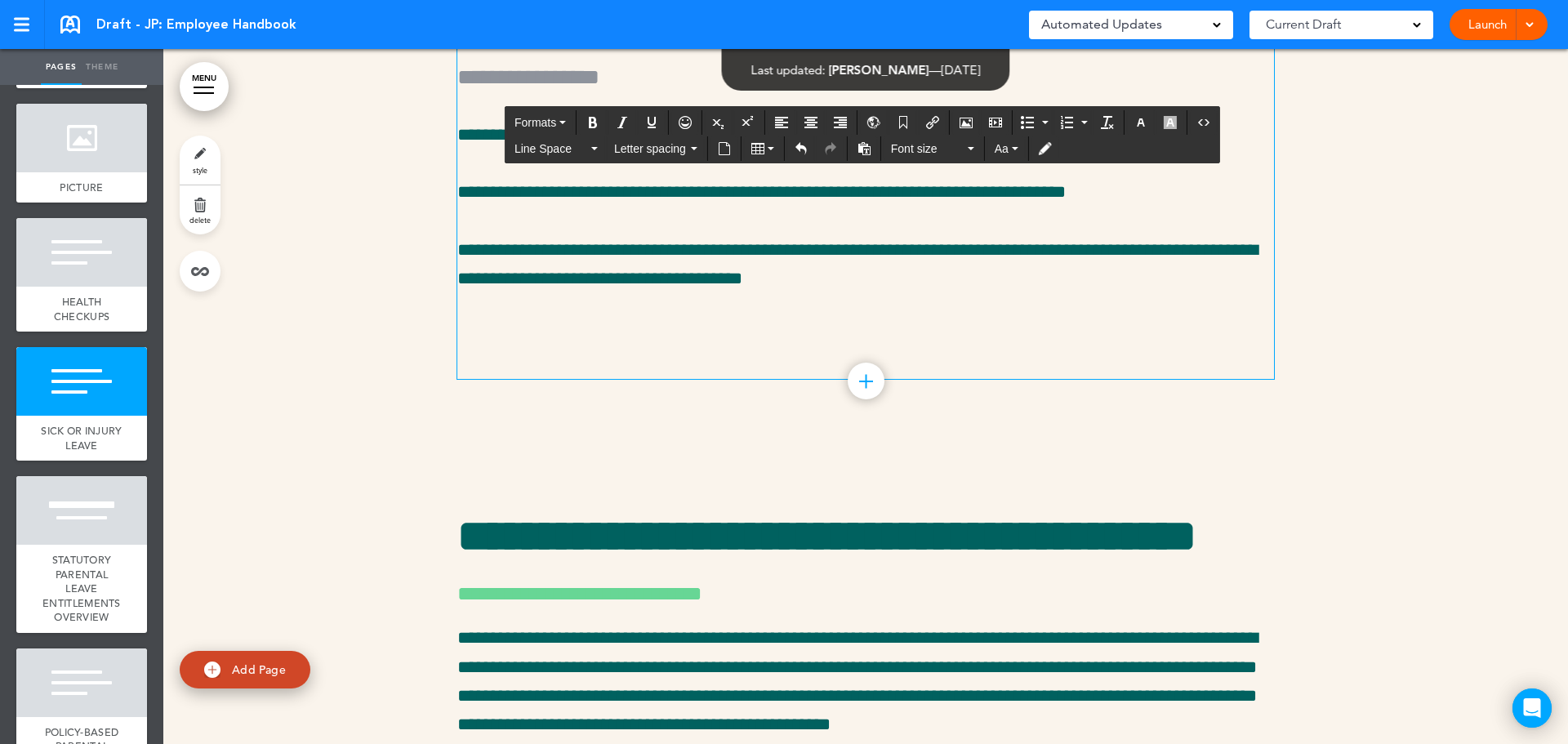
click at [477, 30] on p at bounding box center [866, 15] width 816 height 29
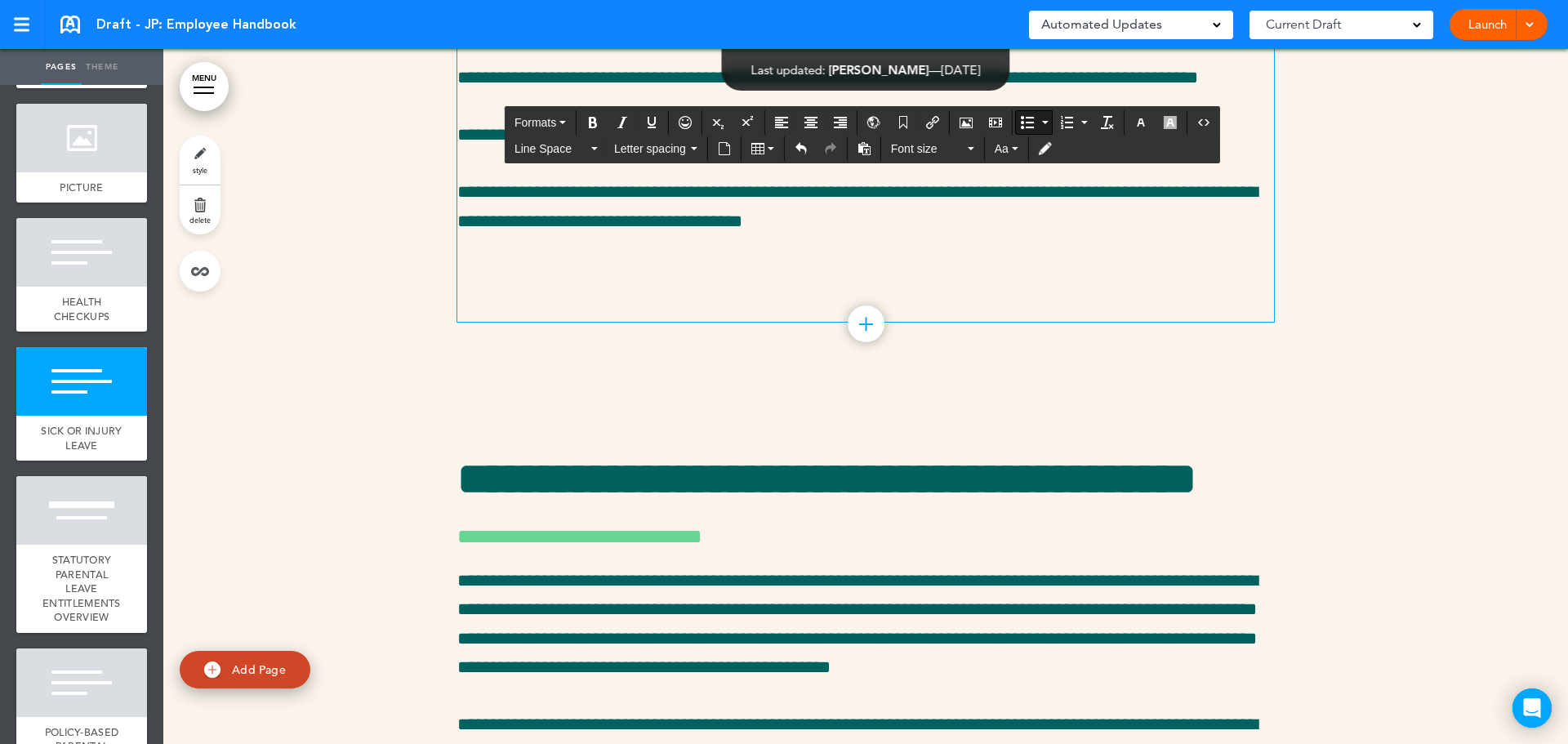
click at [508, 36] on h5 "**********" at bounding box center [866, 18] width 816 height 35
click at [543, 122] on span "Formats" at bounding box center [536, 122] width 41 height 13
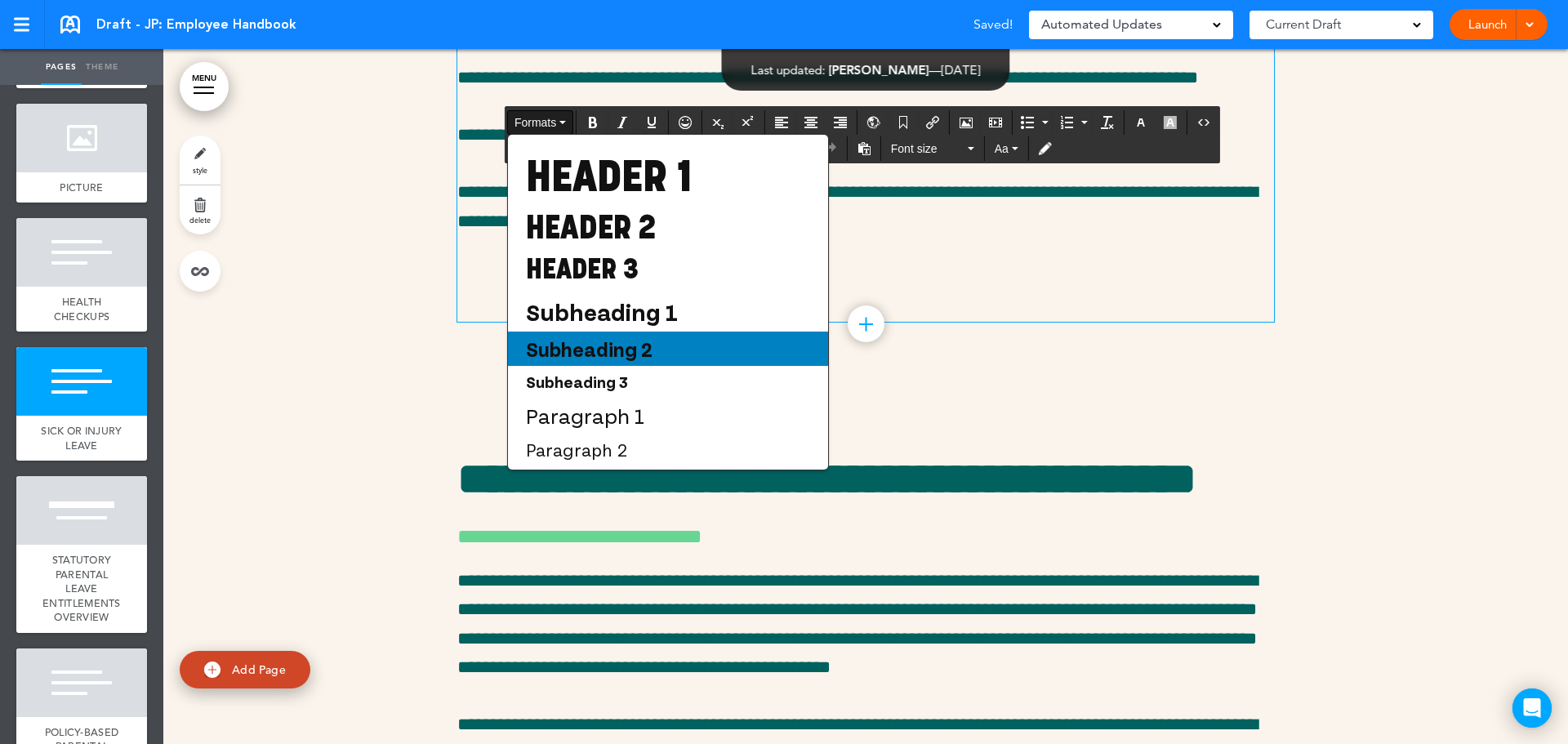
click at [610, 351] on span "Subheading 2" at bounding box center [589, 348] width 129 height 25
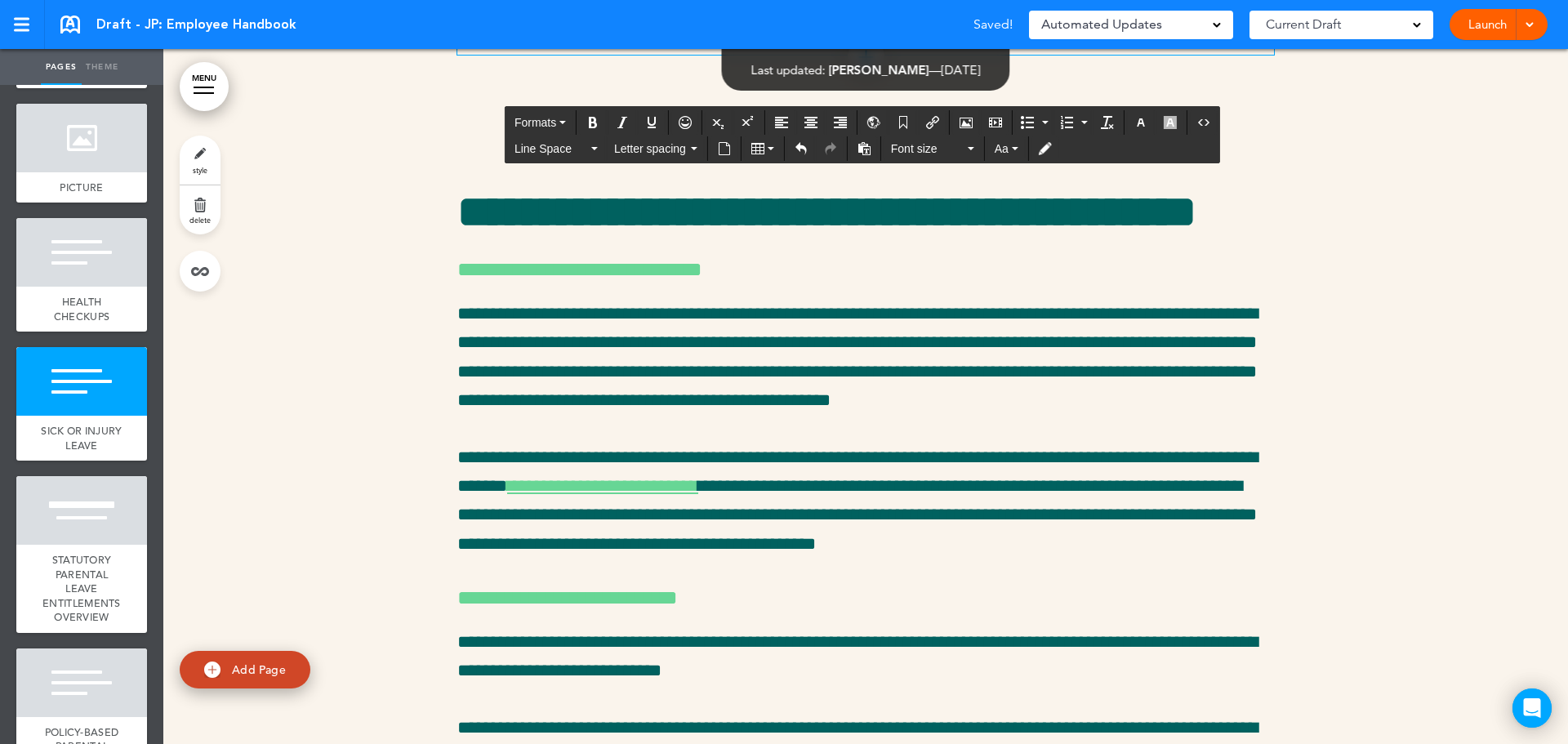
drag, startPoint x: 802, startPoint y: 465, endPoint x: 813, endPoint y: 470, distance: 12.1
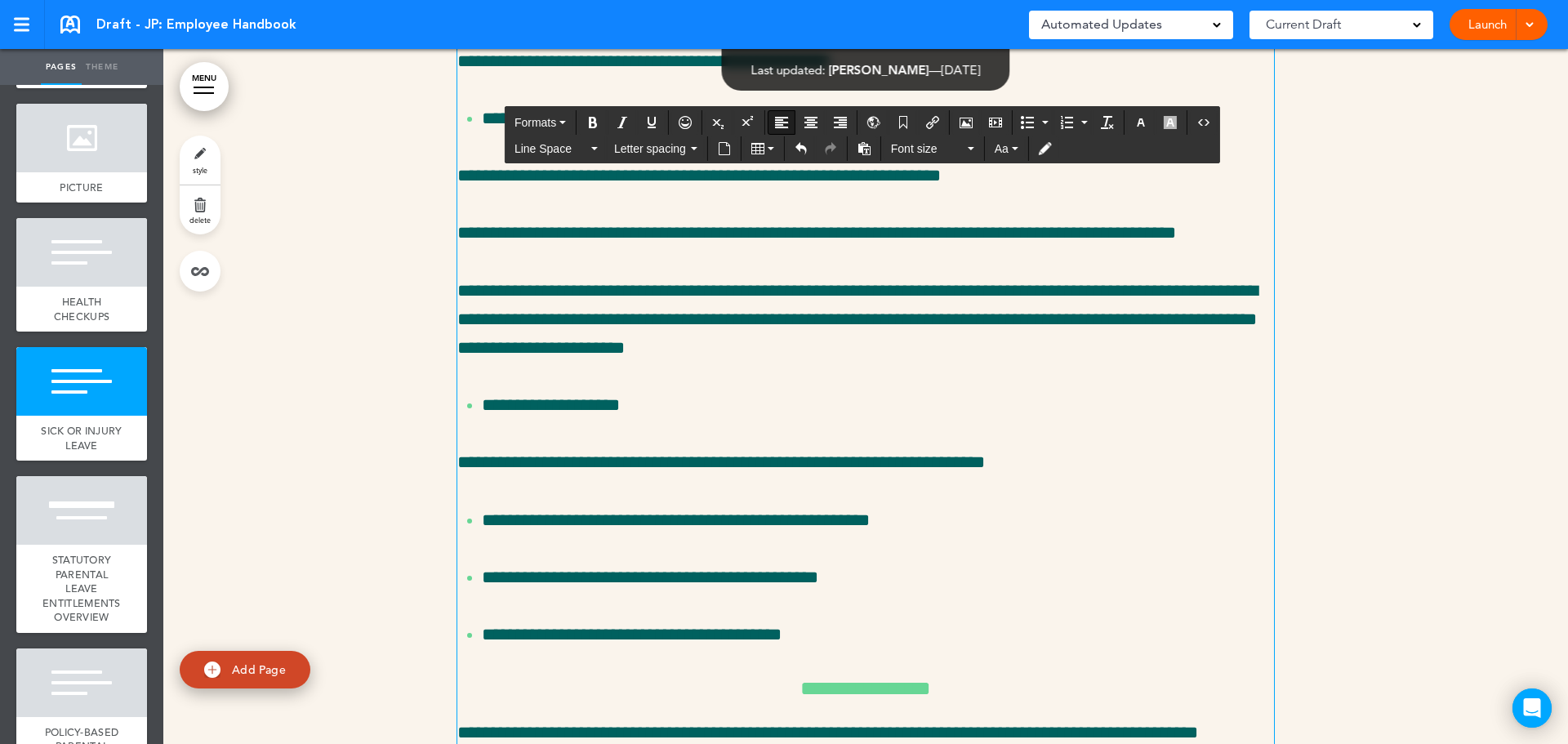
scroll to position [32128, 0]
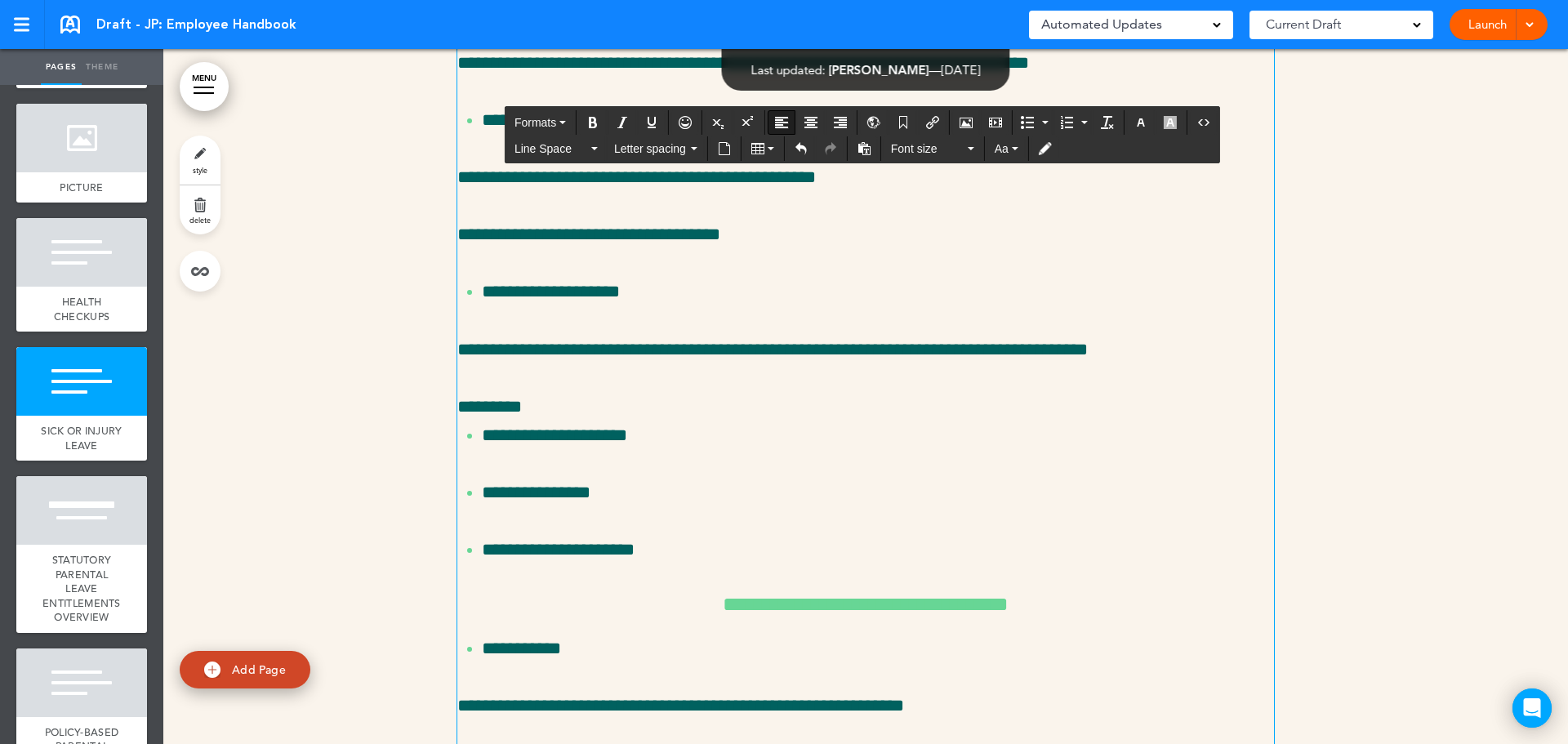
scroll to position [31475, 0]
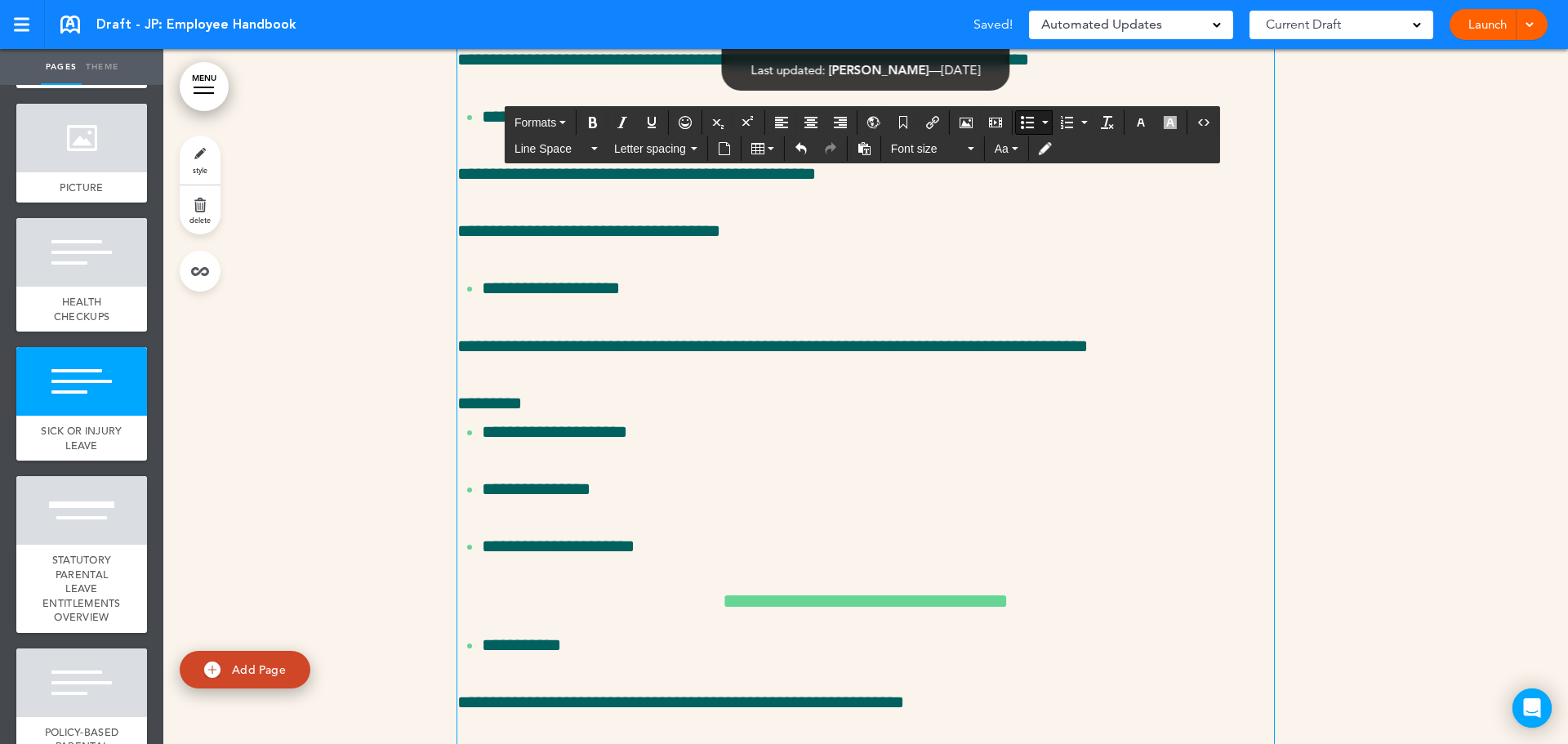
drag, startPoint x: 648, startPoint y: 490, endPoint x: 454, endPoint y: 387, distance: 219.6
click at [457, 387] on div "**********" at bounding box center [866, 619] width 816 height 2628
click at [544, 147] on span "Line Space" at bounding box center [551, 148] width 73 height 17
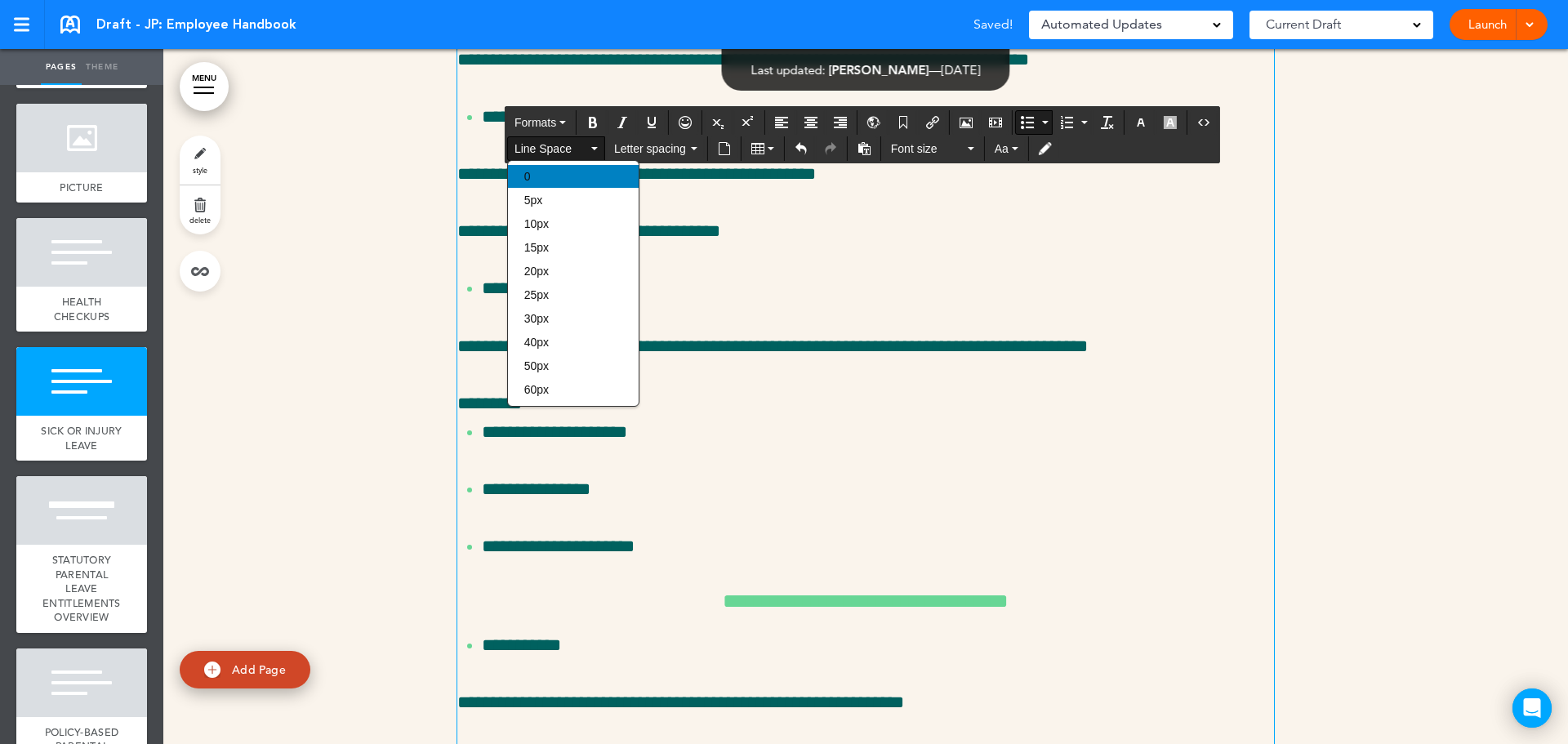
click at [567, 178] on div "0" at bounding box center [573, 176] width 130 height 23
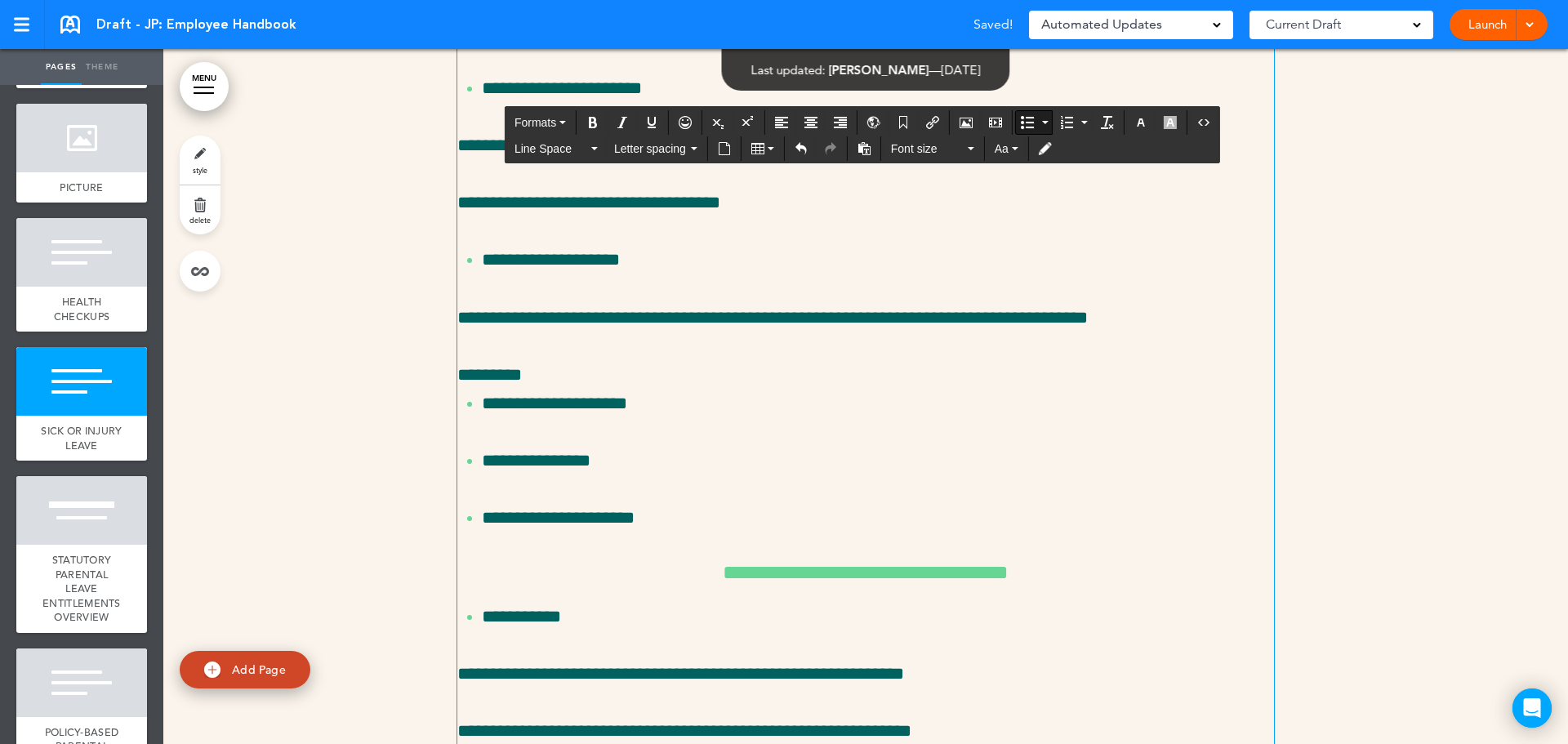
click at [731, 368] on div "**********" at bounding box center [866, 604] width 816 height 2600
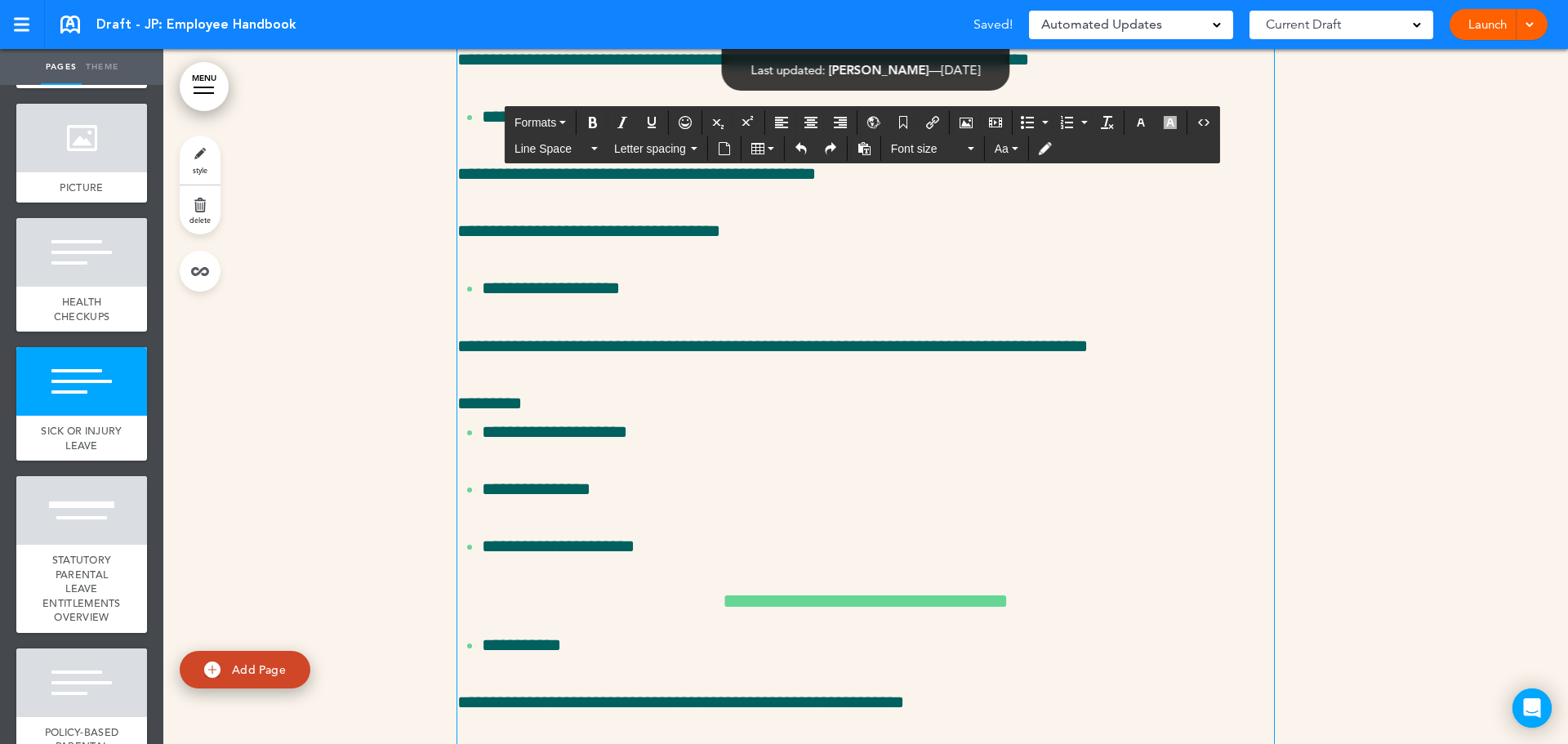
drag, startPoint x: 582, startPoint y: 459, endPoint x: 455, endPoint y: 330, distance: 181.0
click at [457, 330] on div "**********" at bounding box center [866, 629] width 816 height 2651
click at [553, 155] on span "Line Space" at bounding box center [551, 148] width 73 height 17
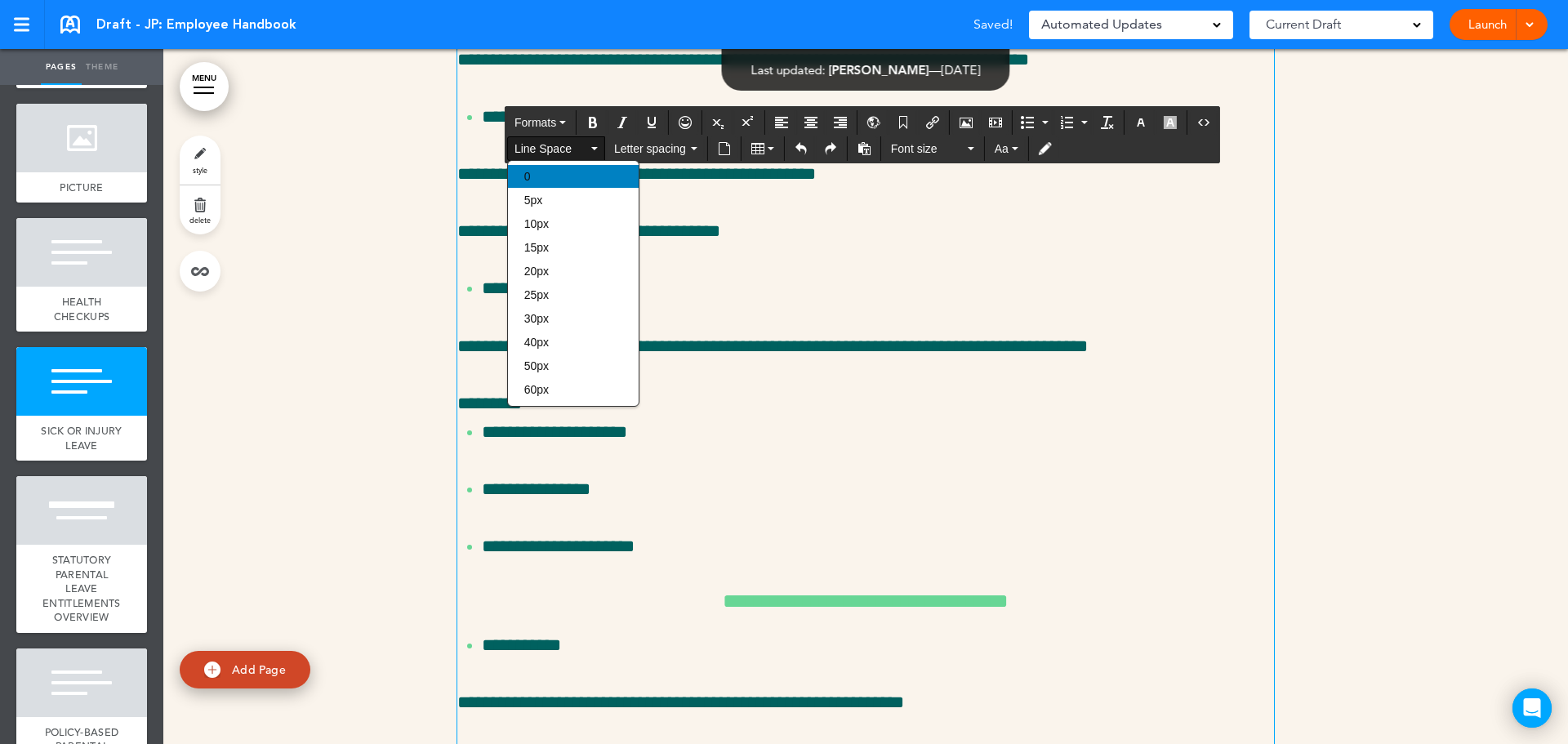
click at [567, 170] on div "0" at bounding box center [573, 176] width 130 height 23
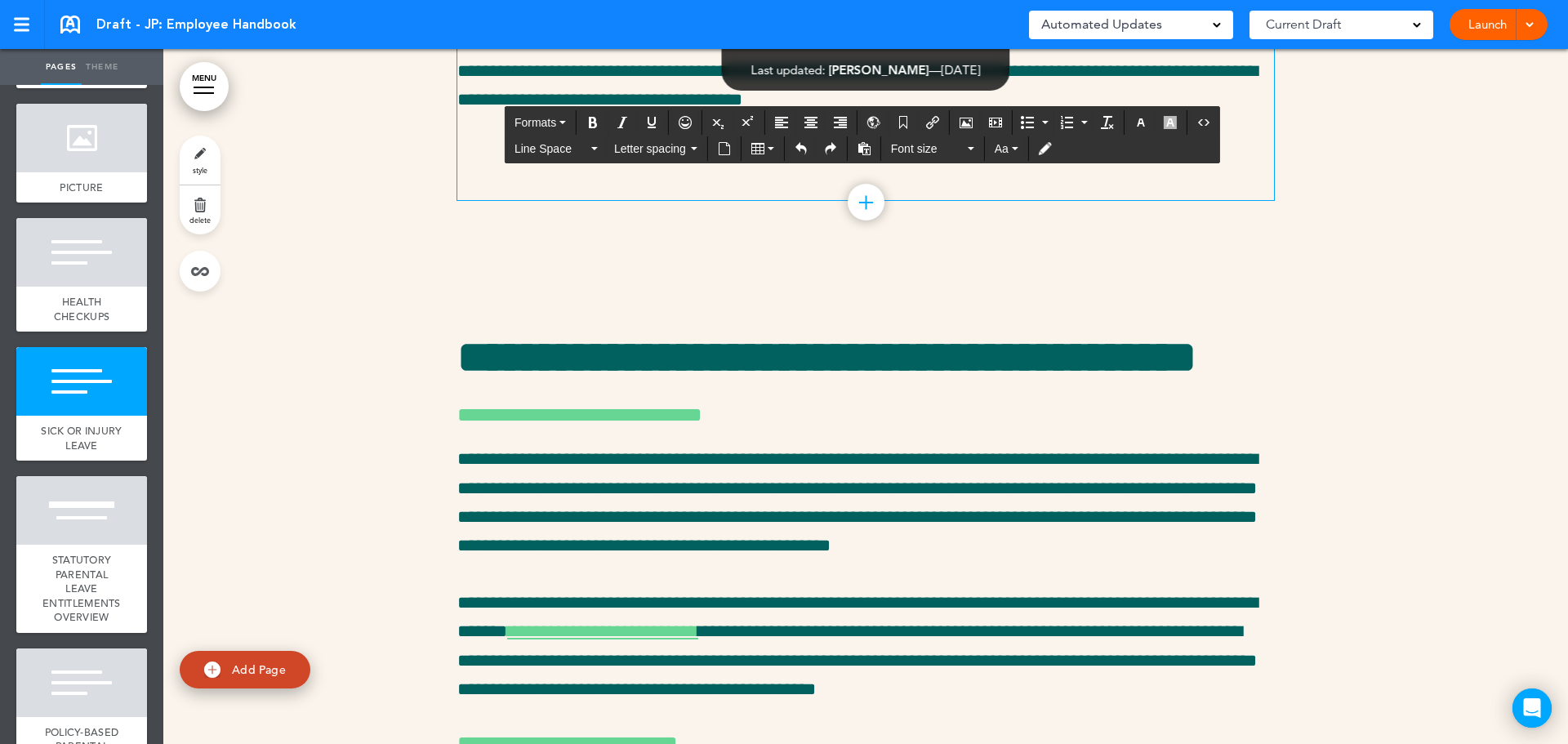
scroll to position [33436, 0]
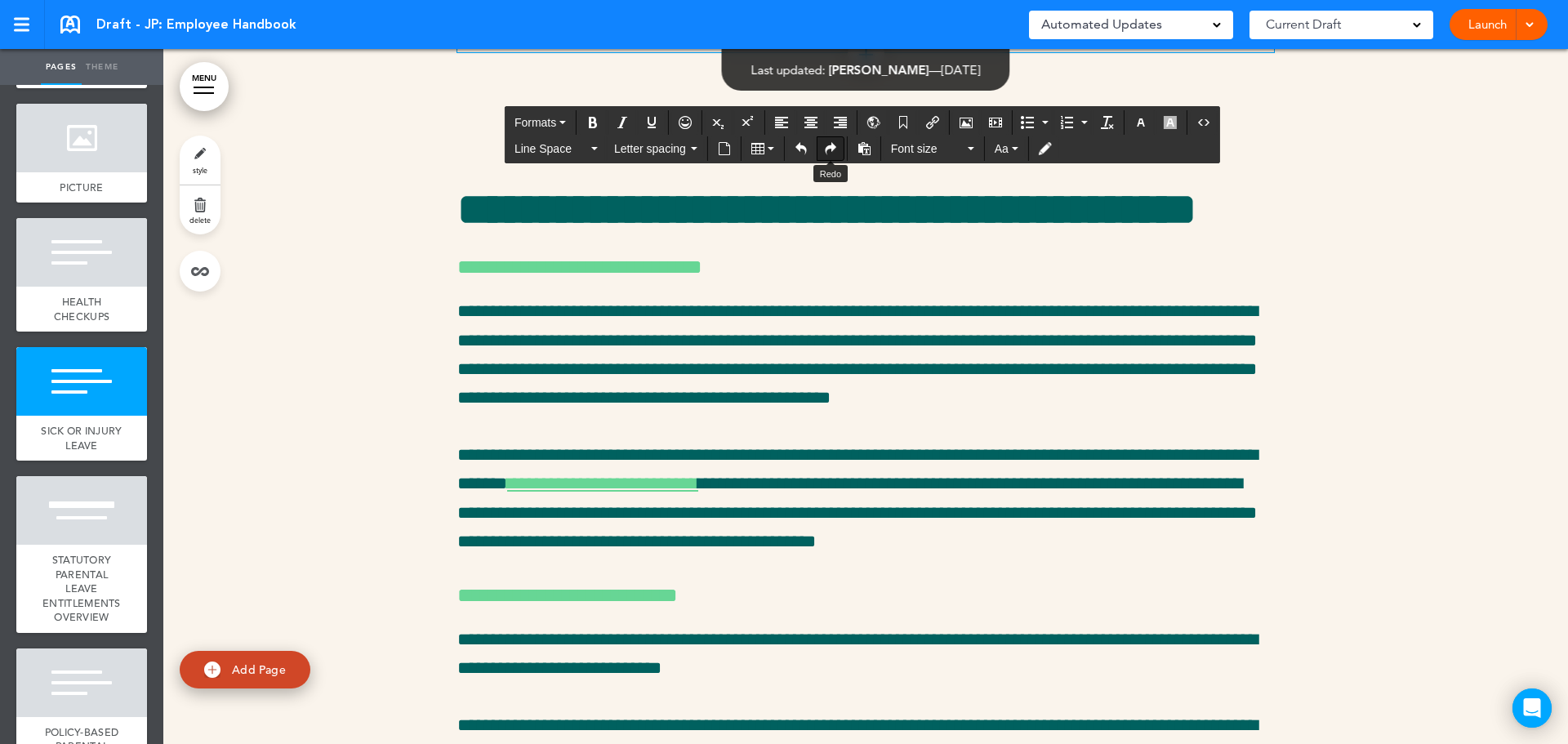
click at [837, 151] on button "Redo" at bounding box center [830, 148] width 26 height 23
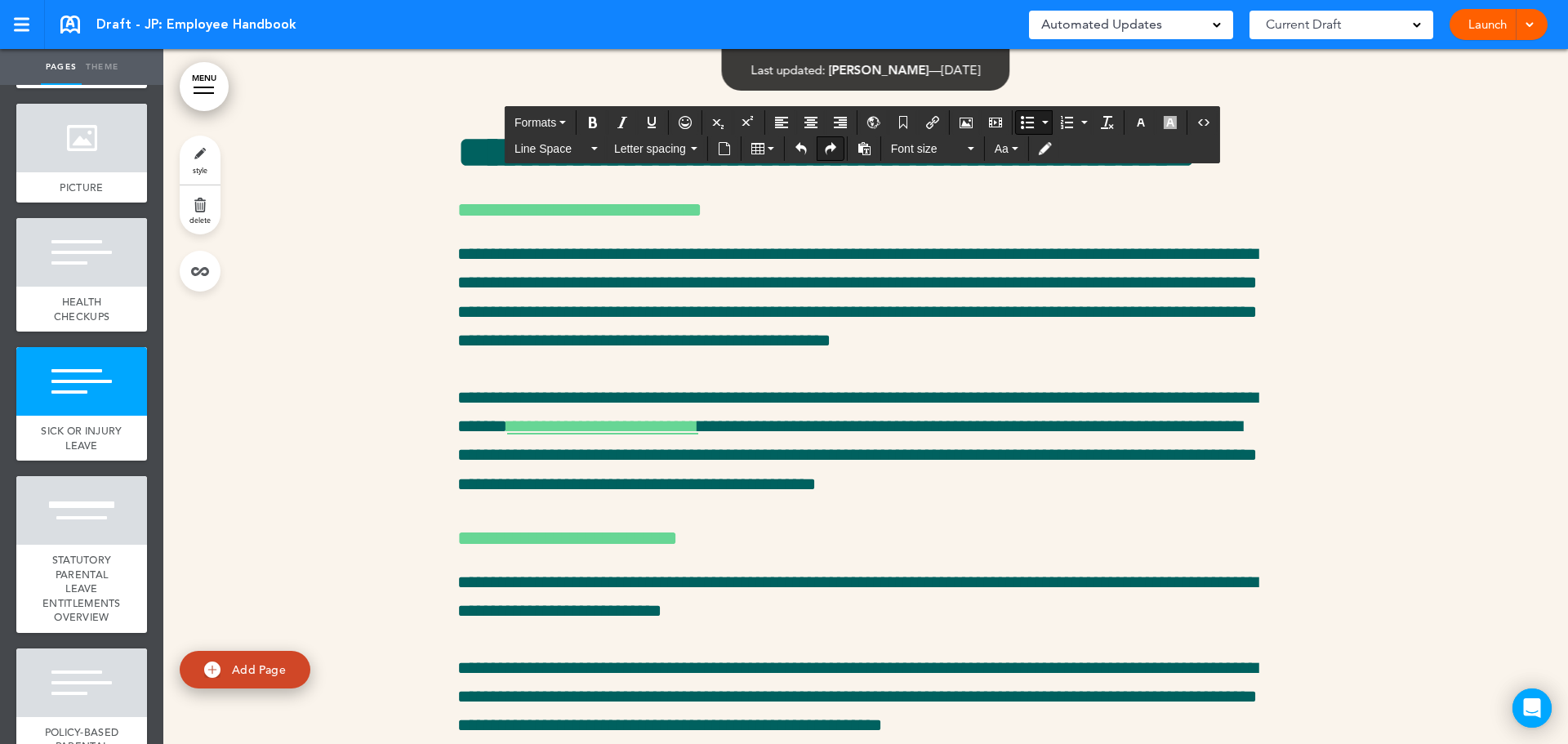
click at [837, 151] on button "Redo" at bounding box center [830, 148] width 26 height 23
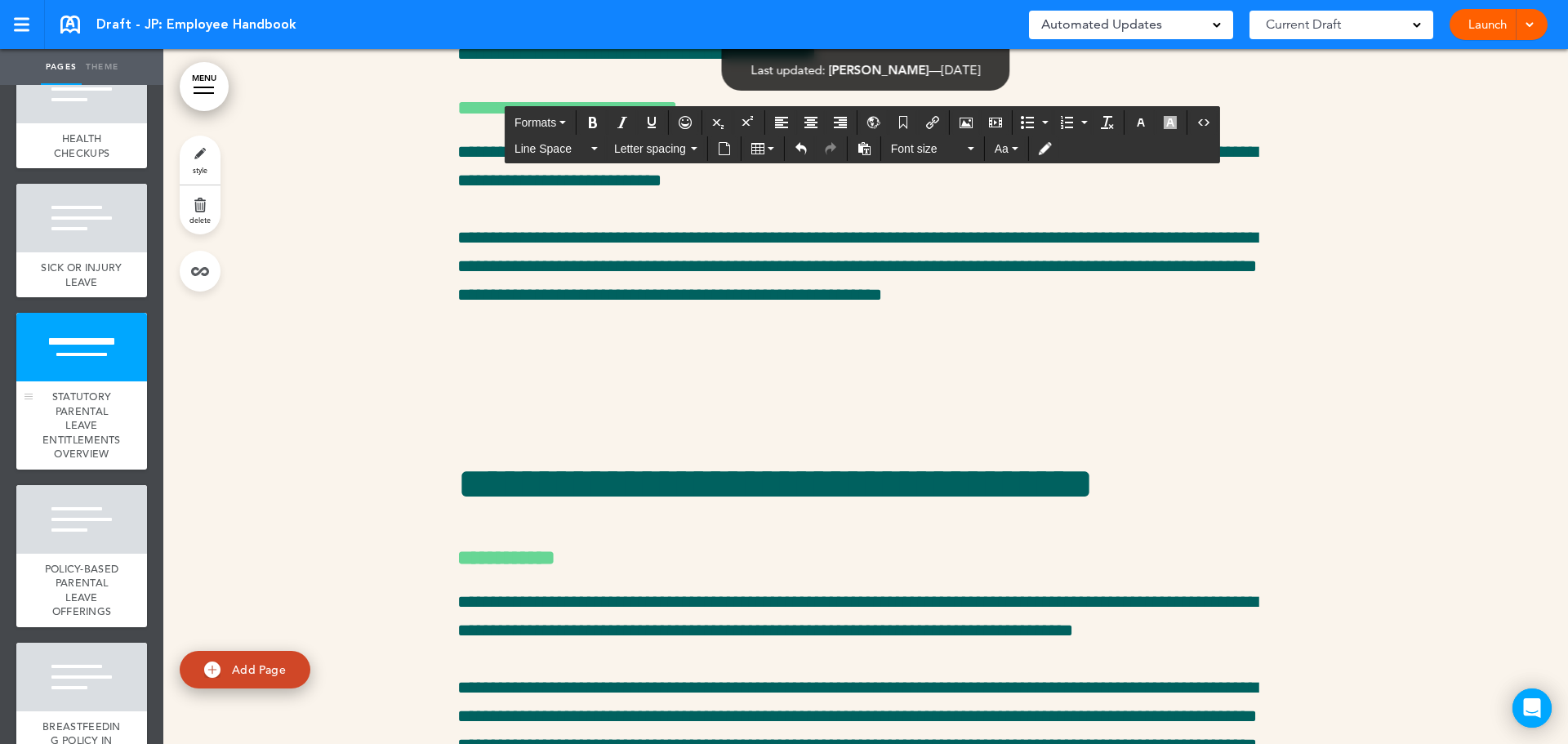
scroll to position [4247, 0]
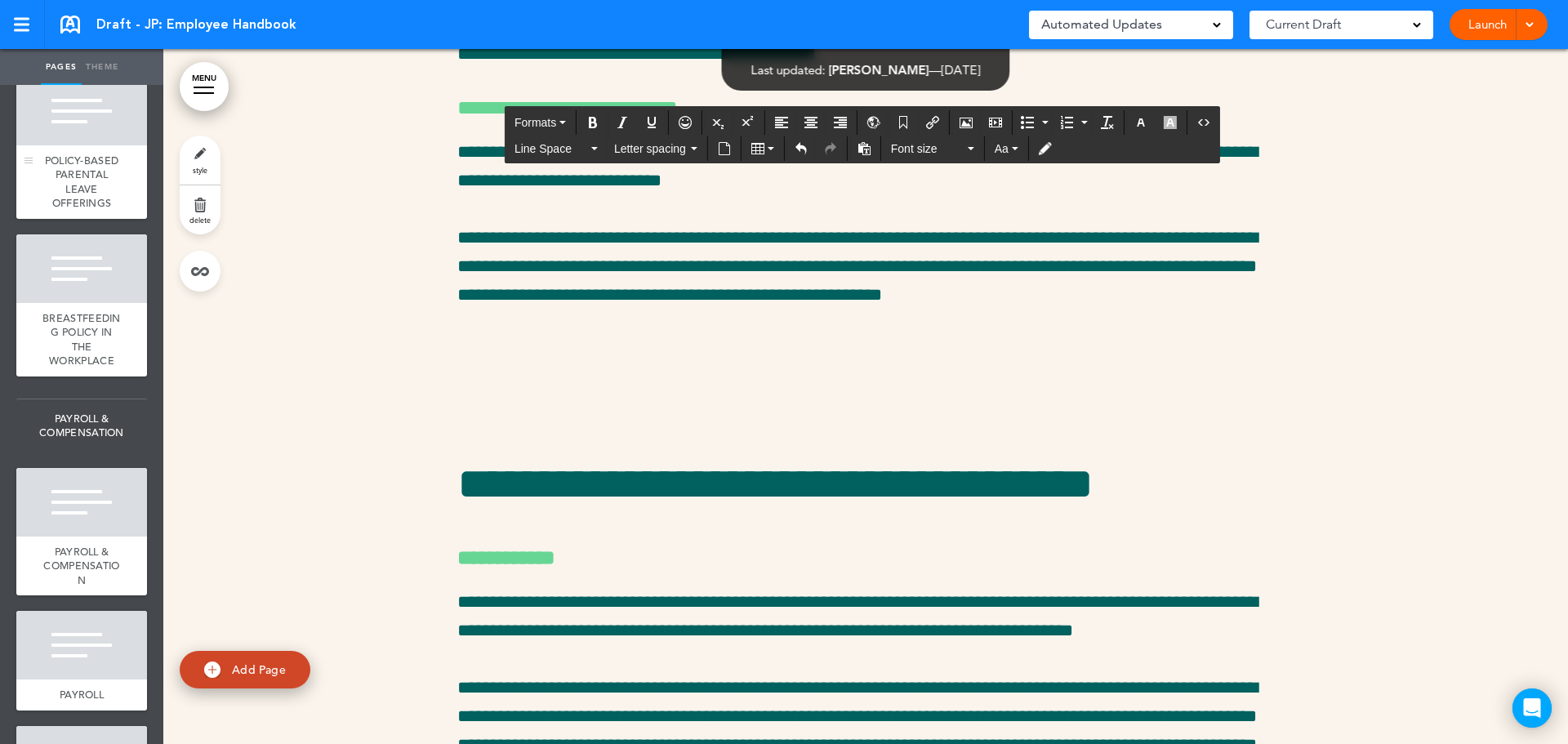
click at [71, 210] on span "POLICY-BASED PARENTAL LEAVE OFFERINGS" at bounding box center [81, 182] width 74 height 57
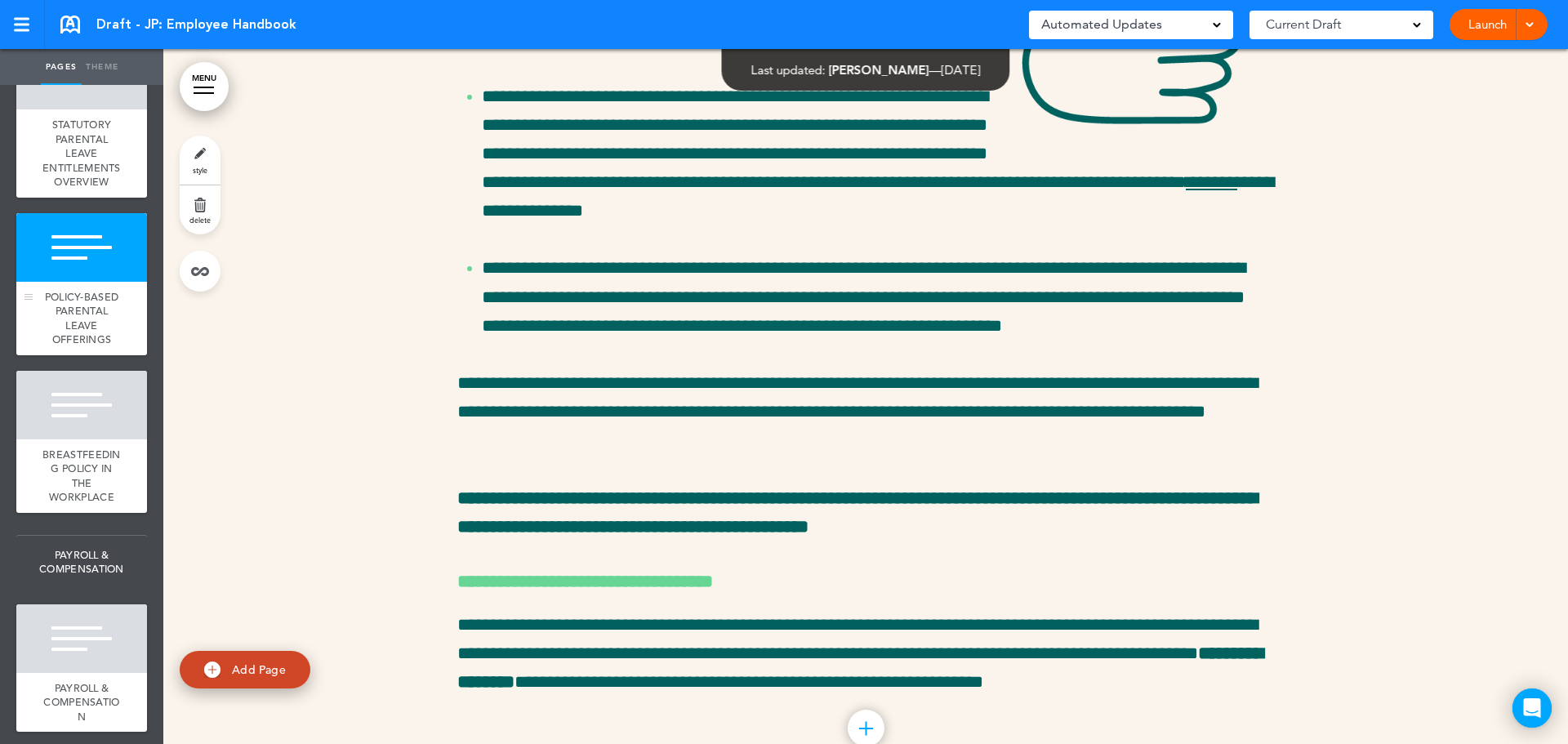
scroll to position [4002, 0]
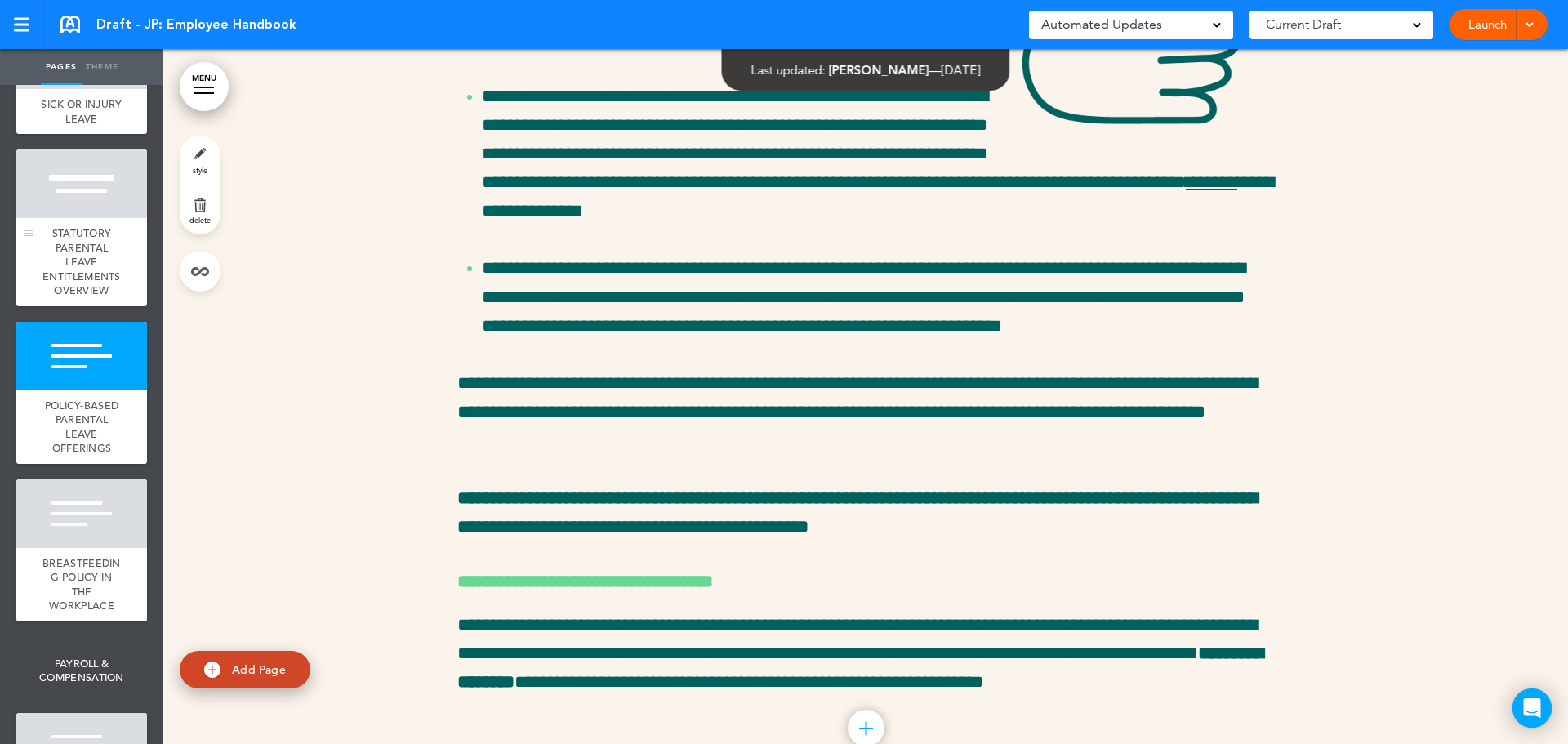
click at [65, 218] on div at bounding box center [82, 183] width 130 height 68
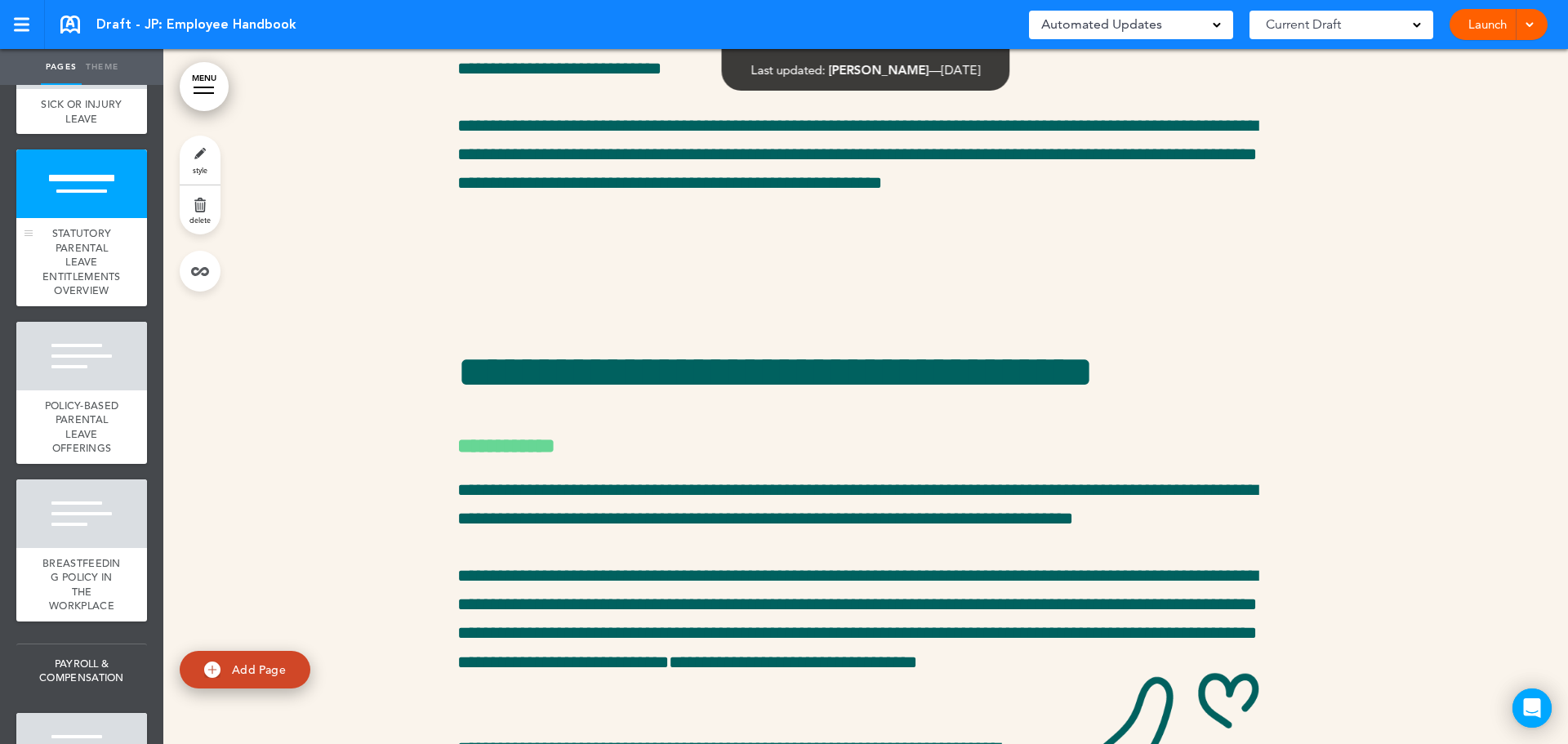
scroll to position [33916, 0]
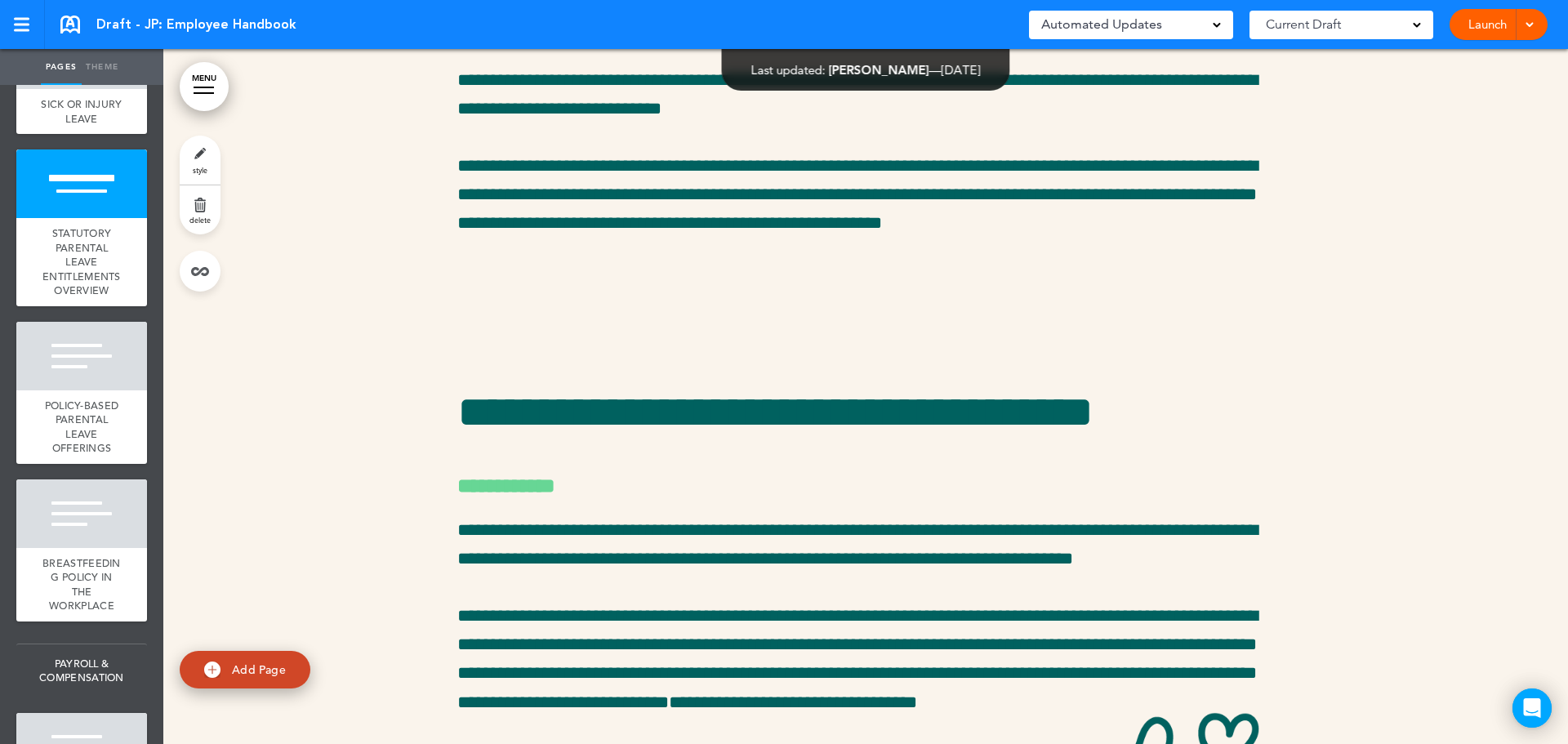
click at [191, 152] on link "style" at bounding box center [200, 160] width 41 height 49
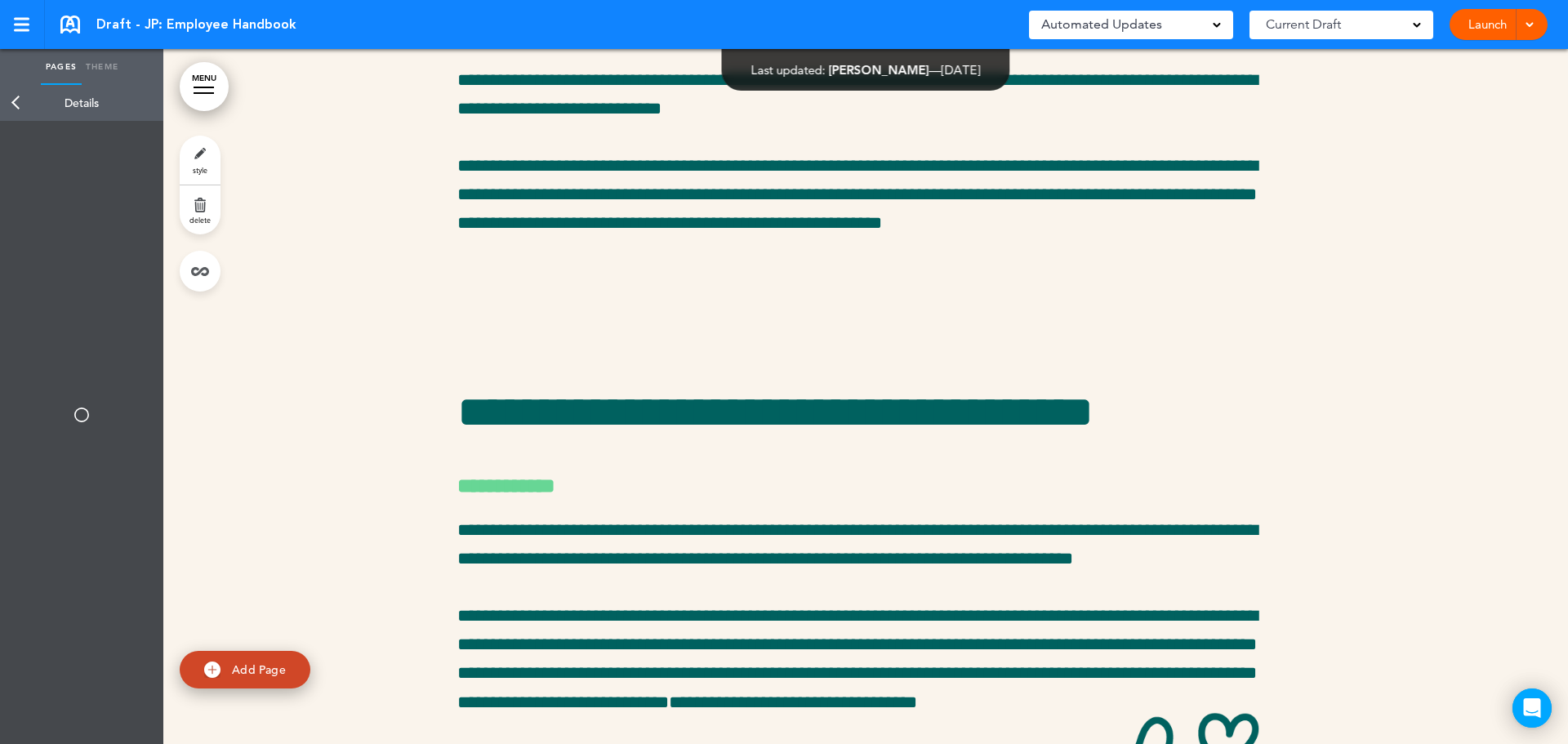
type input "**********"
click at [78, 212] on input "**********" at bounding box center [82, 218] width 123 height 28
